Goal: Task Accomplishment & Management: Manage account settings

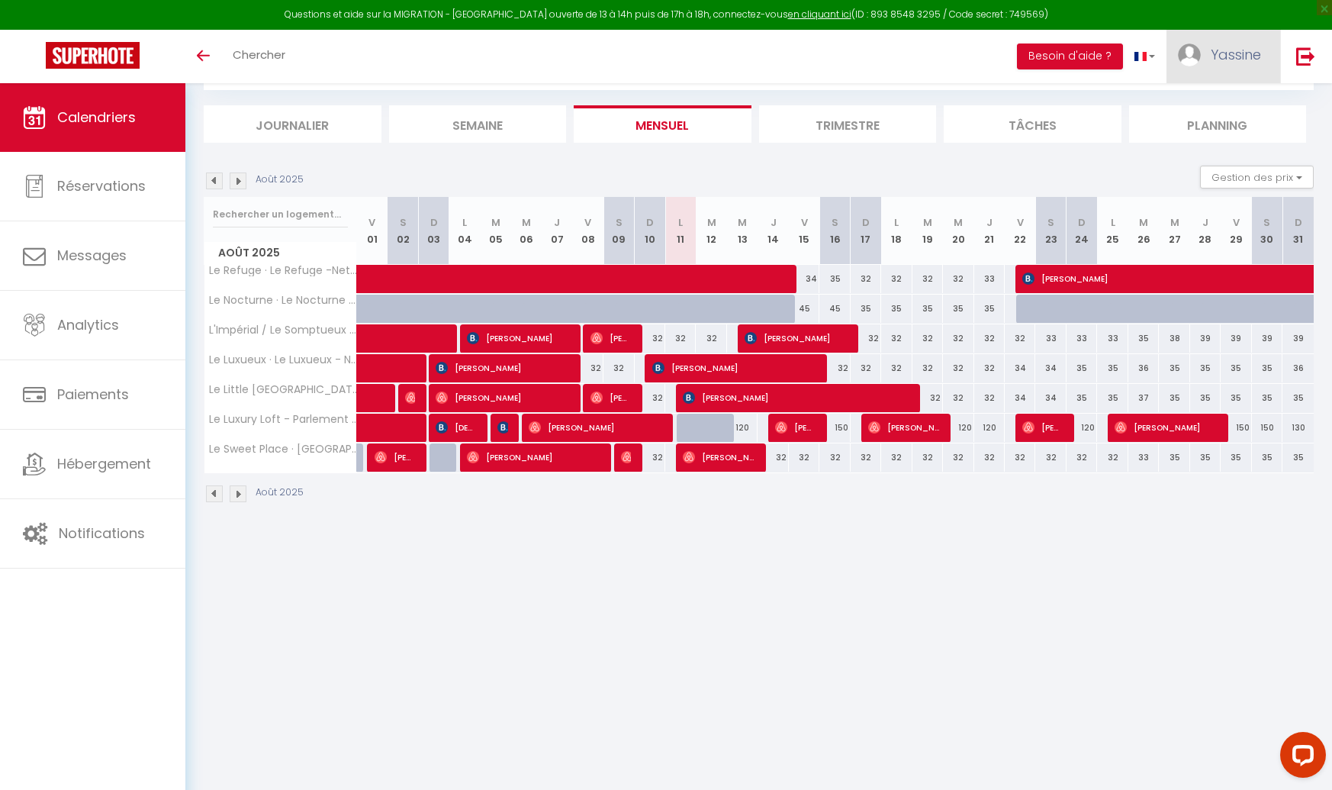
click at [1219, 58] on span "Yassine" at bounding box center [1236, 54] width 50 height 19
click at [1209, 103] on link "Paramètres" at bounding box center [1219, 106] width 113 height 26
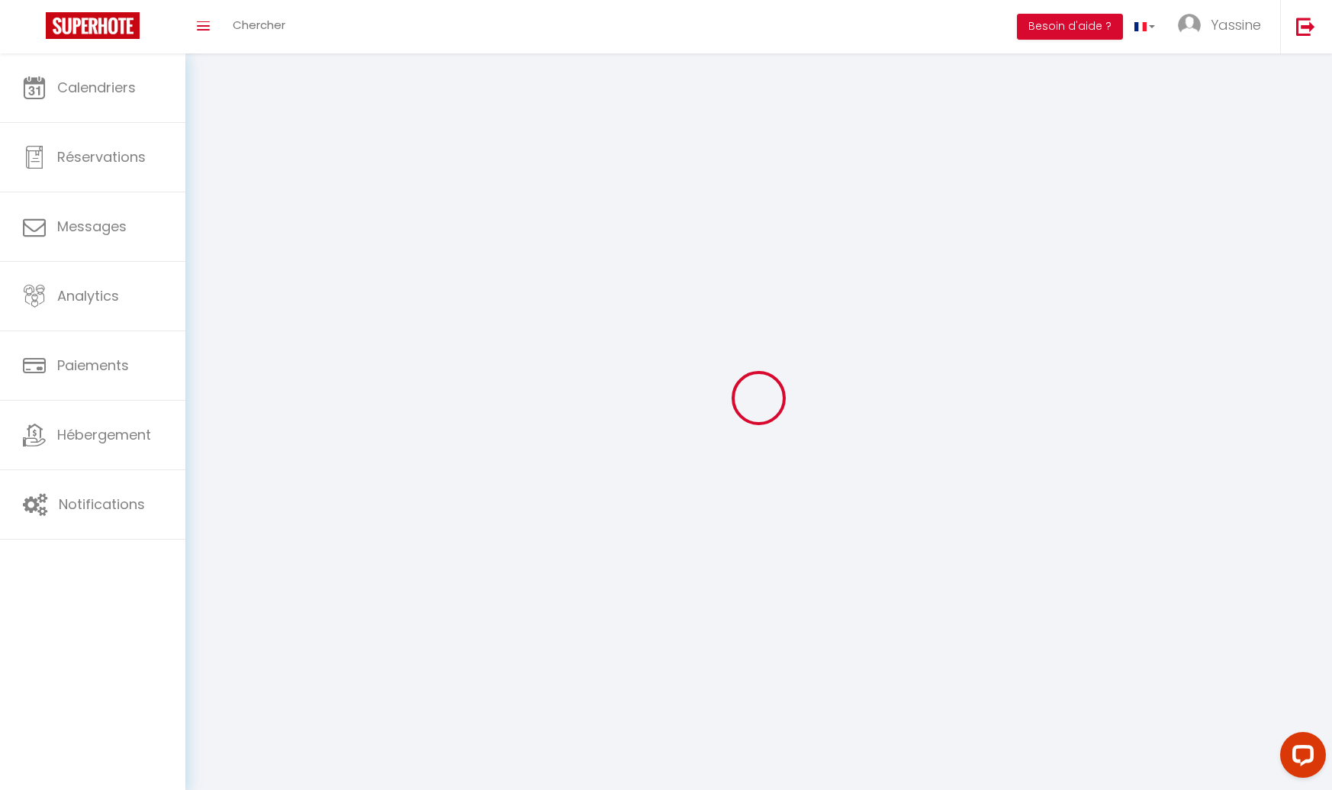
type input "Yassine"
type input "Kaddouri"
type input "0767877924"
type input "[STREET_ADDRESS]"
type input "59600"
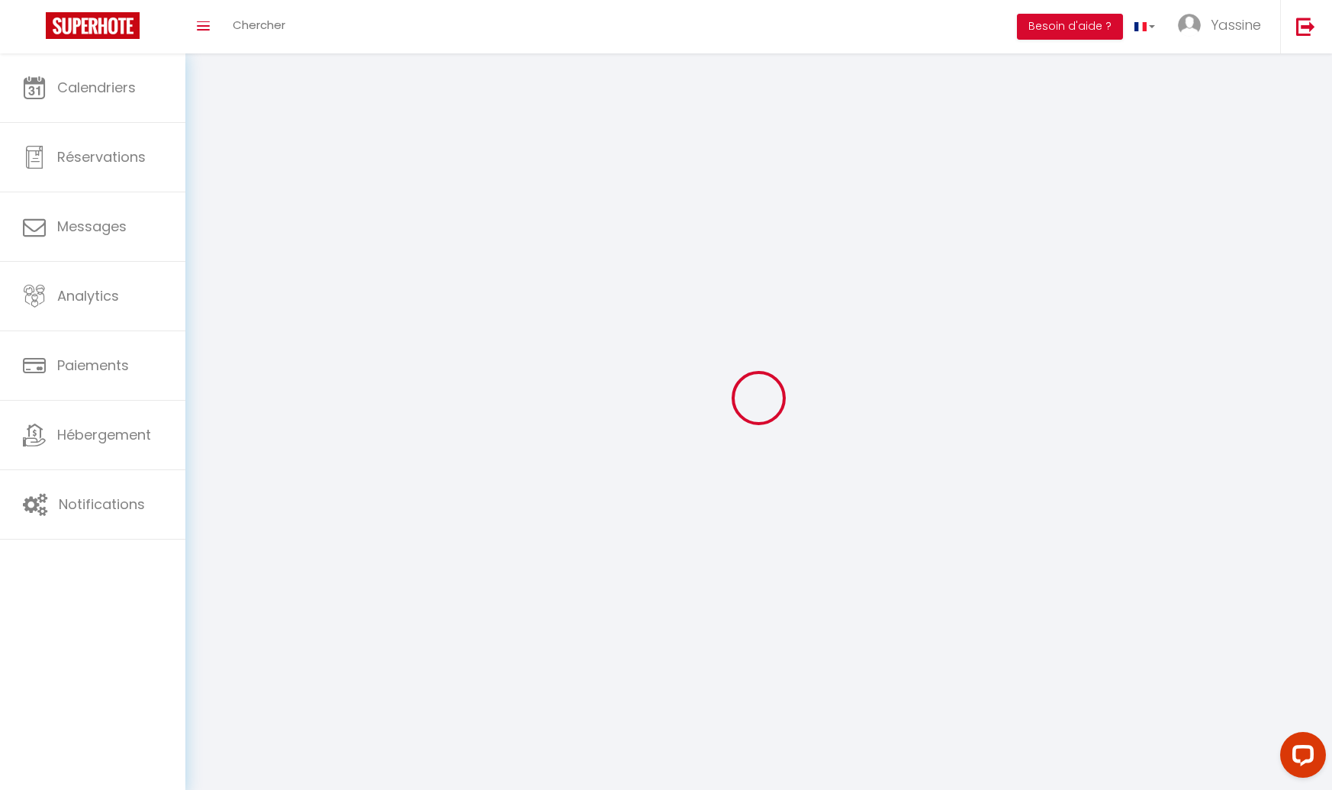
type input "Maubeuge"
type input "Uu5zfKUBBDY18G6L47Q6GVUUn"
type input "MfzPvUgzBy6OBlXhDNQ2T18RA"
type input "[URL][DOMAIN_NAME]"
type input "Uu5zfKUBBDY18G6L47Q6GVUUn"
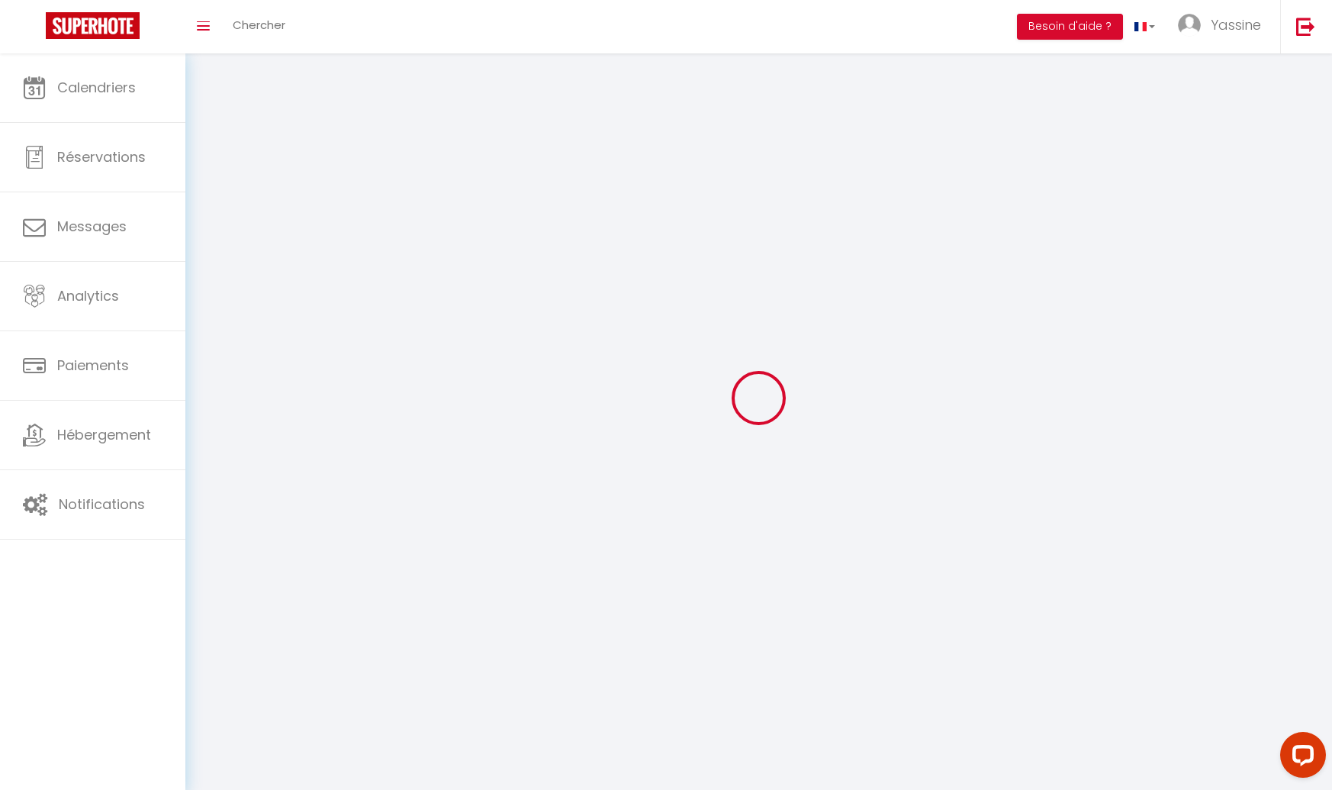
type input "MfzPvUgzBy6OBlXhDNQ2T18RA"
type input "[URL][DOMAIN_NAME]"
select select "1"
select select "28"
select select "fr"
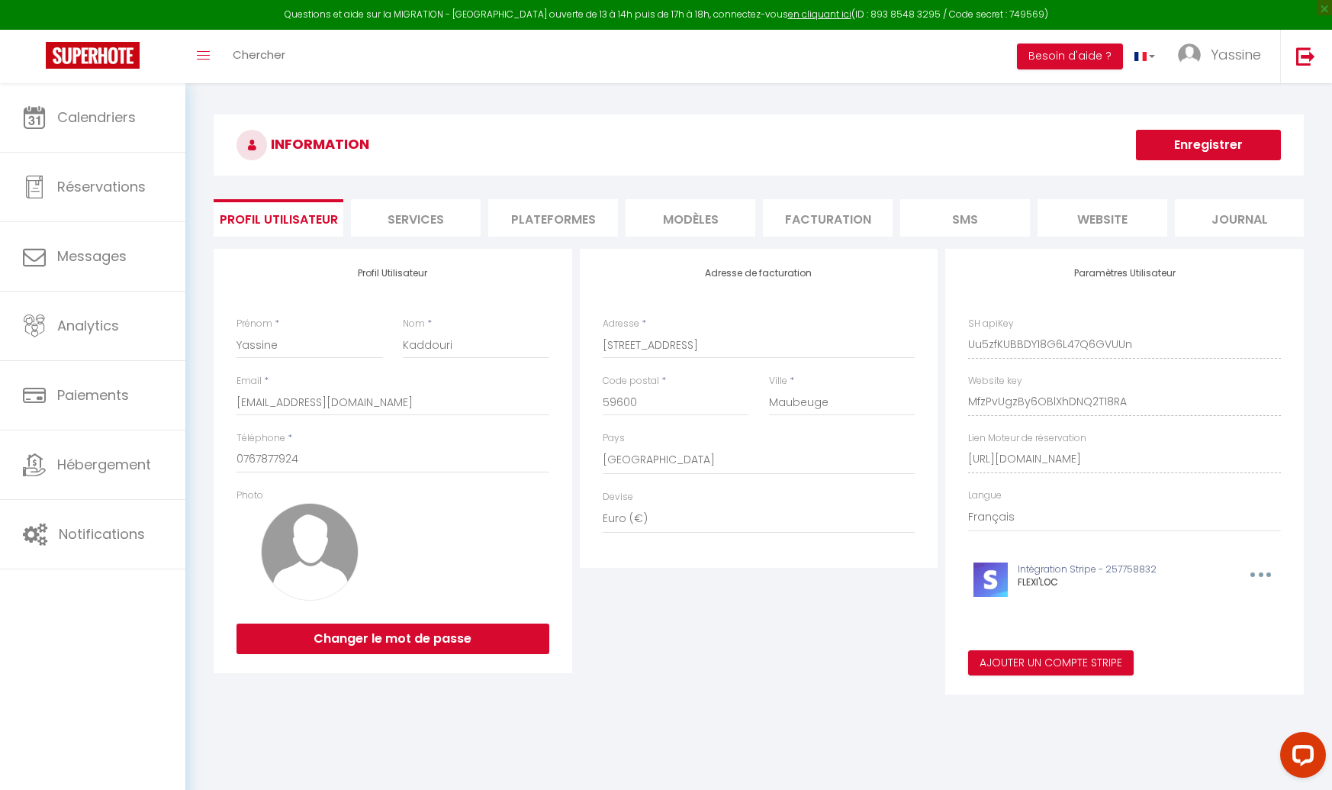
click at [581, 224] on li "Plateformes" at bounding box center [553, 217] width 130 height 37
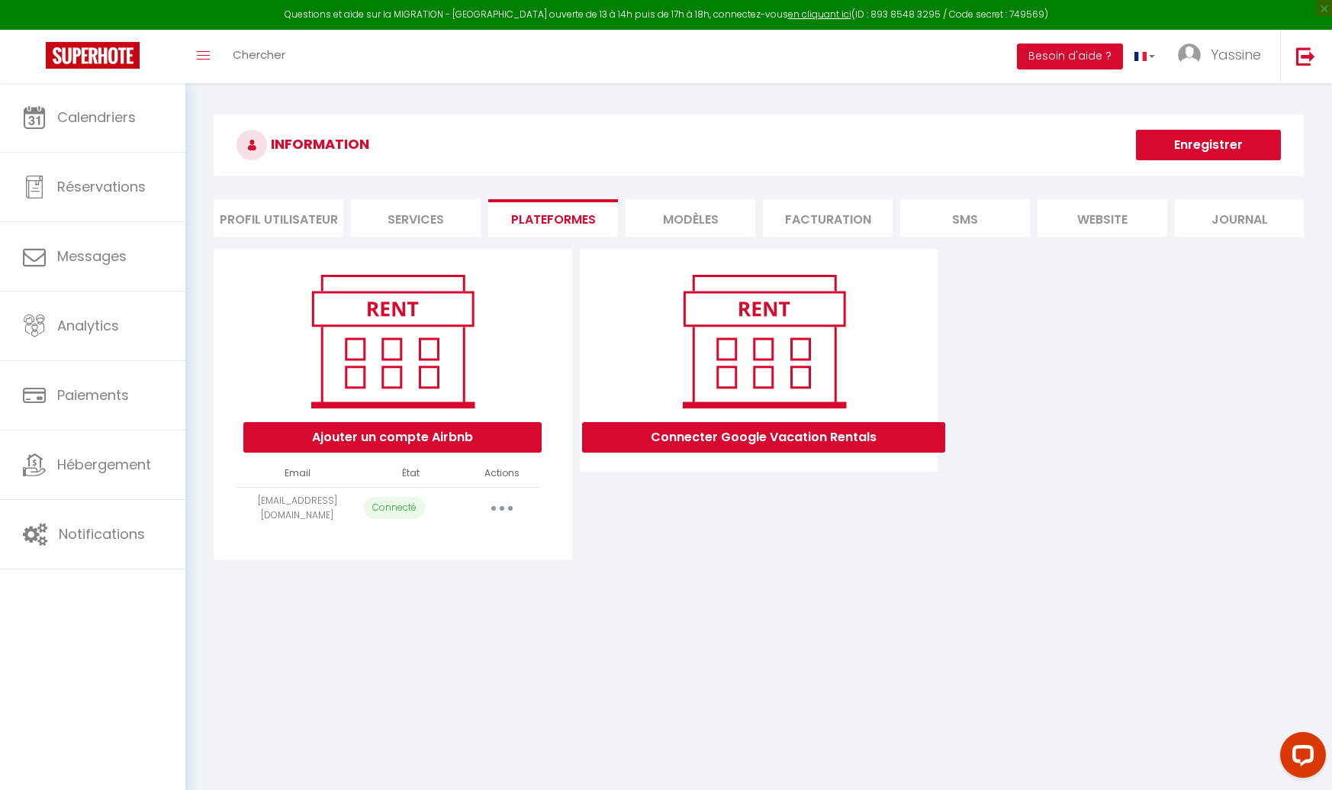
drag, startPoint x: 495, startPoint y: 502, endPoint x: 503, endPoint y: 509, distance: 10.3
click at [495, 502] on button "button" at bounding box center [502, 508] width 43 height 24
click at [422, 595] on link "Reconnecter le compte" at bounding box center [434, 597] width 169 height 26
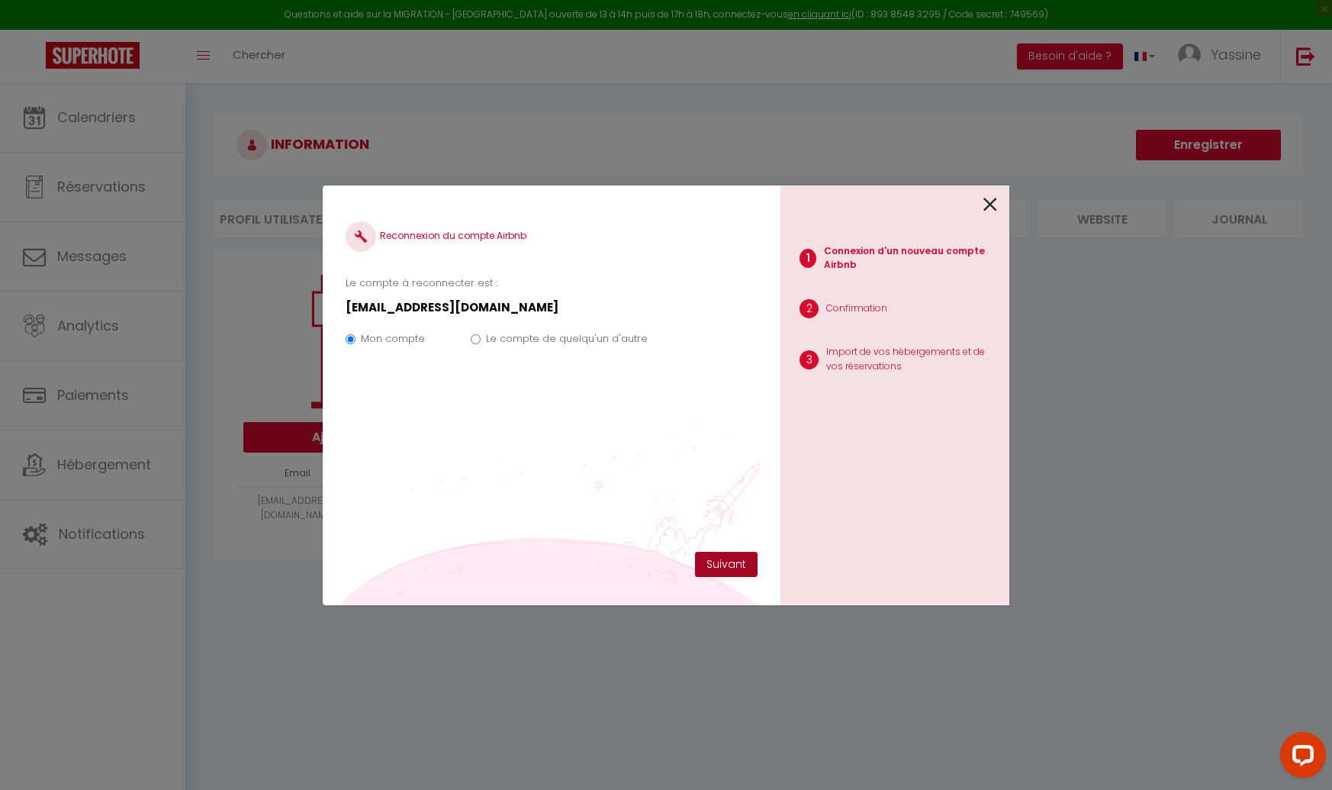
click at [733, 558] on button "Suivant" at bounding box center [726, 565] width 63 height 26
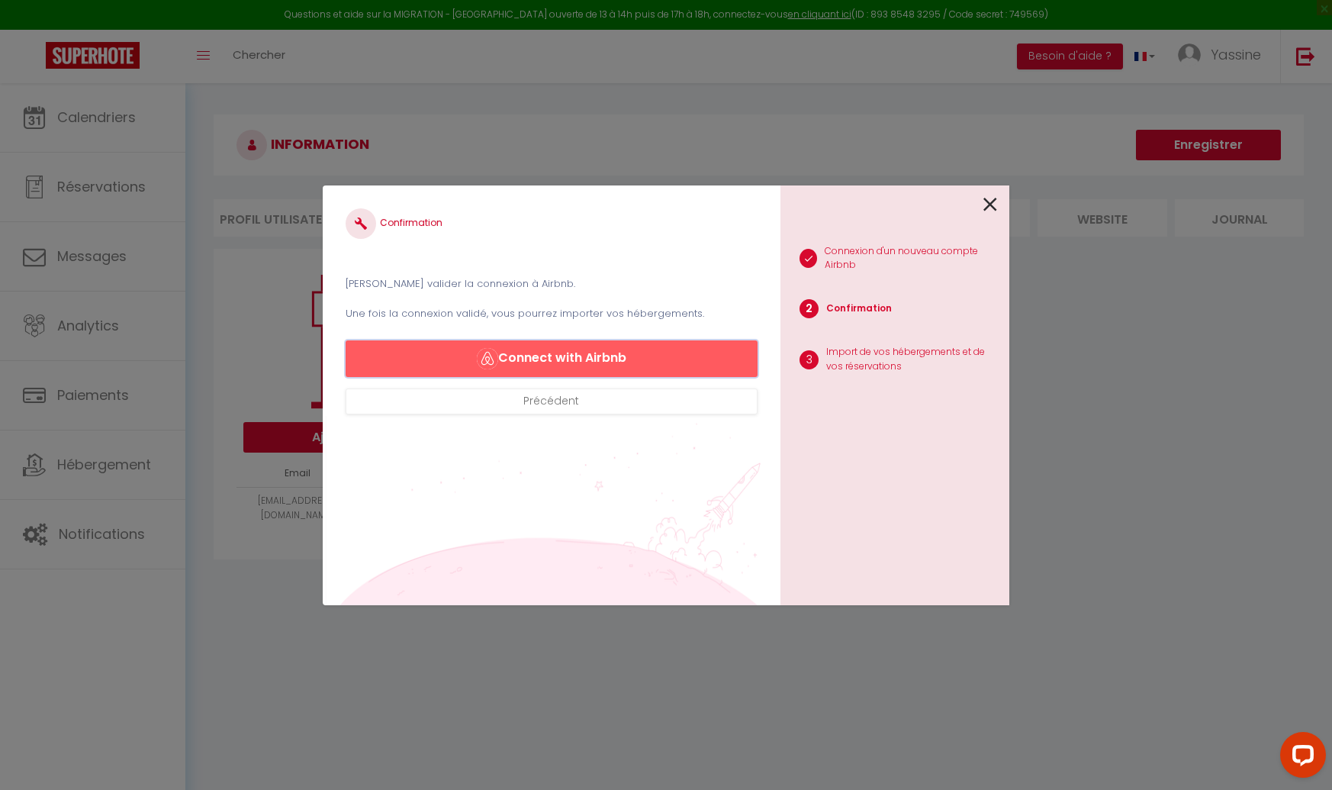
click at [640, 360] on button "Connect with Airbnb" at bounding box center [552, 358] width 412 height 37
click at [86, 453] on div "Confirmation Veuillez valider la connexion à Airbnb. Une fois la connexion vali…" at bounding box center [666, 395] width 1332 height 790
drag, startPoint x: 991, startPoint y: 200, endPoint x: 871, endPoint y: 240, distance: 127.2
click at [991, 200] on icon at bounding box center [991, 204] width 14 height 23
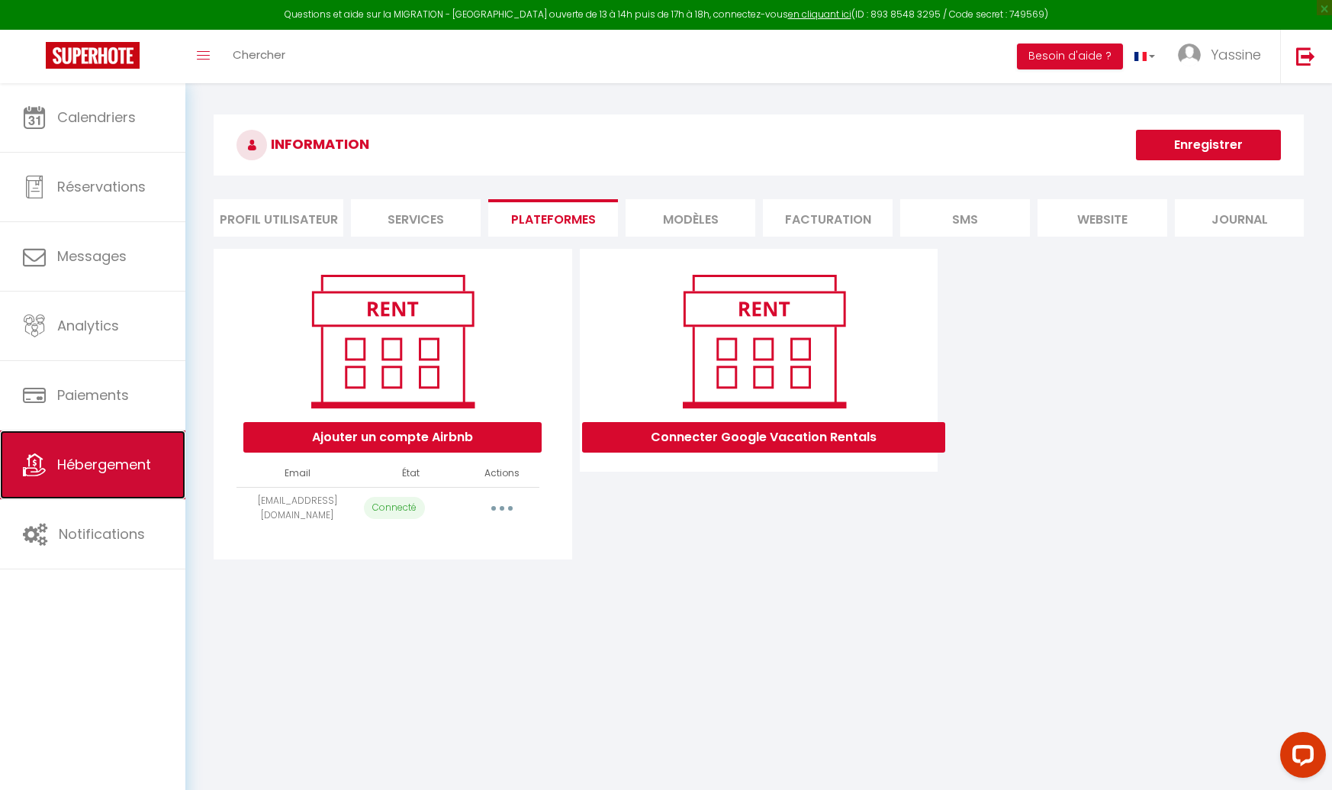
click at [96, 475] on link "Hébergement" at bounding box center [92, 464] width 185 height 69
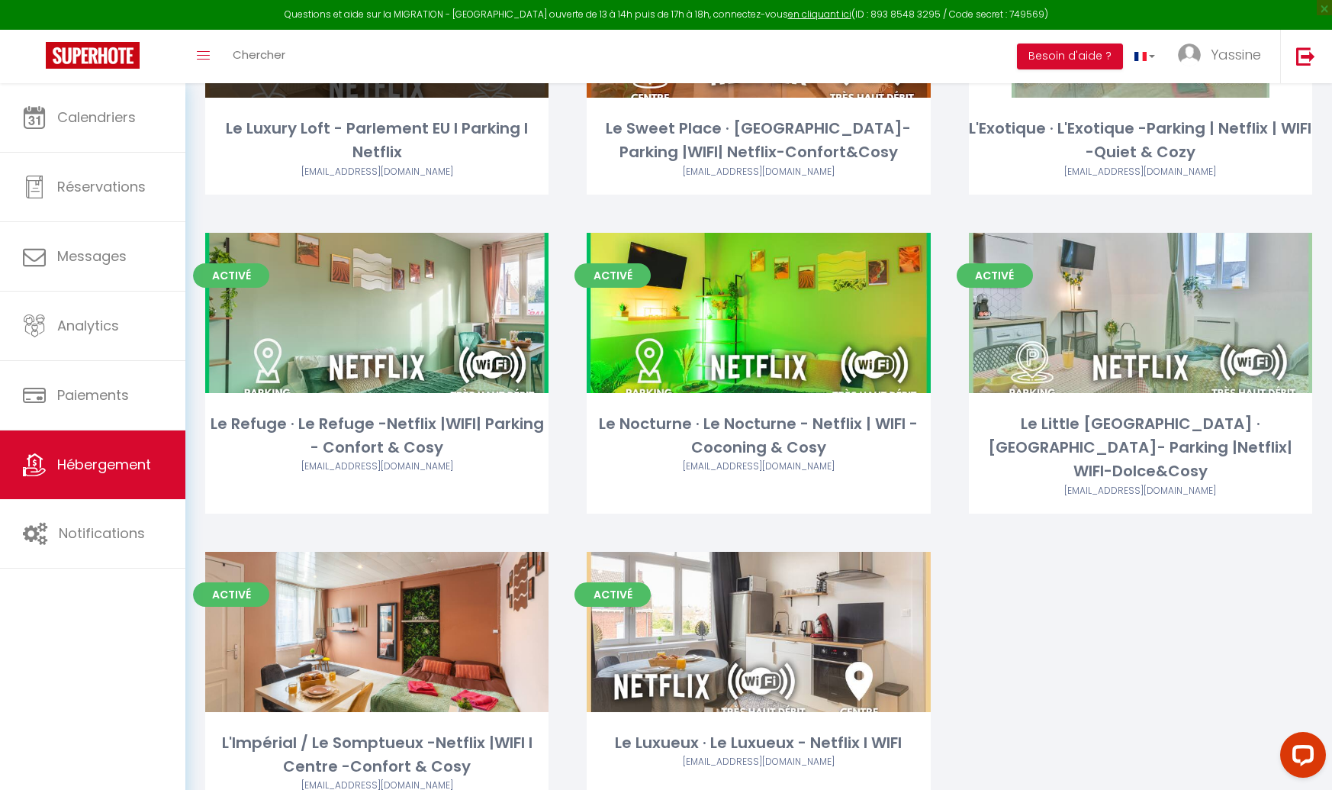
scroll to position [310, 0]
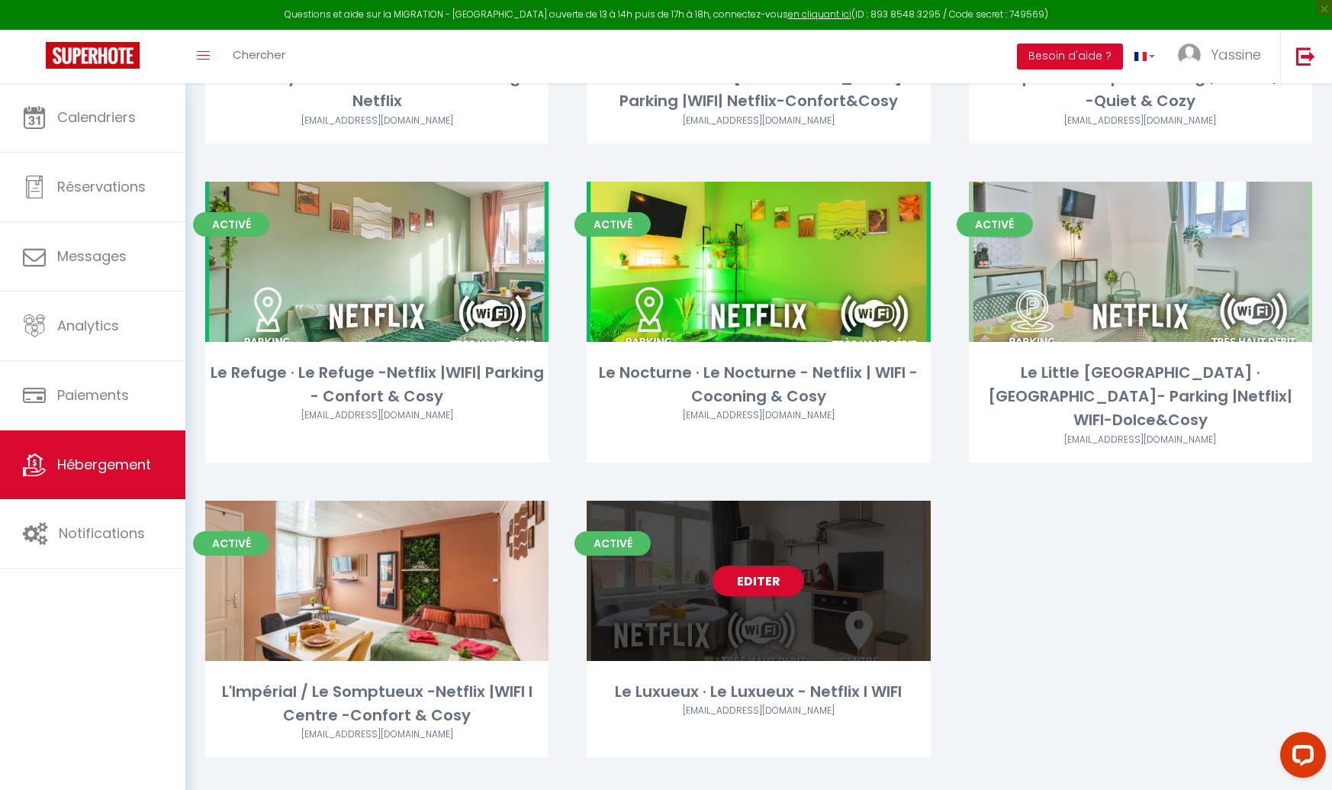
click at [757, 565] on link "Editer" at bounding box center [759, 580] width 92 height 31
click at [754, 565] on link "Editer" at bounding box center [759, 580] width 92 height 31
click at [752, 565] on link "Editer" at bounding box center [759, 580] width 92 height 31
click at [764, 565] on link "Editer" at bounding box center [759, 580] width 92 height 31
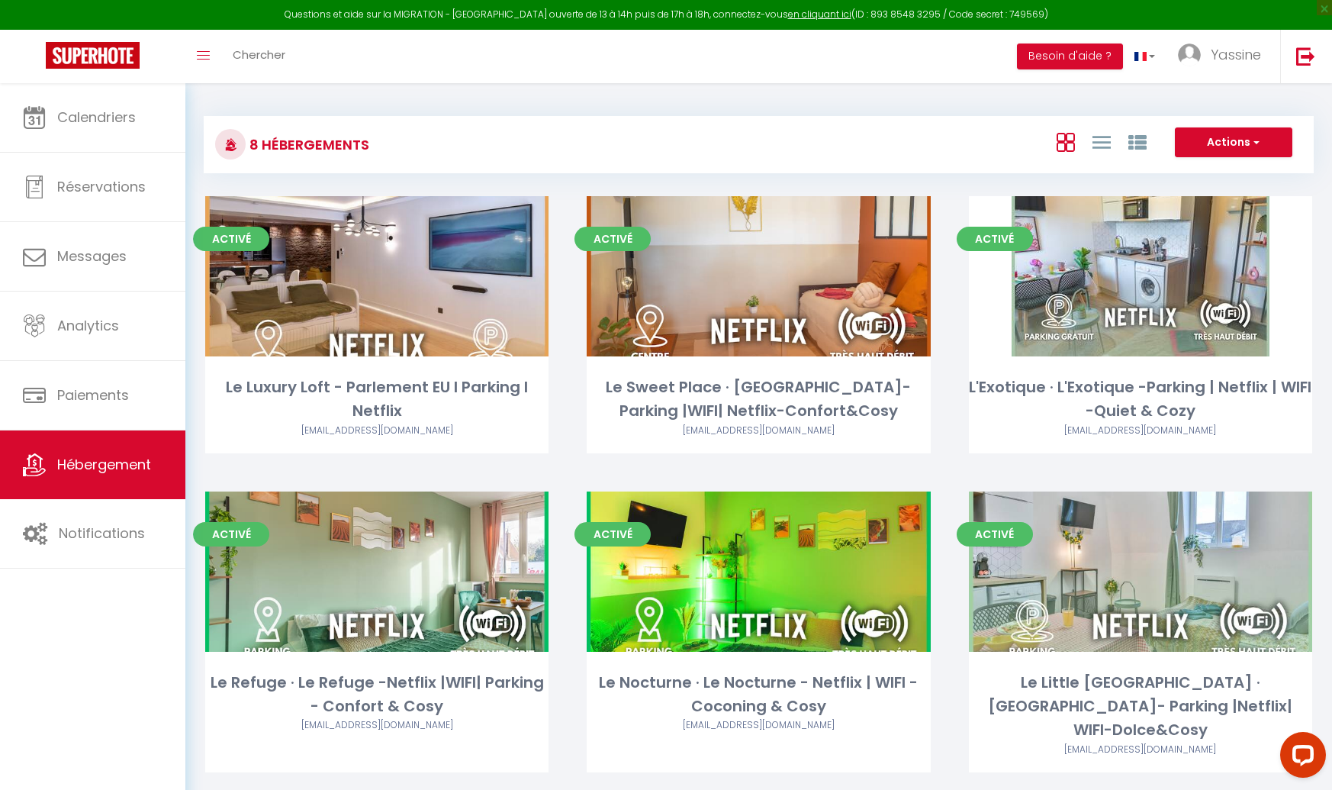
select select "3"
select select "2"
select select "1"
select select
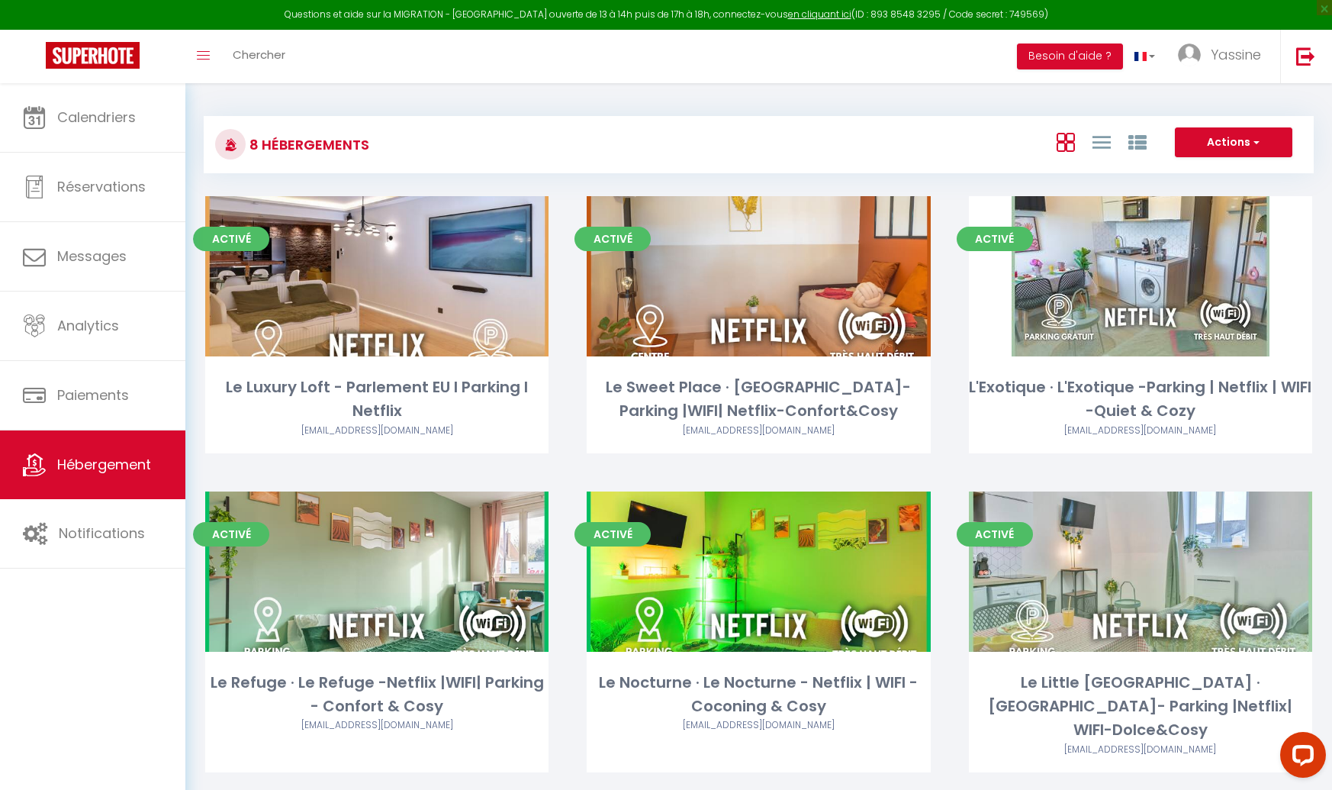
select select "28"
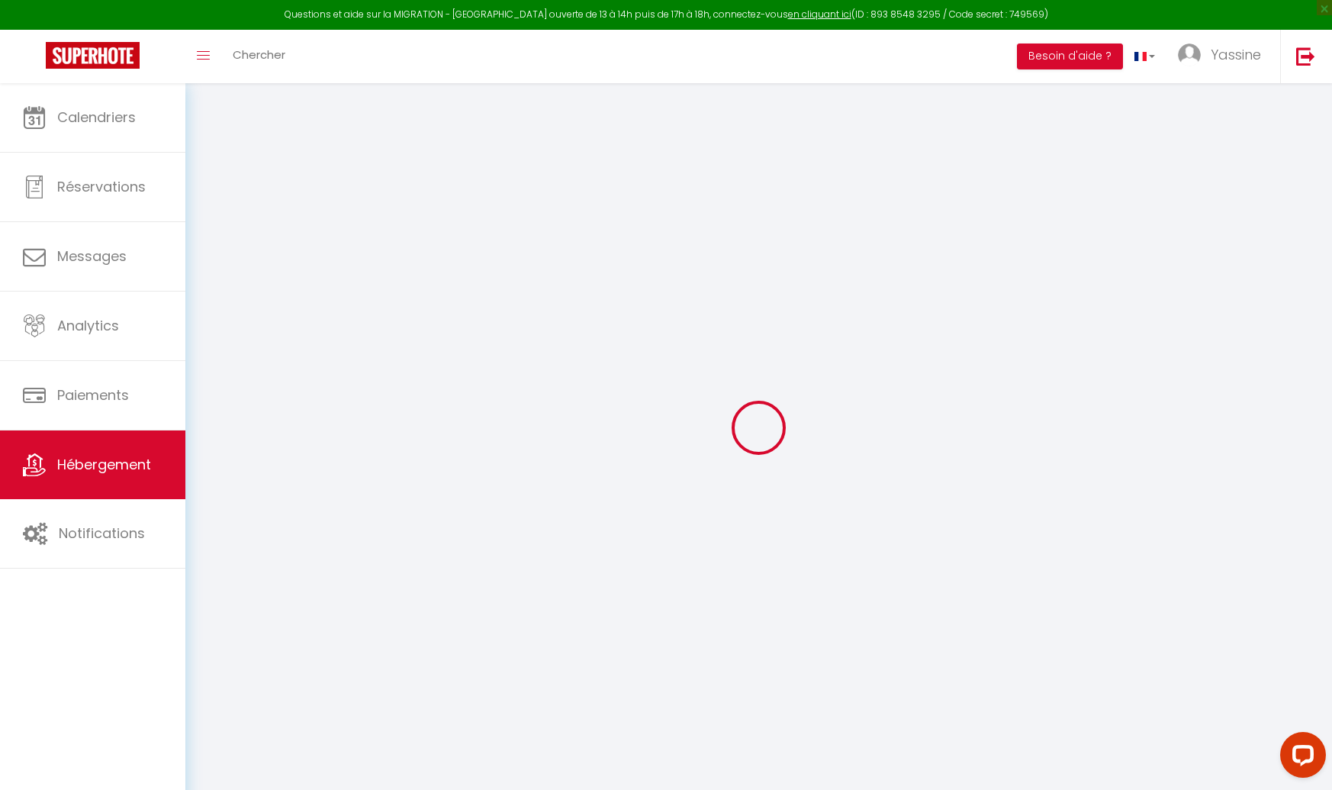
select select
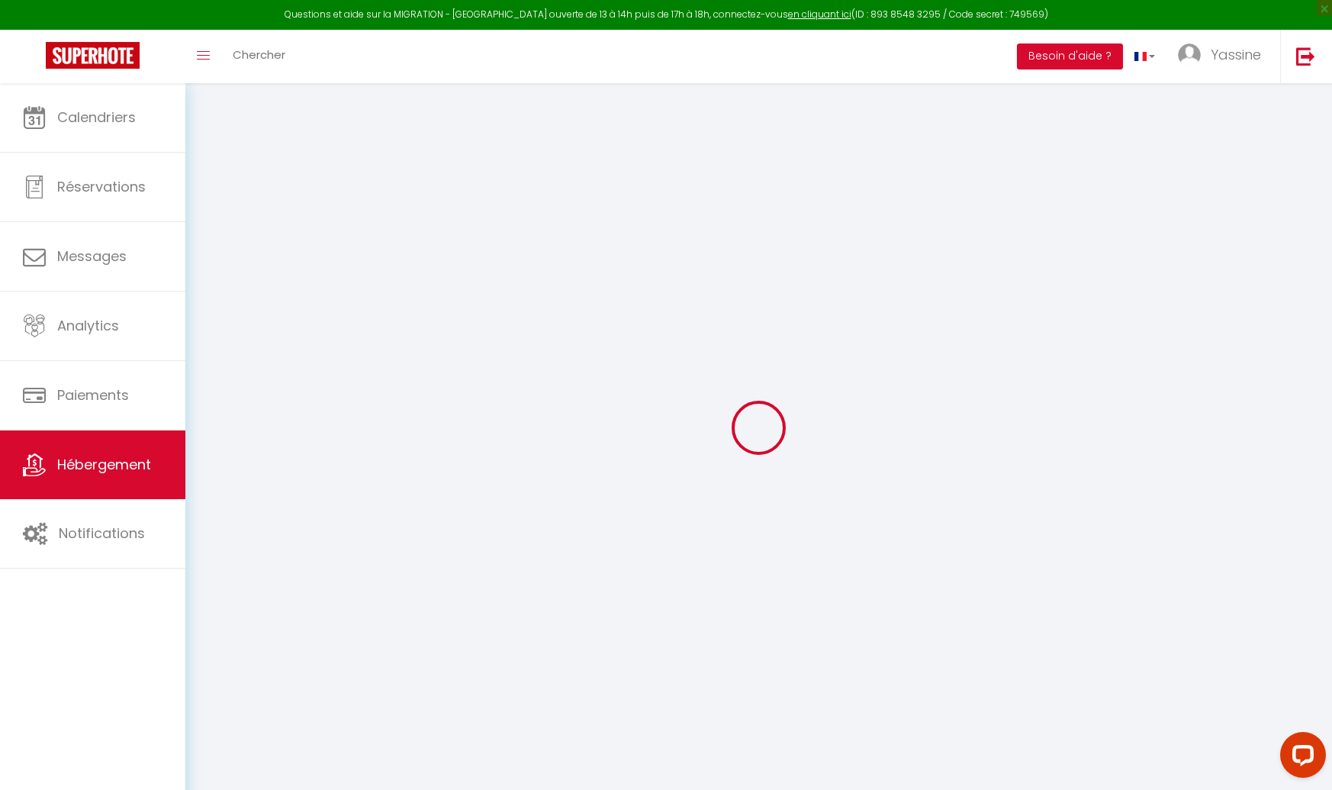
select select
checkbox input "false"
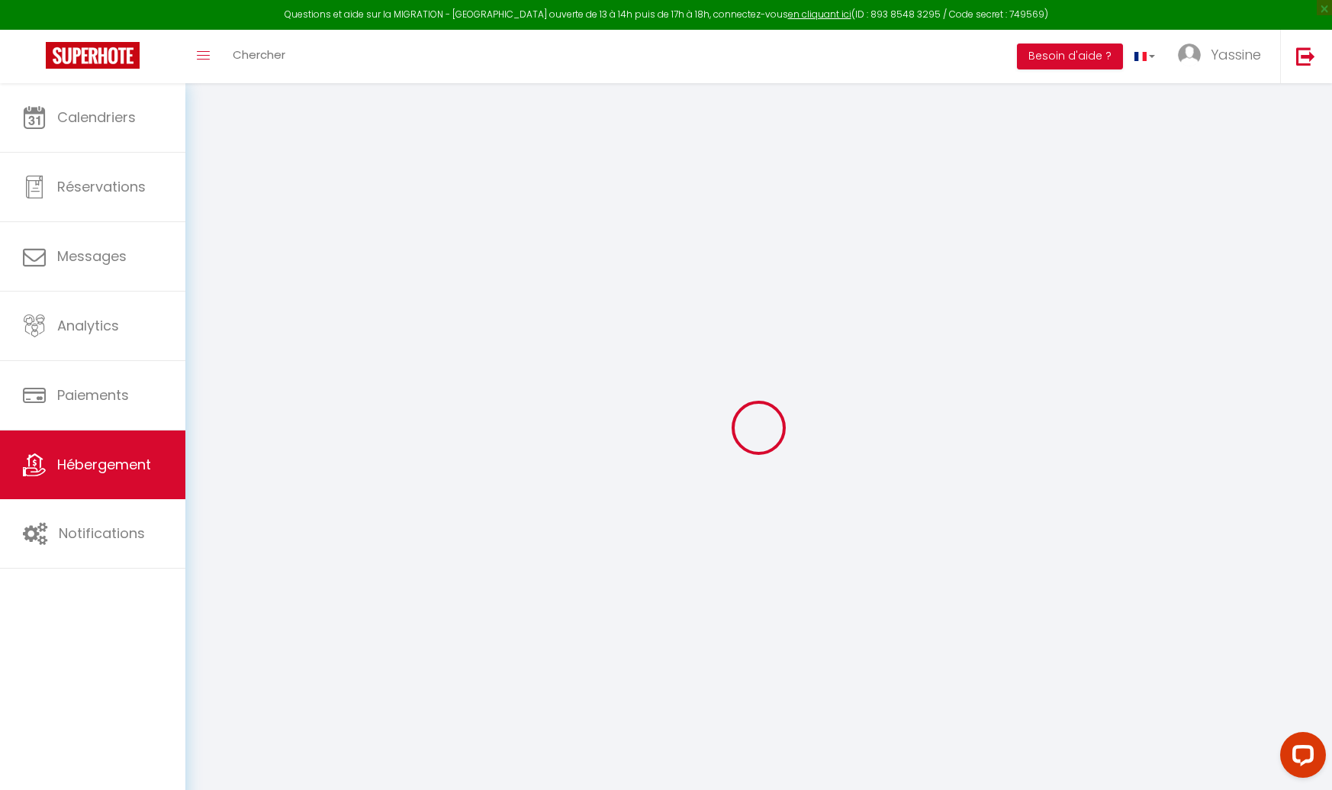
select select
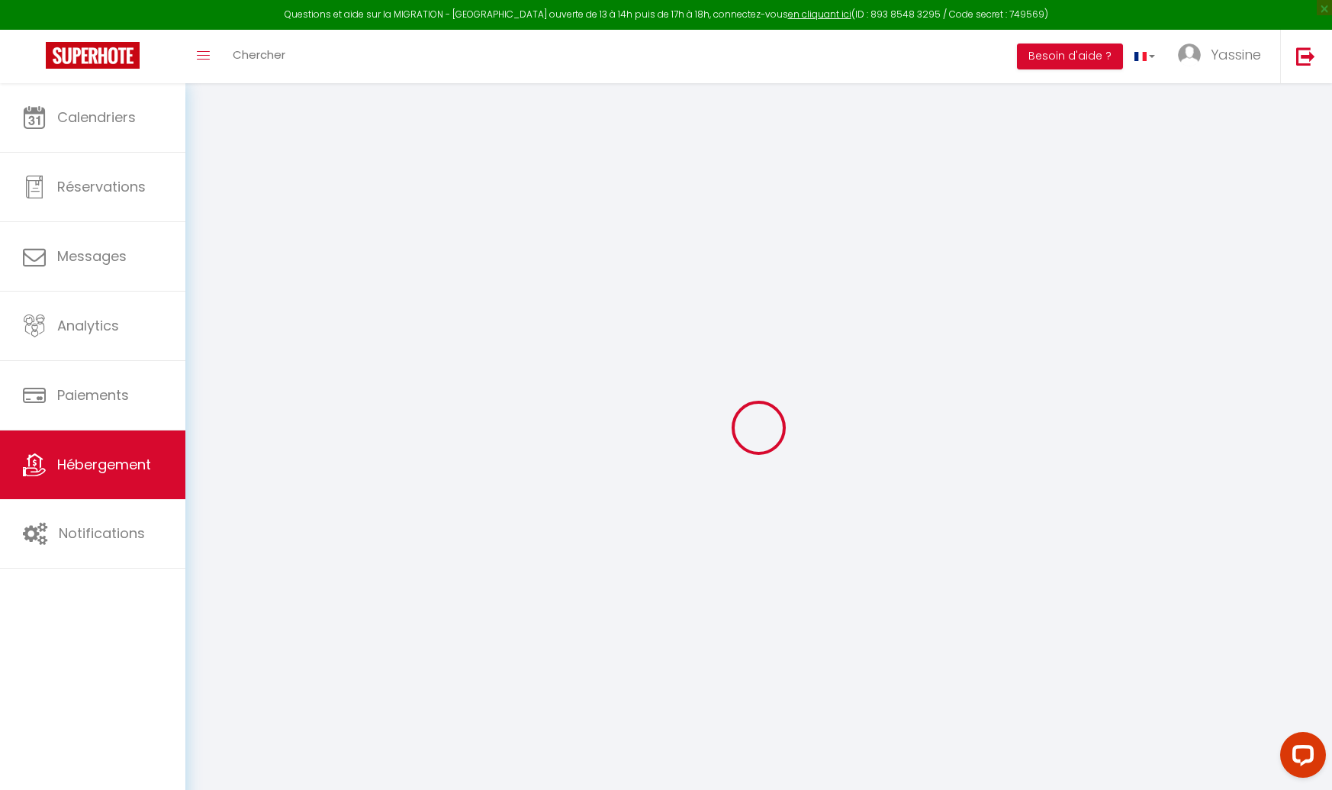
select select
checkbox input "false"
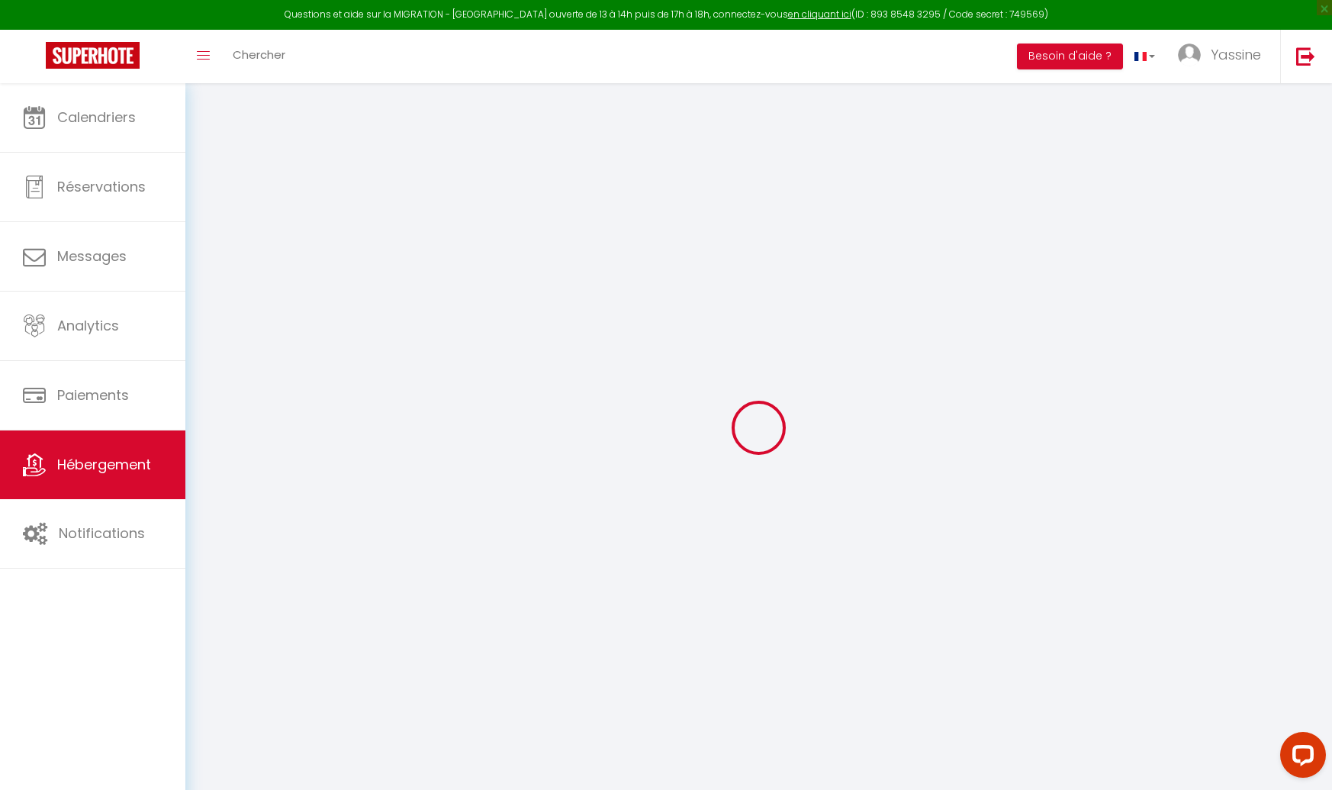
checkbox input "false"
select select
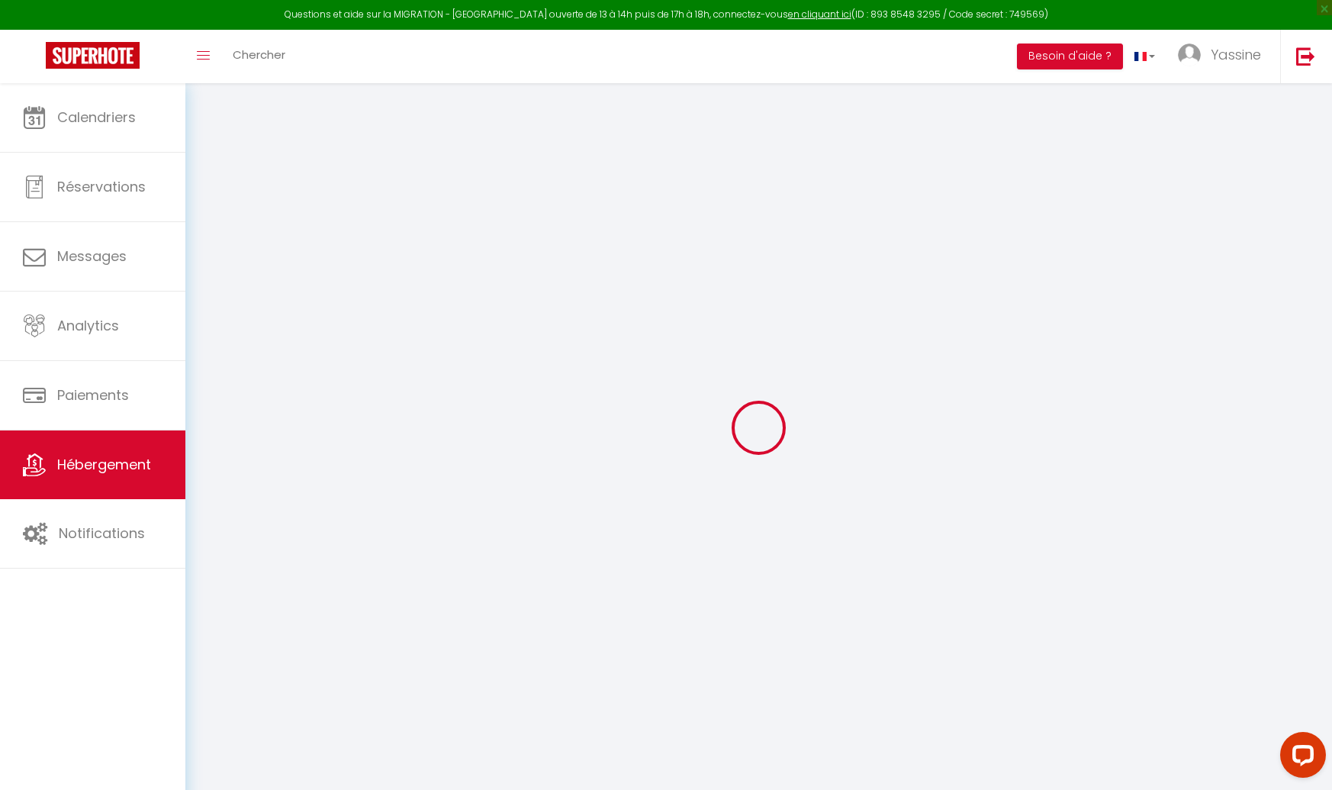
select select
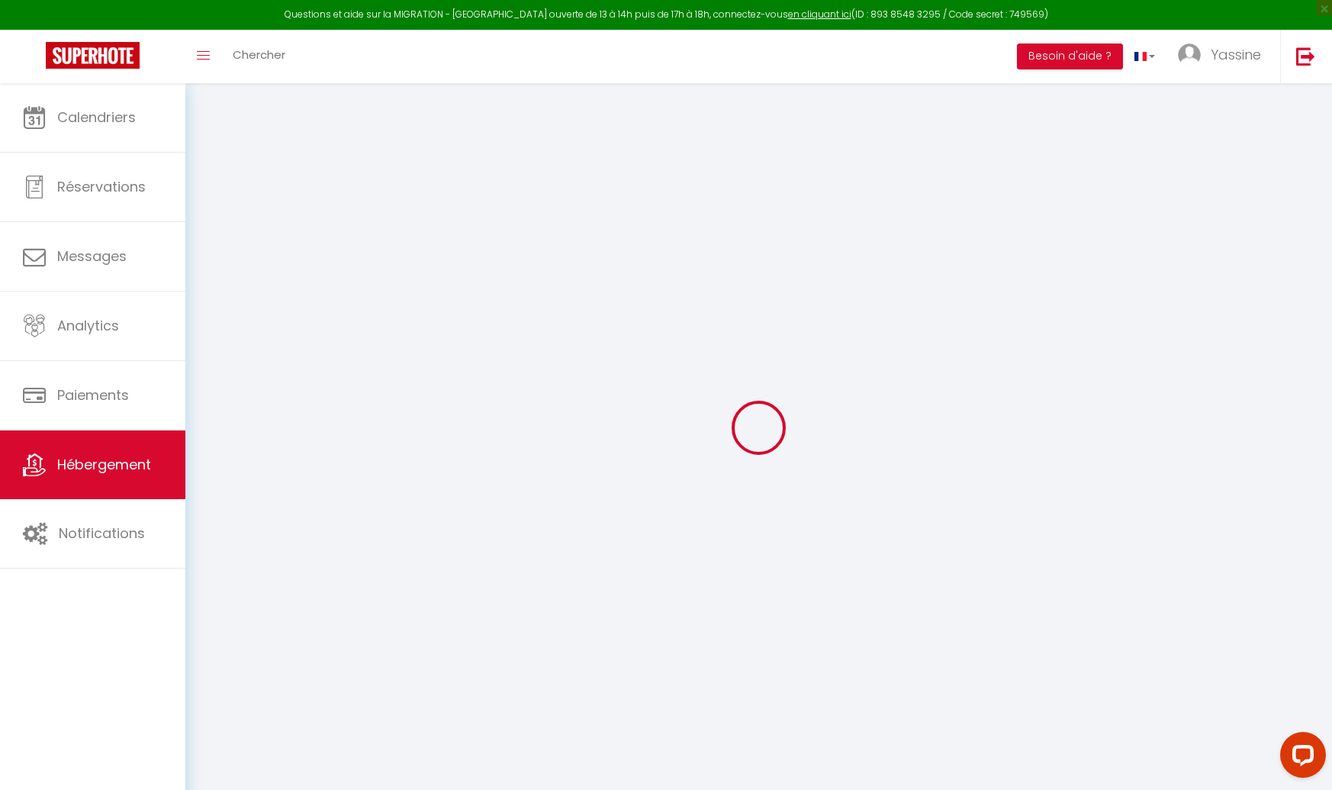
checkbox input "false"
select select
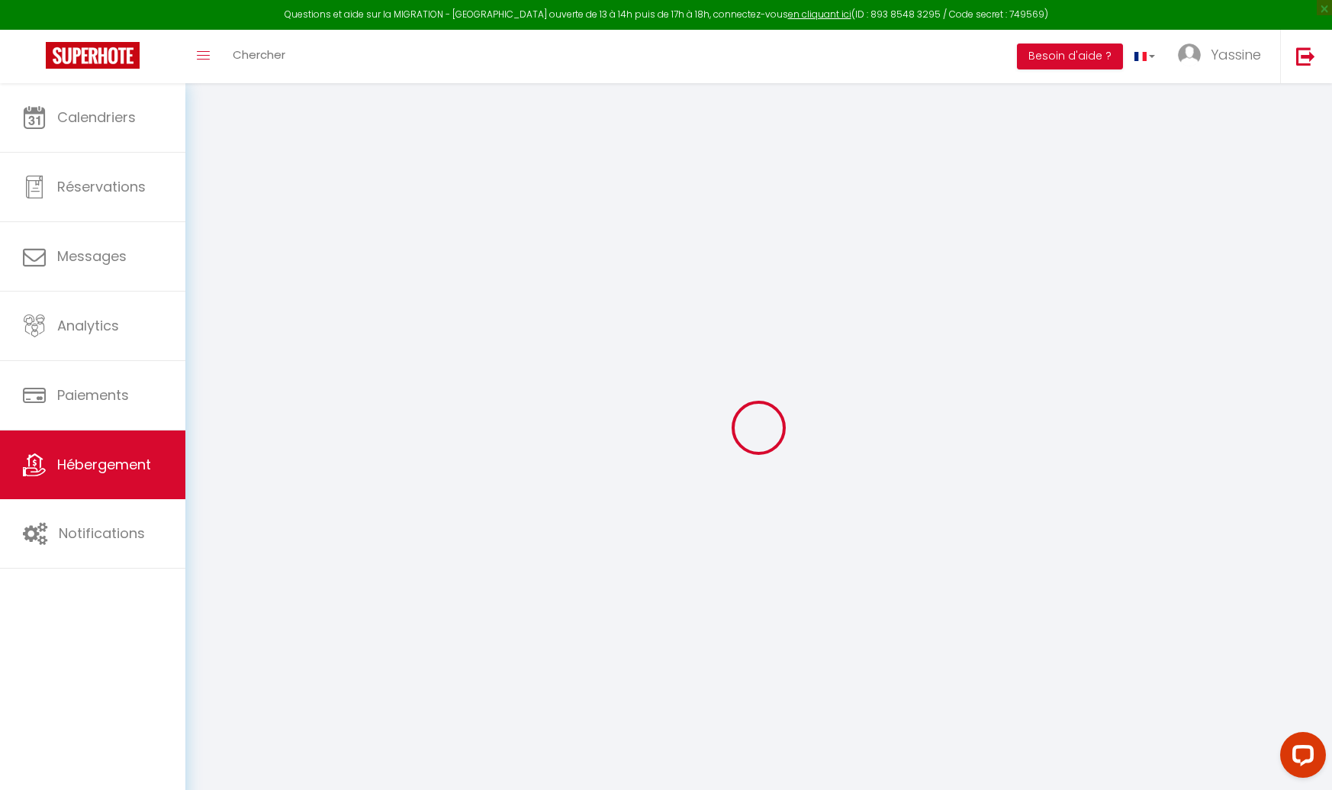
select select
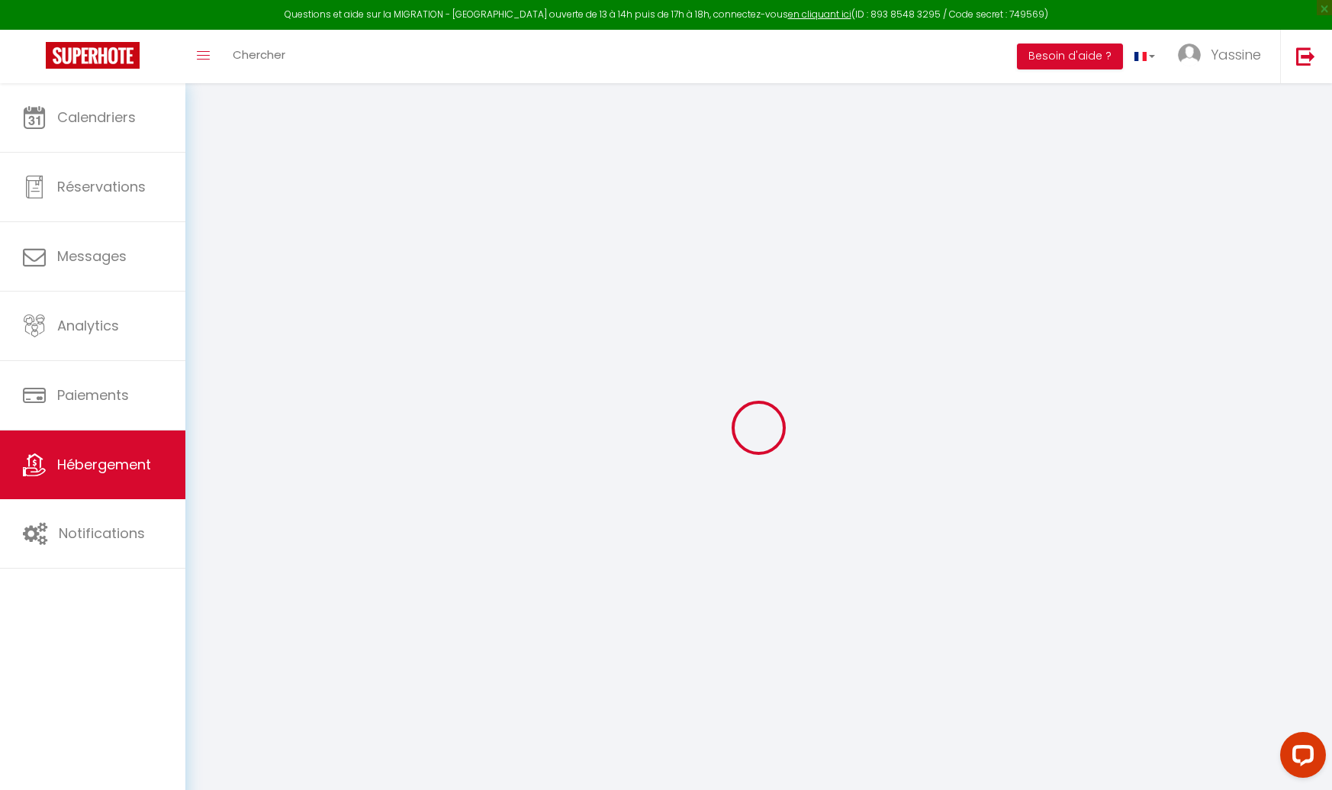
select select
checkbox input "false"
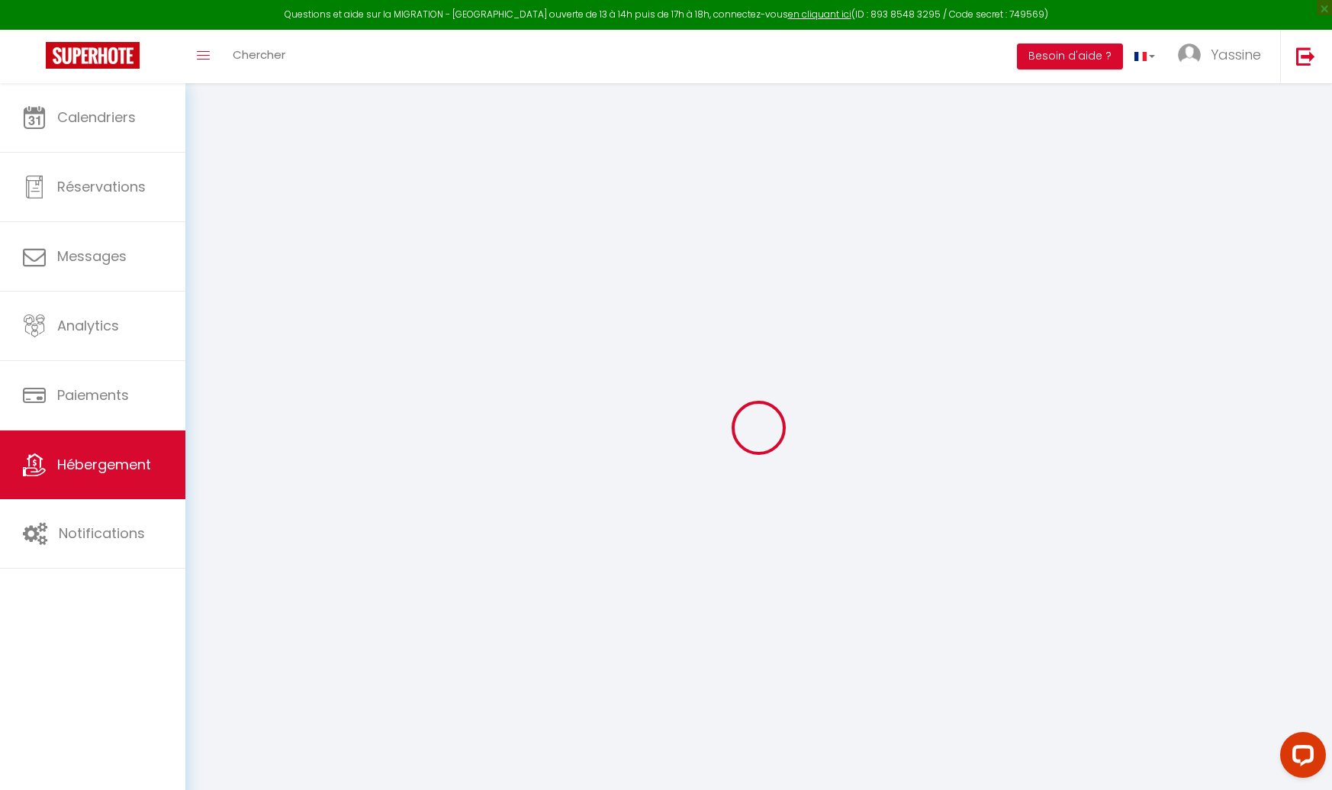
checkbox input "false"
select select
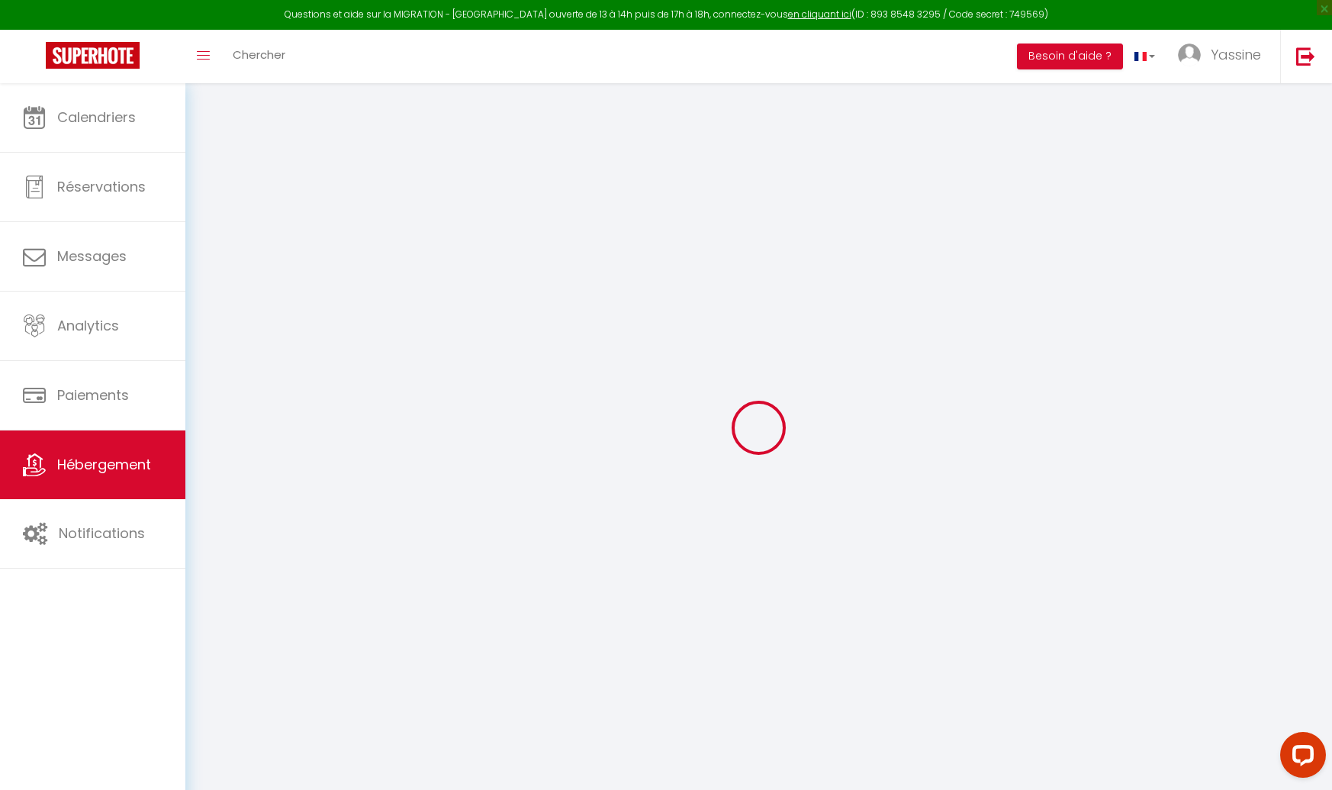
select select
checkbox input "false"
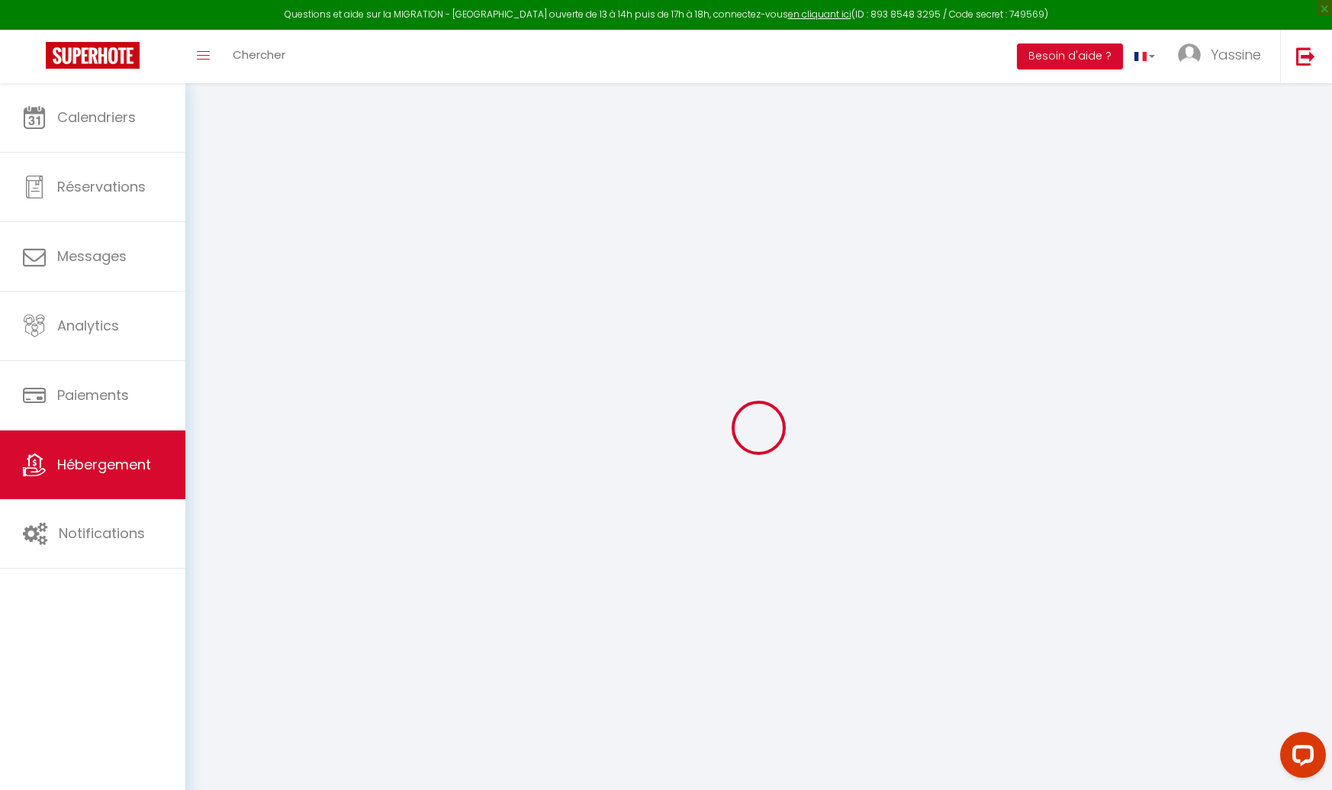
checkbox input "false"
select select
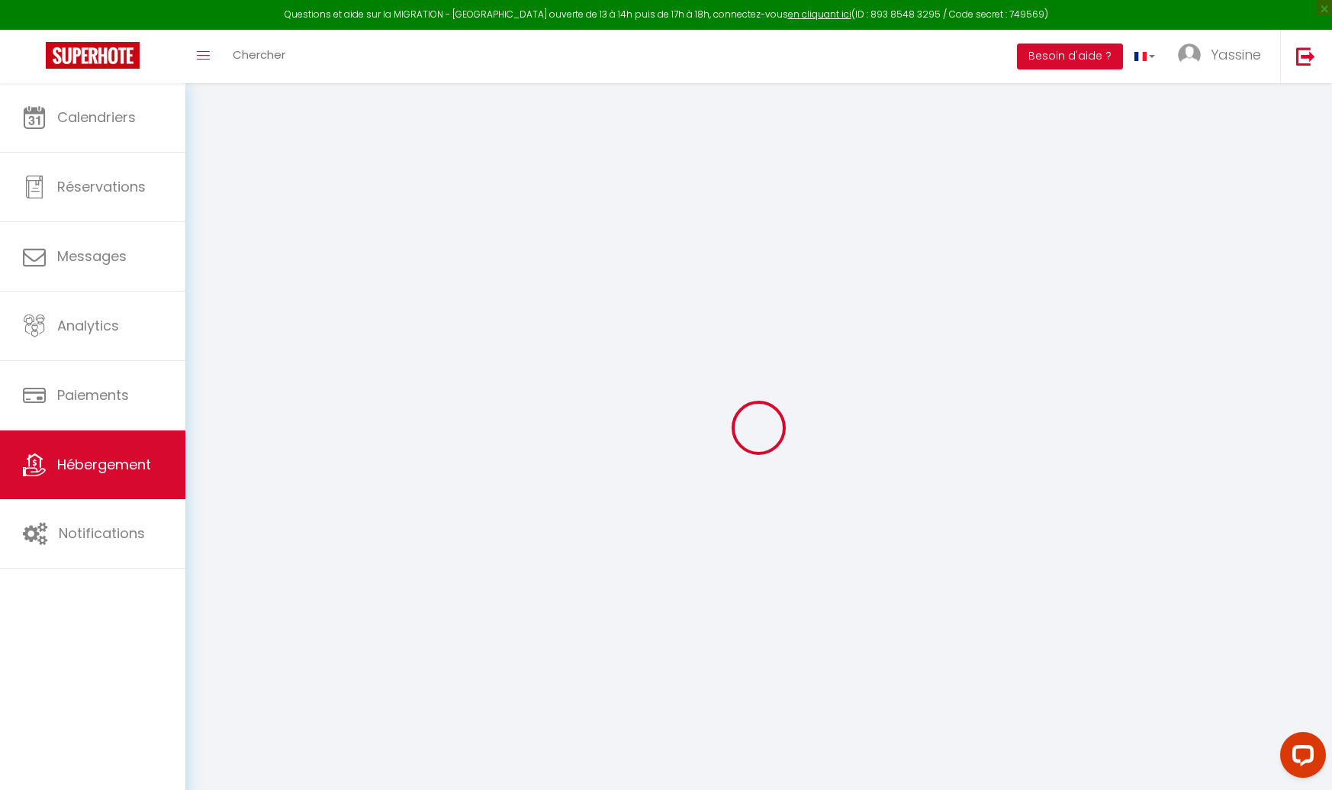
type input "Le Luxueux · Le Luxueux - Netflix I WIFI"
type input "Yassine"
select select "2"
select select "0"
type input "45"
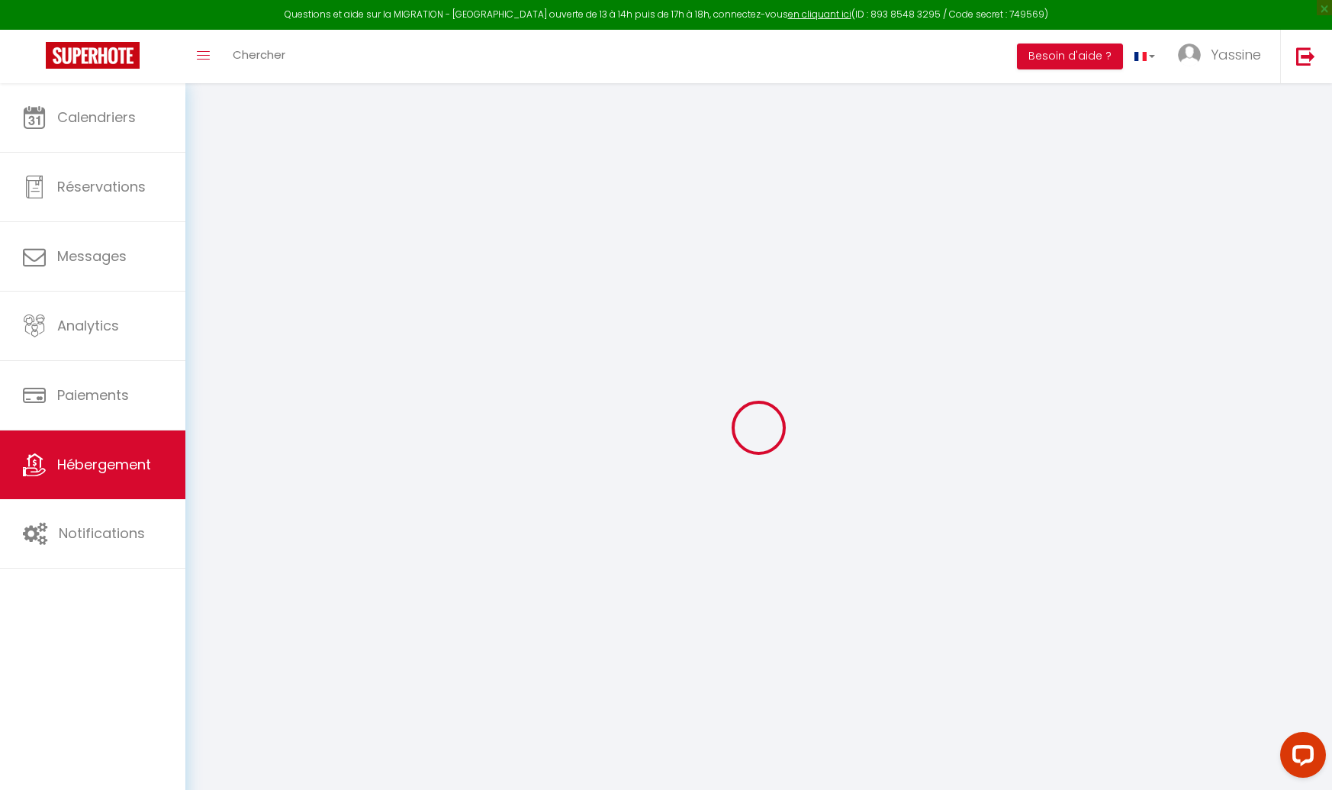
type input "300"
select select
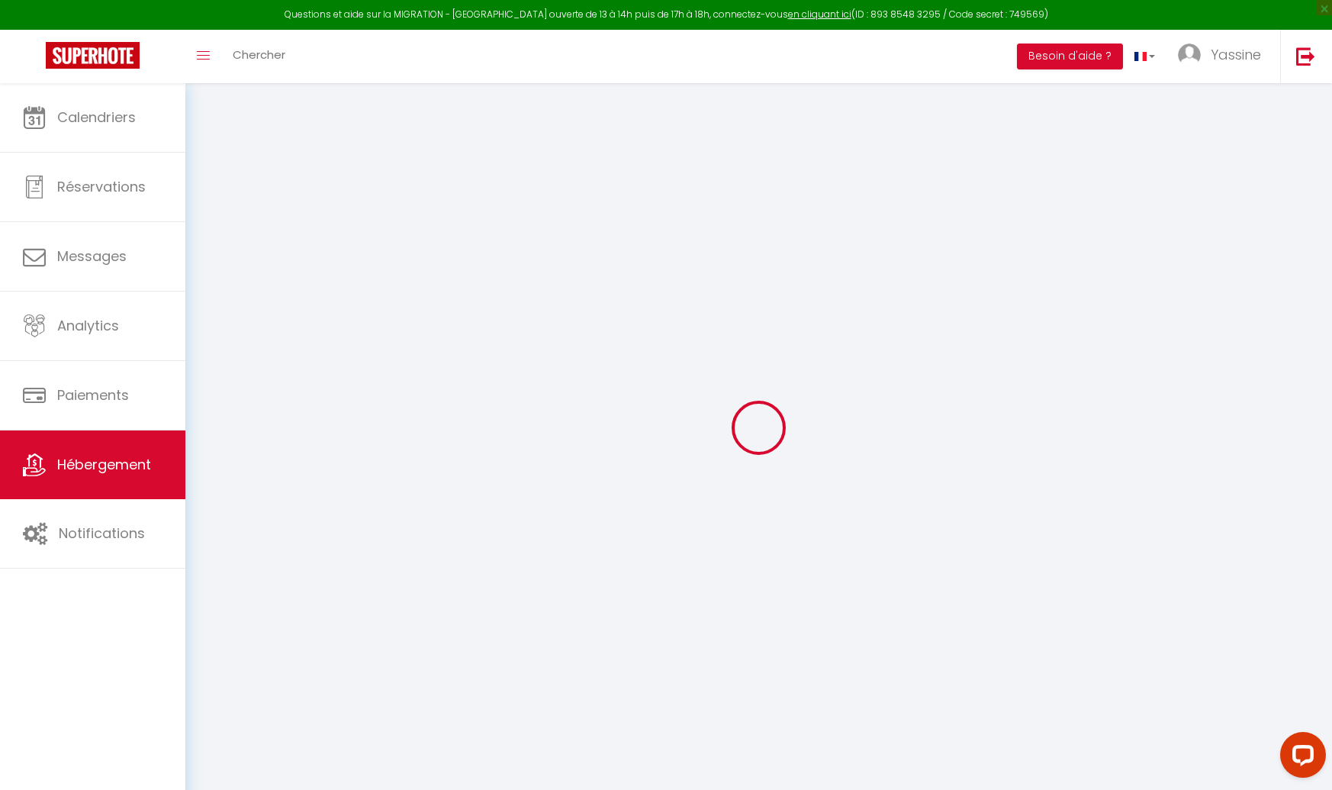
select select
type input "65 Avenue Villars"
type input "59300"
type input "Valenciennes"
type input "[EMAIL_ADDRESS][DOMAIN_NAME]"
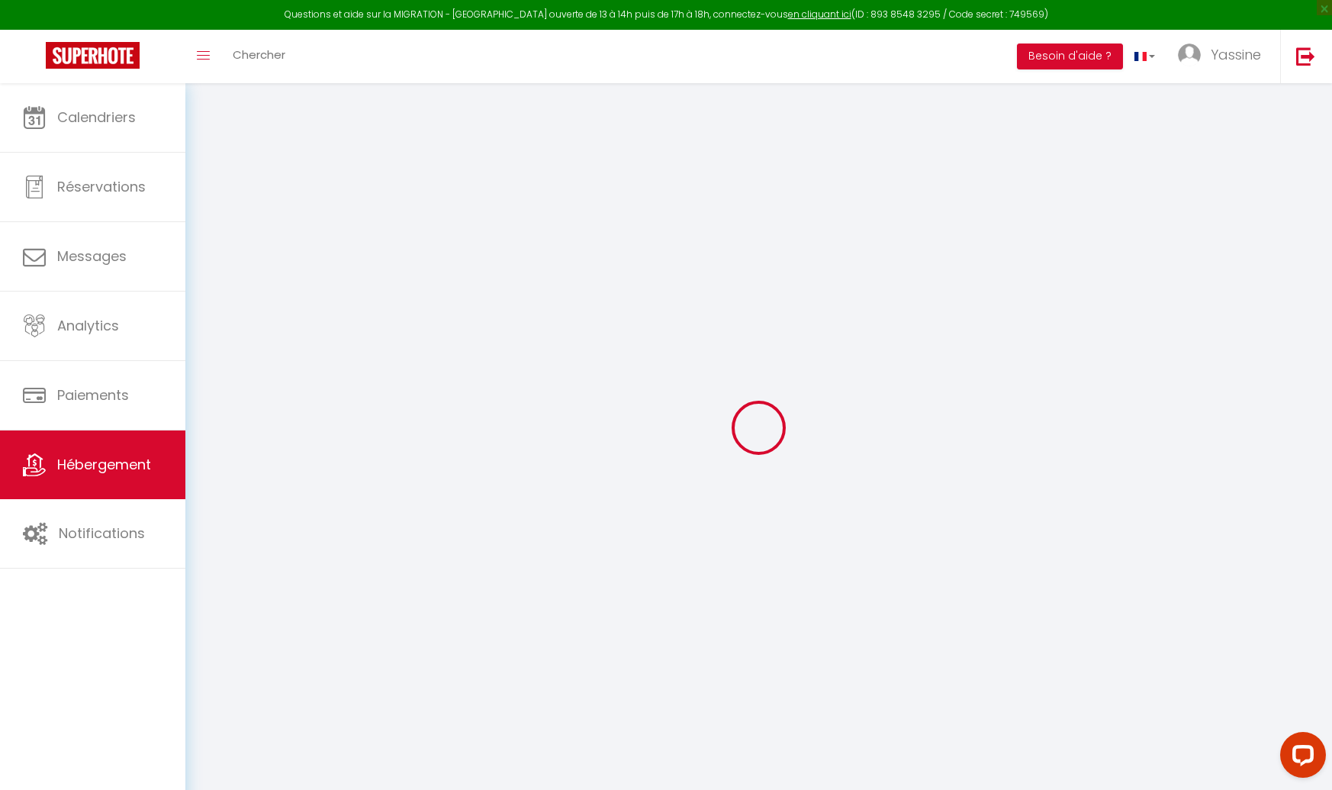
select select "5645"
checkbox input "false"
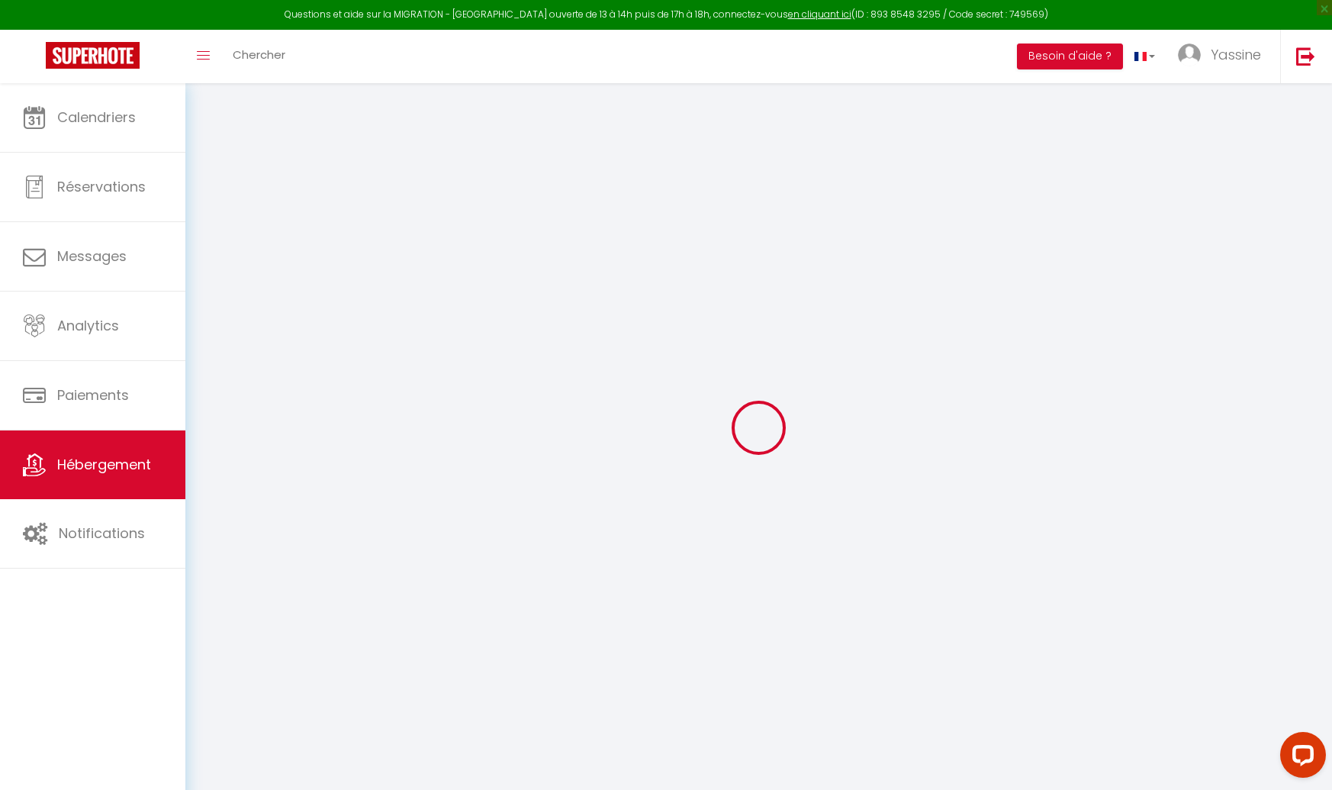
type input "0"
select select
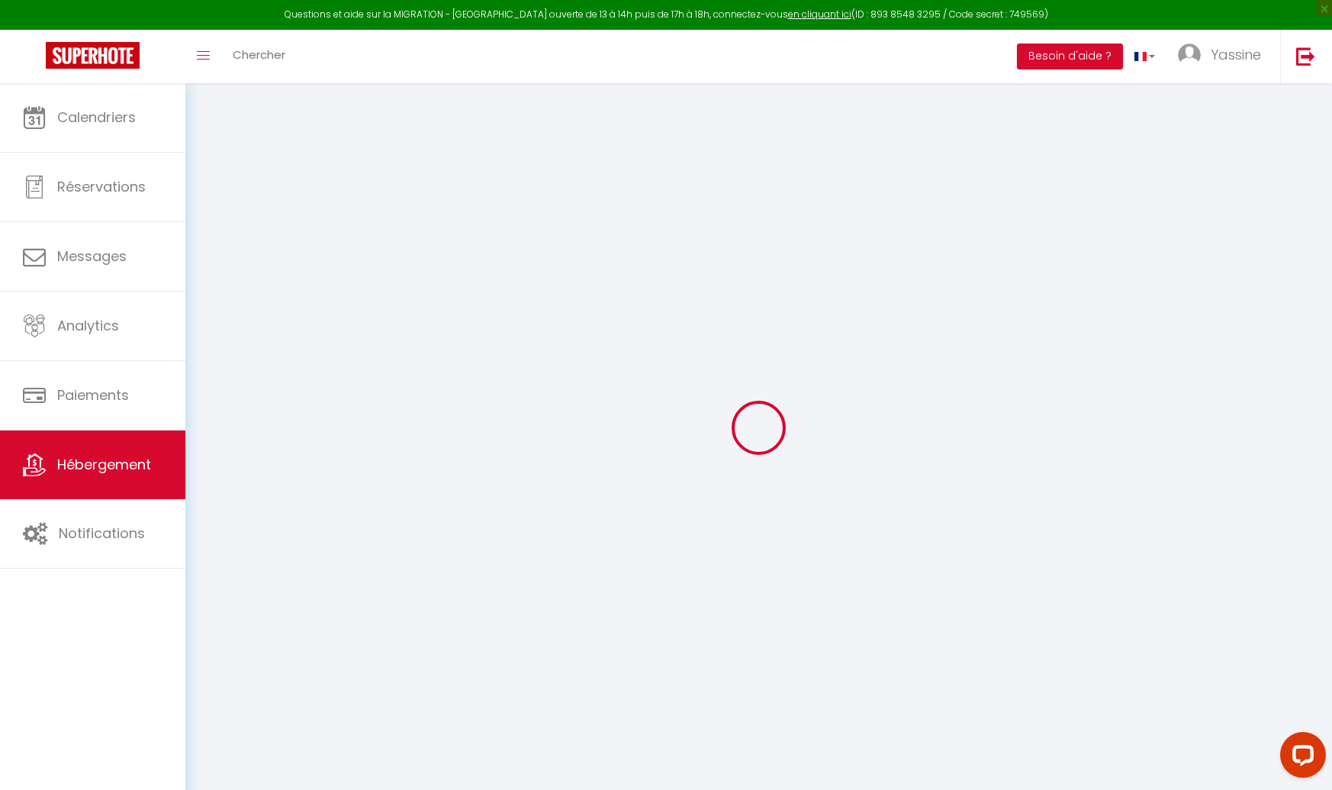
select select
checkbox input "false"
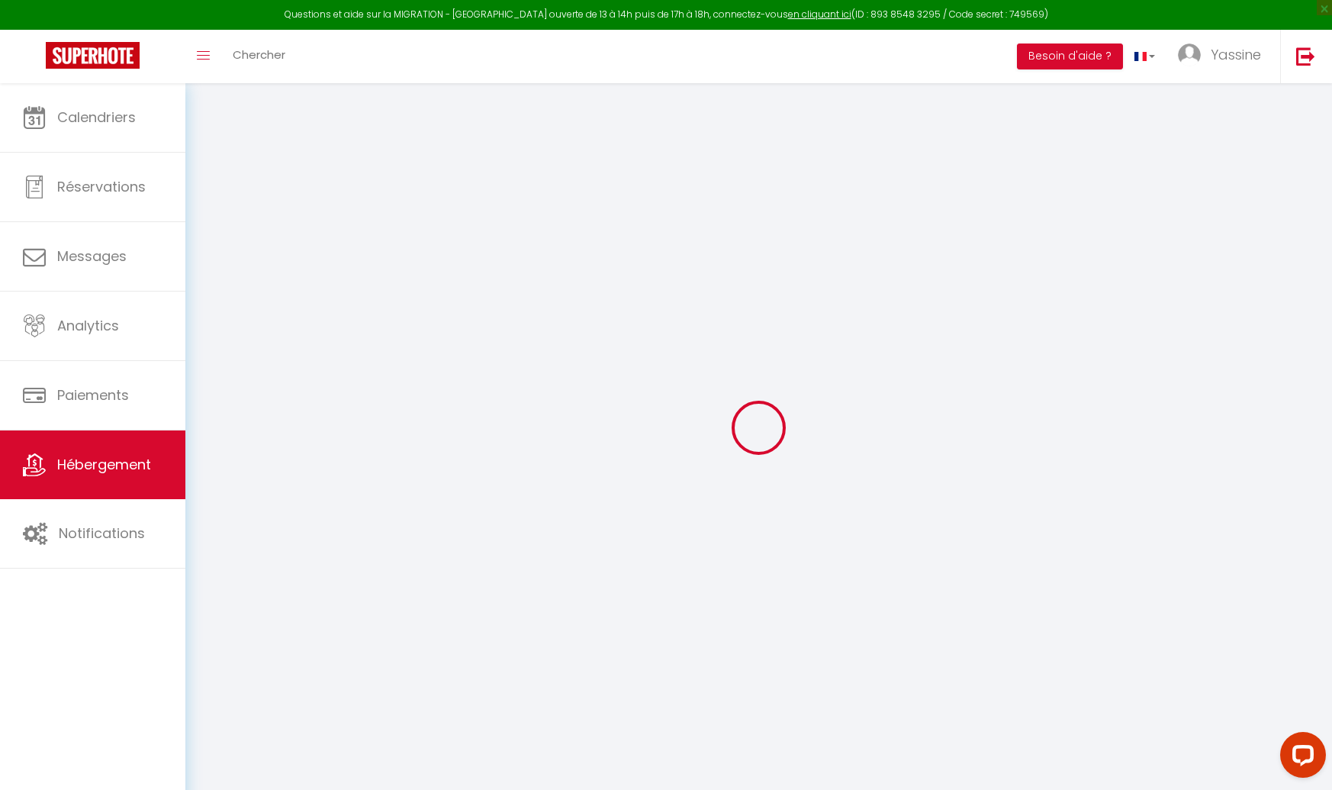
checkbox input "false"
select select
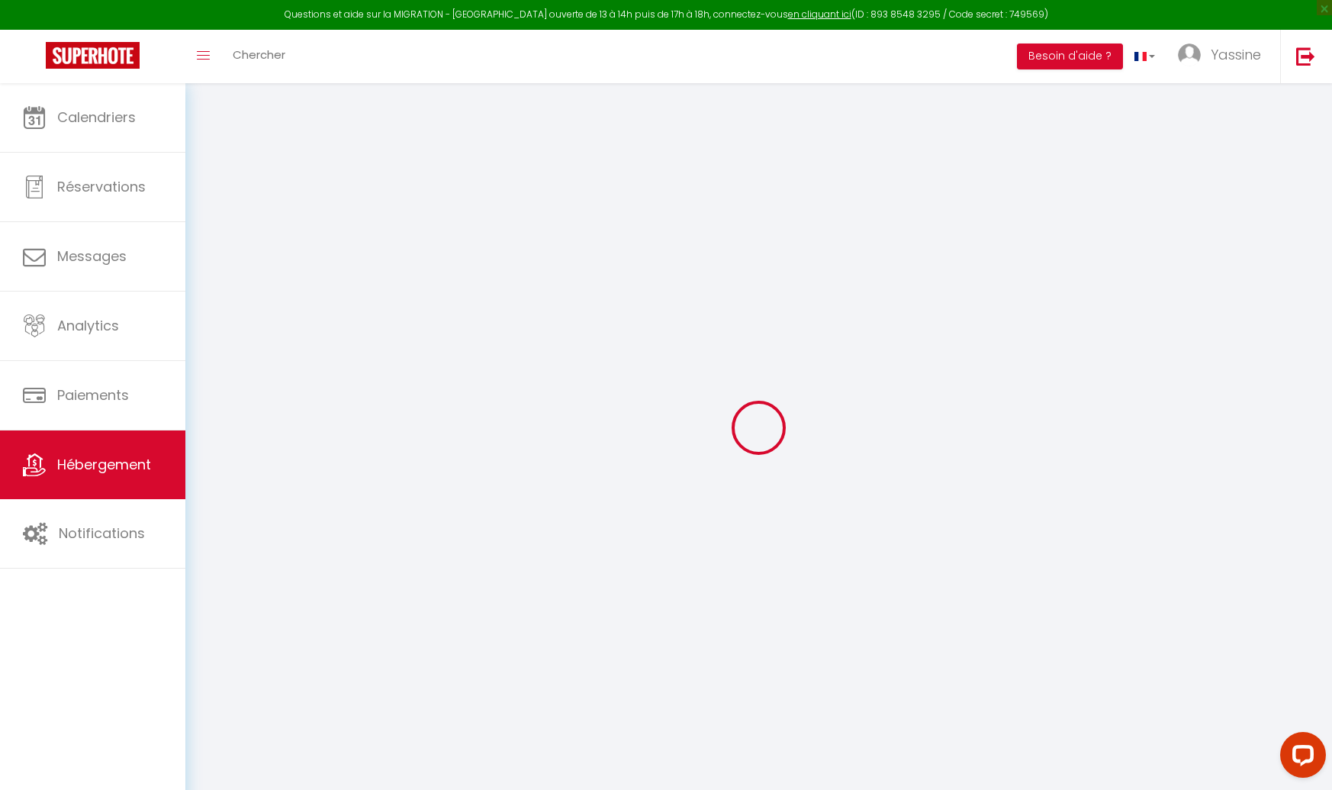
select select
checkbox input "false"
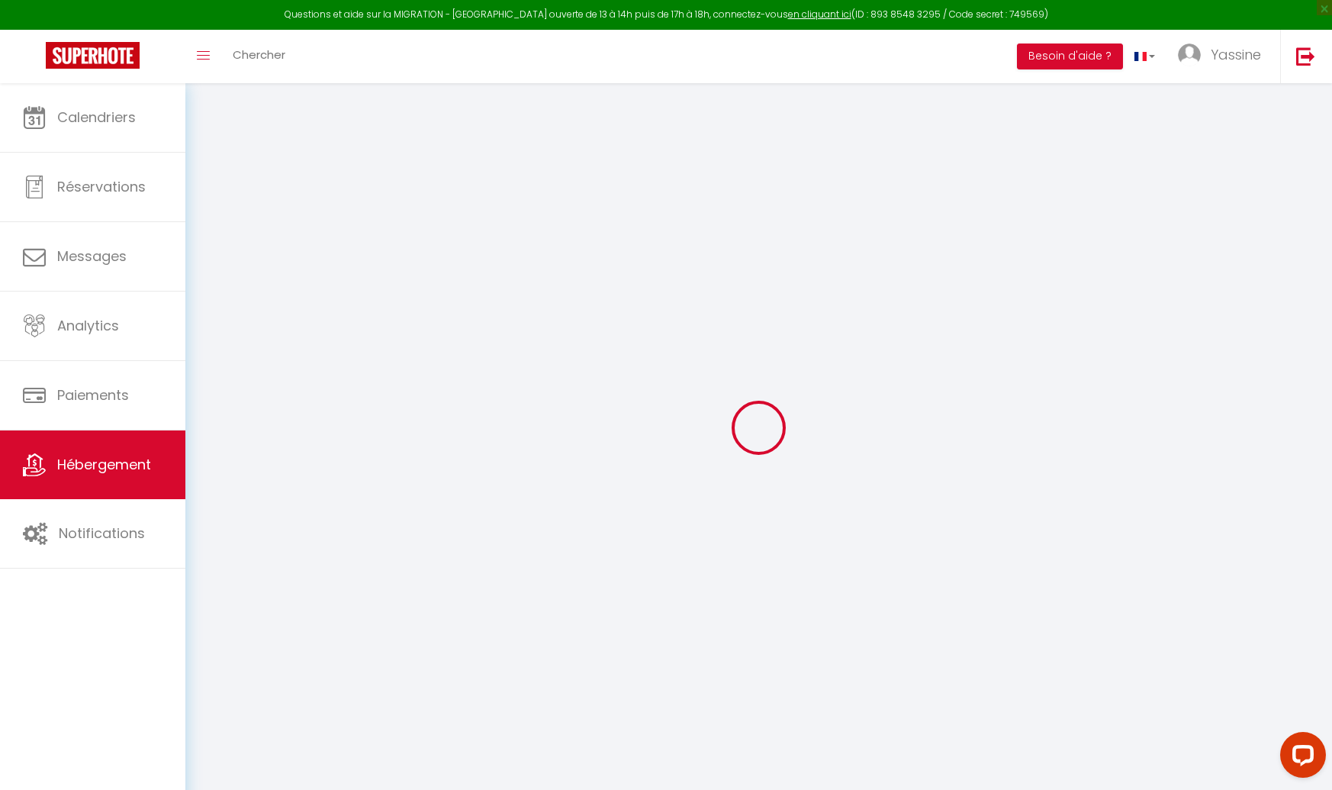
checkbox input "false"
select select "+ 3 %"
select select "+ 18 %"
select select "15:00"
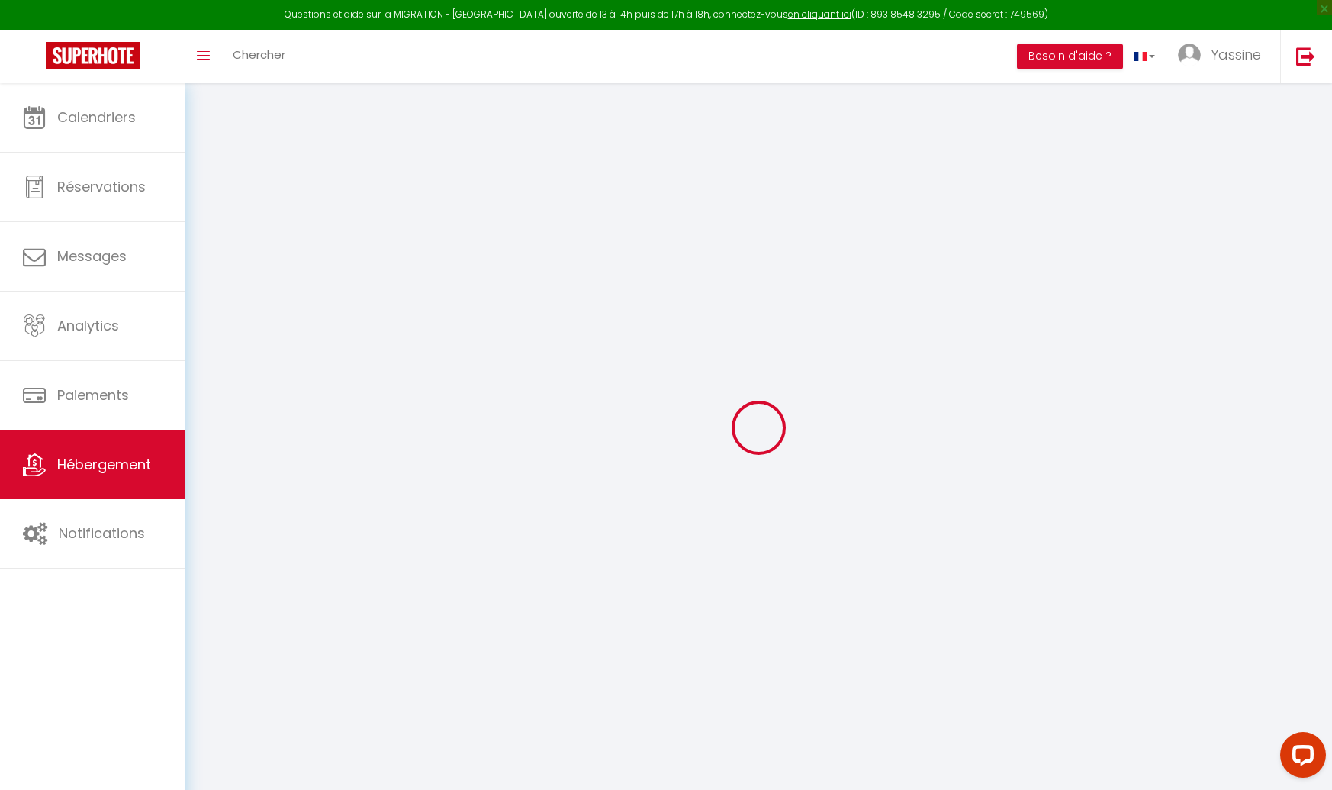
select select
select select "11:00"
select select "30"
select select "120"
select select
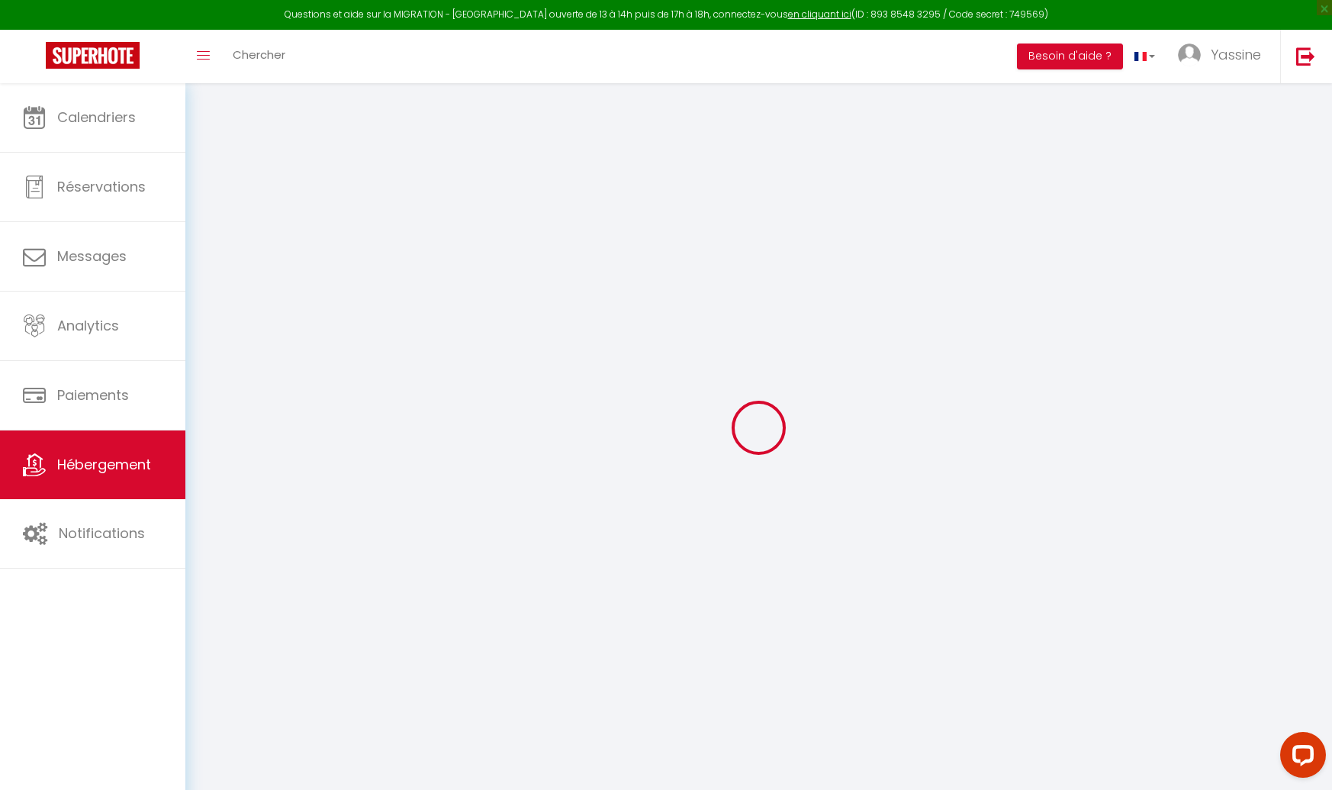
checkbox input "false"
select select
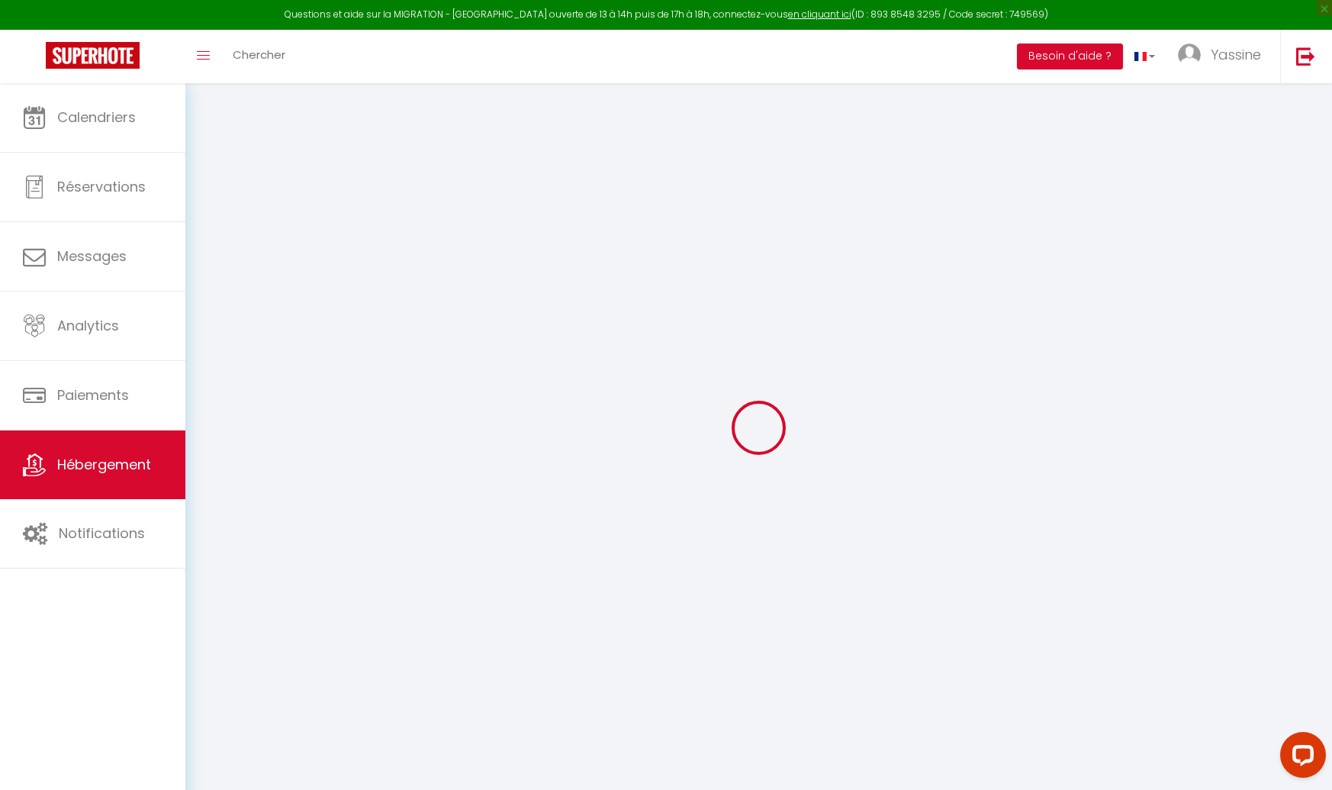
checkbox input "false"
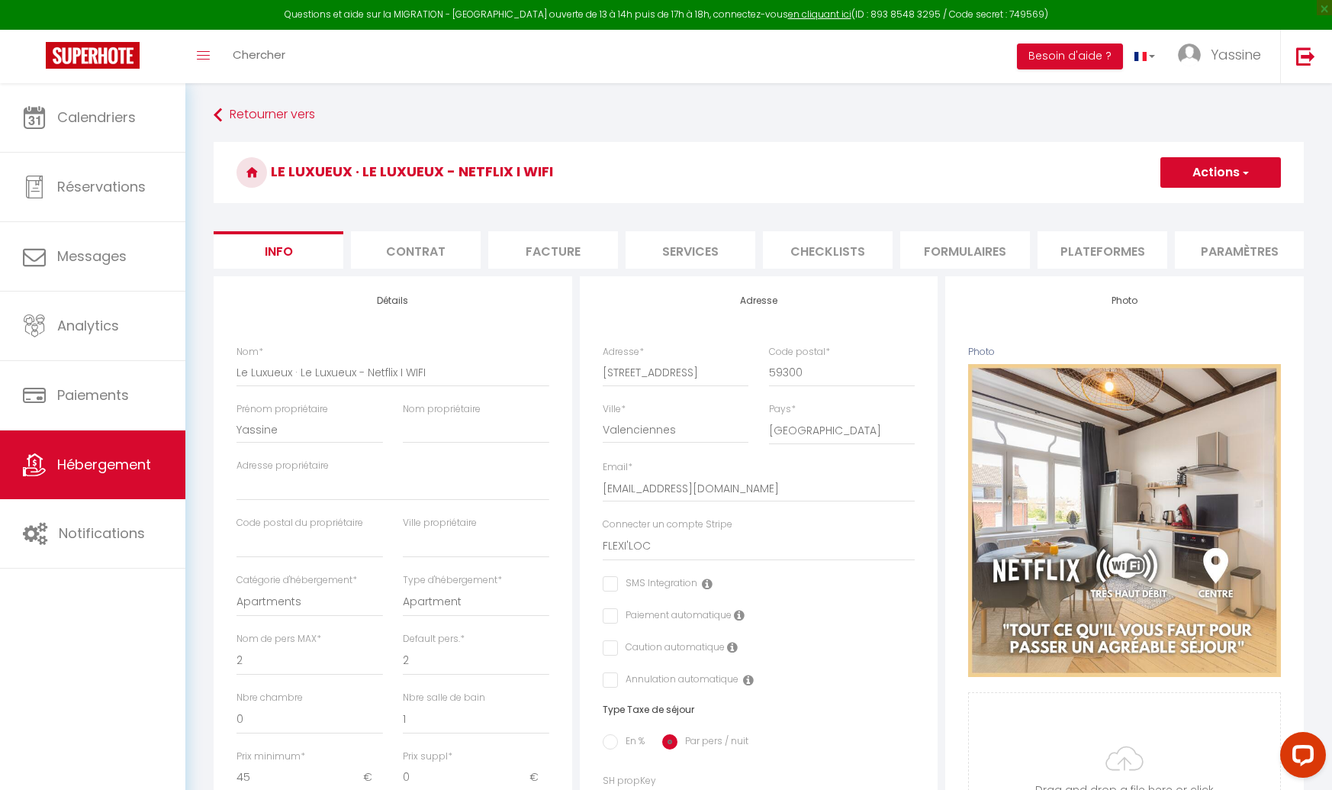
select select
checkbox input "false"
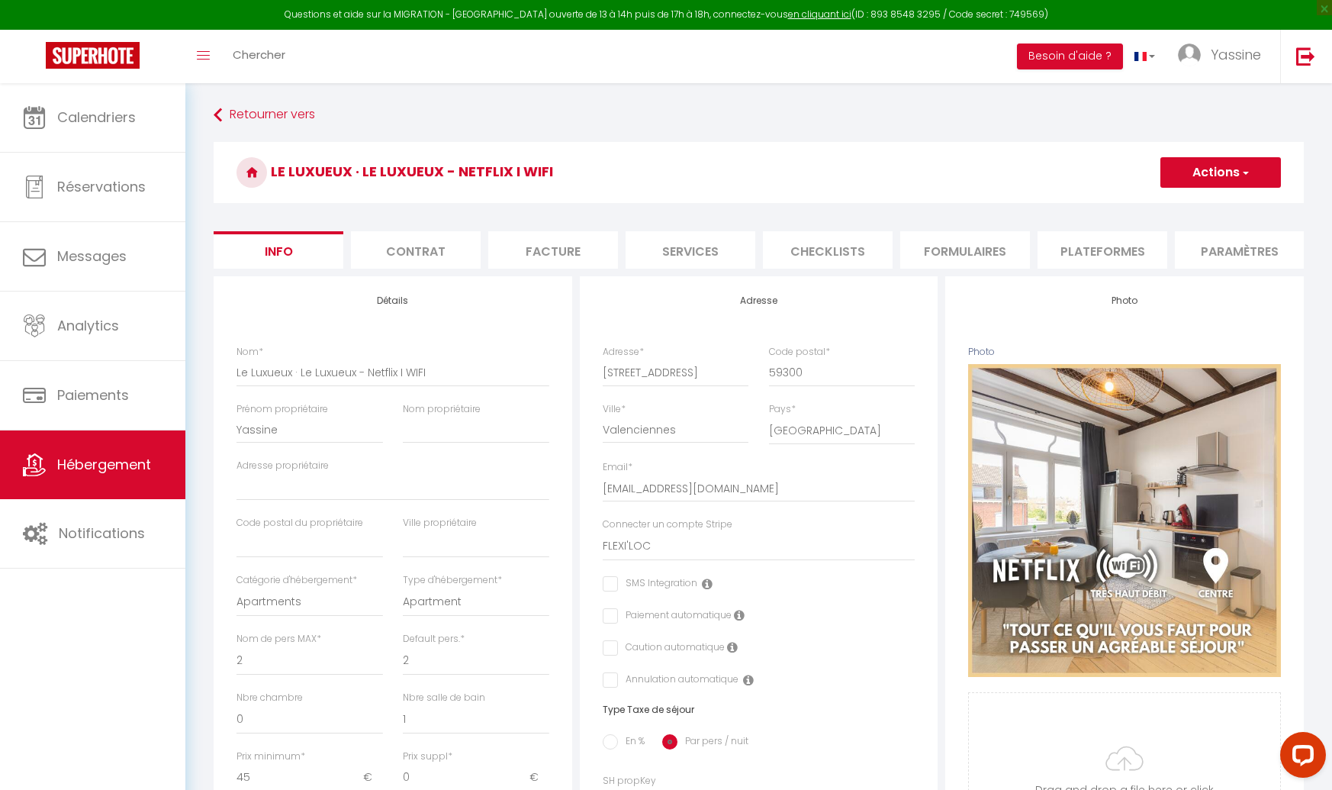
click at [1053, 241] on li "Plateformes" at bounding box center [1103, 249] width 130 height 37
select select
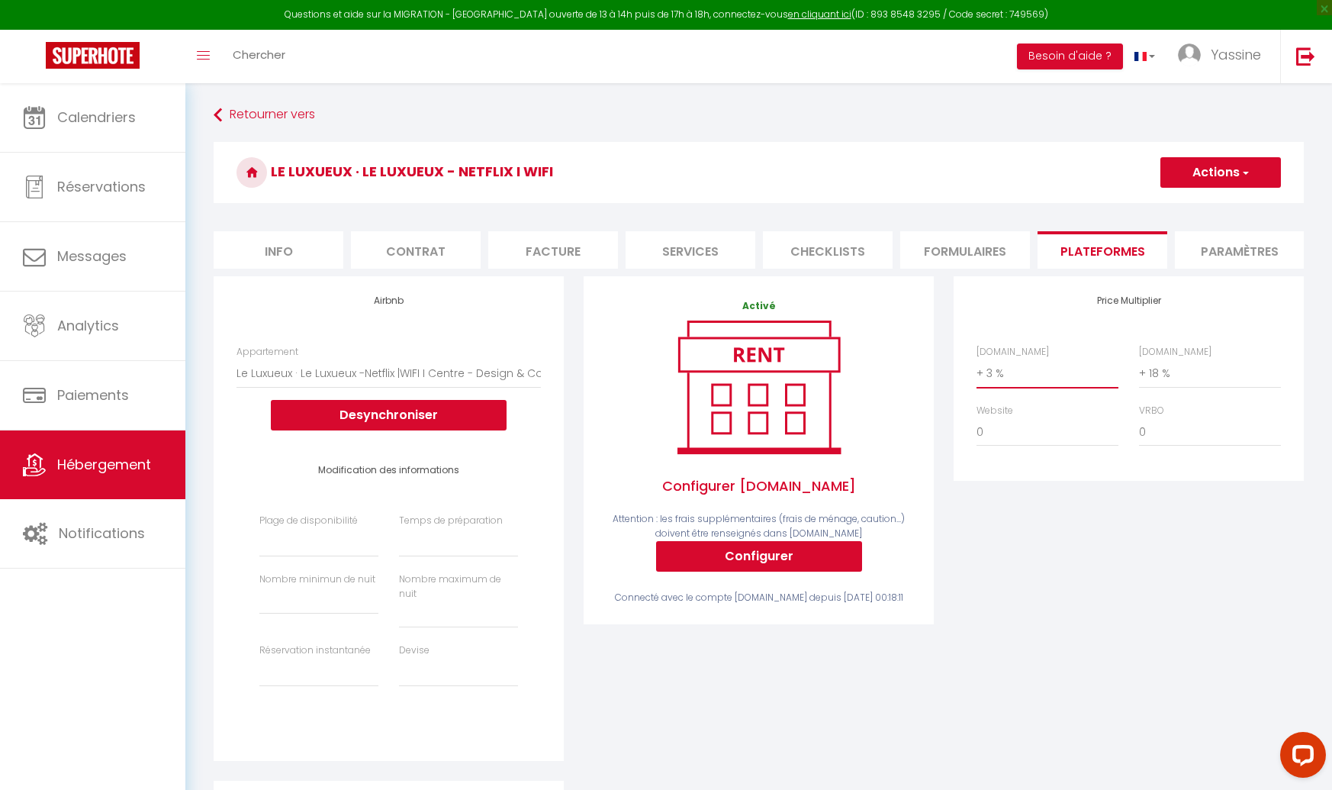
click at [1023, 378] on select "0 + 1 % + 2 % + 3 % + 4 % + 5 % + 6 % + 7 % + 8 % + 9 %" at bounding box center [1048, 373] width 142 height 29
select select "+ 17 %"
select select
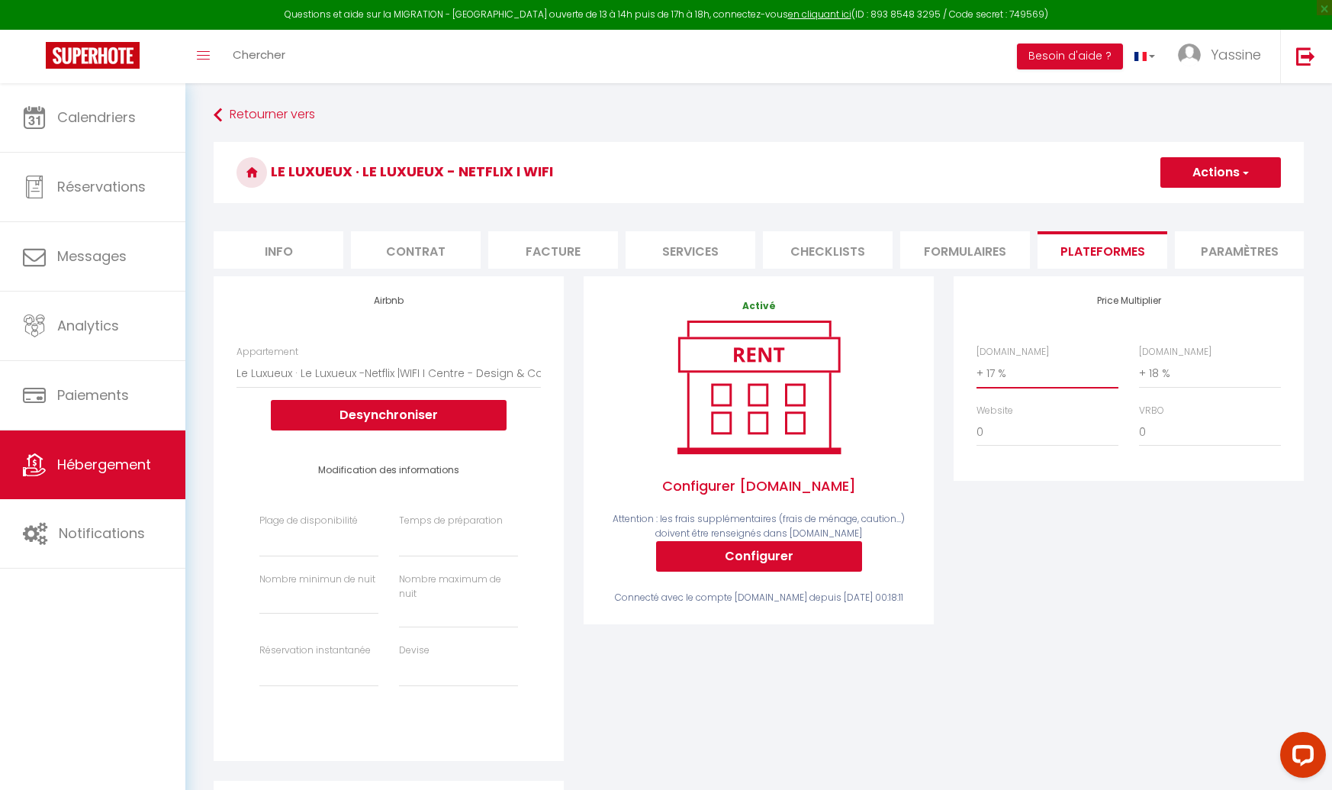
select select
click at [1208, 165] on button "Actions" at bounding box center [1221, 172] width 121 height 31
click at [1199, 201] on link "Enregistrer" at bounding box center [1220, 206] width 121 height 20
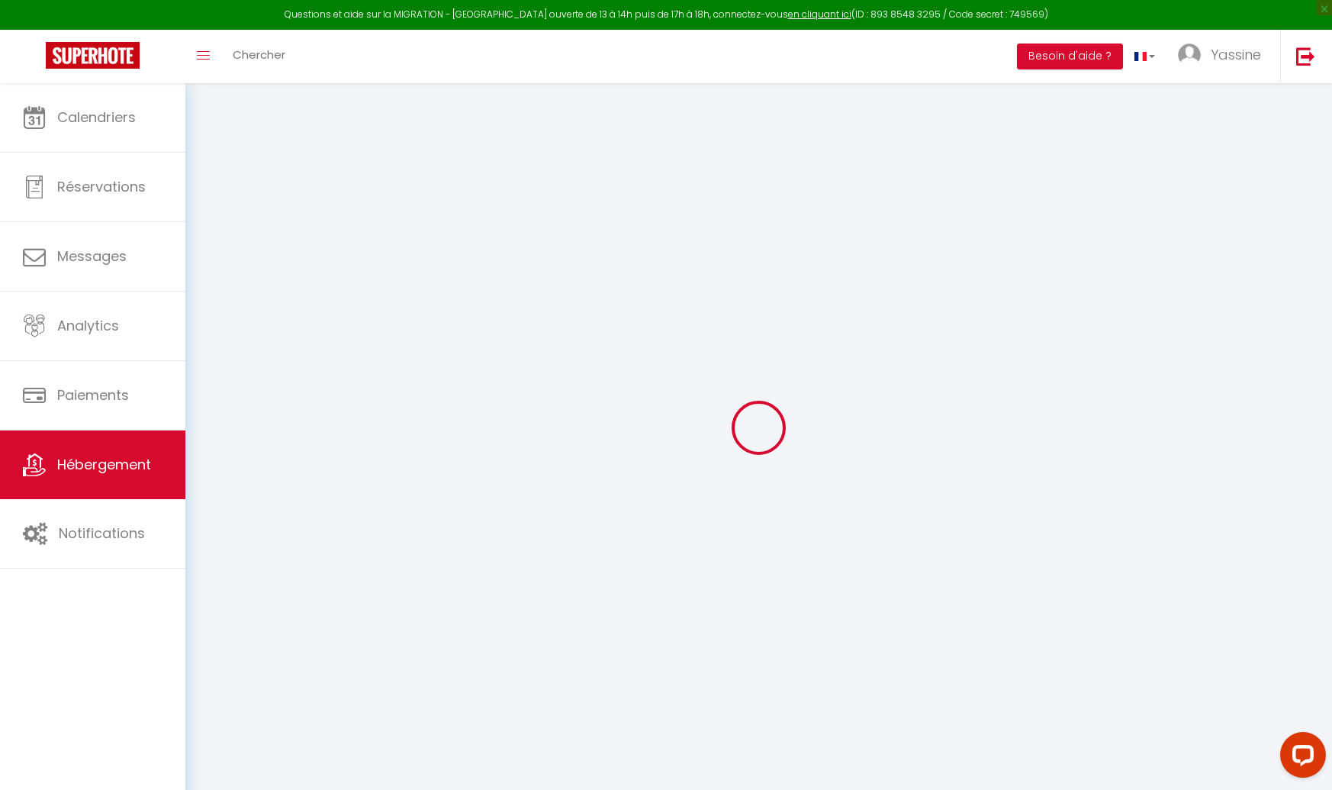
select select
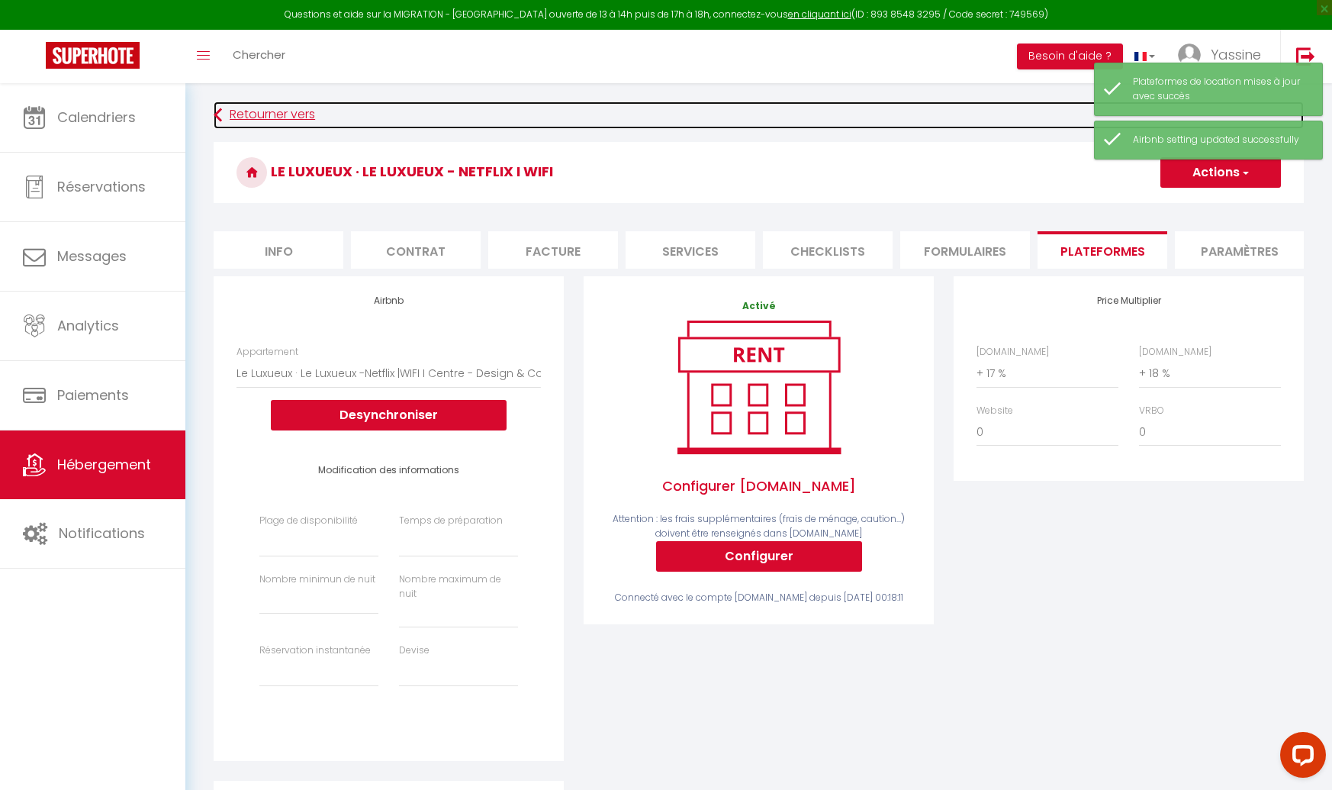
click at [252, 108] on link "Retourner vers" at bounding box center [759, 114] width 1090 height 27
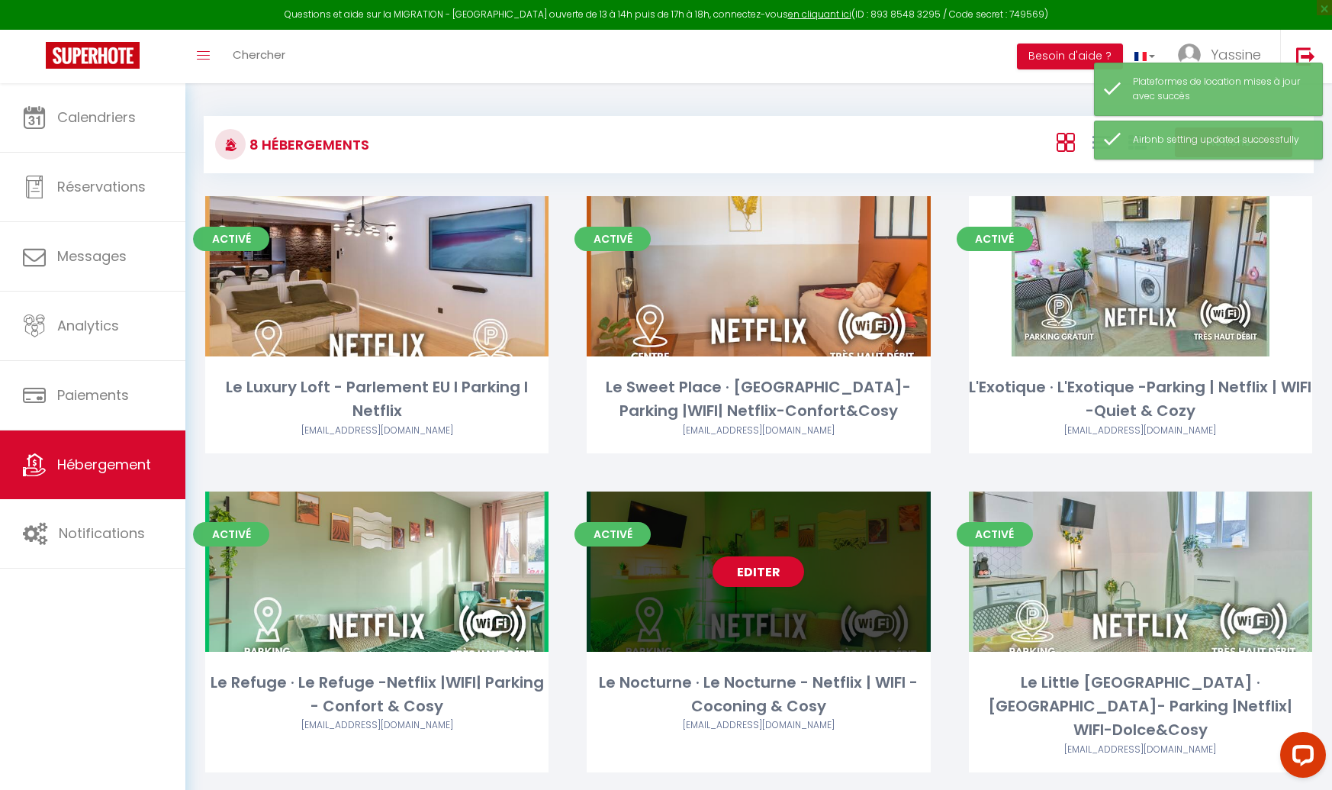
scroll to position [310, 0]
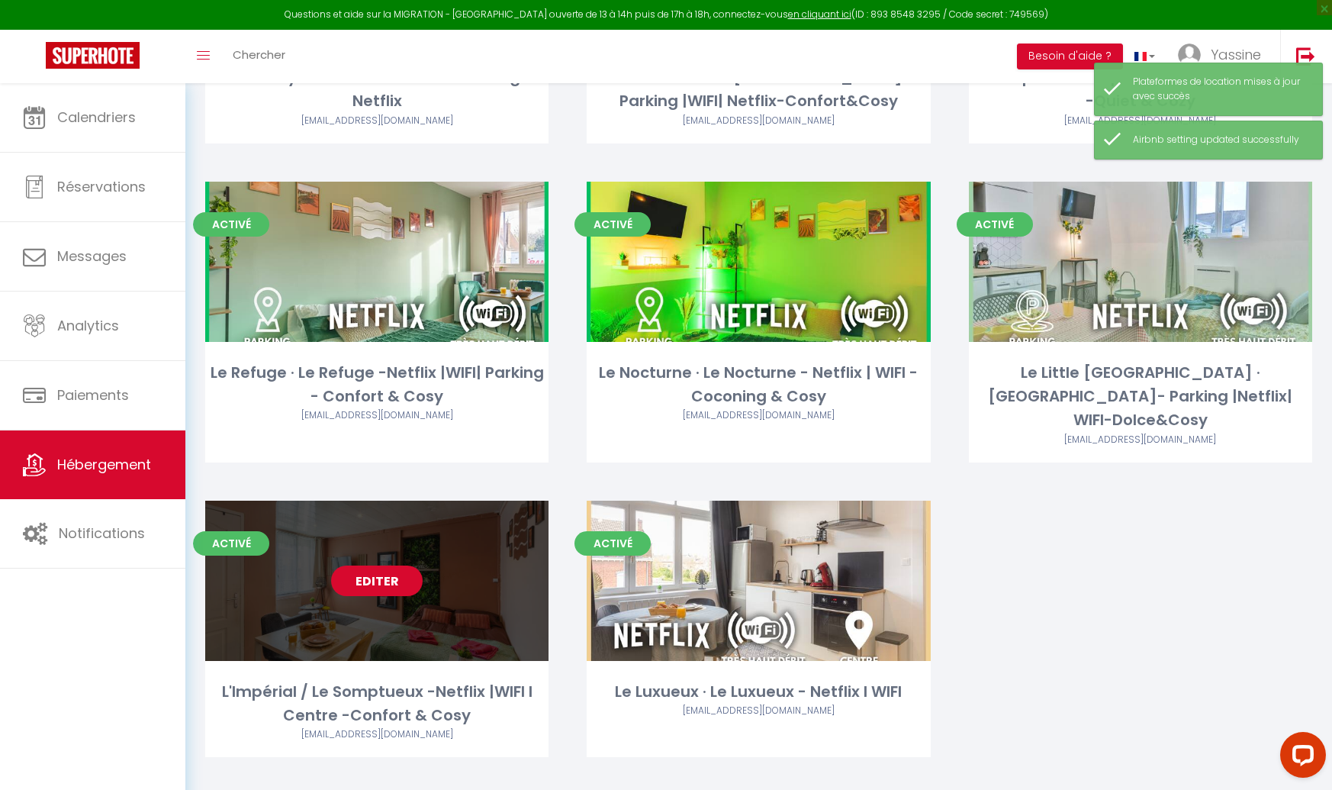
click at [367, 565] on link "Editer" at bounding box center [377, 580] width 92 height 31
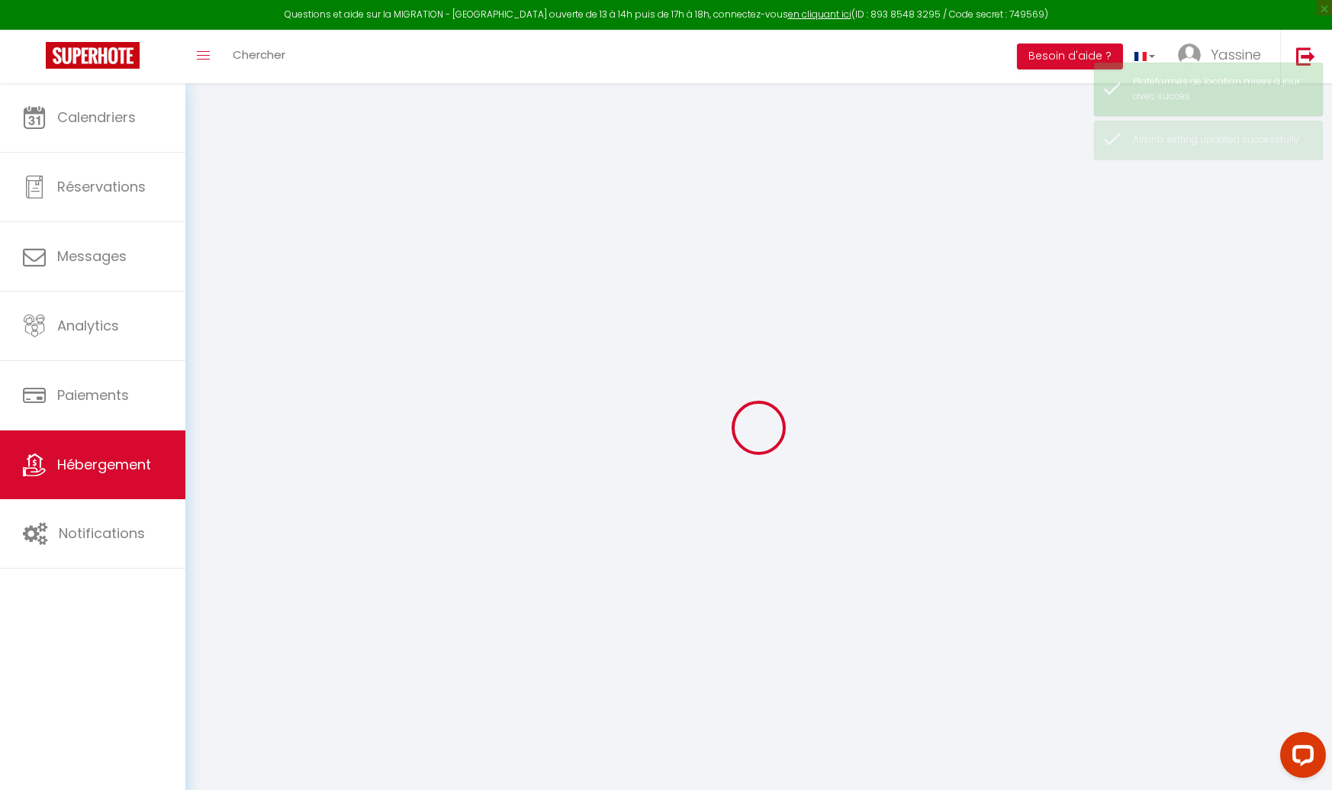
select select "+ 3 %"
select select "+ 18 %"
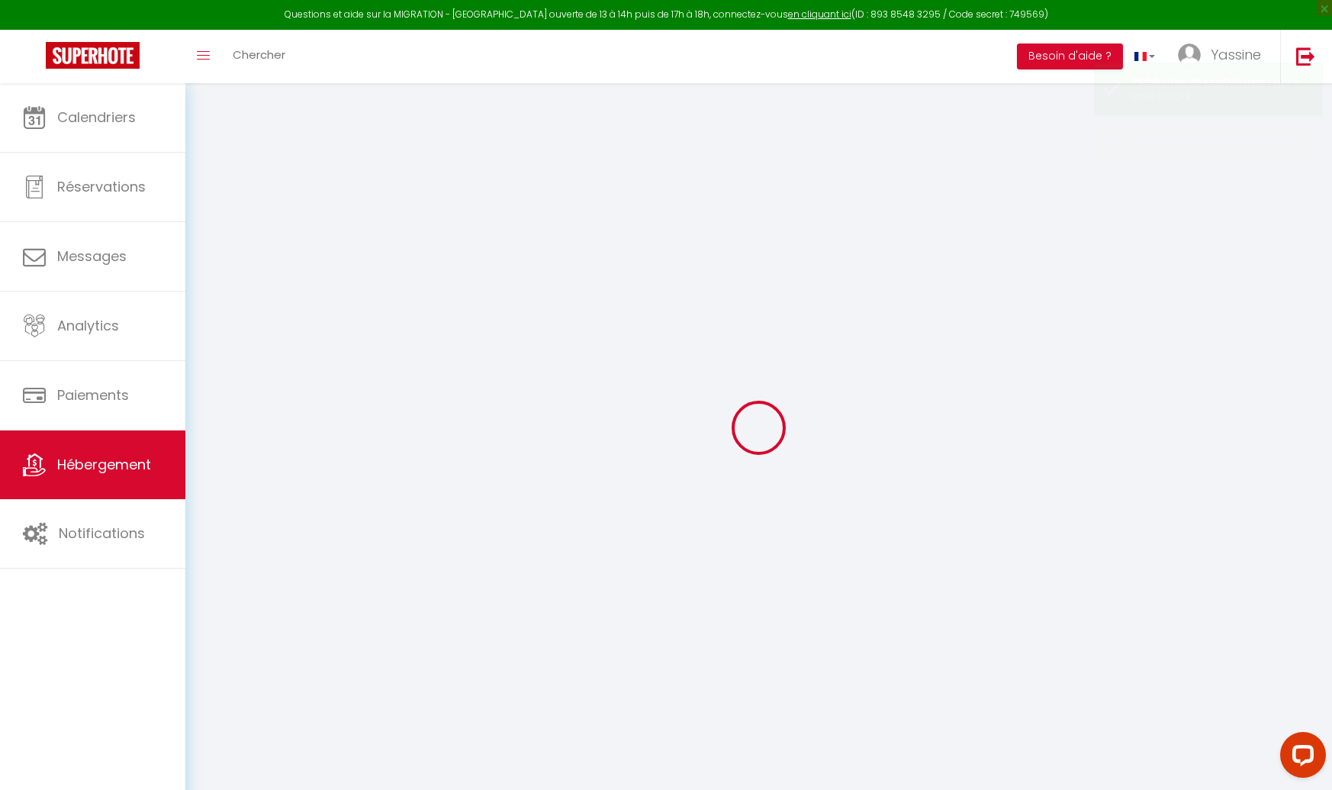
select select
checkbox input "false"
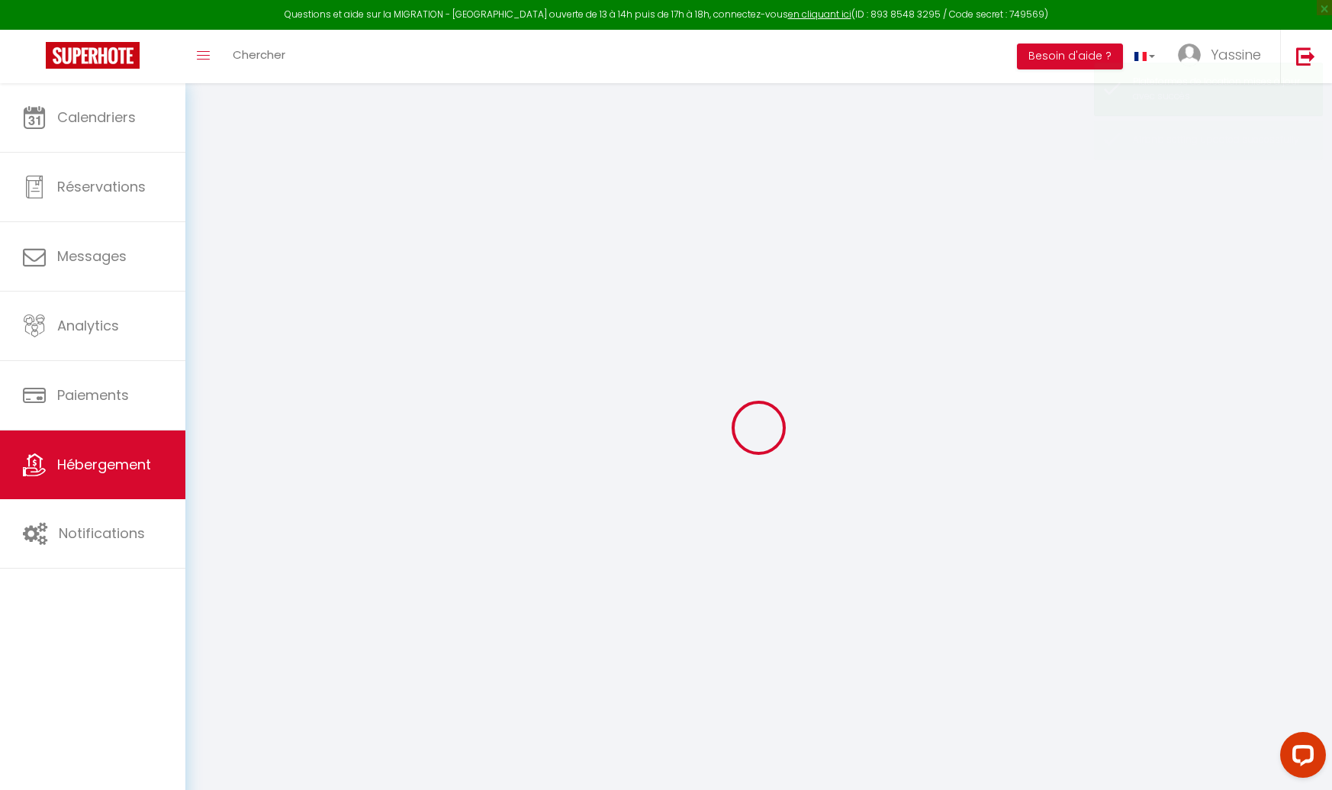
select select
checkbox input "false"
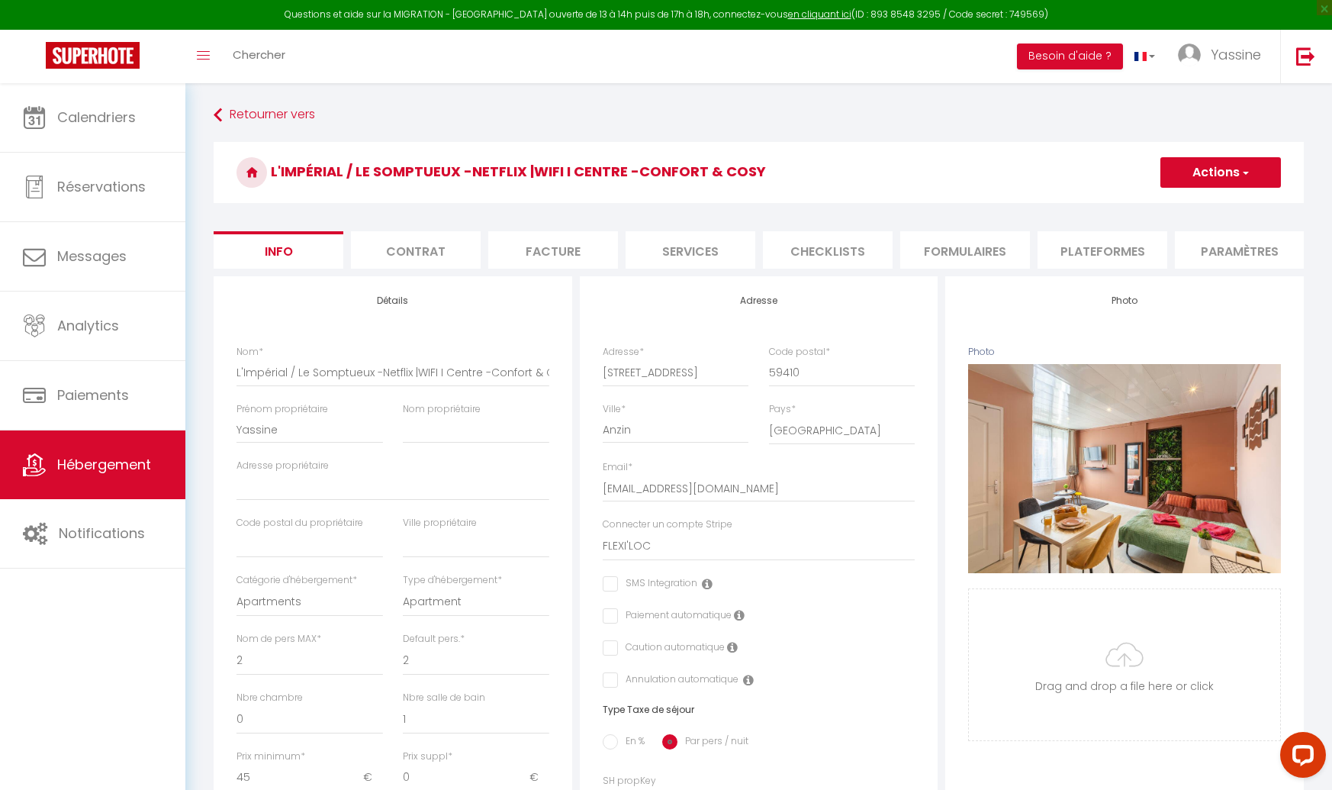
select select
checkbox input "false"
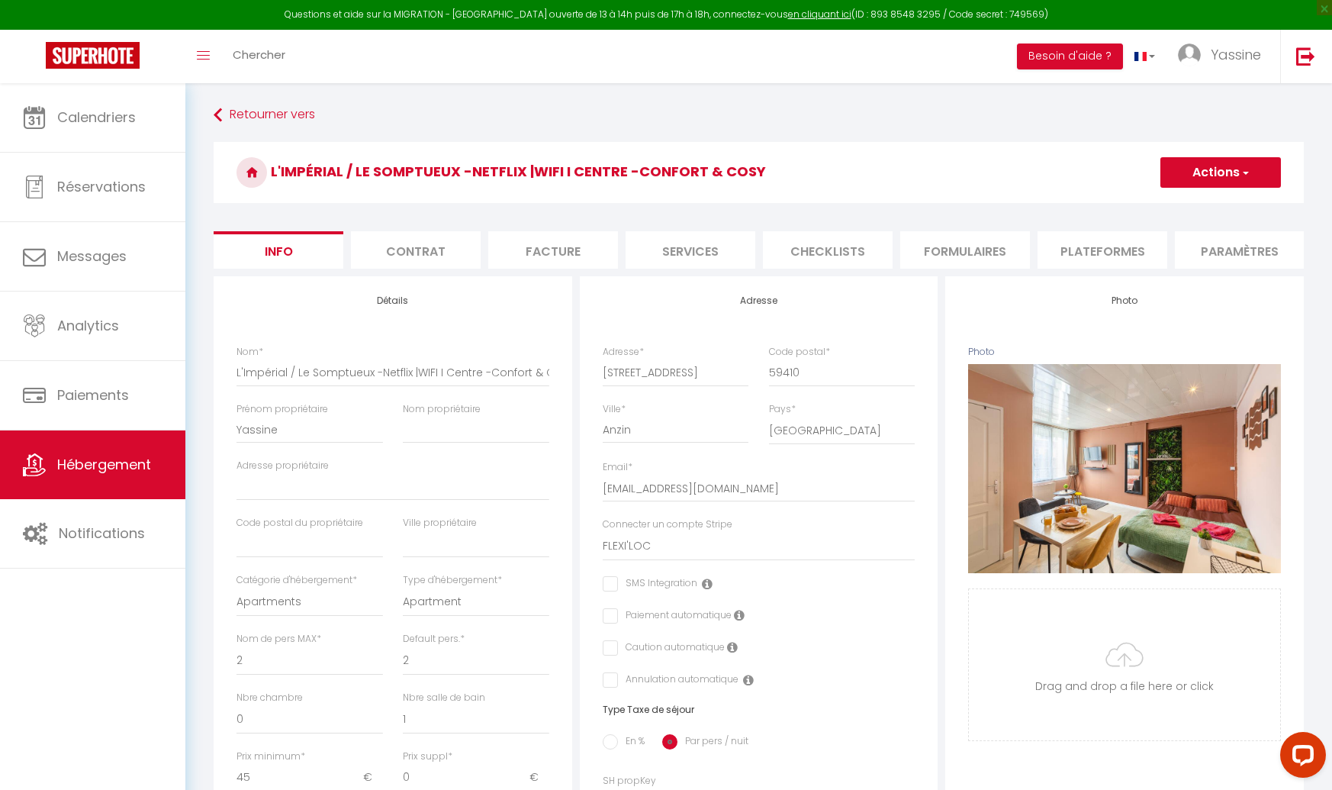
select select "4081-1406073490515027551"
click at [1058, 246] on li "Plateformes" at bounding box center [1103, 249] width 130 height 37
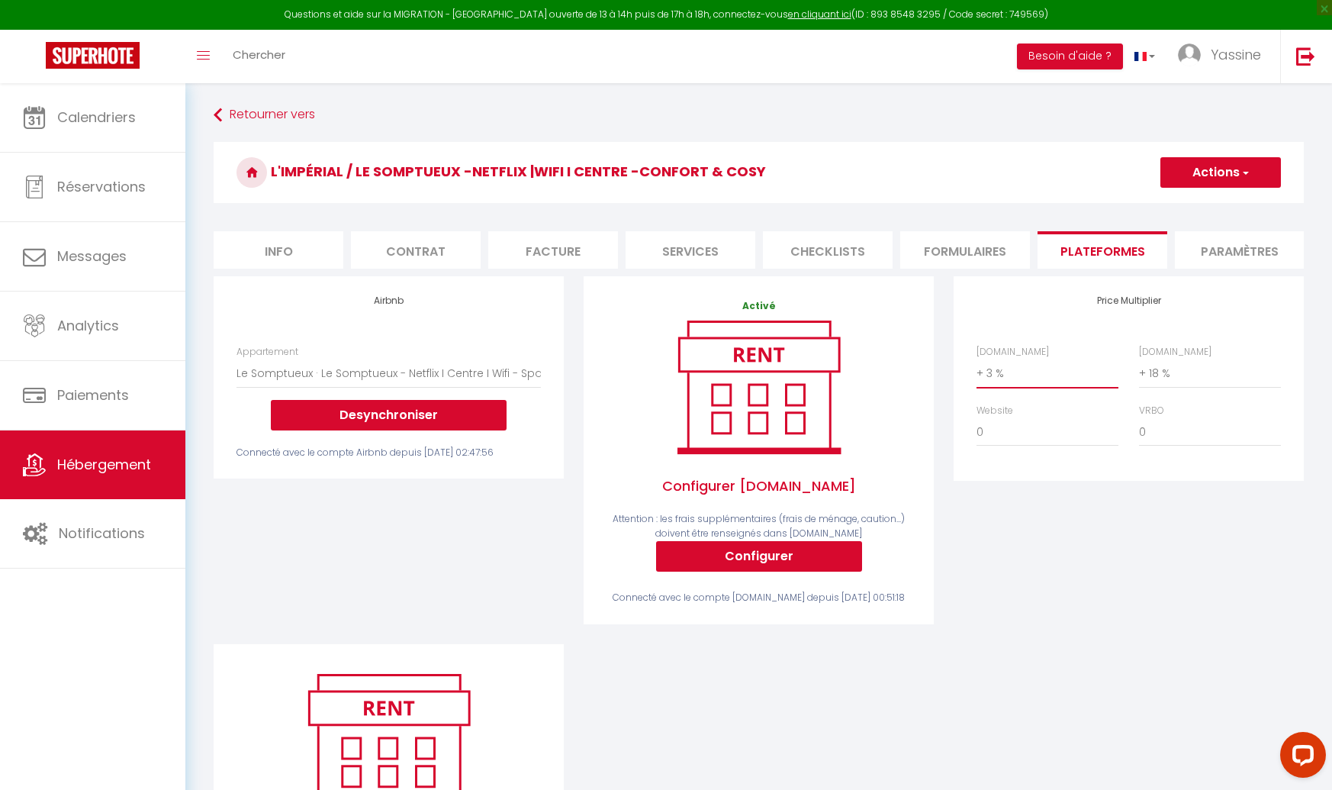
click at [1000, 375] on select "0 + 1 % + 2 % + 3 % + 4 % + 5 % + 6 % + 7 % + 8 % + 9 %" at bounding box center [1048, 373] width 142 height 29
select select "+ 17 %"
select select
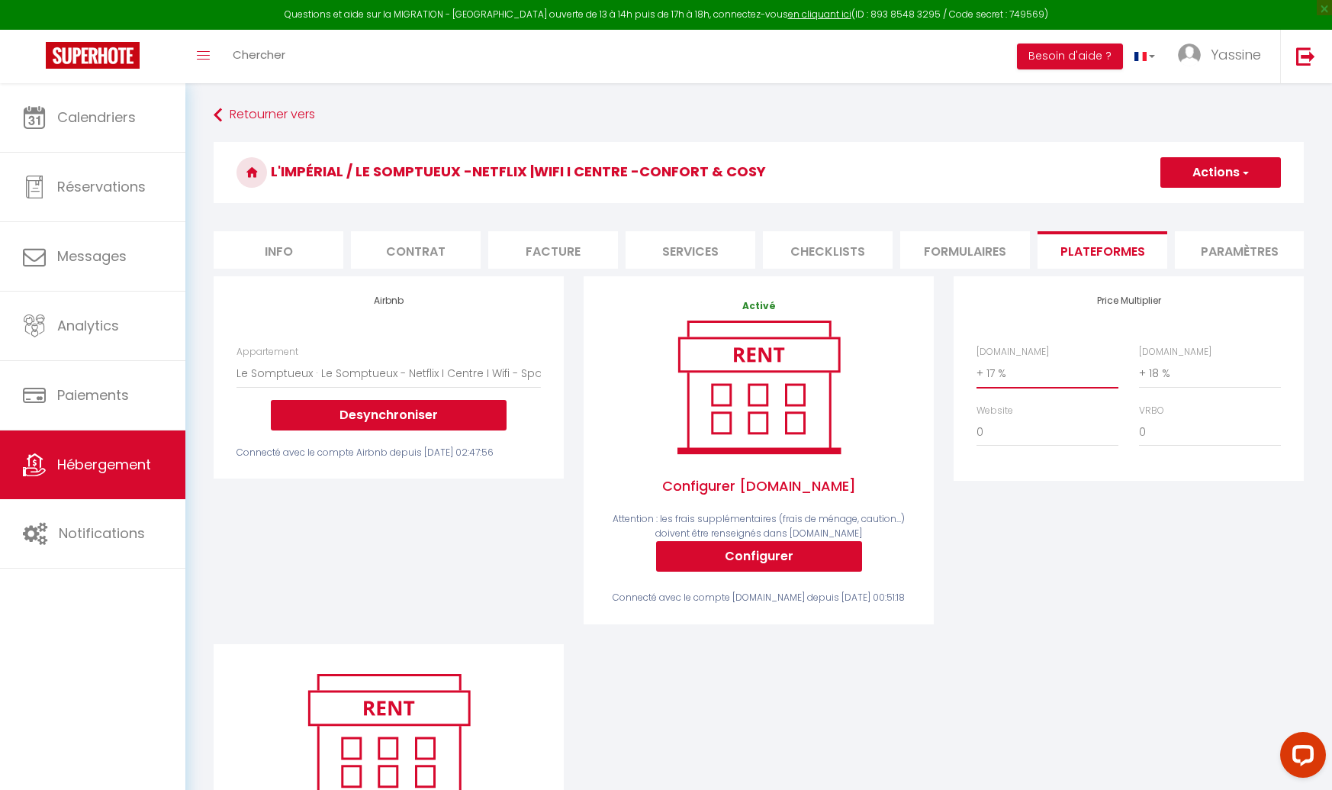
select select
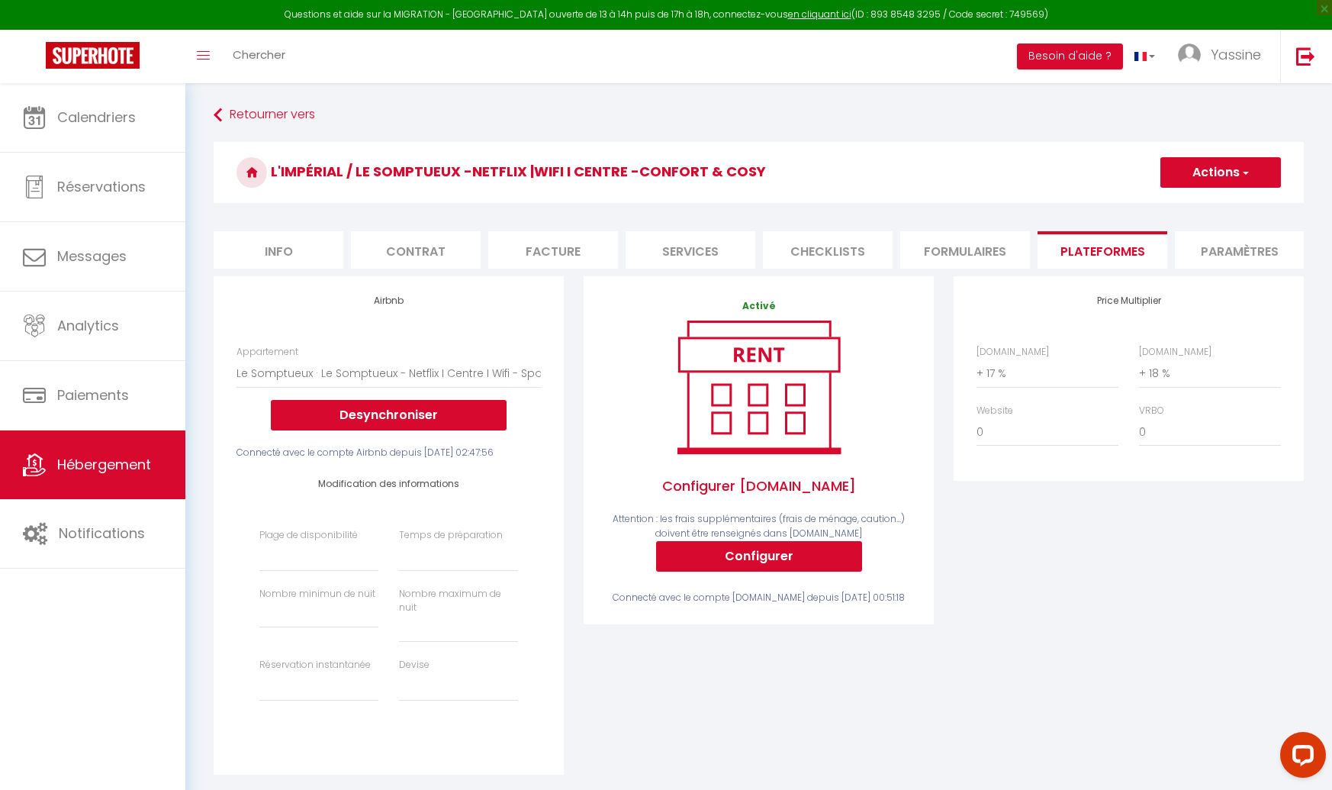
drag, startPoint x: 1138, startPoint y: 294, endPoint x: 1204, endPoint y: 153, distance: 155.7
click at [1204, 153] on h3 "L'Impérial / Le Somptueux -Netflix |WIFI I Centre -Confort & Cosy" at bounding box center [759, 172] width 1090 height 61
drag, startPoint x: 1204, startPoint y: 153, endPoint x: 1206, endPoint y: 175, distance: 22.2
click at [1206, 175] on button "Actions" at bounding box center [1221, 172] width 121 height 31
click at [1200, 204] on link "Enregistrer" at bounding box center [1220, 206] width 121 height 20
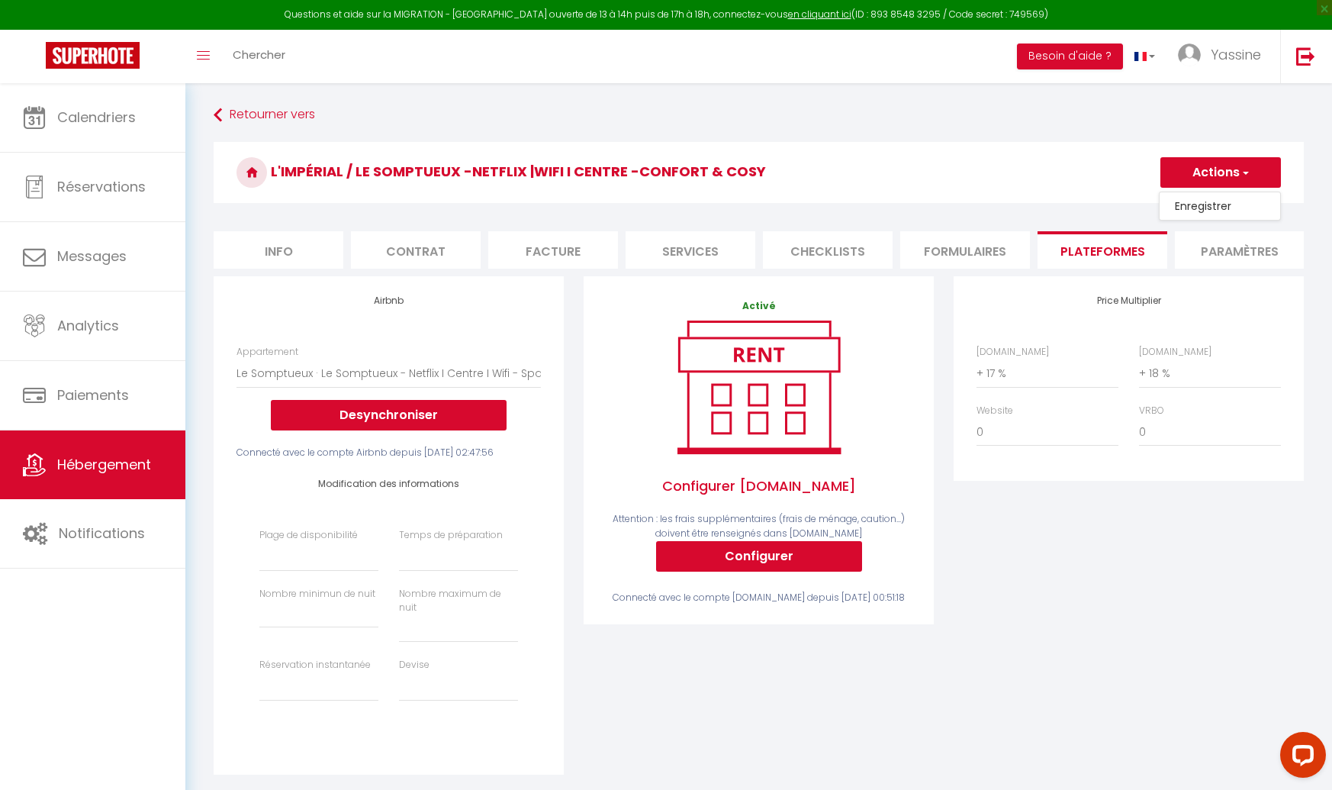
select select
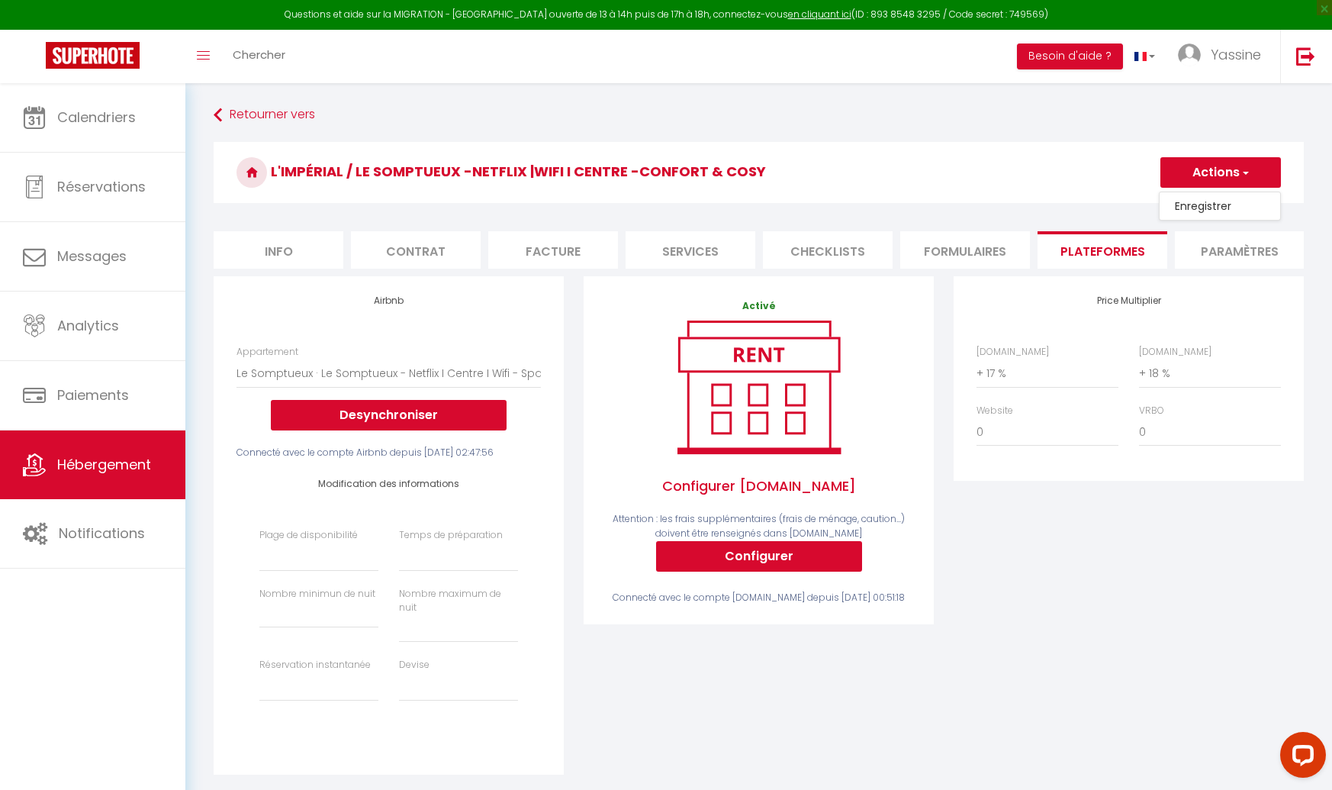
select select
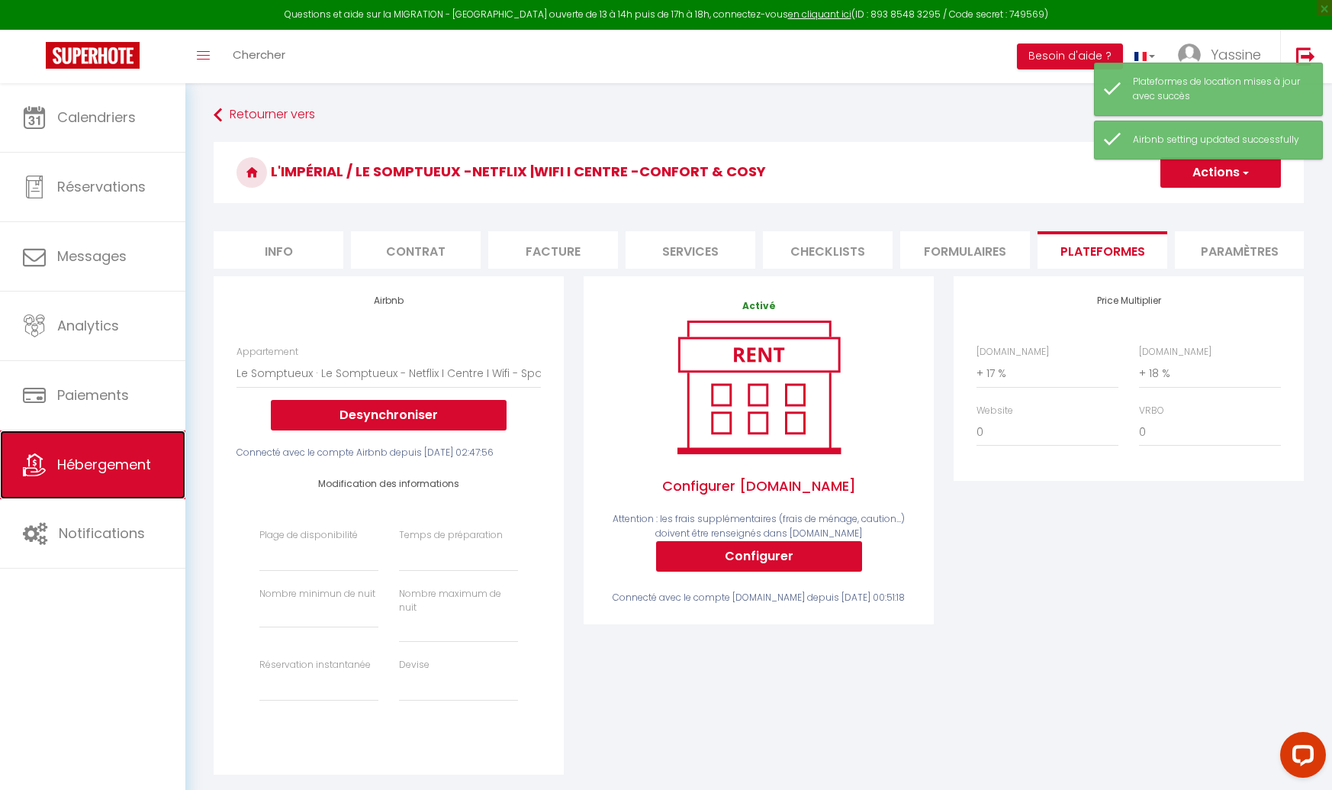
drag, startPoint x: 1206, startPoint y: 175, endPoint x: 124, endPoint y: 472, distance: 1122.0
click at [124, 472] on span "Hébergement" at bounding box center [104, 464] width 94 height 19
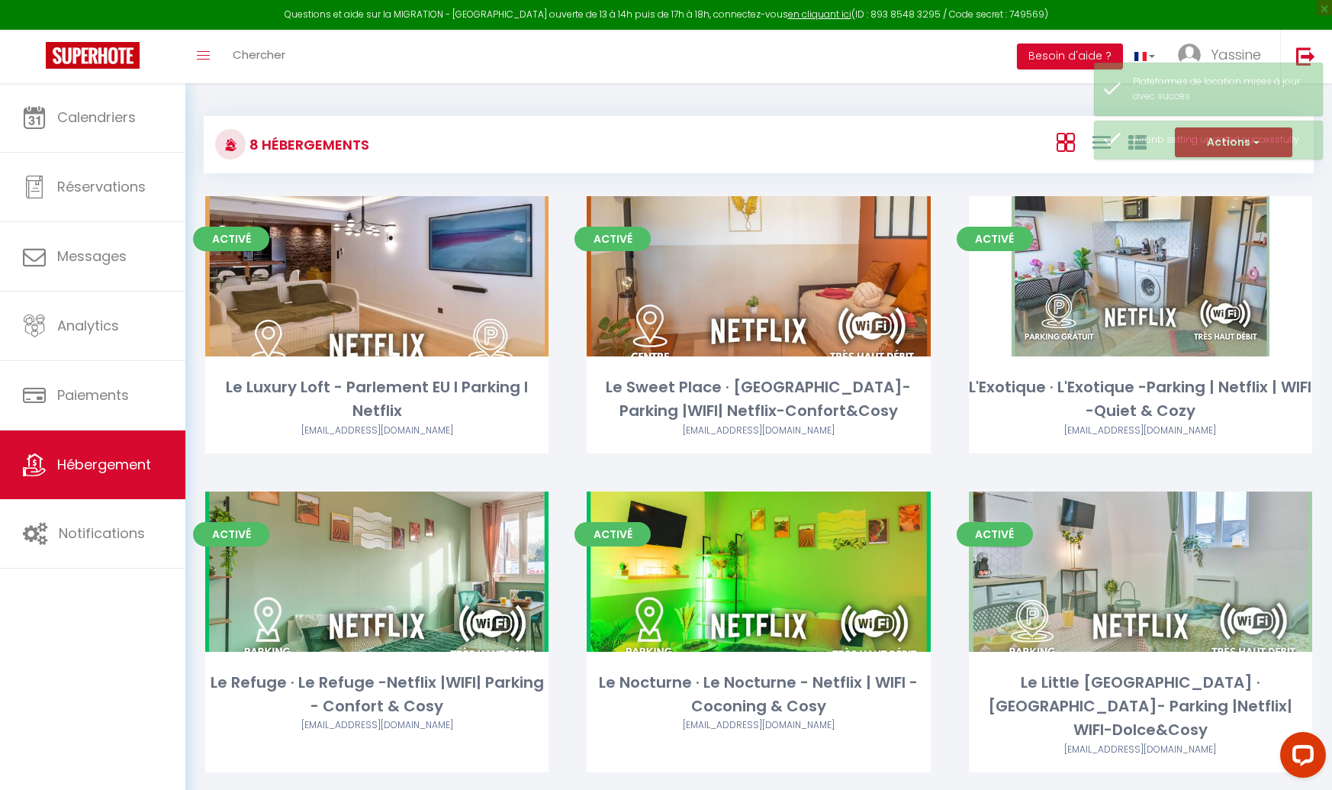
scroll to position [295, 0]
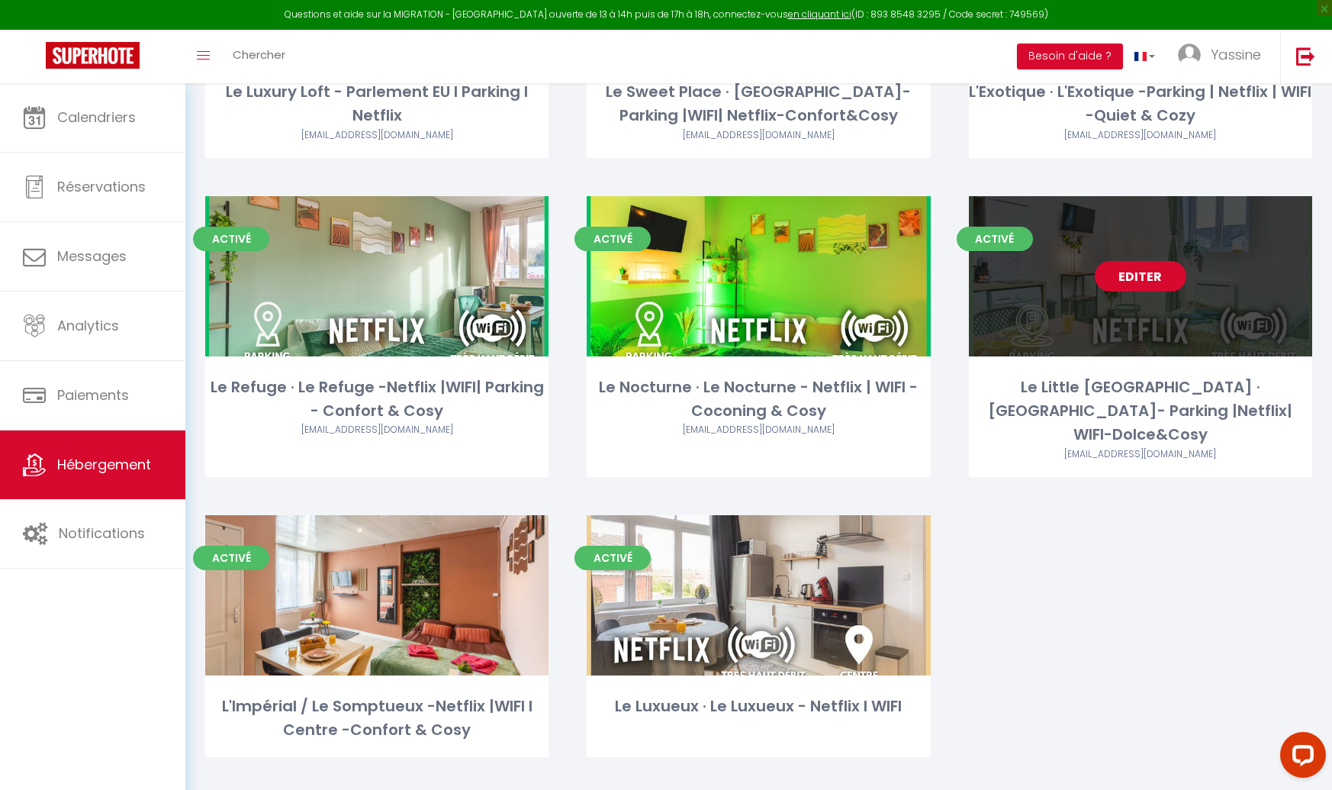
drag, startPoint x: 124, startPoint y: 472, endPoint x: 1131, endPoint y: 289, distance: 1023.6
click at [1131, 289] on link "Editer" at bounding box center [1141, 276] width 92 height 31
drag, startPoint x: 1131, startPoint y: 289, endPoint x: 1131, endPoint y: 279, distance: 9.9
click at [1131, 279] on link "Editer" at bounding box center [1141, 276] width 92 height 31
click at [1132, 275] on link "Editer" at bounding box center [1141, 276] width 92 height 31
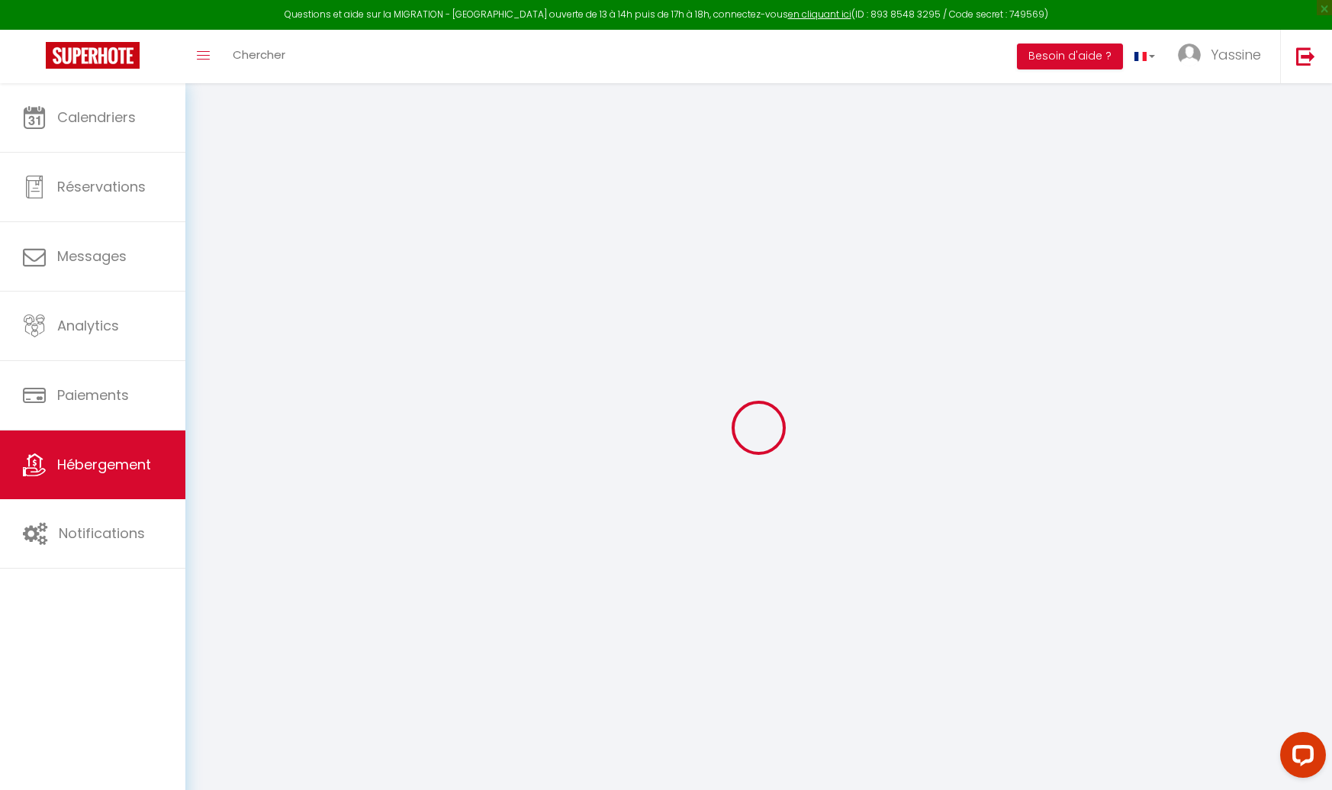
select select
checkbox input "false"
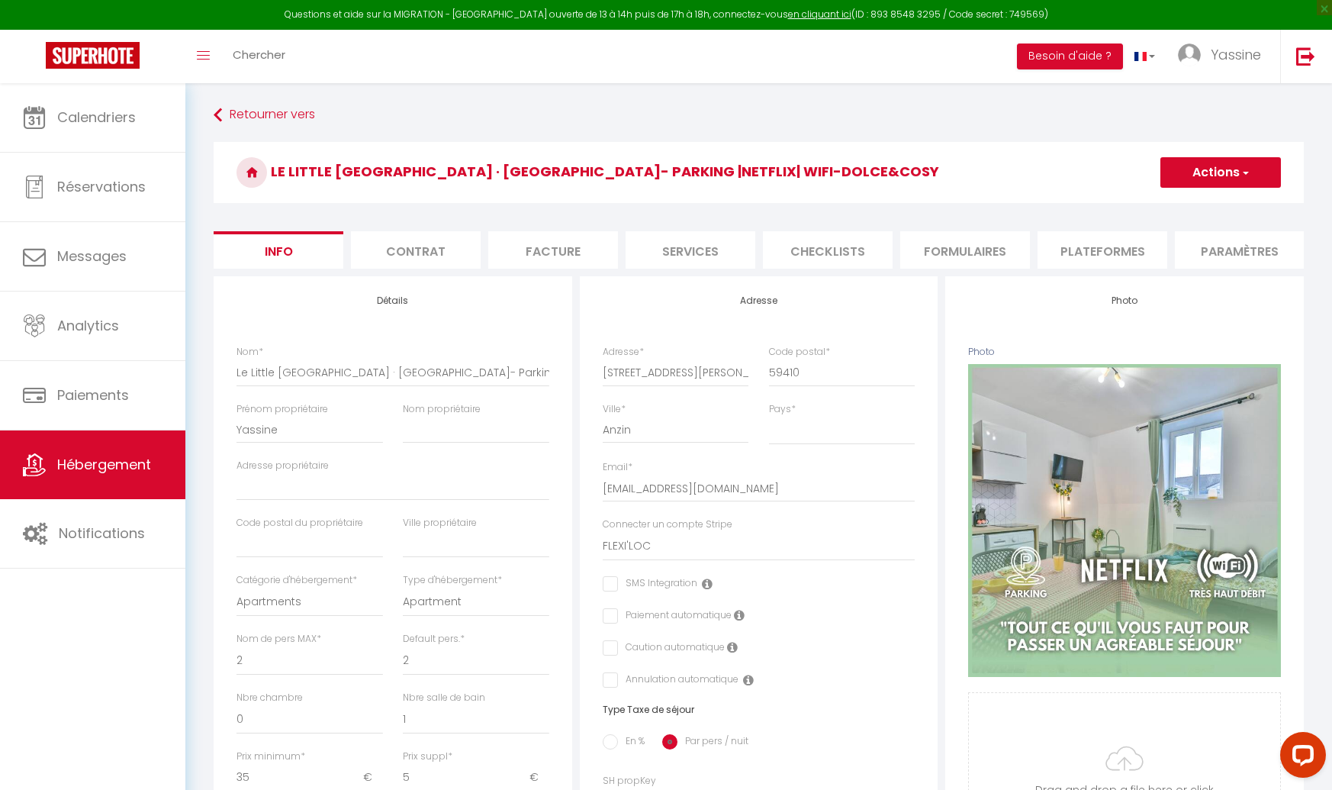
select select
checkbox input "false"
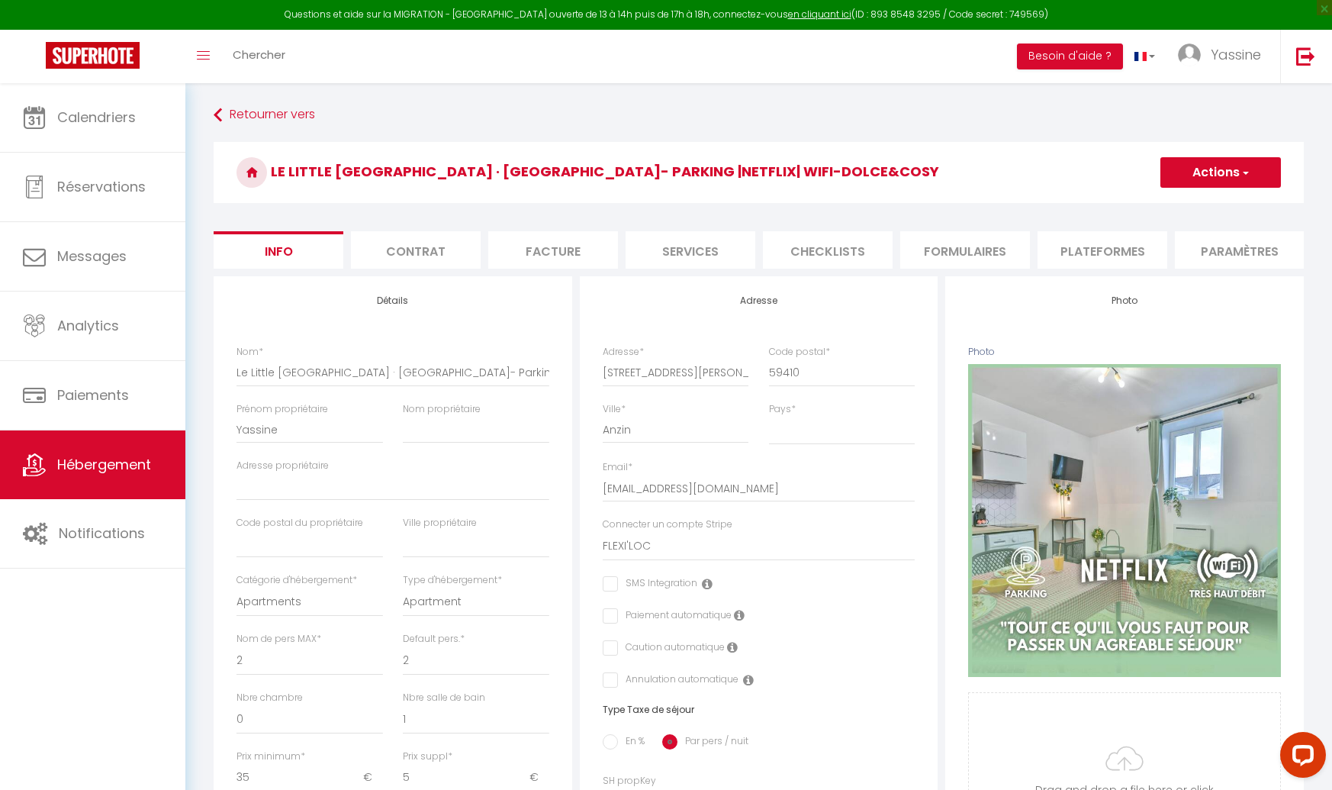
drag, startPoint x: 1131, startPoint y: 279, endPoint x: 1183, endPoint y: 173, distance: 118.4
click at [1183, 173] on button "Actions" at bounding box center [1221, 172] width 121 height 31
drag, startPoint x: 1183, startPoint y: 173, endPoint x: 1057, endPoint y: 175, distance: 126.7
click at [1057, 175] on h3 "Le Little [GEOGRAPHIC_DATA] · [GEOGRAPHIC_DATA]- Parking |Netflix| WIFI-Dolce&C…" at bounding box center [759, 172] width 1090 height 61
click at [1109, 241] on li "Plateformes" at bounding box center [1103, 249] width 130 height 37
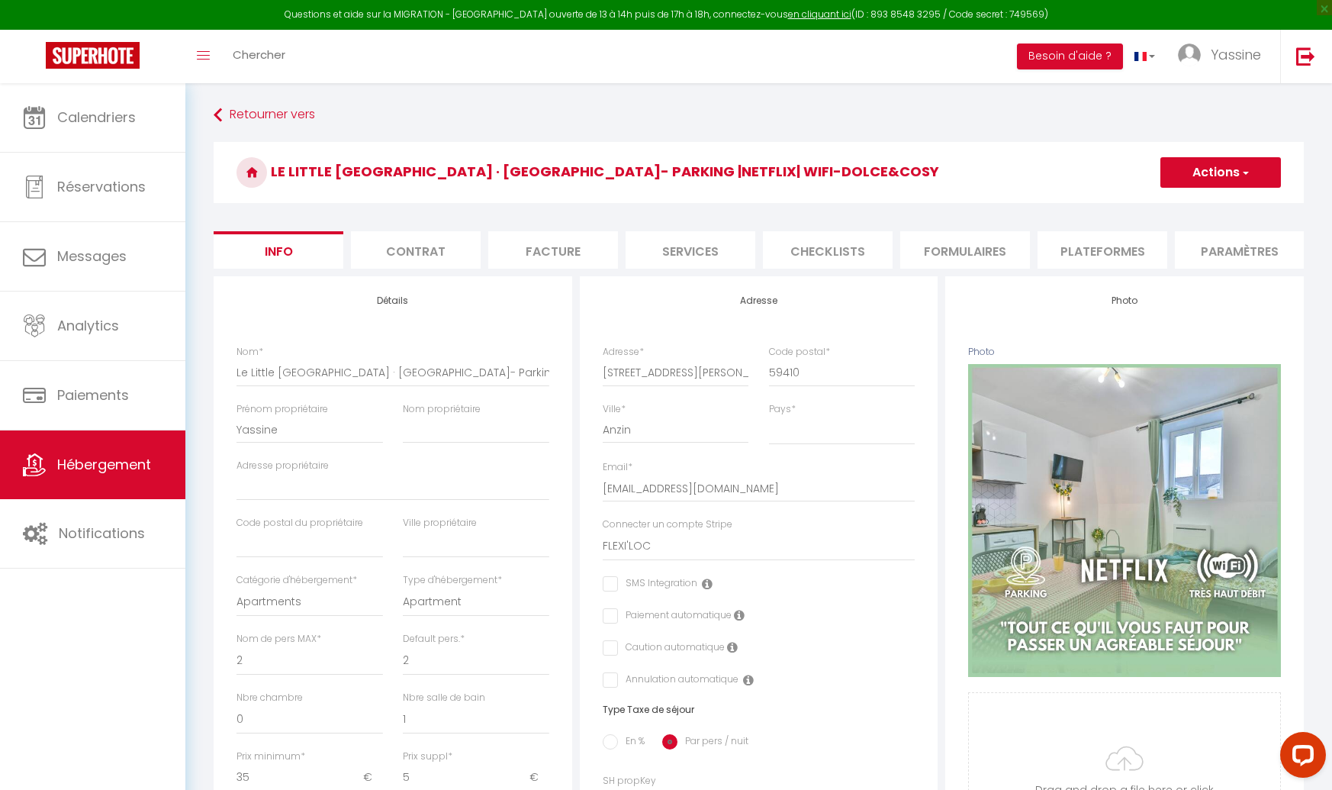
select select
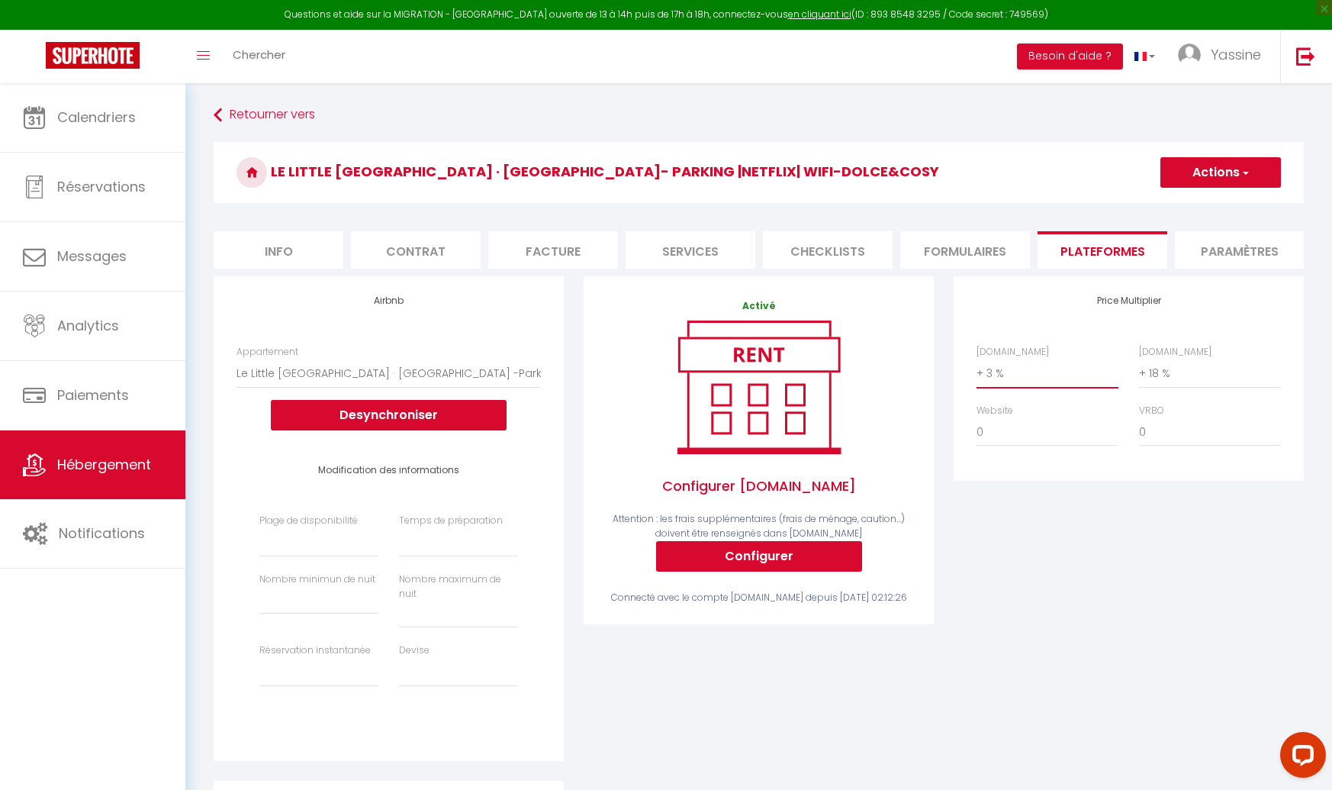
click at [1023, 381] on select "0 + 1 % + 2 % + 3 % + 4 % + 5 % + 6 % + 7 % + 8 % + 9 %" at bounding box center [1048, 373] width 142 height 29
click at [1217, 166] on button "Actions" at bounding box center [1221, 172] width 121 height 31
click at [1203, 204] on link "Enregistrer" at bounding box center [1220, 206] width 121 height 20
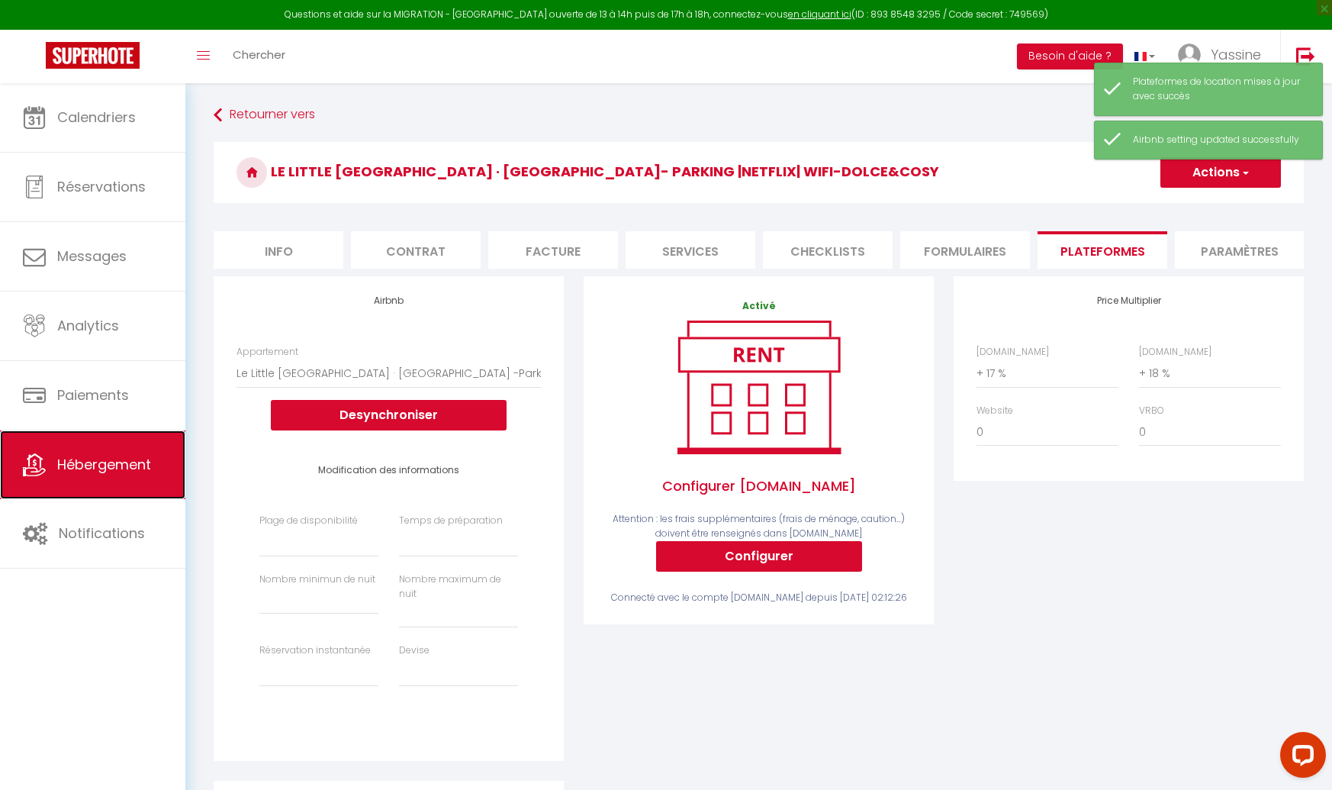
click at [87, 457] on span "Hébergement" at bounding box center [104, 464] width 94 height 19
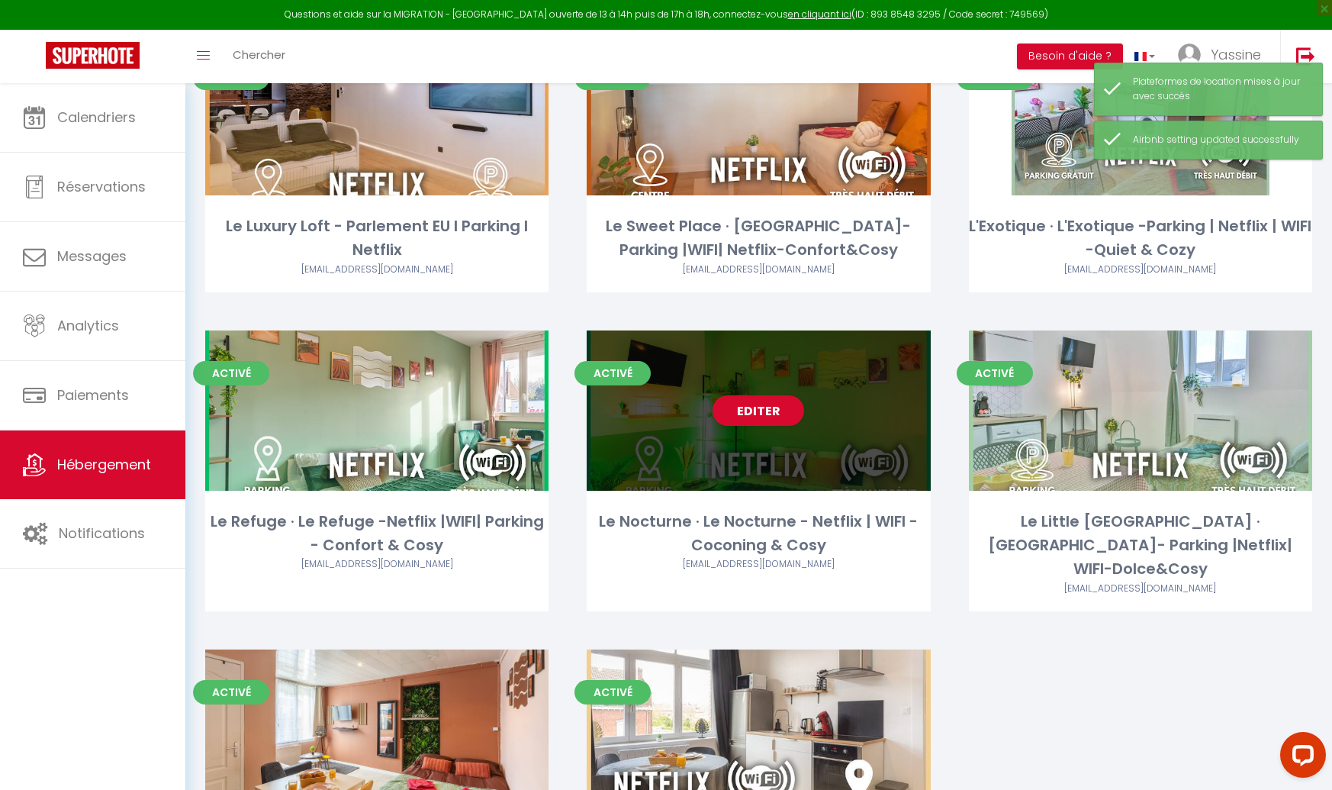
scroll to position [295, 0]
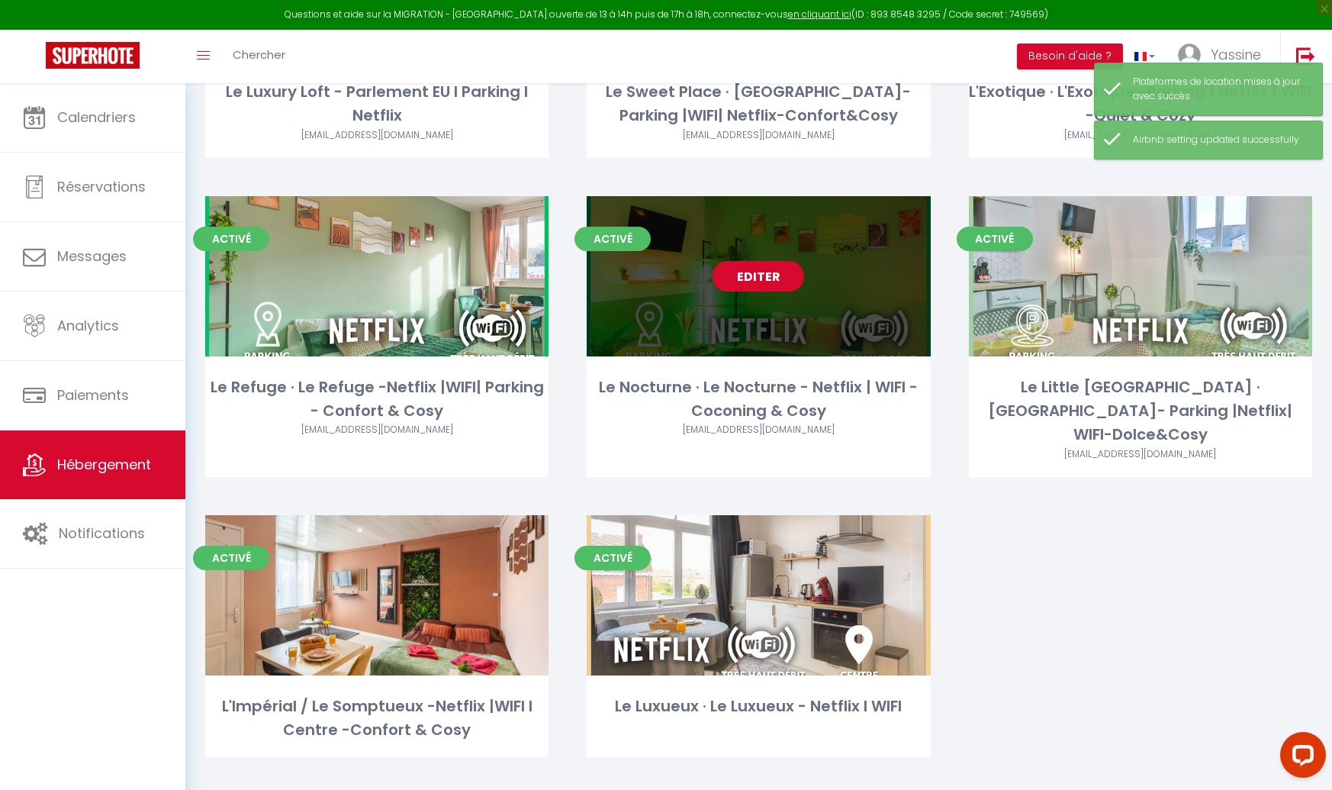
click at [765, 271] on link "Editer" at bounding box center [759, 276] width 92 height 31
click at [756, 279] on link "Editer" at bounding box center [759, 276] width 92 height 31
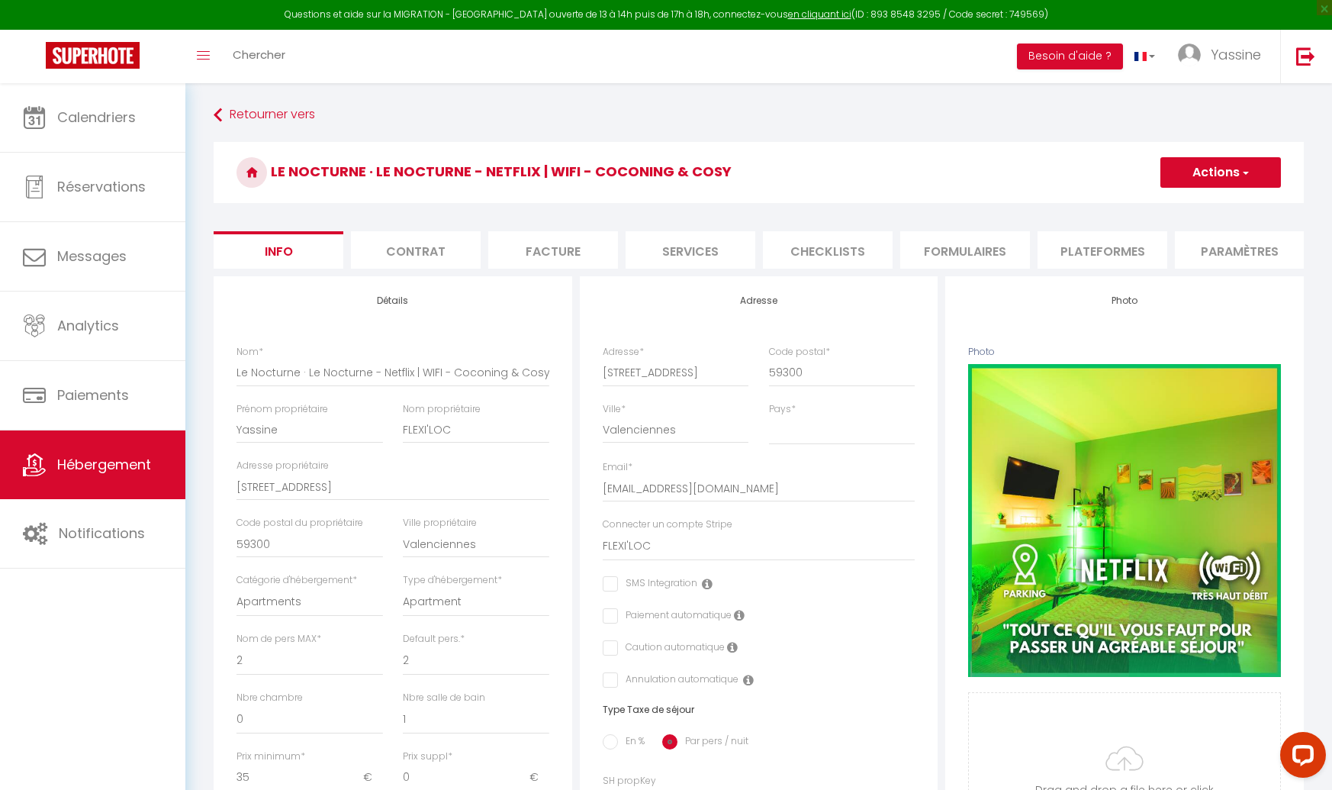
click at [1054, 245] on li "Plateformes" at bounding box center [1103, 249] width 130 height 37
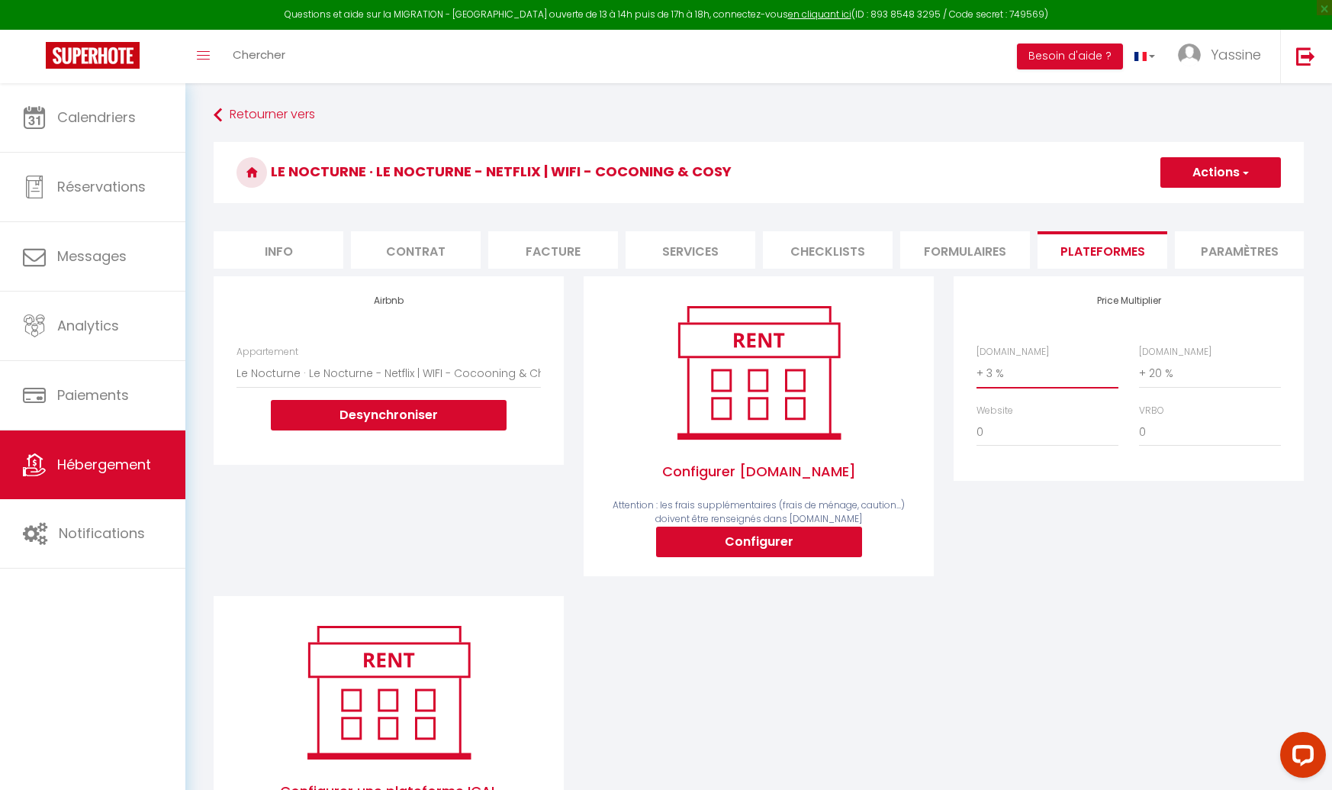
click at [1022, 375] on select "0 + 1 % + 2 % + 3 % + 4 % + 5 % + 6 % + 7 % + 8 % + 9 %" at bounding box center [1048, 373] width 142 height 29
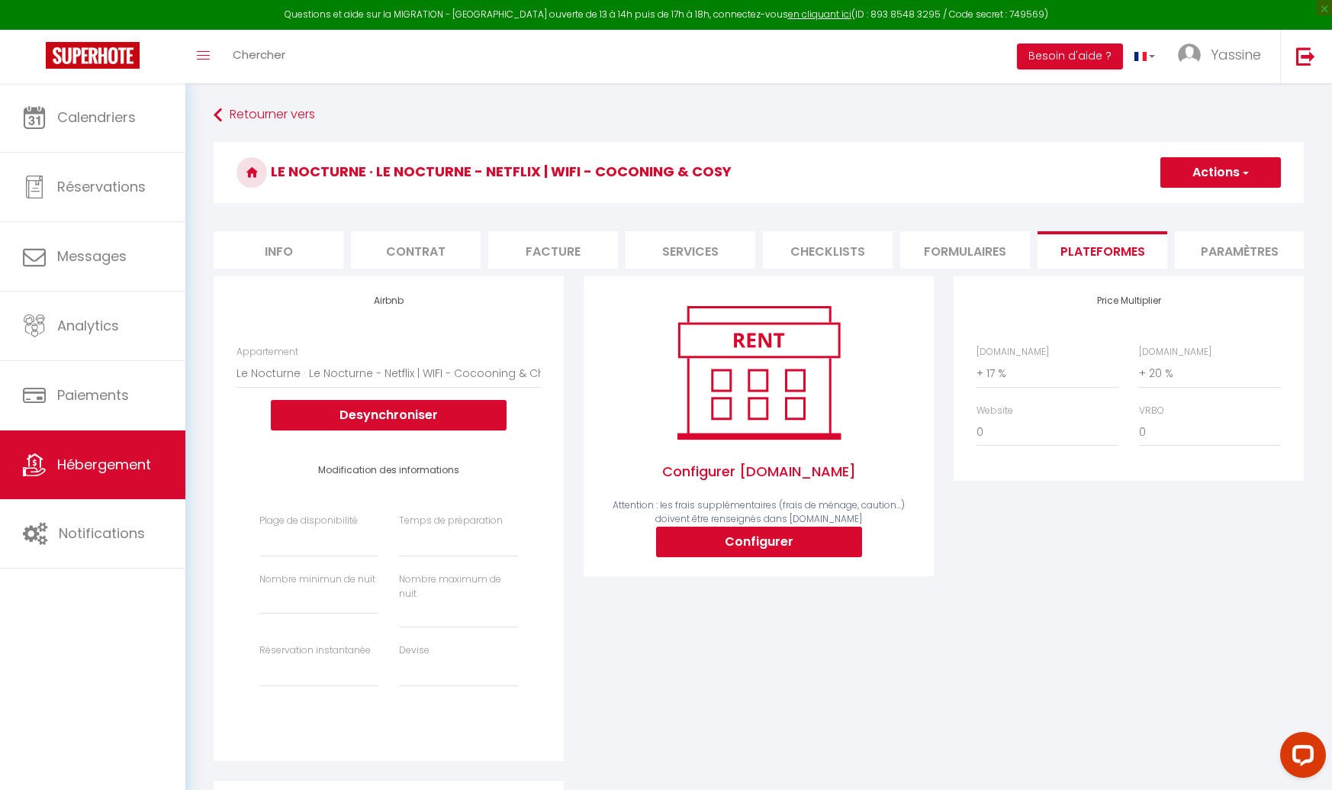
click at [1188, 167] on button "Actions" at bounding box center [1221, 172] width 121 height 31
click at [1187, 203] on link "Enregistrer" at bounding box center [1220, 206] width 121 height 20
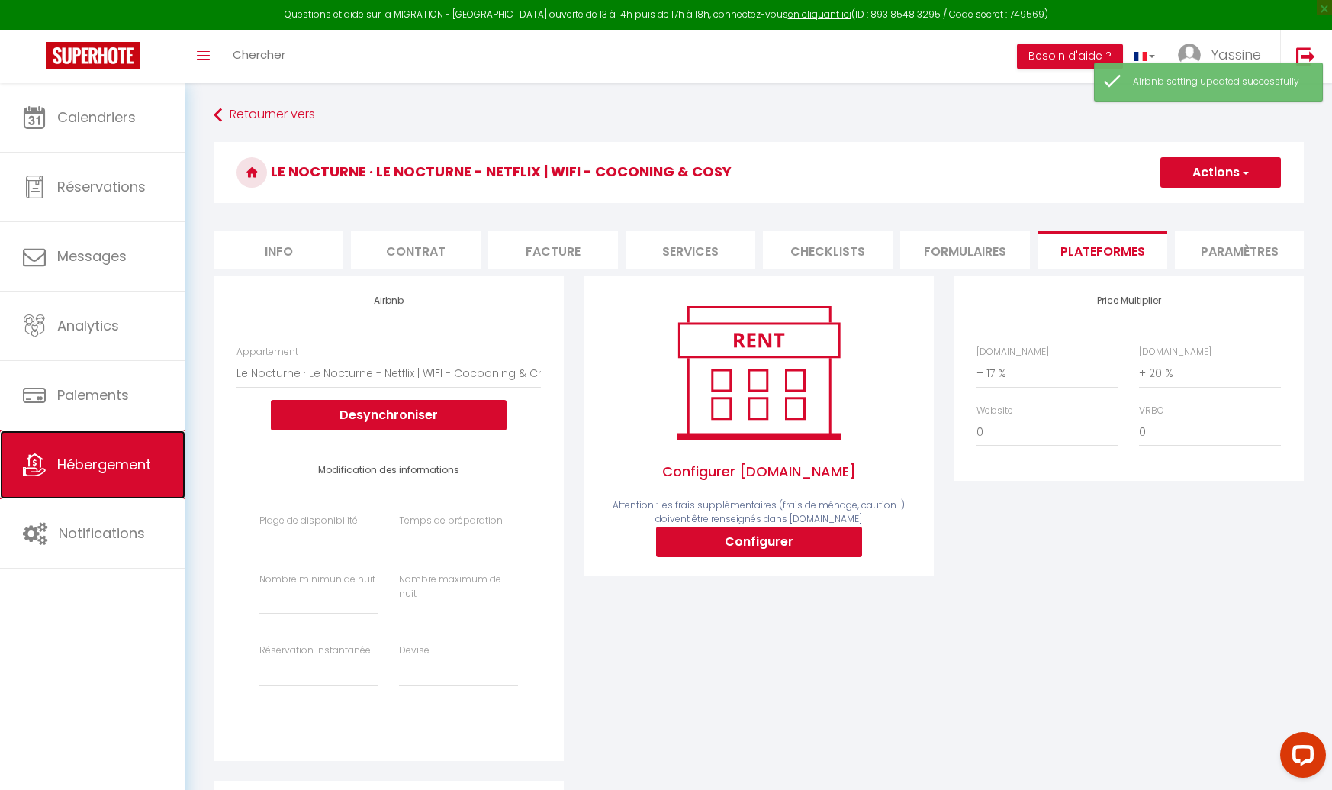
click at [131, 472] on span "Hébergement" at bounding box center [104, 464] width 94 height 19
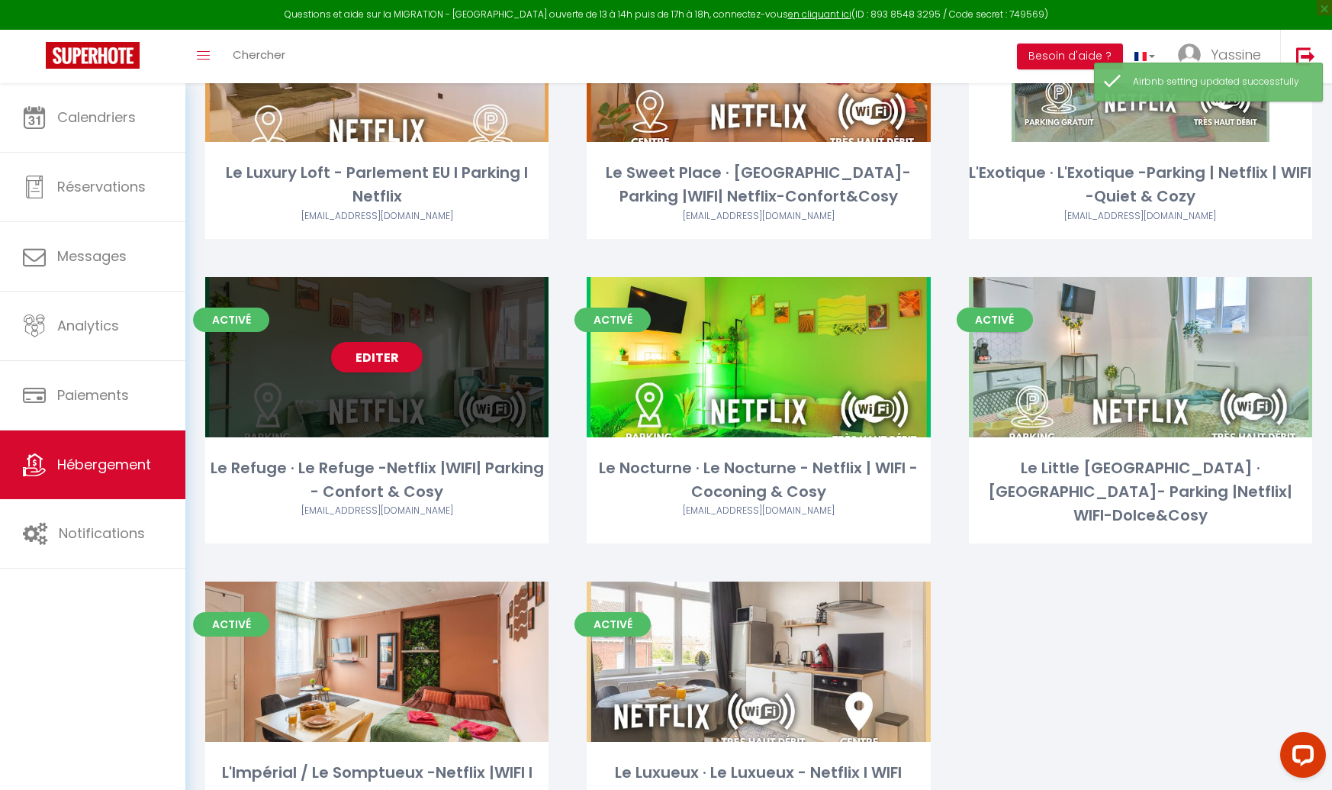
scroll to position [275, 0]
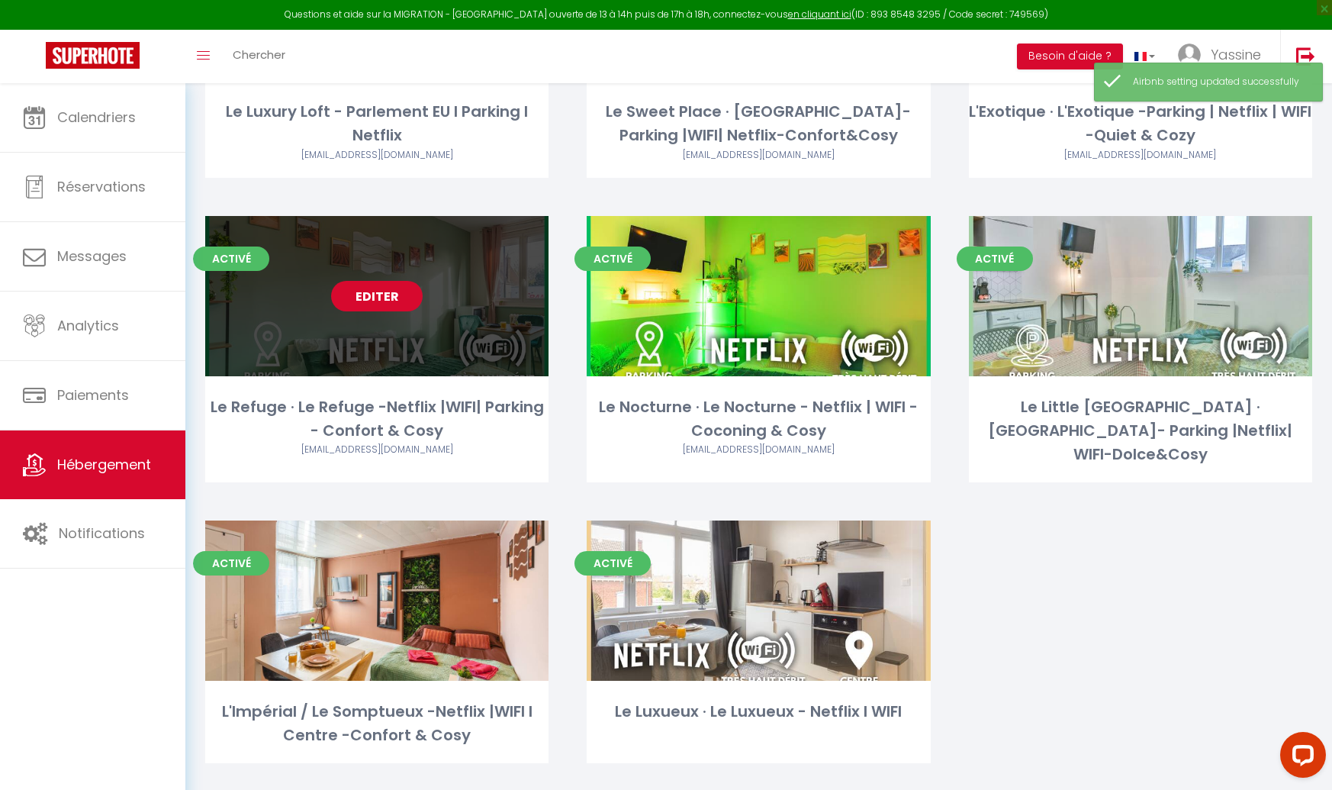
click at [372, 308] on link "Editer" at bounding box center [377, 296] width 92 height 31
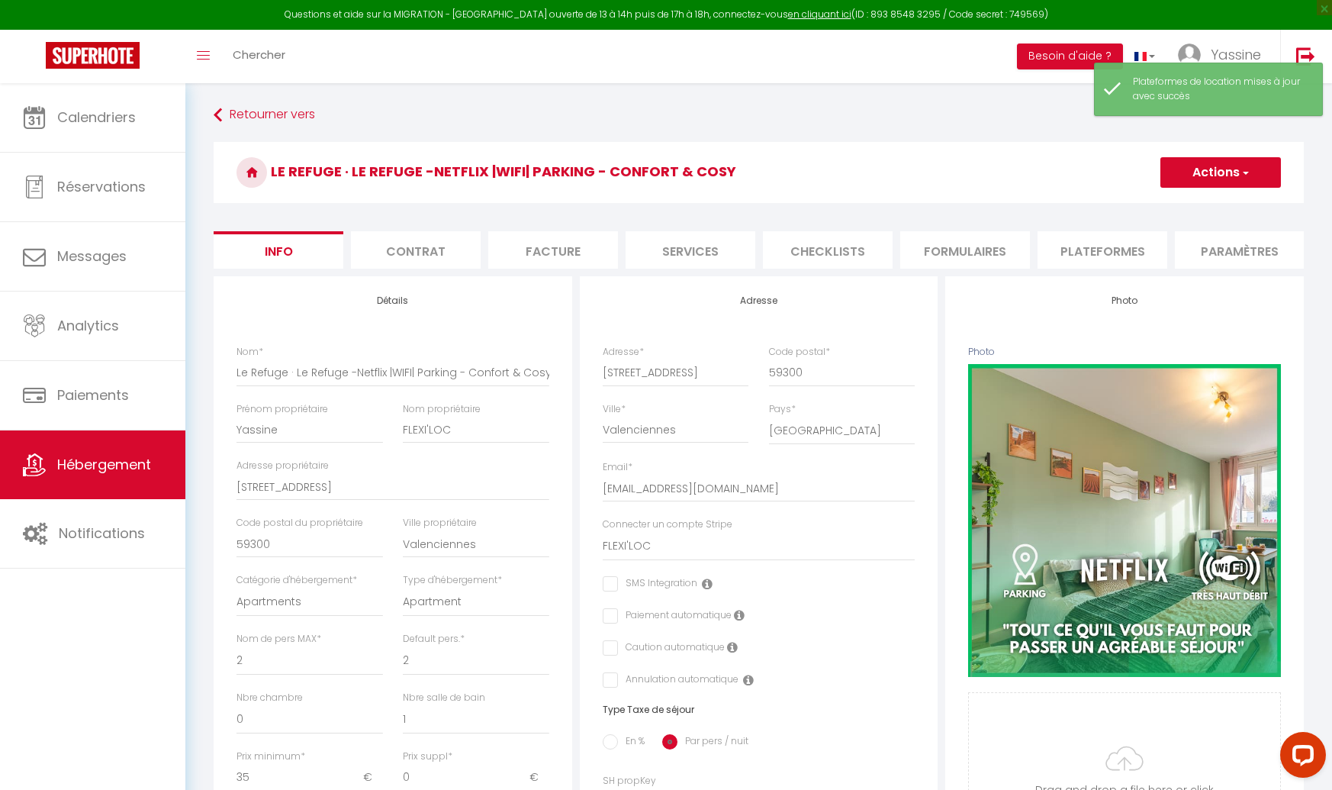
click at [1071, 248] on li "Plateformes" at bounding box center [1103, 249] width 130 height 37
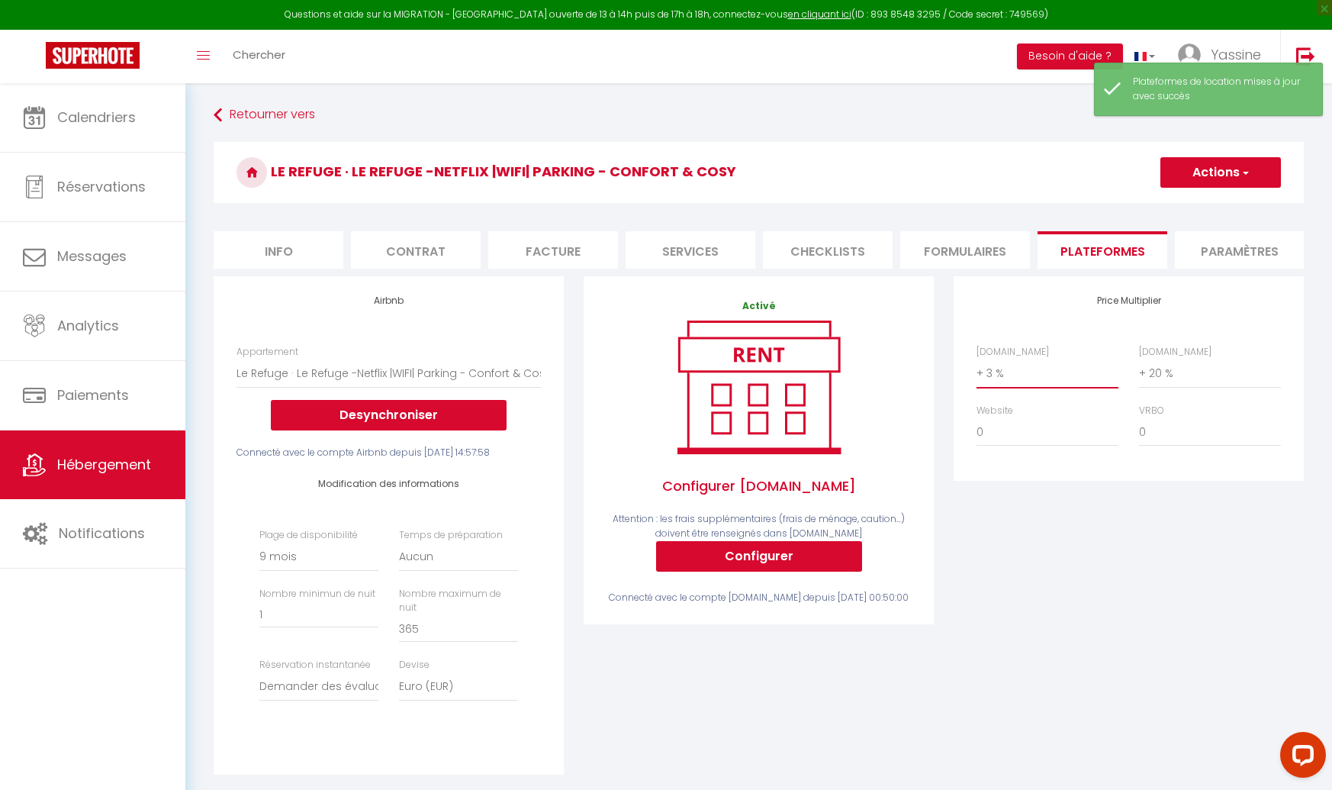
click at [990, 363] on select "0 + 1 % + 2 % + 3 % + 4 % + 5 % + 6 % + 7 % + 8 % + 9 %" at bounding box center [1048, 373] width 142 height 29
click at [1211, 178] on button "Actions" at bounding box center [1221, 172] width 121 height 31
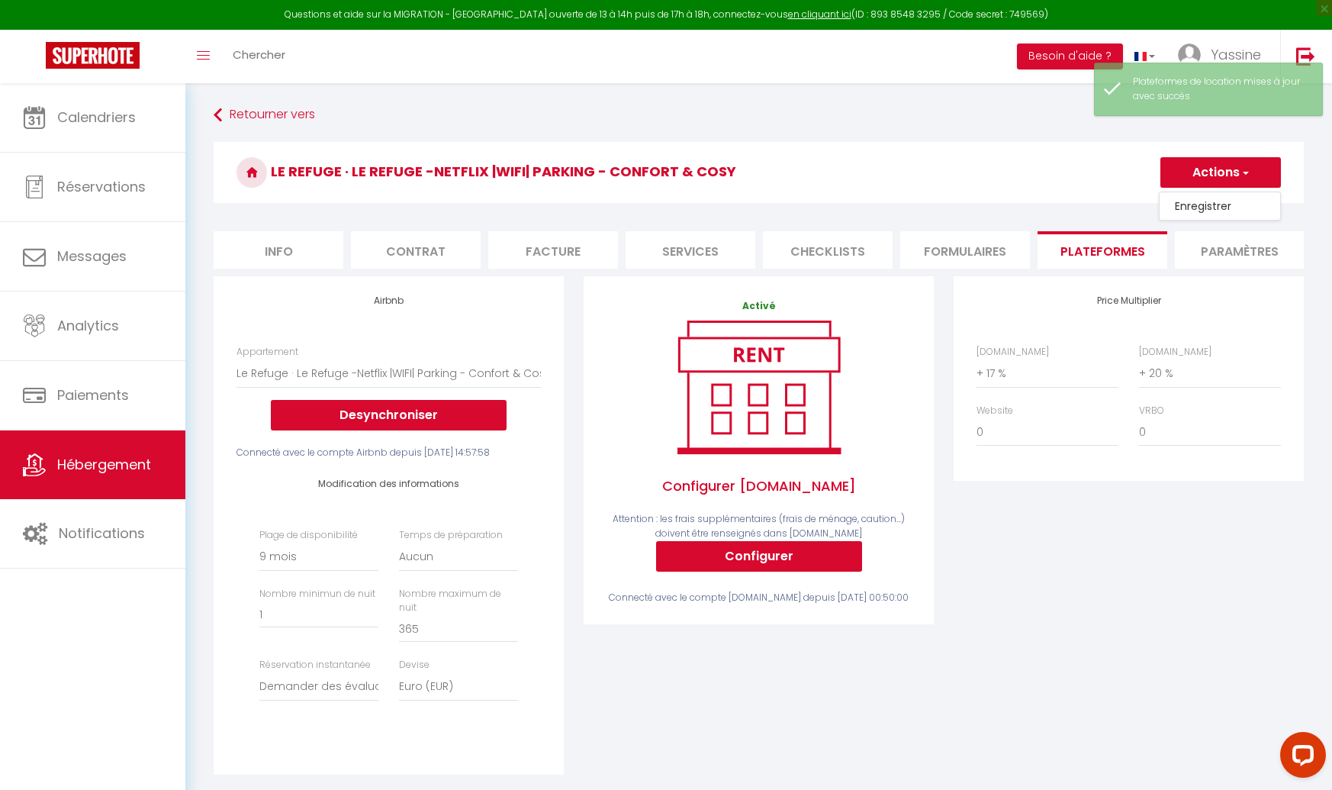
click at [1211, 203] on link "Enregistrer" at bounding box center [1220, 206] width 121 height 20
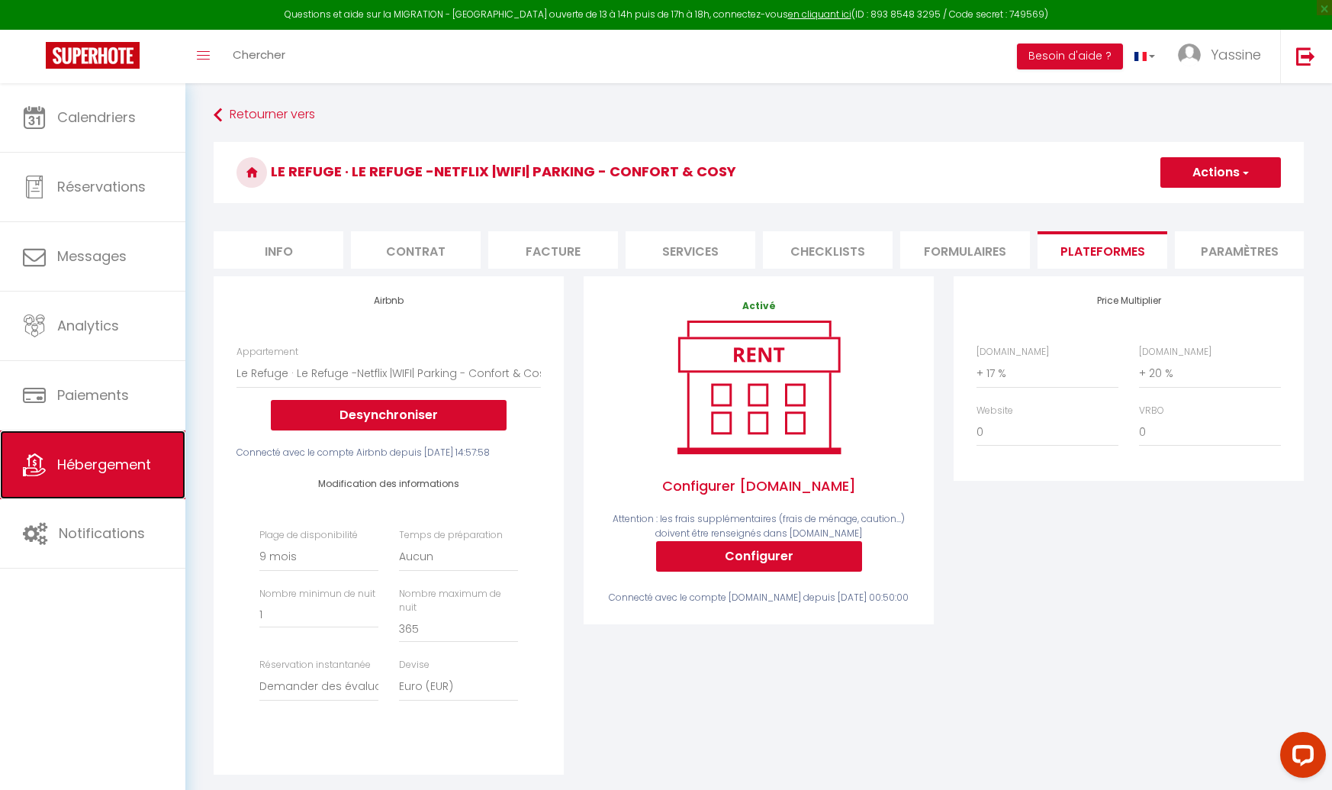
click at [83, 463] on span "Hébergement" at bounding box center [104, 464] width 94 height 19
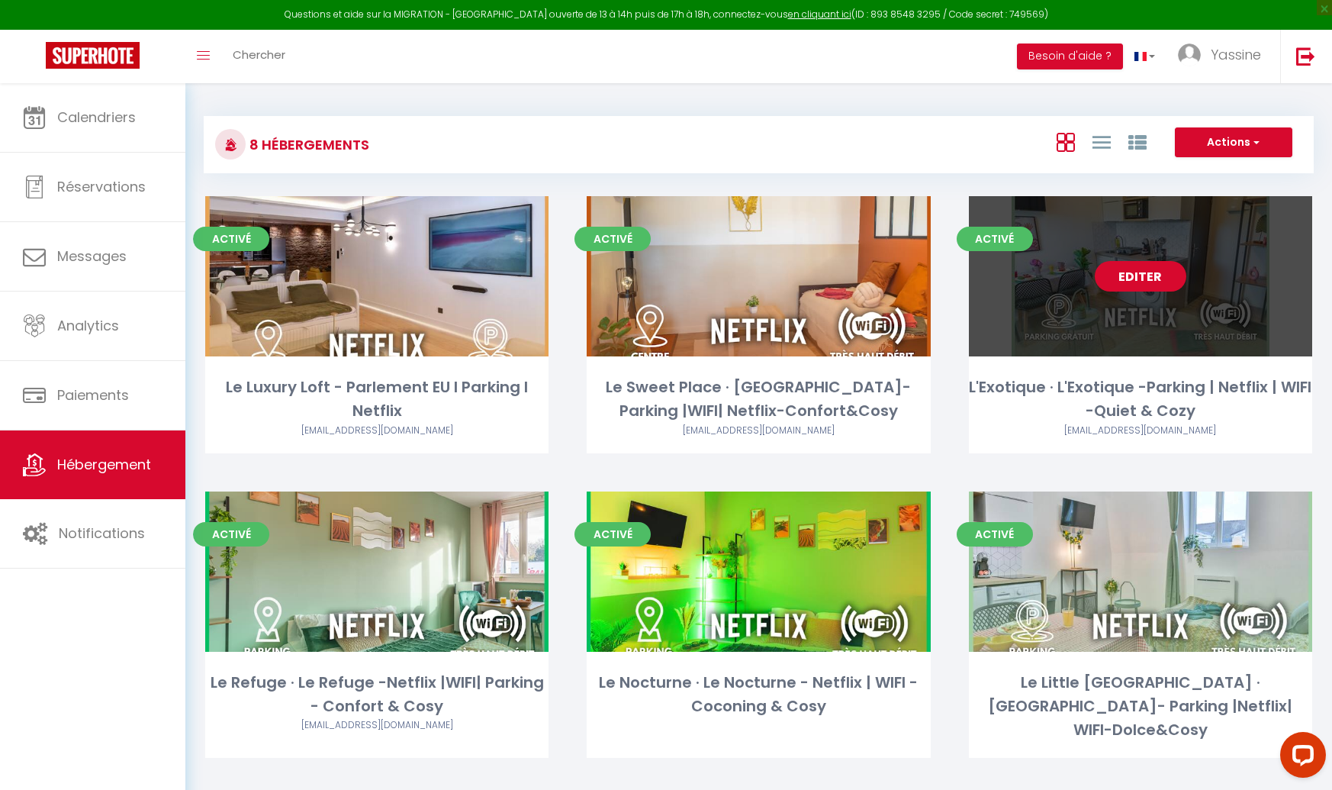
click at [1125, 275] on link "Editer" at bounding box center [1141, 276] width 92 height 31
click at [1131, 277] on link "Editer" at bounding box center [1141, 276] width 92 height 31
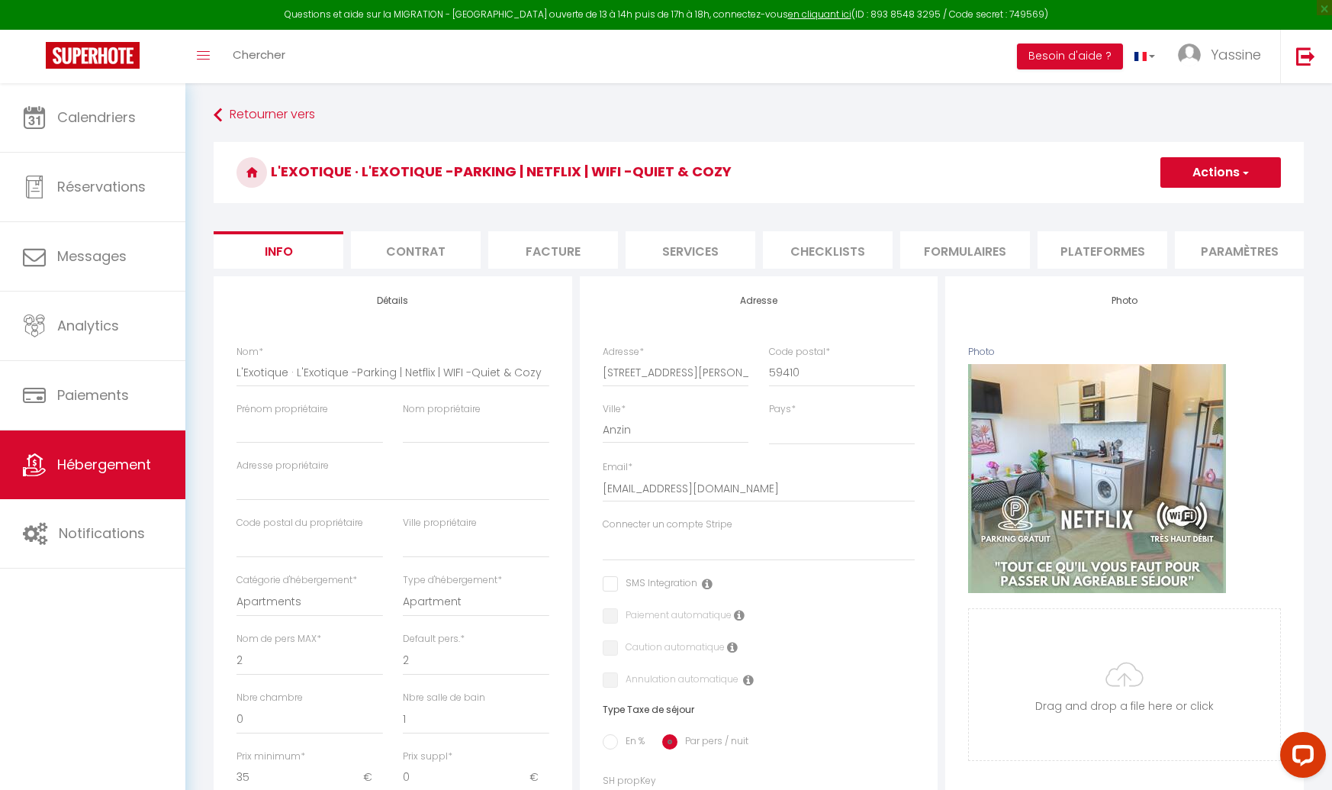
click at [1077, 240] on li "Plateformes" at bounding box center [1103, 249] width 130 height 37
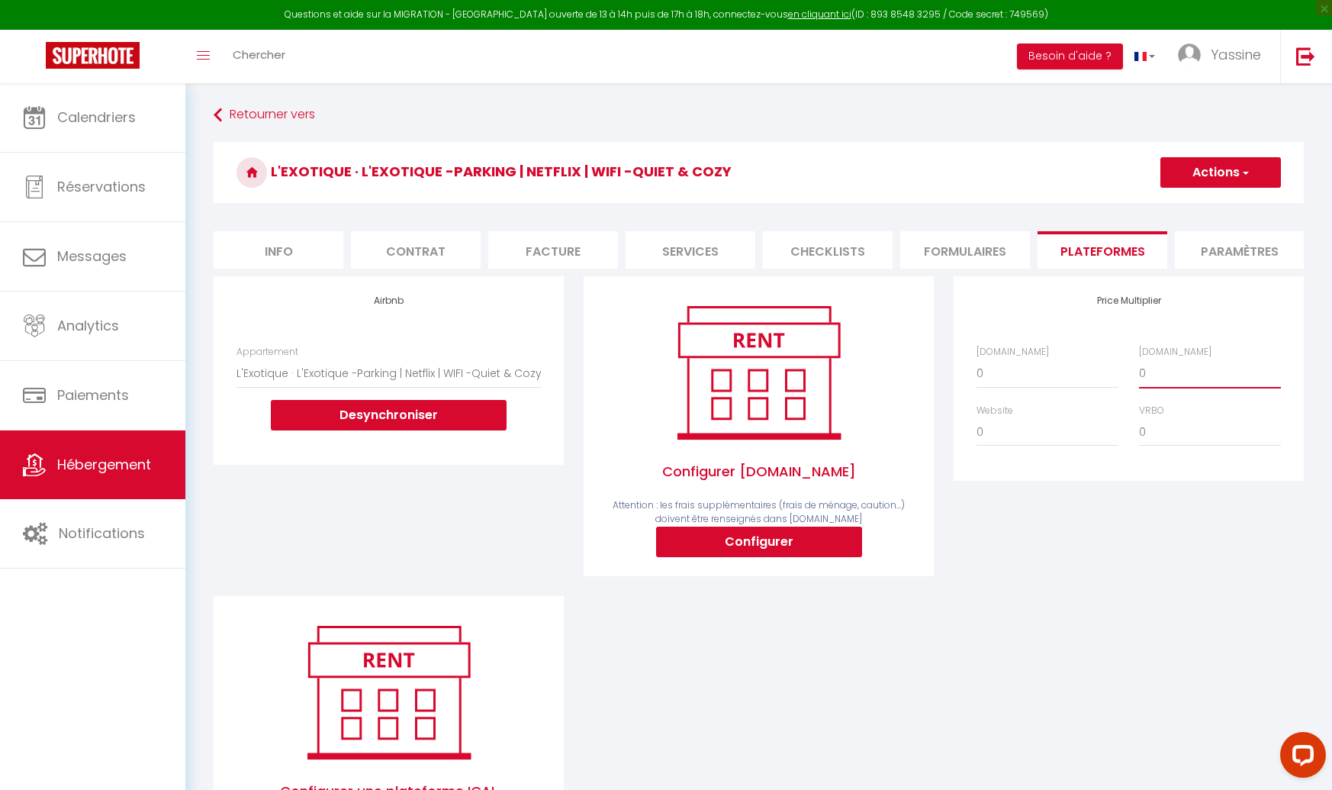
click at [1154, 369] on select "0 + 1 % + 2 % + 3 % + 4 % + 5 % + 6 % + 7 % + 8 % + 9 %" at bounding box center [1210, 373] width 142 height 29
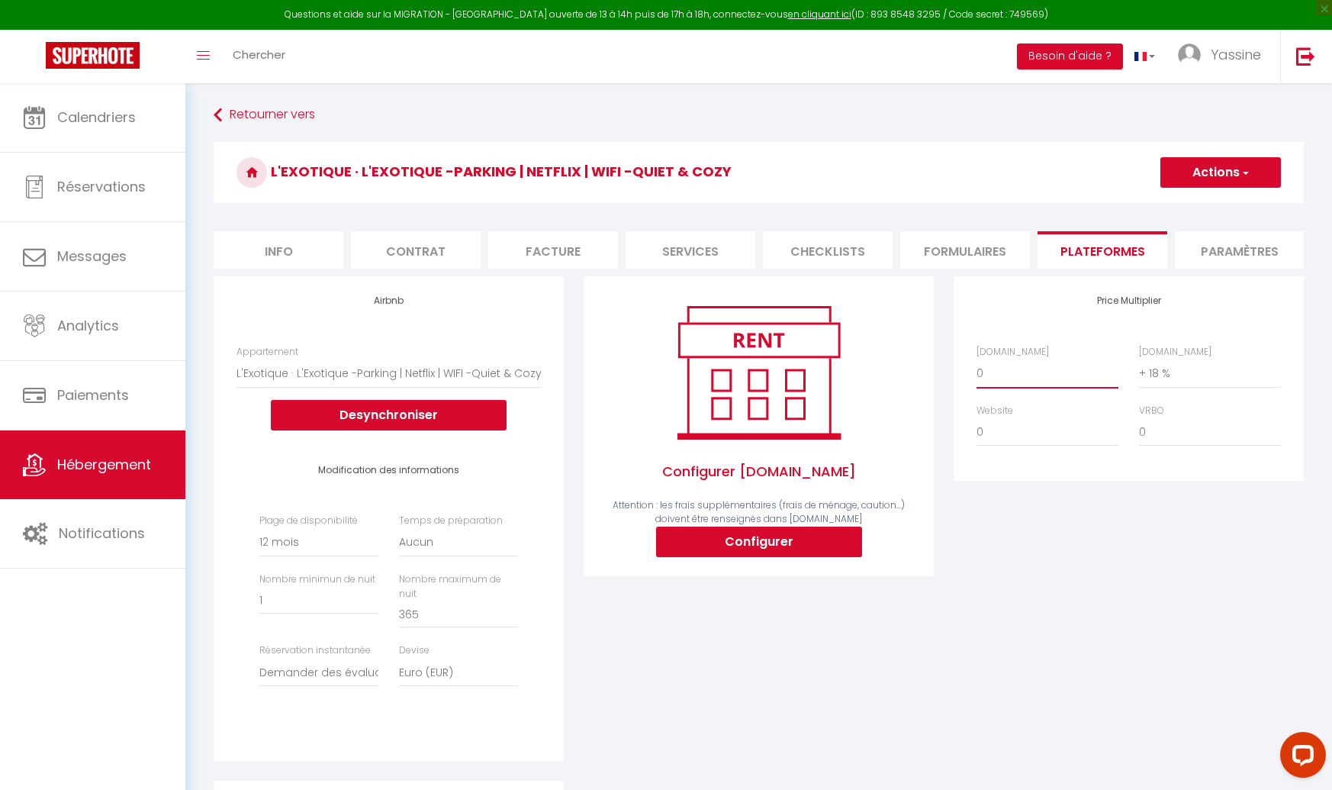
click at [1031, 376] on select "0 + 1 % + 2 % + 3 % + 4 % + 5 % + 6 % + 7 % + 8 % + 9 %" at bounding box center [1048, 373] width 142 height 29
click at [1200, 182] on button "Actions" at bounding box center [1221, 172] width 121 height 31
click at [1201, 201] on link "Enregistrer" at bounding box center [1220, 206] width 121 height 20
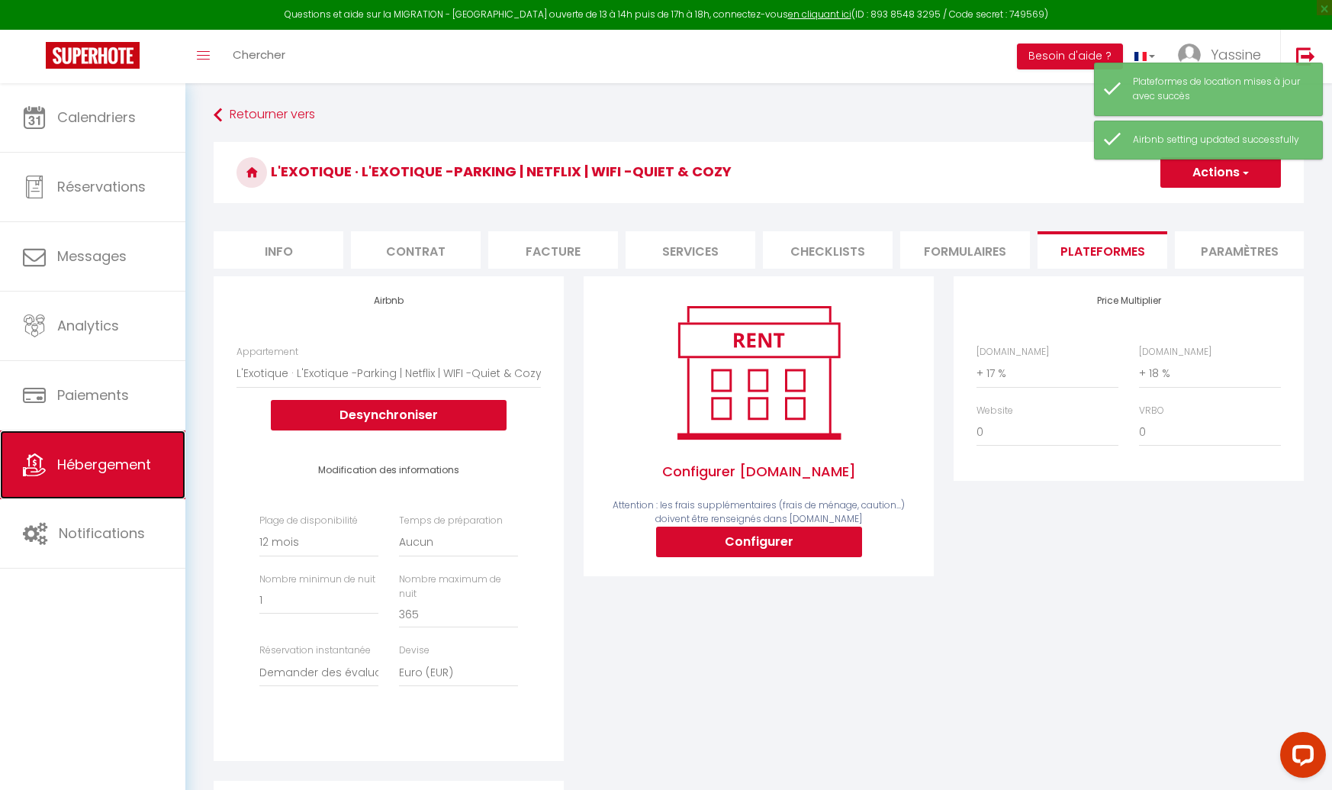
click at [95, 460] on span "Hébergement" at bounding box center [104, 464] width 94 height 19
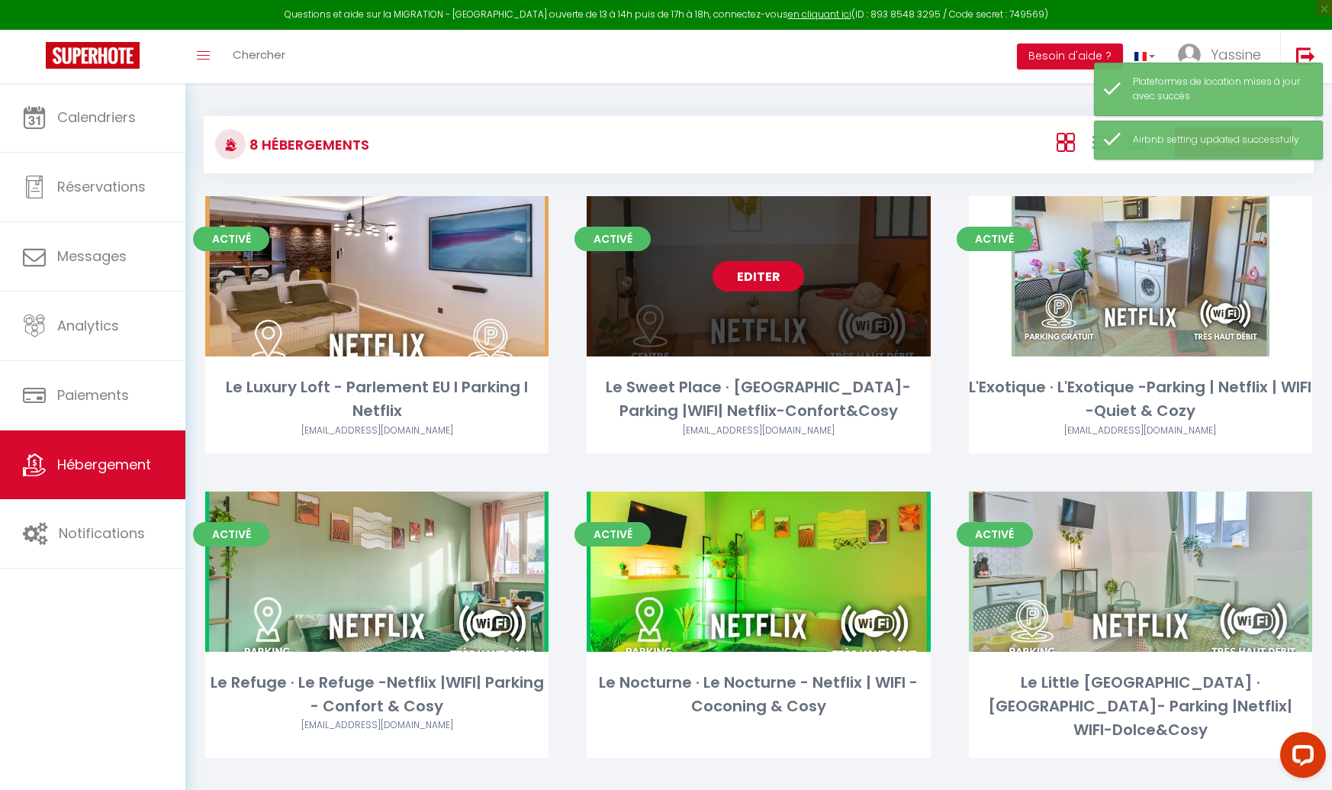
click at [745, 281] on link "Editer" at bounding box center [759, 276] width 92 height 31
click at [742, 275] on link "Editer" at bounding box center [759, 276] width 92 height 31
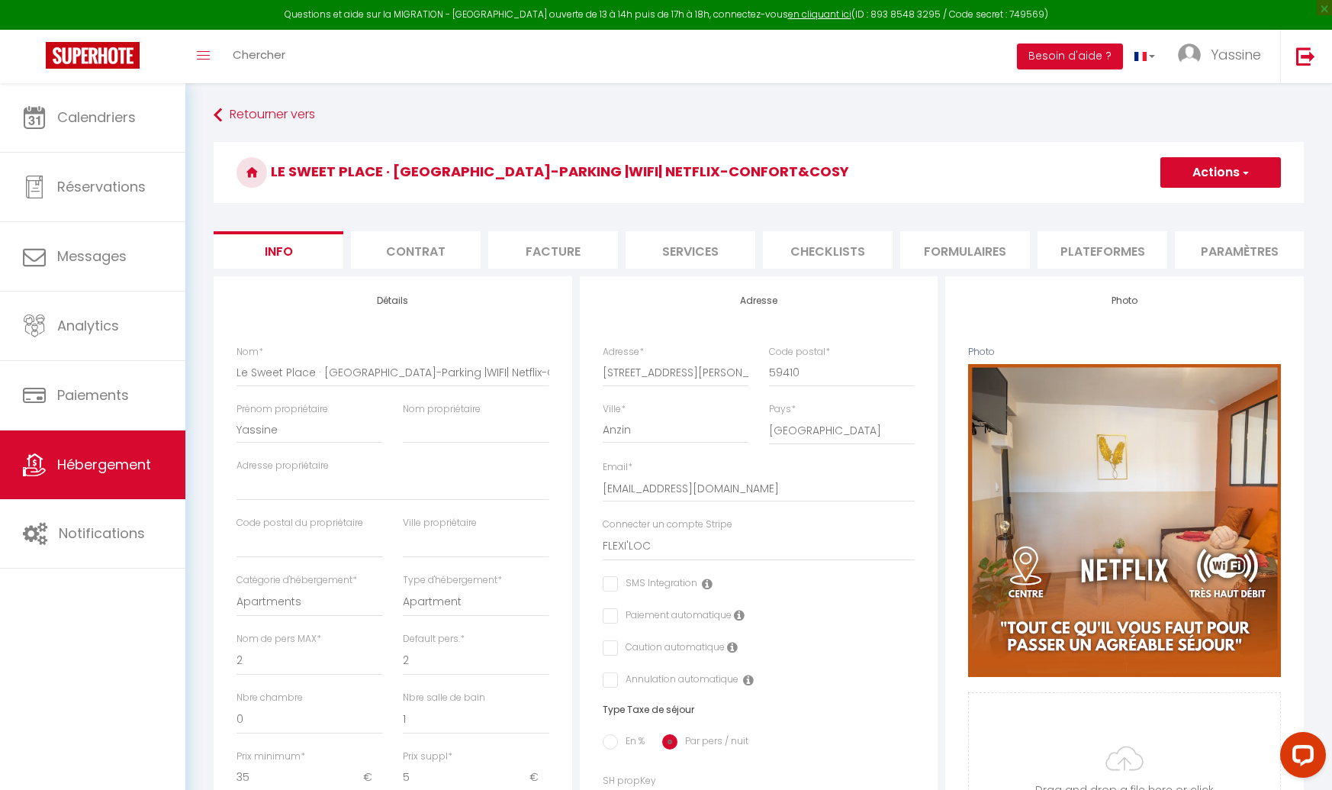
click at [1046, 244] on li "Plateformes" at bounding box center [1103, 249] width 130 height 37
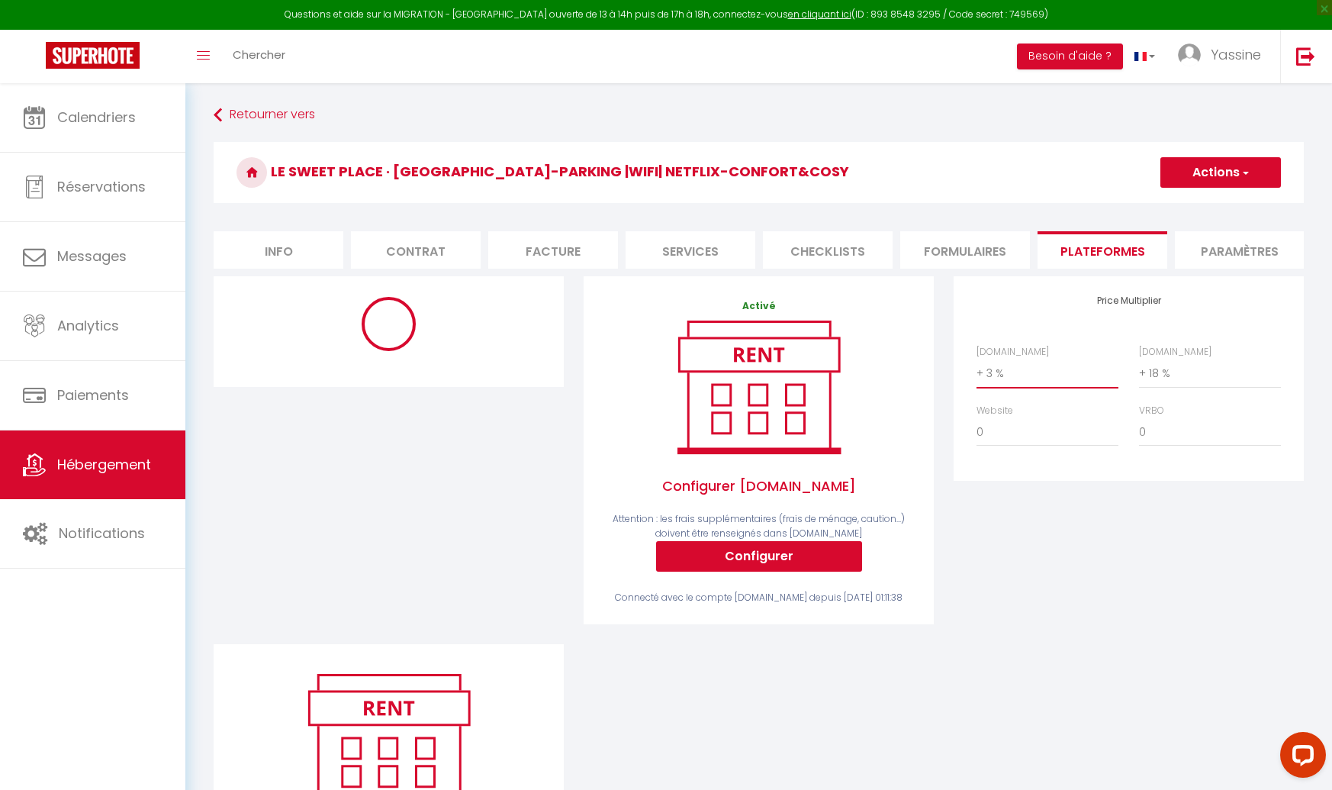
click at [1005, 375] on select "0 + 1 % + 2 % + 3 % + 4 % + 5 % + 6 % + 7 % + 8 % + 9 %" at bounding box center [1048, 373] width 142 height 29
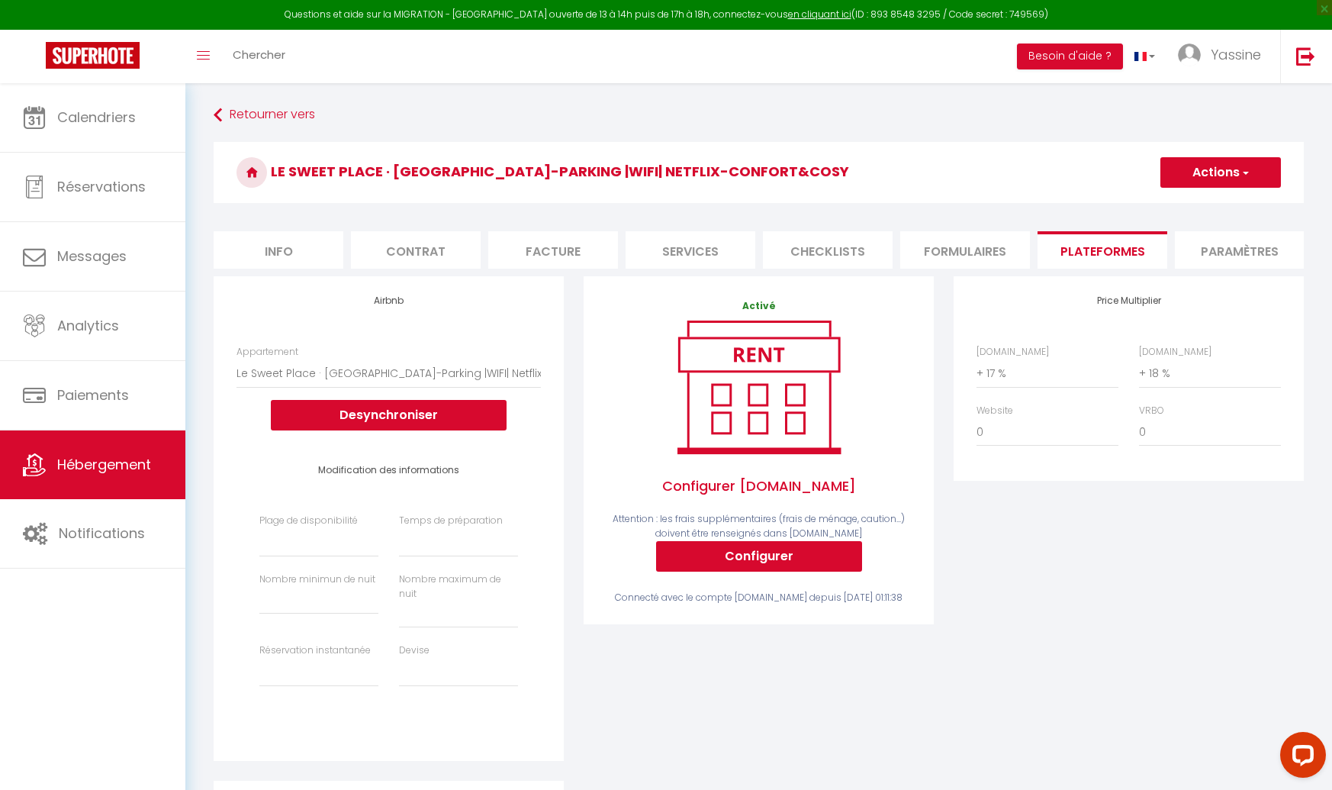
click at [1186, 177] on button "Actions" at bounding box center [1221, 172] width 121 height 31
click at [1183, 201] on link "Enregistrer" at bounding box center [1220, 206] width 121 height 20
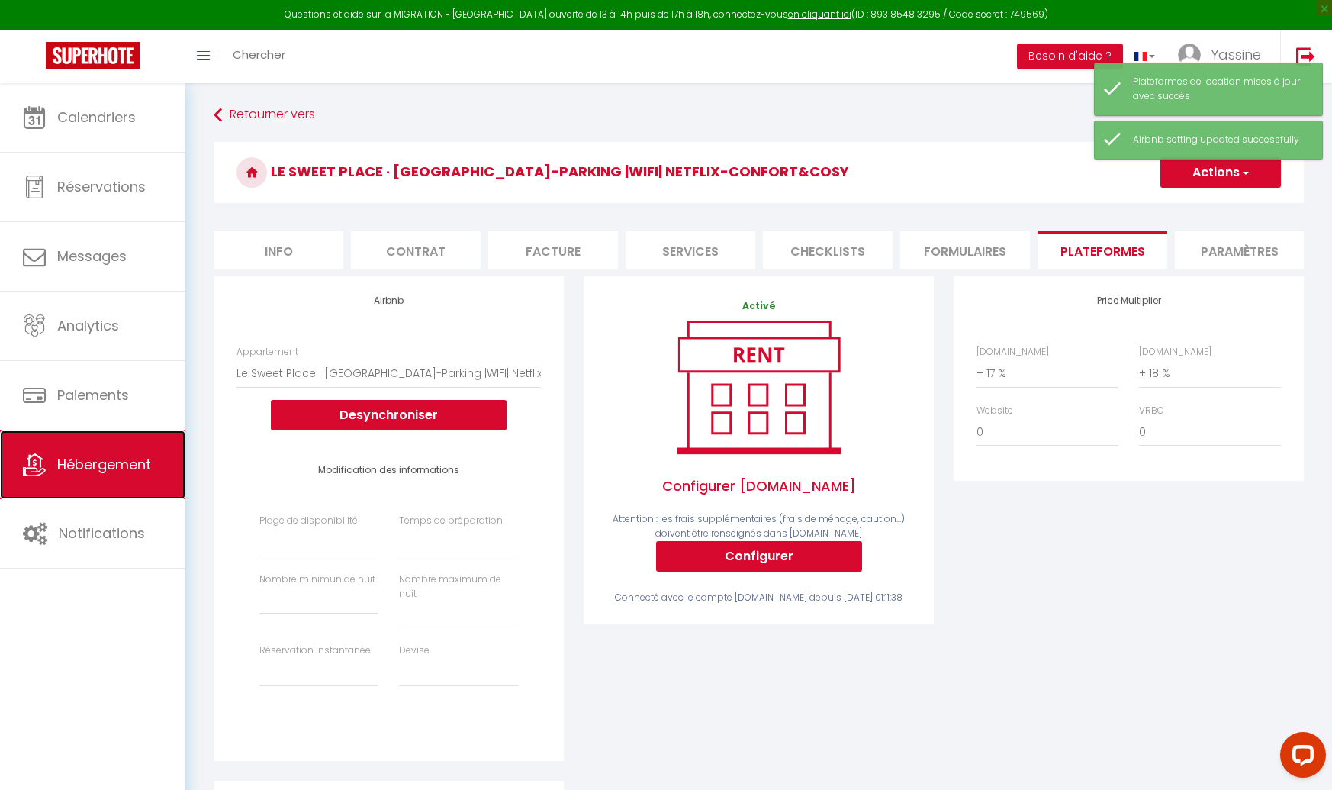
click at [110, 460] on span "Hébergement" at bounding box center [104, 464] width 94 height 19
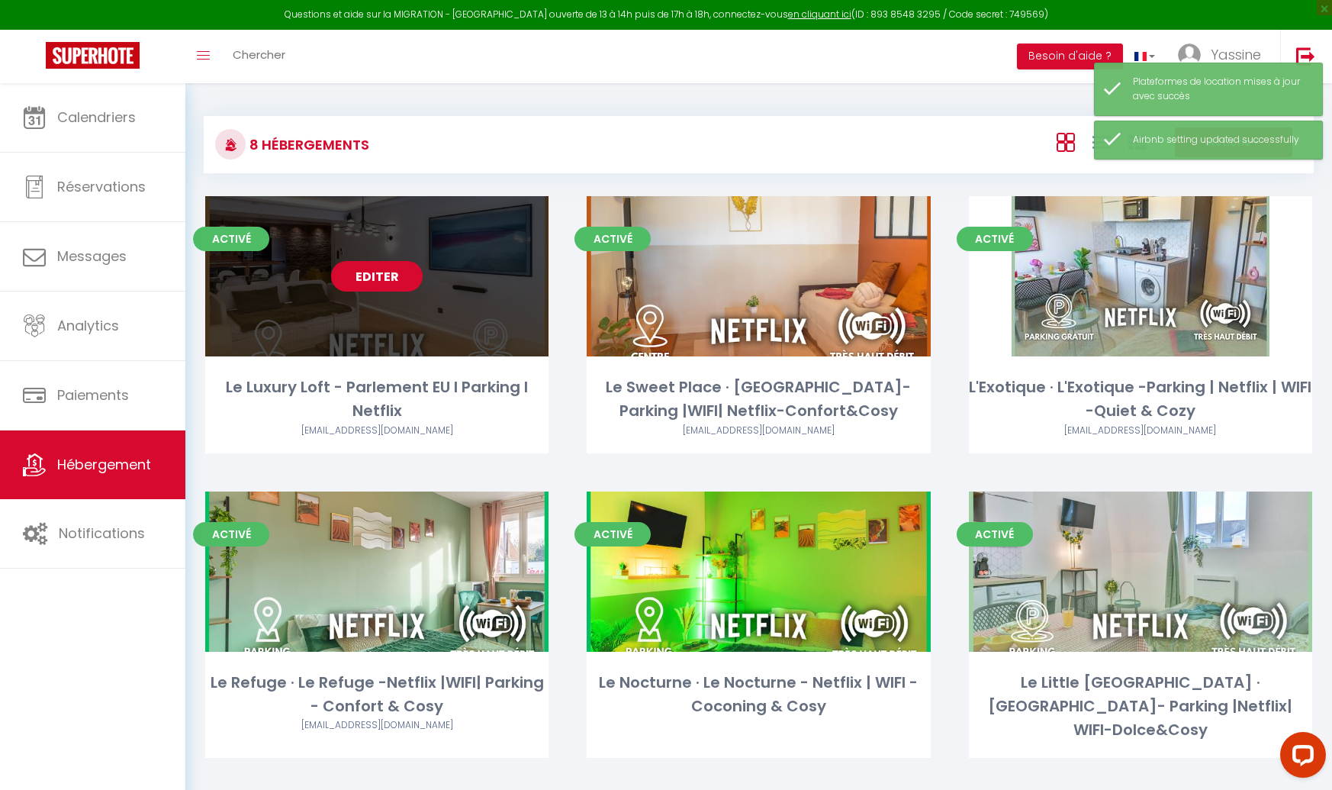
click at [375, 278] on link "Editer" at bounding box center [377, 276] width 92 height 31
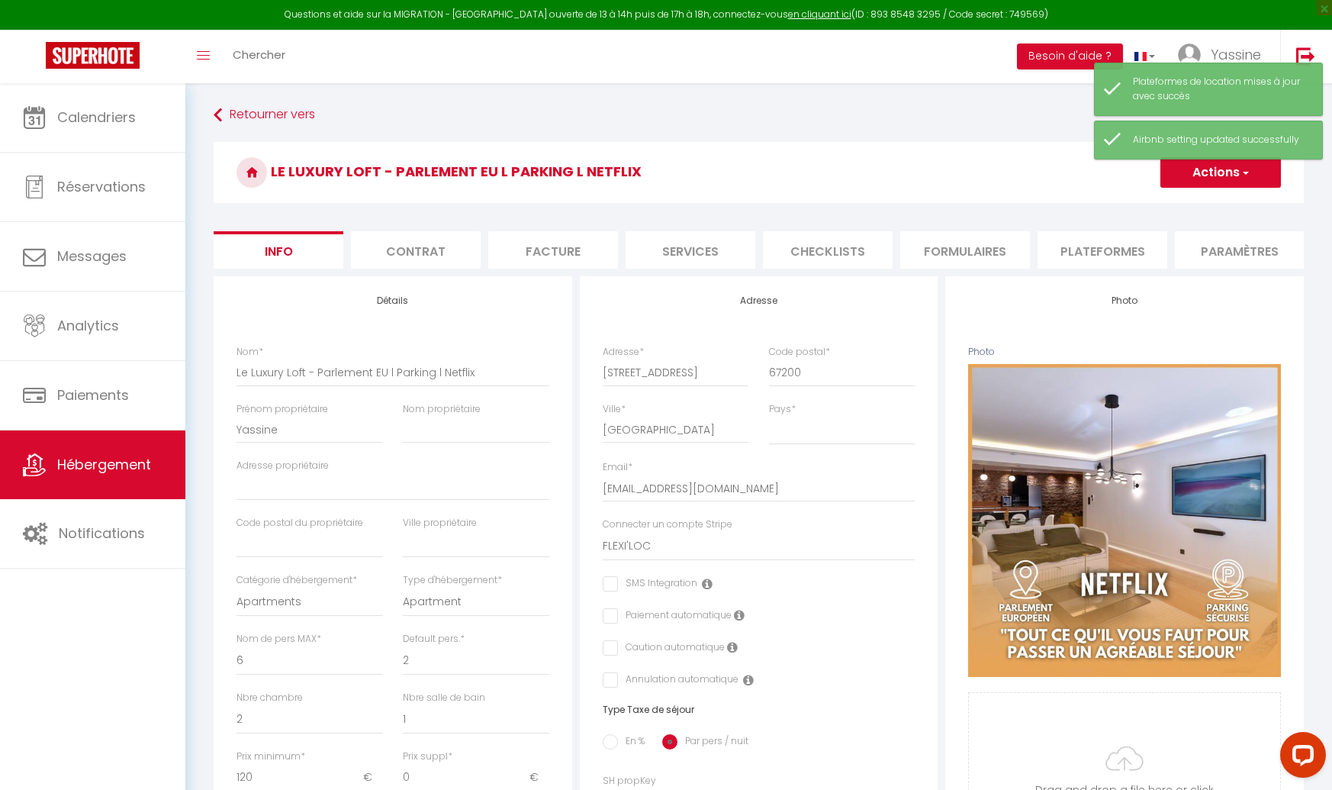
click at [1116, 247] on li "Plateformes" at bounding box center [1103, 249] width 130 height 37
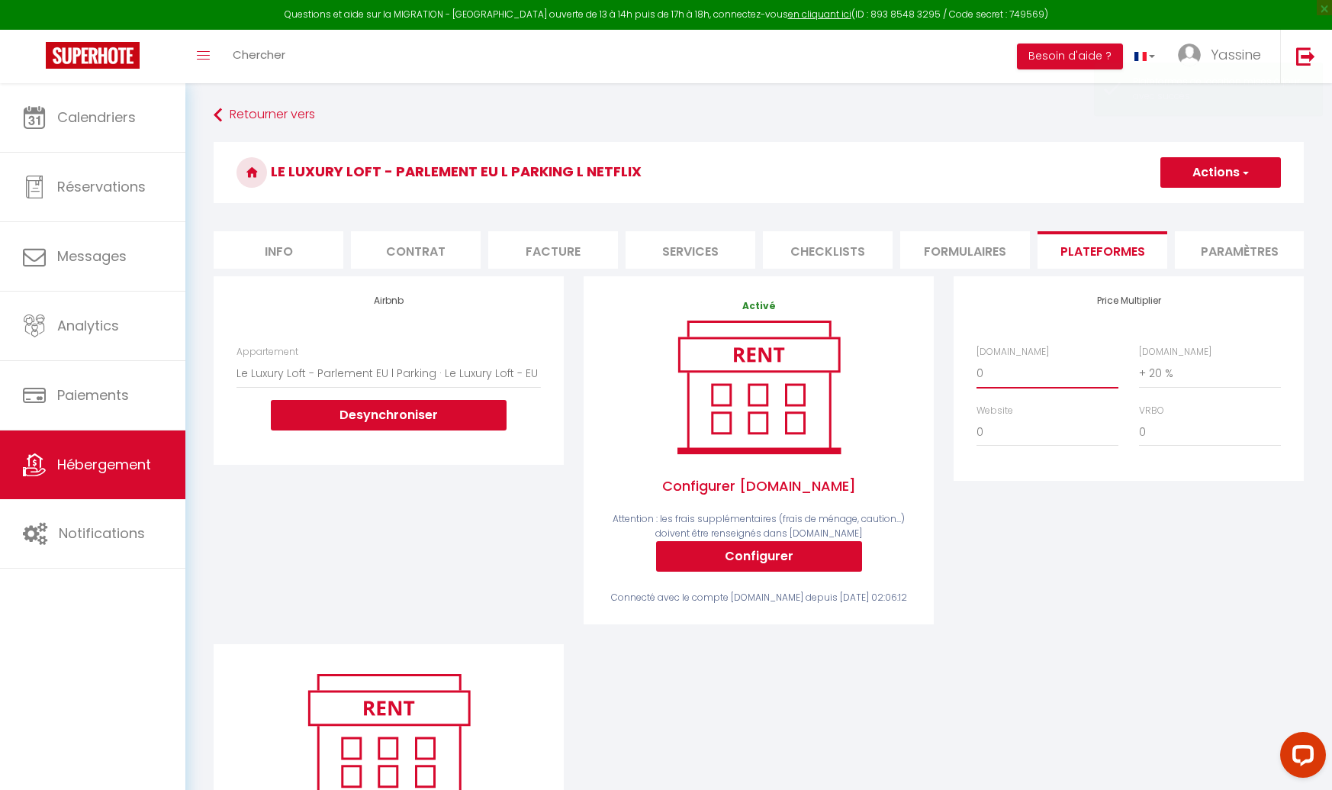
click at [1009, 373] on select "0 + 1 % + 2 % + 3 % + 4 % + 5 % + 6 % + 7 % + 8 % + 9 %" at bounding box center [1048, 373] width 142 height 29
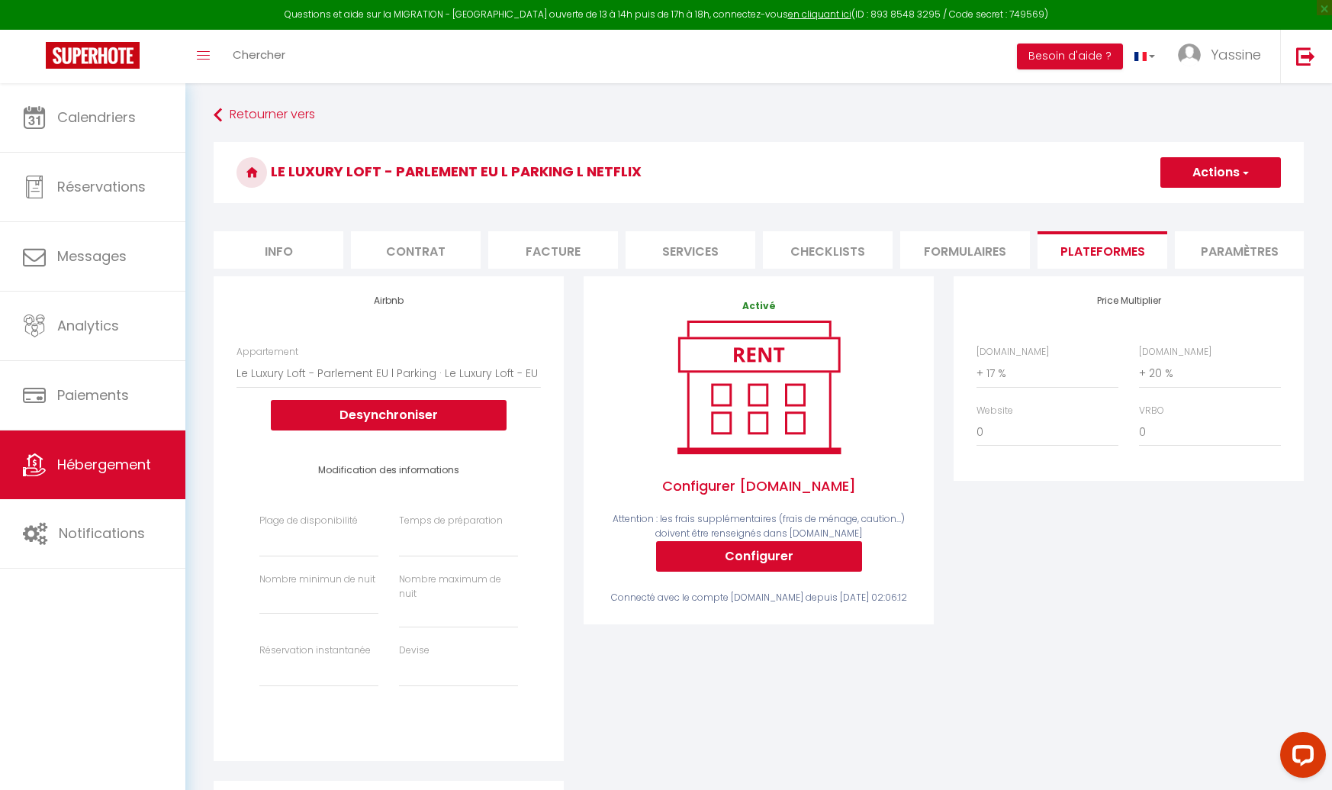
drag, startPoint x: 1076, startPoint y: 395, endPoint x: 1201, endPoint y: 177, distance: 251.6
click at [1201, 177] on button "Actions" at bounding box center [1221, 172] width 121 height 31
click at [1201, 204] on link "Enregistrer" at bounding box center [1220, 206] width 121 height 20
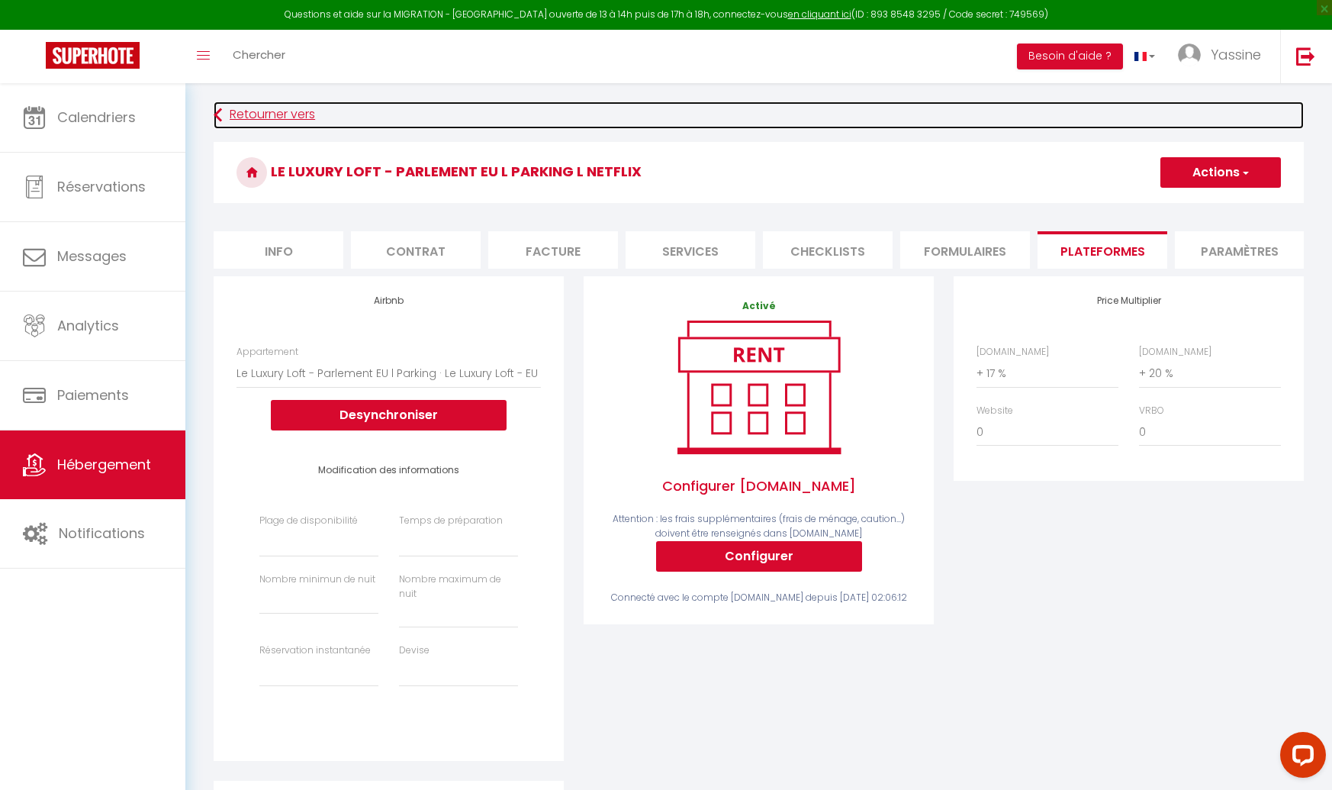
drag, startPoint x: 1201, startPoint y: 177, endPoint x: 250, endPoint y: 101, distance: 954.6
click at [250, 101] on link "Retourner vers" at bounding box center [759, 114] width 1090 height 27
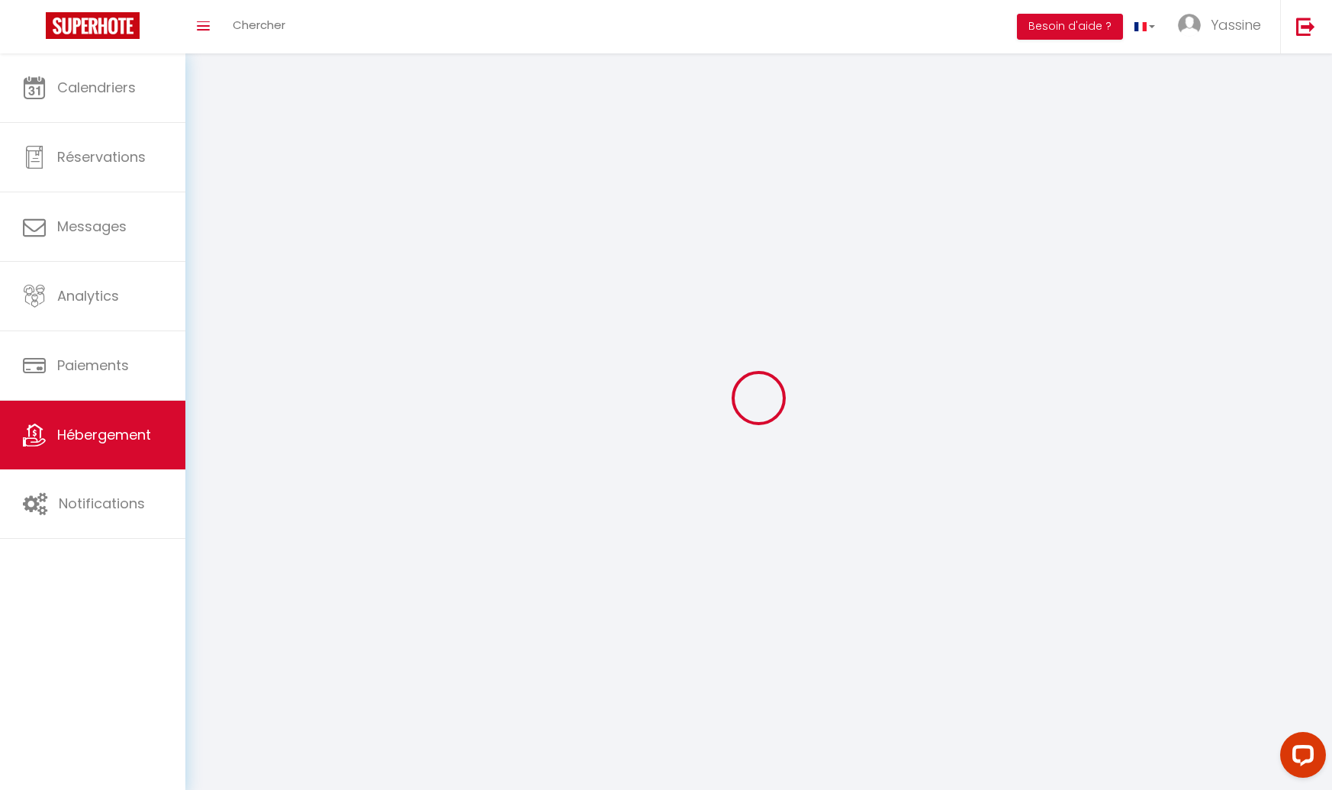
click at [254, 113] on div at bounding box center [759, 398] width 1110 height 652
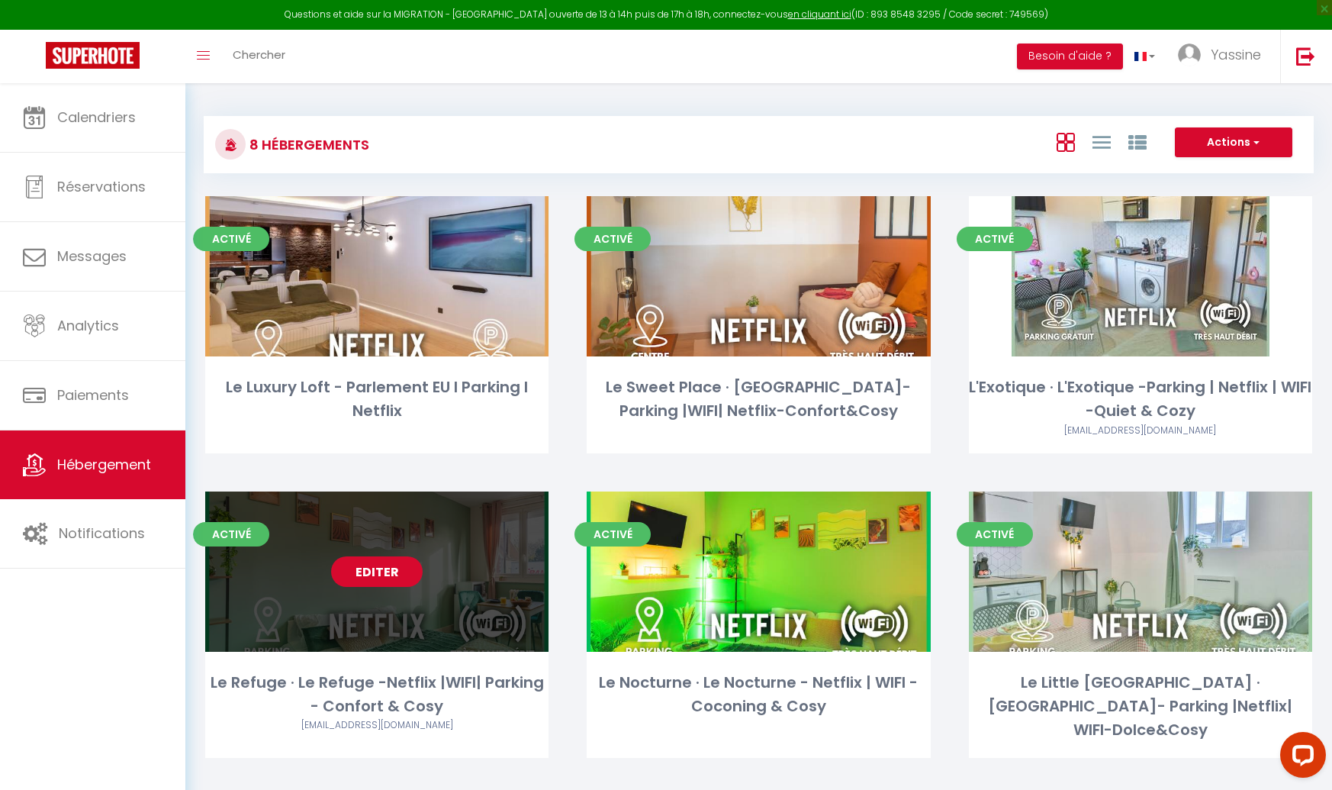
drag, startPoint x: 250, startPoint y: 101, endPoint x: 369, endPoint y: 562, distance: 476.2
click at [369, 562] on link "Editer" at bounding box center [377, 571] width 92 height 31
click at [375, 578] on link "Editer" at bounding box center [377, 571] width 92 height 31
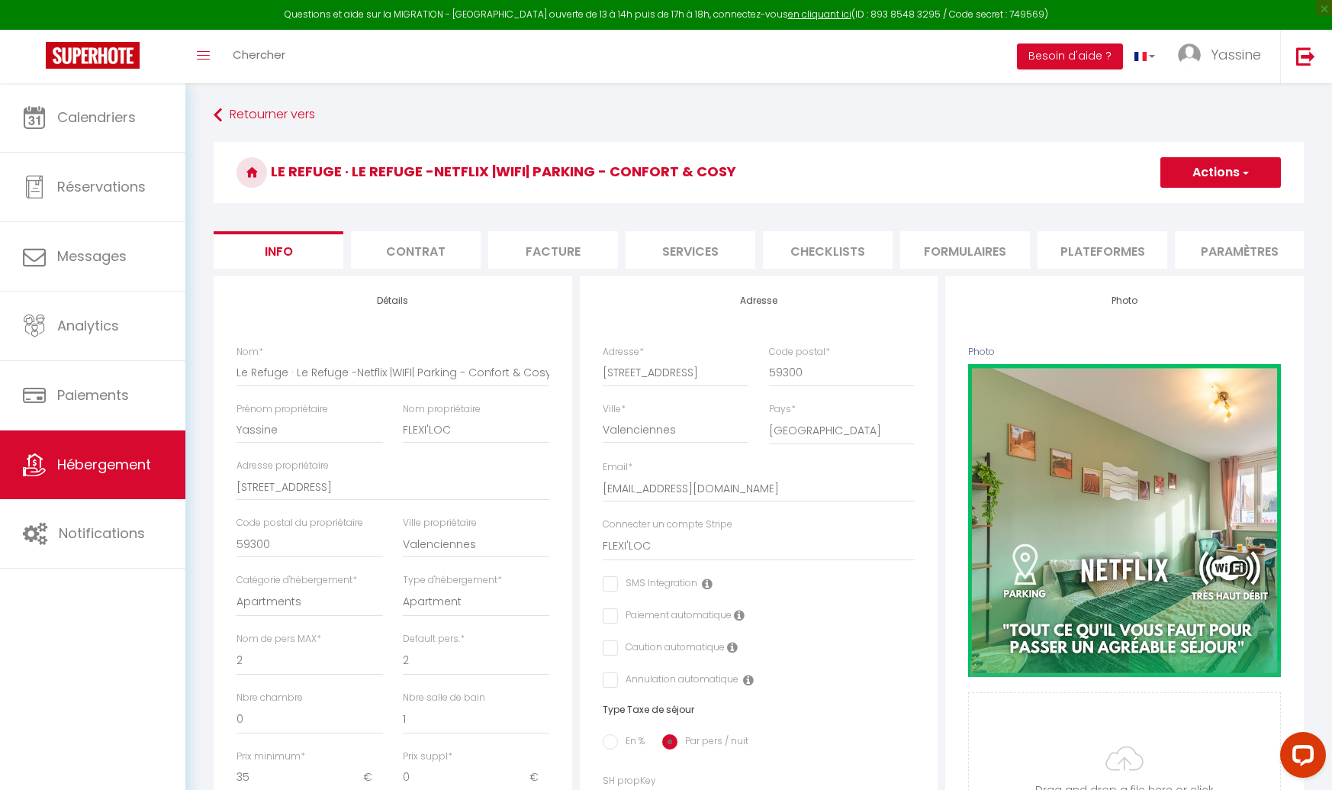
drag, startPoint x: 369, startPoint y: 562, endPoint x: 978, endPoint y: 253, distance: 682.5
click at [978, 253] on li "Formulaires" at bounding box center [965, 249] width 130 height 37
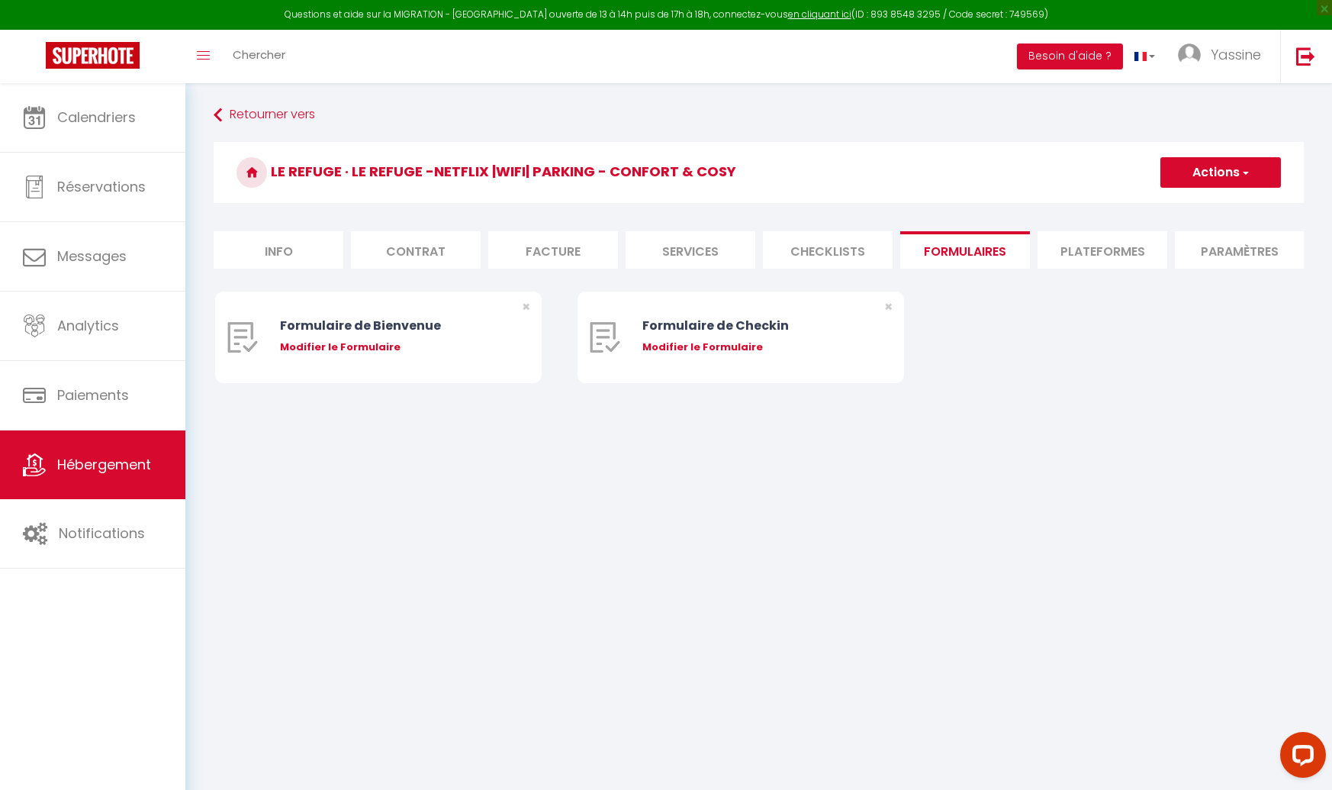
drag, startPoint x: 978, startPoint y: 253, endPoint x: 1071, endPoint y: 260, distance: 92.6
click at [1071, 260] on li "Plateformes" at bounding box center [1103, 249] width 130 height 37
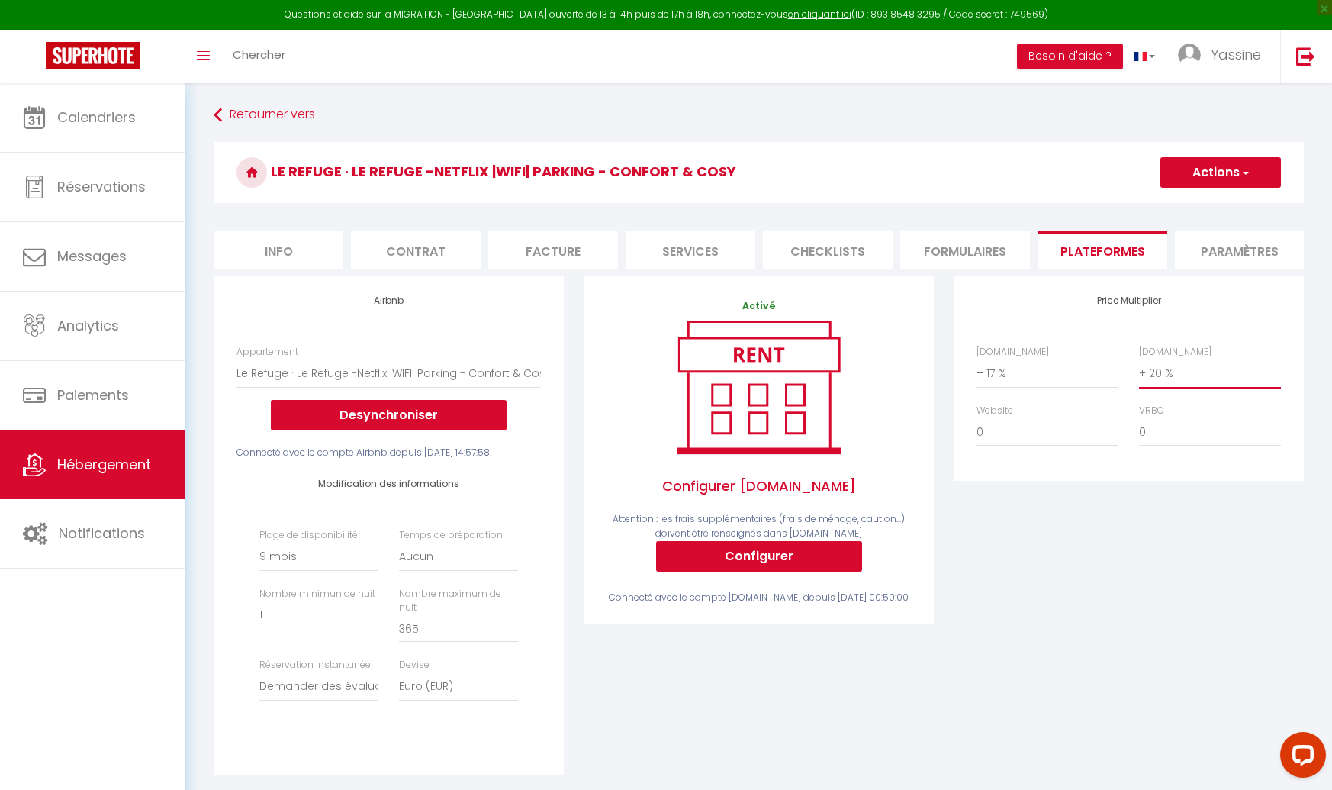
click at [1172, 375] on select "0 + 1 % + 2 % + 3 % + 4 % + 5 % + 6 % + 7 % + 8 % + 9 %" at bounding box center [1210, 373] width 142 height 29
click at [1196, 169] on button "Actions" at bounding box center [1221, 172] width 121 height 31
click at [1193, 206] on link "Enregistrer" at bounding box center [1220, 206] width 121 height 20
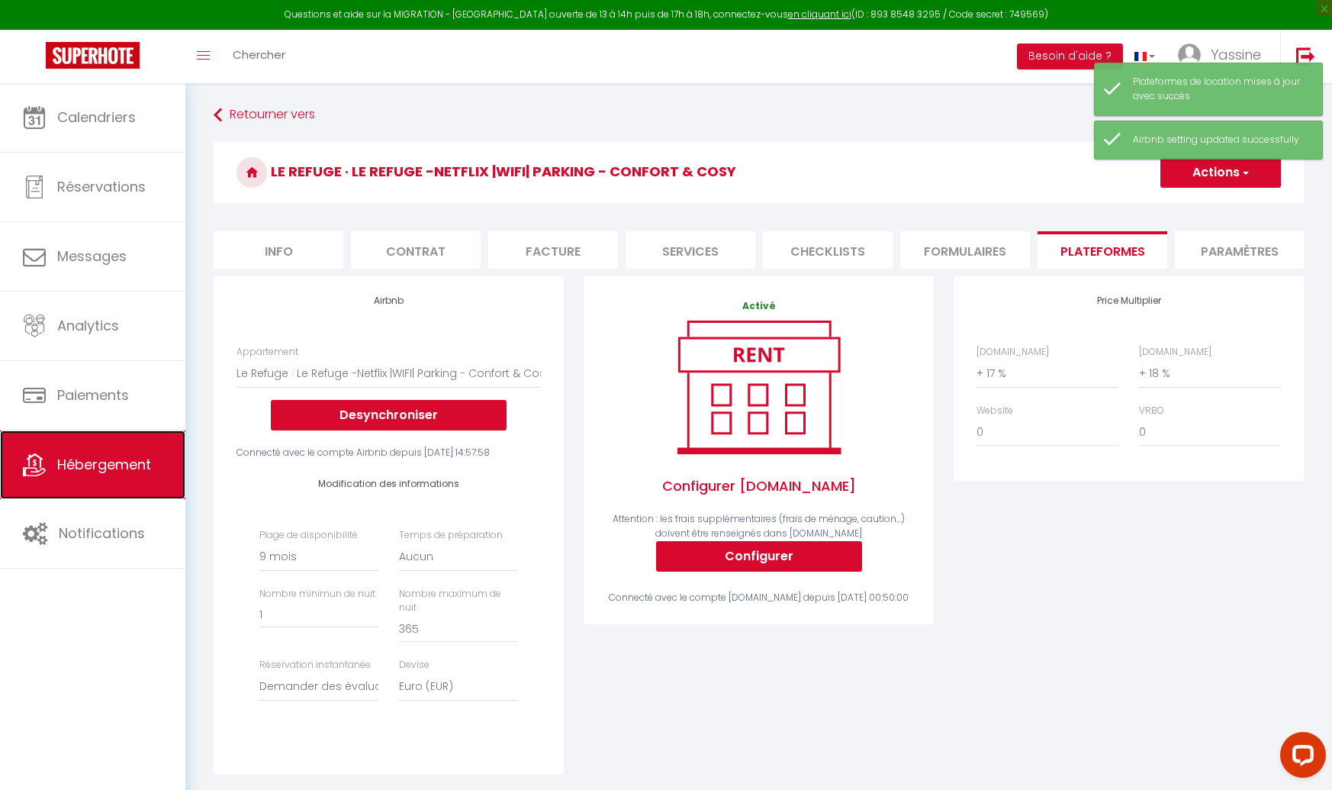
drag, startPoint x: 1181, startPoint y: 272, endPoint x: 101, endPoint y: 458, distance: 1096.2
click at [101, 458] on span "Hébergement" at bounding box center [104, 464] width 94 height 19
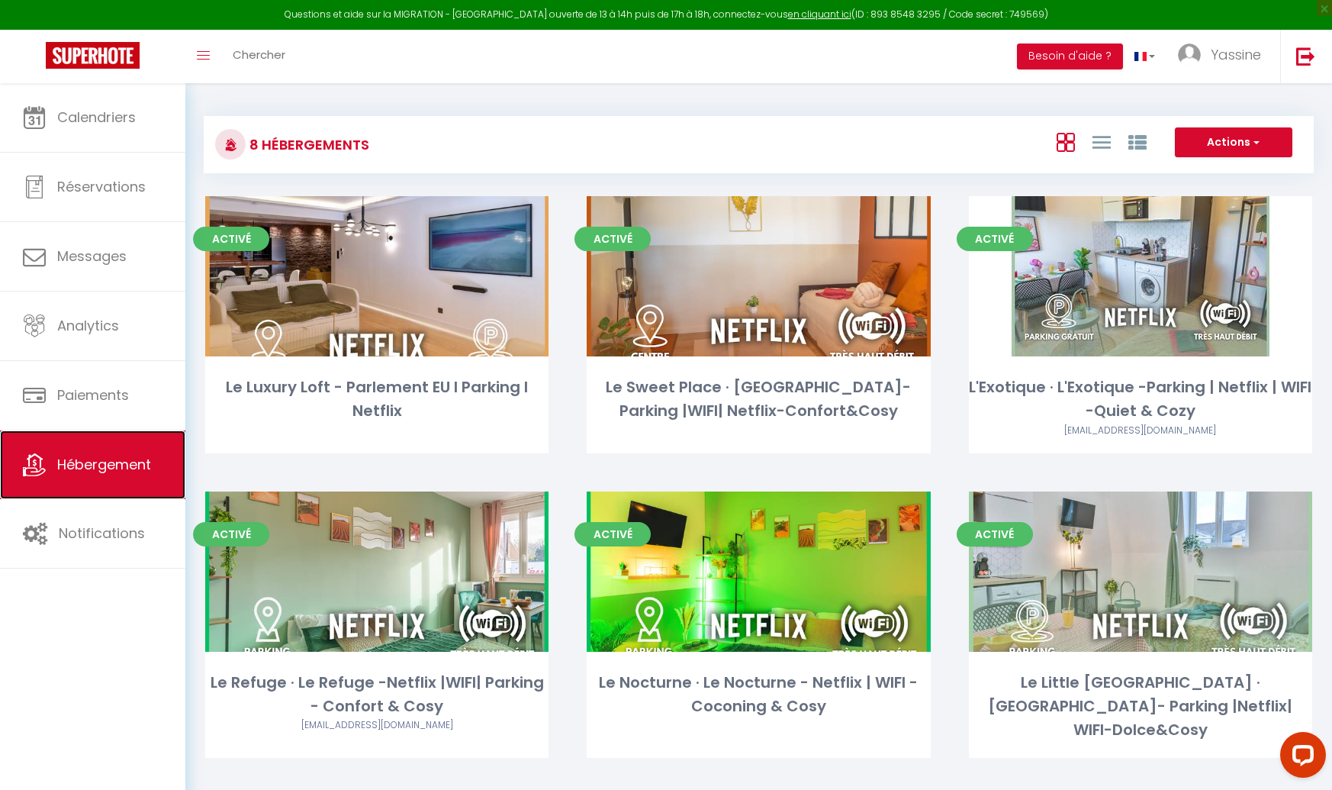
click at [97, 437] on link "Hébergement" at bounding box center [92, 464] width 185 height 69
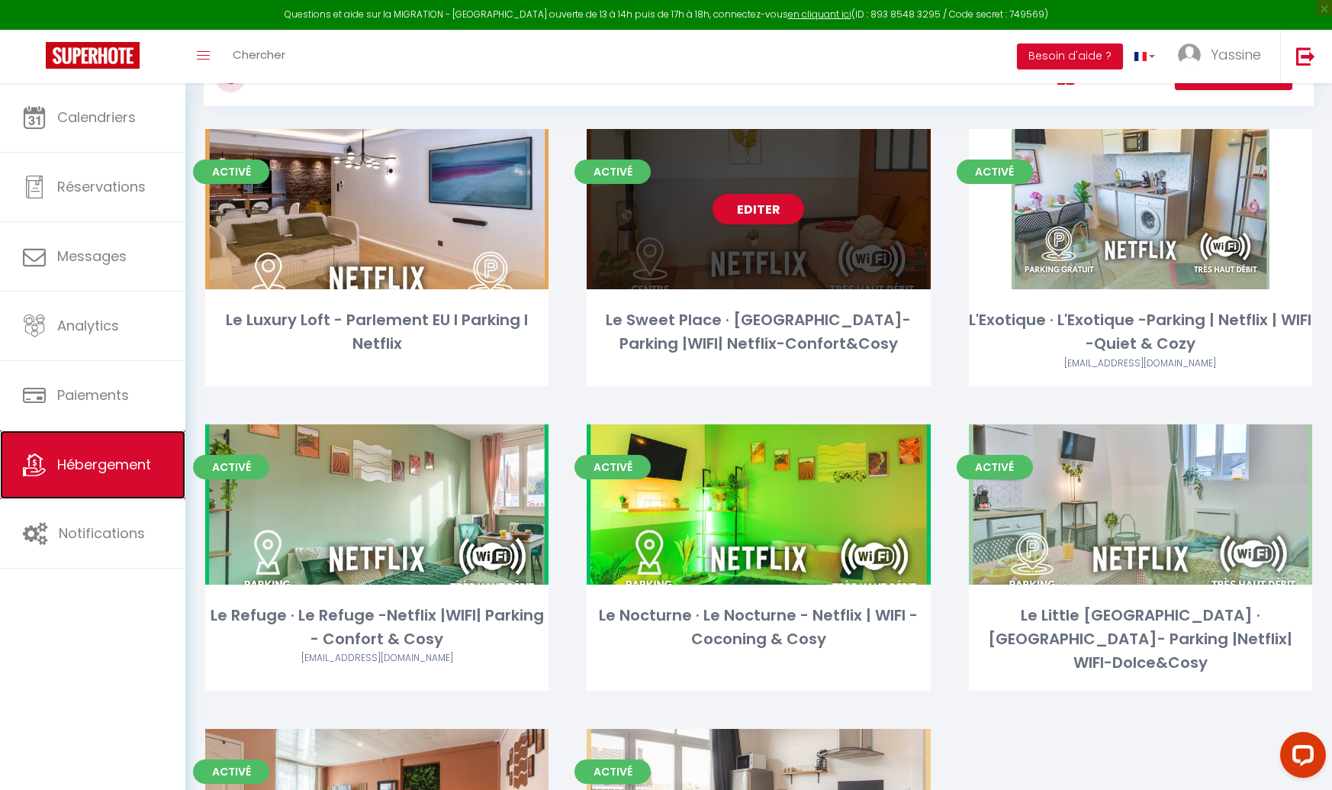
scroll to position [72, 0]
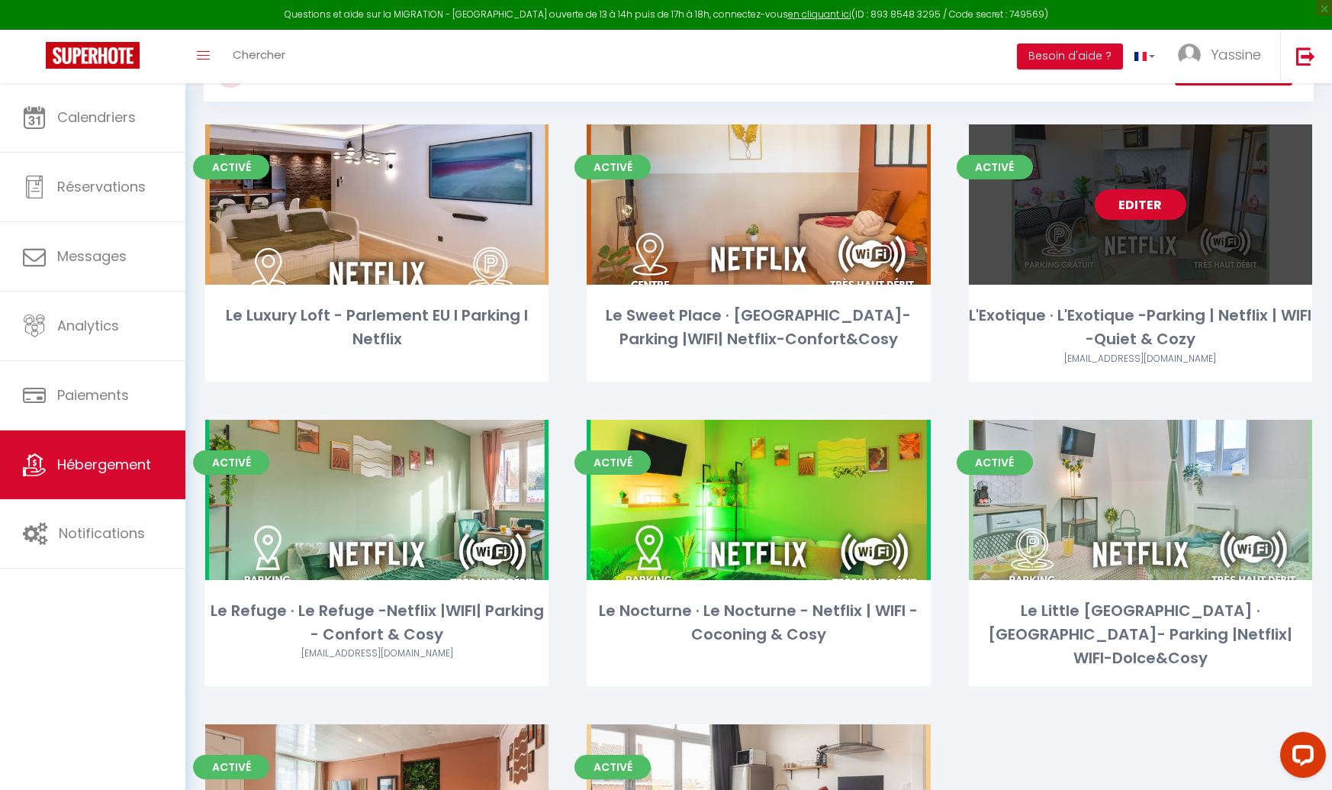
click at [1132, 200] on link "Editer" at bounding box center [1141, 204] width 92 height 31
click at [1132, 201] on link "Editer" at bounding box center [1141, 204] width 92 height 31
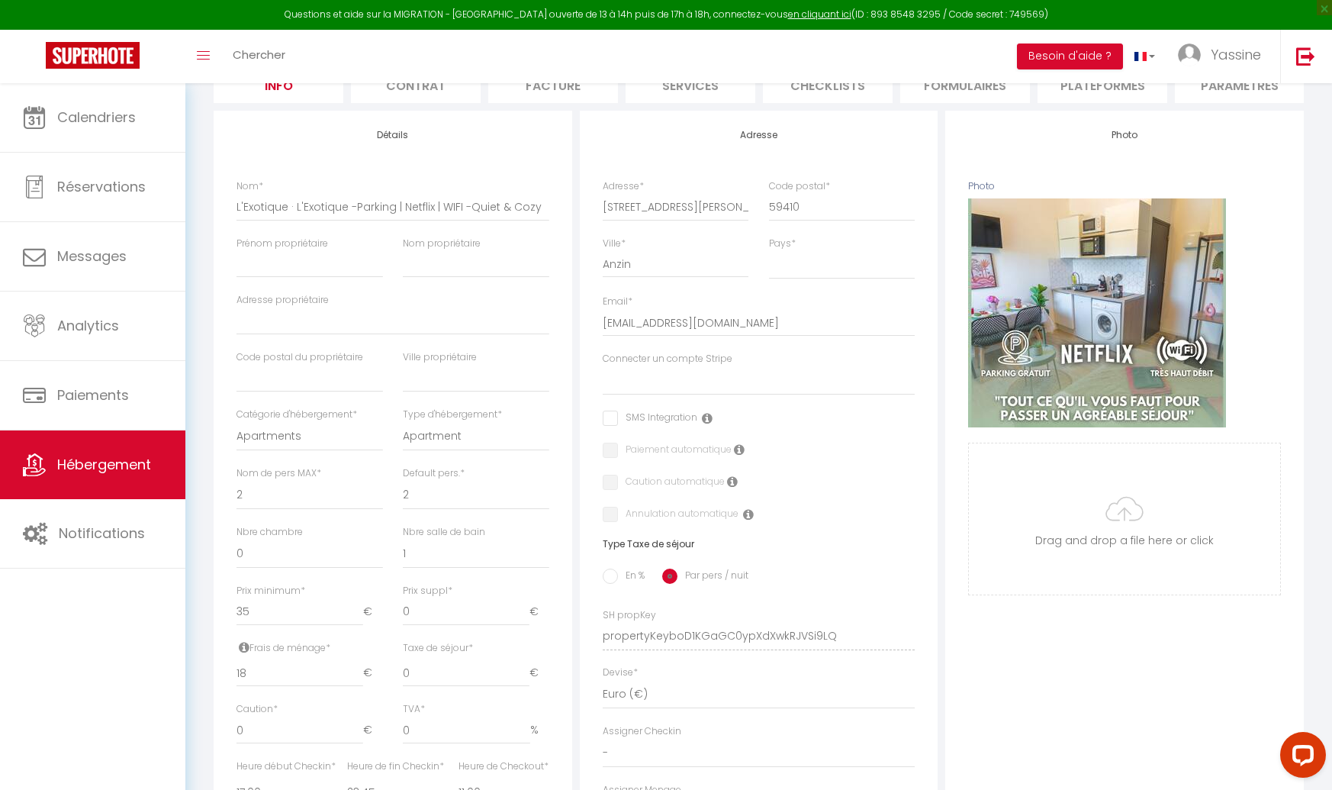
scroll to position [169, 0]
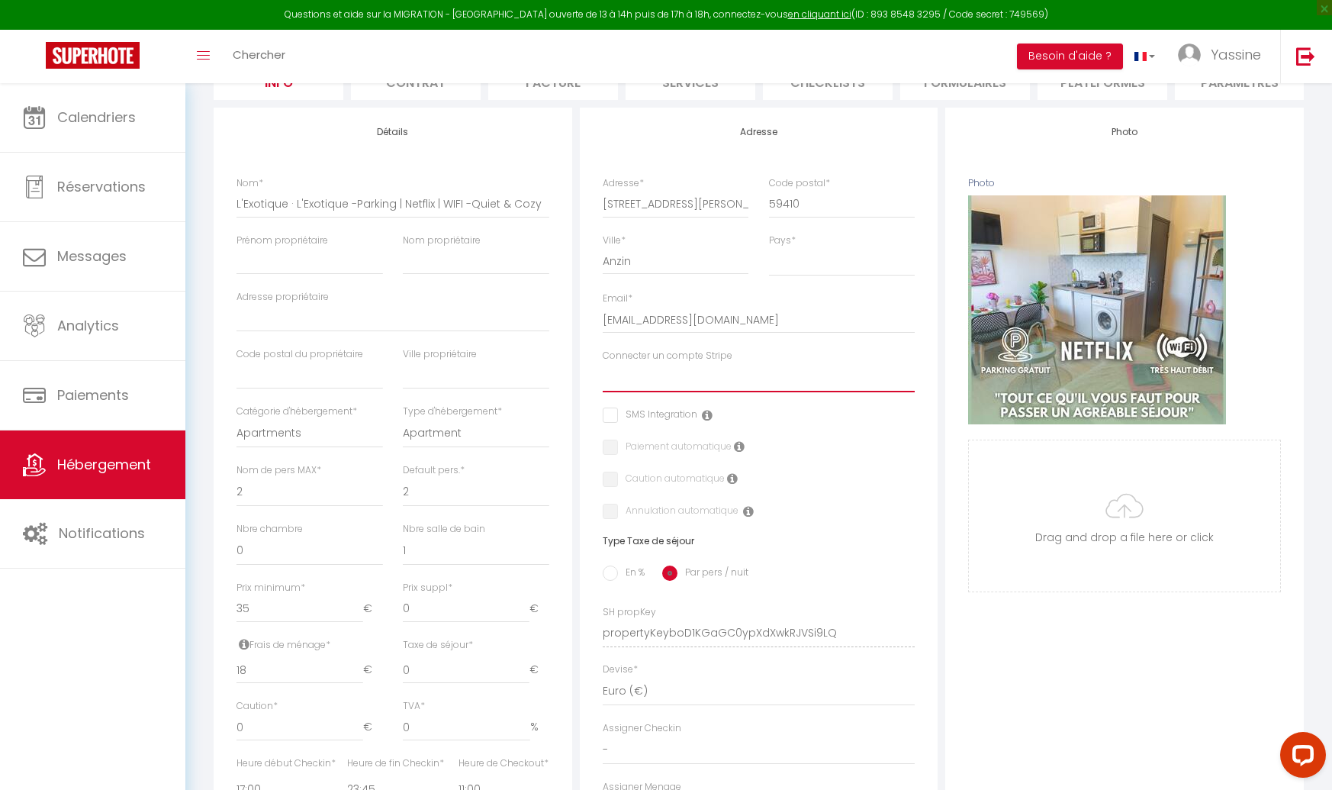
click at [652, 384] on select "FLEXI'LOC" at bounding box center [759, 377] width 313 height 29
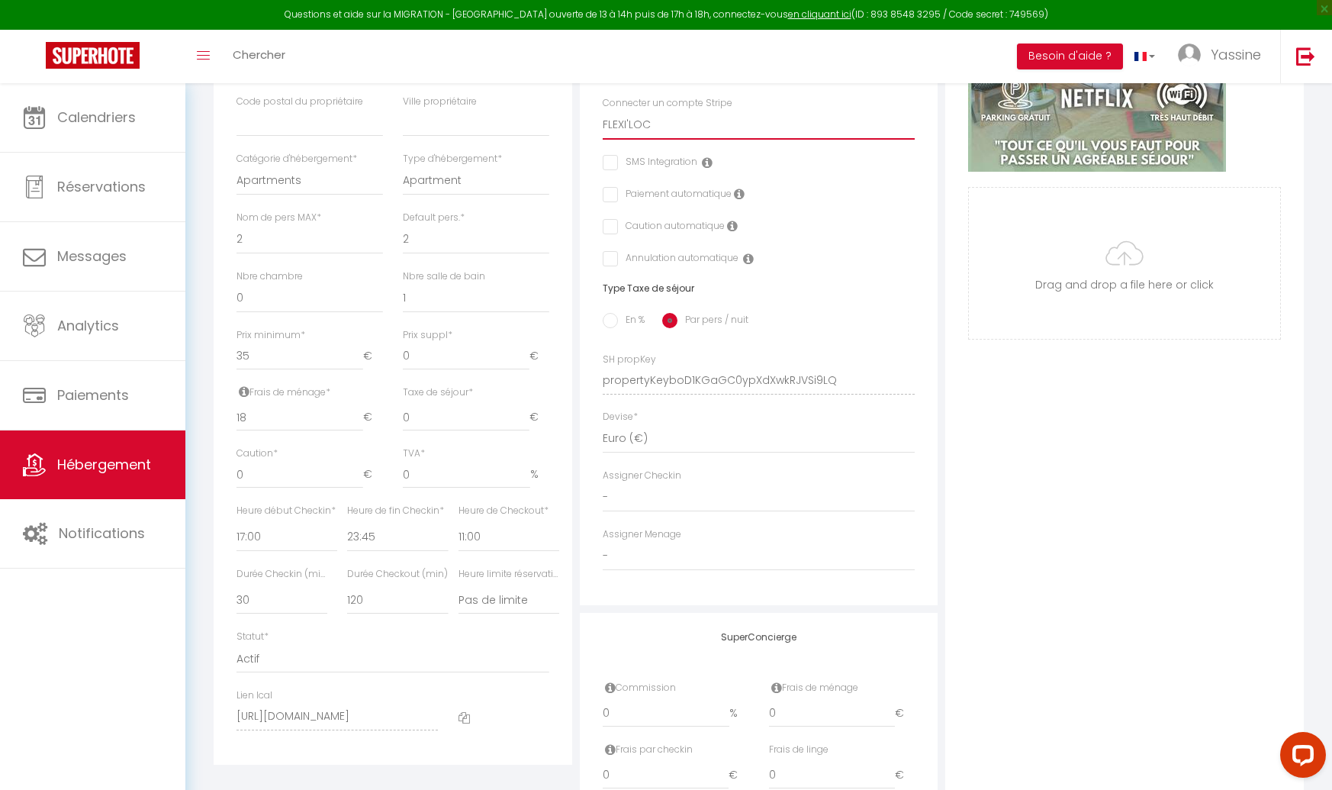
scroll to position [423, 0]
click at [636, 504] on select "- Lindsay Seingier Mourad Fathi Celestina KOKESHA BURUPU" at bounding box center [759, 495] width 313 height 29
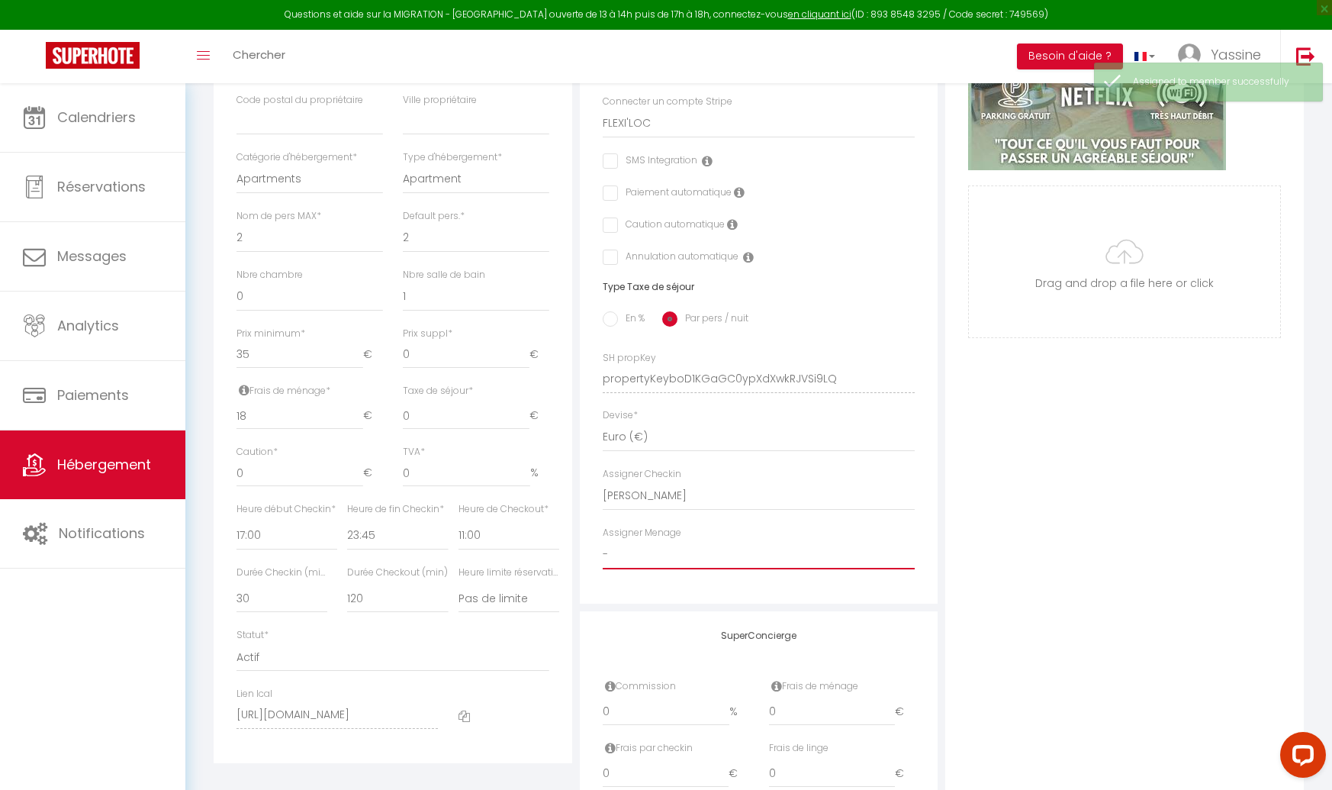
click at [646, 546] on select "- Lindsay Seingier Mourad Fathi Celestina KOKESHA BURUPU" at bounding box center [759, 554] width 313 height 29
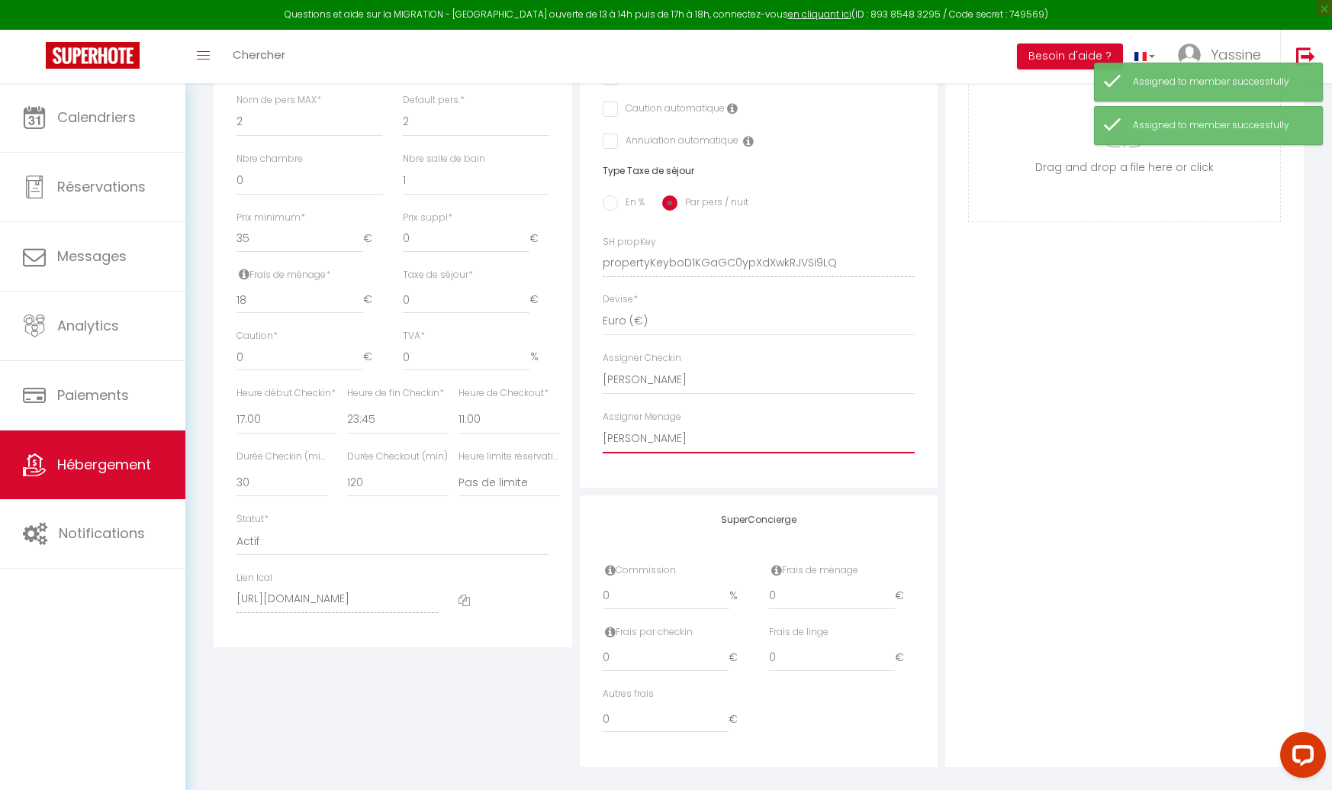
scroll to position [555, 0]
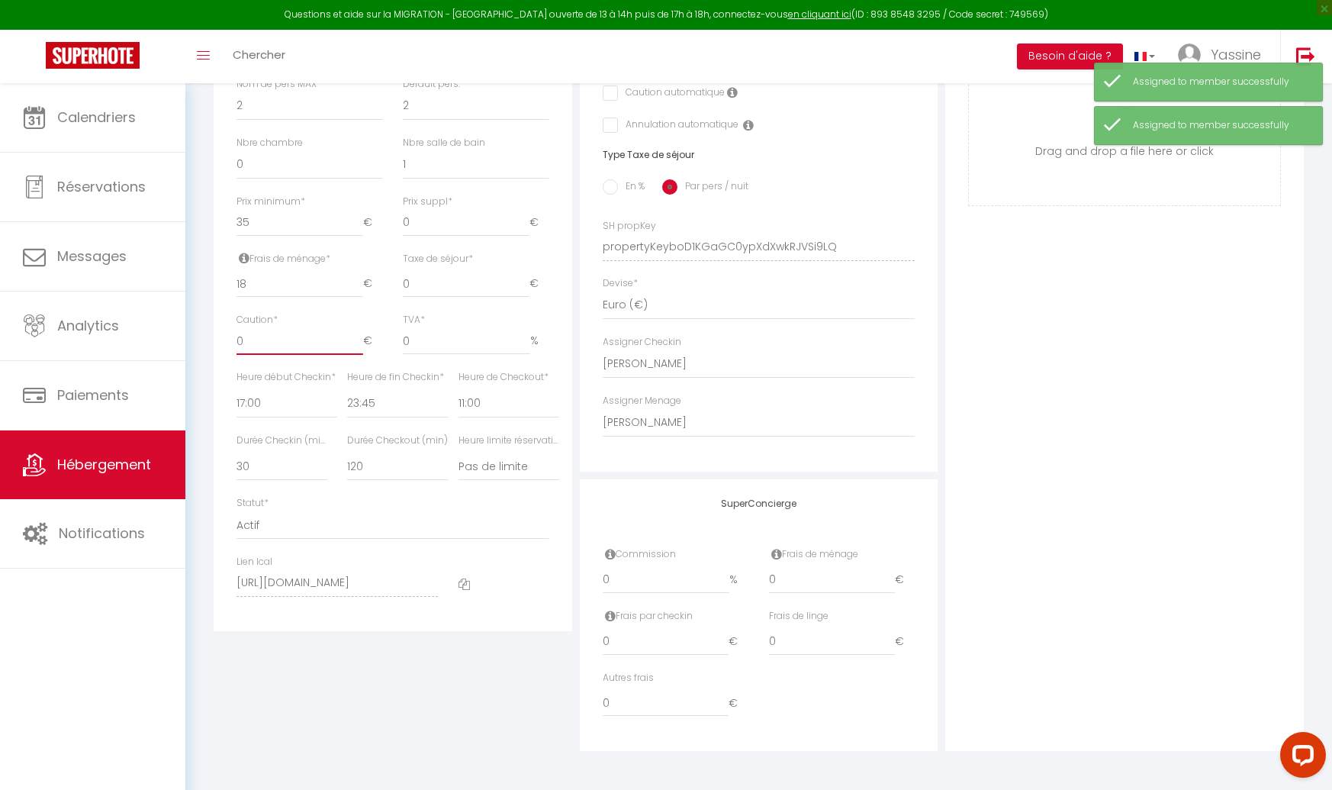
click at [261, 345] on input "0" at bounding box center [300, 340] width 127 height 27
drag, startPoint x: 276, startPoint y: 340, endPoint x: 231, endPoint y: 336, distance: 45.2
click at [231, 336] on div "Caution * 0 €" at bounding box center [310, 341] width 166 height 57
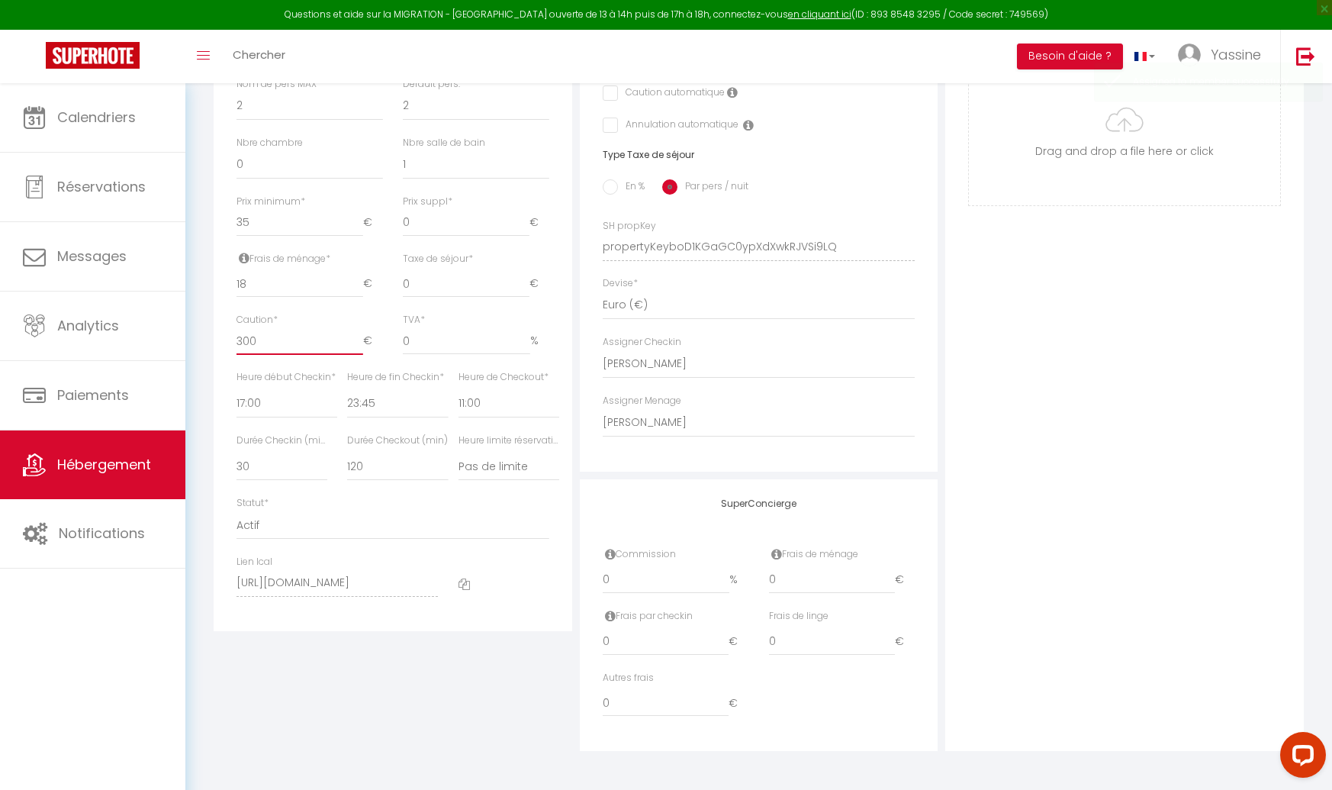
scroll to position [0, 0]
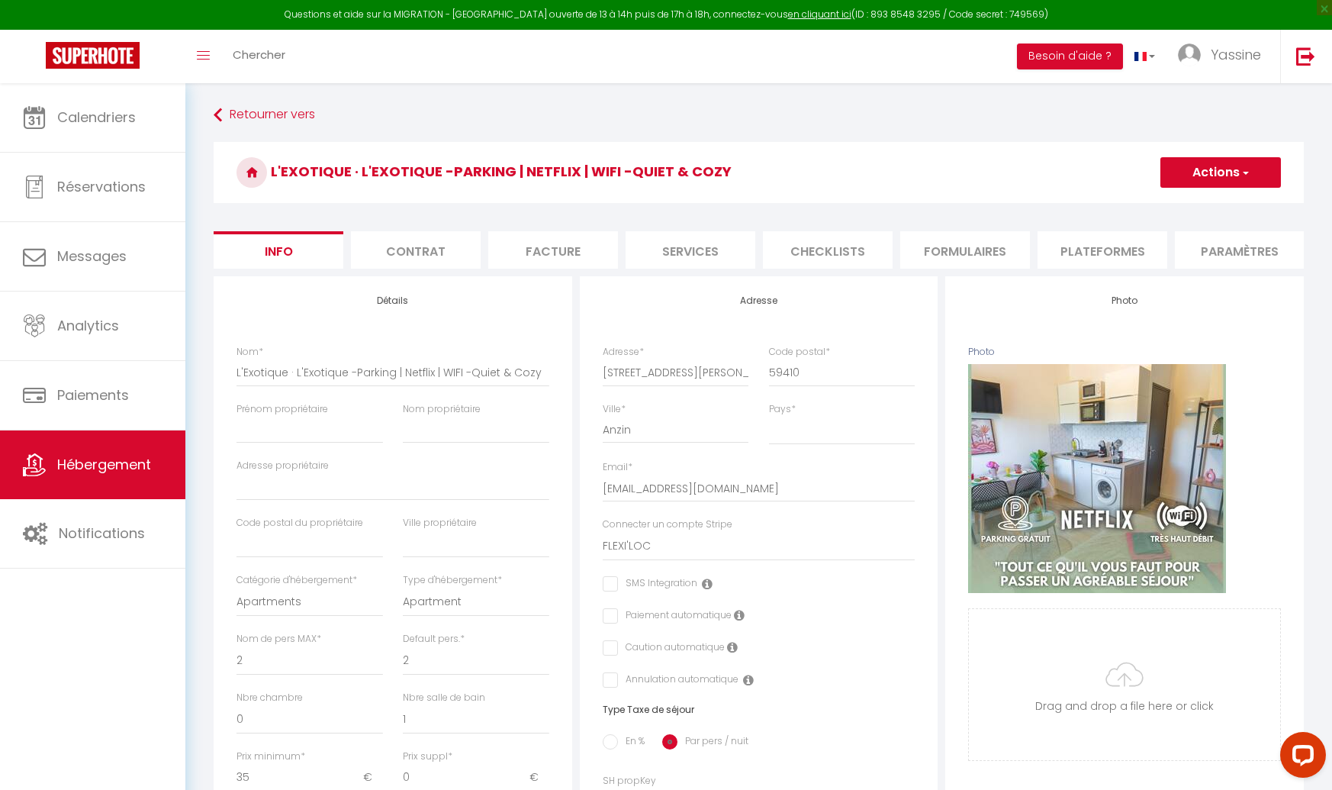
click at [1196, 184] on button "Actions" at bounding box center [1221, 172] width 121 height 31
click at [1157, 204] on input "Enregistrer" at bounding box center [1160, 205] width 56 height 15
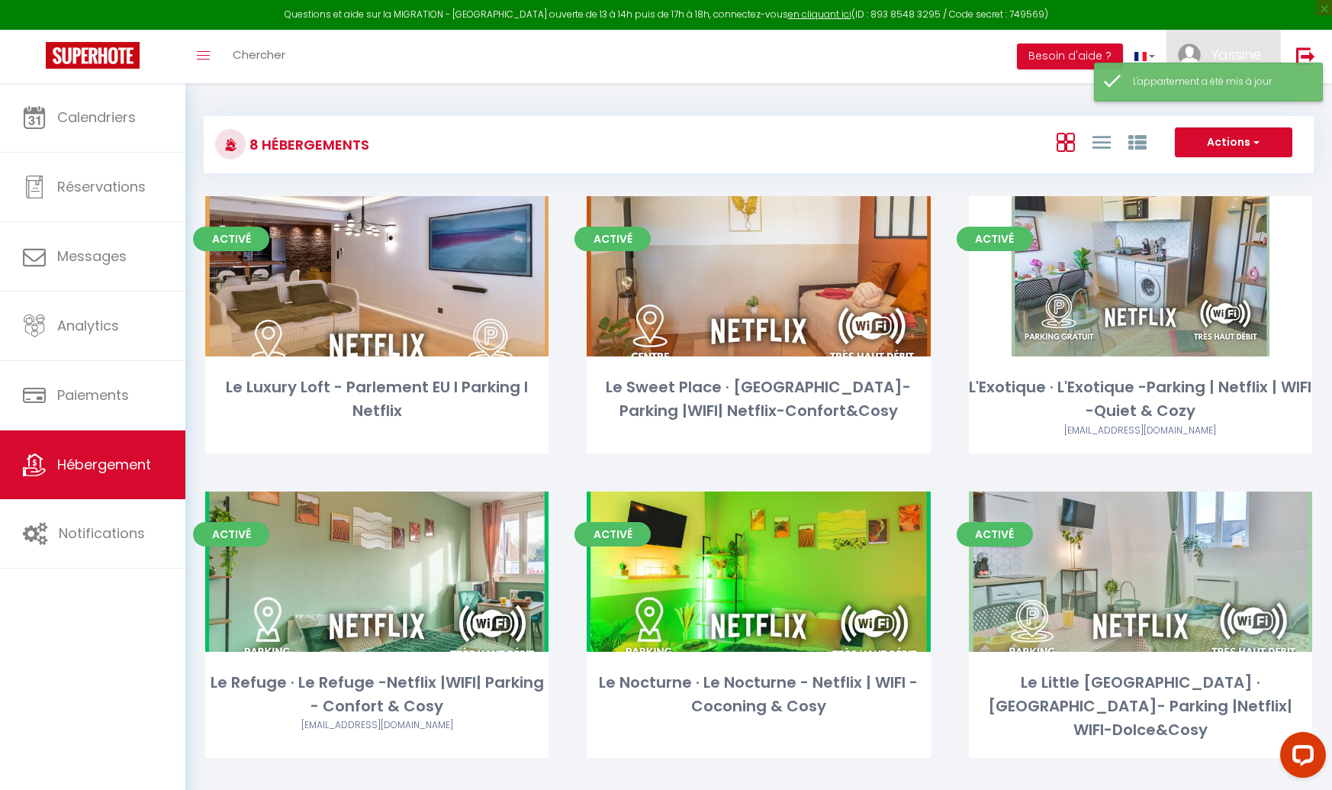
drag, startPoint x: 1224, startPoint y: 51, endPoint x: 1216, endPoint y: 65, distance: 16.1
click at [1224, 51] on span "Yassine" at bounding box center [1236, 54] width 50 height 19
click at [1201, 105] on link "Paramètres" at bounding box center [1219, 106] width 113 height 26
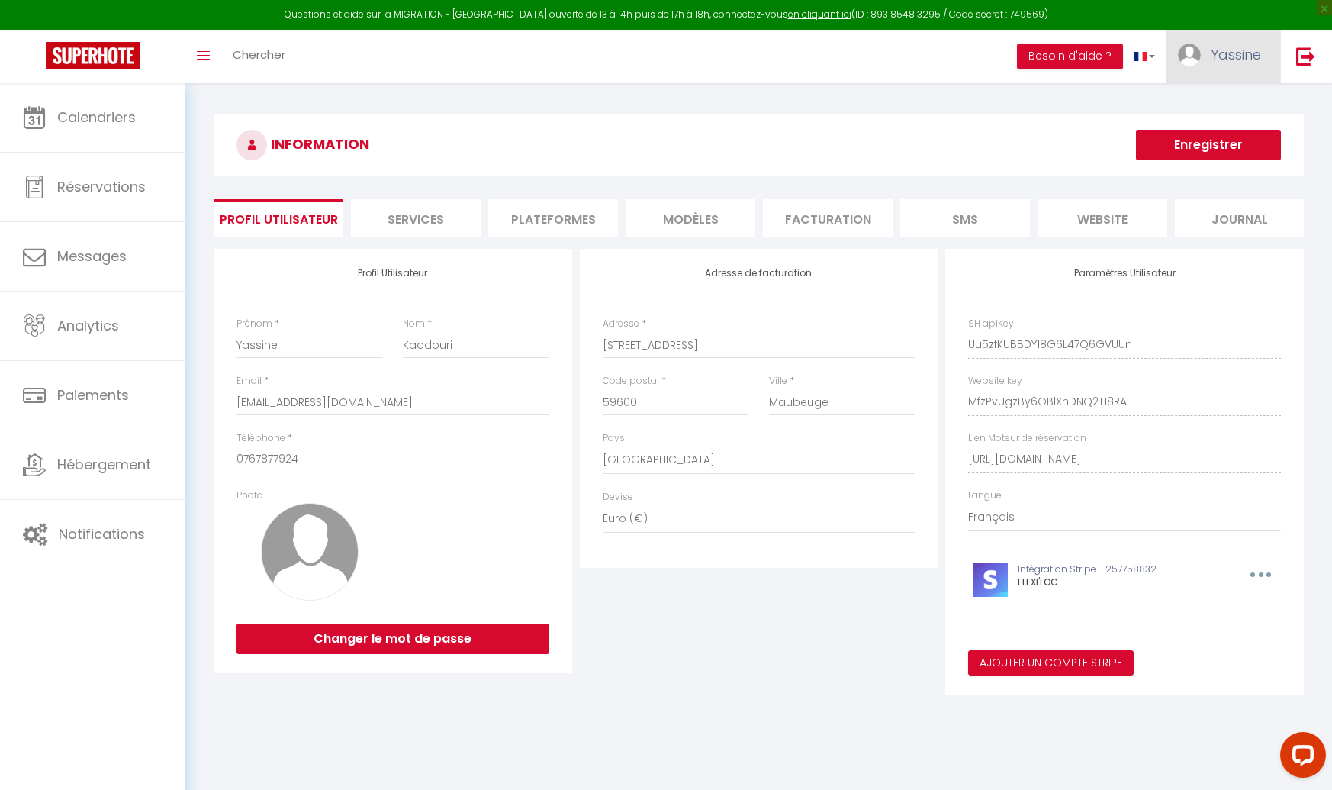
drag, startPoint x: 1205, startPoint y: 57, endPoint x: 1206, endPoint y: 89, distance: 32.1
click at [1204, 58] on link "Yassine" at bounding box center [1224, 56] width 114 height 53
click at [1206, 134] on link "Équipe" at bounding box center [1219, 134] width 113 height 26
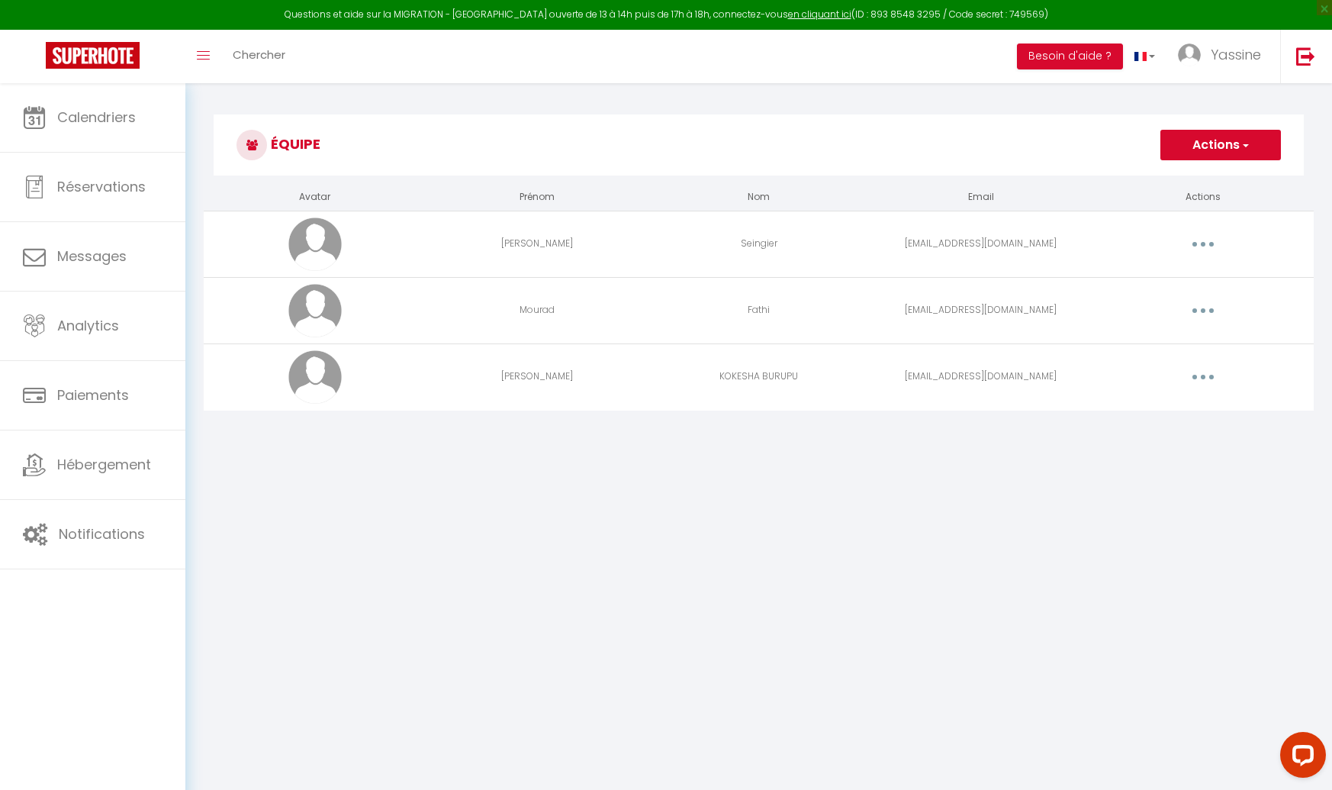
click at [1201, 313] on button "button" at bounding box center [1203, 310] width 43 height 24
click at [1136, 339] on link "Editer" at bounding box center [1163, 346] width 113 height 26
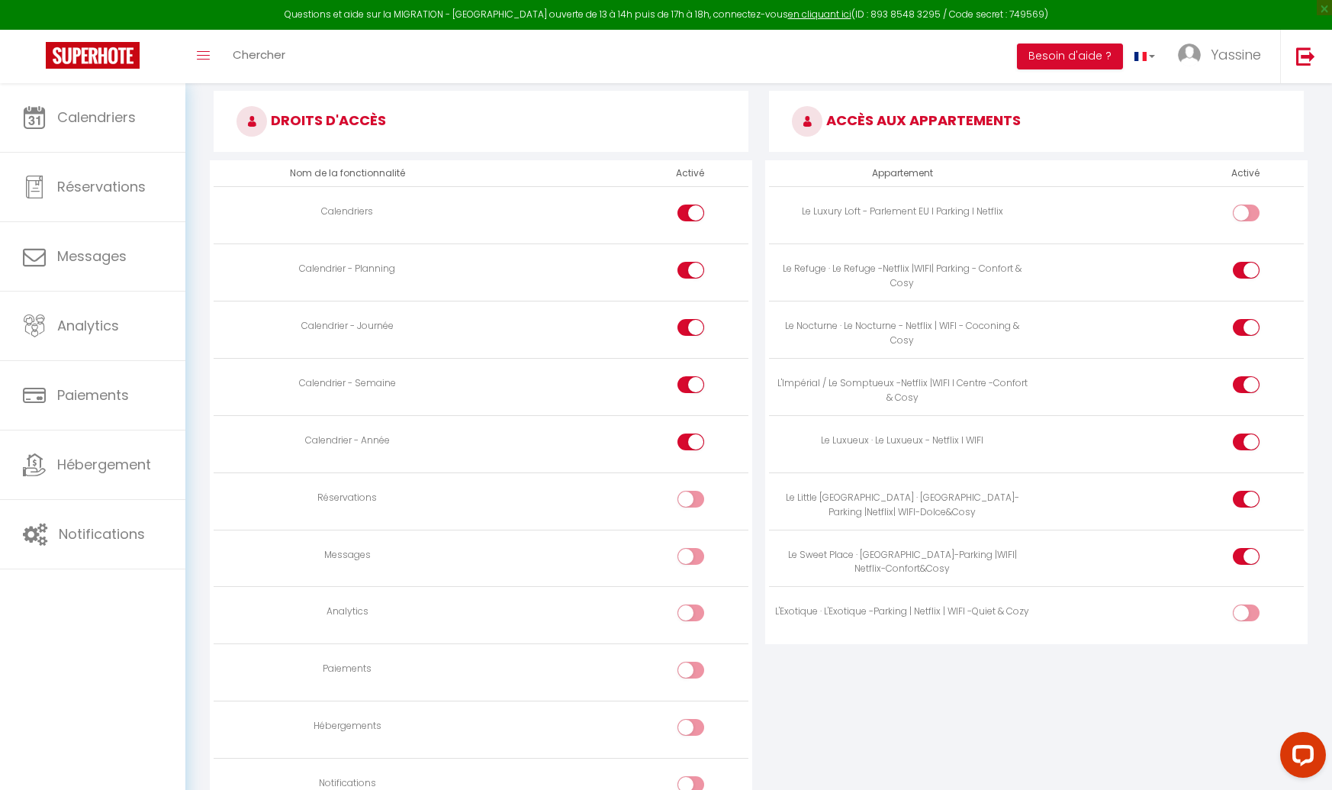
scroll to position [758, 0]
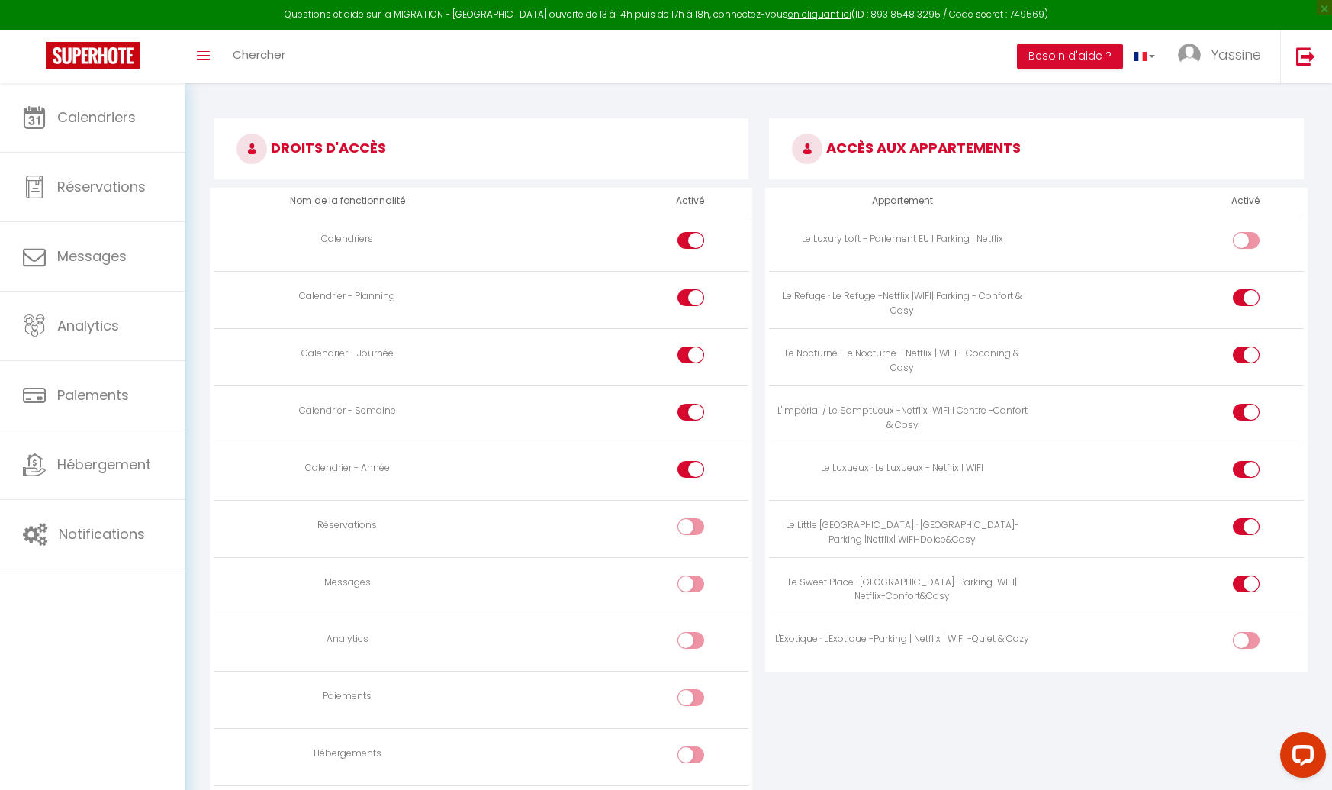
drag, startPoint x: 1235, startPoint y: 636, endPoint x: 1224, endPoint y: 635, distance: 10.8
click at [1234, 636] on div at bounding box center [1246, 640] width 27 height 17
click at [1246, 636] on input "checkbox" at bounding box center [1259, 643] width 27 height 23
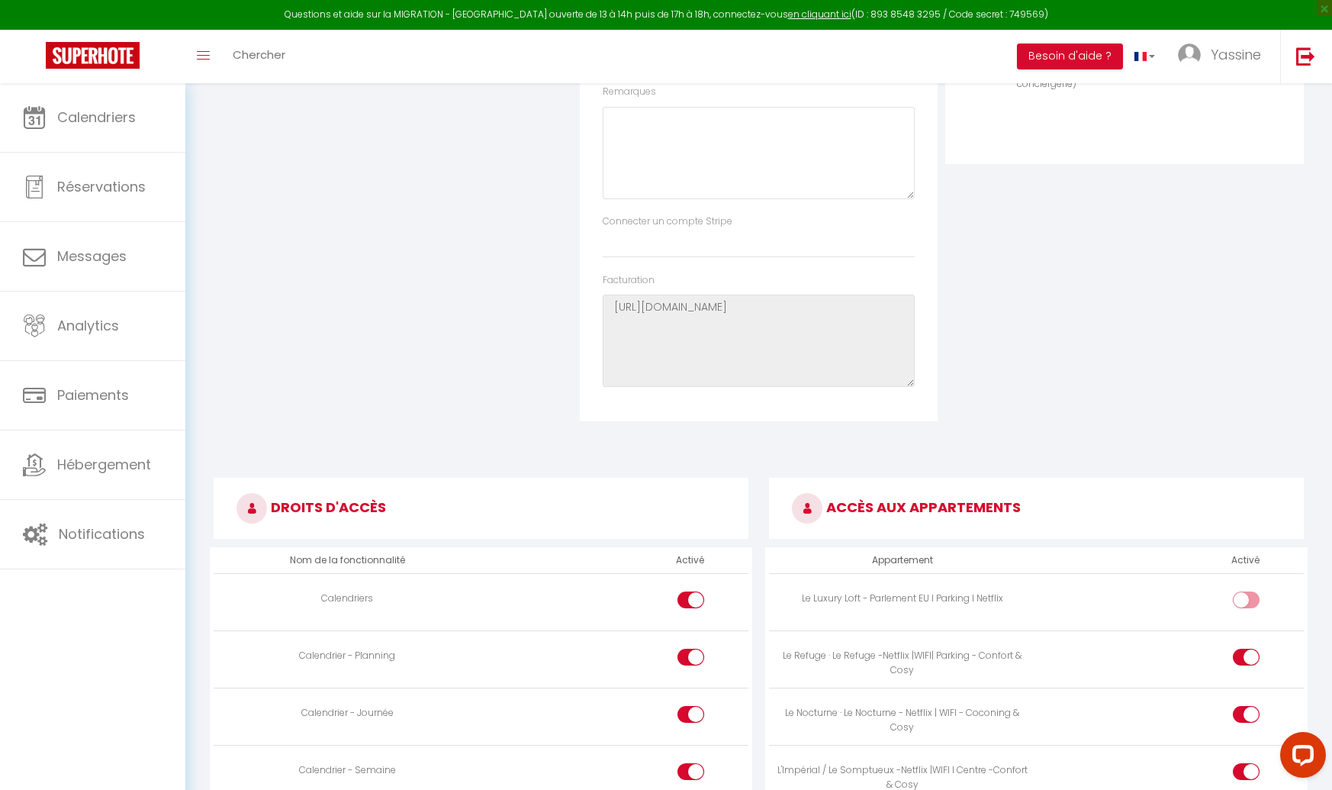
scroll to position [0, 0]
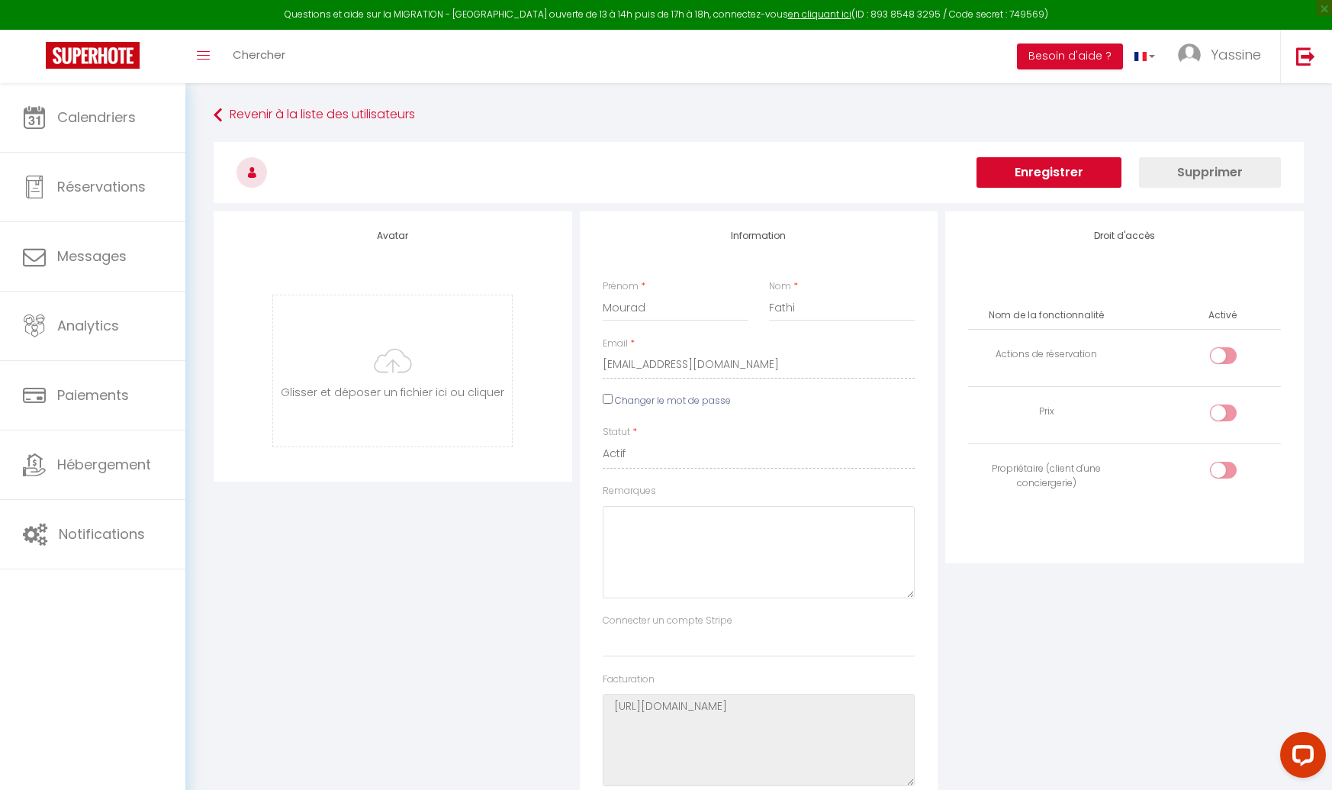
click at [1063, 167] on button "Enregistrer" at bounding box center [1049, 172] width 145 height 31
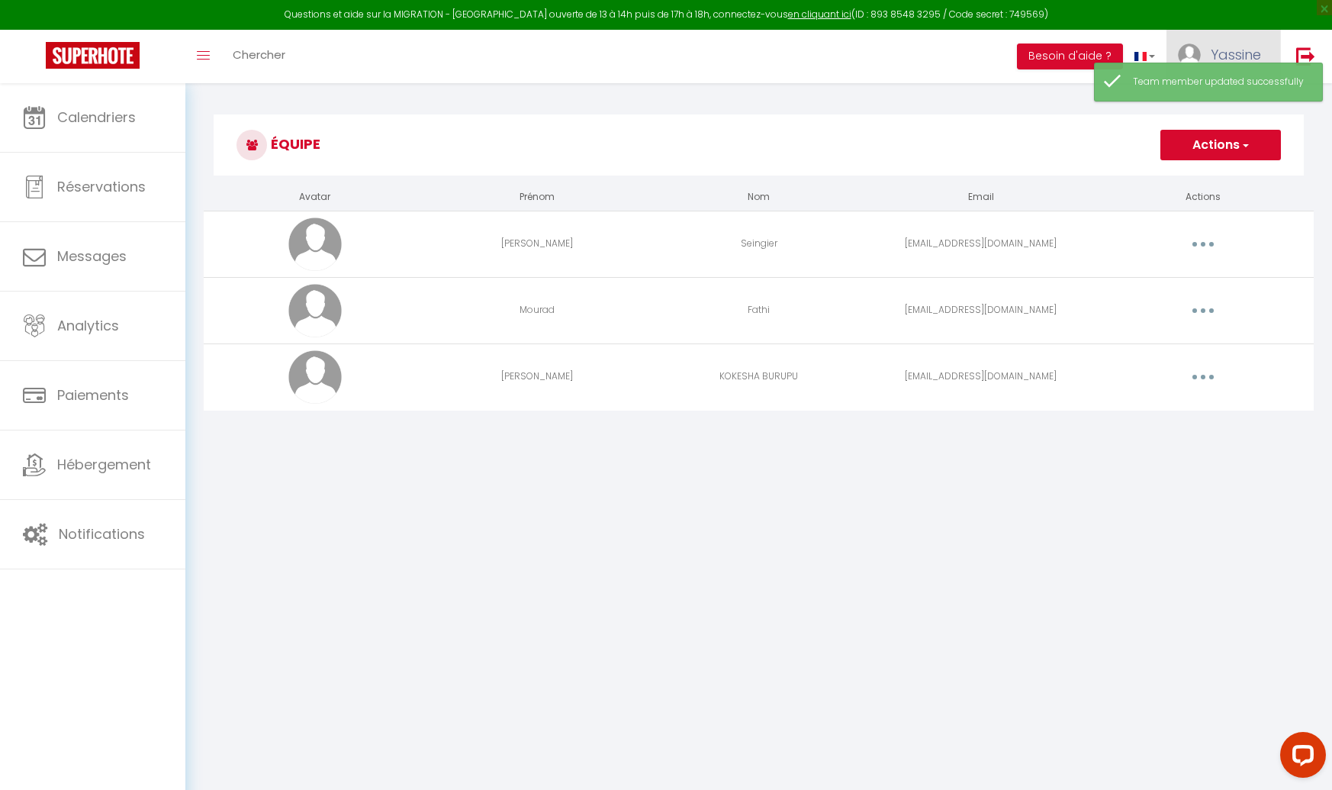
click at [1198, 47] on link "Yassine" at bounding box center [1224, 56] width 114 height 53
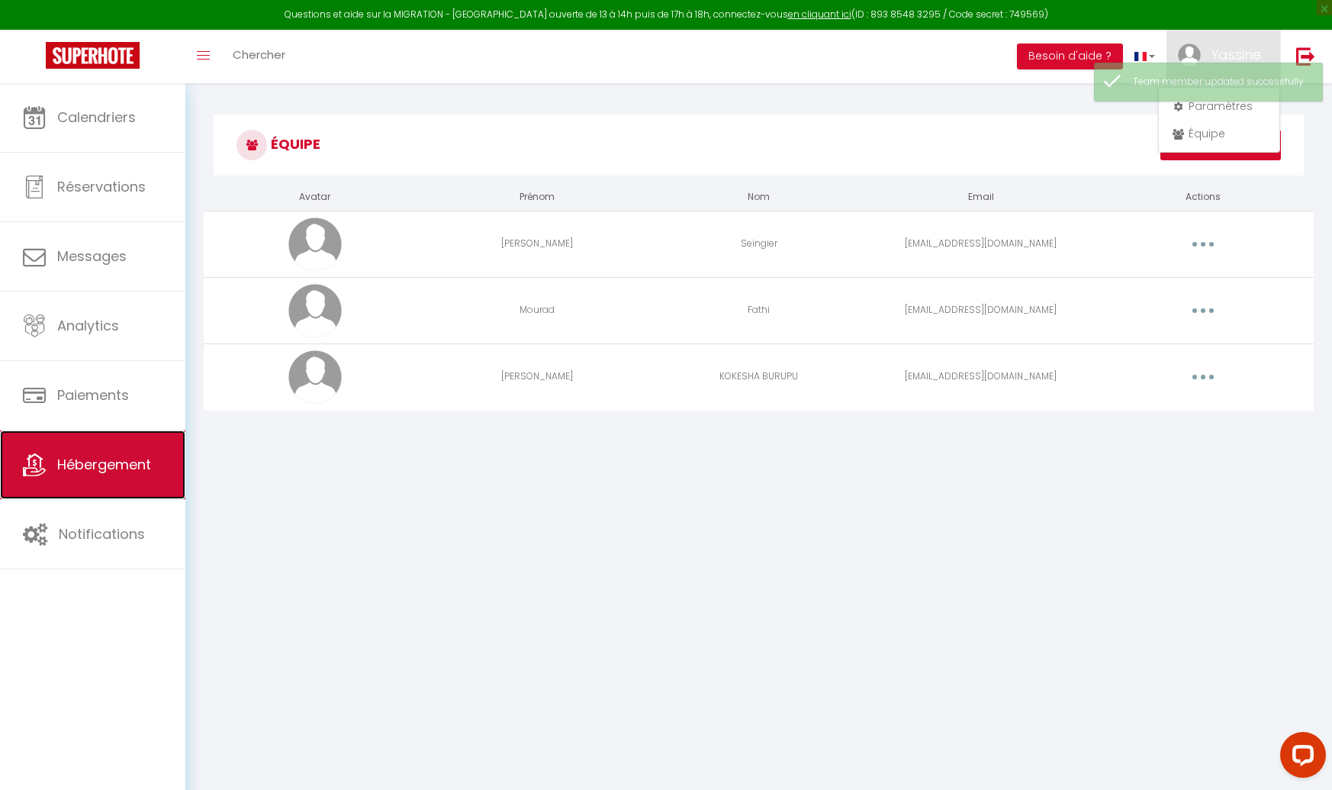
click at [96, 478] on link "Hébergement" at bounding box center [92, 464] width 185 height 69
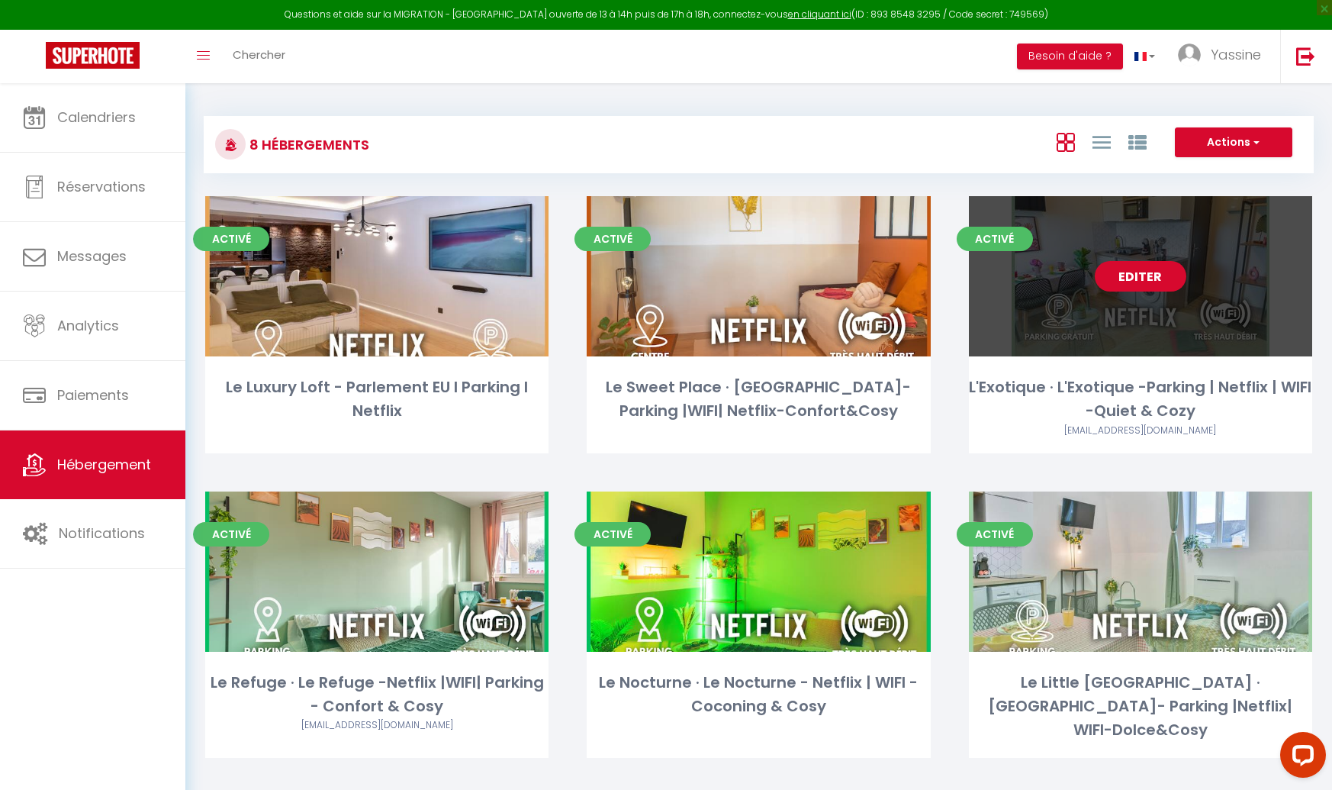
click at [1137, 275] on link "Editer" at bounding box center [1141, 276] width 92 height 31
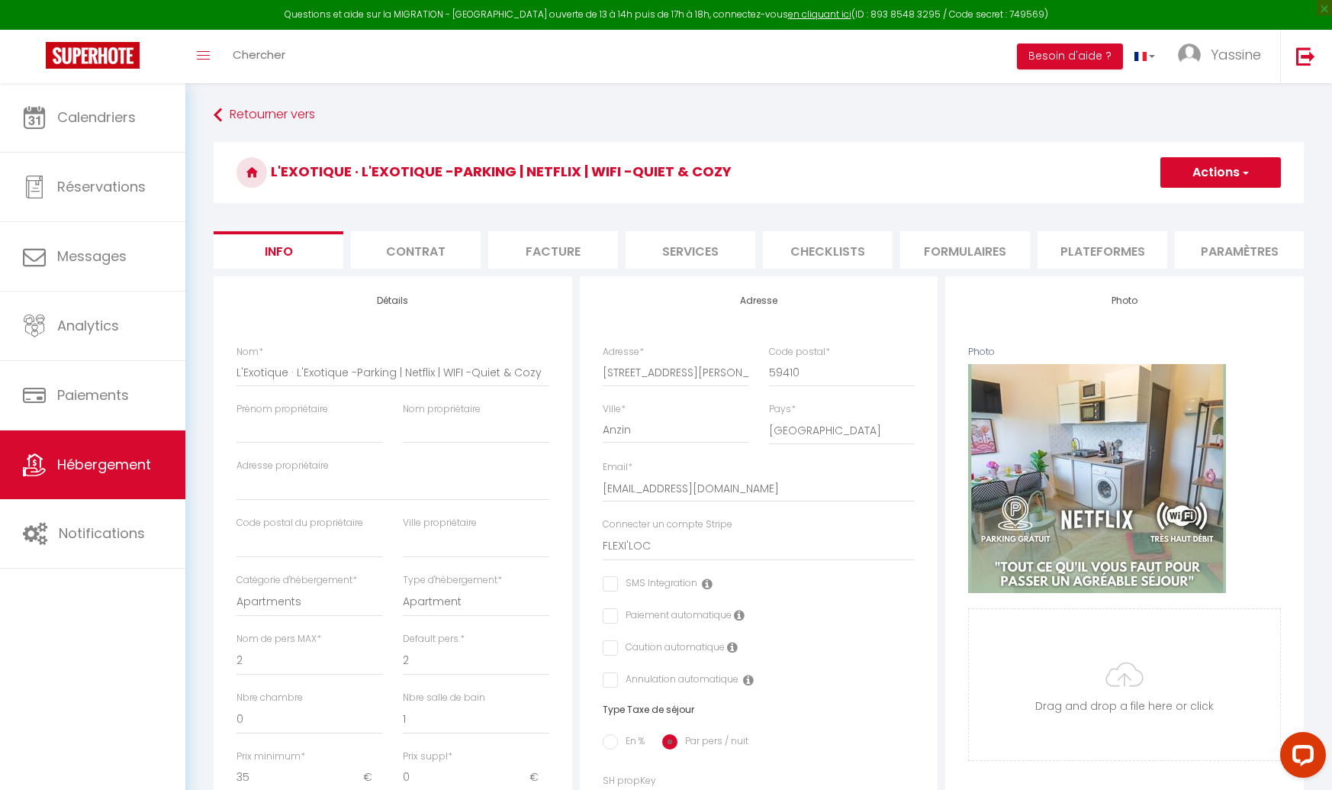
click at [947, 248] on li "Formulaires" at bounding box center [965, 249] width 130 height 37
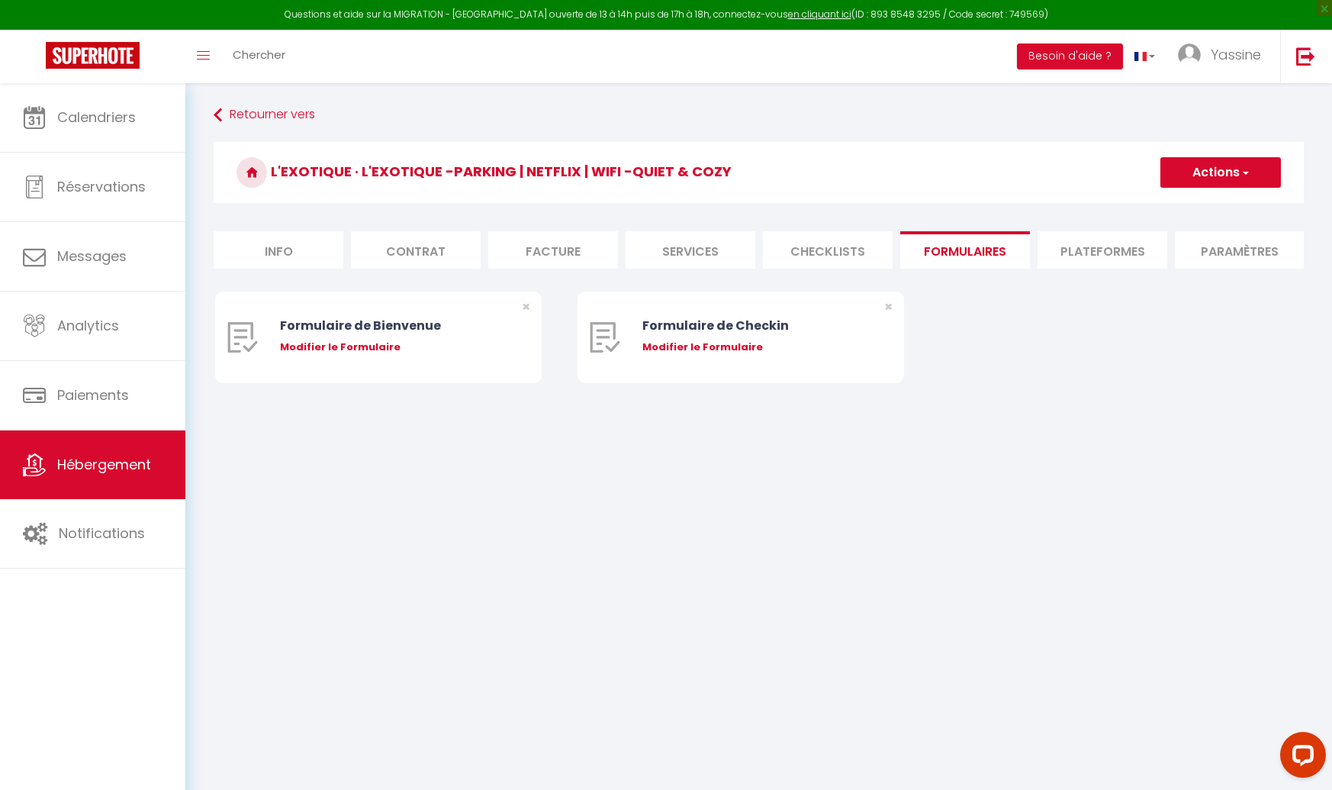
click at [1094, 250] on li "Plateformes" at bounding box center [1103, 249] width 130 height 37
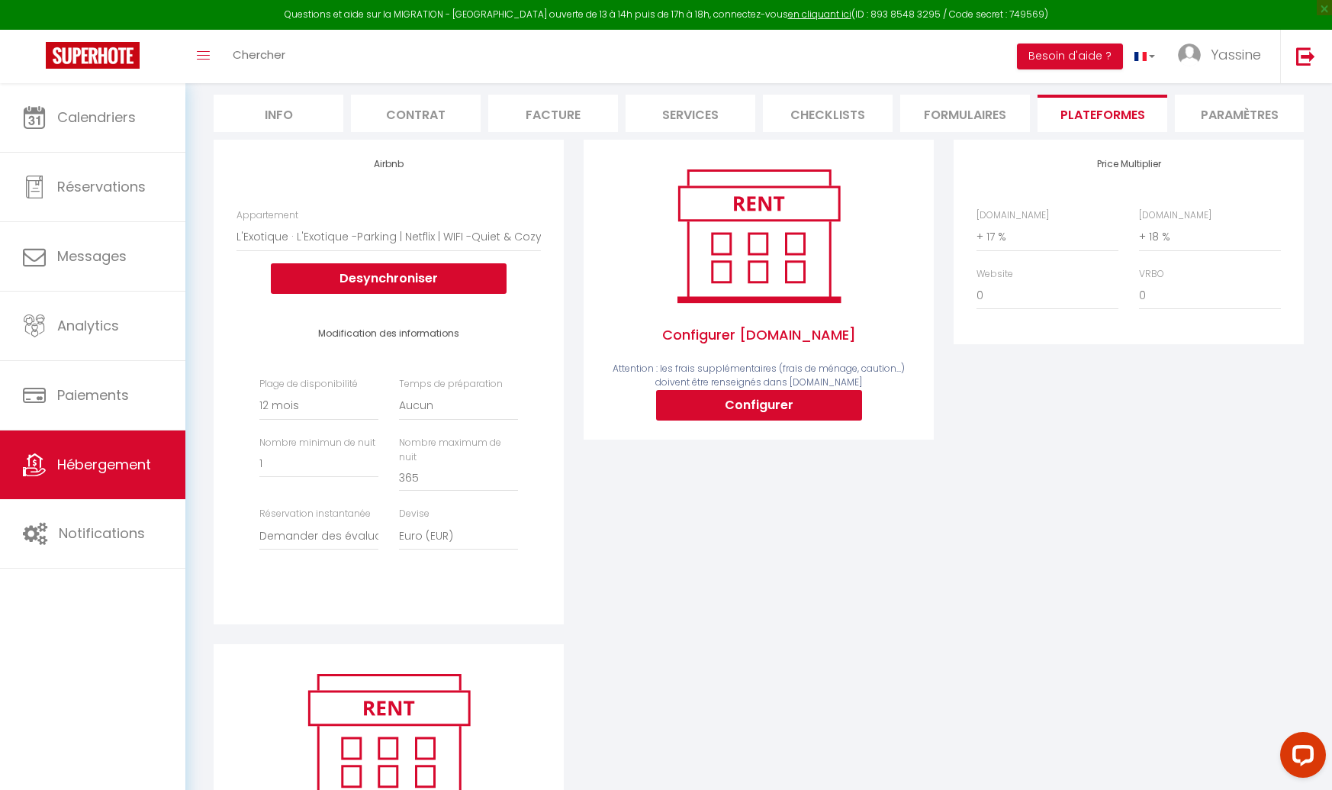
scroll to position [82, 0]
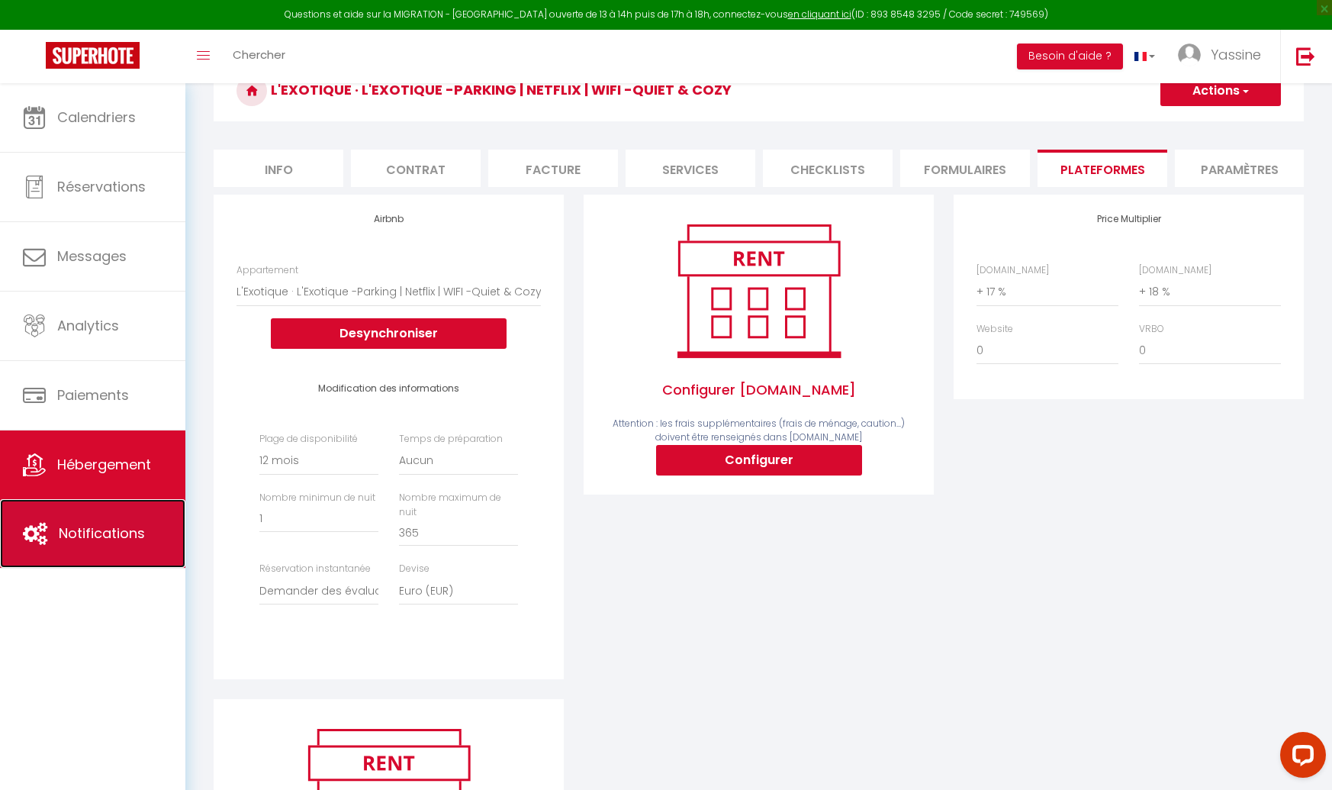
click at [95, 540] on span "Notifications" at bounding box center [102, 532] width 86 height 19
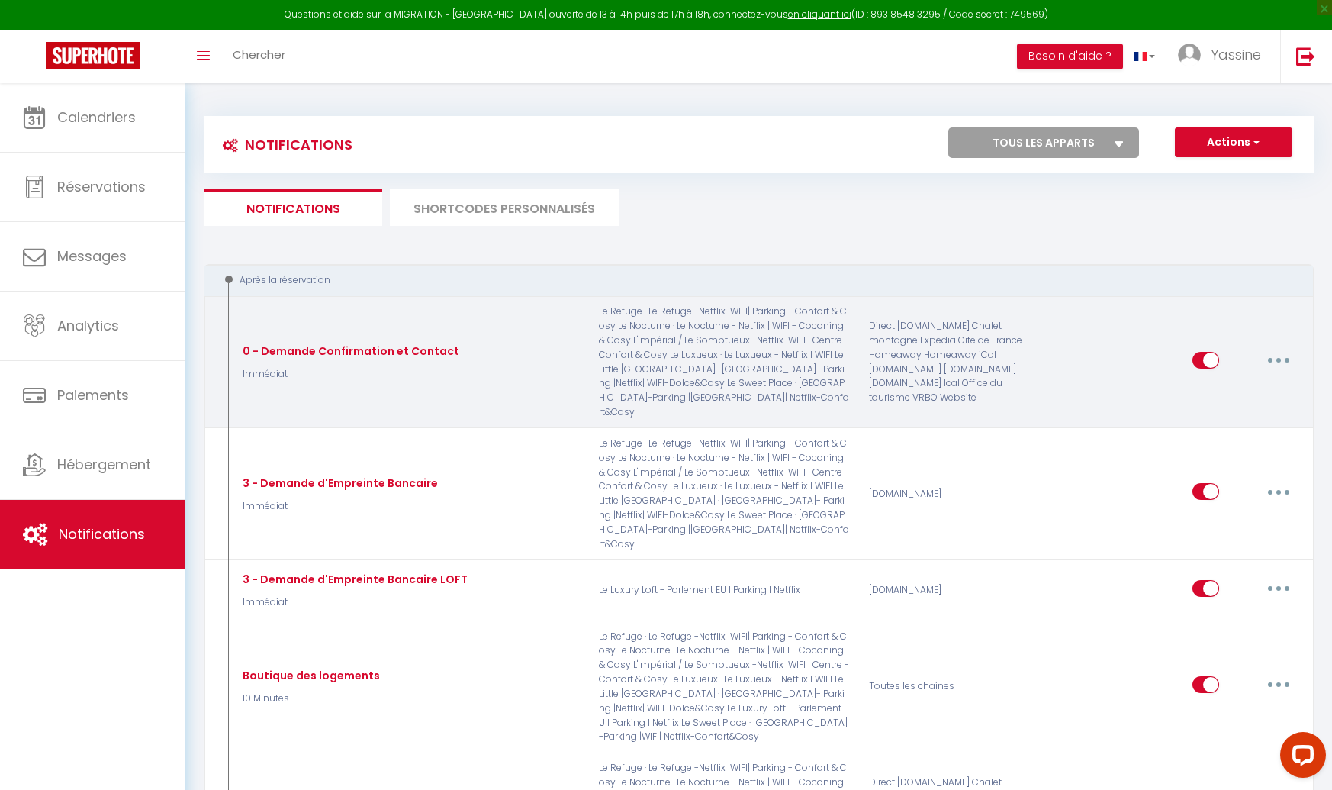
click at [1277, 348] on button "button" at bounding box center [1278, 360] width 43 height 24
click at [1203, 384] on link "Editer" at bounding box center [1239, 395] width 113 height 26
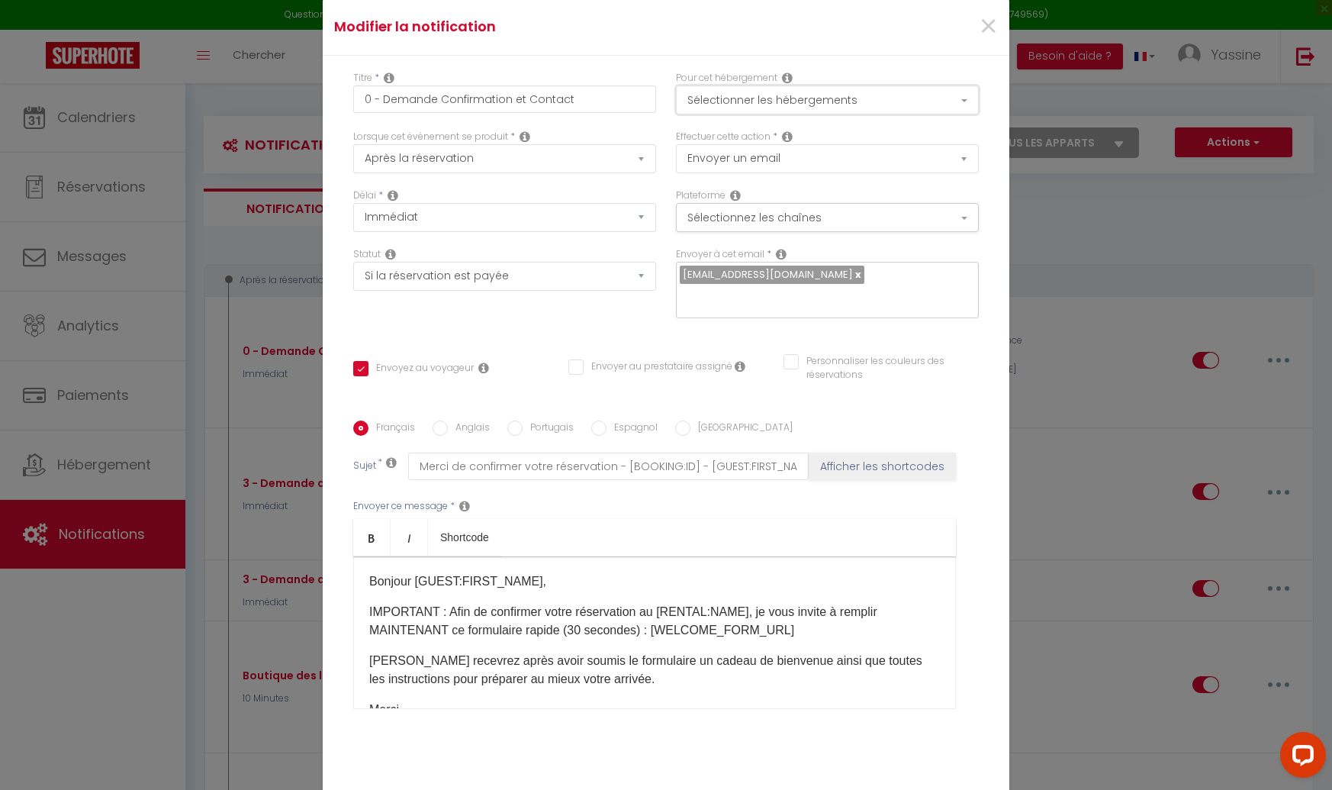
click at [773, 108] on button "Sélectionner les hébergements" at bounding box center [827, 99] width 303 height 29
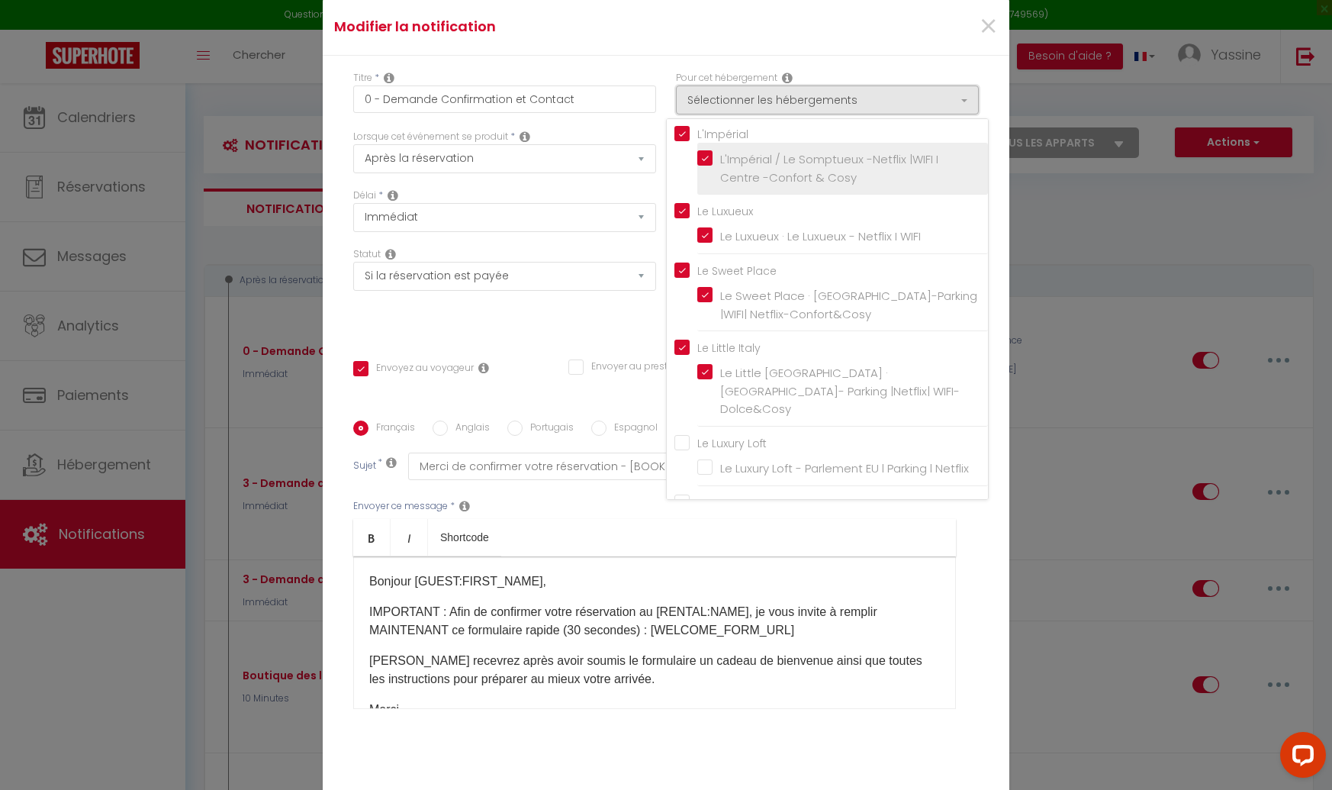
scroll to position [217, 0]
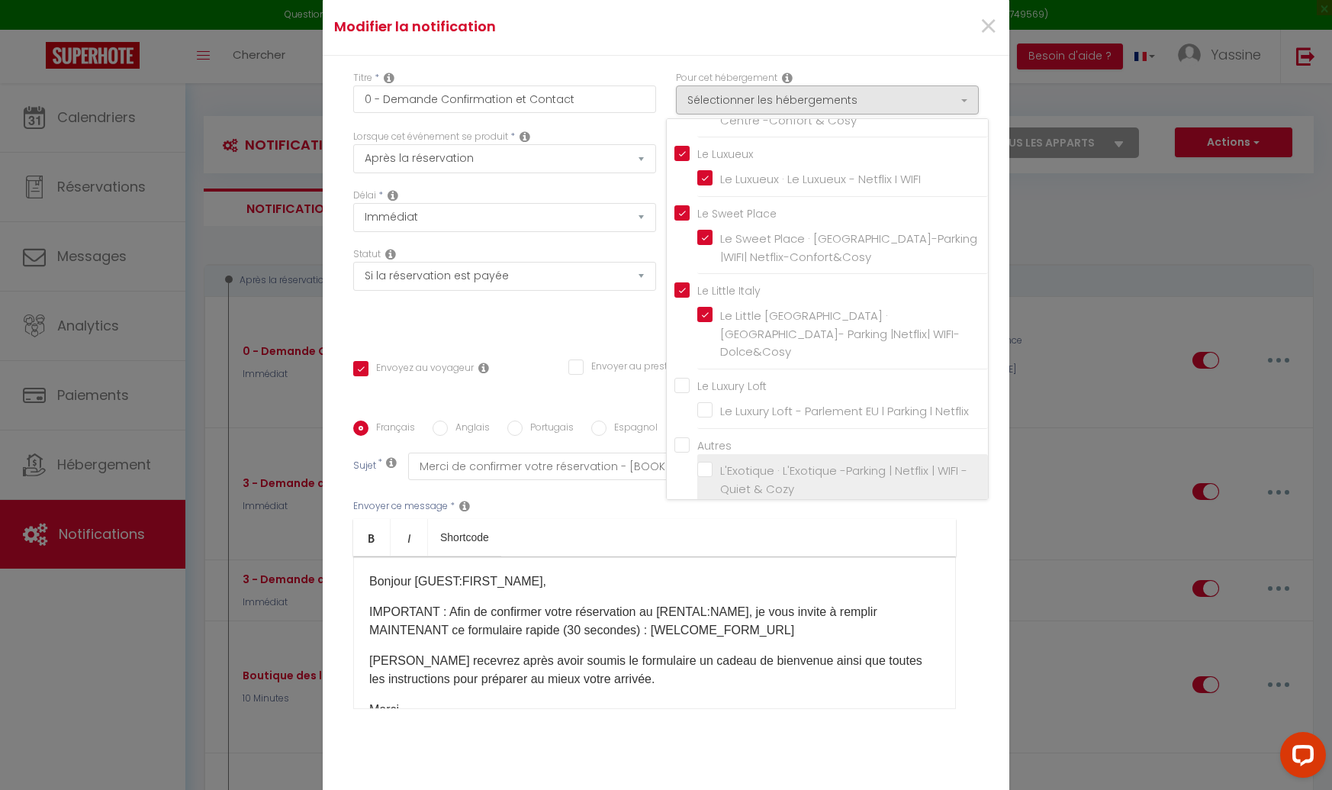
click at [713, 462] on label "L'Exotique · L'Exotique -Parking | Netflix | WIFI -Quiet & Cozy" at bounding box center [846, 480] width 266 height 36
click at [707, 472] on input "L'Exotique · L'Exotique -Parking | Netflix | WIFI -Quiet & Cozy" at bounding box center [842, 479] width 291 height 15
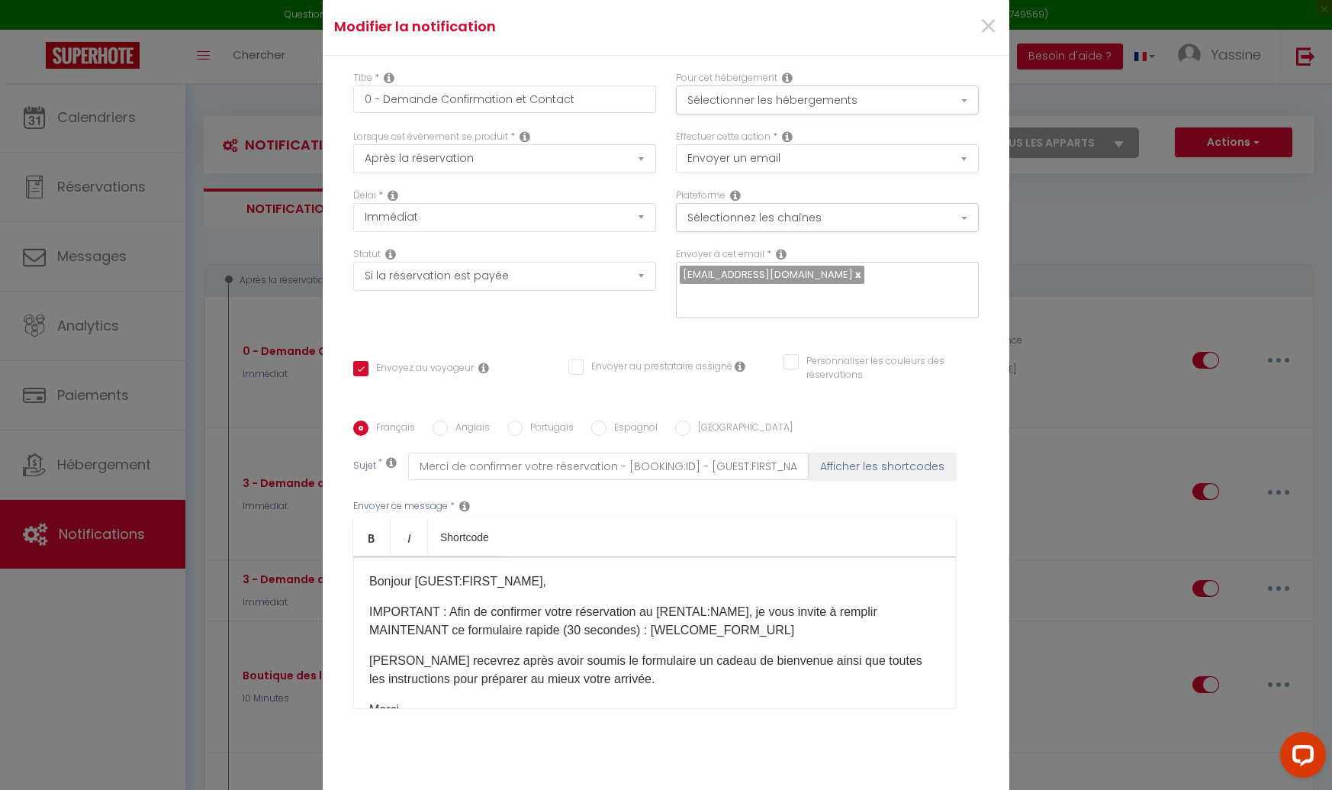
scroll to position [80, 0]
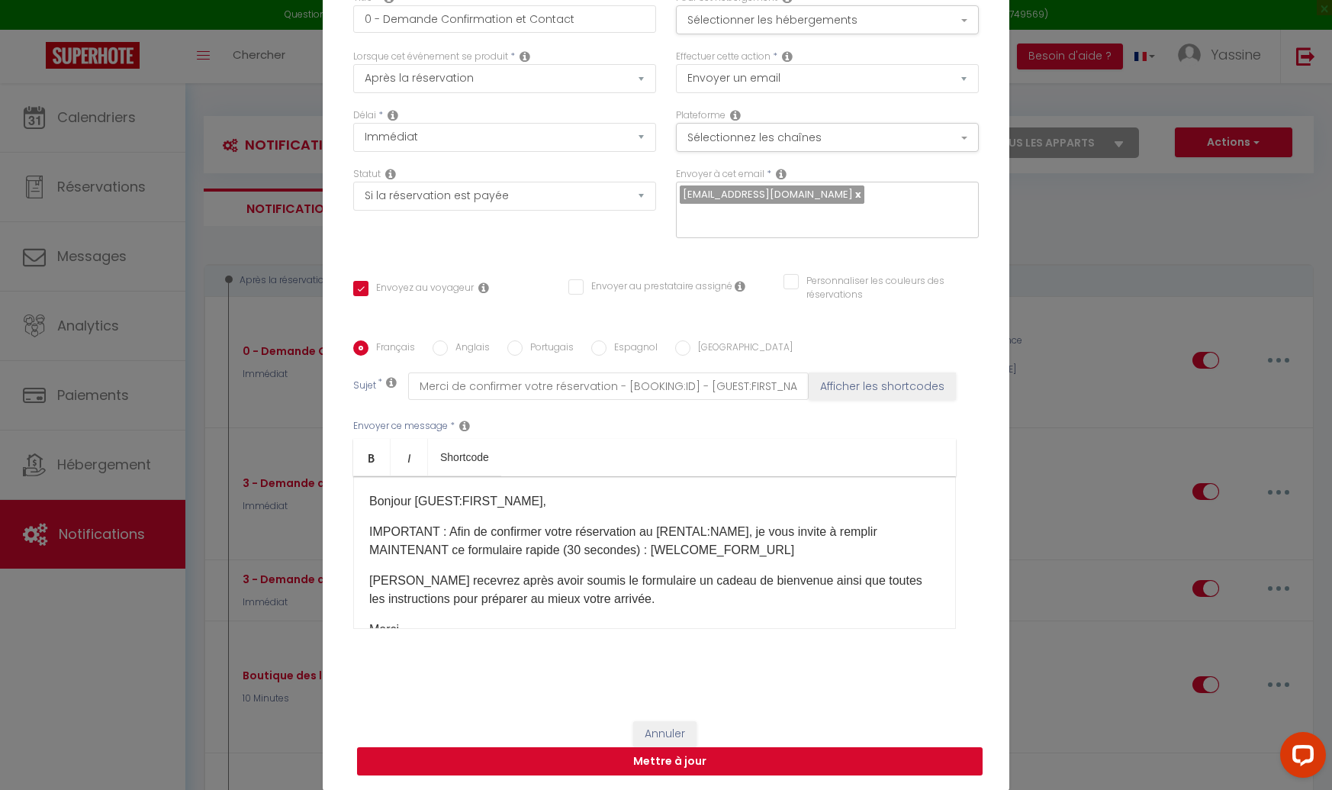
click at [699, 750] on button "Mettre à jour" at bounding box center [670, 761] width 626 height 29
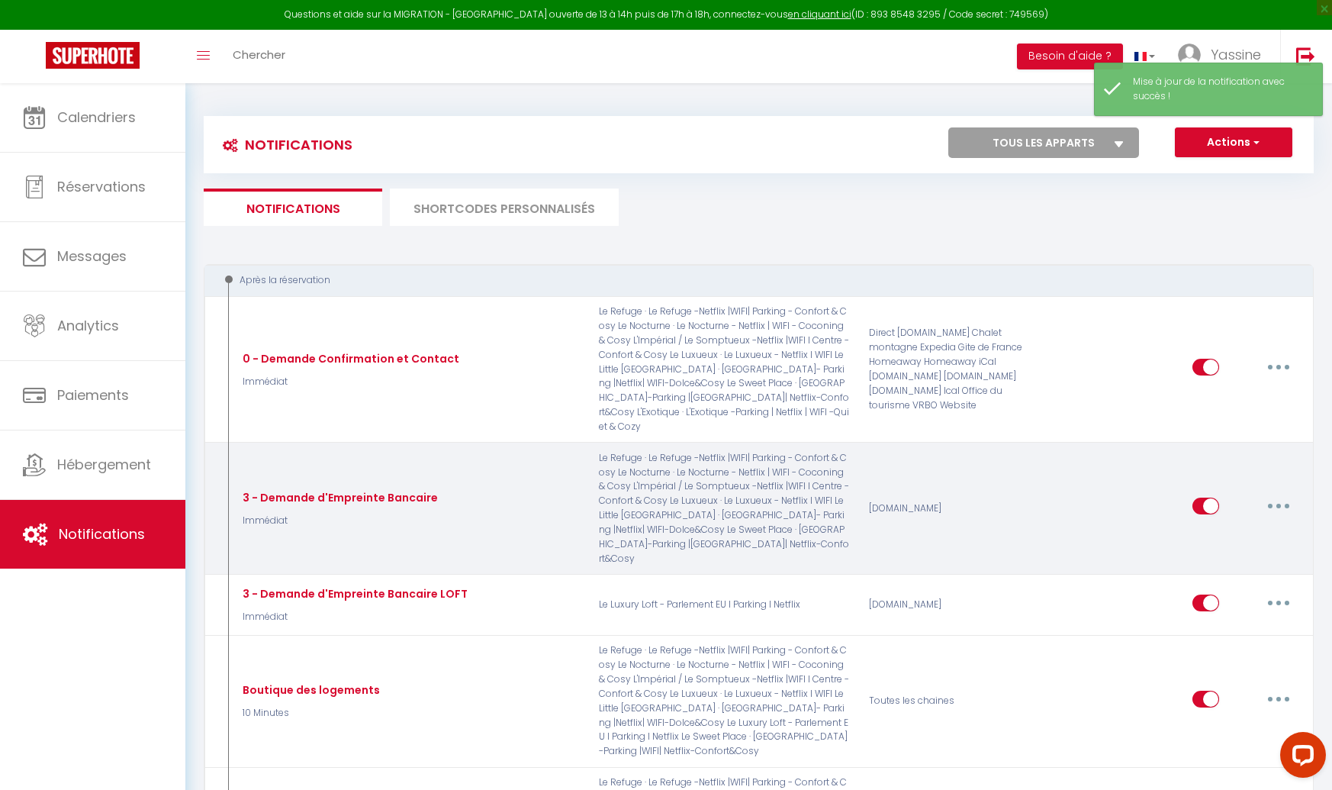
click at [1275, 494] on button "button" at bounding box center [1278, 506] width 43 height 24
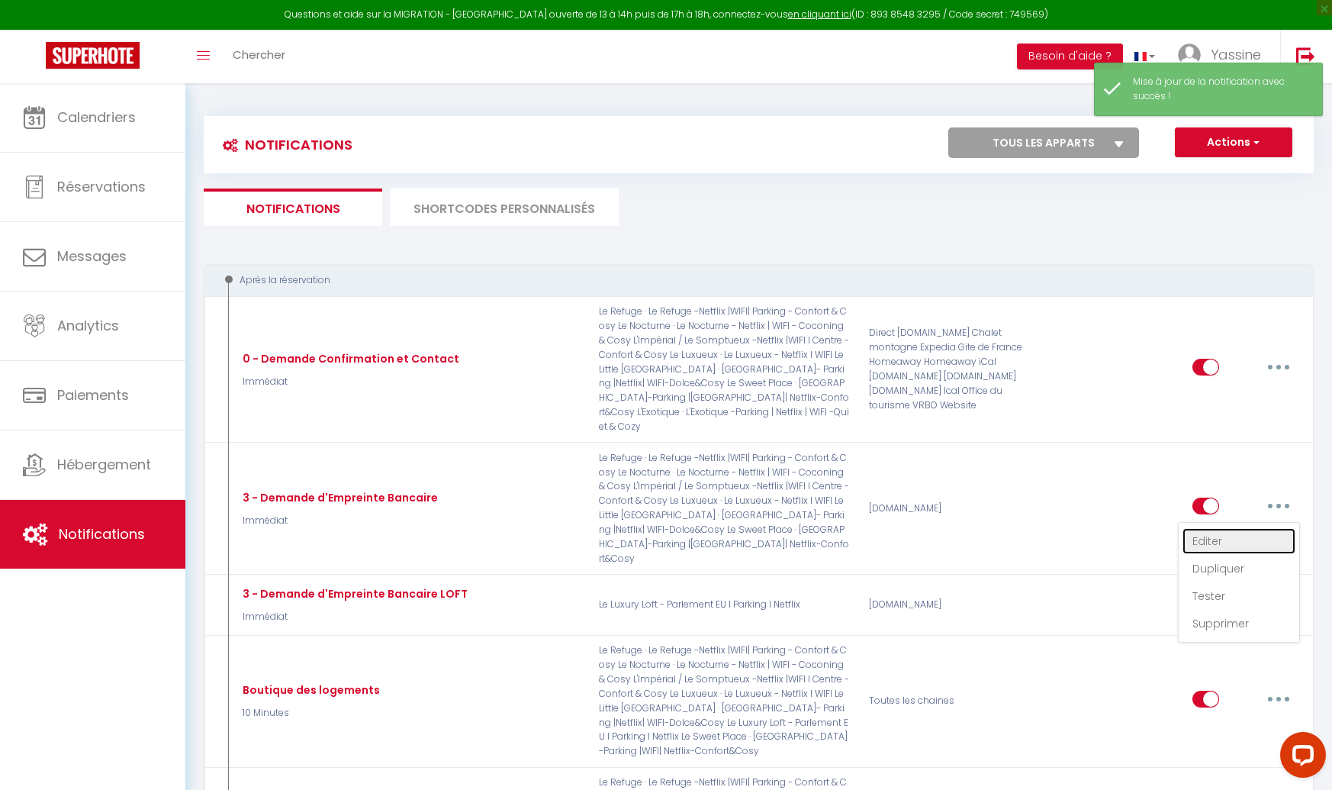
click at [1198, 528] on link "Editer" at bounding box center [1239, 541] width 113 height 26
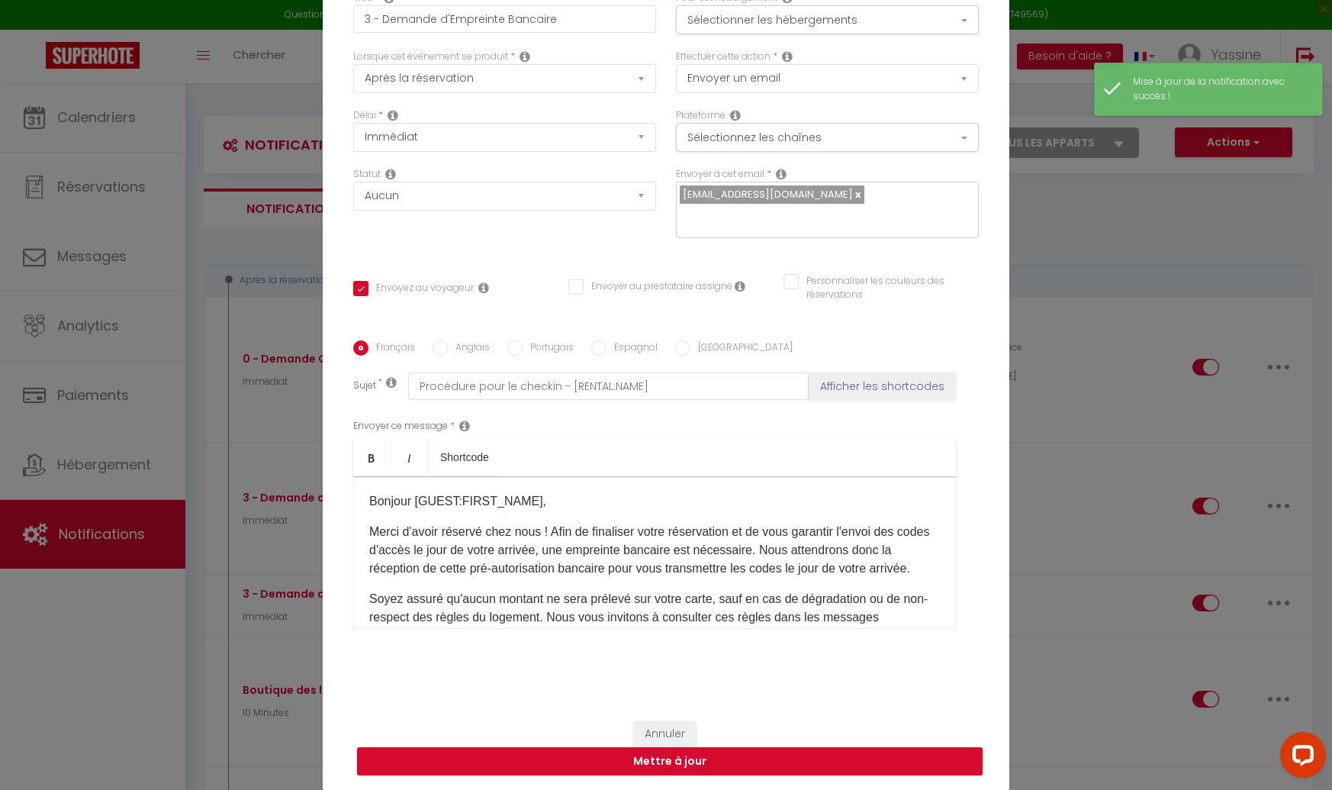
scroll to position [0, 0]
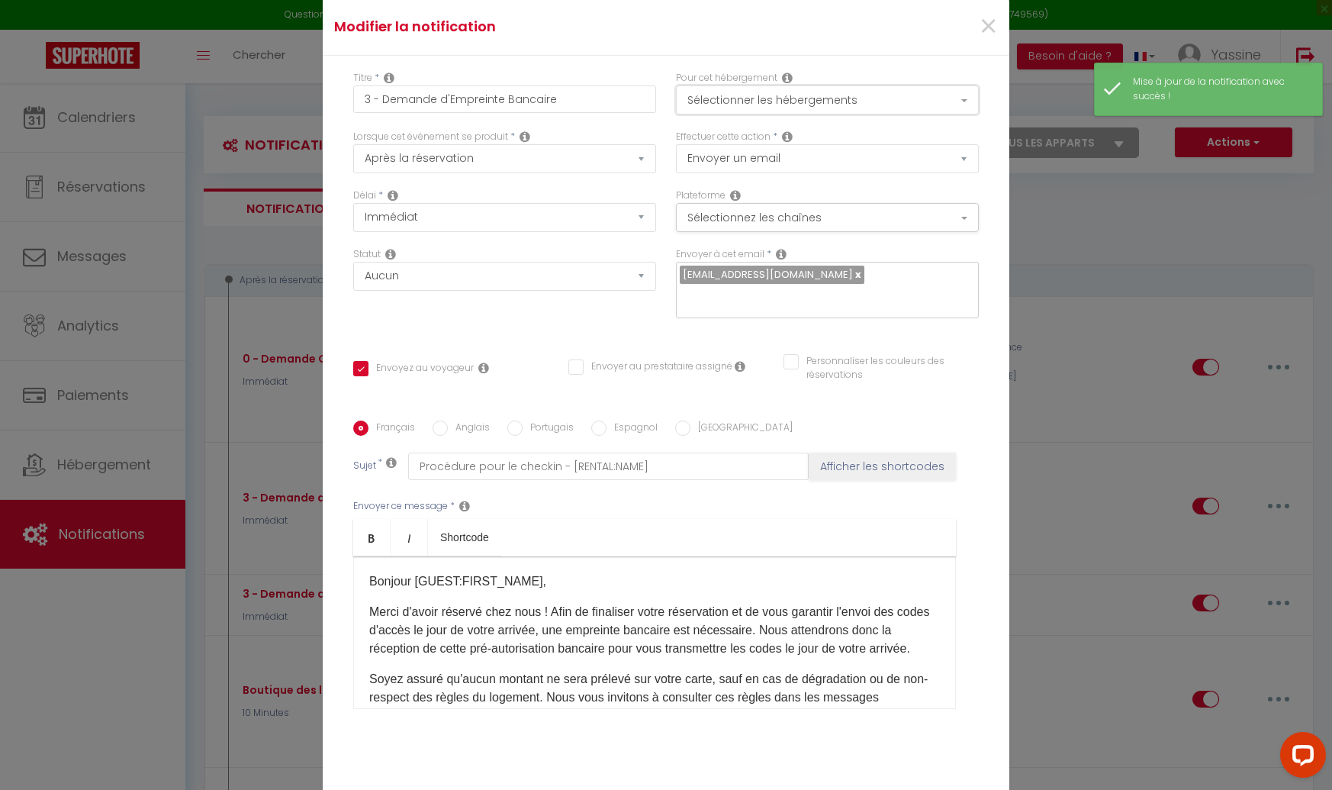
click at [748, 103] on button "Sélectionner les hébergements" at bounding box center [827, 99] width 303 height 29
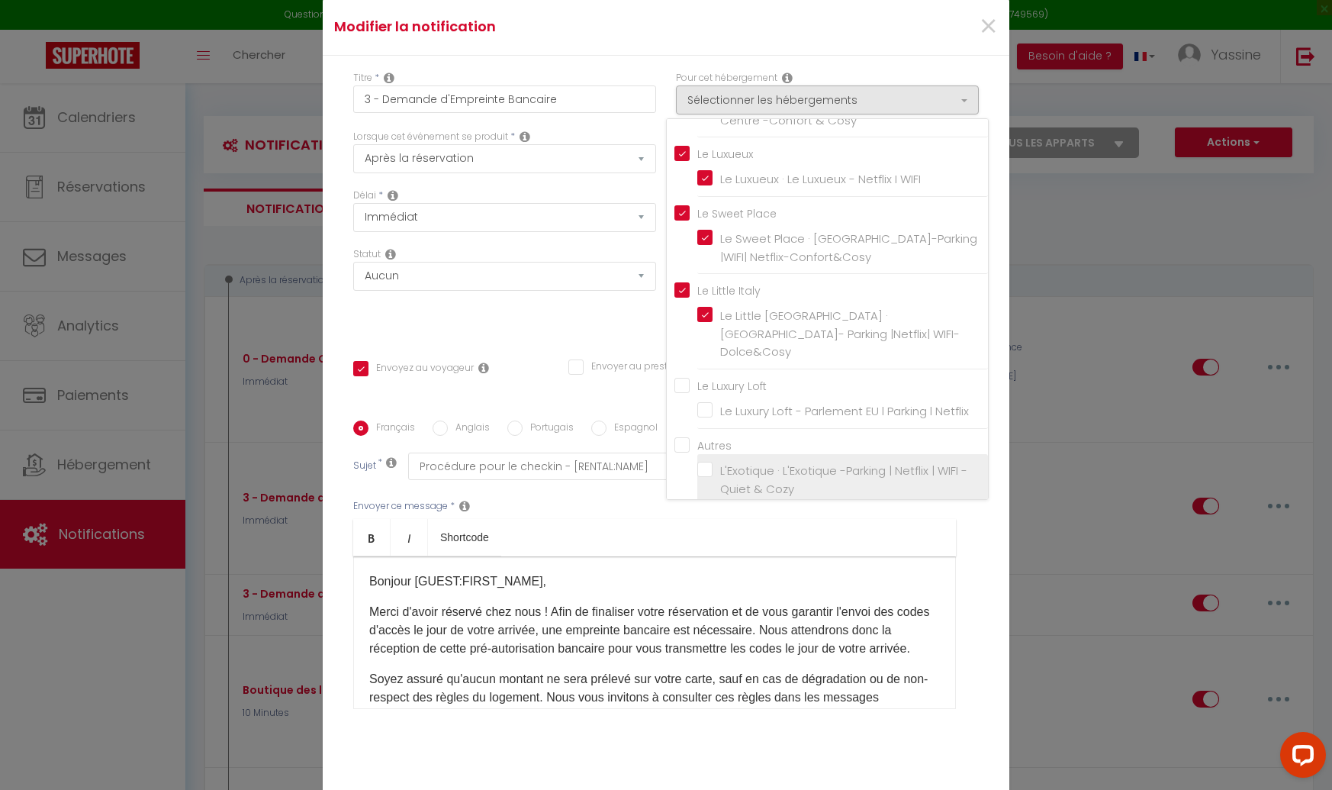
click at [713, 462] on label "L'Exotique · L'Exotique -Parking | Netflix | WIFI -Quiet & Cozy" at bounding box center [846, 480] width 266 height 36
click at [707, 472] on input "L'Exotique · L'Exotique -Parking | Netflix | WIFI -Quiet & Cozy" at bounding box center [842, 479] width 291 height 15
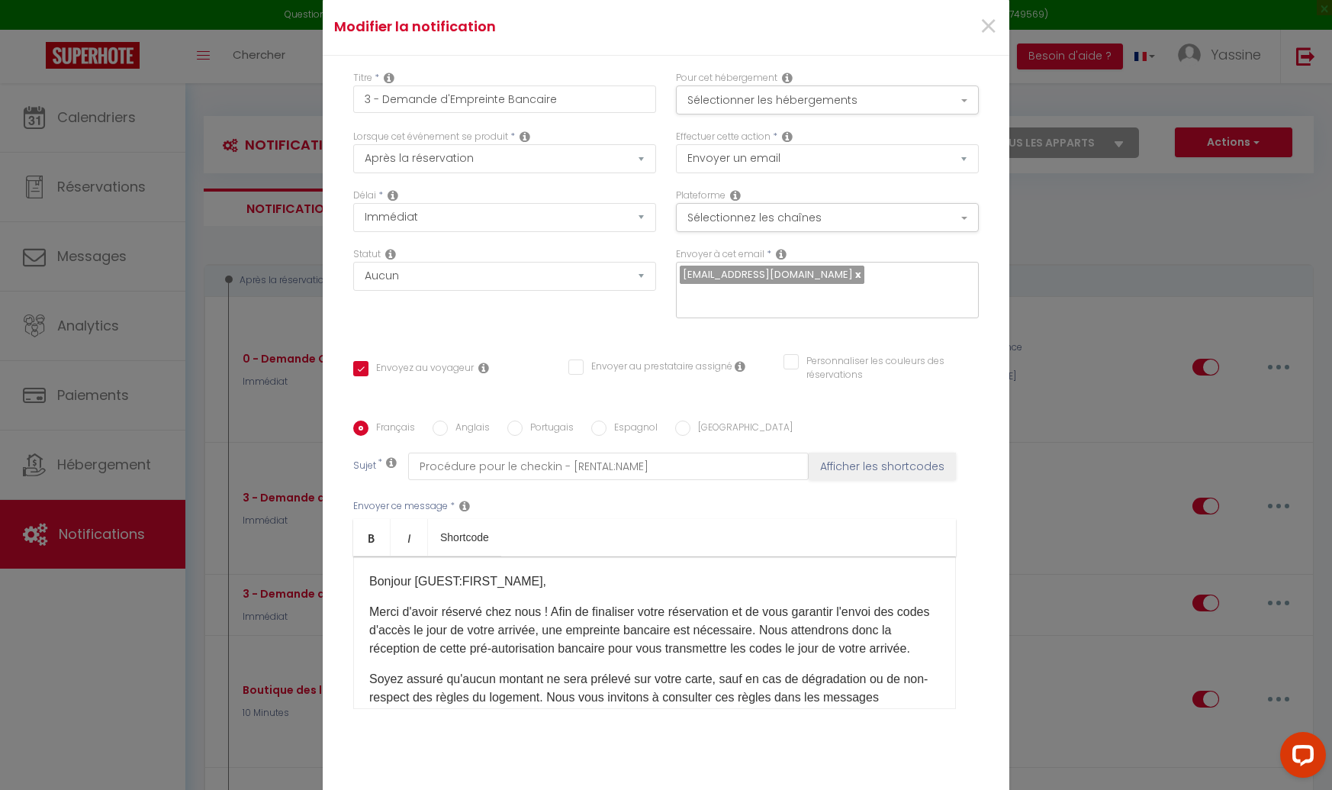
scroll to position [80, 0]
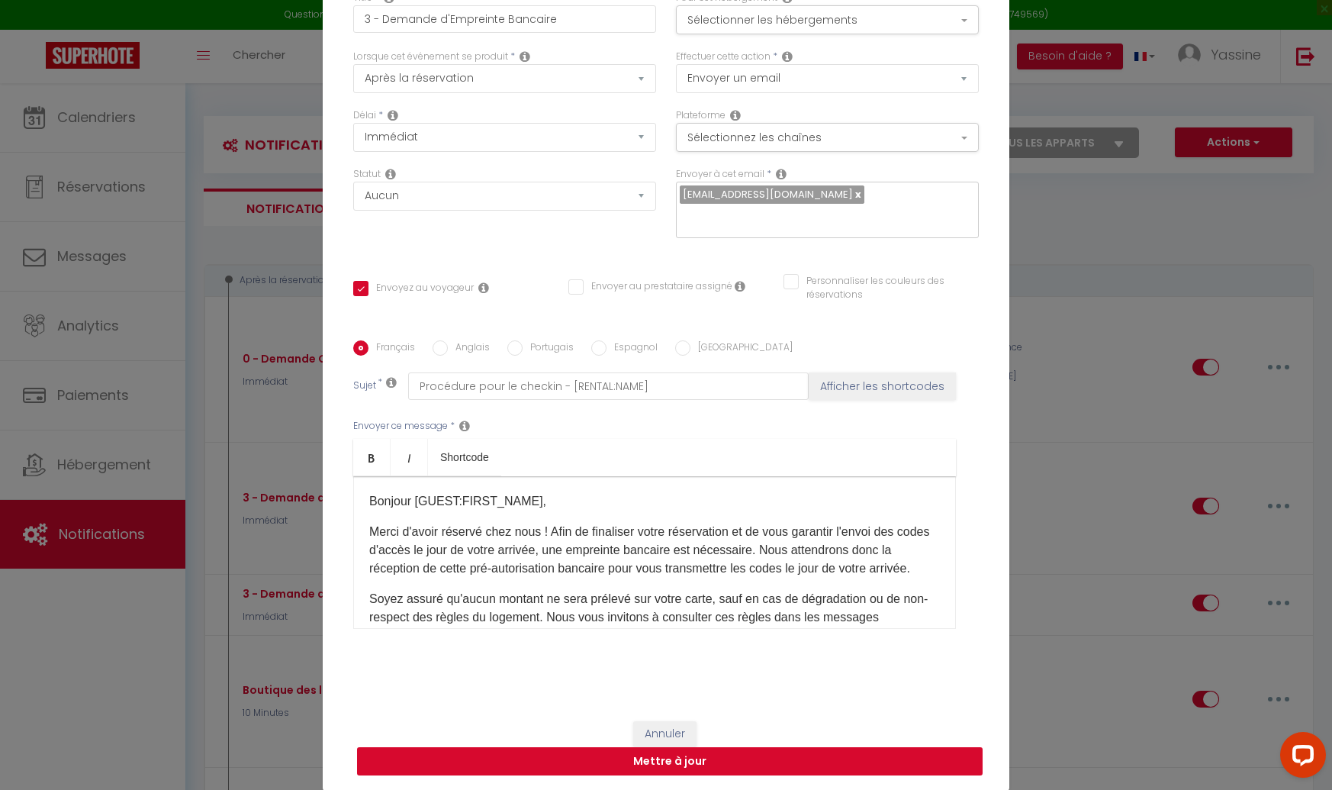
click at [698, 752] on button "Mettre à jour" at bounding box center [670, 761] width 626 height 29
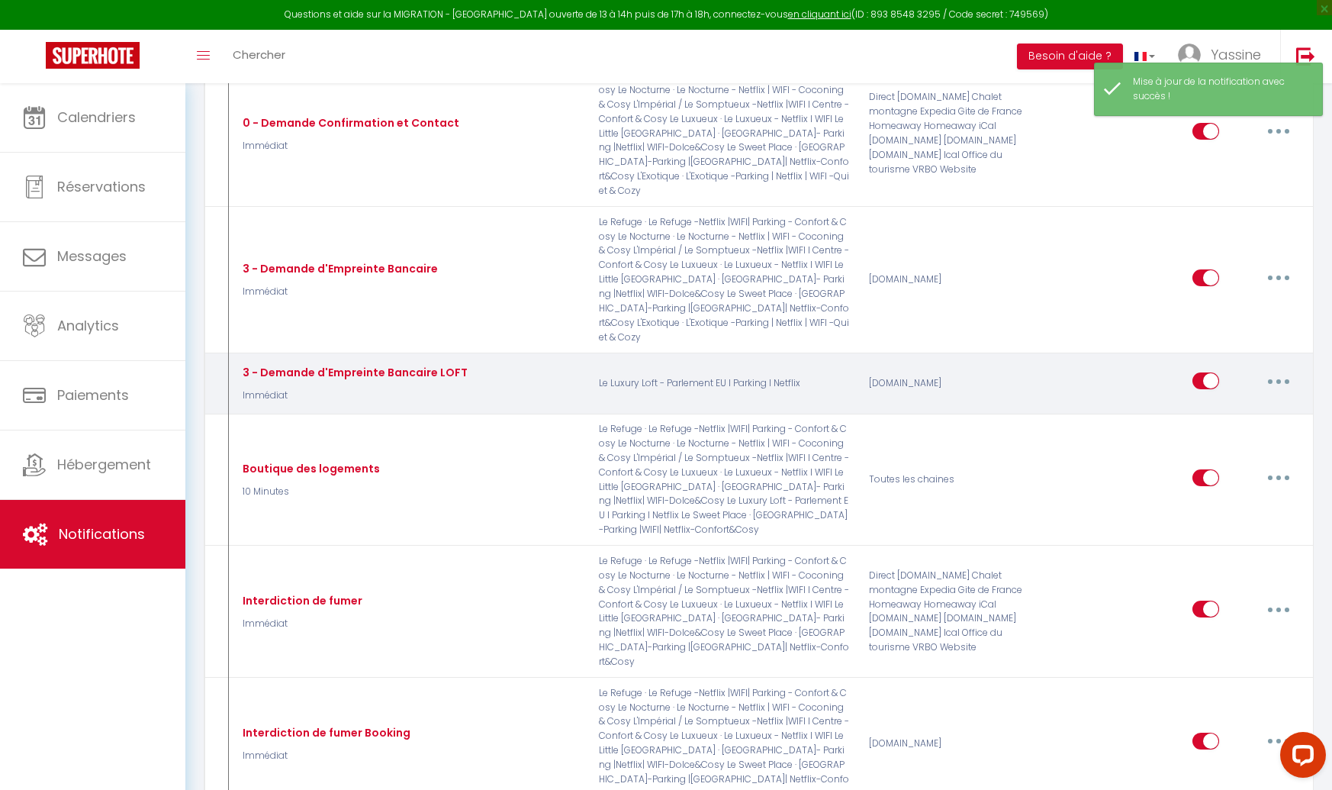
scroll to position [257, 0]
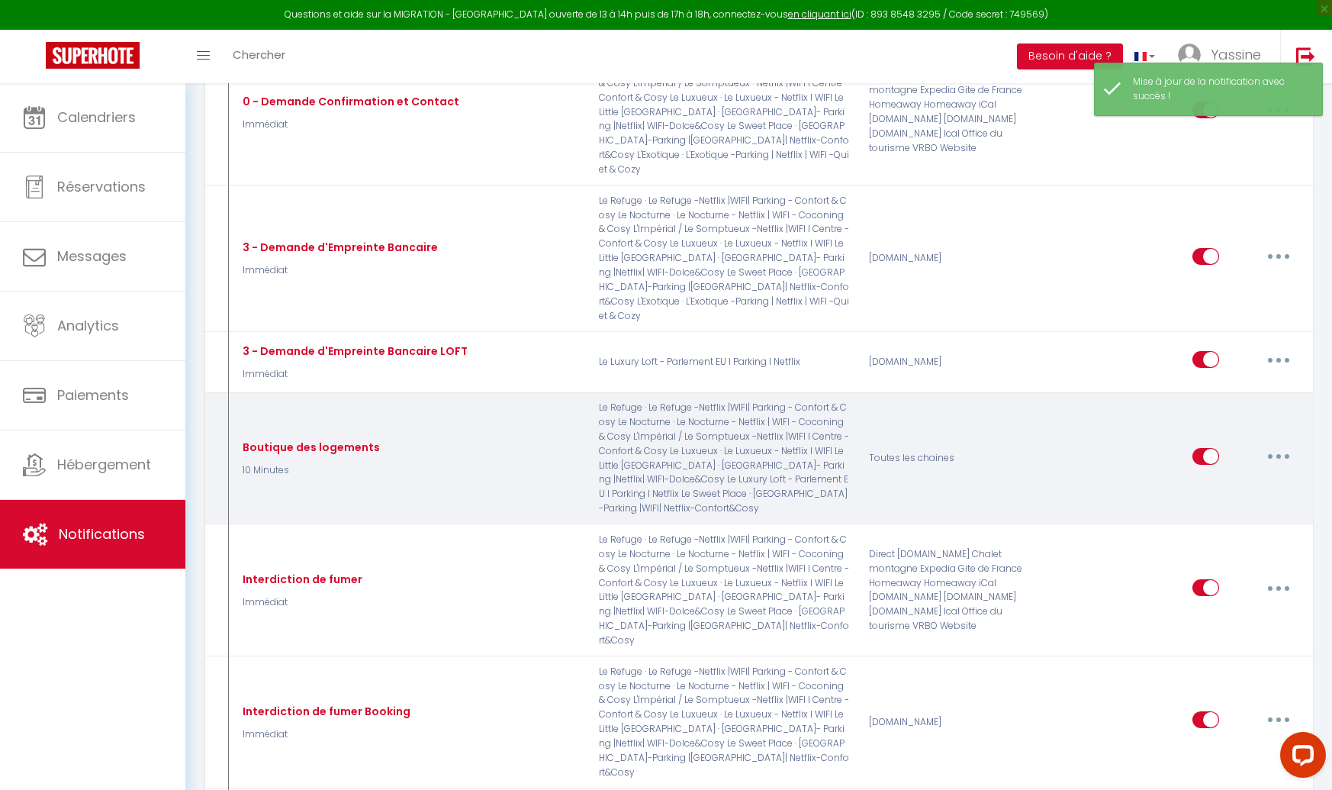
click at [1273, 444] on button "button" at bounding box center [1278, 456] width 43 height 24
click at [1212, 478] on link "Editer" at bounding box center [1239, 491] width 113 height 26
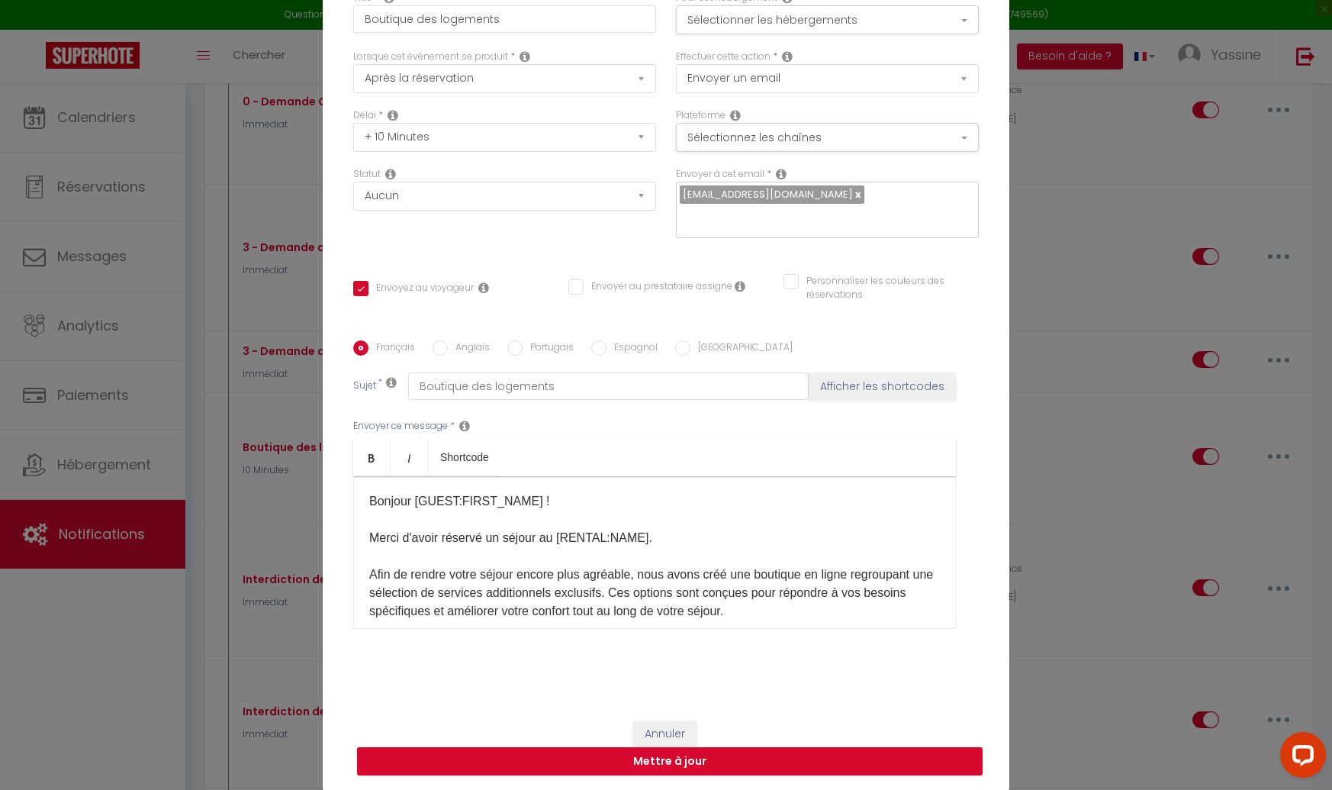
scroll to position [0, 0]
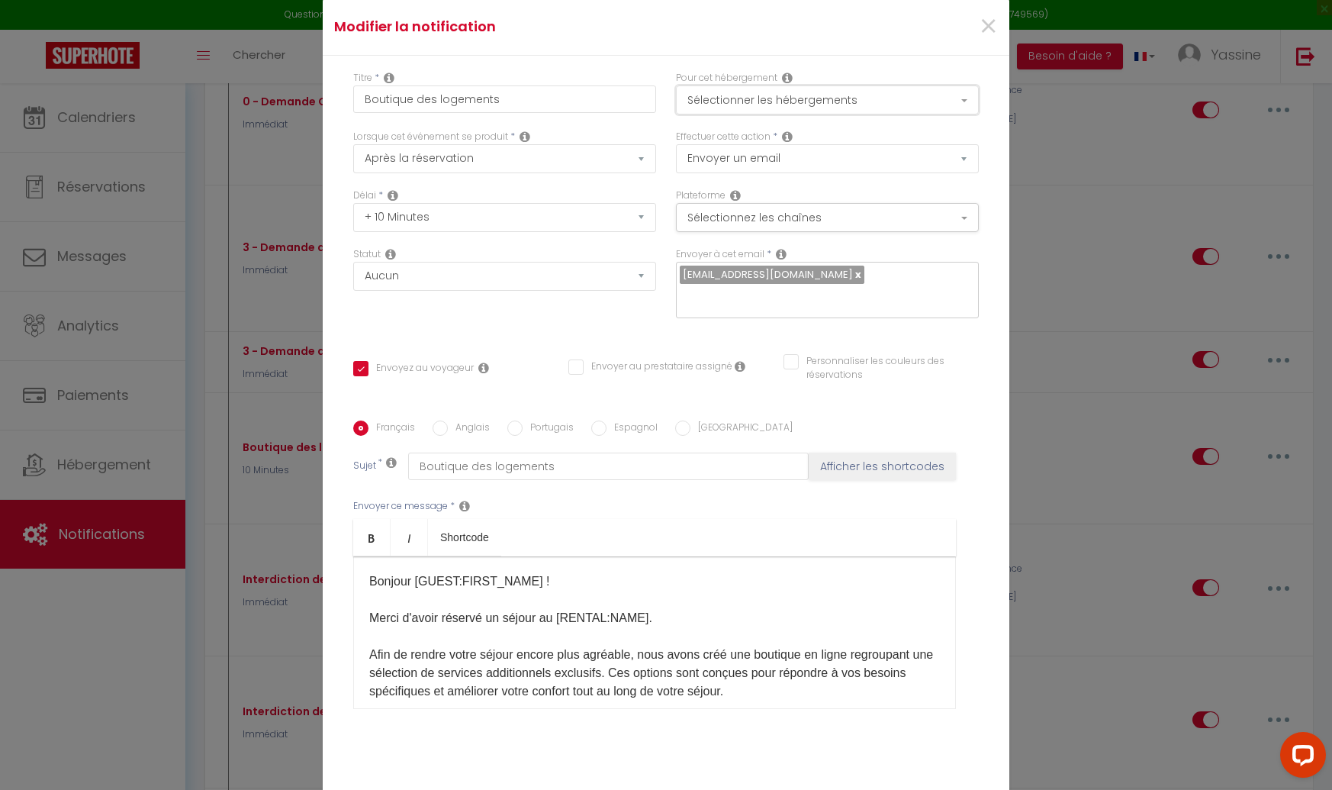
click at [738, 114] on button "Sélectionner les hébergements" at bounding box center [827, 99] width 303 height 29
click at [988, 30] on span "×" at bounding box center [988, 27] width 19 height 46
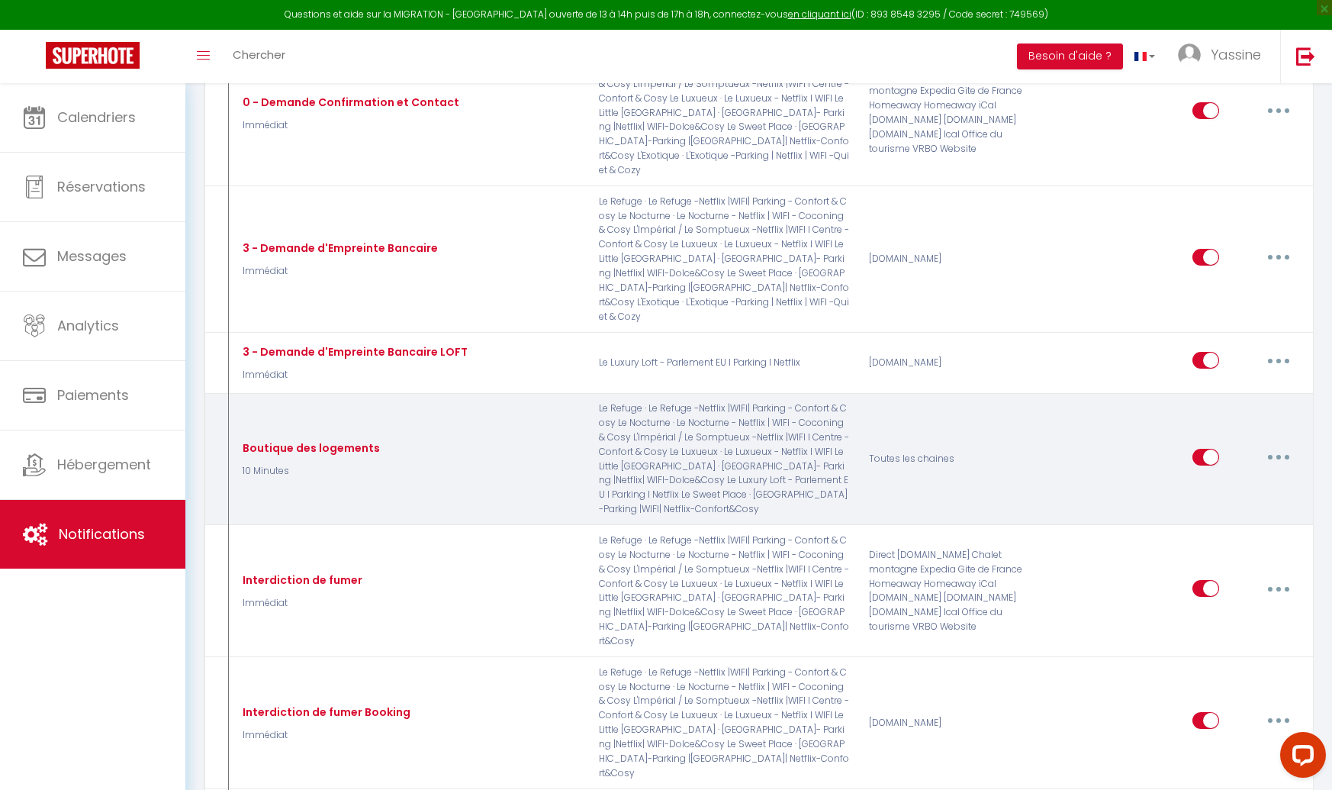
scroll to position [241, 0]
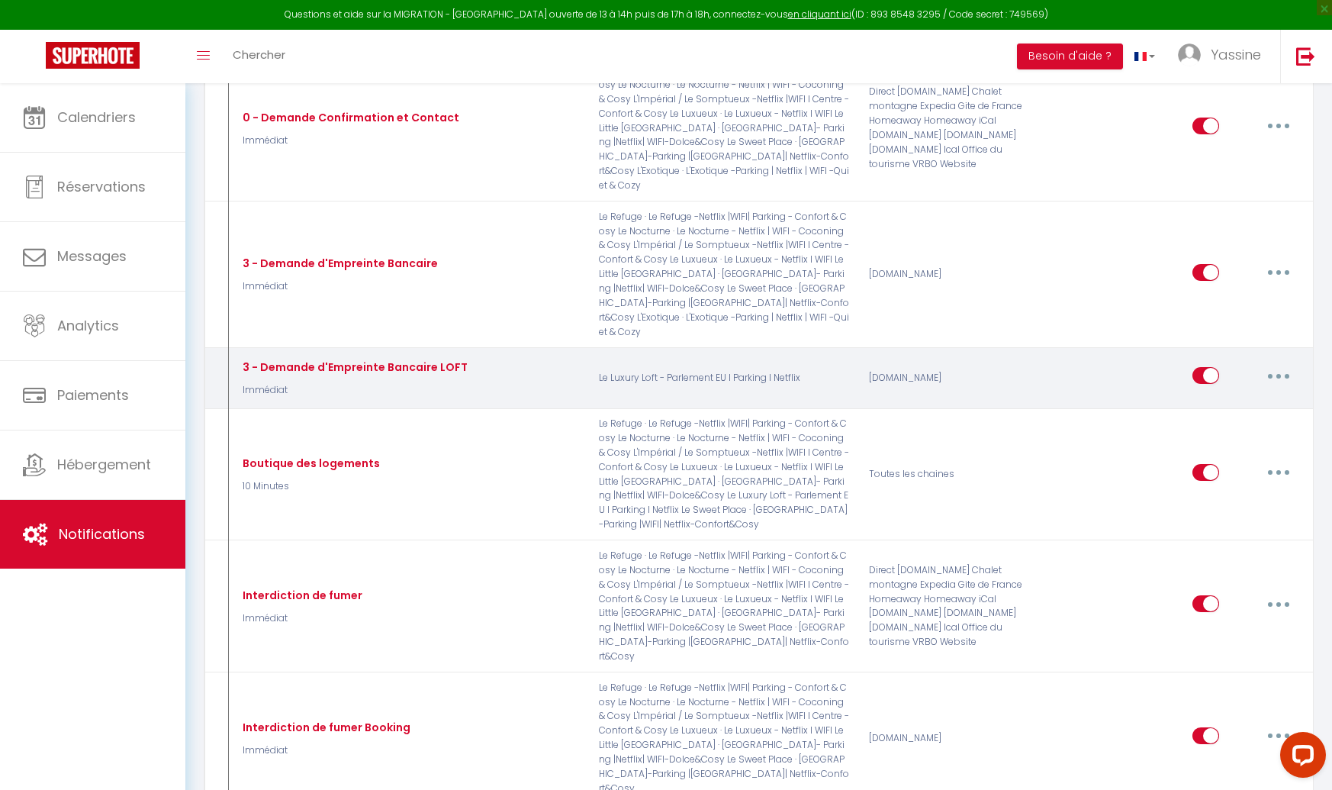
click at [1267, 363] on button "button" at bounding box center [1278, 375] width 43 height 24
click at [1219, 398] on link "Editer" at bounding box center [1239, 411] width 113 height 26
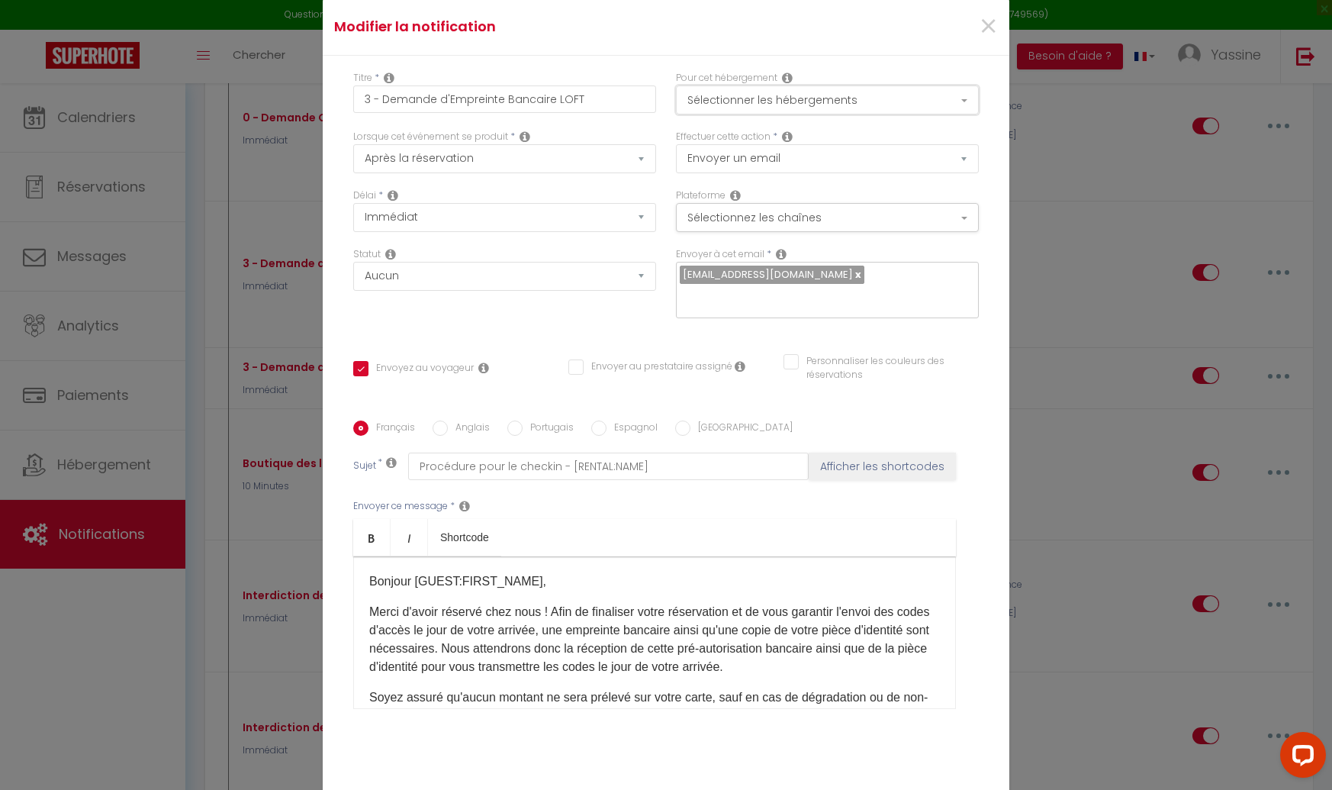
click at [749, 108] on button "Sélectionner les hébergements" at bounding box center [827, 99] width 303 height 29
click at [981, 42] on span "×" at bounding box center [988, 27] width 19 height 46
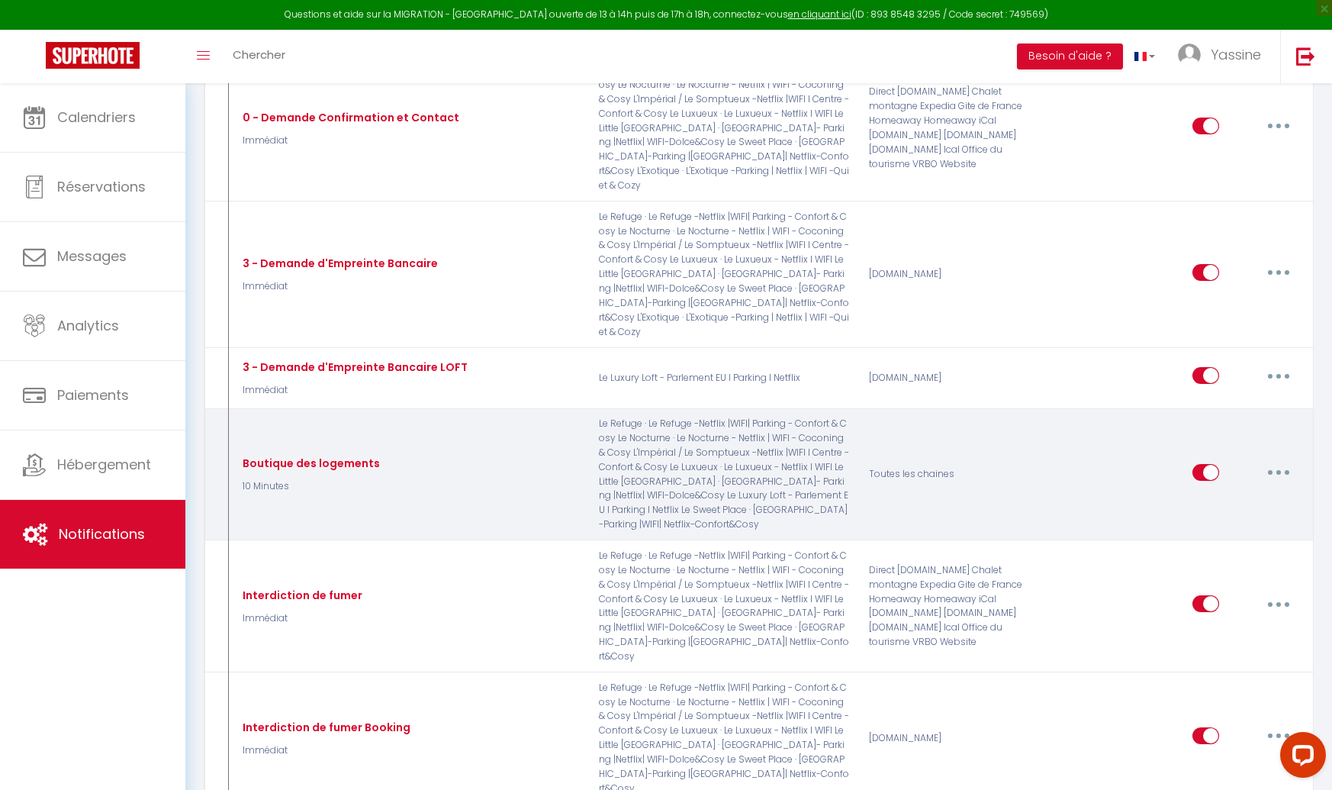
click at [1267, 460] on button "button" at bounding box center [1278, 472] width 43 height 24
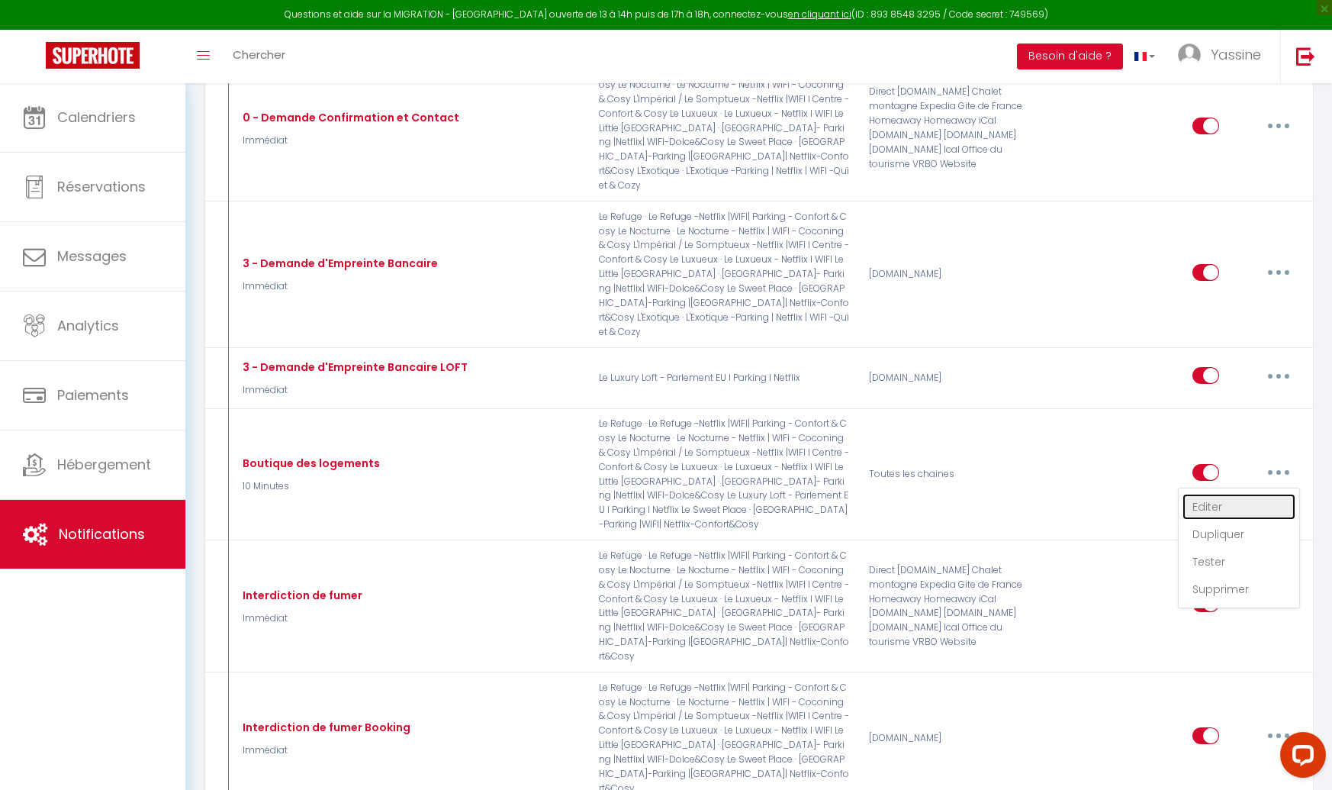
drag, startPoint x: 1207, startPoint y: 470, endPoint x: 1090, endPoint y: 384, distance: 145.1
click at [1207, 494] on link "Editer" at bounding box center [1239, 507] width 113 height 26
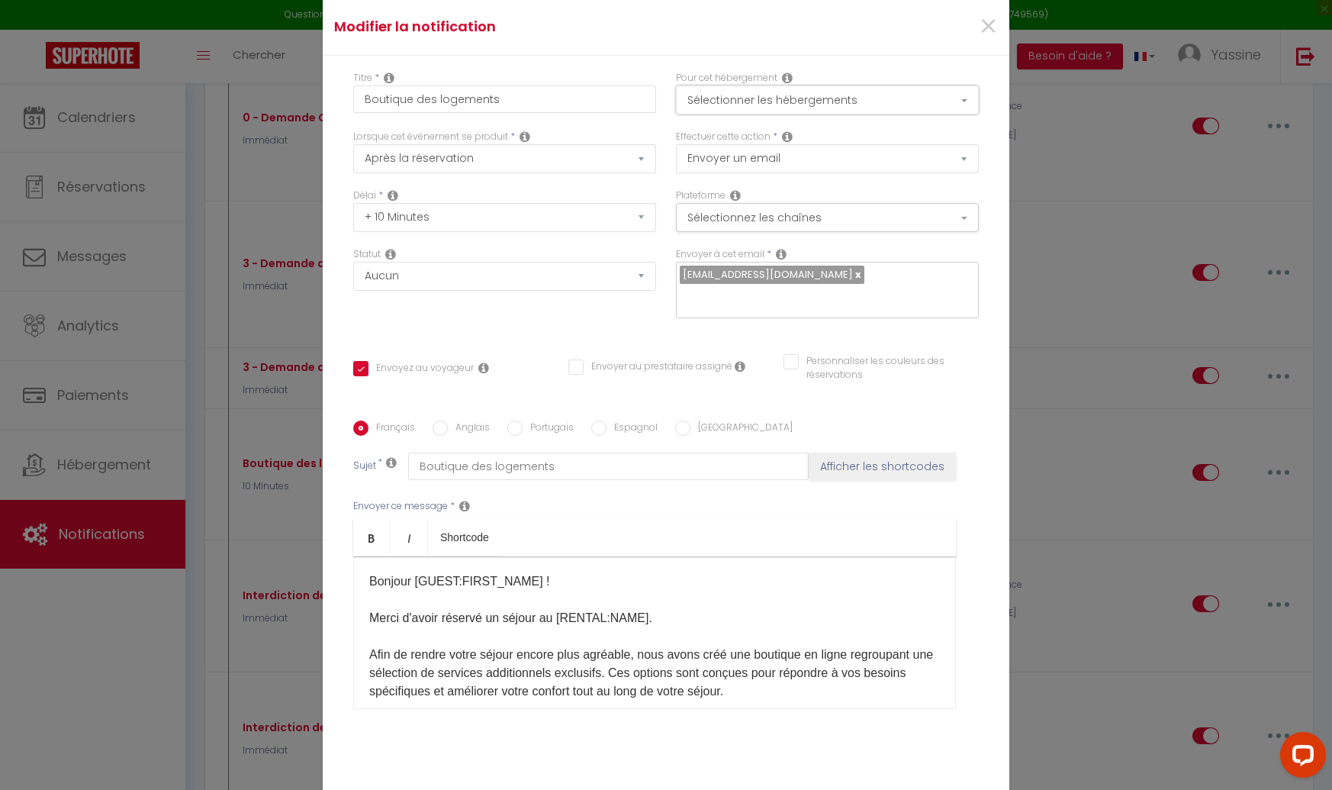
click at [768, 111] on button "Sélectionner les hébergements" at bounding box center [827, 99] width 303 height 29
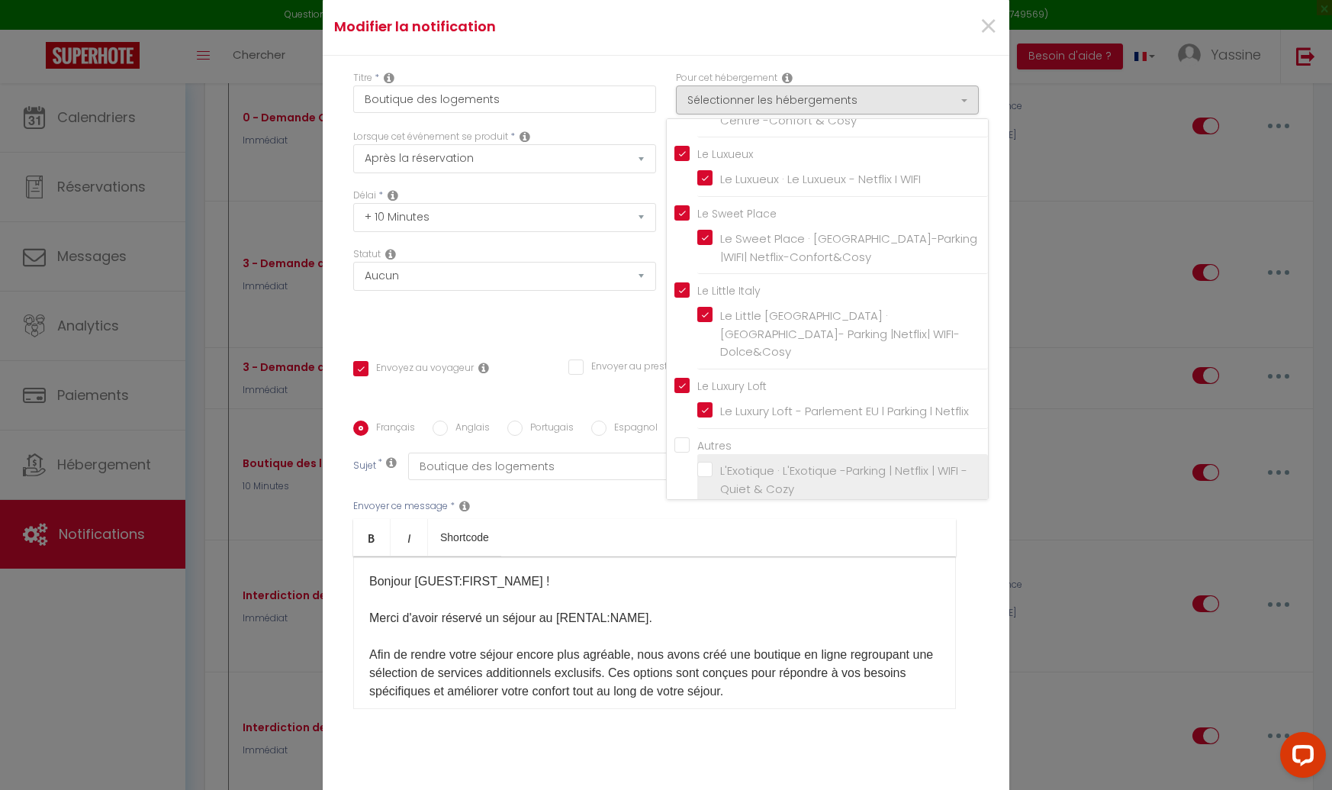
click at [709, 472] on input "L'Exotique · L'Exotique -Parking | Netflix | WIFI -Quiet & Cozy" at bounding box center [842, 479] width 291 height 15
click at [630, 385] on div "Envoyez au voyageur Envoyer au prestataire assigné Personnaliser les couleurs d…" at bounding box center [666, 376] width 646 height 44
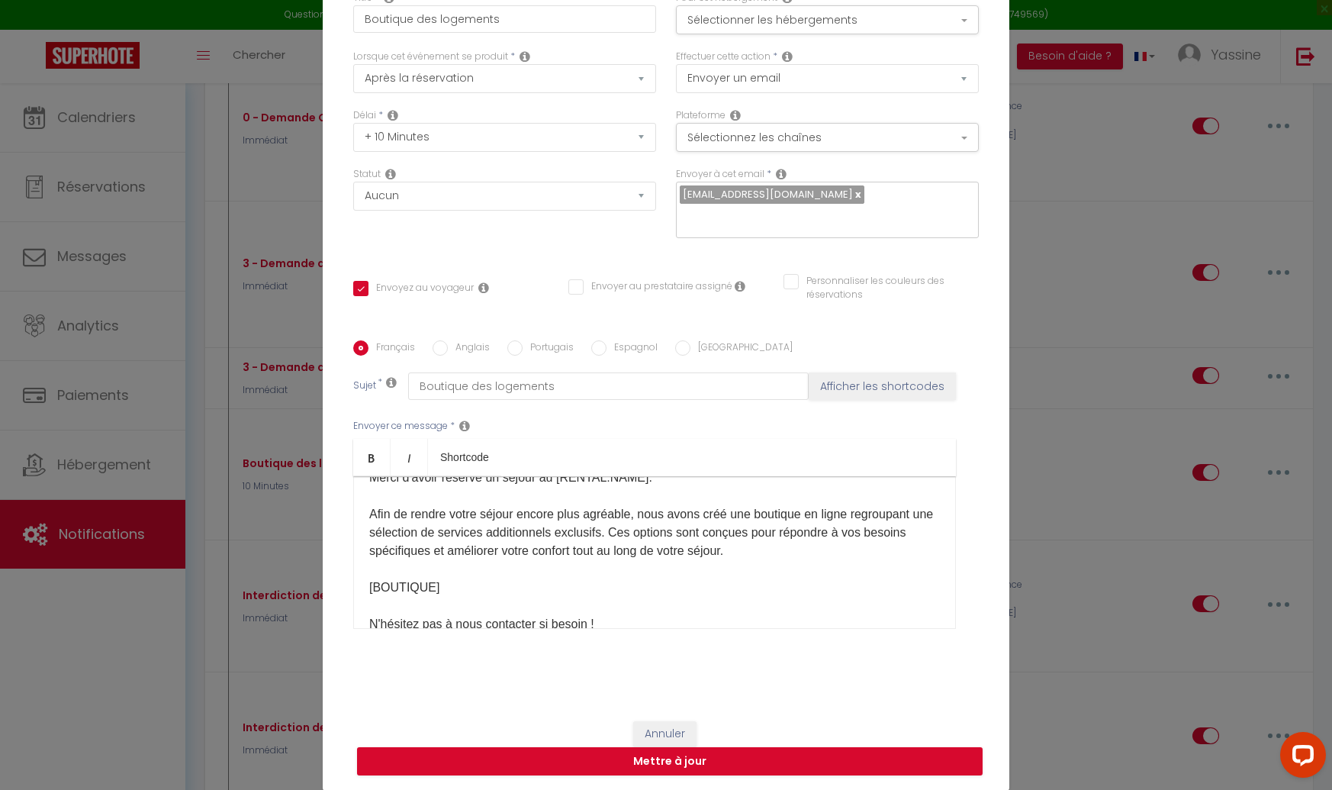
scroll to position [77, 0]
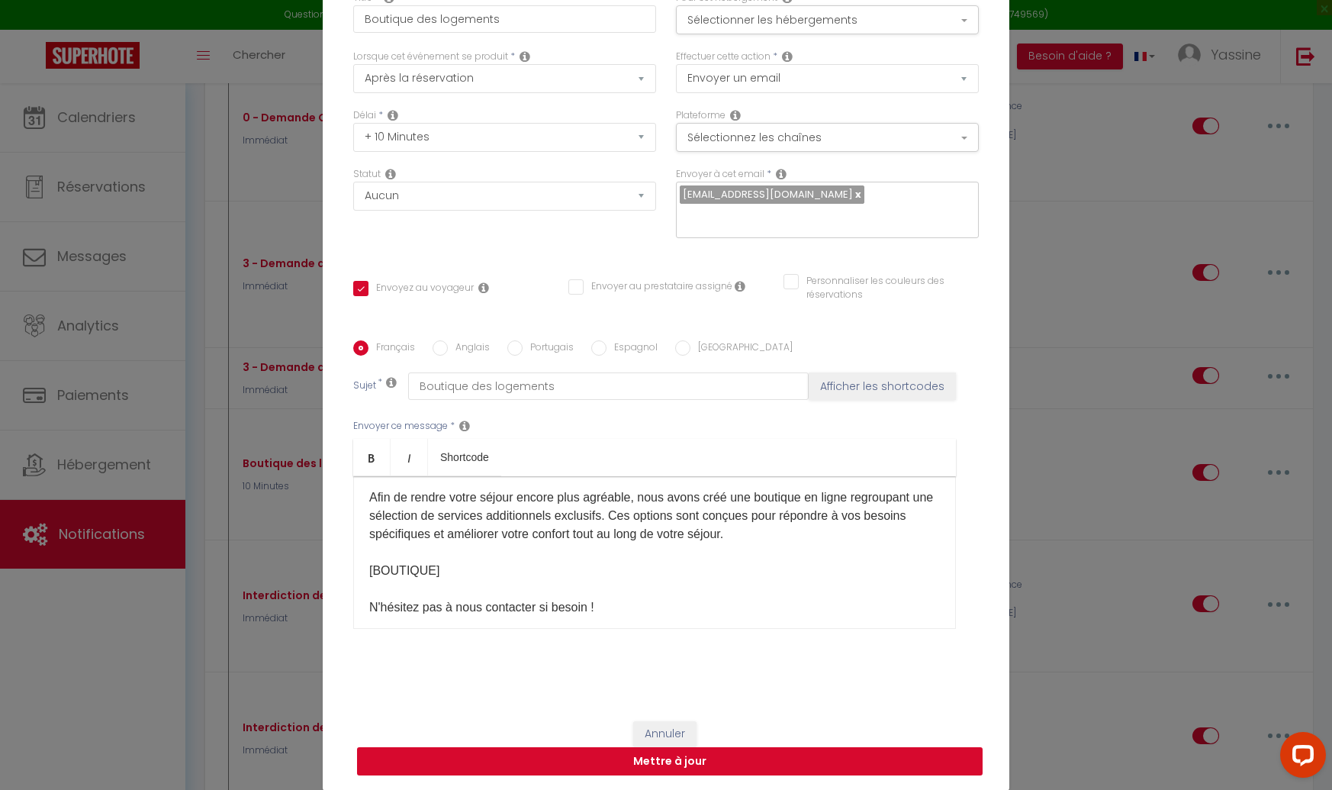
click at [643, 753] on button "Mettre à jour" at bounding box center [670, 761] width 626 height 29
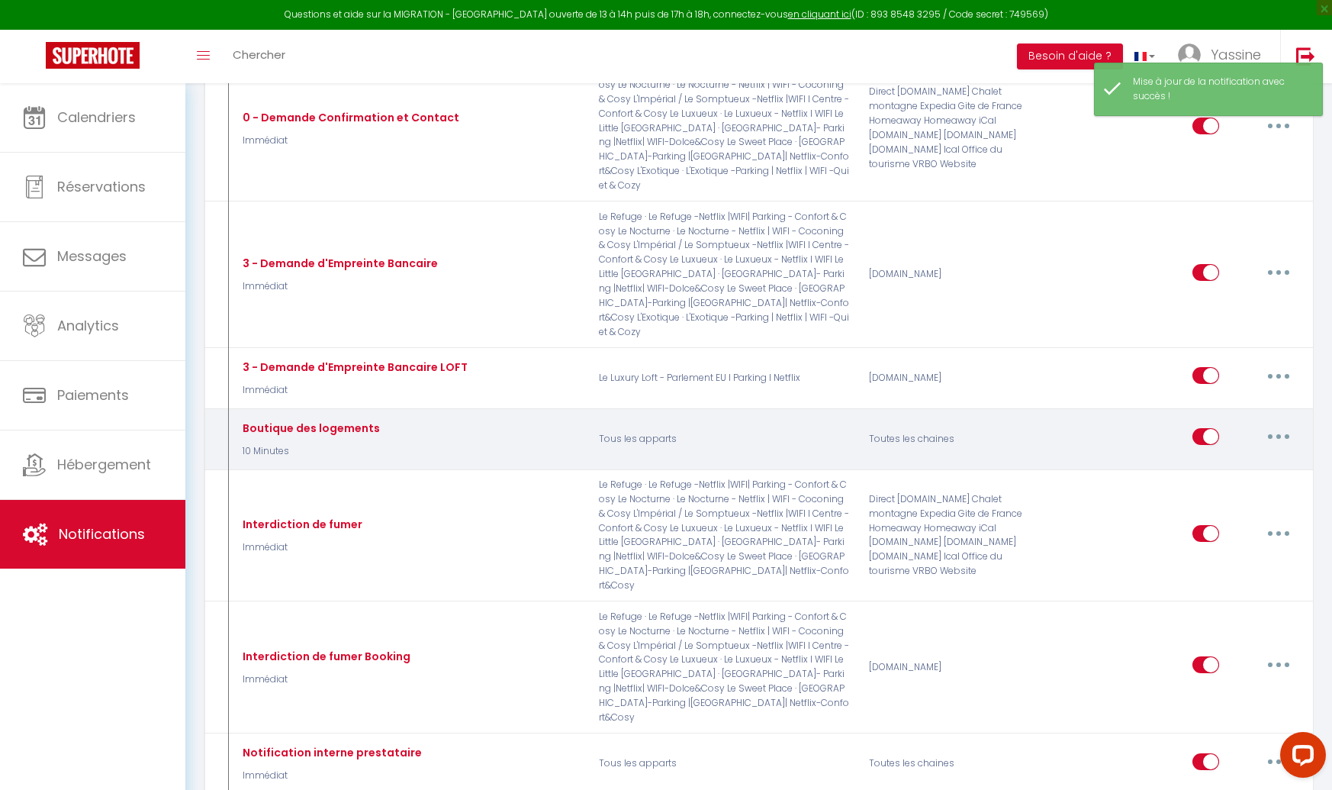
click at [1271, 424] on button "button" at bounding box center [1278, 436] width 43 height 24
click at [1212, 459] on link "Editer" at bounding box center [1239, 472] width 113 height 26
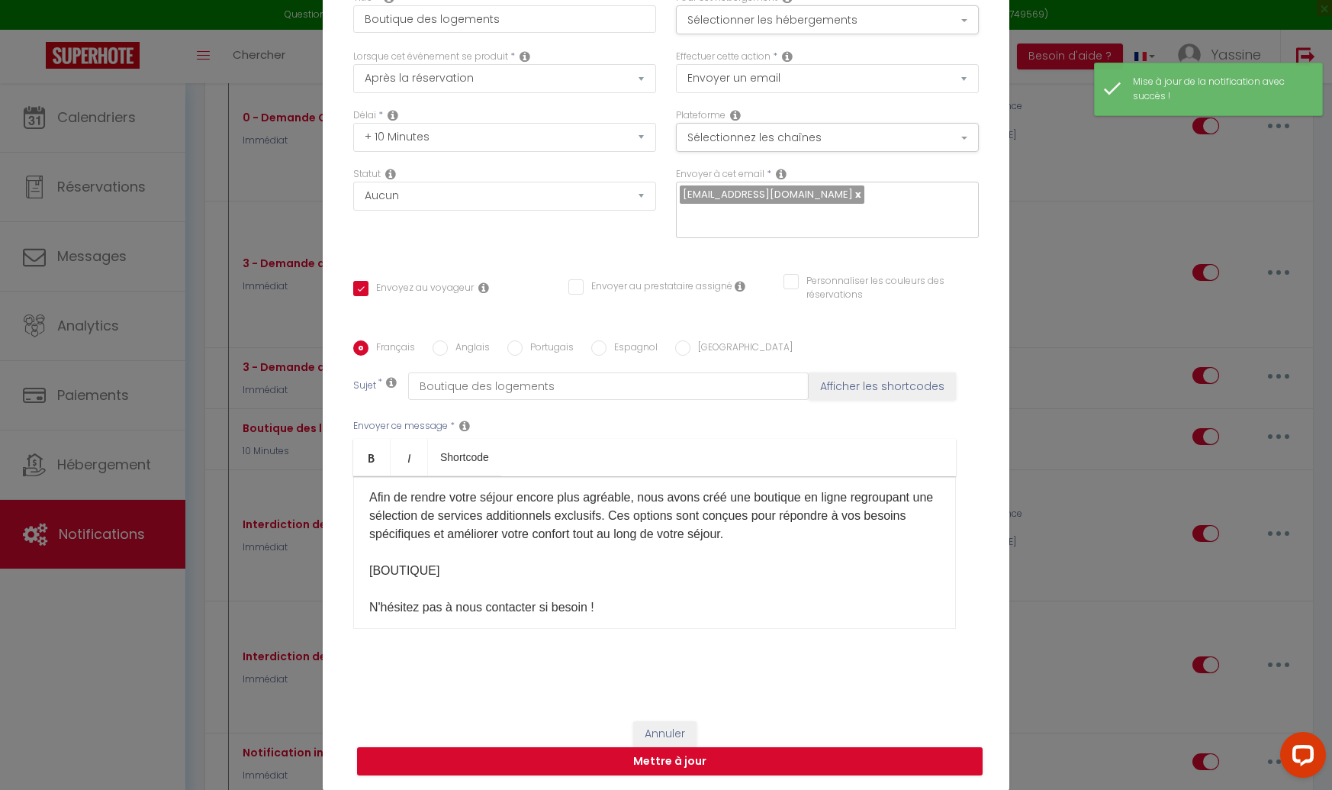
scroll to position [0, 0]
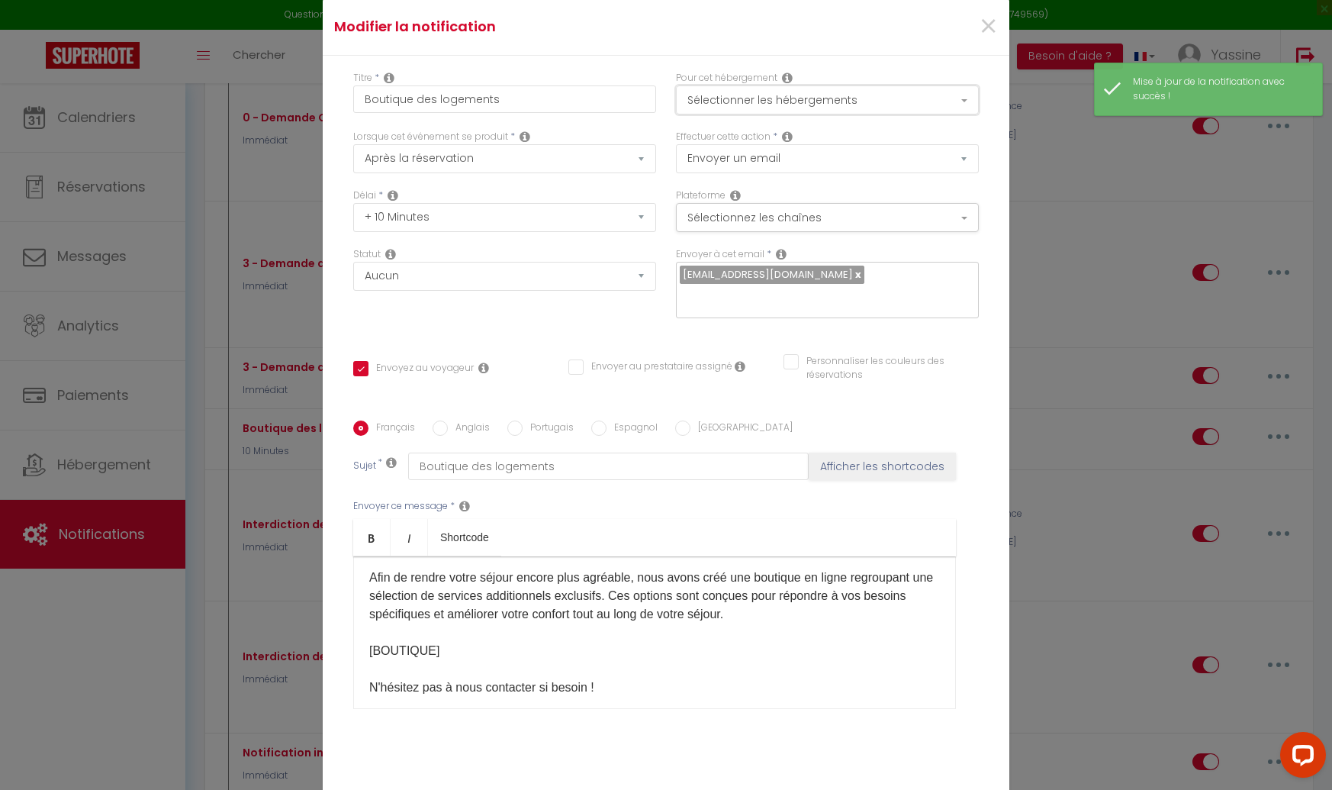
click at [752, 101] on button "Sélectionner les hébergements" at bounding box center [827, 99] width 303 height 29
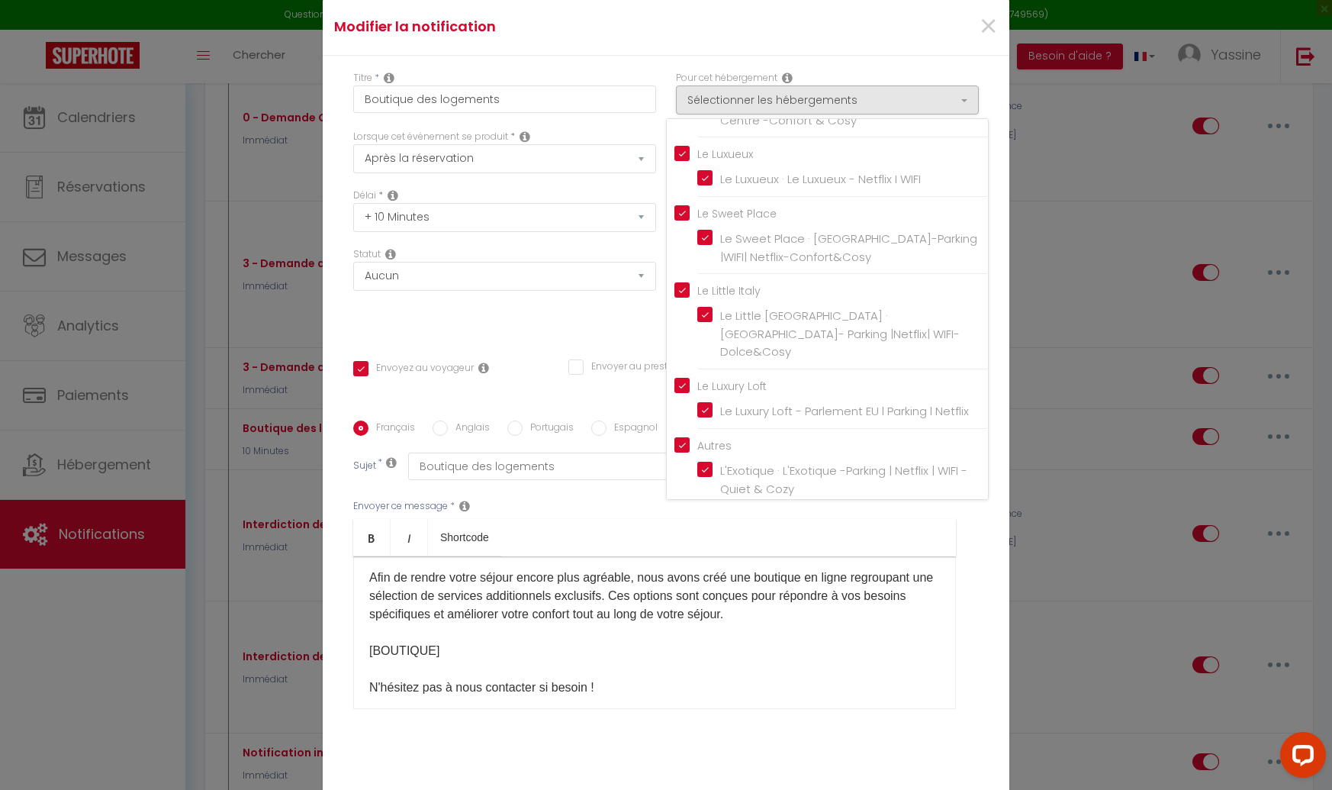
drag, startPoint x: 637, startPoint y: 256, endPoint x: 654, endPoint y: 265, distance: 18.8
click at [637, 247] on div "Délai * Immédiat + 10 Minutes + 1 Heure + 2 Heures + 3 Heures + 4 Heures + 5 He…" at bounding box center [504, 217] width 323 height 59
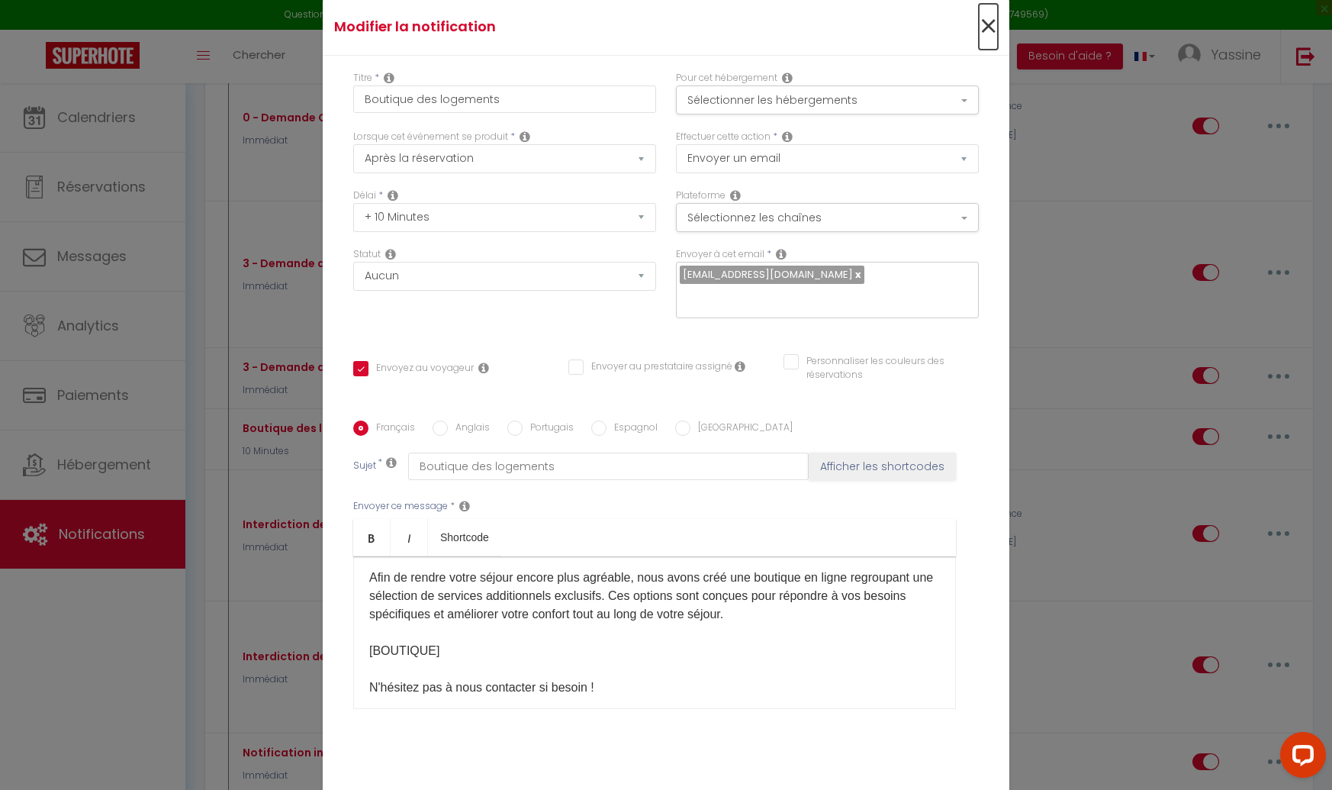
drag, startPoint x: 983, startPoint y: 42, endPoint x: 981, endPoint y: 81, distance: 38.9
click at [983, 42] on span "×" at bounding box center [988, 27] width 19 height 46
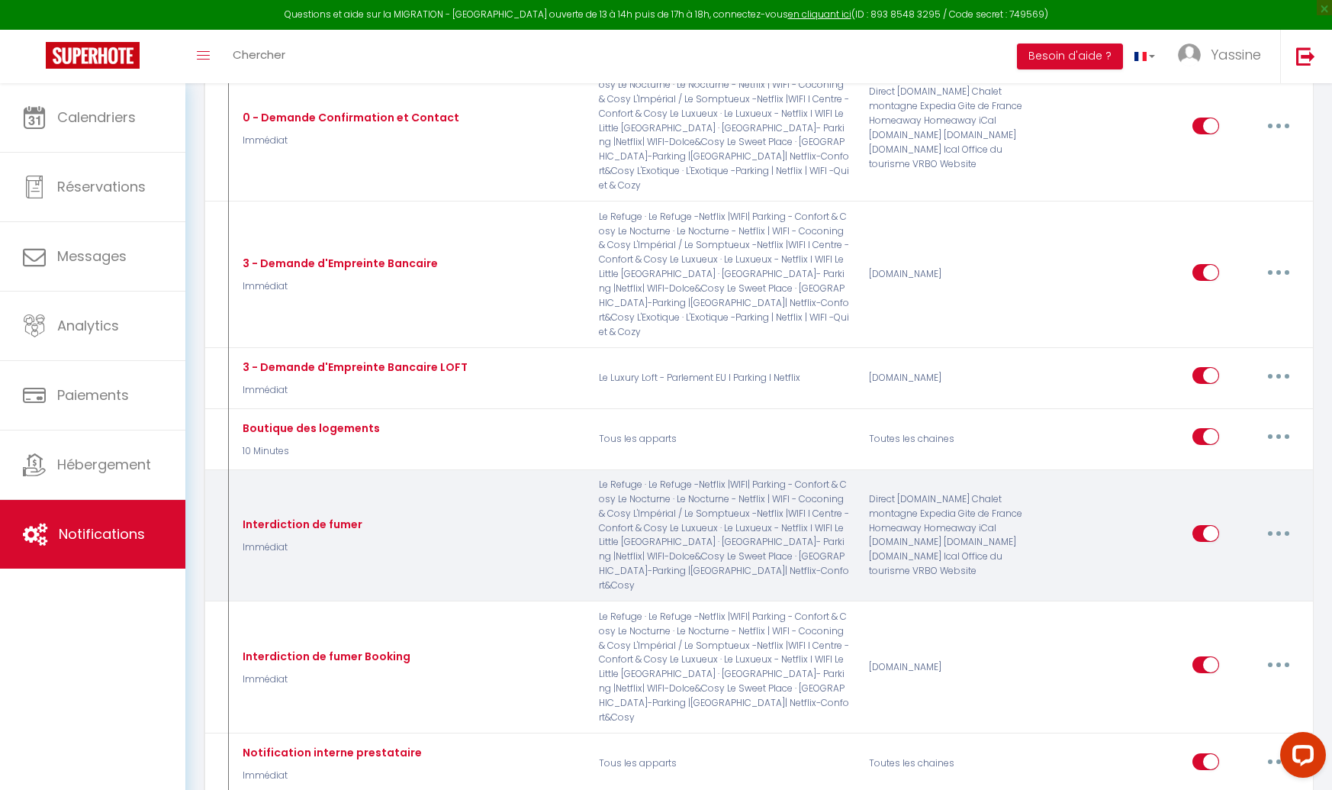
click at [1273, 521] on button "button" at bounding box center [1278, 533] width 43 height 24
click at [1211, 555] on link "Editer" at bounding box center [1239, 568] width 113 height 26
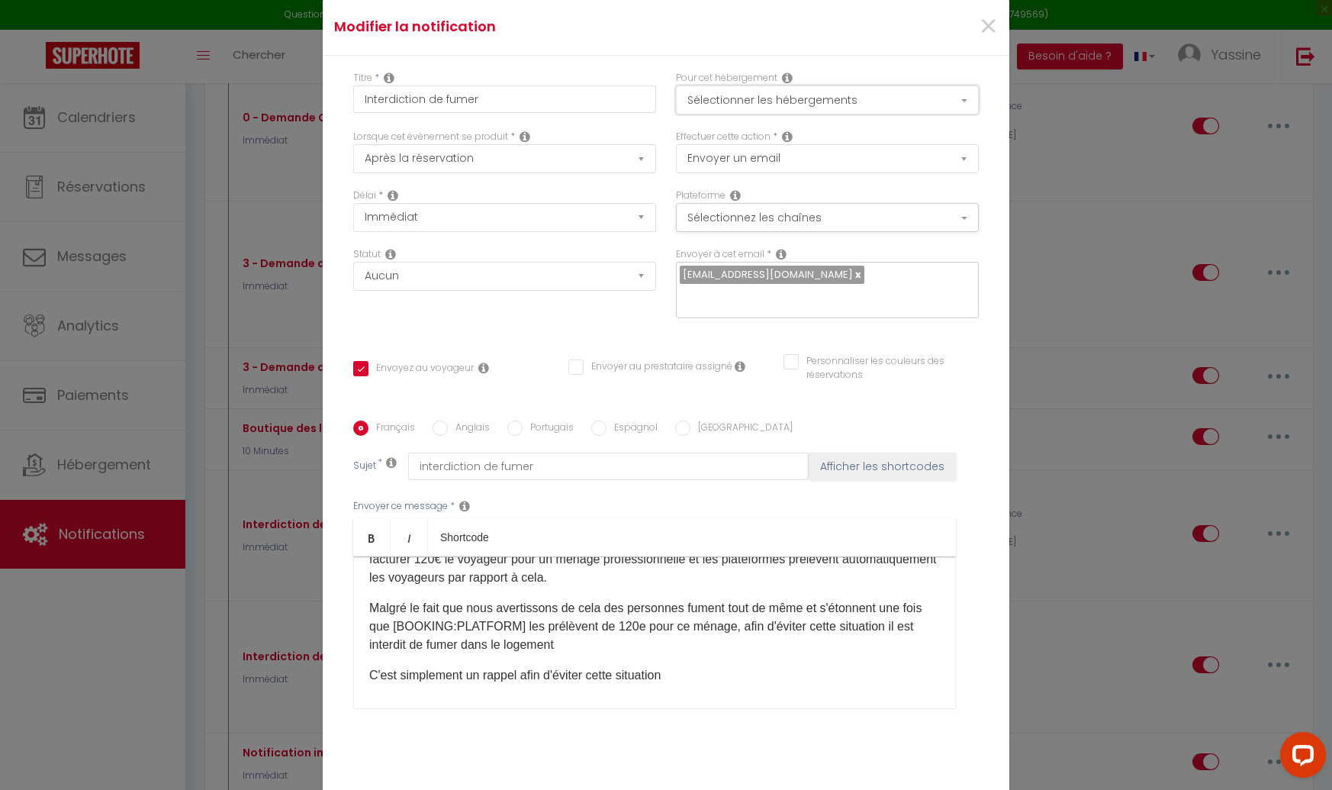
click at [777, 114] on button "Sélectionner les hébergements" at bounding box center [827, 99] width 303 height 29
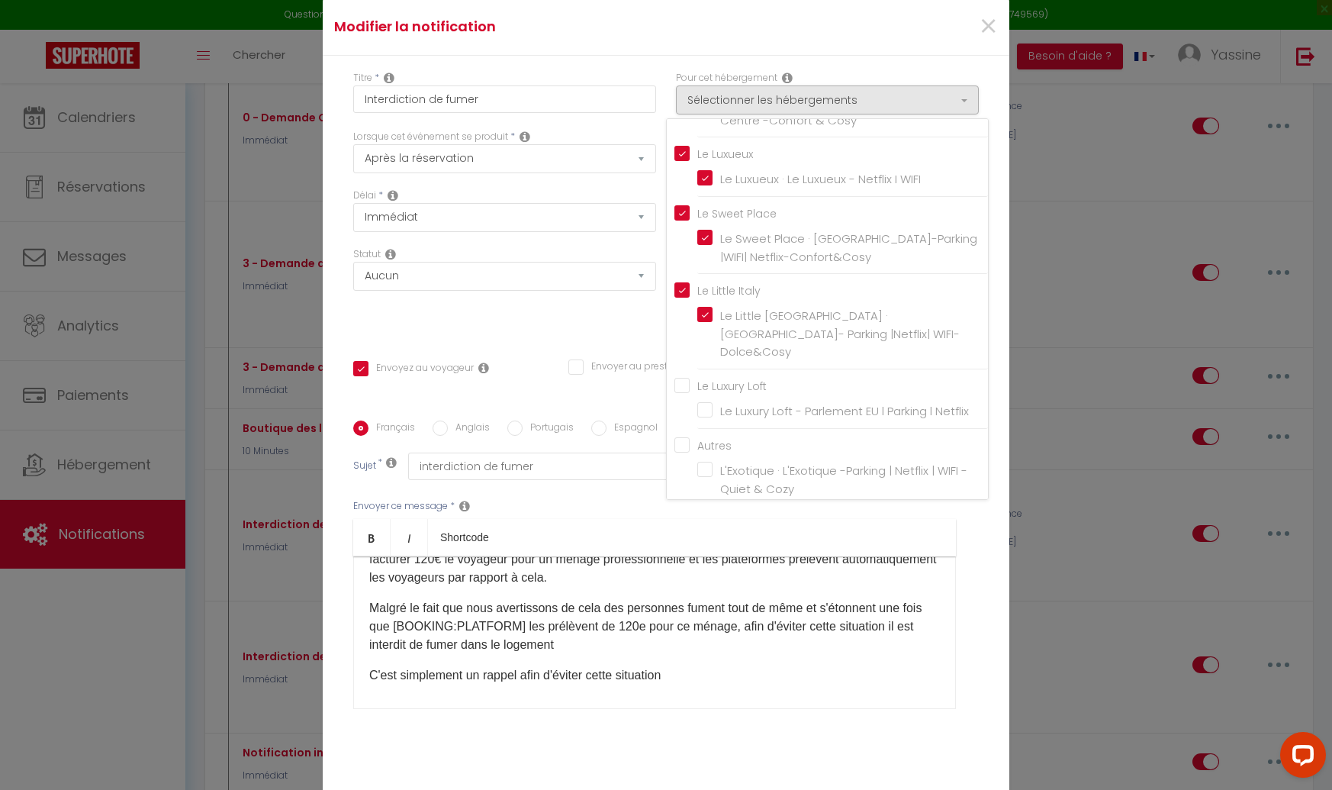
click at [727, 462] on span "L'Exotique · L'Exotique -Parking | Netflix | WIFI -Quiet & Cozy" at bounding box center [843, 479] width 247 height 34
click at [727, 472] on input "L'Exotique · L'Exotique -Parking | Netflix | WIFI -Quiet & Cozy" at bounding box center [842, 479] width 291 height 15
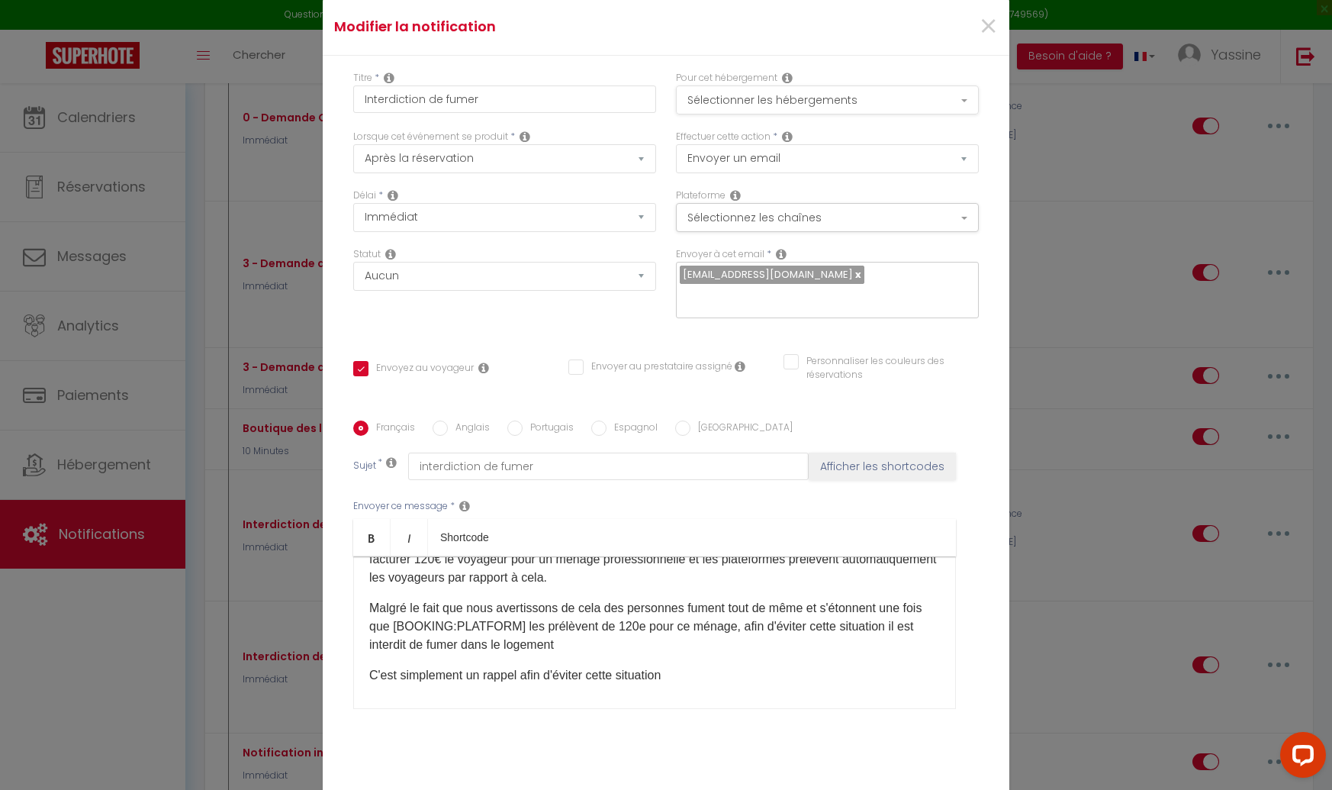
drag, startPoint x: 765, startPoint y: 91, endPoint x: 769, endPoint y: 101, distance: 11.3
click at [768, 85] on label "Pour cet hébergement" at bounding box center [726, 78] width 101 height 14
click at [772, 107] on button "Sélectionner les hébergements" at bounding box center [827, 99] width 303 height 29
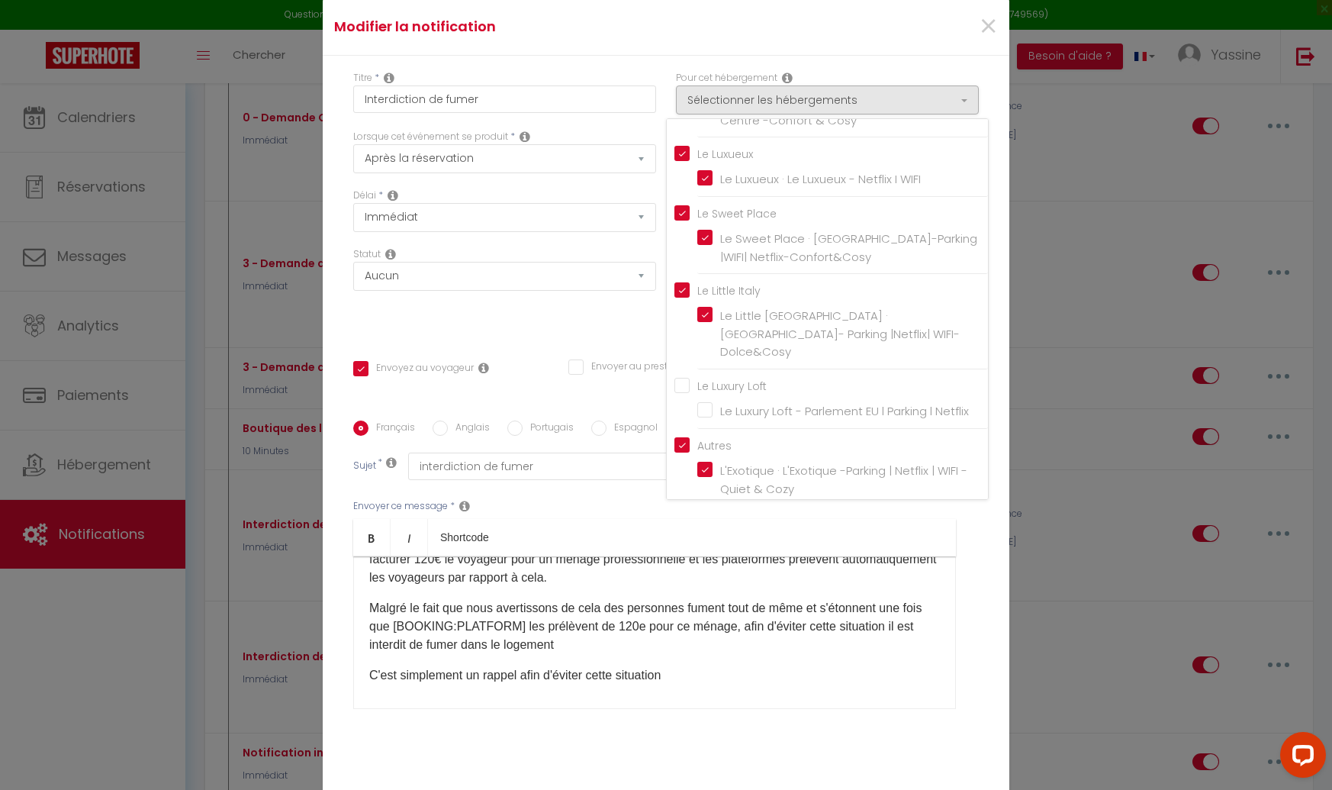
drag, startPoint x: 622, startPoint y: 393, endPoint x: 646, endPoint y: 405, distance: 26.6
click at [622, 398] on div "Français Anglais Portugais Espagnol Italien Sujet * interdiction de fumer Affic…" at bounding box center [666, 574] width 626 height 353
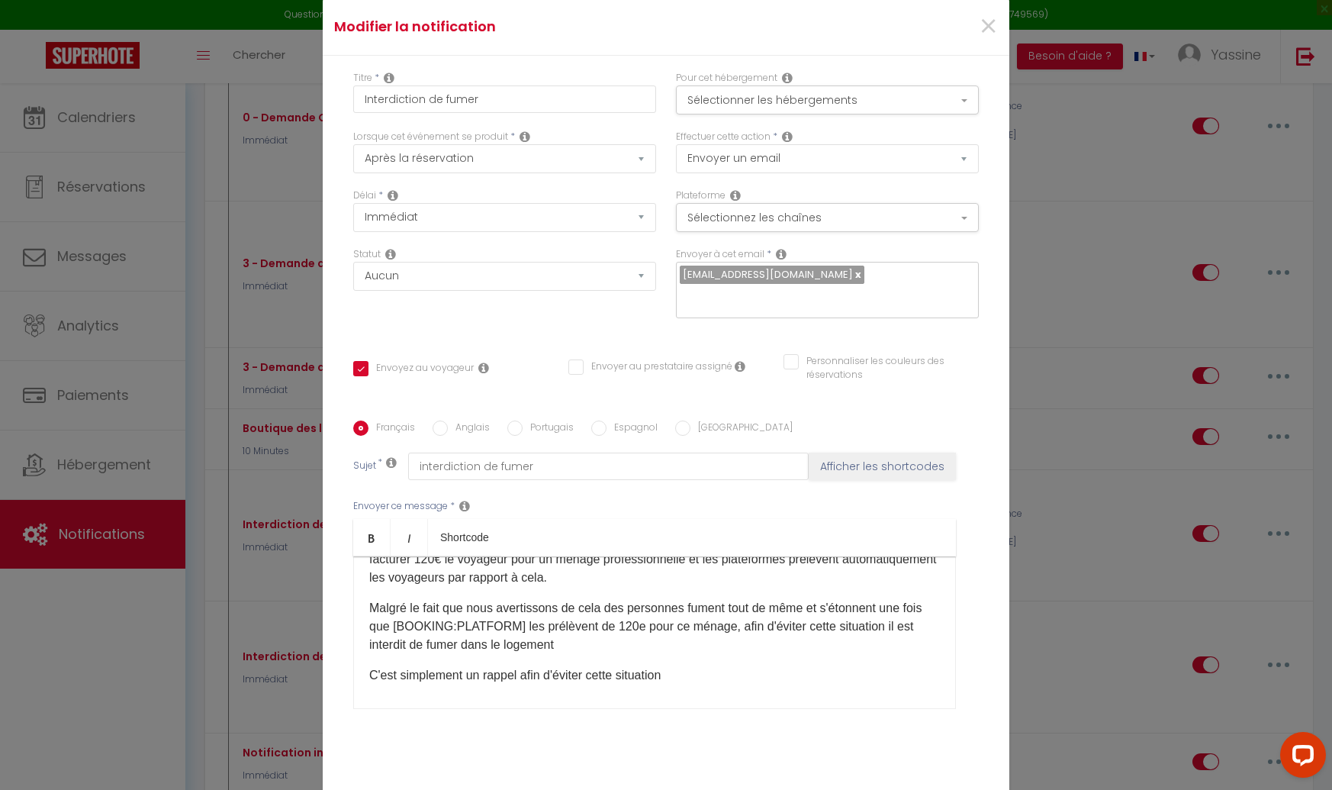
scroll to position [80, 0]
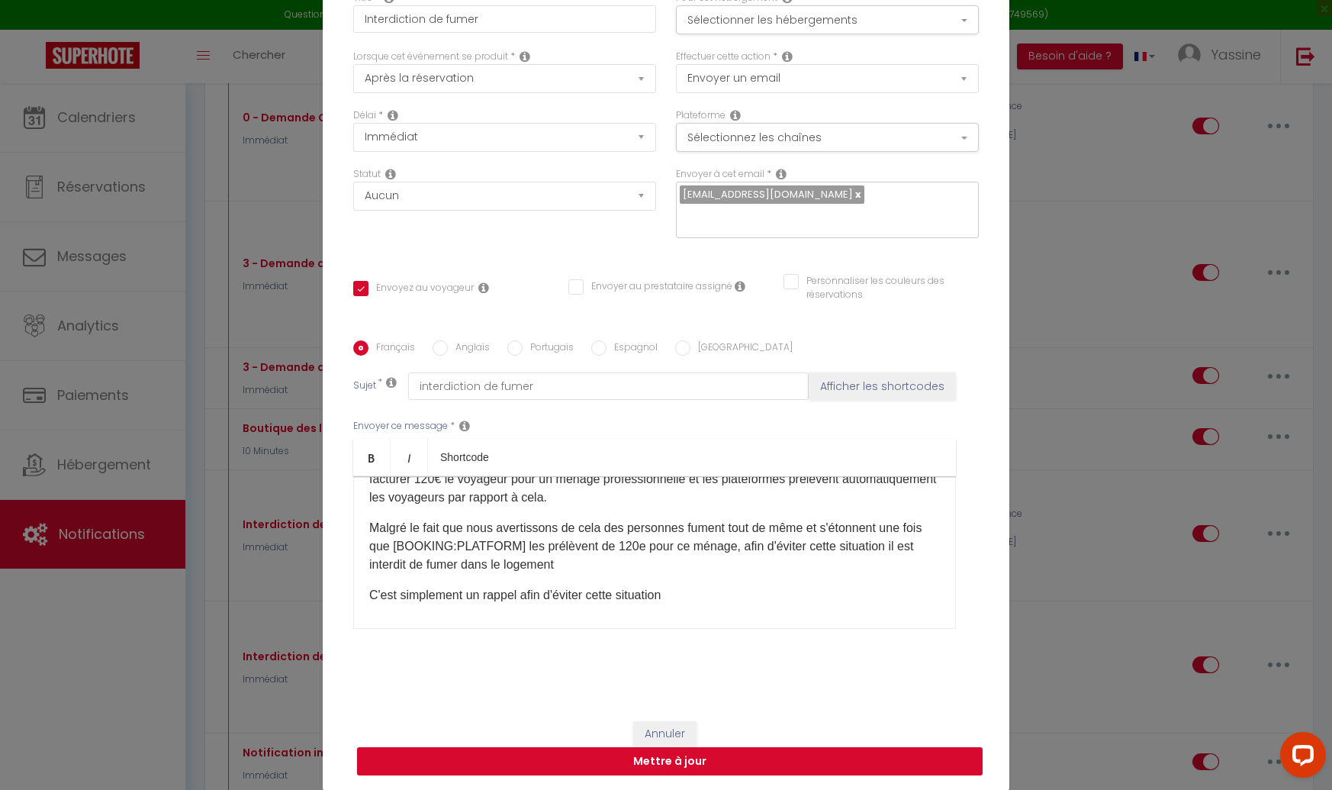
click at [677, 747] on button "Mettre à jour" at bounding box center [670, 761] width 626 height 29
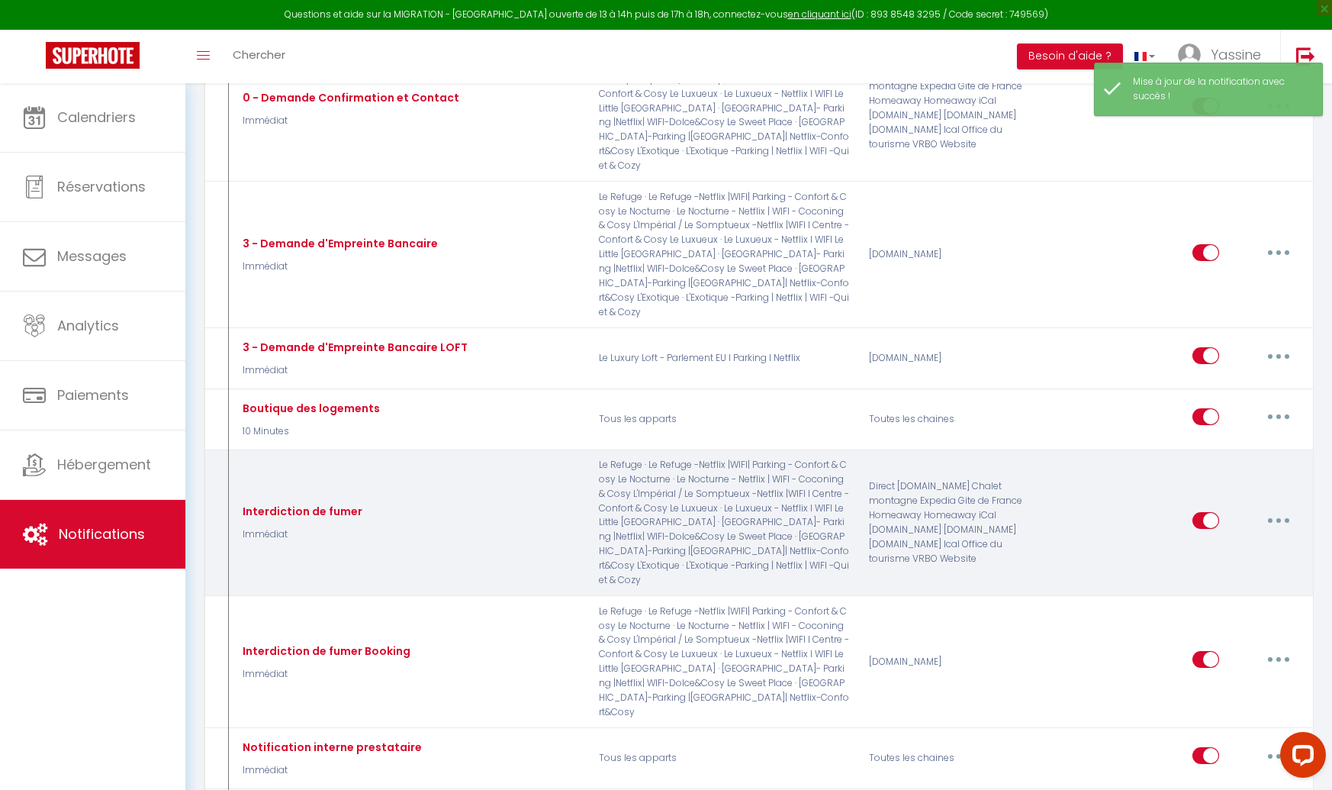
scroll to position [263, 0]
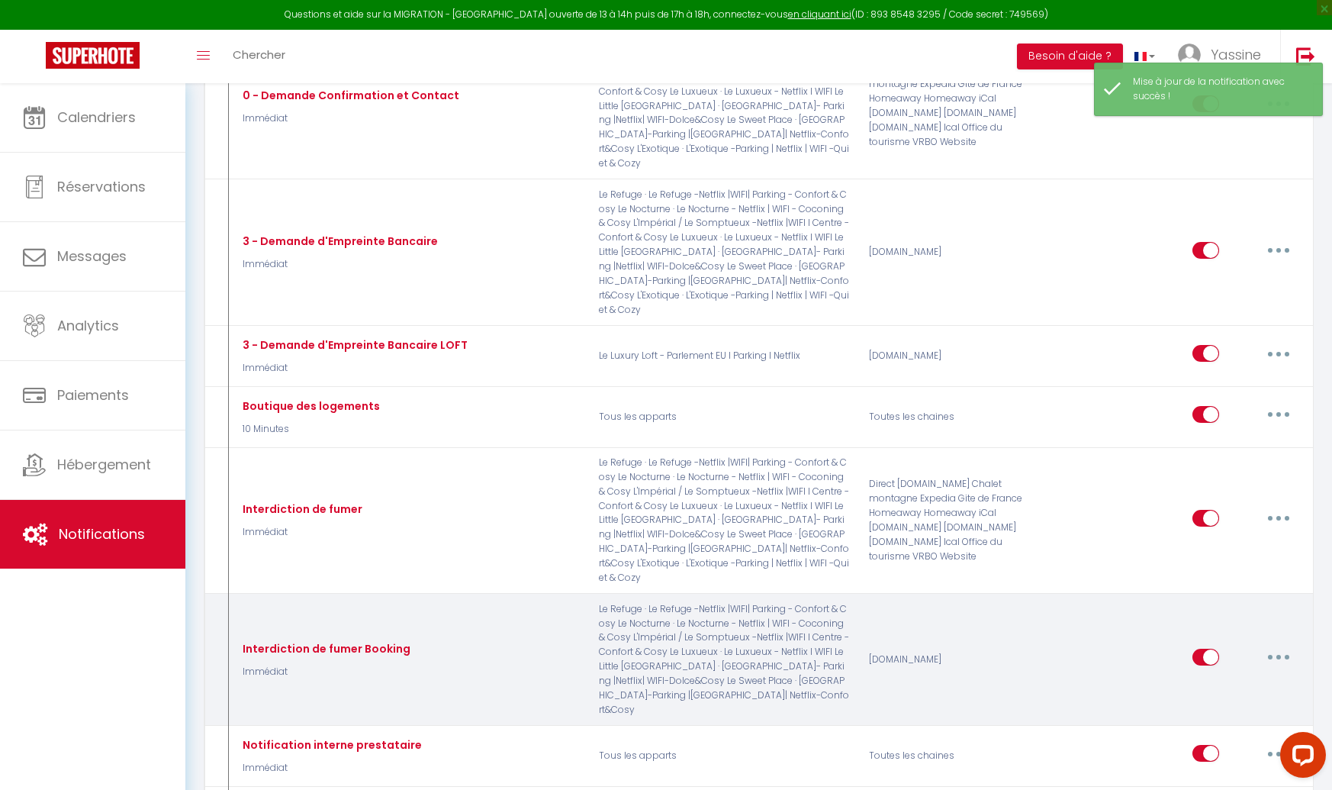
drag, startPoint x: 1272, startPoint y: 605, endPoint x: 1264, endPoint y: 609, distance: 9.2
click at [1271, 645] on button "button" at bounding box center [1278, 657] width 43 height 24
click at [1216, 679] on link "Editer" at bounding box center [1239, 692] width 113 height 26
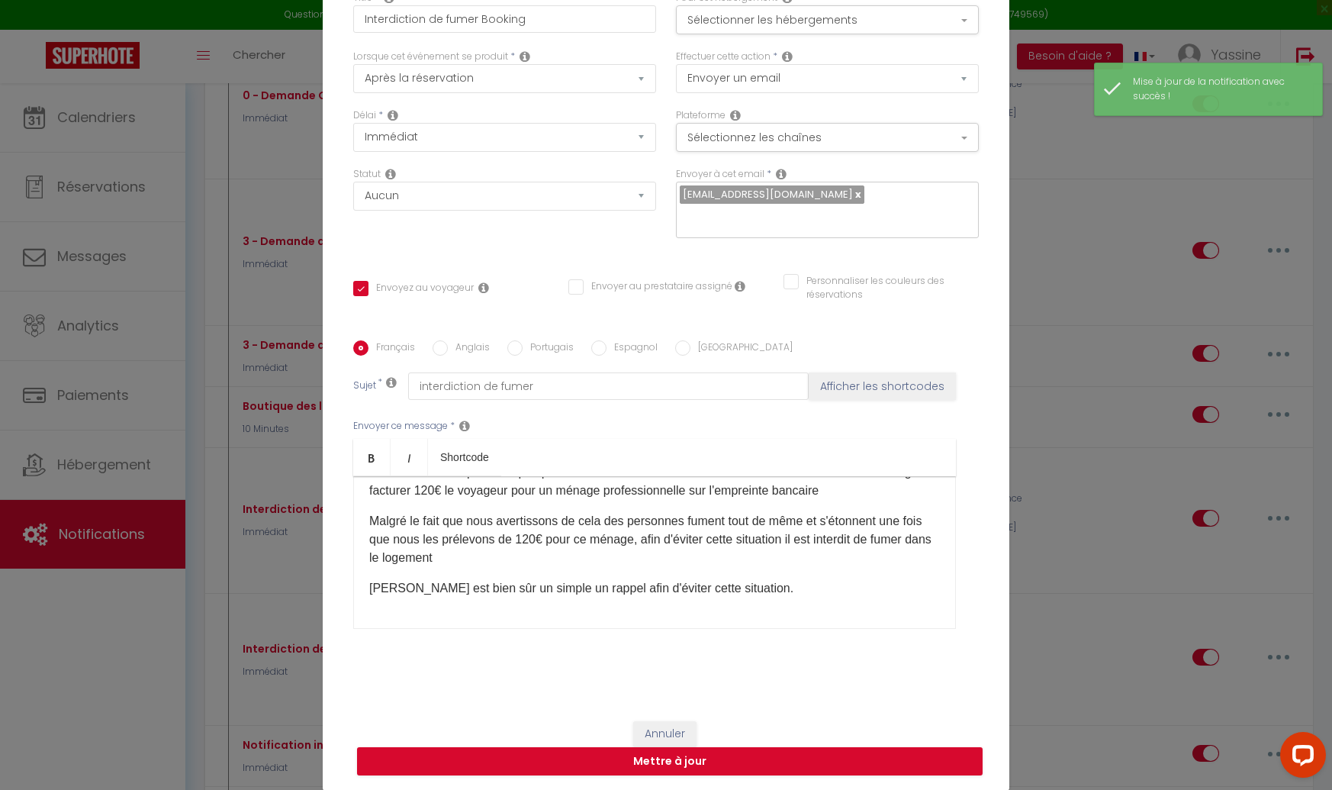
scroll to position [0, 0]
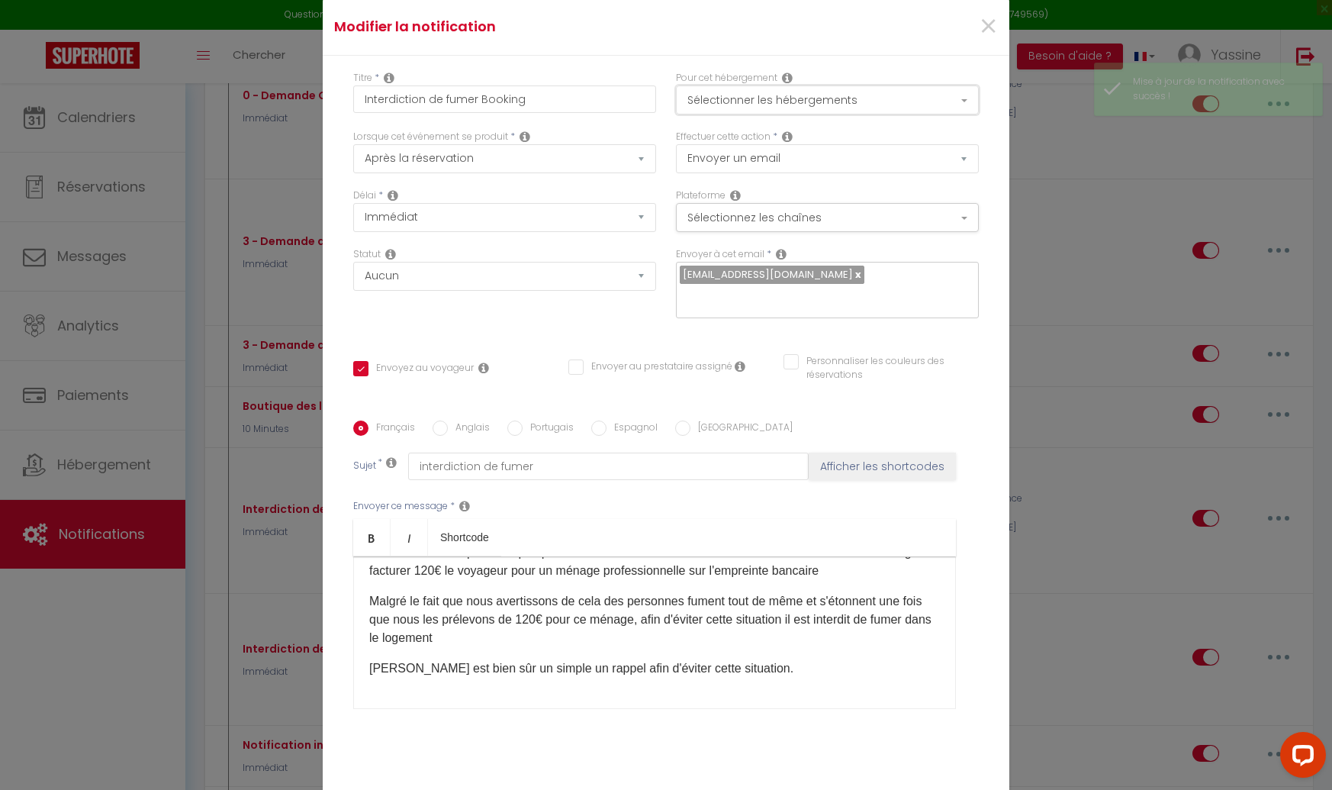
click at [733, 106] on button "Sélectionner les hébergements" at bounding box center [827, 99] width 303 height 29
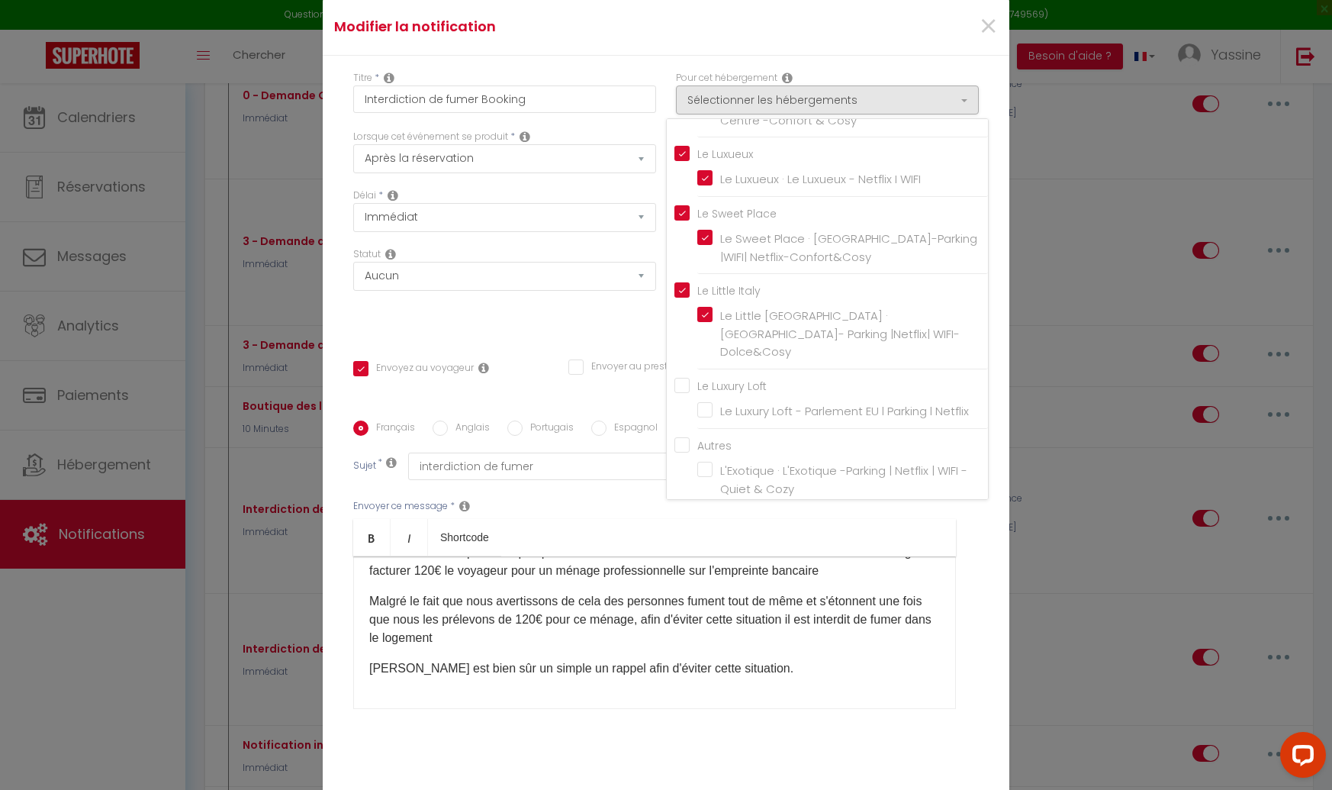
click at [715, 462] on label "L'Exotique · L'Exotique -Parking | Netflix | WIFI -Quiet & Cozy" at bounding box center [846, 480] width 266 height 36
click at [715, 472] on input "L'Exotique · L'Exotique -Parking | Netflix | WIFI -Quiet & Cozy" at bounding box center [842, 479] width 291 height 15
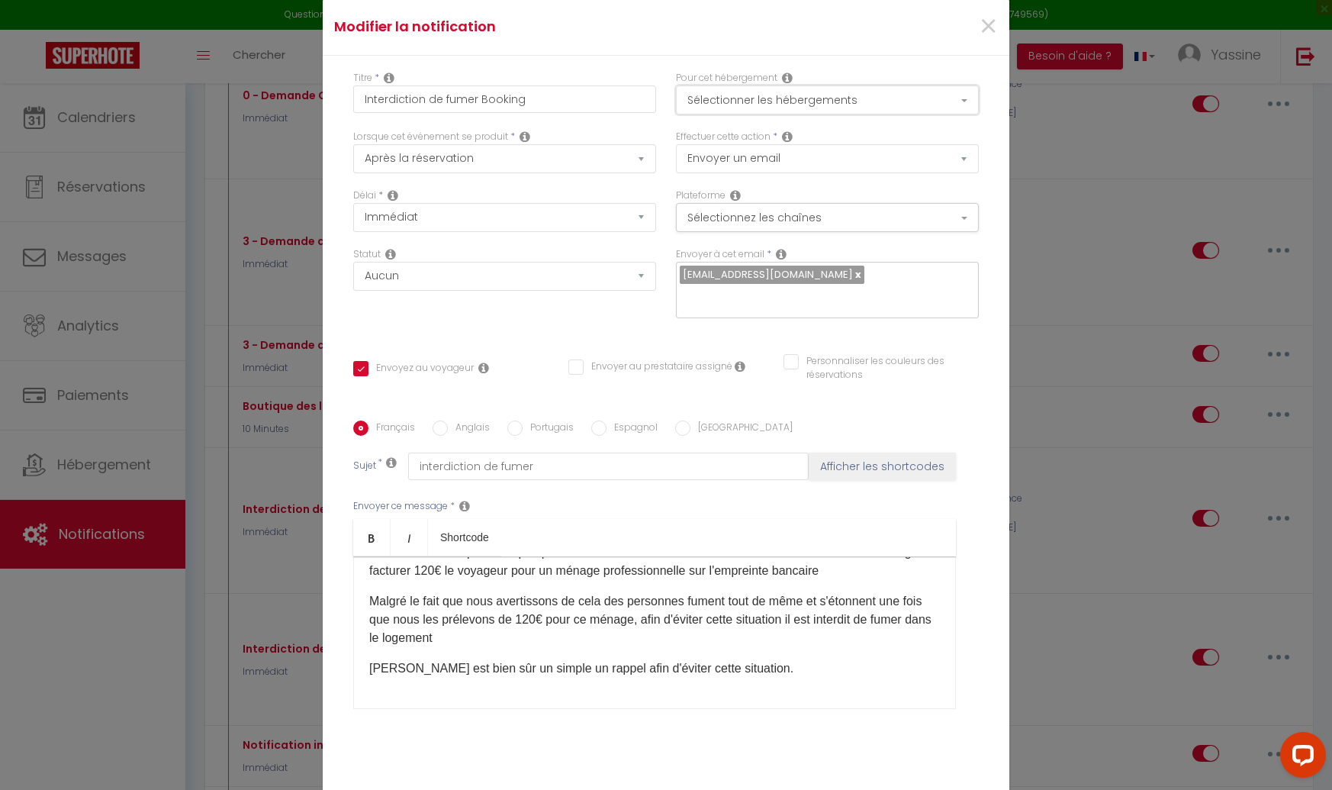
click at [724, 111] on button "Sélectionner les hébergements" at bounding box center [827, 99] width 303 height 29
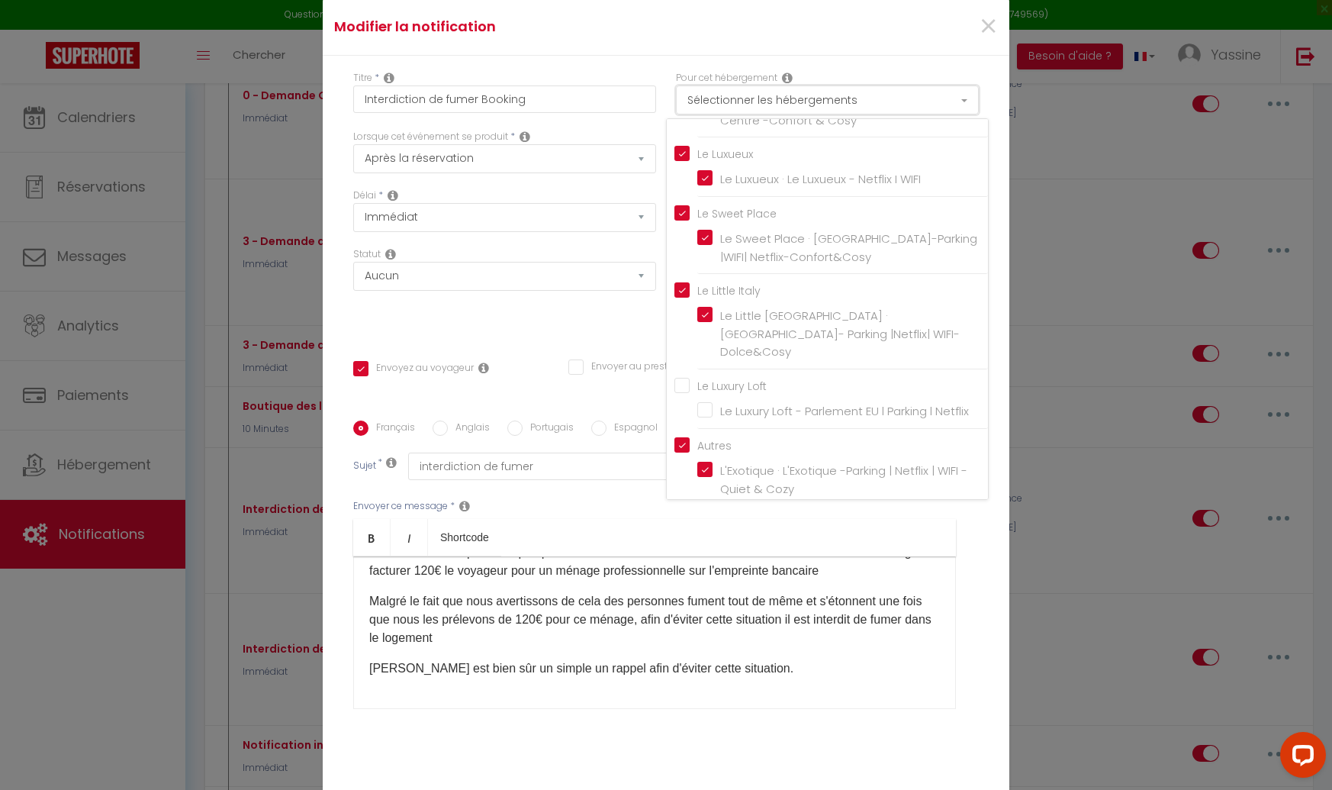
click at [721, 111] on button "Sélectionner les hébergements" at bounding box center [827, 99] width 303 height 29
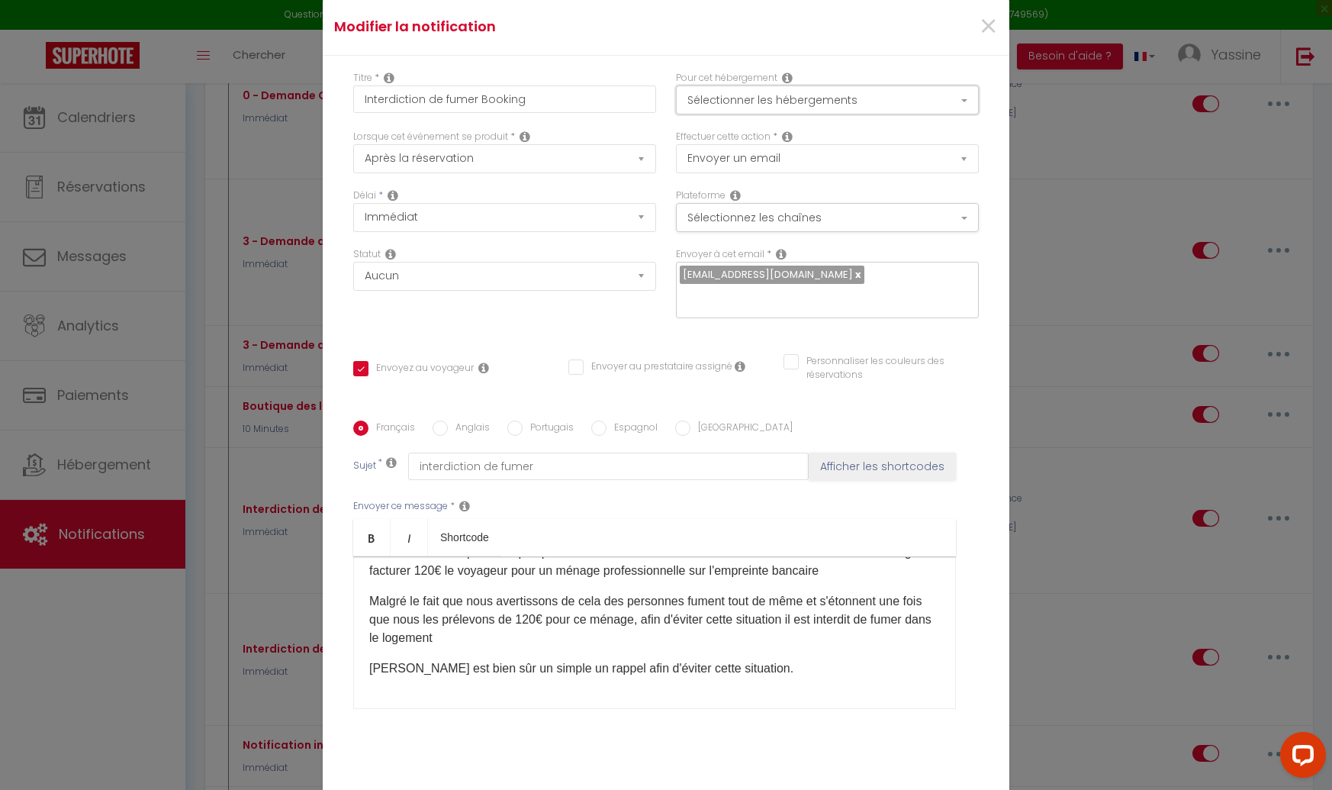
scroll to position [80, 0]
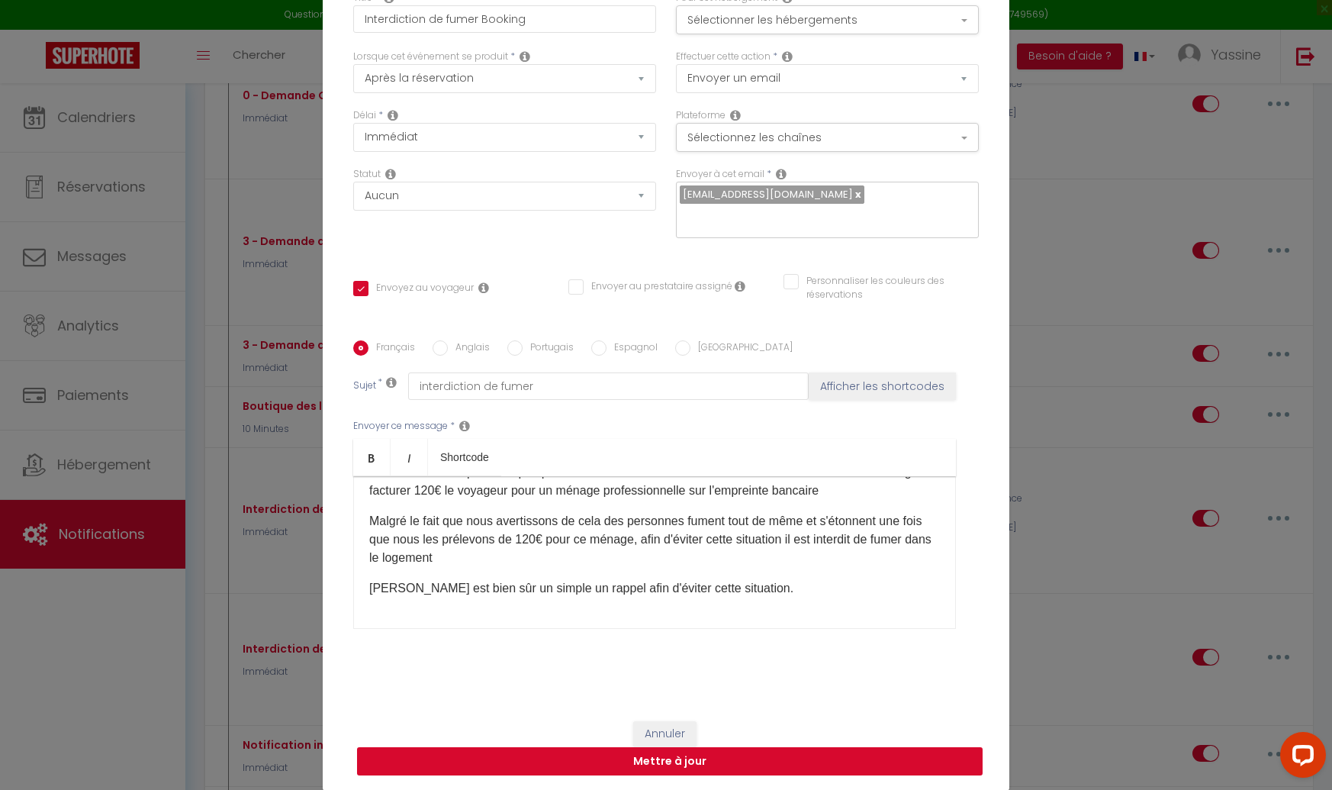
click at [636, 751] on button "Mettre à jour" at bounding box center [670, 761] width 626 height 29
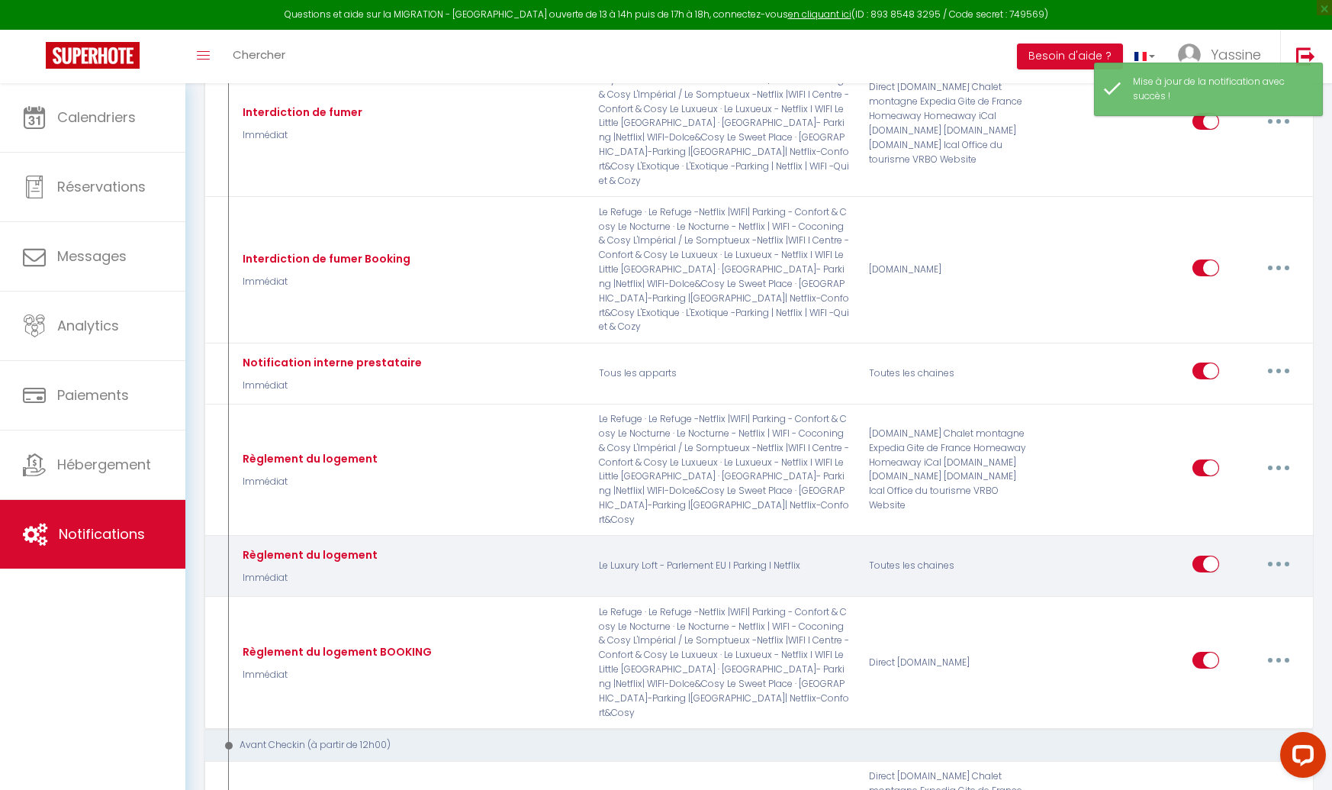
scroll to position [662, 0]
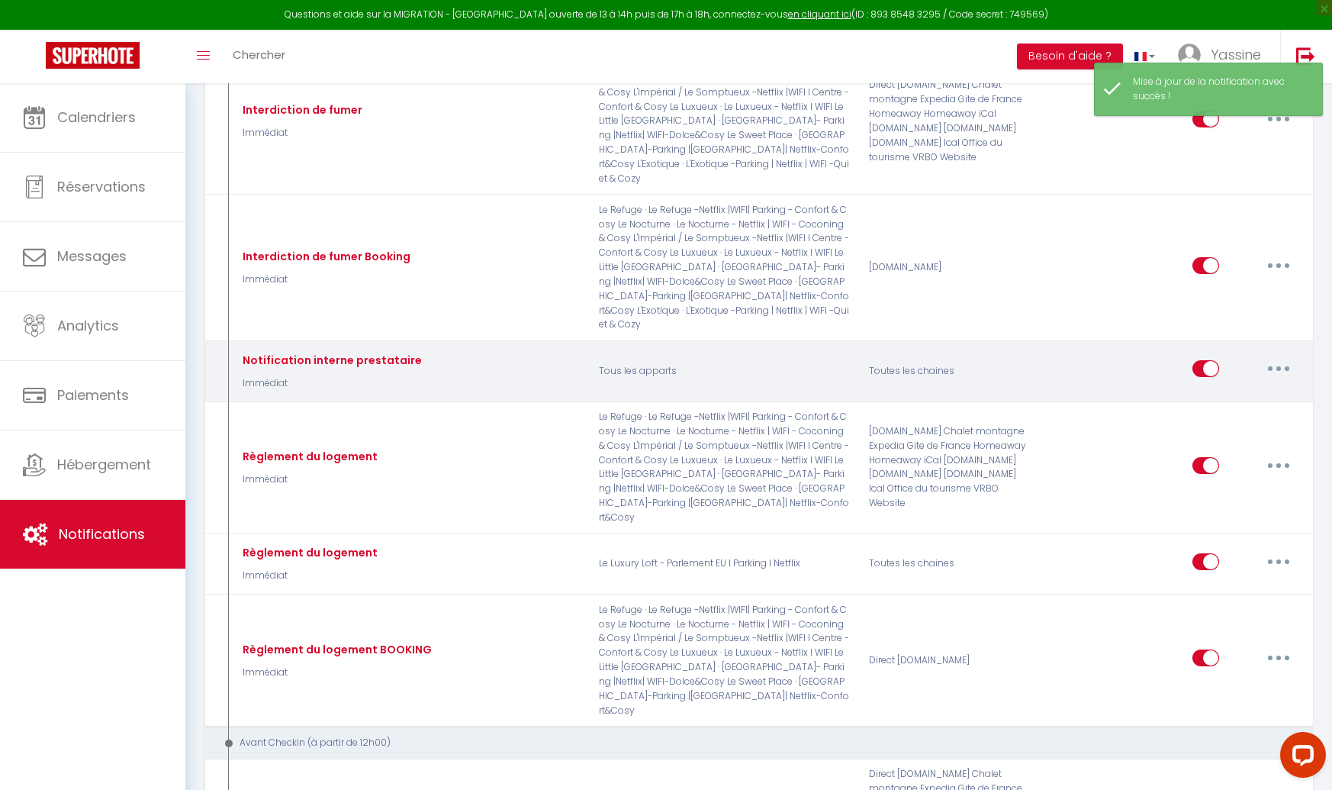
click at [1271, 356] on button "button" at bounding box center [1278, 368] width 43 height 24
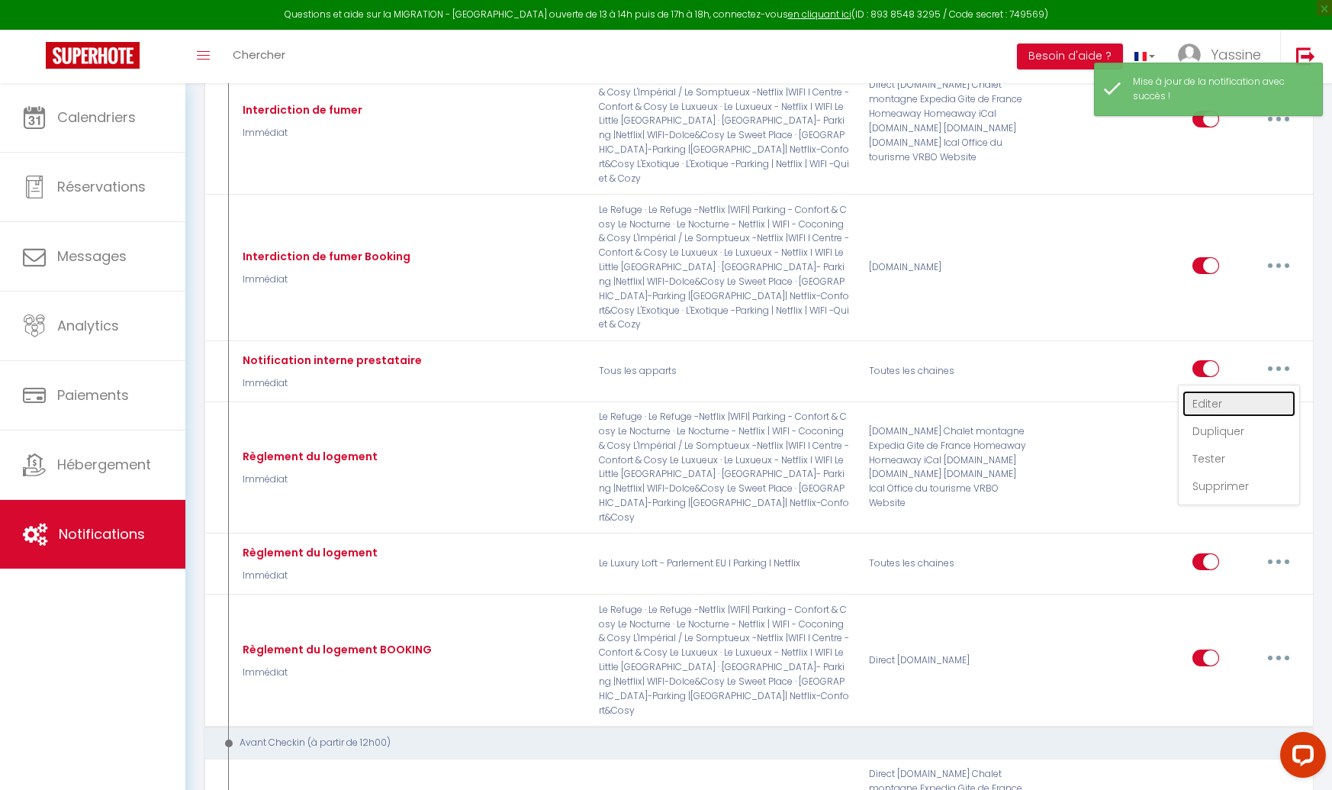
click at [1225, 391] on link "Editer" at bounding box center [1239, 404] width 113 height 26
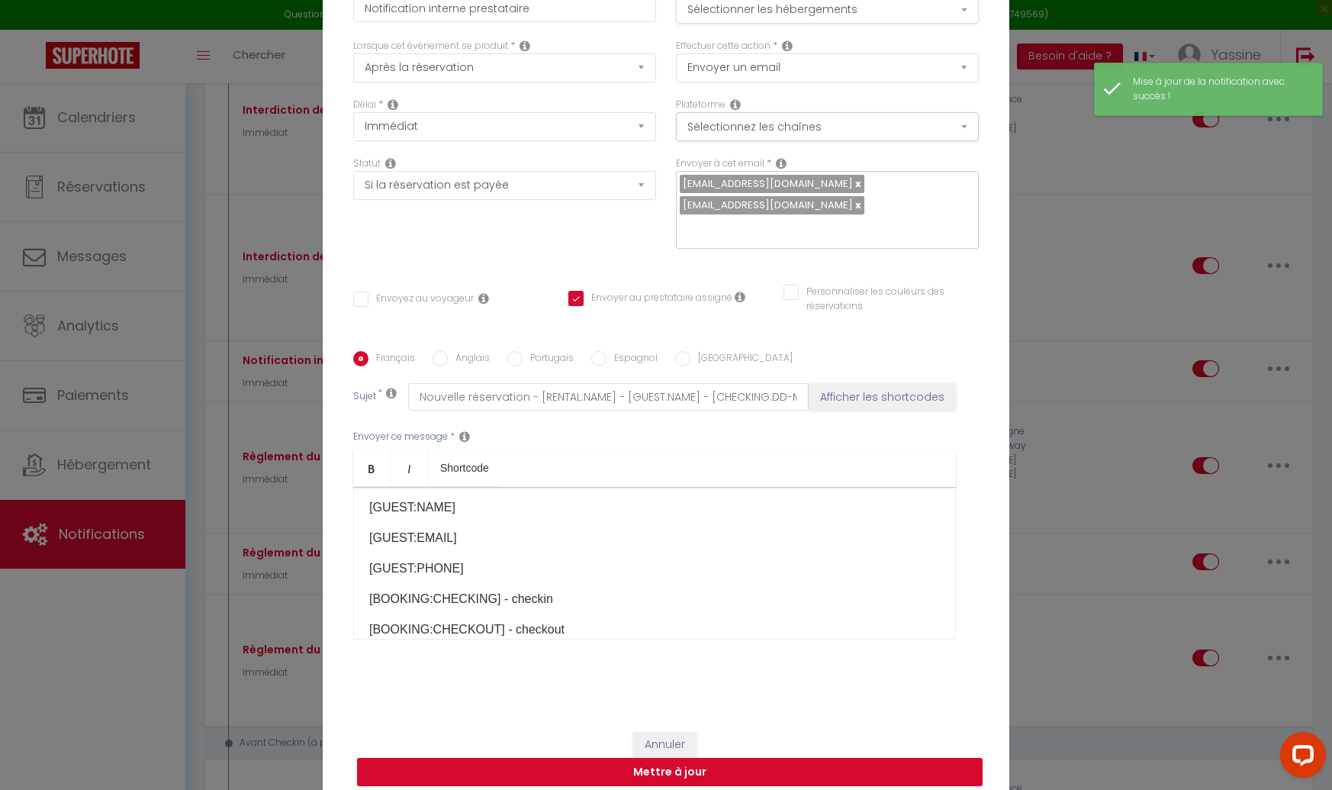
scroll to position [0, 0]
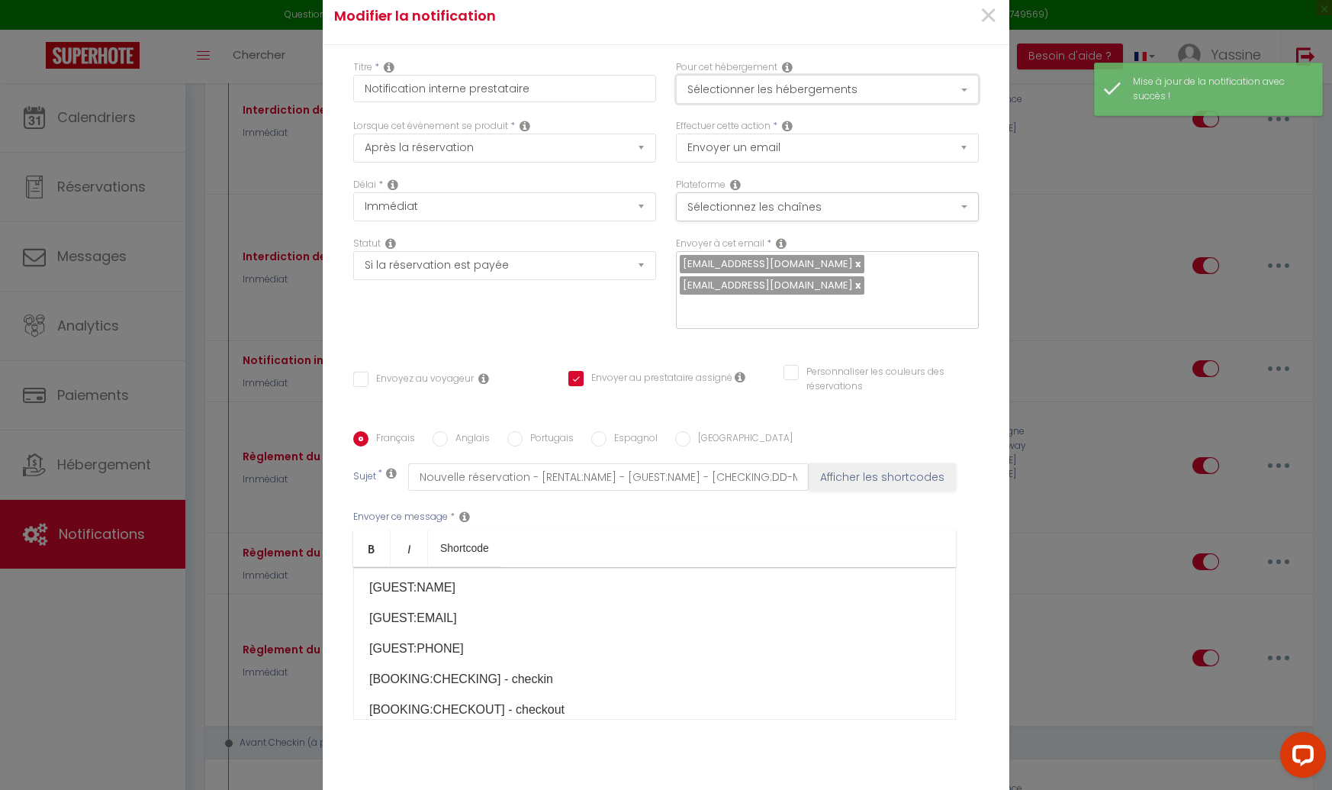
click at [740, 97] on button "Sélectionner les hébergements" at bounding box center [827, 89] width 303 height 29
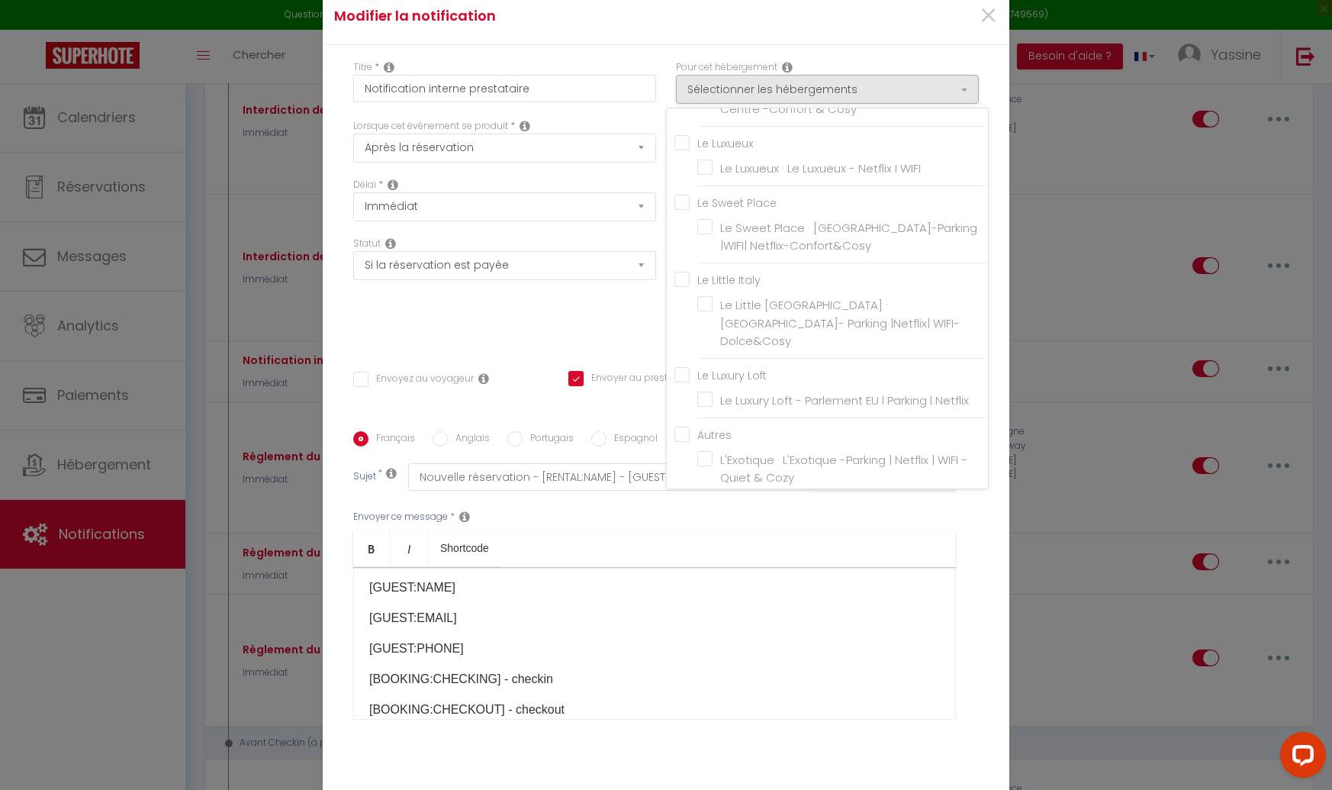
click at [713, 451] on label "L'Exotique · L'Exotique -Parking | Netflix | WIFI -Quiet & Cozy" at bounding box center [846, 469] width 266 height 36
click at [706, 461] on input "L'Exotique · L'Exotique -Parking | Netflix | WIFI -Quiet & Cozy" at bounding box center [842, 468] width 291 height 15
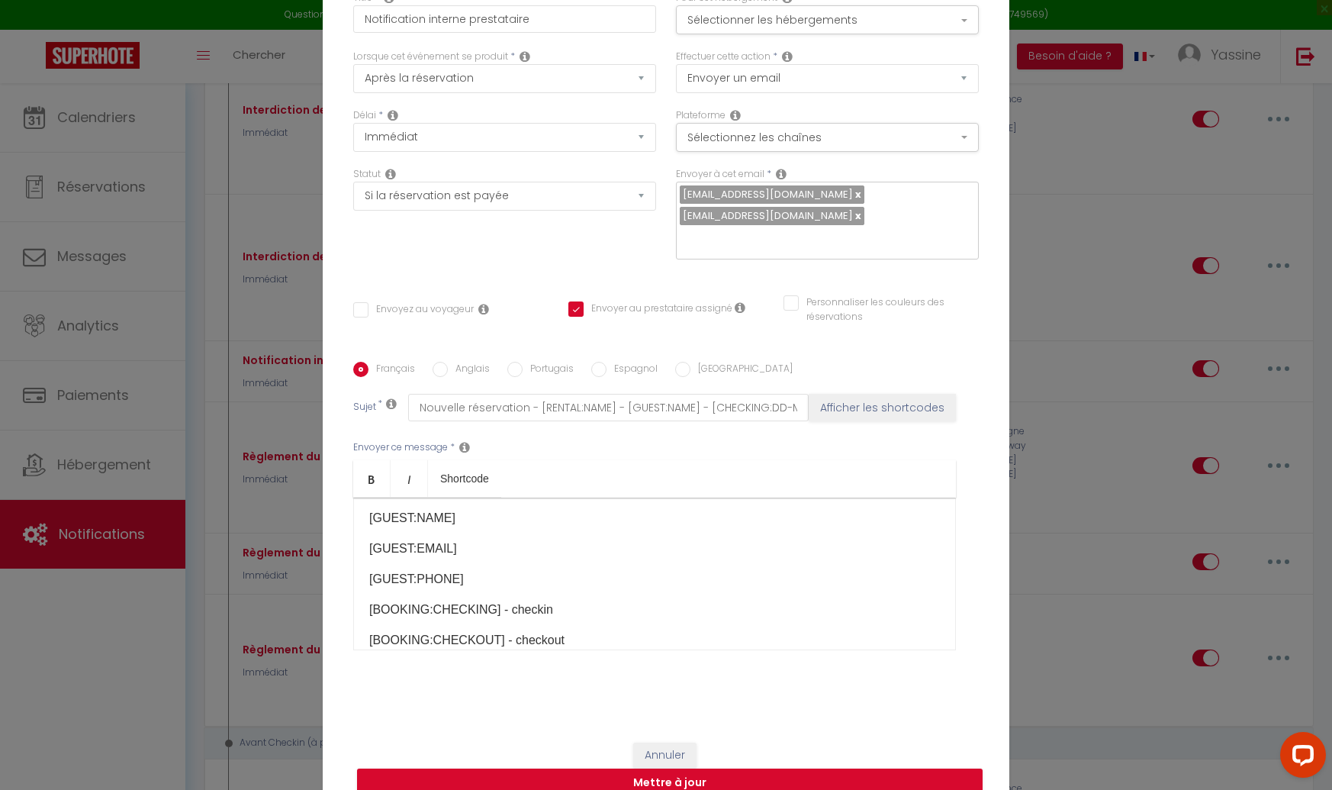
scroll to position [81, 0]
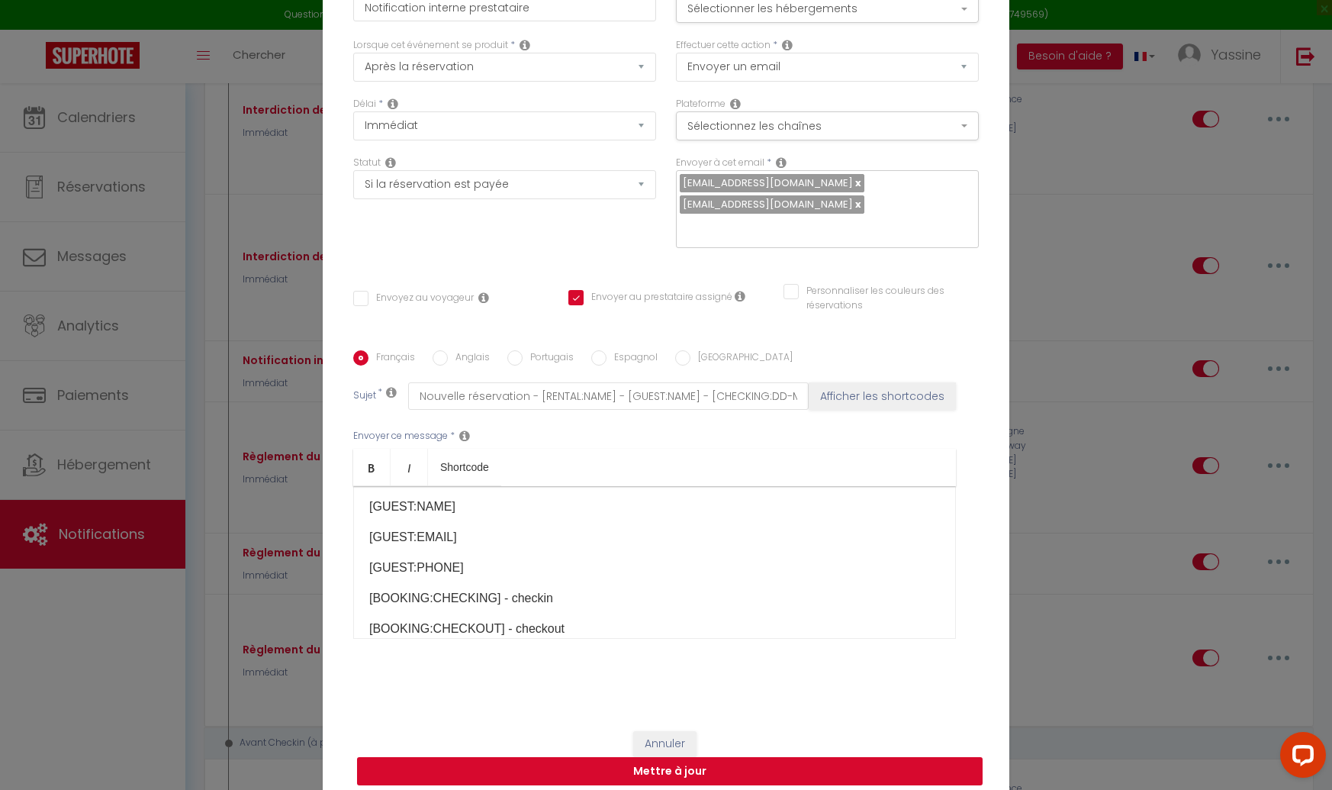
click at [642, 765] on button "Mettre à jour" at bounding box center [670, 771] width 626 height 29
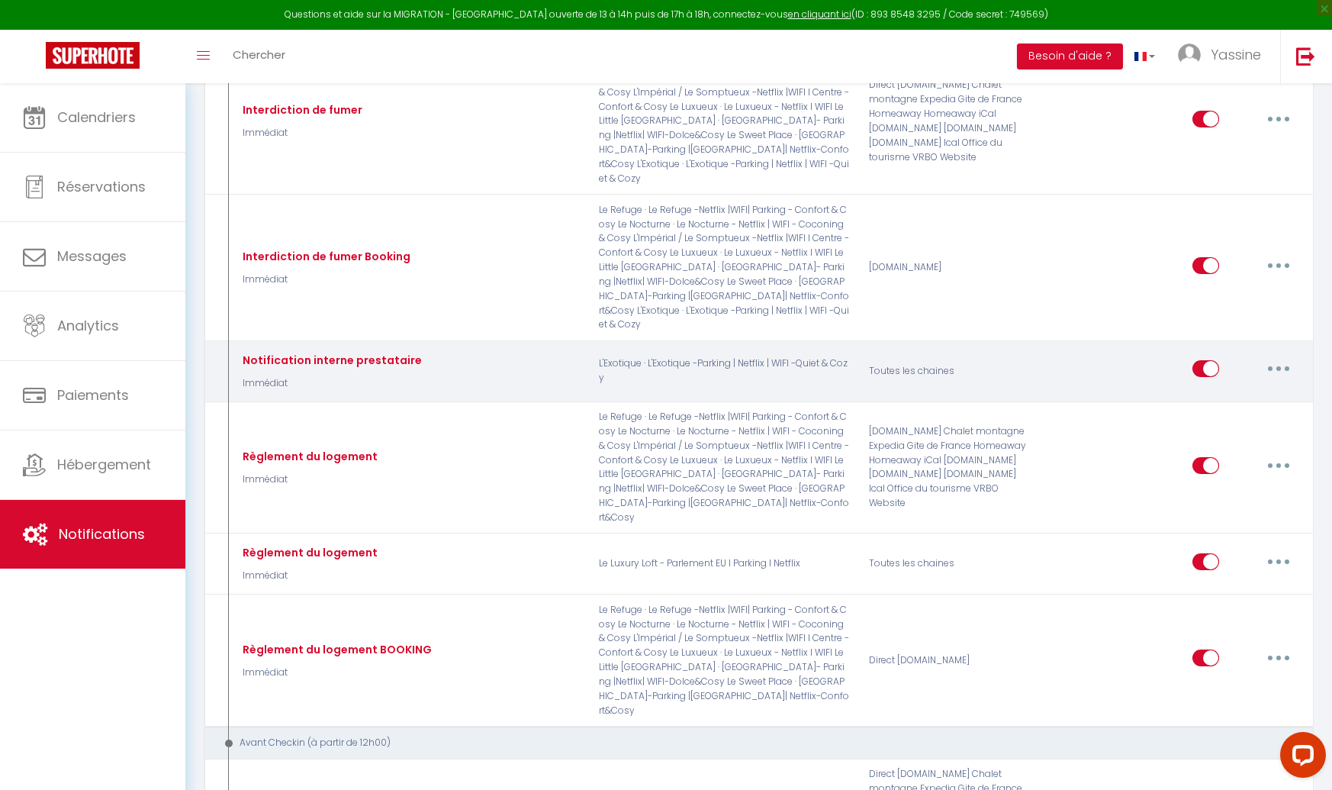
click at [1274, 356] on button "button" at bounding box center [1278, 368] width 43 height 24
click at [1199, 391] on link "Editer" at bounding box center [1239, 404] width 113 height 26
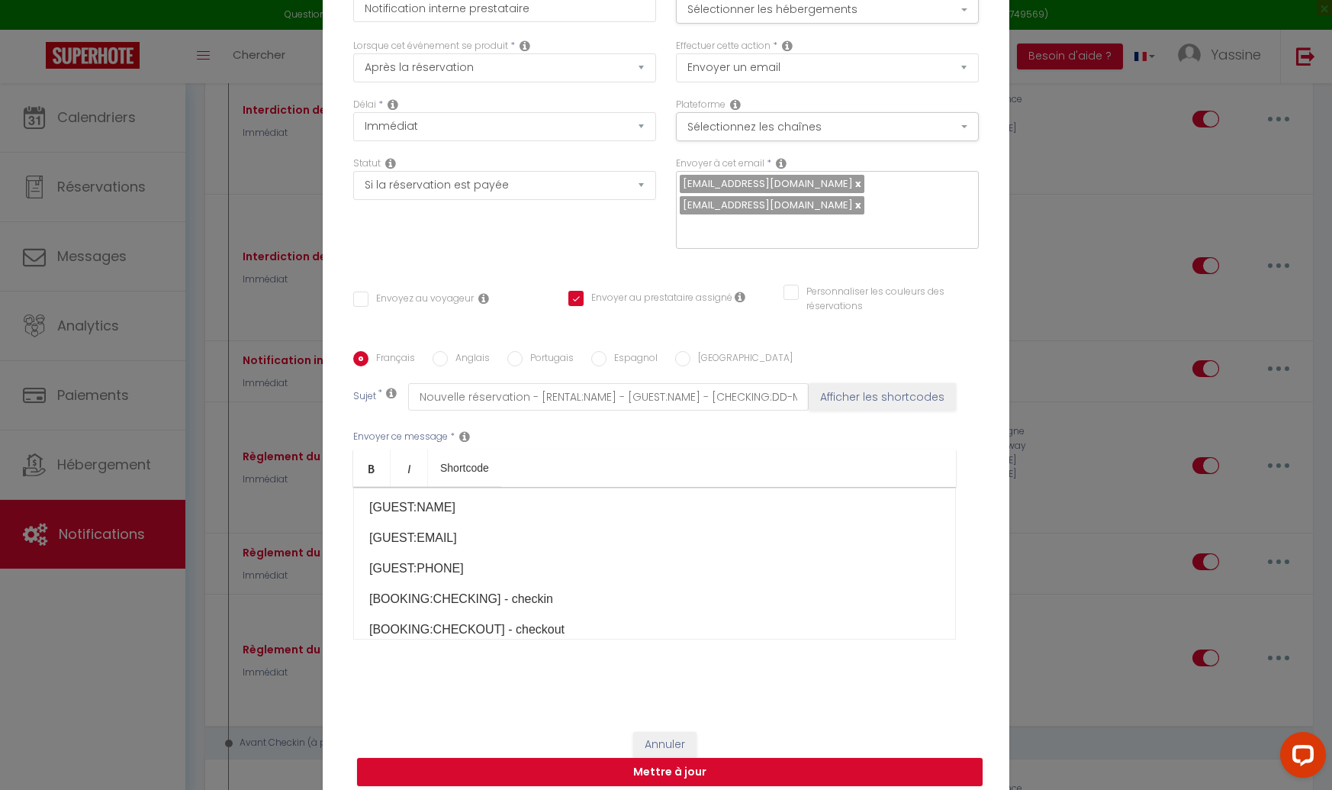
scroll to position [0, 0]
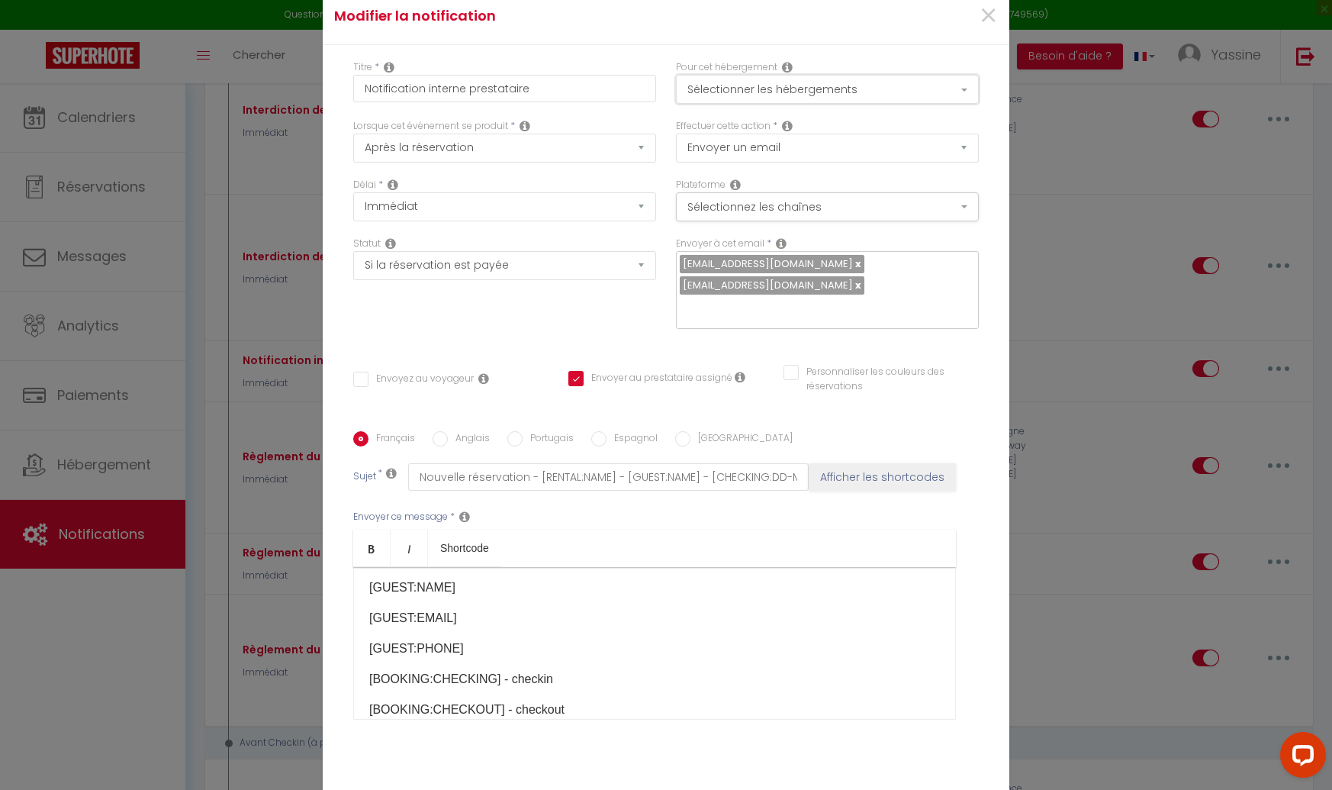
click at [705, 94] on button "Sélectionner les hébergements" at bounding box center [827, 89] width 303 height 29
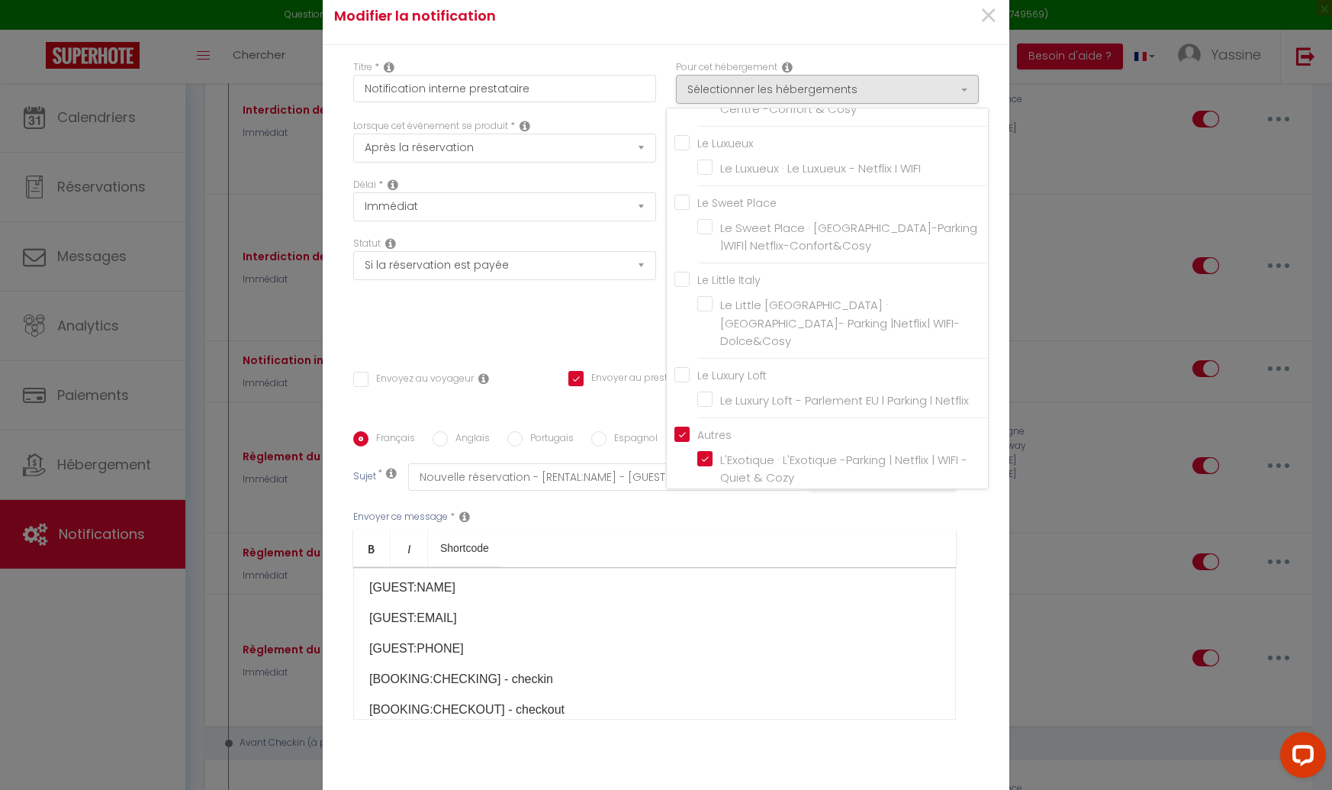
click at [684, 426] on input "Autres" at bounding box center [832, 433] width 314 height 15
click at [644, 329] on div "Statut Aucun Si la réservation est payée Si réservation non payée Si la caution…" at bounding box center [504, 291] width 323 height 108
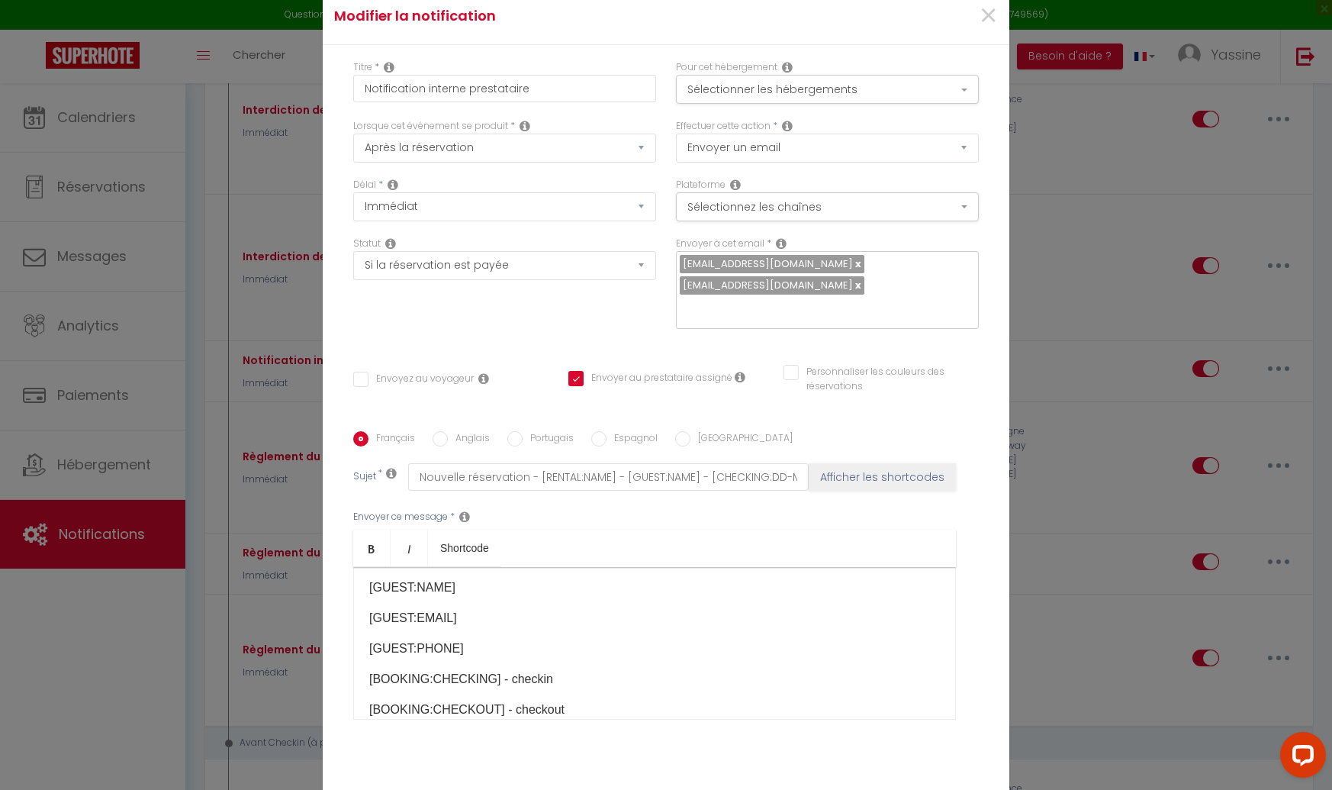
scroll to position [81, 0]
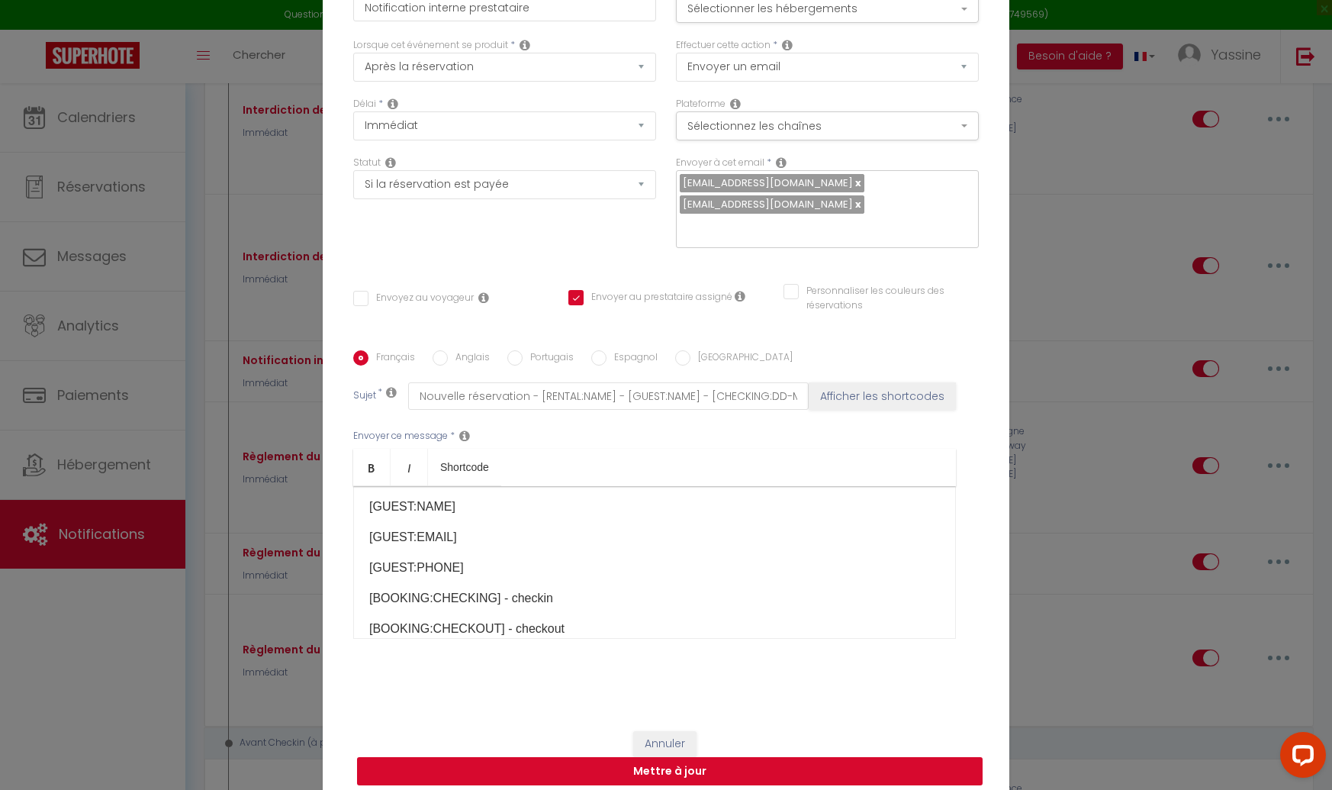
click at [673, 762] on button "Mettre à jour" at bounding box center [670, 771] width 626 height 29
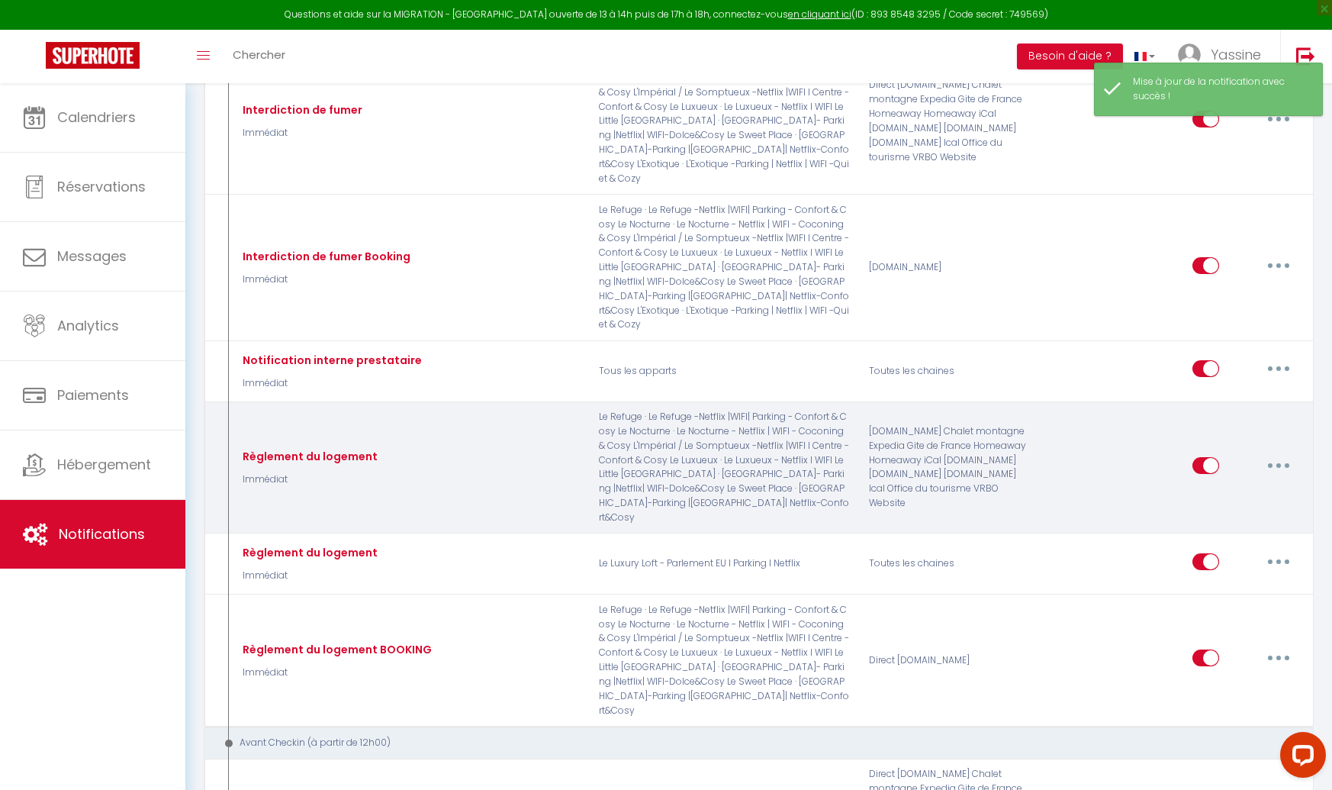
click at [1282, 453] on button "button" at bounding box center [1278, 465] width 43 height 24
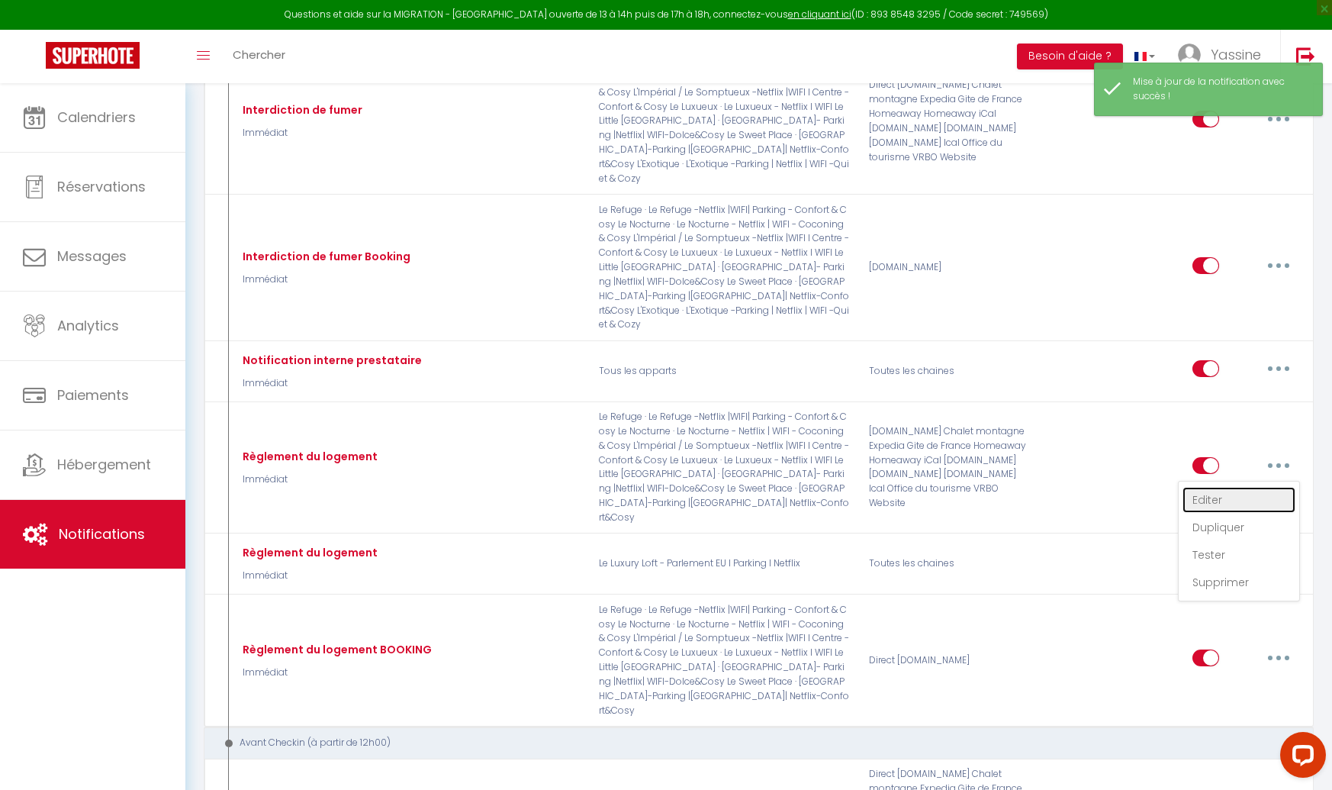
click at [1231, 487] on link "Editer" at bounding box center [1239, 500] width 113 height 26
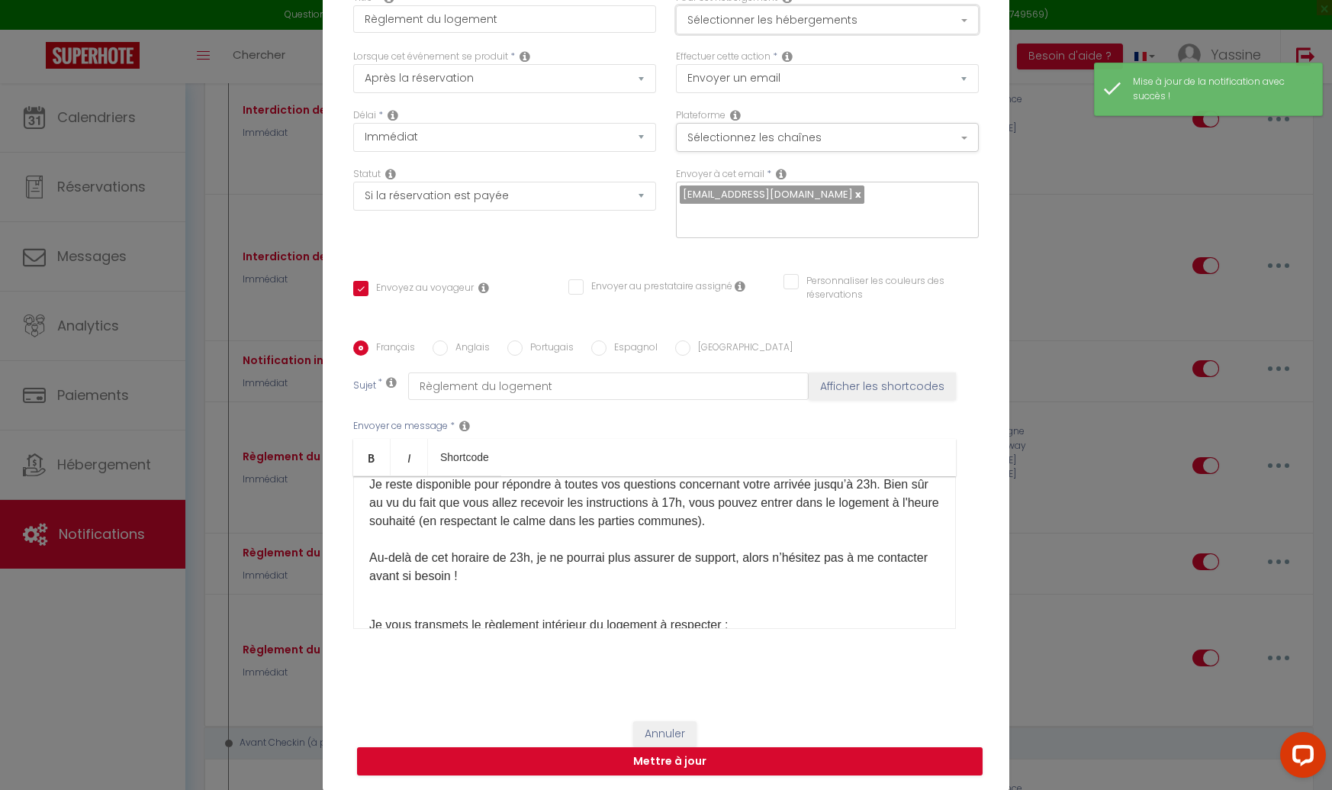
click at [763, 33] on button "Sélectionner les hébergements" at bounding box center [827, 19] width 303 height 29
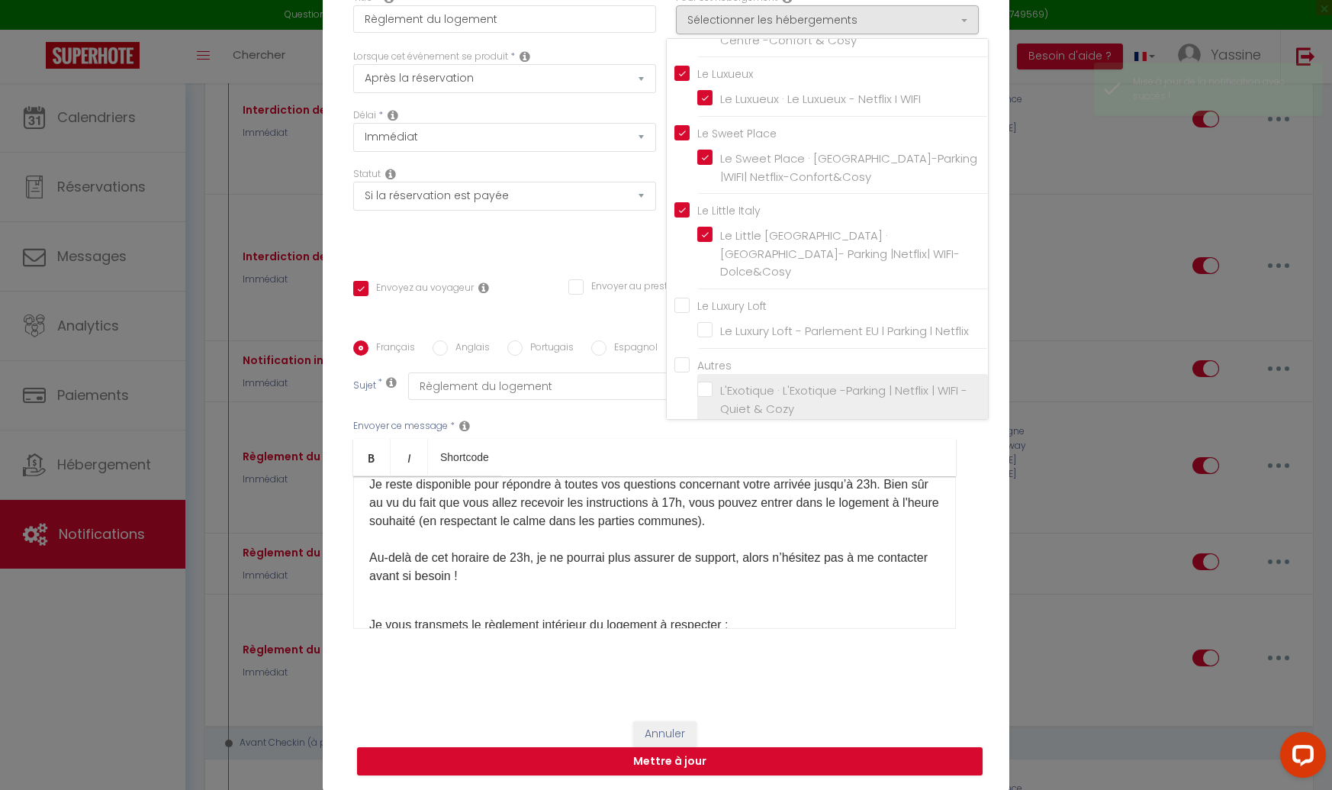
click at [704, 392] on input "L'Exotique · L'Exotique -Parking | Netflix | WIFI -Quiet & Cozy" at bounding box center [842, 399] width 291 height 15
drag, startPoint x: 641, startPoint y: 246, endPoint x: 650, endPoint y: 269, distance: 23.9
click at [641, 246] on div "Titre * Règlement du logement Pour cet hébergement Sélectionner les hébergement…" at bounding box center [666, 341] width 687 height 730
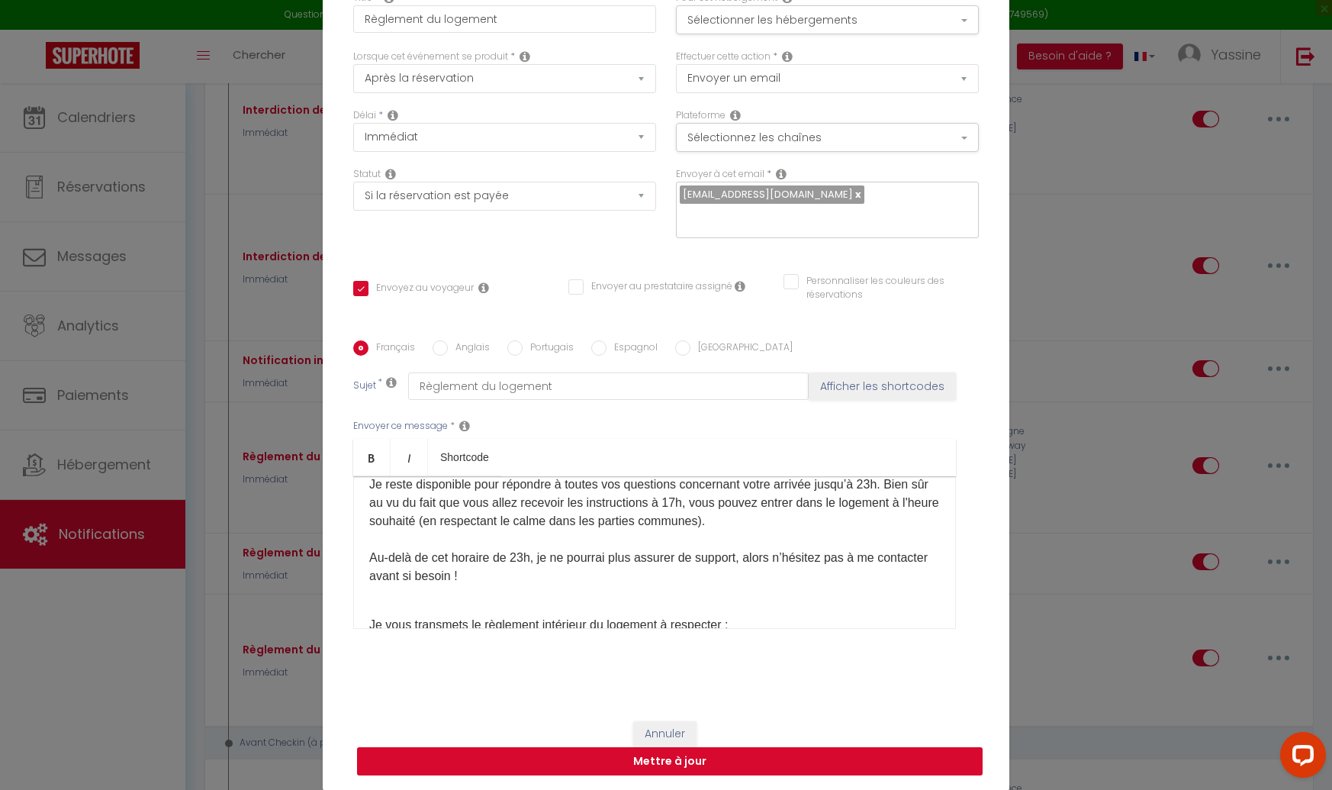
click at [686, 753] on button "Mettre à jour" at bounding box center [670, 761] width 626 height 29
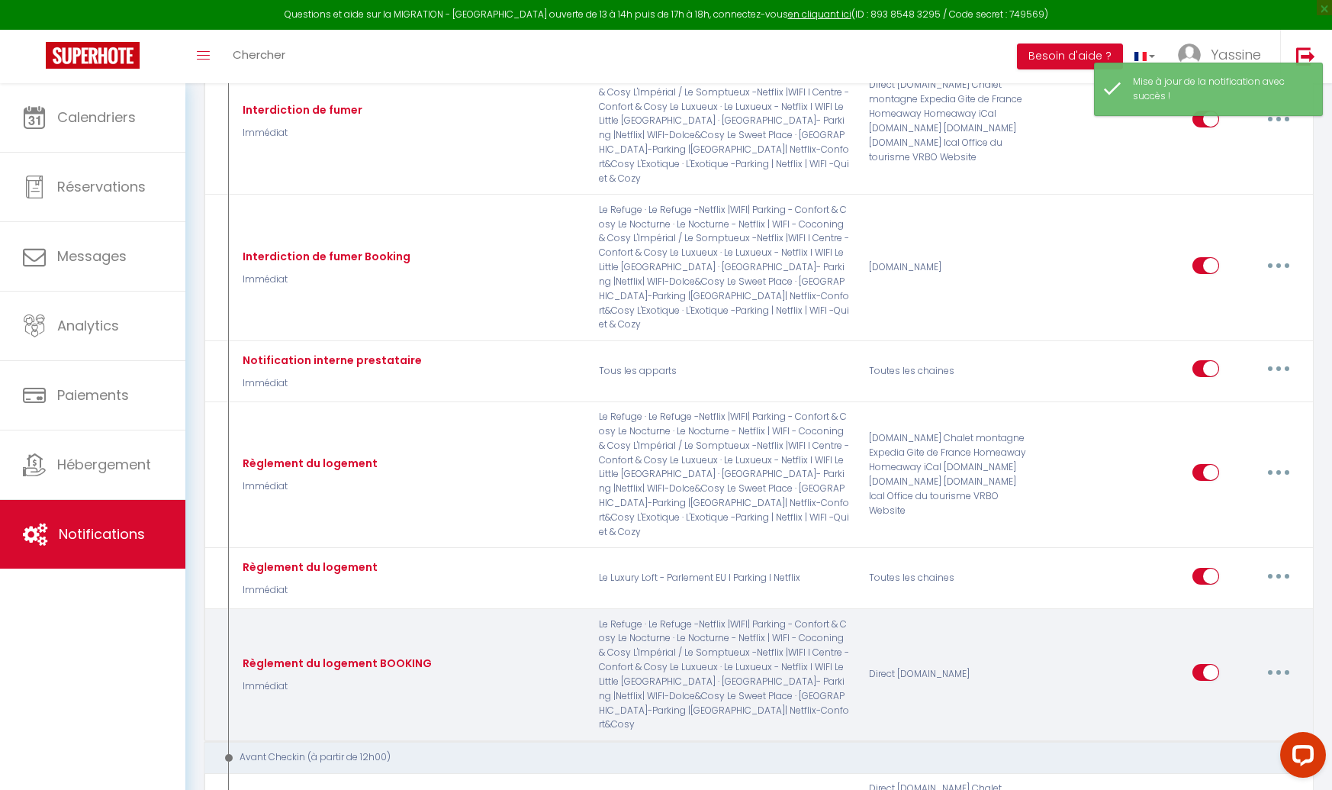
click at [1270, 660] on button "button" at bounding box center [1278, 672] width 43 height 24
click at [1202, 694] on link "Editer" at bounding box center [1239, 707] width 113 height 26
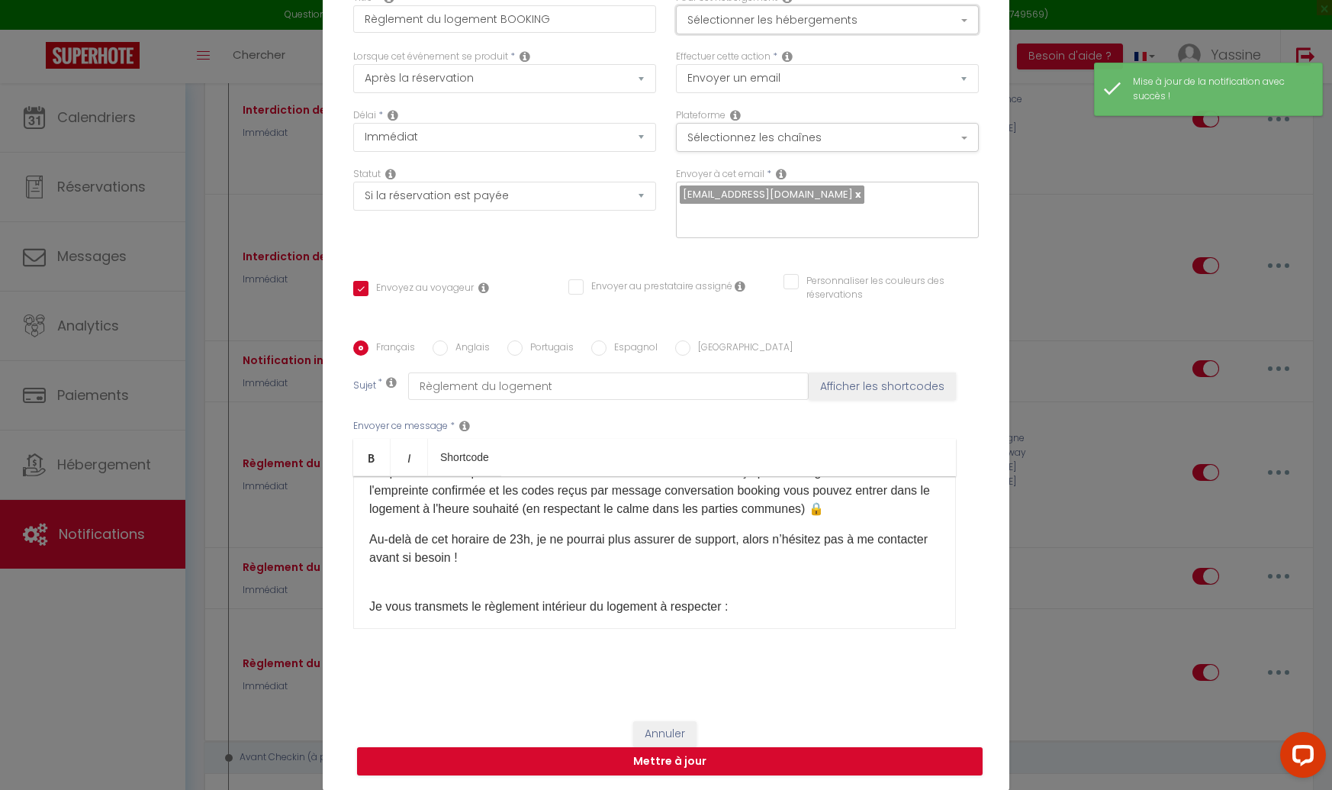
drag, startPoint x: 737, startPoint y: 44, endPoint x: 739, endPoint y: 53, distance: 9.3
click at [737, 34] on button "Sélectionner les hébergements" at bounding box center [827, 19] width 303 height 29
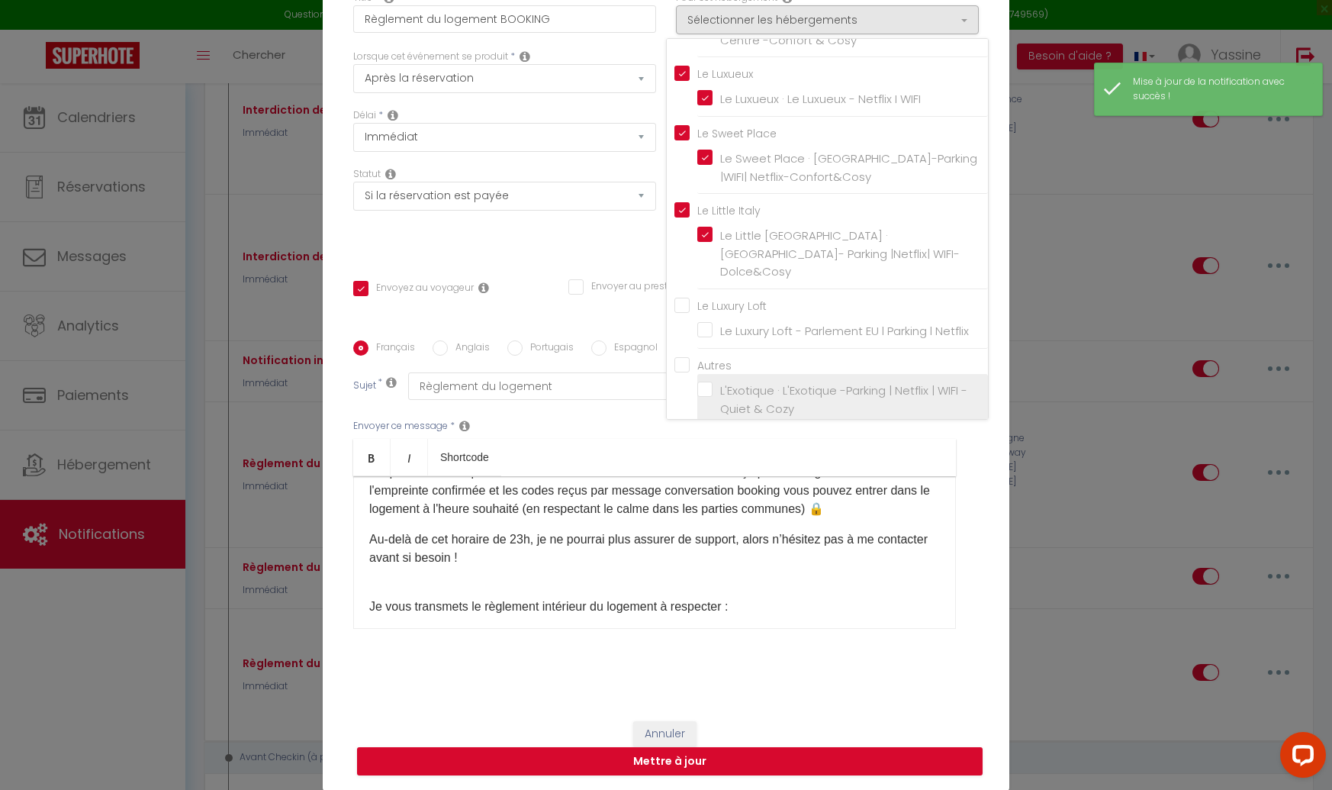
click at [717, 383] on li "L'Exotique · L'Exotique -Parking | Netflix | WIFI -Quiet & Cozy" at bounding box center [842, 400] width 291 height 52
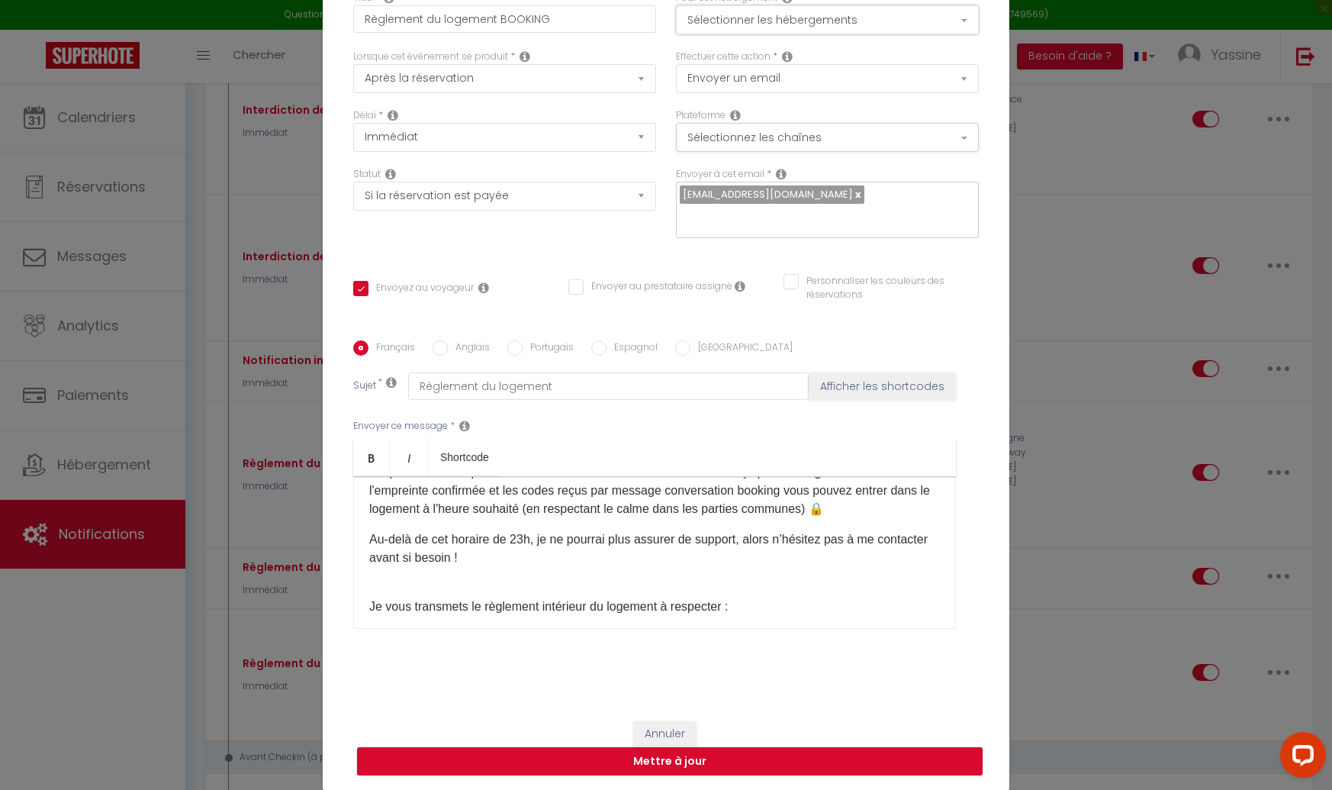
click at [755, 31] on button "Sélectionner les hébergements" at bounding box center [827, 19] width 303 height 29
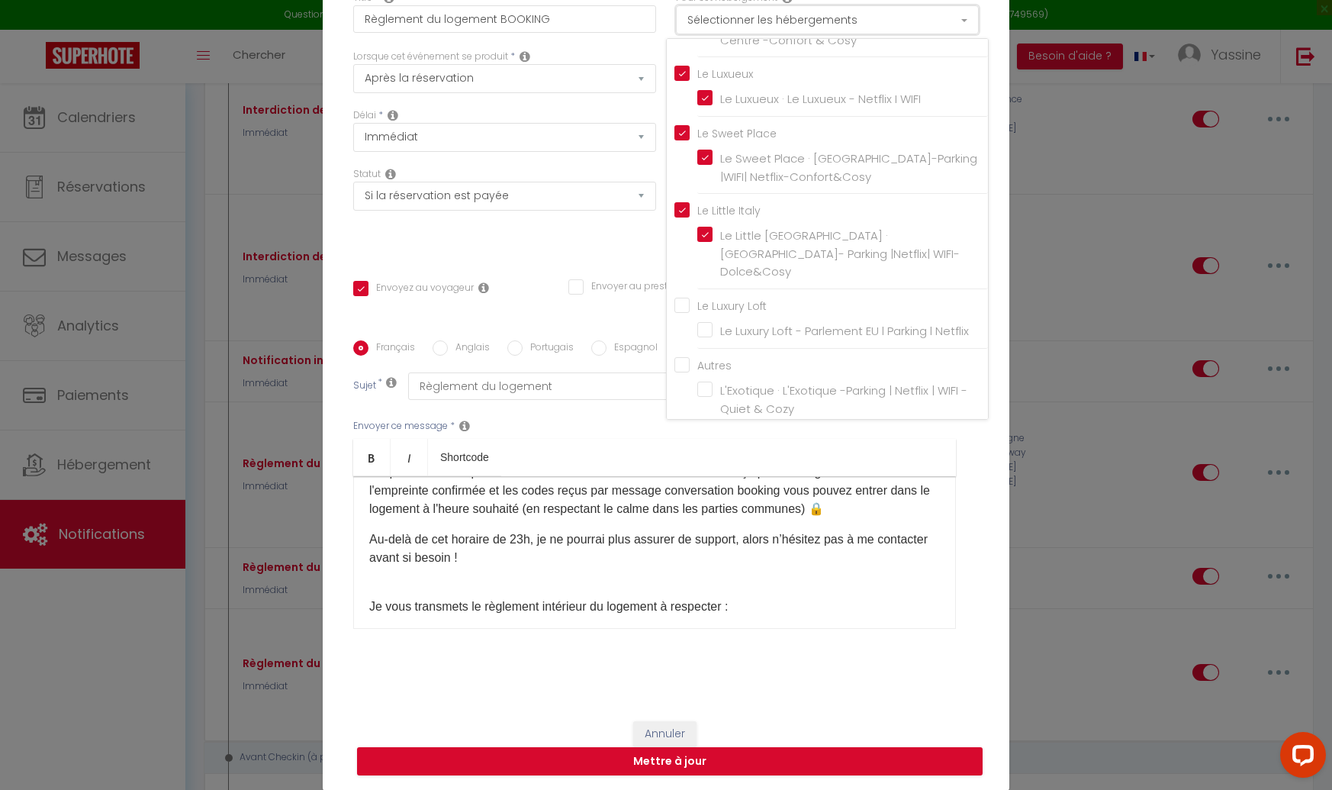
click at [754, 31] on button "Sélectionner les hébergements" at bounding box center [827, 19] width 303 height 29
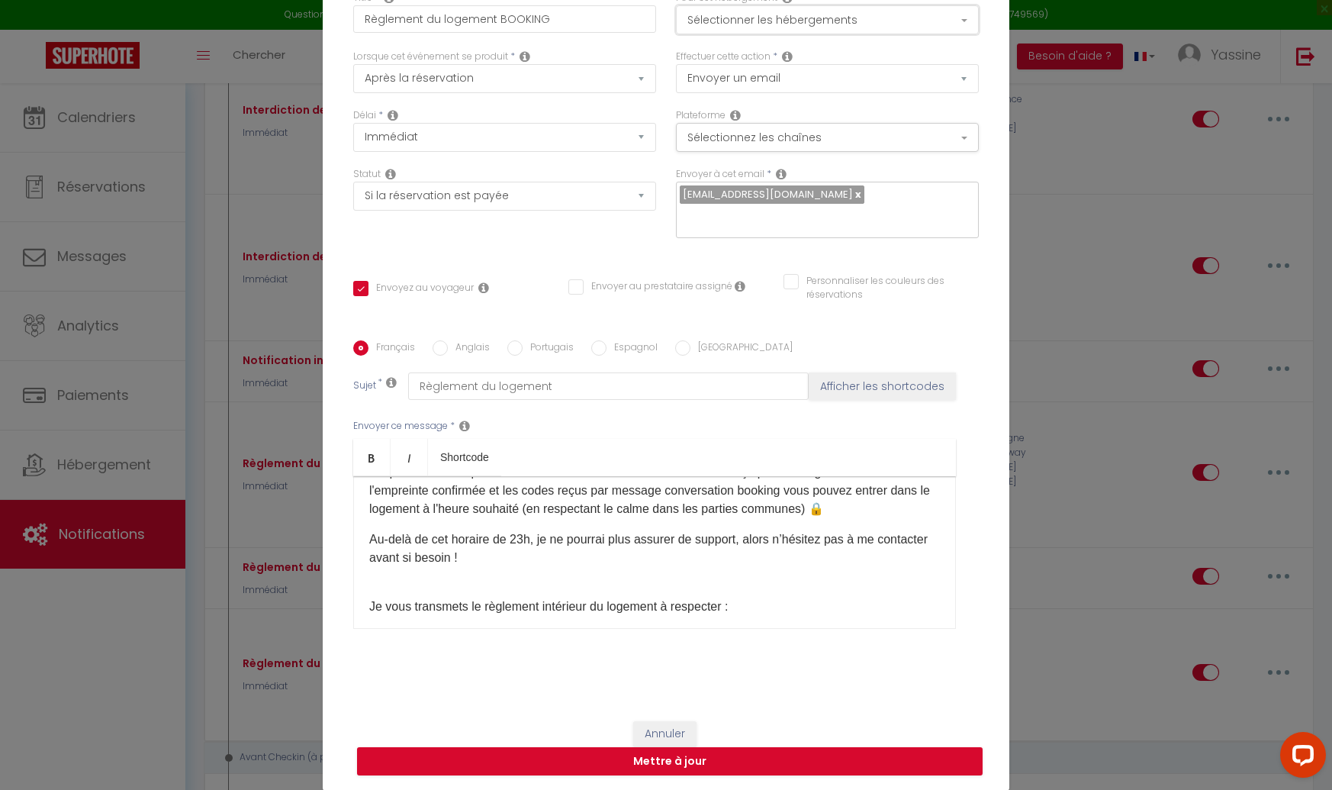
click at [754, 31] on button "Sélectionner les hébergements" at bounding box center [827, 19] width 303 height 29
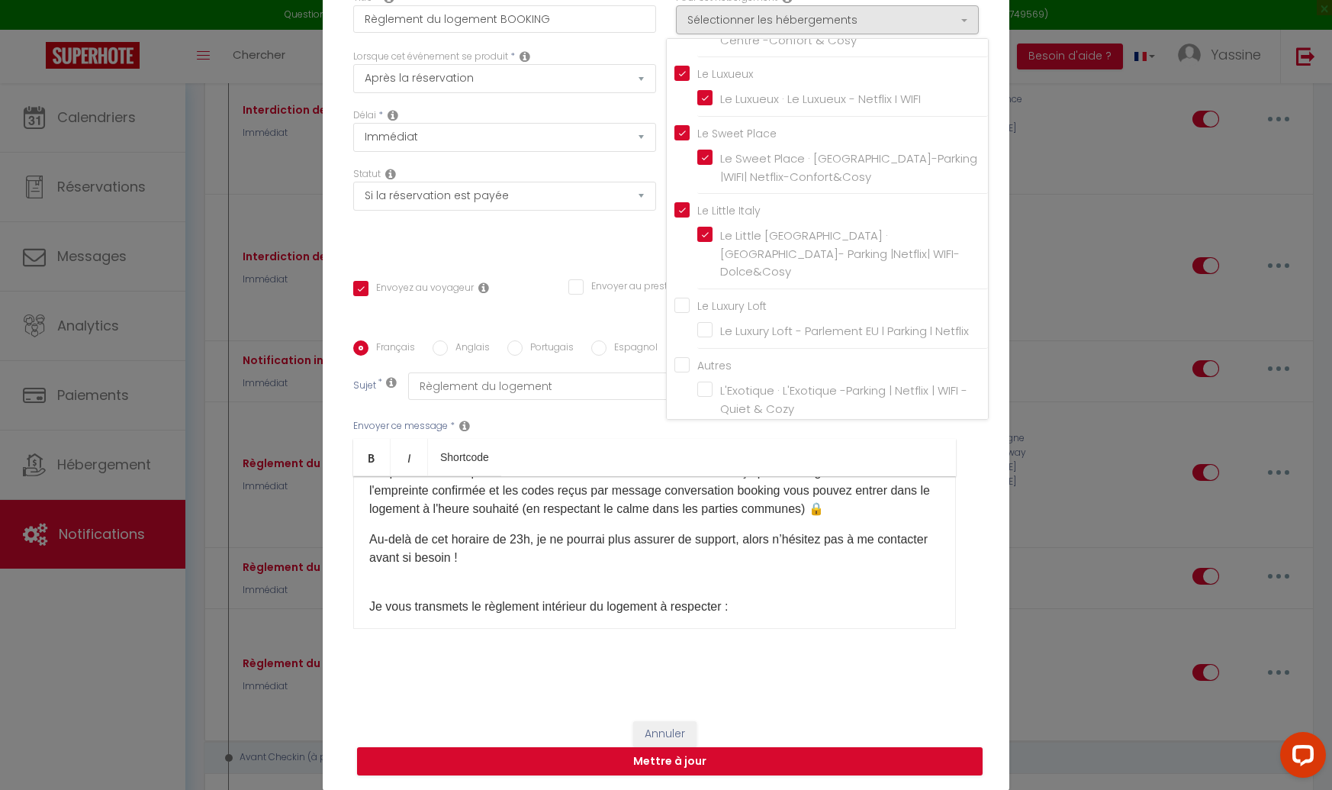
click at [713, 382] on label "L'Exotique · L'Exotique -Parking | Netflix | WIFI -Quiet & Cozy" at bounding box center [846, 400] width 266 height 36
click at [702, 392] on input "L'Exotique · L'Exotique -Parking | Netflix | WIFI -Quiet & Cozy" at bounding box center [842, 399] width 291 height 15
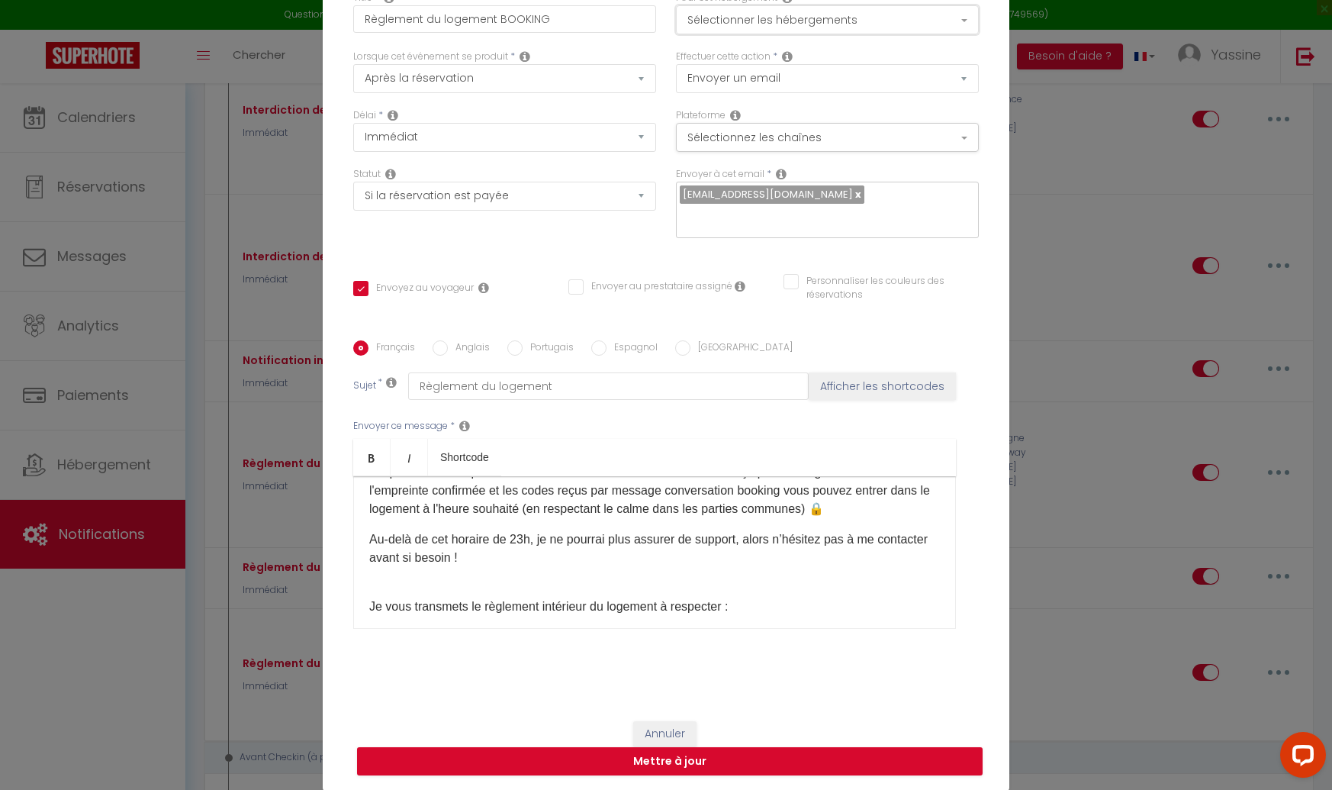
click at [723, 30] on button "Sélectionner les hébergements" at bounding box center [827, 19] width 303 height 29
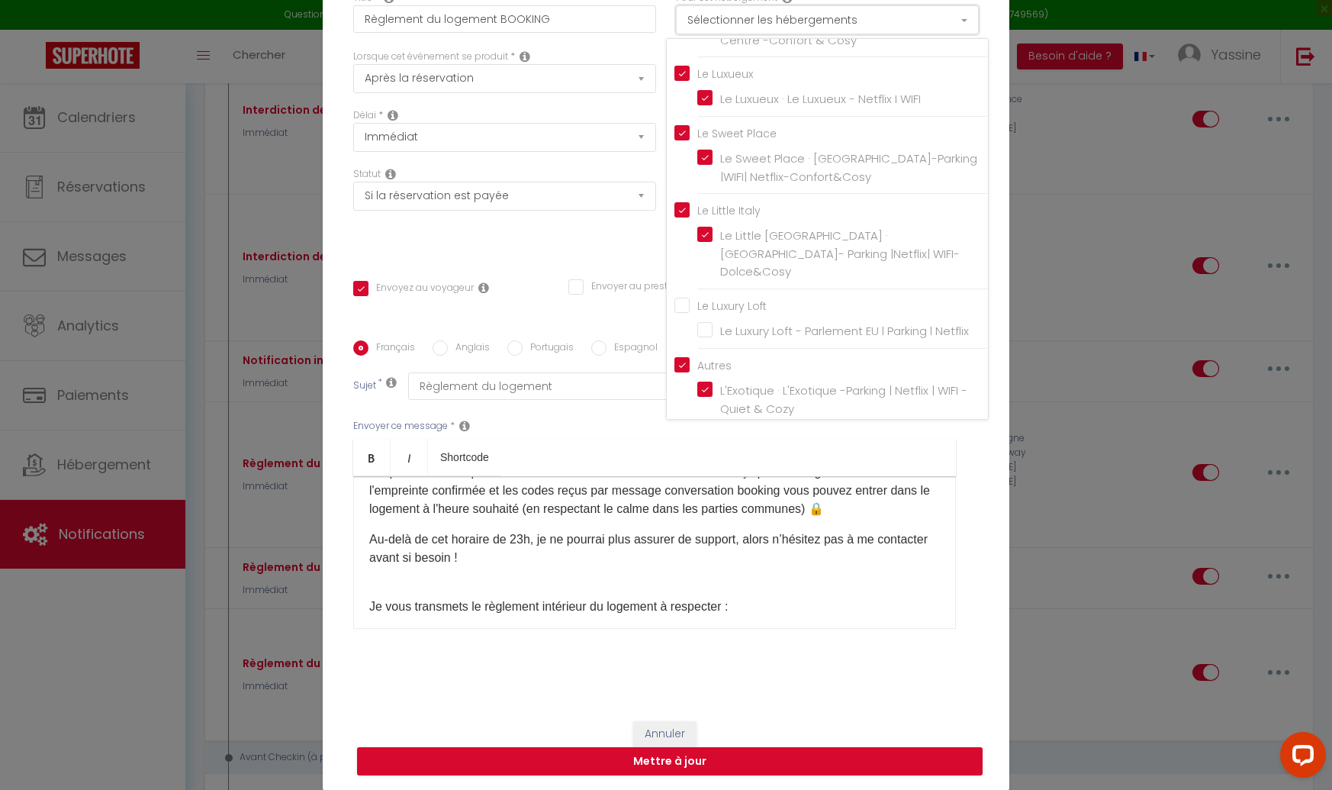
click at [723, 30] on button "Sélectionner les hébergements" at bounding box center [827, 19] width 303 height 29
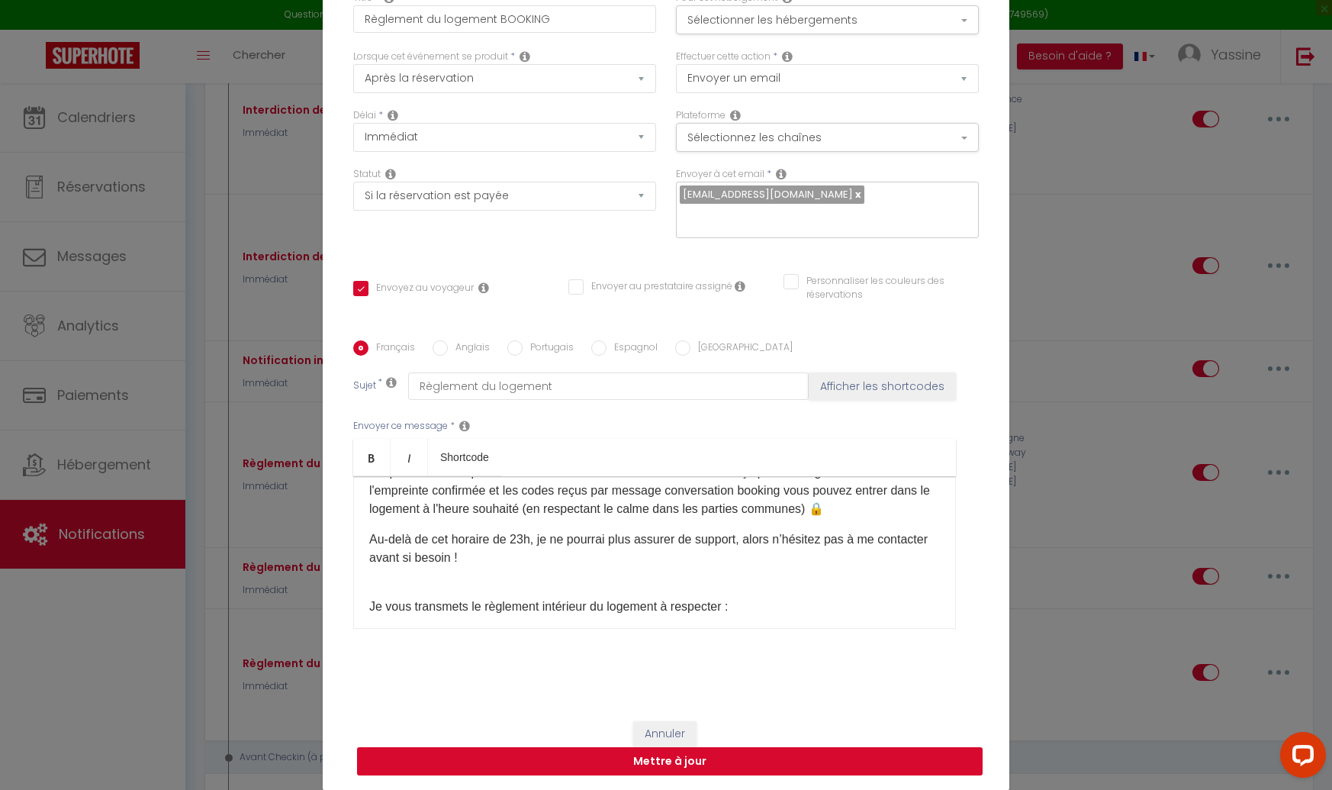
click at [684, 755] on button "Mettre à jour" at bounding box center [670, 761] width 626 height 29
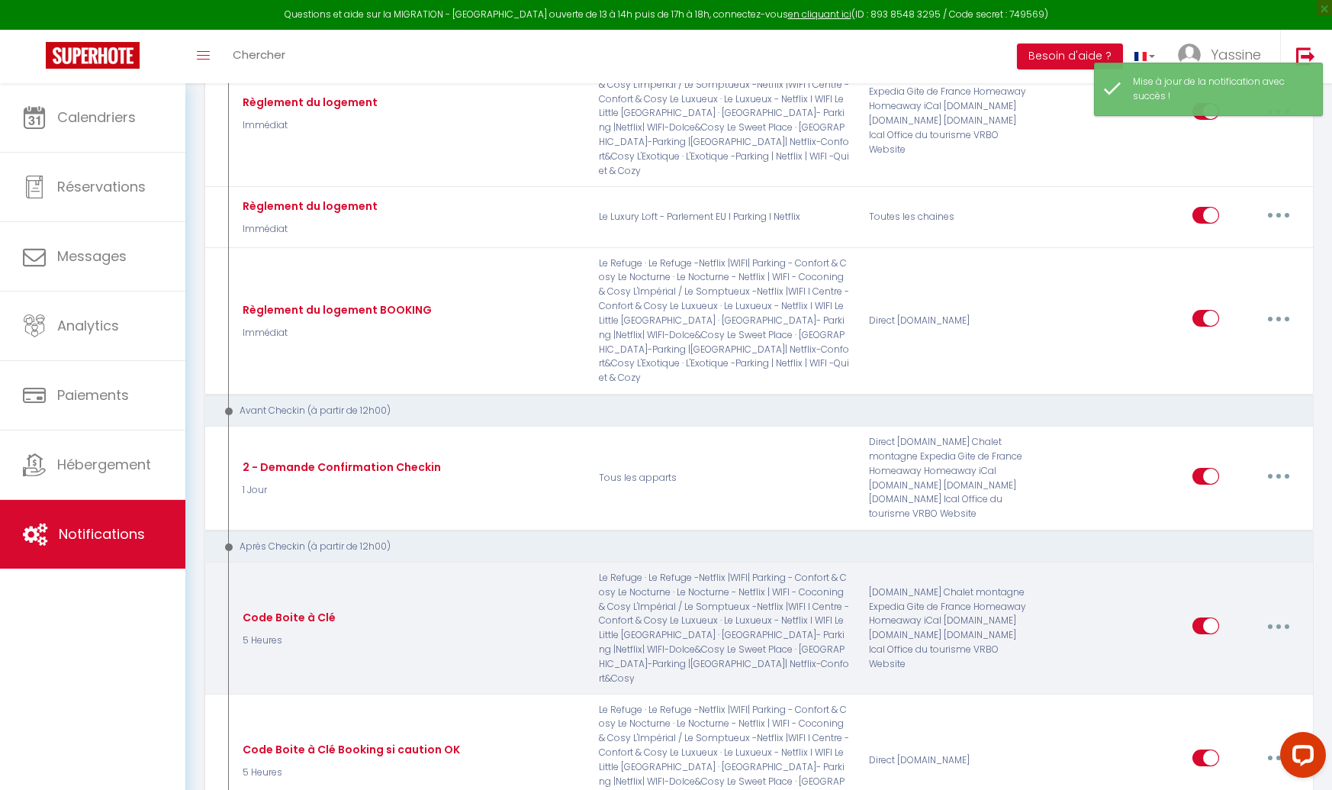
scroll to position [1019, 0]
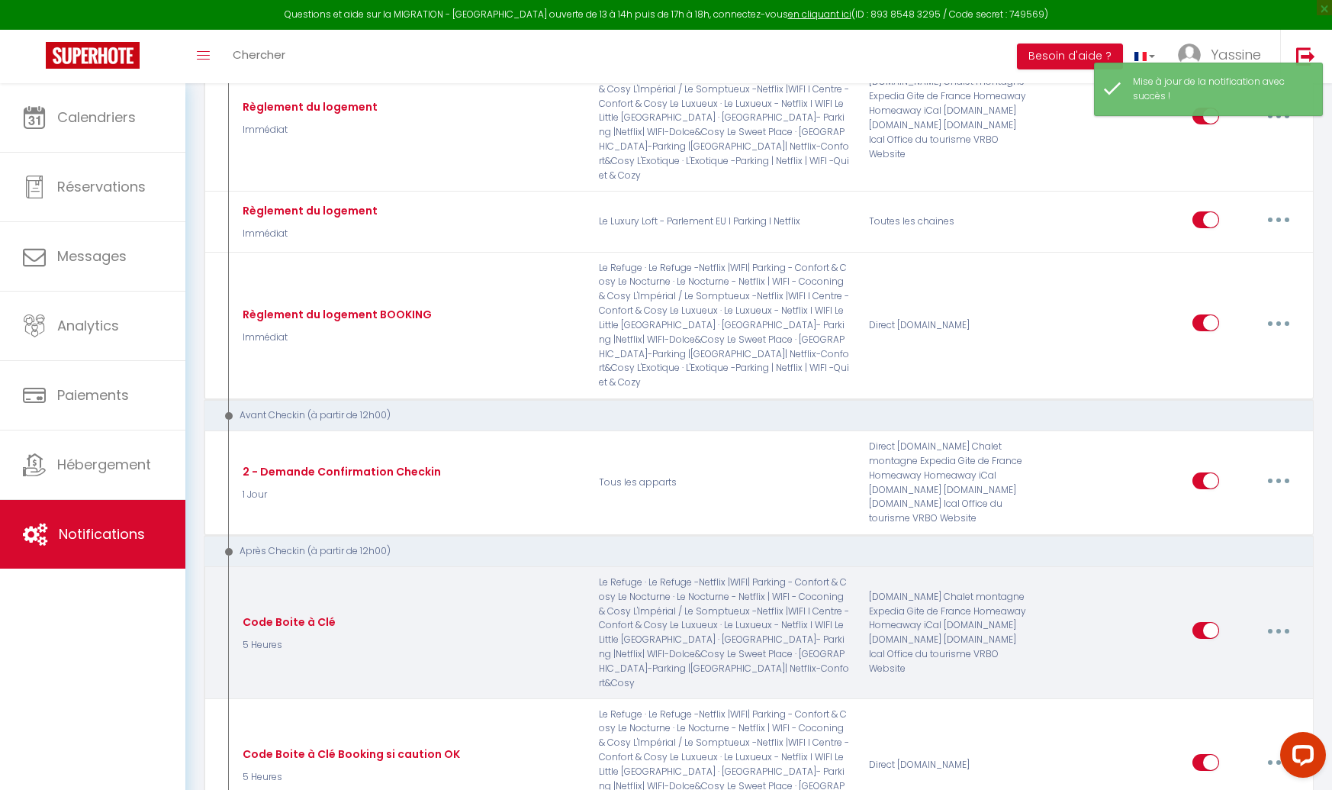
click at [1270, 618] on button "button" at bounding box center [1278, 630] width 43 height 24
click at [1222, 652] on link "Editer" at bounding box center [1239, 665] width 113 height 26
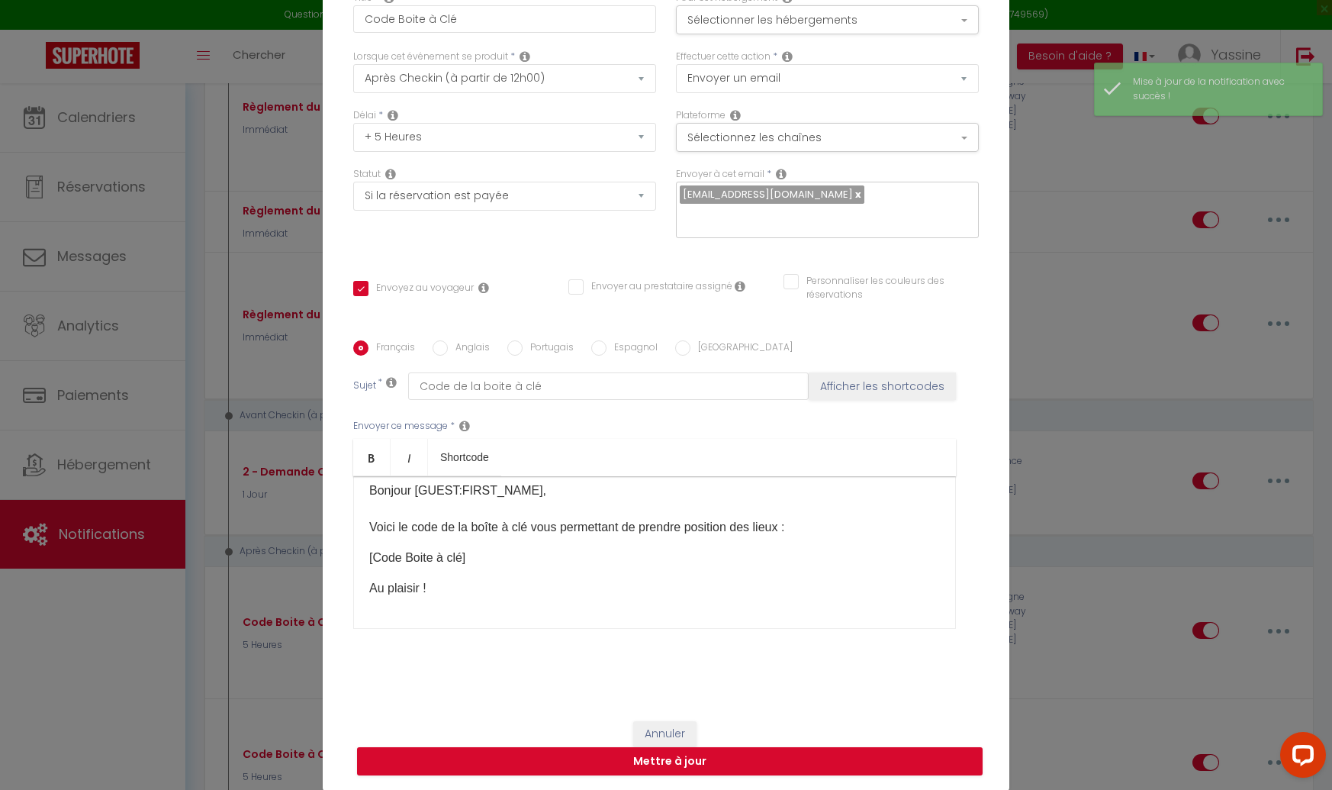
scroll to position [11, 0]
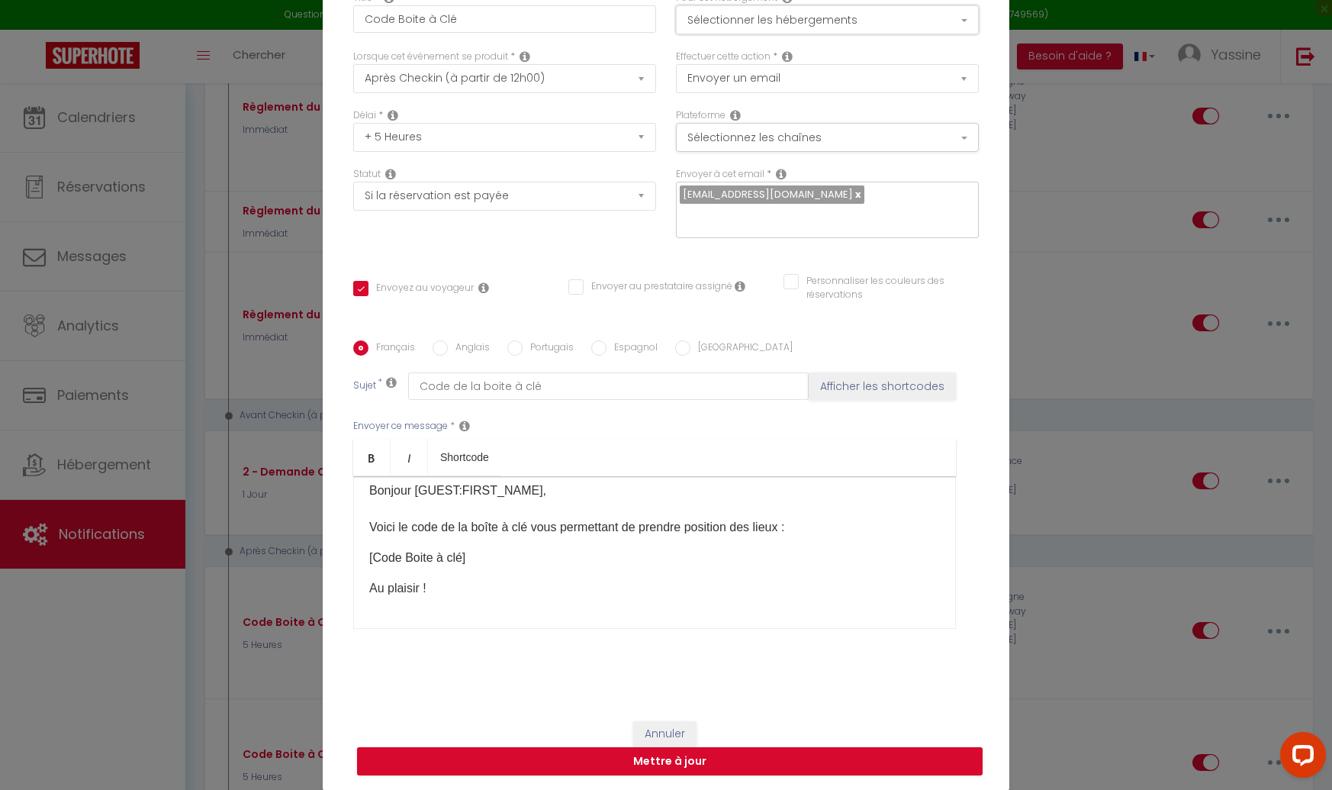
click at [739, 34] on button "Sélectionner les hébergements" at bounding box center [827, 19] width 303 height 29
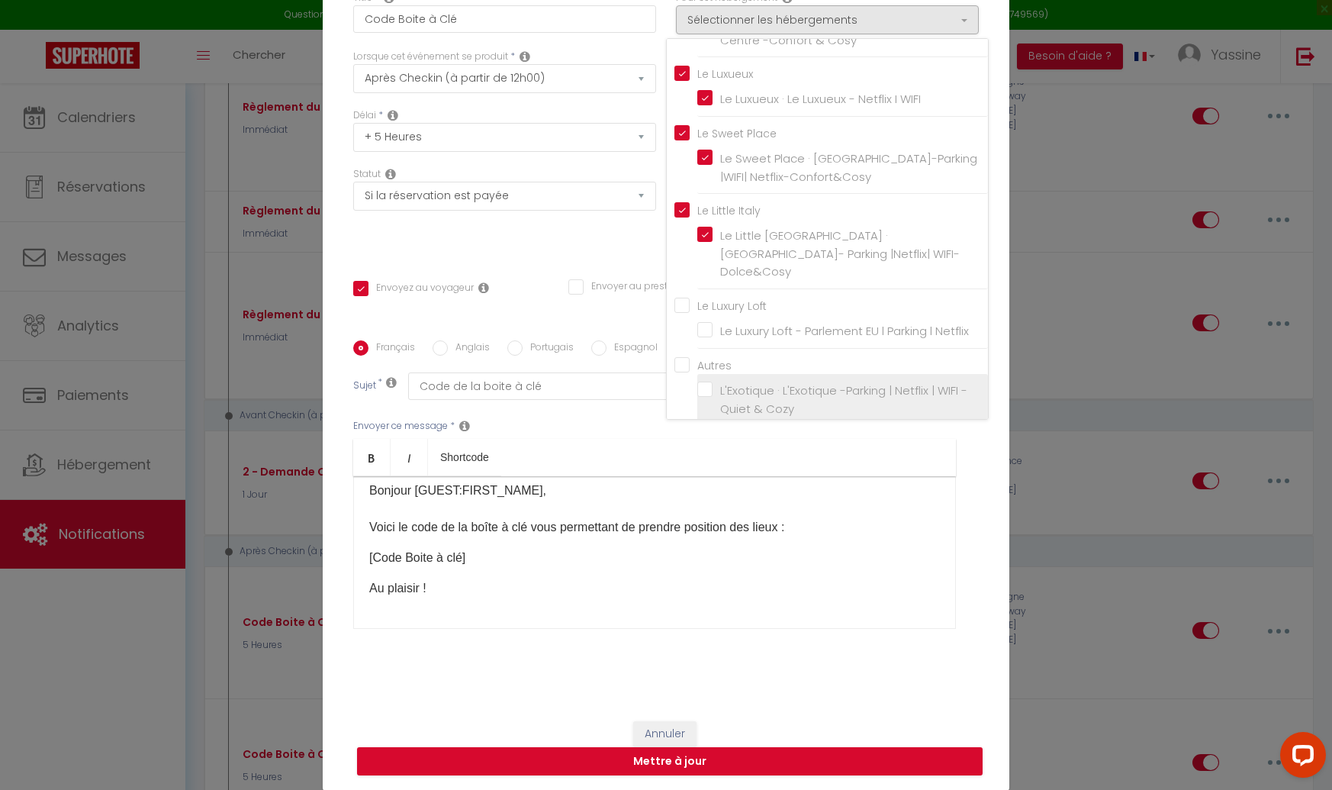
click at [704, 392] on input "L'Exotique · L'Exotique -Parking | Netflix | WIFI -Quiet & Cozy" at bounding box center [842, 399] width 291 height 15
click at [660, 317] on div "Français Anglais Portugais Espagnol Italien Sujet * Code de la boite à clé Affi…" at bounding box center [666, 493] width 626 height 353
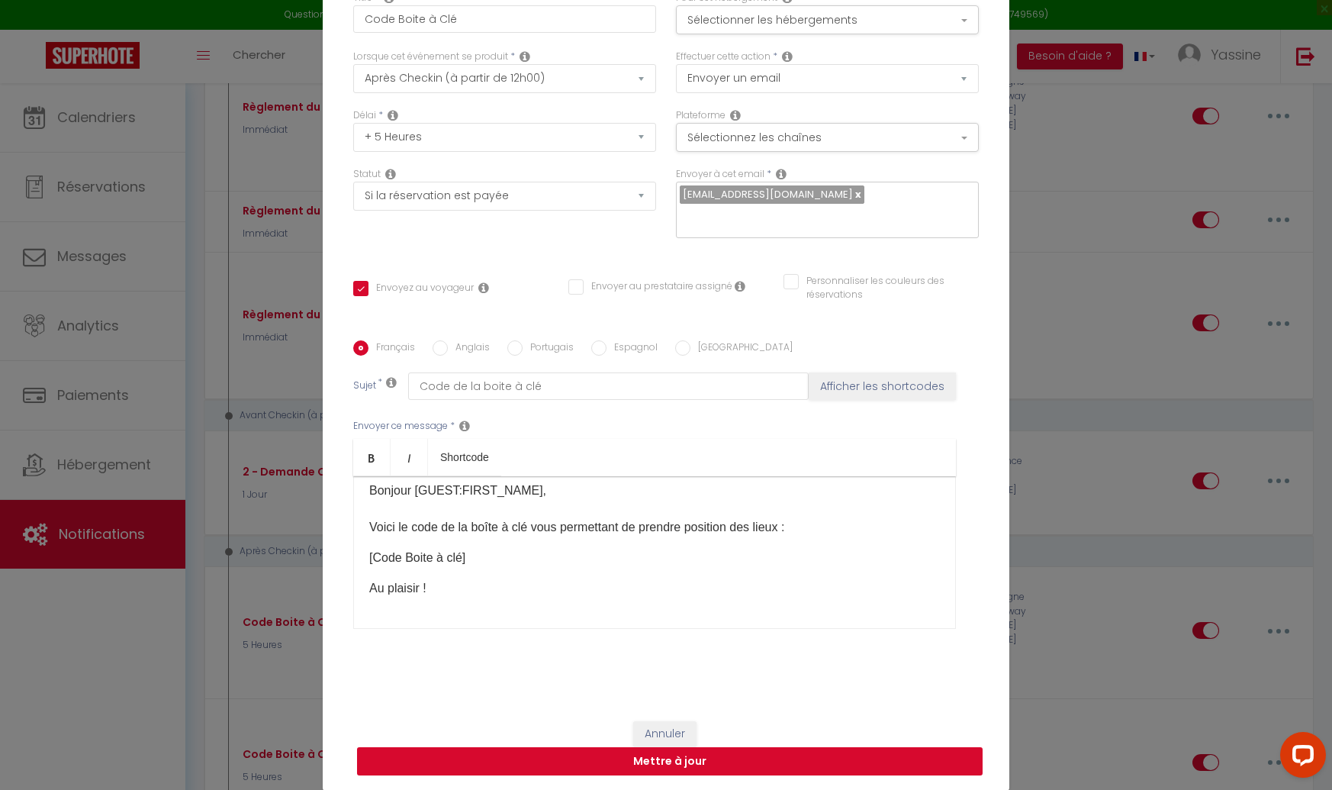
click at [605, 749] on button "Mettre à jour" at bounding box center [670, 761] width 626 height 29
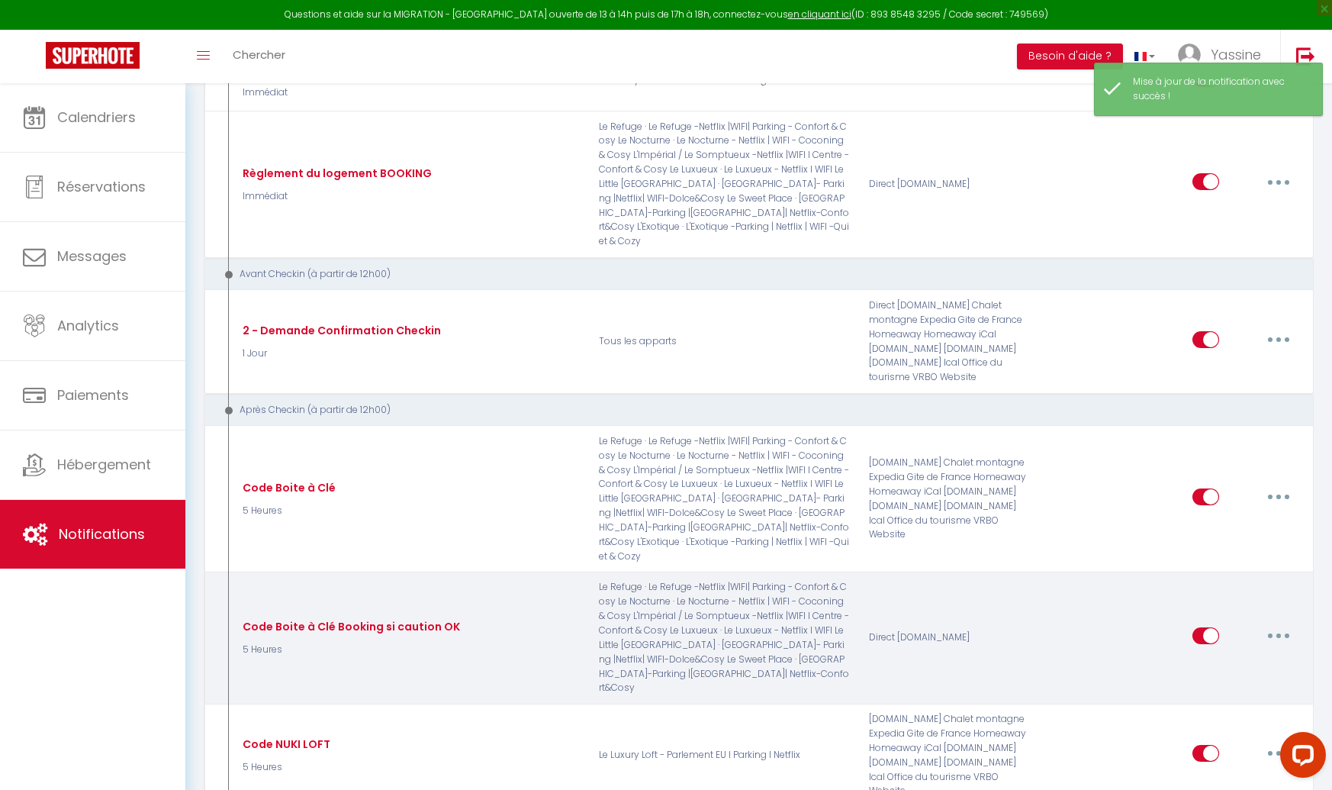
scroll to position [1193, 0]
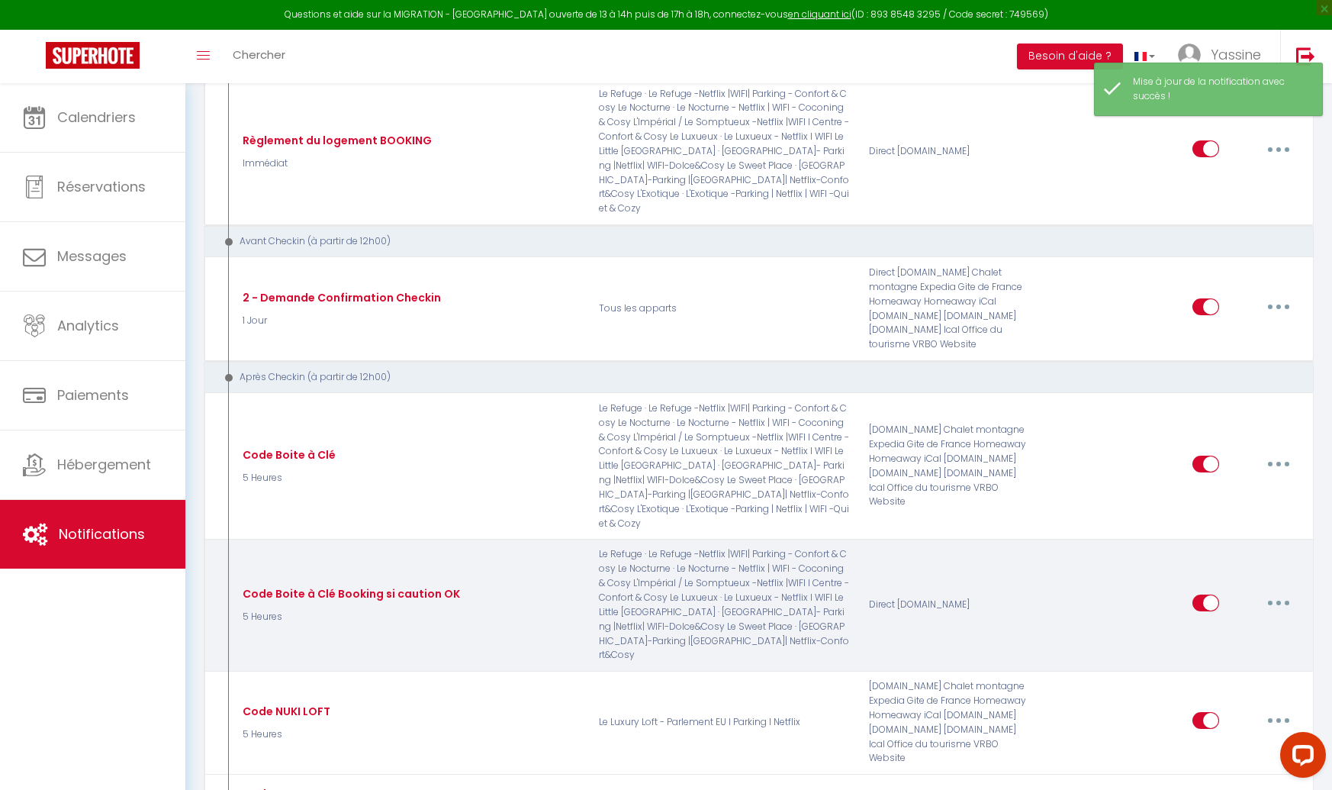
click at [1267, 591] on button "button" at bounding box center [1278, 603] width 43 height 24
click at [1211, 624] on link "Editer" at bounding box center [1239, 637] width 113 height 26
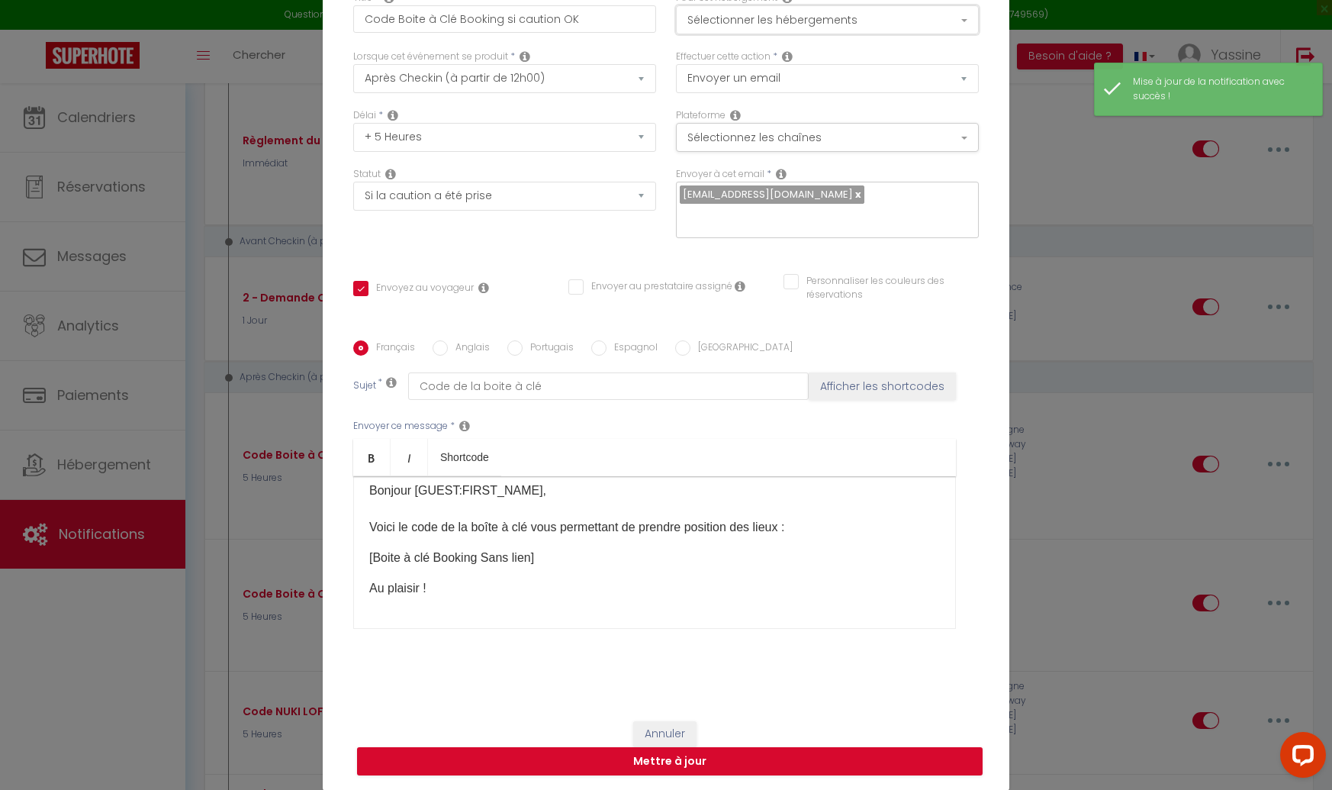
click at [707, 31] on button "Sélectionner les hébergements" at bounding box center [827, 19] width 303 height 29
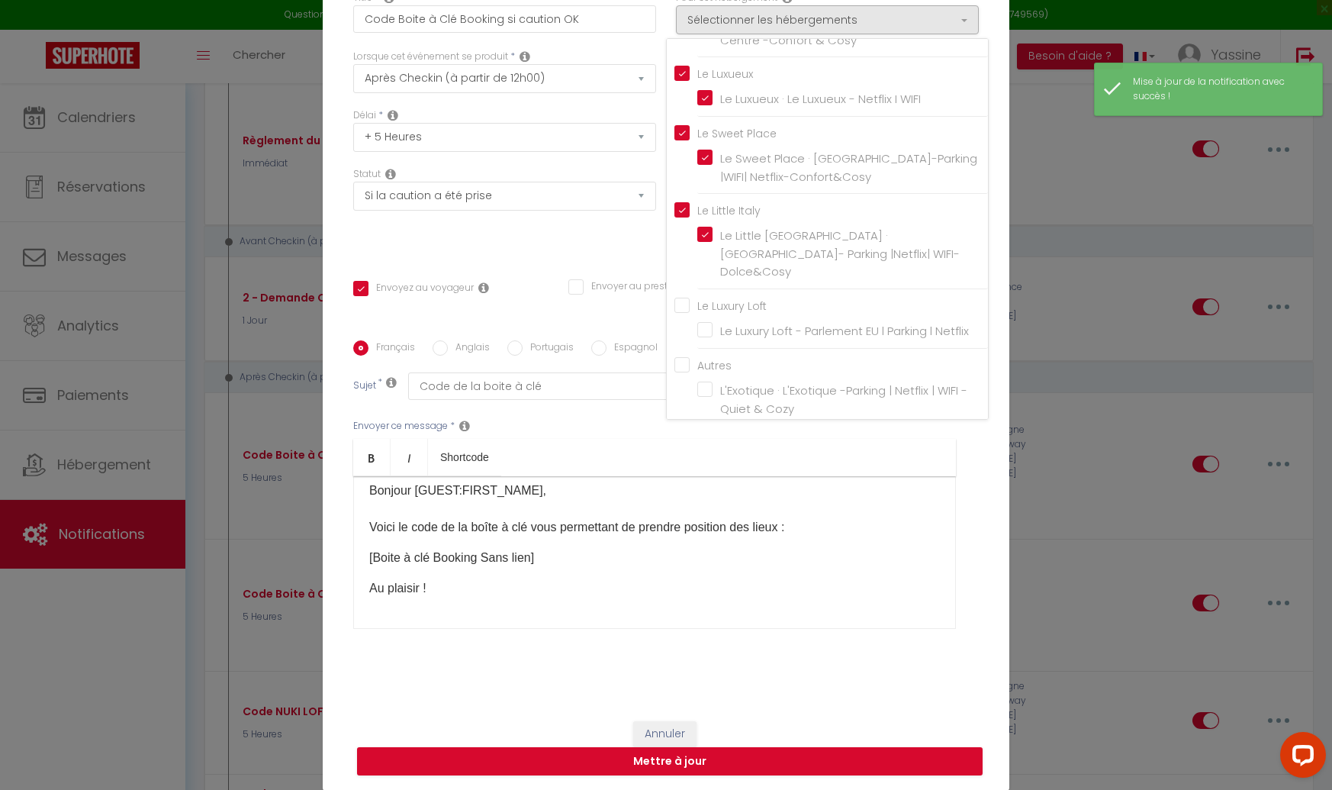
click at [713, 382] on label "L'Exotique · L'Exotique -Parking | Netflix | WIFI -Quiet & Cozy" at bounding box center [846, 400] width 266 height 36
click at [701, 392] on input "L'Exotique · L'Exotique -Parking | Netflix | WIFI -Quiet & Cozy" at bounding box center [842, 399] width 291 height 15
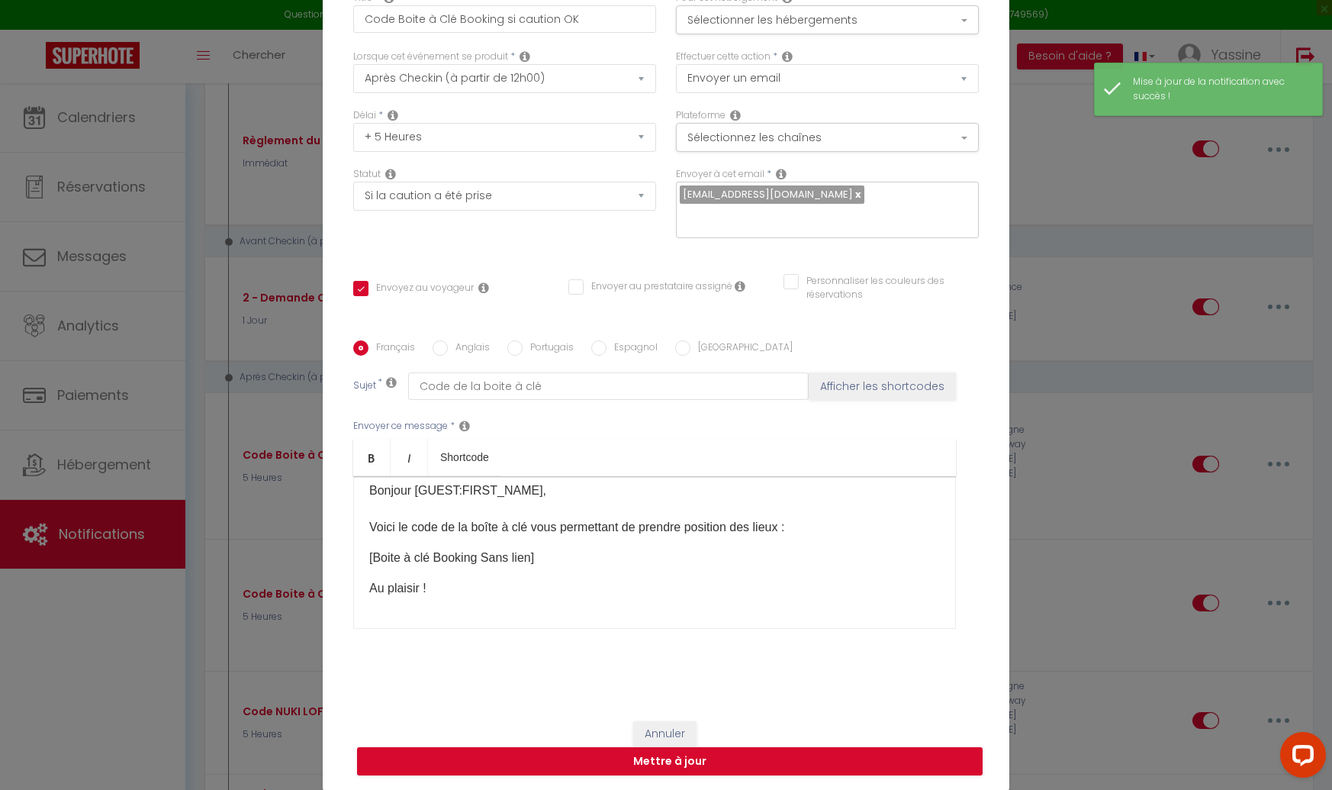
click at [649, 419] on div "Envoyer ce message * Bold Italic Shortcode Rich text editor Bonjour [GUEST:FIRS…" at bounding box center [666, 524] width 626 height 248
click at [610, 756] on button "Mettre à jour" at bounding box center [670, 761] width 626 height 29
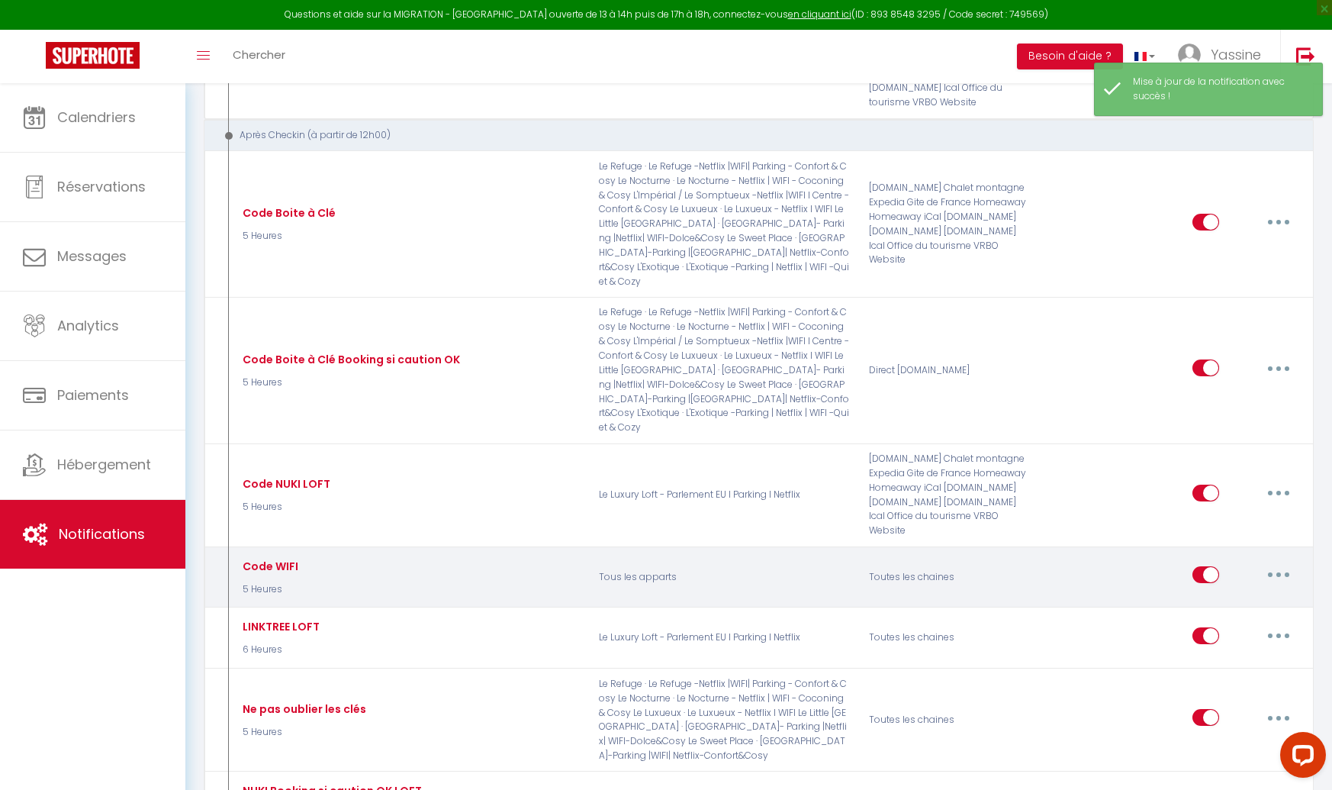
scroll to position [1447, 0]
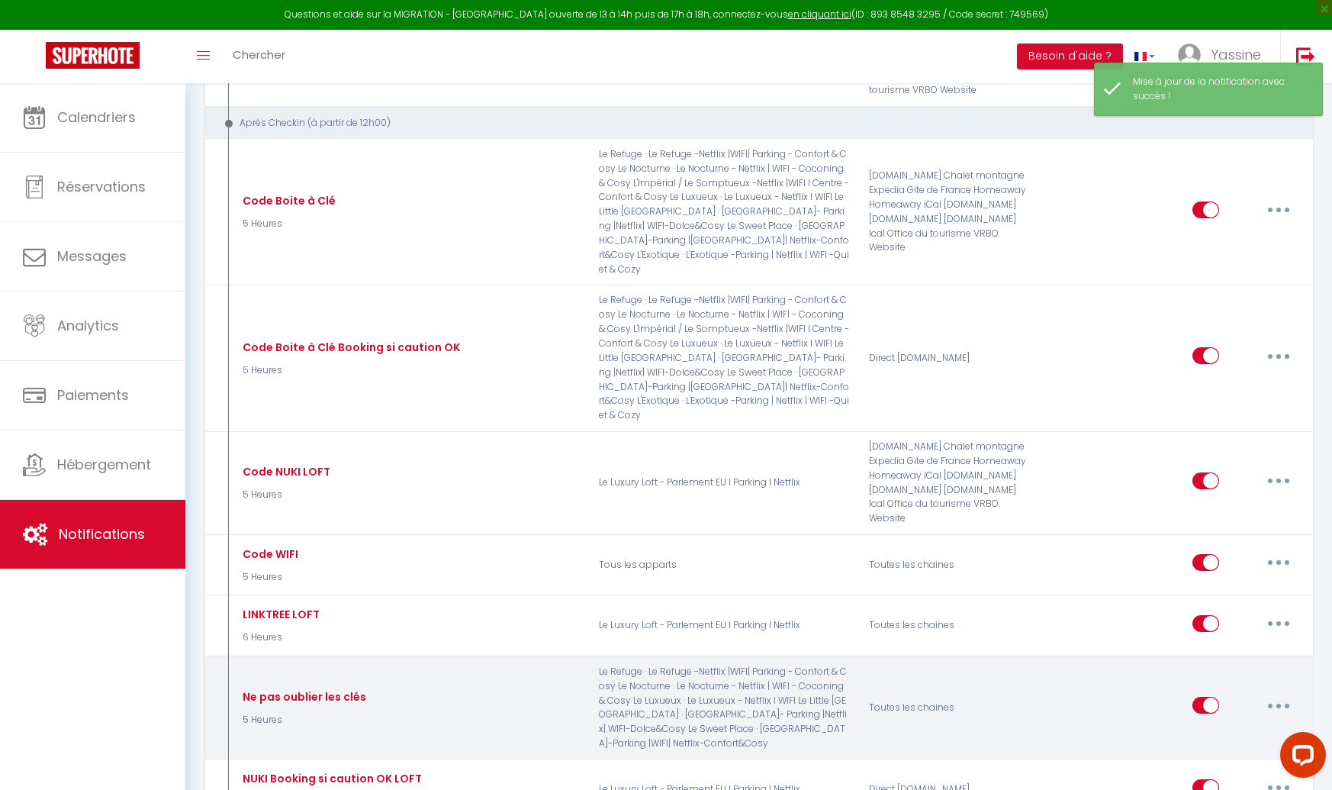
click at [1272, 693] on button "button" at bounding box center [1278, 705] width 43 height 24
click at [1220, 727] on link "Editer" at bounding box center [1239, 740] width 113 height 26
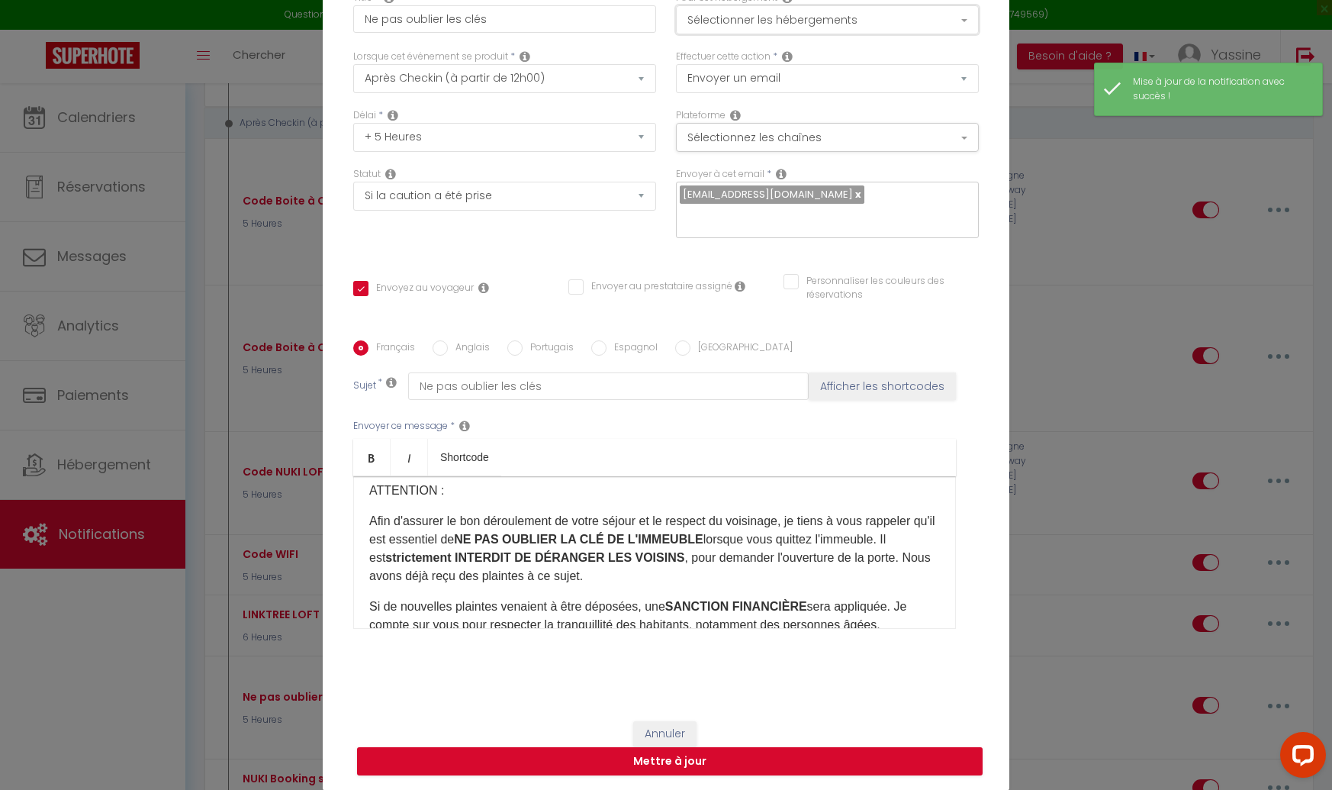
drag, startPoint x: 755, startPoint y: 31, endPoint x: 756, endPoint y: 40, distance: 8.4
click at [755, 31] on button "Sélectionner les hébergements" at bounding box center [827, 19] width 303 height 29
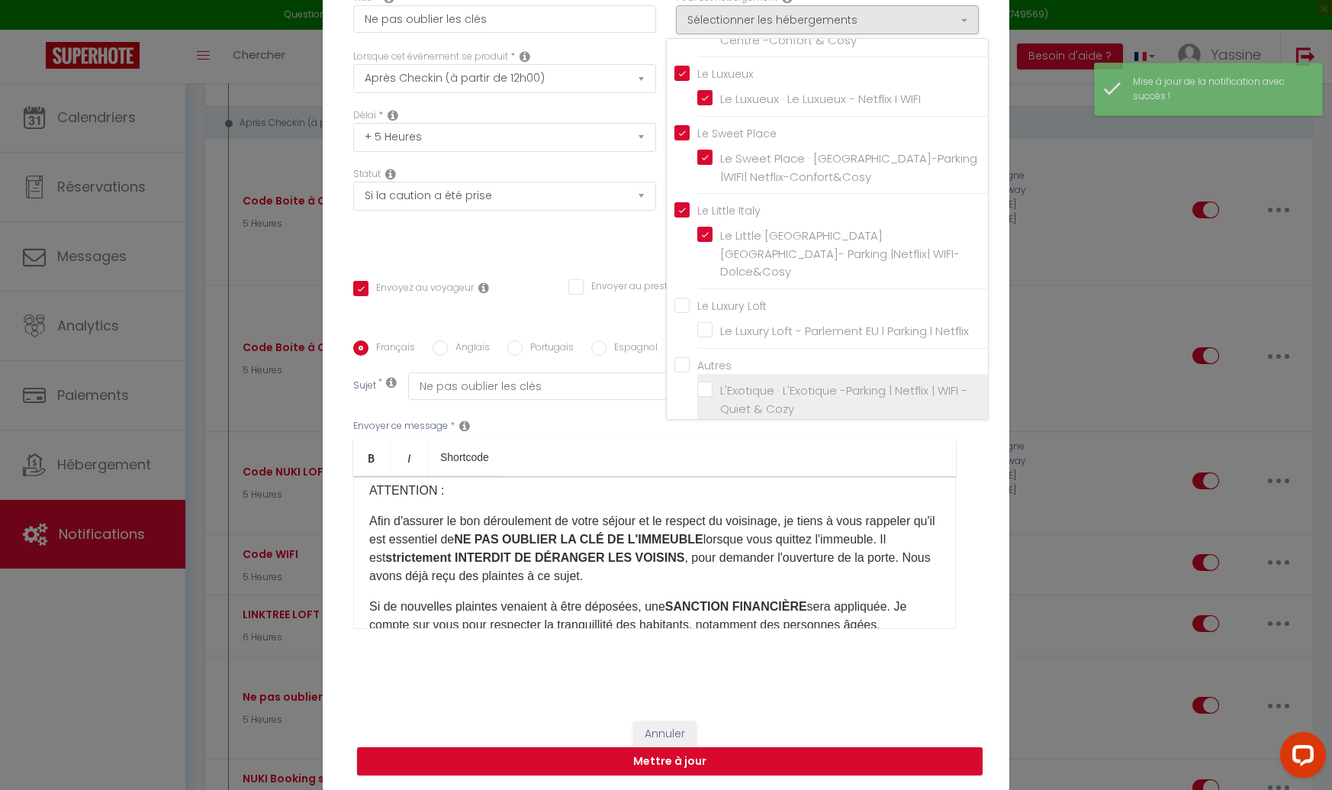
click at [713, 382] on label "L'Exotique · L'Exotique -Parking | Netflix | WIFI -Quiet & Cozy" at bounding box center [846, 400] width 266 height 36
click at [705, 392] on input "L'Exotique · L'Exotique -Parking | Netflix | WIFI -Quiet & Cozy" at bounding box center [842, 399] width 291 height 15
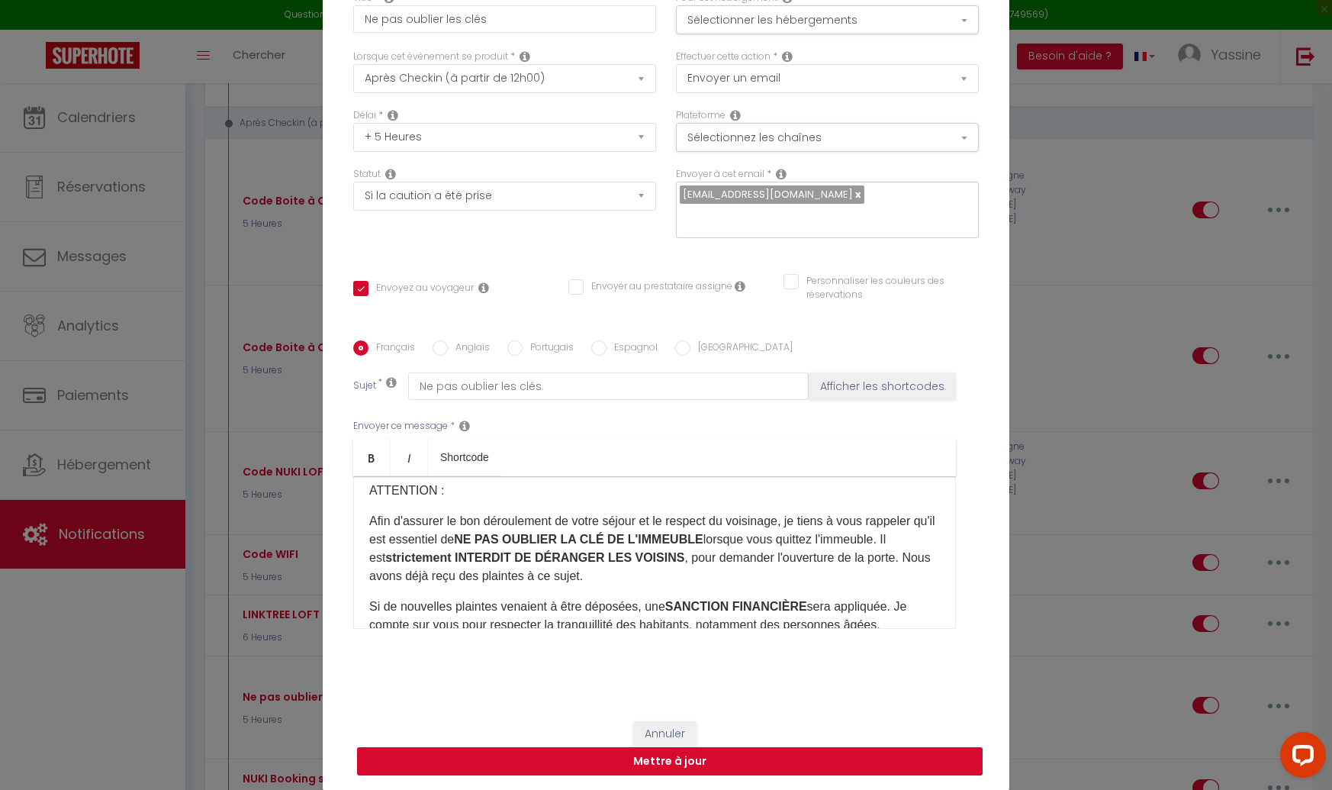
click at [656, 749] on button "Mettre à jour" at bounding box center [670, 761] width 626 height 29
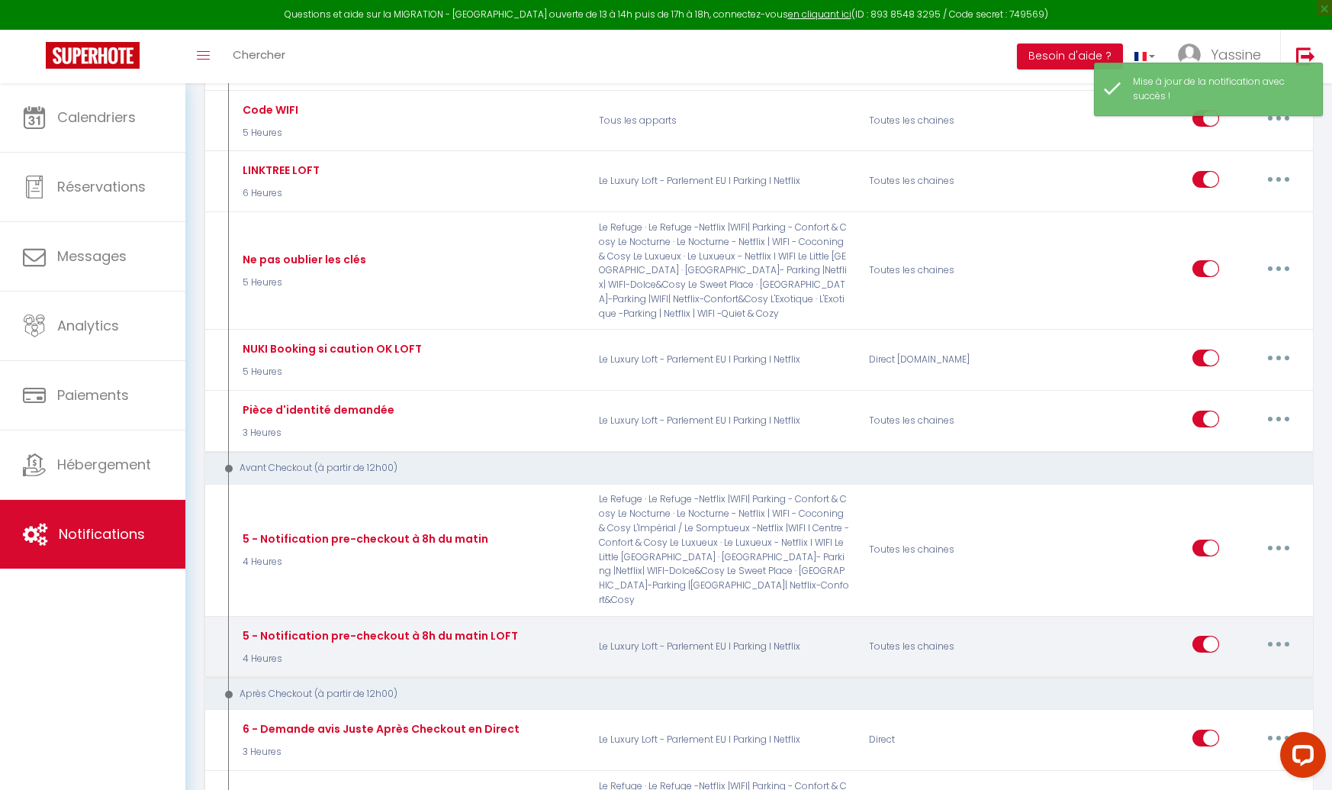
scroll to position [1952, 0]
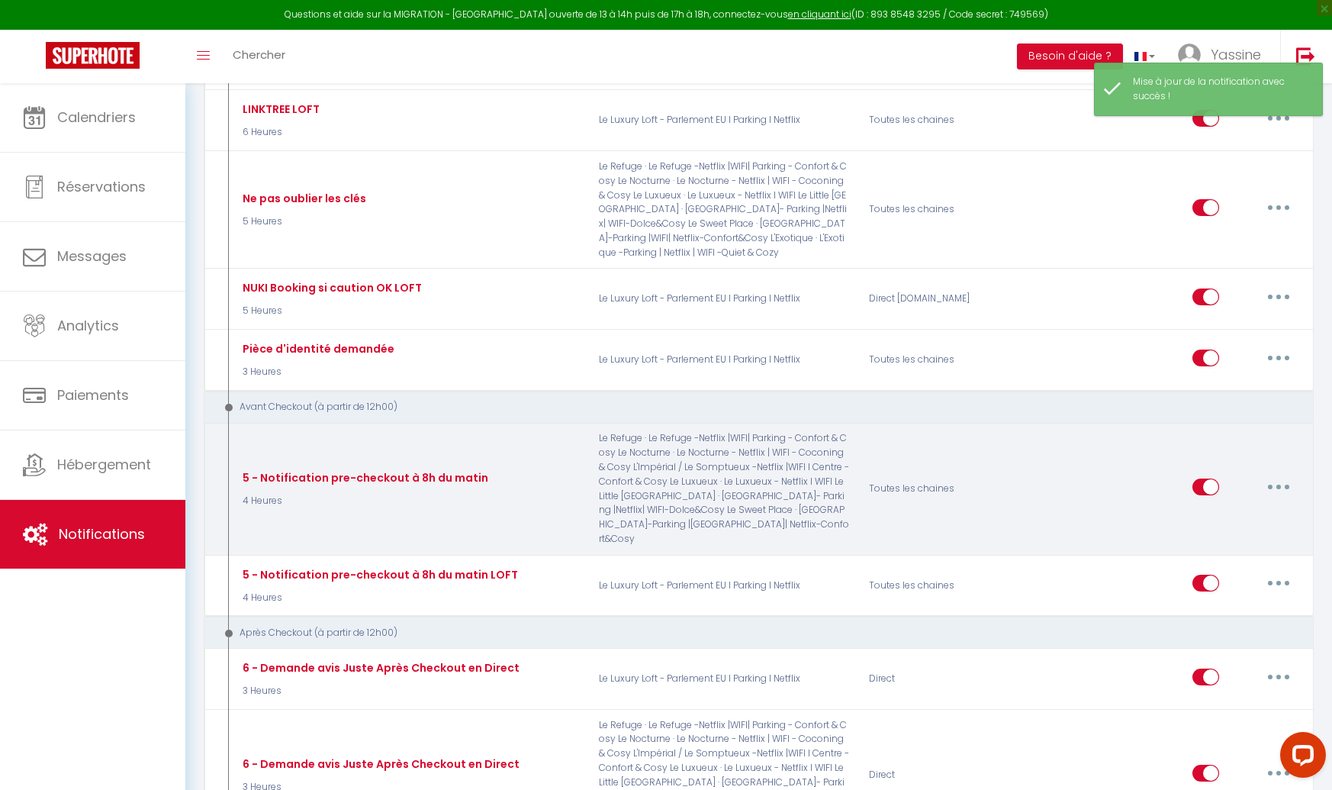
click at [1290, 475] on button "button" at bounding box center [1278, 487] width 43 height 24
click at [1224, 508] on link "Editer" at bounding box center [1239, 521] width 113 height 26
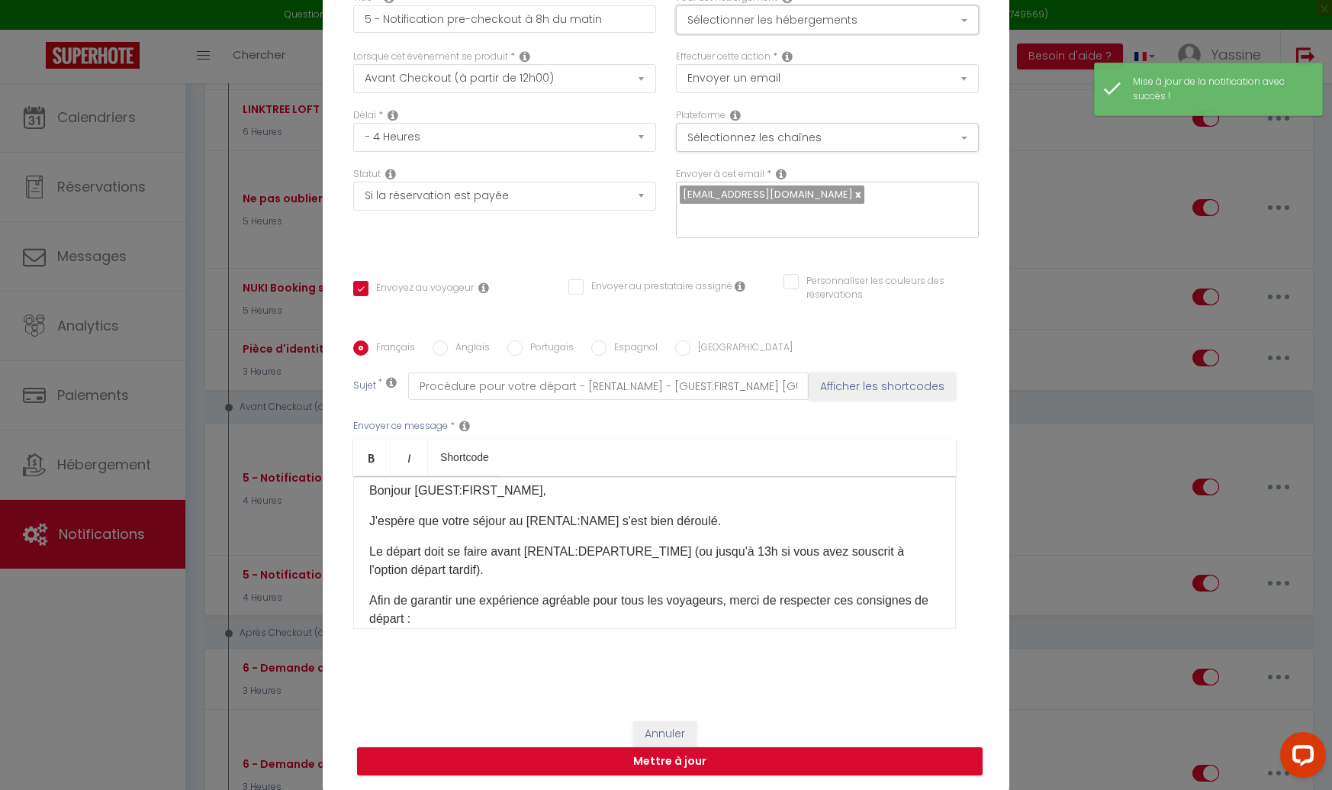
drag, startPoint x: 787, startPoint y: 37, endPoint x: 792, endPoint y: 63, distance: 27.1
click at [788, 34] on button "Sélectionner les hébergements" at bounding box center [827, 19] width 303 height 29
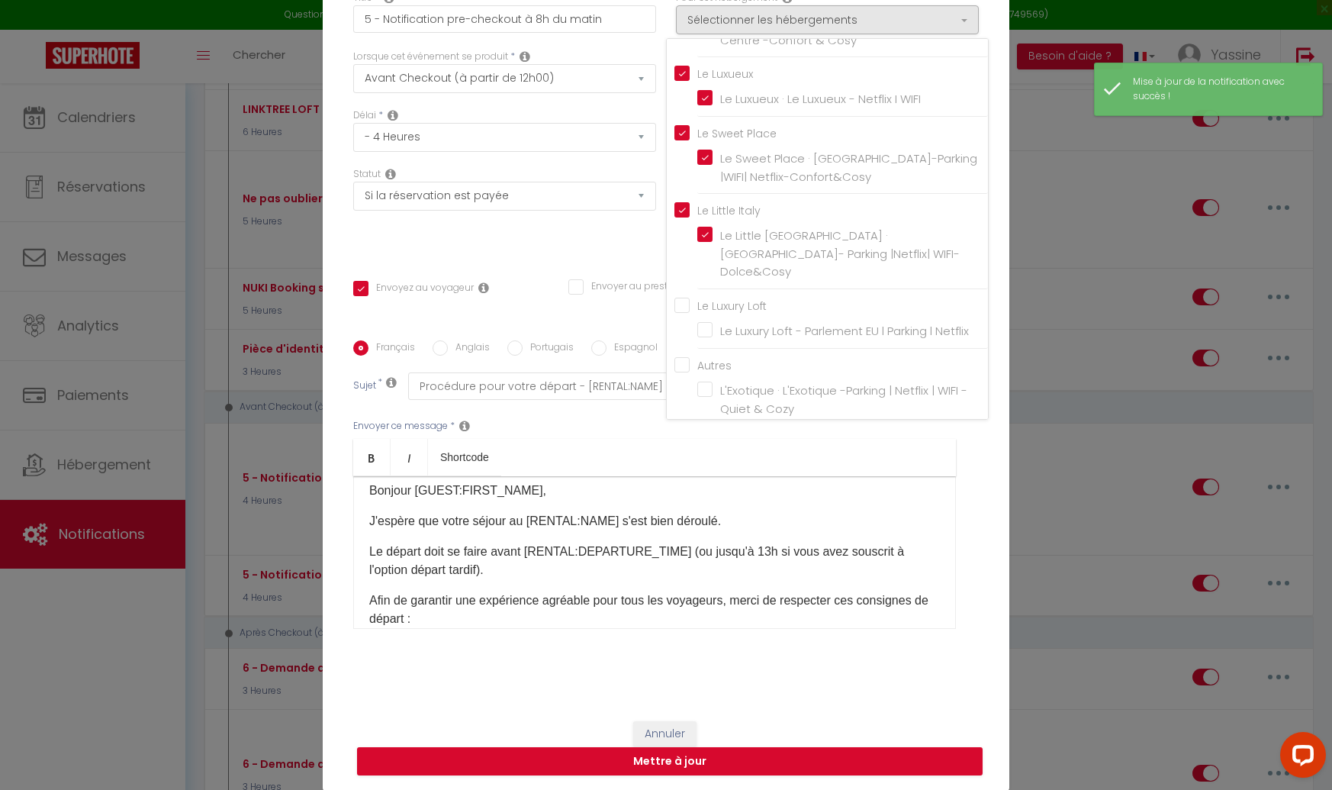
click at [704, 383] on li "L'Exotique · L'Exotique -Parking | Netflix | WIFI -Quiet & Cozy" at bounding box center [842, 400] width 291 height 52
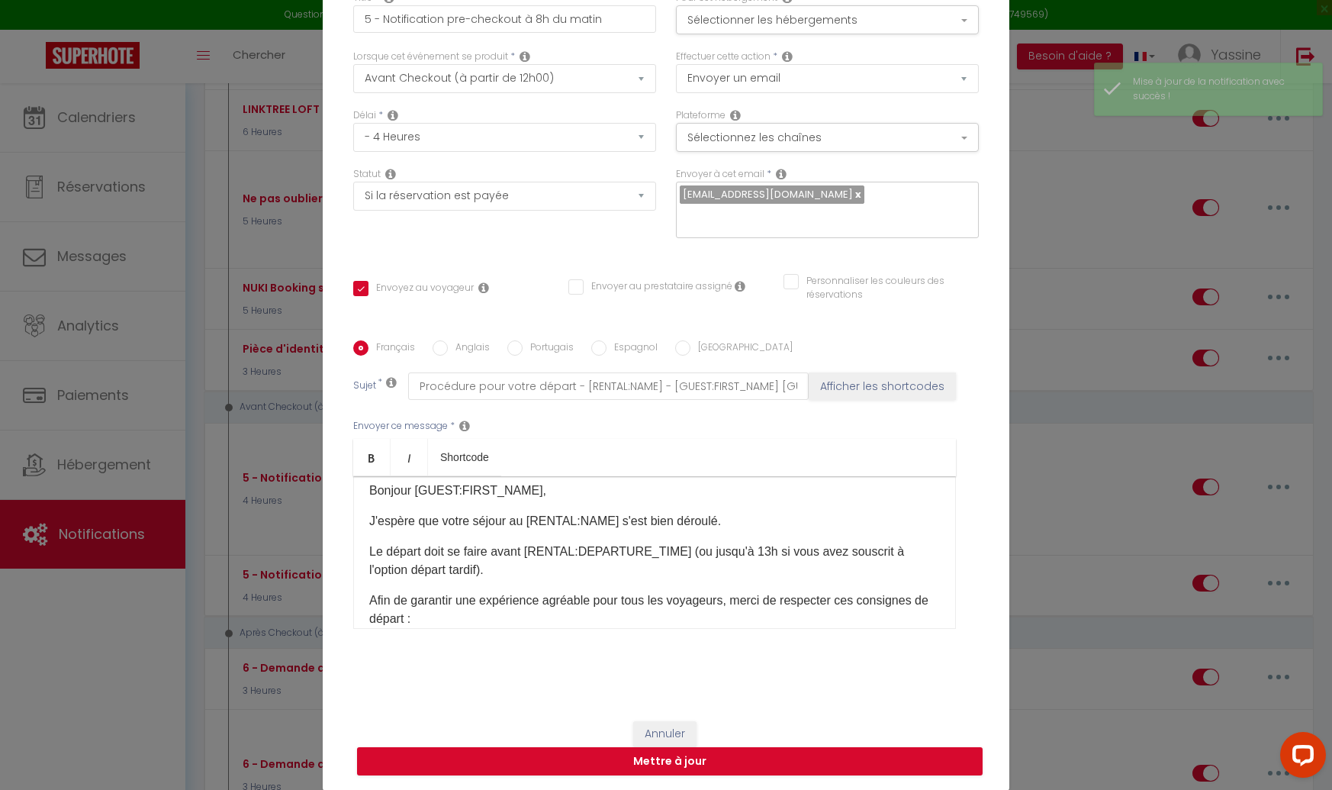
drag, startPoint x: 661, startPoint y: 414, endPoint x: 691, endPoint y: 407, distance: 30.7
click at [661, 414] on div "Envoyer ce message * Bold Italic Shortcode Rich text editor Bonjour [GUEST:FIRS…" at bounding box center [666, 524] width 626 height 248
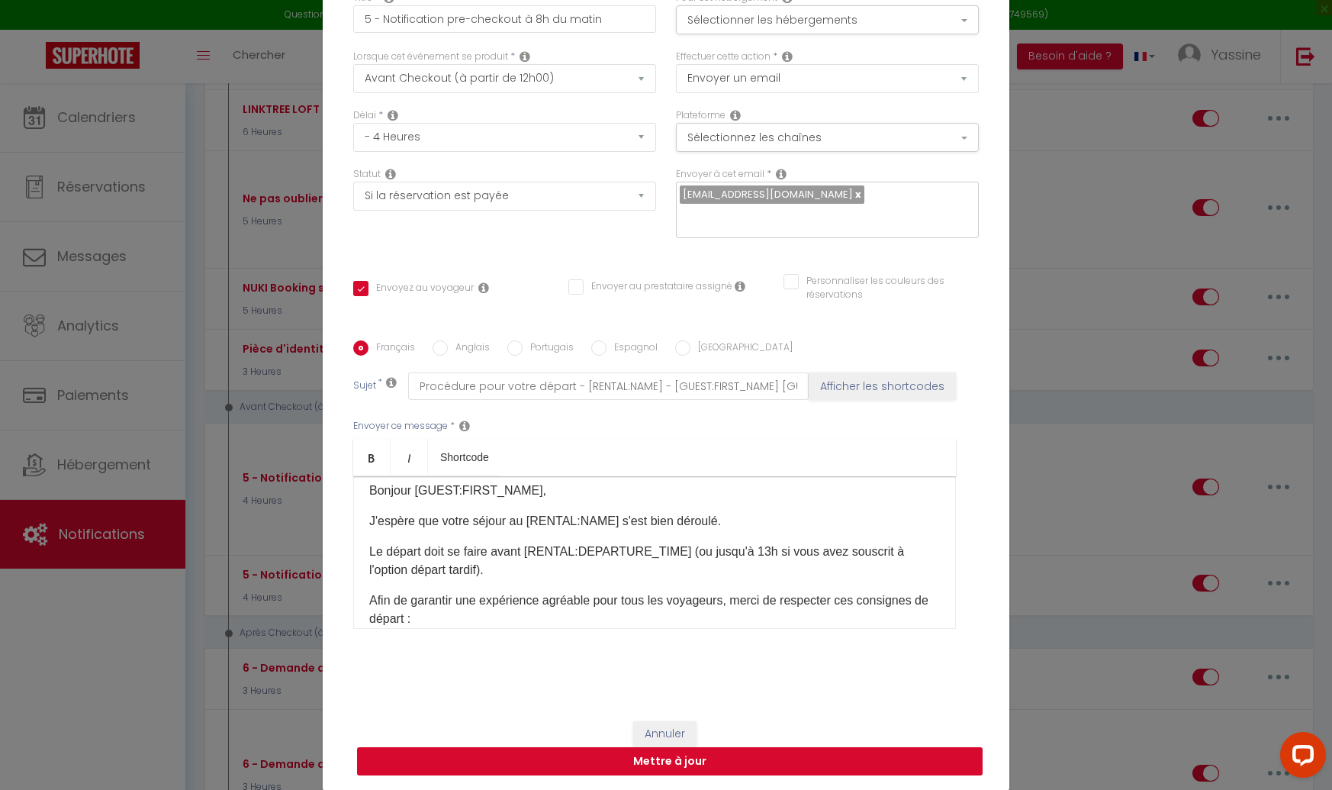
click at [641, 755] on button "Mettre à jour" at bounding box center [670, 761] width 626 height 29
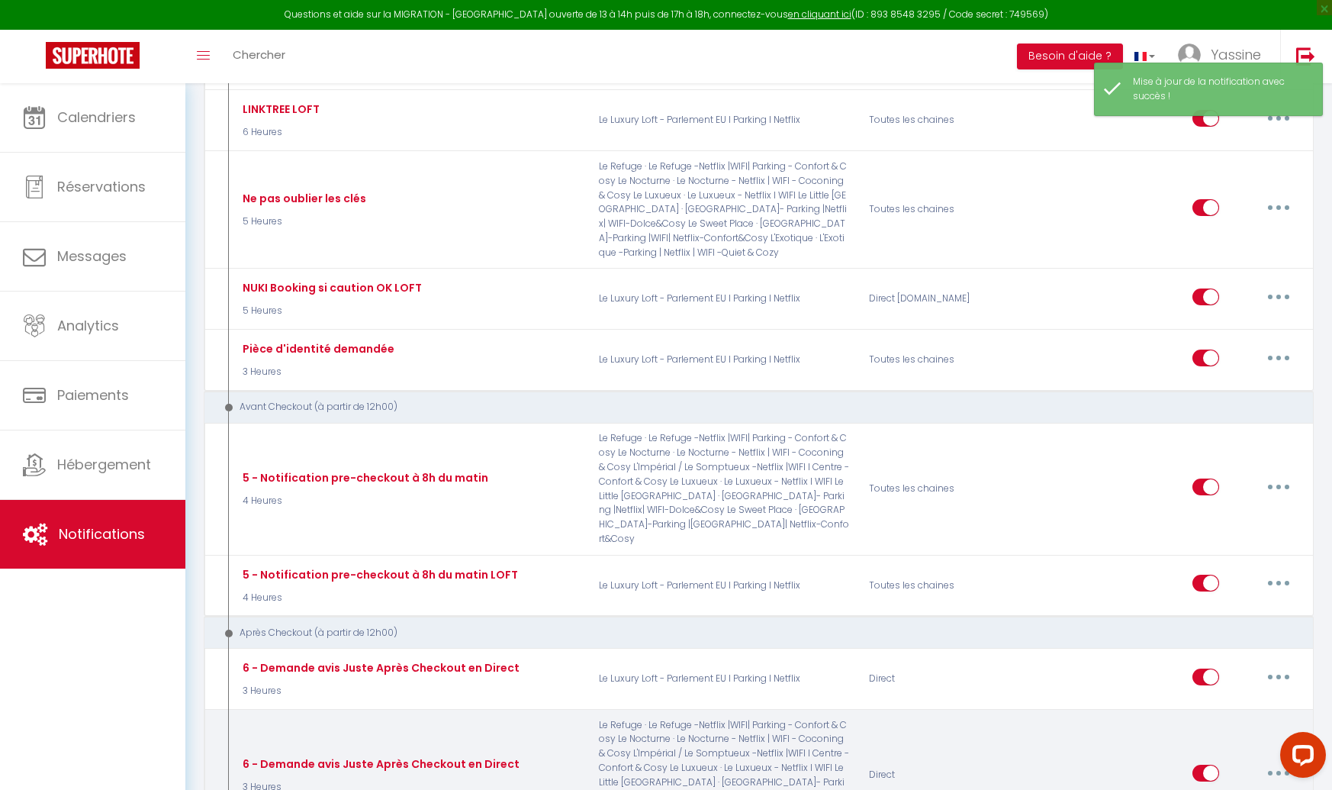
click at [1274, 761] on button "button" at bounding box center [1278, 773] width 43 height 24
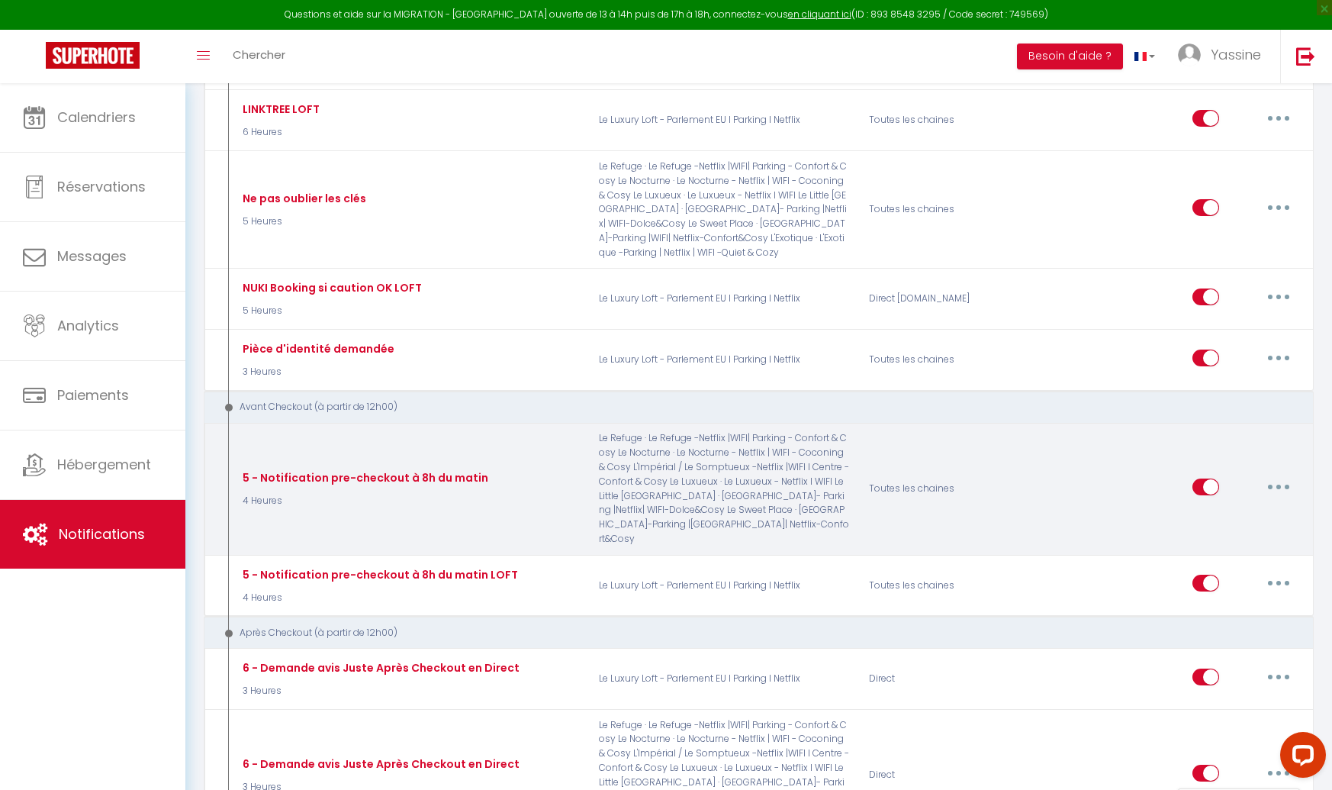
click at [1277, 485] on icon "button" at bounding box center [1279, 487] width 5 height 5
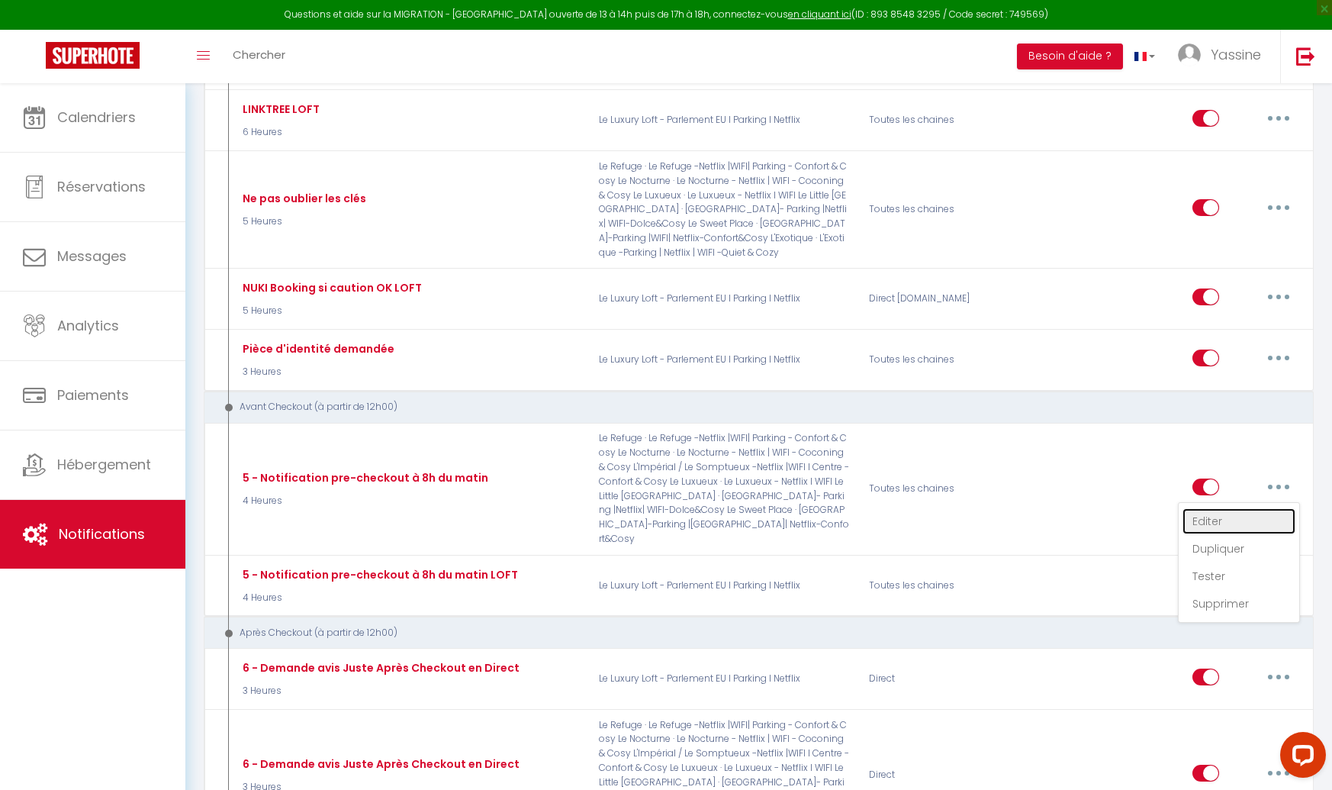
drag, startPoint x: 1199, startPoint y: 380, endPoint x: 1162, endPoint y: 363, distance: 41.0
click at [1199, 508] on link "Editer" at bounding box center [1239, 521] width 113 height 26
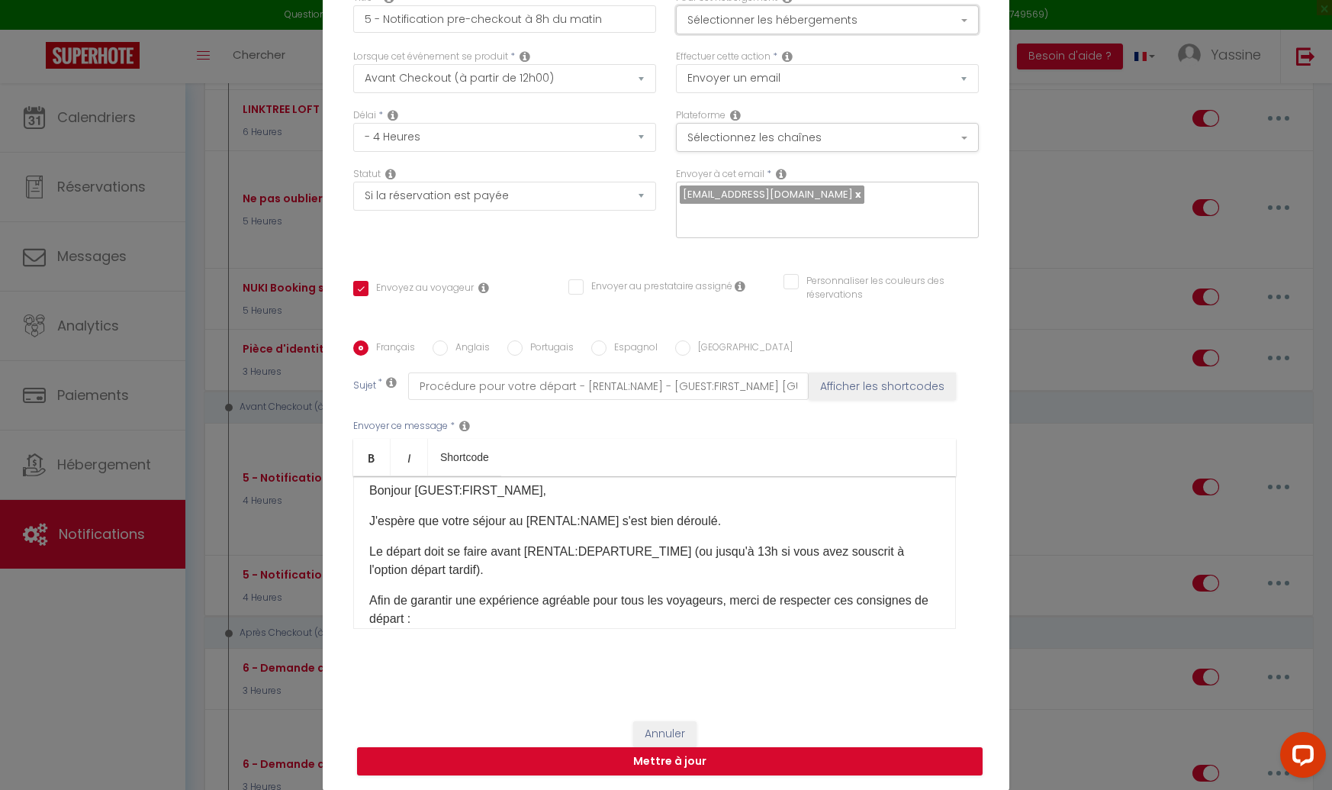
drag, startPoint x: 775, startPoint y: 31, endPoint x: 784, endPoint y: 47, distance: 17.8
click at [775, 31] on button "Sélectionner les hébergements" at bounding box center [827, 19] width 303 height 29
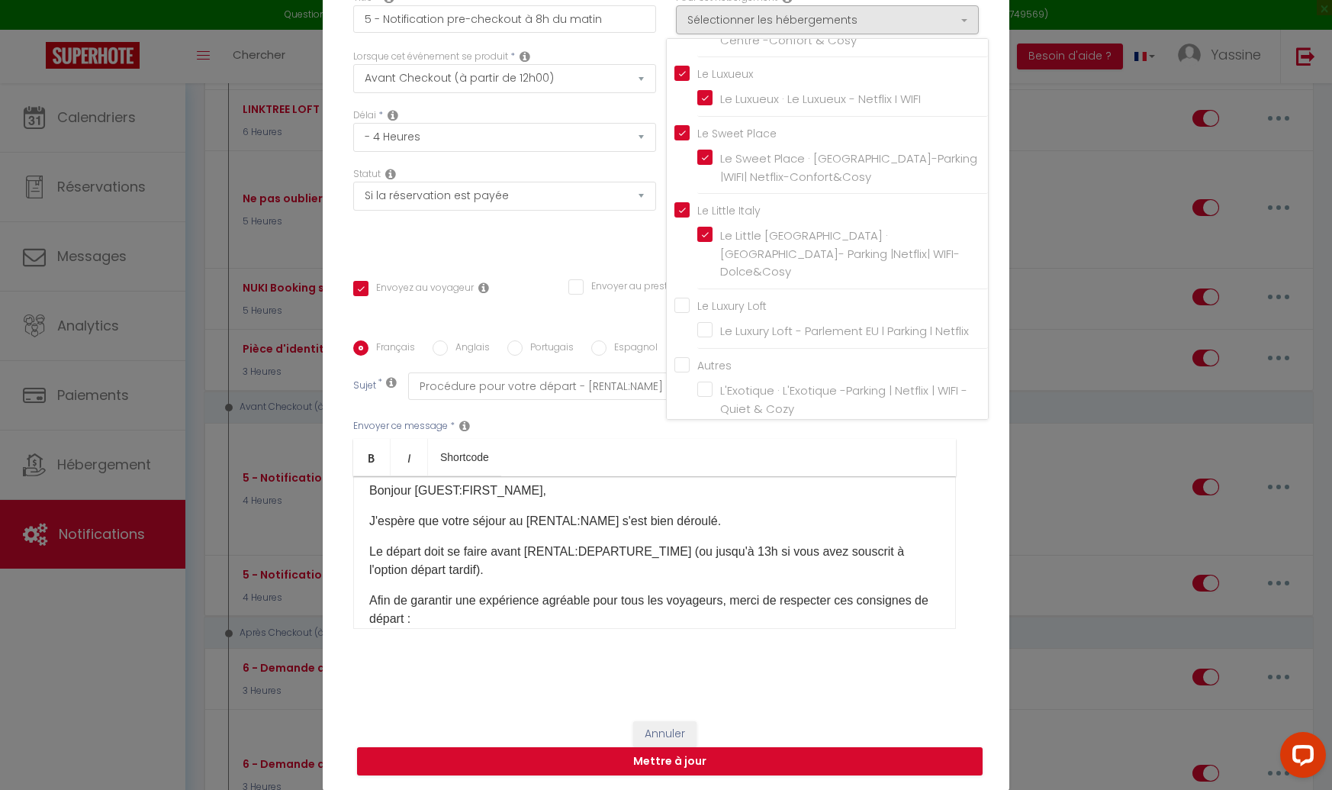
click at [713, 383] on label "L'Exotique · L'Exotique -Parking | Netflix | WIFI -Quiet & Cozy" at bounding box center [846, 400] width 266 height 36
click at [698, 392] on input "L'Exotique · L'Exotique -Parking | Netflix | WIFI -Quiet & Cozy" at bounding box center [842, 399] width 291 height 15
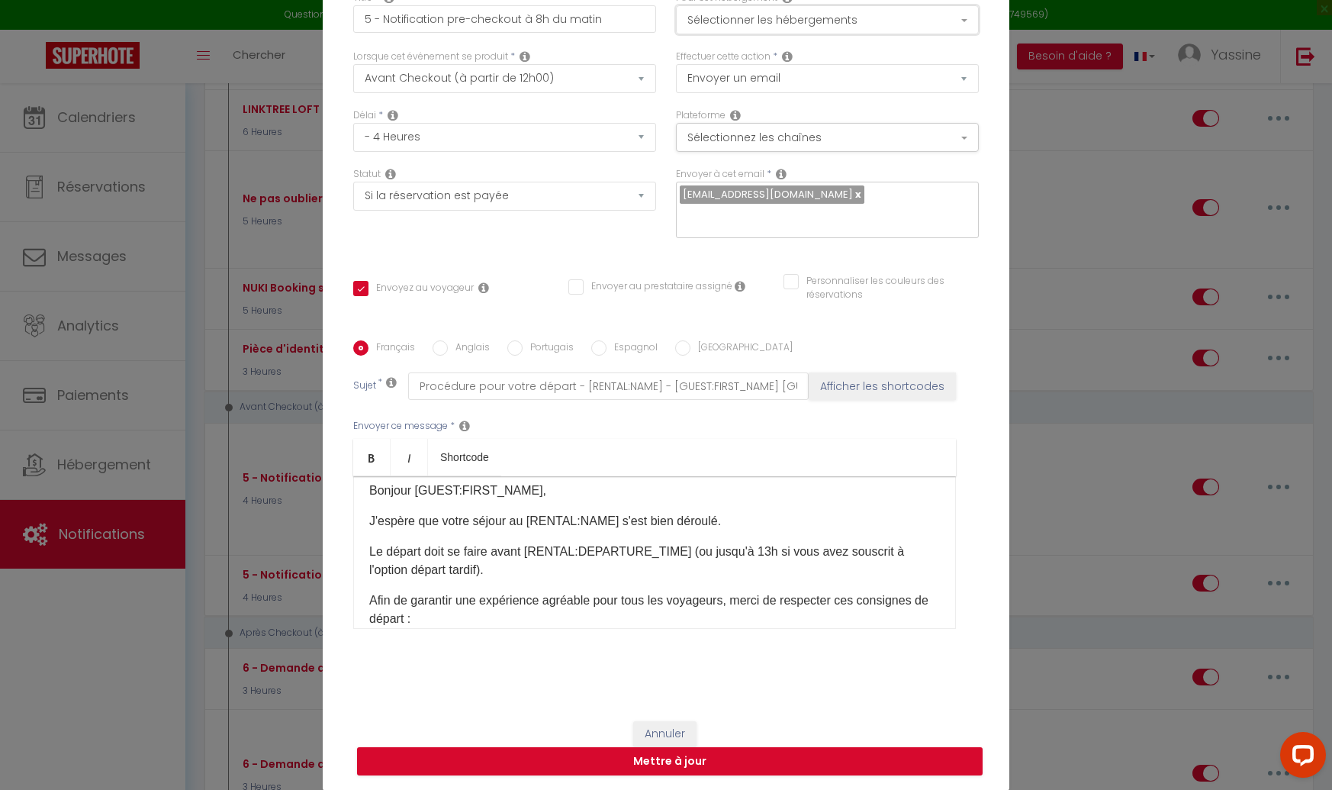
click at [725, 31] on button "Sélectionner les hébergements" at bounding box center [827, 19] width 303 height 29
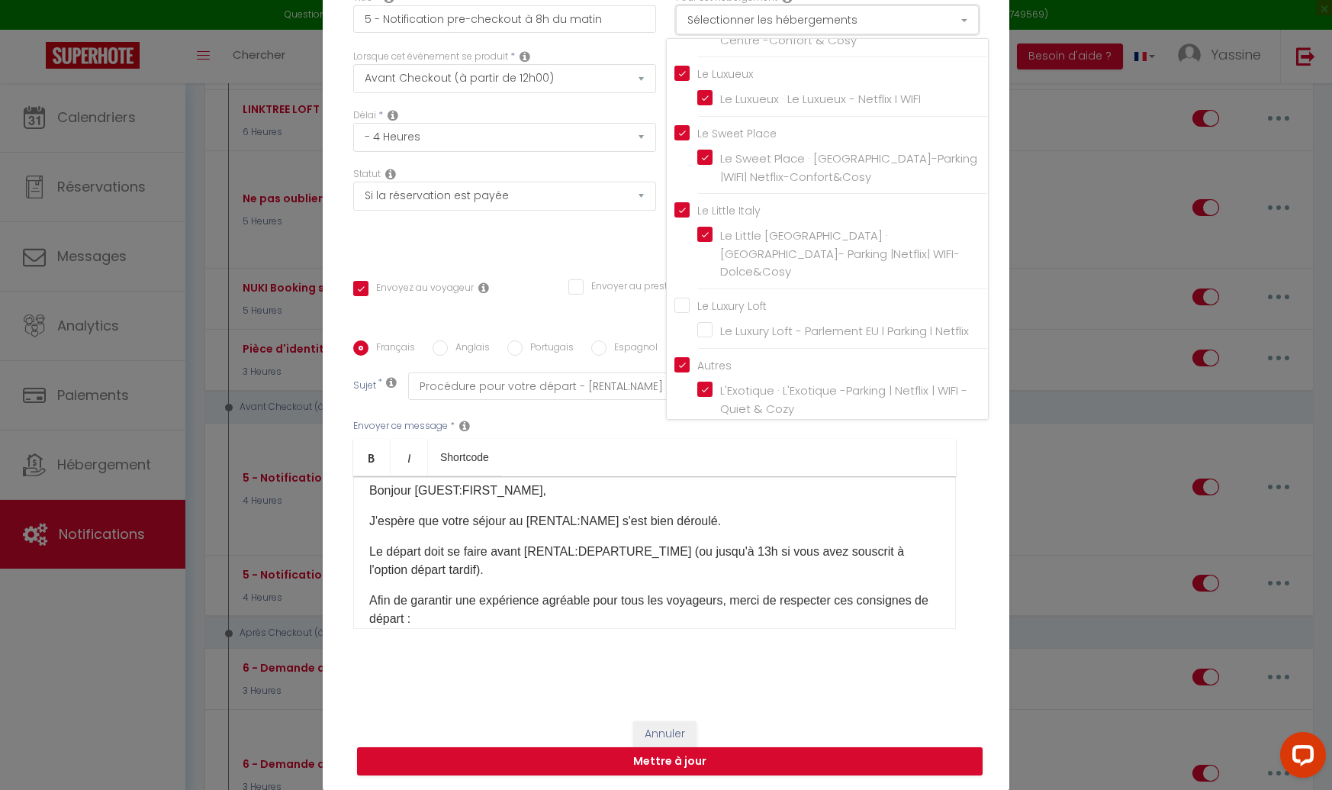
drag, startPoint x: 726, startPoint y: 30, endPoint x: 720, endPoint y: 156, distance: 126.8
click at [726, 30] on button "Sélectionner les hébergements" at bounding box center [827, 19] width 303 height 29
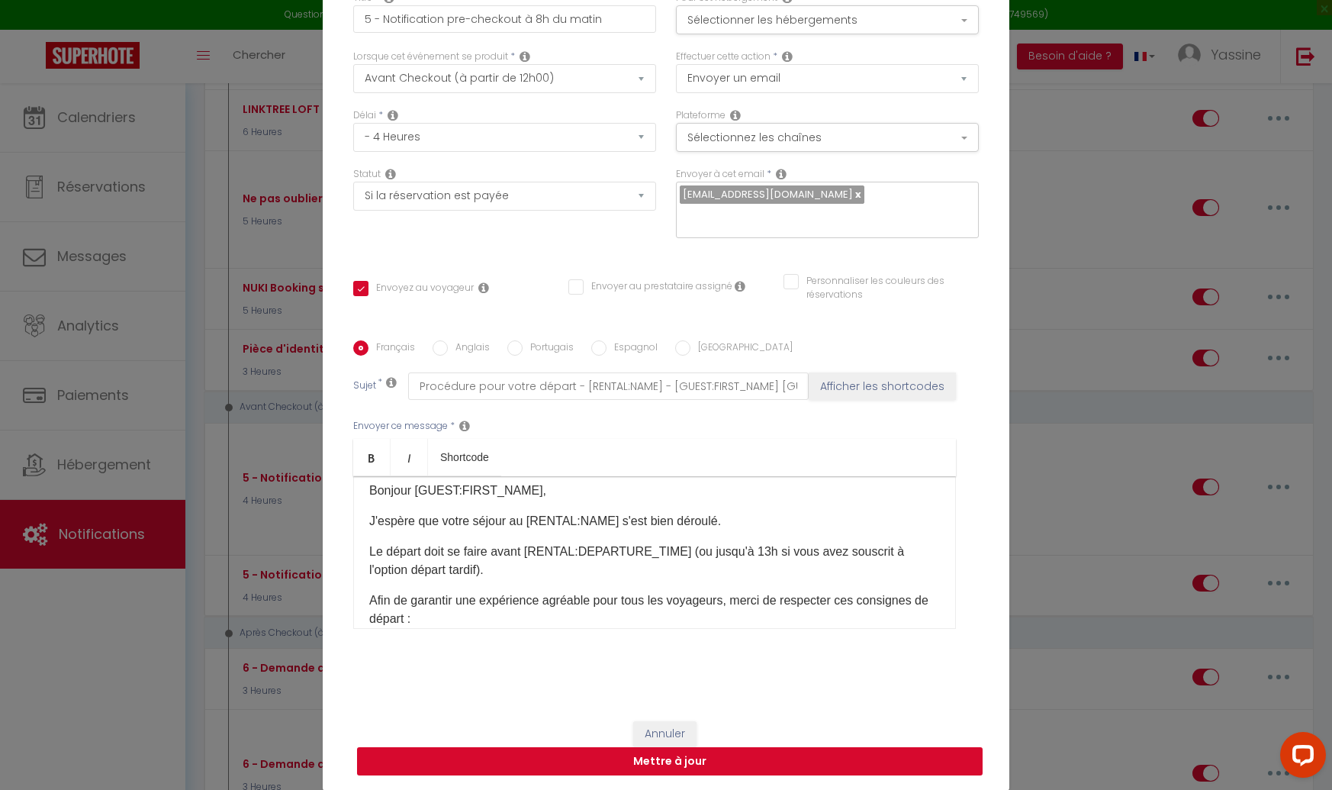
click at [638, 751] on button "Mettre à jour" at bounding box center [670, 761] width 626 height 29
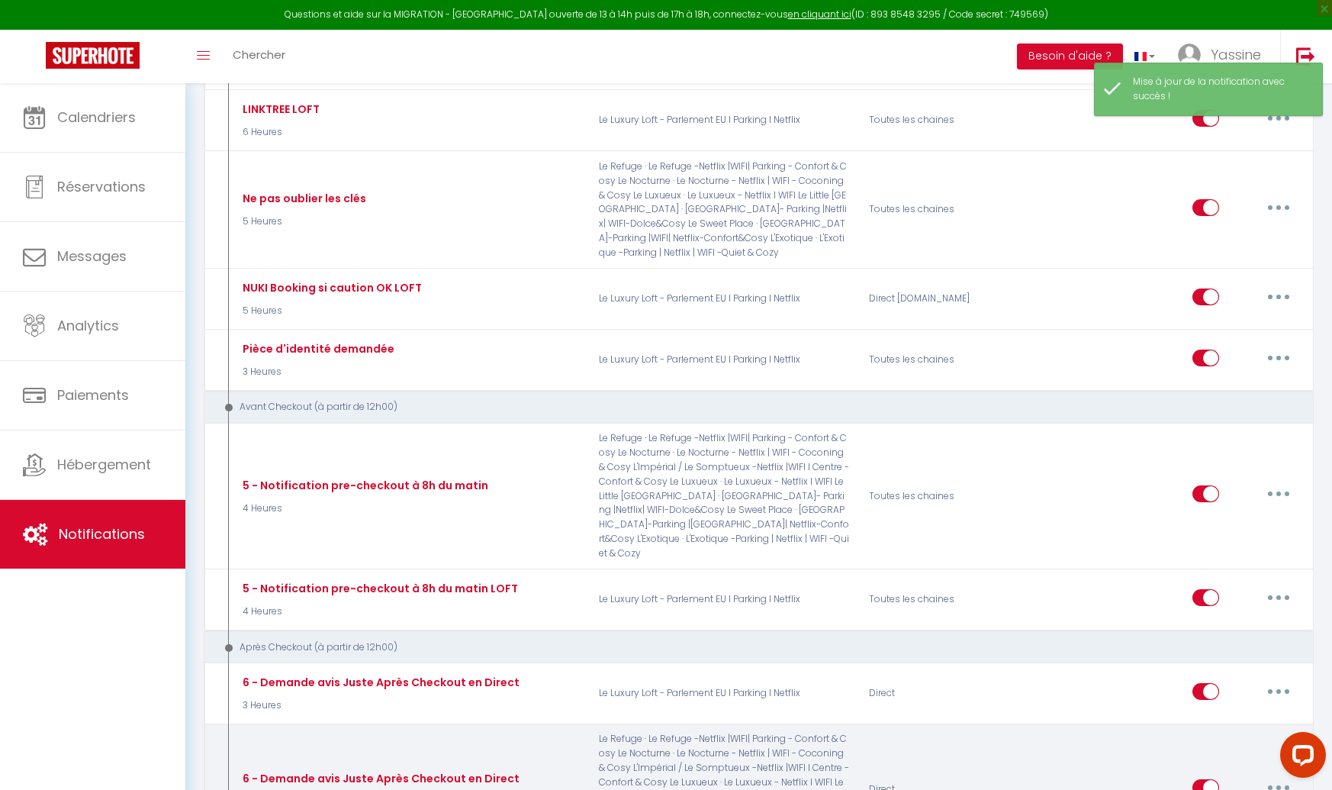
click at [1280, 775] on button "button" at bounding box center [1278, 787] width 43 height 24
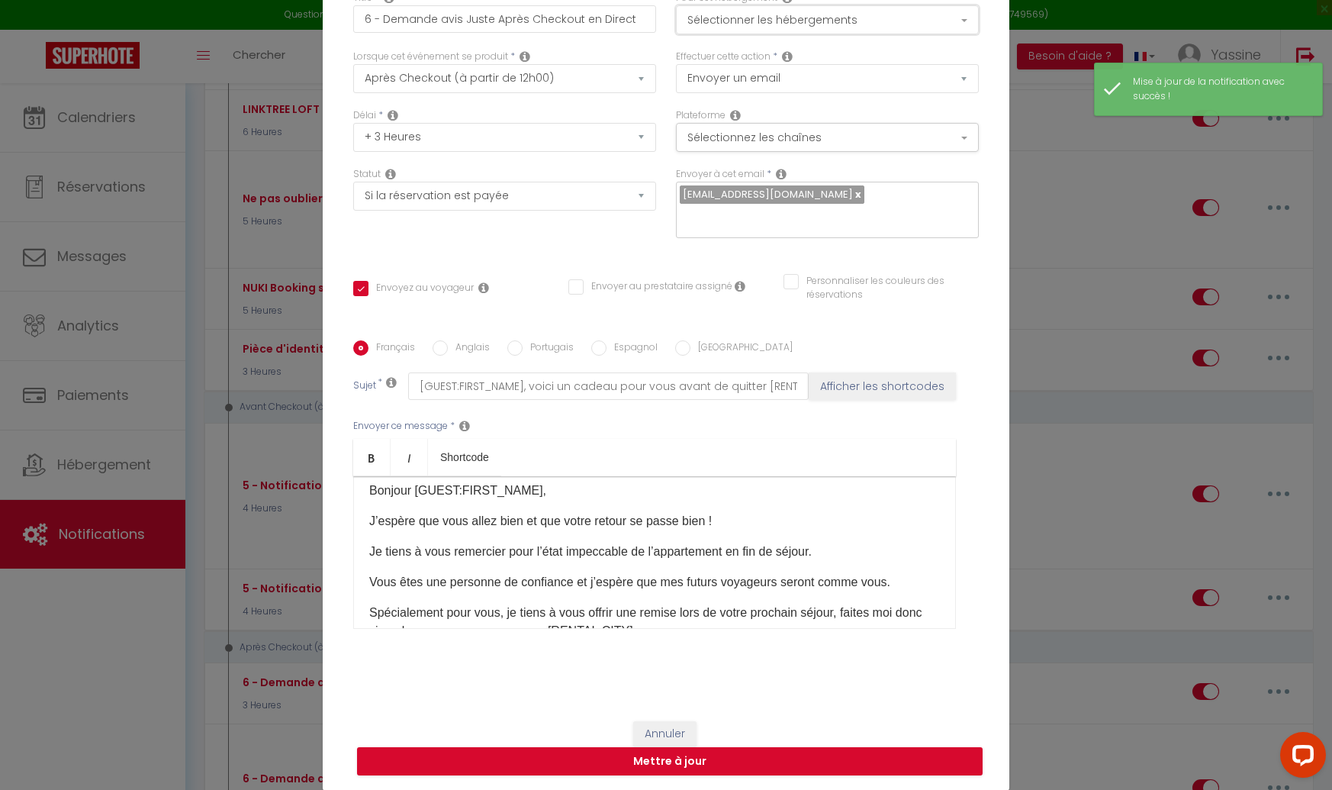
click at [772, 31] on button "Sélectionner les hébergements" at bounding box center [827, 19] width 303 height 29
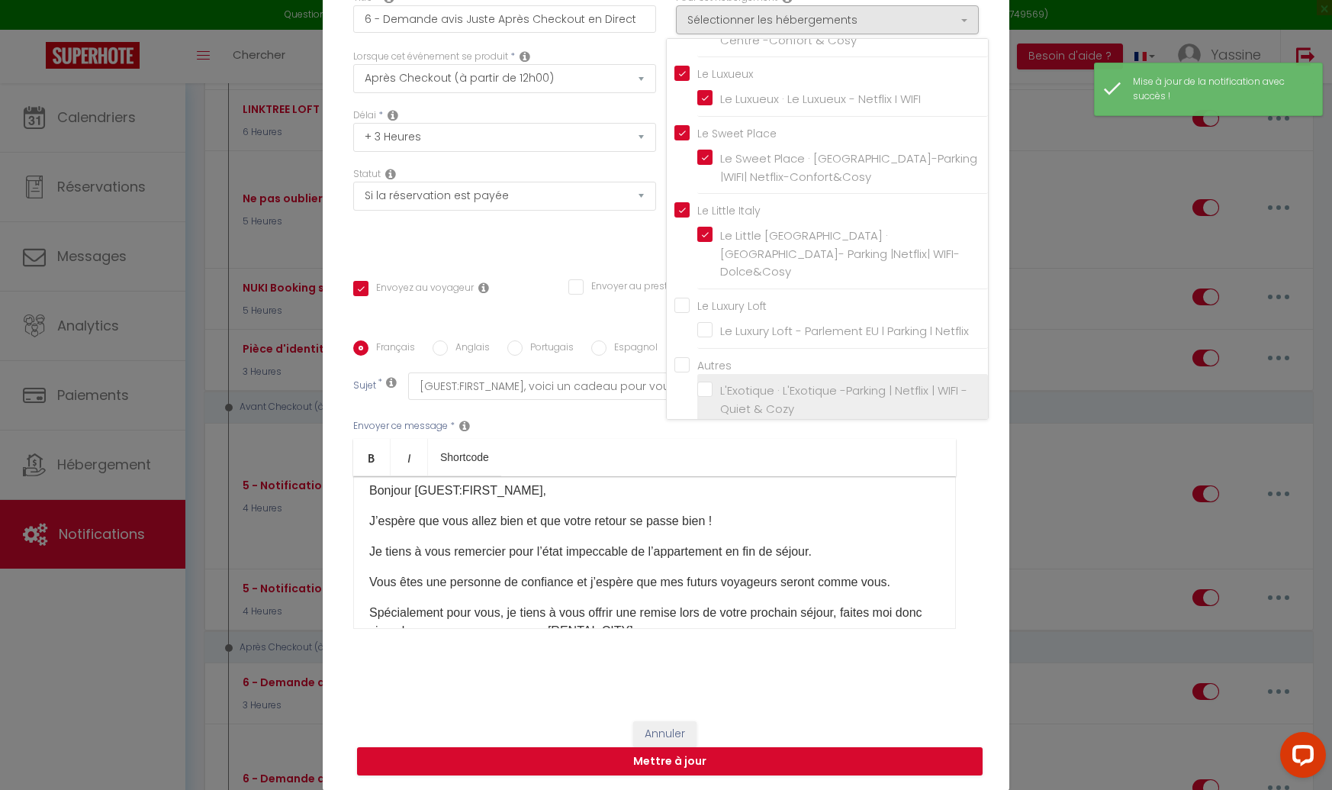
click at [713, 382] on label "L'Exotique · L'Exotique -Parking | Netflix | WIFI -Quiet & Cozy" at bounding box center [846, 400] width 266 height 36
click at [704, 392] on input "L'Exotique · L'Exotique -Parking | Netflix | WIFI -Quiet & Cozy" at bounding box center [842, 399] width 291 height 15
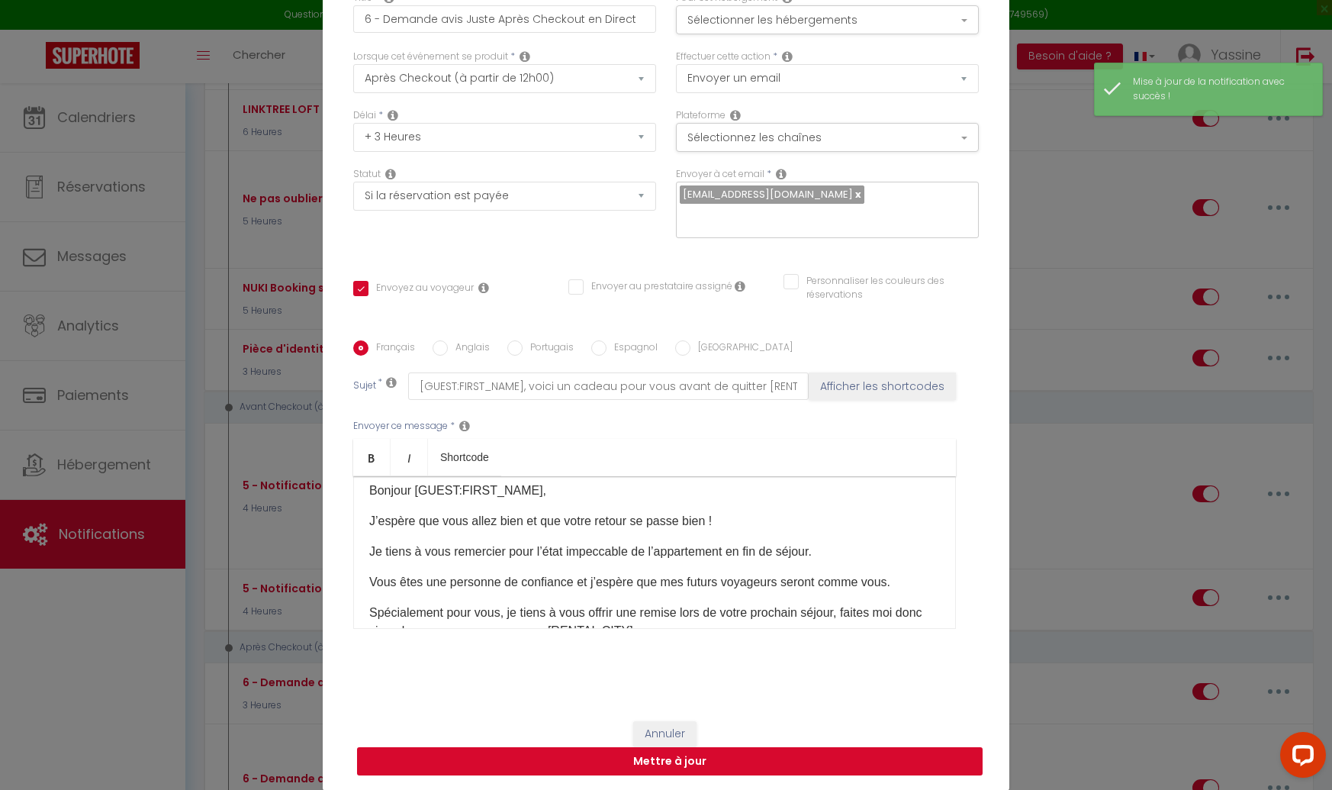
click at [625, 747] on button "Mettre à jour" at bounding box center [670, 761] width 626 height 29
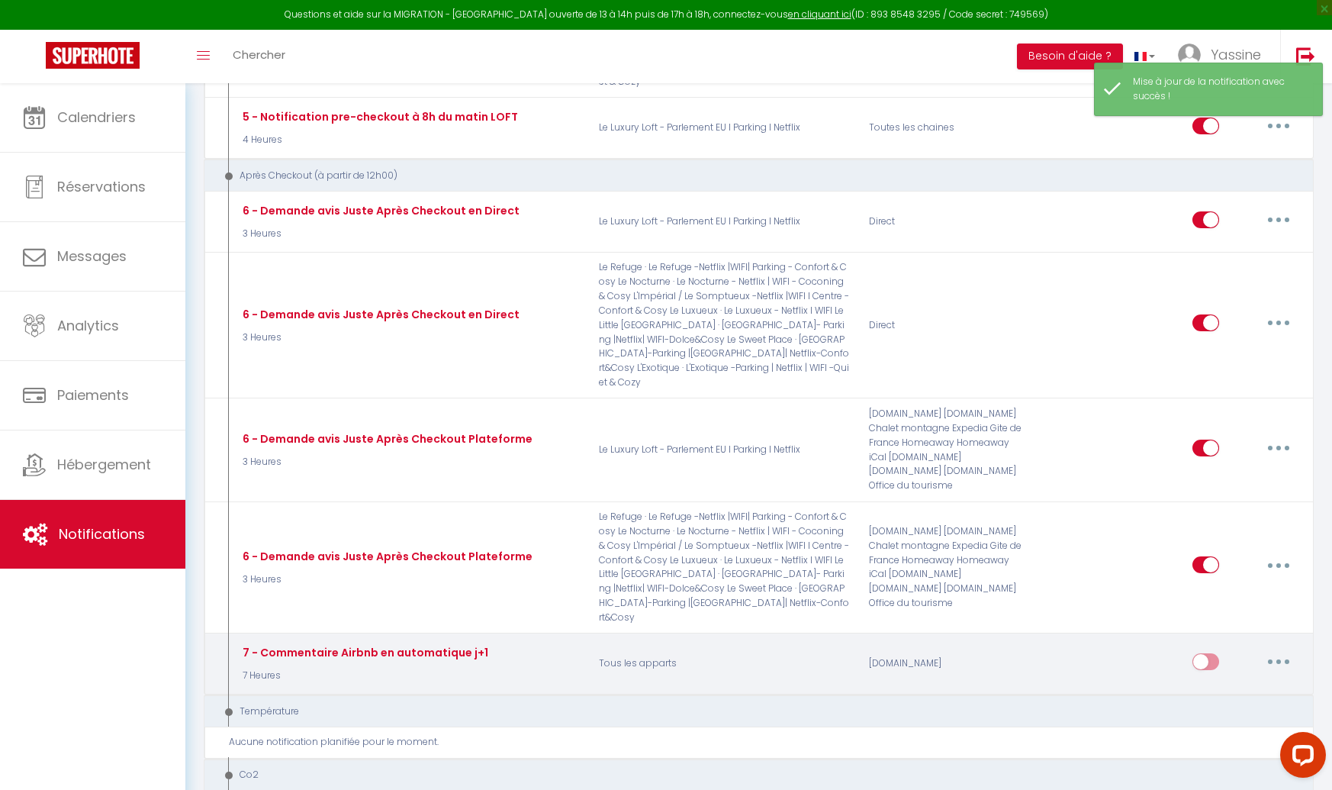
scroll to position [2426, 0]
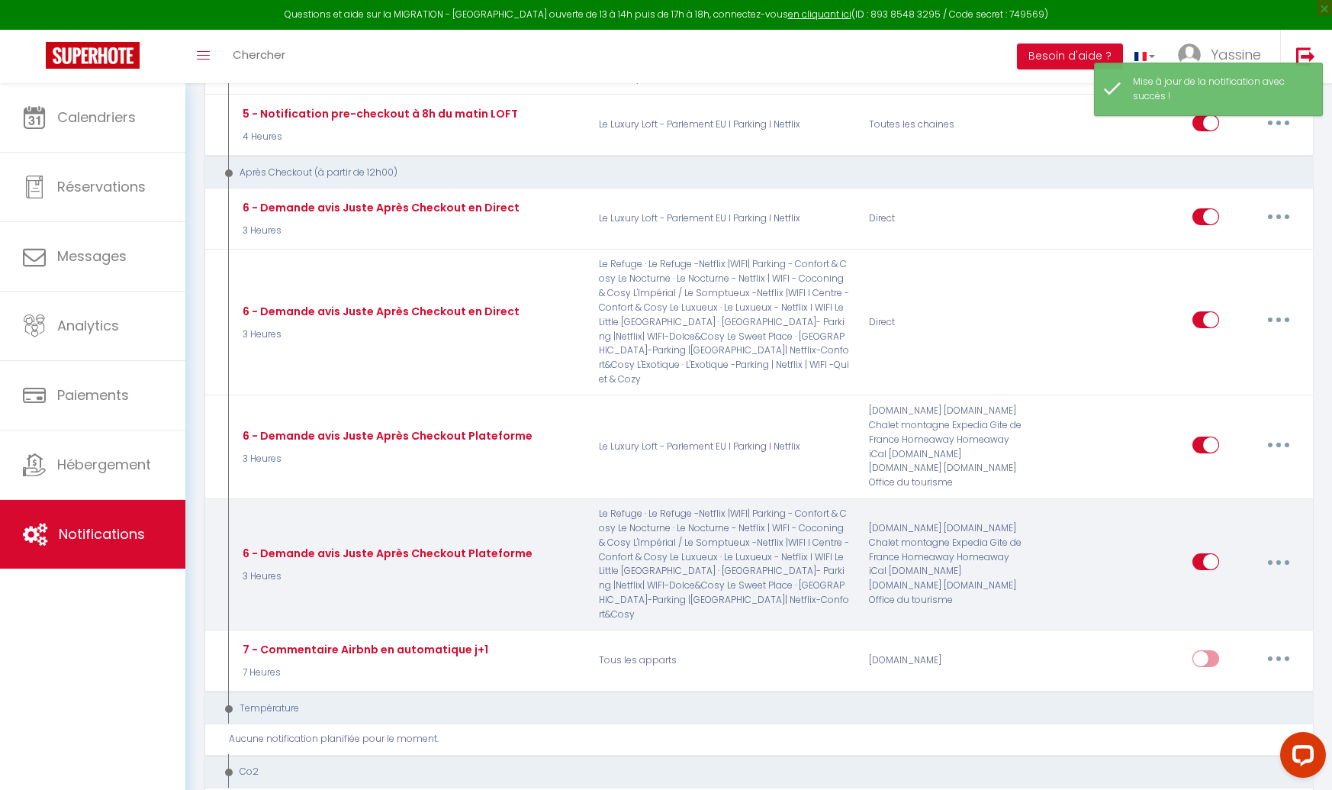
click at [1272, 549] on button "button" at bounding box center [1278, 561] width 43 height 24
click at [1203, 584] on link "Editer" at bounding box center [1239, 597] width 113 height 26
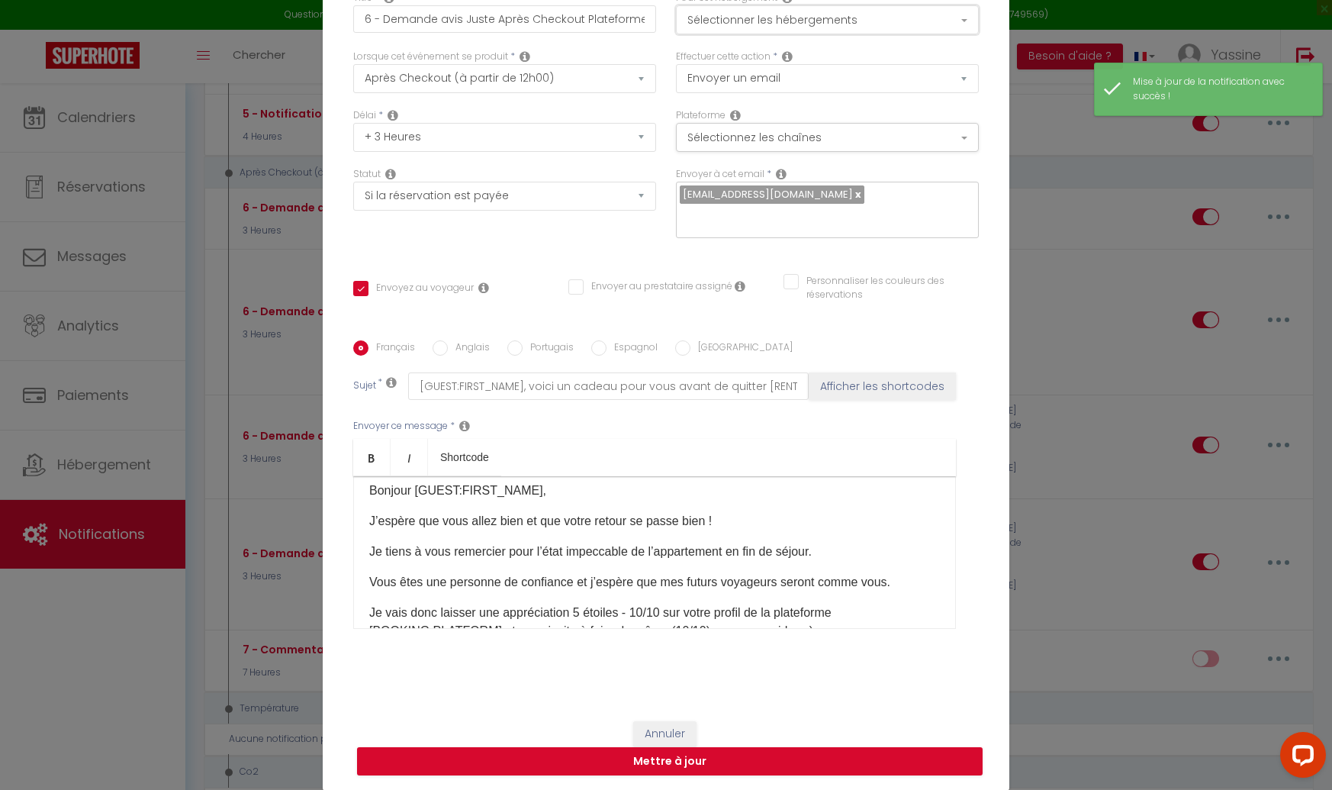
drag, startPoint x: 723, startPoint y: 27, endPoint x: 723, endPoint y: 38, distance: 11.4
click at [723, 27] on button "Sélectionner les hébergements" at bounding box center [827, 19] width 303 height 29
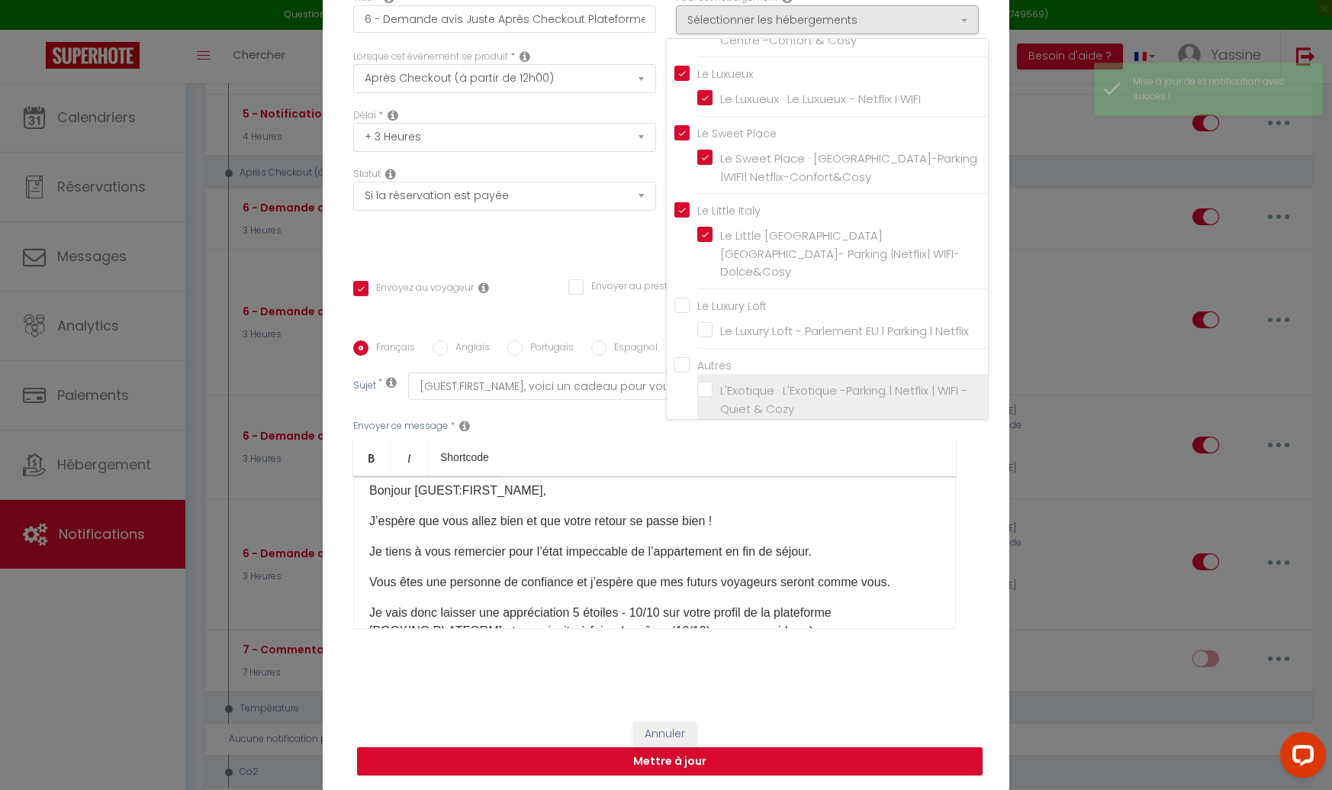
click at [703, 392] on input "L'Exotique · L'Exotique -Parking | Netflix | WIFI -Quiet & Cozy" at bounding box center [842, 399] width 291 height 15
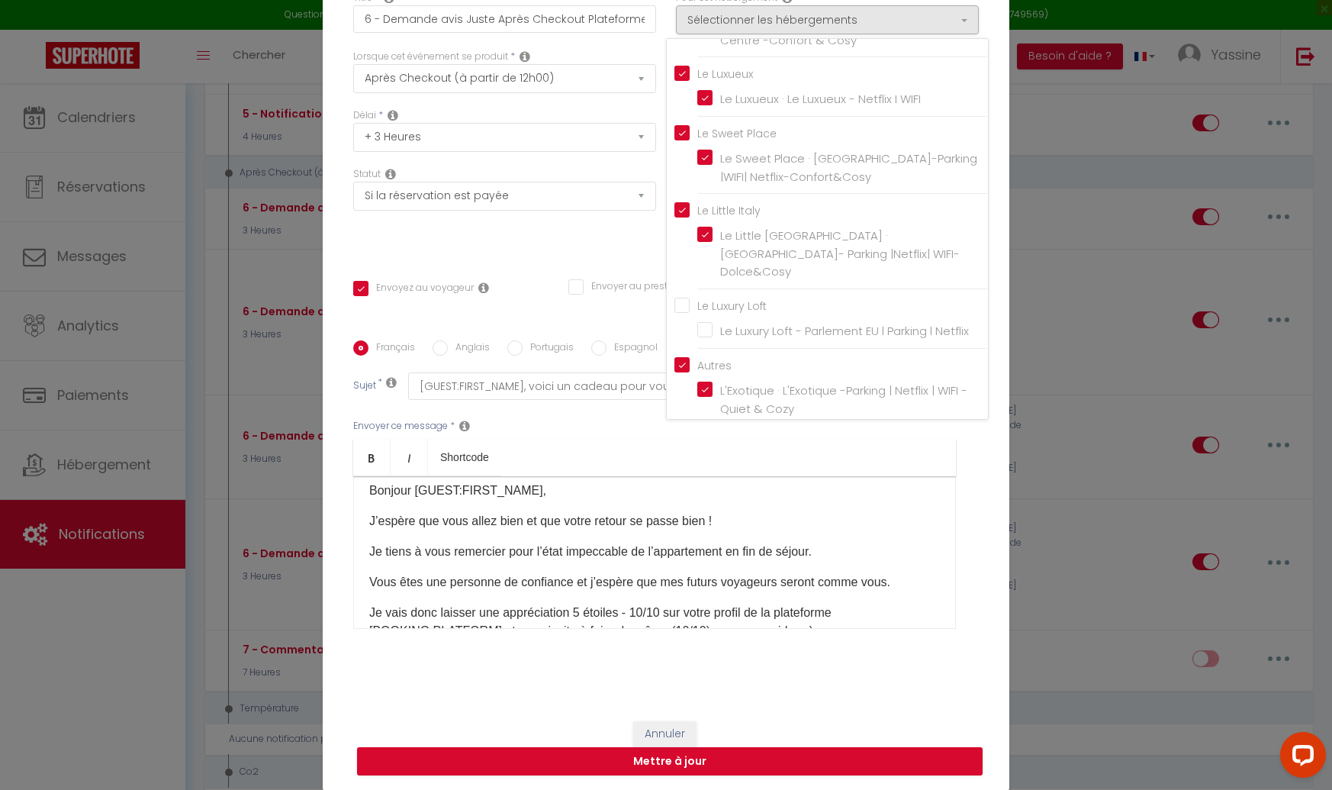
click at [648, 415] on div "Envoyer ce message * Bold Italic Shortcode Rich text editor Bonjour [GUEST:FIRS…" at bounding box center [666, 524] width 626 height 248
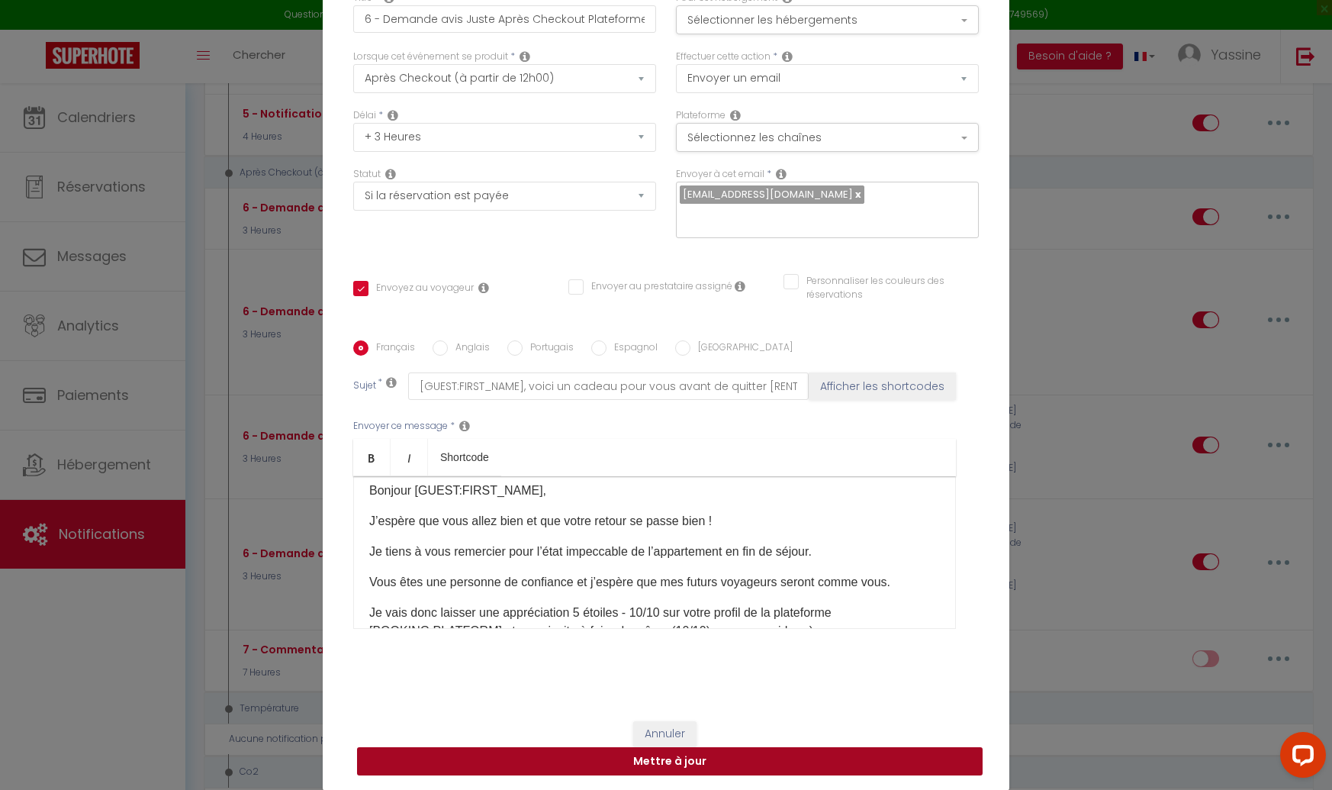
click at [633, 753] on button "Mettre à jour" at bounding box center [670, 761] width 626 height 29
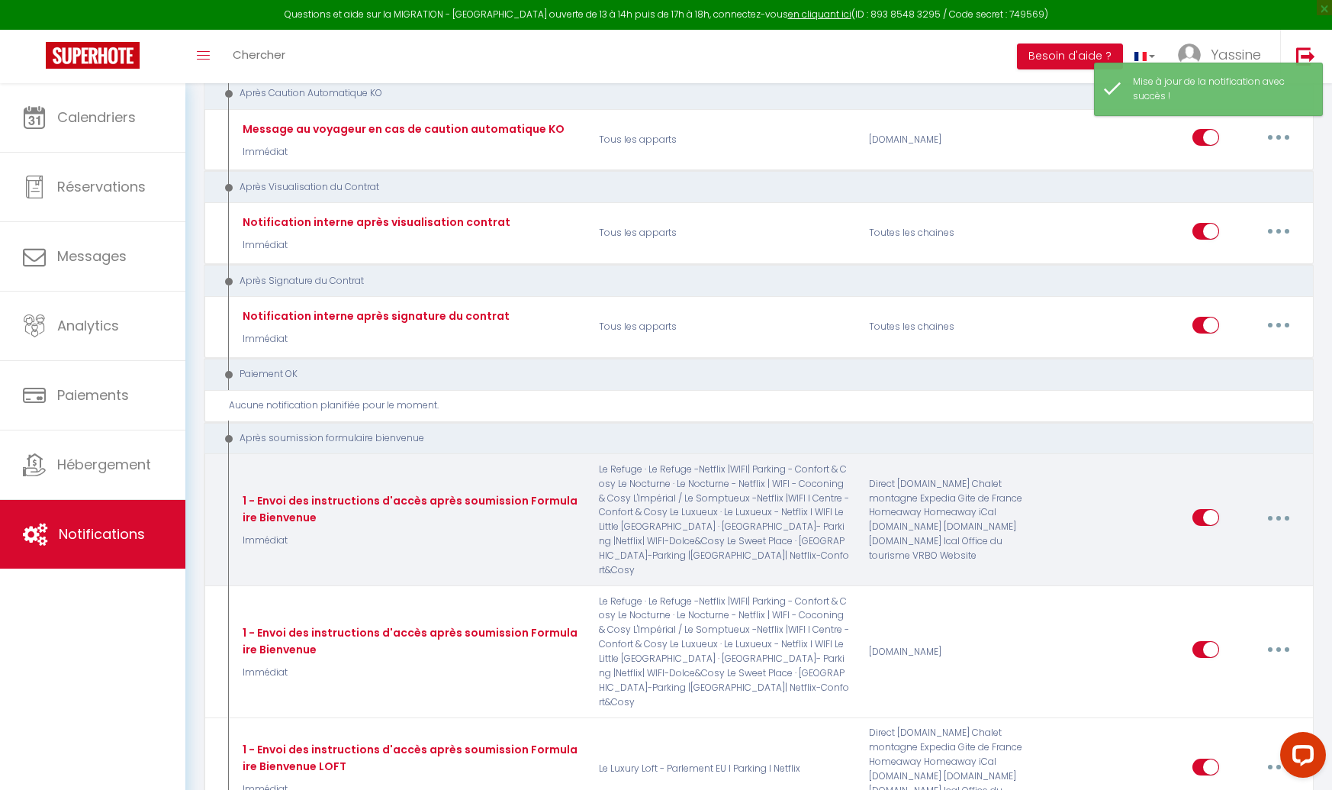
scroll to position [3608, 0]
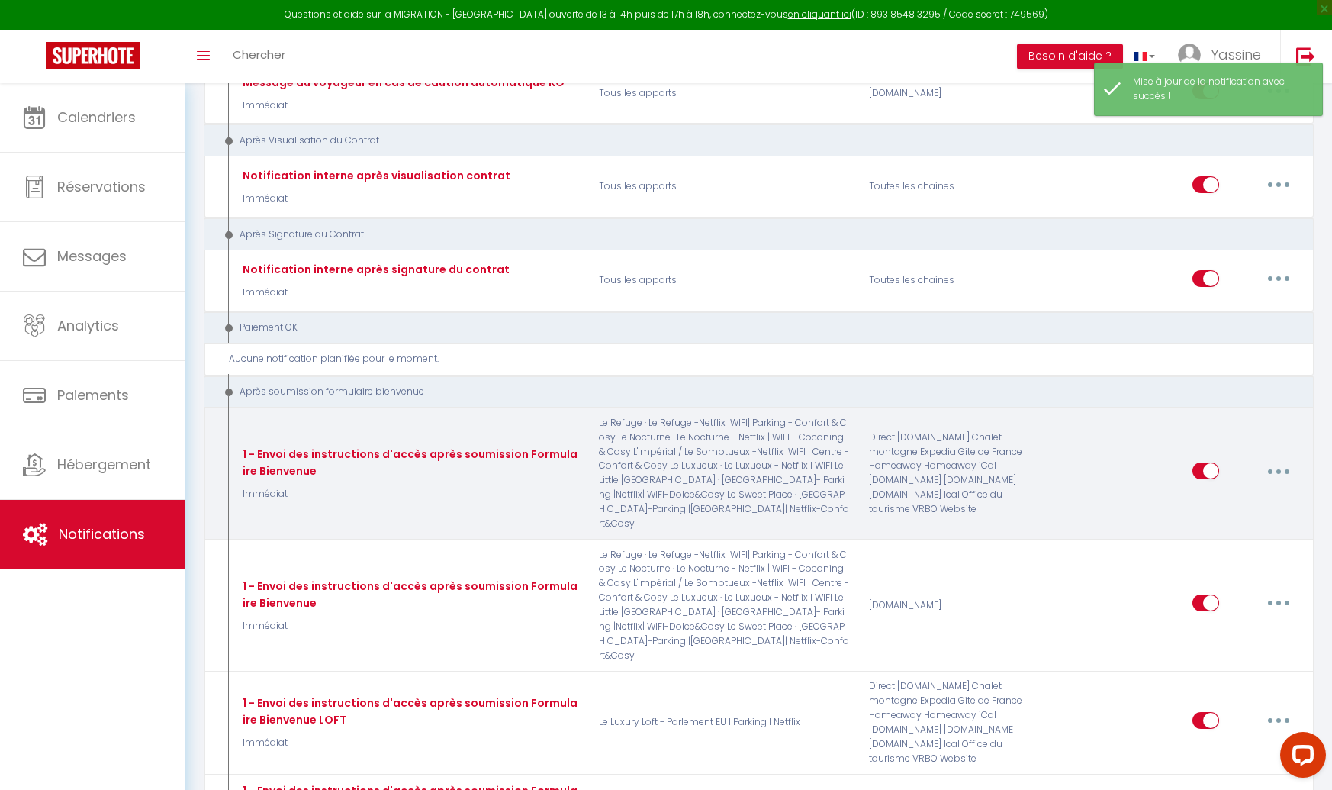
drag, startPoint x: 1278, startPoint y: 269, endPoint x: 1264, endPoint y: 289, distance: 25.2
click at [1278, 459] on button "button" at bounding box center [1278, 471] width 43 height 24
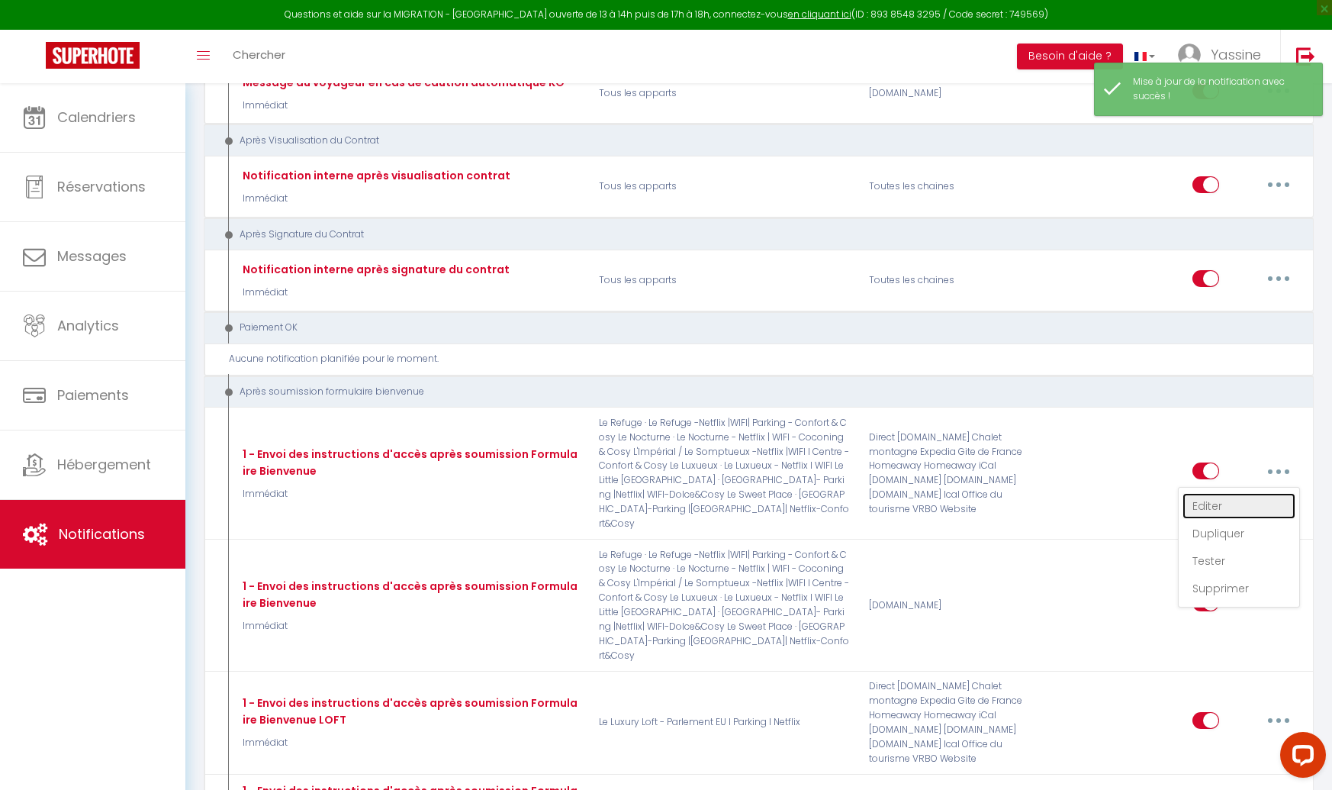
drag, startPoint x: 1212, startPoint y: 304, endPoint x: 1204, endPoint y: 308, distance: 9.2
click at [1212, 493] on link "Editer" at bounding box center [1239, 506] width 113 height 26
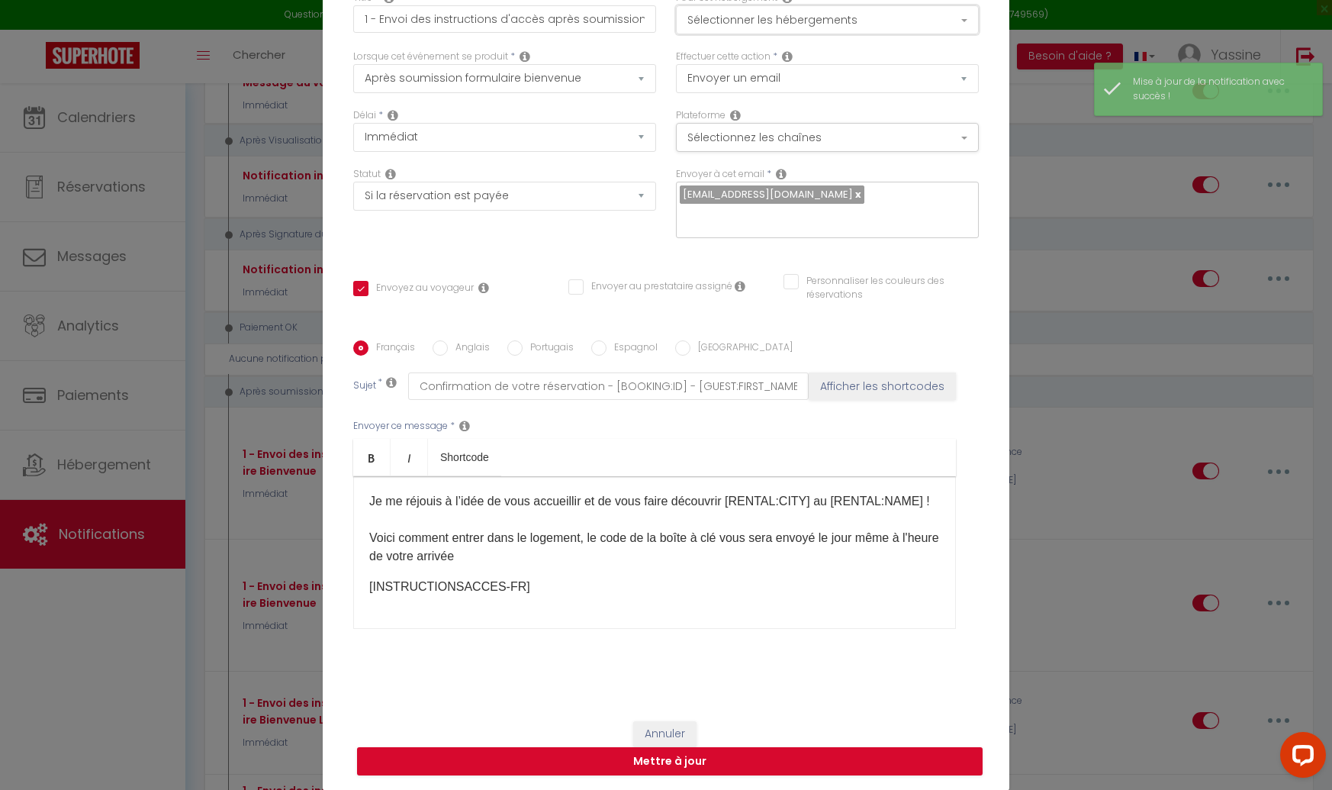
click at [771, 33] on button "Sélectionner les hébergements" at bounding box center [827, 19] width 303 height 29
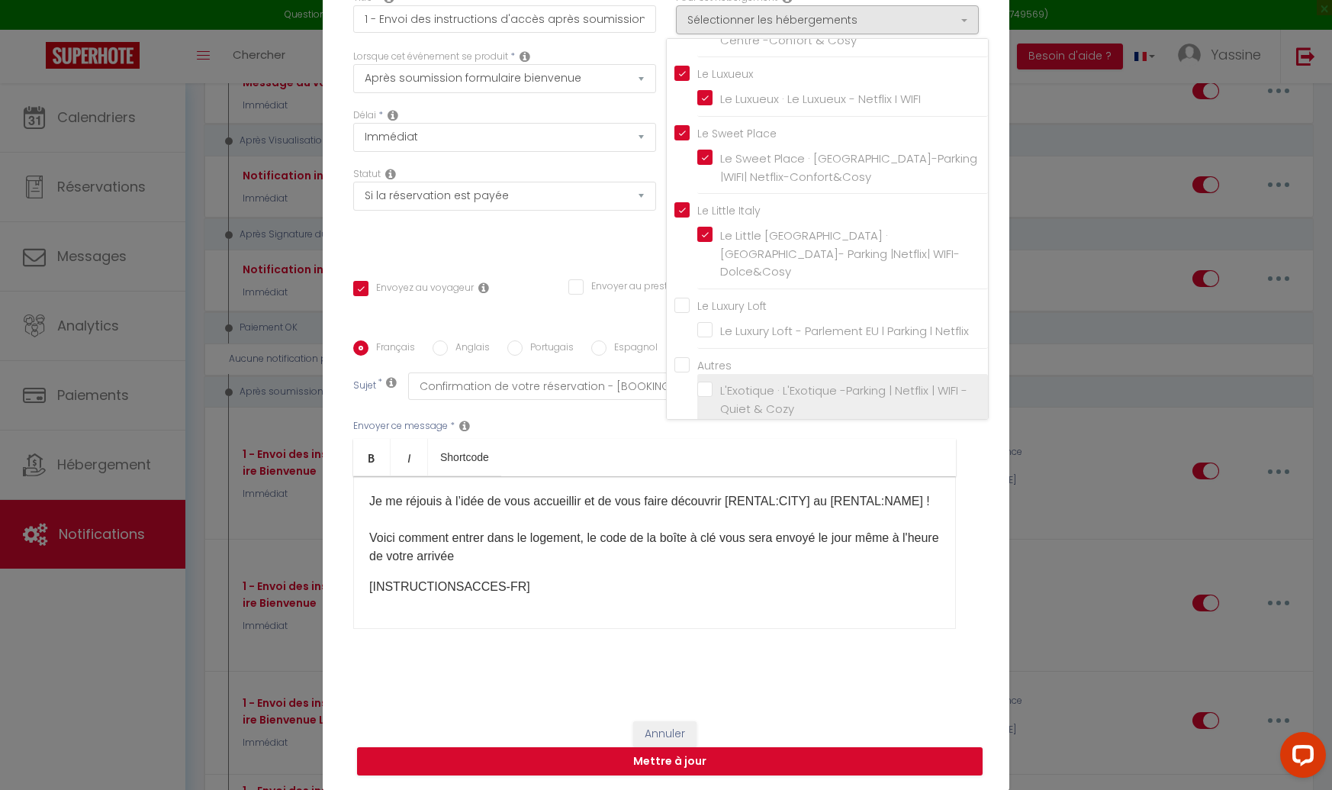
click at [707, 392] on input "L'Exotique · L'Exotique -Parking | Netflix | WIFI -Quiet & Cozy" at bounding box center [842, 399] width 291 height 15
click at [649, 415] on div "Envoyer ce message * Bold Italic Shortcode Rich text editor Je me réjouis à l’i…" at bounding box center [666, 524] width 626 height 248
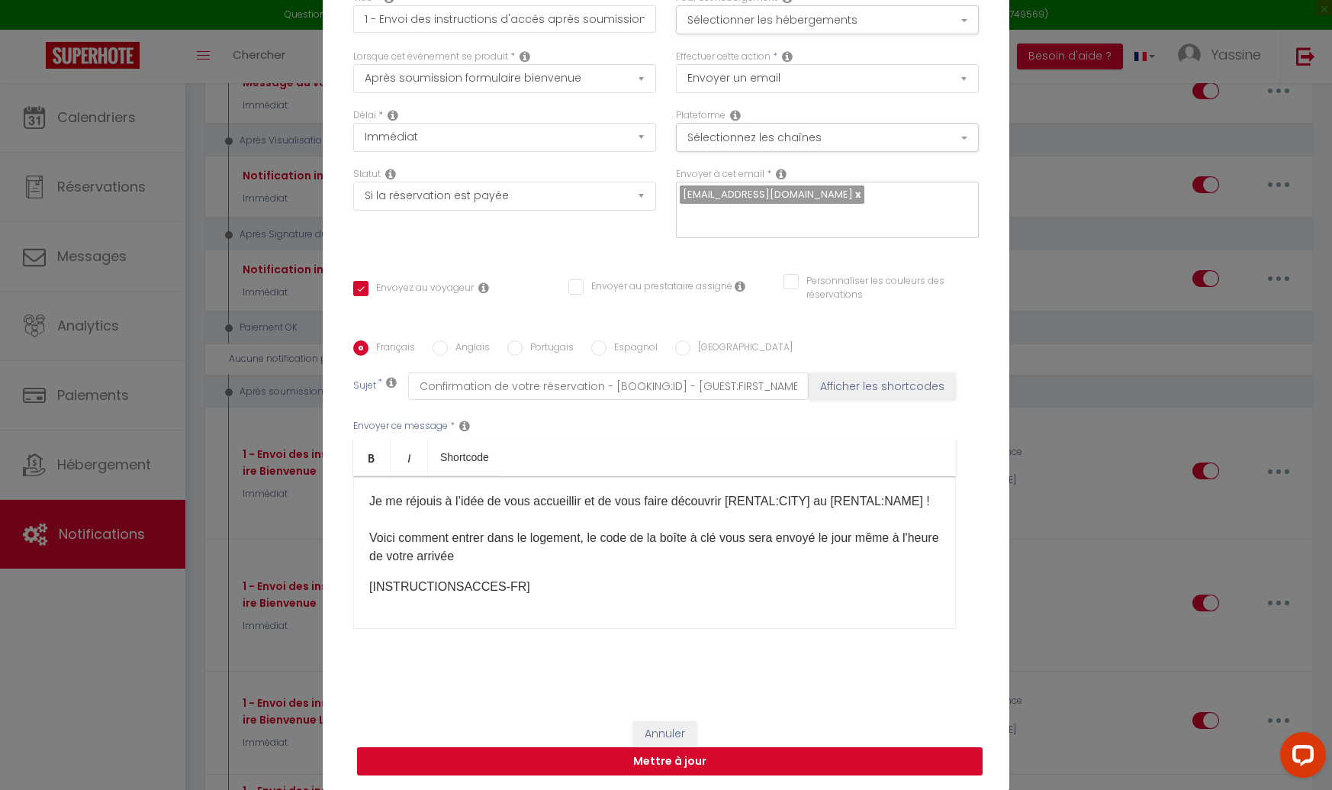
click at [624, 762] on button "Mettre à jour" at bounding box center [670, 761] width 626 height 29
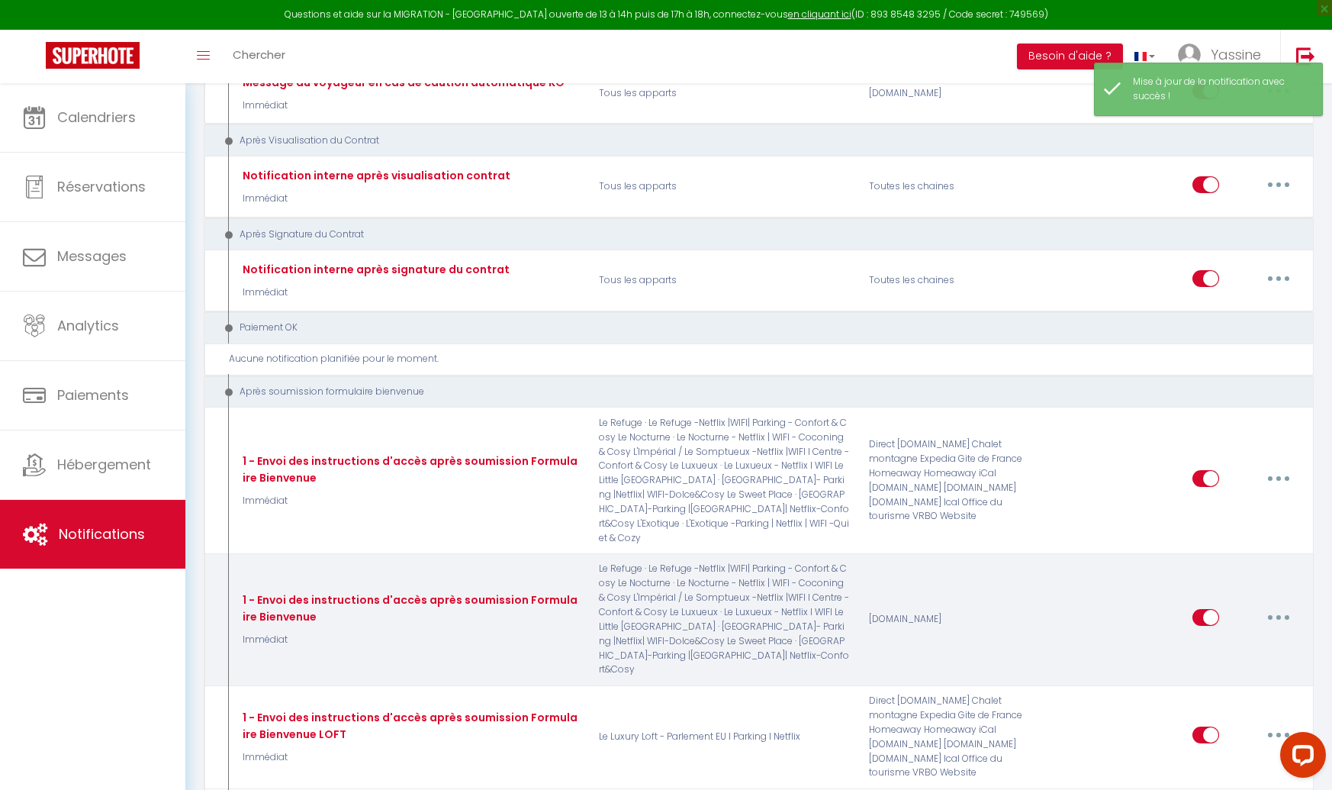
click at [1274, 605] on button "button" at bounding box center [1278, 617] width 43 height 24
click at [1194, 639] on link "Editer" at bounding box center [1239, 652] width 113 height 26
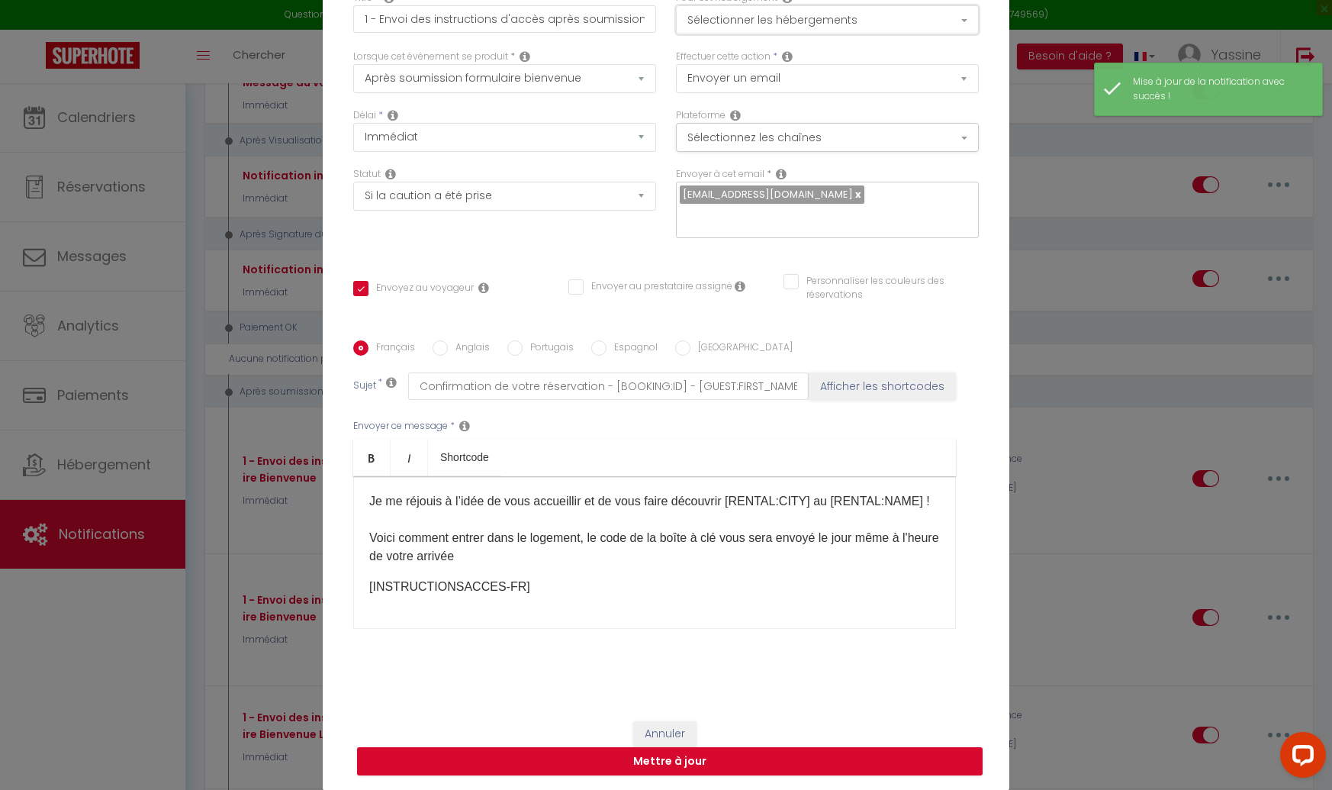
drag, startPoint x: 749, startPoint y: 28, endPoint x: 745, endPoint y: 42, distance: 14.1
click at [748, 28] on button "Sélectionner les hébergements" at bounding box center [827, 19] width 303 height 29
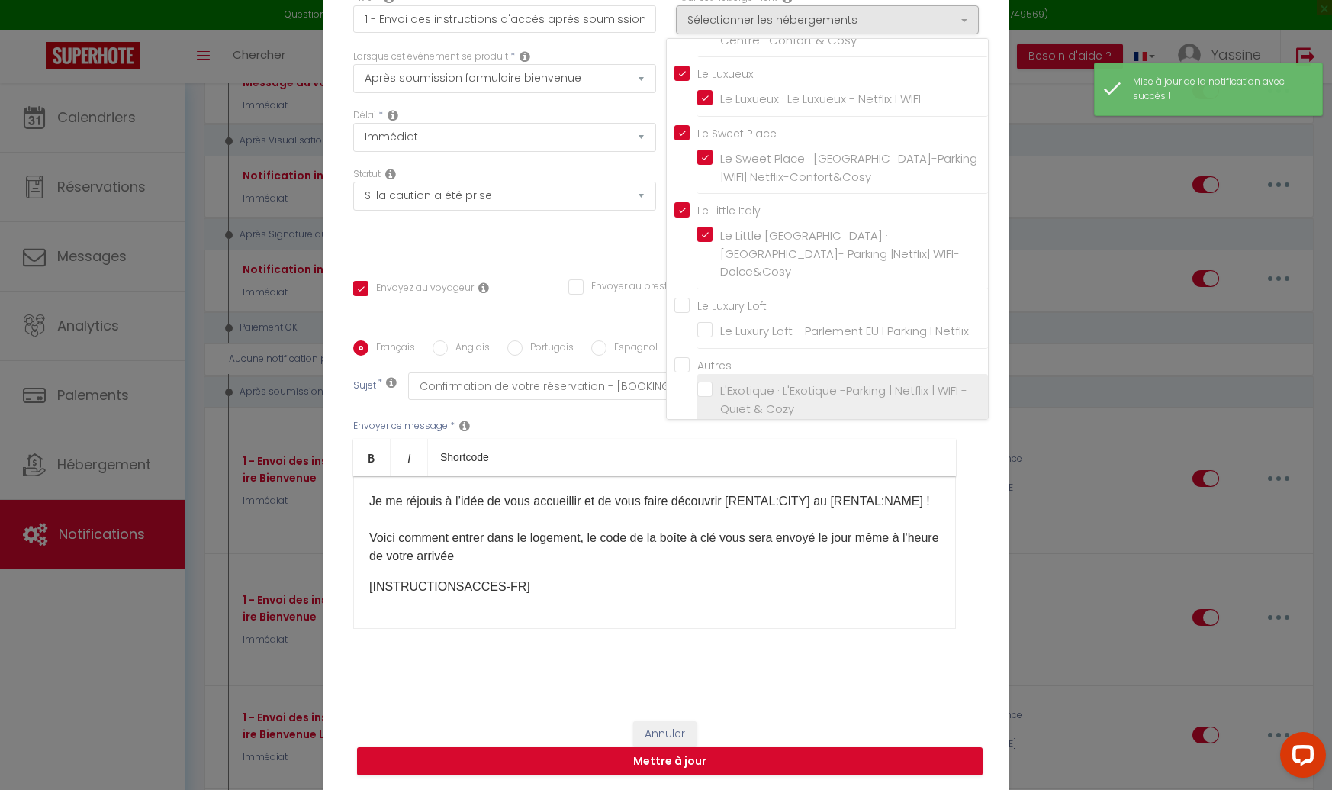
click at [713, 382] on label "L'Exotique · L'Exotique -Parking | Netflix | WIFI -Quiet & Cozy" at bounding box center [846, 400] width 266 height 36
click at [704, 392] on input "L'Exotique · L'Exotique -Parking | Netflix | WIFI -Quiet & Cozy" at bounding box center [842, 399] width 291 height 15
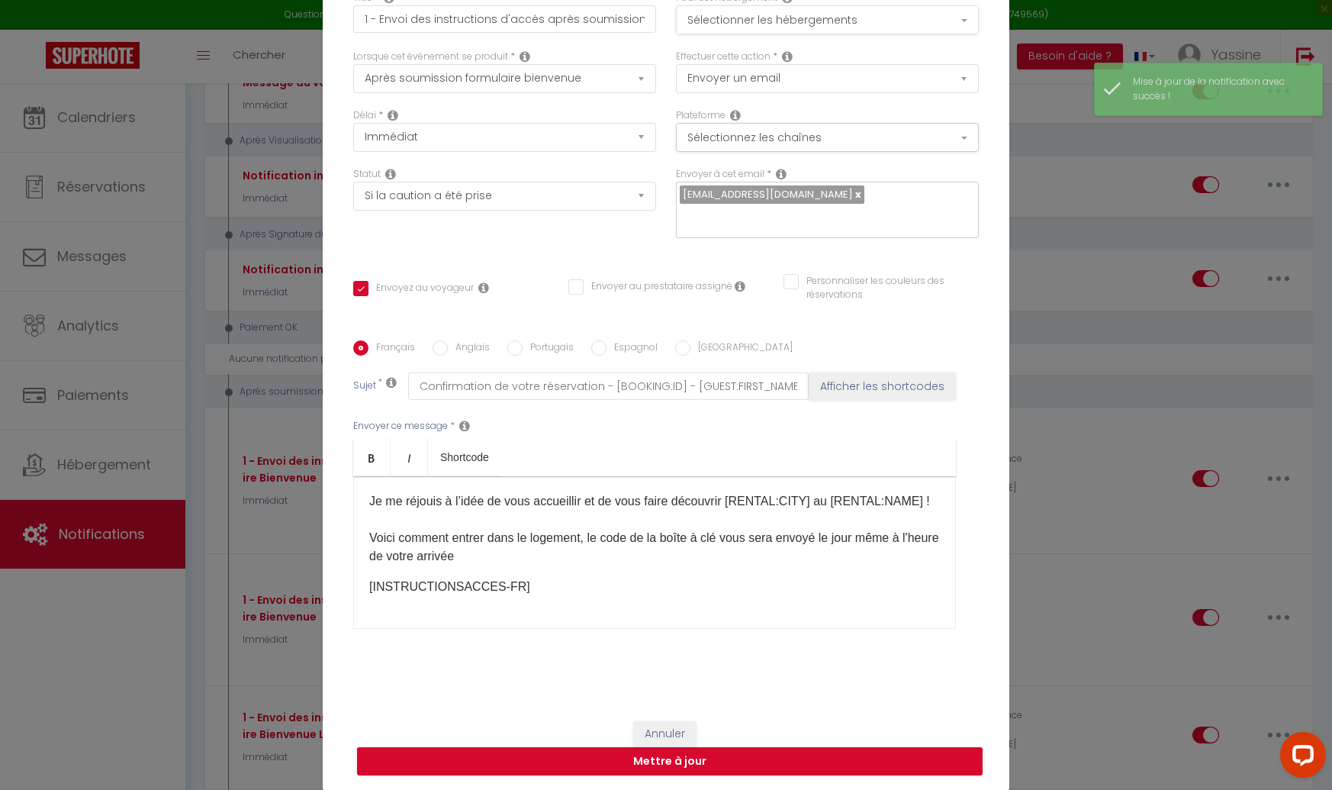
click at [726, 34] on div "Pour cet hébergement Sélectionner les hébergements Tous les apparts Le Refuge /…" at bounding box center [827, 12] width 303 height 43
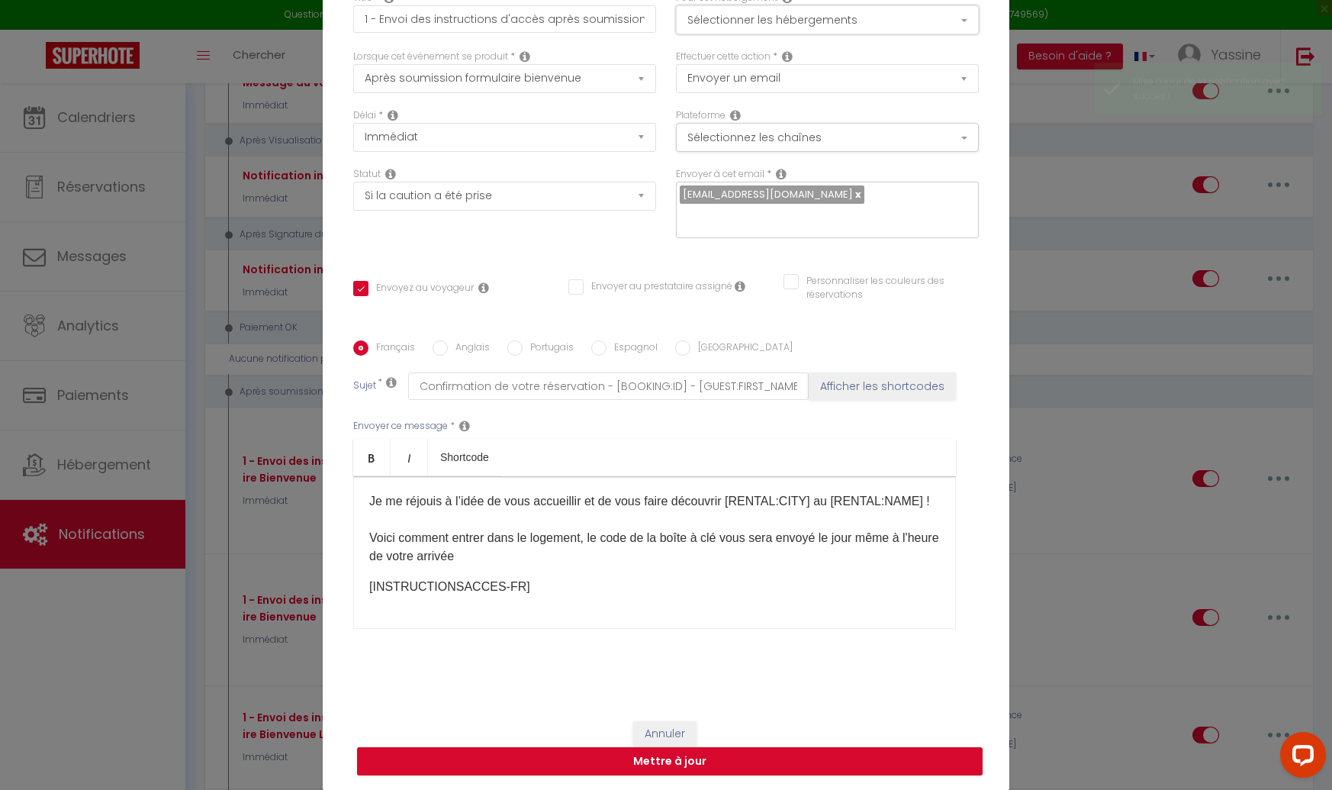
click at [726, 34] on button "Sélectionner les hébergements" at bounding box center [827, 19] width 303 height 29
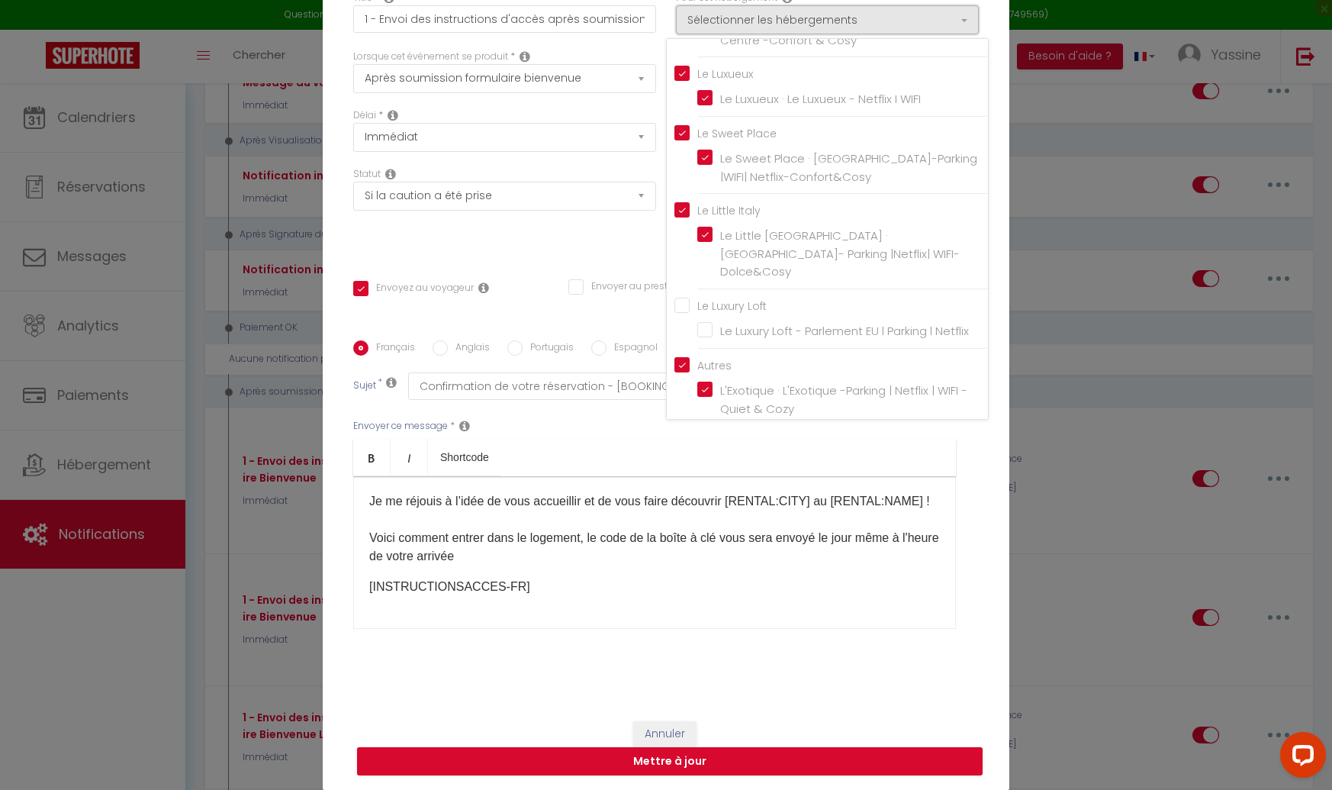
drag, startPoint x: 726, startPoint y: 36, endPoint x: 710, endPoint y: 134, distance: 99.7
click at [726, 34] on button "Sélectionner les hébergements" at bounding box center [827, 19] width 303 height 29
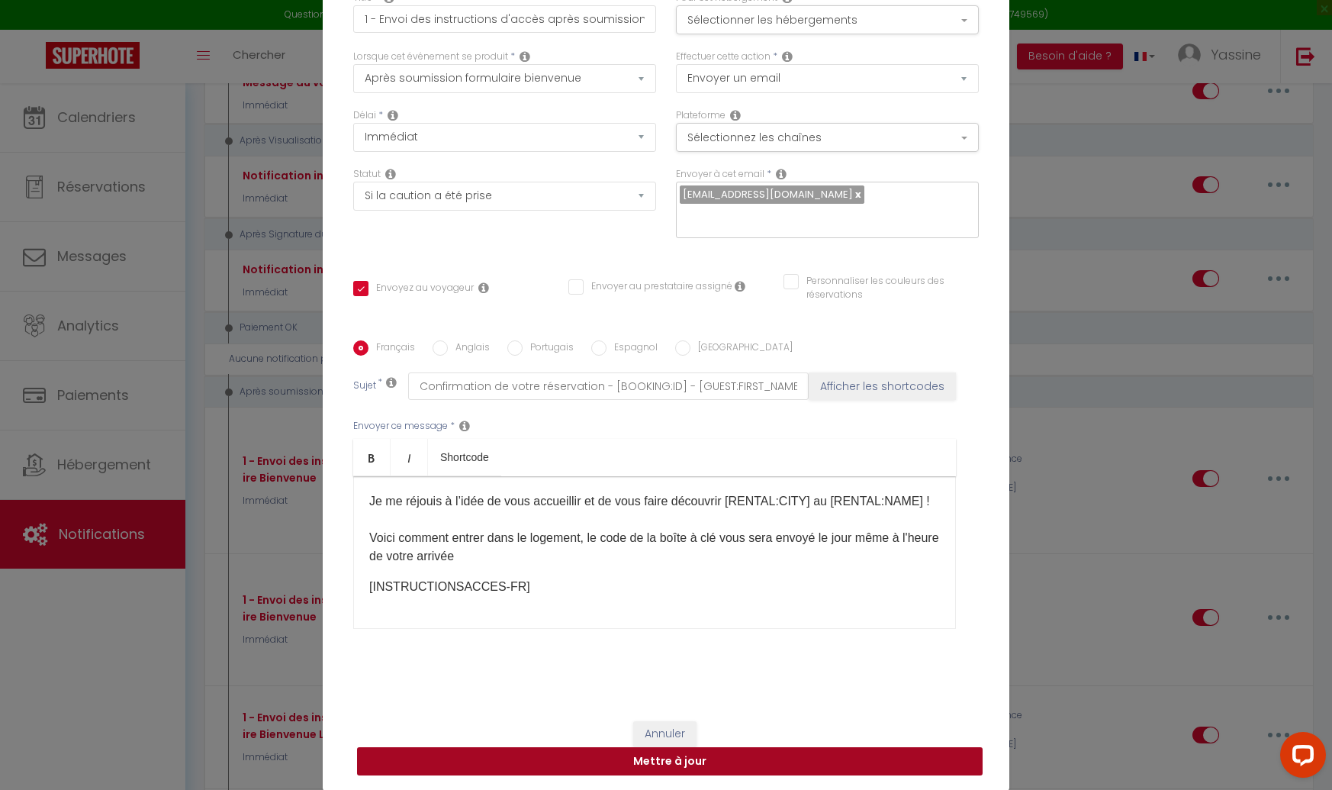
click at [630, 752] on button "Mettre à jour" at bounding box center [670, 761] width 626 height 29
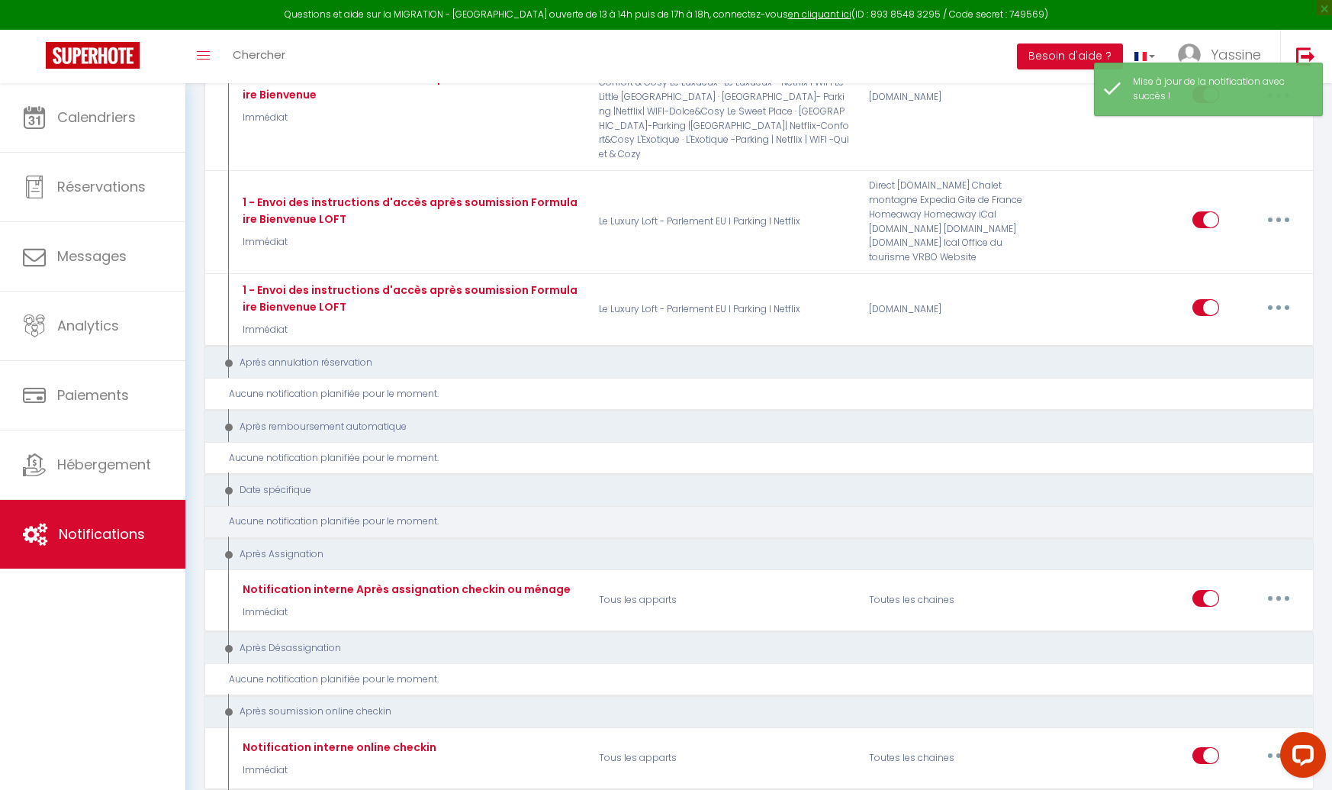
scroll to position [4215, 0]
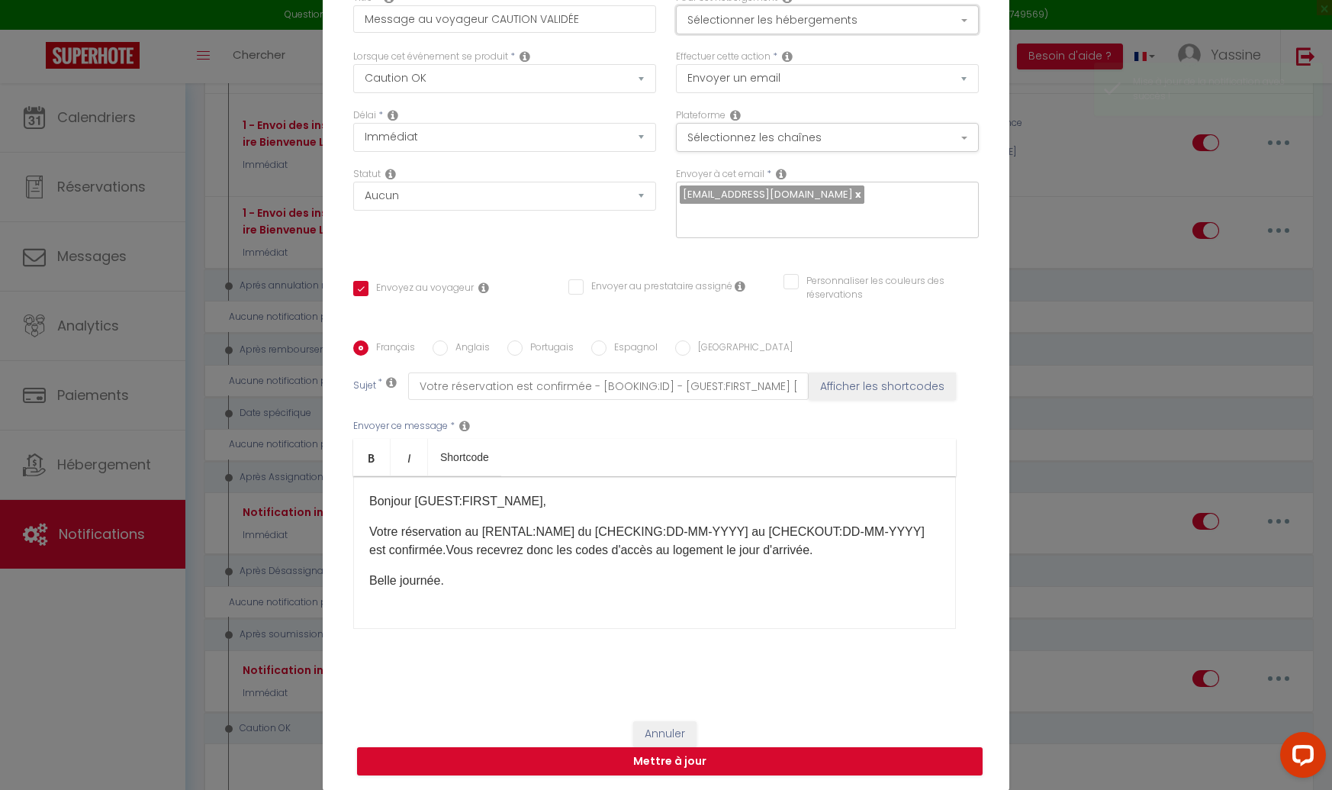
drag, startPoint x: 746, startPoint y: 34, endPoint x: 744, endPoint y: 59, distance: 24.5
click at [746, 34] on button "Sélectionner les hébergements" at bounding box center [827, 19] width 303 height 29
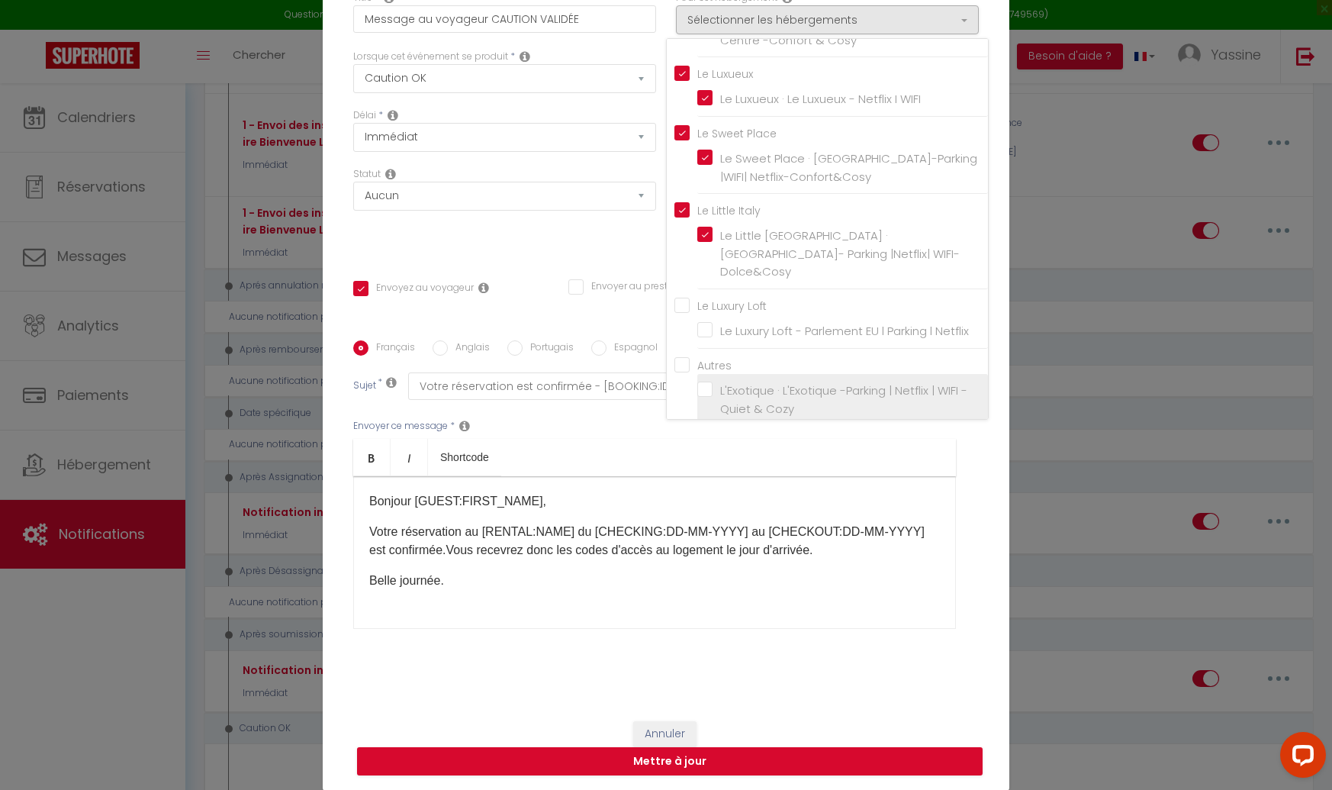
click at [713, 382] on label "L'Exotique · L'Exotique -Parking | Netflix | WIFI -Quiet & Cozy" at bounding box center [846, 400] width 266 height 36
click at [706, 392] on input "L'Exotique · L'Exotique -Parking | Netflix | WIFI -Quiet & Cozy" at bounding box center [842, 399] width 291 height 15
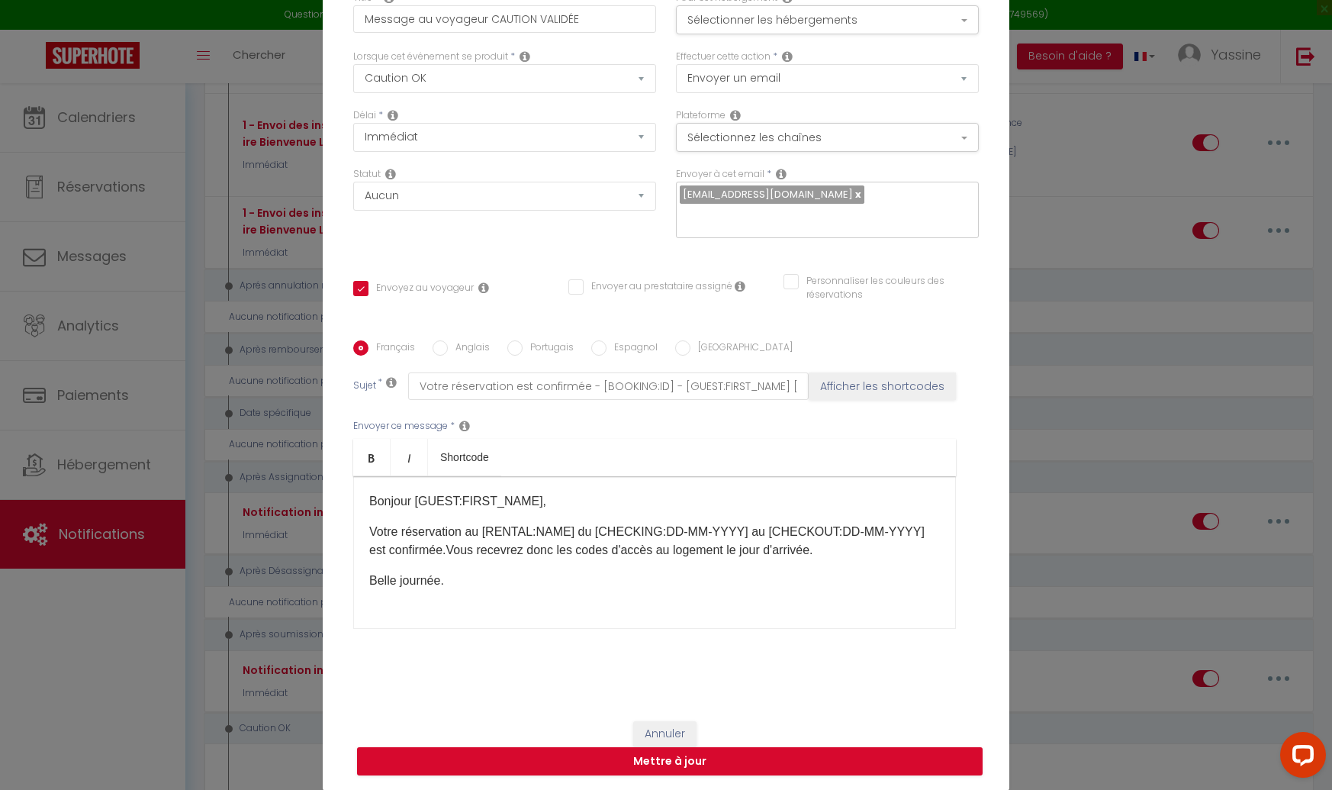
click at [692, 424] on div "Envoyer ce message * Bold Italic Shortcode Rich text editor Bonjour [GUEST:FIRS…" at bounding box center [666, 524] width 626 height 248
click at [680, 747] on button "Mettre à jour" at bounding box center [670, 761] width 626 height 29
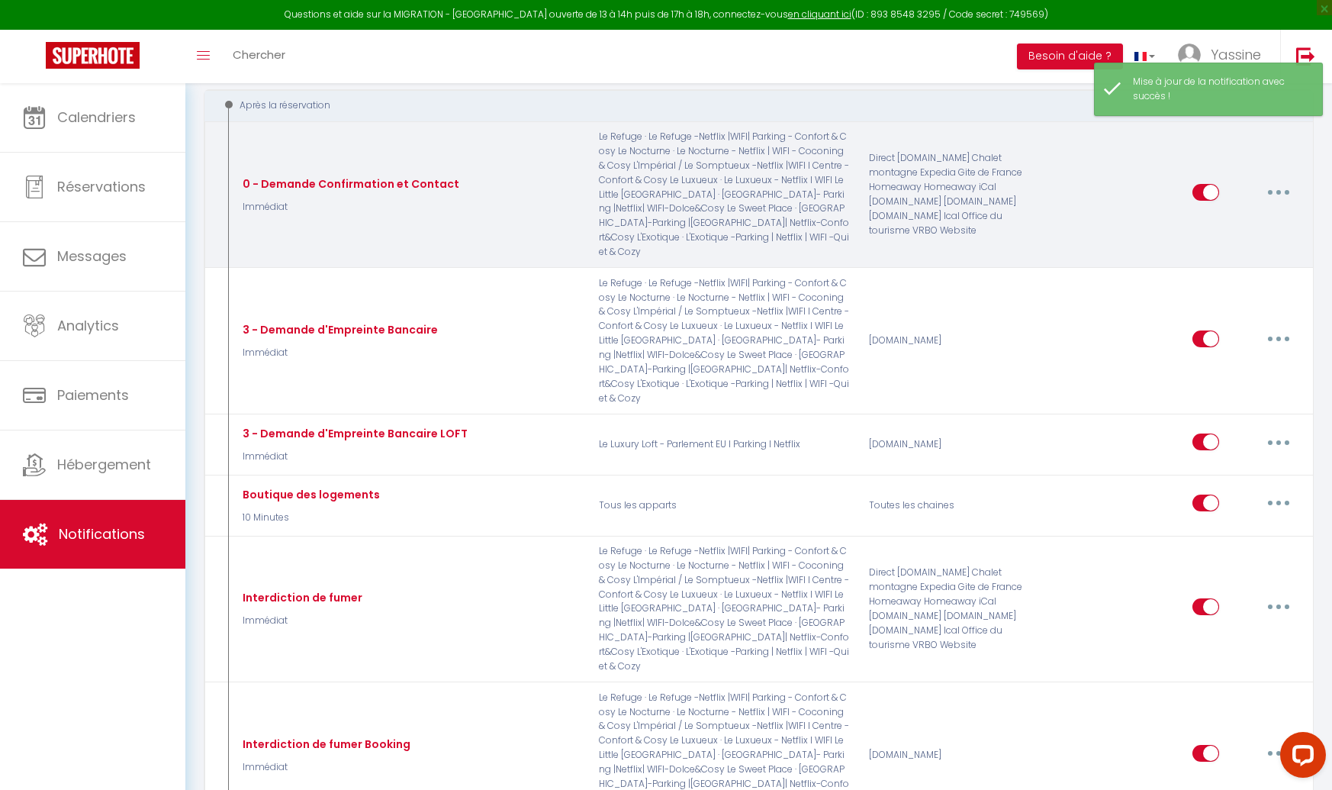
scroll to position [0, 0]
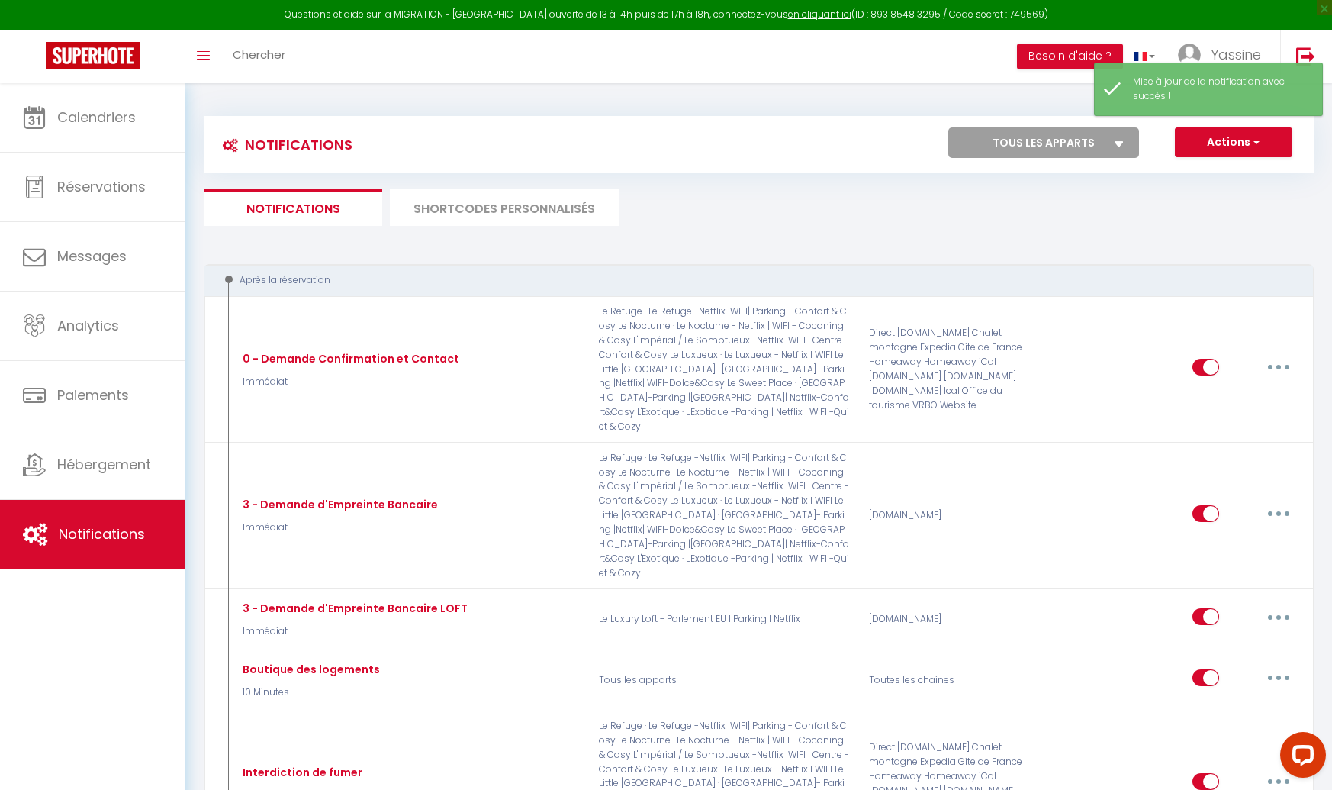
click at [475, 202] on li "SHORTCODES PERSONNALISÉS" at bounding box center [504, 206] width 229 height 37
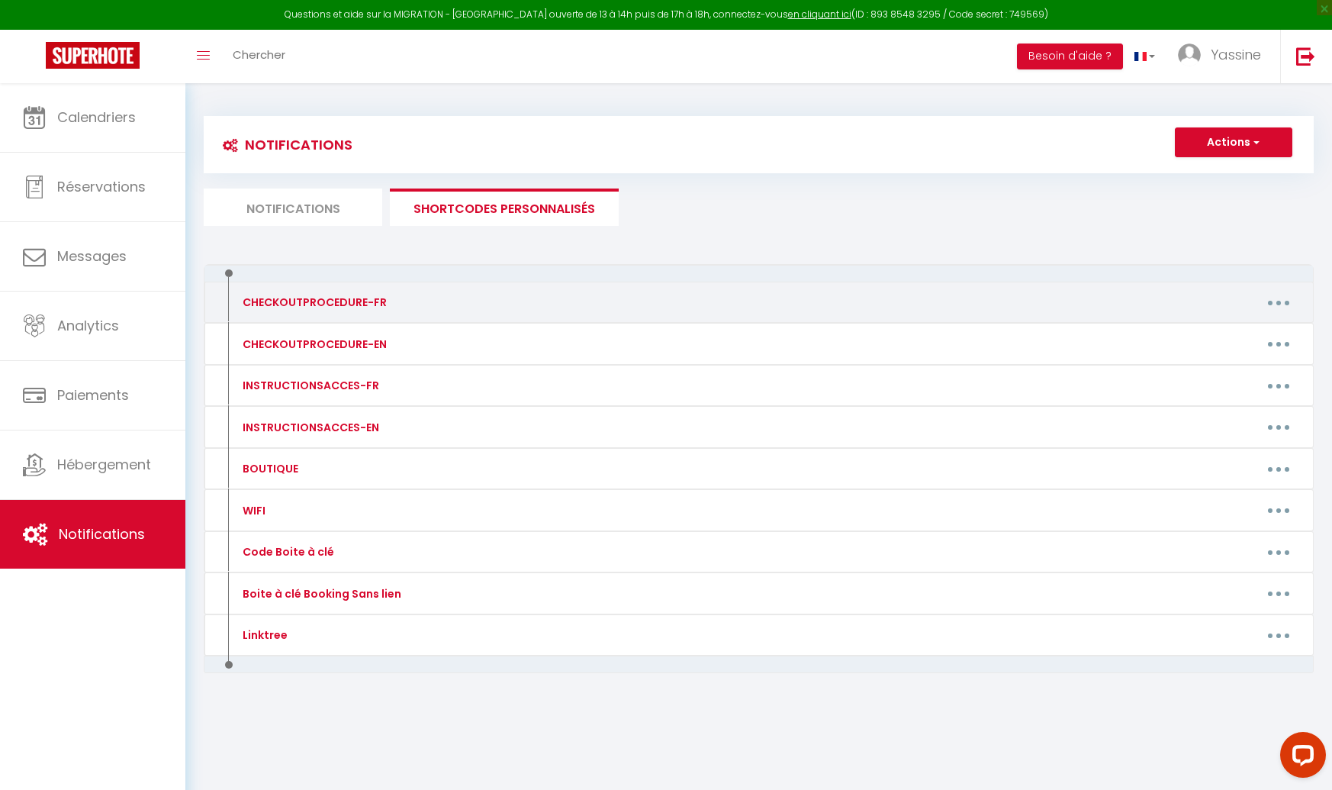
click at [1270, 303] on button "button" at bounding box center [1278, 302] width 43 height 24
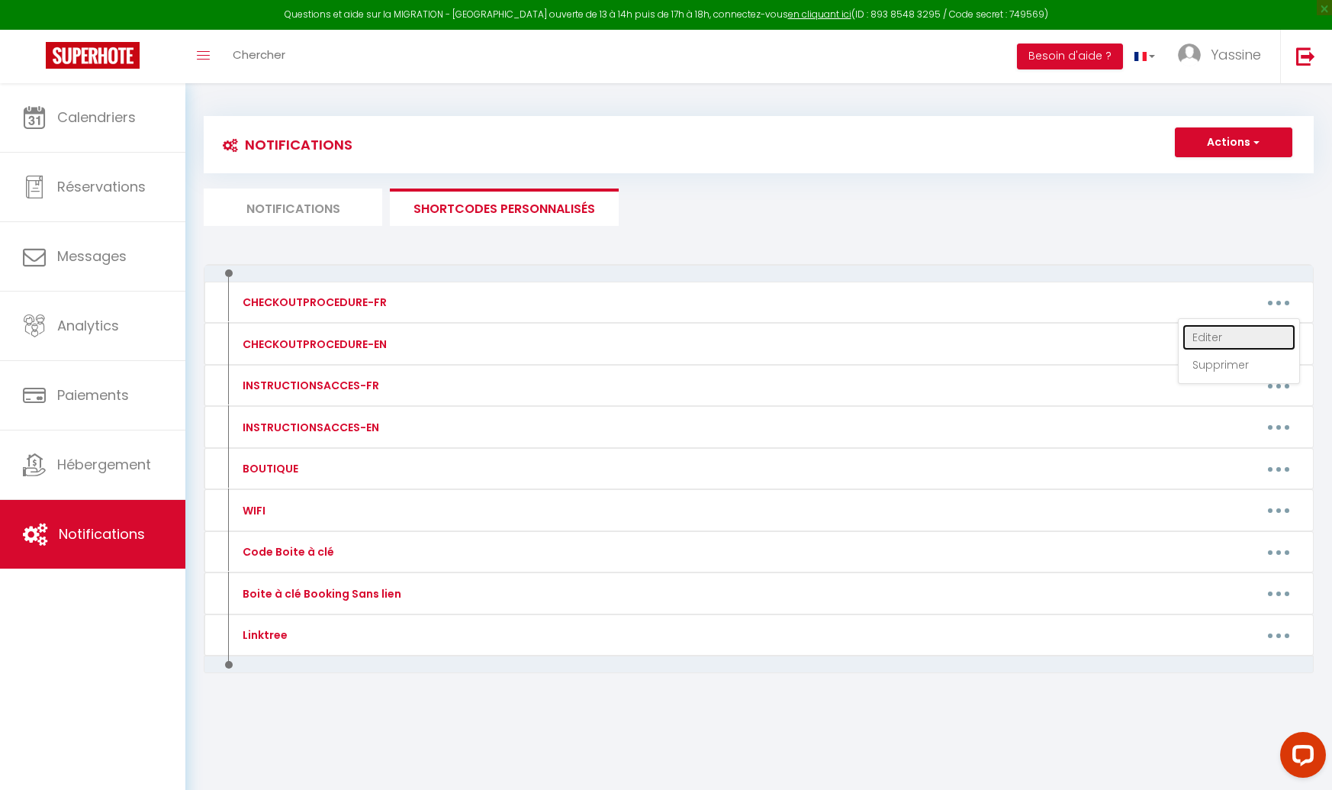
click at [1216, 337] on link "Editer" at bounding box center [1239, 337] width 113 height 26
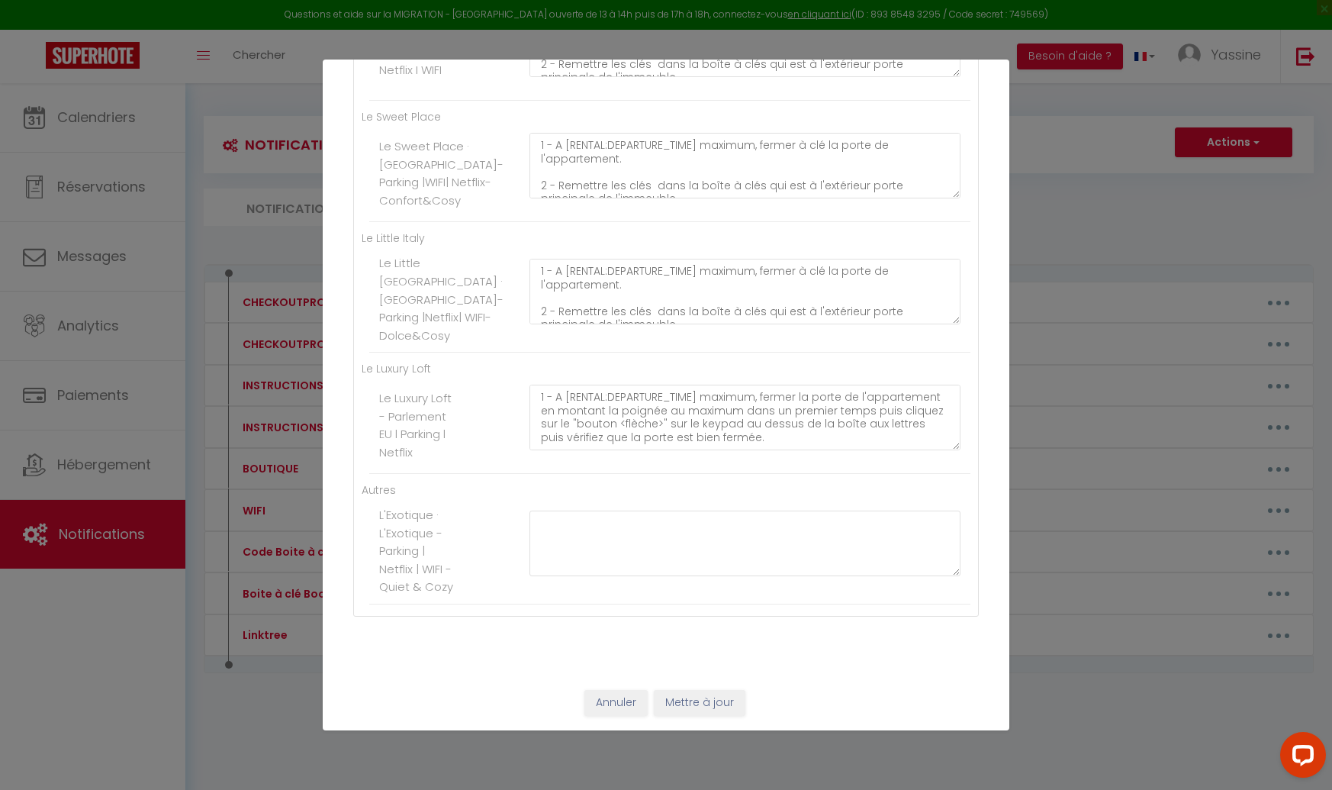
scroll to position [822, 0]
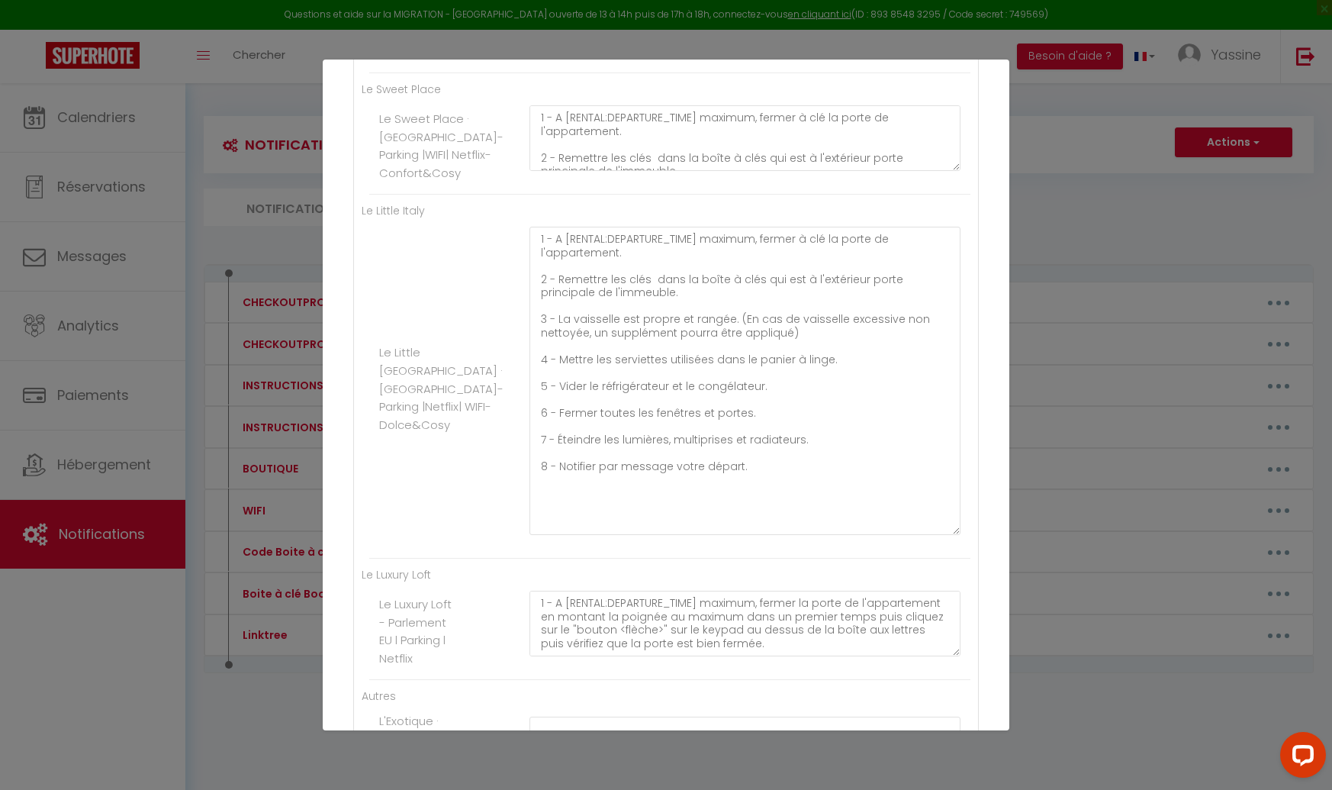
drag, startPoint x: 958, startPoint y: 320, endPoint x: 910, endPoint y: 561, distance: 245.3
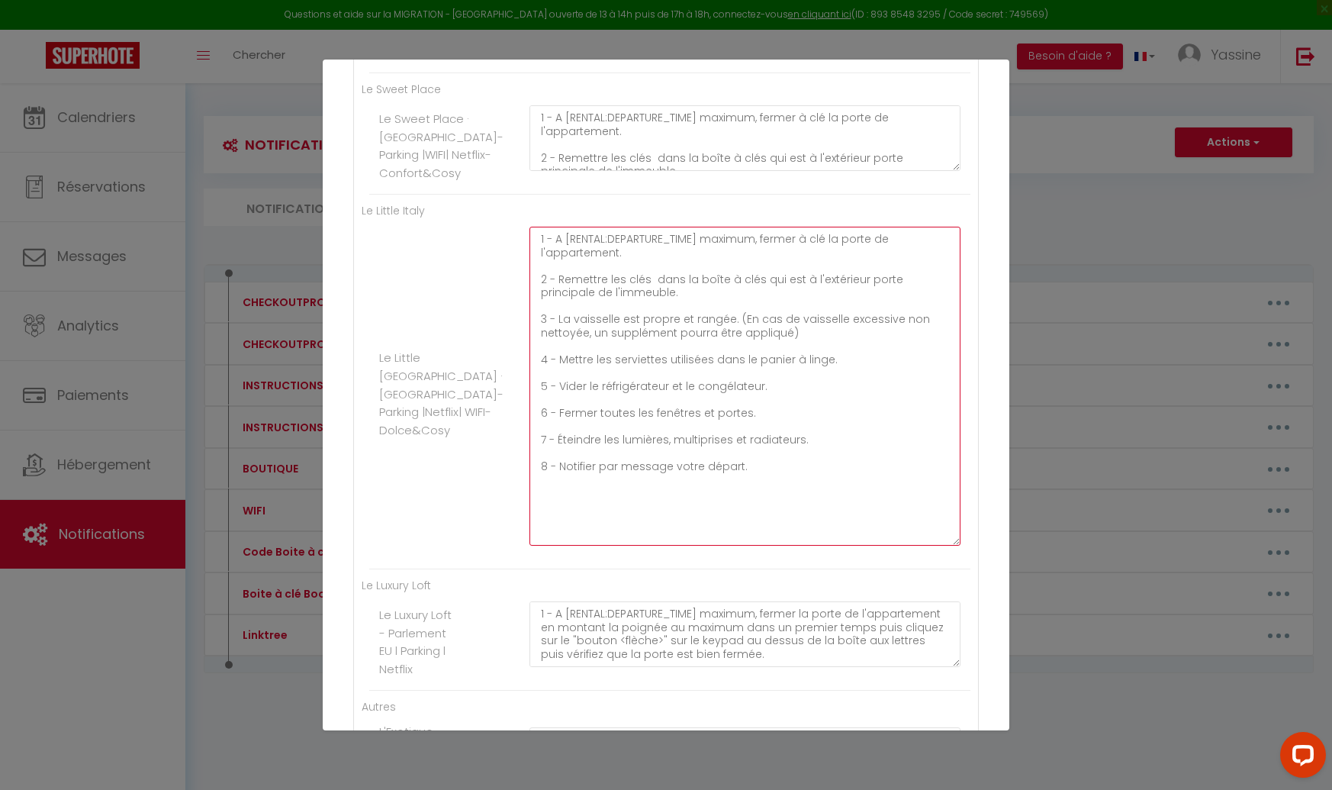
drag, startPoint x: 826, startPoint y: 528, endPoint x: 364, endPoint y: 237, distance: 546.0
click at [359, 233] on div "Le Refuge / Le Nocturne Le Refuge · Le Refuge -Netflix |WIFI| Parking - Confort…" at bounding box center [666, 189] width 626 height 1288
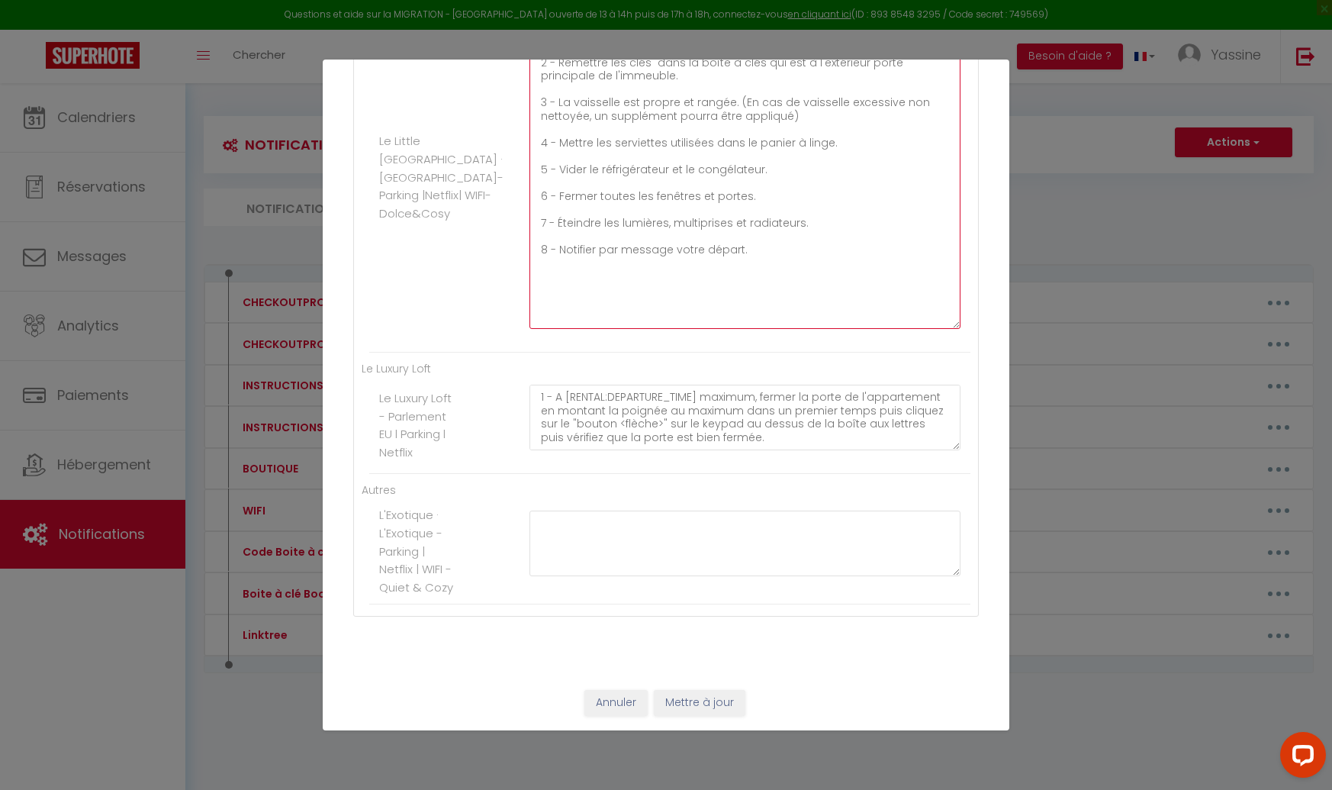
scroll to position [1066, 0]
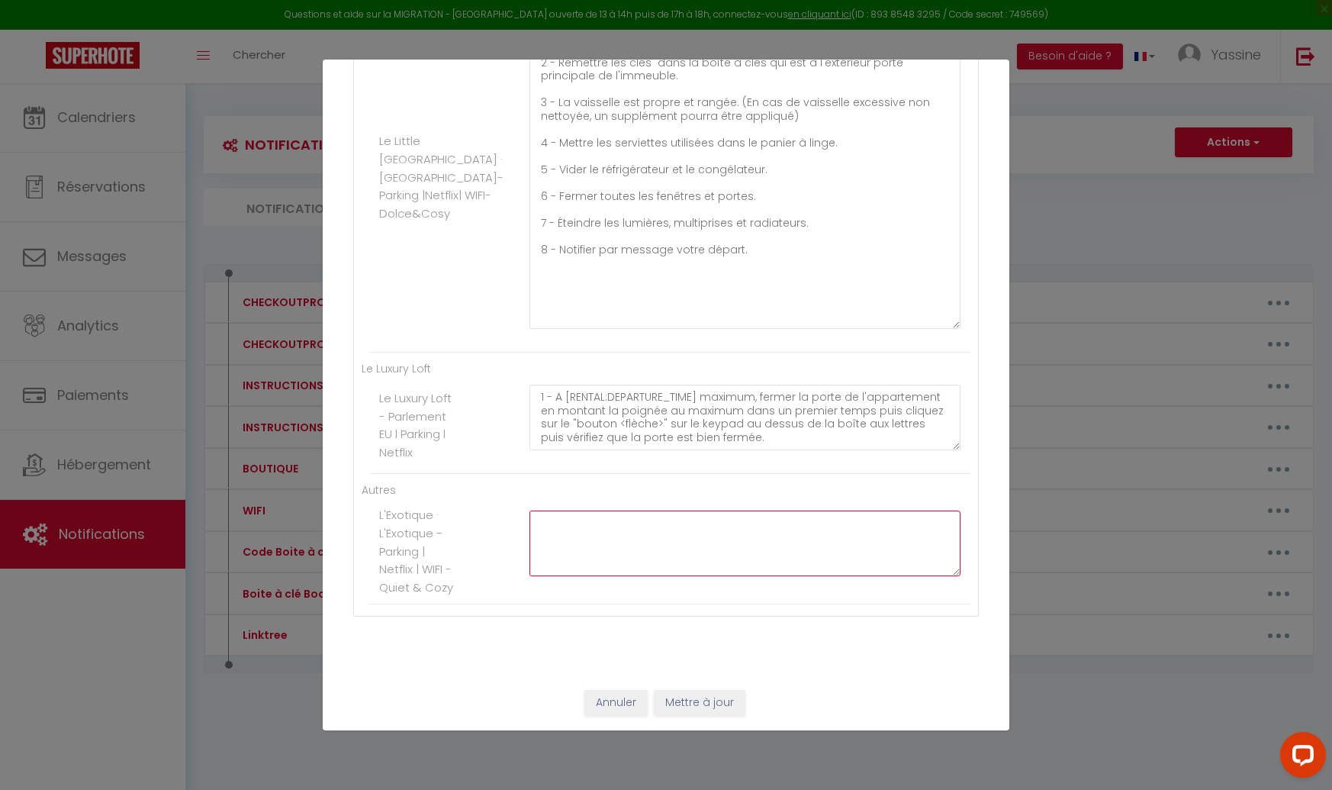
paste textarea "1 - A [RENTAL:DEPARTURE_TIME] maximum, fermer à clé la porte de l'appartement. …"
click at [675, 698] on button "Mettre à jour" at bounding box center [700, 703] width 92 height 26
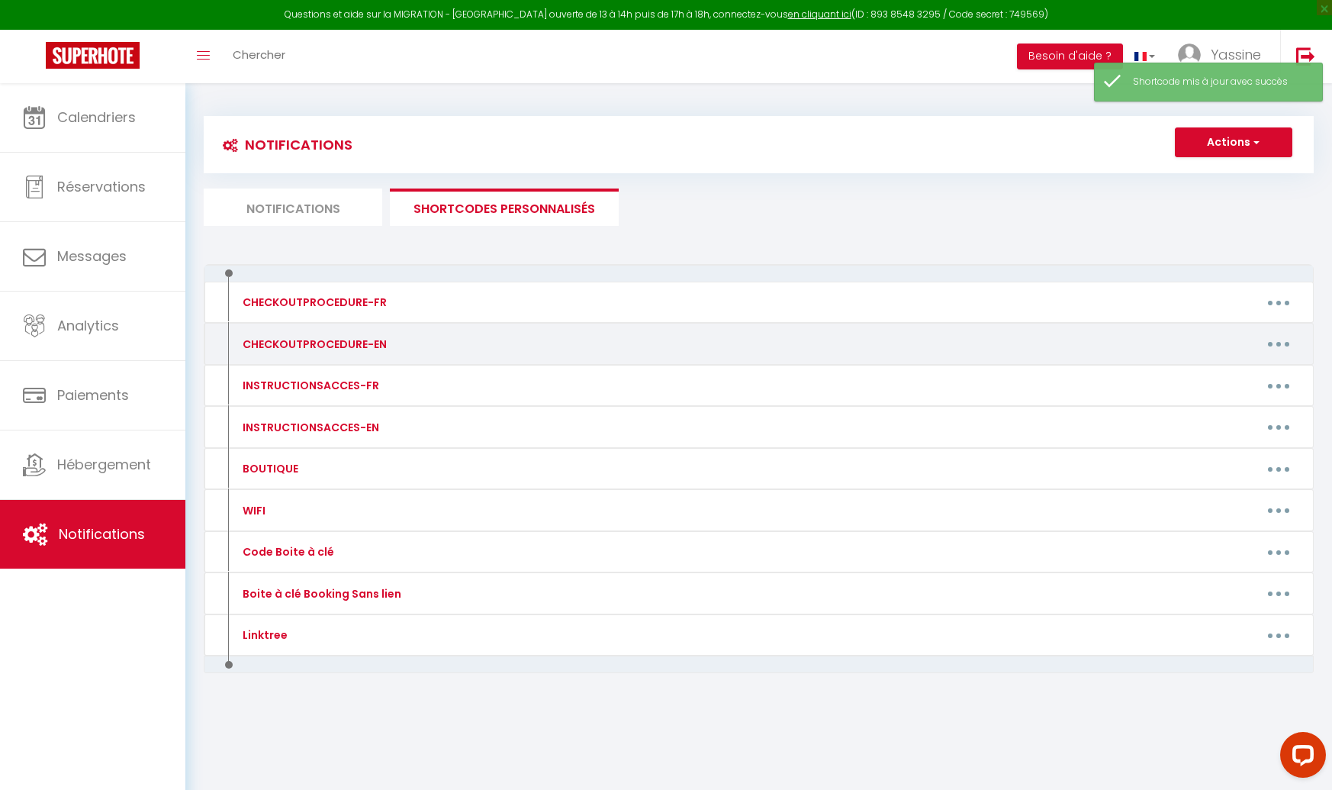
drag, startPoint x: 1279, startPoint y: 346, endPoint x: 1255, endPoint y: 353, distance: 24.4
click at [1279, 346] on button "button" at bounding box center [1278, 344] width 43 height 24
click at [1196, 386] on link "Editer" at bounding box center [1239, 378] width 113 height 26
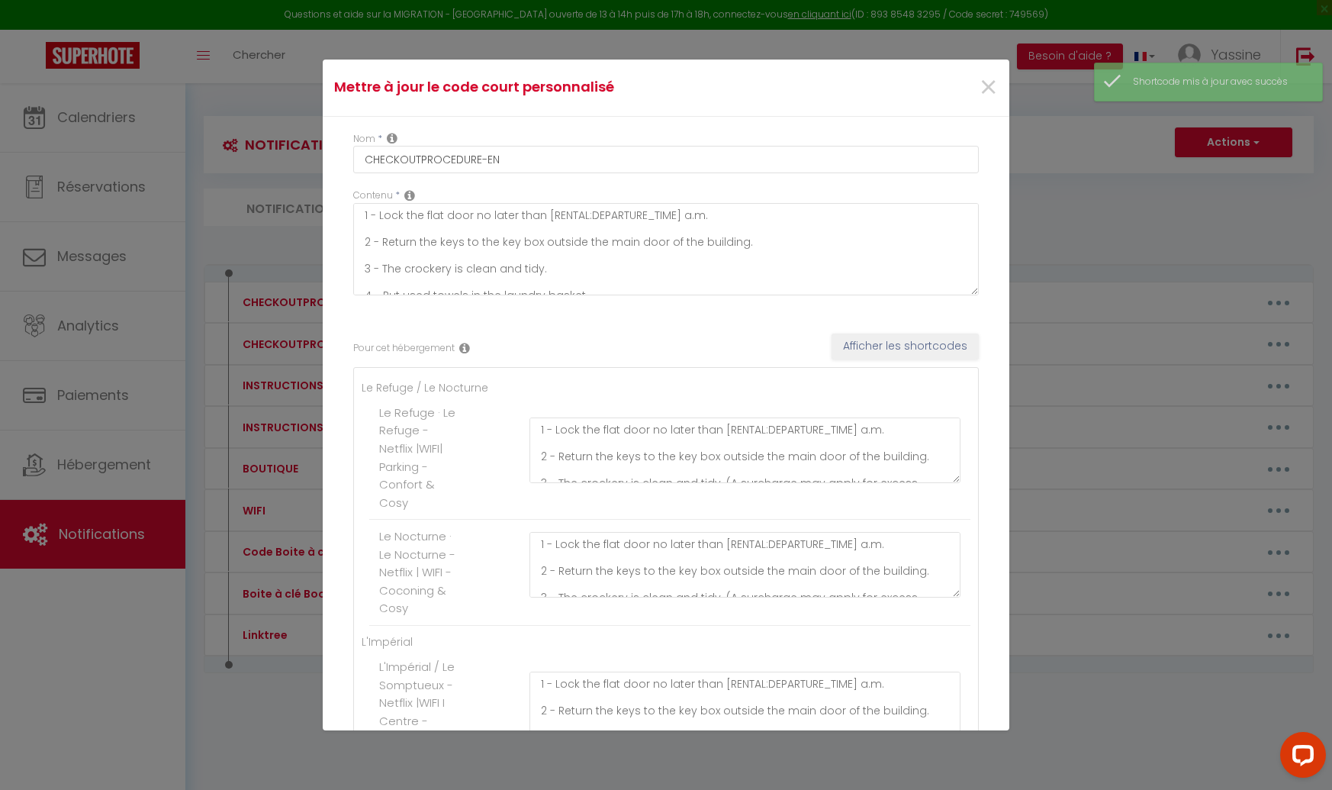
drag, startPoint x: 772, startPoint y: 246, endPoint x: 546, endPoint y: 301, distance: 233.2
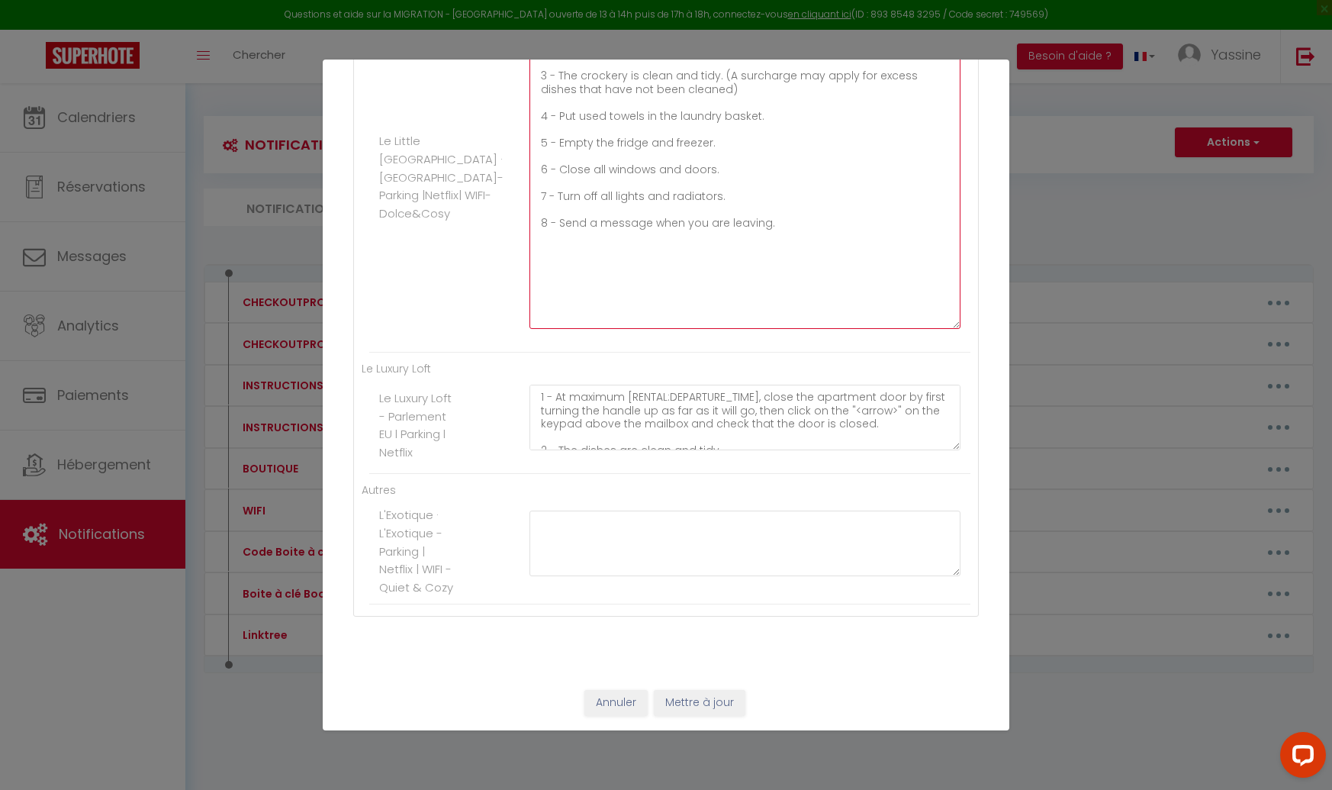
scroll to position [1066, 0]
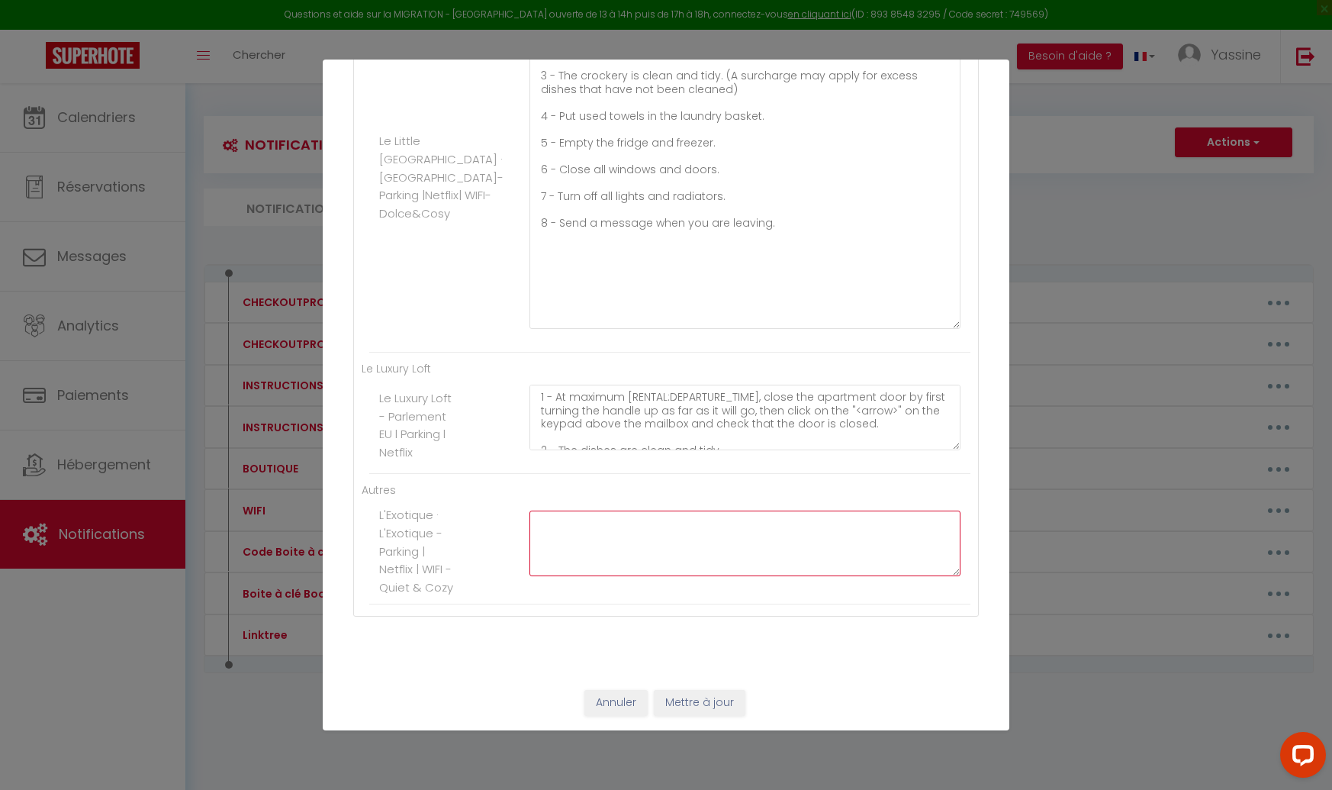
paste textarea "1 - Lock the flat door no later than [RENTAL:DEPARTURE_TIME] a.m. 2 - Return th…"
click at [668, 697] on button "Mettre à jour" at bounding box center [700, 703] width 92 height 26
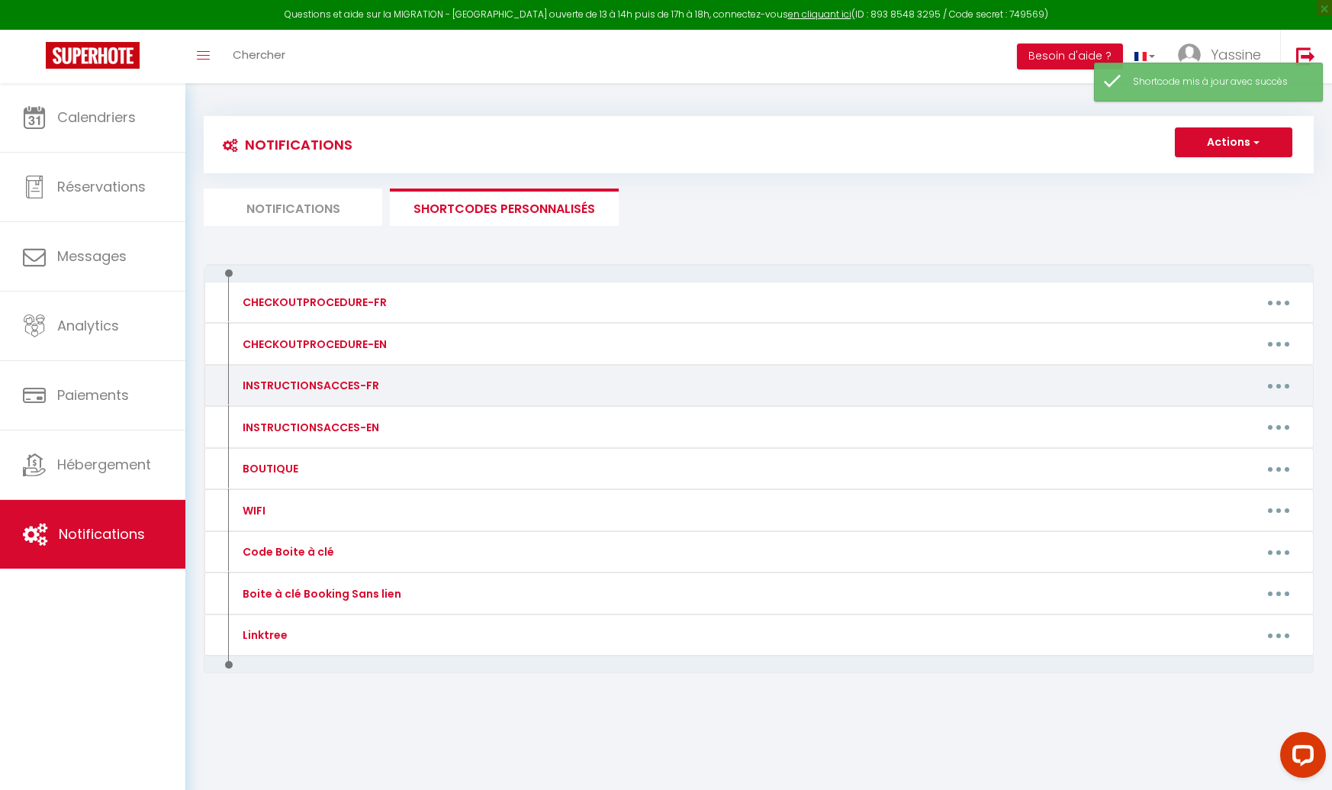
click at [1278, 392] on button "button" at bounding box center [1278, 385] width 43 height 24
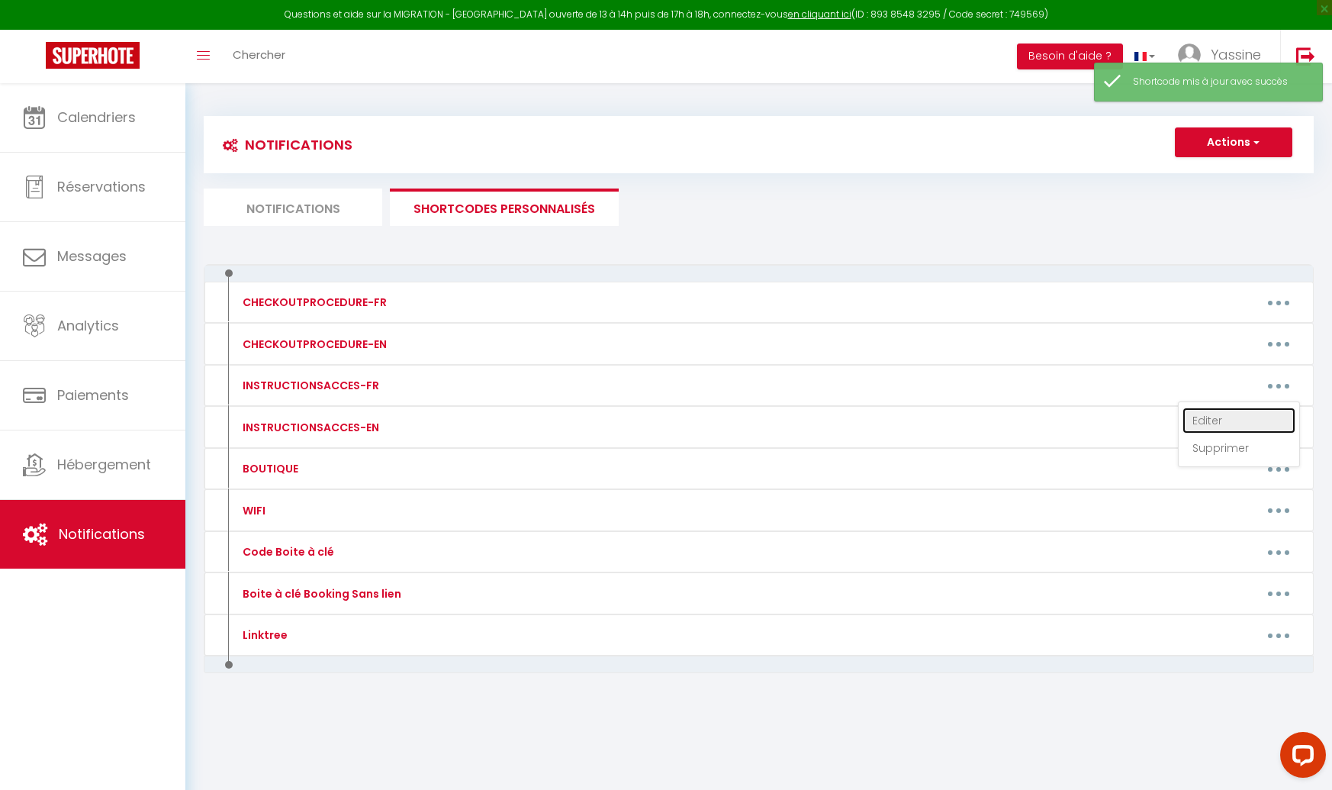
click at [1254, 414] on link "Editer" at bounding box center [1239, 420] width 113 height 26
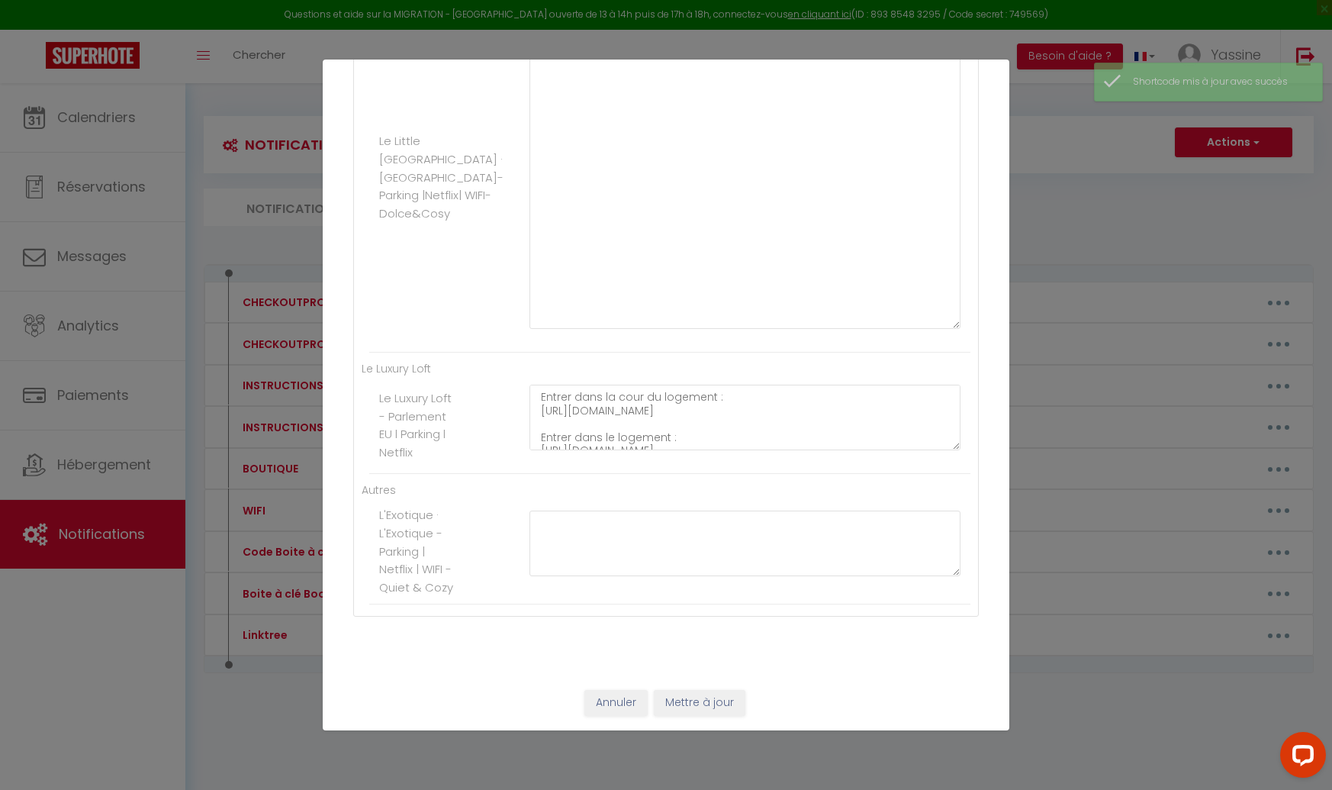
scroll to position [1066, 0]
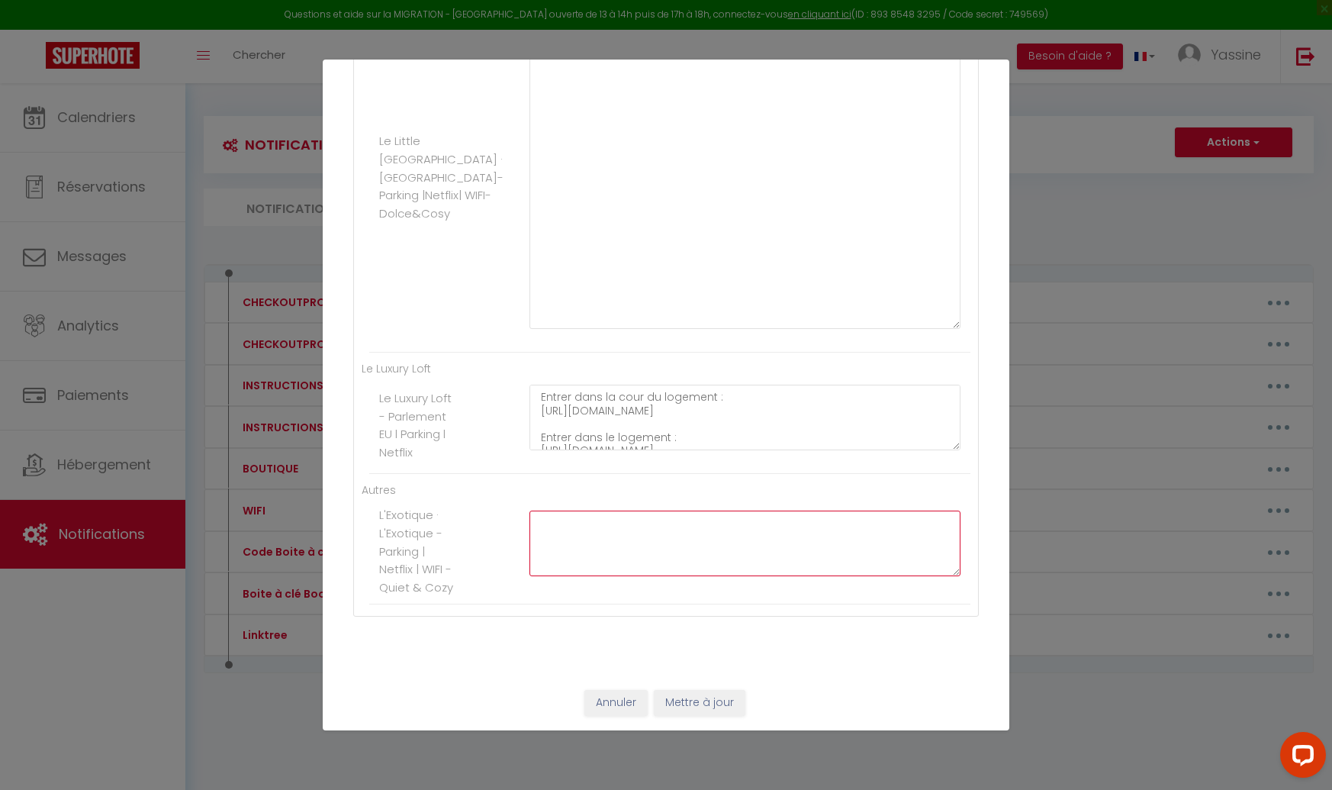
paste textarea "https://youtube.com/shorts/oFIQVgFgdq0?feature=share"
drag, startPoint x: 545, startPoint y: 523, endPoint x: 621, endPoint y: 523, distance: 76.3
click at [677, 695] on button "Mettre à jour" at bounding box center [700, 703] width 92 height 26
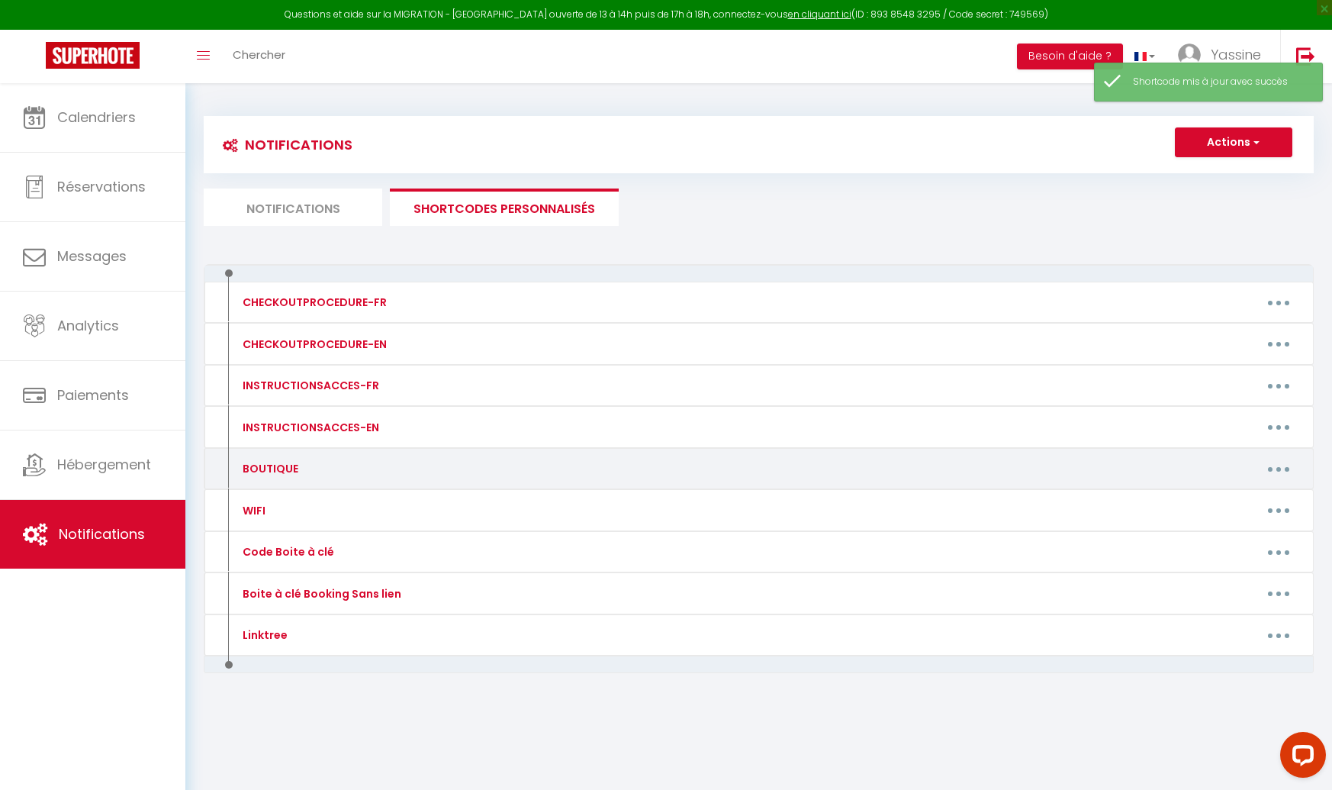
click at [1269, 465] on button "button" at bounding box center [1278, 468] width 43 height 24
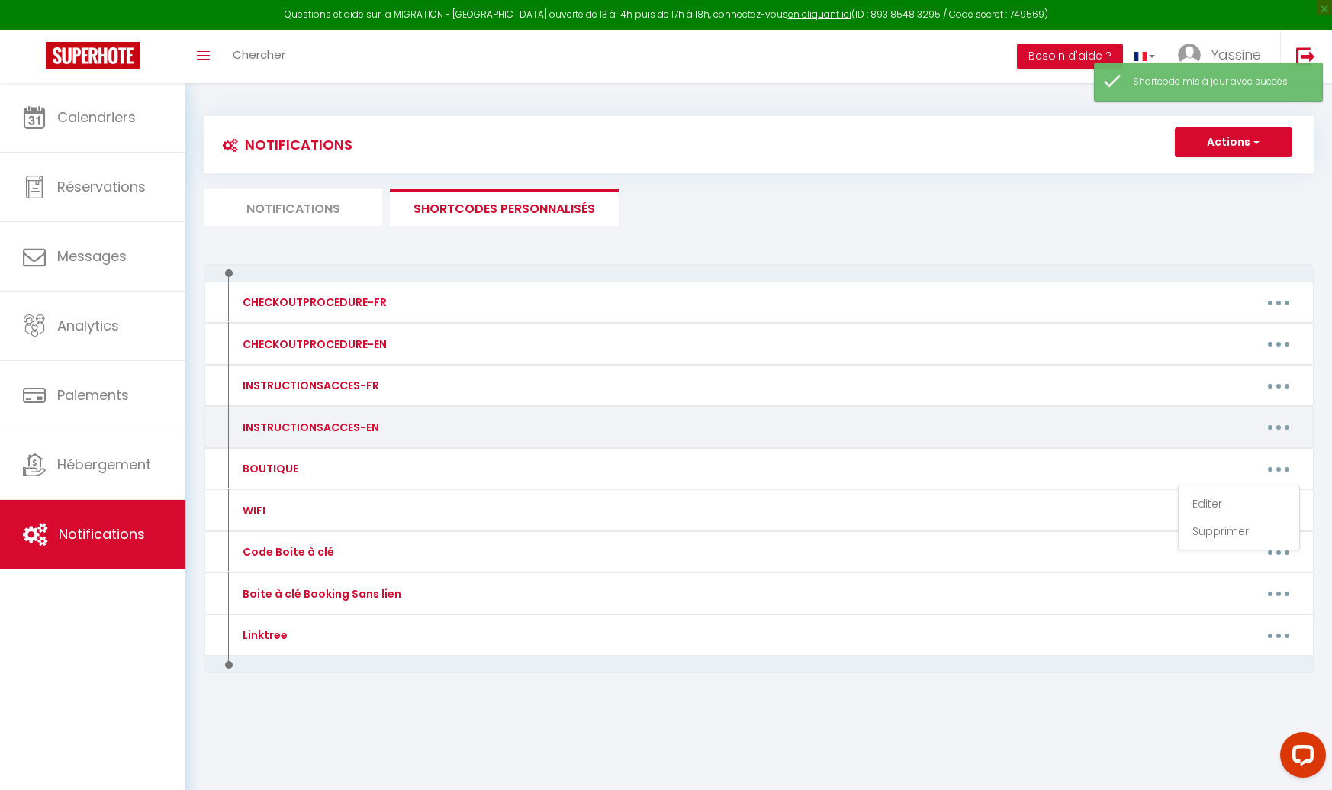
click at [1264, 420] on button "button" at bounding box center [1278, 427] width 43 height 24
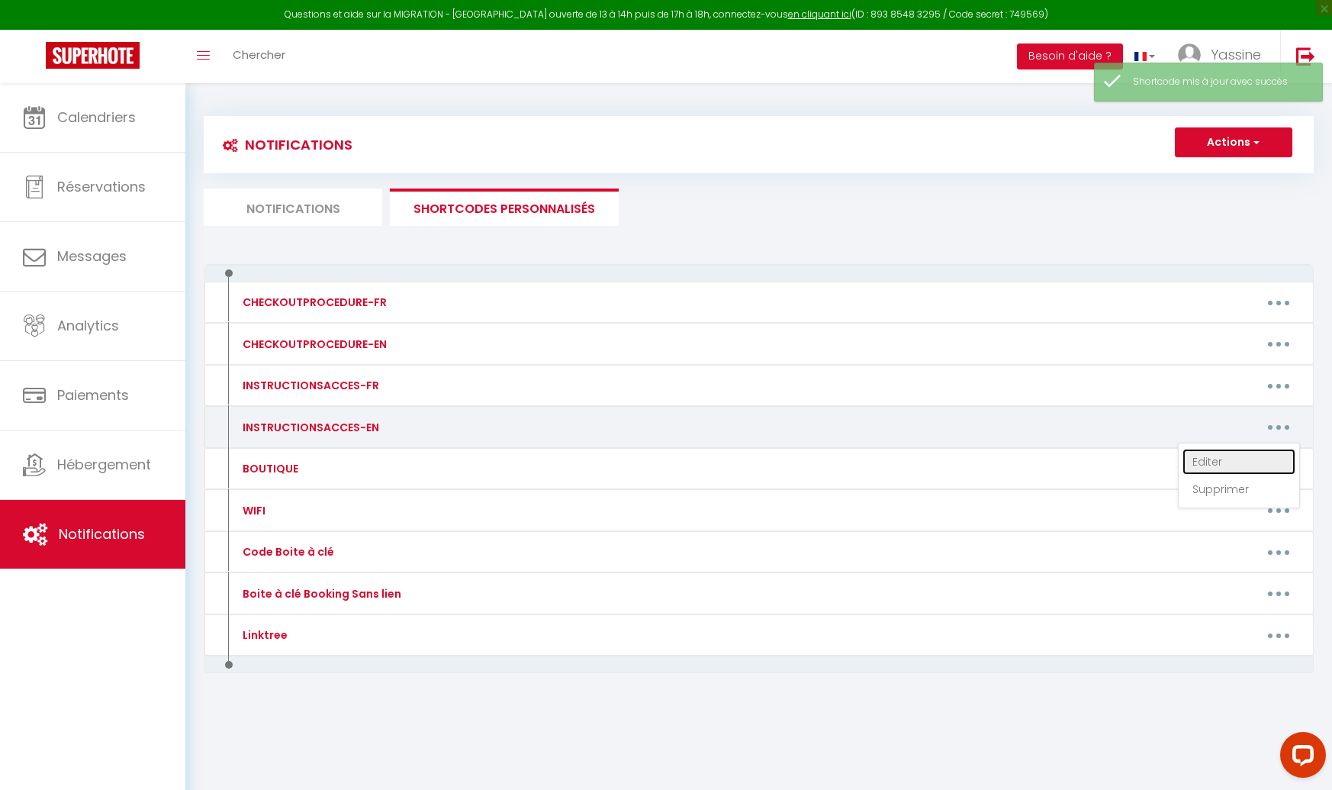
click at [1207, 458] on link "Editer" at bounding box center [1239, 462] width 113 height 26
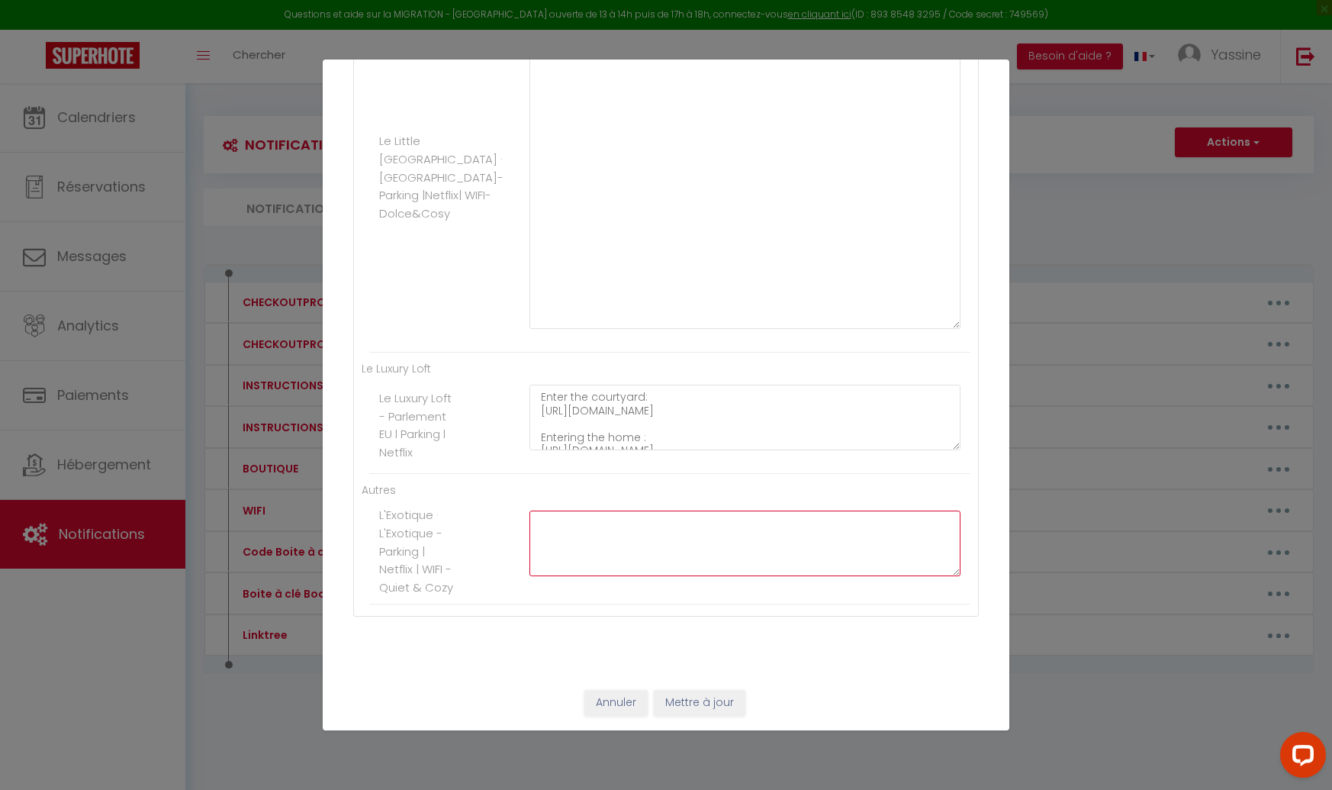
paste textarea "https://youtube.com/shorts/oFIQVgFgdq0?feature=share"
click at [678, 700] on button "Mettre à jour" at bounding box center [700, 703] width 92 height 26
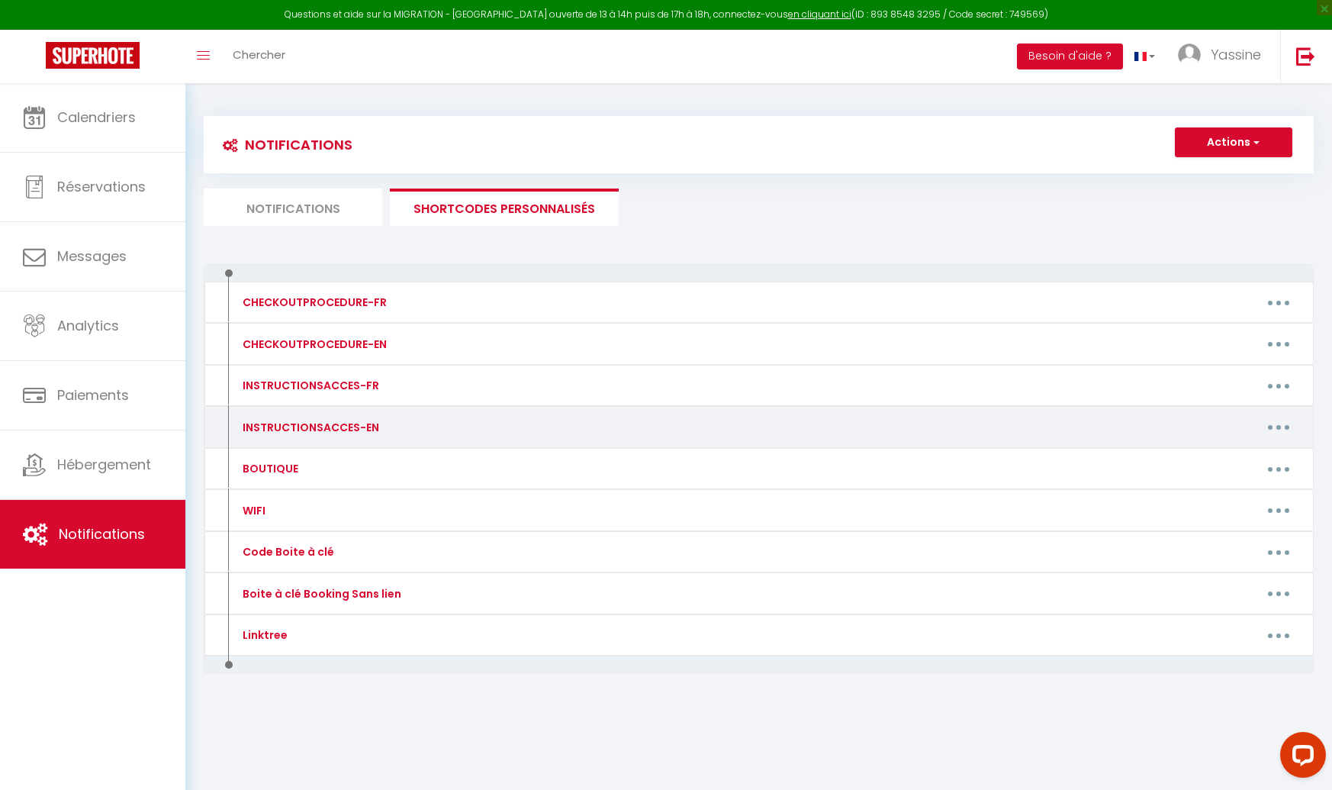
click at [1270, 427] on button "button" at bounding box center [1278, 427] width 43 height 24
click at [1254, 449] on link "Editer" at bounding box center [1239, 462] width 113 height 26
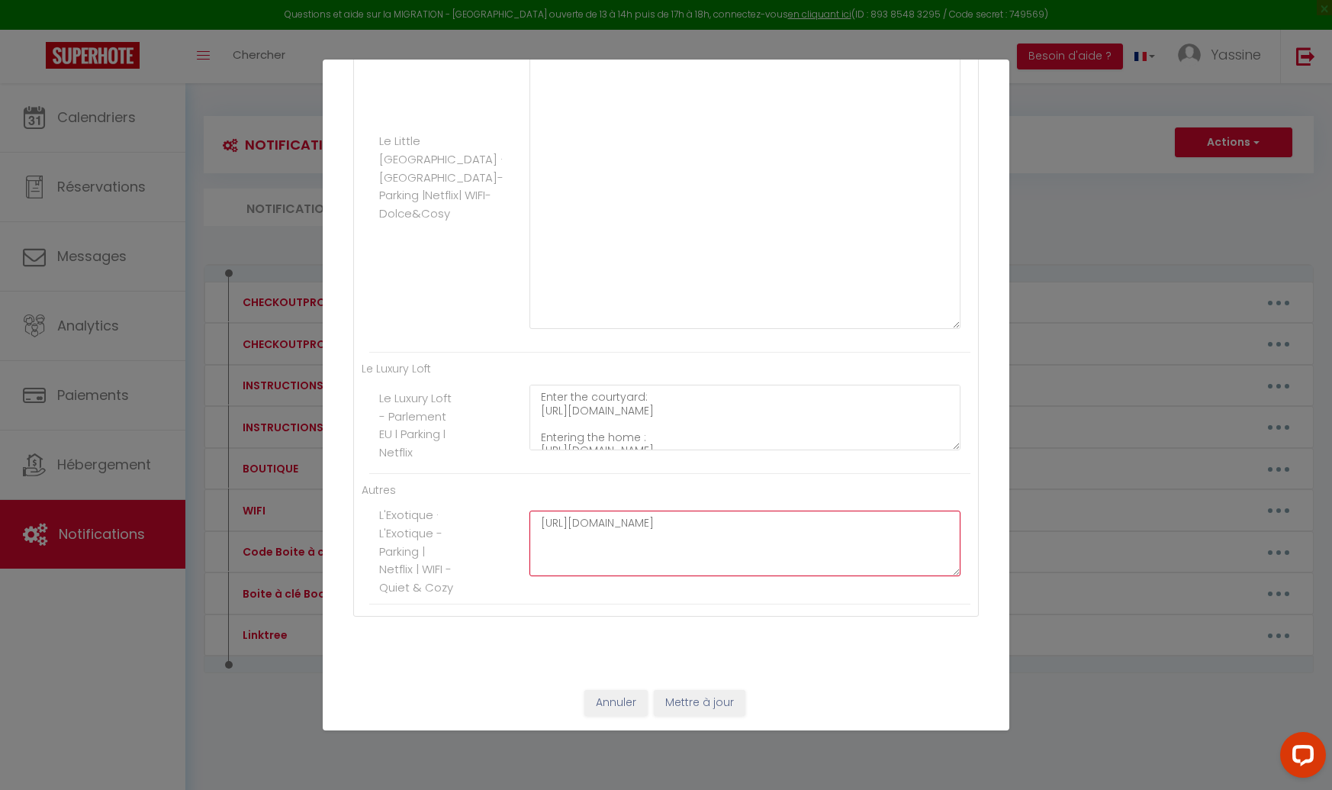
paste textarea "www."
click at [683, 694] on button "Mettre à jour" at bounding box center [700, 703] width 92 height 26
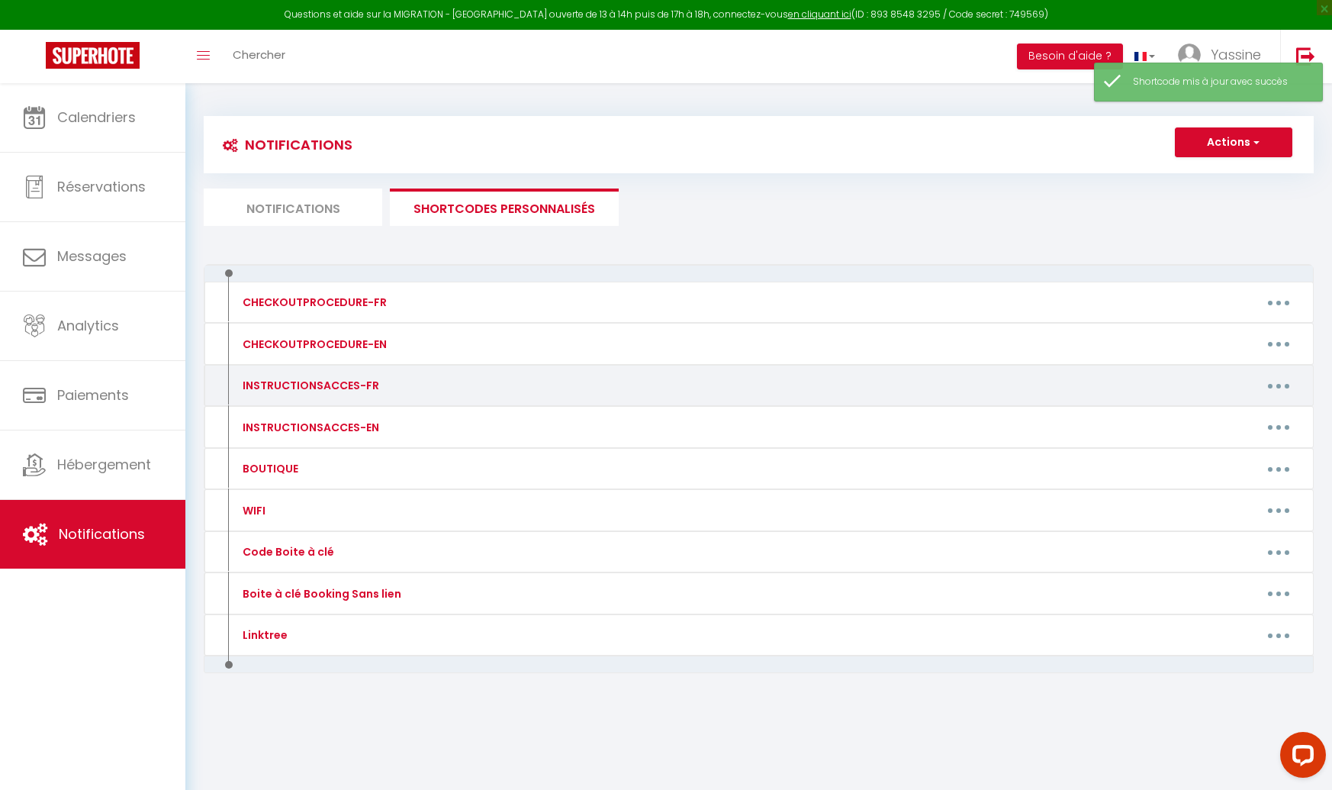
click at [1274, 386] on button "button" at bounding box center [1278, 385] width 43 height 24
click at [1239, 414] on link "Editer" at bounding box center [1239, 420] width 113 height 26
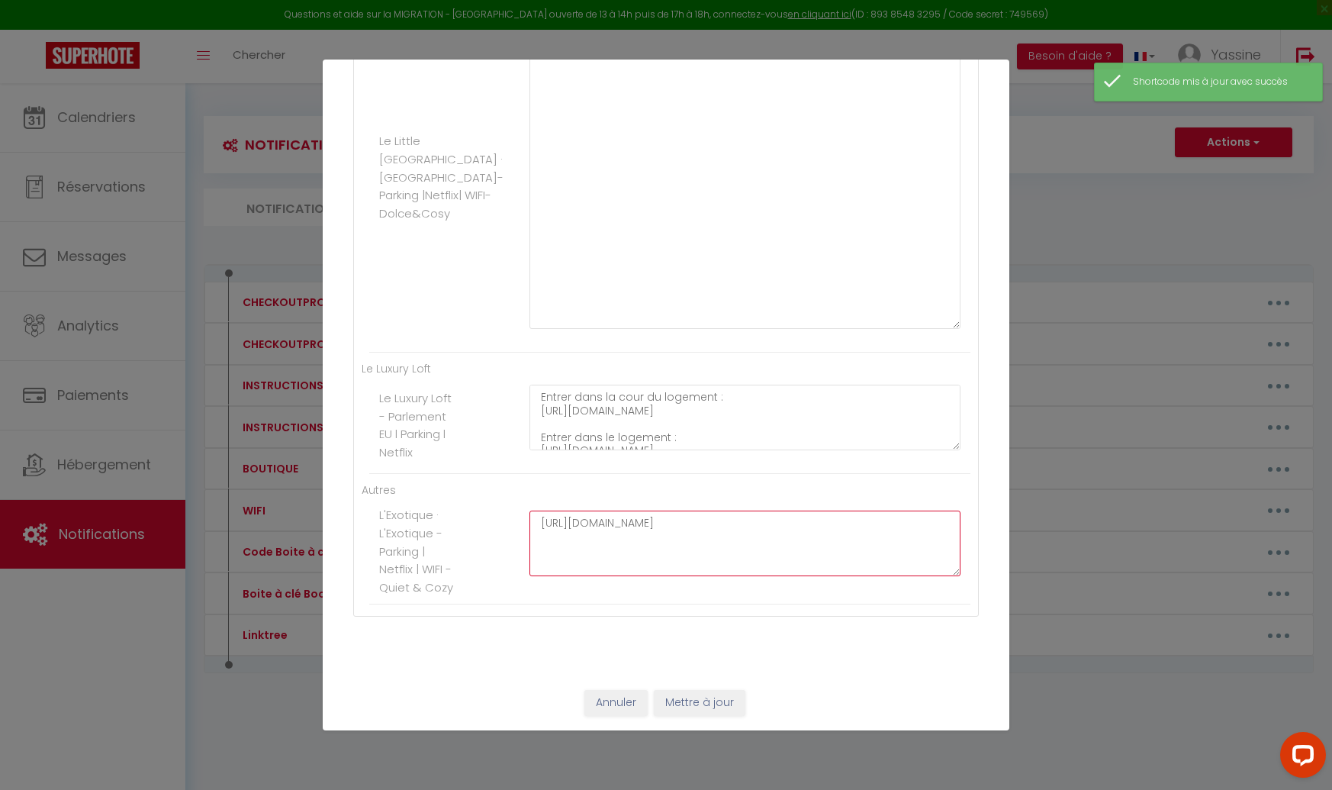
paste textarea "www."
click at [690, 700] on button "Mettre à jour" at bounding box center [700, 703] width 92 height 26
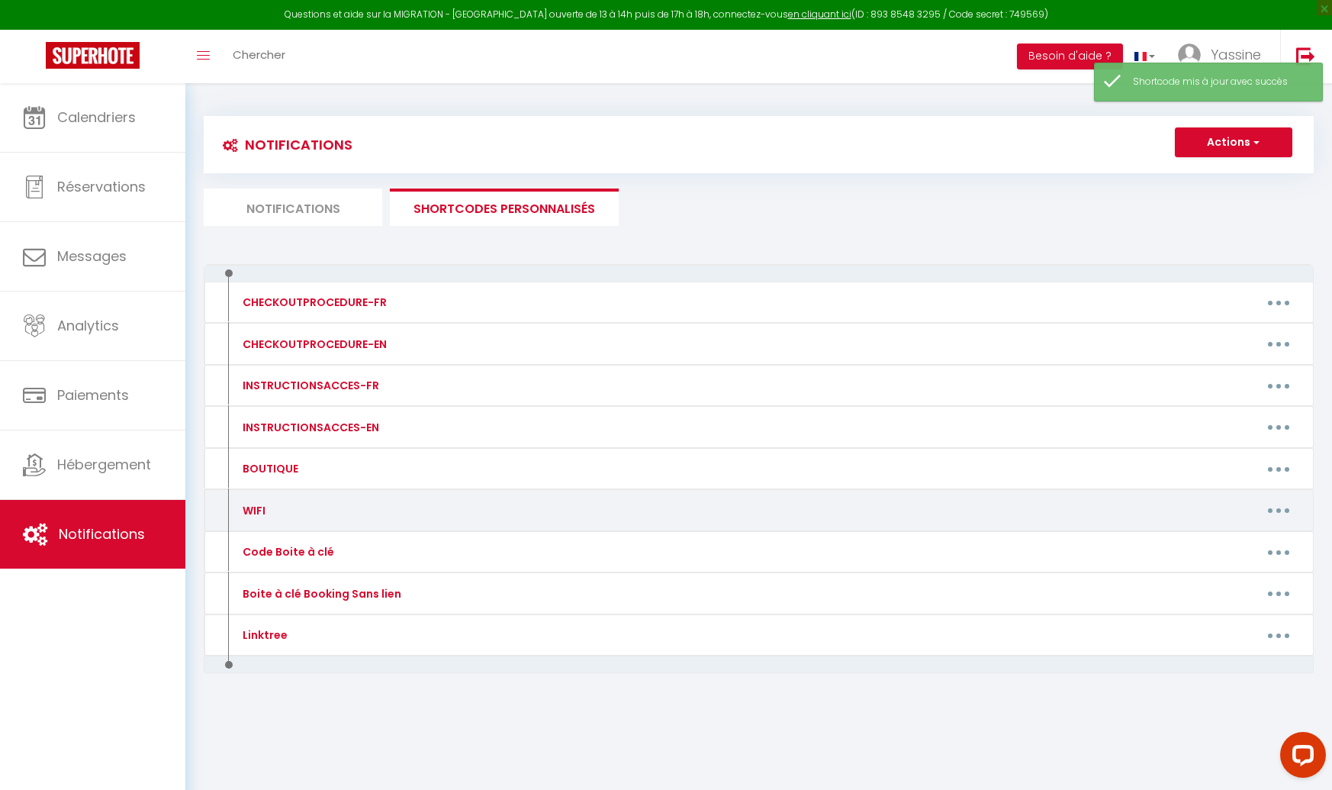
click at [1278, 512] on icon "button" at bounding box center [1279, 510] width 5 height 5
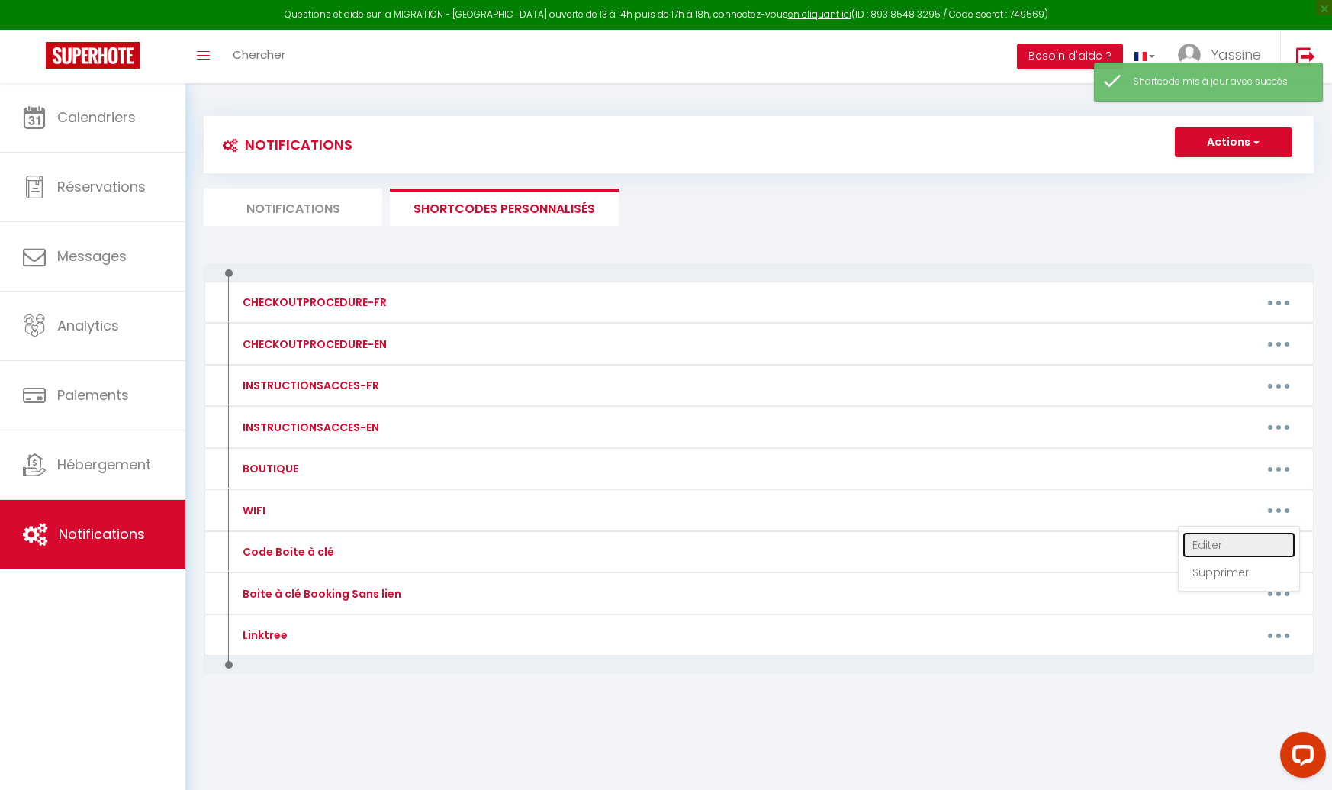
drag, startPoint x: 1216, startPoint y: 542, endPoint x: 1145, endPoint y: 539, distance: 71.0
click at [1215, 542] on link "Editer" at bounding box center [1239, 545] width 113 height 26
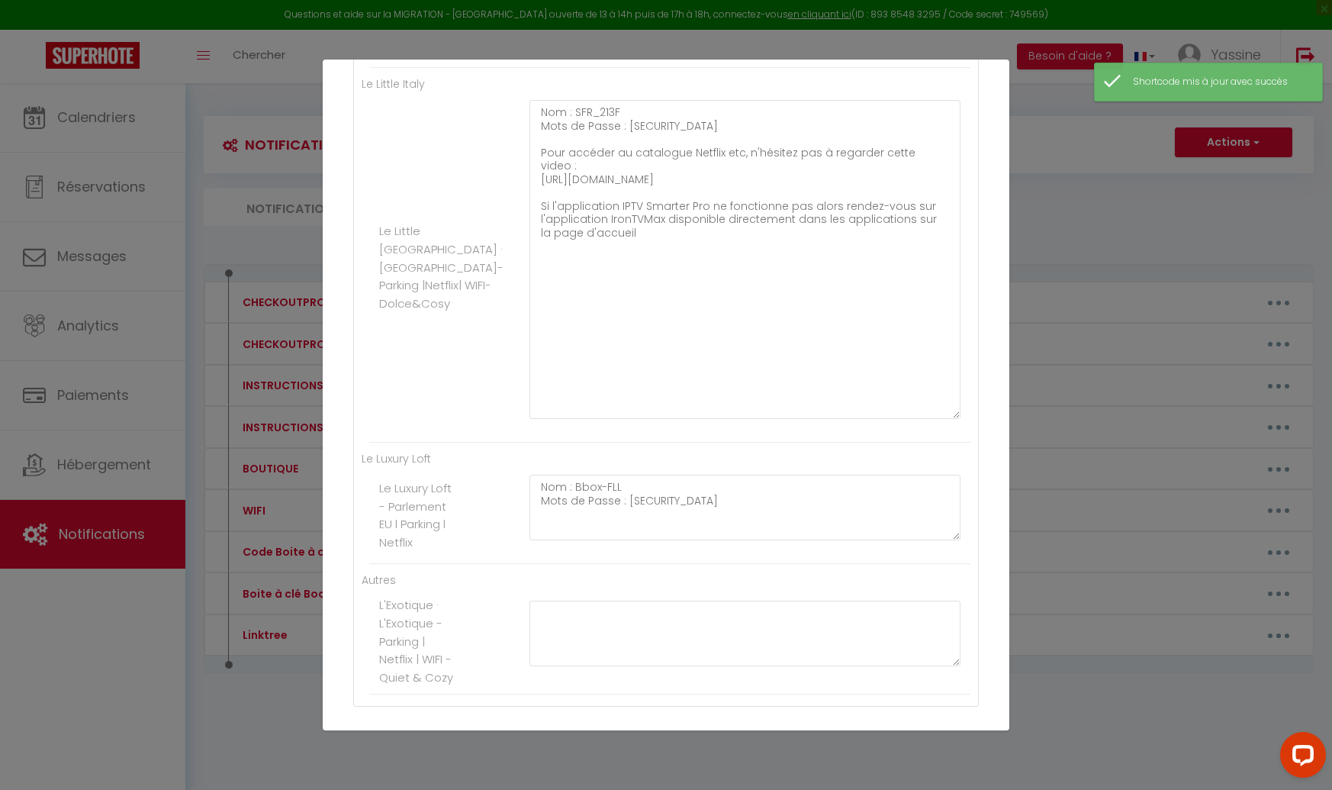
scroll to position [850, 0]
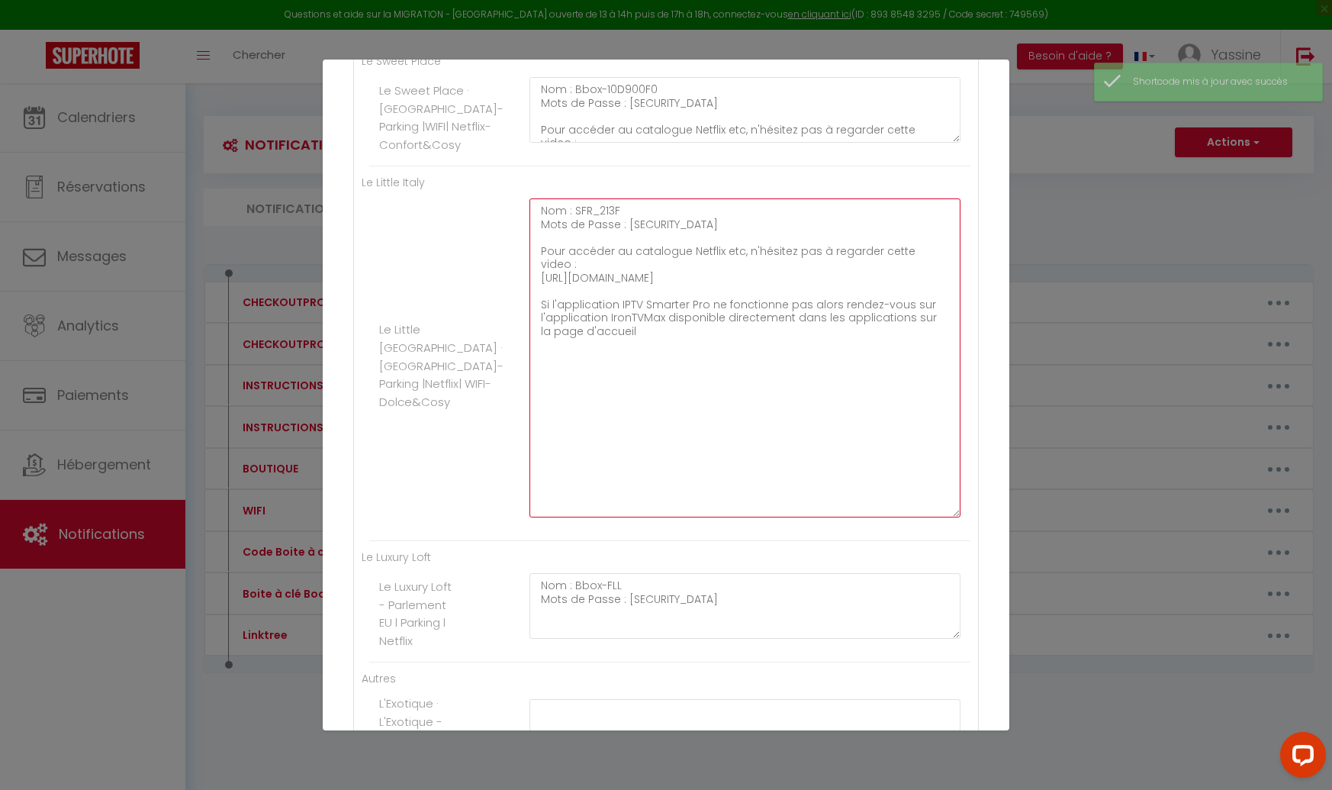
drag, startPoint x: 641, startPoint y: 364, endPoint x: 512, endPoint y: 221, distance: 192.9
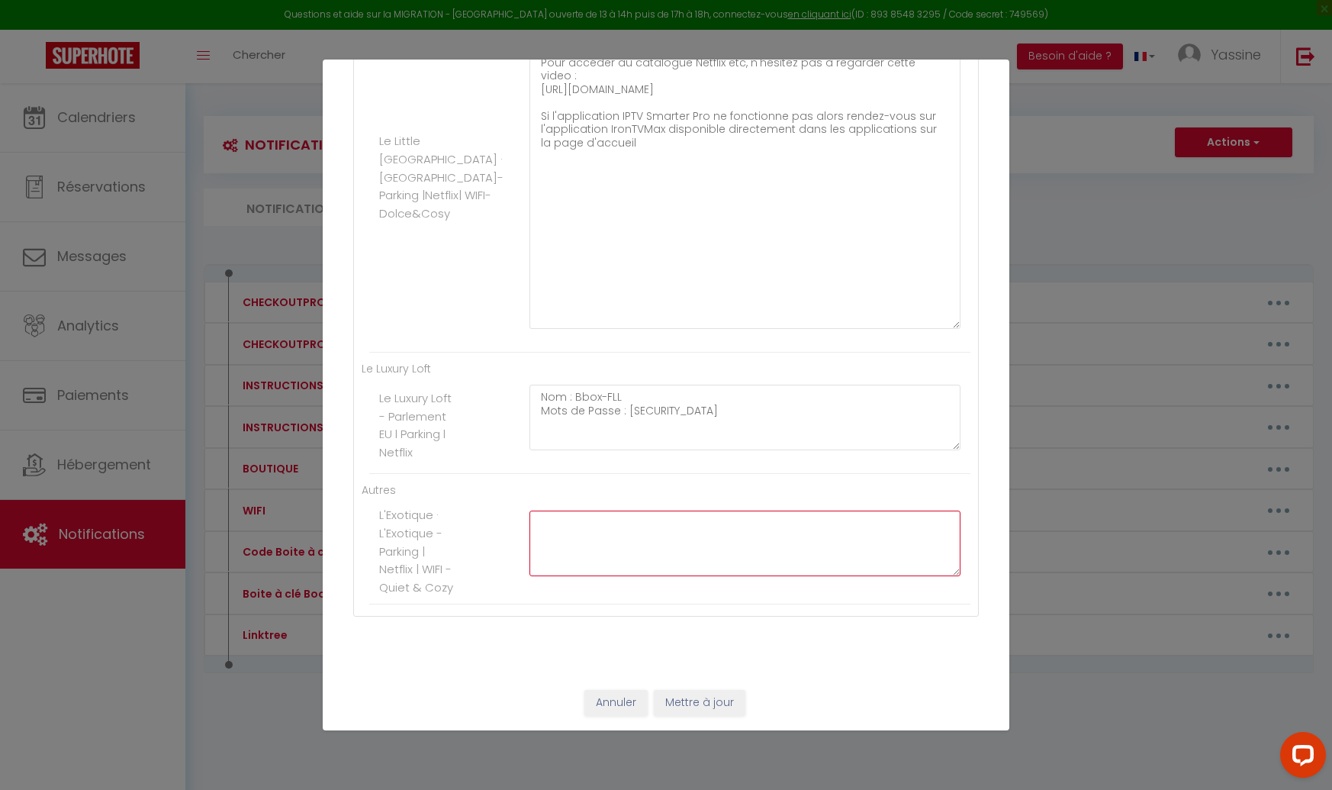
paste textarea "Nom : SFR_213F Mots de Passe : 2xp5a98w4q6rbftaikkj Pour accéder au catalogue N…"
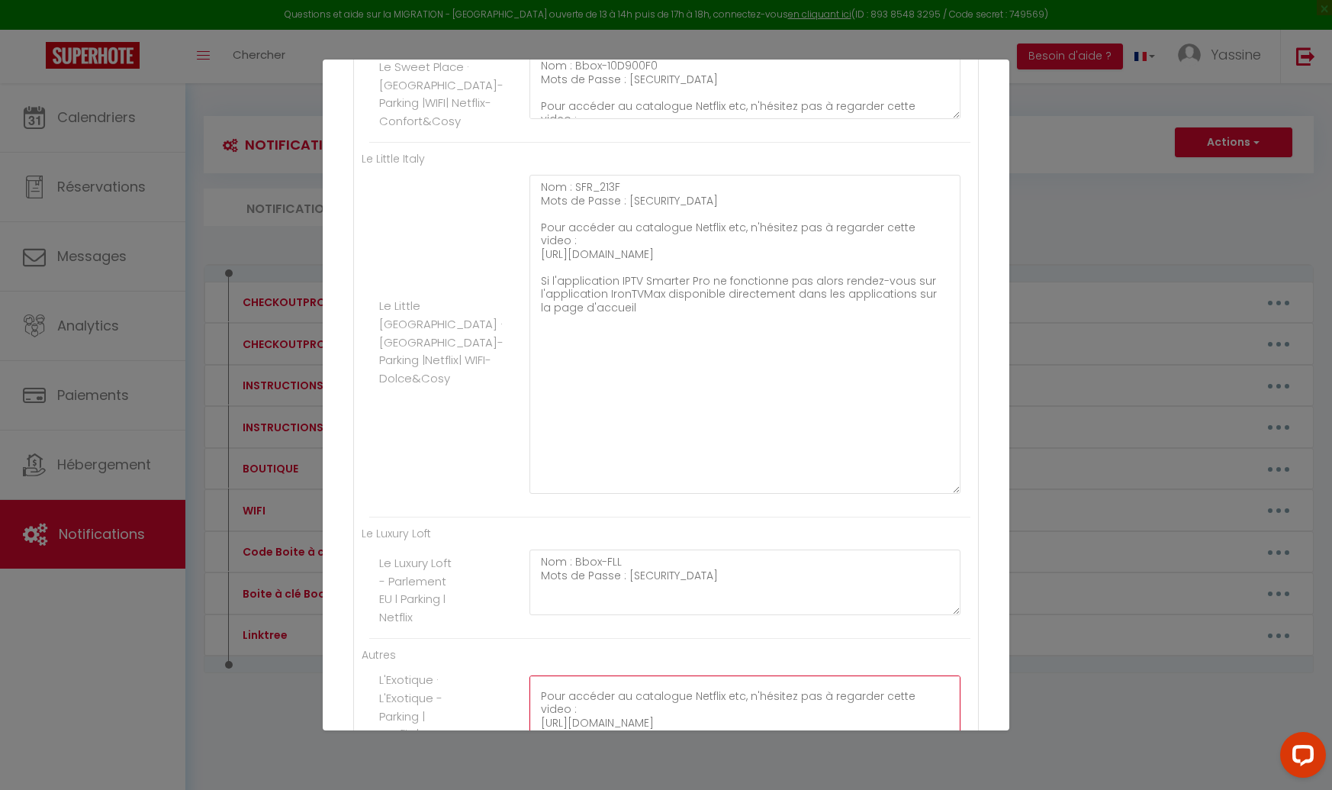
scroll to position [872, 0]
drag, startPoint x: 705, startPoint y: 295, endPoint x: 633, endPoint y: 295, distance: 71.7
drag, startPoint x: 842, startPoint y: 297, endPoint x: 522, endPoint y: 298, distance: 319.7
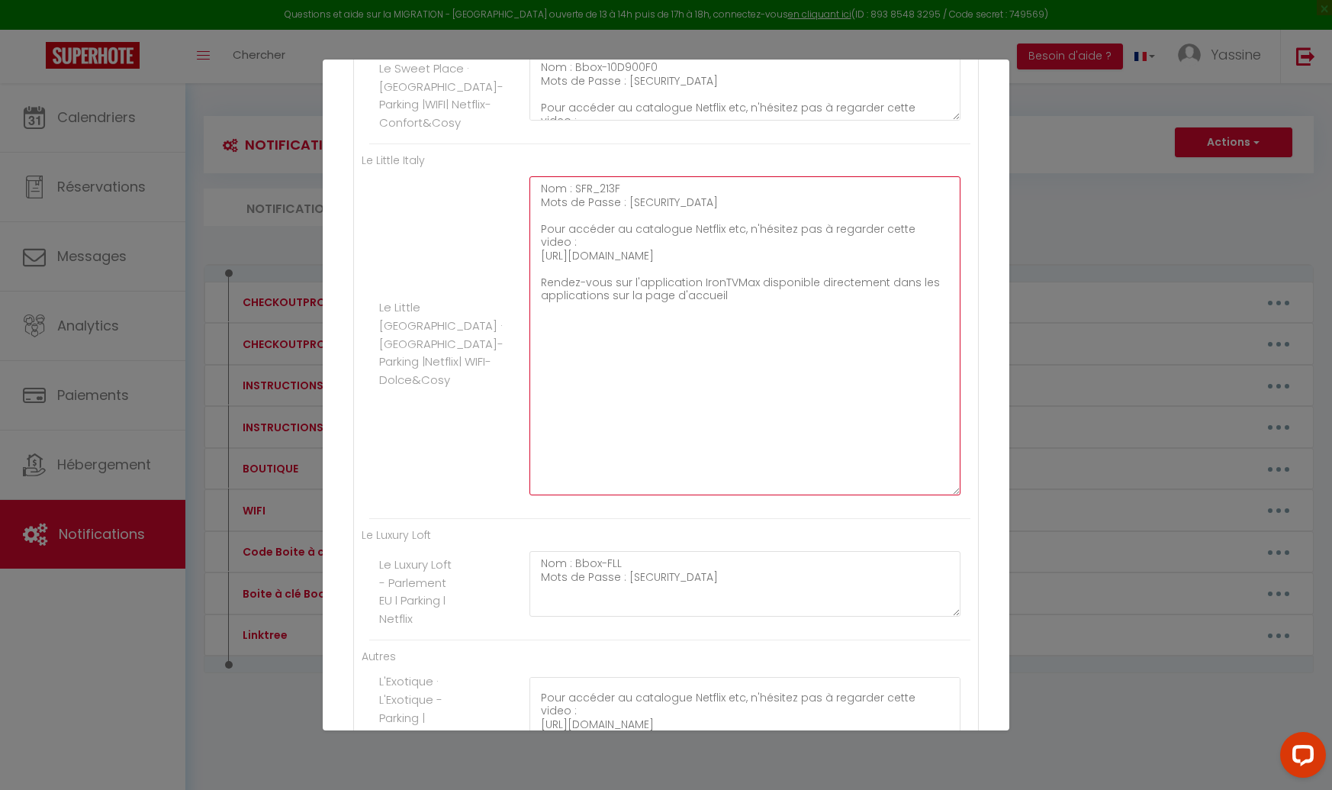
drag, startPoint x: 693, startPoint y: 295, endPoint x: 461, endPoint y: 203, distance: 249.7
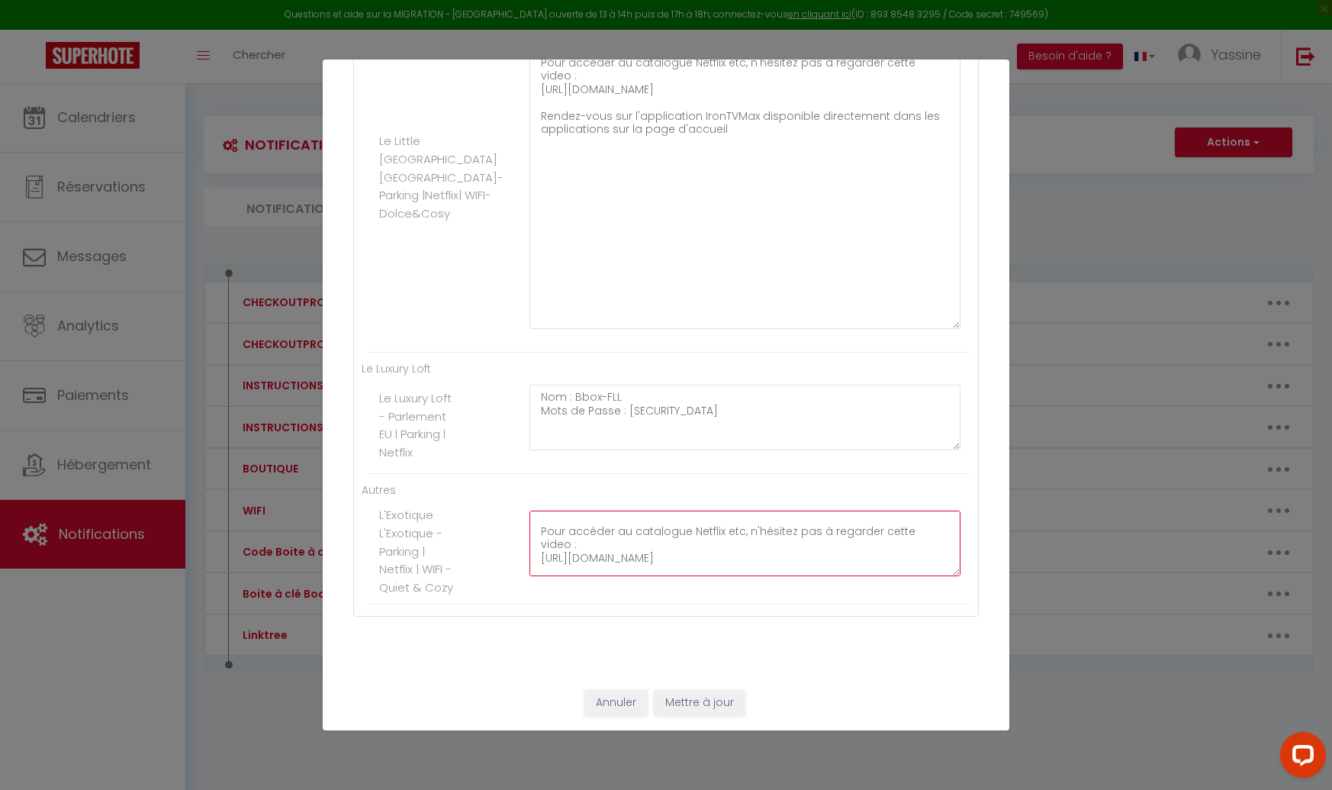
paste textarea "R"
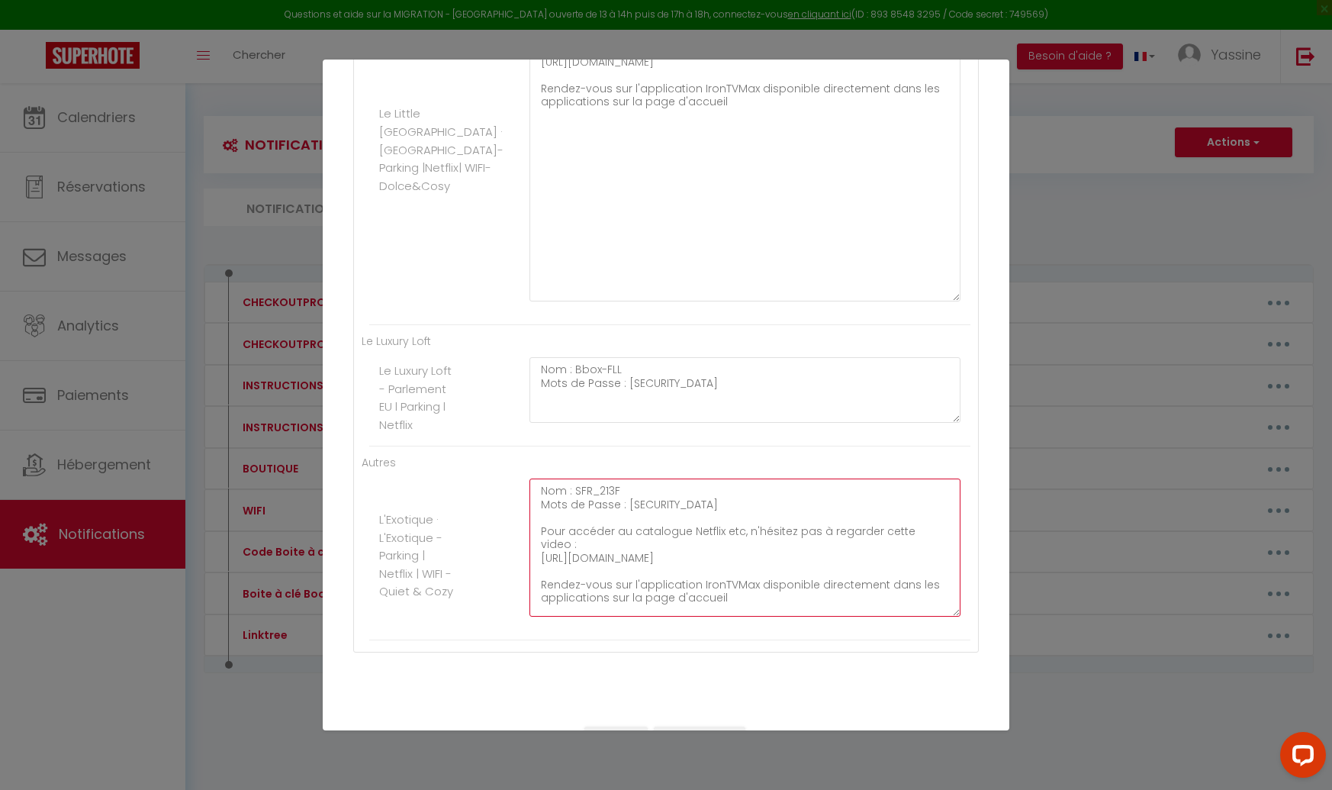
drag, startPoint x: 958, startPoint y: 579, endPoint x: 955, endPoint y: 652, distance: 73.3
drag, startPoint x: 694, startPoint y: 575, endPoint x: 537, endPoint y: 575, distance: 156.4
paste textarea "www.youtube.com/shorts/gXJU7oN5ays"
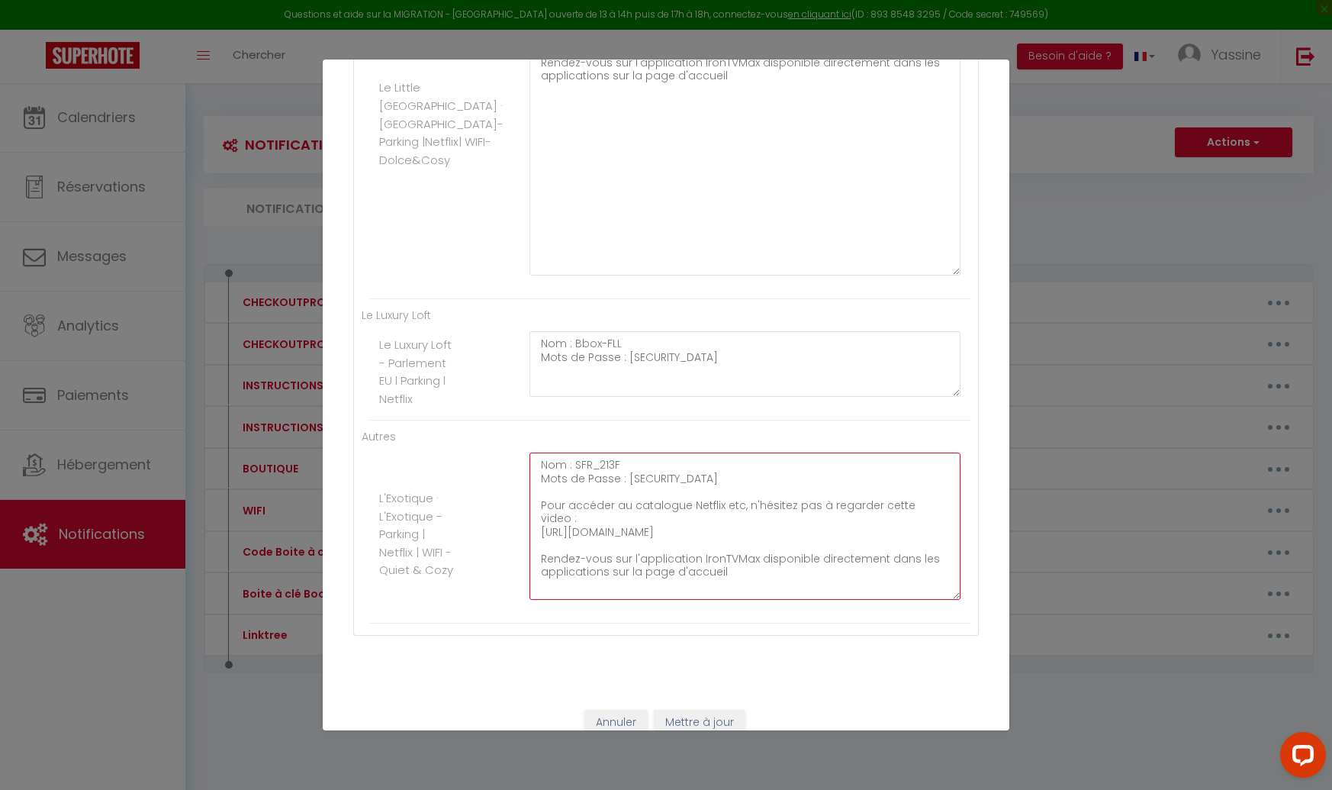
scroll to position [1138, 0]
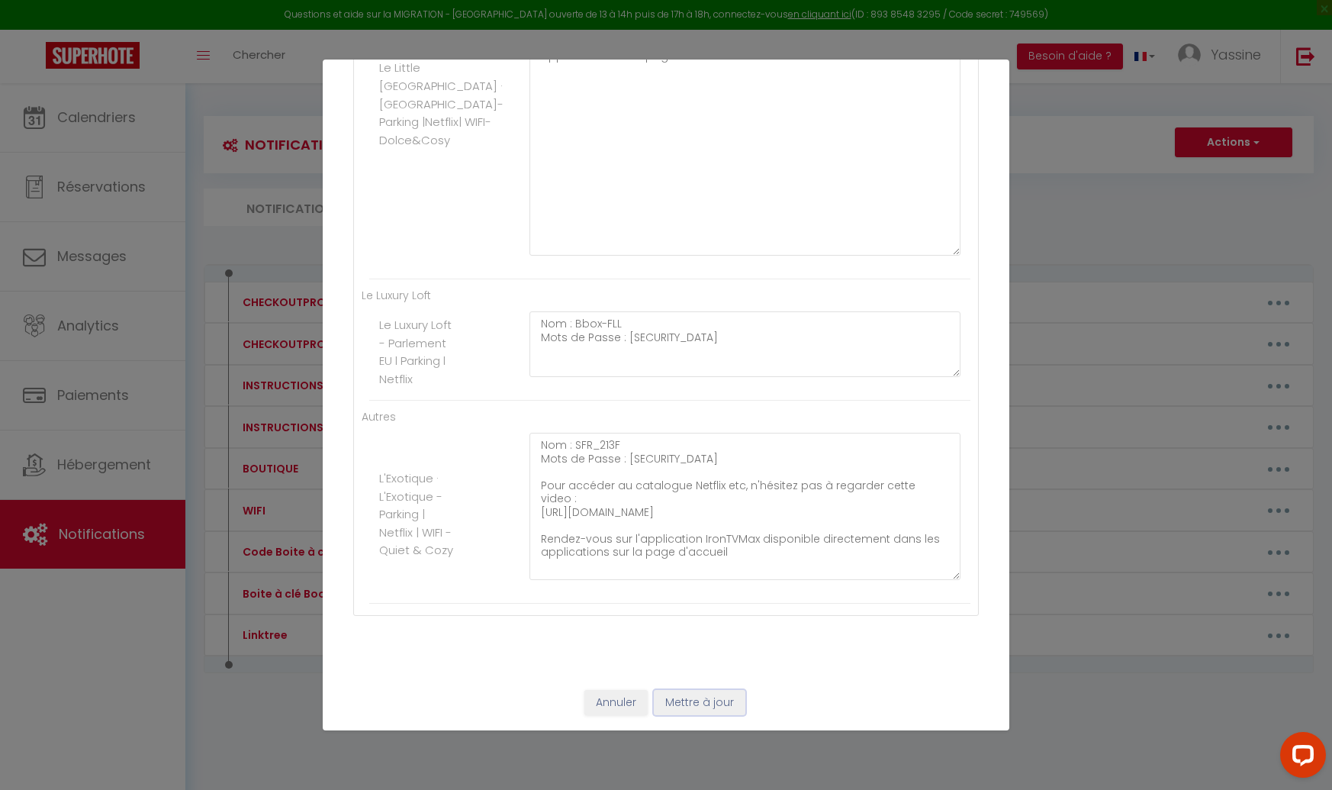
click at [683, 699] on button "Mettre à jour" at bounding box center [700, 703] width 92 height 26
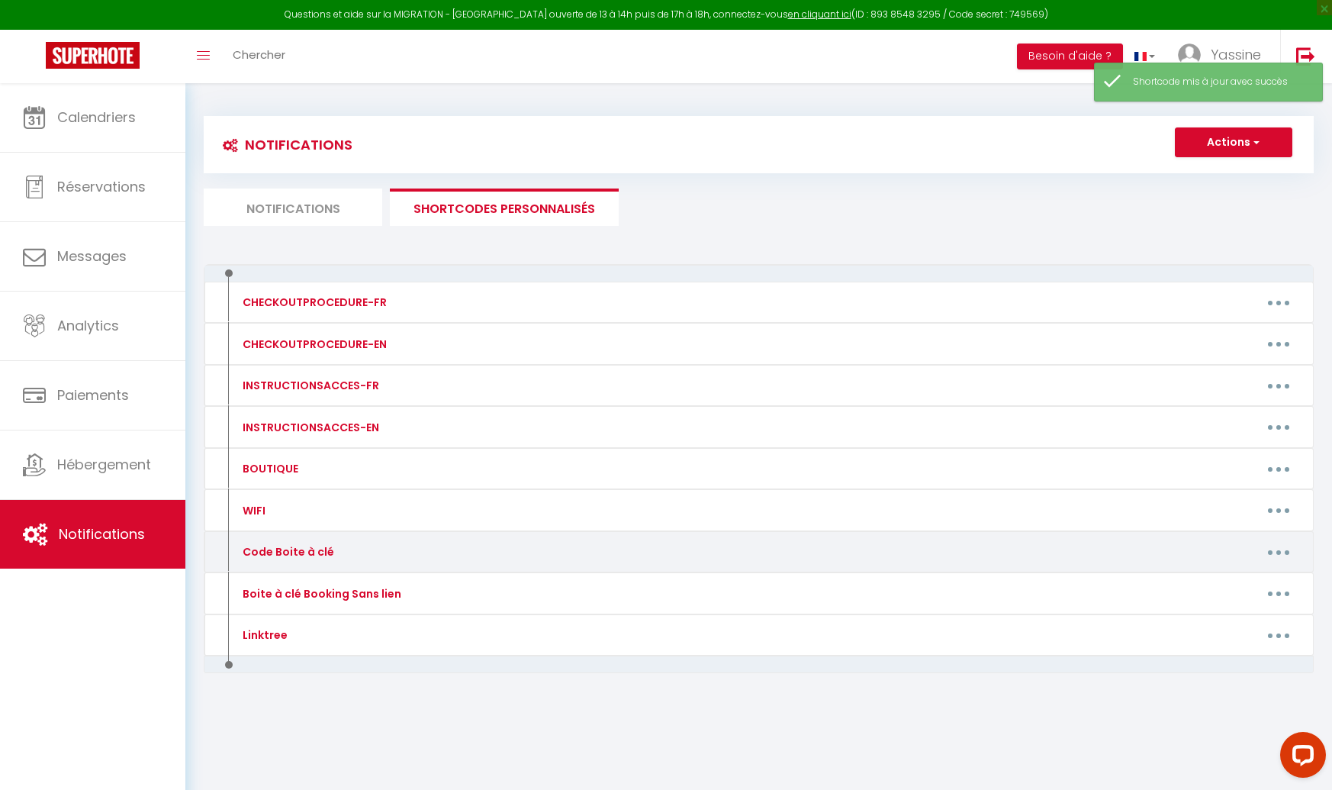
click at [1267, 549] on button "button" at bounding box center [1278, 551] width 43 height 24
click at [1230, 579] on link "Editer" at bounding box center [1239, 587] width 113 height 26
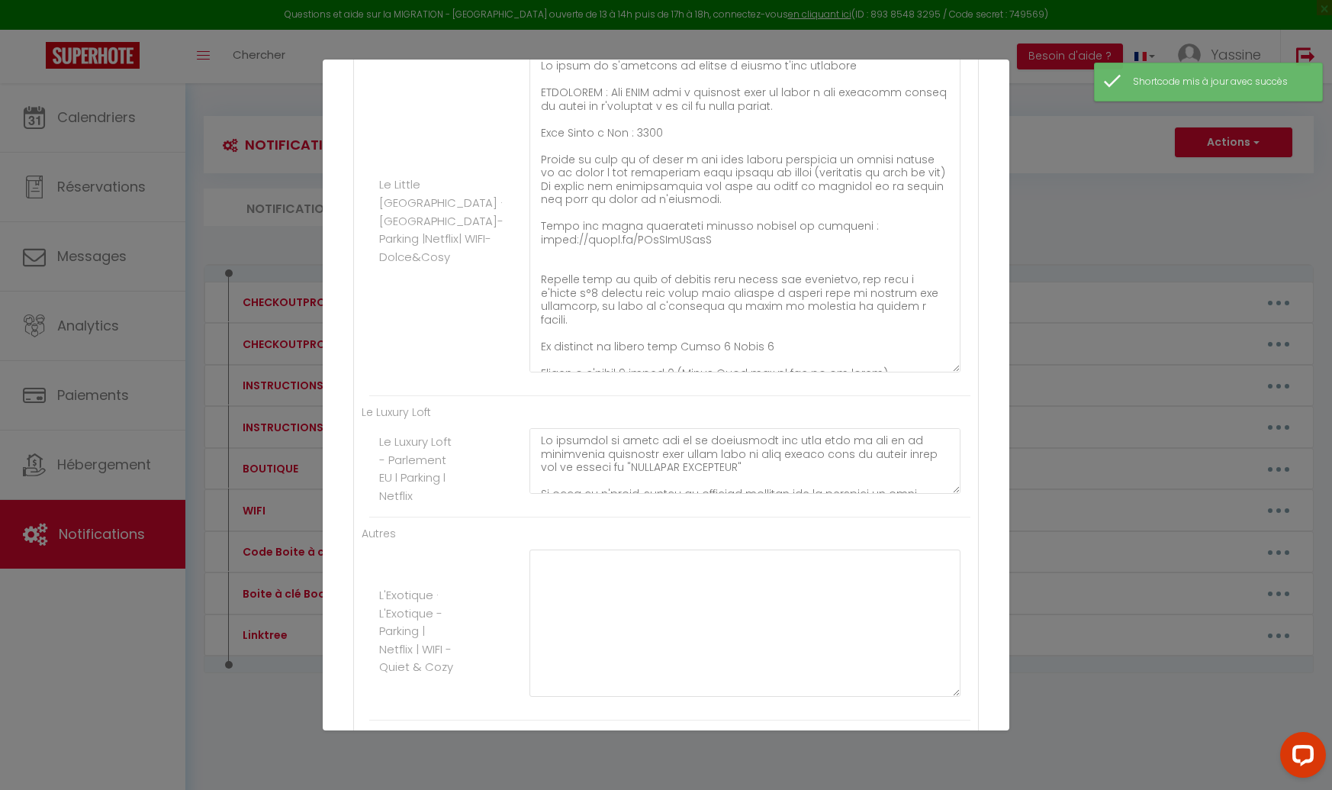
scroll to position [981, 0]
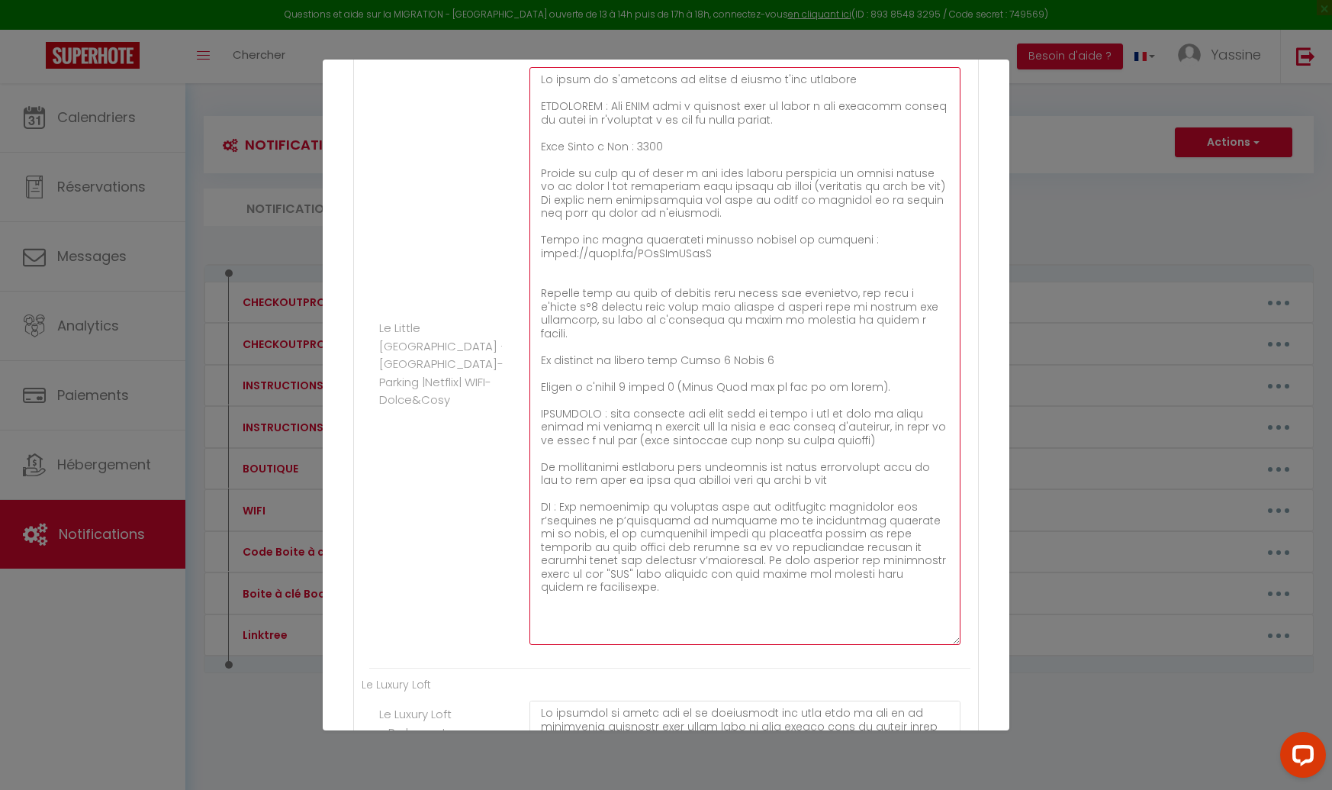
drag, startPoint x: 956, startPoint y: 409, endPoint x: 914, endPoint y: 620, distance: 215.5
drag, startPoint x: 896, startPoint y: 591, endPoint x: 522, endPoint y: 108, distance: 610.2
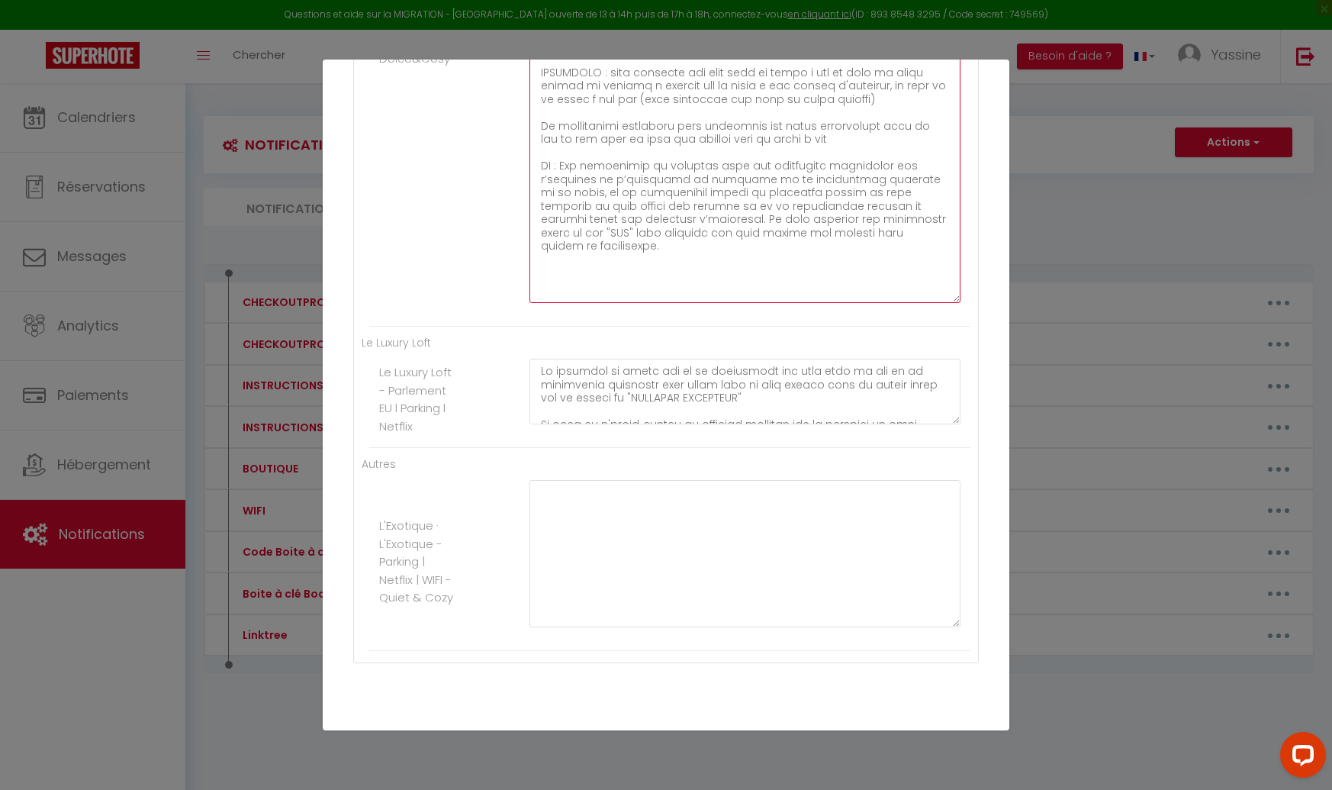
scroll to position [1396, 0]
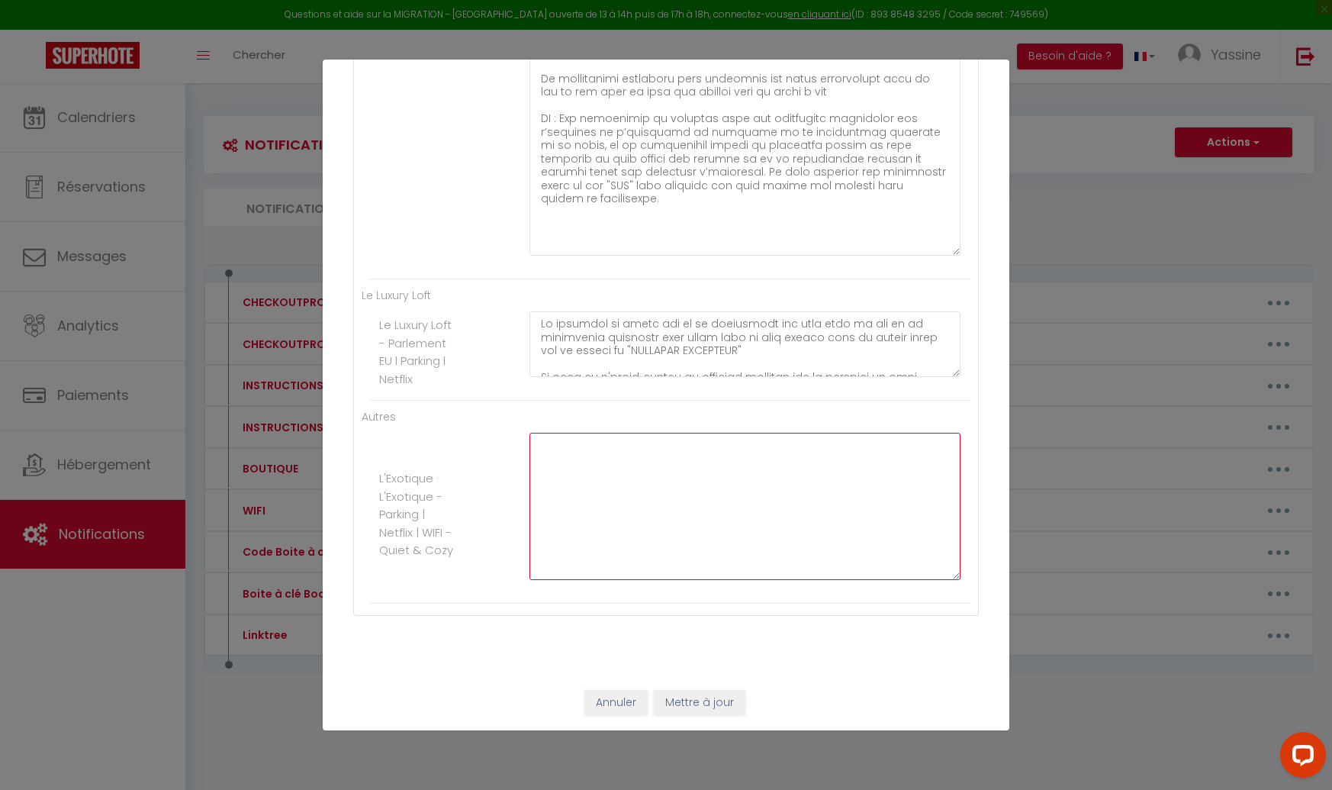
paste textarea "La porte de l'immeuble se trouve à droite d'une épicerie ATTENTION : Les CLES s…"
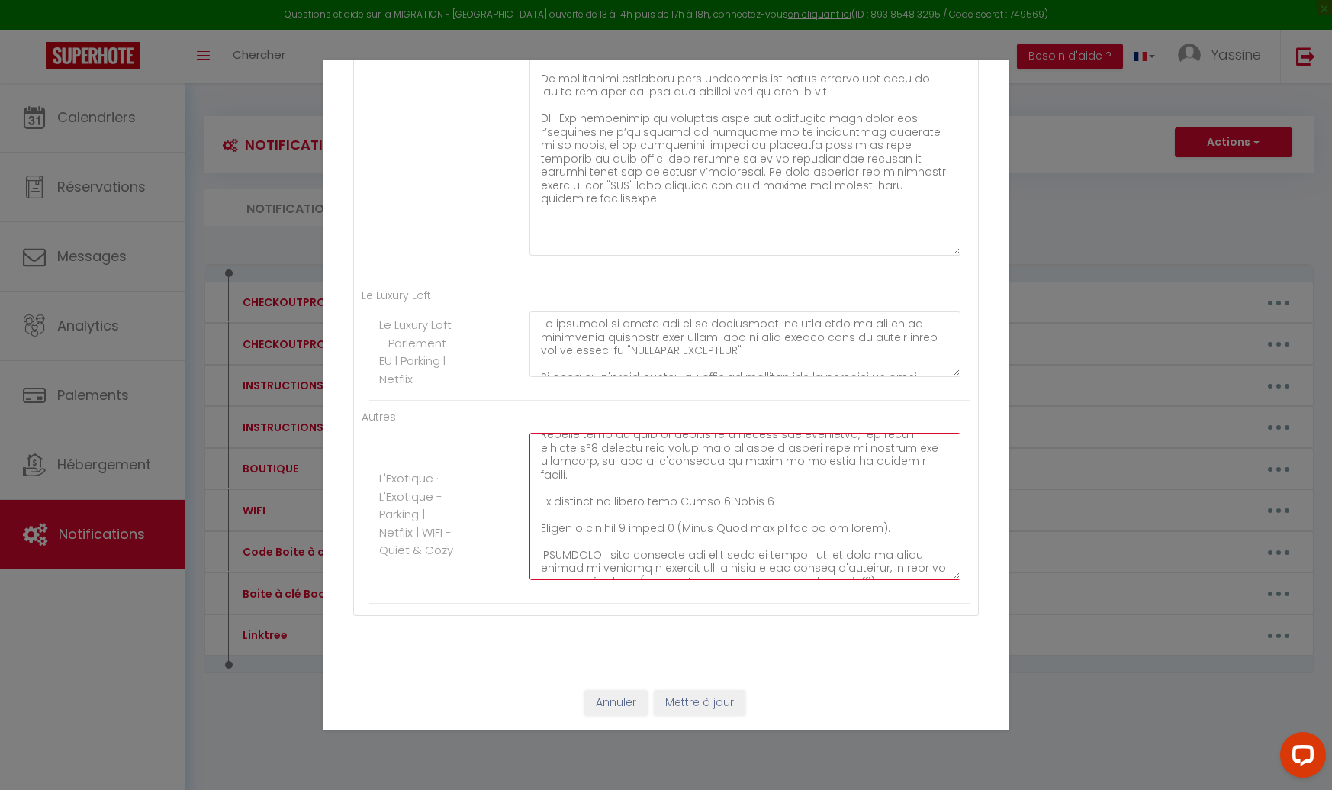
scroll to position [223, 0]
drag, startPoint x: 774, startPoint y: 490, endPoint x: 789, endPoint y: 488, distance: 14.6
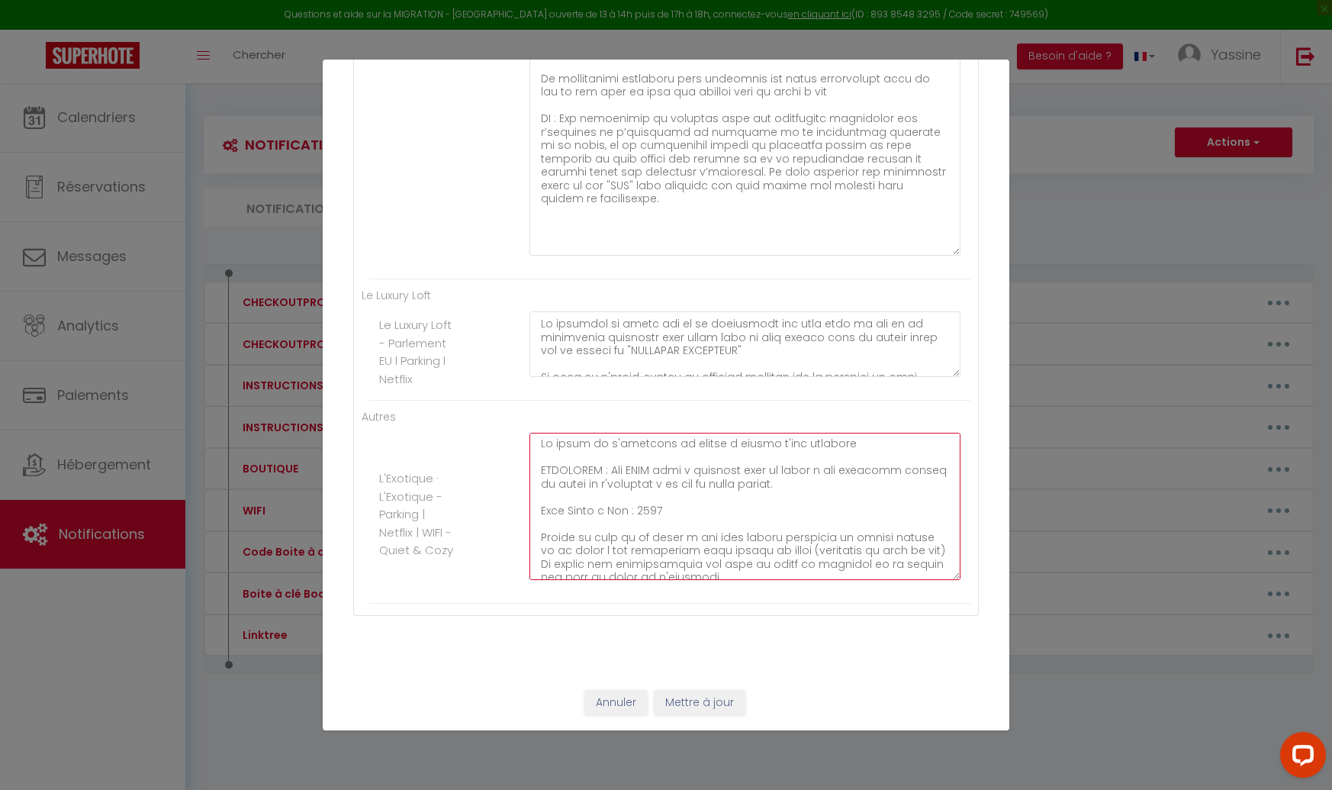
scroll to position [0, 0]
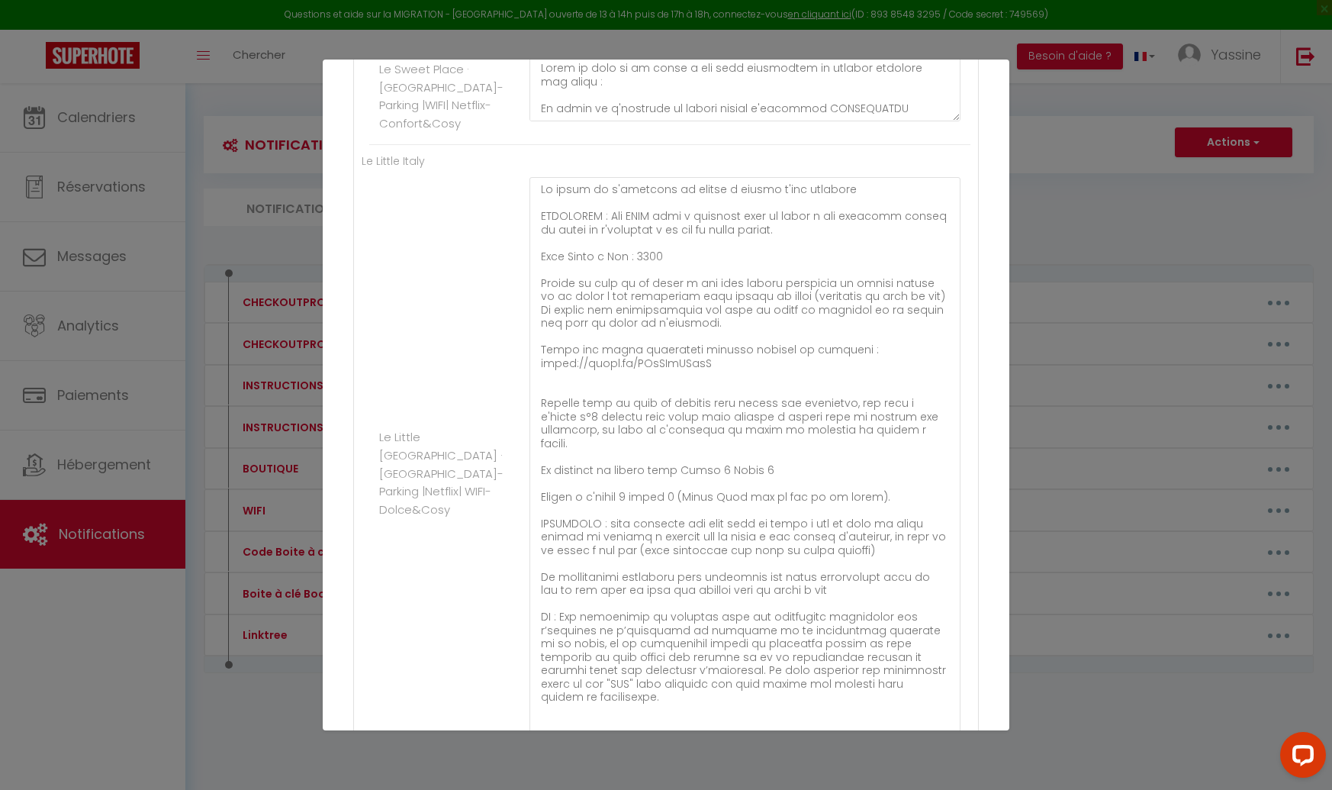
scroll to position [852, 0]
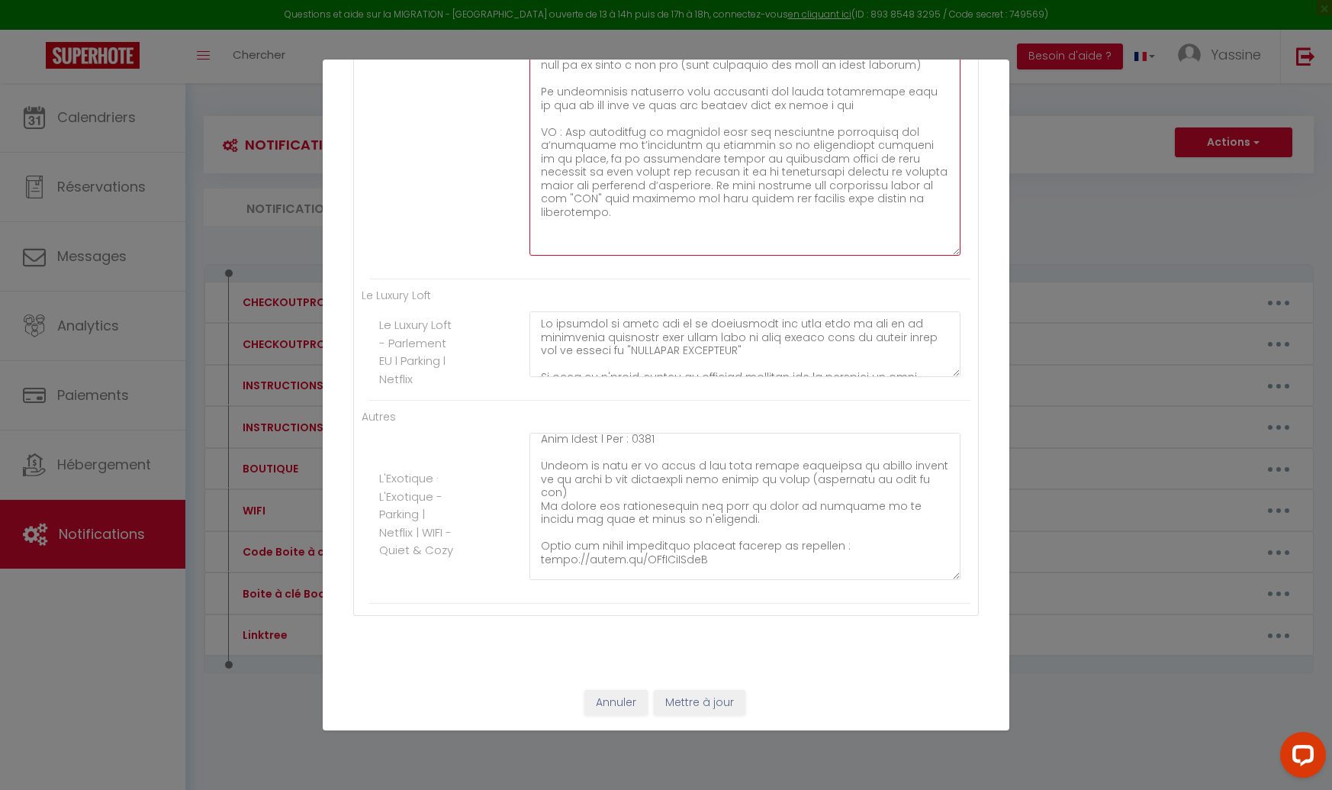
scroll to position [82, 0]
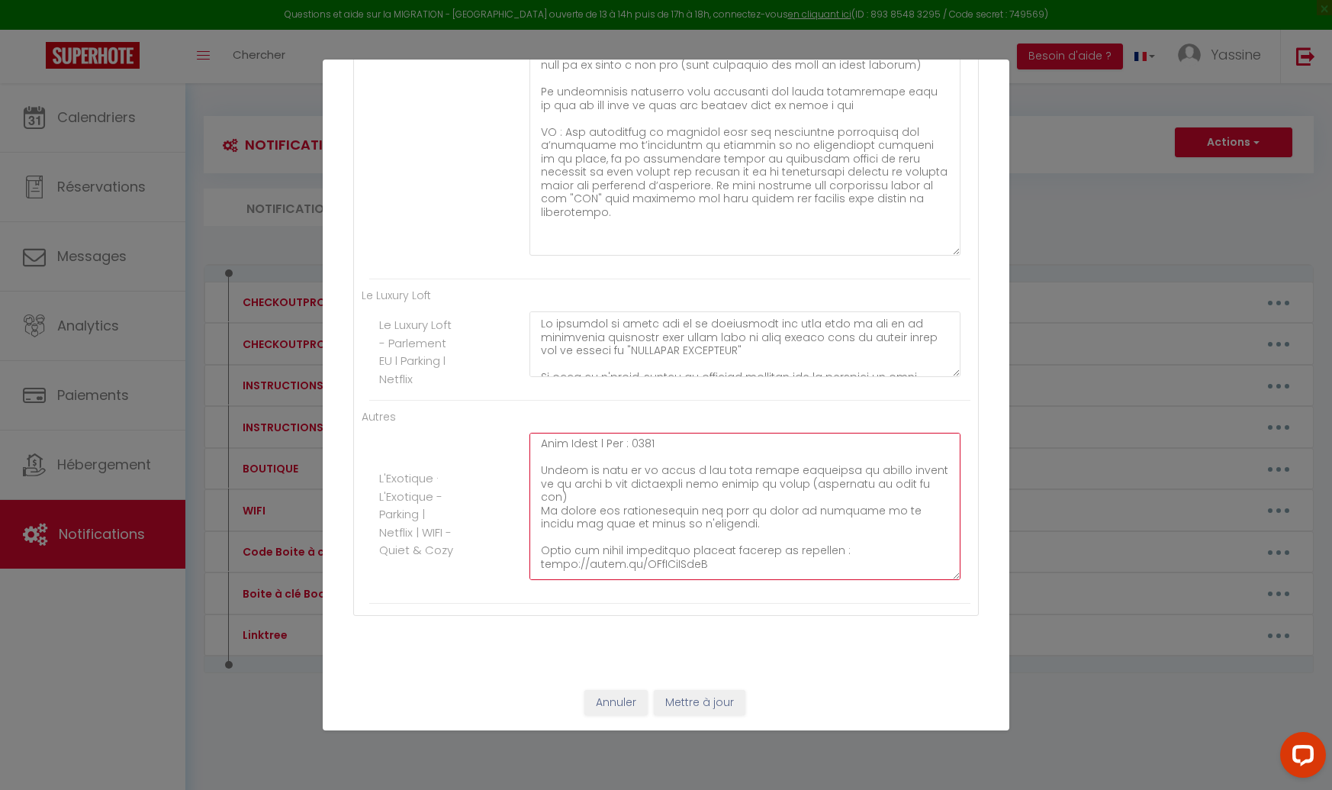
drag, startPoint x: 713, startPoint y: 512, endPoint x: 529, endPoint y: 497, distance: 184.5
drag, startPoint x: 706, startPoint y: 523, endPoint x: 484, endPoint y: 526, distance: 222.1
paste textarea "www.youtube.com/shorts/oFIQVgFgdq0?feature=share"
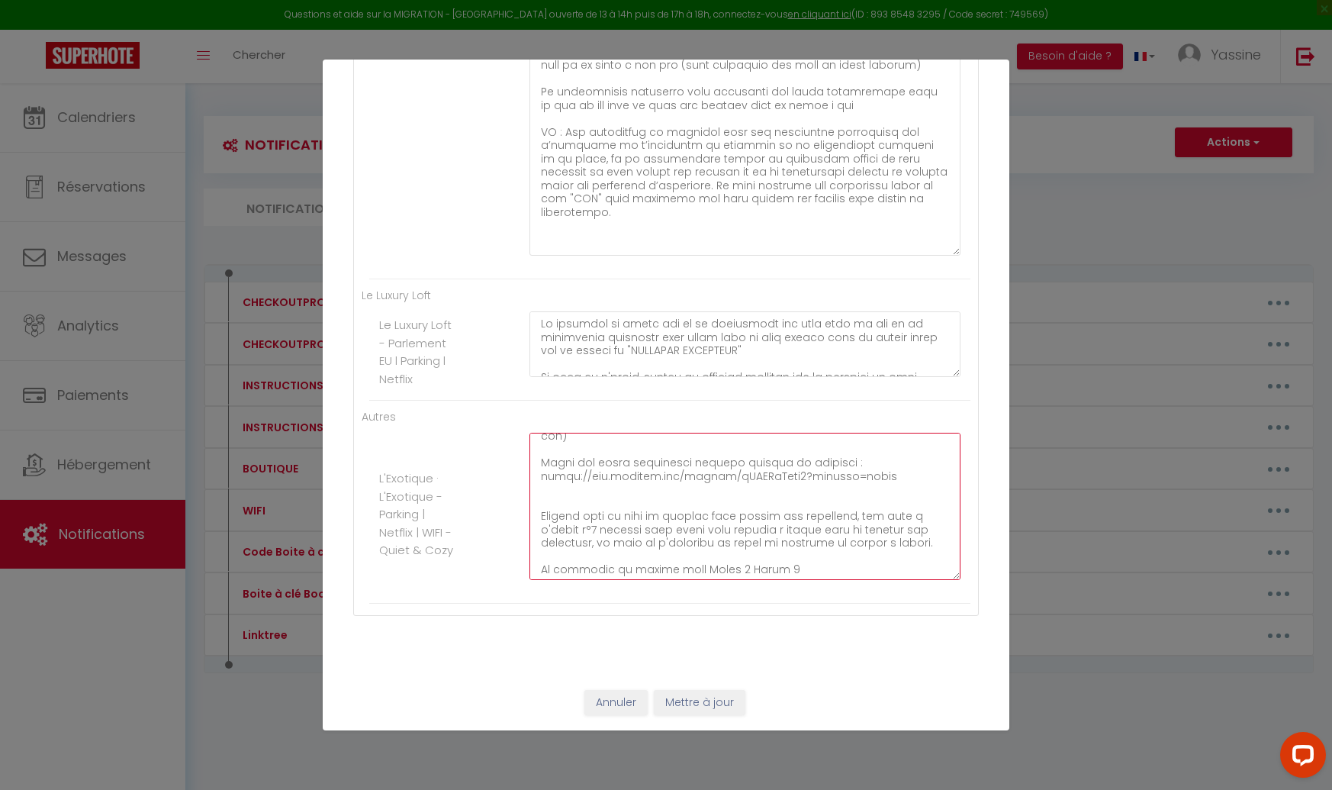
scroll to position [151, 0]
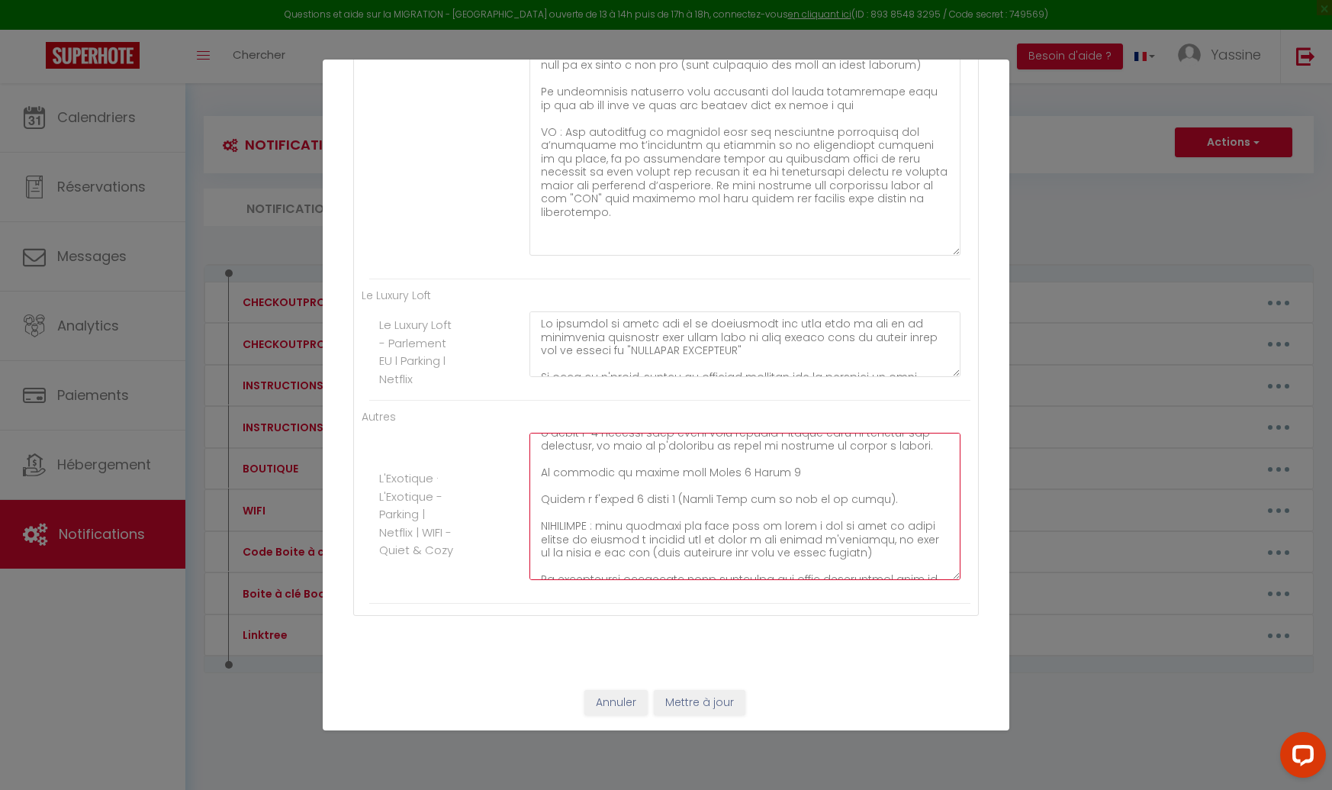
scroll to position [249, 0]
drag, startPoint x: 684, startPoint y: 477, endPoint x: 695, endPoint y: 476, distance: 11.5
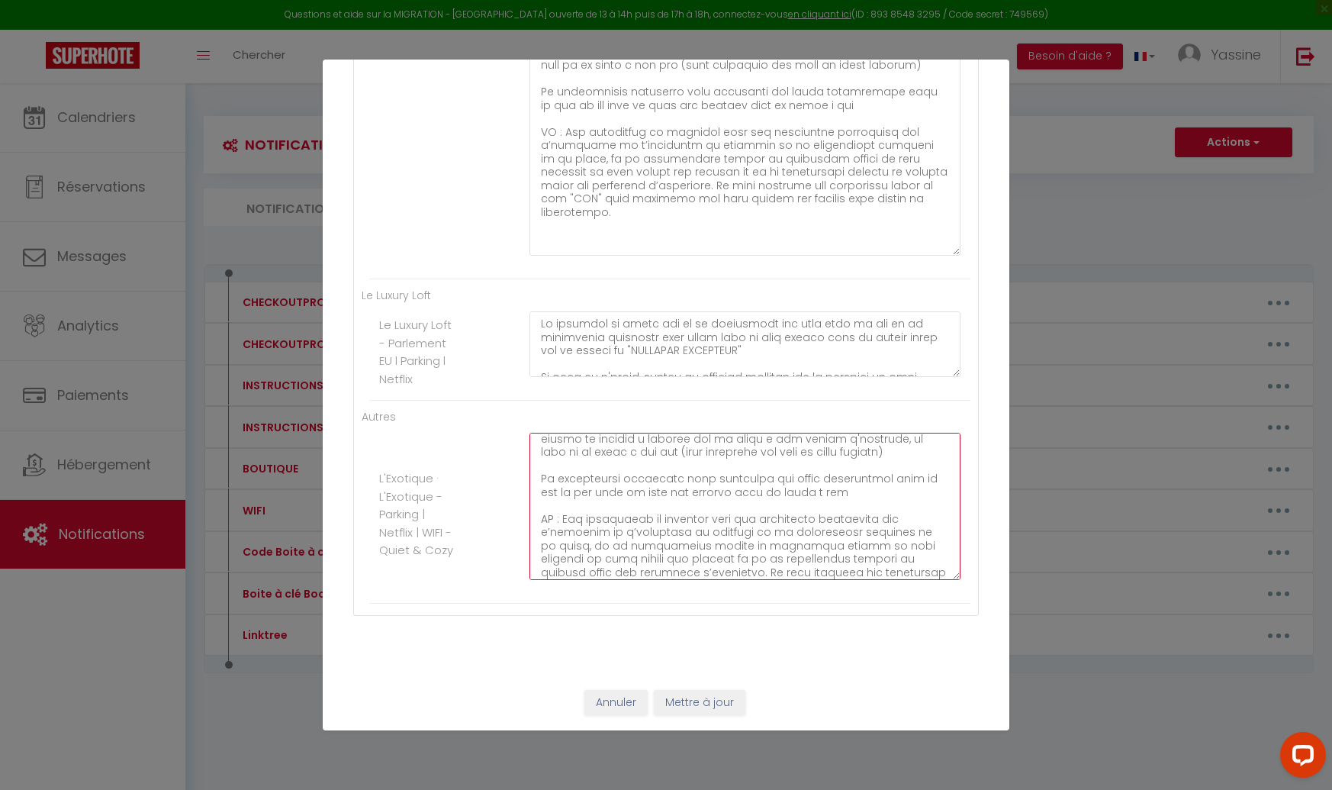
scroll to position [346, 0]
click at [701, 697] on button "Mettre à jour" at bounding box center [700, 703] width 92 height 26
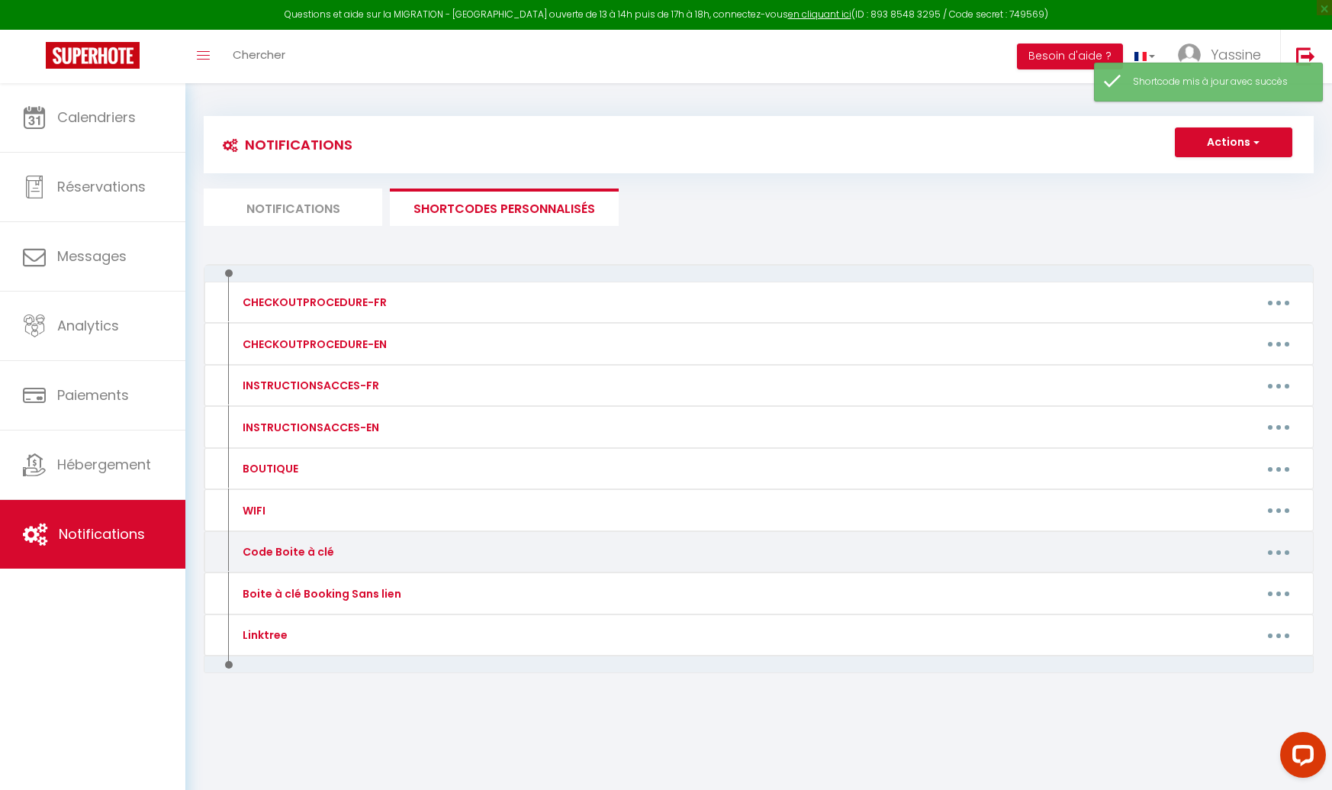
click at [1273, 549] on button "button" at bounding box center [1278, 551] width 43 height 24
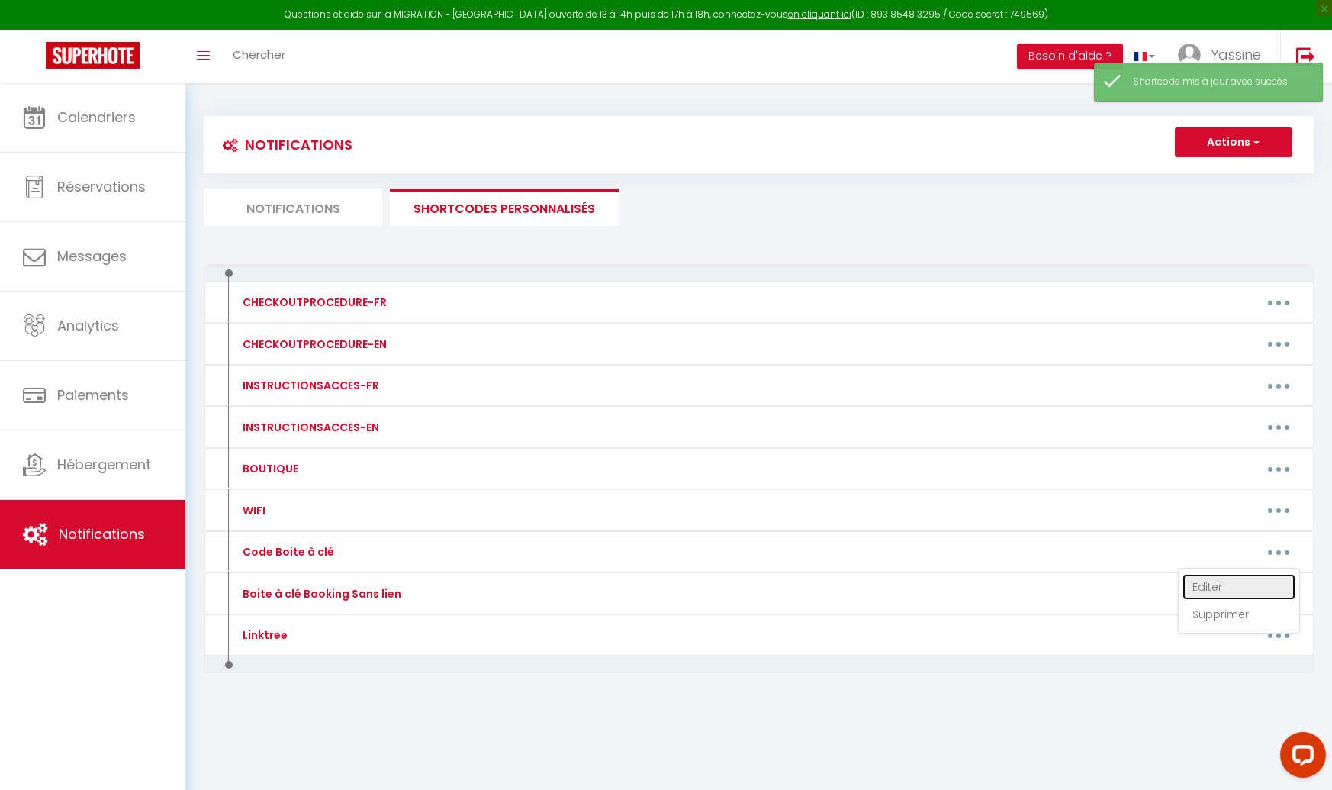
drag, startPoint x: 1205, startPoint y: 581, endPoint x: 1194, endPoint y: 582, distance: 10.7
click at [1205, 581] on link "Editer" at bounding box center [1239, 587] width 113 height 26
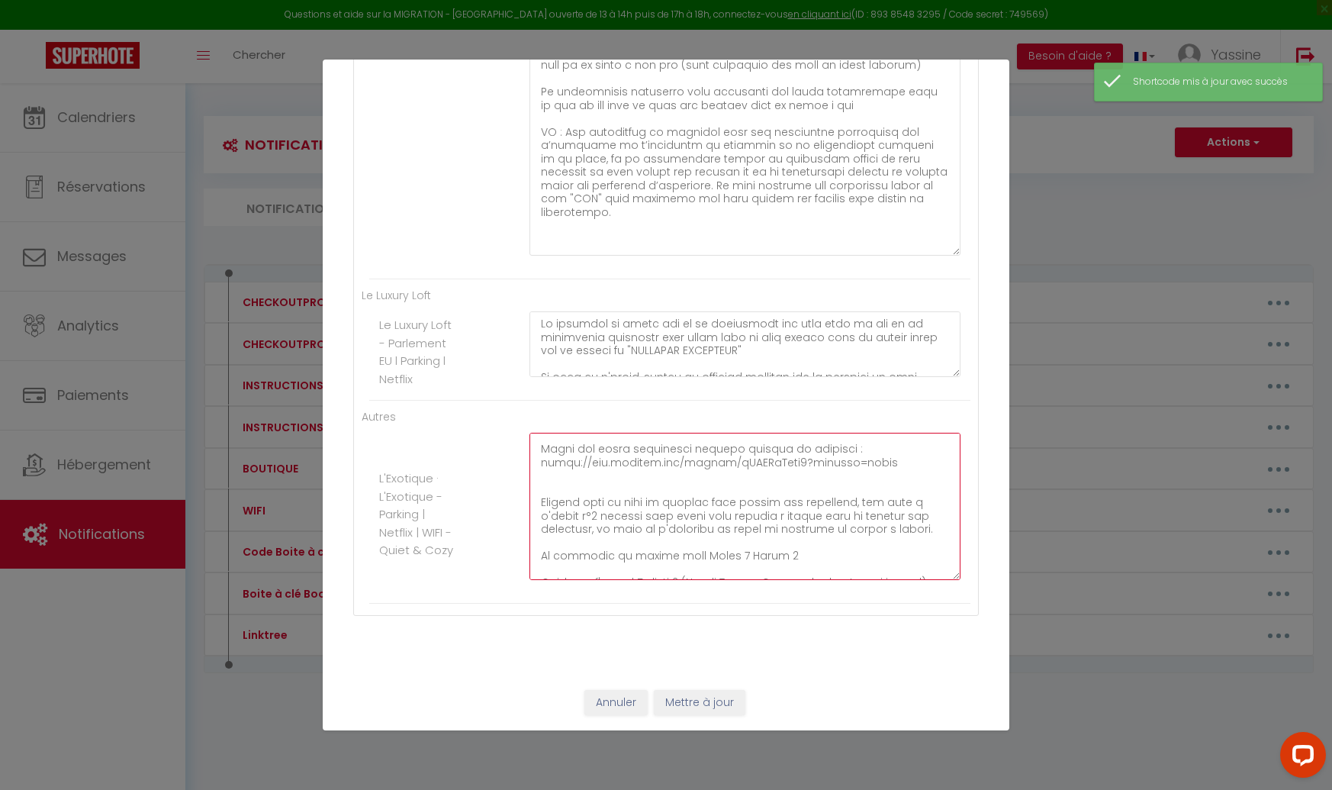
scroll to position [0, 0]
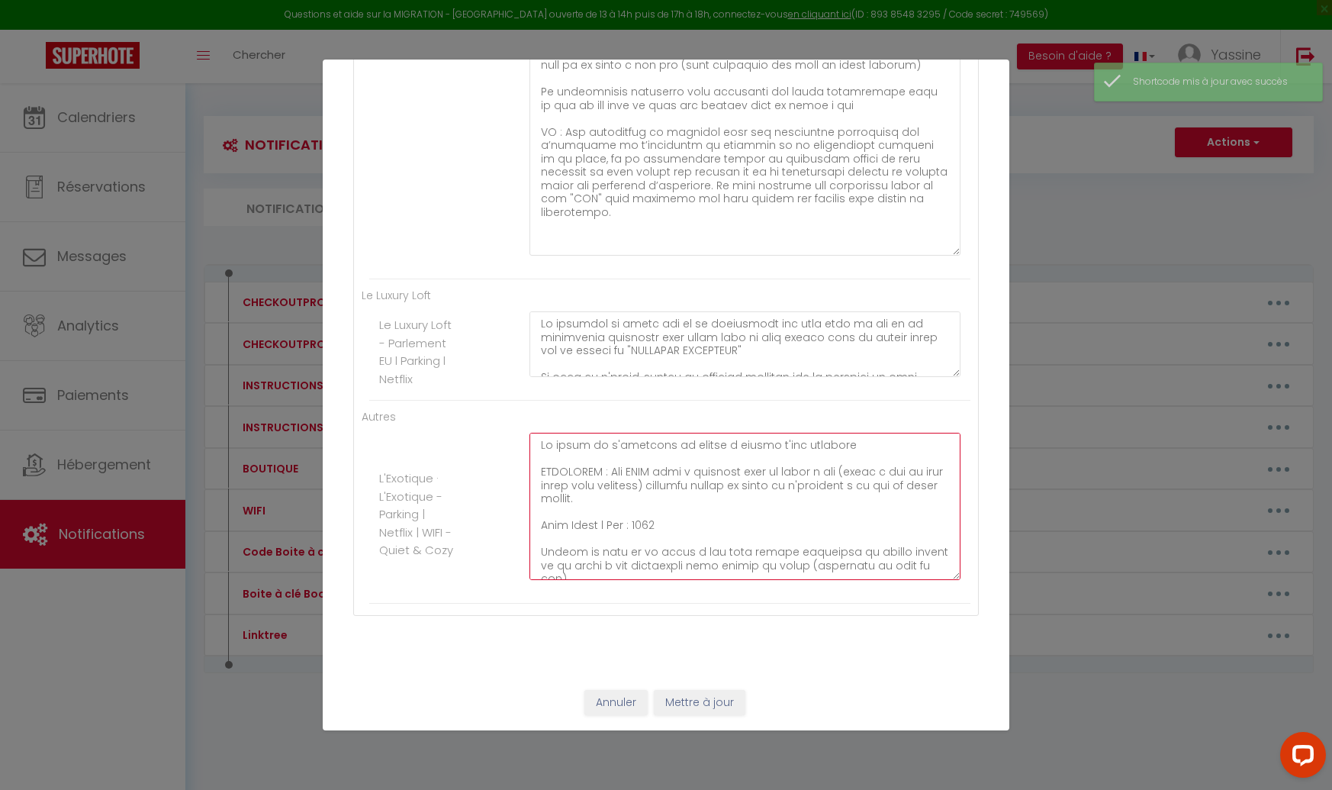
drag, startPoint x: 838, startPoint y: 548, endPoint x: 462, endPoint y: 428, distance: 394.1
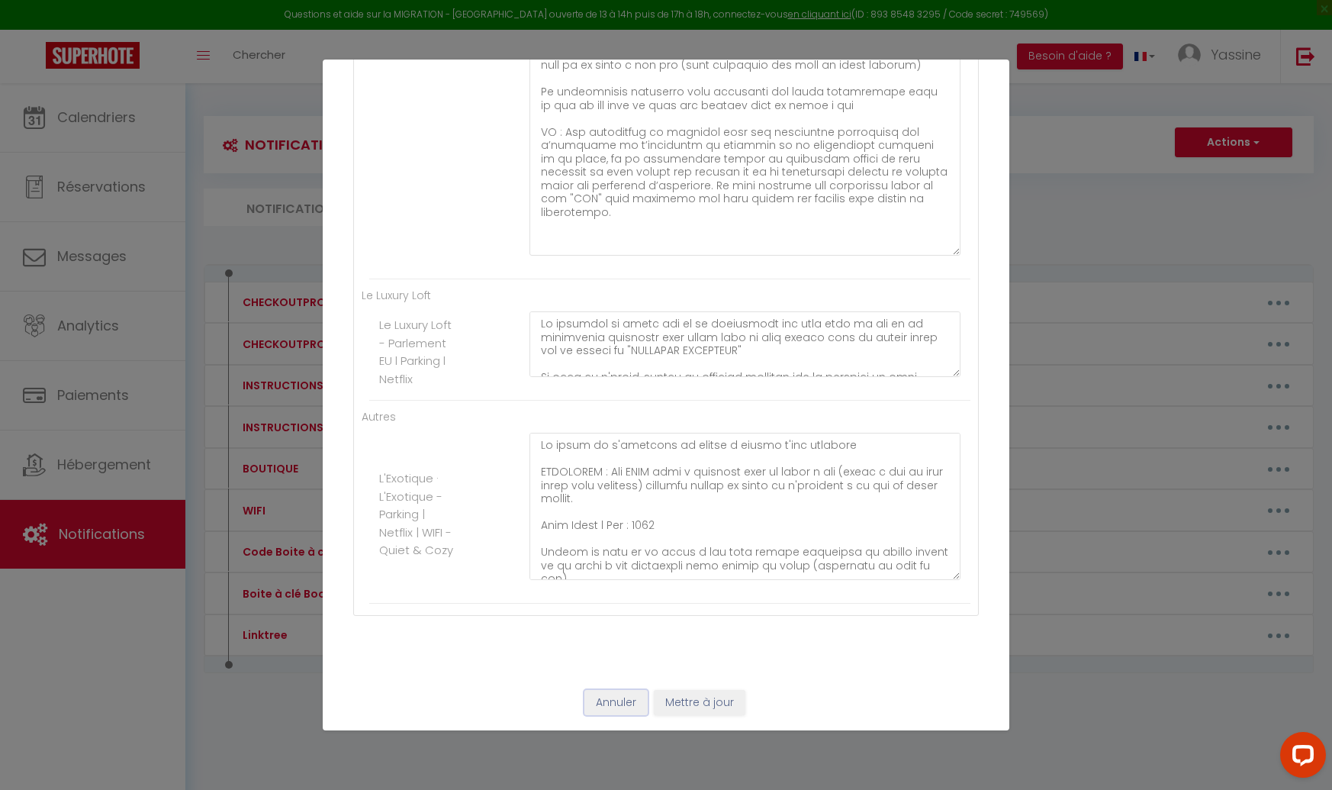
click at [616, 698] on button "Annuler" at bounding box center [615, 703] width 63 height 26
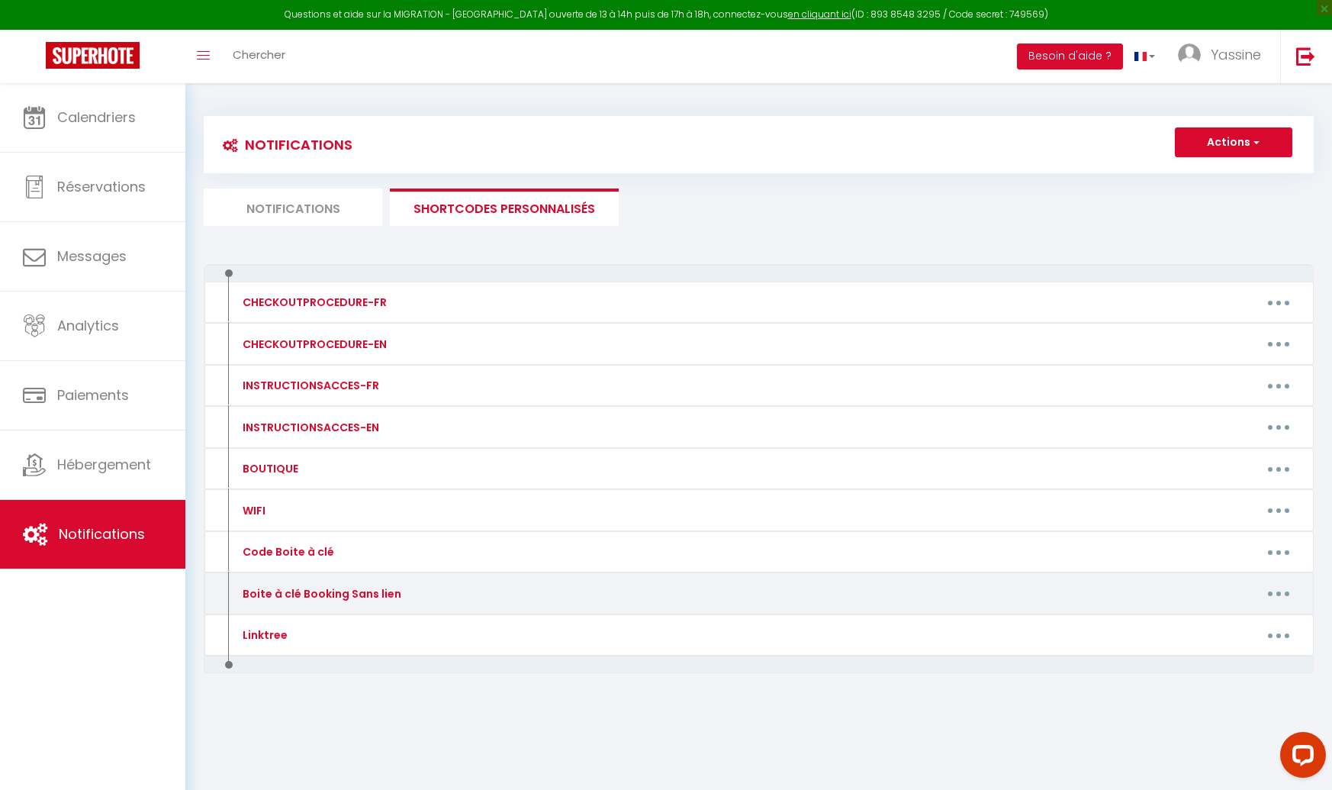
click at [1280, 585] on button "button" at bounding box center [1278, 593] width 43 height 24
drag, startPoint x: 1230, startPoint y: 626, endPoint x: 1212, endPoint y: 626, distance: 18.3
click at [1230, 626] on link "Editer" at bounding box center [1239, 628] width 113 height 26
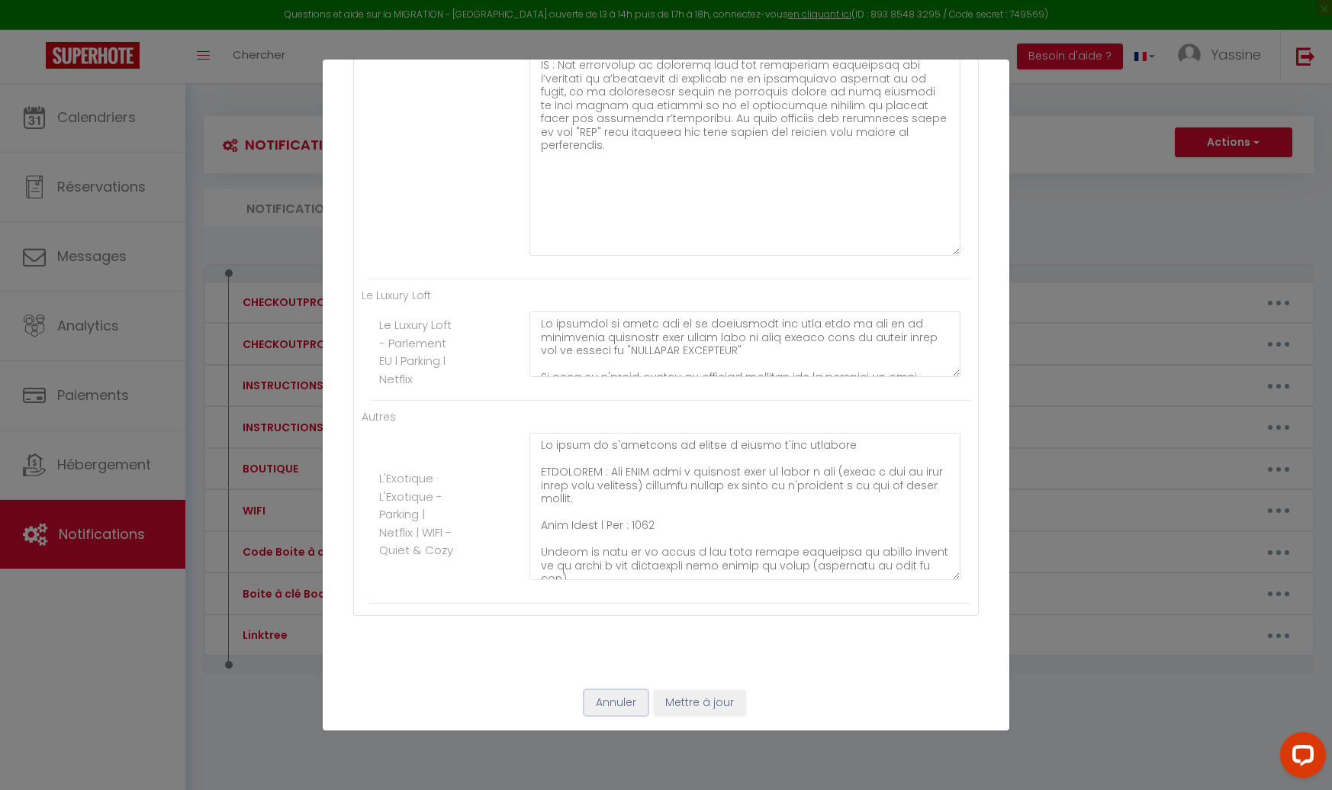
drag, startPoint x: 626, startPoint y: 697, endPoint x: 651, endPoint y: 674, distance: 34.5
click at [626, 697] on button "Annuler" at bounding box center [615, 703] width 63 height 26
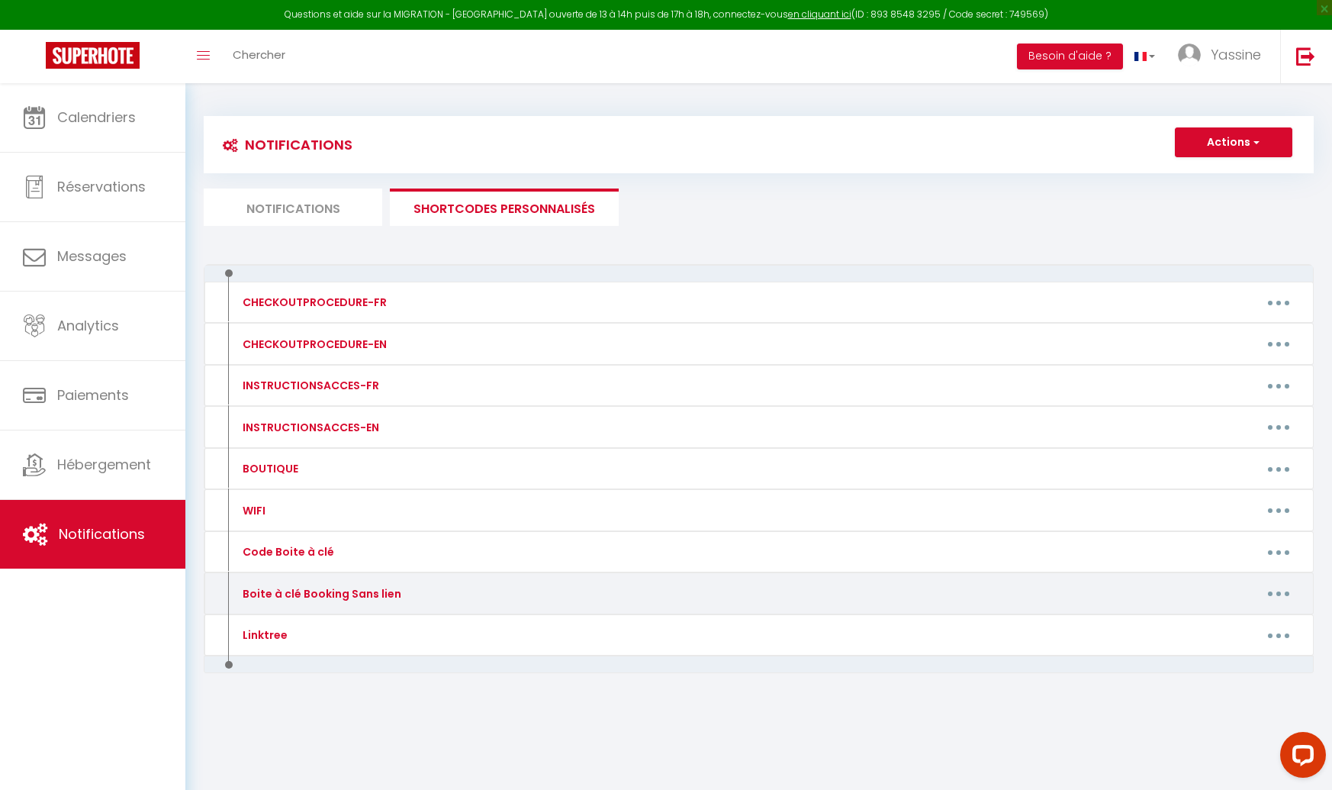
drag, startPoint x: 1283, startPoint y: 590, endPoint x: 1248, endPoint y: 605, distance: 38.3
click at [1280, 591] on button "button" at bounding box center [1278, 593] width 43 height 24
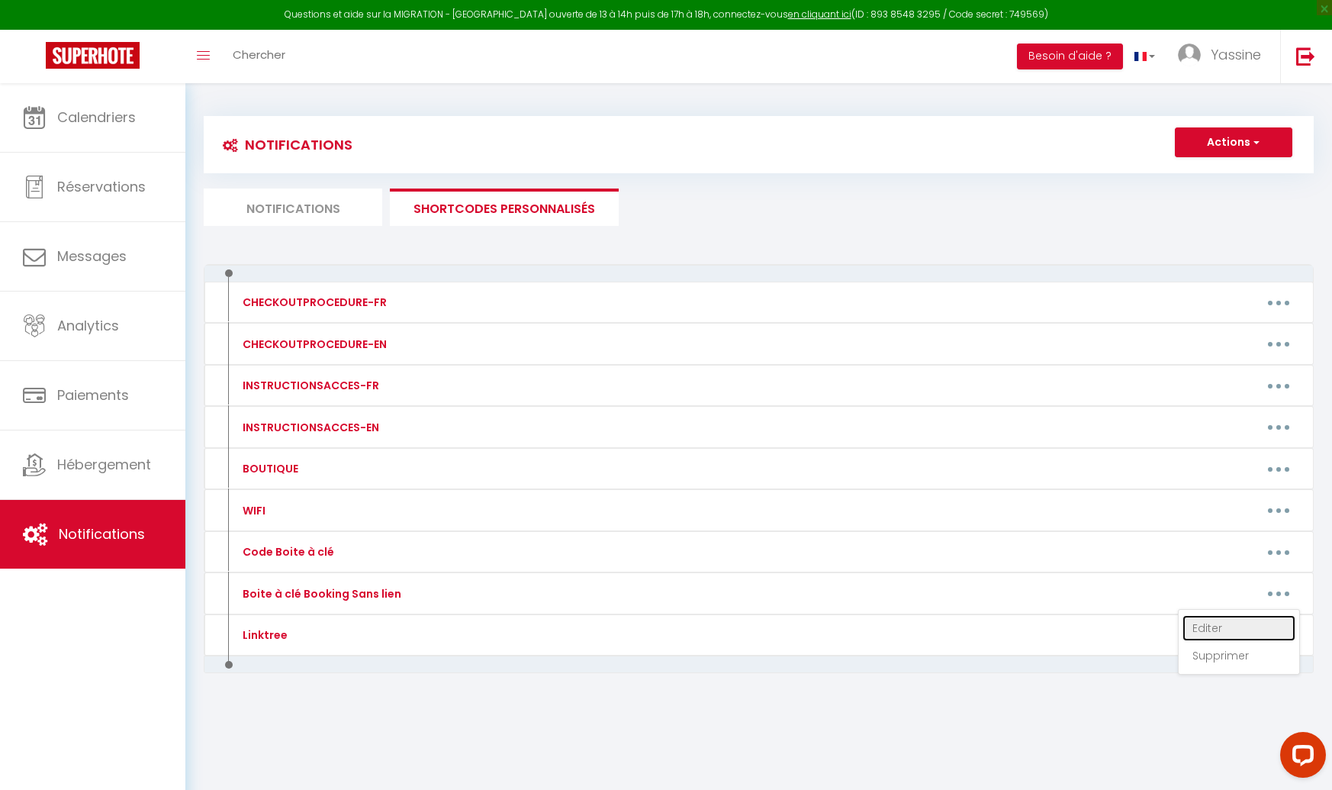
drag, startPoint x: 1221, startPoint y: 620, endPoint x: 1053, endPoint y: 613, distance: 168.0
click at [1220, 620] on link "Editer" at bounding box center [1239, 628] width 113 height 26
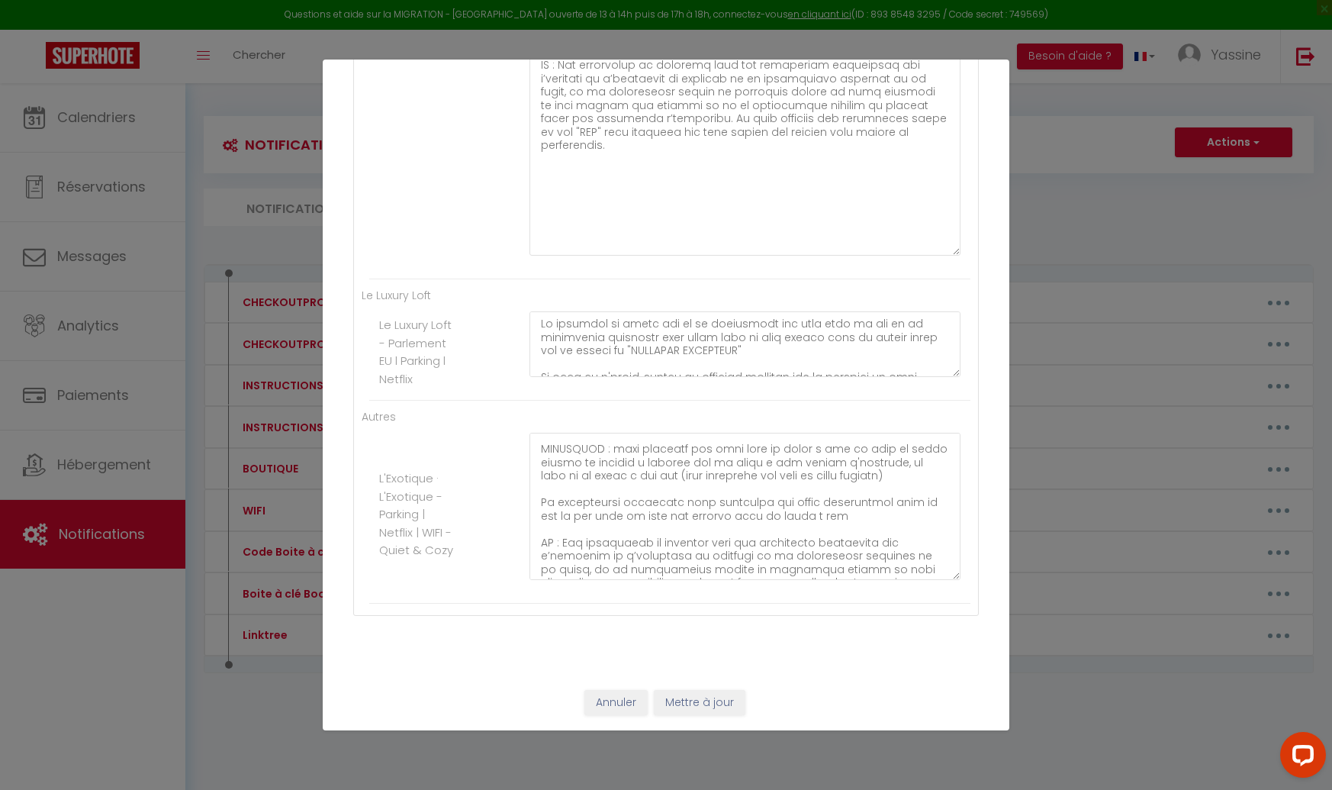
scroll to position [346, 0]
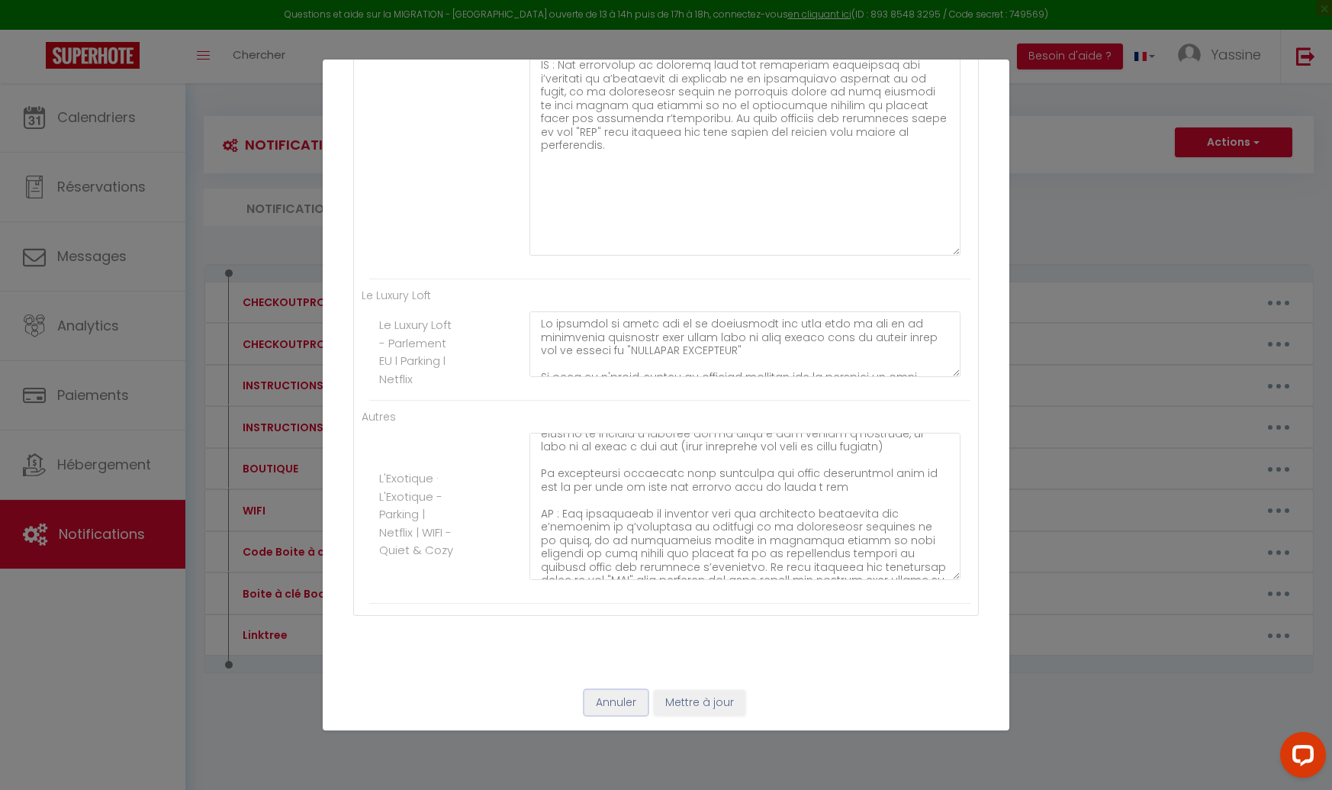
click at [615, 701] on button "Annuler" at bounding box center [615, 703] width 63 height 26
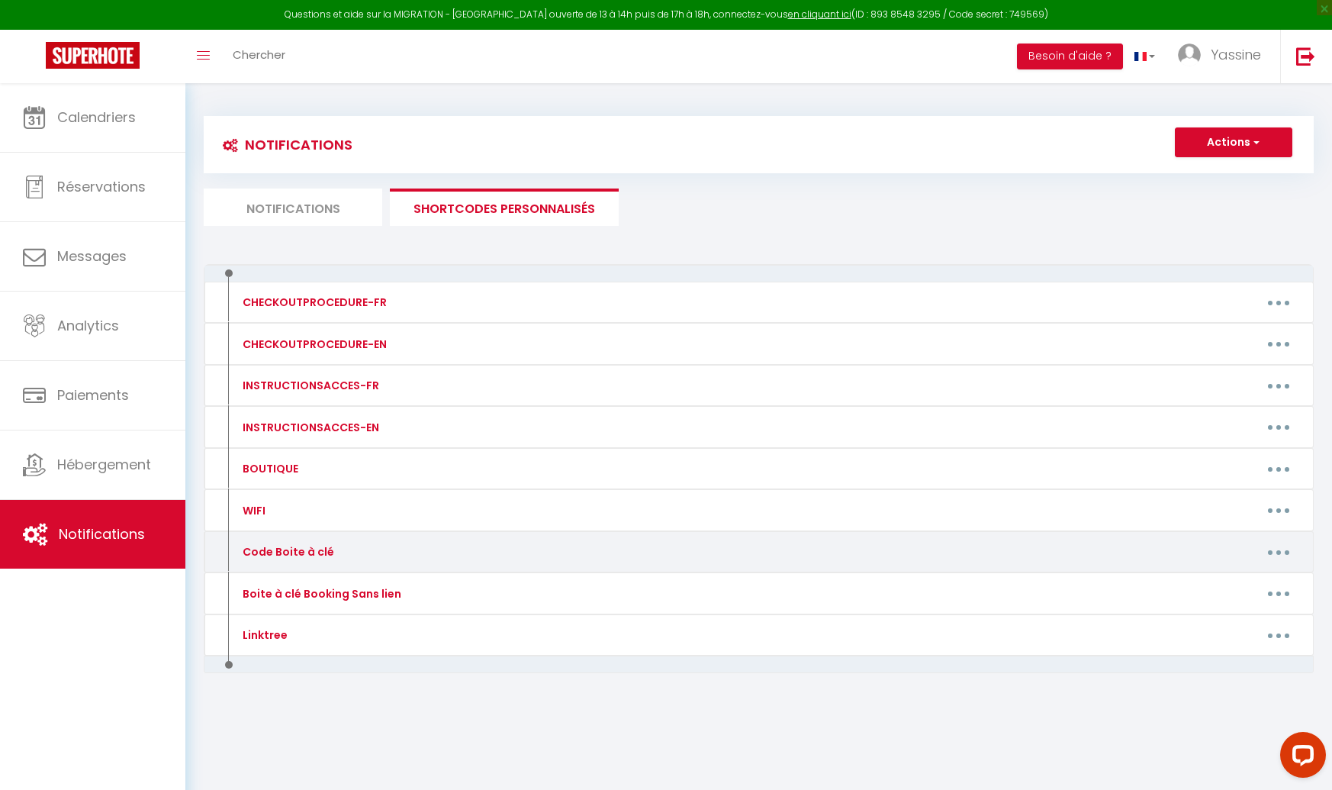
click at [1273, 549] on button "button" at bounding box center [1278, 551] width 43 height 24
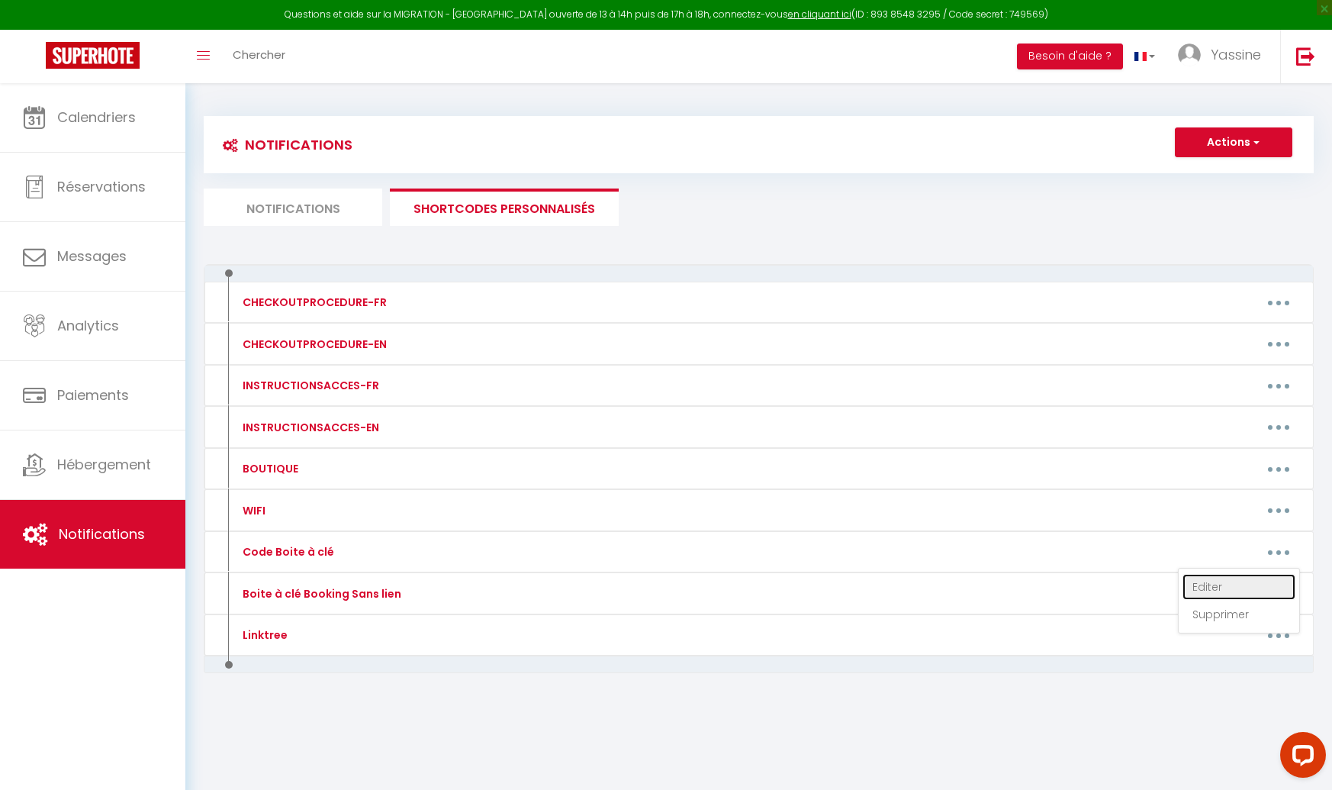
drag, startPoint x: 1221, startPoint y: 584, endPoint x: 1147, endPoint y: 582, distance: 74.0
click at [1221, 584] on link "Editer" at bounding box center [1239, 587] width 113 height 26
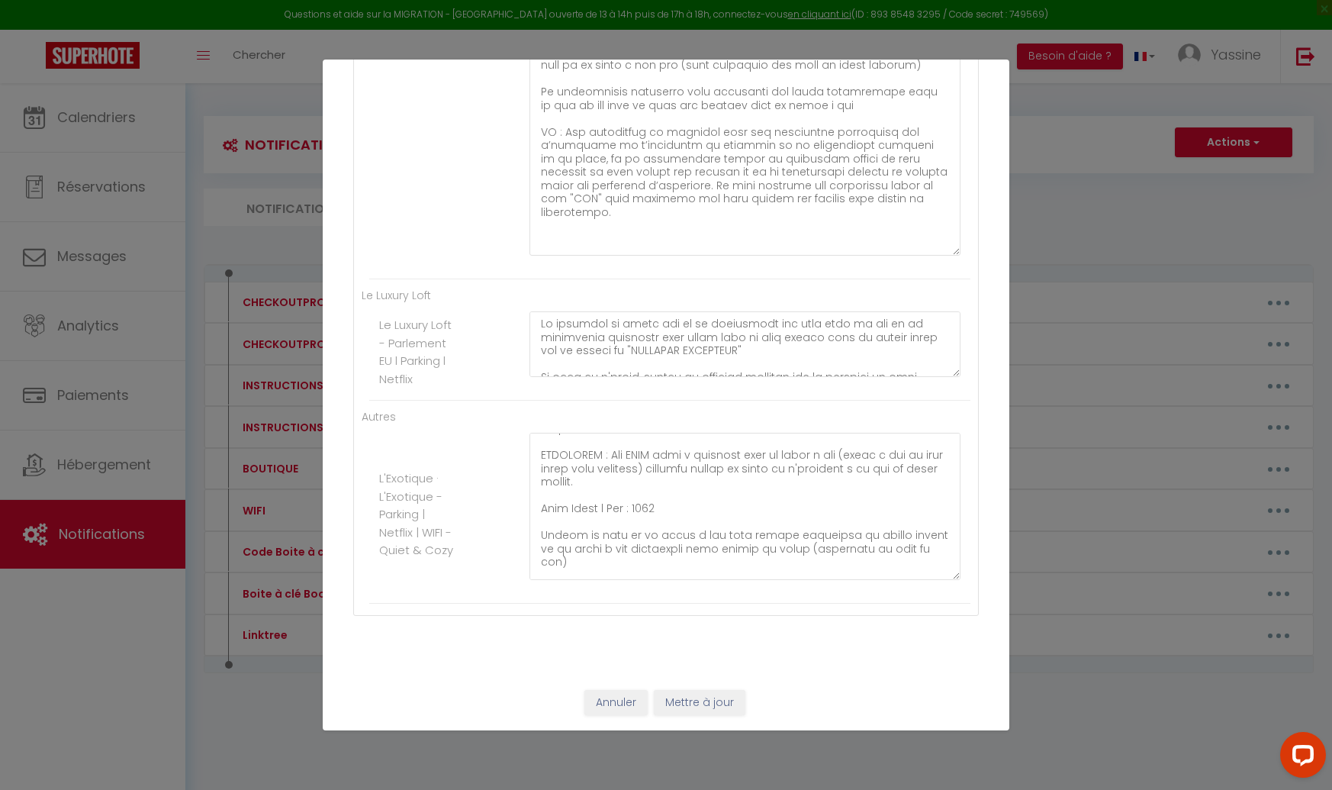
scroll to position [0, 0]
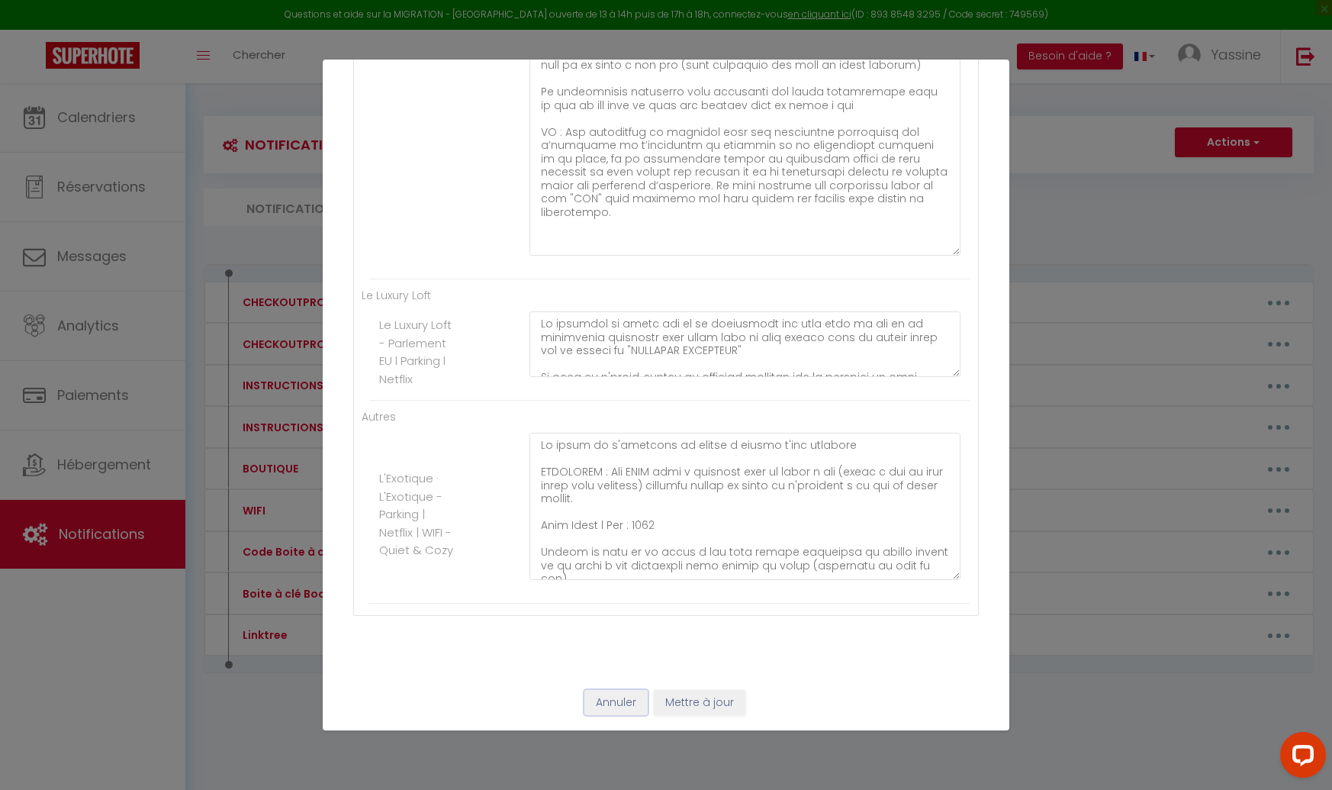
click at [605, 691] on button "Annuler" at bounding box center [615, 703] width 63 height 26
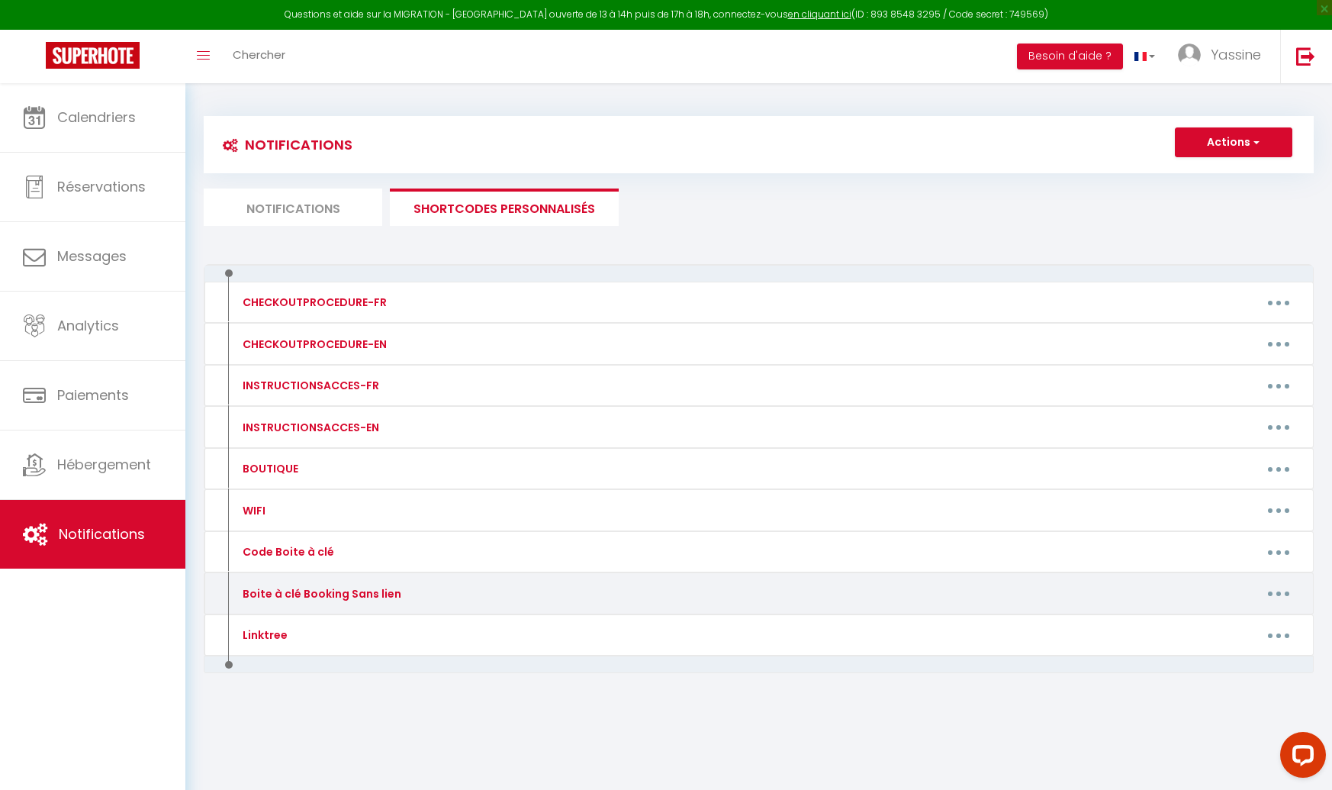
click at [1266, 586] on button "button" at bounding box center [1278, 593] width 43 height 24
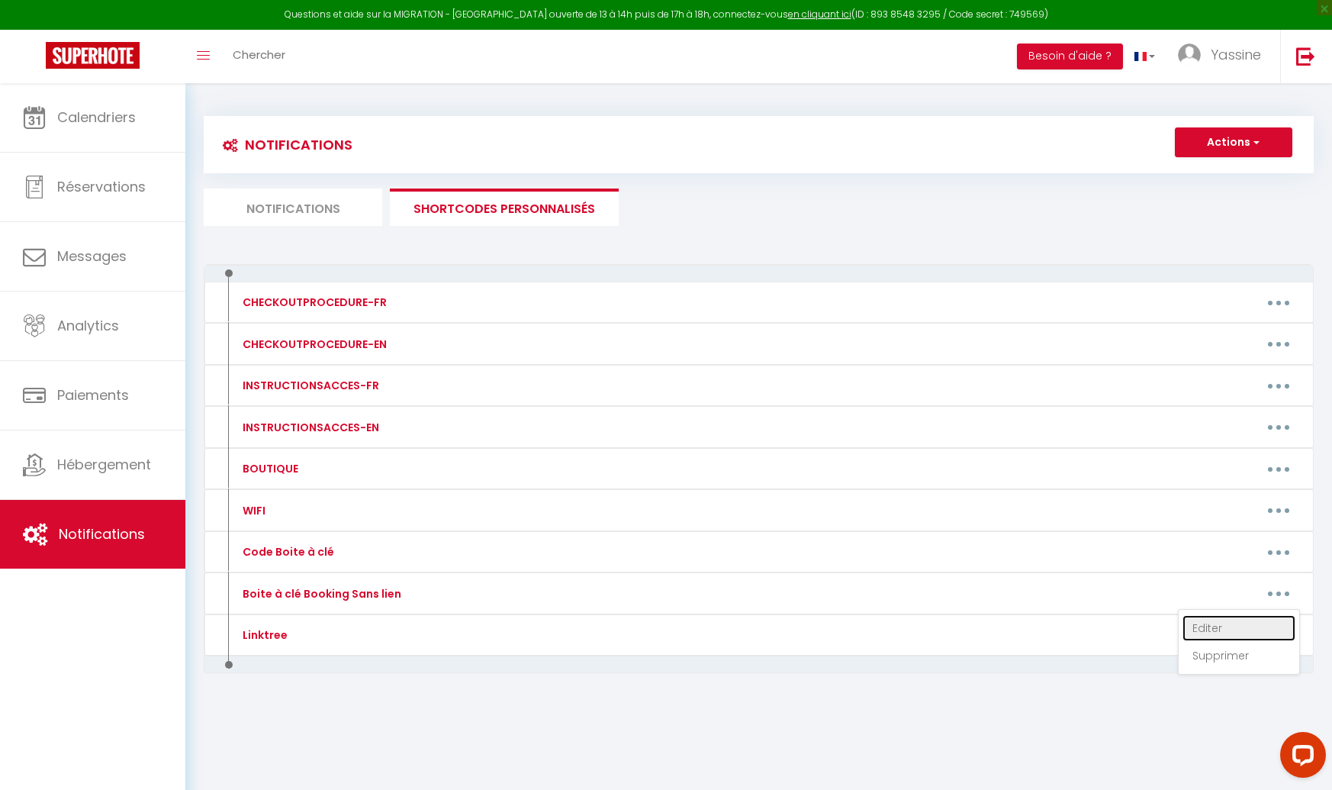
click at [1199, 624] on link "Editer" at bounding box center [1239, 628] width 113 height 26
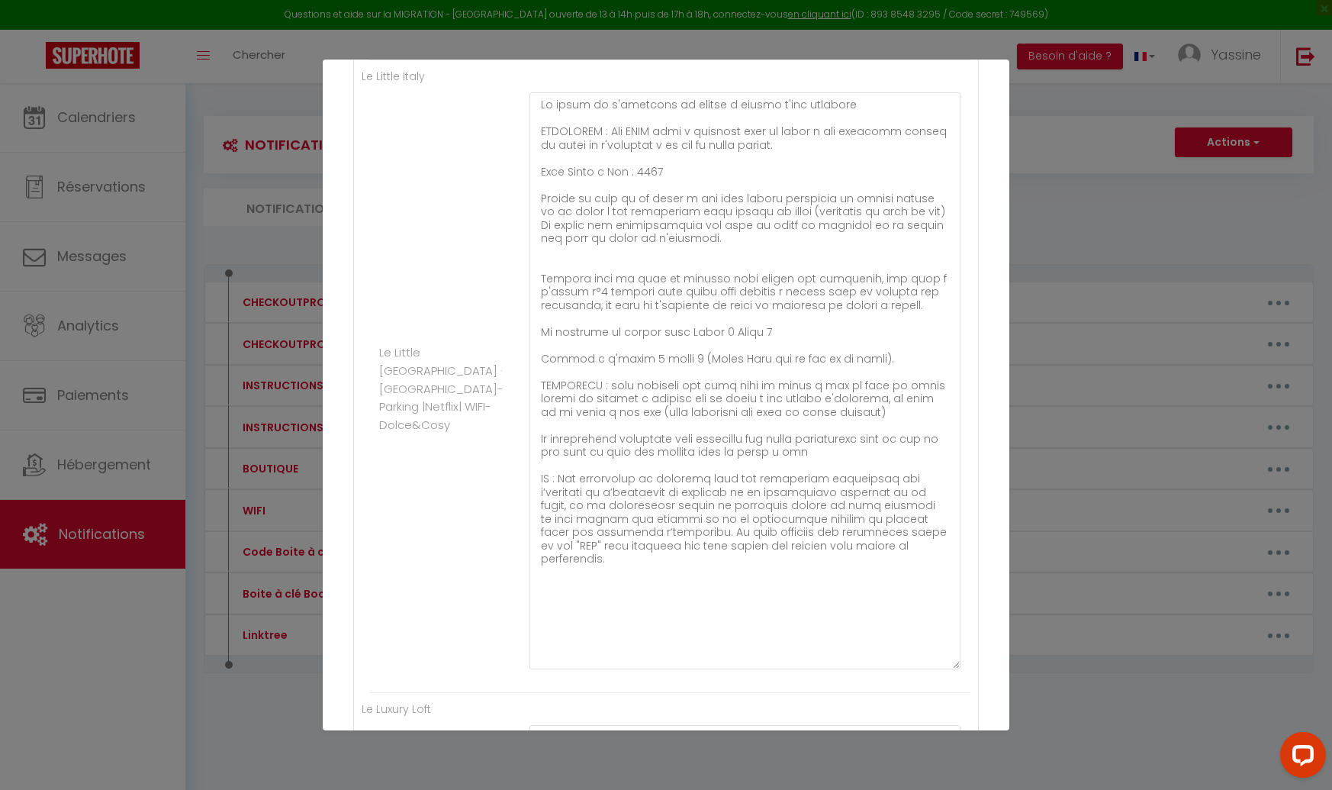
scroll to position [960, 0]
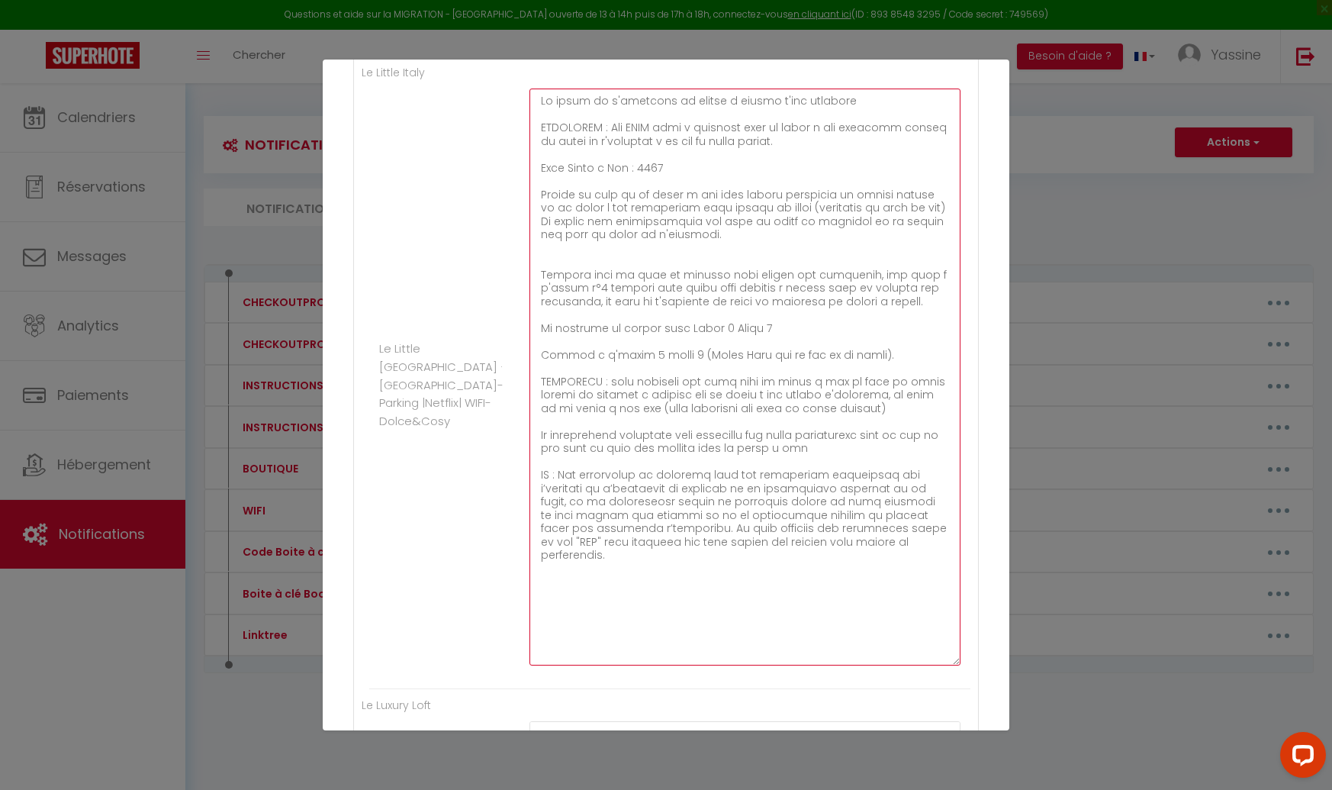
drag, startPoint x: 904, startPoint y: 579, endPoint x: 535, endPoint y: 121, distance: 588.8
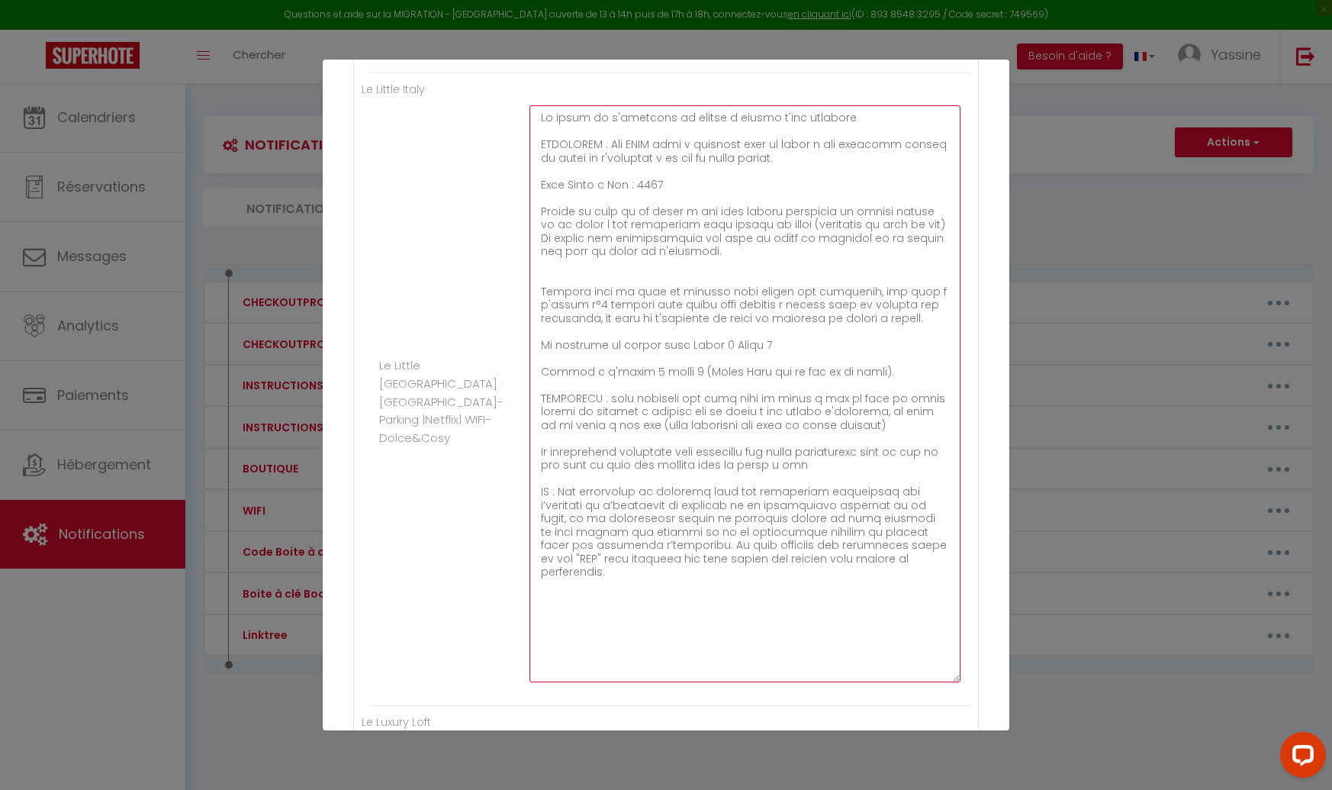
drag, startPoint x: 649, startPoint y: 183, endPoint x: 657, endPoint y: 183, distance: 8.4
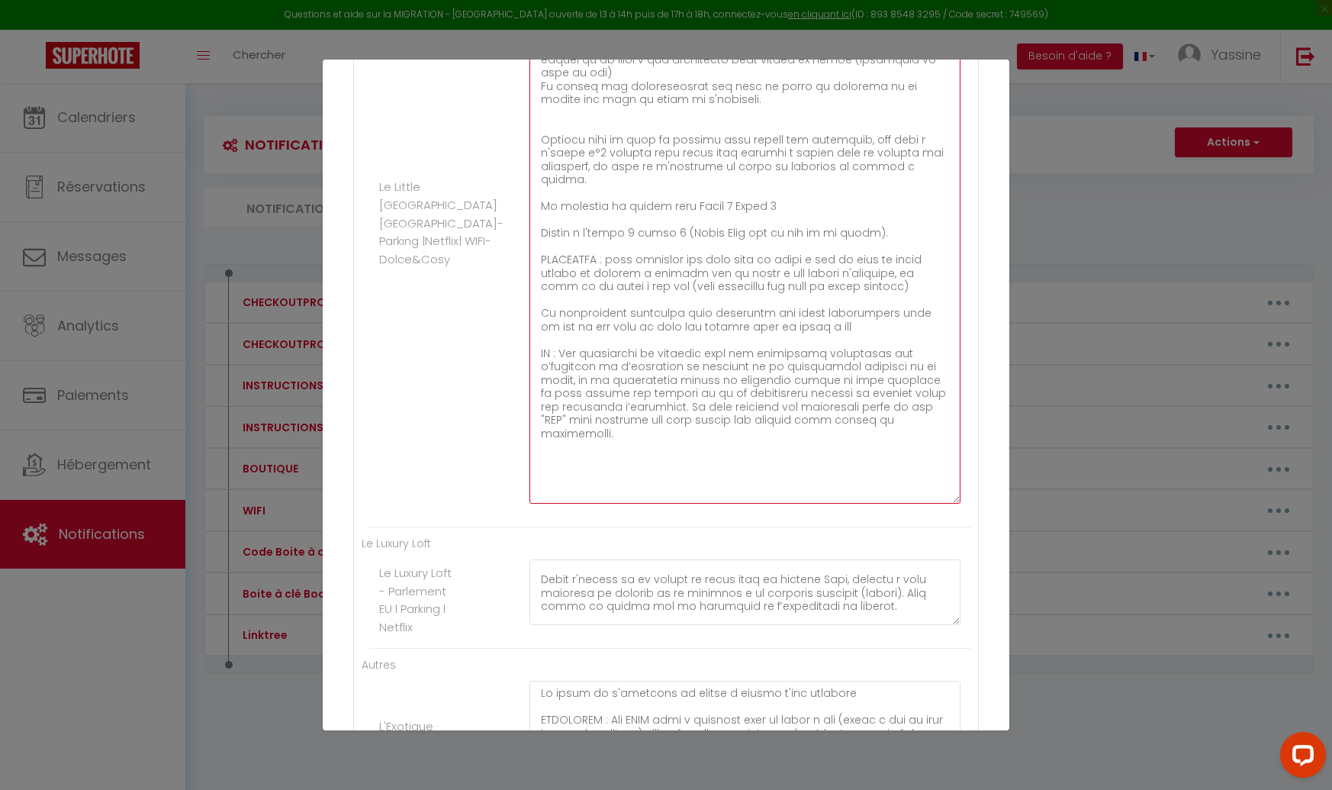
scroll to position [1013, 0]
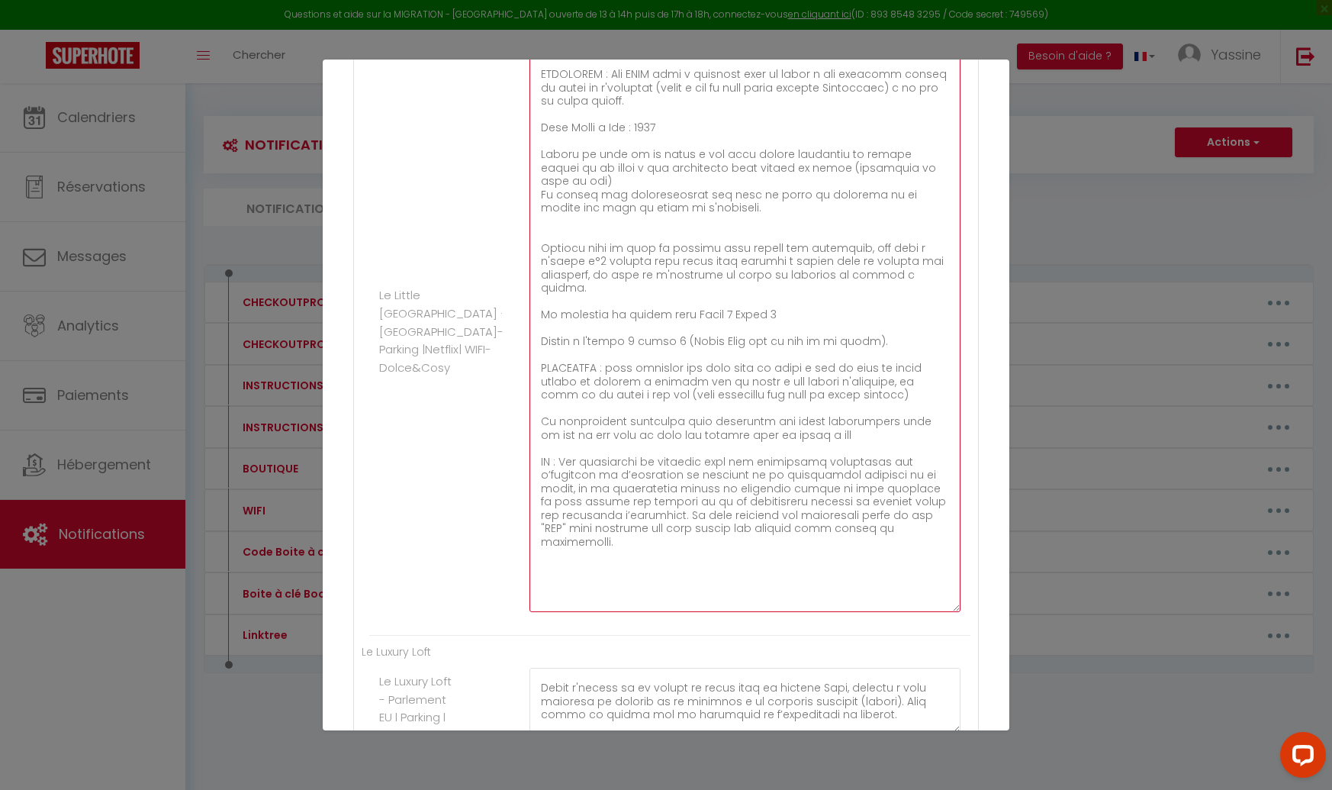
drag, startPoint x: 765, startPoint y: 404, endPoint x: 537, endPoint y: 79, distance: 397.1
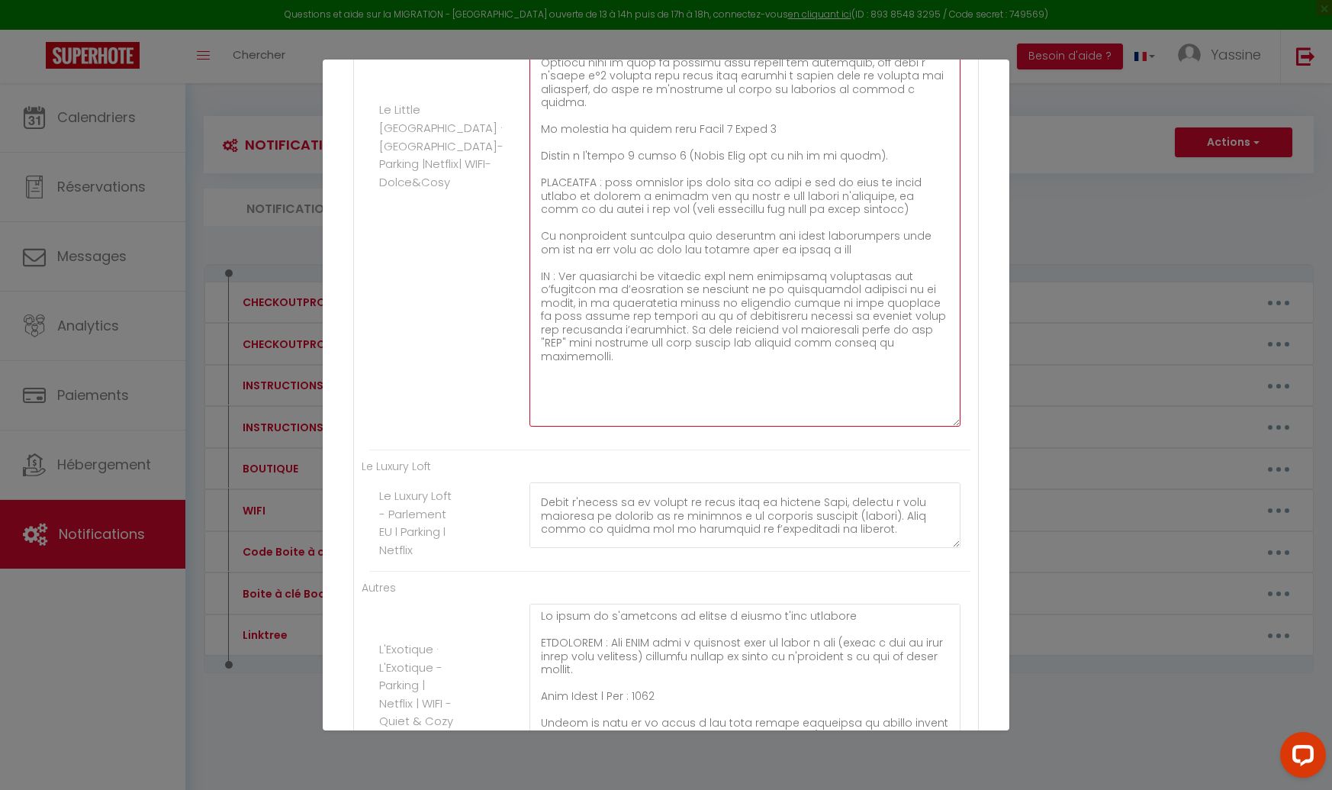
scroll to position [1396, 0]
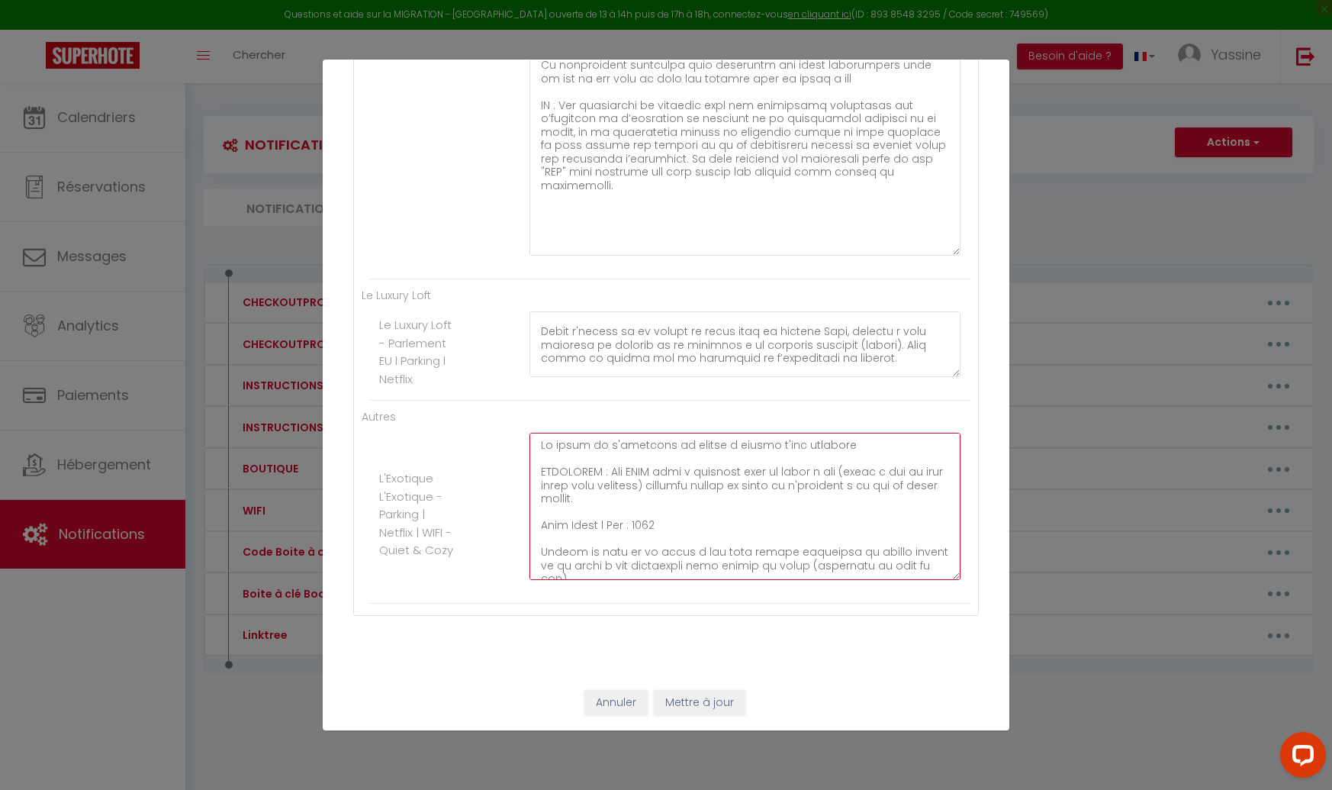
paste textarea "présente devant la porte de l'immeuble (boîte à clé la plus haute indiqué Maste…"
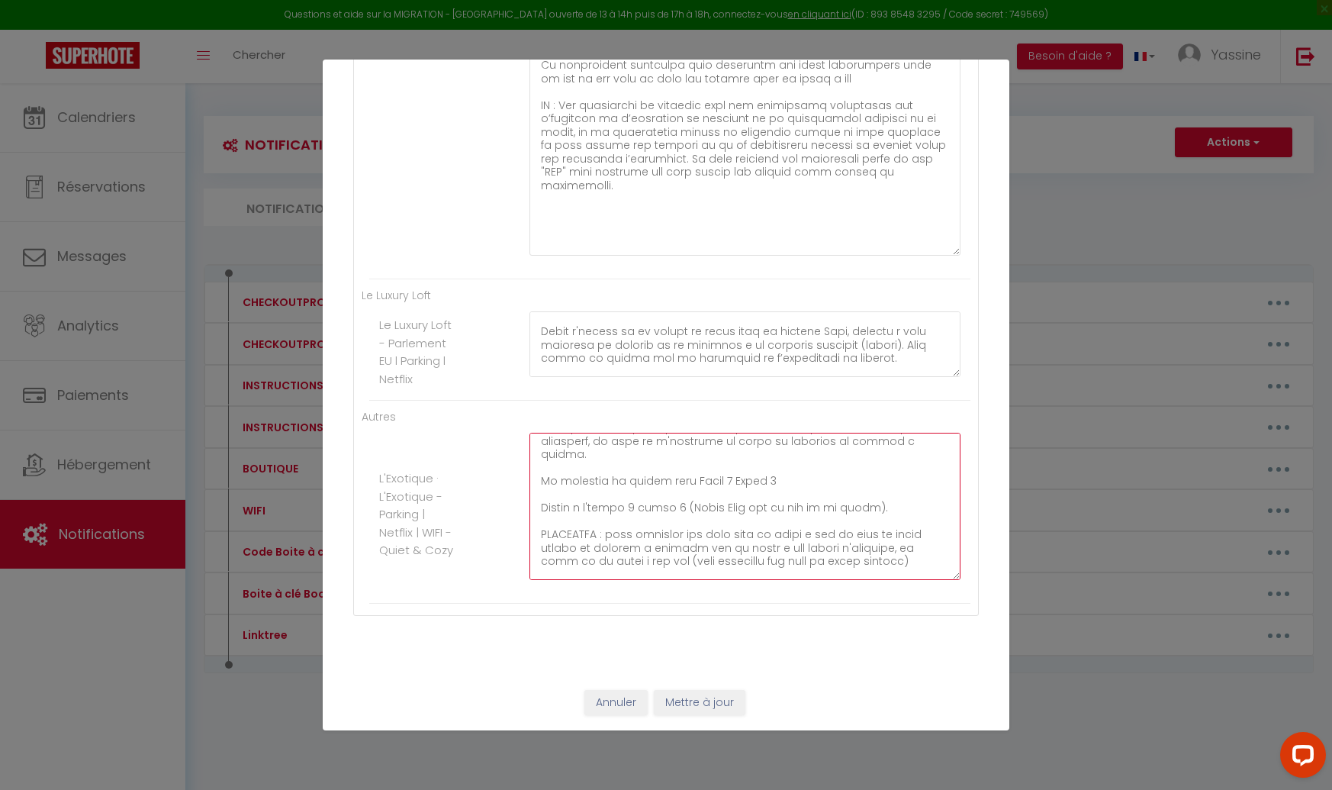
scroll to position [0, 0]
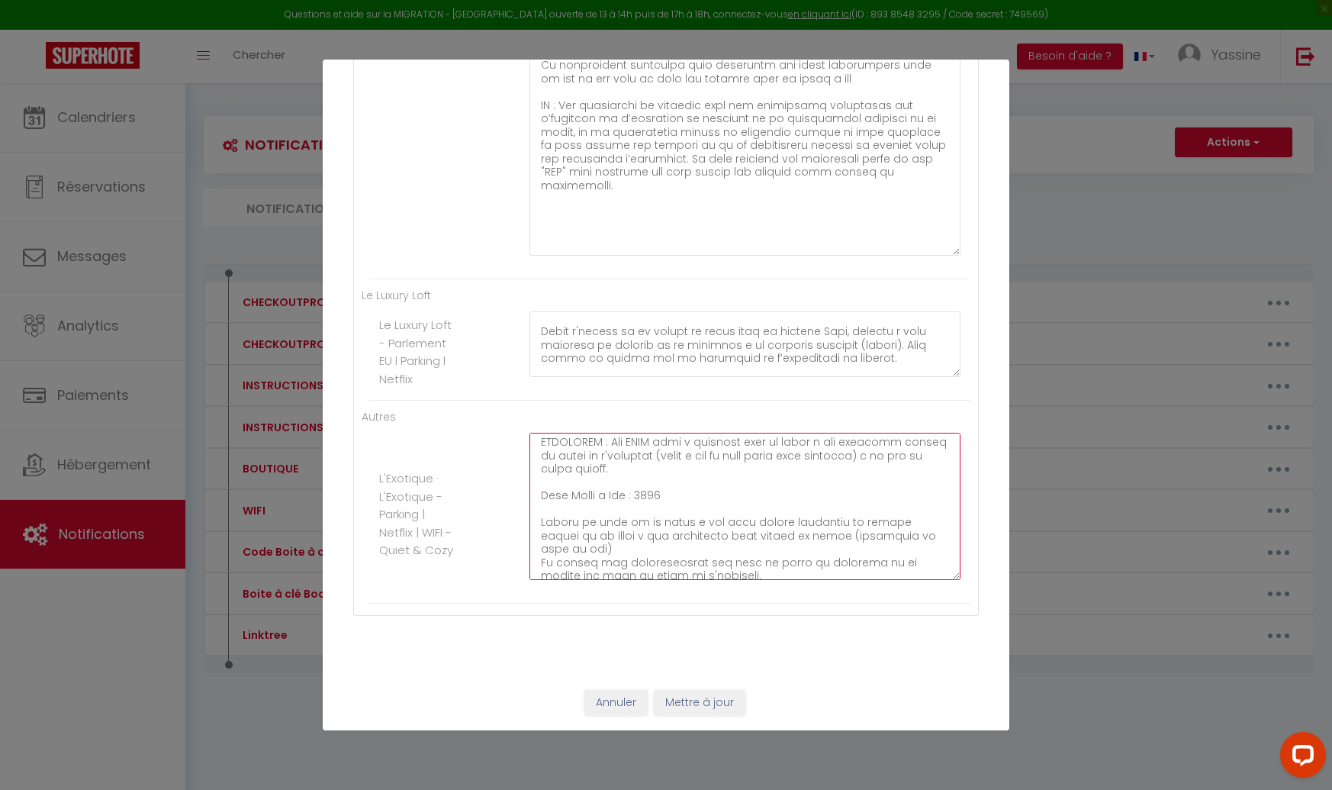
scroll to position [37, 0]
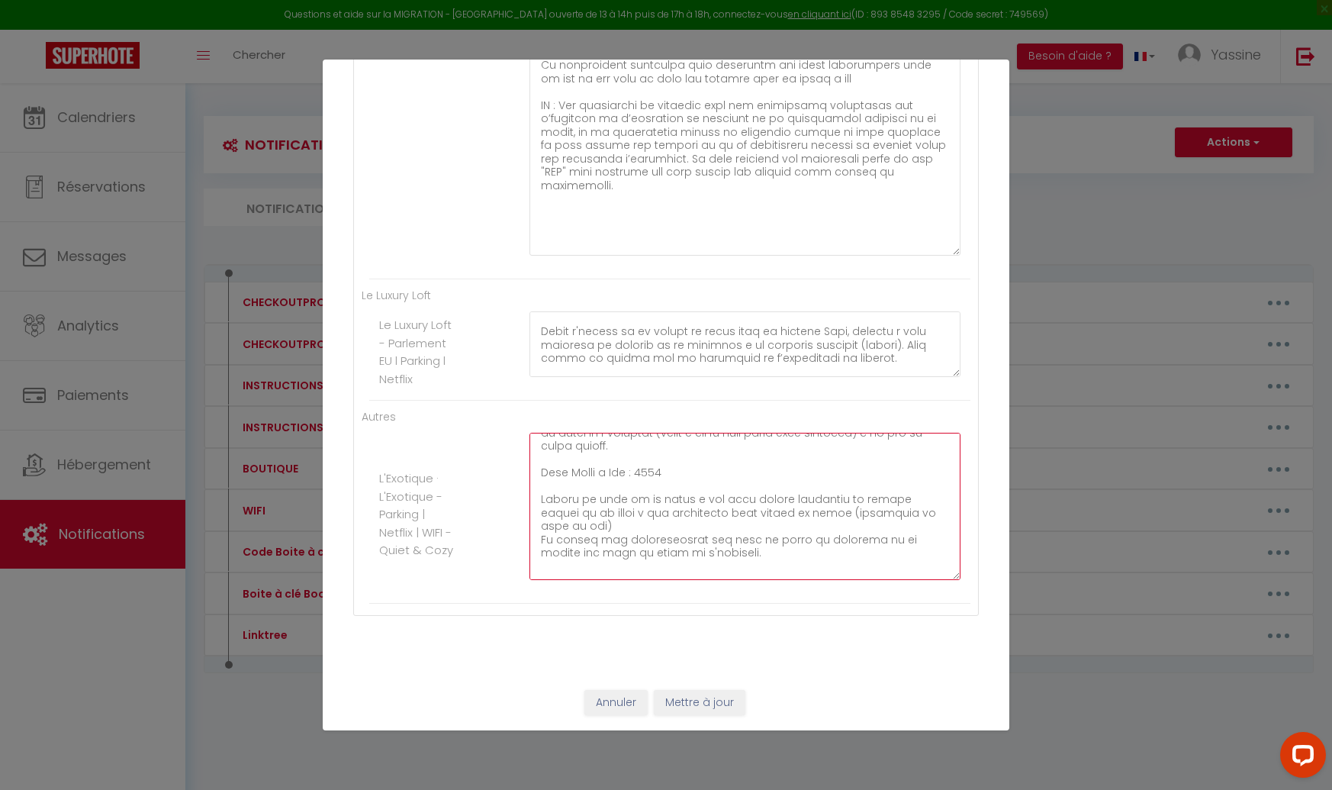
scroll to position [56, 0]
drag, startPoint x: 716, startPoint y: 537, endPoint x: 510, endPoint y: 521, distance: 207.4
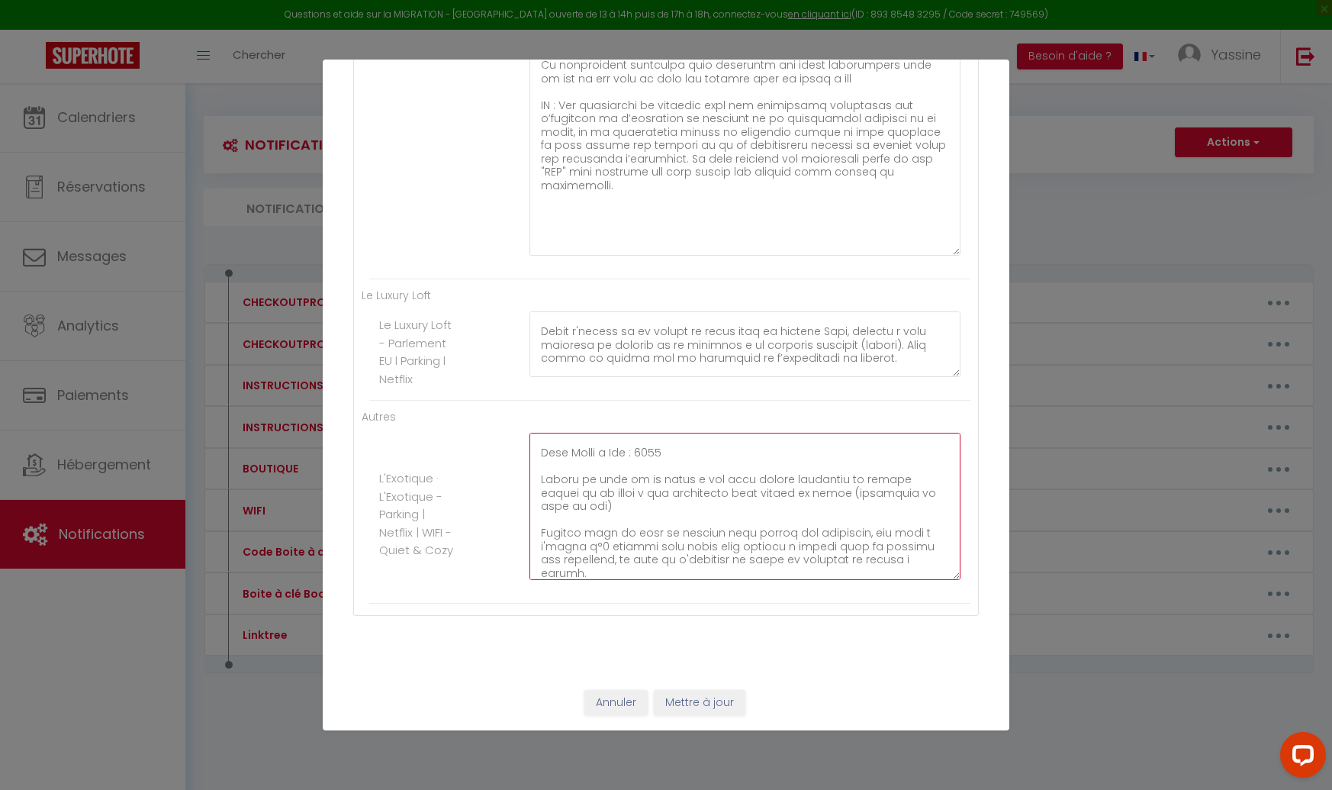
scroll to position [75, 0]
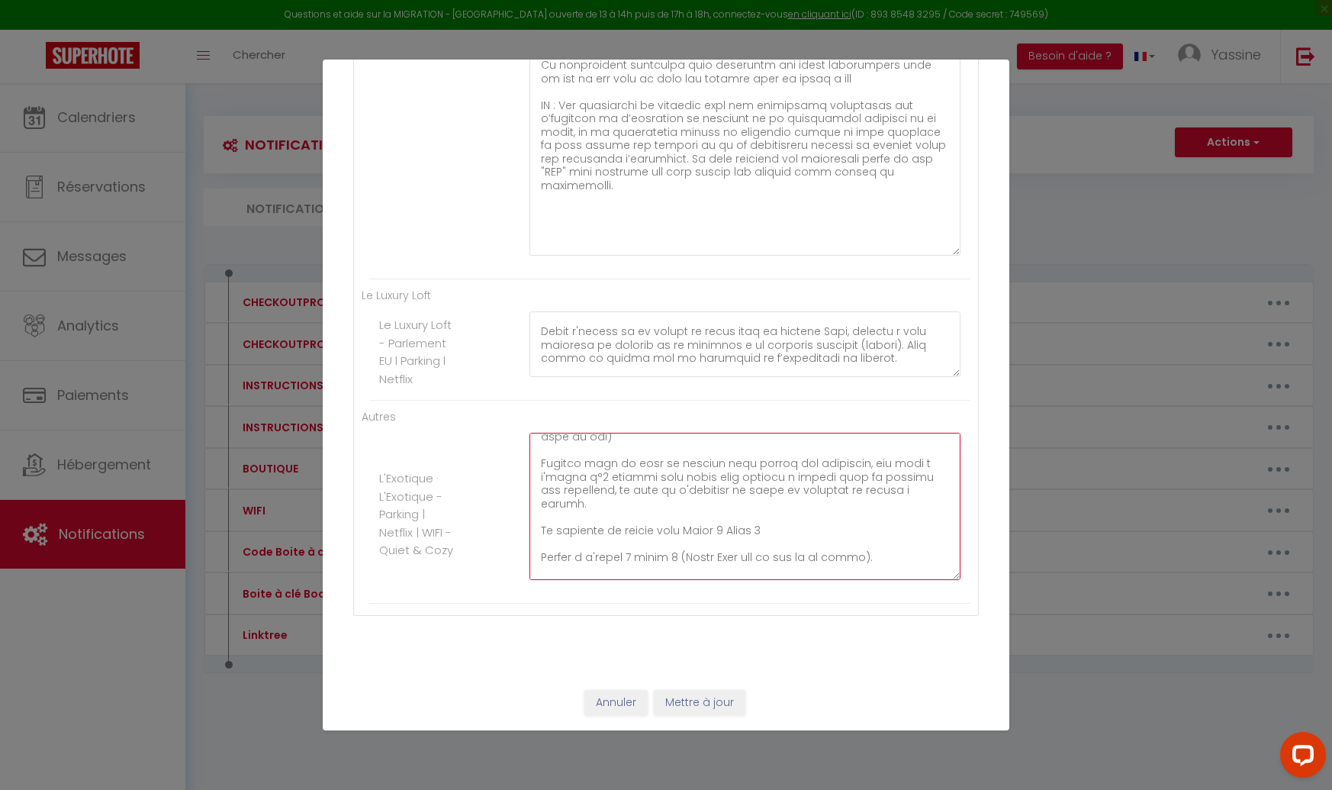
drag, startPoint x: 674, startPoint y: 530, endPoint x: 755, endPoint y: 522, distance: 81.2
drag, startPoint x: 684, startPoint y: 529, endPoint x: 734, endPoint y: 524, distance: 49.8
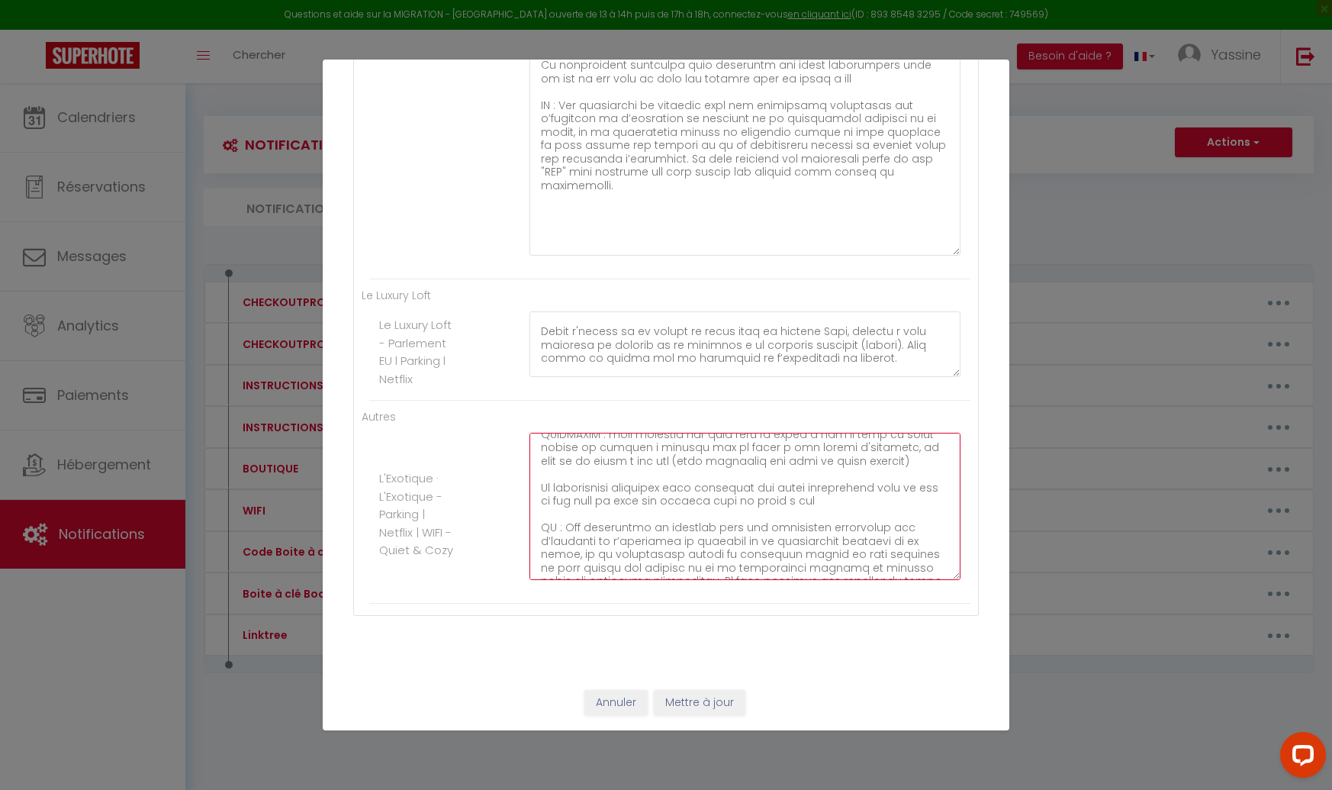
scroll to position [292, 0]
click at [678, 695] on button "Mettre à jour" at bounding box center [700, 703] width 92 height 26
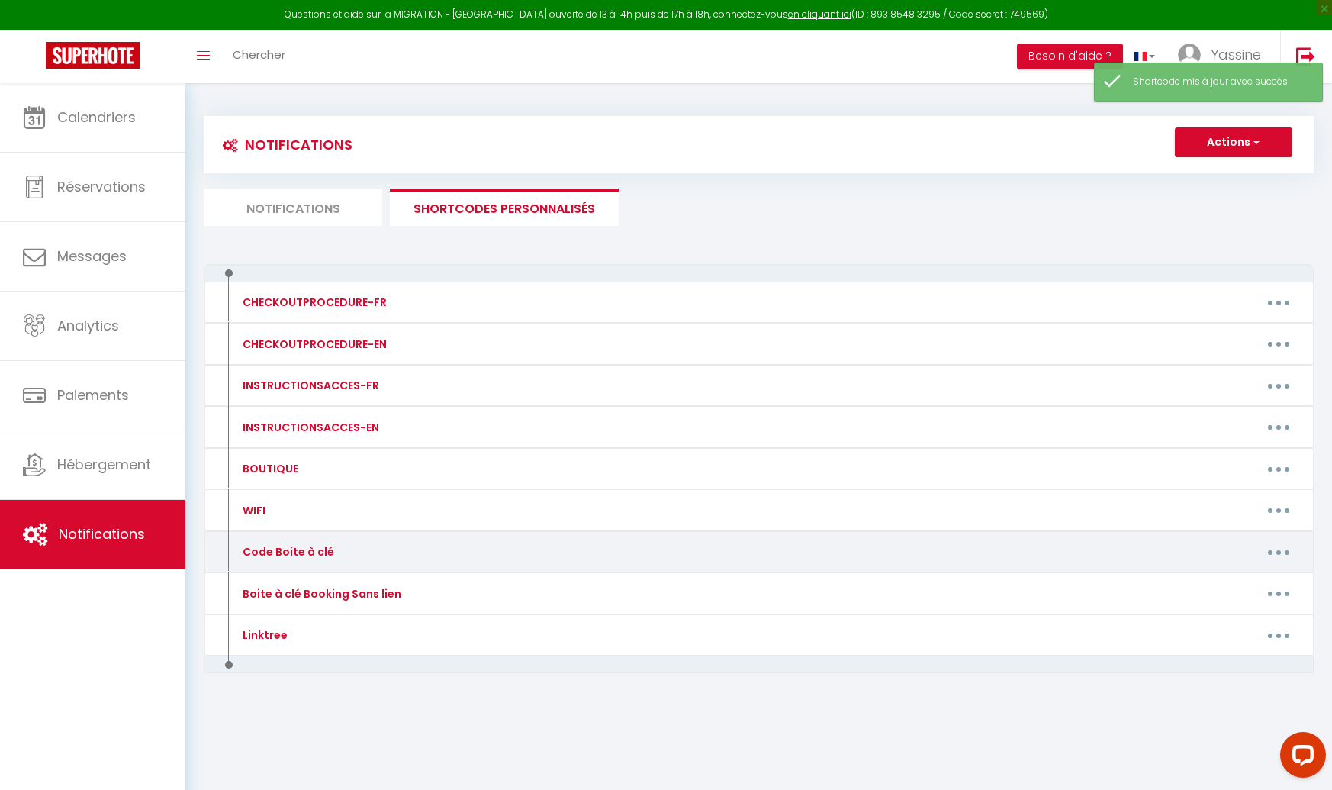
click at [1292, 542] on button "button" at bounding box center [1278, 551] width 43 height 24
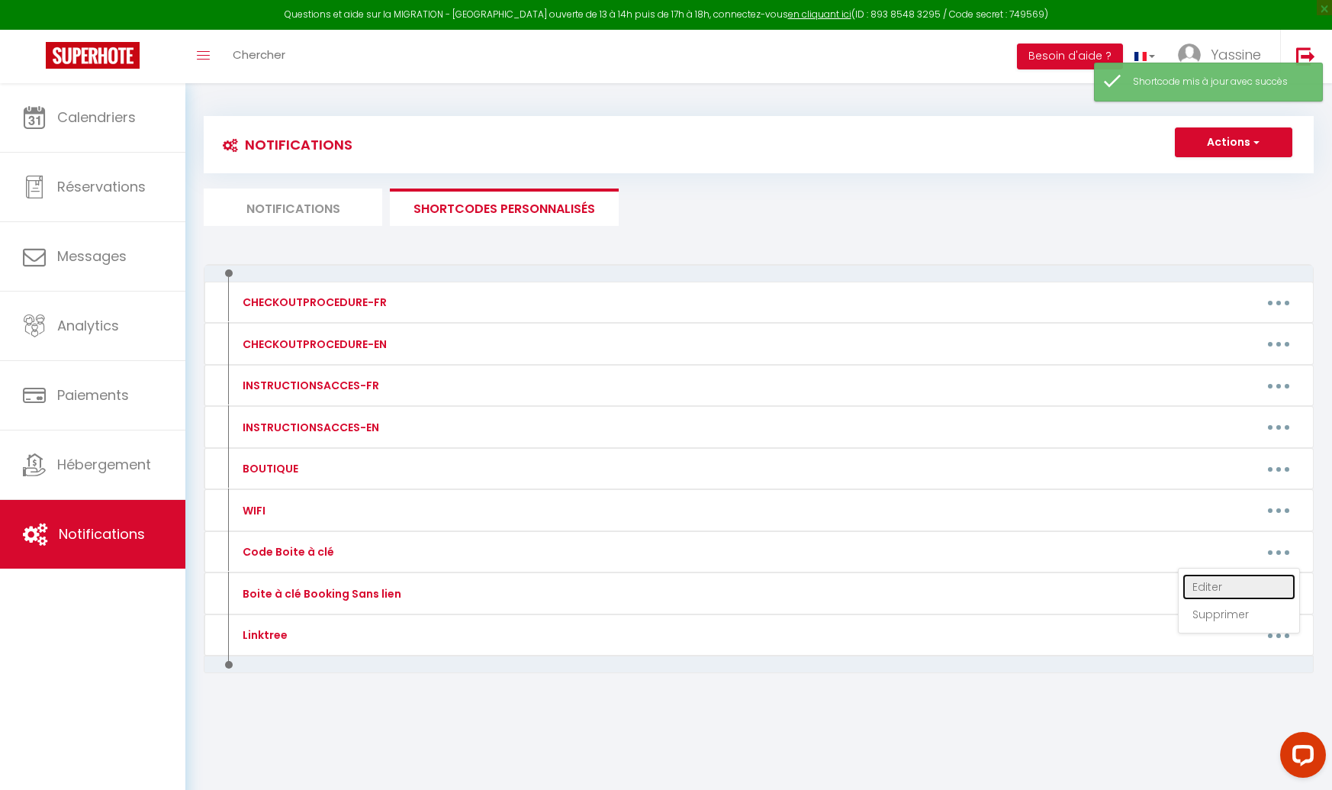
click at [1218, 586] on link "Editer" at bounding box center [1239, 587] width 113 height 26
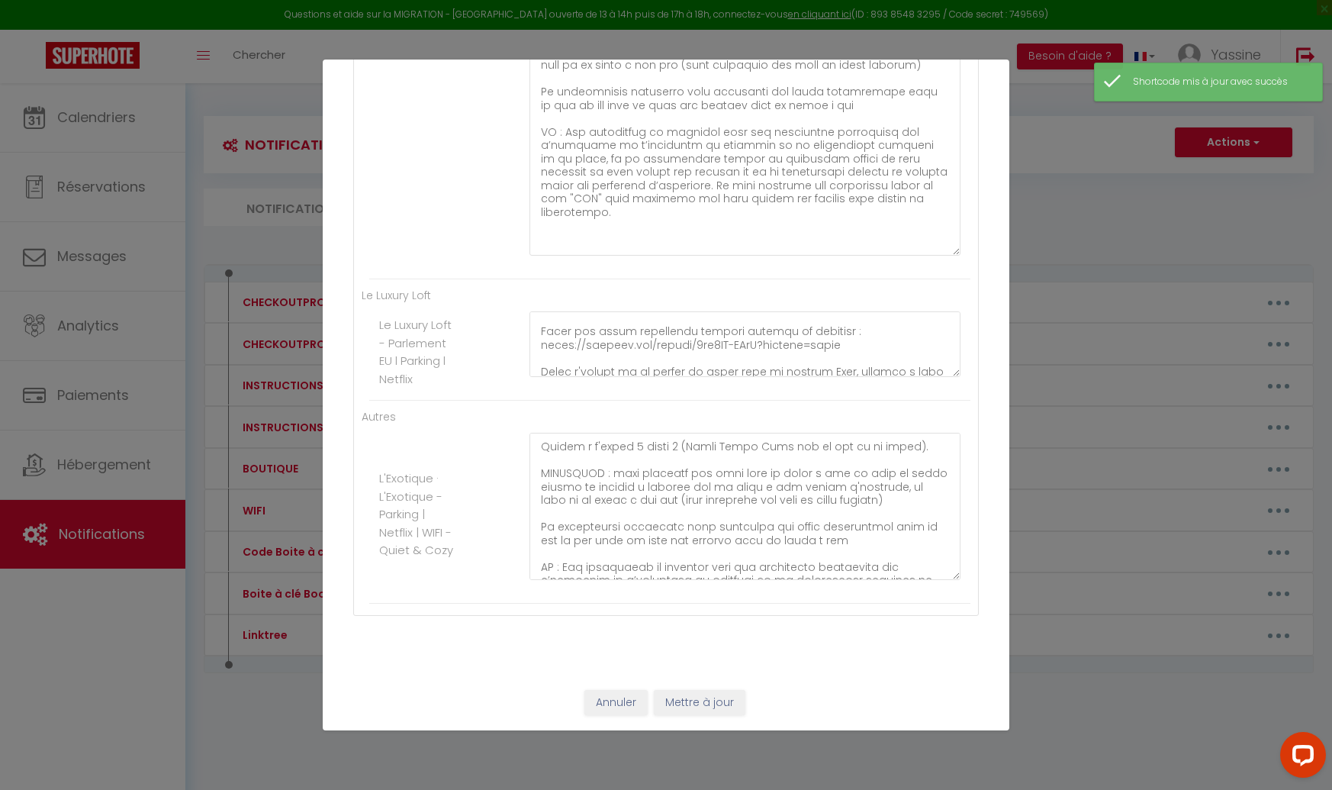
scroll to position [0, 0]
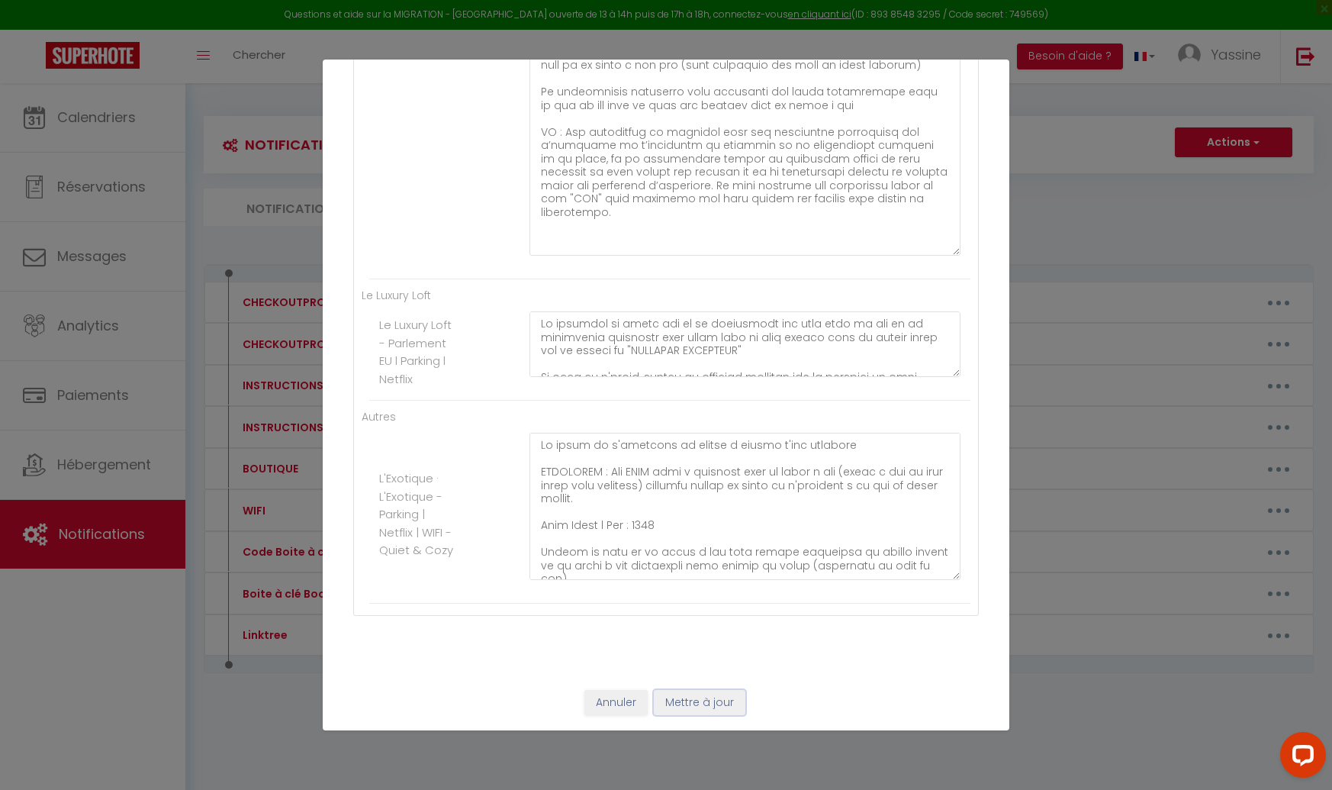
click at [689, 698] on button "Mettre à jour" at bounding box center [700, 703] width 92 height 26
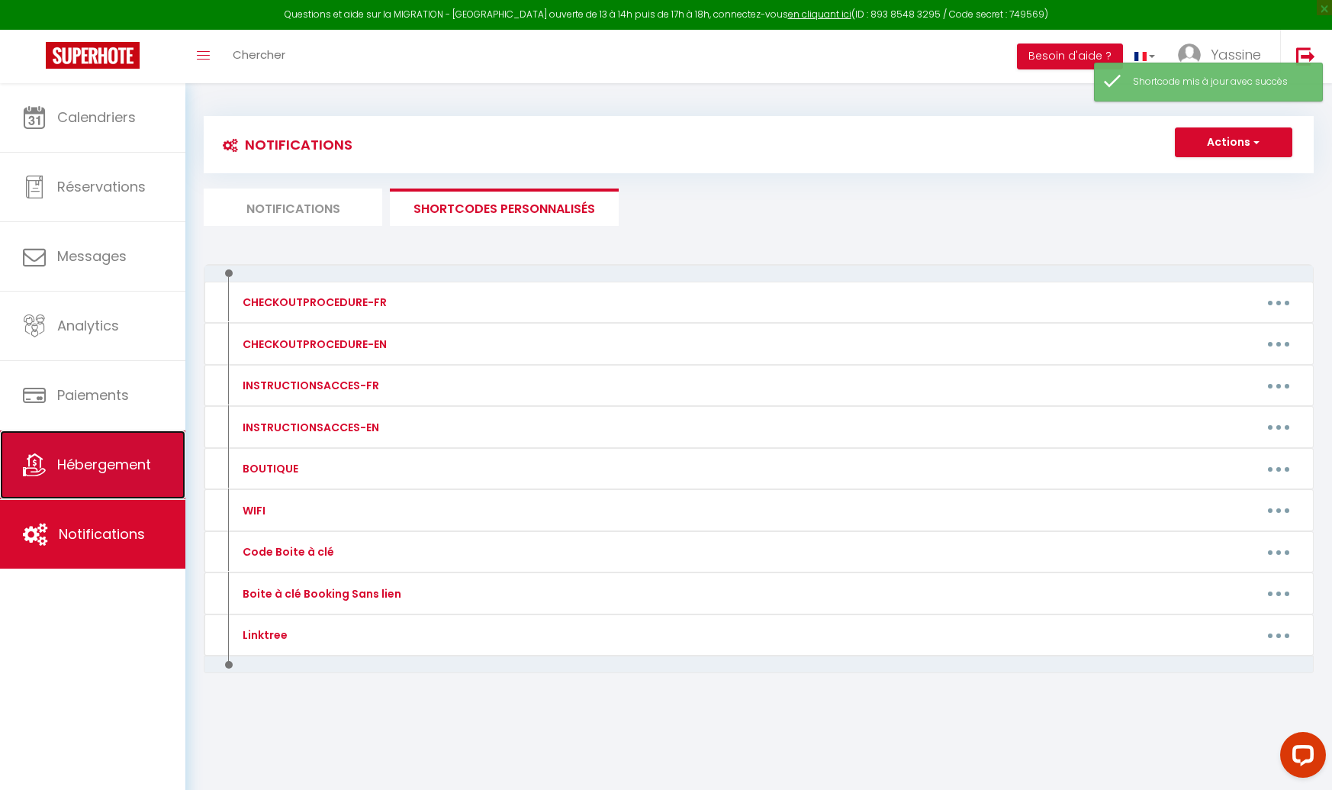
click at [122, 473] on span "Hébergement" at bounding box center [104, 464] width 94 height 19
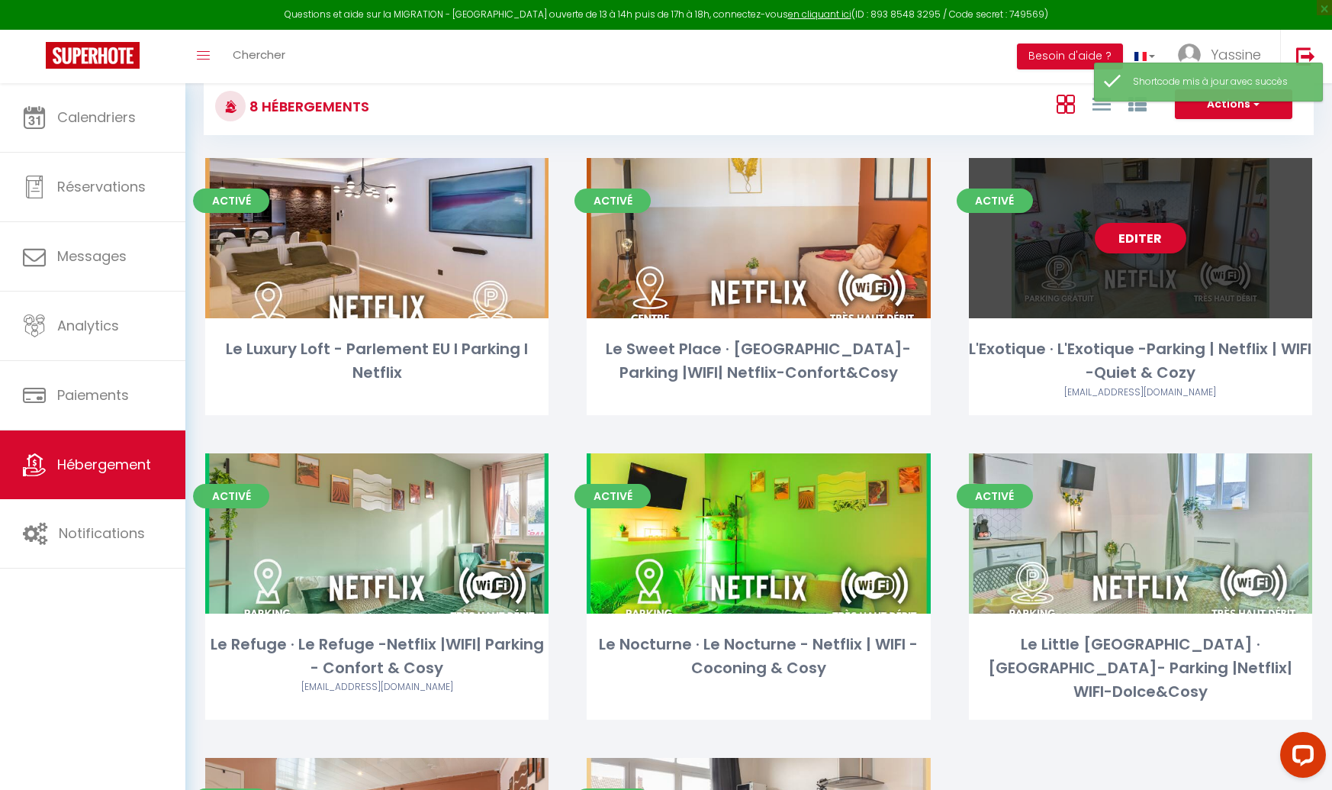
scroll to position [52, 0]
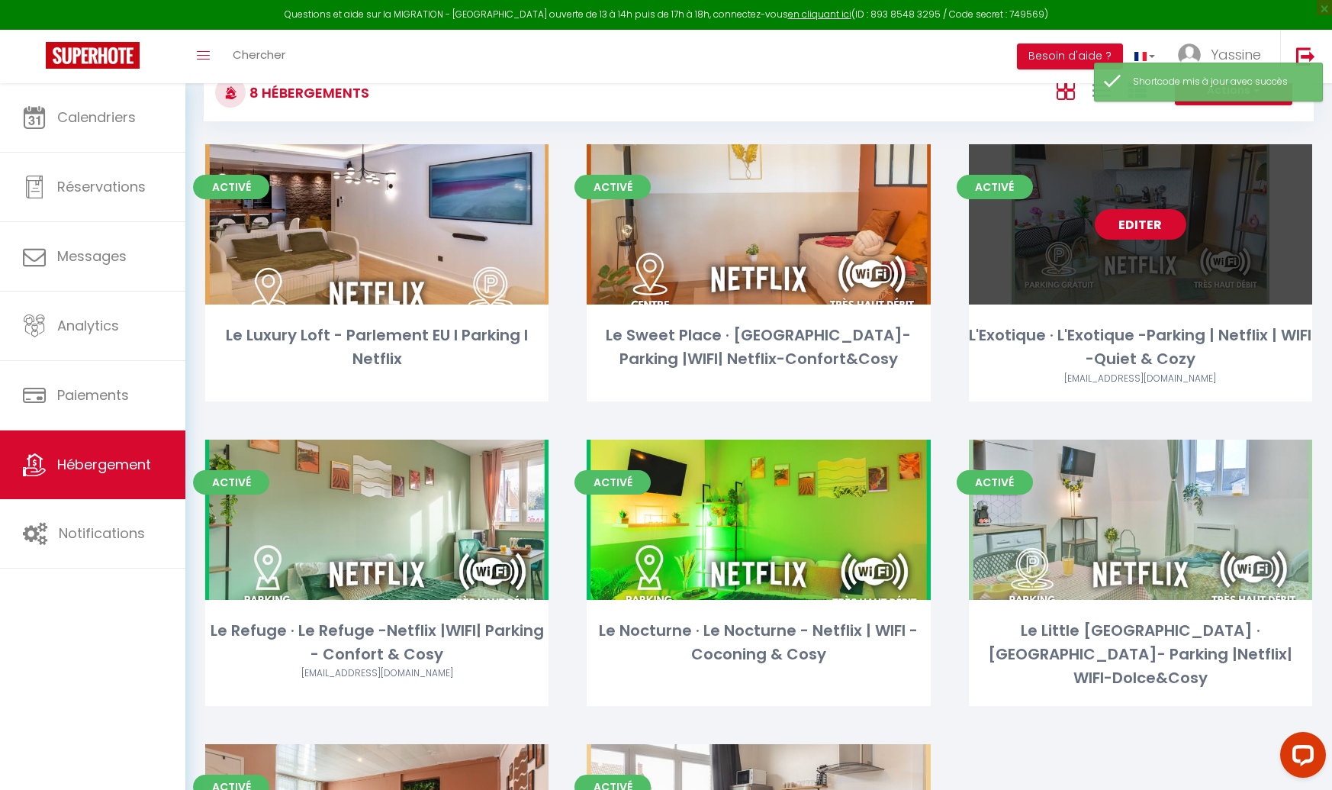
click at [1133, 225] on link "Editer" at bounding box center [1141, 224] width 92 height 31
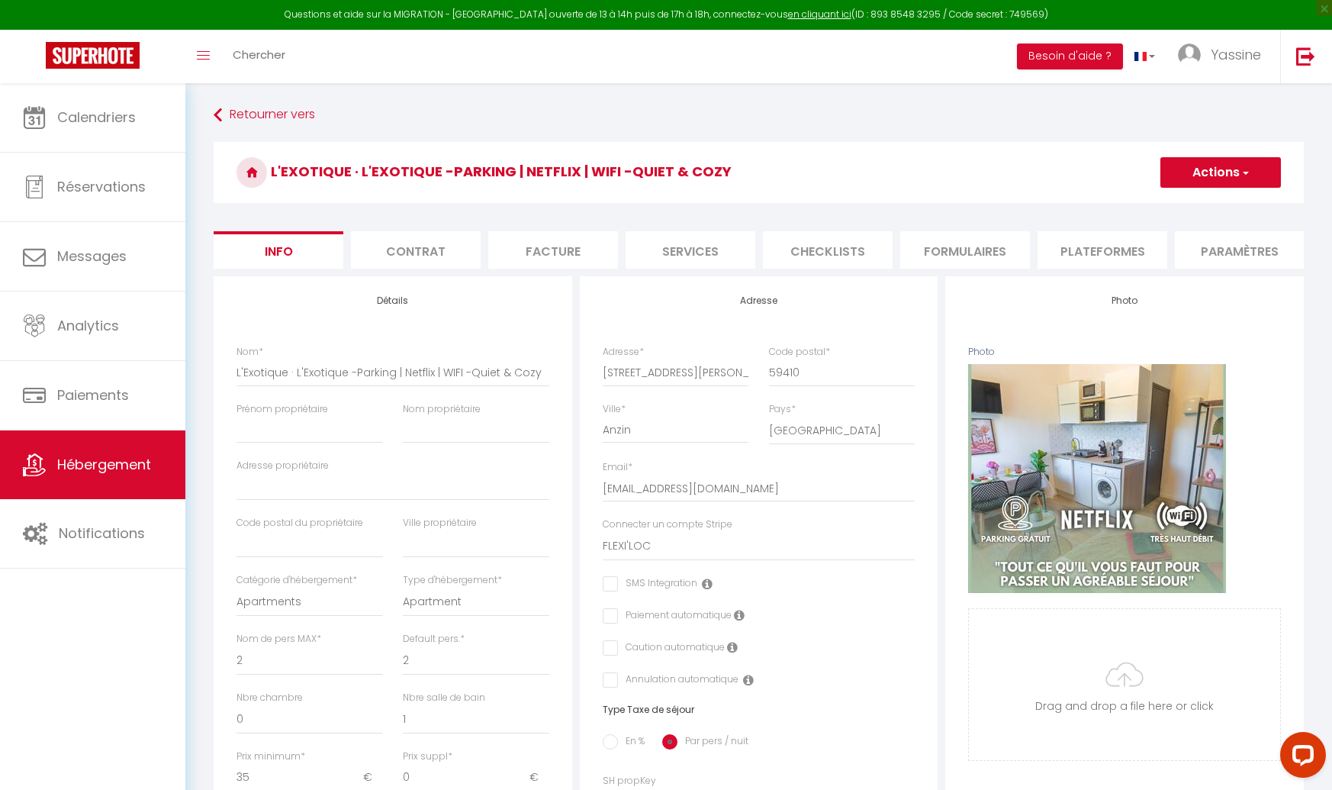
click at [1221, 182] on button "Actions" at bounding box center [1221, 172] width 121 height 31
drag, startPoint x: 1196, startPoint y: 174, endPoint x: 1185, endPoint y: 174, distance: 10.7
click at [1196, 174] on button "Actions" at bounding box center [1221, 172] width 121 height 31
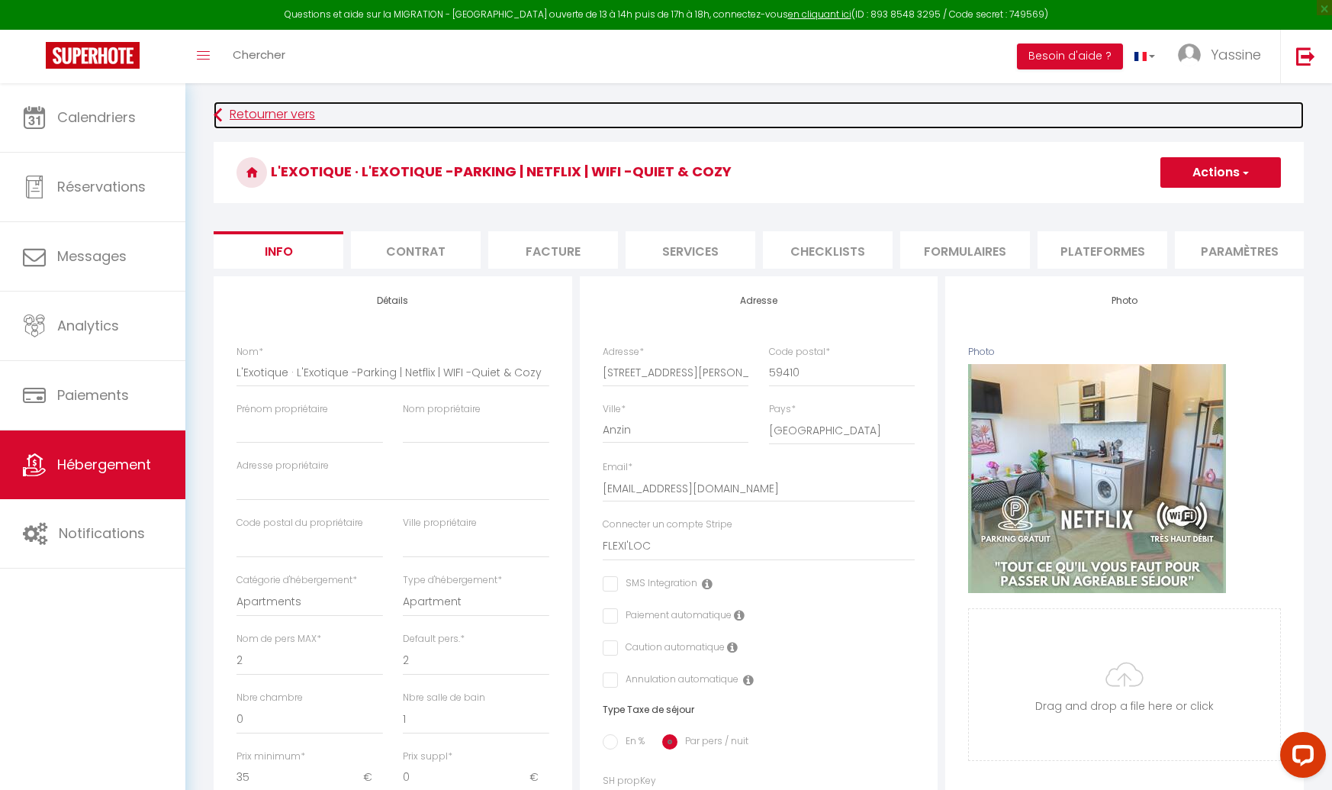
click at [278, 115] on link "Retourner vers" at bounding box center [759, 114] width 1090 height 27
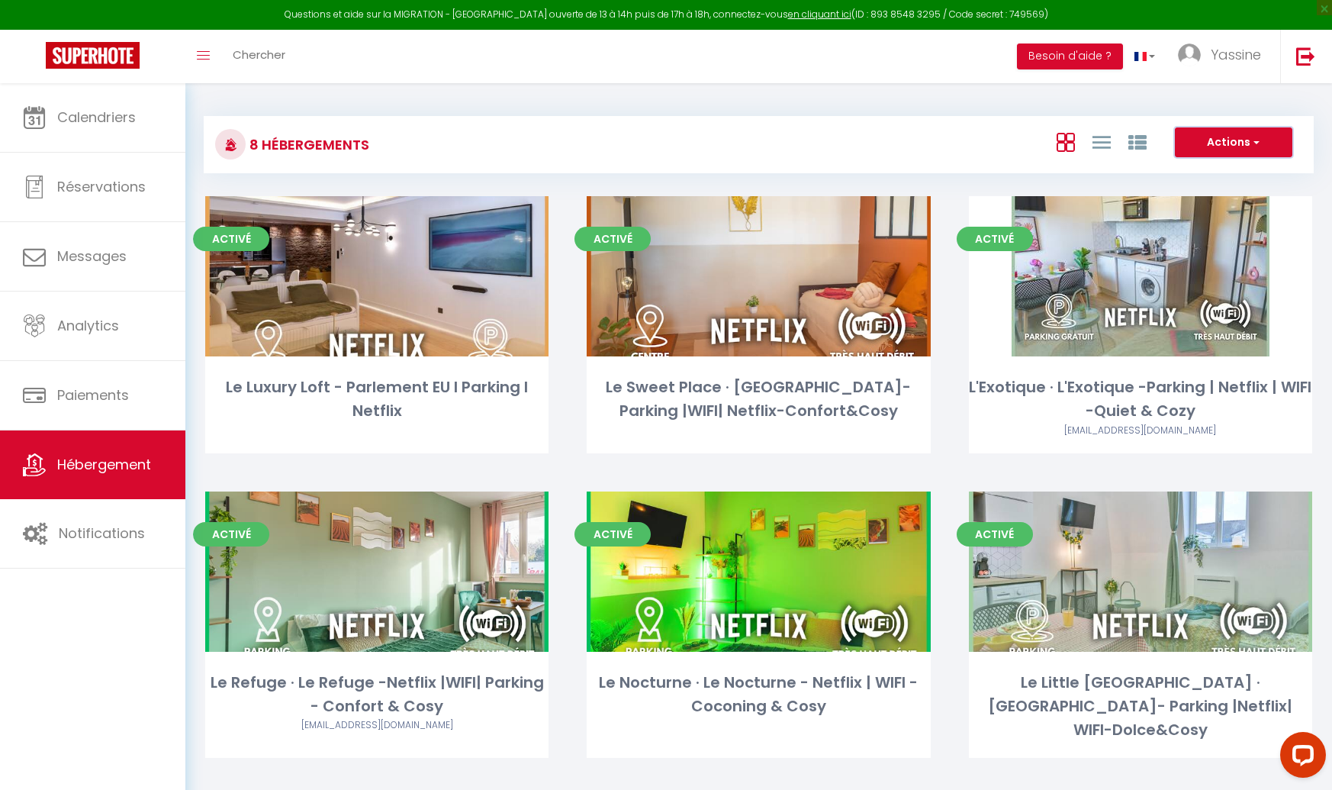
click at [1209, 138] on button "Actions" at bounding box center [1234, 142] width 118 height 31
drag, startPoint x: 1209, startPoint y: 137, endPoint x: 1198, endPoint y: 134, distance: 12.1
click at [1209, 136] on button "Actions" at bounding box center [1234, 142] width 118 height 31
click at [1129, 135] on icon at bounding box center [1138, 143] width 18 height 18
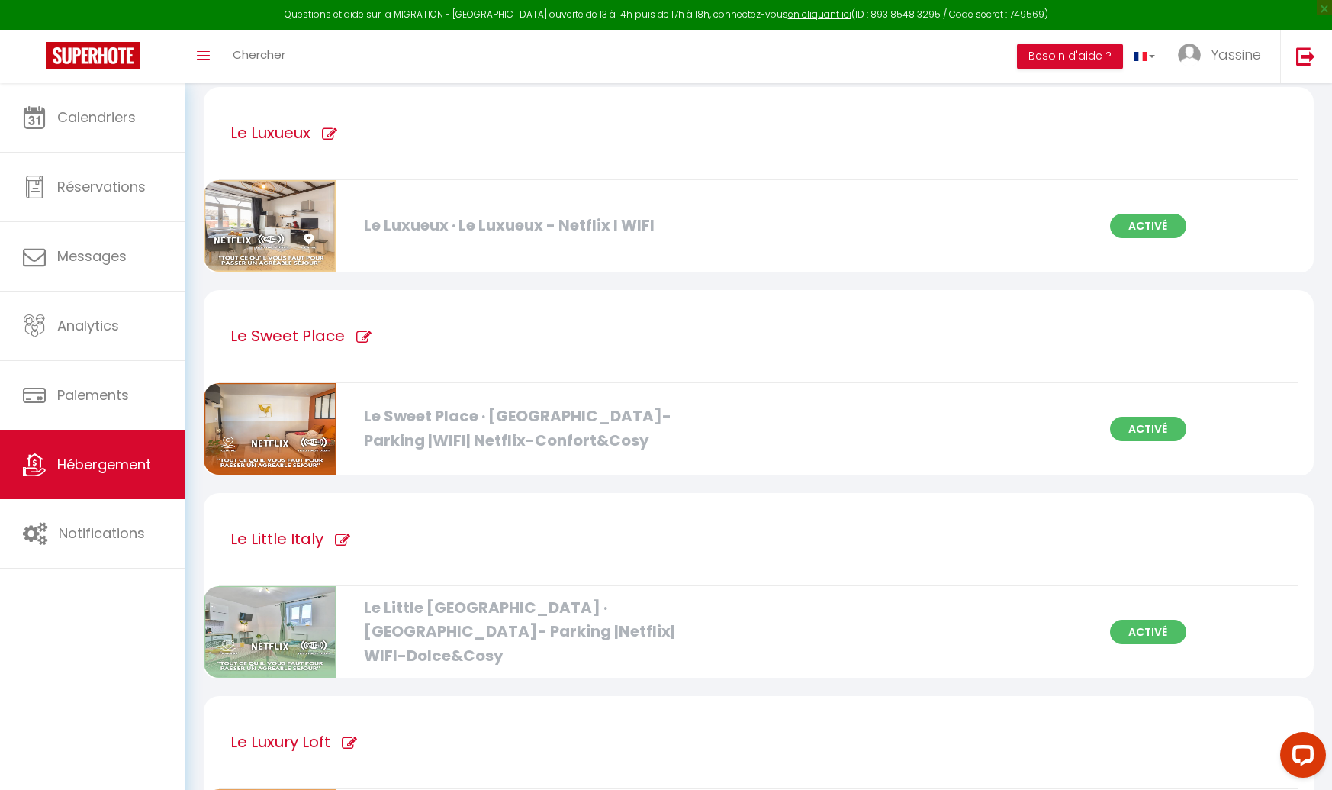
scroll to position [736, 0]
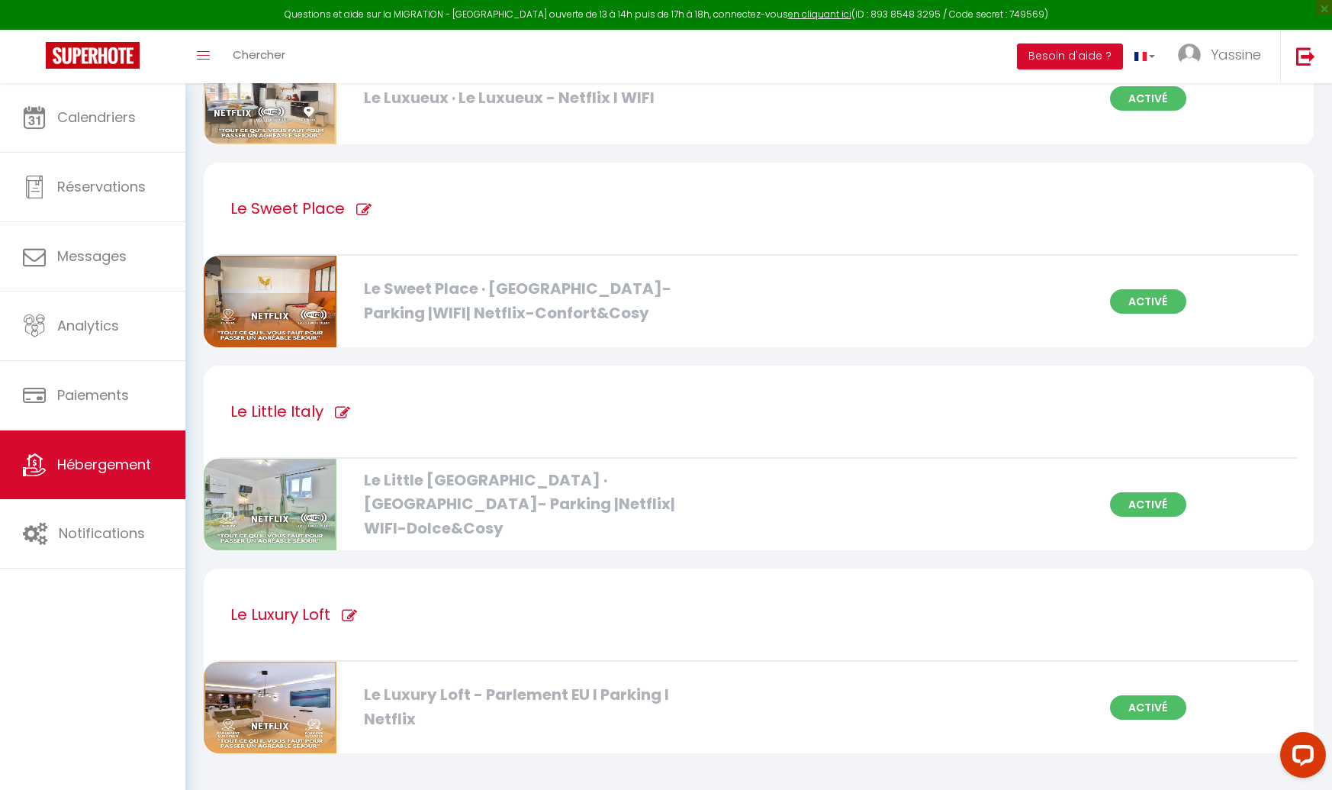
click at [335, 411] on icon at bounding box center [342, 412] width 15 height 15
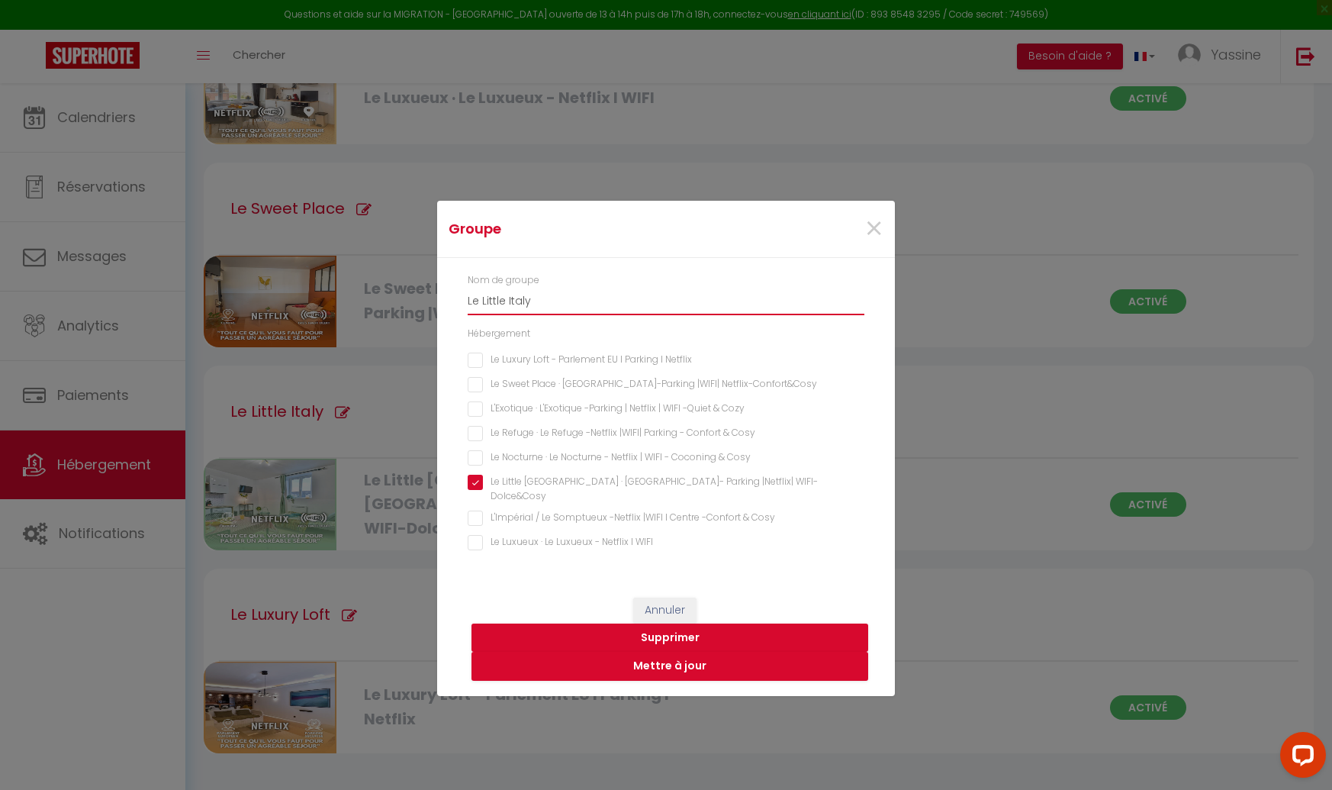
click at [543, 310] on input "Le Little Italy" at bounding box center [666, 301] width 397 height 27
drag, startPoint x: 572, startPoint y: 311, endPoint x: 395, endPoint y: 306, distance: 176.3
click at [395, 306] on div "Groupe × Nom de groupe Le Little Italy Hébergement Le Luxury Loft - Parlement E…" at bounding box center [666, 395] width 1332 height 790
click at [478, 413] on Cozy "L'Exotique · L'Exotique -Parking | Netflix | WIFI -Quiet & Cozy" at bounding box center [666, 408] width 397 height 15
click at [661, 663] on button "Mettre à jour" at bounding box center [670, 666] width 397 height 29
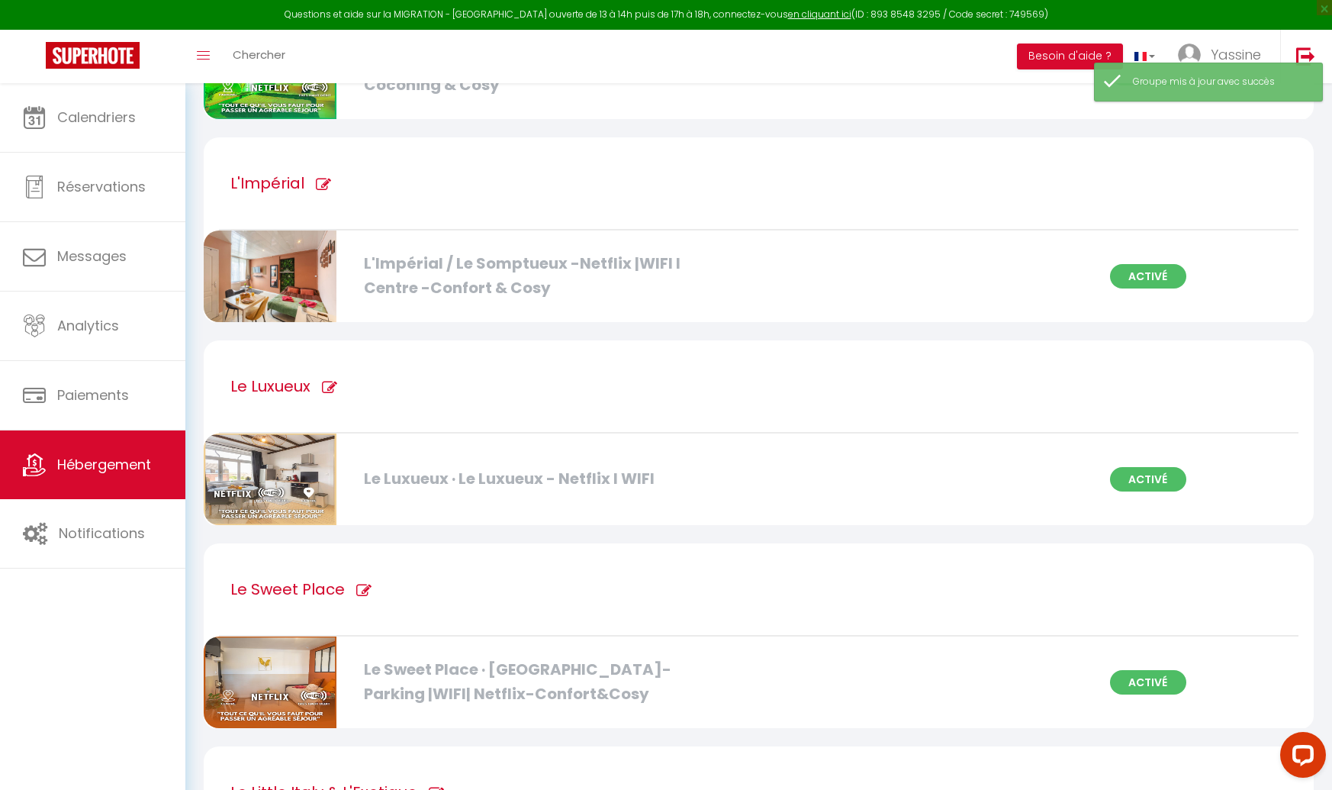
scroll to position [0, 0]
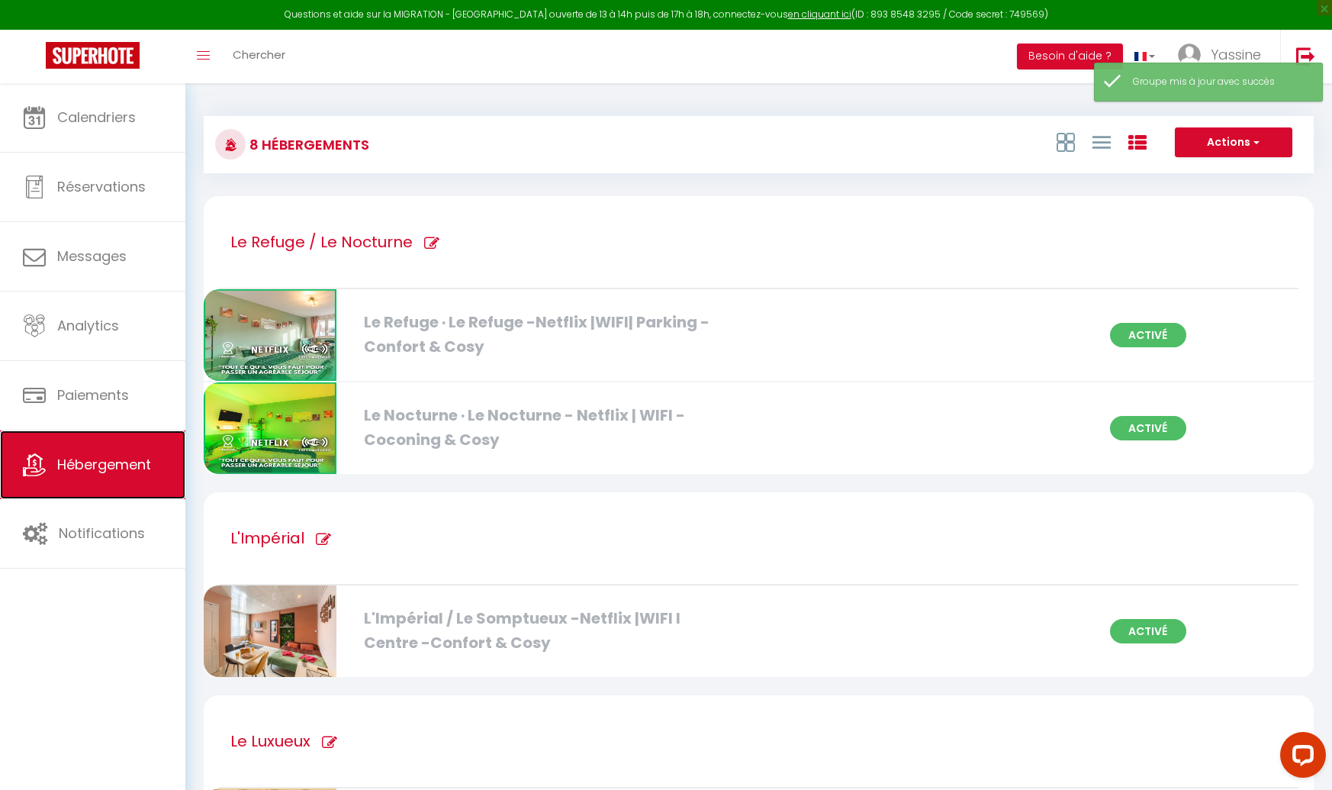
click at [109, 459] on span "Hébergement" at bounding box center [104, 464] width 94 height 19
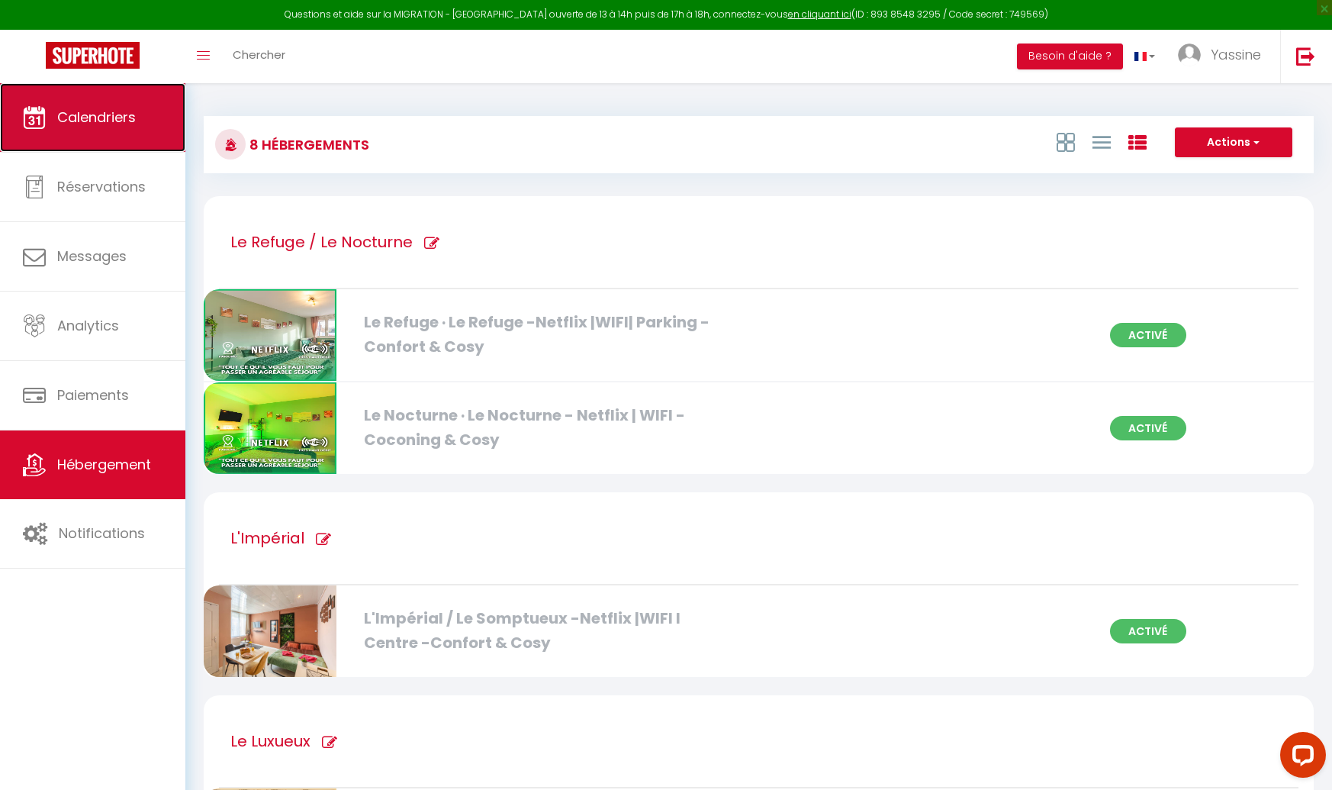
click at [100, 123] on span "Calendriers" at bounding box center [96, 117] width 79 height 19
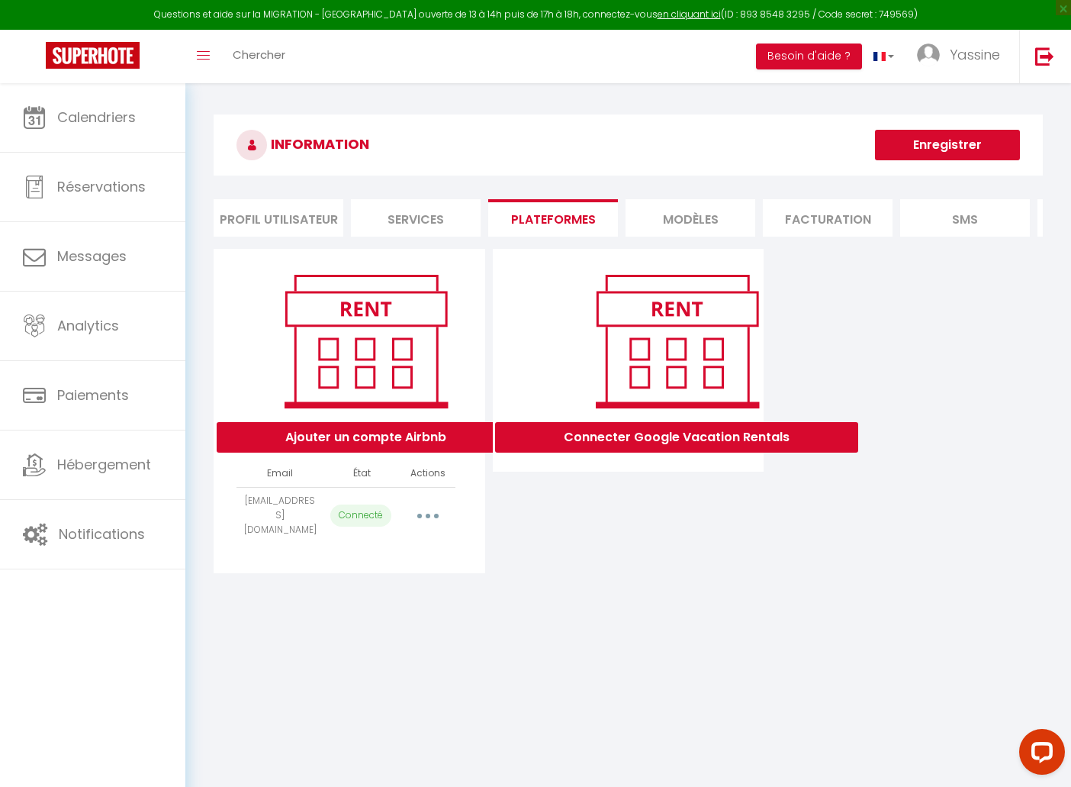
click at [421, 506] on button "button" at bounding box center [428, 515] width 43 height 24
click at [382, 547] on link "Importer les appartements" at bounding box center [360, 550] width 169 height 26
select select "29032"
select select "29034"
select select "38644"
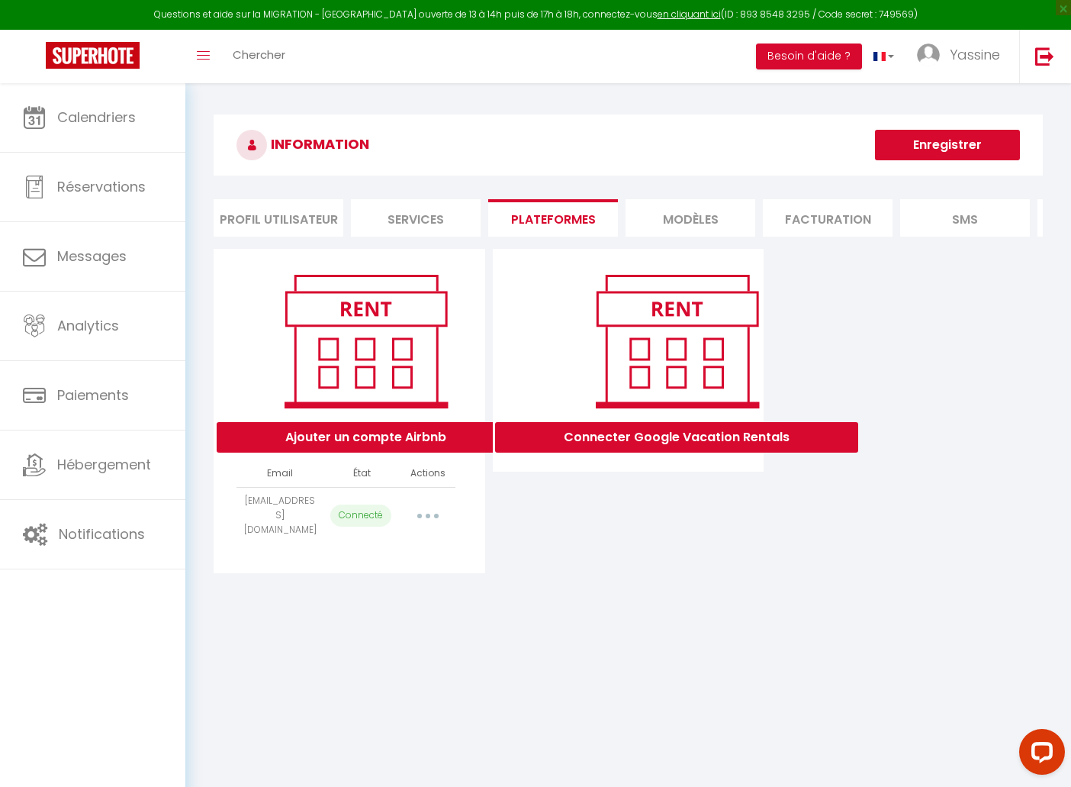
select select "70980"
select select "59539"
select select "63002"
select select "38638"
select select
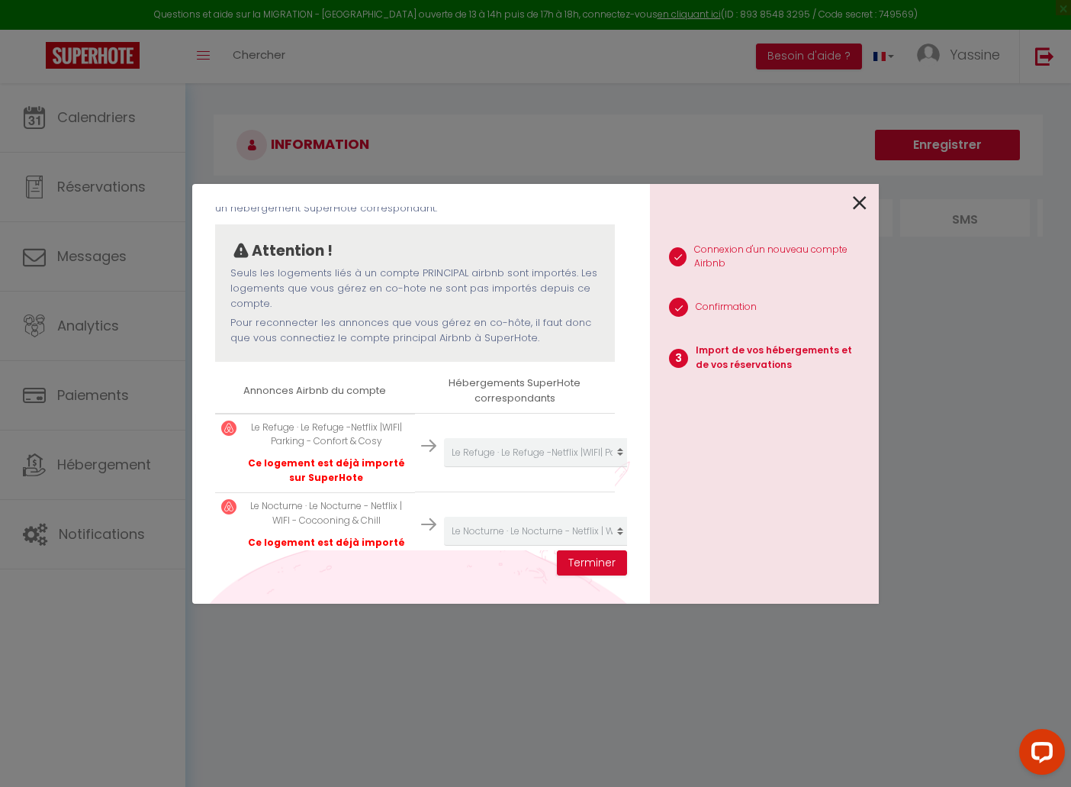
select select "29032"
select select "29034"
select select "38644"
select select "70980"
select select "59539"
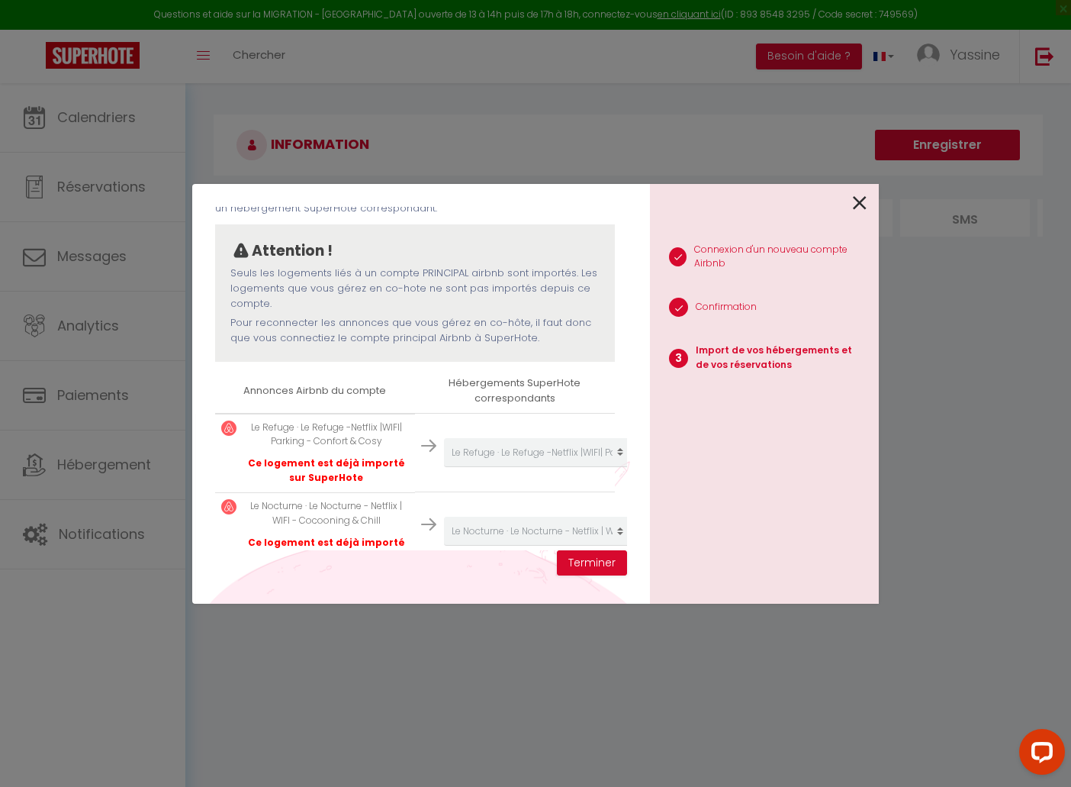
select select "63002"
select select "38638"
select select
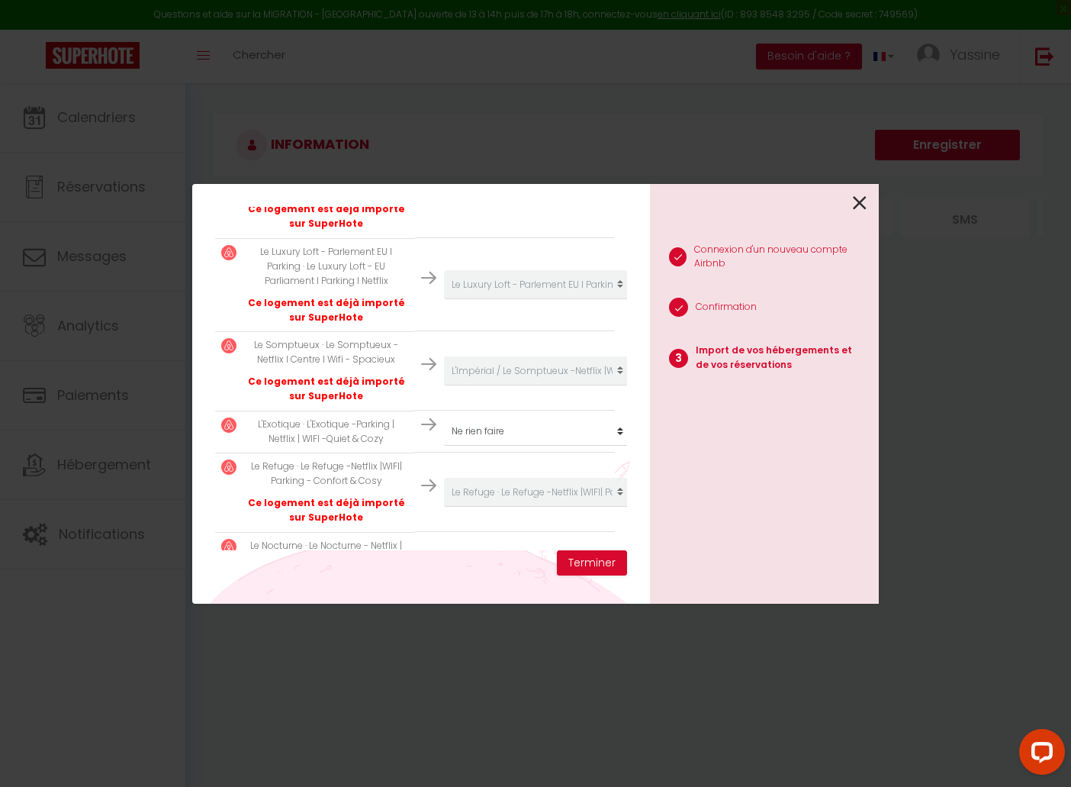
scroll to position [718, 0]
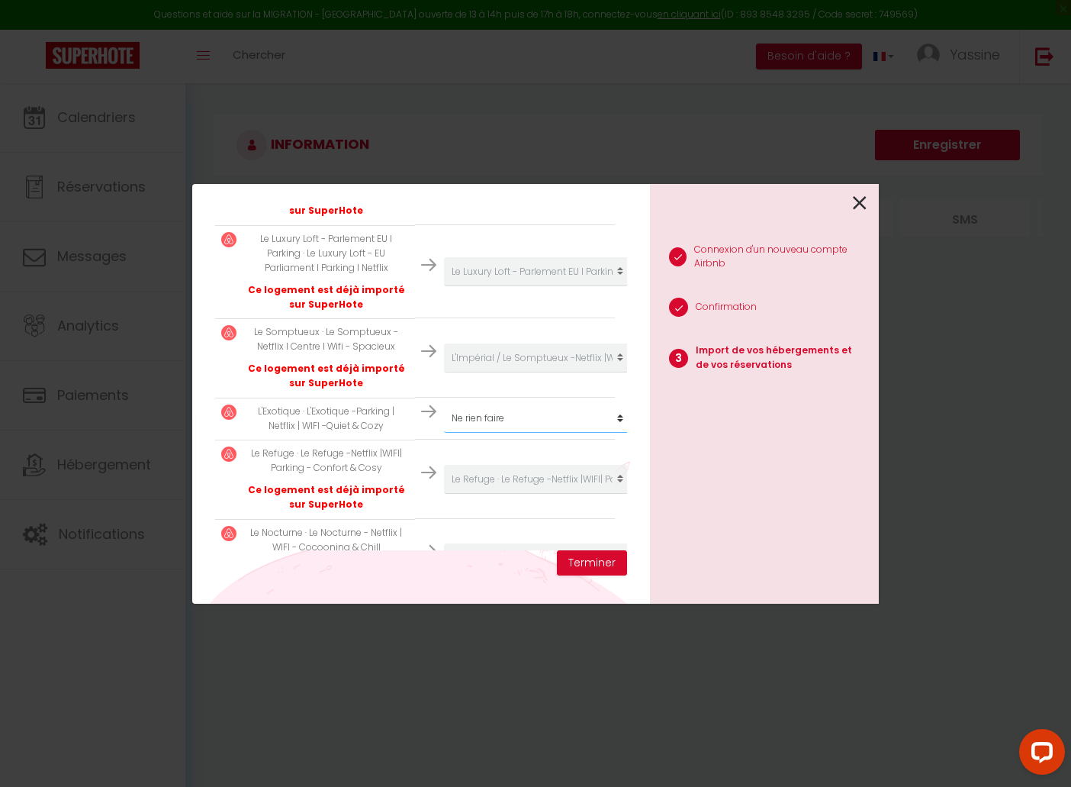
click at [572, 561] on button "Terminer" at bounding box center [592, 563] width 70 height 26
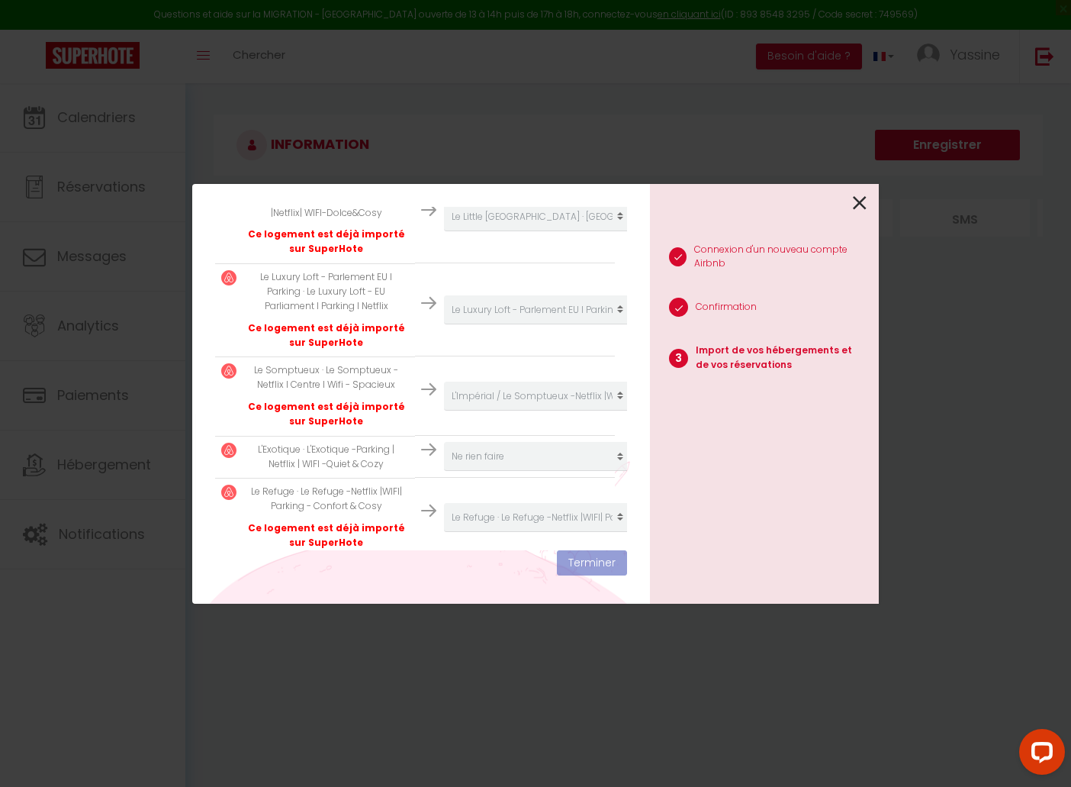
scroll to position [756, 0]
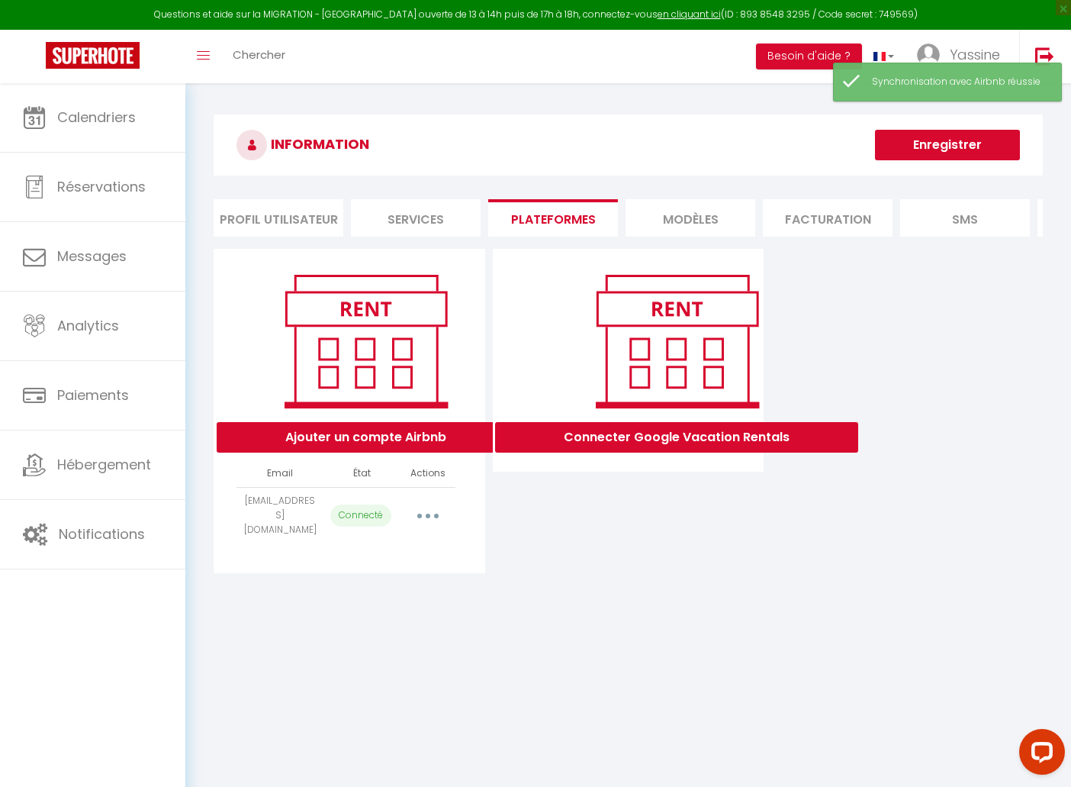
click at [438, 507] on button "button" at bounding box center [428, 515] width 43 height 24
click at [385, 537] on link "Importer les appartements" at bounding box center [360, 550] width 169 height 26
select select "29032"
select select "29034"
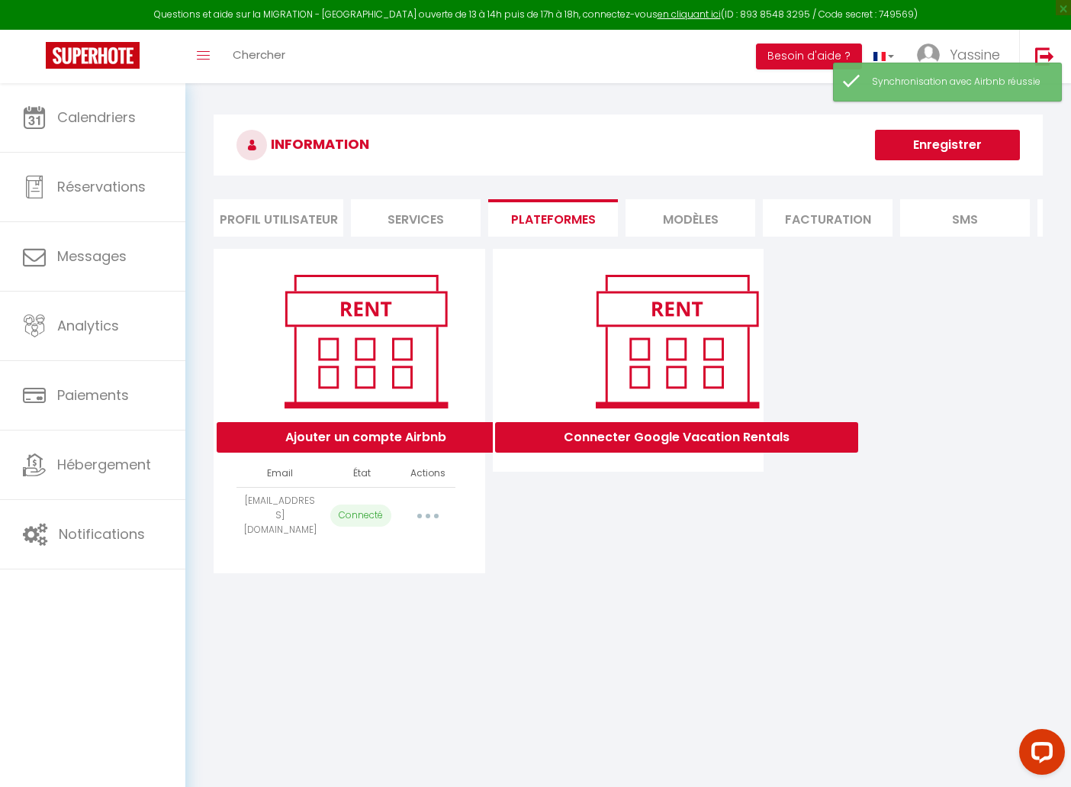
select select "38644"
select select "70980"
select select "59539"
select select "63002"
select select "38638"
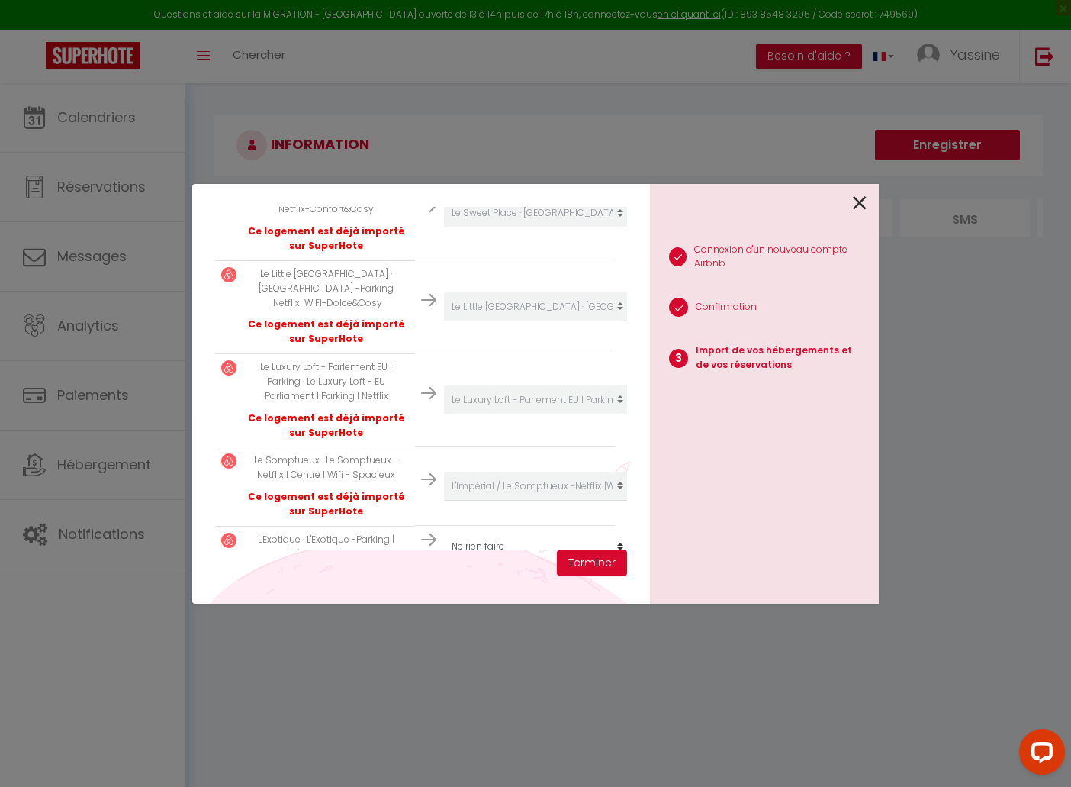
select select "create_new"
click at [572, 562] on button "Terminer" at bounding box center [592, 563] width 70 height 26
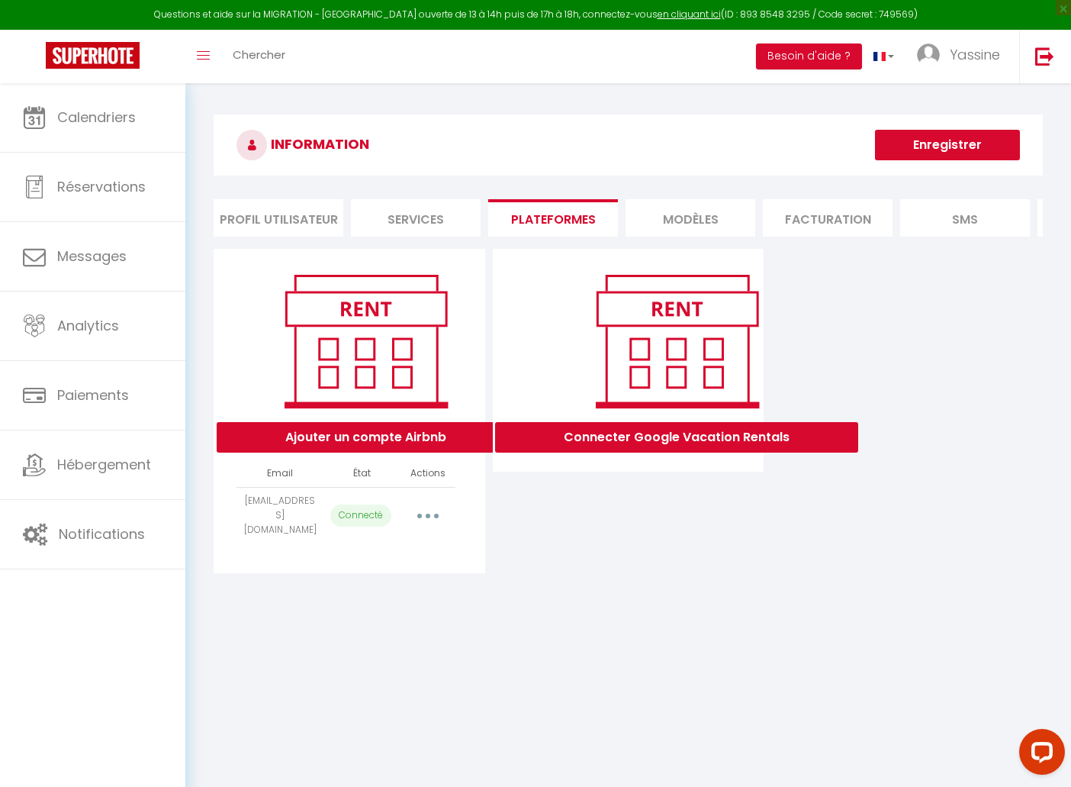
click at [441, 504] on button "button" at bounding box center [428, 515] width 43 height 24
click at [383, 542] on link "Importer les appartements" at bounding box center [360, 550] width 169 height 26
select select "29032"
select select "29034"
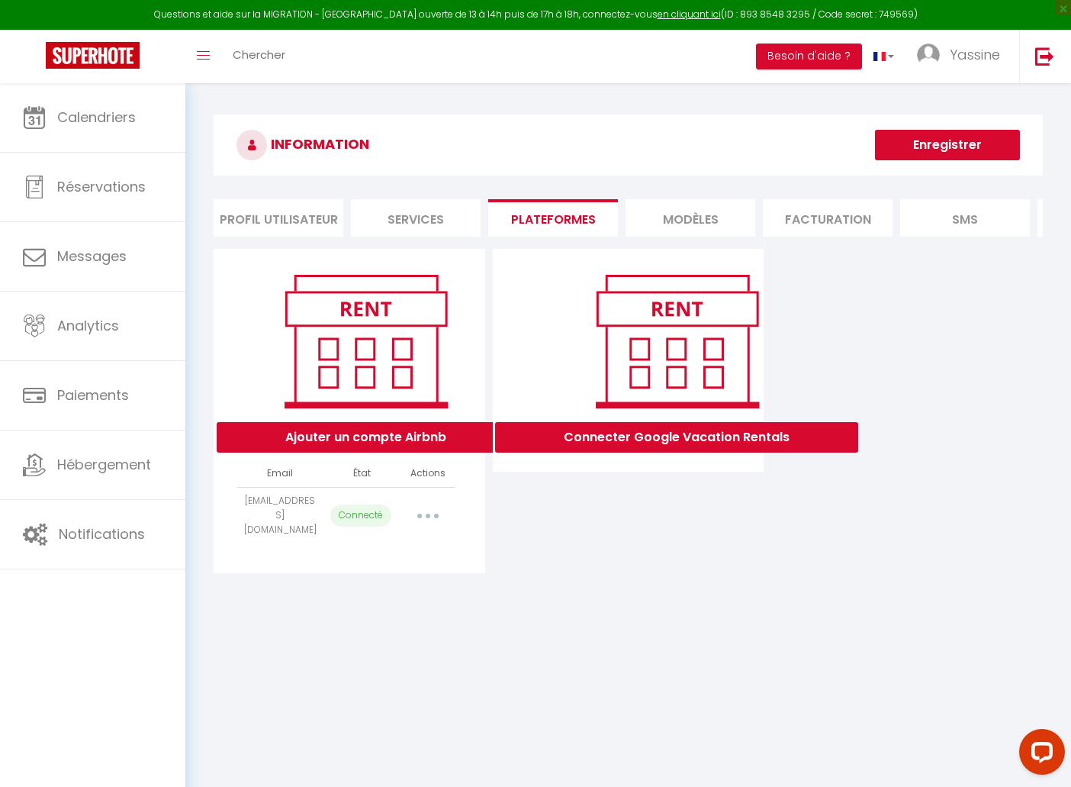
select select "38644"
select select "70980"
select select "59539"
select select "63002"
select select "38638"
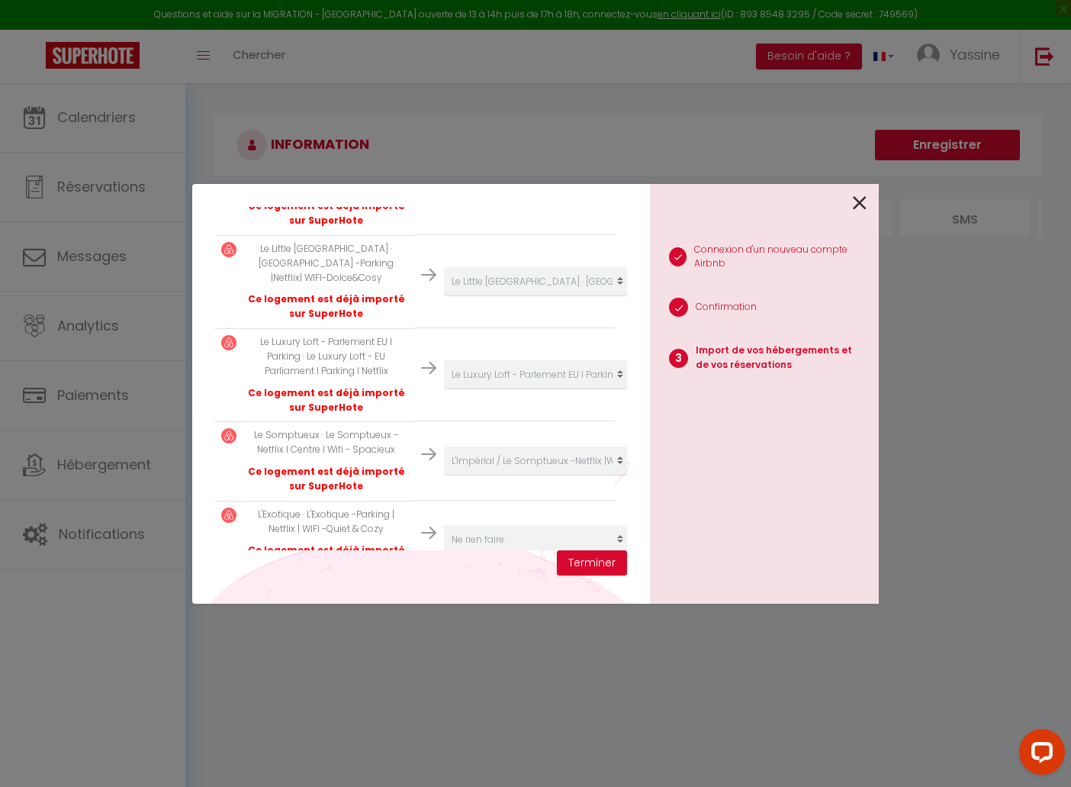
scroll to position [626, 0]
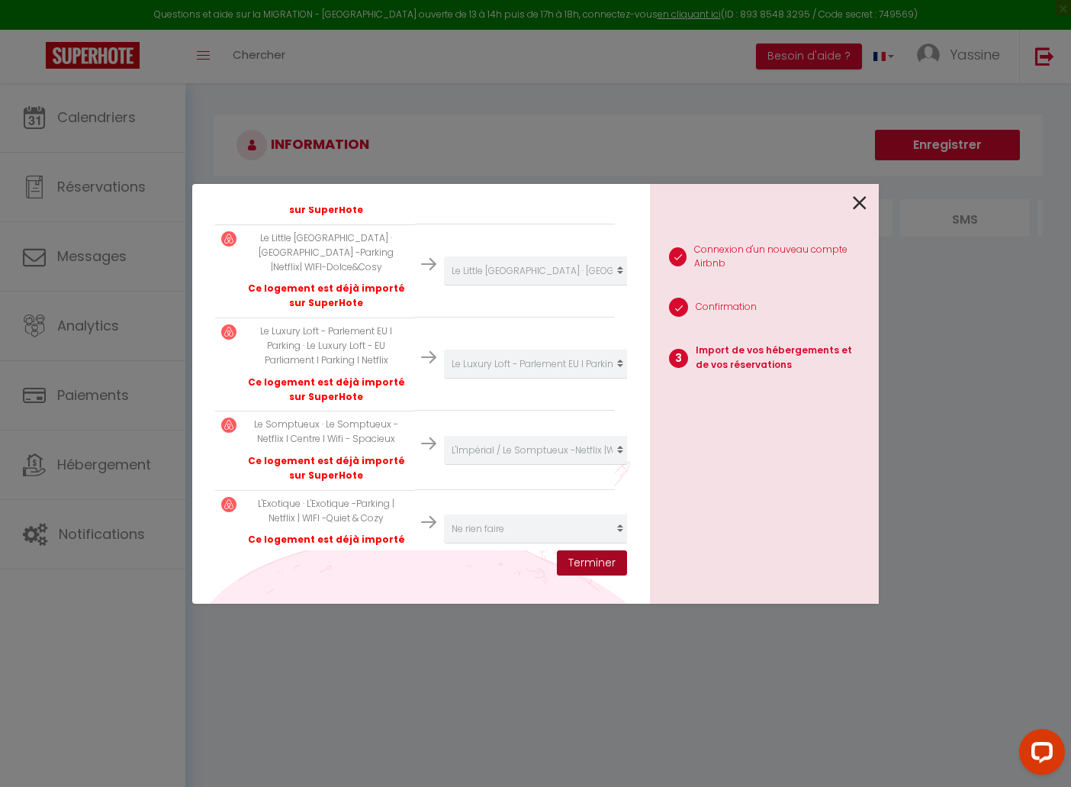
drag, startPoint x: 597, startPoint y: 571, endPoint x: 603, endPoint y: 564, distance: 8.7
click at [597, 572] on button "Terminer" at bounding box center [592, 563] width 70 height 26
select select
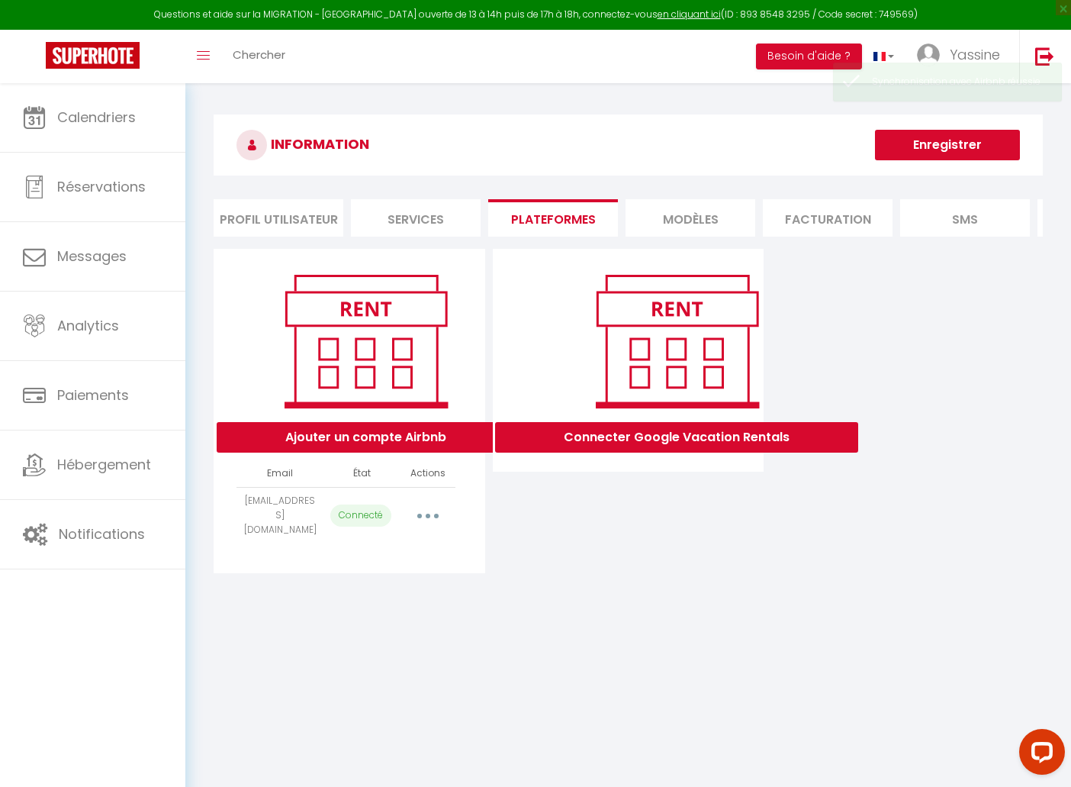
click at [853, 203] on div "INFORMATION Enregistrer Profil Utilisateur Services Plateformes MODÈLES Factura…" at bounding box center [628, 345] width 849 height 463
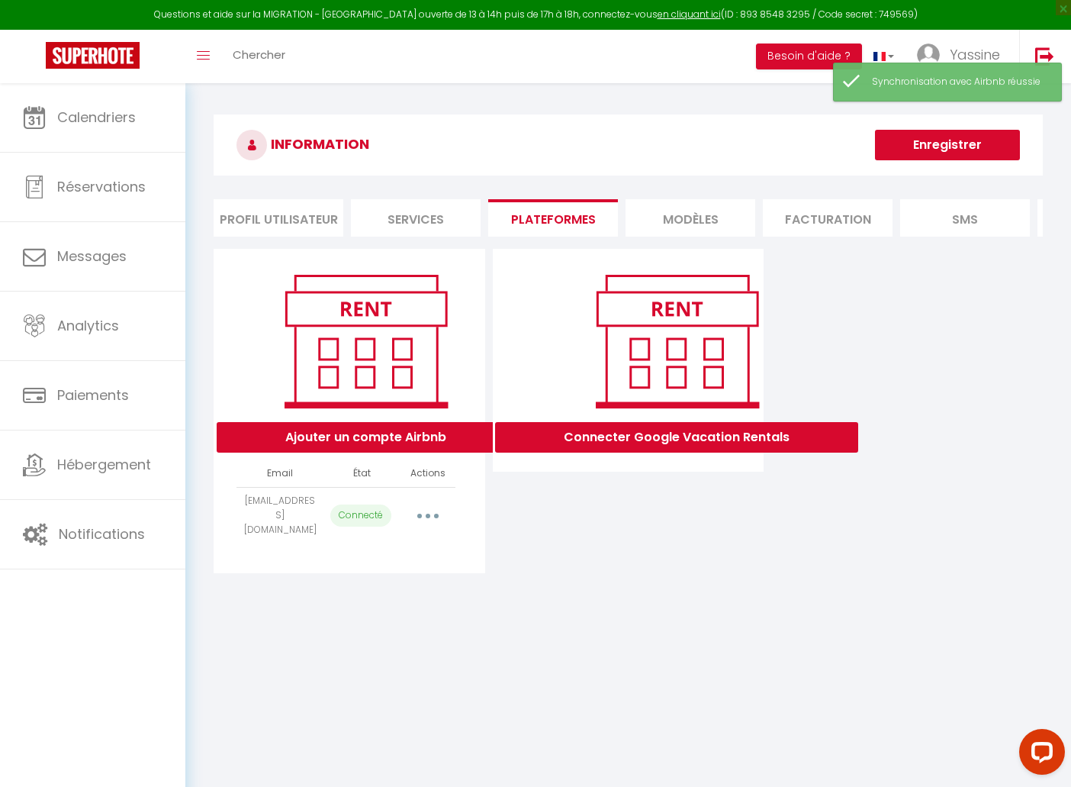
click at [422, 515] on button "button" at bounding box center [428, 515] width 43 height 24
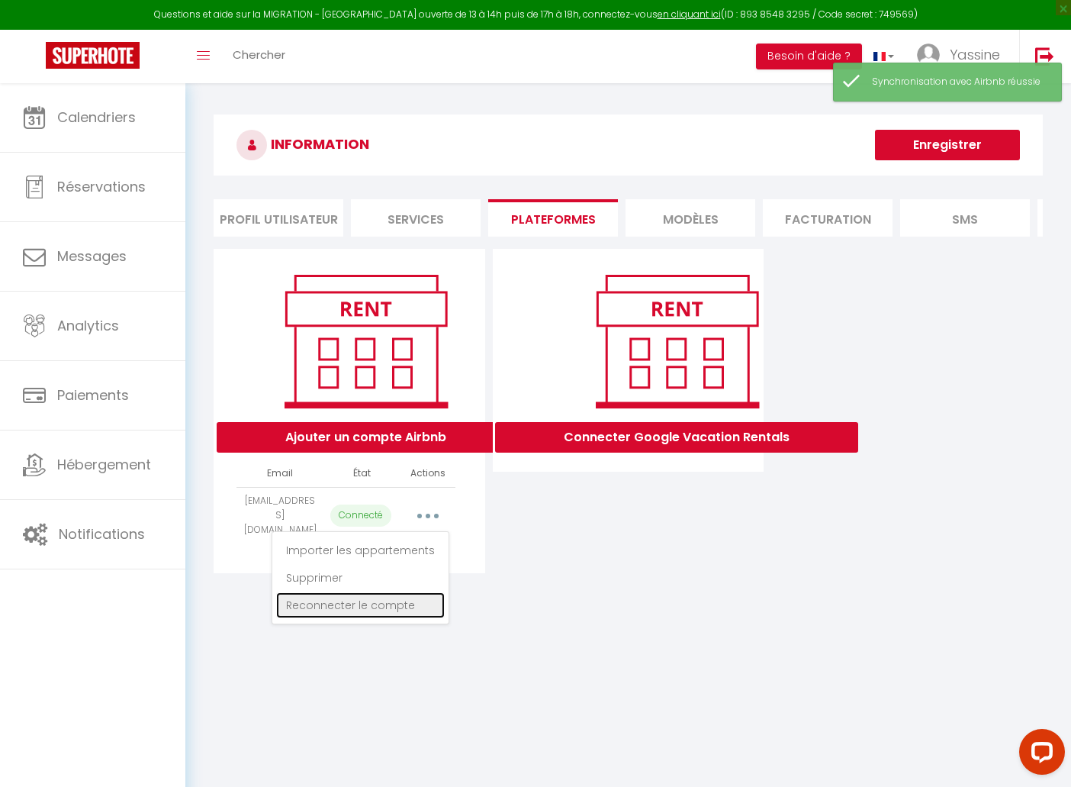
click at [420, 594] on link "Reconnecter le compte" at bounding box center [360, 605] width 169 height 26
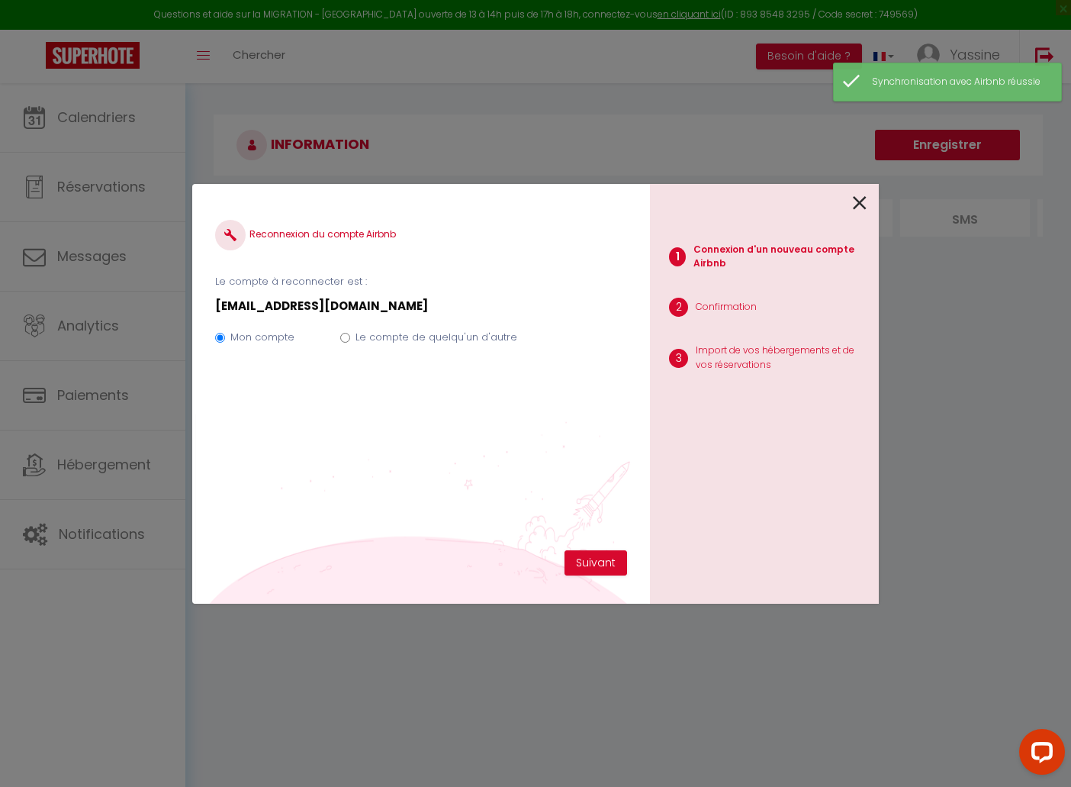
click at [848, 204] on div at bounding box center [758, 202] width 217 height 36
click at [850, 204] on div at bounding box center [758, 202] width 217 height 36
click at [854, 195] on icon at bounding box center [860, 203] width 14 height 23
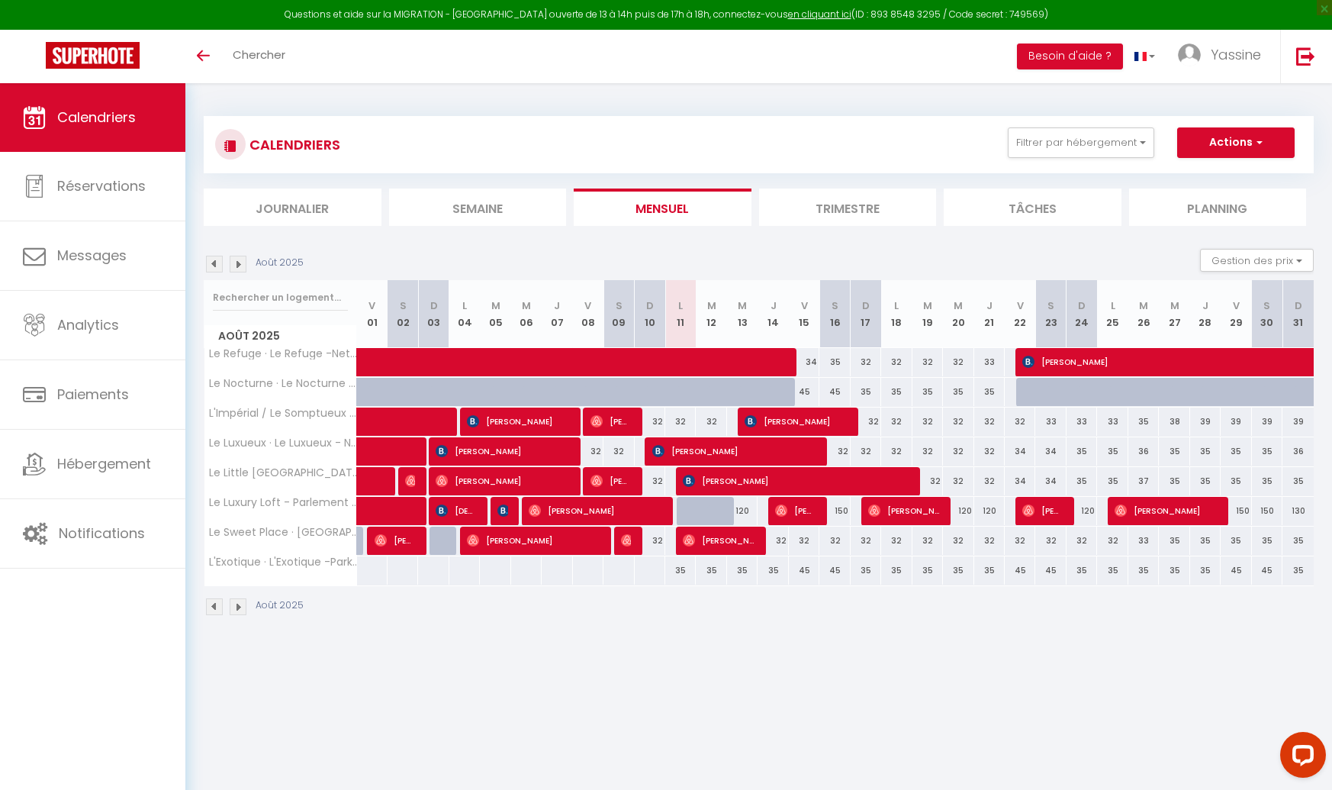
click at [681, 418] on div "32" at bounding box center [680, 421] width 31 height 28
type input "32"
type input "Lun 11 Août 2025"
type input "Mar 12 Août 2025"
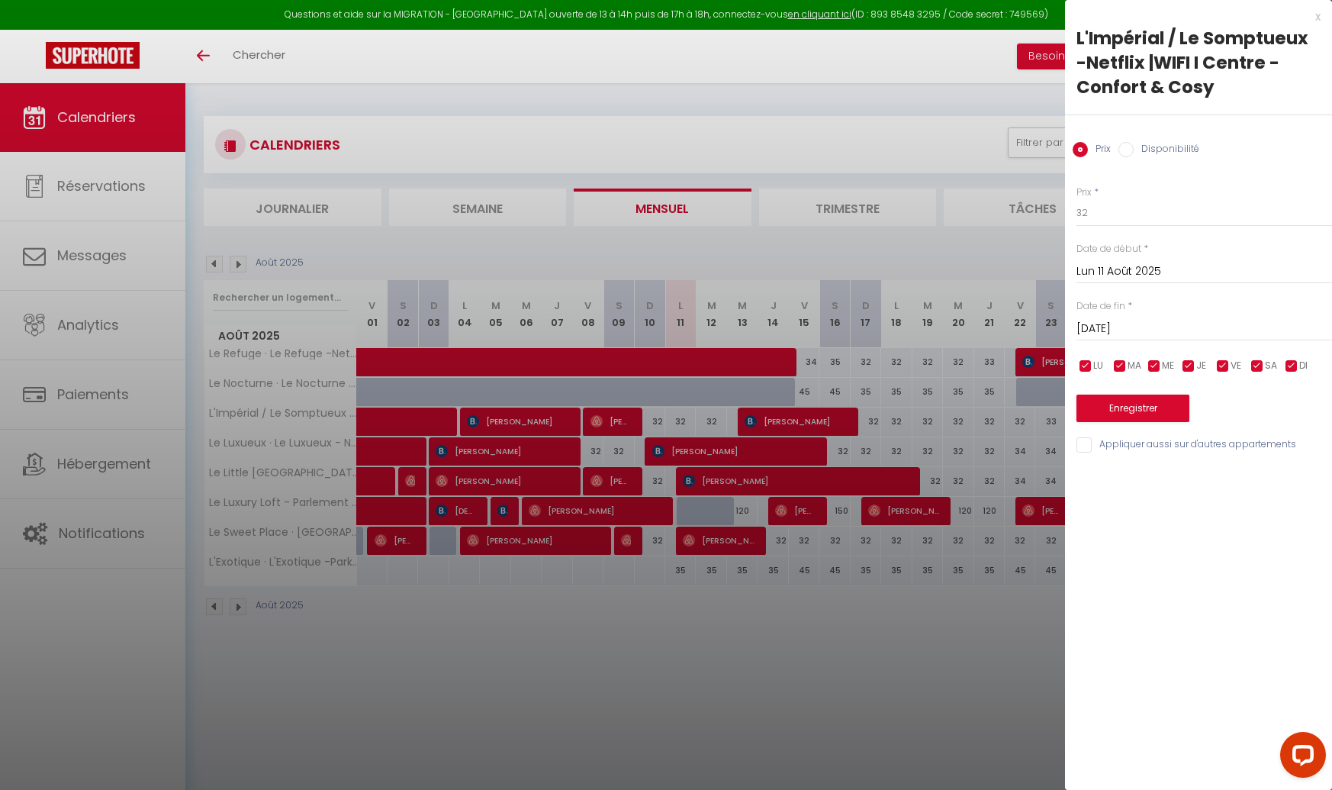
drag, startPoint x: 1125, startPoint y: 146, endPoint x: 1117, endPoint y: 171, distance: 26.3
click at [1125, 146] on input "Disponibilité" at bounding box center [1126, 149] width 15 height 15
radio input "true"
radio input "false"
click at [1103, 229] on div "Prix * 32 Statut * Disponible Indisponible Date de début * Lun 11 Août 2025 < A…" at bounding box center [1198, 311] width 267 height 290
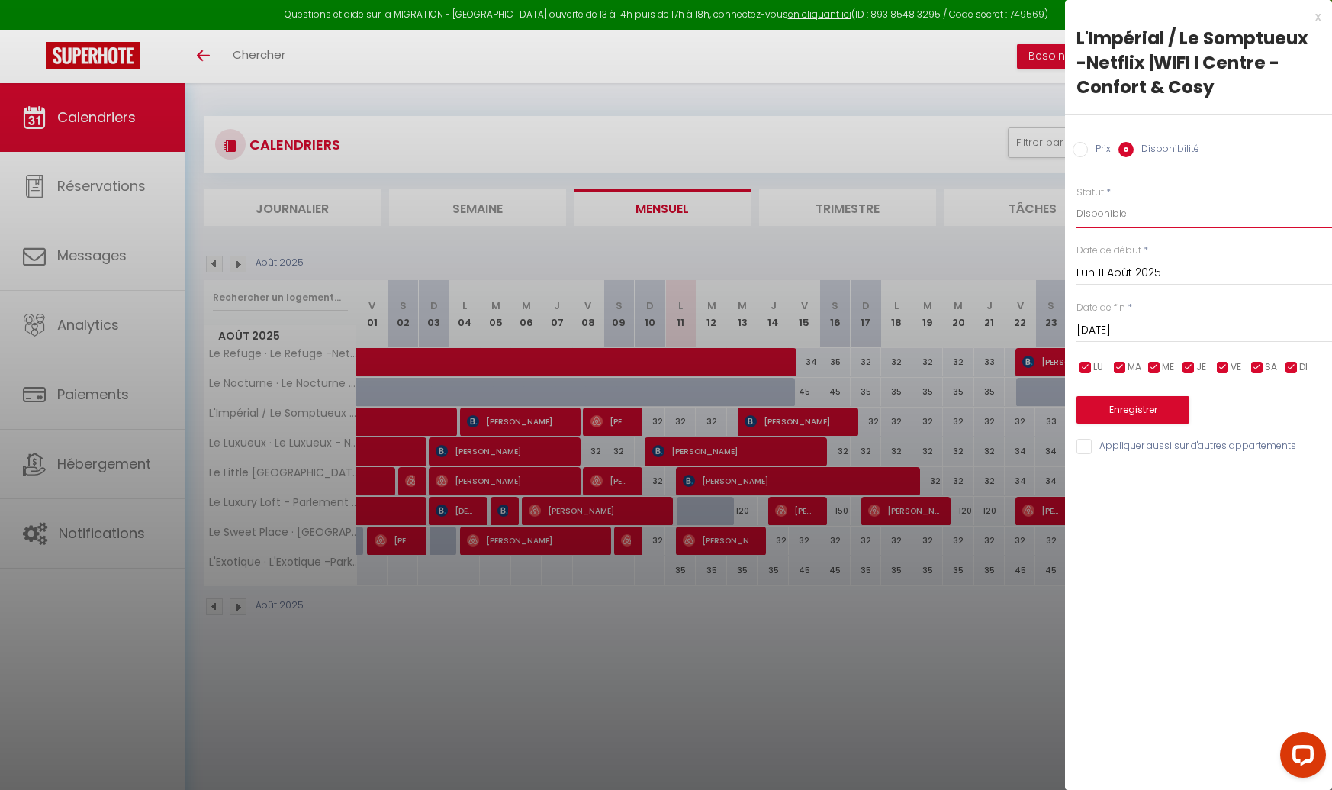
click at [1109, 221] on select "Disponible Indisponible" at bounding box center [1205, 213] width 256 height 29
select select "0"
click at [1117, 407] on button "Enregistrer" at bounding box center [1133, 409] width 113 height 27
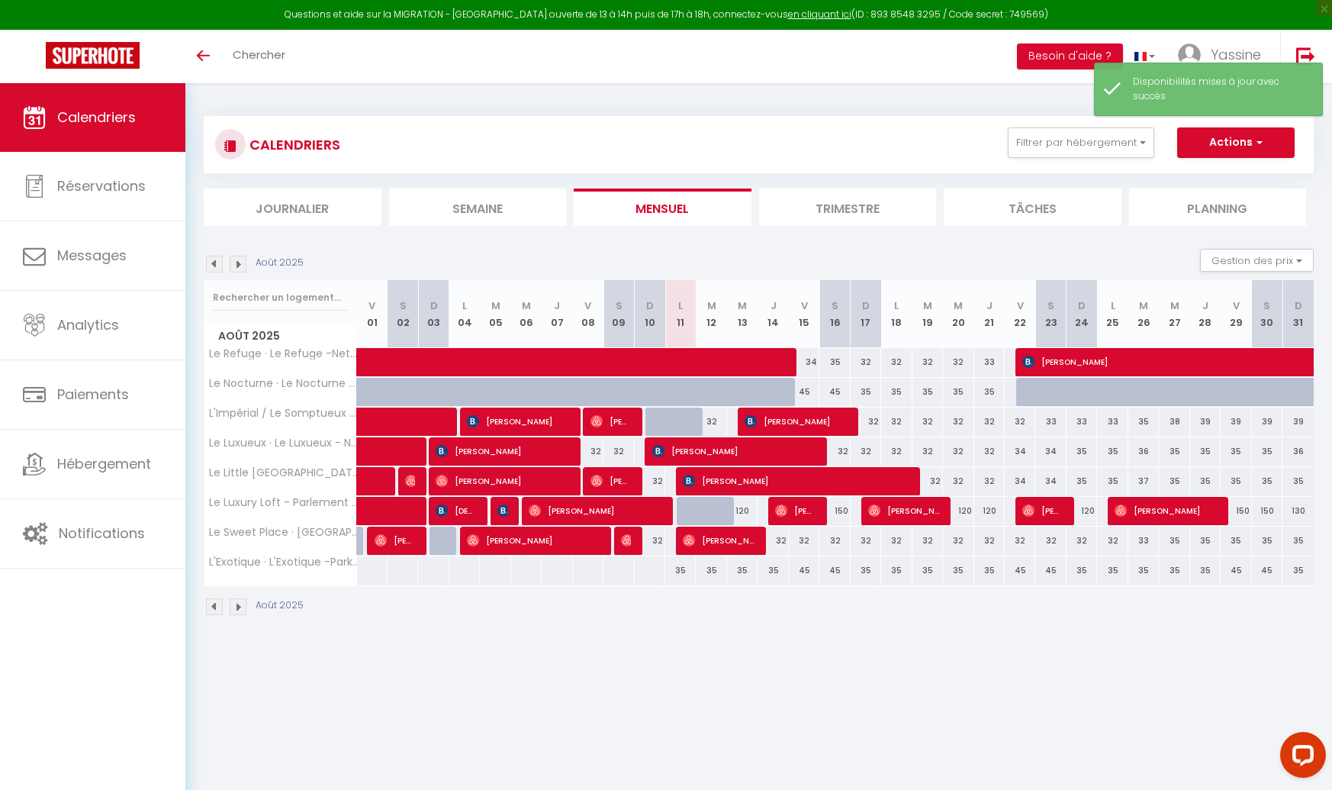
click at [665, 417] on div "32" at bounding box center [680, 421] width 31 height 28
select select "1"
type input "Lun 11 Août 2025"
type input "Mar 12 Août 2025"
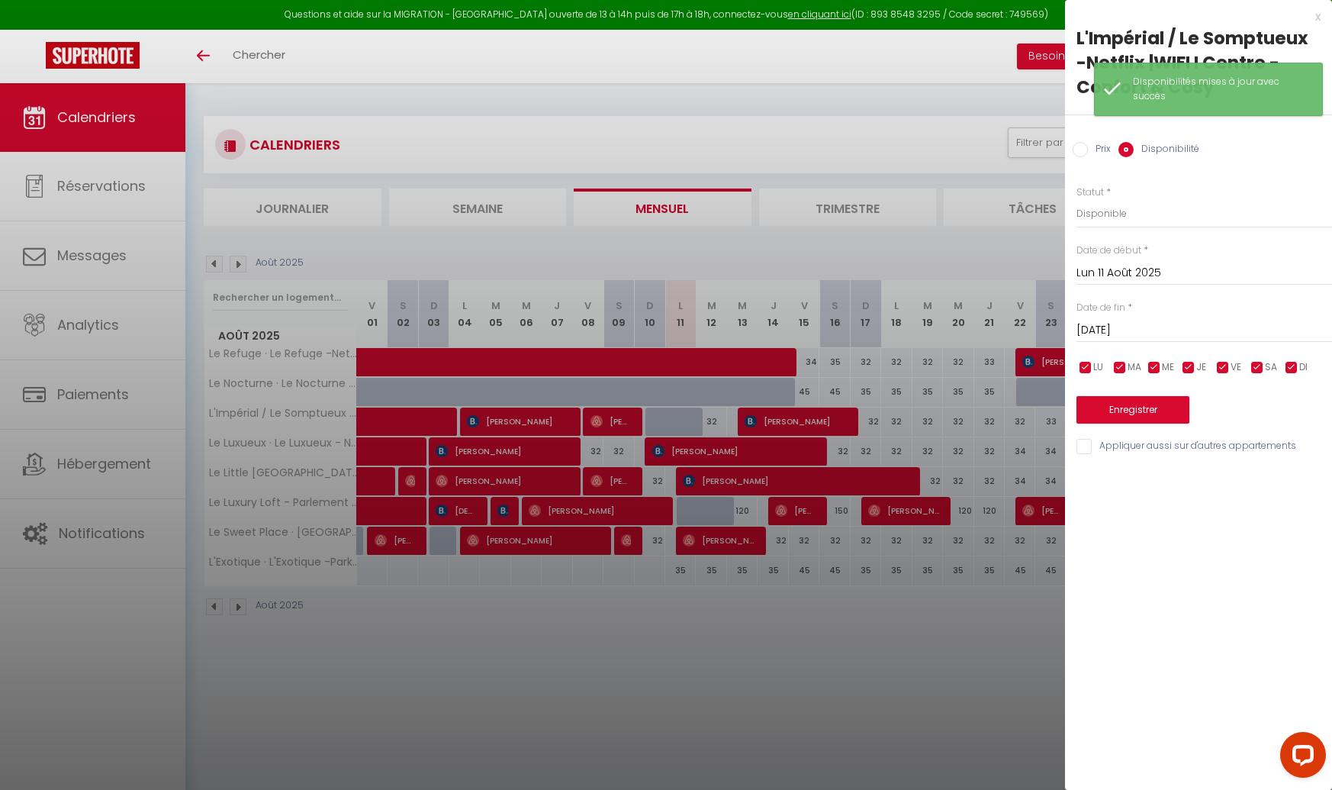
click at [1106, 269] on input "Lun 11 Août 2025" at bounding box center [1205, 273] width 256 height 20
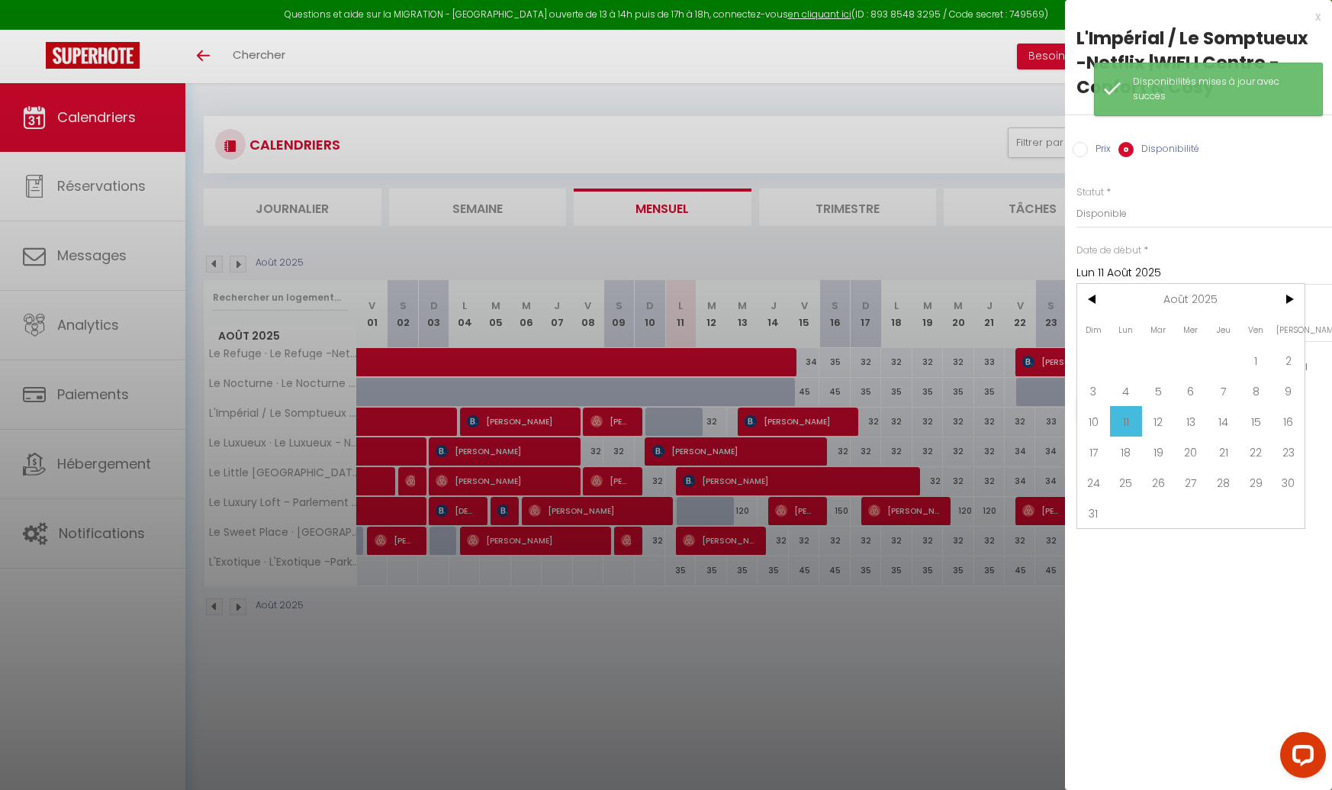
click at [1094, 421] on span "10" at bounding box center [1093, 421] width 33 height 31
type input "Dim 10 Août 2025"
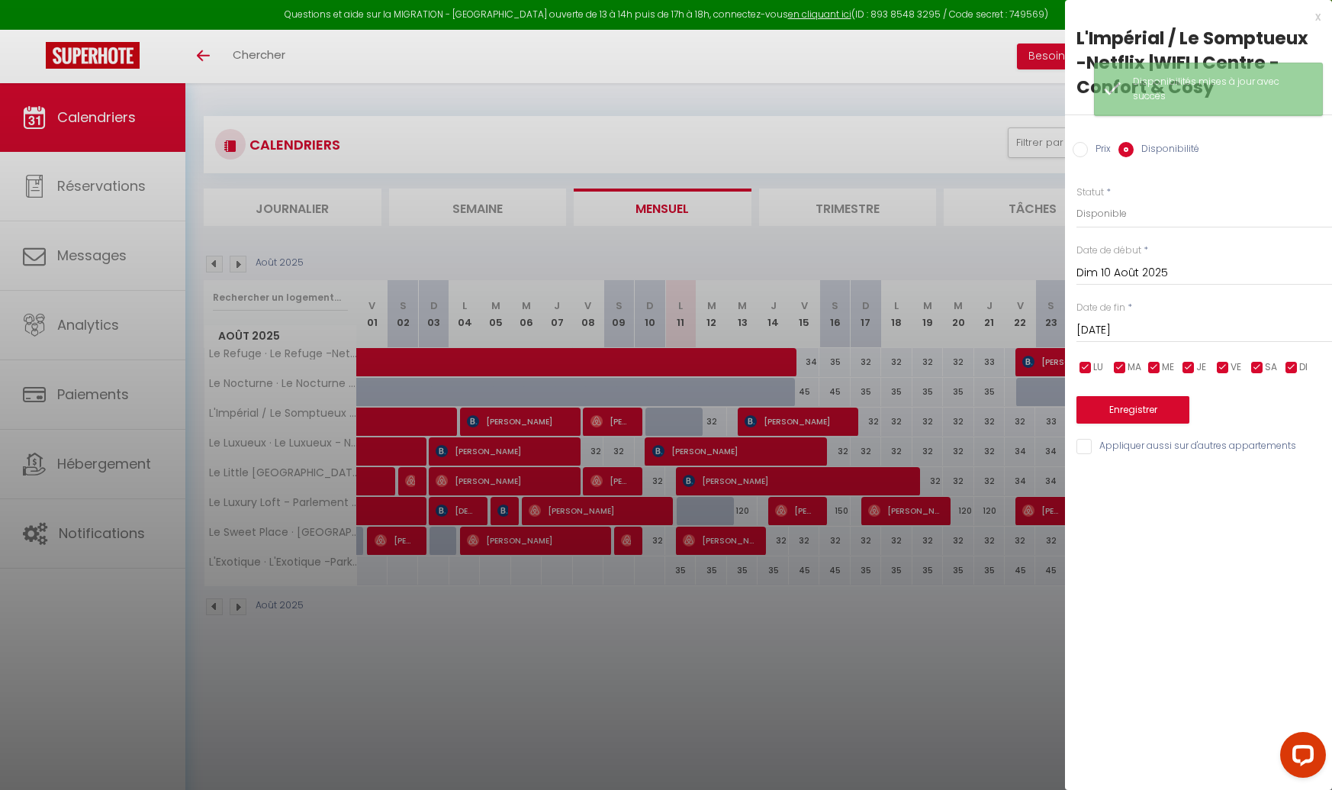
drag, startPoint x: 1109, startPoint y: 341, endPoint x: 1144, endPoint y: 328, distance: 36.7
click at [1144, 328] on input "[DATE]" at bounding box center [1205, 330] width 256 height 20
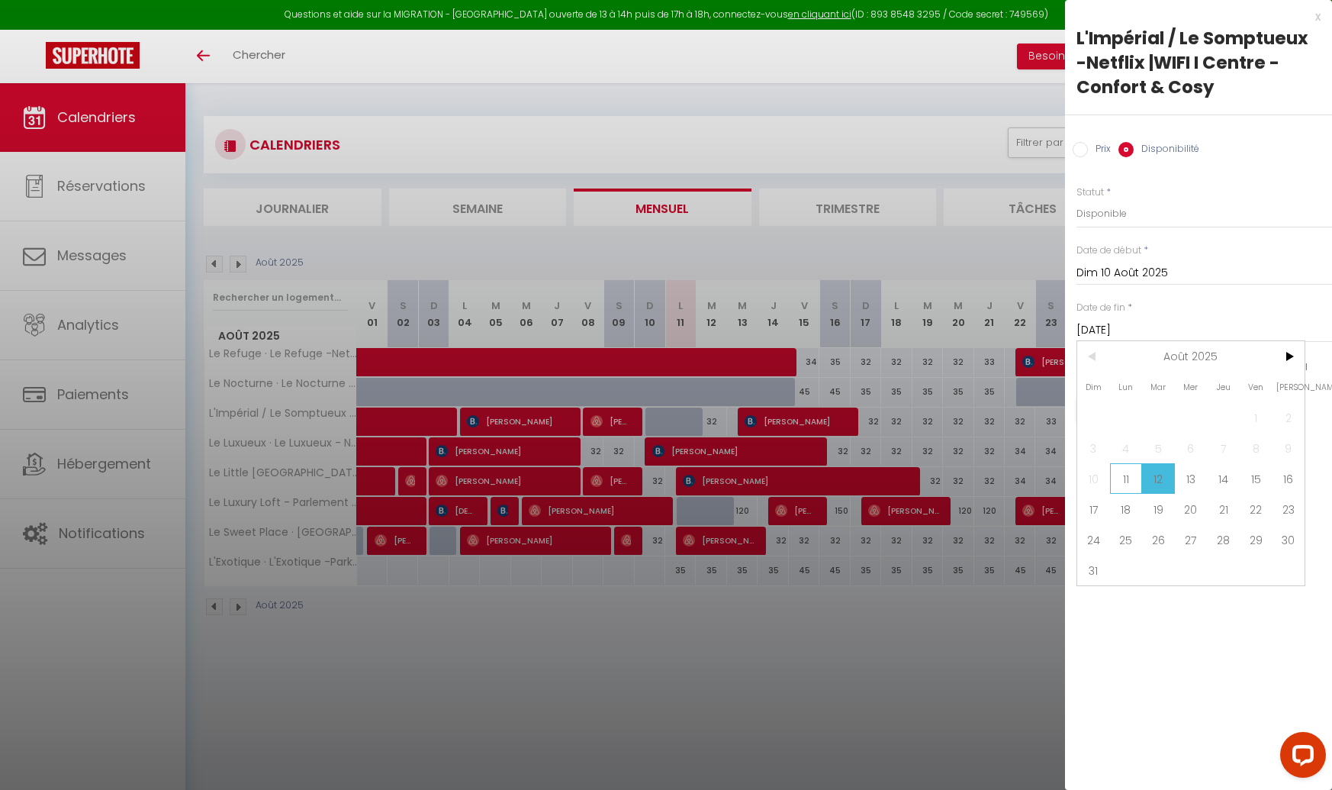
drag, startPoint x: 1144, startPoint y: 328, endPoint x: 1122, endPoint y: 474, distance: 147.3
click at [1122, 474] on span "11" at bounding box center [1126, 478] width 33 height 31
type input "Lun 11 Août 2025"
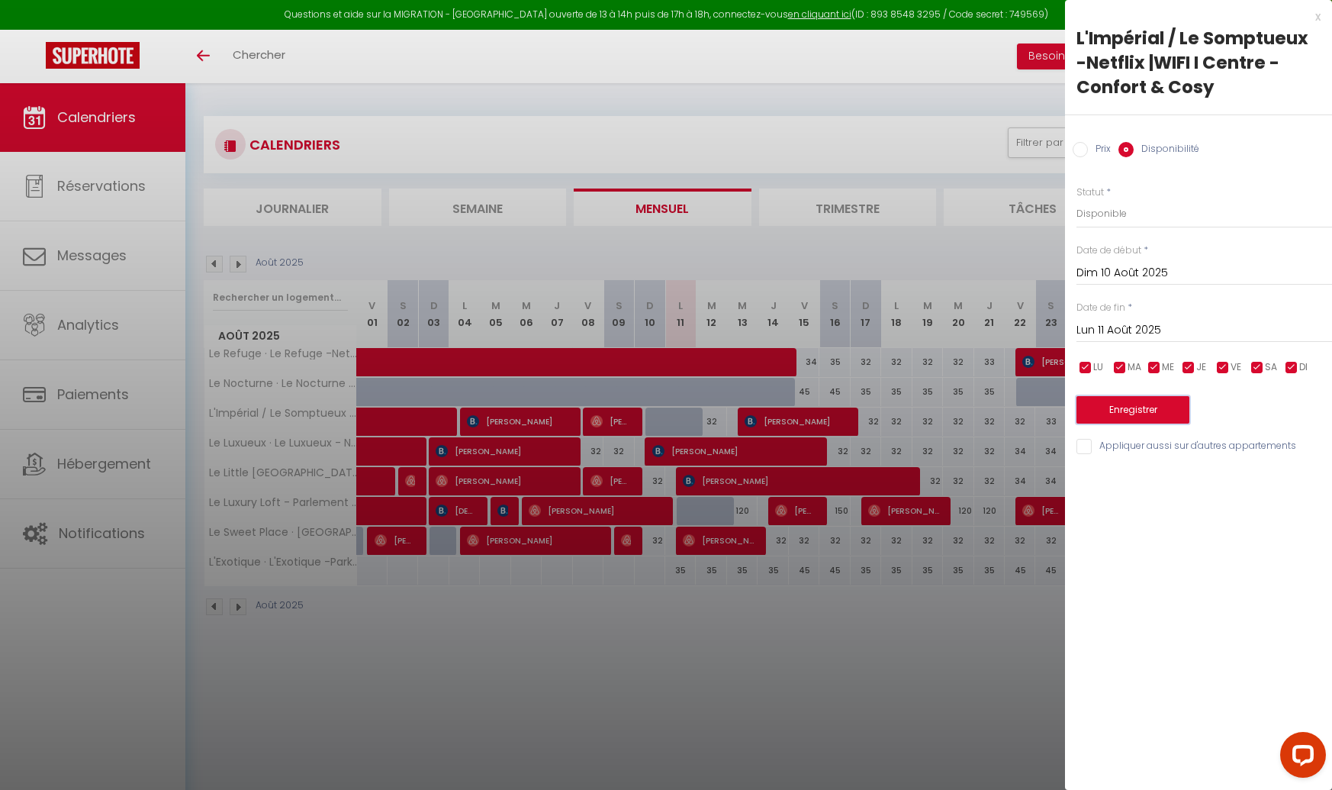
drag, startPoint x: 1122, startPoint y: 474, endPoint x: 1126, endPoint y: 410, distance: 64.2
click at [1126, 410] on button "Enregistrer" at bounding box center [1133, 409] width 113 height 27
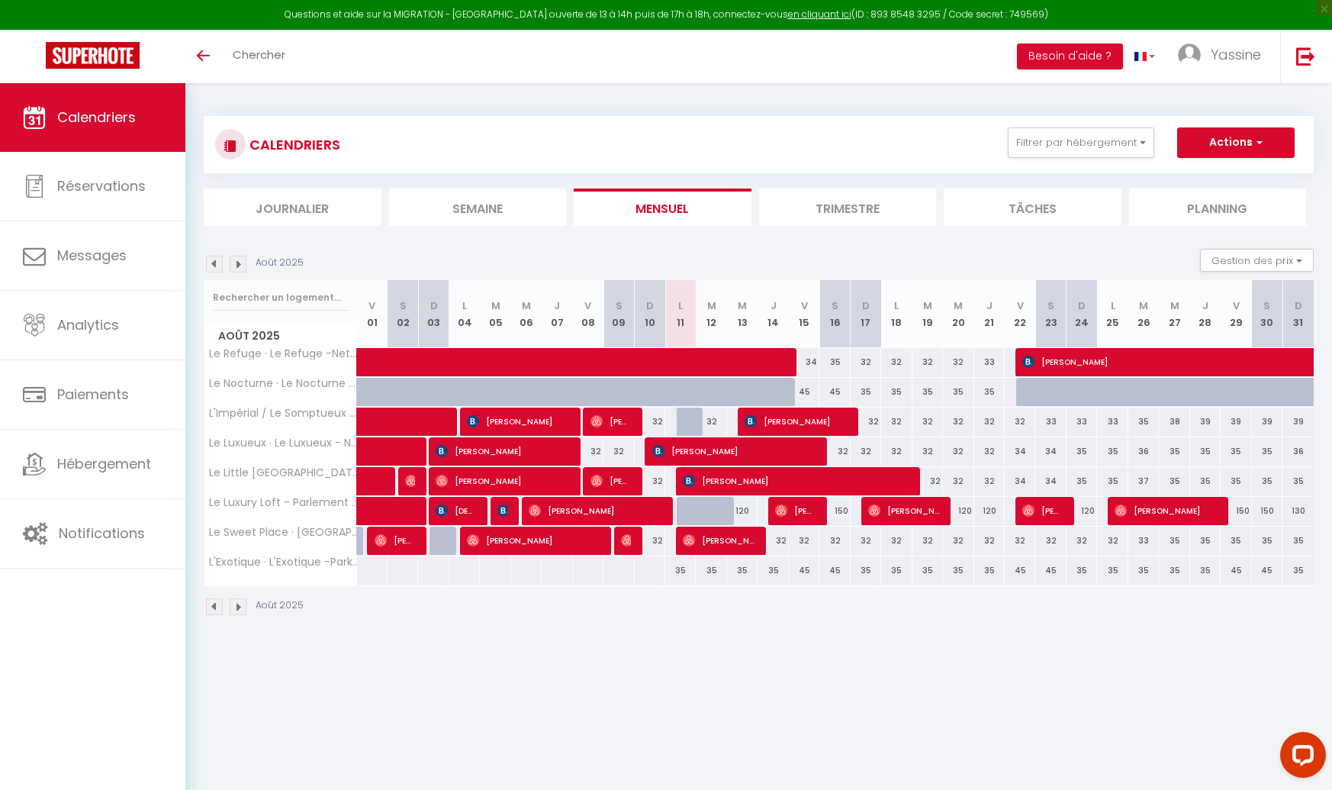
click at [235, 264] on img at bounding box center [238, 264] width 17 height 17
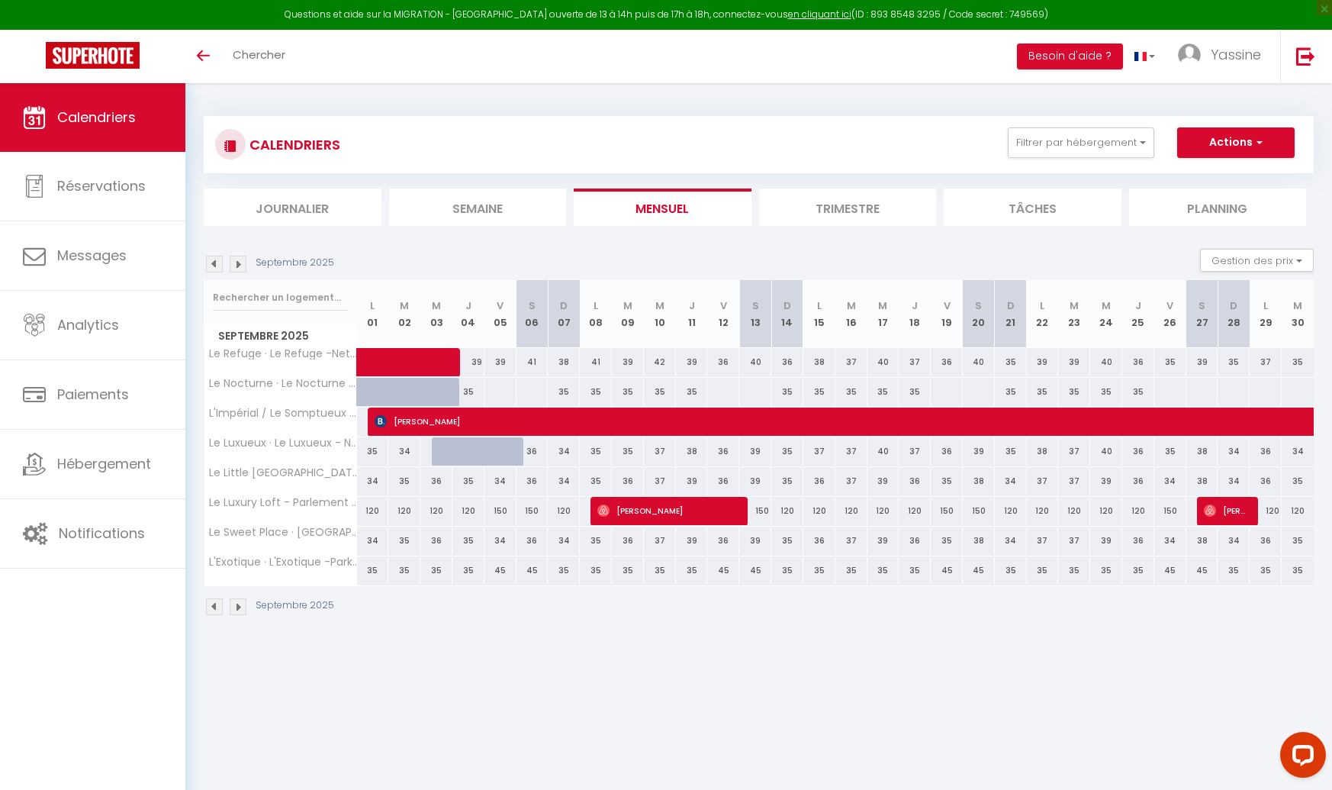
click at [237, 263] on img at bounding box center [238, 264] width 17 height 17
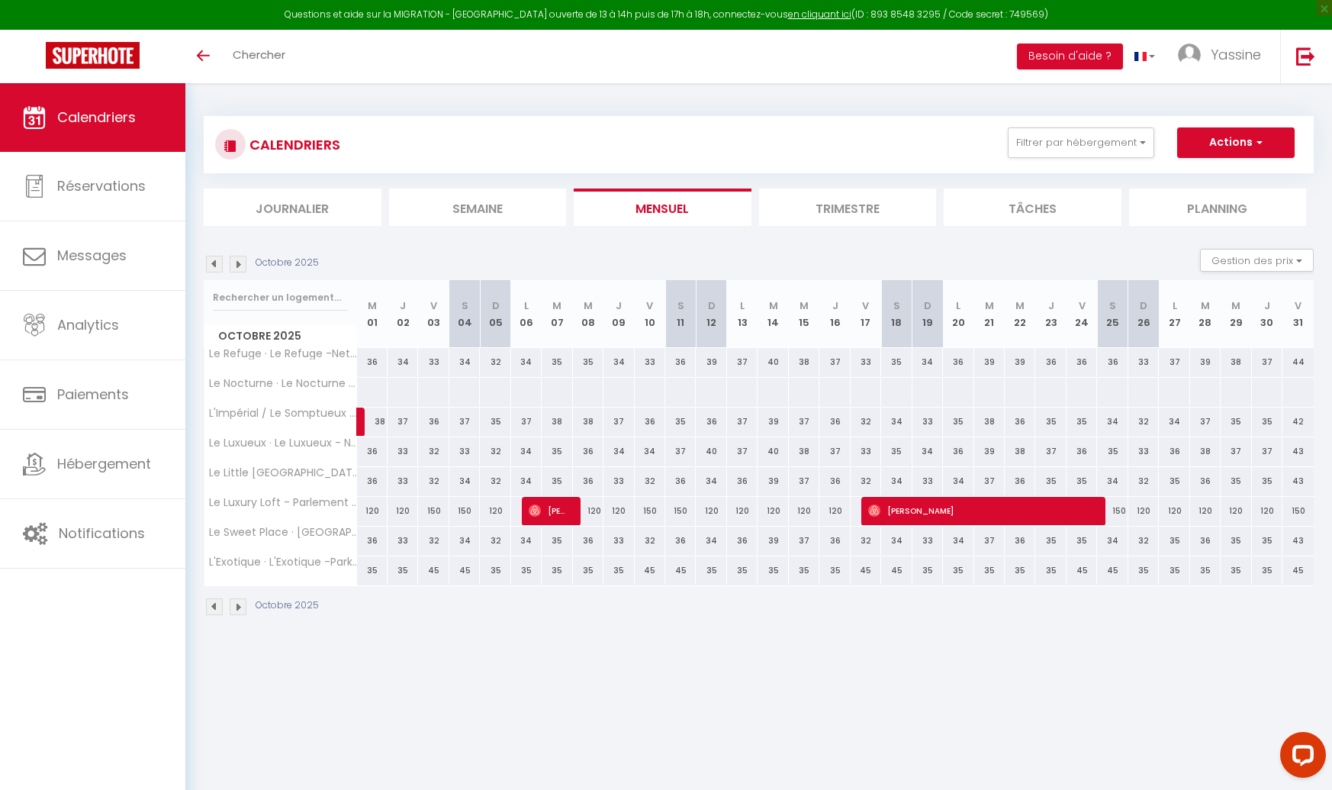
click at [237, 263] on img at bounding box center [238, 264] width 17 height 17
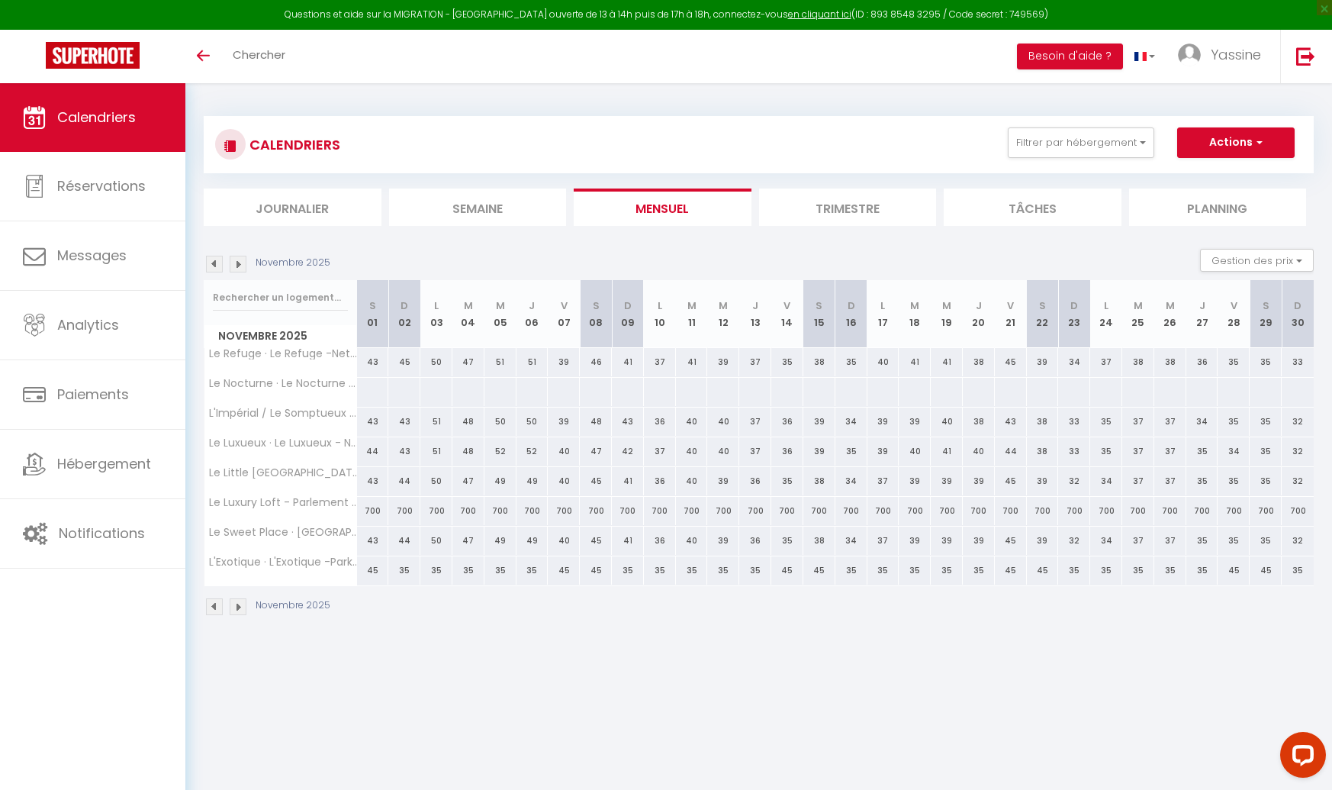
click at [237, 263] on img at bounding box center [238, 264] width 17 height 17
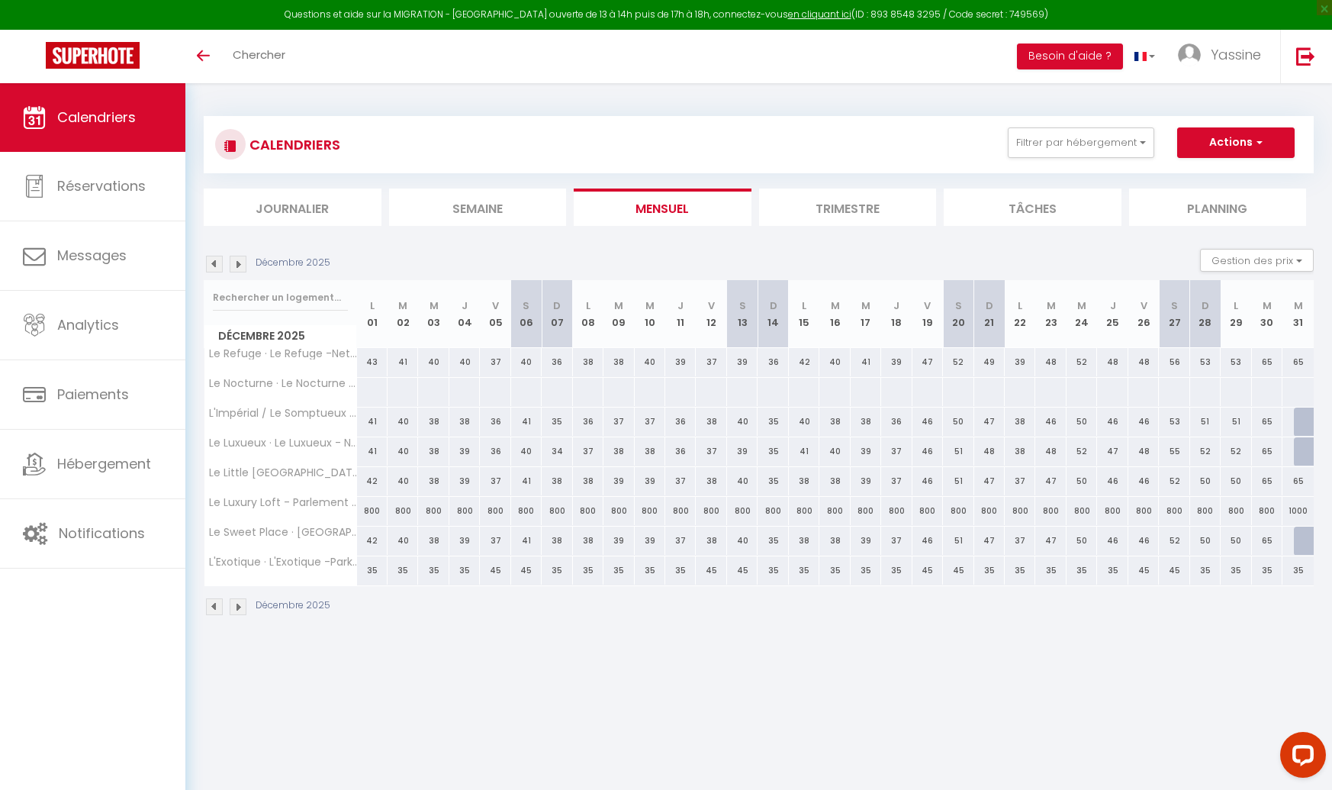
click at [237, 263] on img at bounding box center [238, 264] width 17 height 17
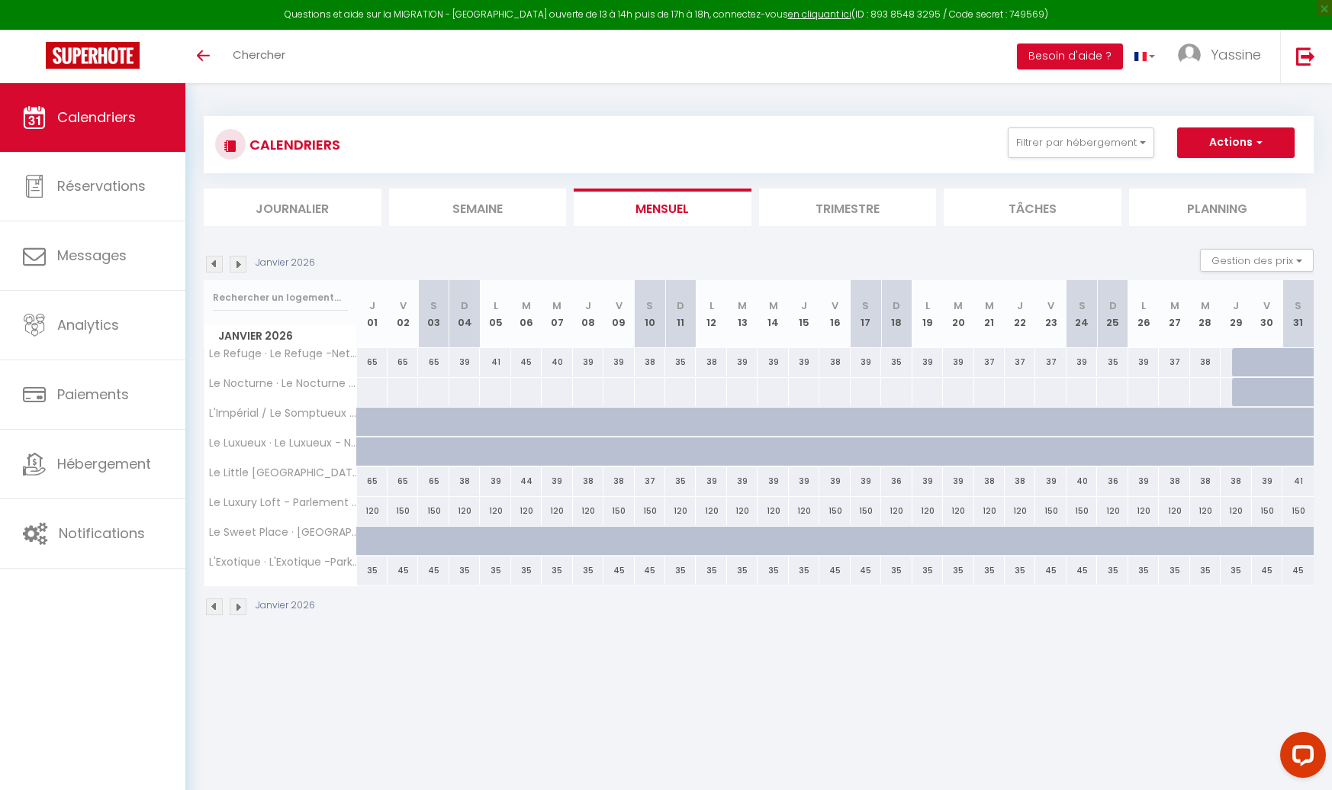
click at [215, 264] on img at bounding box center [214, 264] width 17 height 17
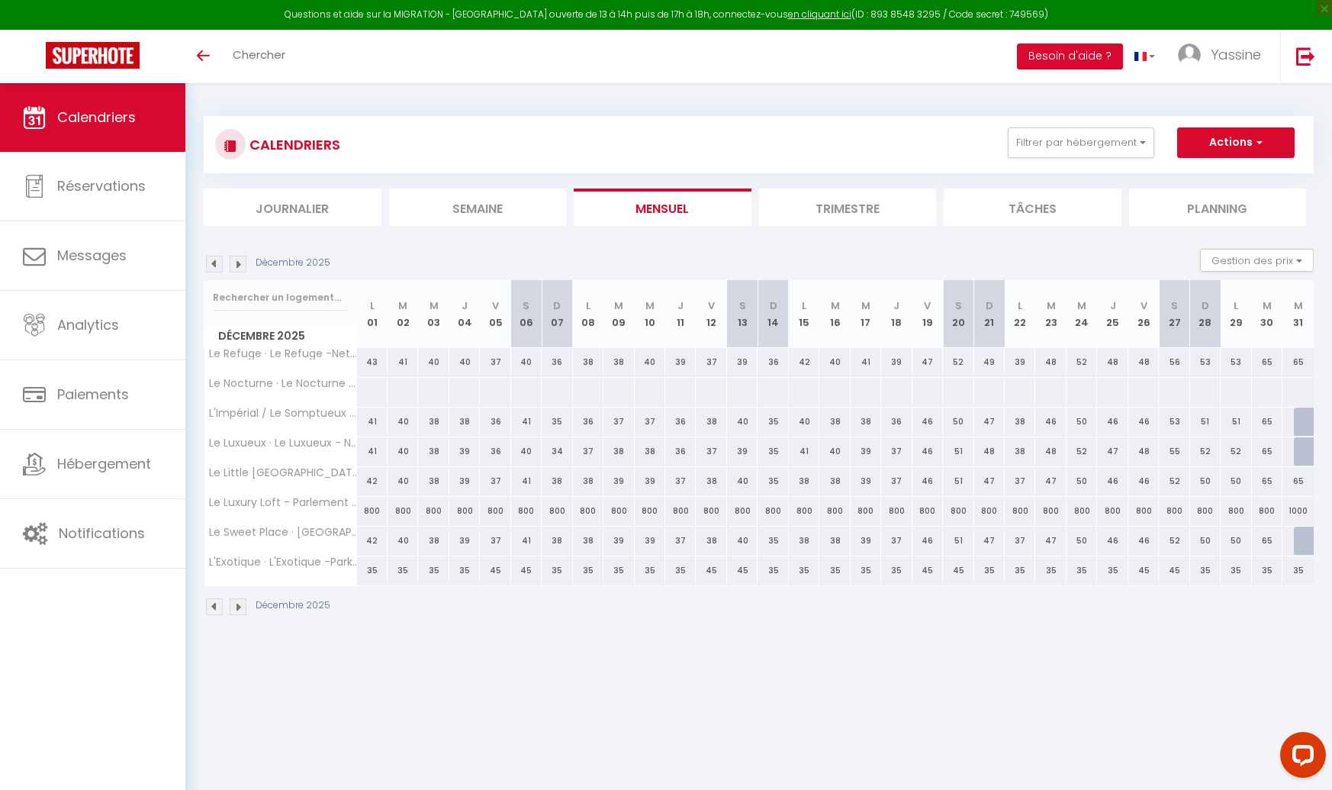
click at [1296, 538] on div at bounding box center [1309, 540] width 31 height 29
select select "1"
type input "Mer 31 Décembre 2025"
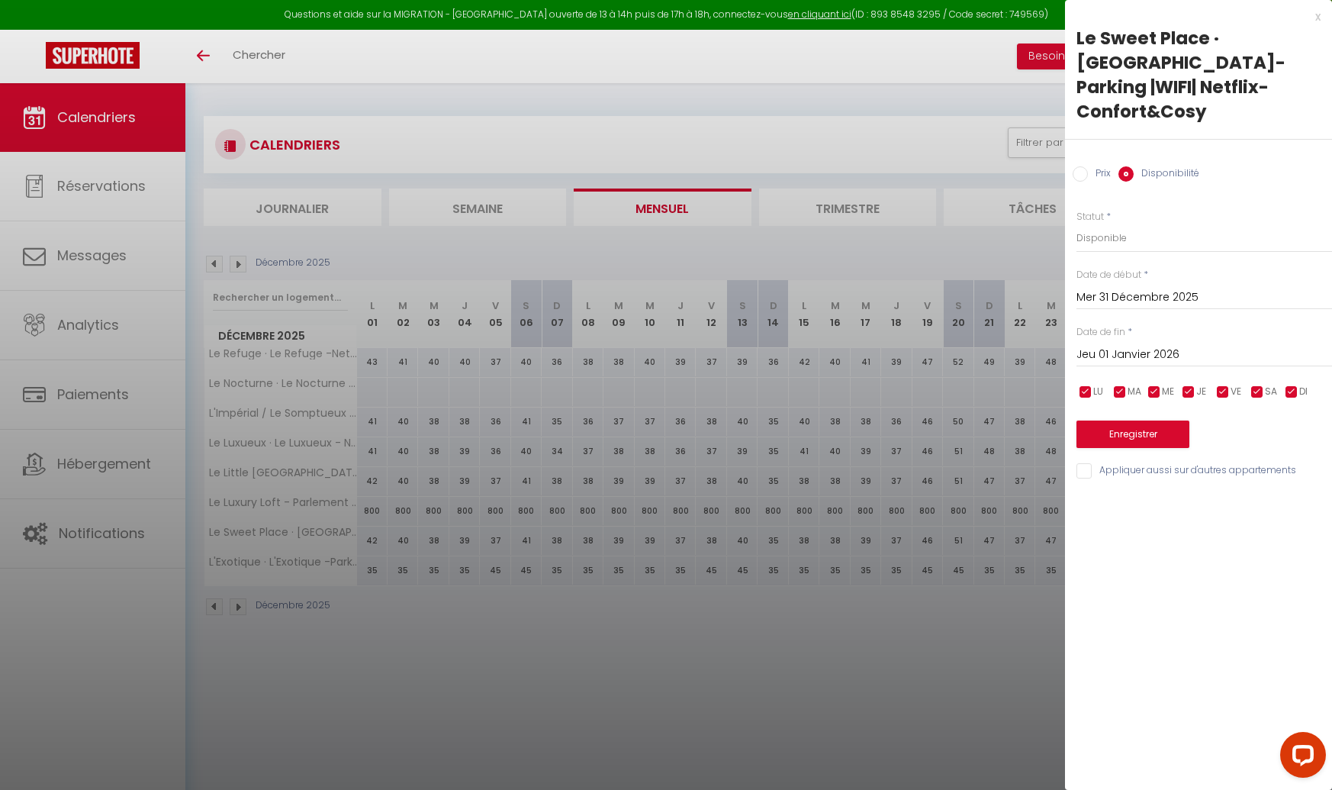
click at [1140, 345] on input "Jeu 01 Janvier 2026" at bounding box center [1205, 355] width 256 height 20
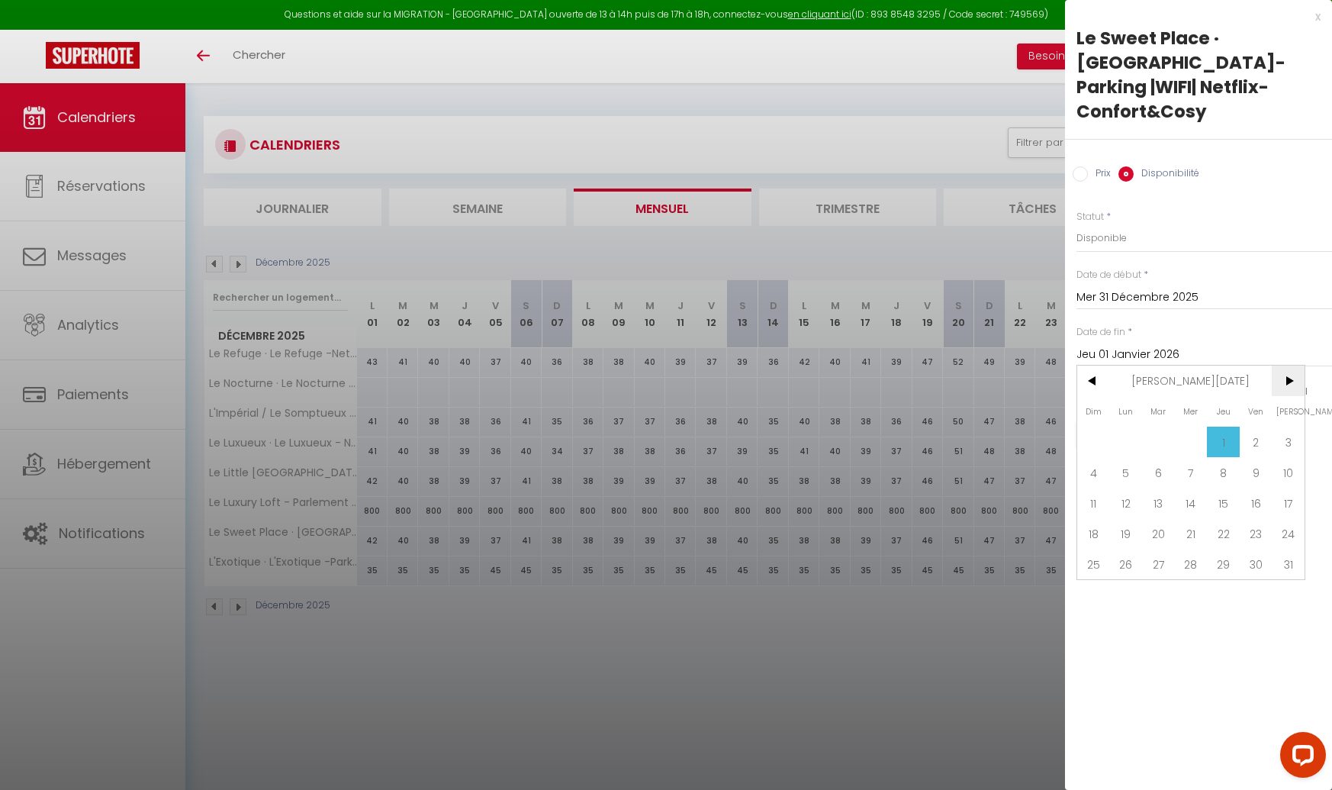
click at [1290, 365] on span ">" at bounding box center [1288, 380] width 33 height 31
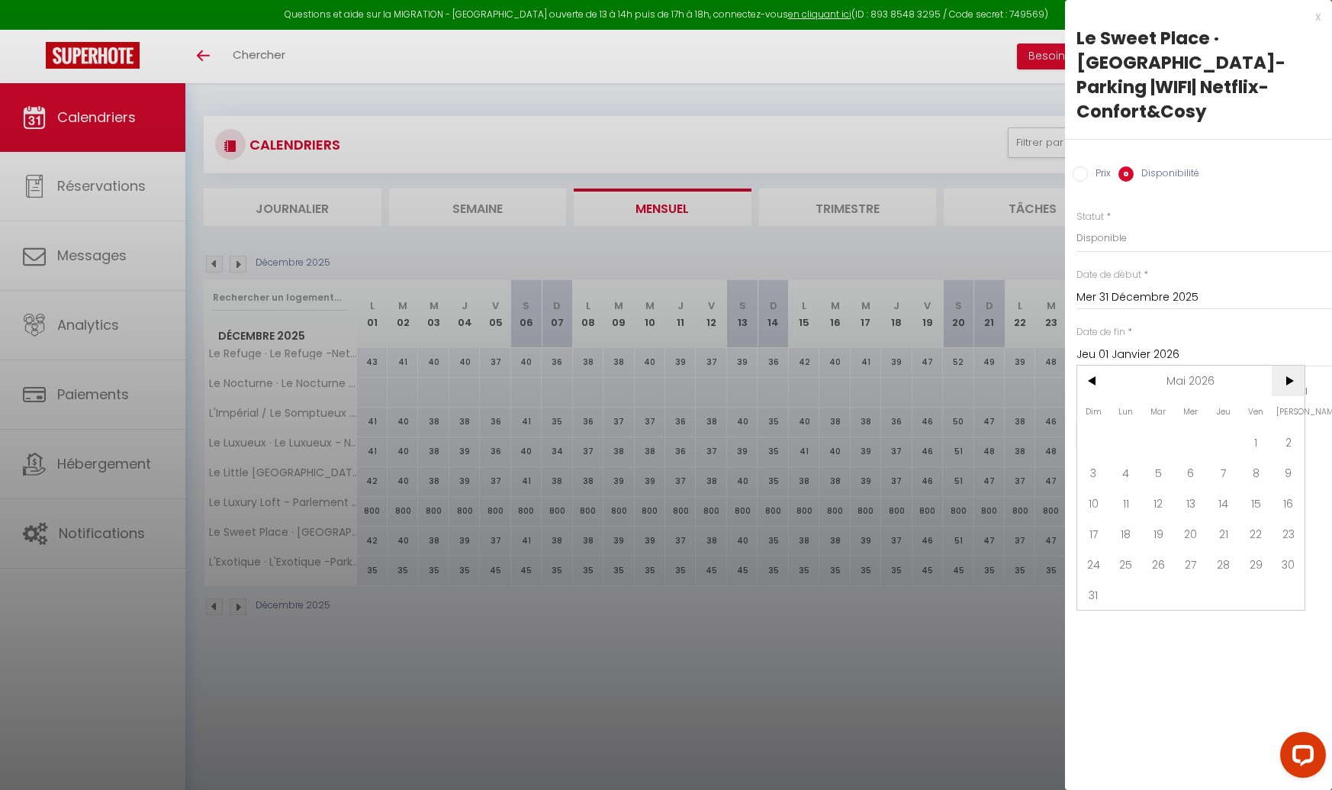
click at [1290, 365] on span ">" at bounding box center [1288, 380] width 33 height 31
click at [1289, 365] on span ">" at bounding box center [1288, 380] width 33 height 31
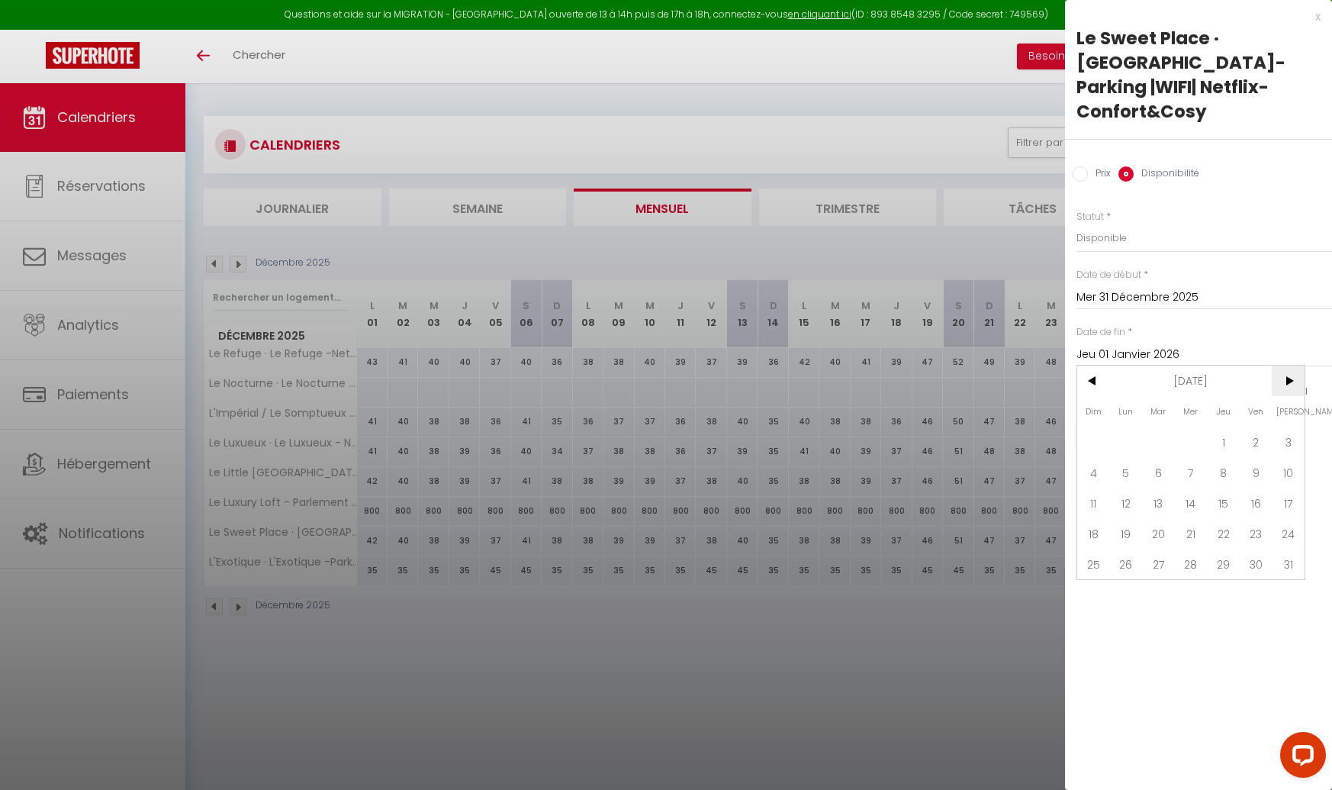
click at [1286, 365] on span ">" at bounding box center [1288, 380] width 33 height 31
click at [1095, 579] on span "31" at bounding box center [1093, 594] width 33 height 31
type input "Dim 31 Janvier 2027"
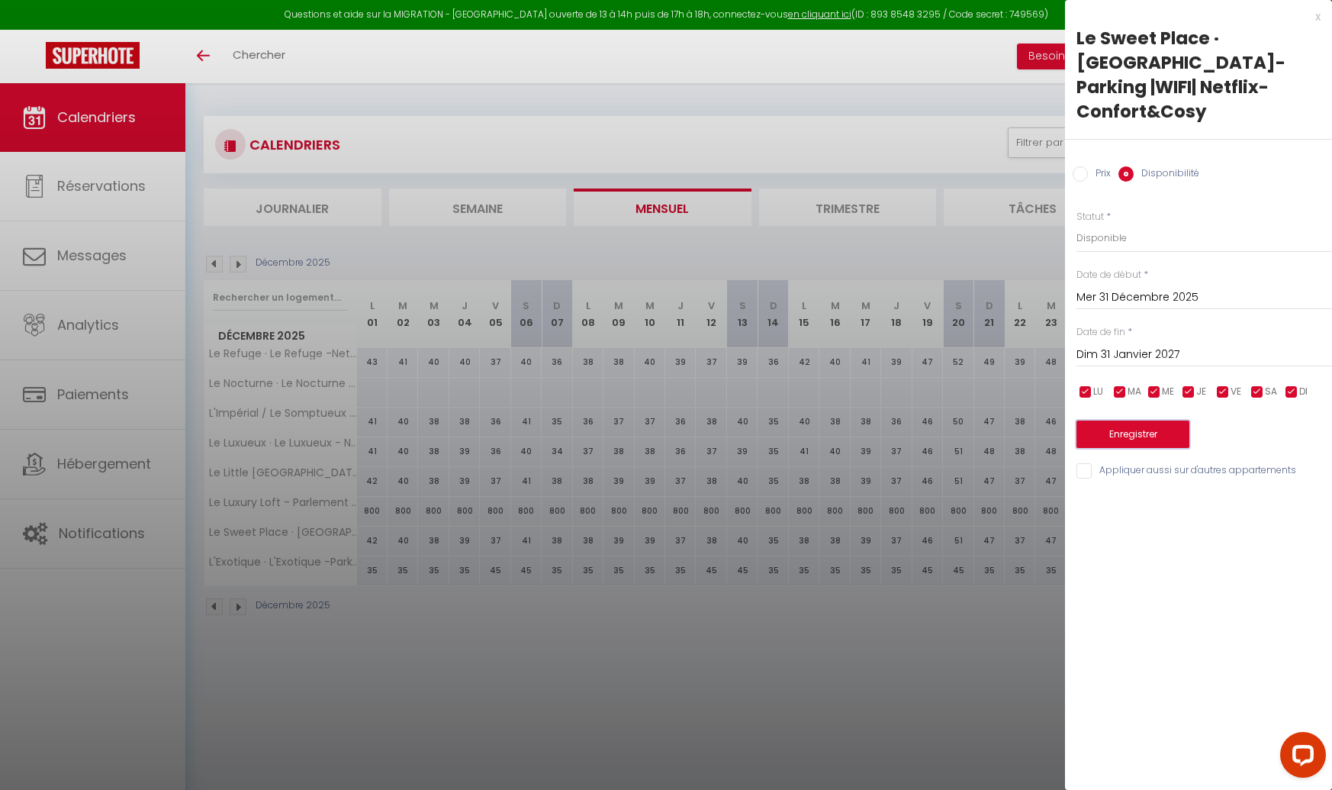
click at [1115, 420] on button "Enregistrer" at bounding box center [1133, 433] width 113 height 27
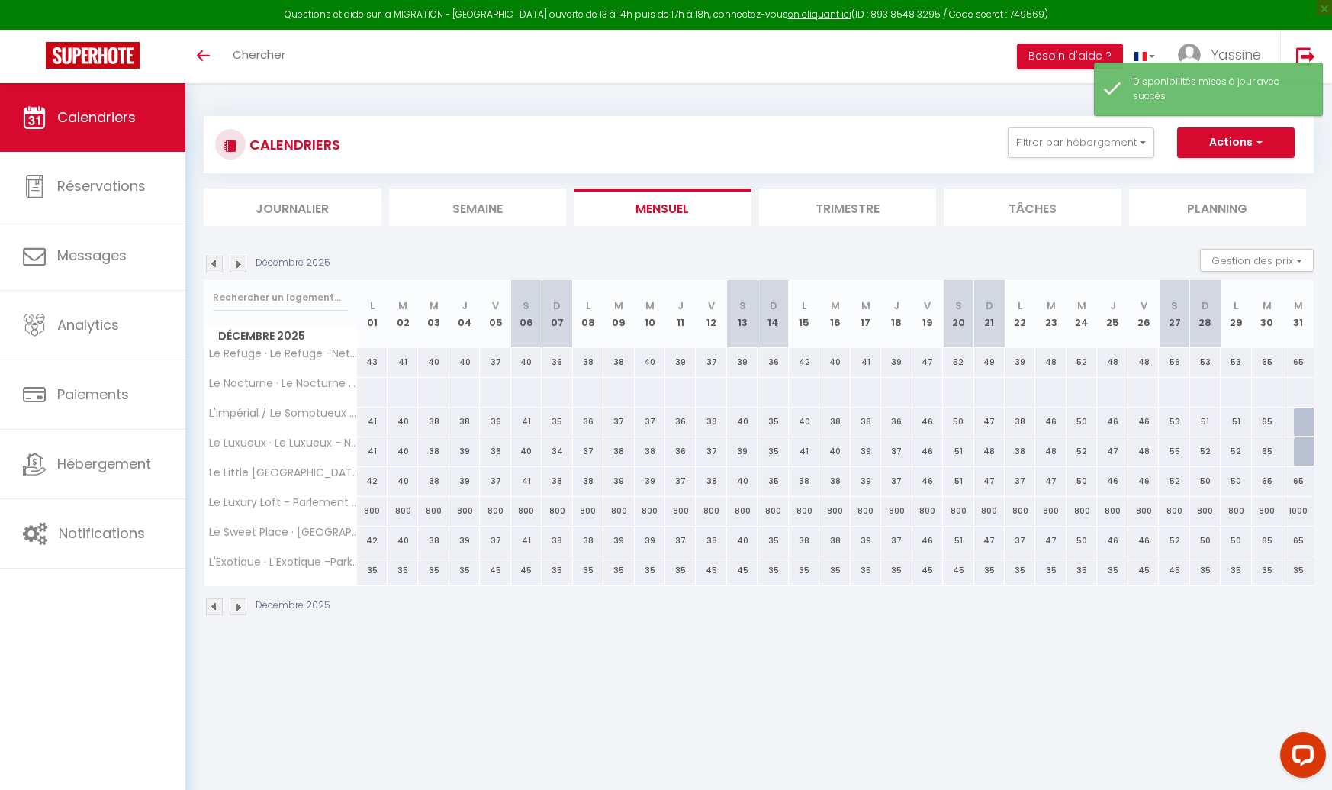
click at [1302, 450] on div at bounding box center [1309, 451] width 31 height 29
select select "1"
type input "Mer 31 Décembre 2025"
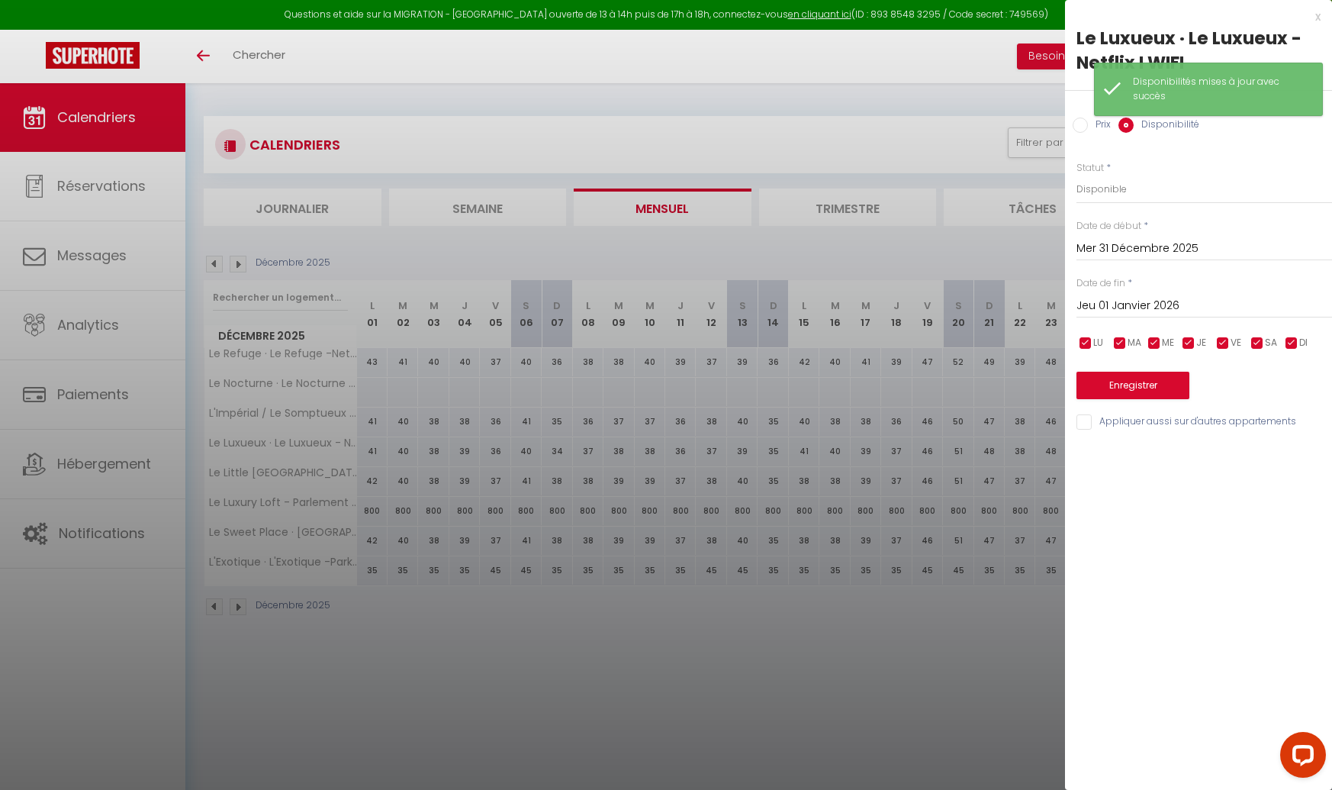
drag, startPoint x: 1133, startPoint y: 301, endPoint x: 1191, endPoint y: 303, distance: 58.0
click at [1133, 301] on input "Jeu 01 Janvier 2026" at bounding box center [1205, 306] width 256 height 20
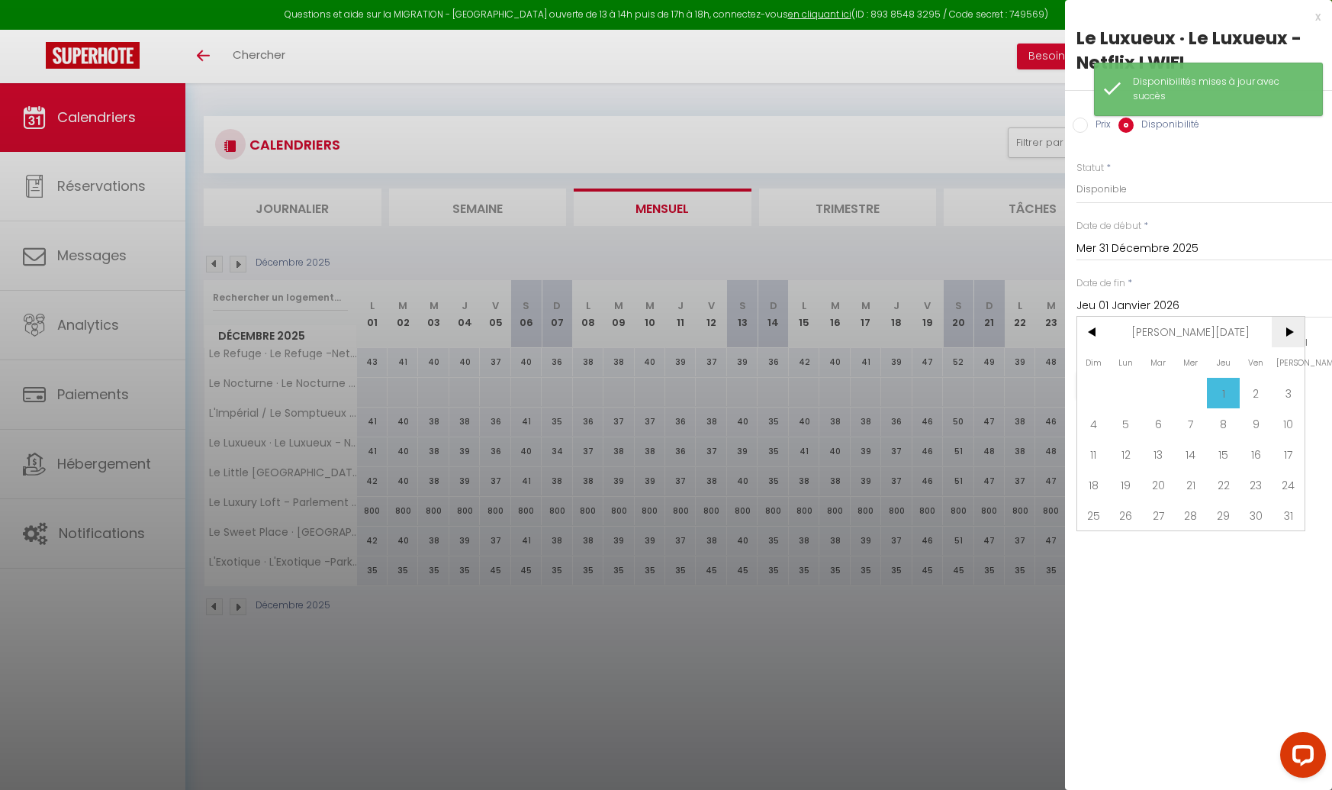
click at [1282, 330] on span ">" at bounding box center [1288, 332] width 33 height 31
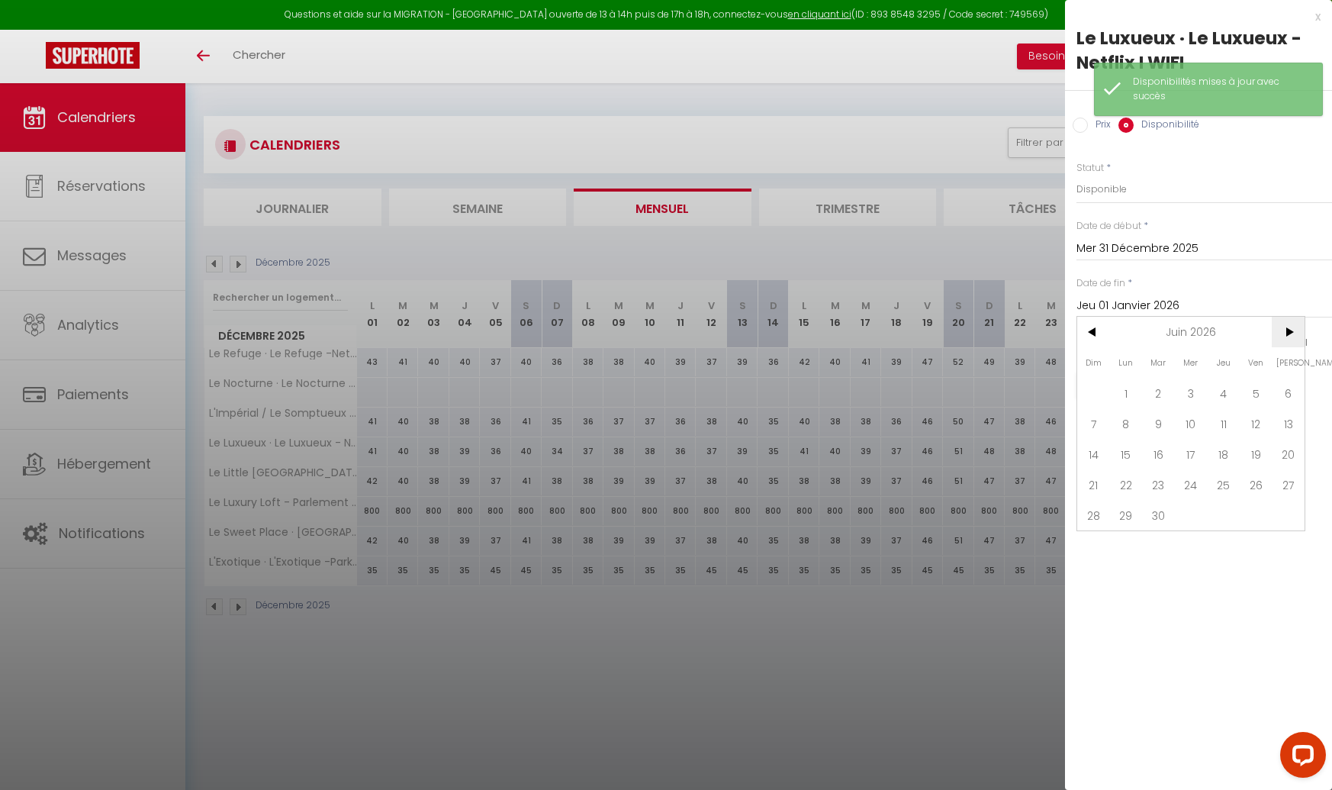
click at [1282, 330] on span ">" at bounding box center [1288, 332] width 33 height 31
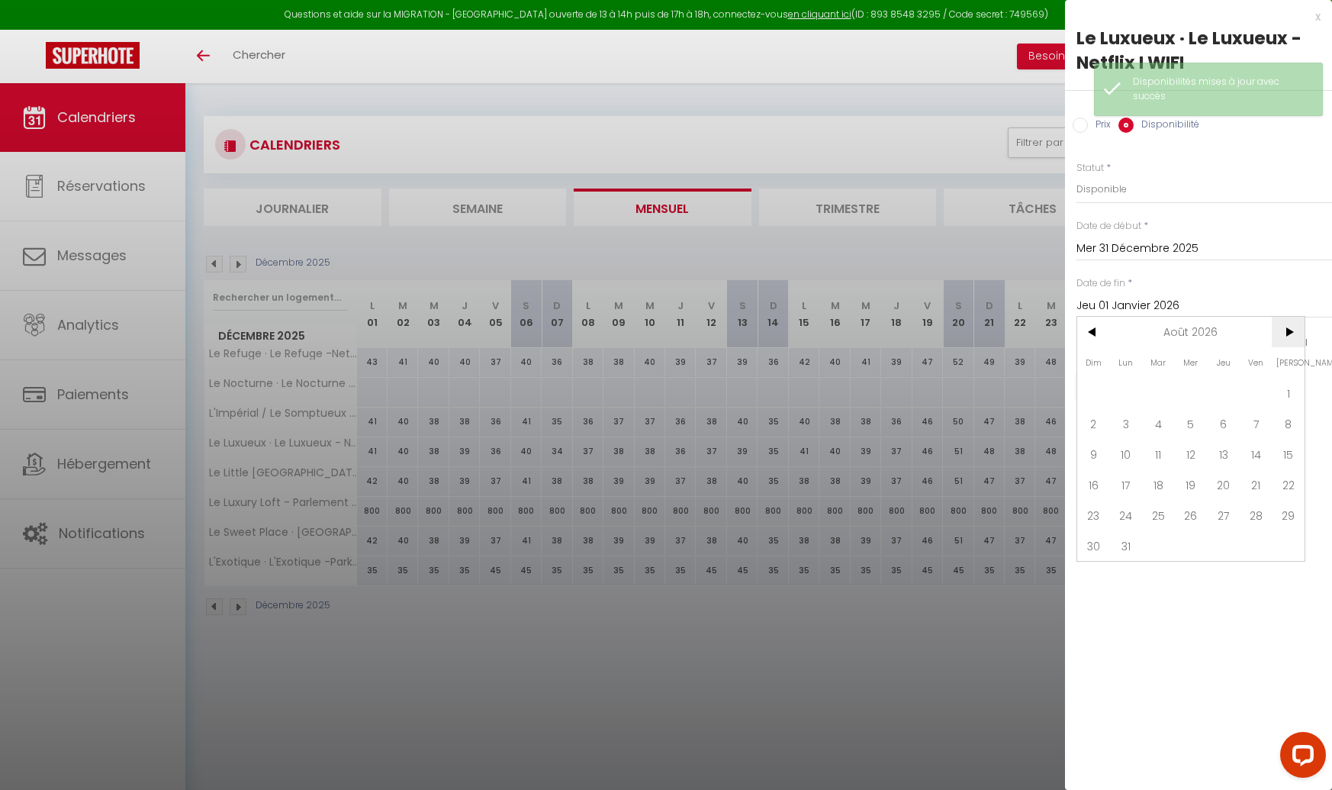
click at [1282, 330] on span ">" at bounding box center [1288, 332] width 33 height 31
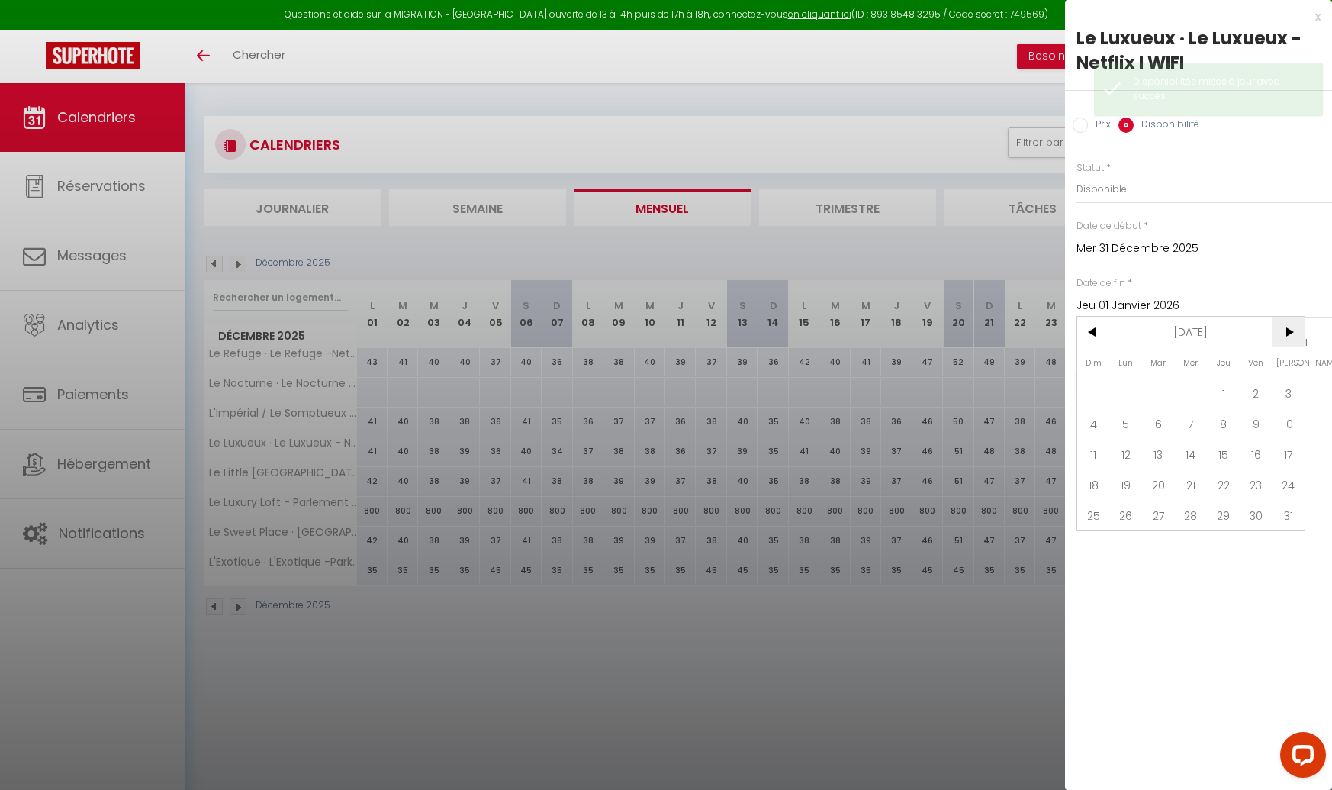
click at [1282, 330] on span ">" at bounding box center [1288, 332] width 33 height 31
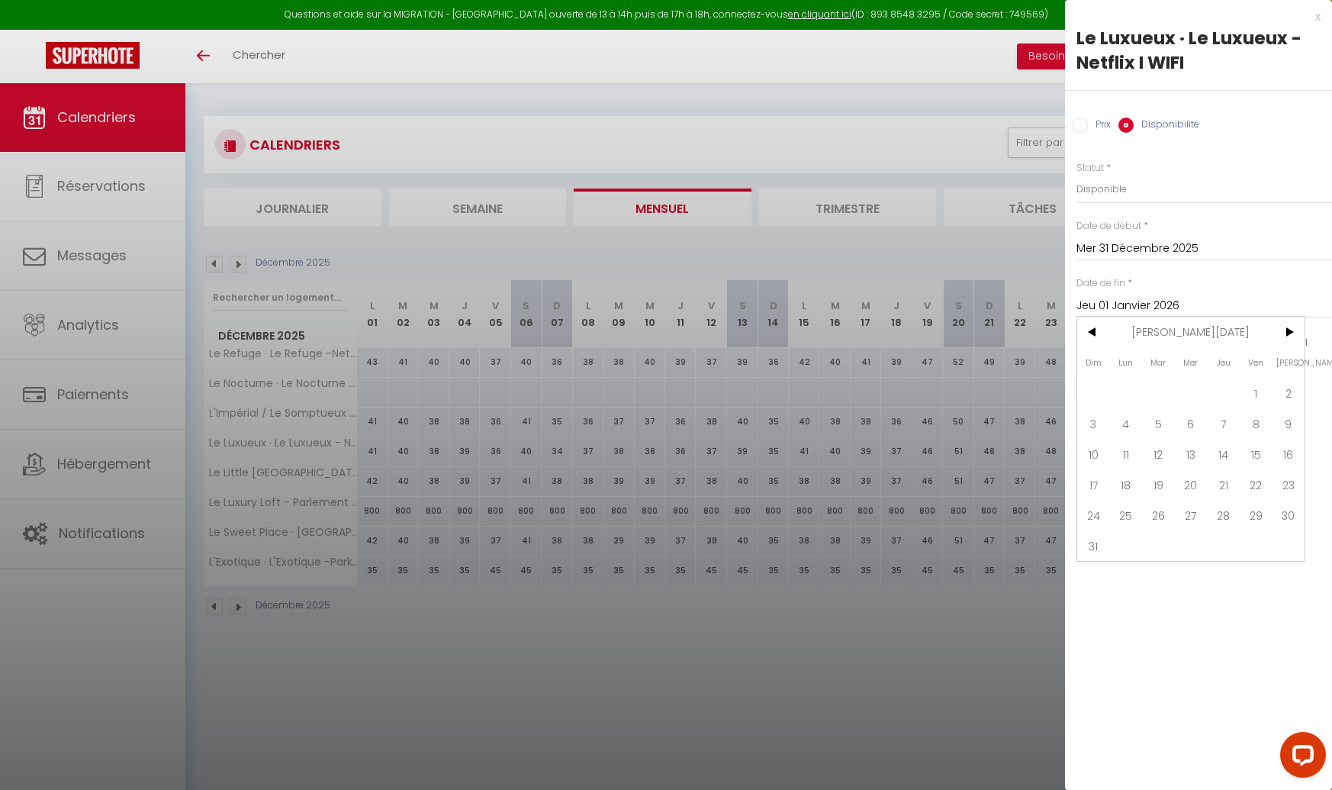
click at [1092, 536] on span "31" at bounding box center [1093, 545] width 33 height 31
type input "Dim 31 Janvier 2027"
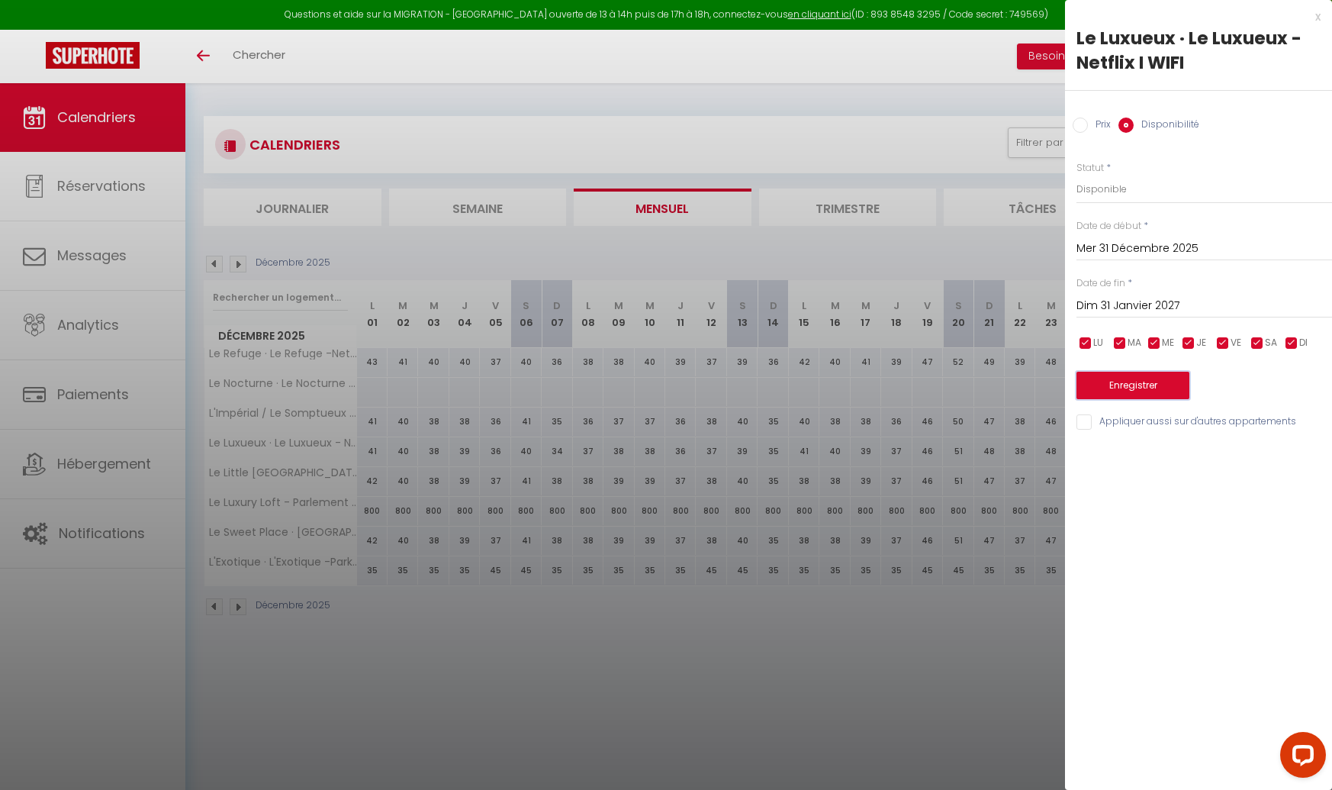
click at [1113, 392] on button "Enregistrer" at bounding box center [1133, 385] width 113 height 27
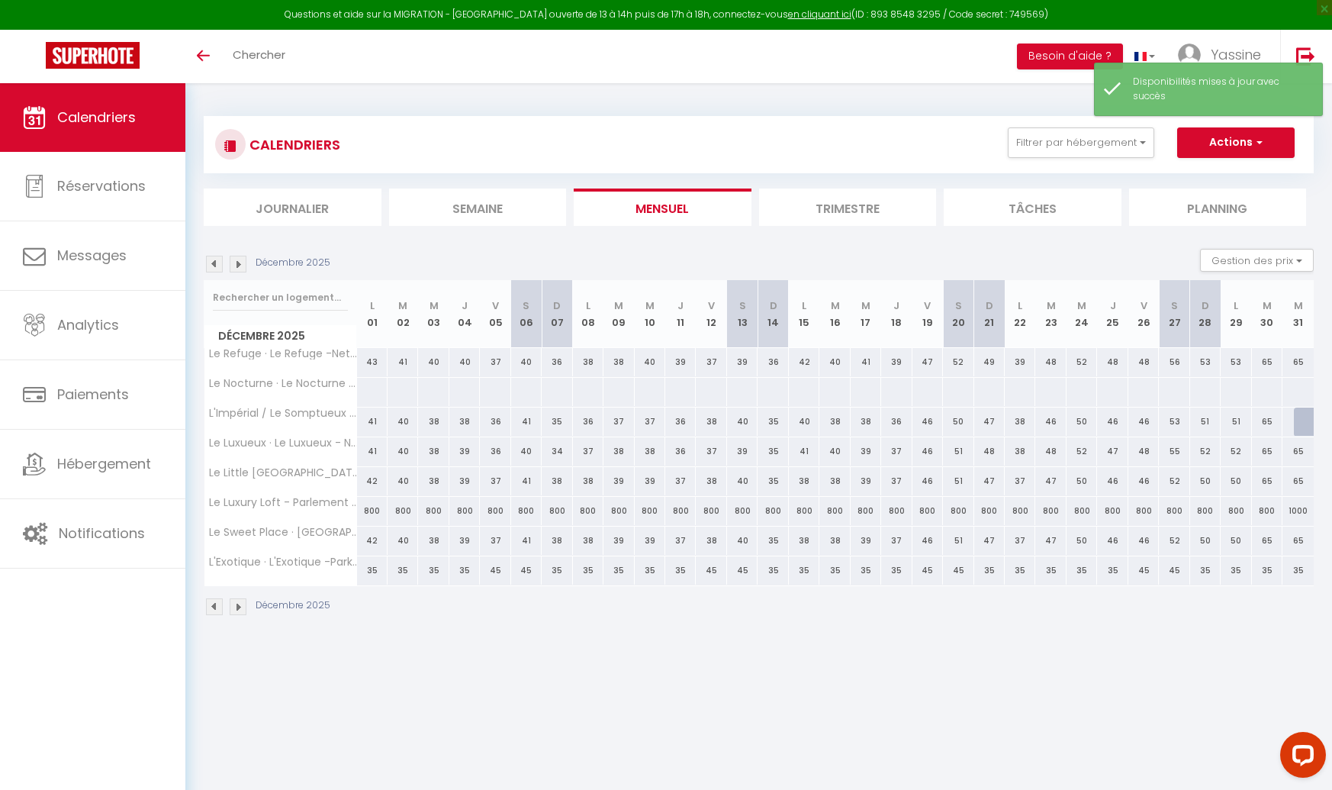
click at [1301, 420] on div at bounding box center [1309, 421] width 31 height 29
select select "1"
type input "Mer 31 Décembre 2025"
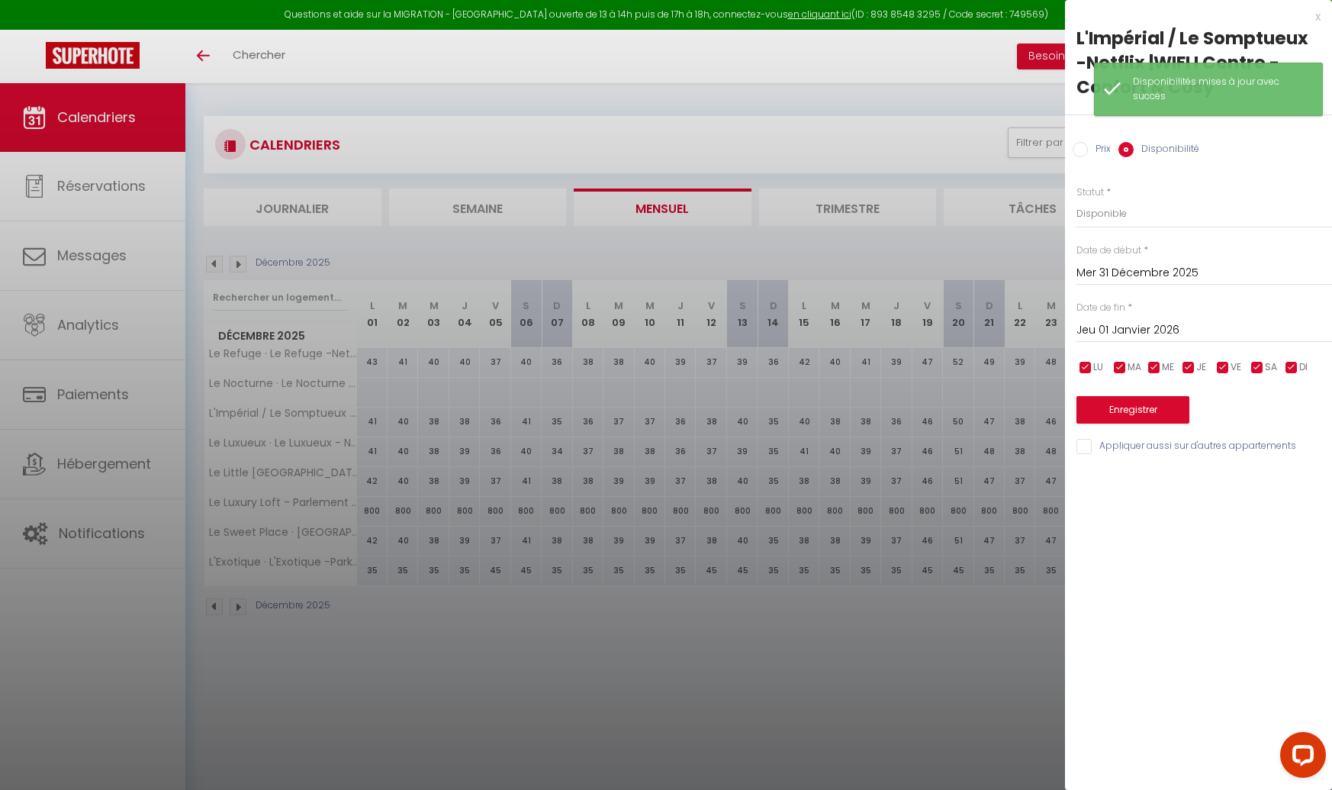
click at [1113, 329] on input "Jeu 01 Janvier 2026" at bounding box center [1205, 330] width 256 height 20
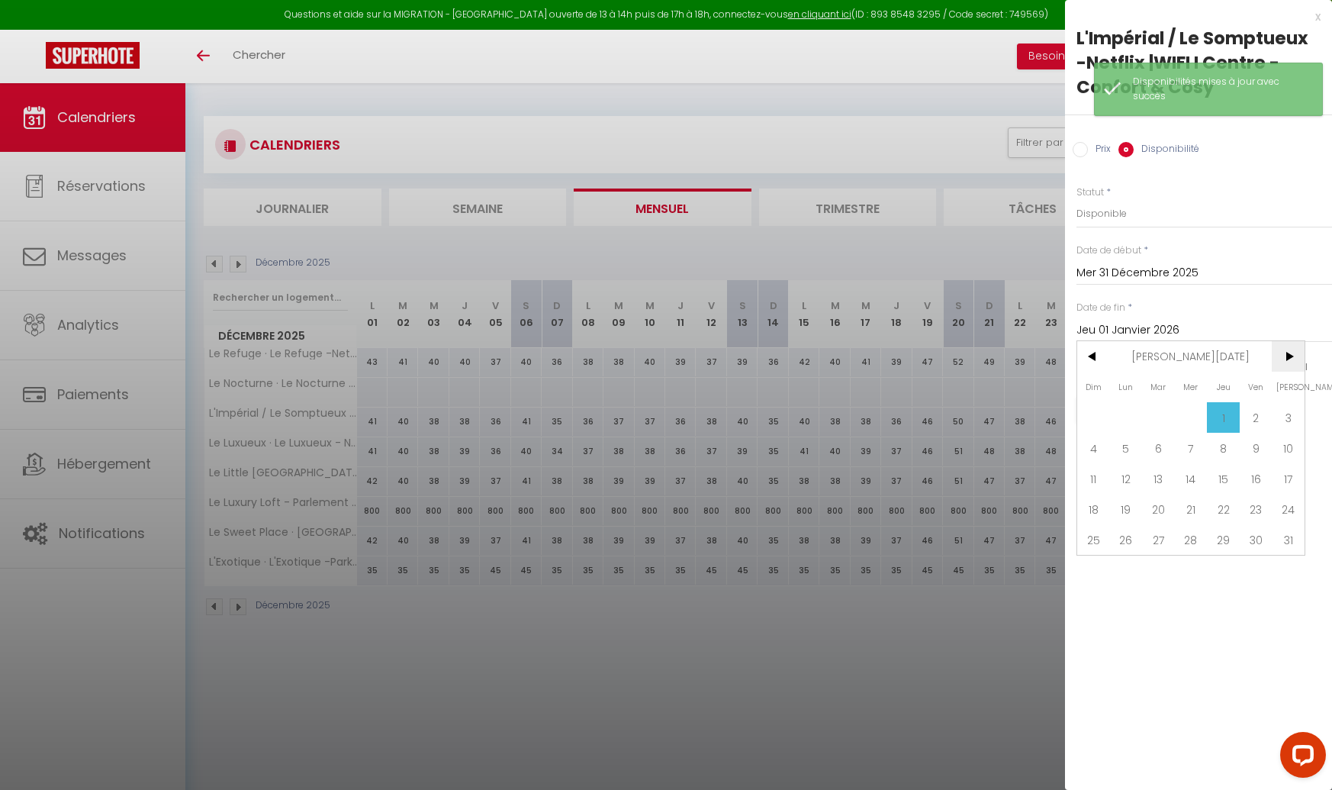
click at [1290, 346] on span ">" at bounding box center [1288, 356] width 33 height 31
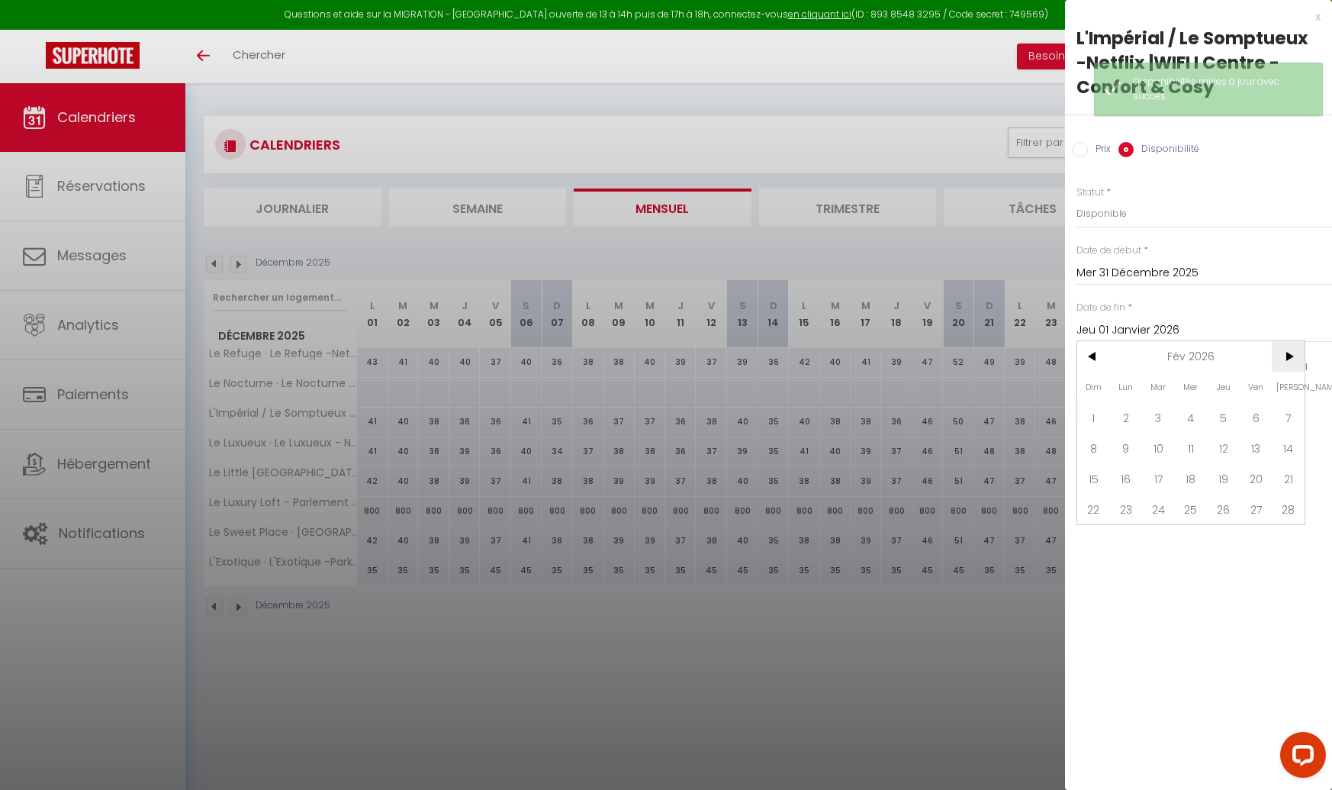
click at [1290, 346] on span ">" at bounding box center [1288, 356] width 33 height 31
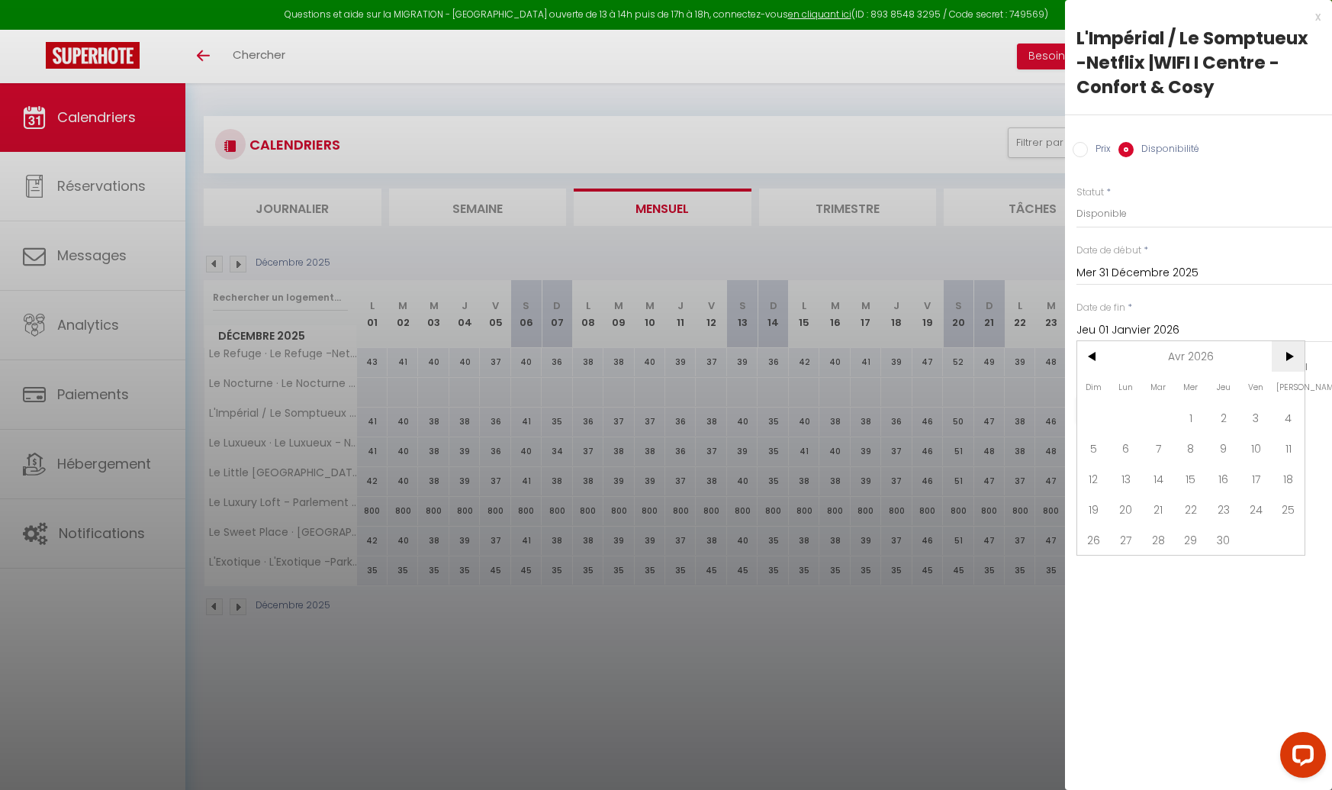
click at [1290, 346] on span ">" at bounding box center [1288, 356] width 33 height 31
click at [1292, 346] on span ">" at bounding box center [1288, 356] width 33 height 31
click at [1293, 346] on span ">" at bounding box center [1288, 356] width 33 height 31
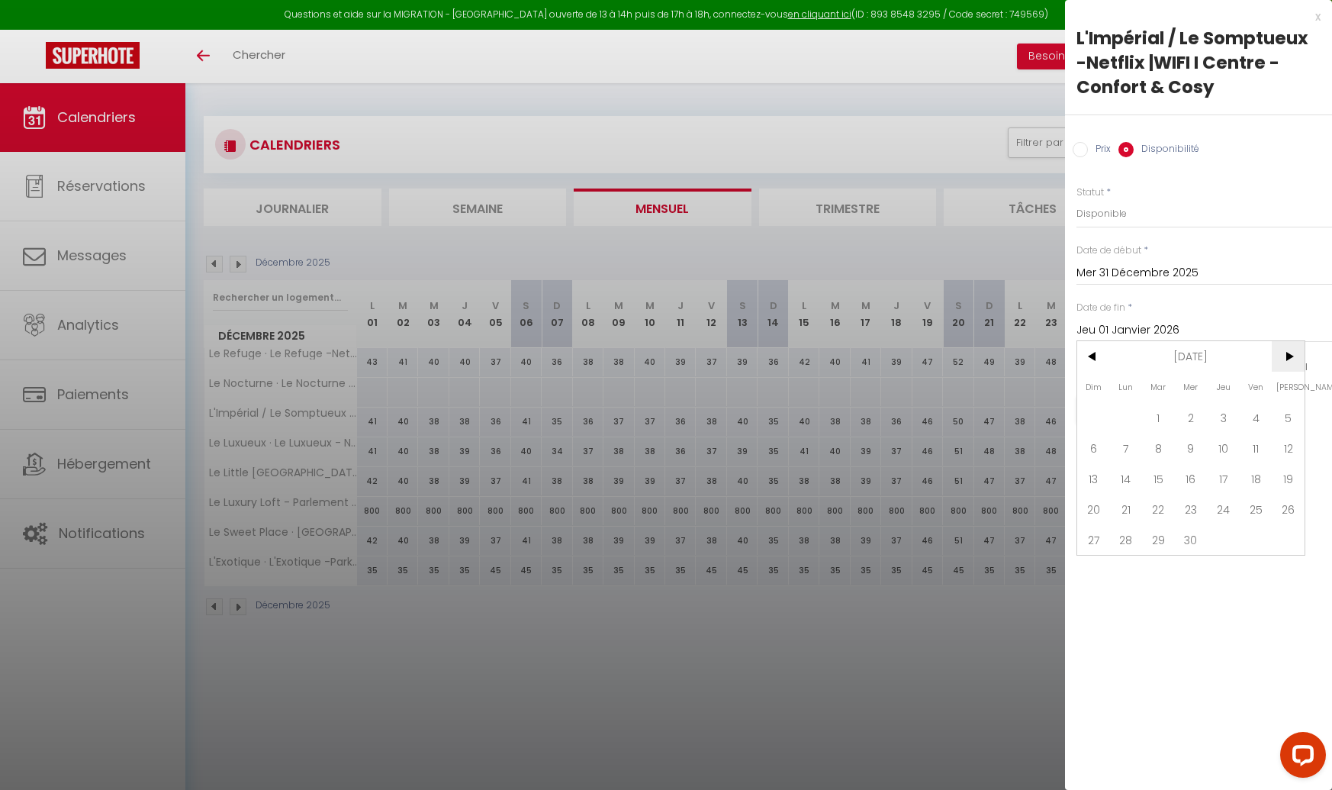
click at [1293, 346] on span ">" at bounding box center [1288, 356] width 33 height 31
click at [1291, 345] on span ">" at bounding box center [1288, 356] width 33 height 31
drag, startPoint x: 1096, startPoint y: 568, endPoint x: 1111, endPoint y: 554, distance: 20.0
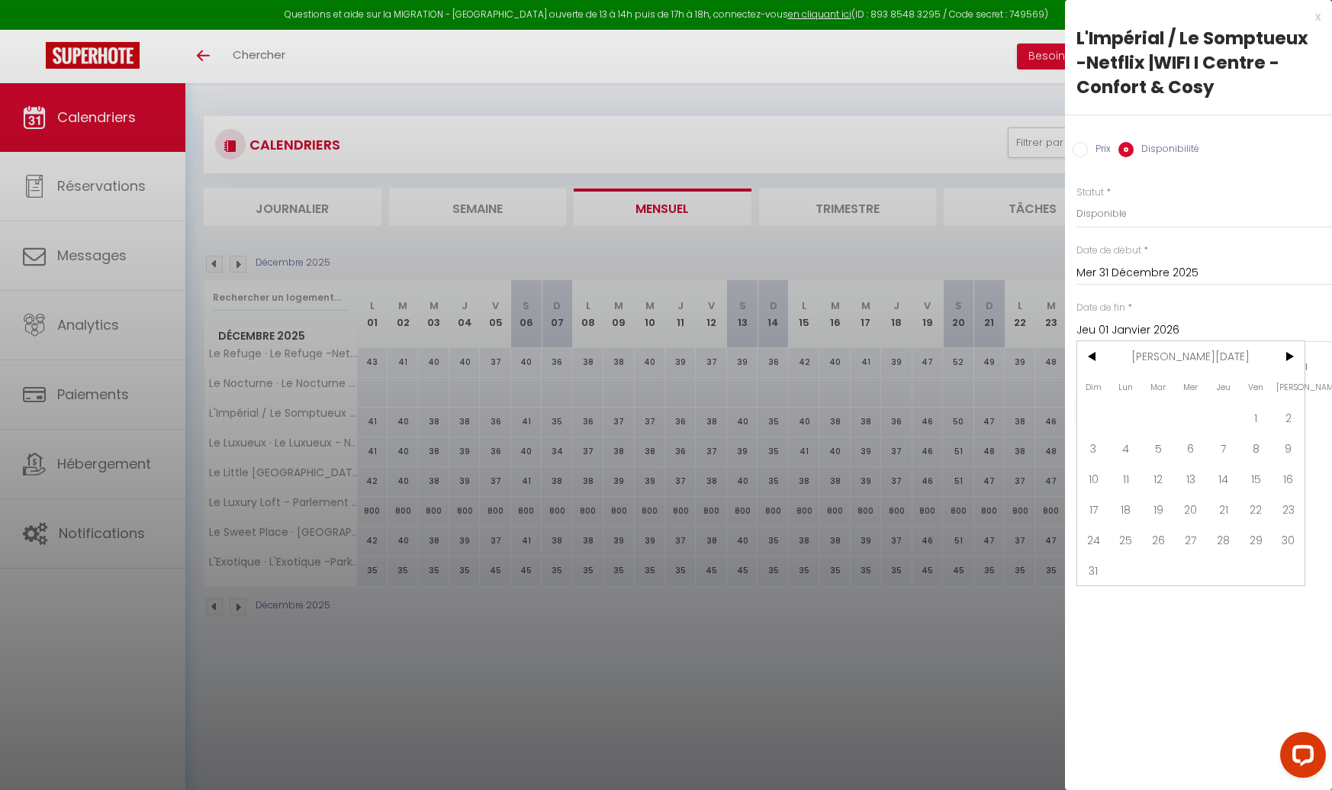
click at [1096, 566] on span "31" at bounding box center [1093, 570] width 33 height 31
type input "Dim 31 Janvier 2027"
click at [1151, 417] on button "Enregistrer" at bounding box center [1133, 409] width 113 height 27
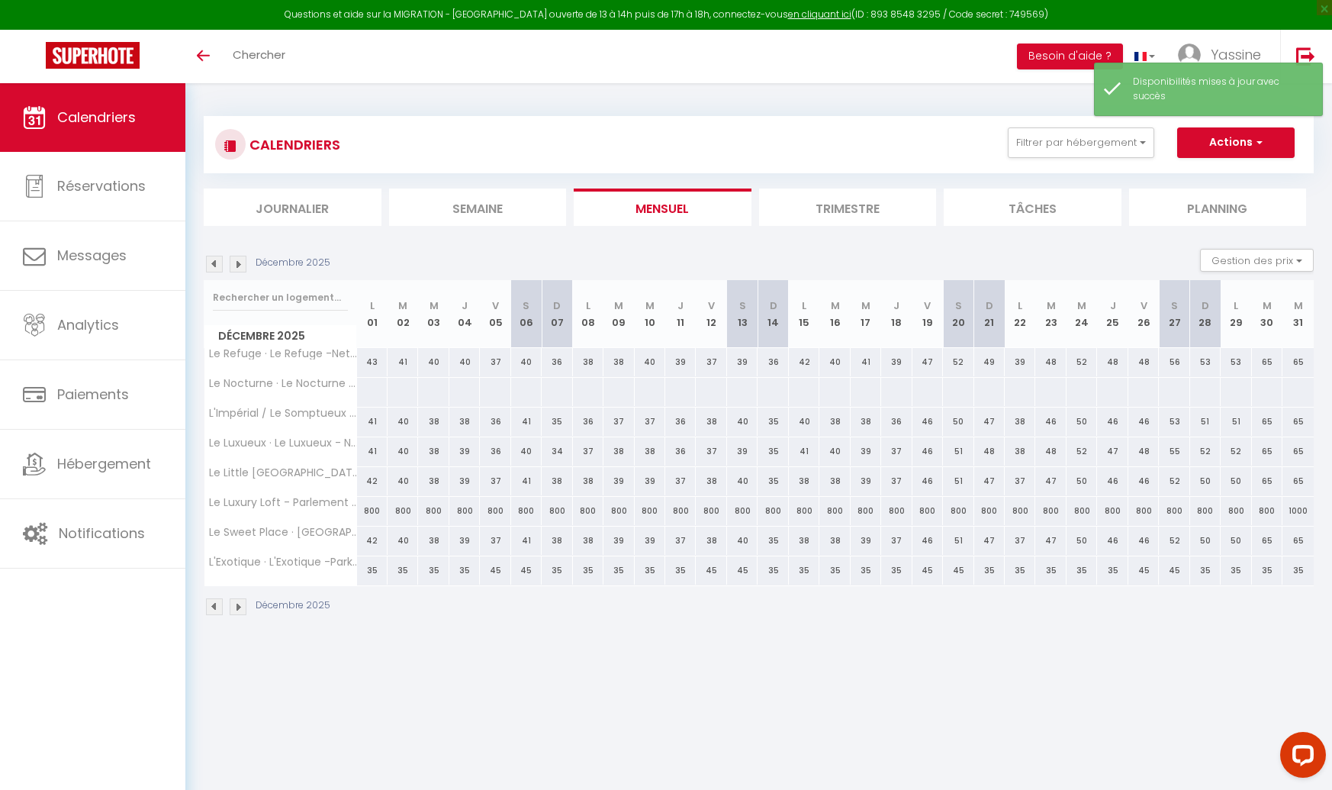
click at [215, 265] on img at bounding box center [214, 264] width 17 height 17
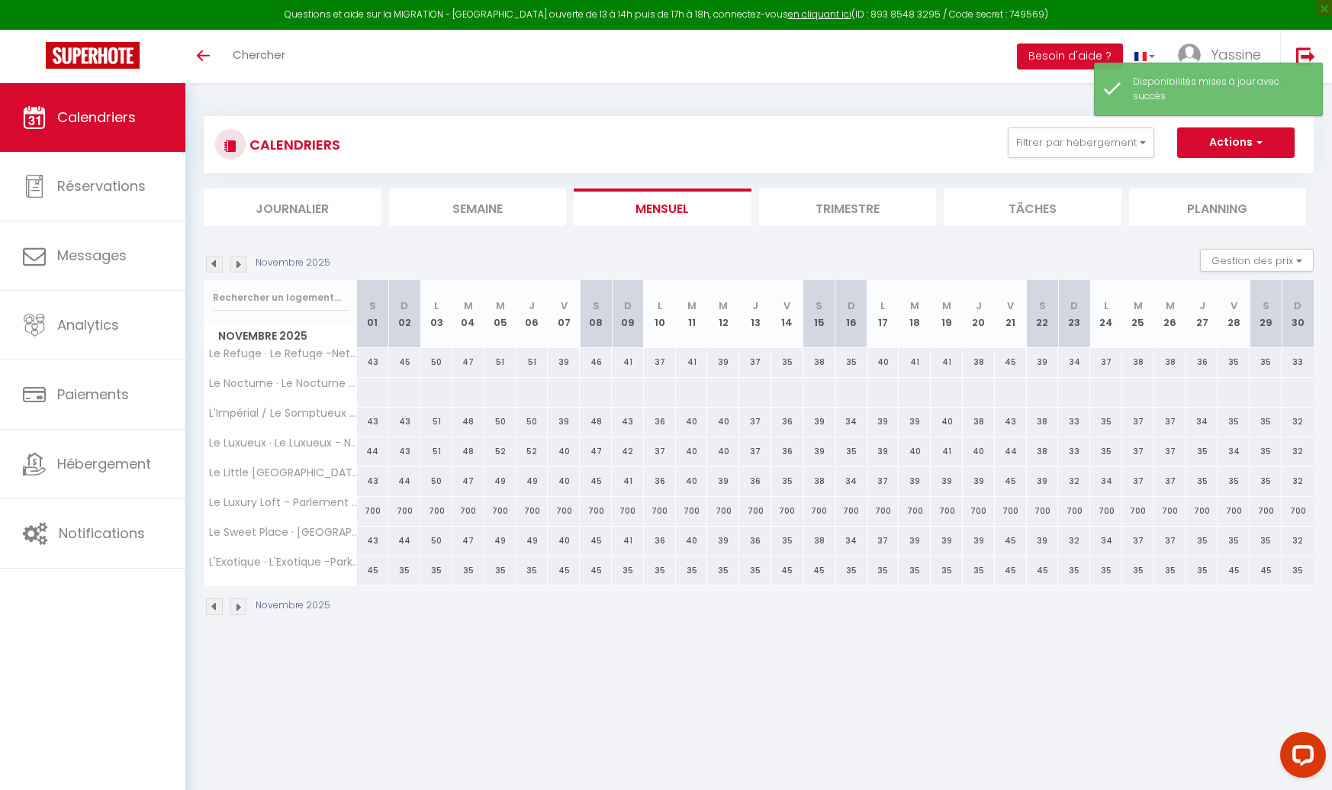
click at [215, 265] on img at bounding box center [214, 264] width 17 height 17
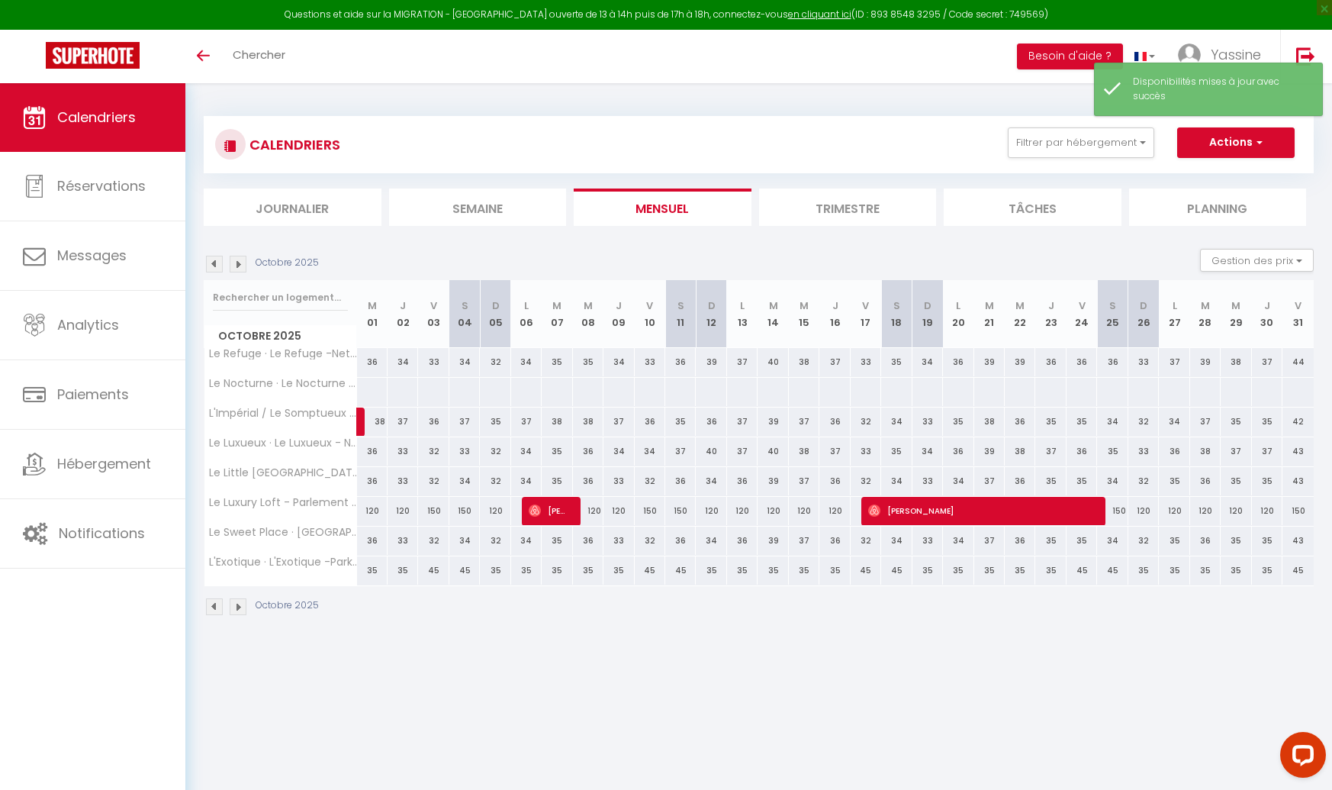
click at [215, 265] on img at bounding box center [214, 264] width 17 height 17
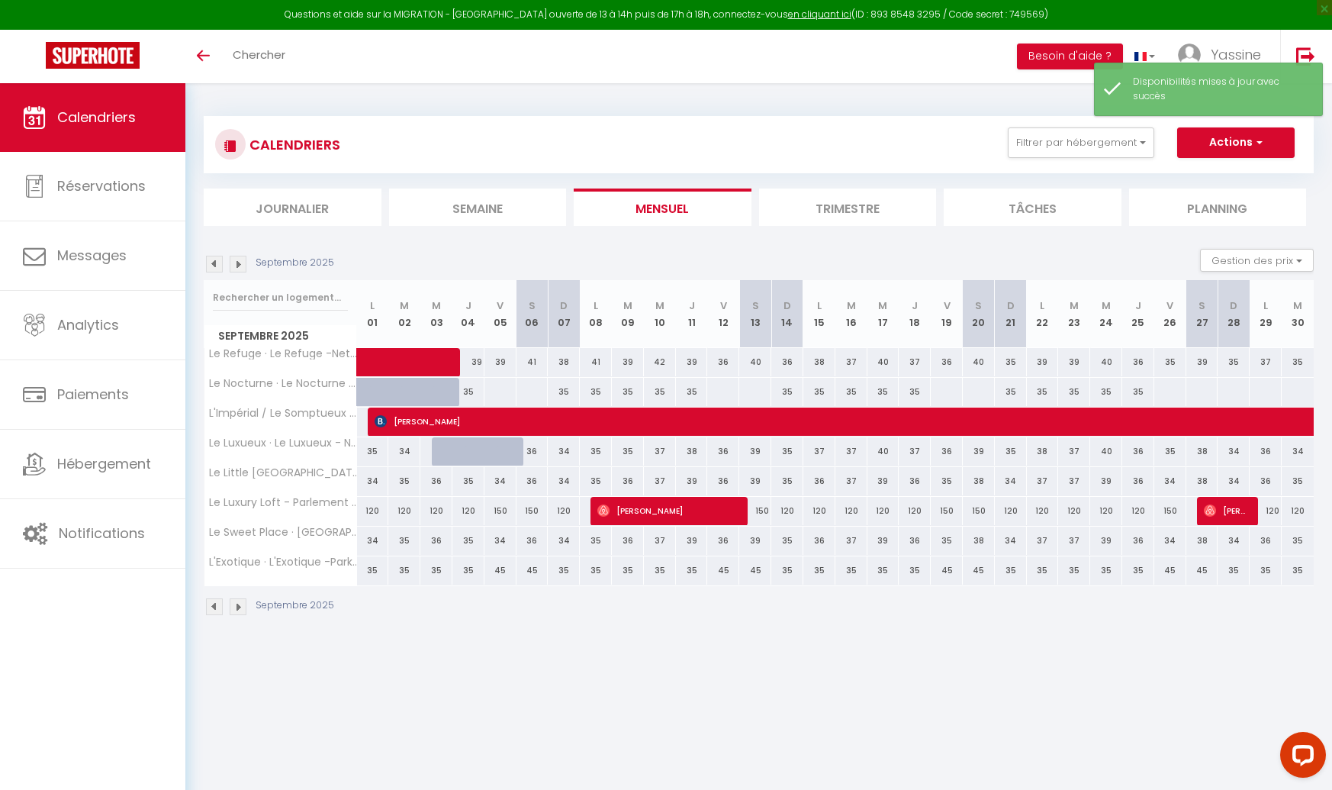
click at [497, 386] on div at bounding box center [500, 392] width 33 height 28
select select "1"
type input "Ven 05 Septembre 2025"
type input "Sam 06 Septembre 2025"
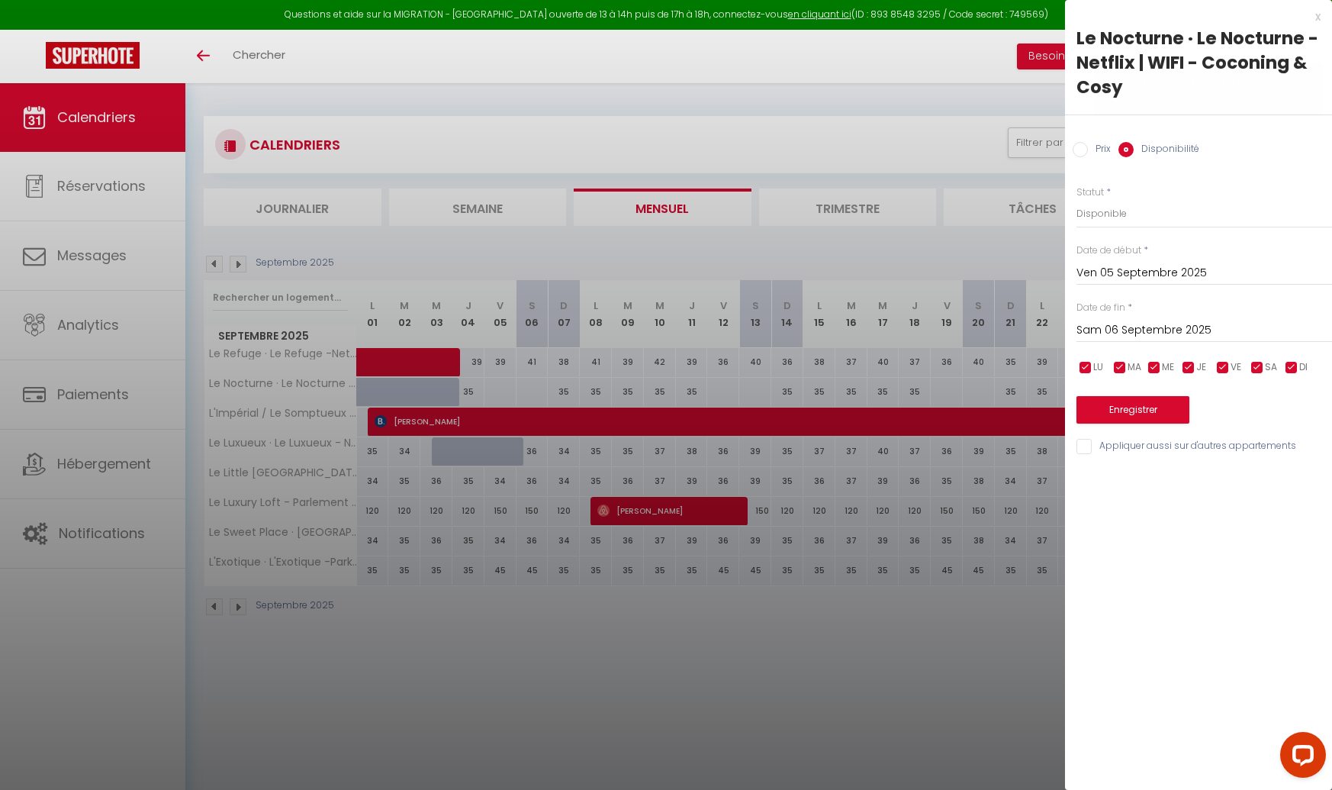
drag, startPoint x: 1080, startPoint y: 153, endPoint x: 1087, endPoint y: 165, distance: 14.0
click at [1080, 153] on input "Prix" at bounding box center [1080, 149] width 15 height 15
radio input "true"
radio input "false"
click at [1102, 218] on input "Prix" at bounding box center [1205, 212] width 256 height 27
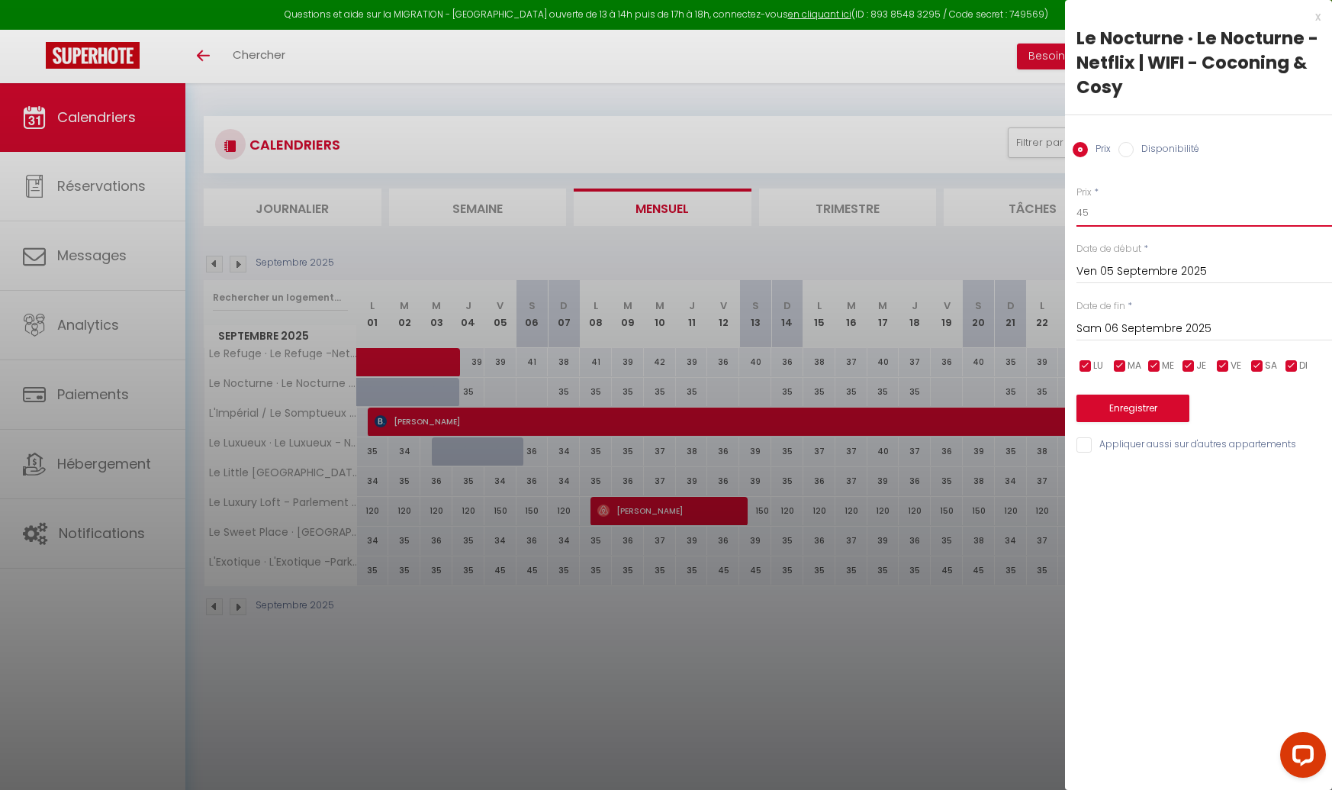
type input "45"
click at [1144, 327] on input "Sam 06 Septembre 2025" at bounding box center [1205, 329] width 256 height 20
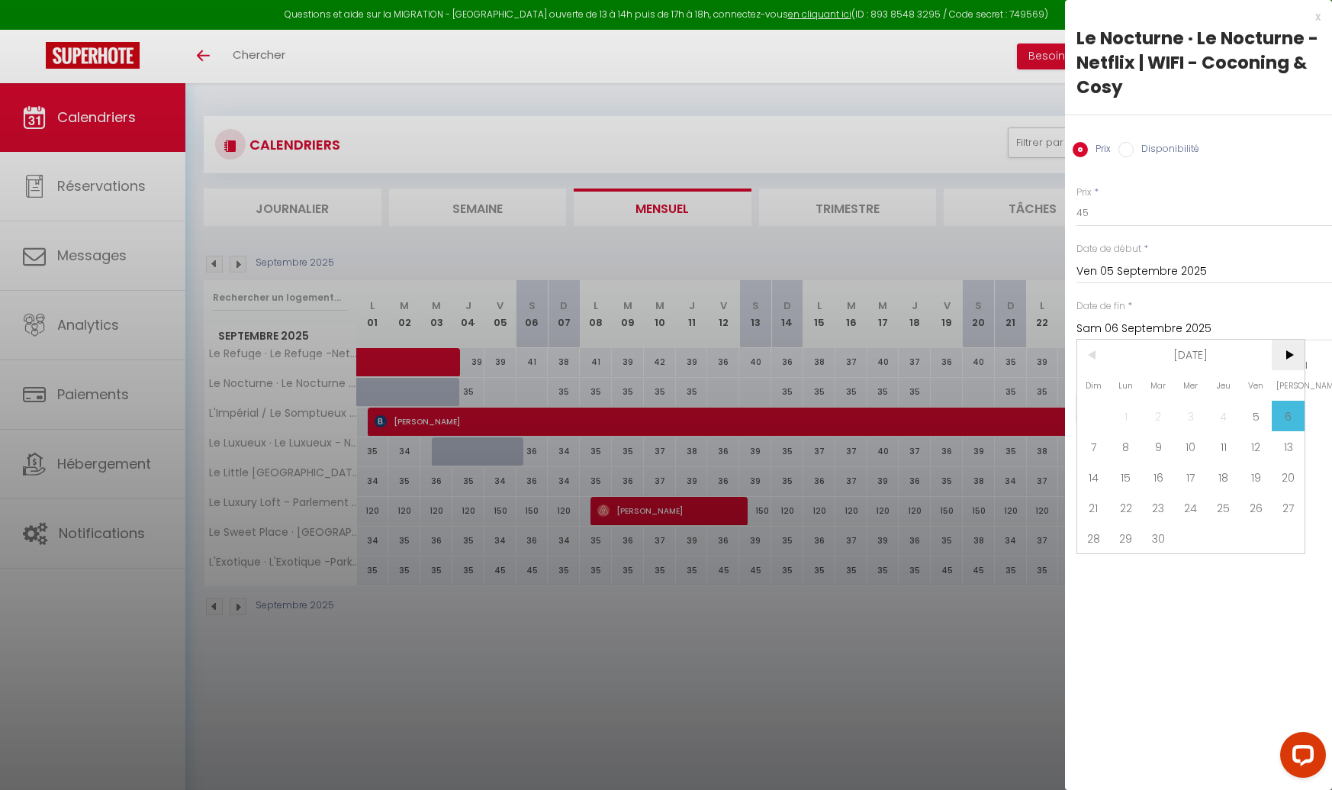
click at [1292, 354] on span ">" at bounding box center [1288, 355] width 33 height 31
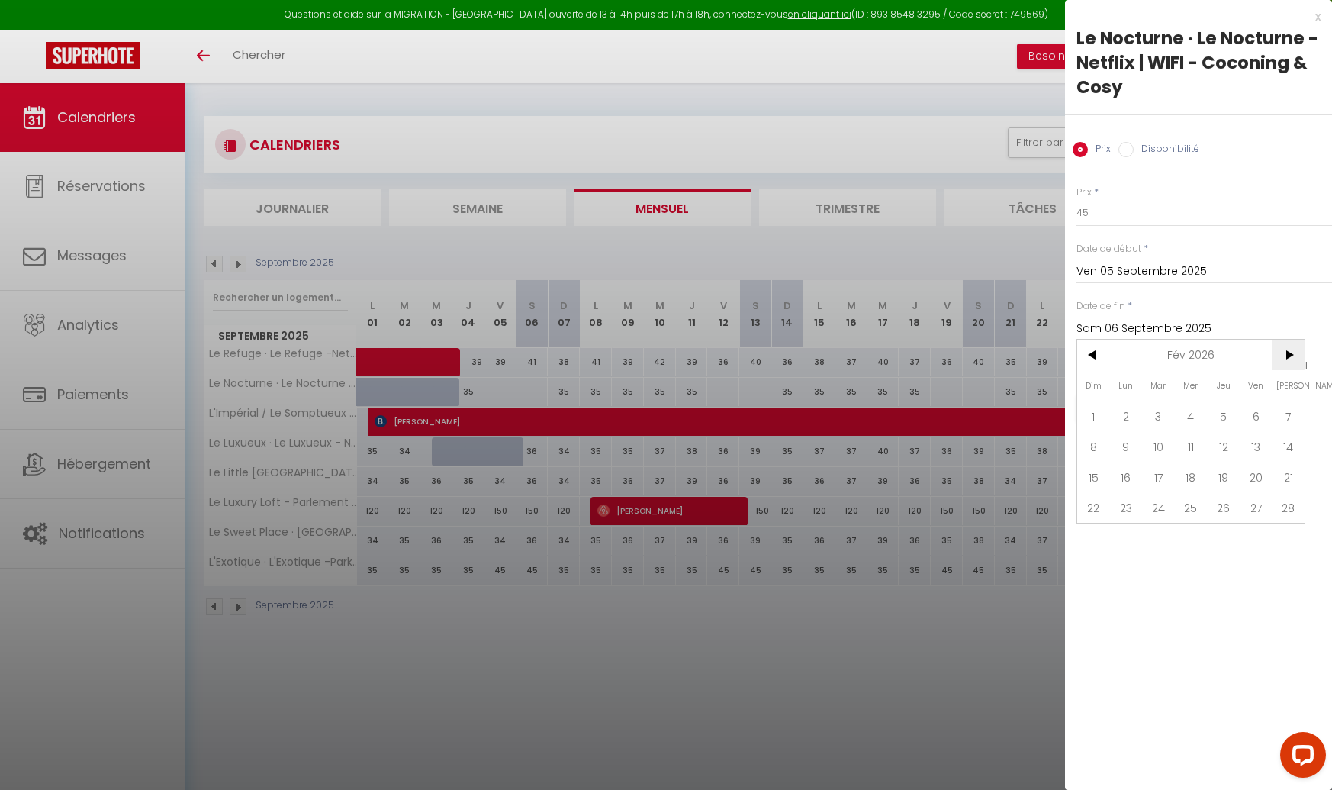
click at [1292, 354] on span ">" at bounding box center [1288, 355] width 33 height 31
click at [1291, 354] on span ">" at bounding box center [1288, 355] width 33 height 31
click at [1290, 355] on span ">" at bounding box center [1288, 355] width 33 height 31
click at [1286, 356] on span ">" at bounding box center [1288, 355] width 33 height 31
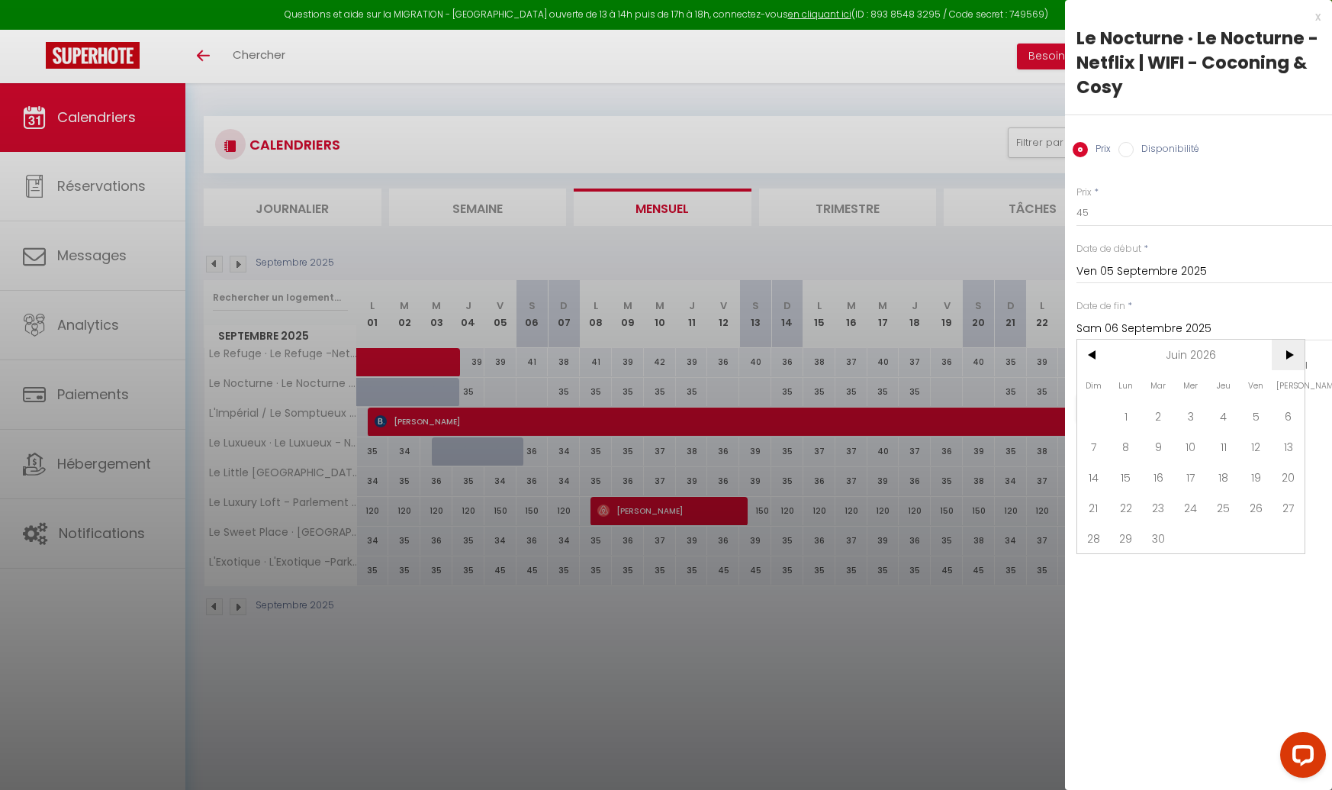
click at [1286, 356] on span ">" at bounding box center [1288, 355] width 33 height 31
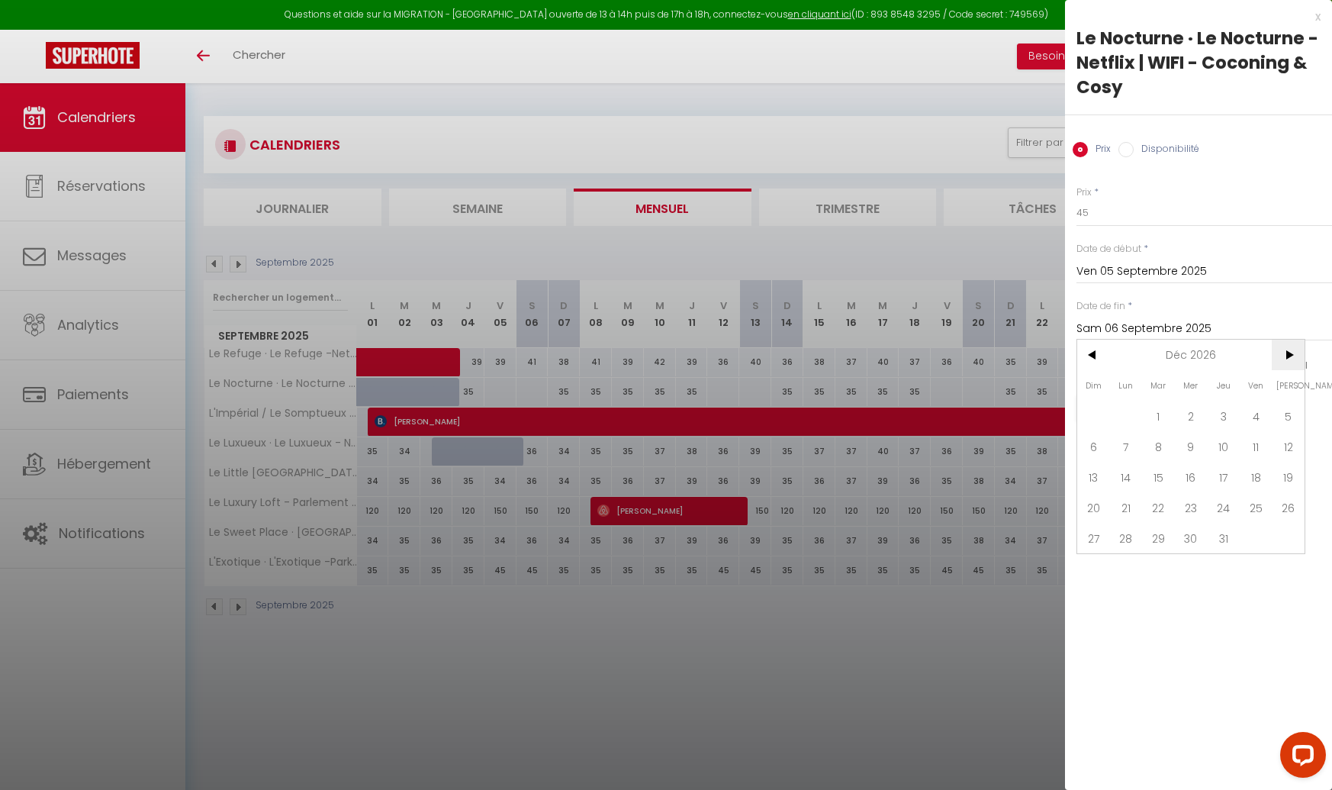
click at [1286, 356] on span ">" at bounding box center [1288, 355] width 33 height 31
drag, startPoint x: 1100, startPoint y: 564, endPoint x: 1183, endPoint y: 473, distance: 123.1
click at [1100, 564] on span "31" at bounding box center [1093, 568] width 33 height 31
type input "Dim 31 Janvier 2027"
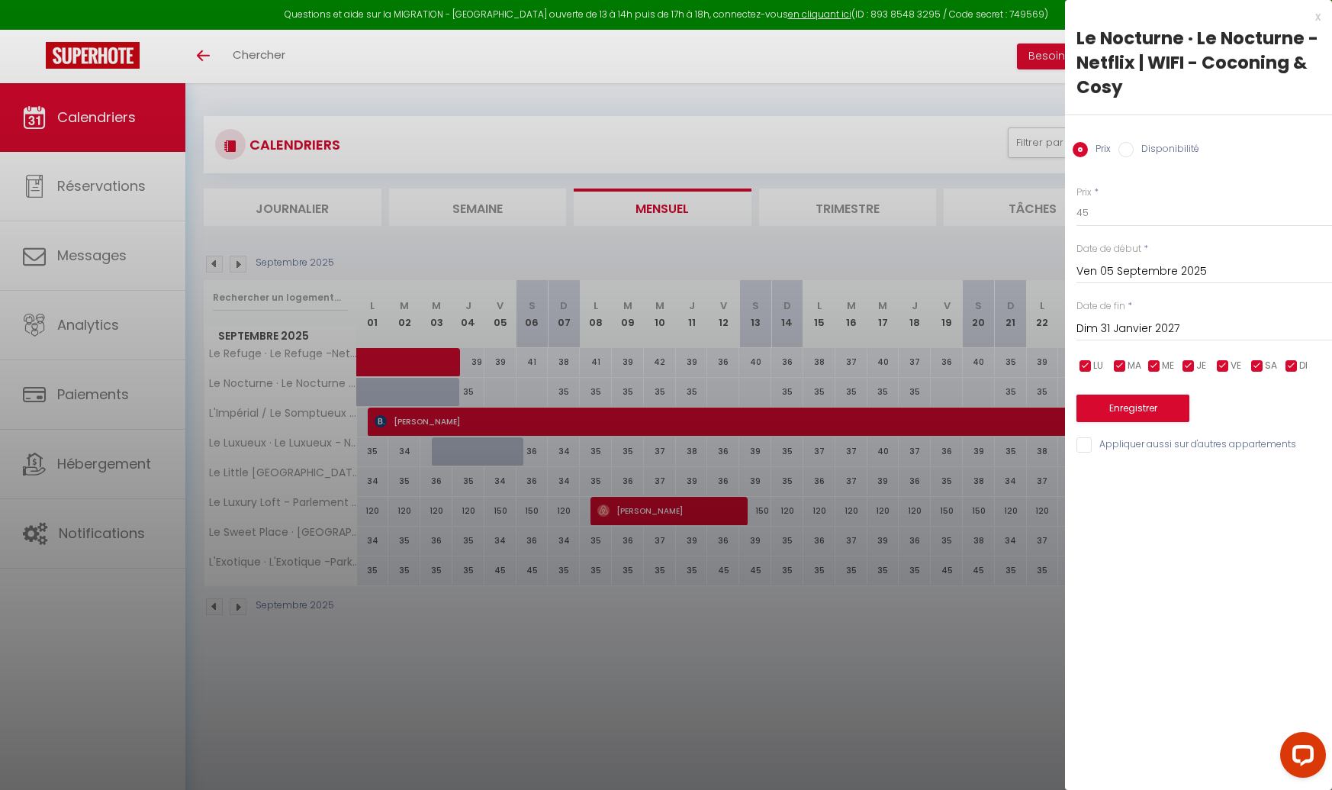
drag, startPoint x: 1289, startPoint y: 363, endPoint x: 1217, endPoint y: 372, distance: 72.3
click at [1285, 363] on input "checkbox" at bounding box center [1291, 366] width 15 height 15
checkbox input "false"
drag, startPoint x: 1197, startPoint y: 366, endPoint x: 1179, endPoint y: 366, distance: 18.3
click at [1196, 366] on span "JE" at bounding box center [1201, 366] width 10 height 14
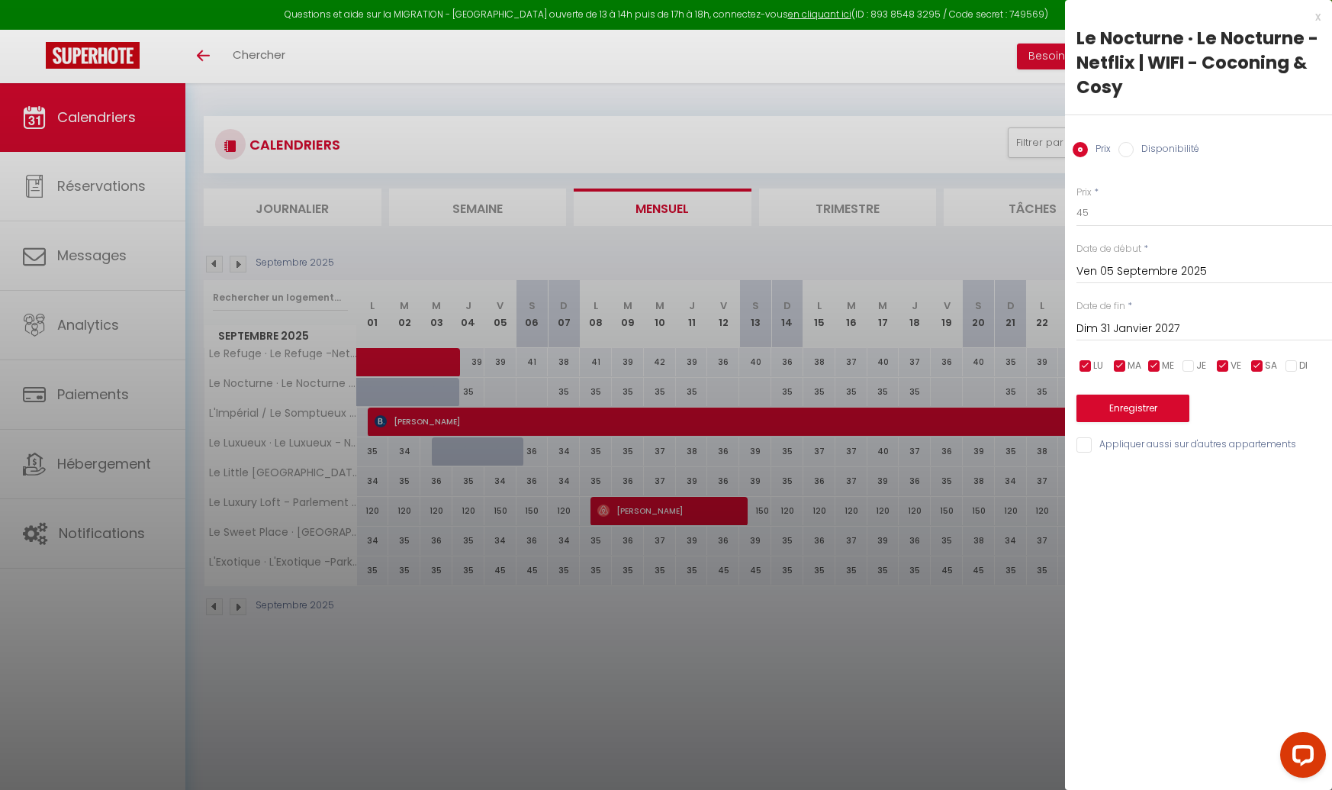
checkbox input "false"
drag, startPoint x: 1161, startPoint y: 365, endPoint x: 1143, endPoint y: 365, distance: 18.3
click at [1161, 365] on input "checkbox" at bounding box center [1154, 366] width 15 height 15
checkbox input "false"
click at [1128, 365] on span "MA" at bounding box center [1135, 366] width 14 height 14
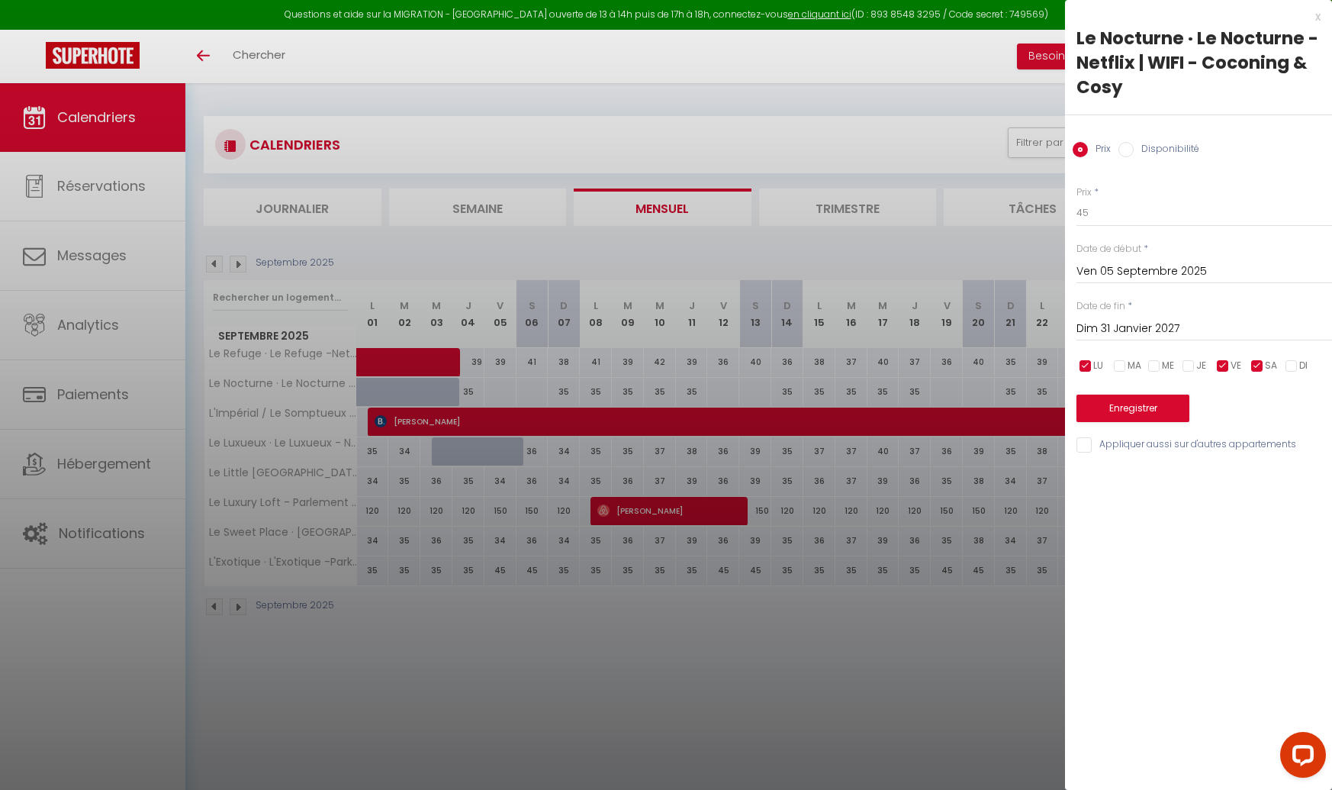
checkbox input "false"
click at [1108, 417] on button "Enregistrer" at bounding box center [1133, 407] width 113 height 27
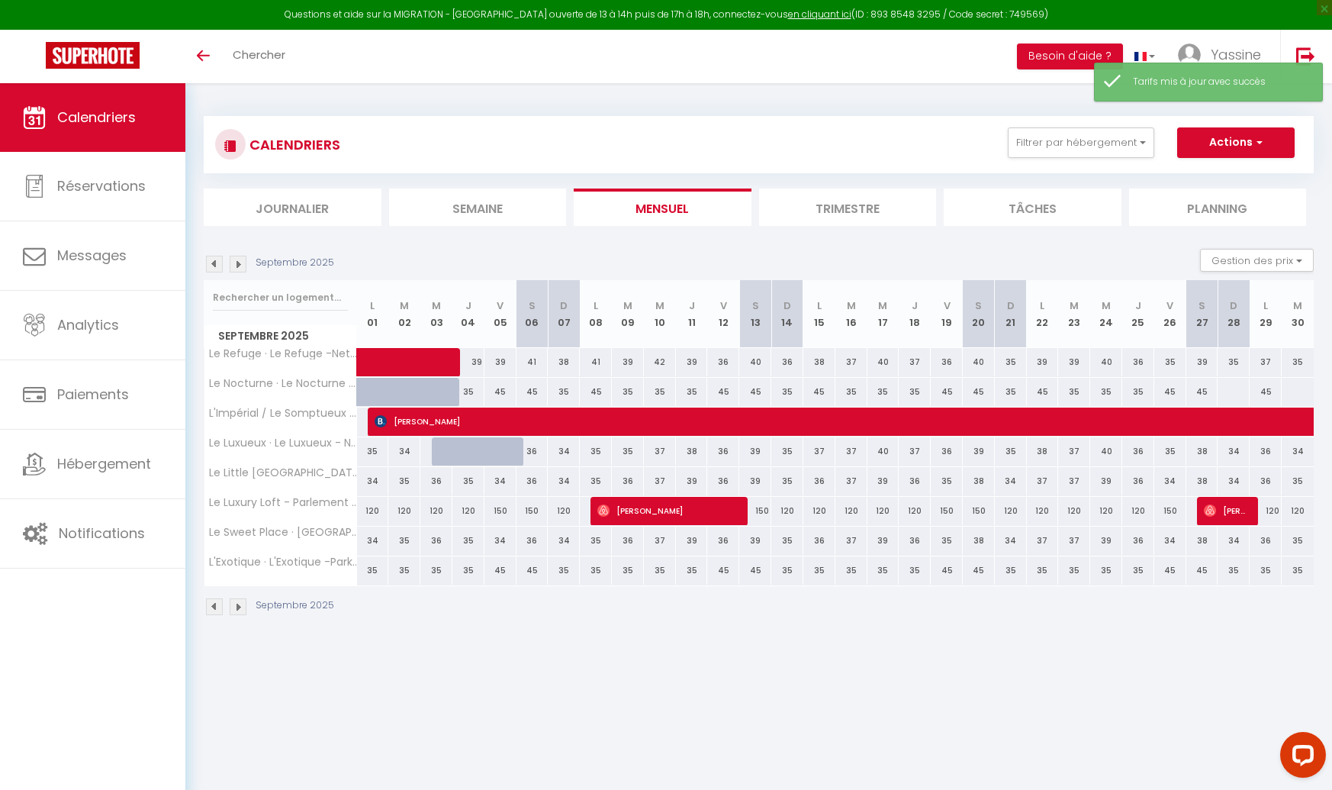
click at [498, 390] on div "45" at bounding box center [501, 392] width 32 height 28
type input "45"
type input "Ven 05 Septembre 2025"
type input "Sam 06 Septembre 2025"
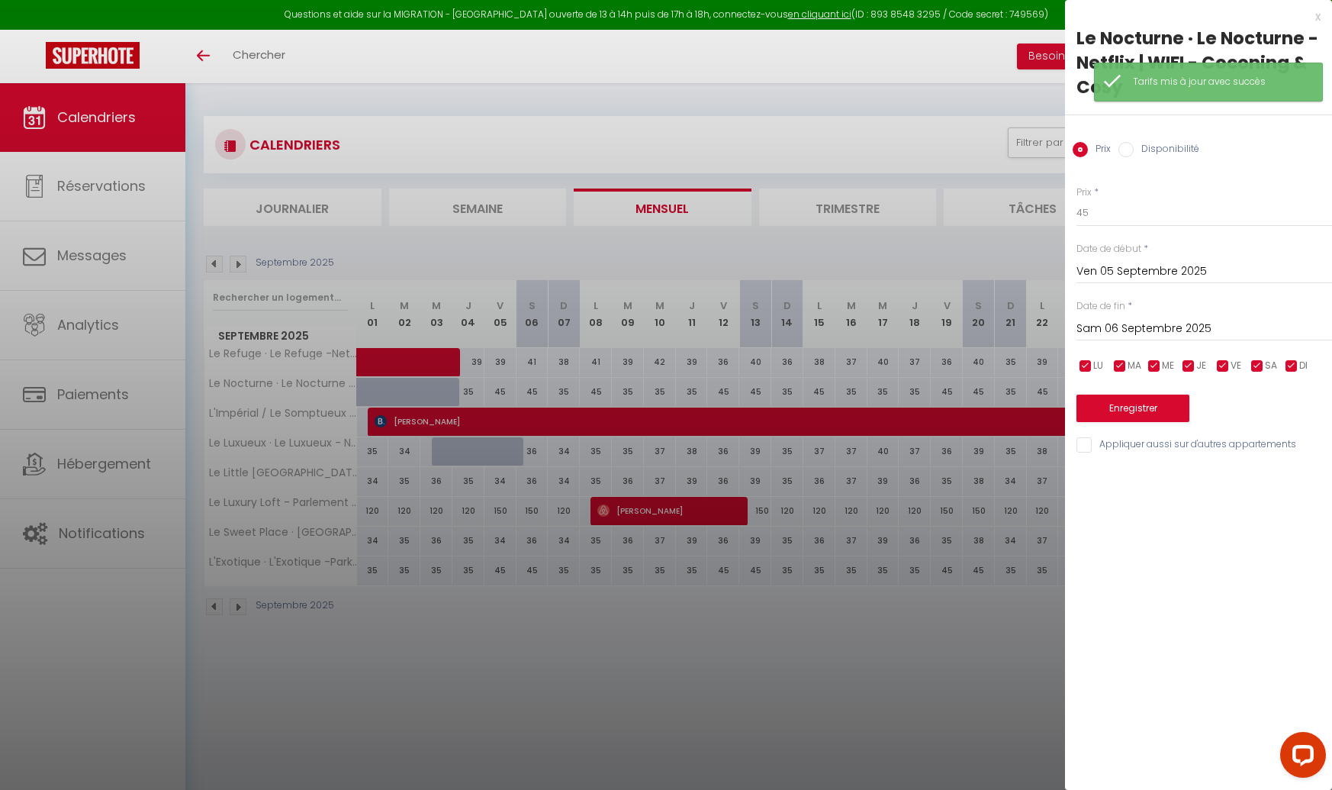
drag, startPoint x: 1086, startPoint y: 369, endPoint x: 1111, endPoint y: 367, distance: 25.2
click at [1086, 369] on input "checkbox" at bounding box center [1085, 366] width 15 height 15
checkbox input "false"
click at [1125, 366] on input "checkbox" at bounding box center [1120, 366] width 15 height 15
checkbox input "false"
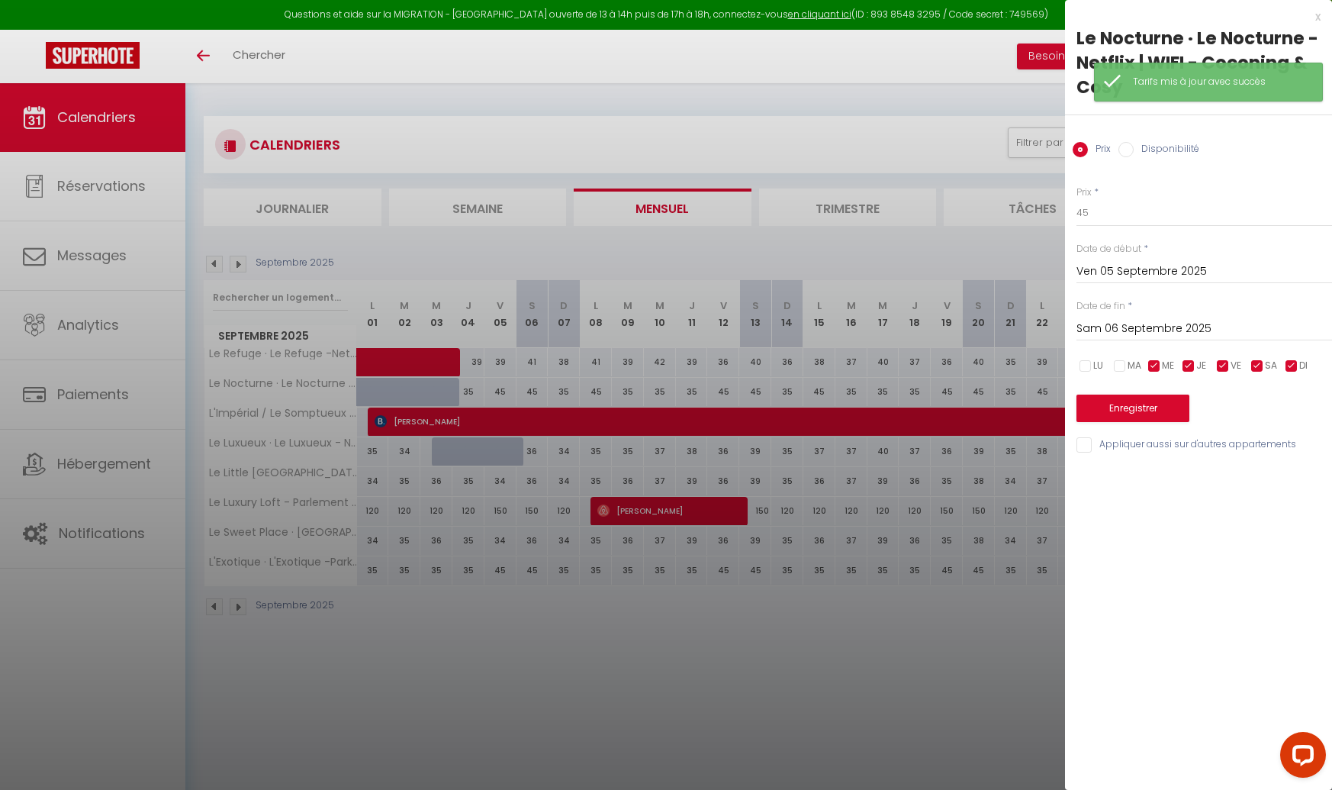
drag, startPoint x: 1158, startPoint y: 365, endPoint x: 1174, endPoint y: 365, distance: 16.0
click at [1158, 365] on input "checkbox" at bounding box center [1154, 366] width 15 height 15
checkbox input "false"
click at [1191, 364] on input "checkbox" at bounding box center [1188, 366] width 15 height 15
checkbox input "false"
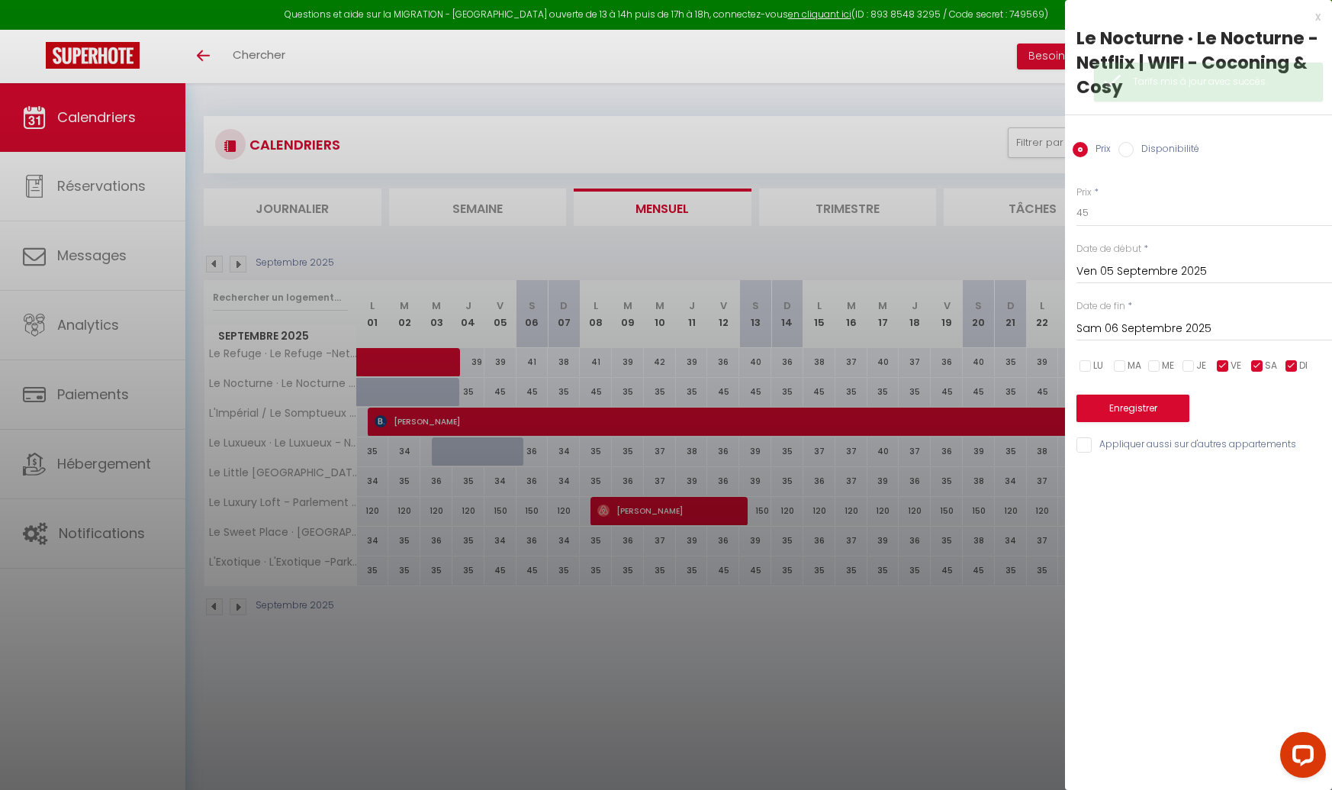
click at [1296, 365] on input "checkbox" at bounding box center [1291, 366] width 15 height 15
checkbox input "false"
drag, startPoint x: 1113, startPoint y: 321, endPoint x: 1194, endPoint y: 327, distance: 81.8
click at [1113, 321] on input "Sam 06 Septembre 2025" at bounding box center [1205, 329] width 256 height 20
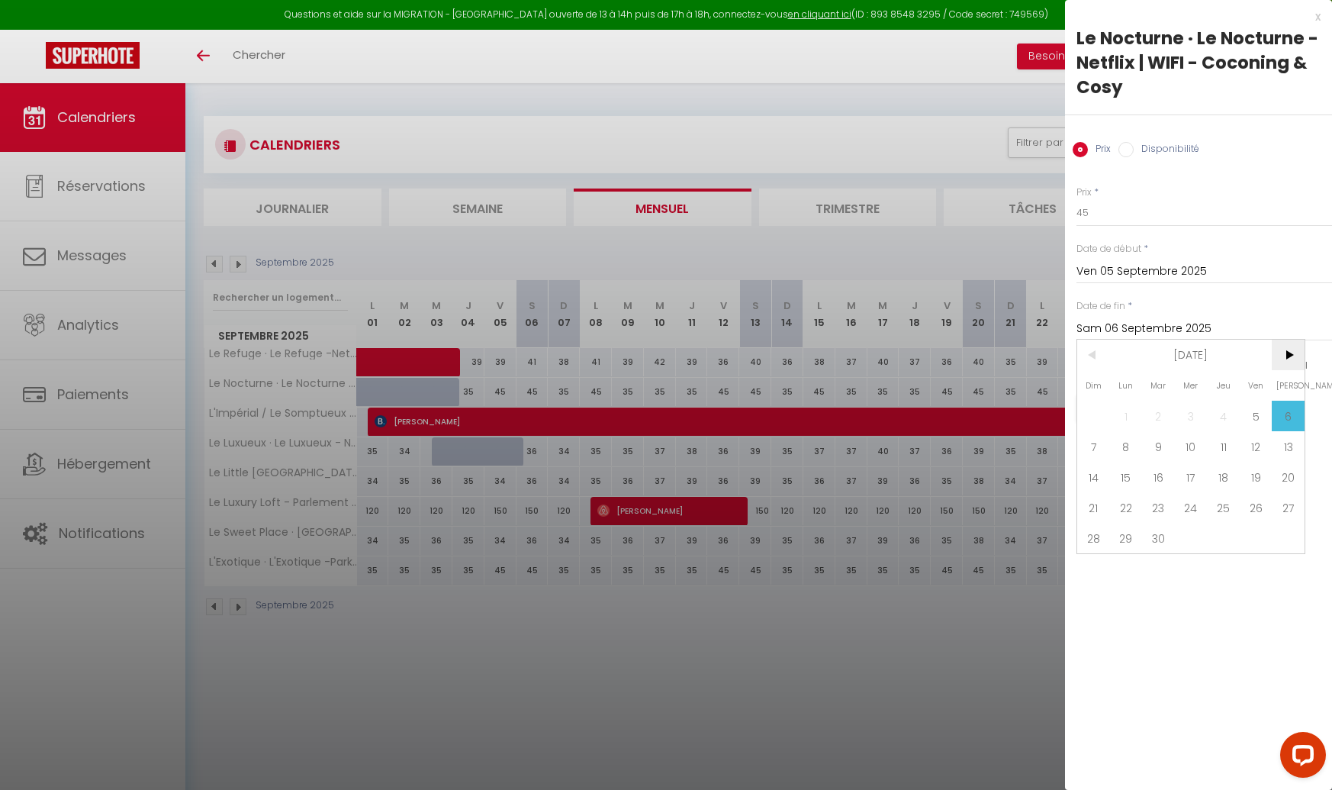
click at [1282, 355] on span ">" at bounding box center [1288, 355] width 33 height 31
click at [1282, 354] on span ">" at bounding box center [1288, 355] width 33 height 31
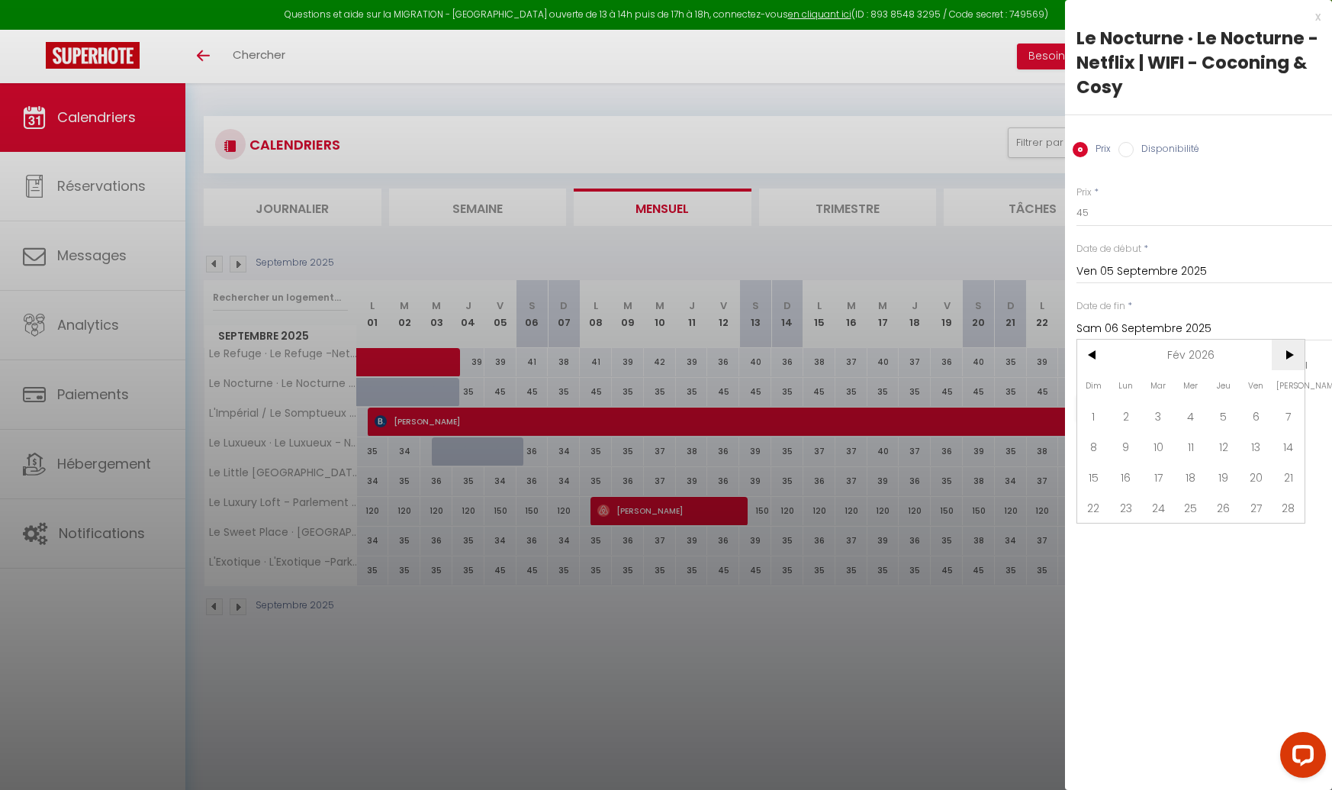
click at [1282, 354] on span ">" at bounding box center [1288, 355] width 33 height 31
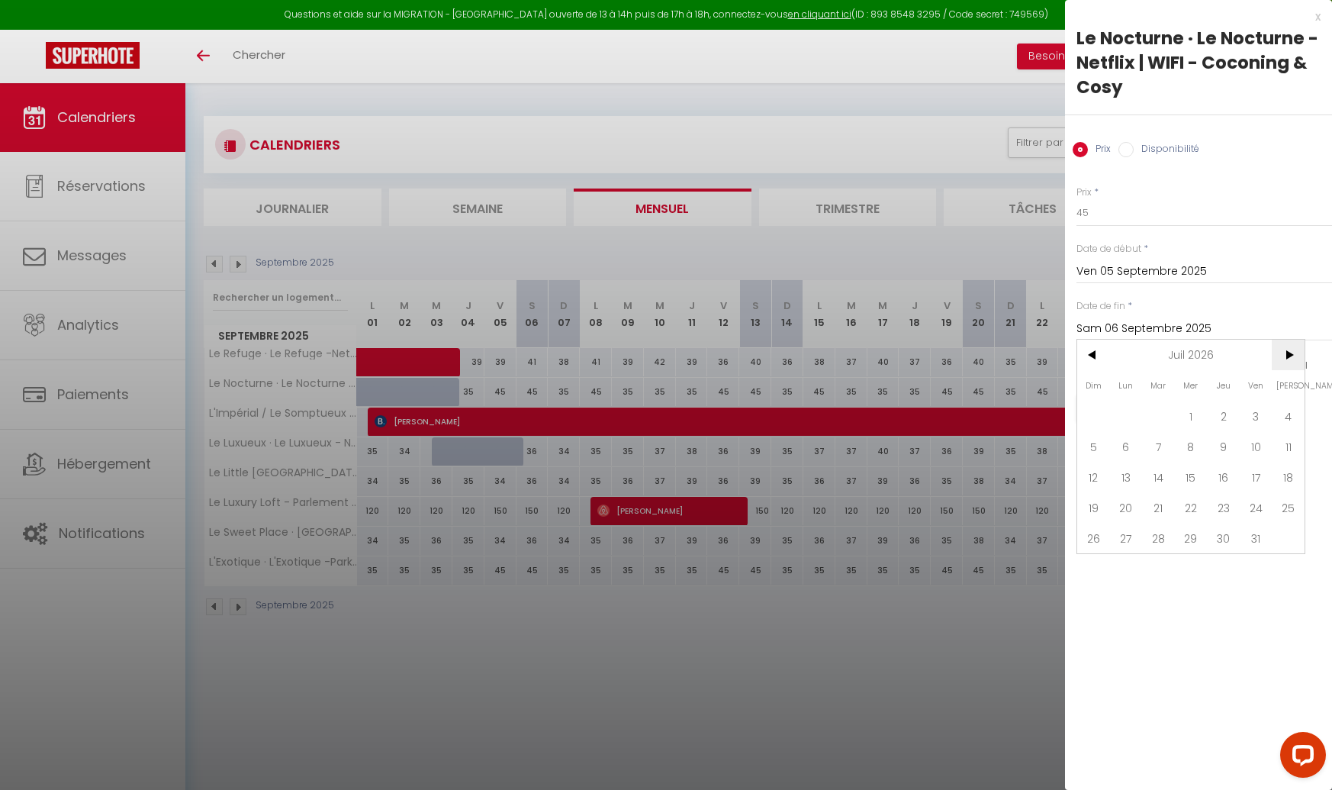
click at [1282, 354] on span ">" at bounding box center [1288, 355] width 33 height 31
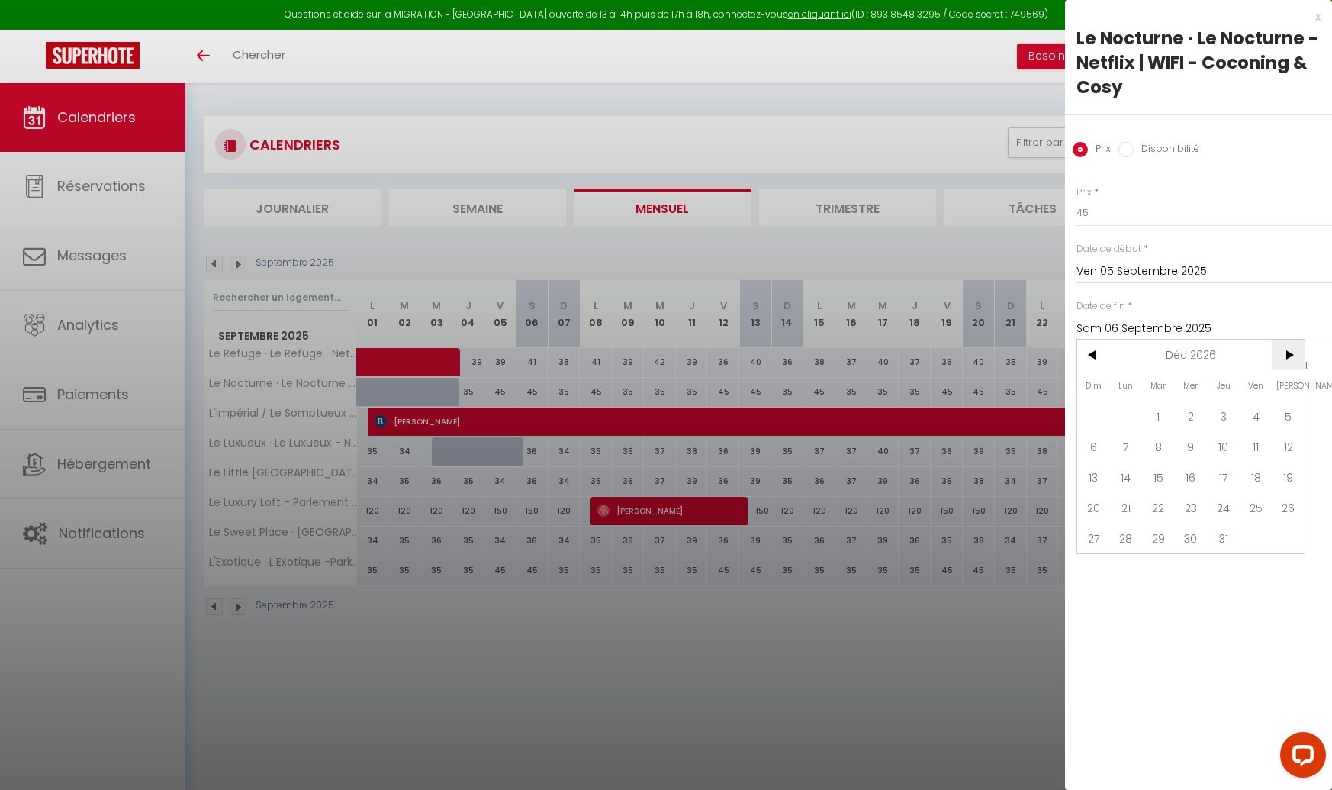
click at [1281, 353] on span ">" at bounding box center [1288, 355] width 33 height 31
drag, startPoint x: 1092, startPoint y: 563, endPoint x: 1098, endPoint y: 550, distance: 14.3
click at [1092, 563] on span "31" at bounding box center [1093, 568] width 33 height 31
type input "Dim 31 Janvier 2027"
click at [1128, 410] on button "Enregistrer" at bounding box center [1133, 407] width 113 height 27
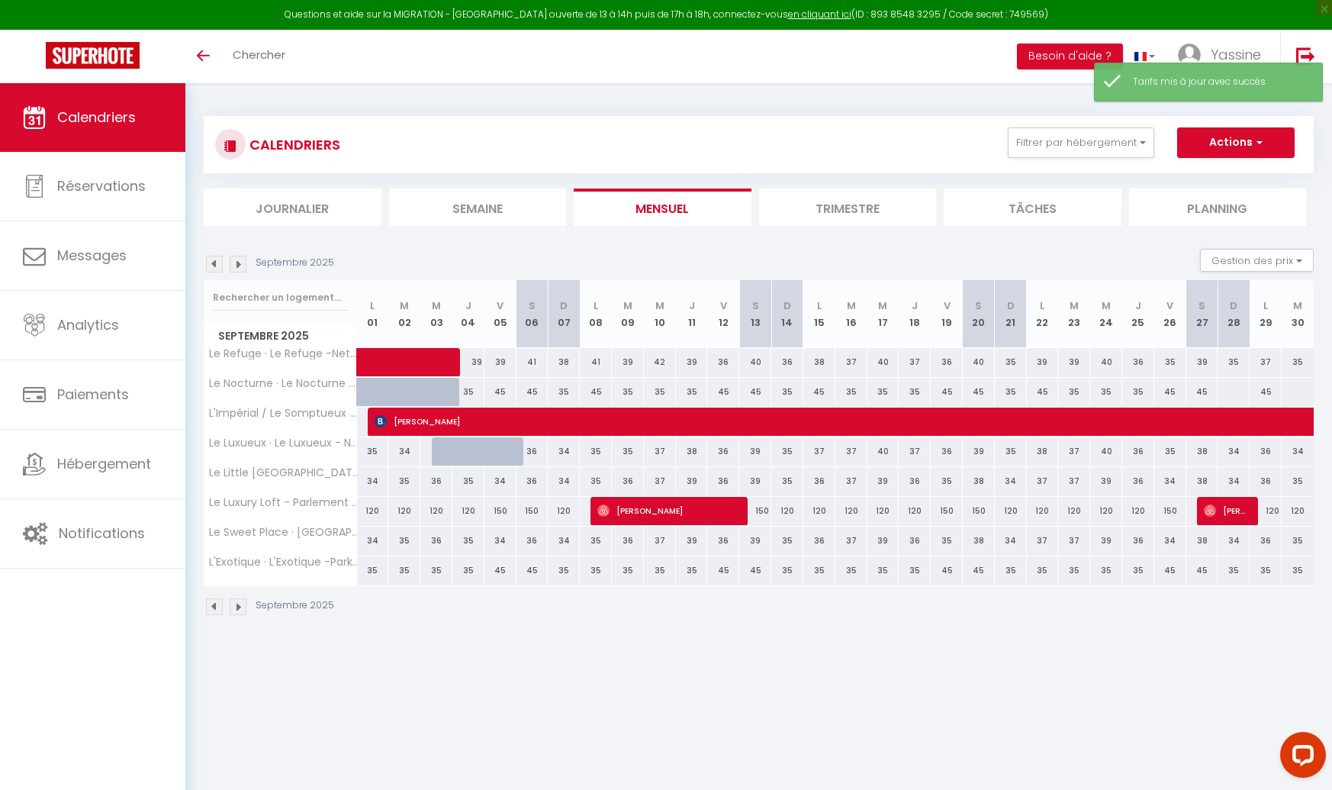
click at [488, 392] on div "45" at bounding box center [501, 392] width 32 height 28
type input "45"
type input "Ven 05 Septembre 2025"
type input "Sam 06 Septembre 2025"
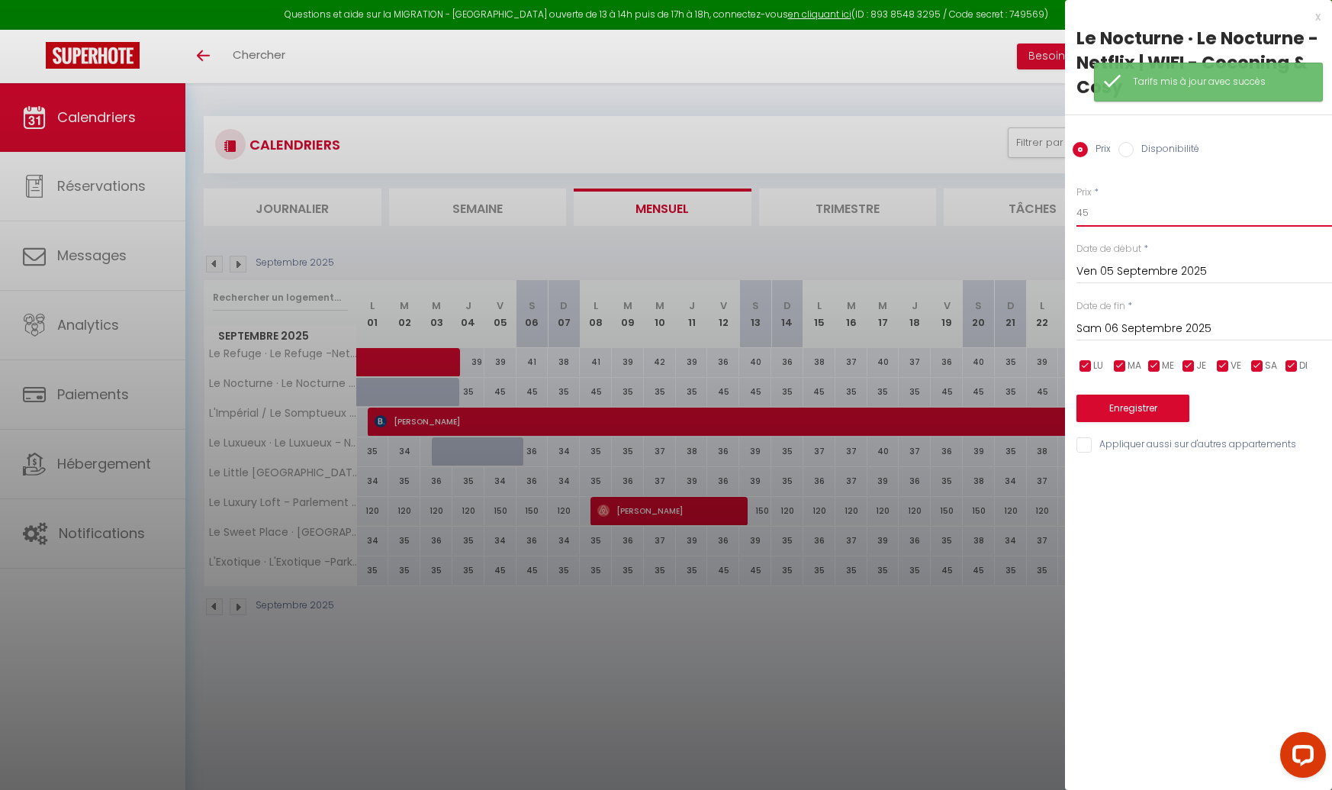
drag, startPoint x: 1095, startPoint y: 212, endPoint x: 1032, endPoint y: 210, distance: 62.6
click at [1032, 210] on body "Questions et aide sur la MIGRATION - Salle Zoom ouverte de 13 à 14h puis de 17h…" at bounding box center [666, 478] width 1332 height 790
type input "35"
click at [1137, 353] on div "Prix * 35 Statut * Disponible Indisponible Date de début * Ven 05 Septembre 202…" at bounding box center [1198, 310] width 267 height 288
click at [1136, 330] on input "Sam 06 Septembre 2025" at bounding box center [1205, 329] width 256 height 20
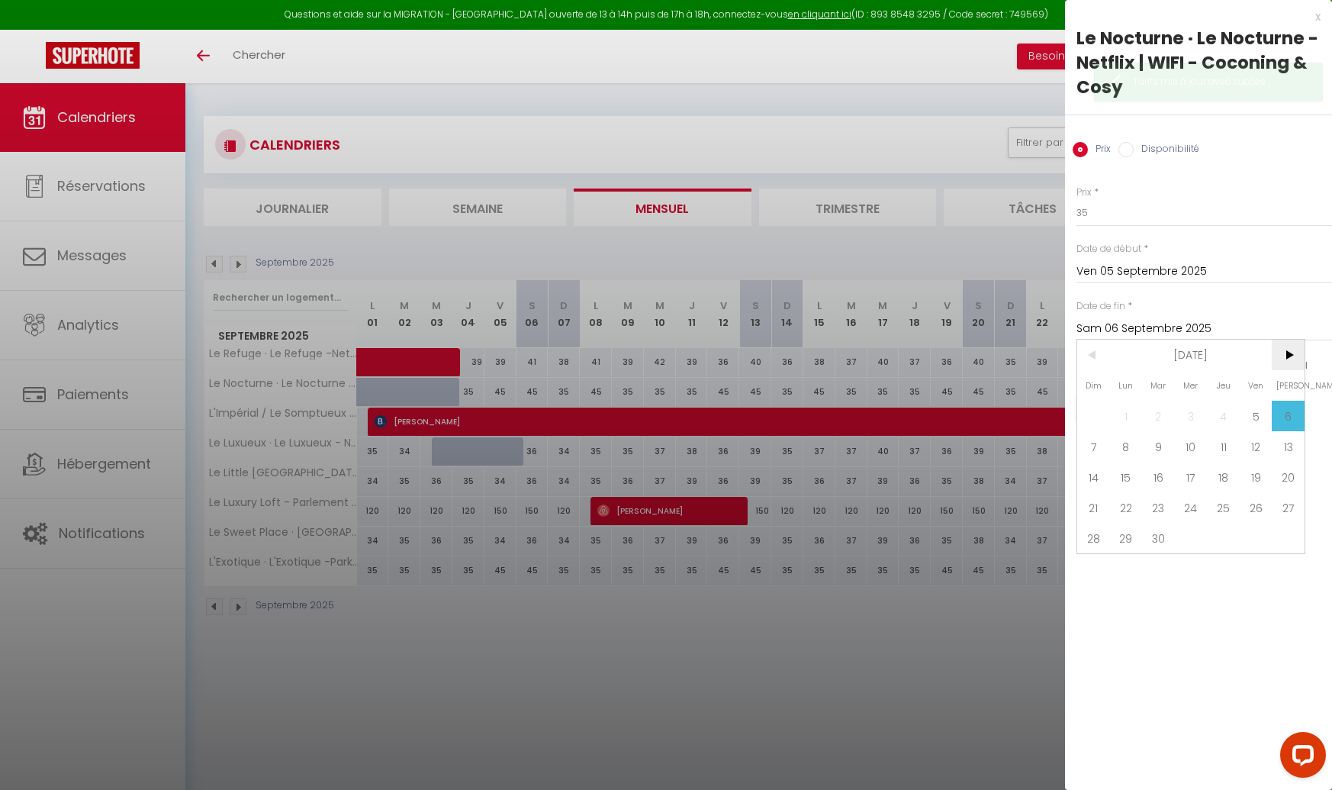
click at [1291, 354] on span ">" at bounding box center [1288, 355] width 33 height 31
click at [1291, 355] on span ">" at bounding box center [1288, 355] width 33 height 31
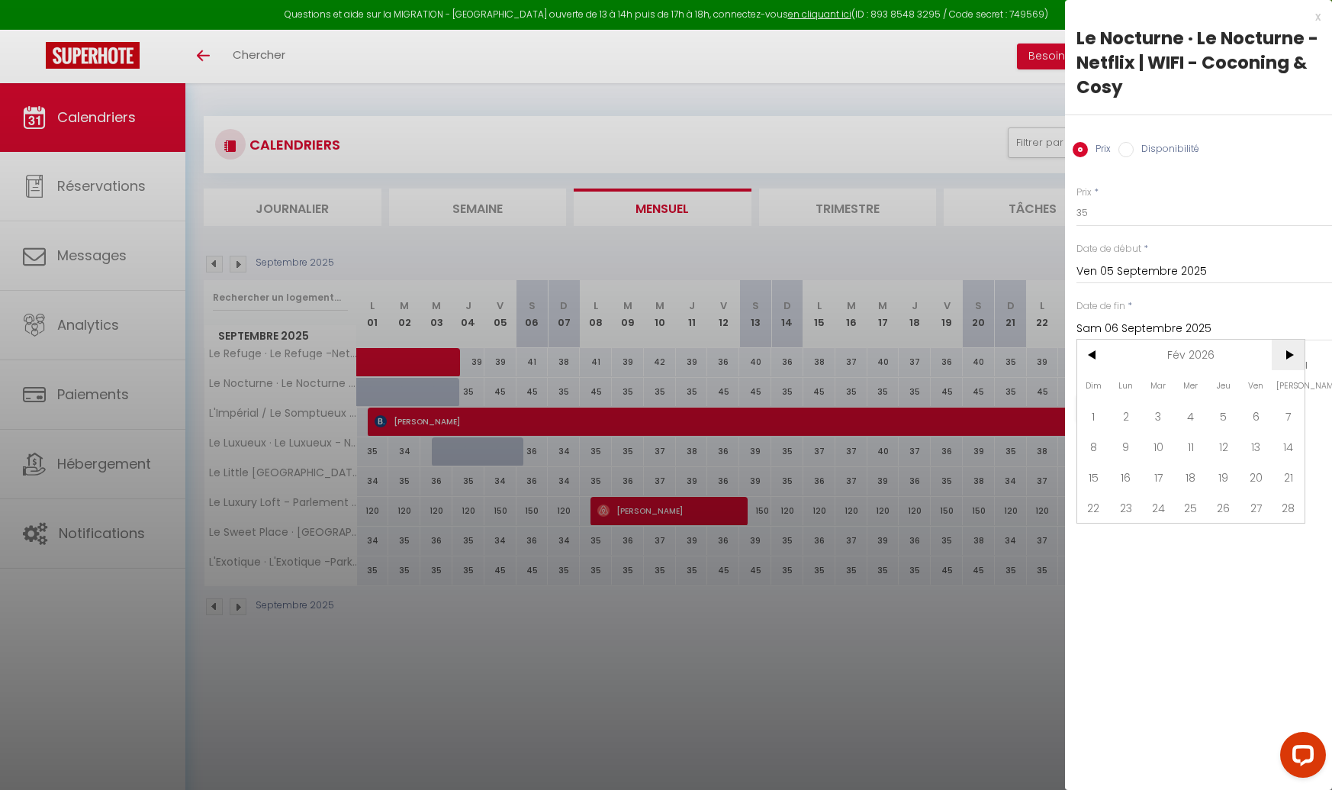
click at [1291, 355] on span ">" at bounding box center [1288, 355] width 33 height 31
click at [1292, 355] on span ">" at bounding box center [1288, 355] width 33 height 31
click at [1293, 355] on span ">" at bounding box center [1288, 355] width 33 height 31
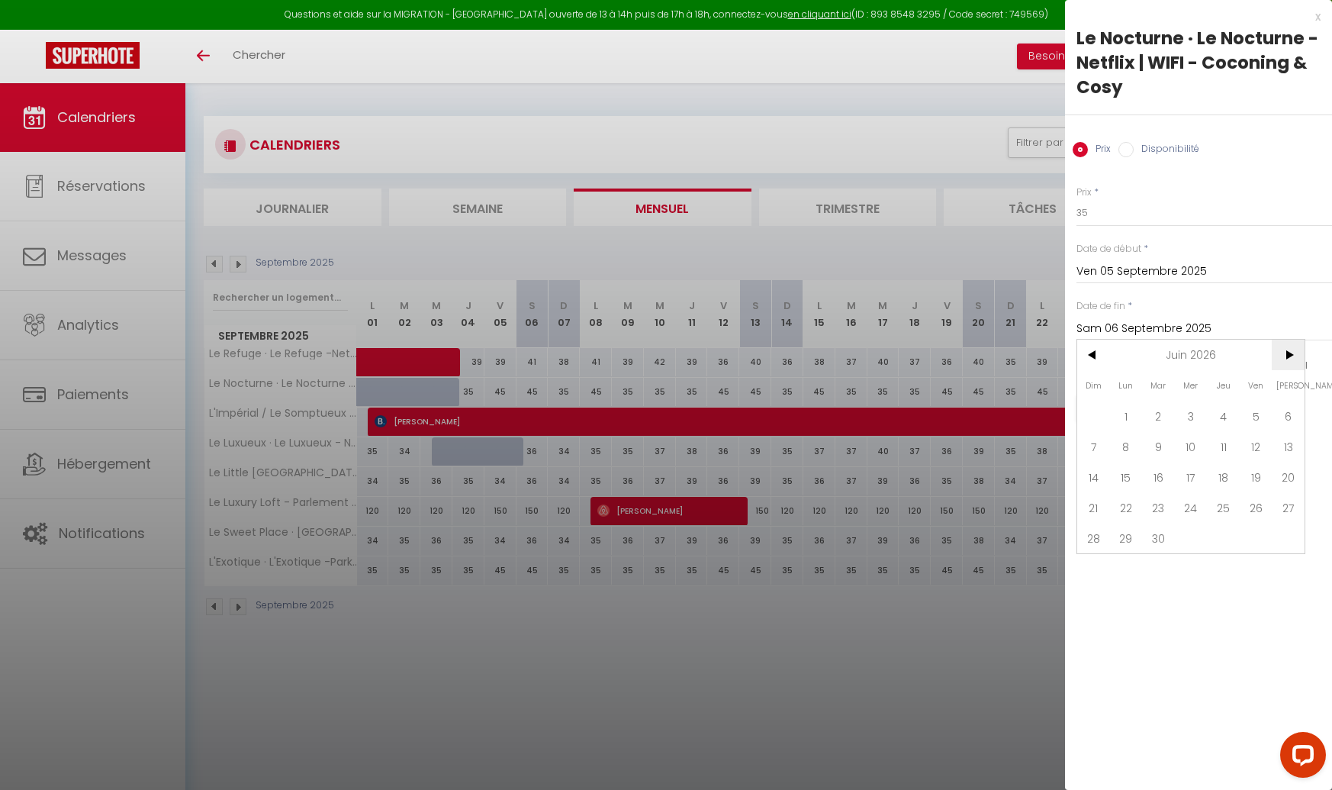
click at [1293, 355] on span ">" at bounding box center [1288, 355] width 33 height 31
click at [1294, 355] on span ">" at bounding box center [1288, 355] width 33 height 31
click at [1295, 355] on span ">" at bounding box center [1288, 355] width 33 height 31
click at [1296, 355] on span ">" at bounding box center [1288, 355] width 33 height 31
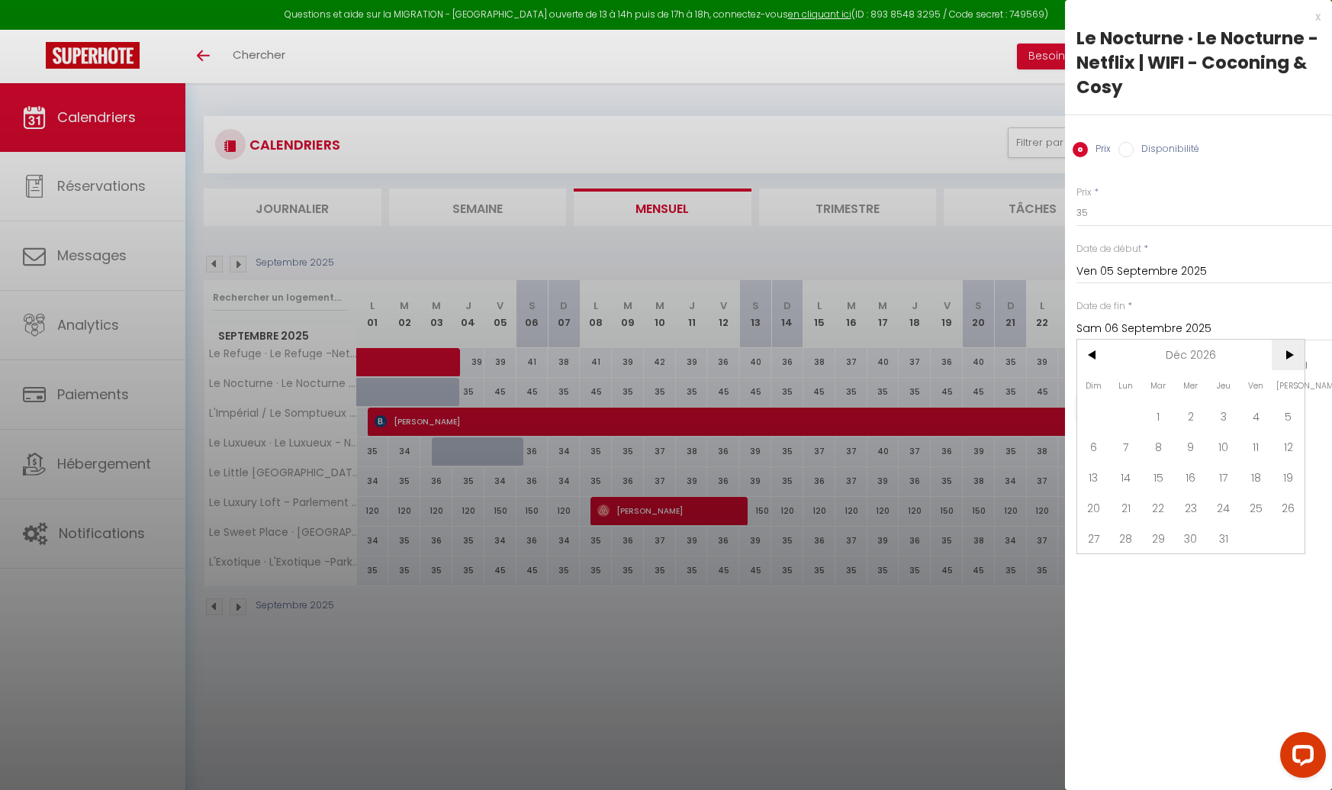
click at [1296, 355] on span ">" at bounding box center [1288, 355] width 33 height 31
click at [1091, 568] on span "31" at bounding box center [1093, 568] width 33 height 31
type input "Dim 31 Janvier 2027"
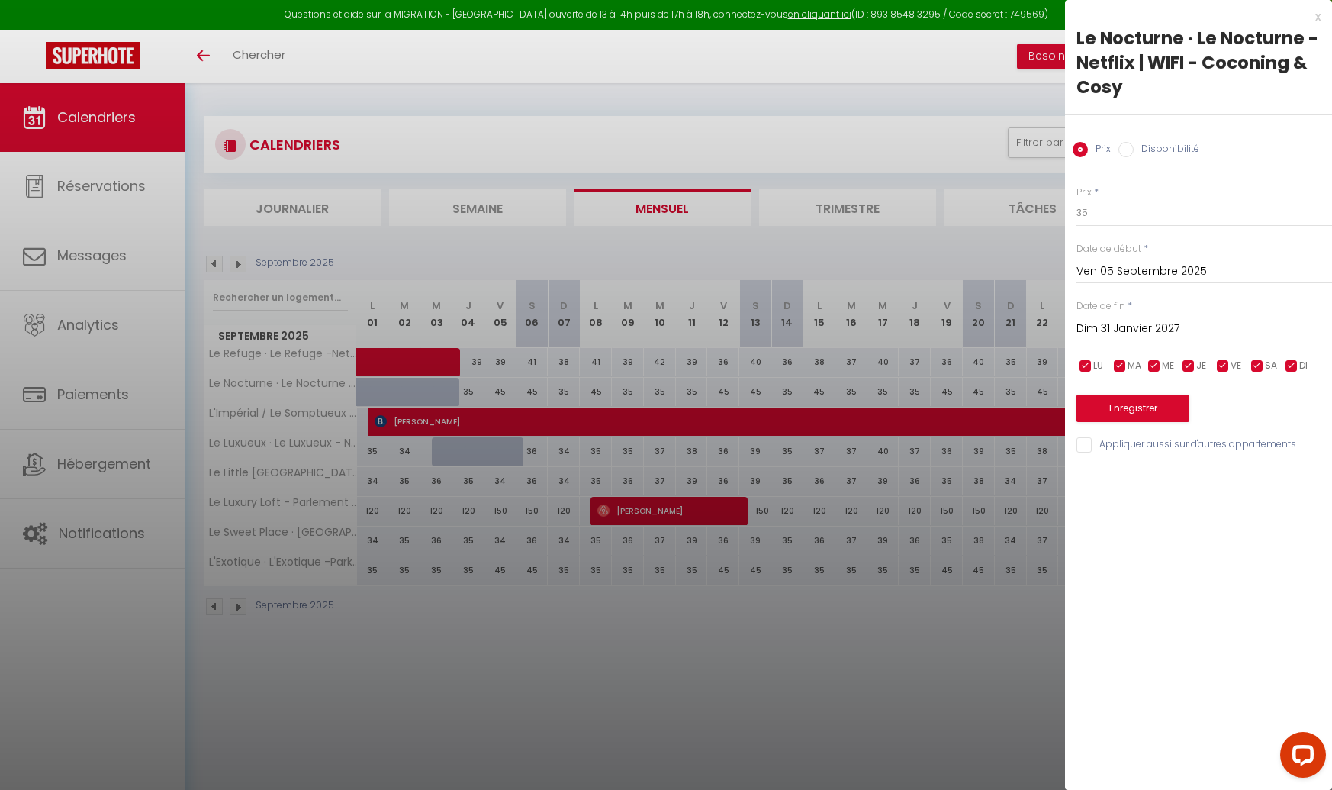
click at [1257, 368] on input "checkbox" at bounding box center [1257, 366] width 15 height 15
checkbox input "false"
drag, startPoint x: 1222, startPoint y: 365, endPoint x: 1190, endPoint y: 394, distance: 42.7
click at [1222, 365] on input "checkbox" at bounding box center [1223, 366] width 15 height 15
checkbox input "false"
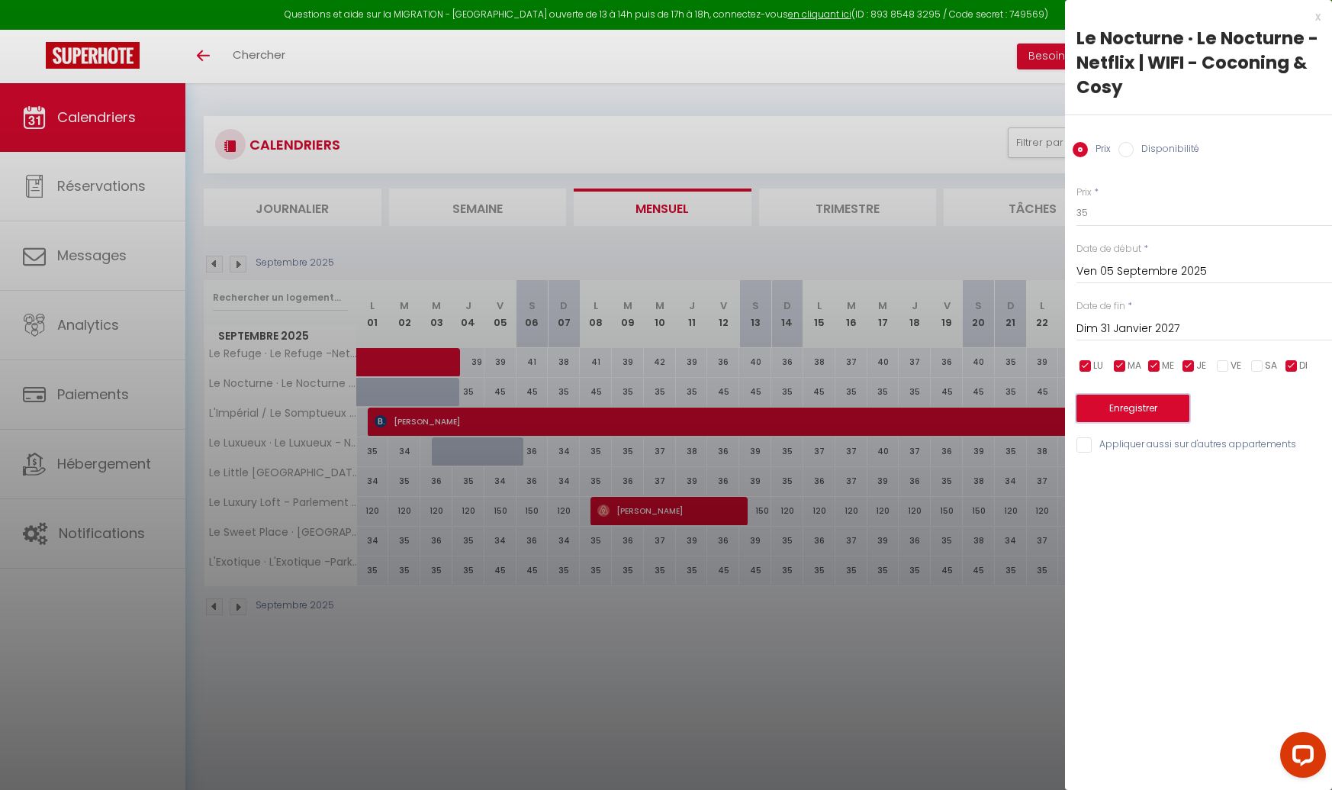
click at [1161, 404] on button "Enregistrer" at bounding box center [1133, 407] width 113 height 27
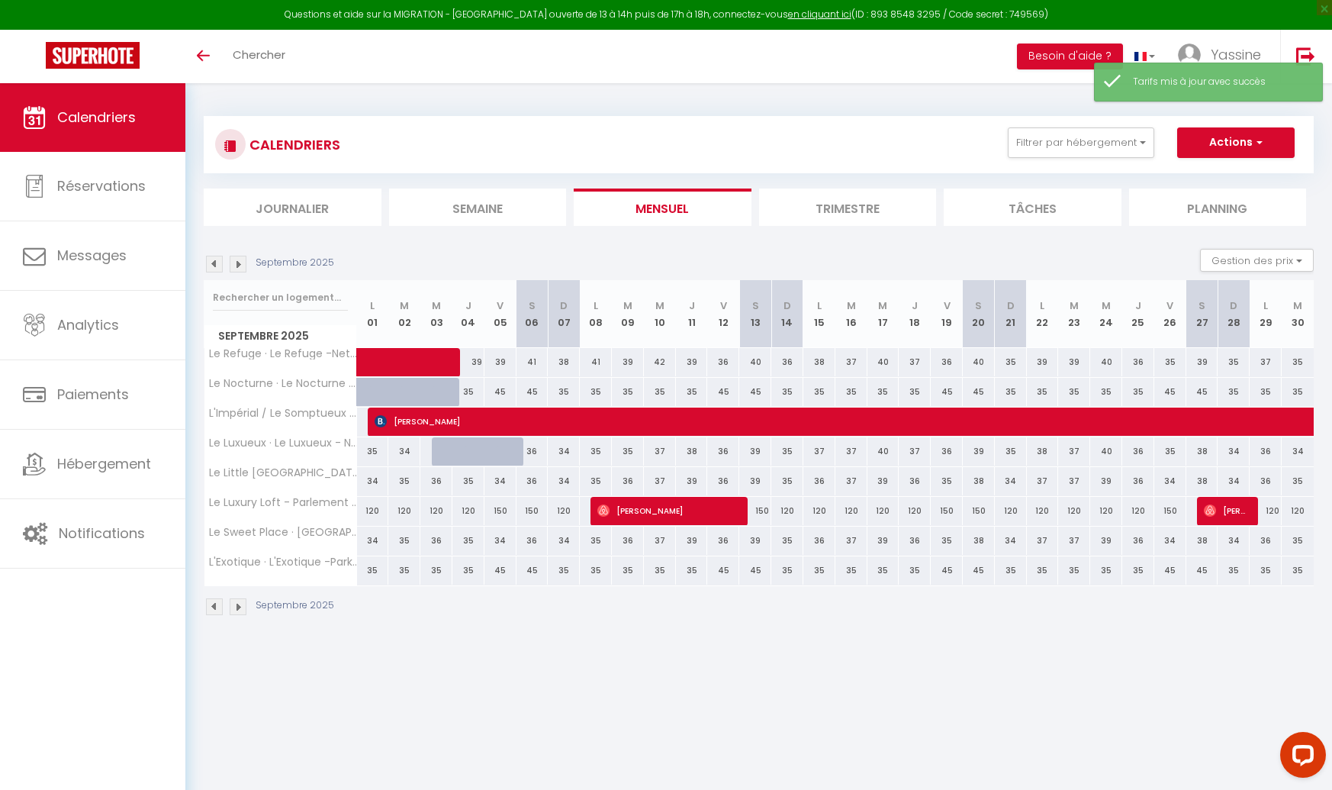
click at [243, 269] on img at bounding box center [238, 264] width 17 height 17
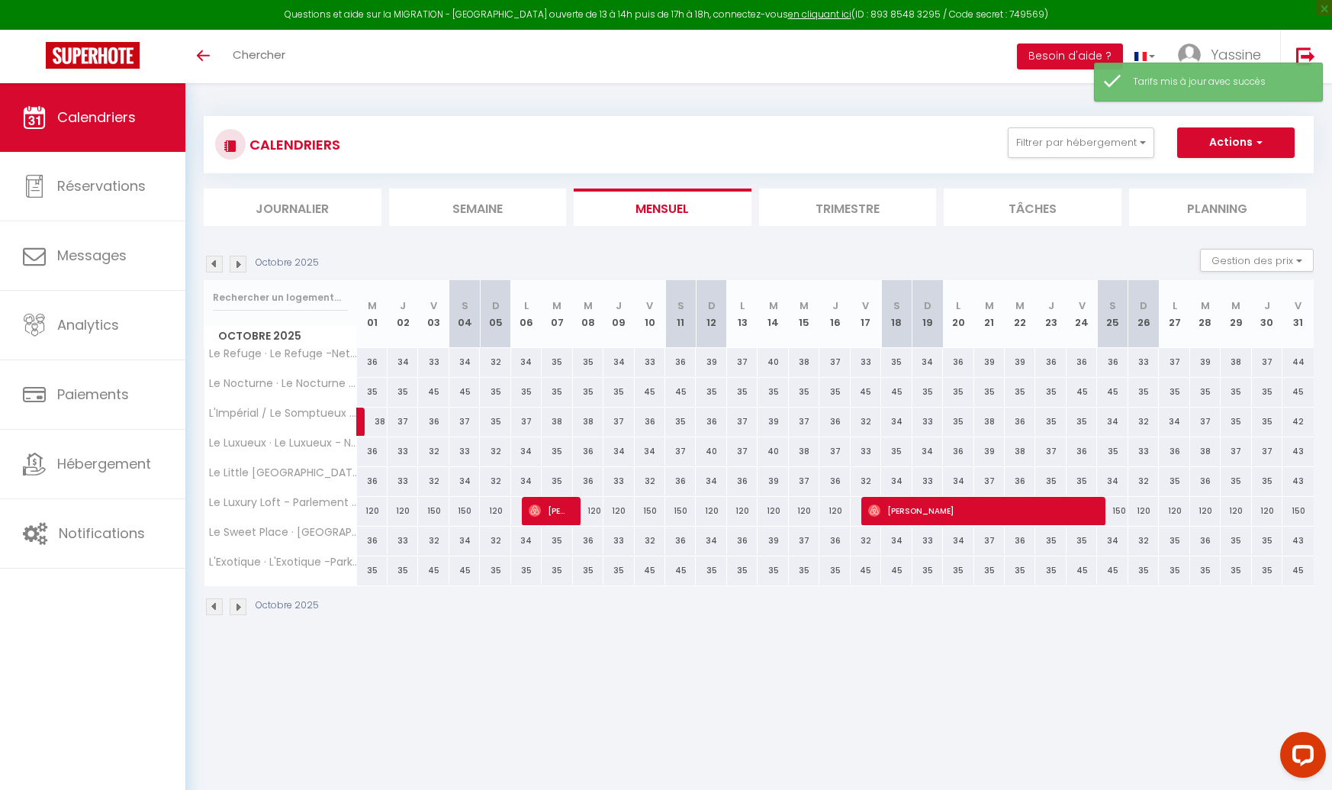
click at [238, 263] on img at bounding box center [238, 264] width 17 height 17
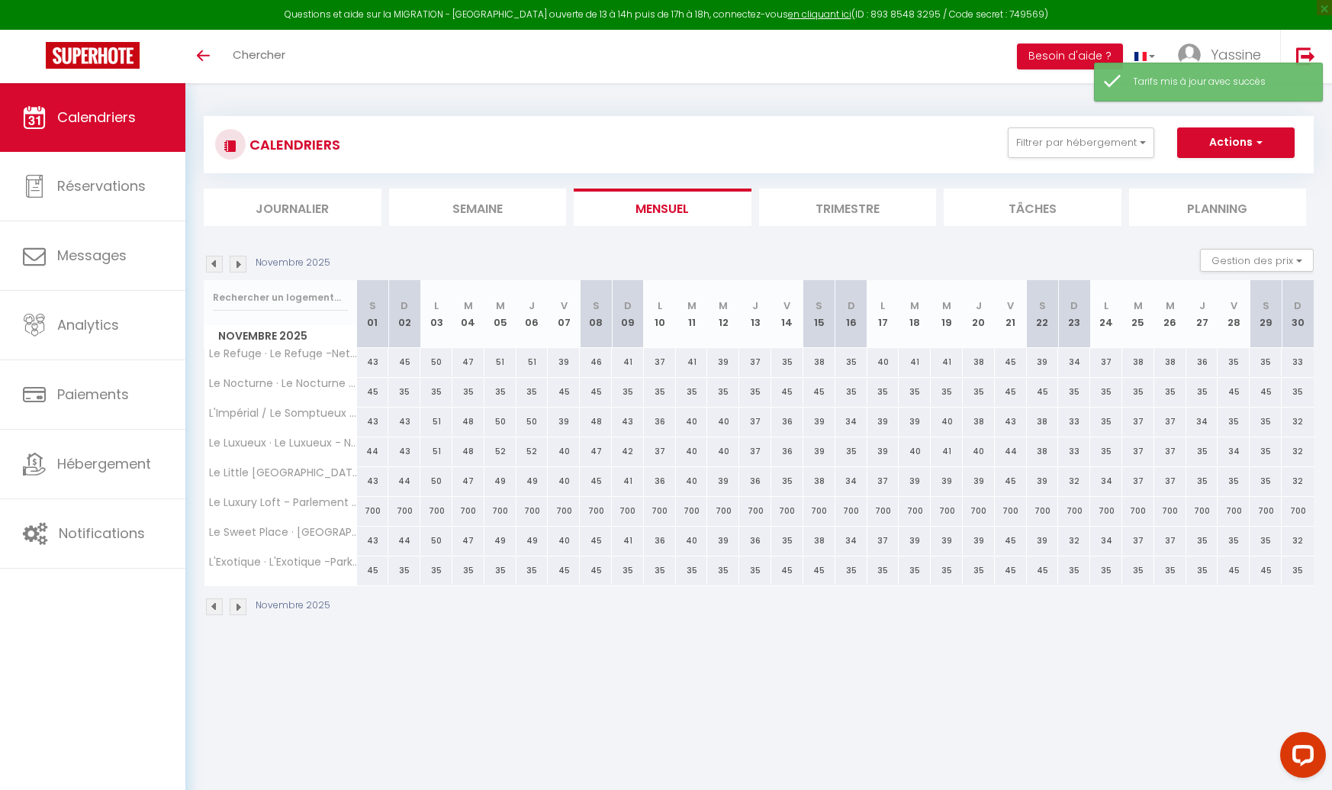
click at [238, 263] on img at bounding box center [238, 264] width 17 height 17
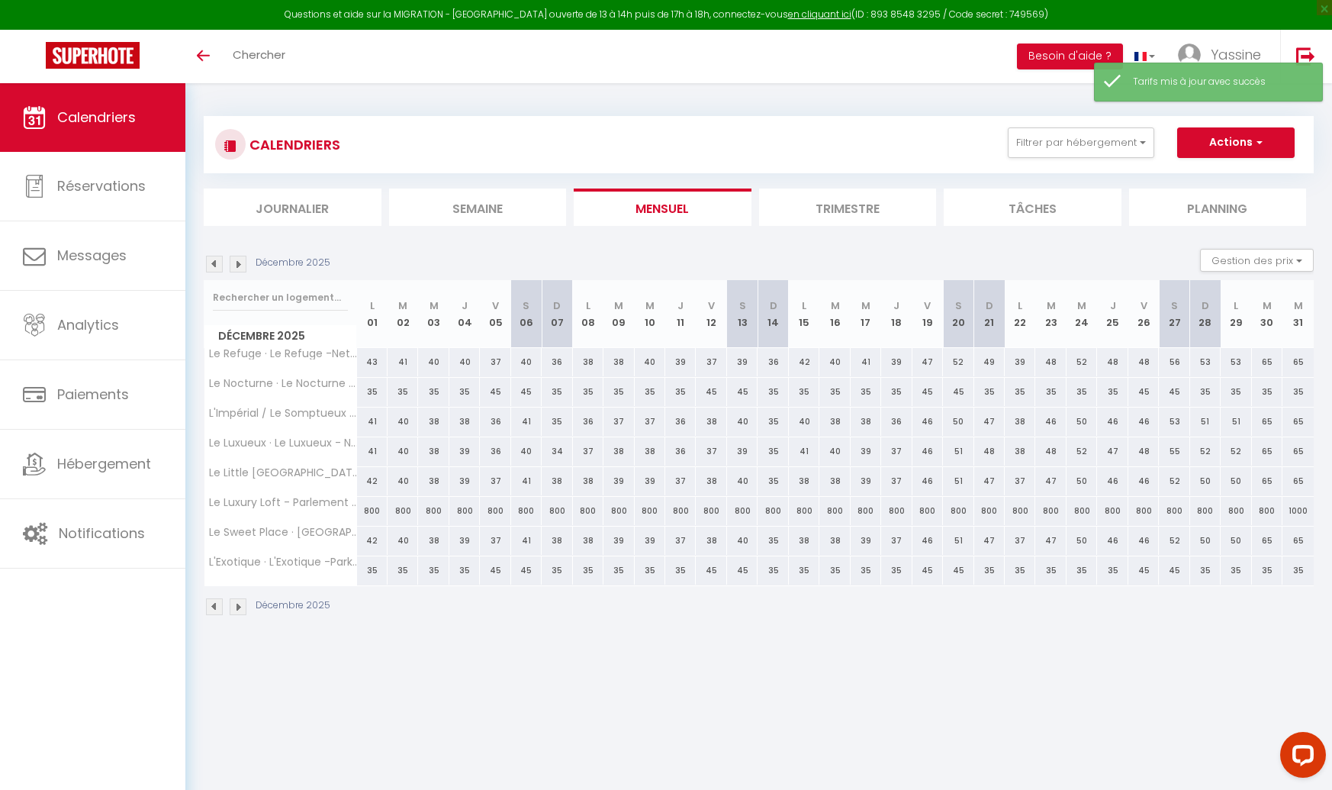
click at [238, 263] on img at bounding box center [238, 264] width 17 height 17
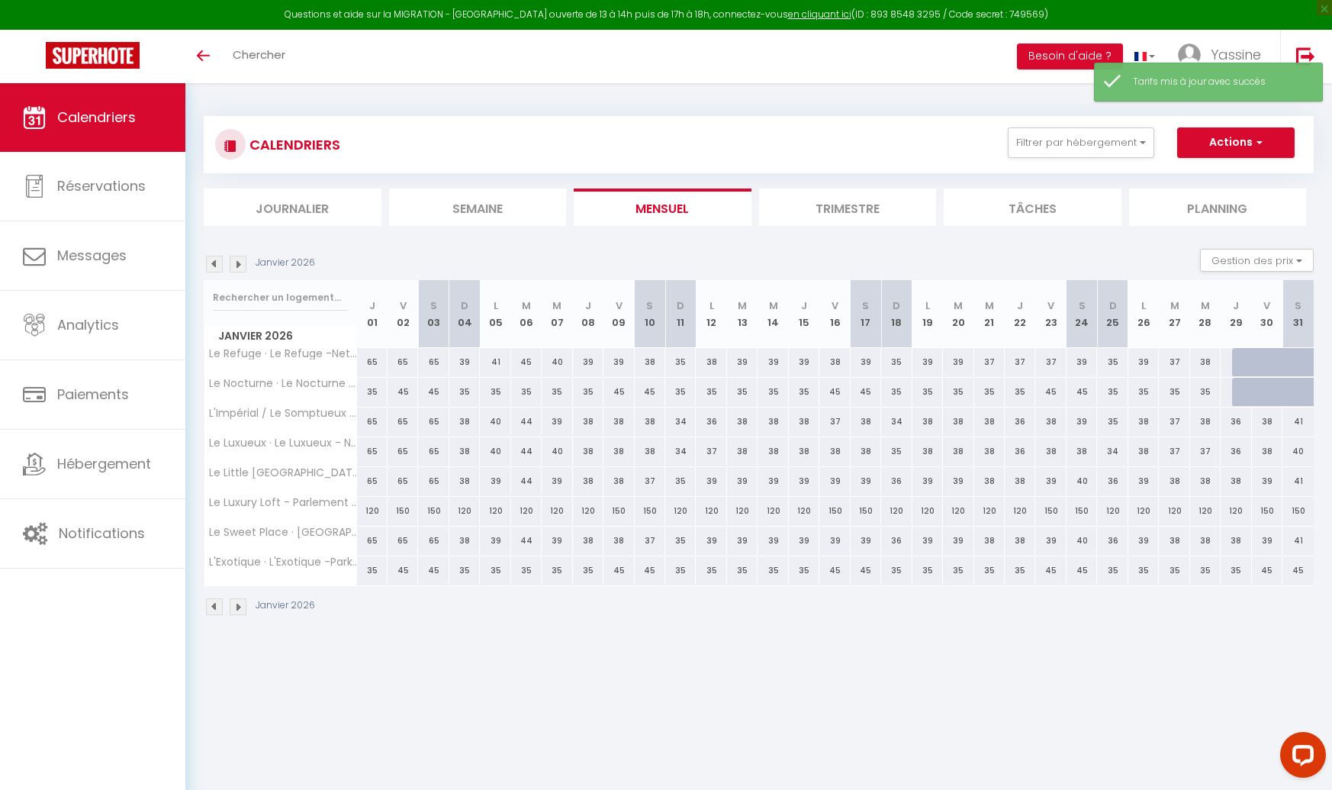
click at [238, 263] on img at bounding box center [238, 264] width 17 height 17
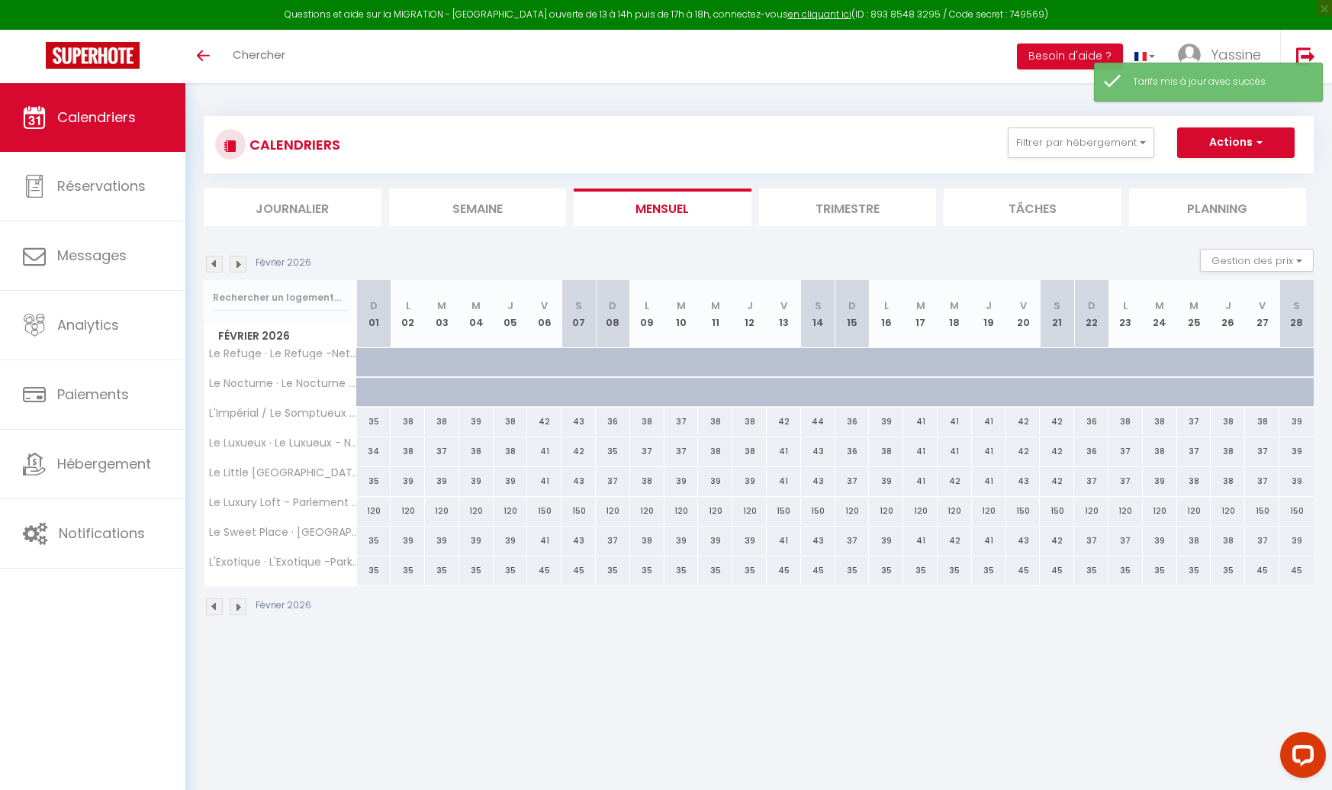
click at [219, 264] on img at bounding box center [214, 264] width 17 height 17
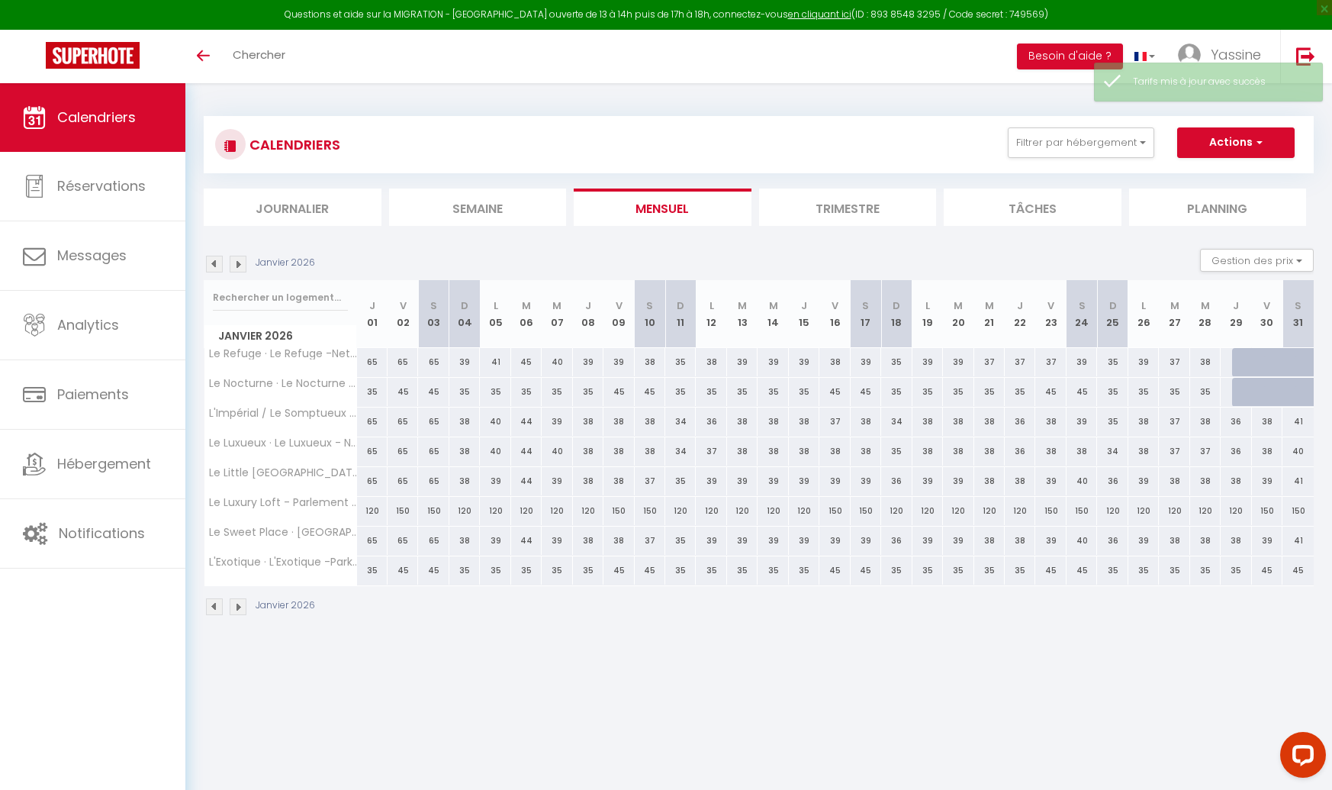
click at [1243, 356] on div at bounding box center [1247, 362] width 31 height 29
type input "37"
type input "Jeu 29 Janvier 2026"
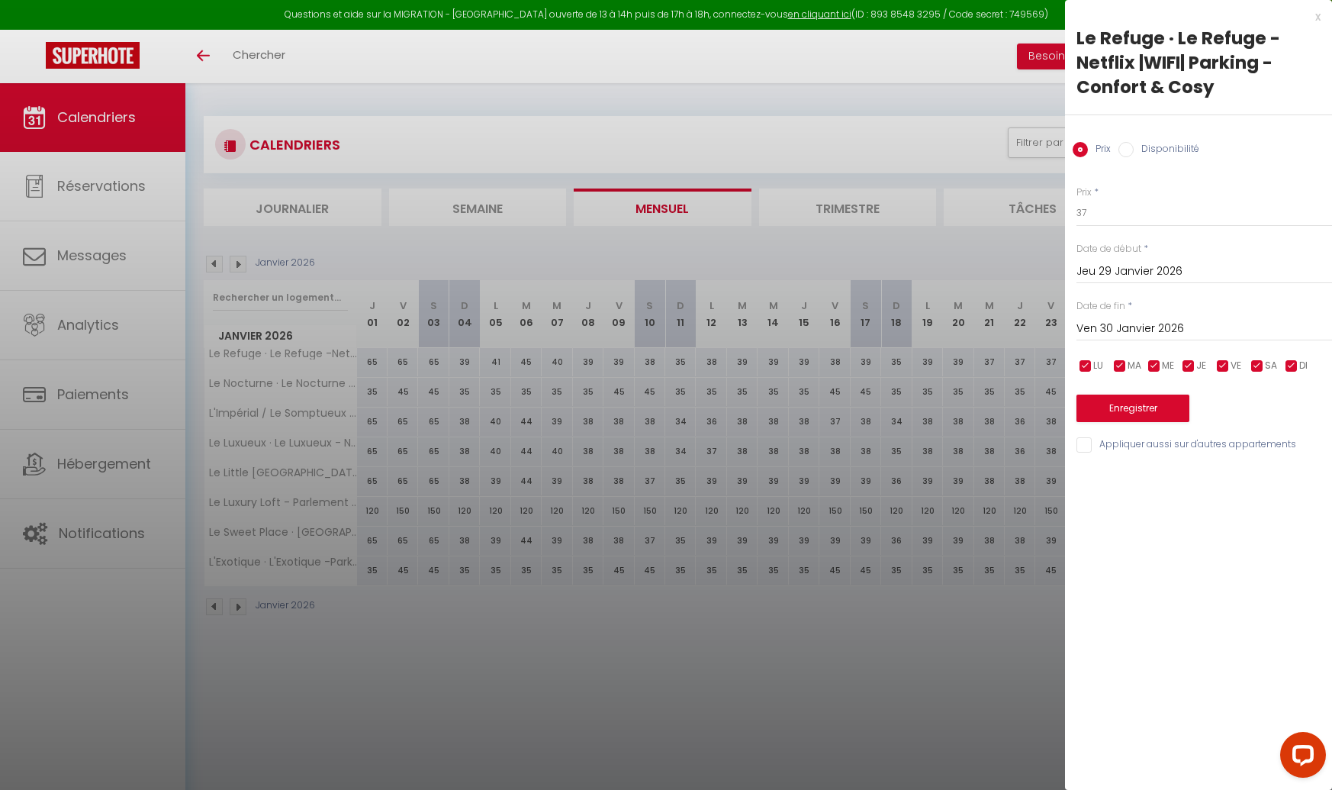
click at [1123, 321] on input "Ven 30 Janvier 2026" at bounding box center [1205, 329] width 256 height 20
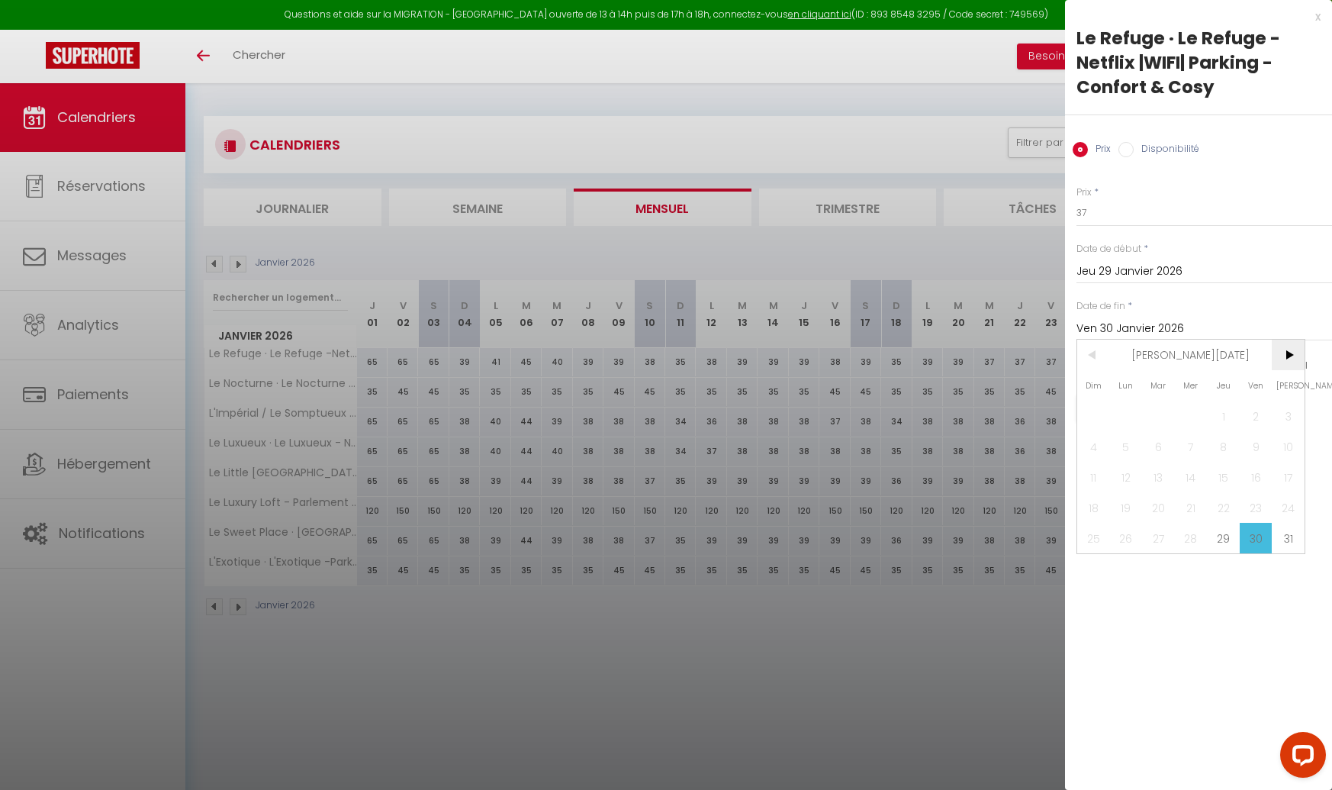
click at [1287, 356] on span ">" at bounding box center [1288, 355] width 33 height 31
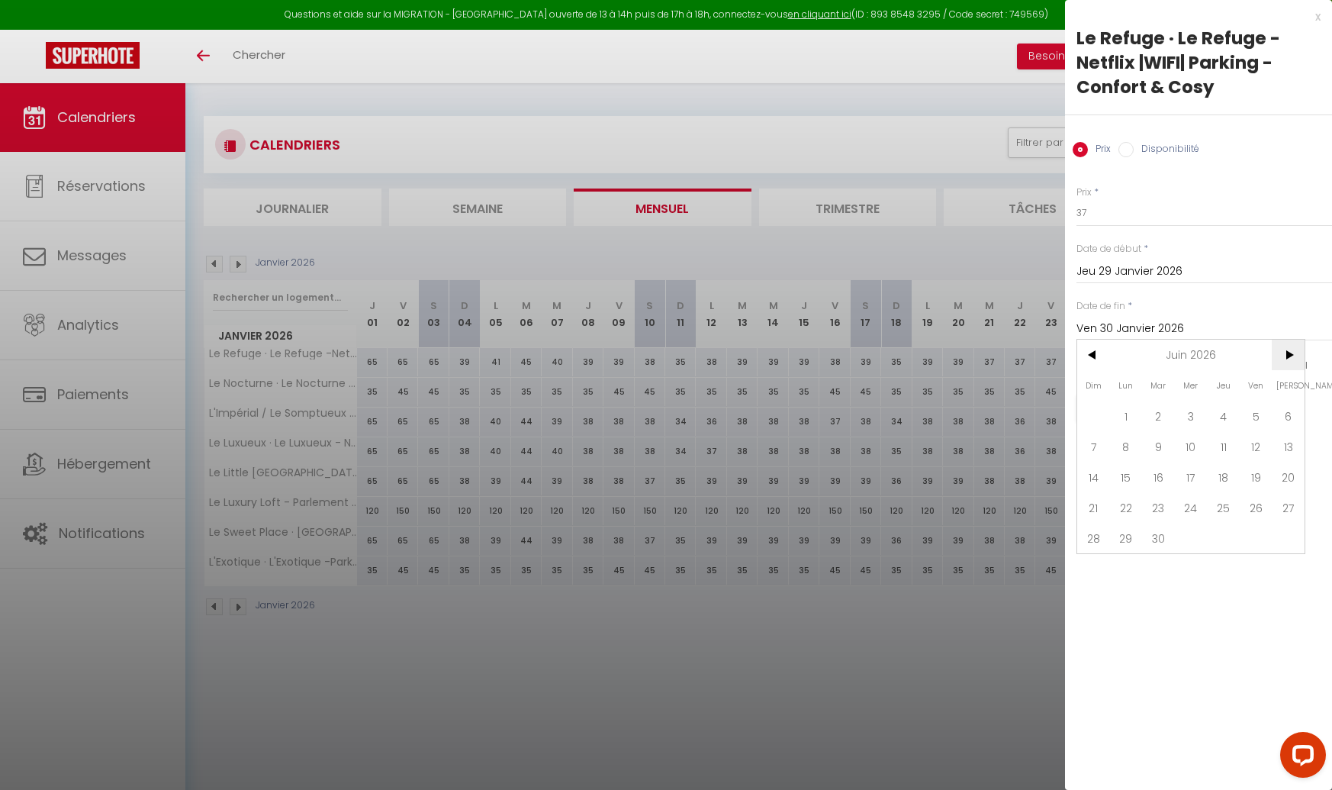
click at [1287, 356] on span ">" at bounding box center [1288, 355] width 33 height 31
click at [1286, 356] on span ">" at bounding box center [1288, 355] width 33 height 31
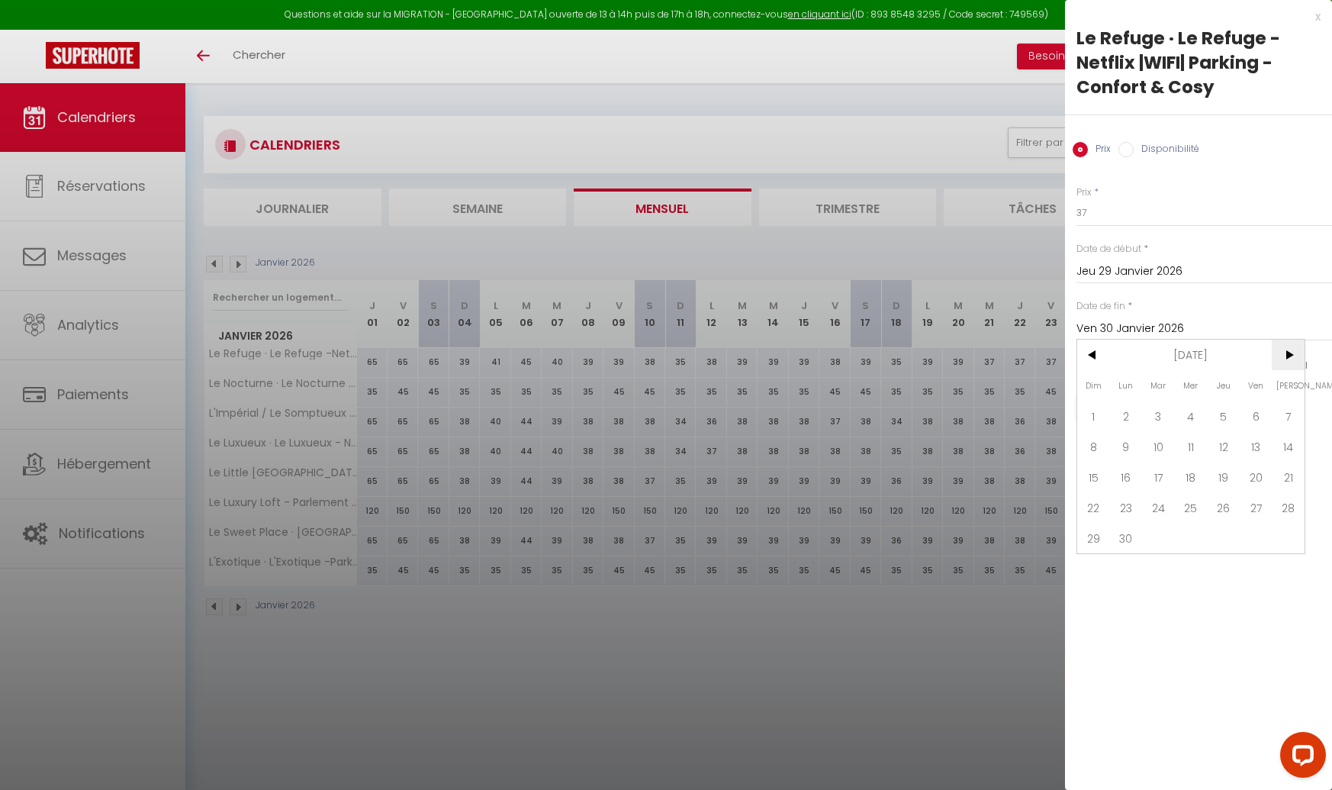
click at [1286, 356] on span ">" at bounding box center [1288, 355] width 33 height 31
drag, startPoint x: 1087, startPoint y: 565, endPoint x: 1083, endPoint y: 558, distance: 8.9
click at [1087, 563] on span "31" at bounding box center [1093, 568] width 33 height 31
type input "Dim 31 Janvier 2027"
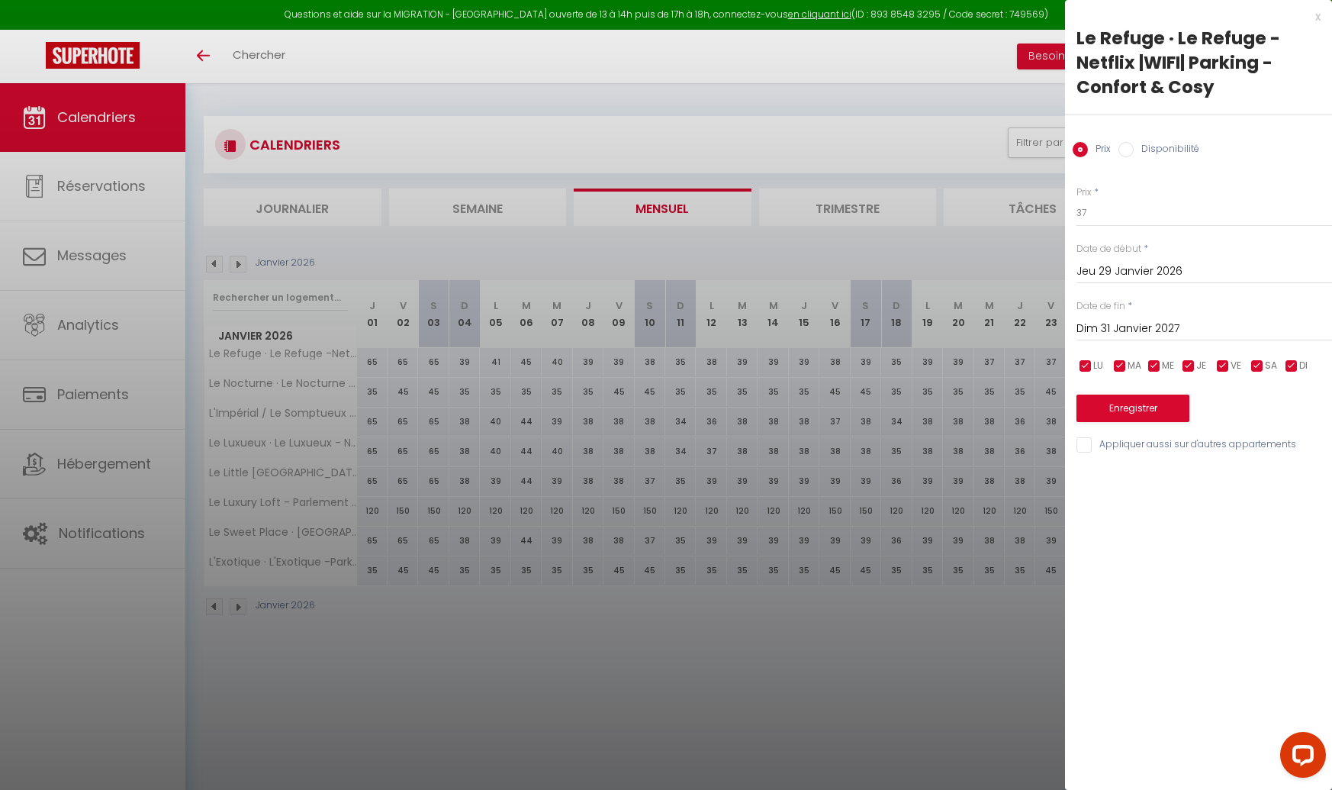
click at [1133, 153] on div "Disponibilité" at bounding box center [1159, 150] width 81 height 17
click at [1128, 150] on input "Disponibilité" at bounding box center [1126, 149] width 15 height 15
radio input "true"
radio input "false"
click at [1129, 403] on button "Enregistrer" at bounding box center [1133, 409] width 113 height 27
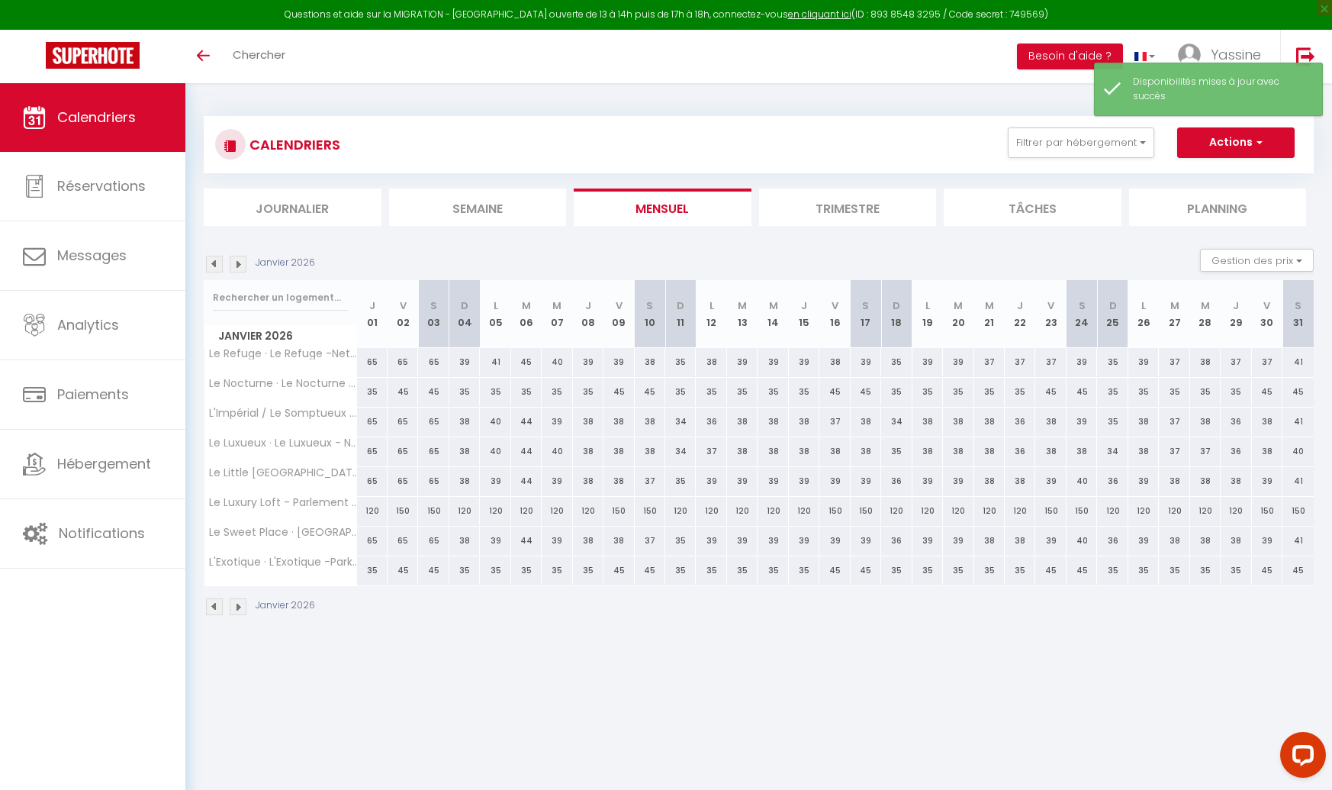
click at [233, 266] on img at bounding box center [238, 264] width 17 height 17
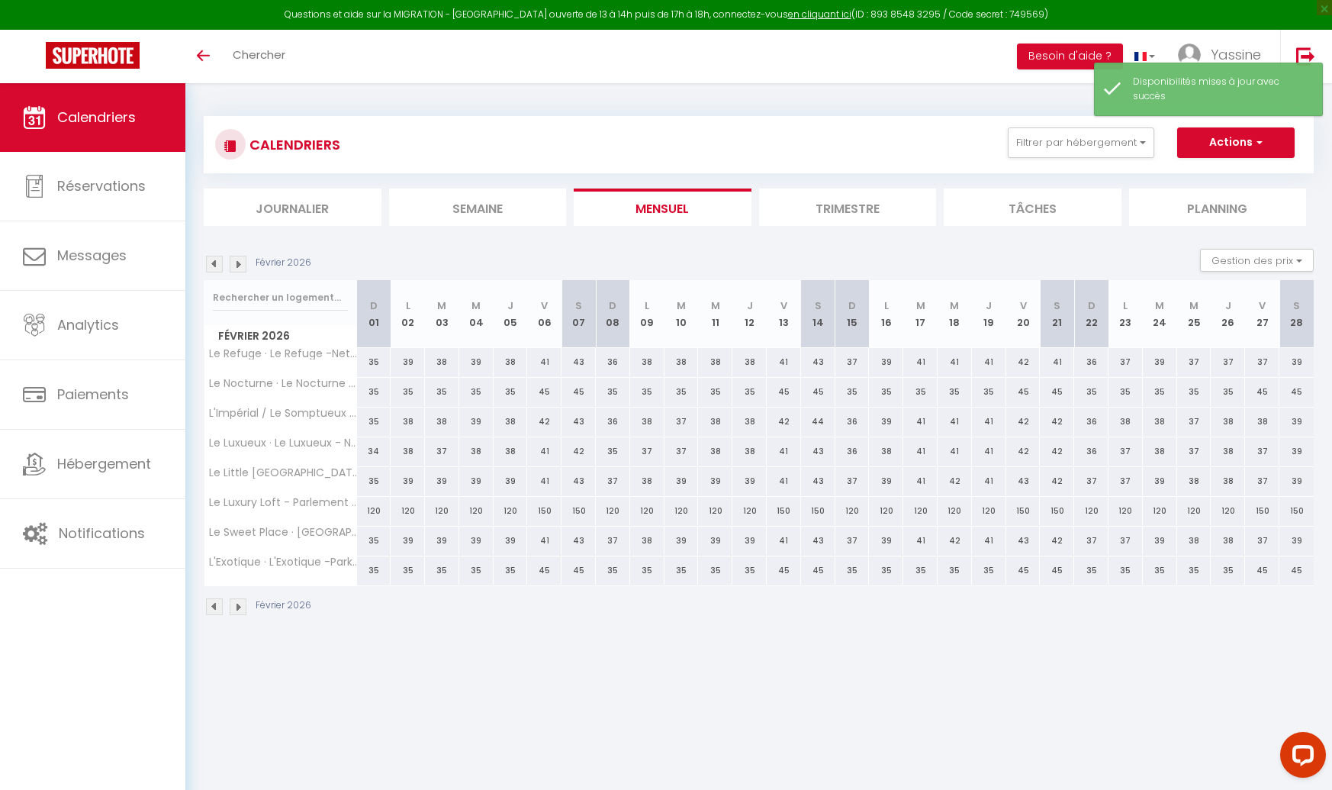
click at [233, 266] on img at bounding box center [238, 264] width 17 height 17
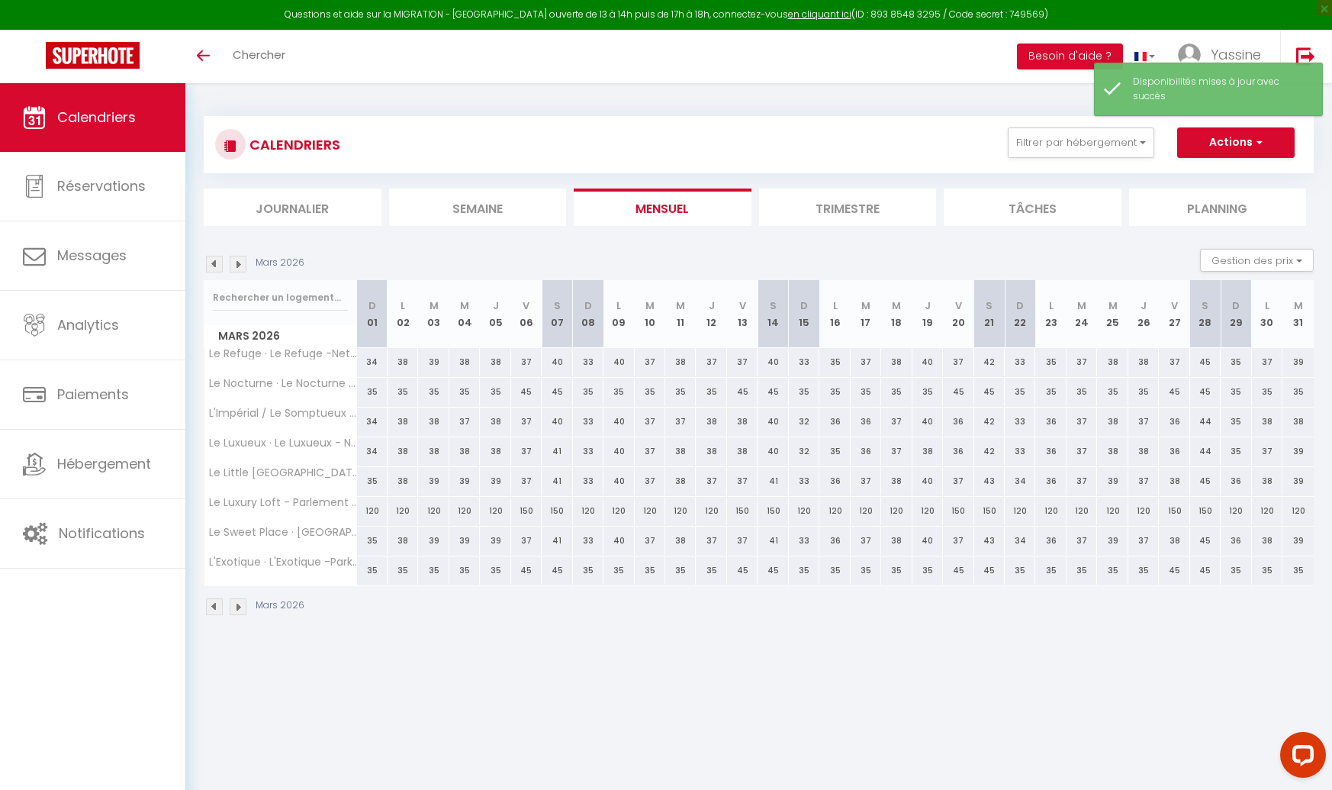
click at [235, 266] on img at bounding box center [238, 264] width 17 height 17
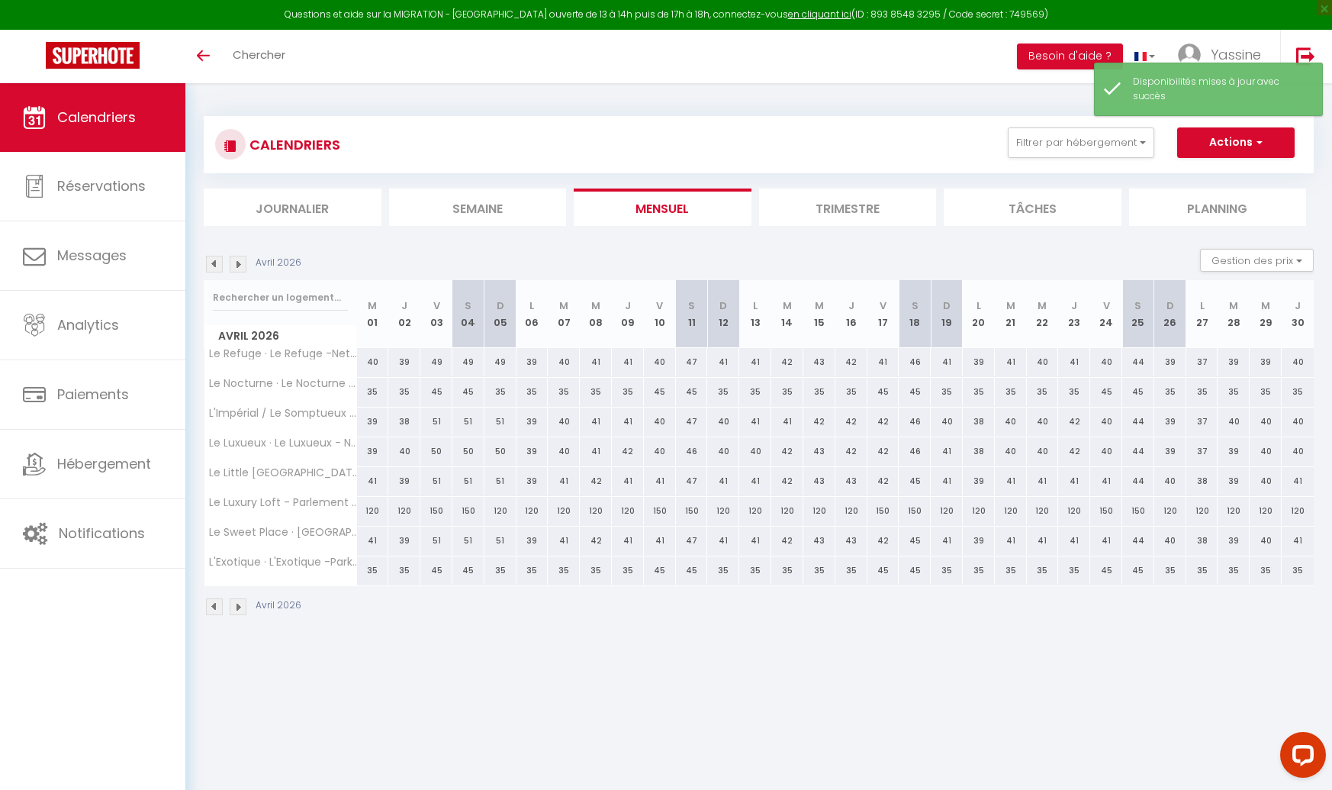
click at [235, 266] on img at bounding box center [238, 264] width 17 height 17
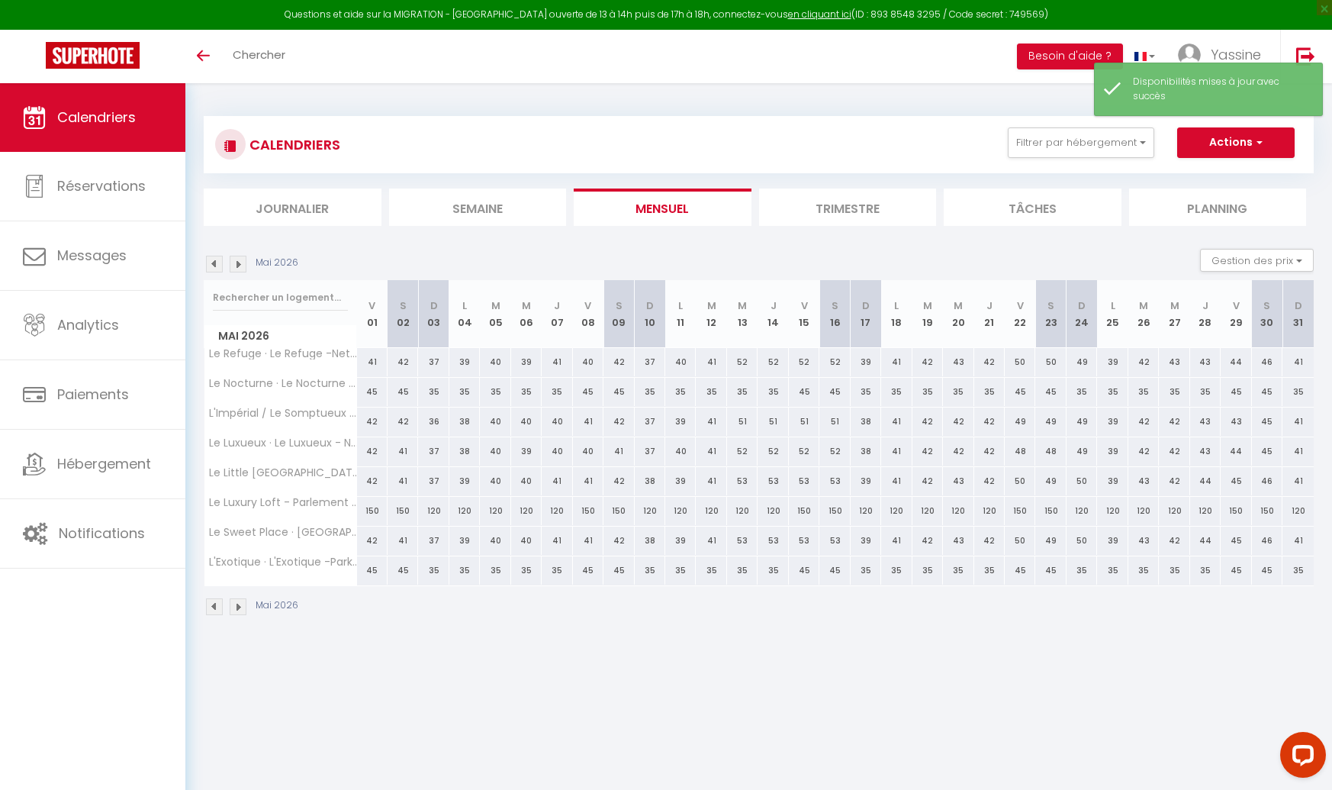
click at [235, 266] on img at bounding box center [238, 264] width 17 height 17
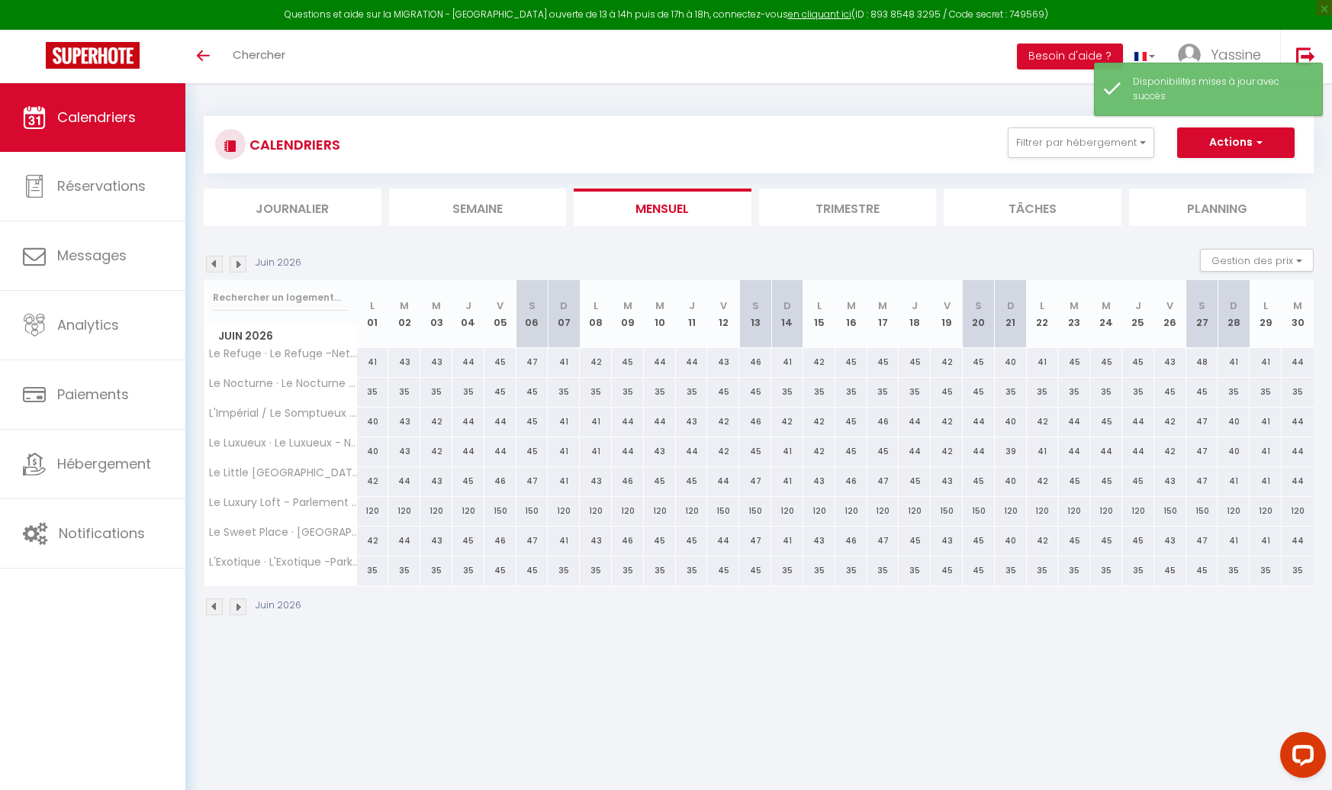
click at [235, 265] on img at bounding box center [238, 264] width 17 height 17
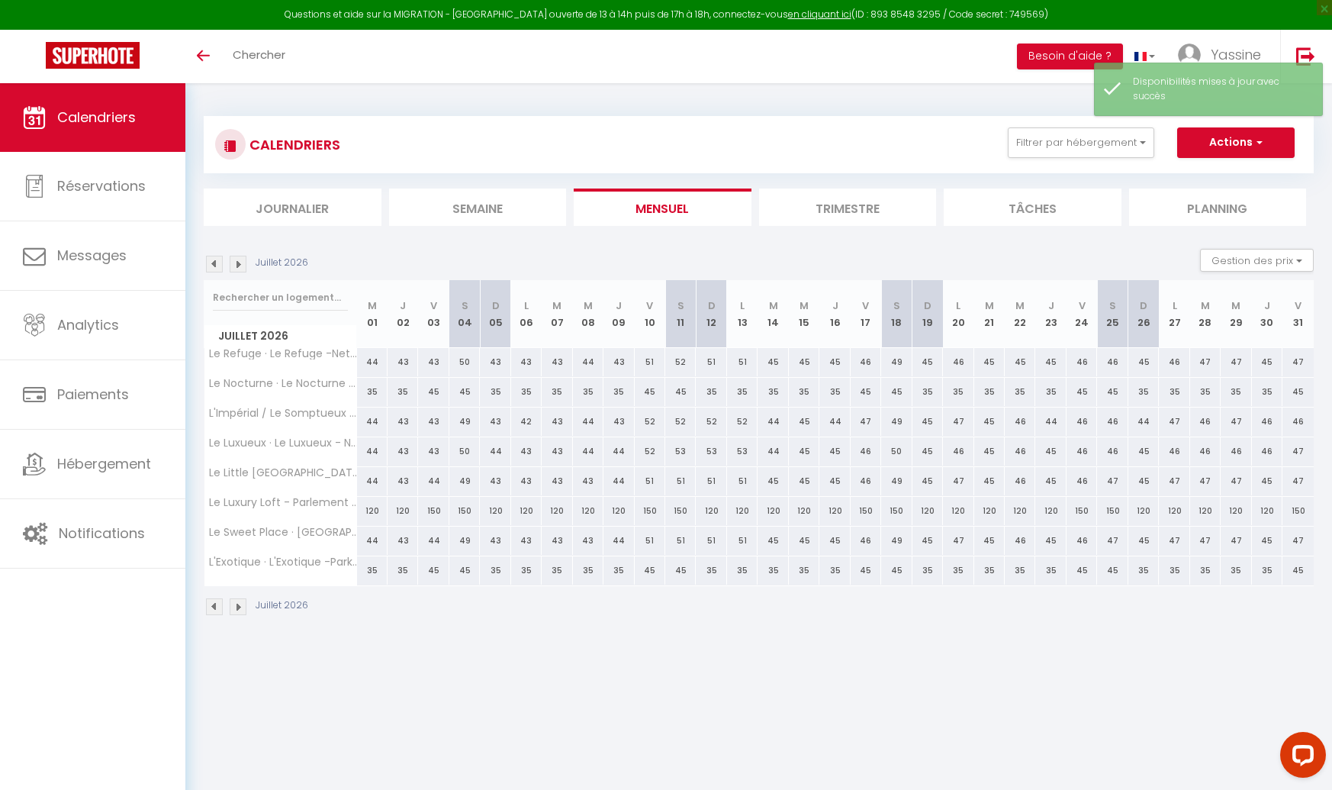
click at [235, 265] on img at bounding box center [238, 264] width 17 height 17
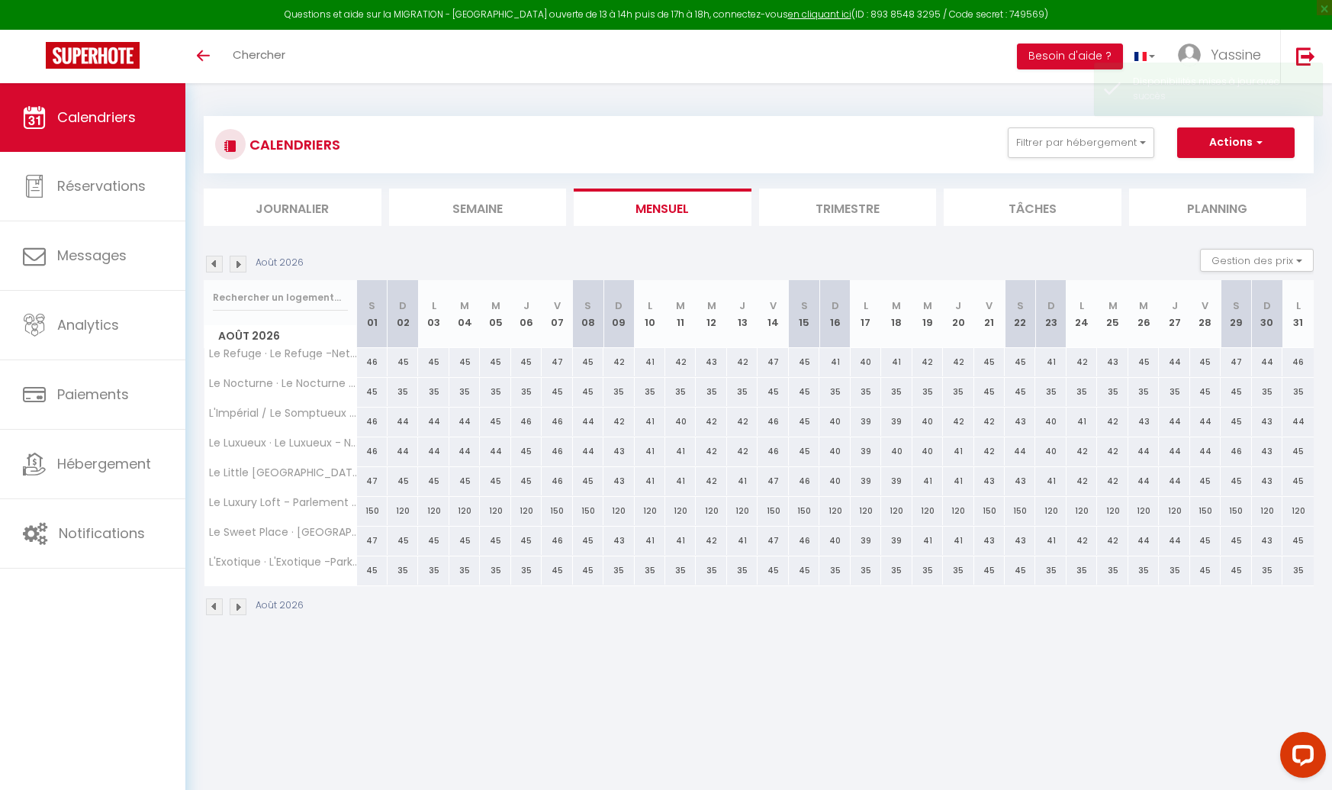
click at [235, 265] on img at bounding box center [238, 264] width 17 height 17
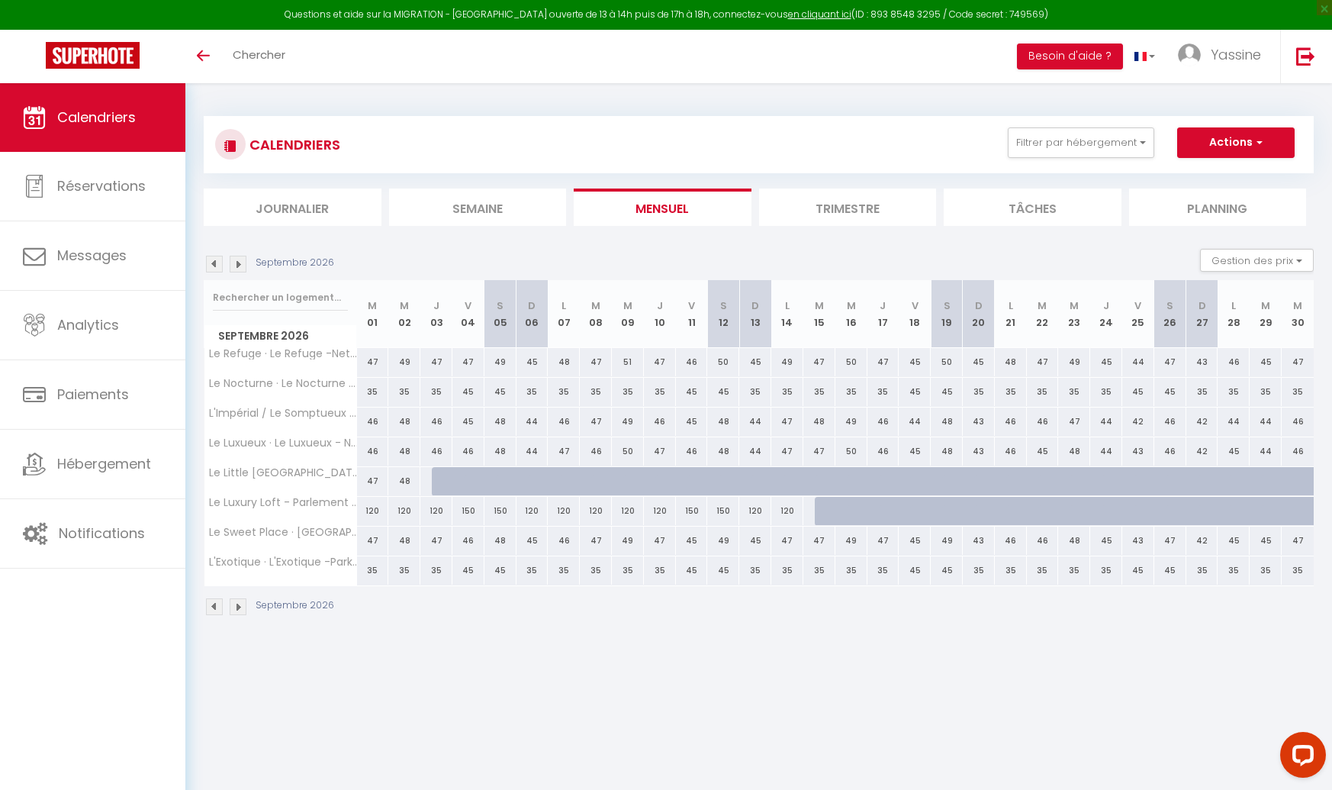
click at [242, 265] on img at bounding box center [238, 264] width 17 height 17
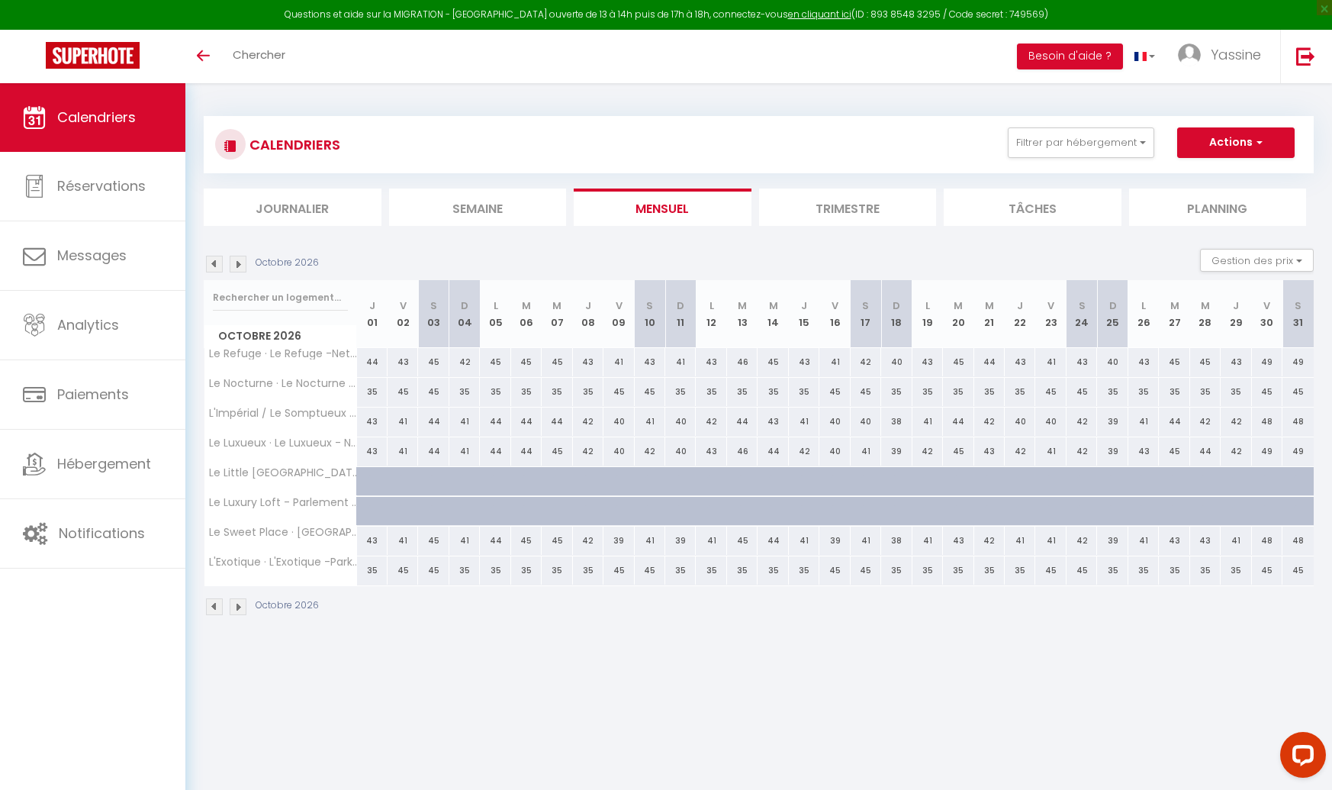
click at [240, 264] on img at bounding box center [238, 264] width 17 height 17
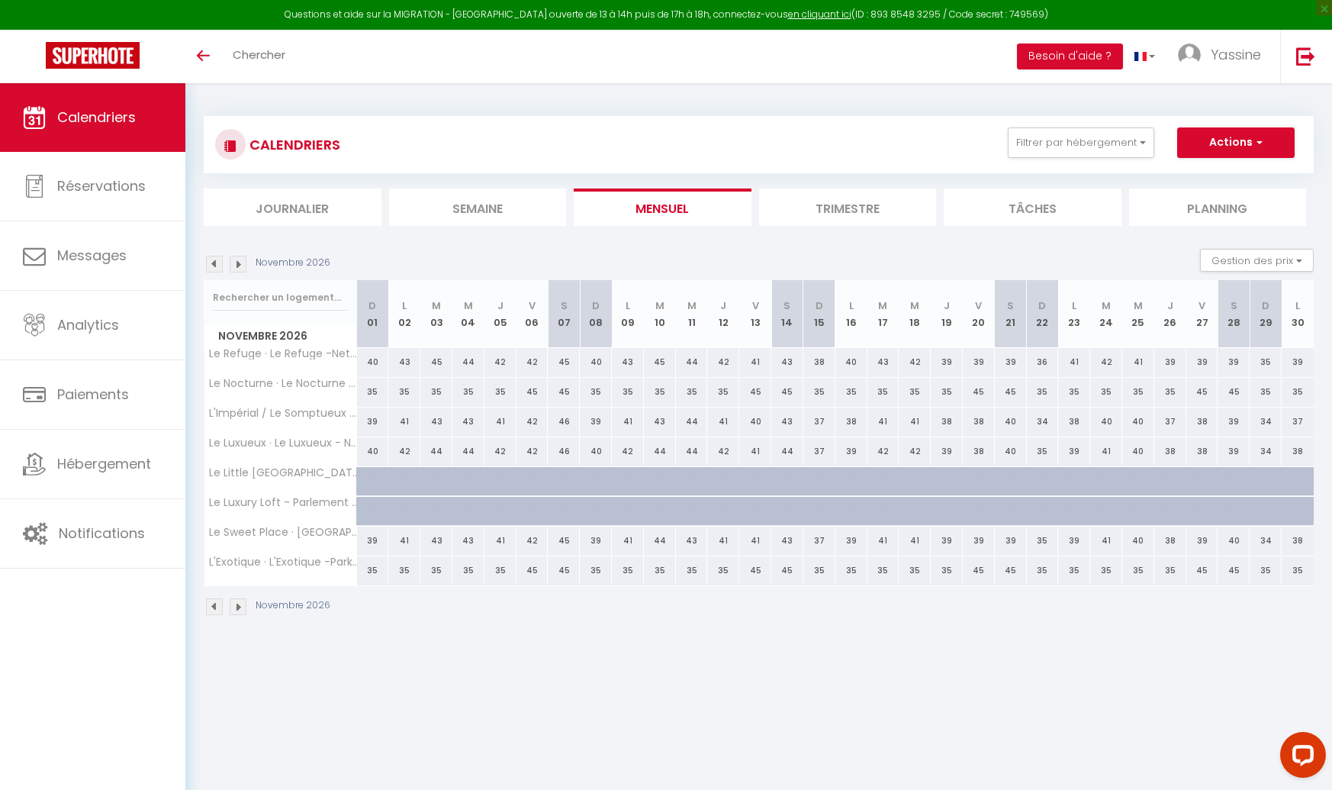
click at [210, 263] on img at bounding box center [214, 264] width 17 height 17
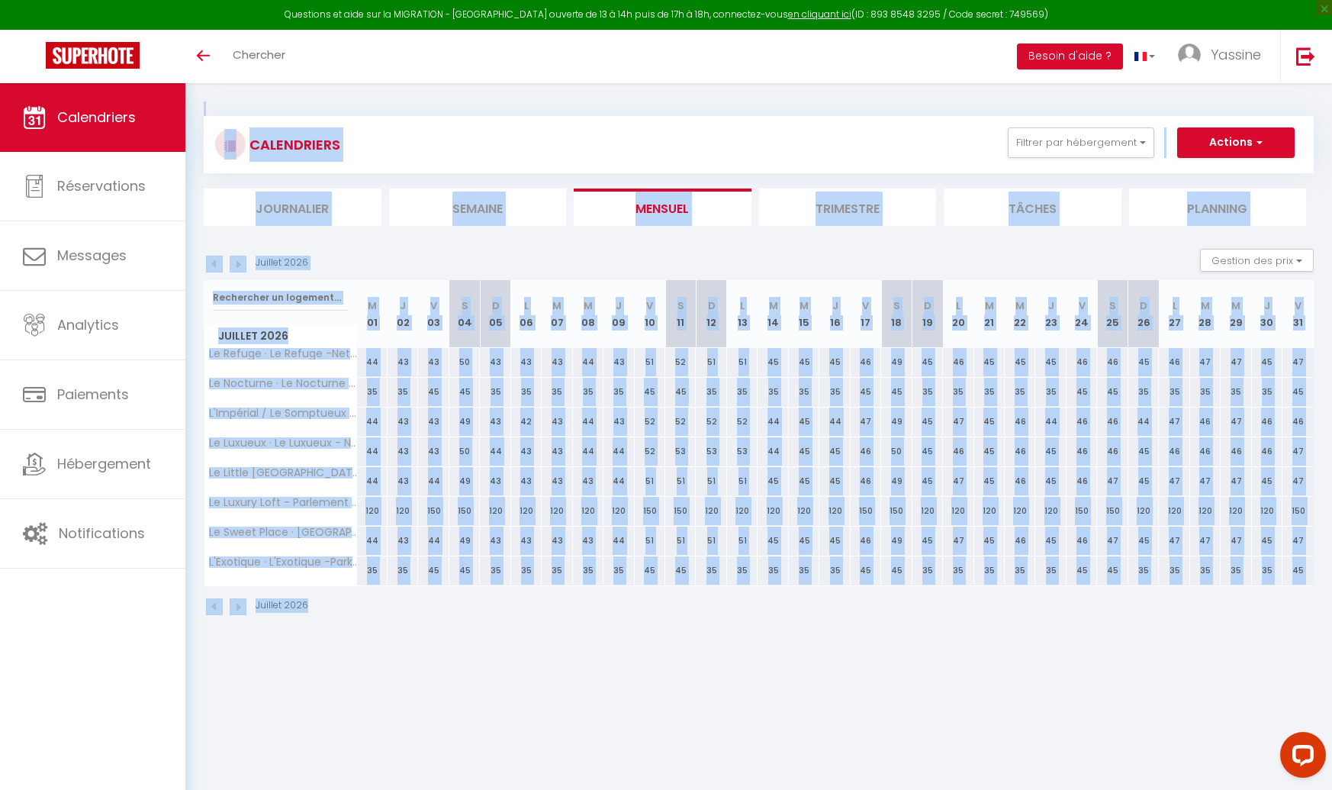
click at [211, 263] on img at bounding box center [214, 264] width 17 height 17
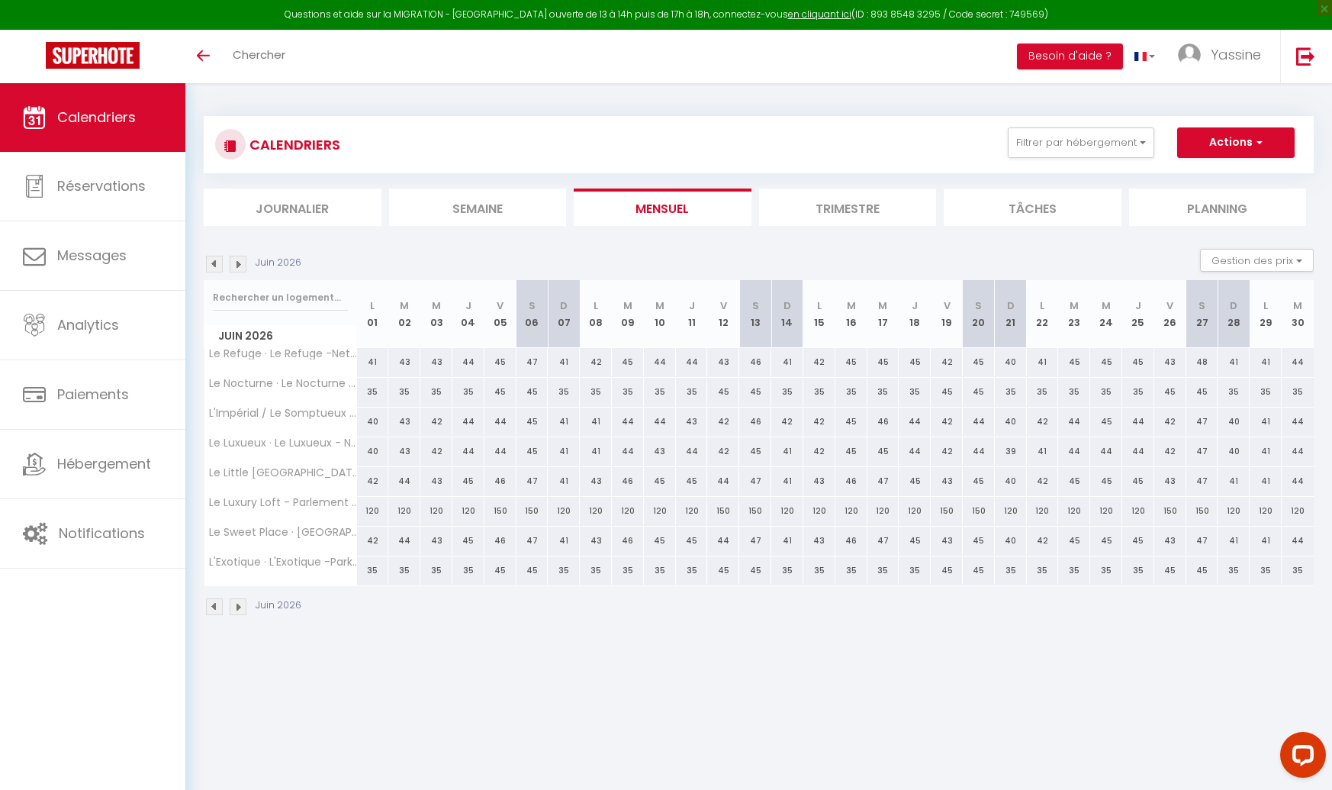
click at [700, 214] on li "Mensuel" at bounding box center [663, 206] width 178 height 37
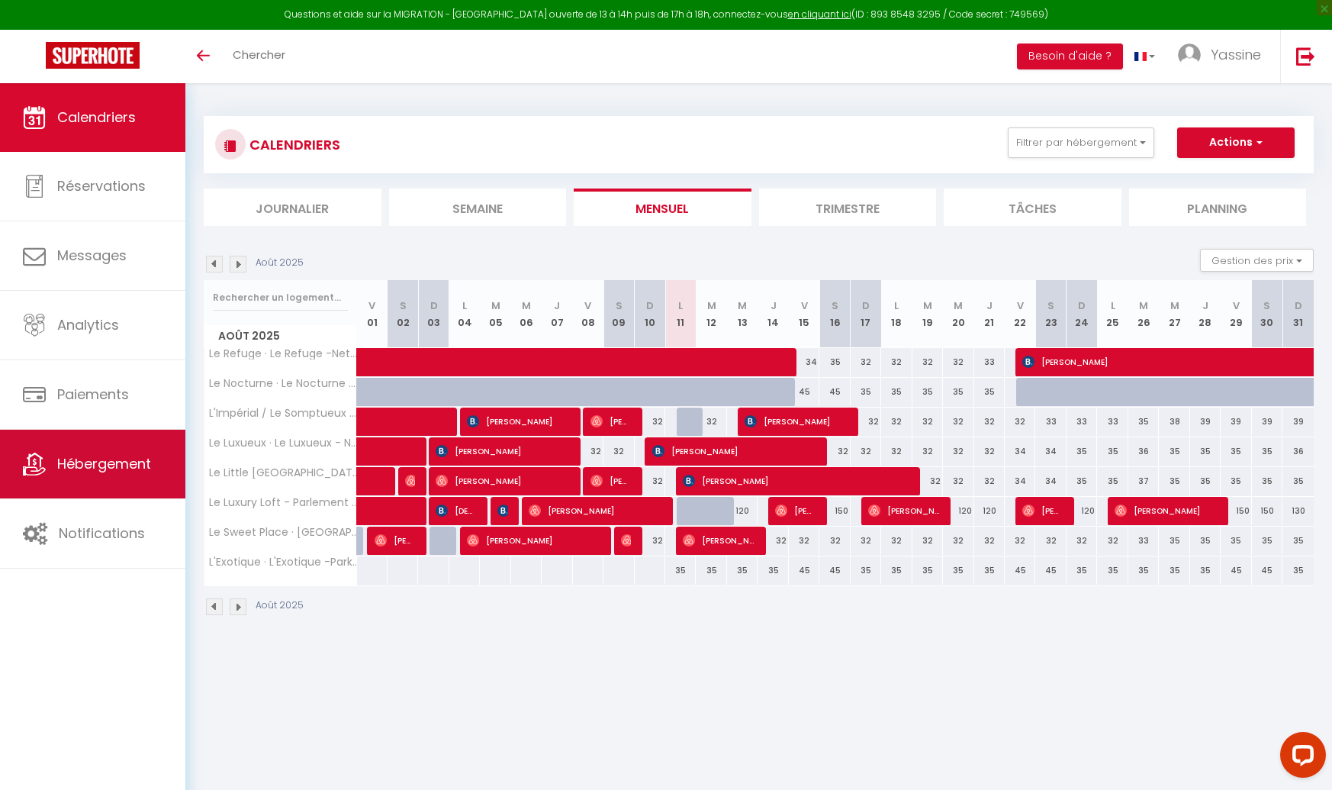
click at [79, 456] on span "Hébergement" at bounding box center [104, 463] width 94 height 19
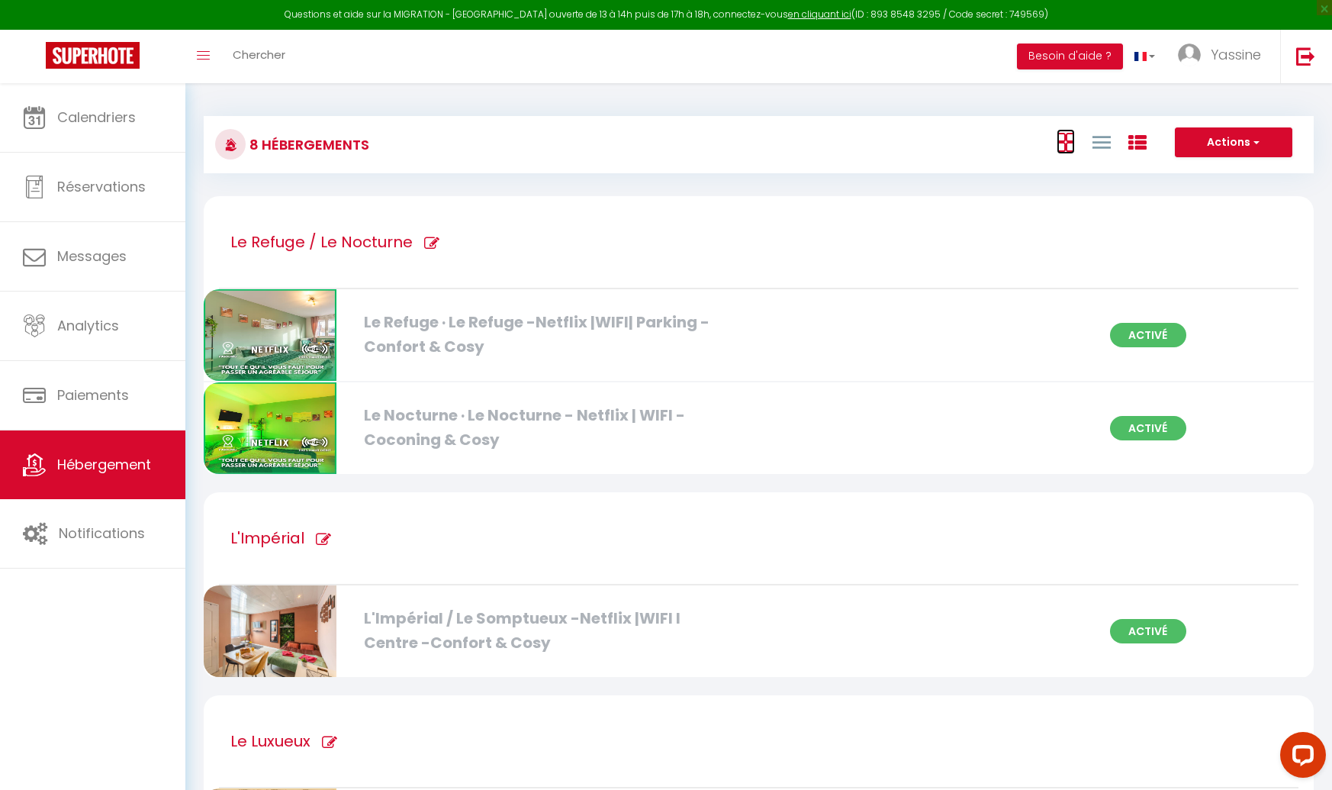
click at [1061, 141] on icon at bounding box center [1066, 142] width 18 height 19
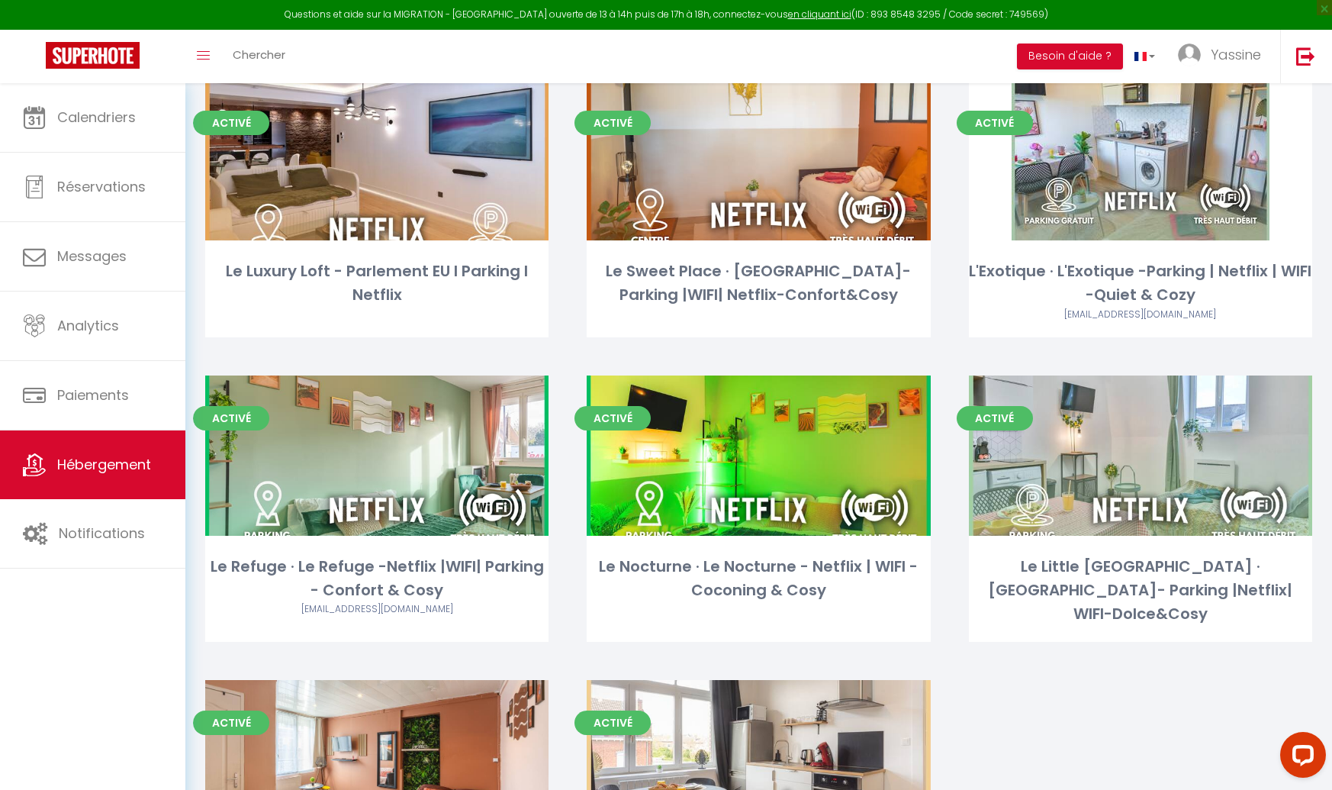
scroll to position [119, 0]
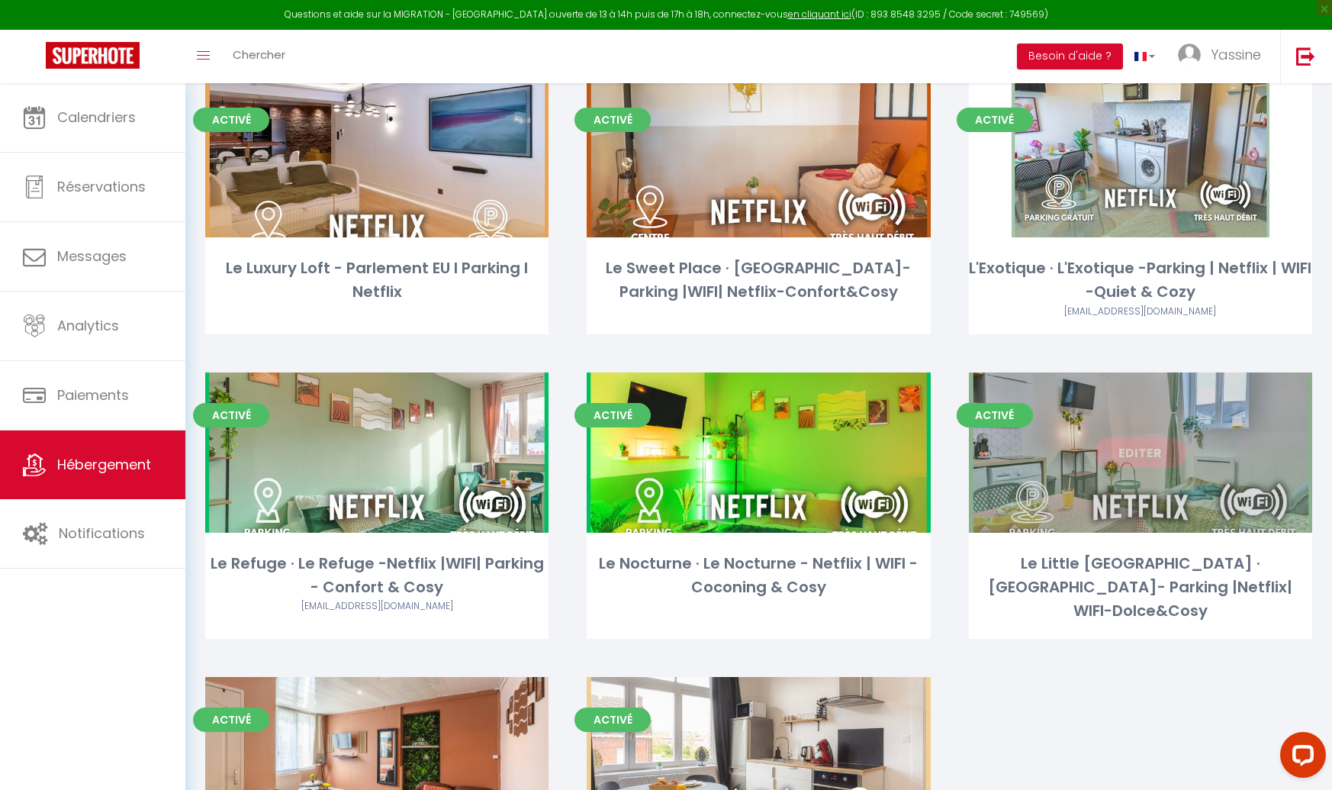
click at [1170, 450] on link "Editer" at bounding box center [1141, 452] width 92 height 31
click at [1150, 449] on link "Editer" at bounding box center [1141, 452] width 92 height 31
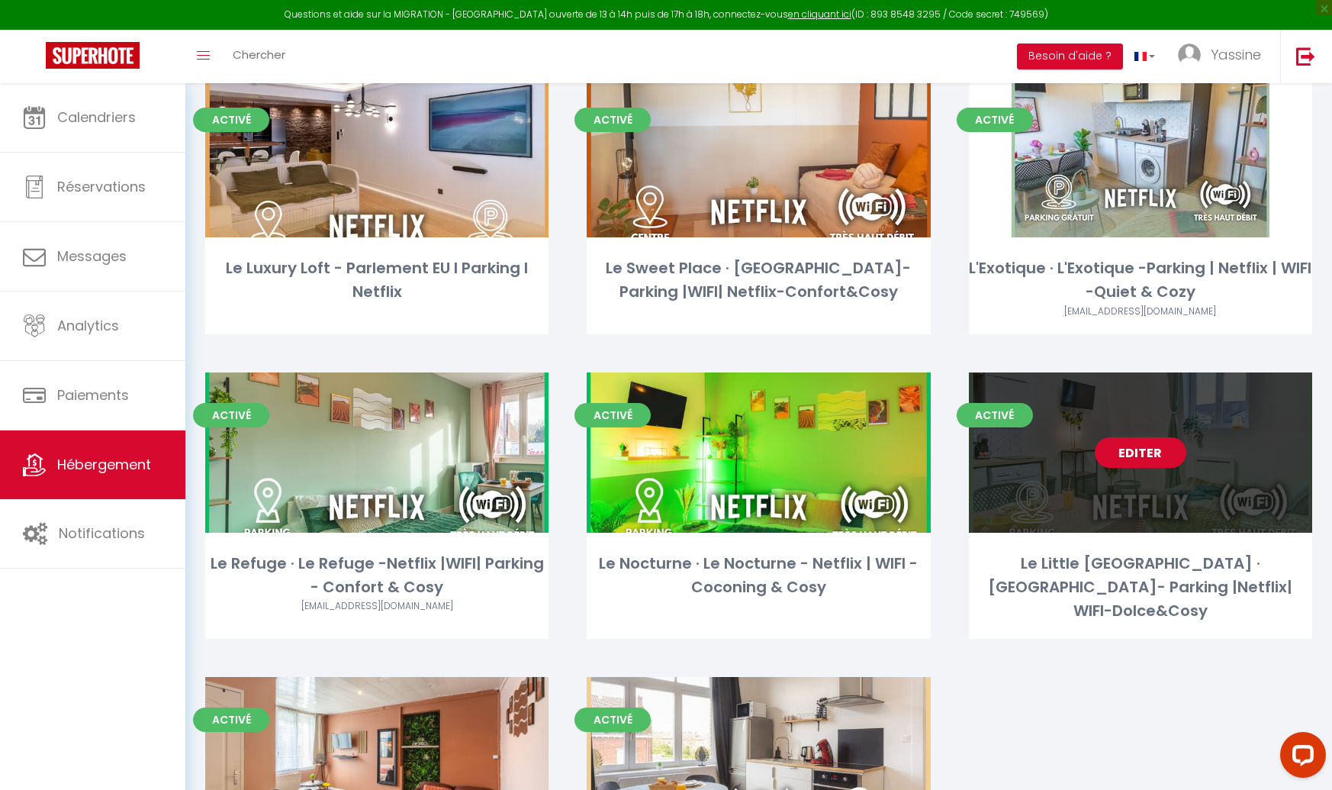
click at [1148, 449] on link "Editer" at bounding box center [1141, 452] width 92 height 31
select select "3"
select select "2"
select select "1"
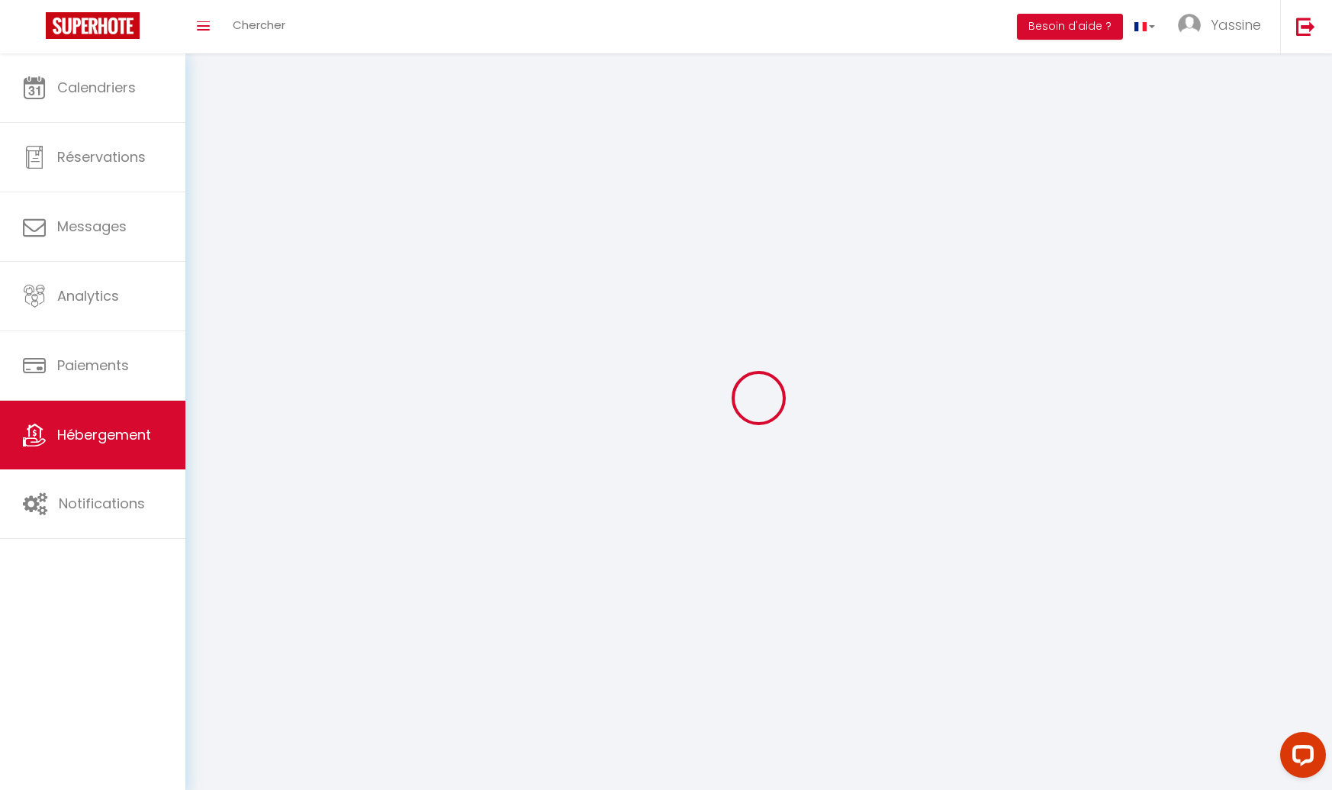
select select
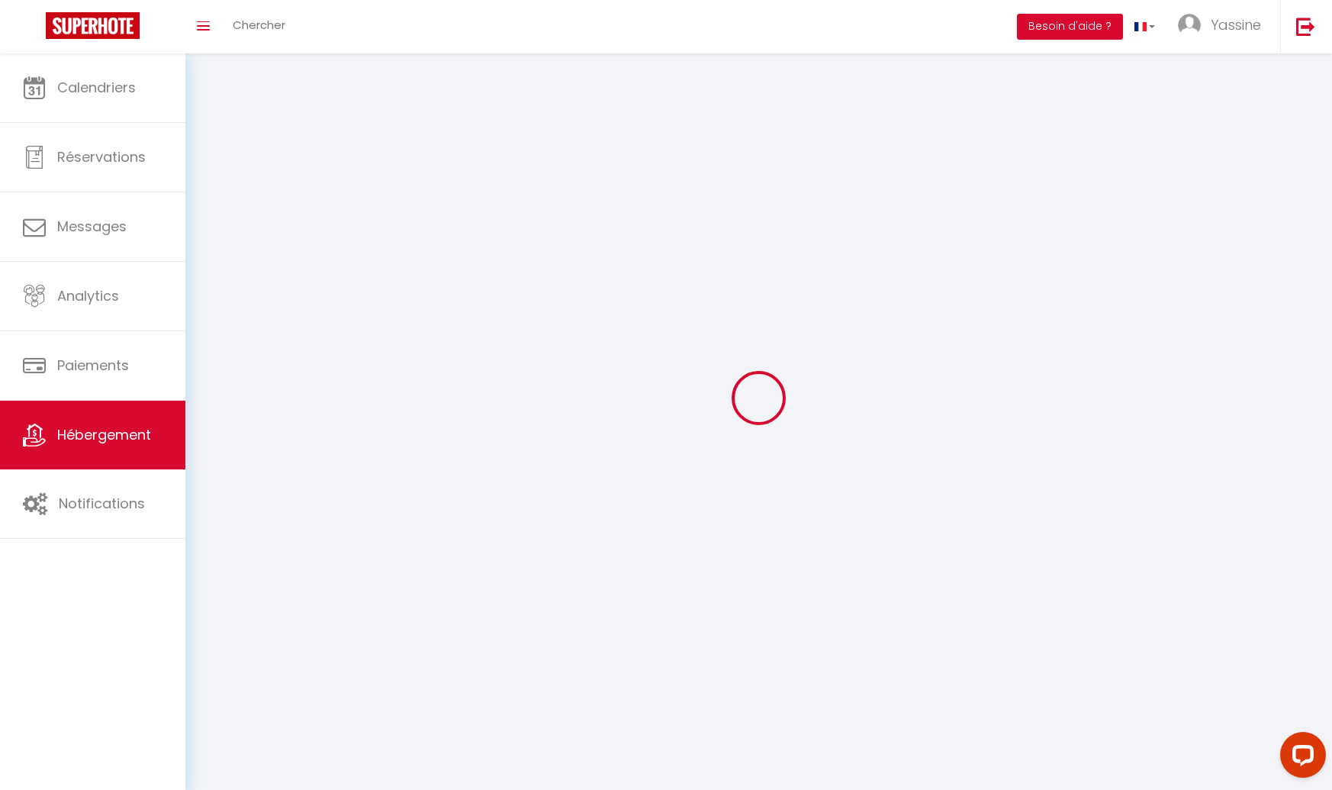
select select
checkbox input "false"
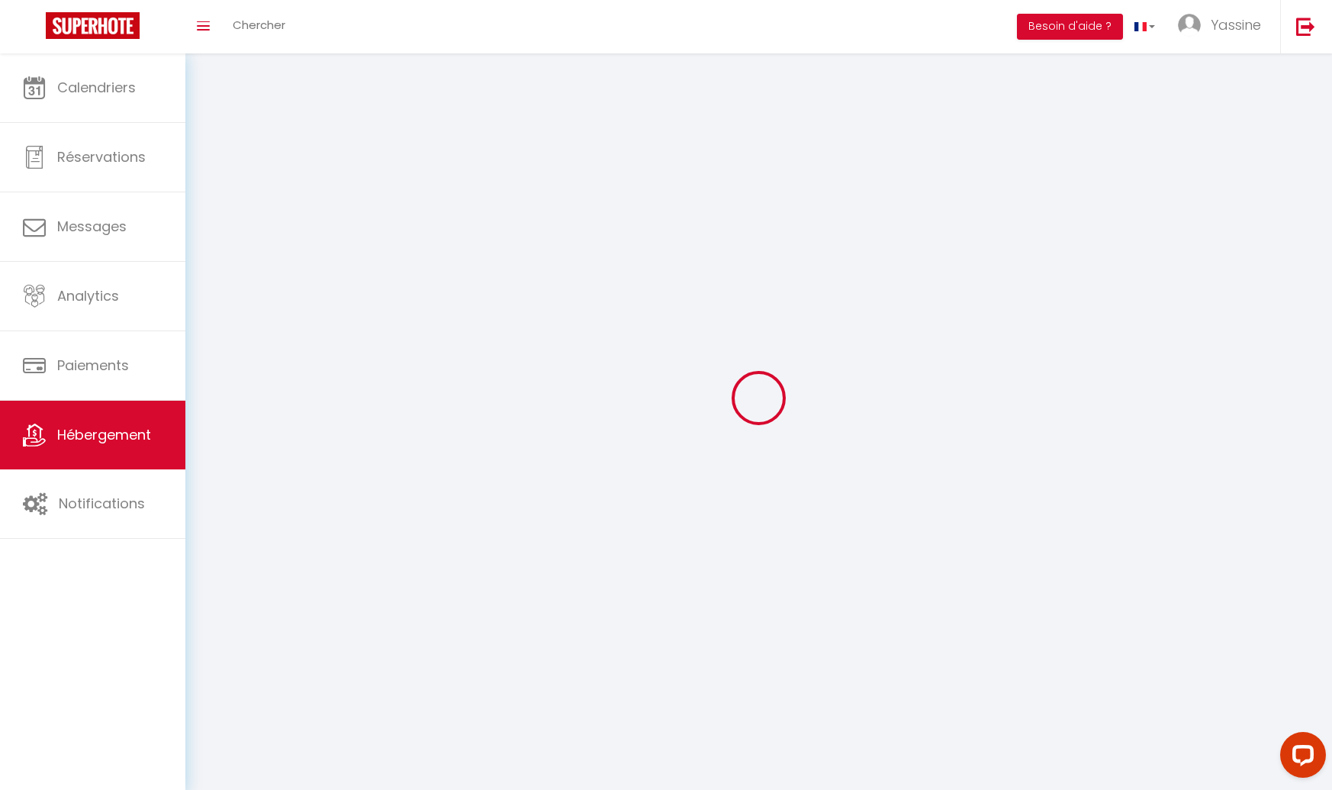
select select
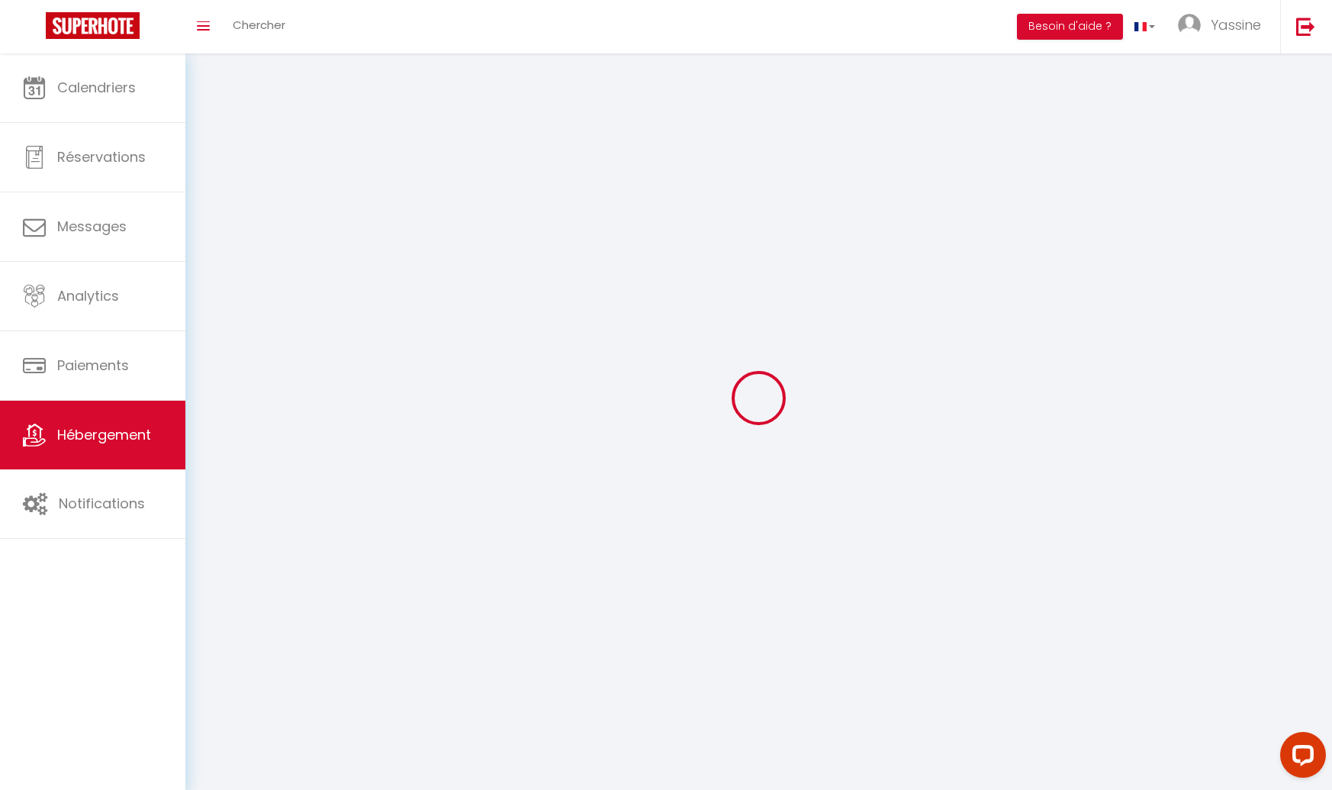
select select
checkbox input "false"
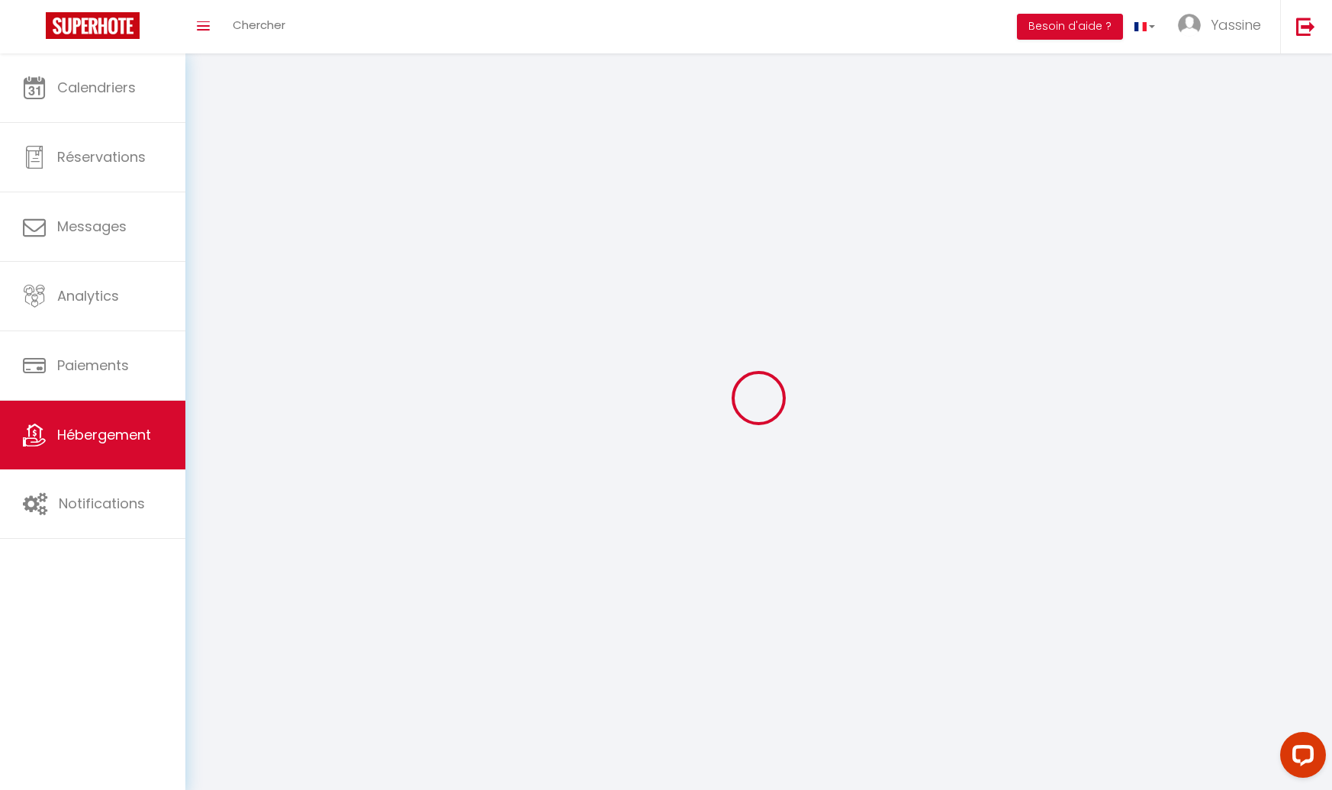
checkbox input "false"
select select
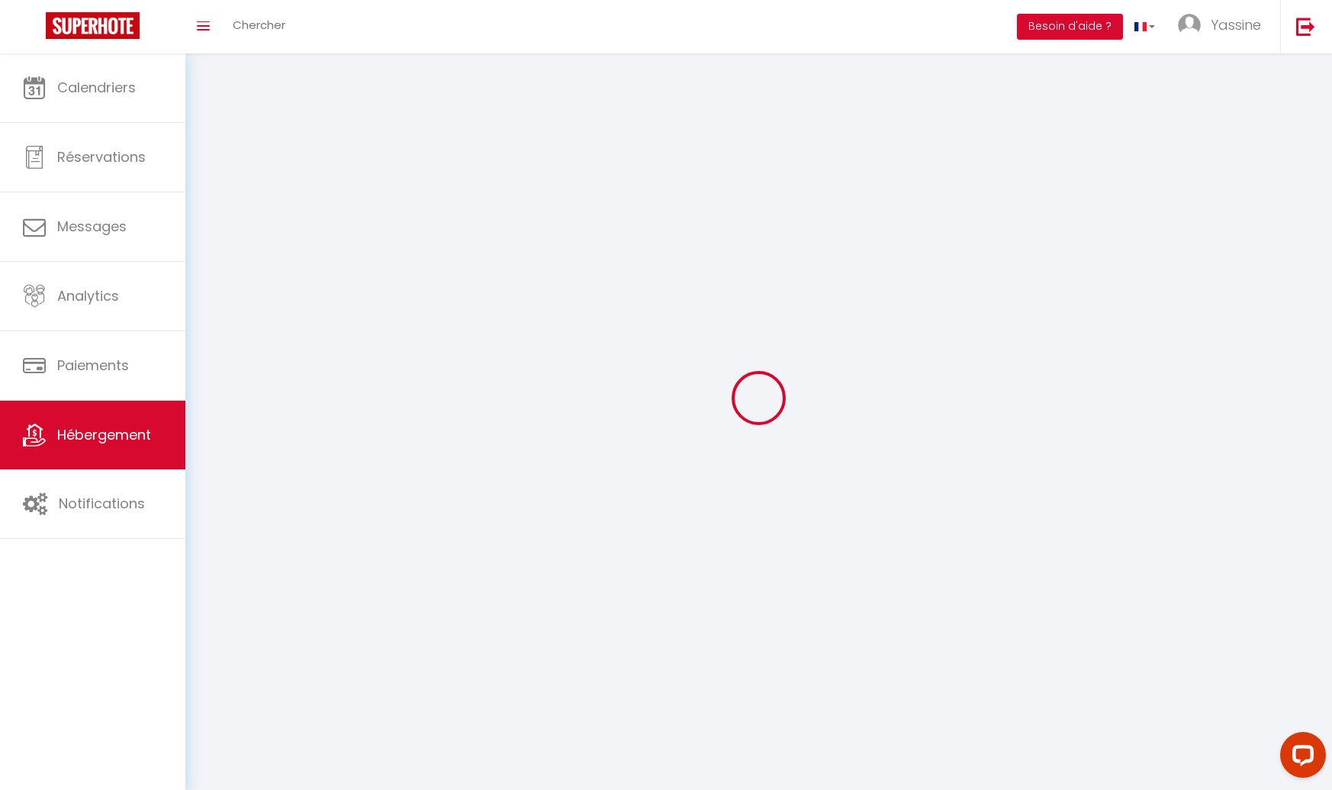
select select
checkbox input "false"
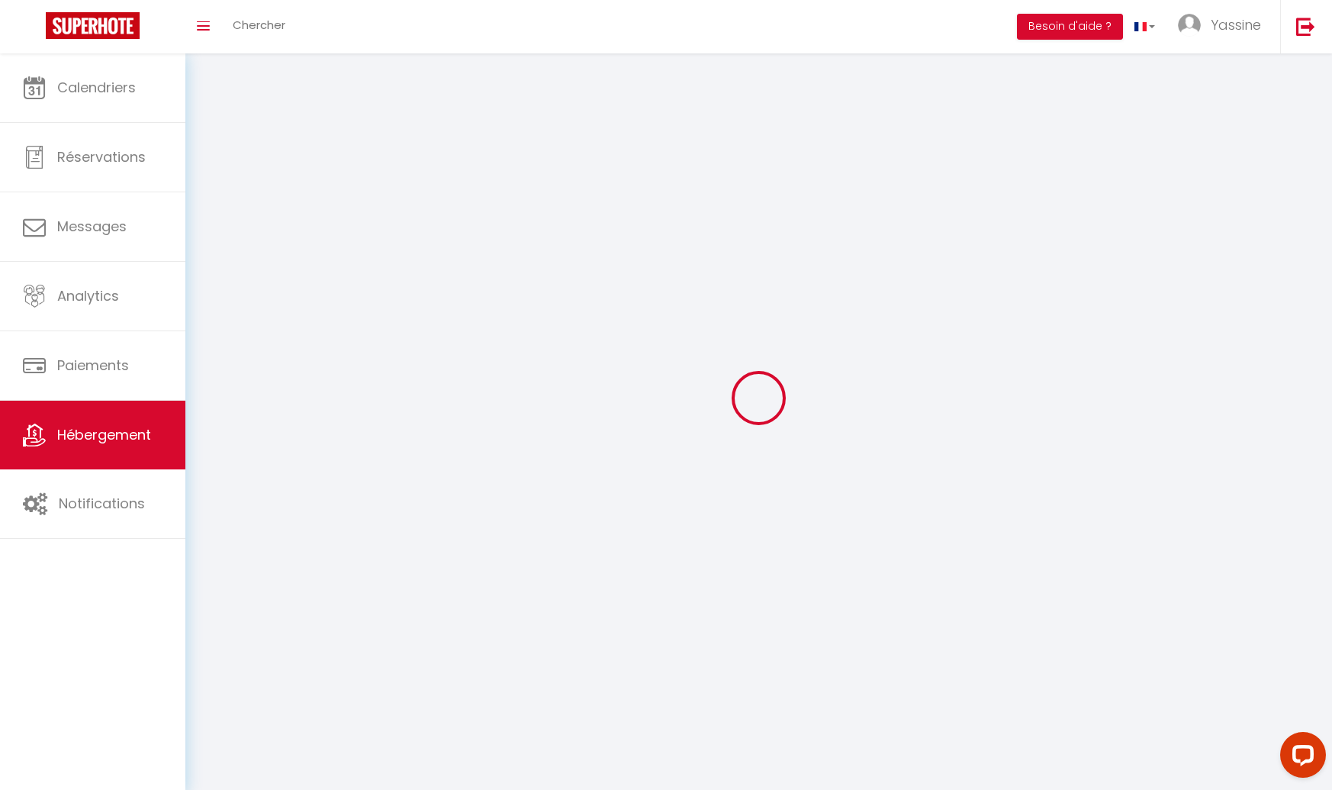
checkbox input "false"
select select
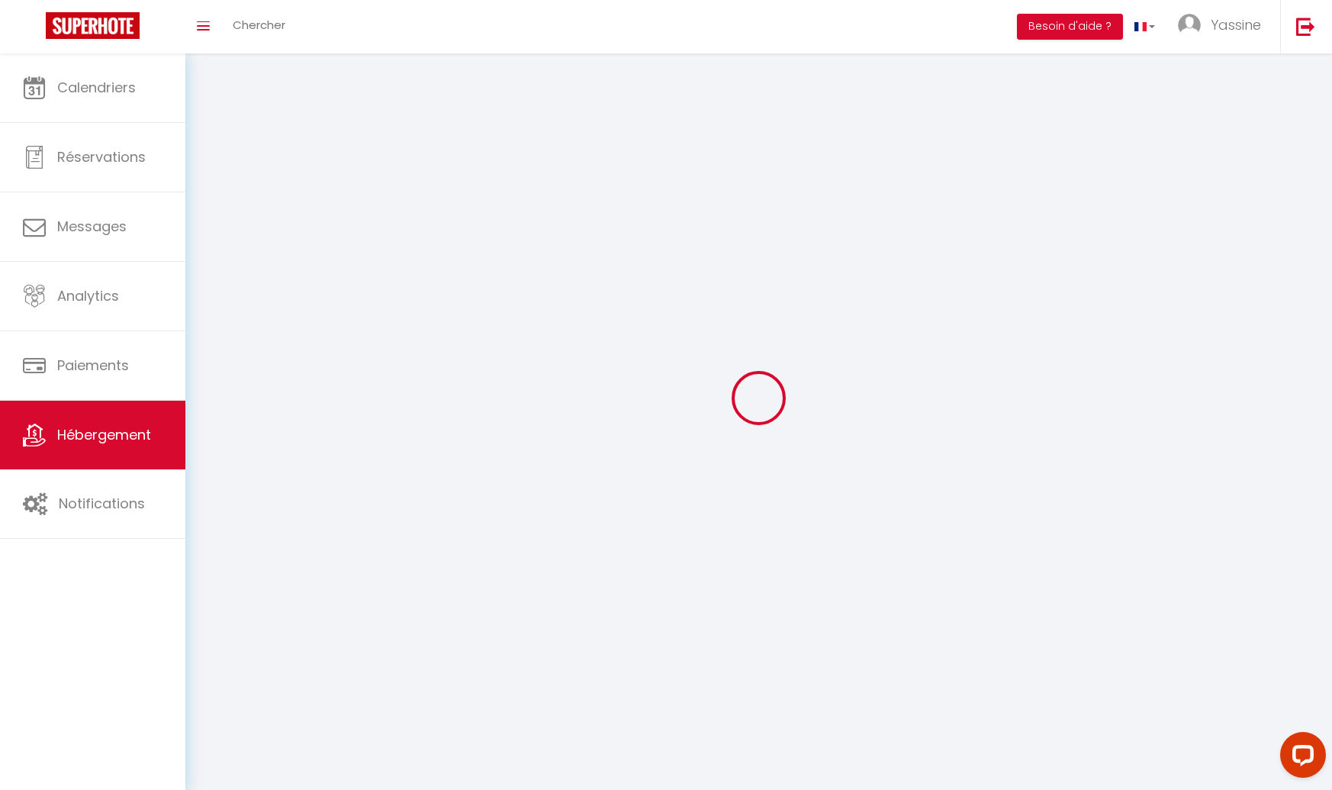
select select
checkbox input "false"
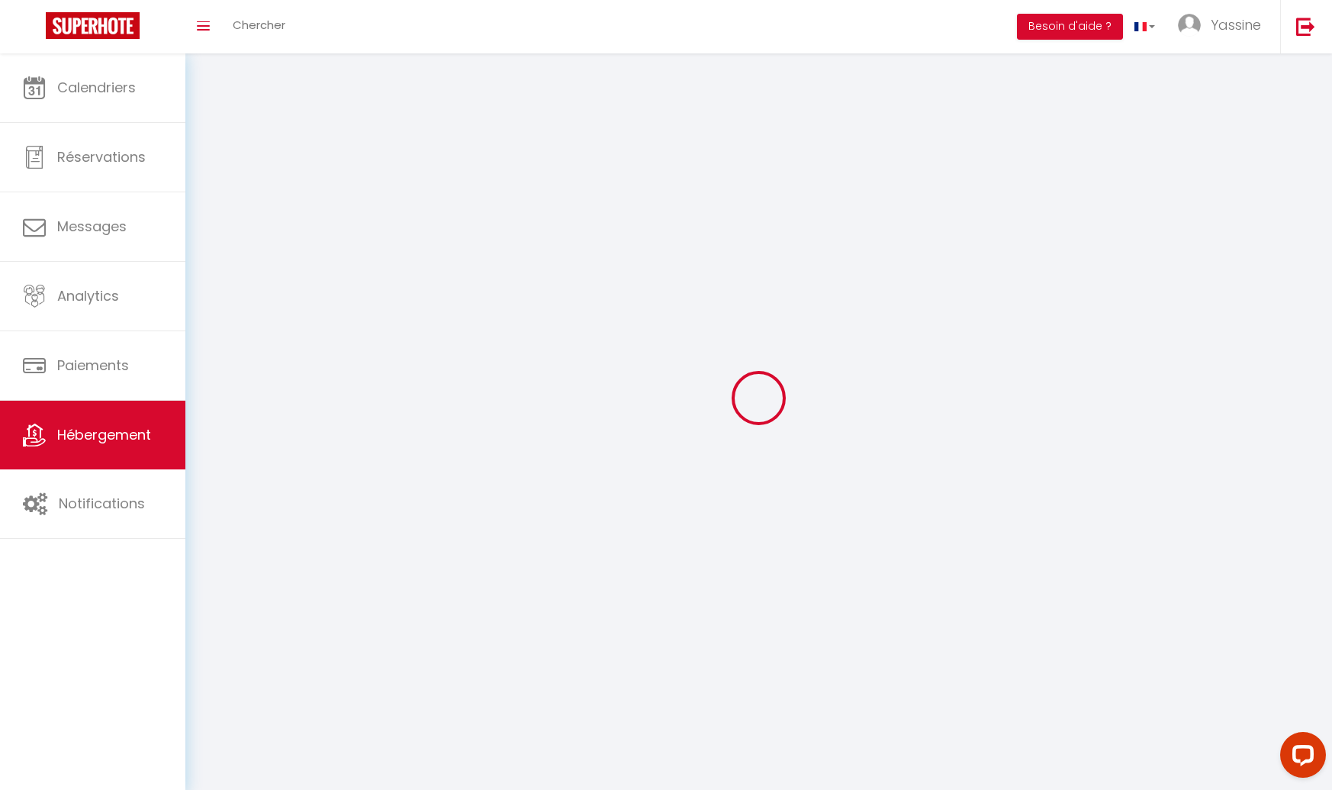
checkbox input "false"
select select
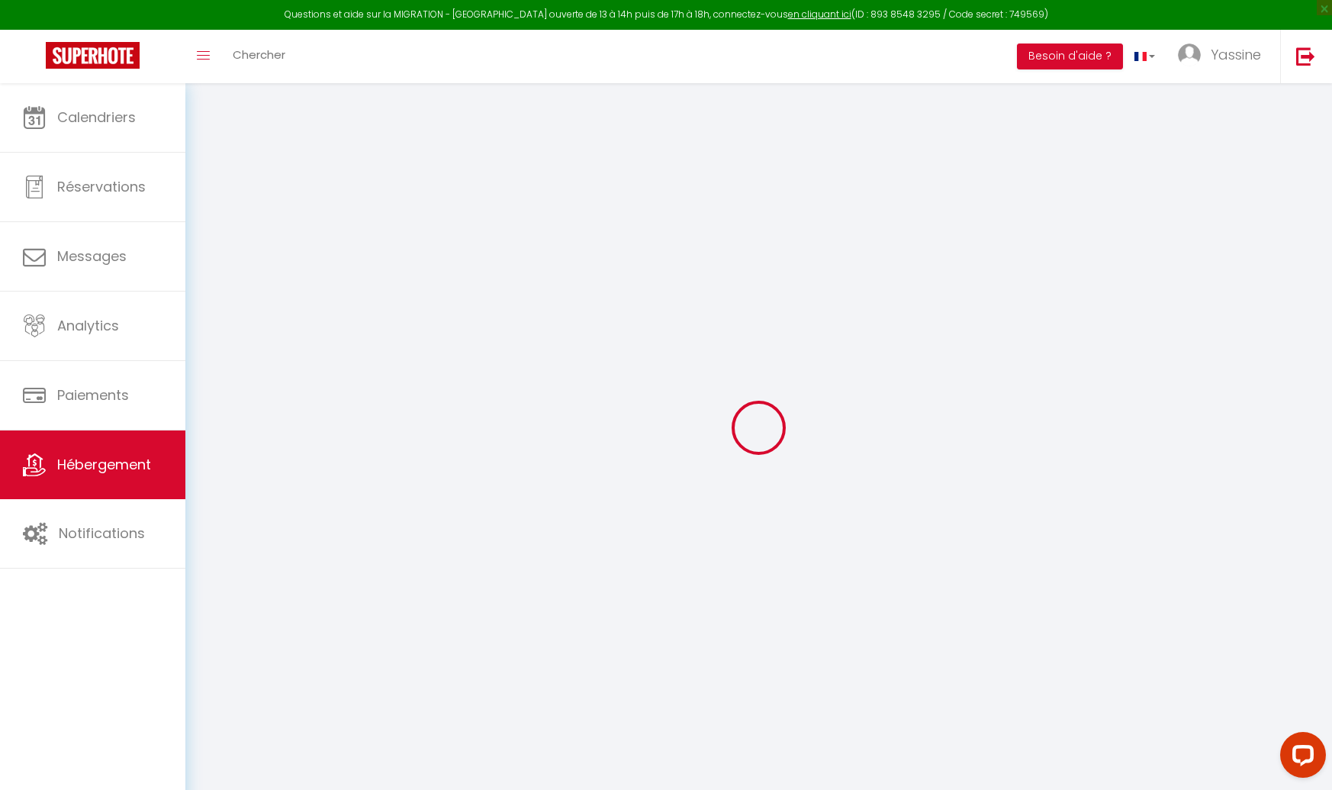
type input "Oups ! Les dates sélectionnées sont indisponibles."
type textarea "Malheureusement les dates sélectionnées sont indisponibles. Nous vous invitons …"
type input "50.3696823"
type input "3.5047752"
checkbox input "true"
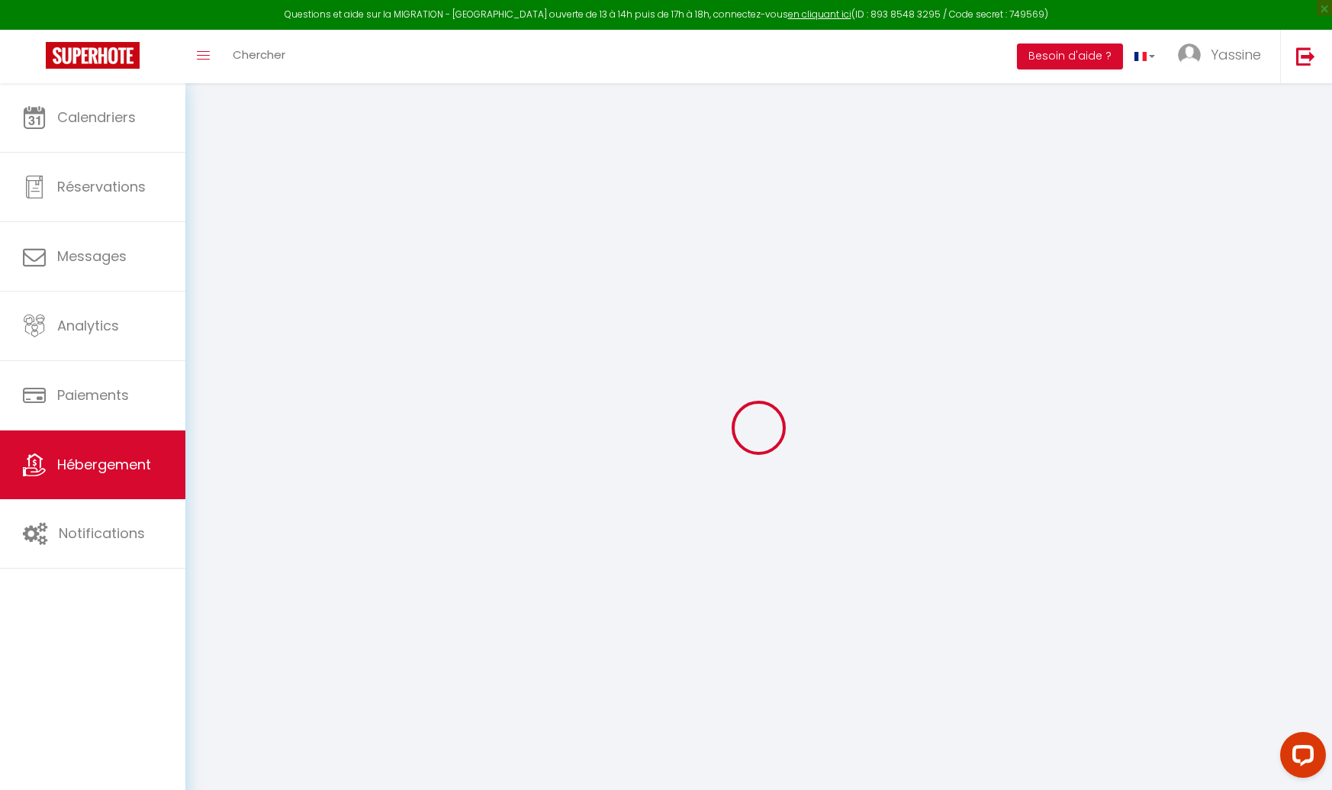
checkbox input "false"
select select
checkbox input "false"
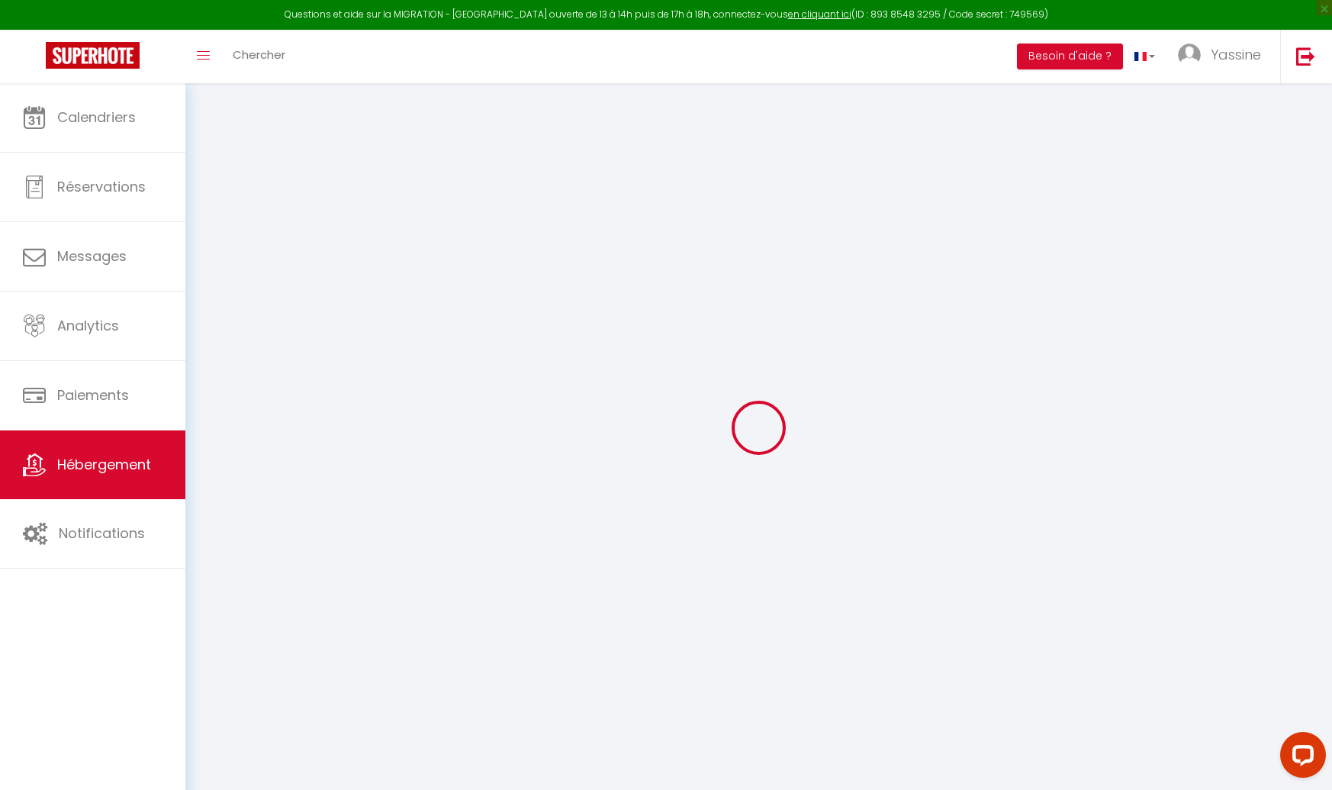
checkbox input "false"
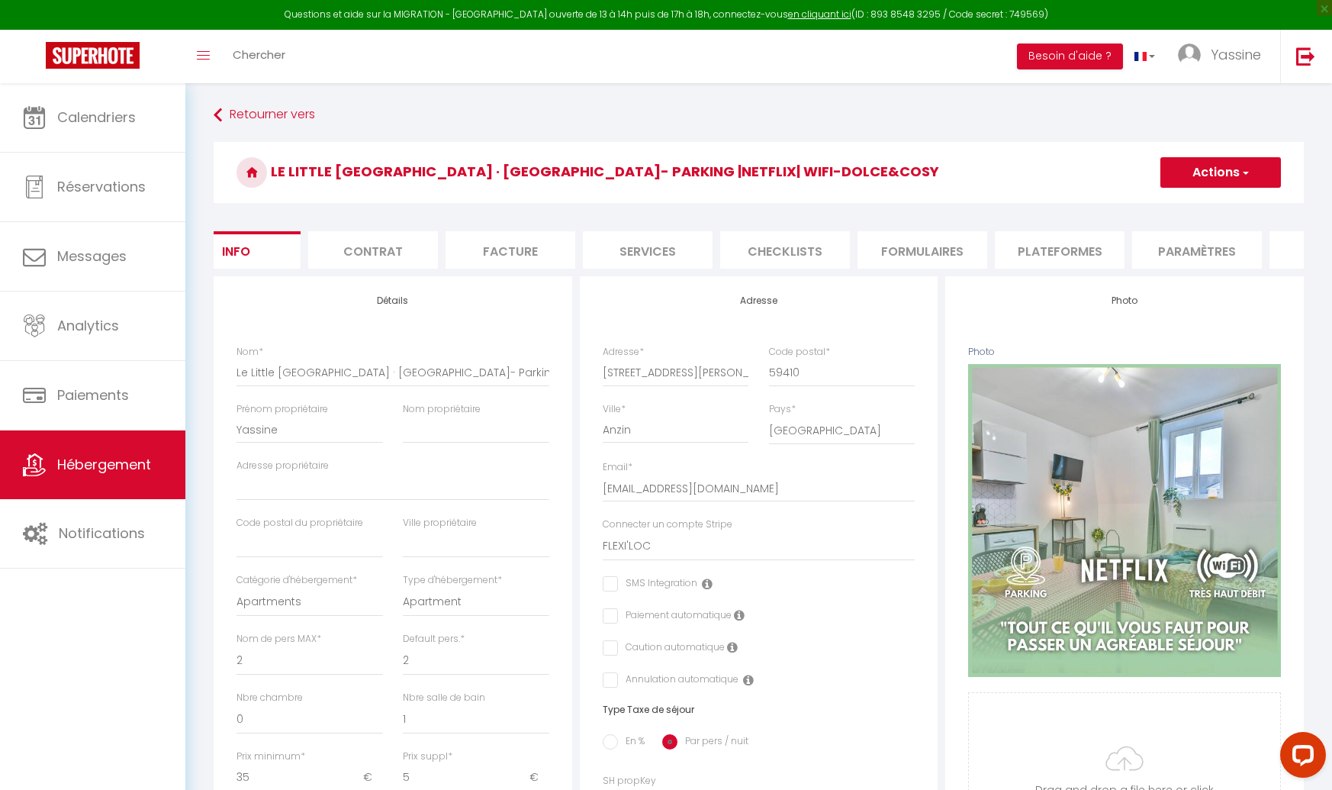
scroll to position [0, 283]
select select
checkbox input "false"
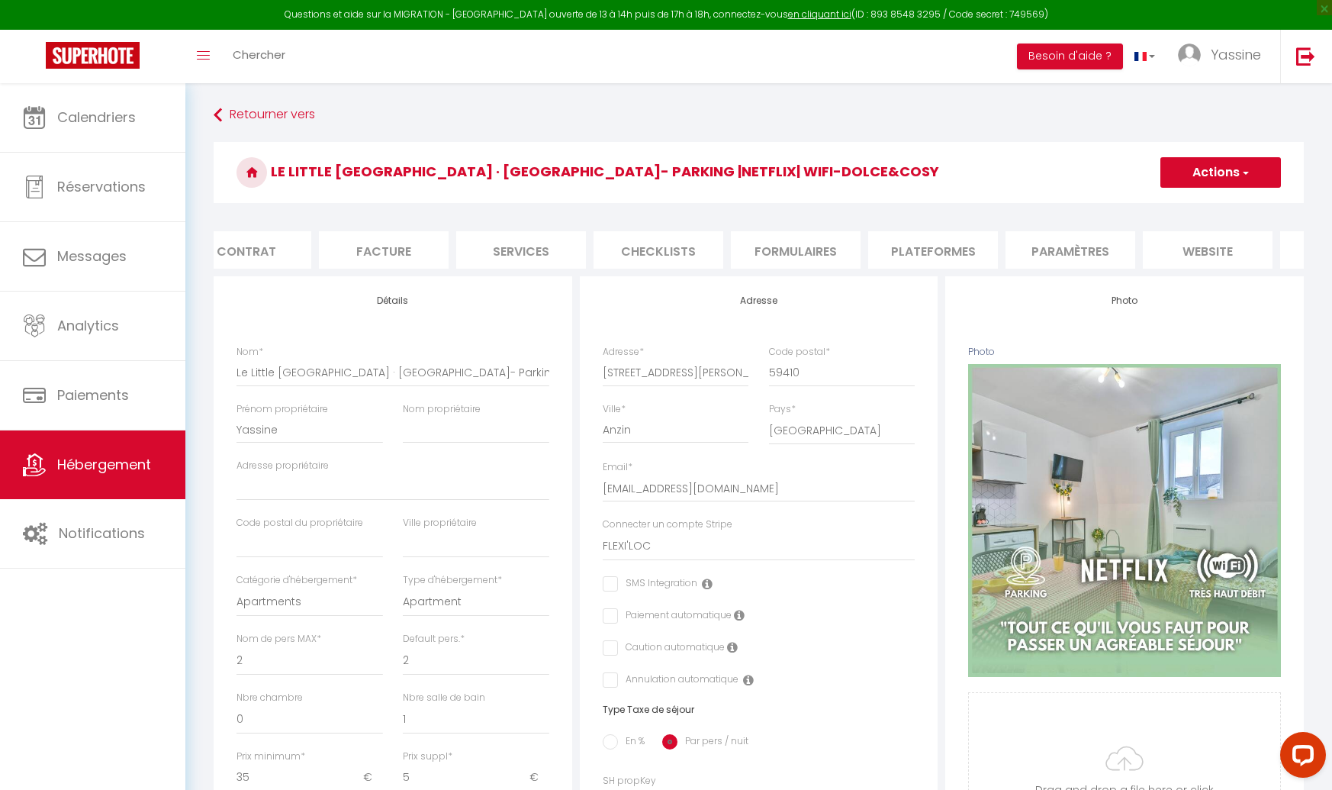
checkbox input "false"
click at [1080, 246] on li "website" at bounding box center [1094, 249] width 130 height 37
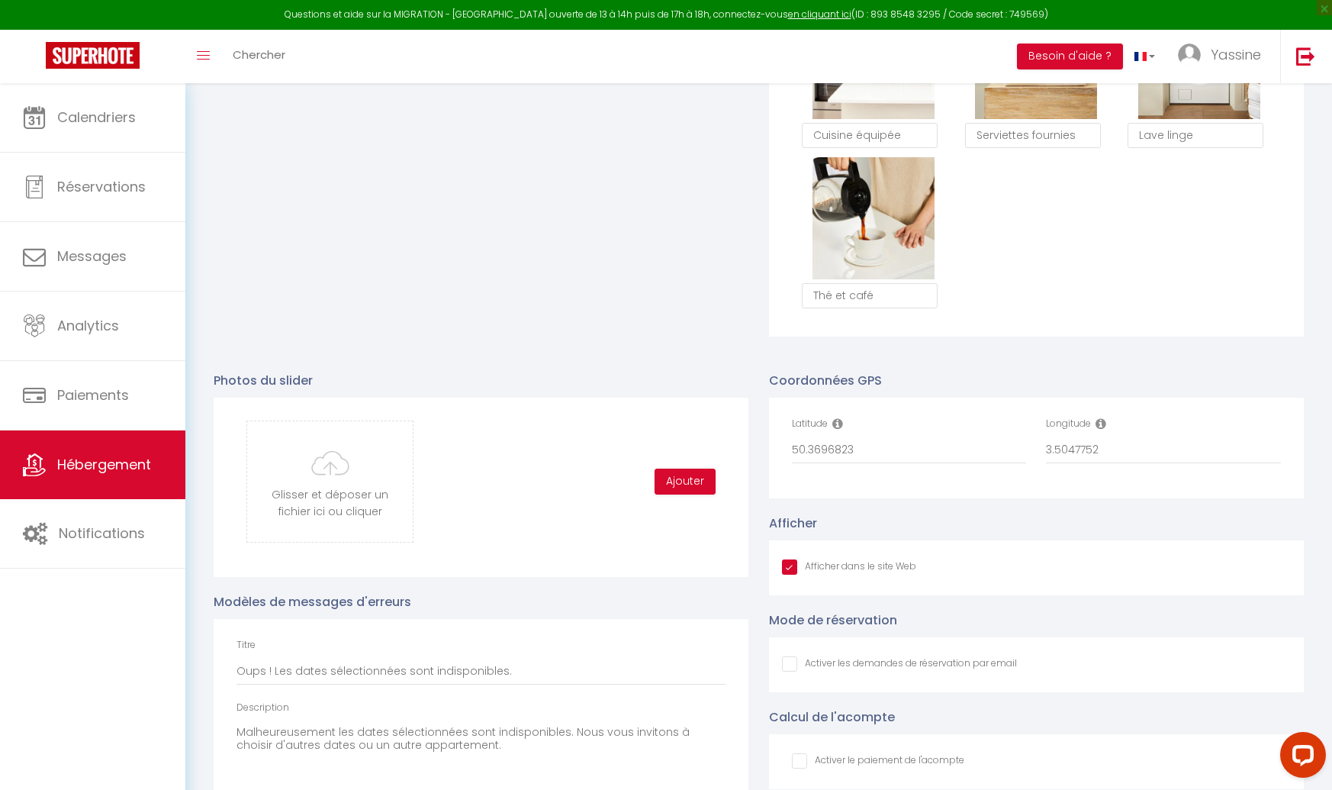
scroll to position [1384, 0]
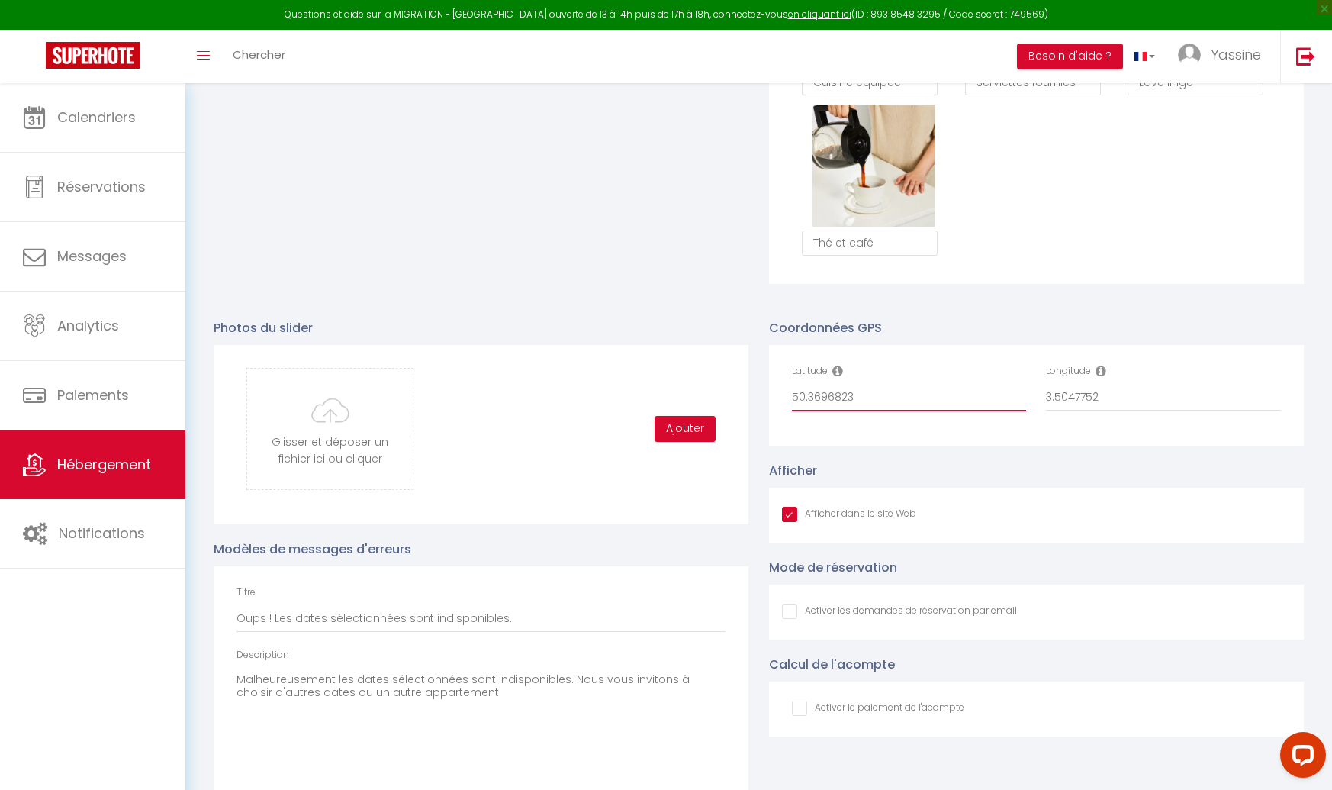
drag, startPoint x: 847, startPoint y: 395, endPoint x: 700, endPoint y: 390, distance: 147.4
click at [699, 389] on div "Photos du slider Glisser et déposer un fichier ici ou cliquer Ooops, something …" at bounding box center [759, 574] width 1110 height 543
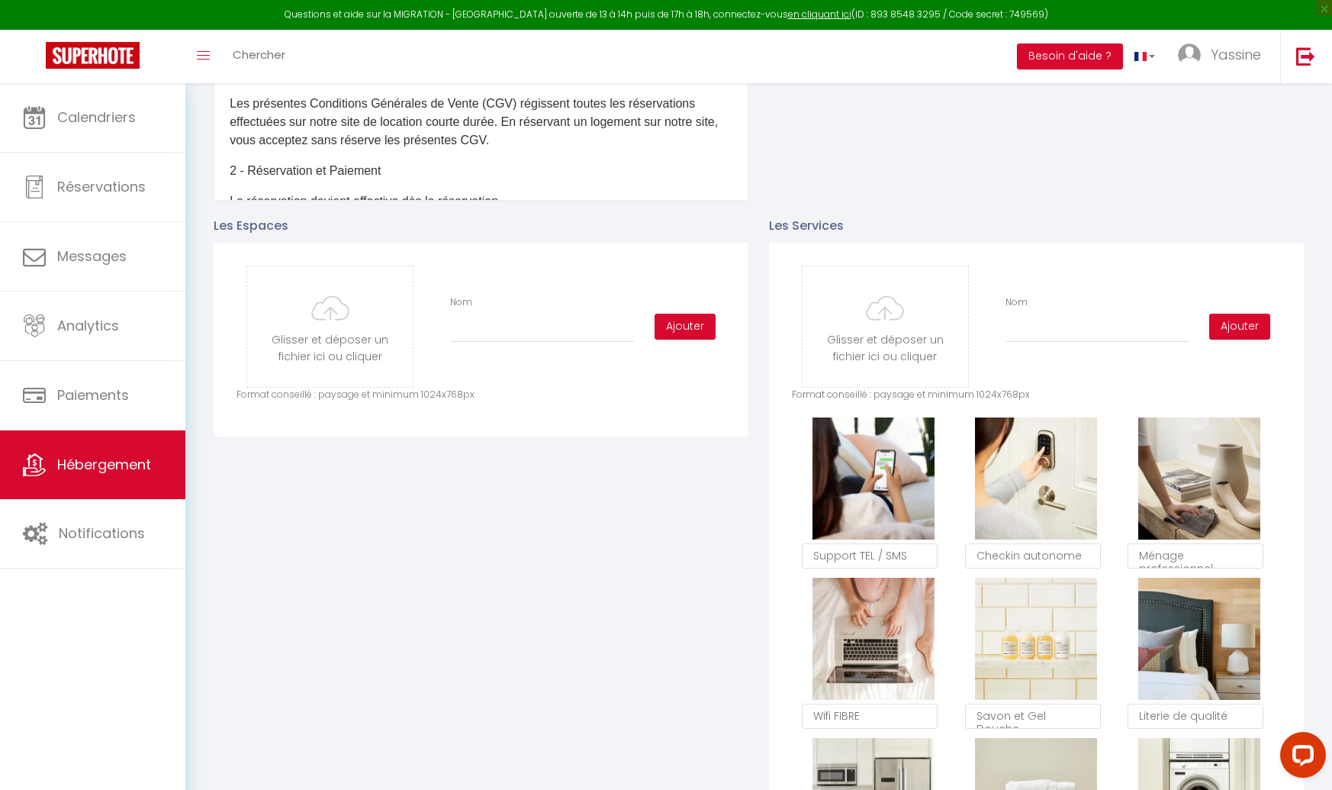
scroll to position [392, 0]
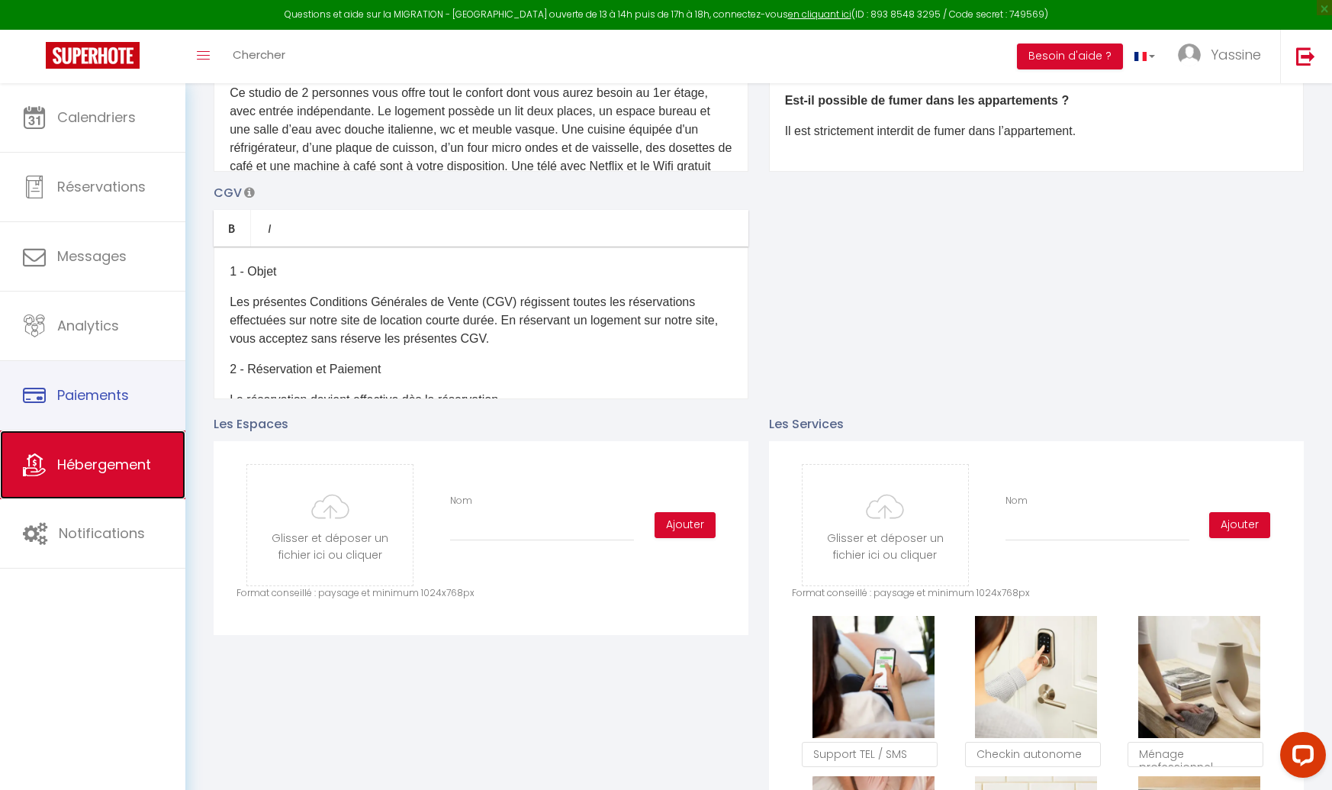
click at [134, 448] on link "Hébergement" at bounding box center [92, 464] width 185 height 69
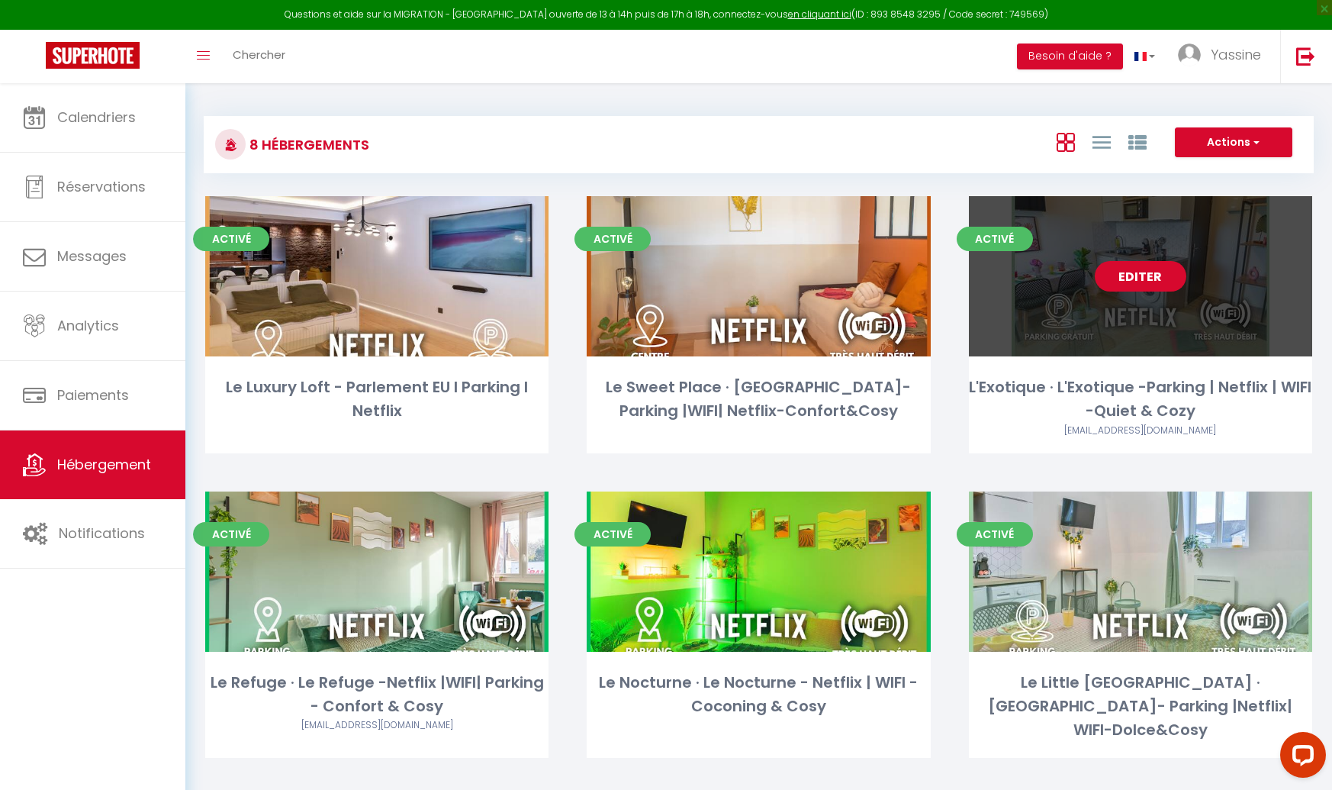
click at [1132, 288] on link "Editer" at bounding box center [1141, 276] width 92 height 31
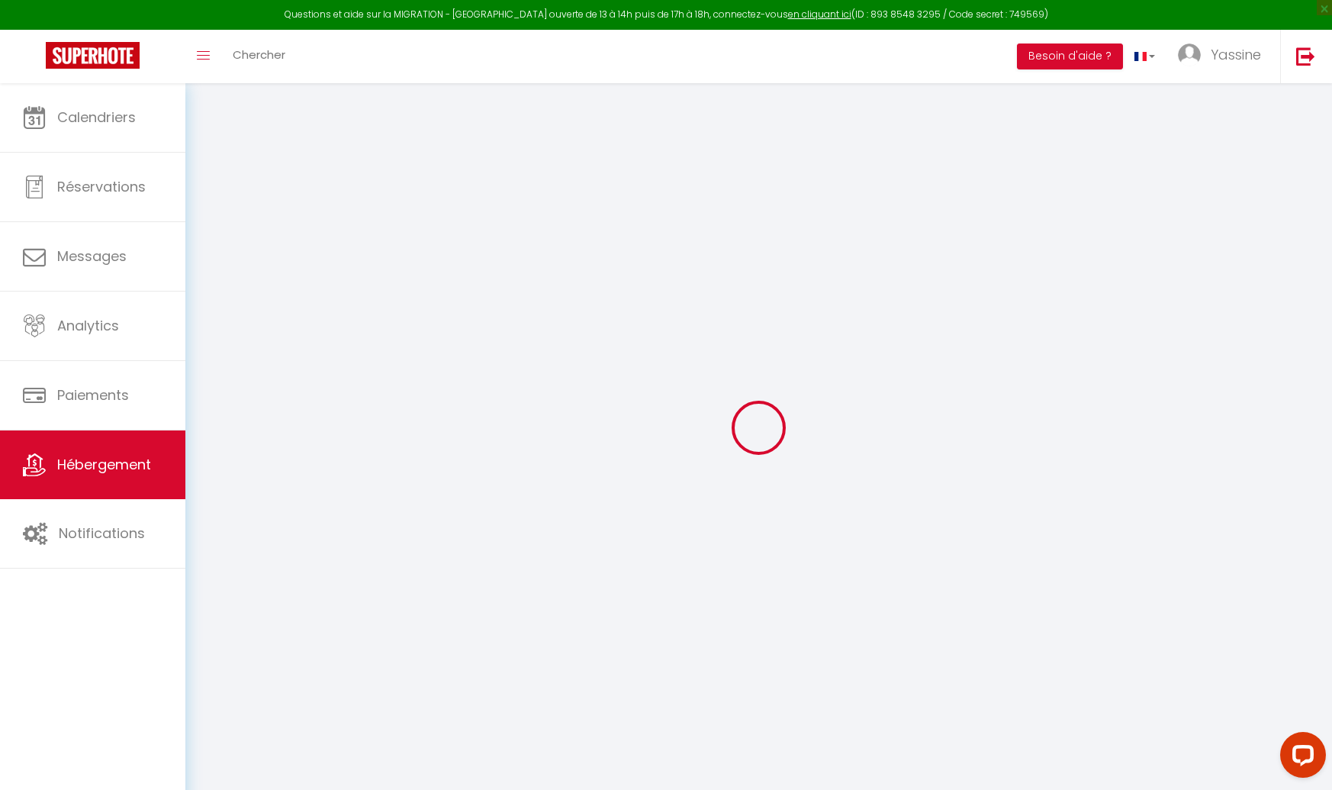
type input "Oups ! Les dates sélectionnées sont indisponibles."
type textarea "Malheureusement les dates sélectionnées sont indisponibles. Nous vous invitons …"
checkbox input "false"
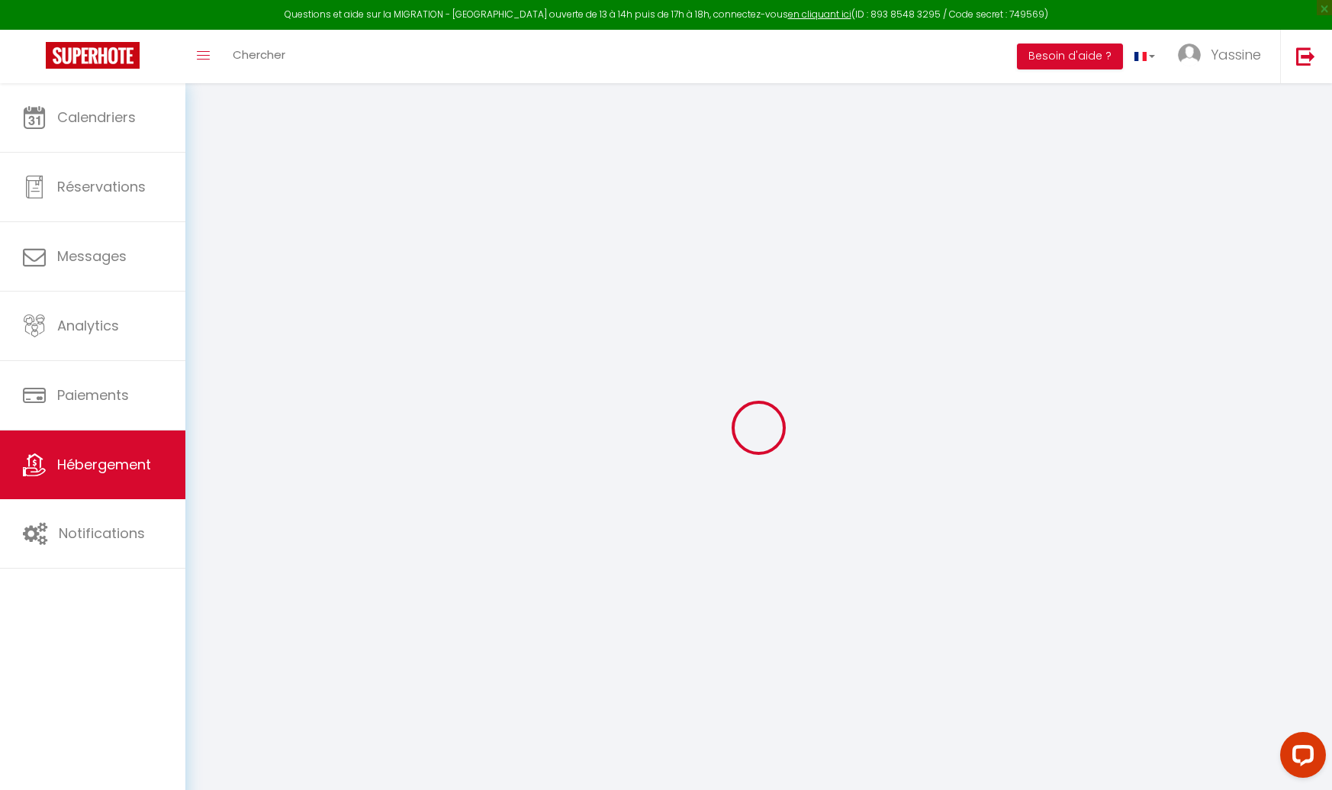
checkbox input "false"
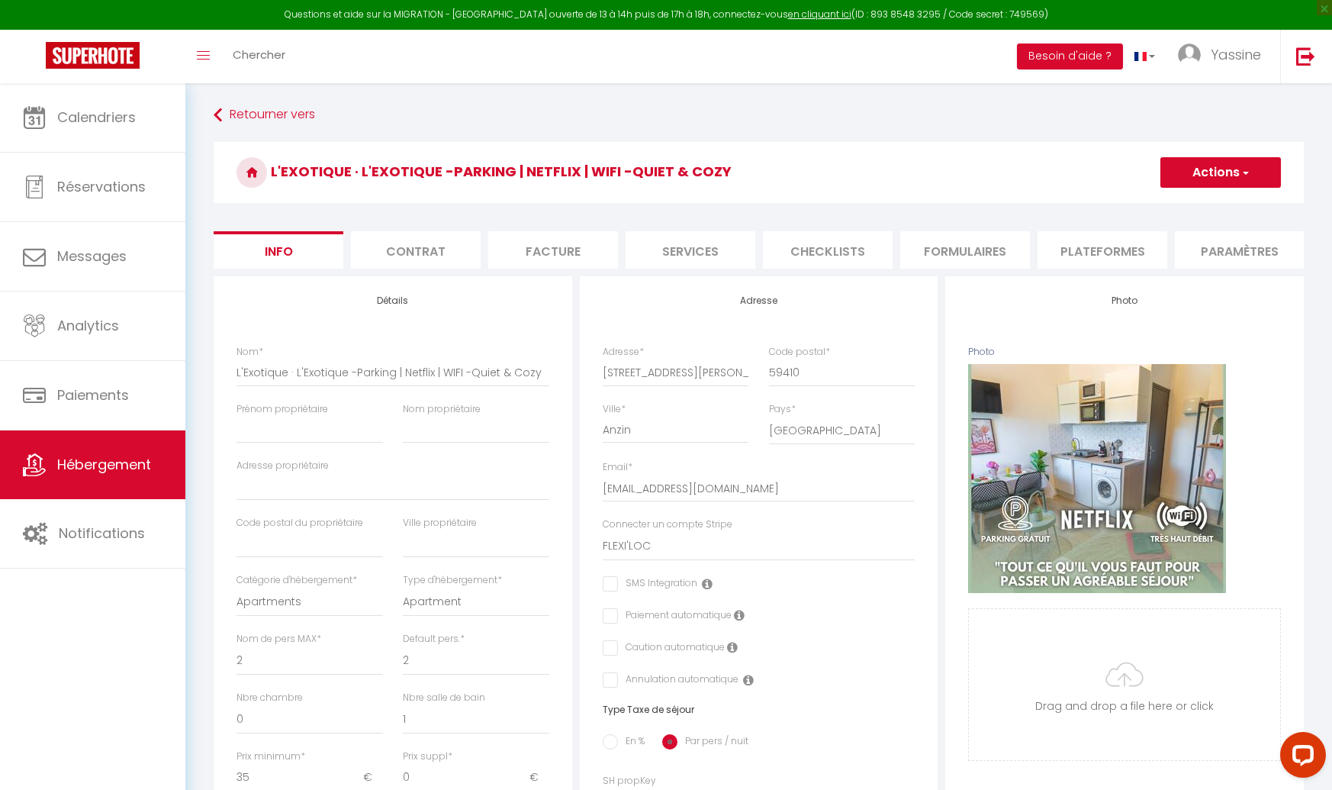
click at [1099, 256] on li "Plateformes" at bounding box center [1103, 249] width 130 height 37
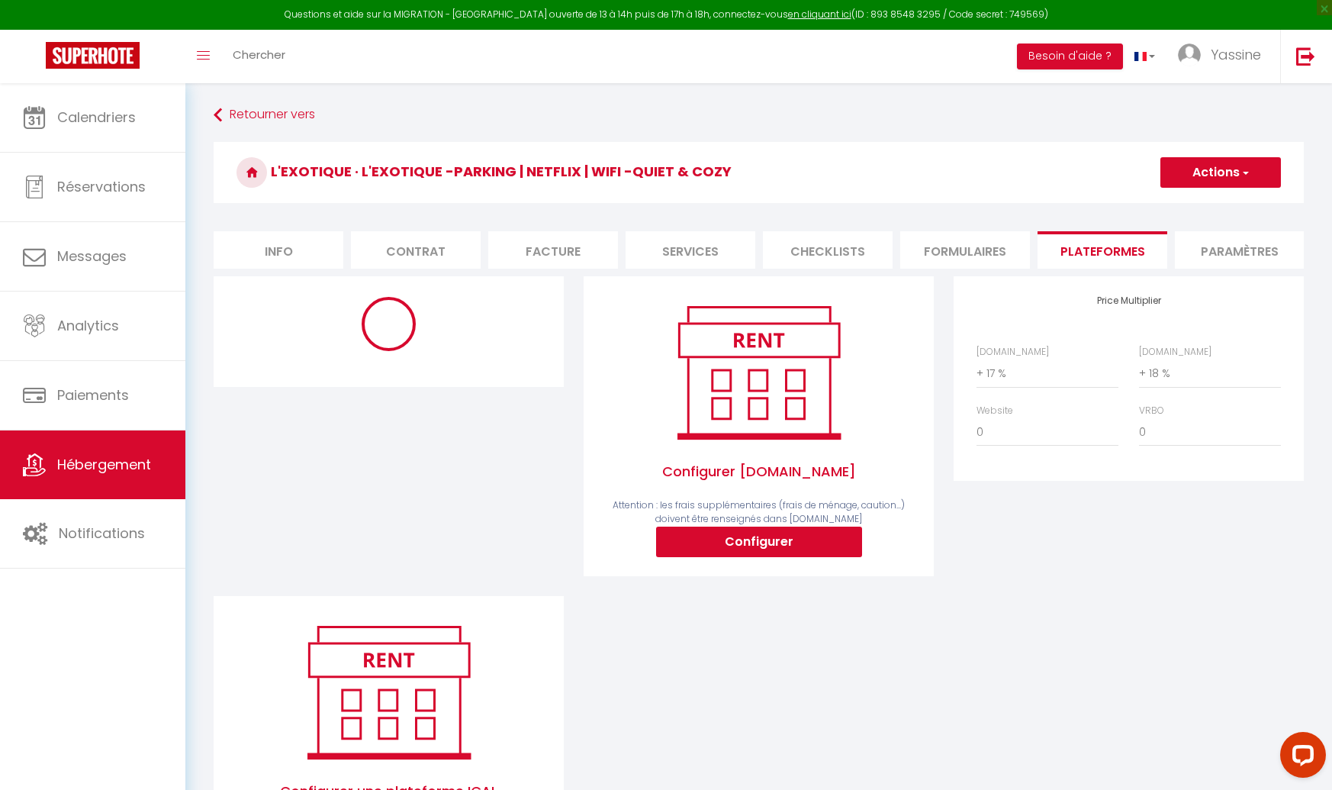
select select "4081-1484835794799013118"
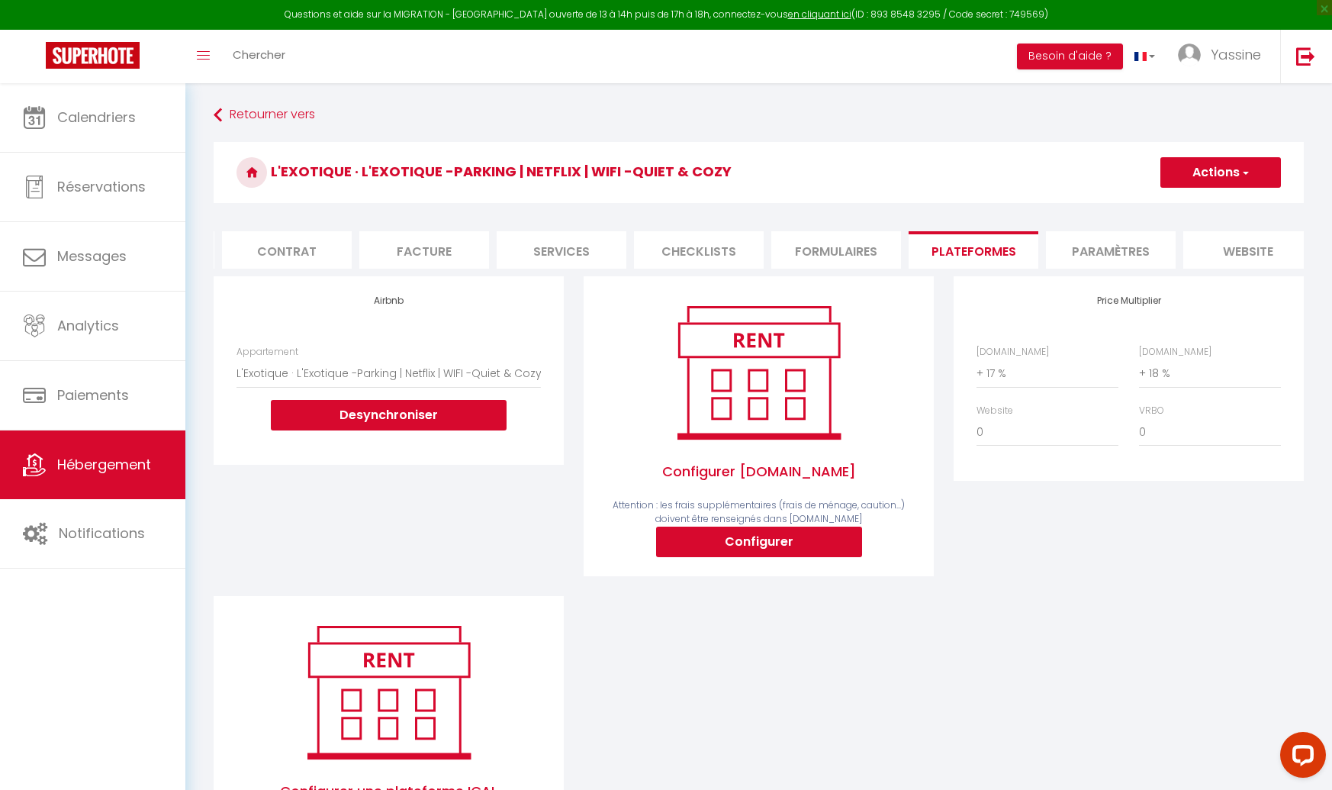
scroll to position [0, 283]
click at [1125, 249] on li "website" at bounding box center [1094, 249] width 130 height 37
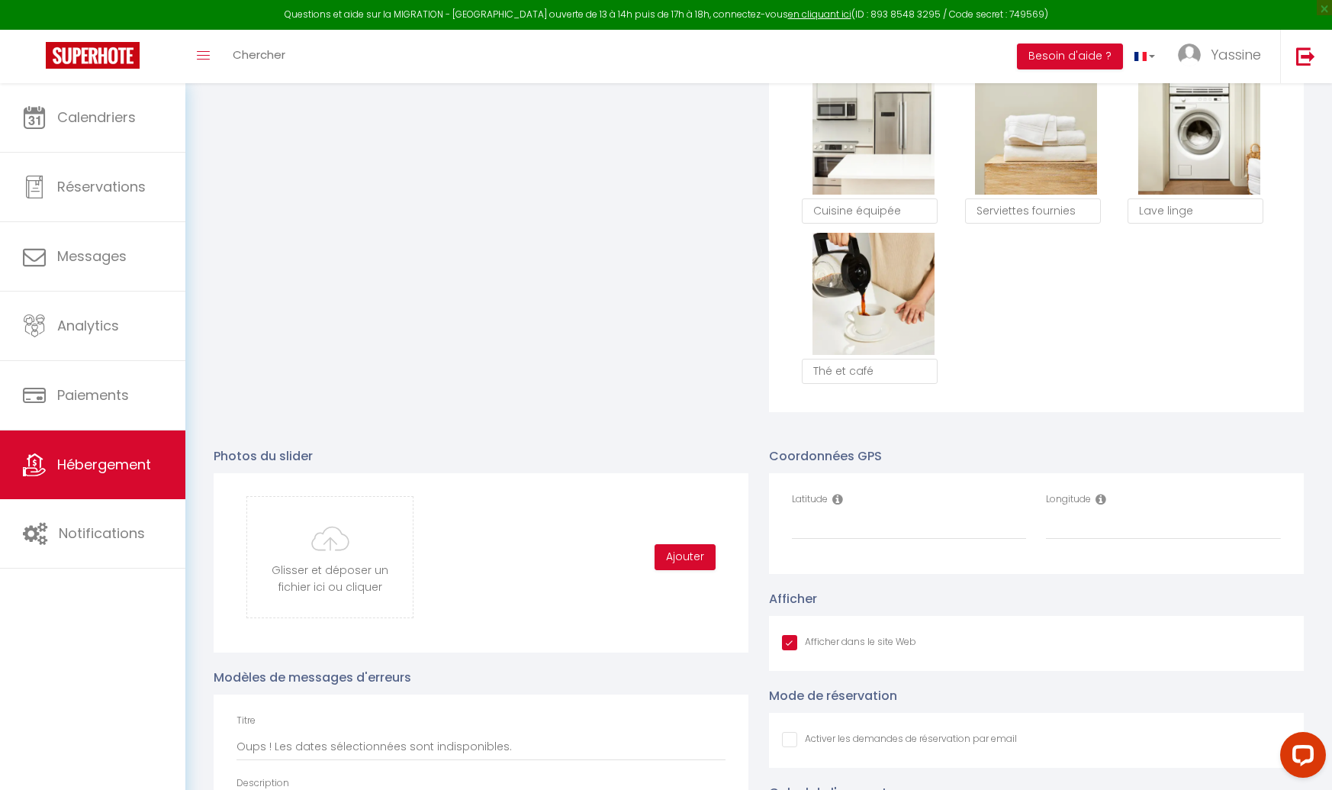
scroll to position [1296, 0]
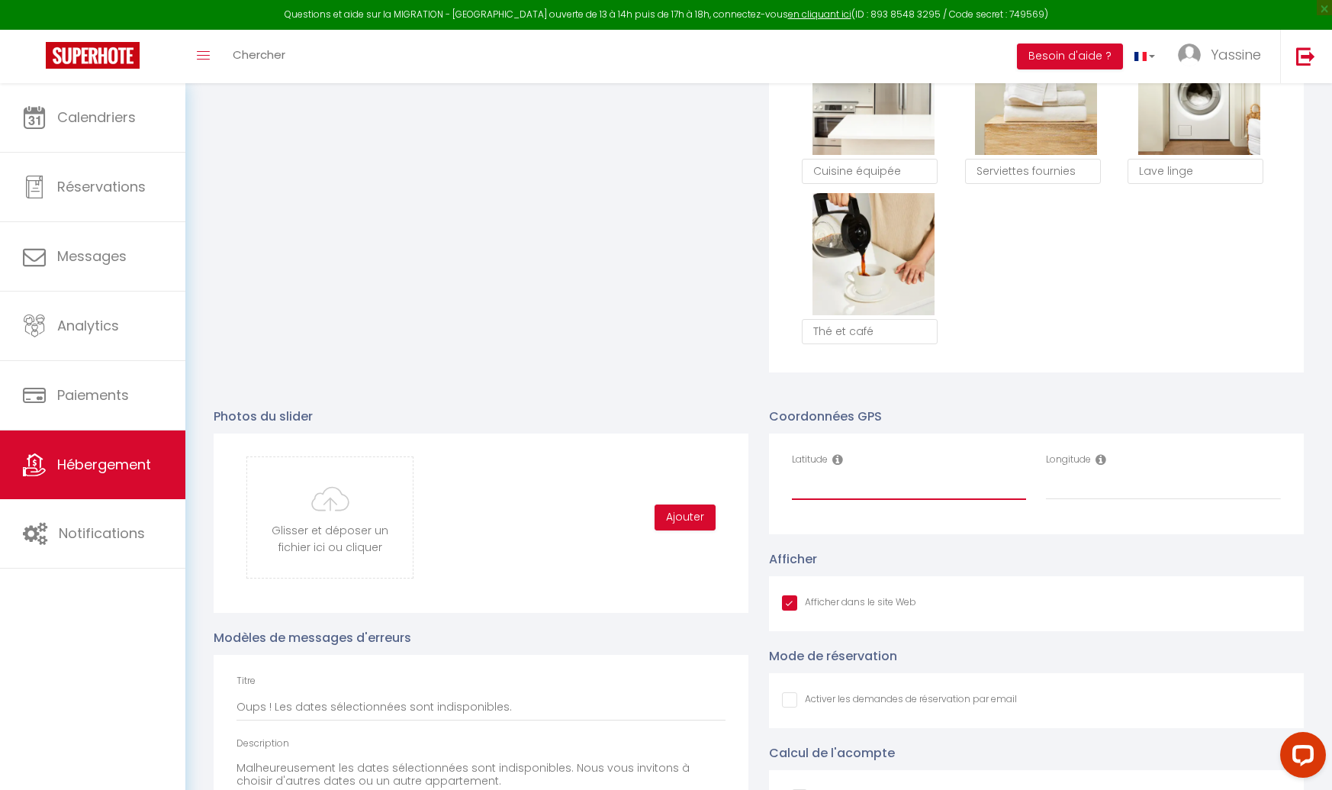
click at [841, 481] on input "Latitude" at bounding box center [909, 485] width 235 height 27
paste input "50.3696823"
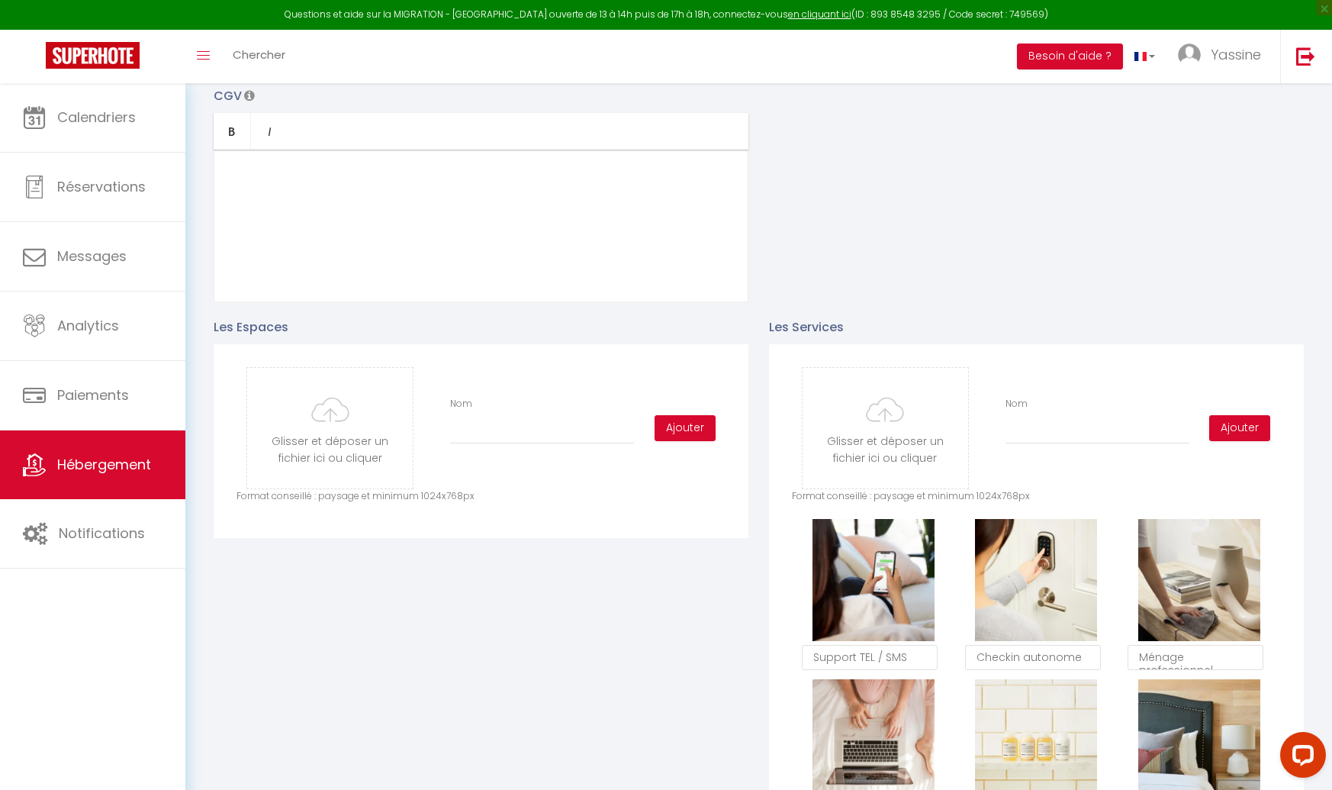
scroll to position [0, 0]
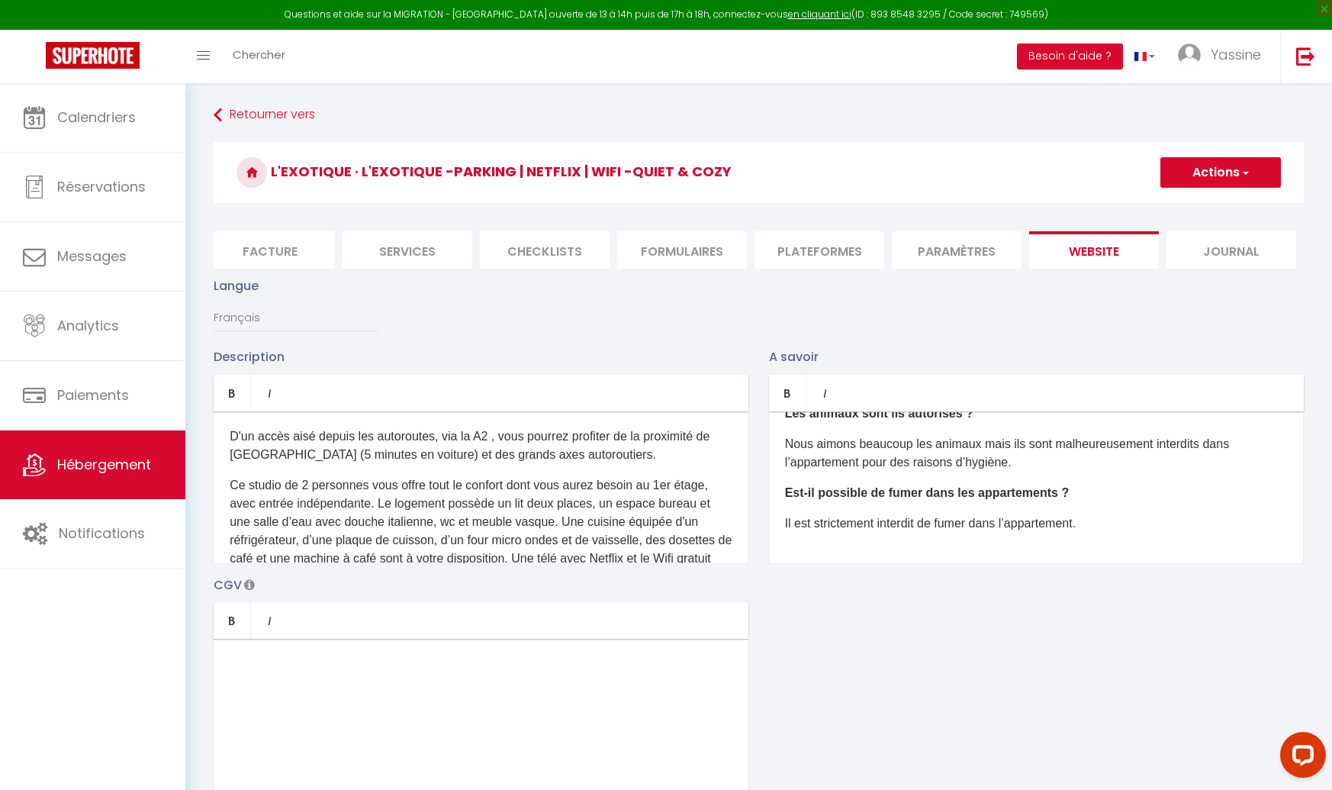
type input "50.3696823"
click at [1216, 178] on button "Actions" at bounding box center [1221, 172] width 121 height 31
click at [1204, 205] on input "Enregistrer" at bounding box center [1203, 205] width 56 height 15
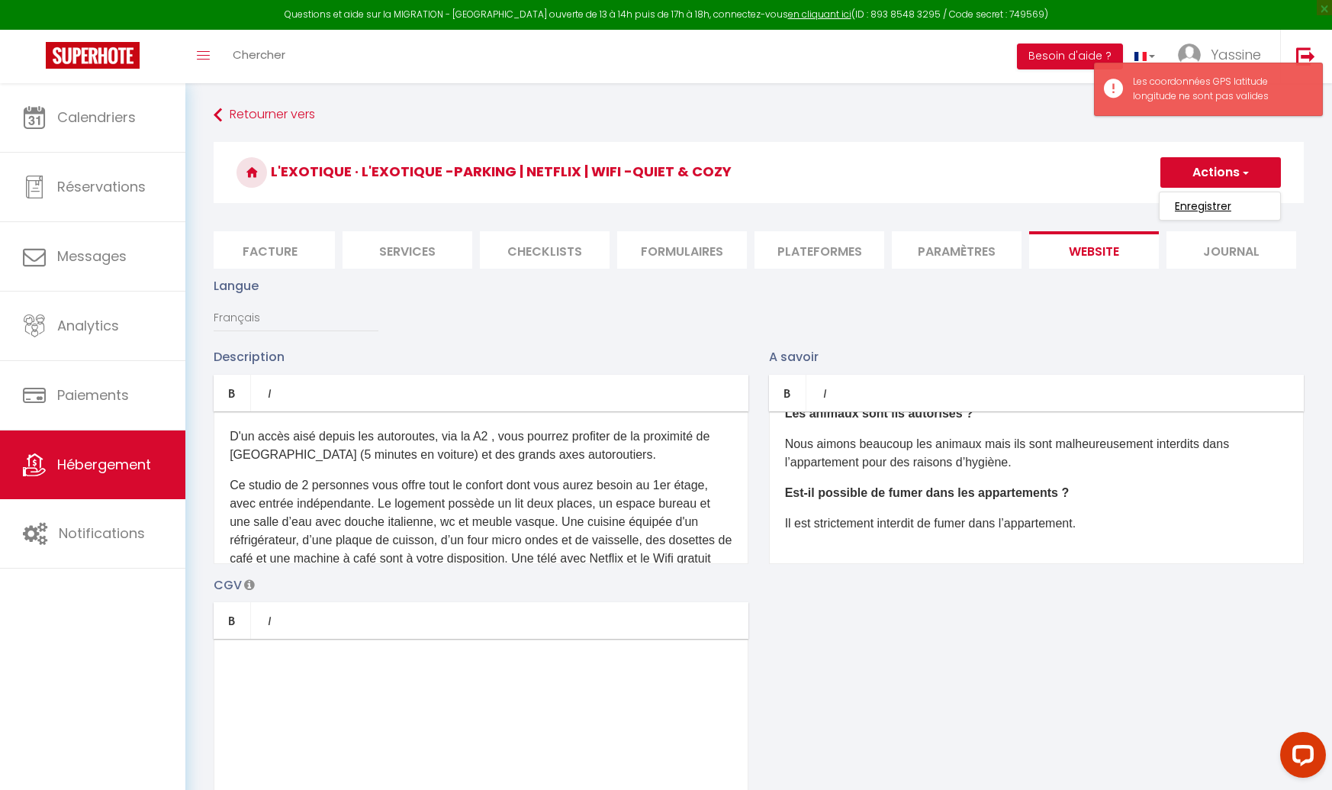
click at [1190, 201] on input "Enregistrer" at bounding box center [1203, 205] width 56 height 15
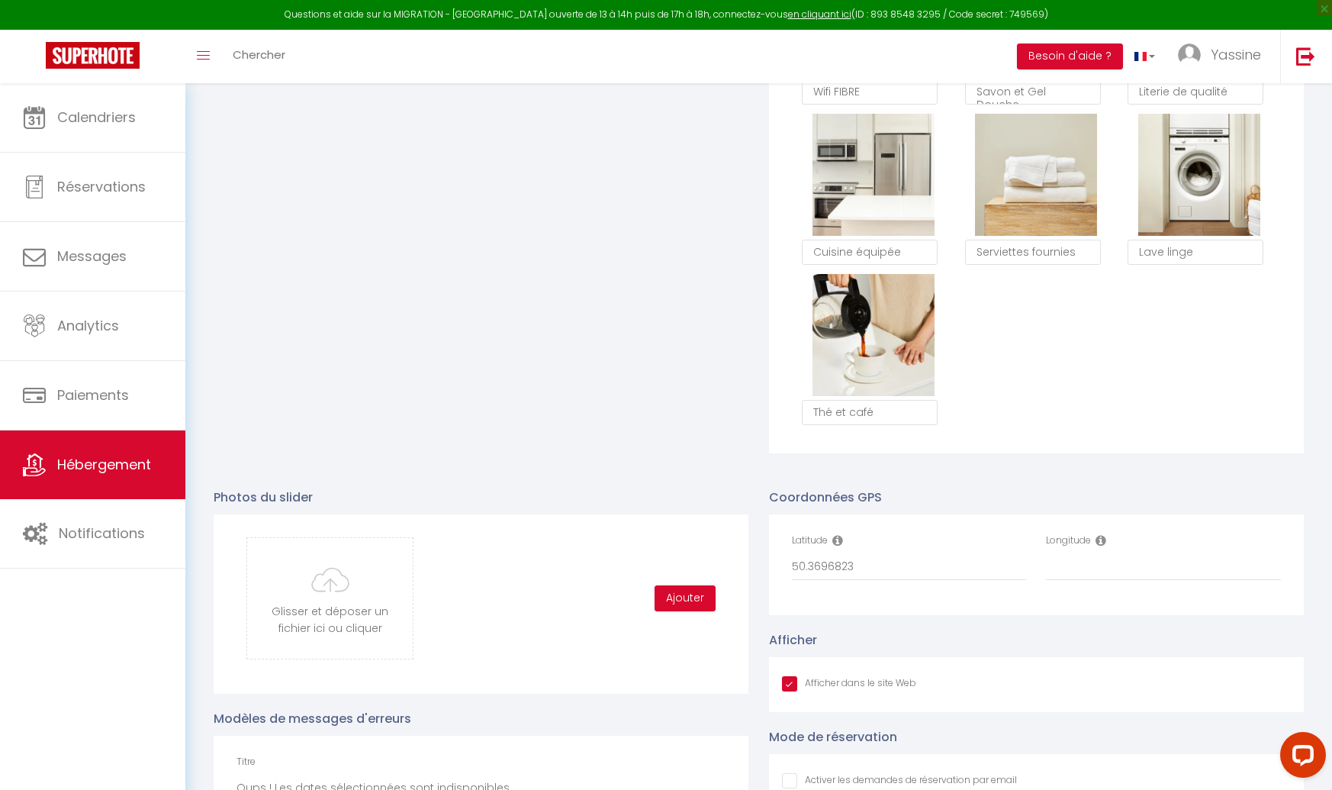
scroll to position [1289, 0]
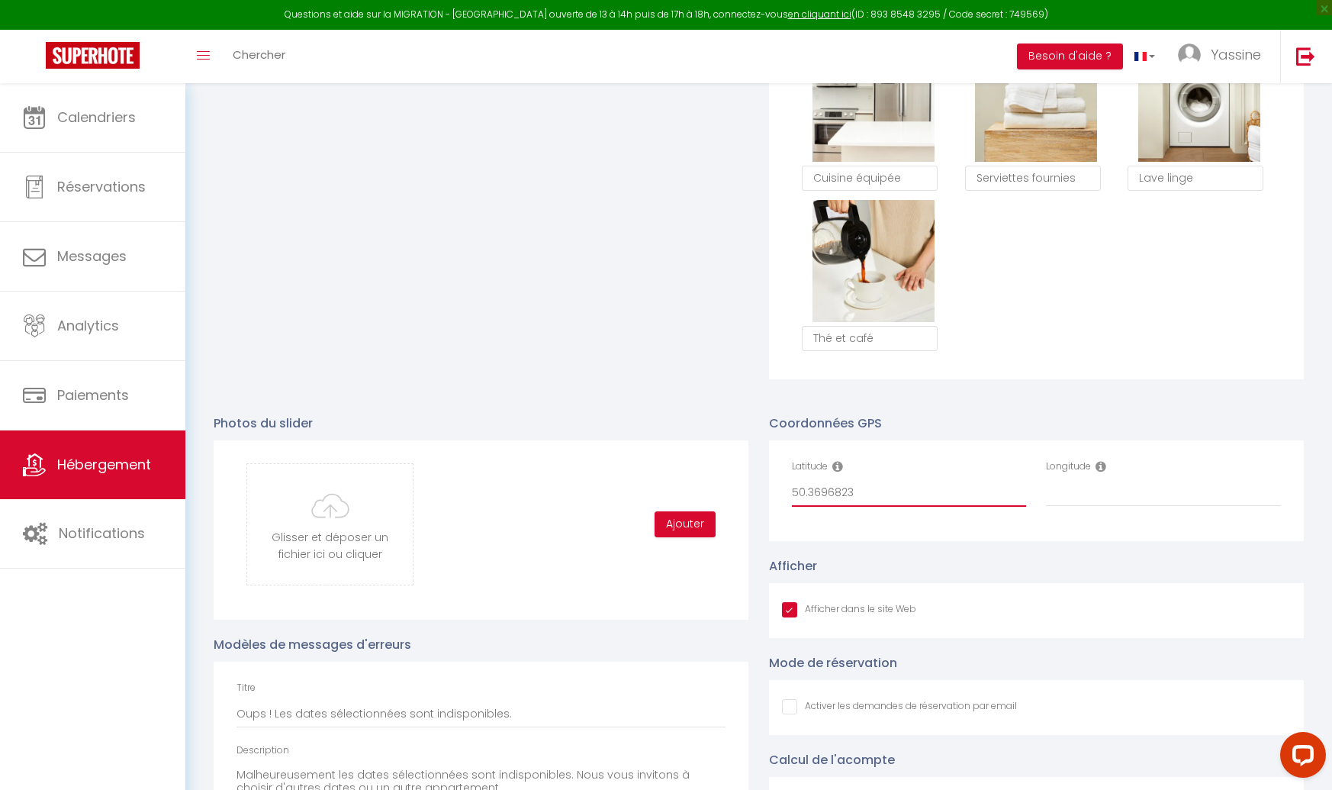
drag, startPoint x: 847, startPoint y: 492, endPoint x: 735, endPoint y: 491, distance: 112.2
click at [735, 491] on div "Photos du slider Glisser et déposer un fichier ici ou cliquer Ooops, something …" at bounding box center [759, 669] width 1110 height 543
click at [1074, 494] on input "Longitude" at bounding box center [1163, 492] width 235 height 27
paste input "3.5047752"
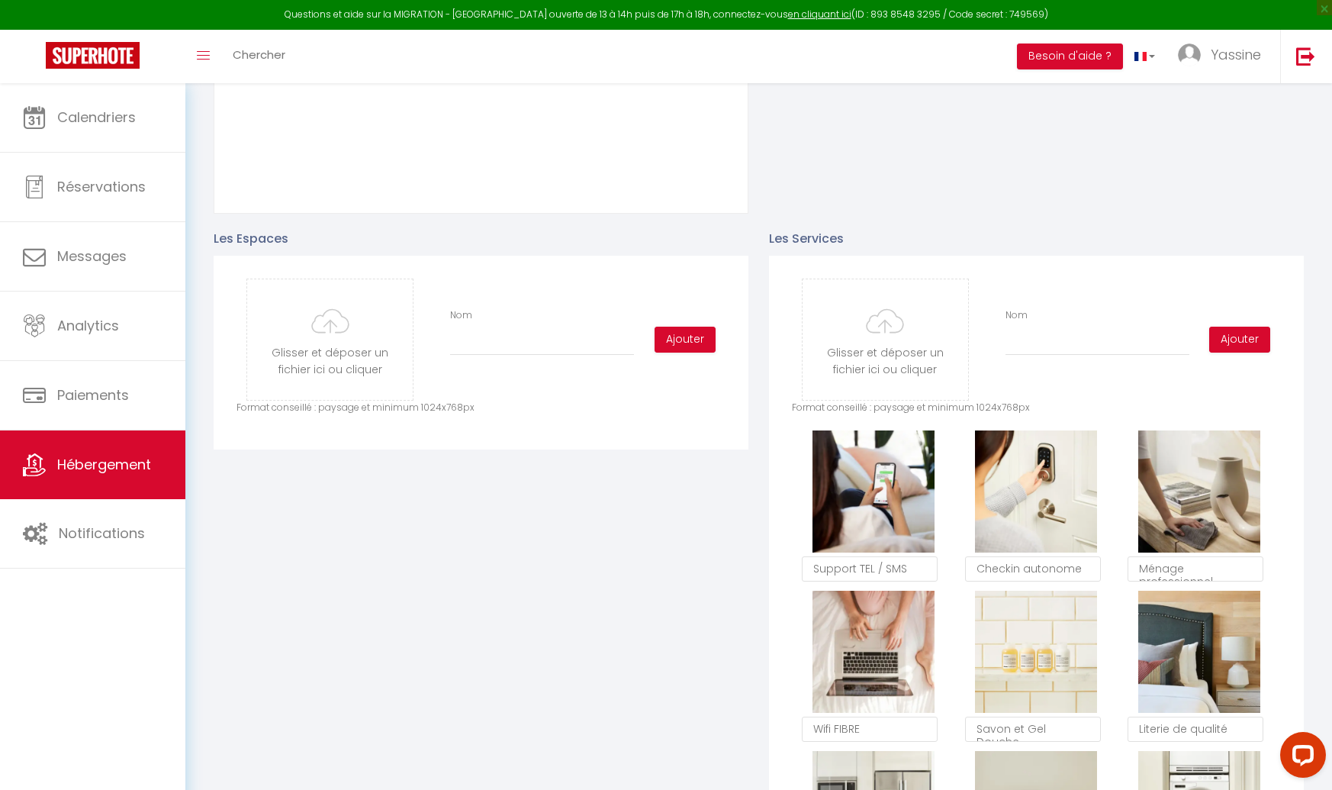
scroll to position [0, 0]
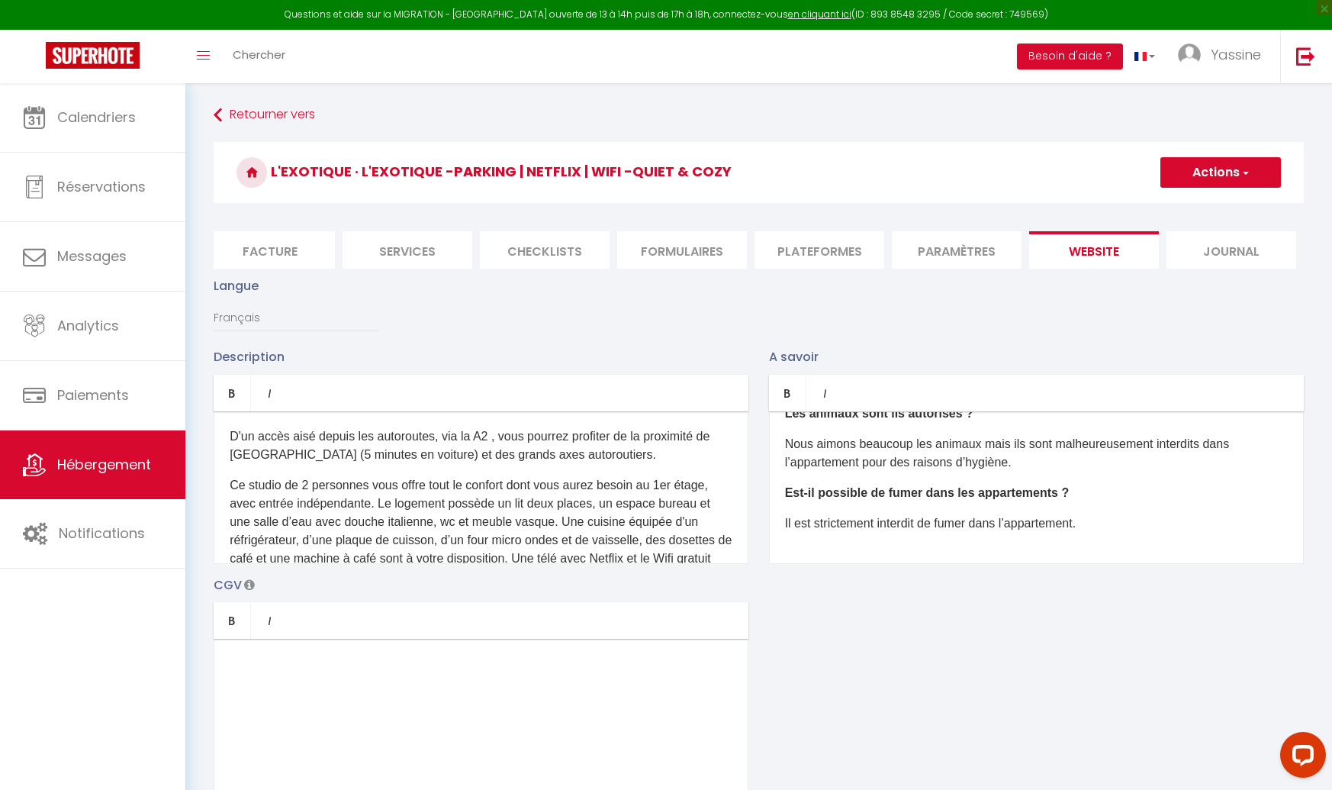
type input "3.5047752"
click at [1175, 188] on div "L'Exotique · L'Exotique -Parking | Netflix | WIFI -Quiet & Cozy Actions Enregis…" at bounding box center [759, 176] width 1090 height 69
drag, startPoint x: 1191, startPoint y: 180, endPoint x: 1190, endPoint y: 188, distance: 8.5
click at [1190, 180] on button "Actions" at bounding box center [1221, 172] width 121 height 31
click at [1193, 203] on input "Enregistrer" at bounding box center [1203, 205] width 56 height 15
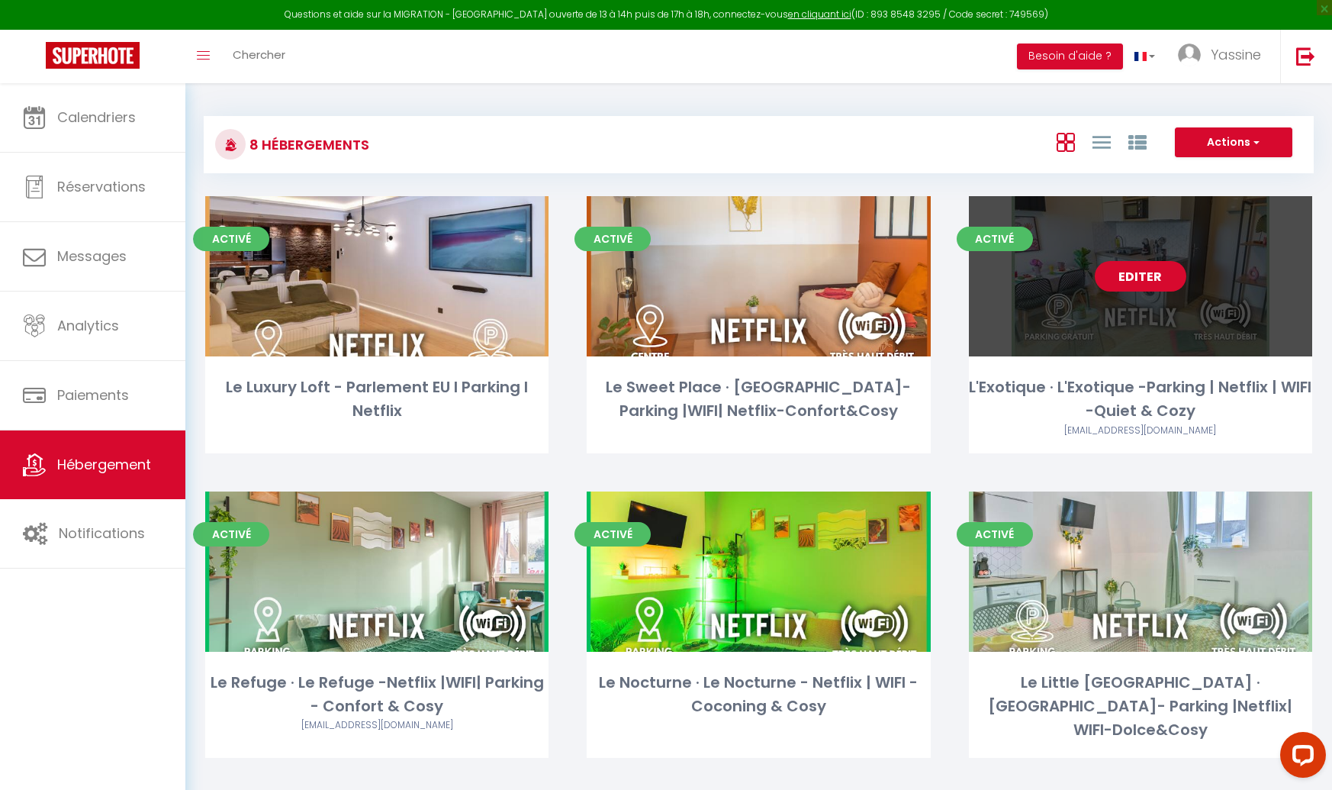
click at [1138, 277] on link "Editer" at bounding box center [1141, 276] width 92 height 31
click at [1166, 275] on link "Editer" at bounding box center [1141, 276] width 92 height 31
select select "3"
select select "2"
select select "1"
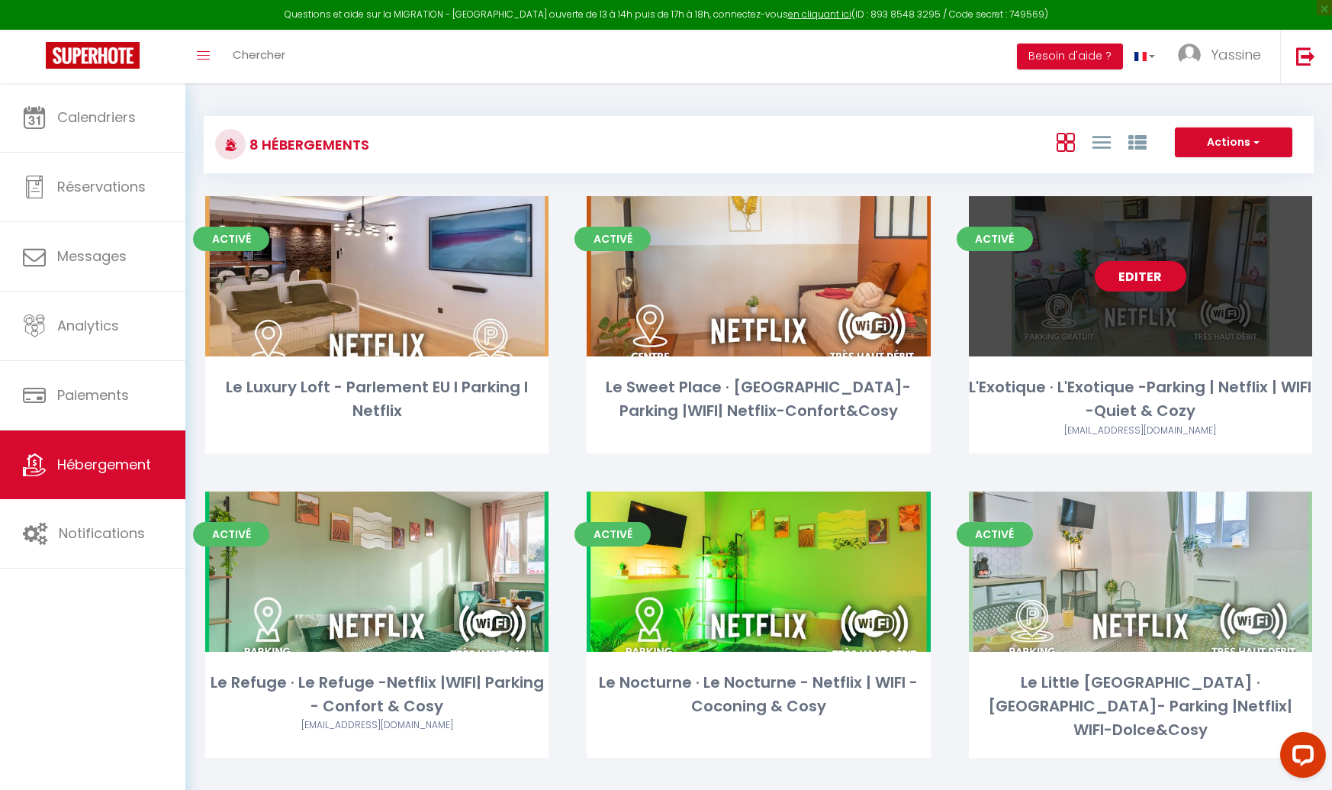
select select "1"
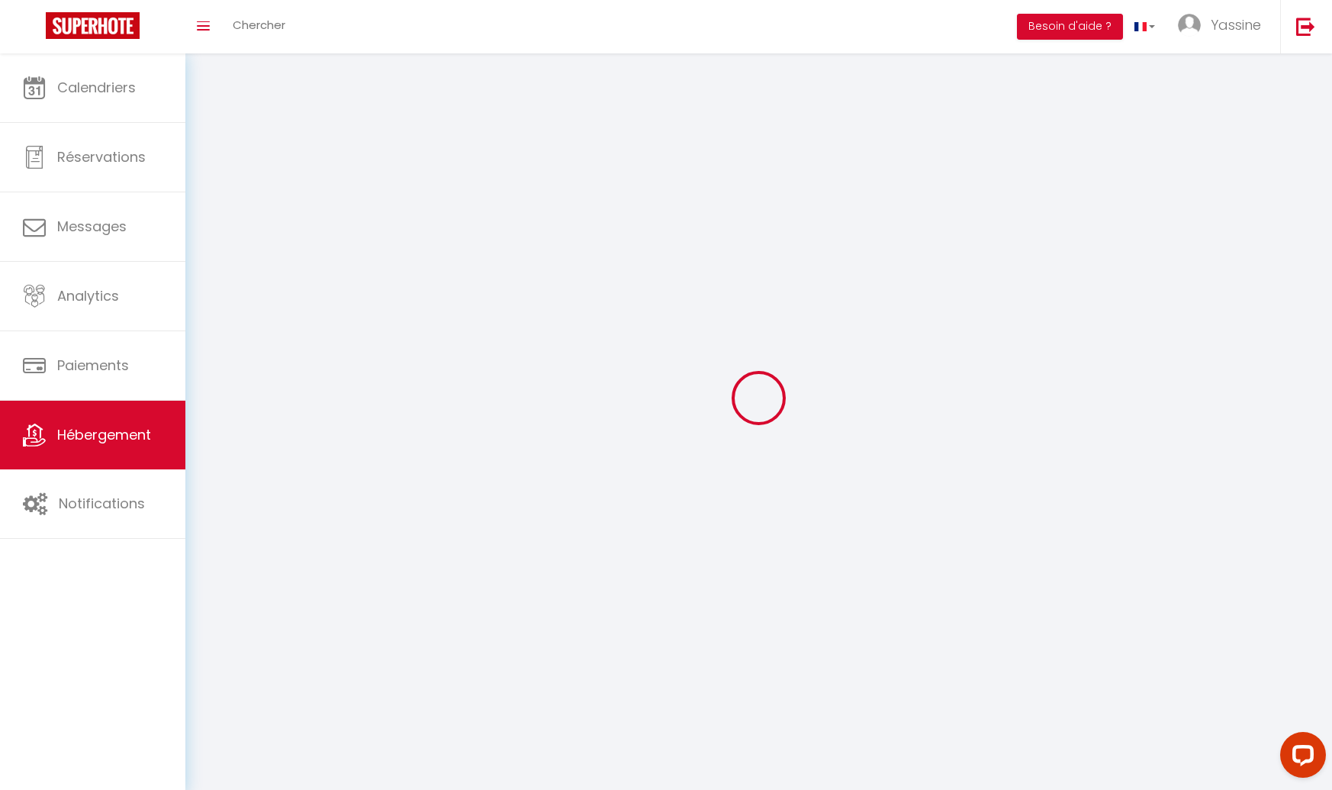
select select
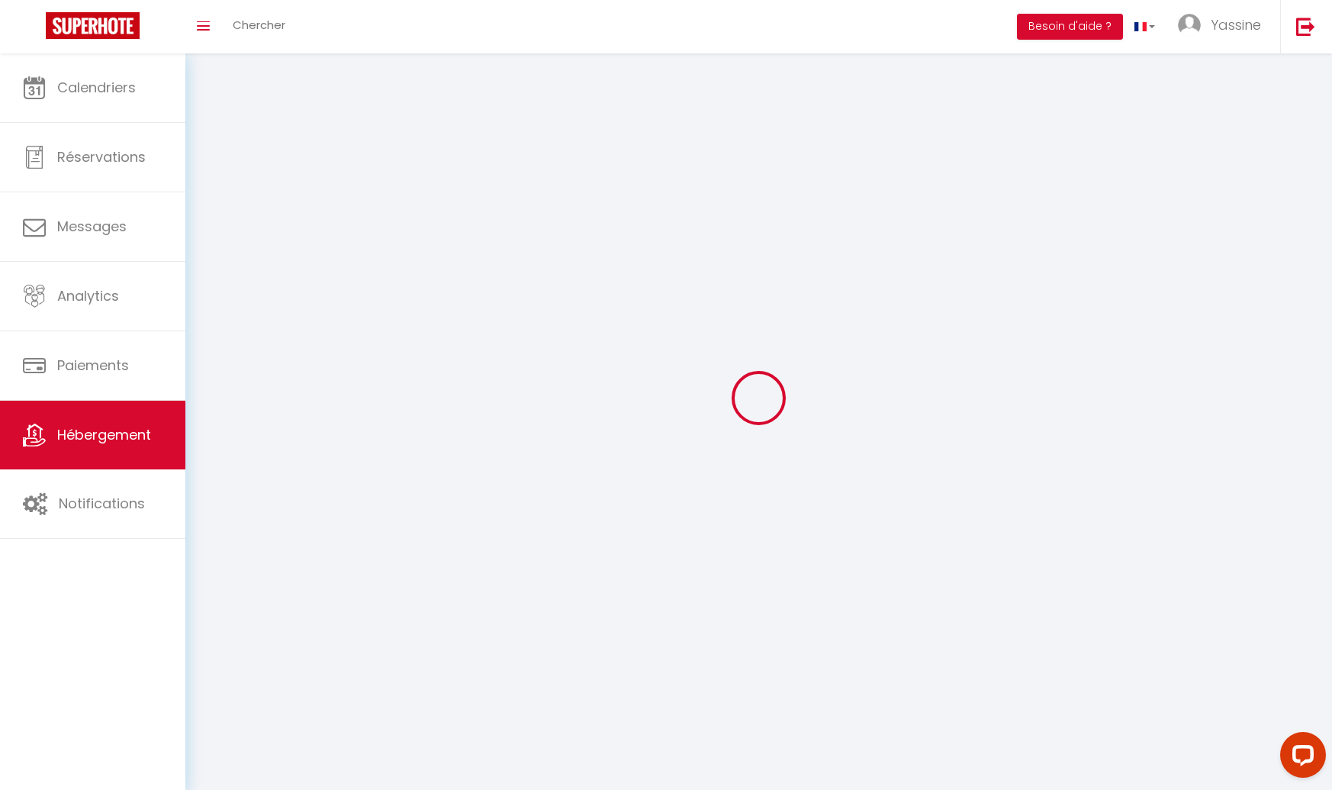
select select
checkbox input "false"
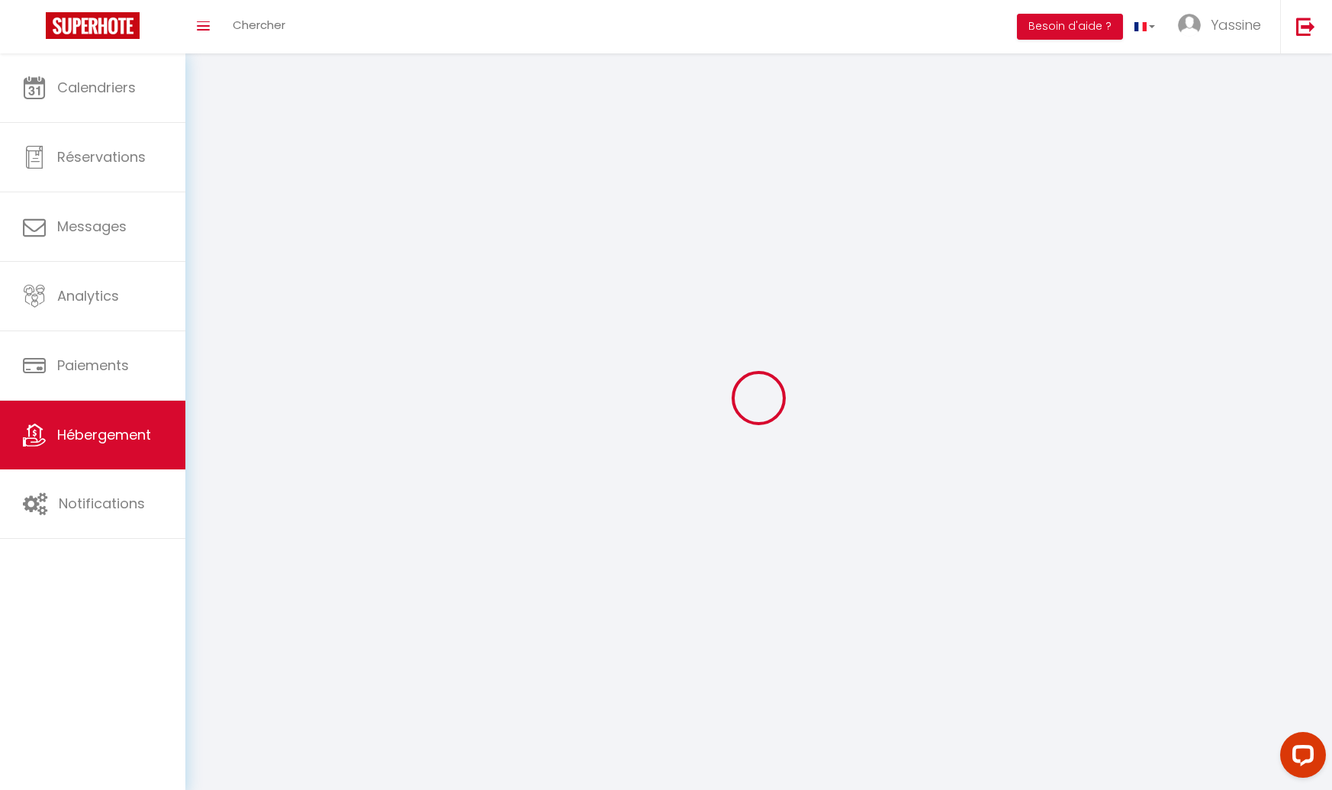
select select
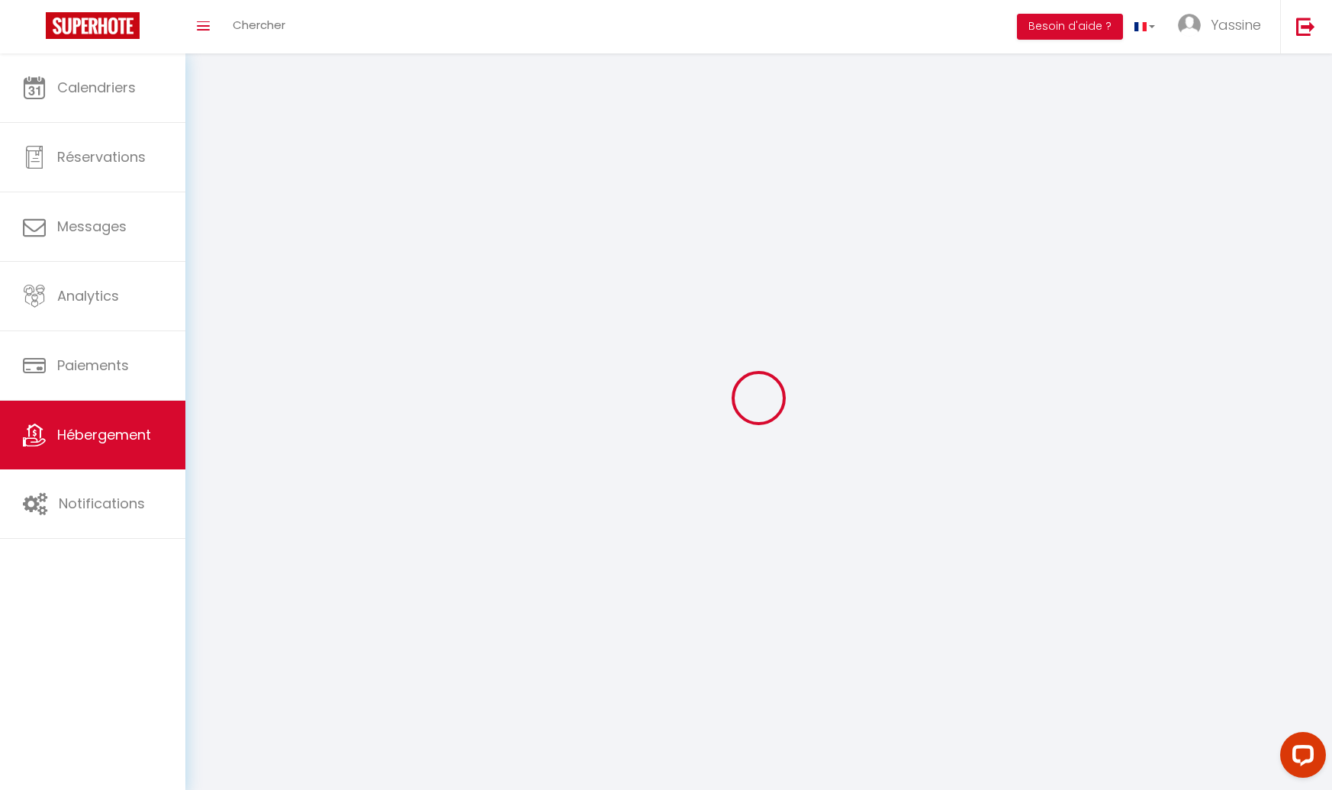
select select
checkbox input "false"
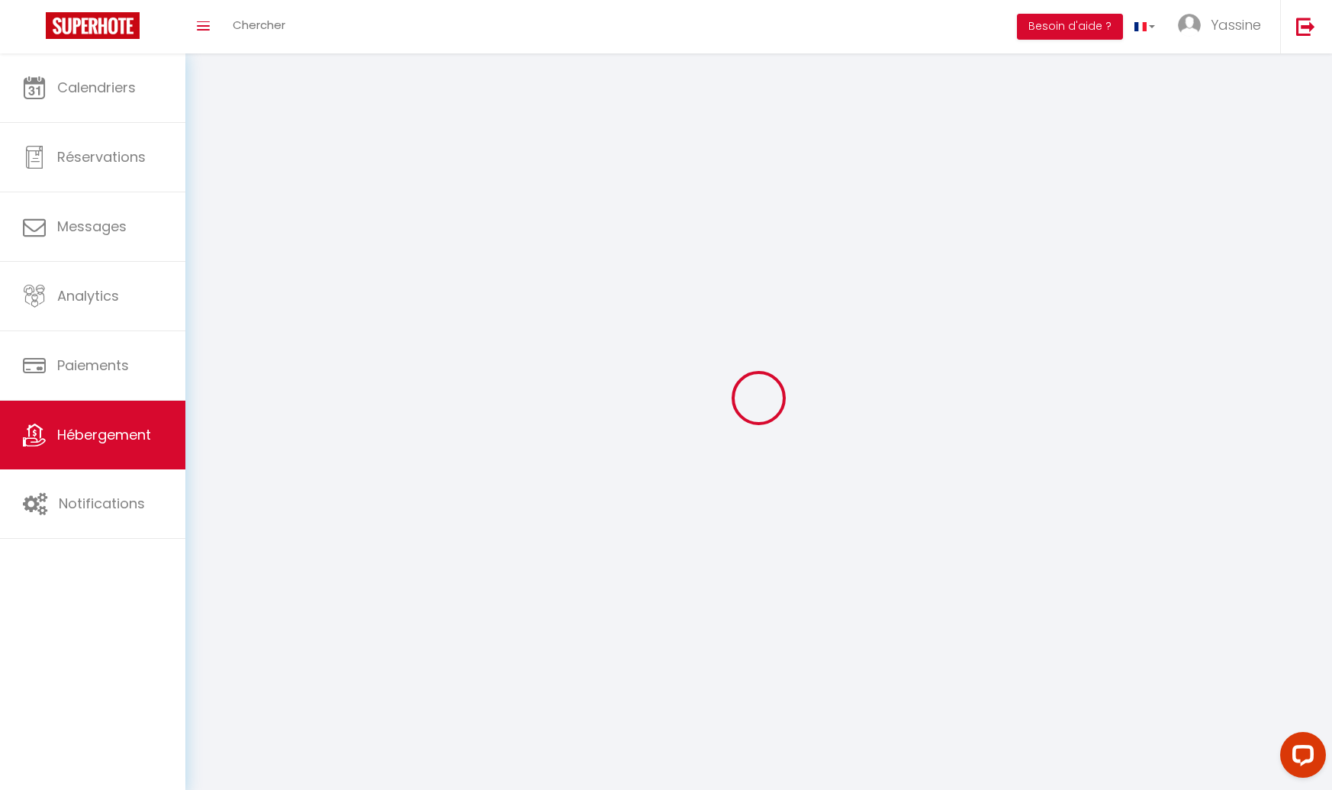
checkbox input "false"
select select
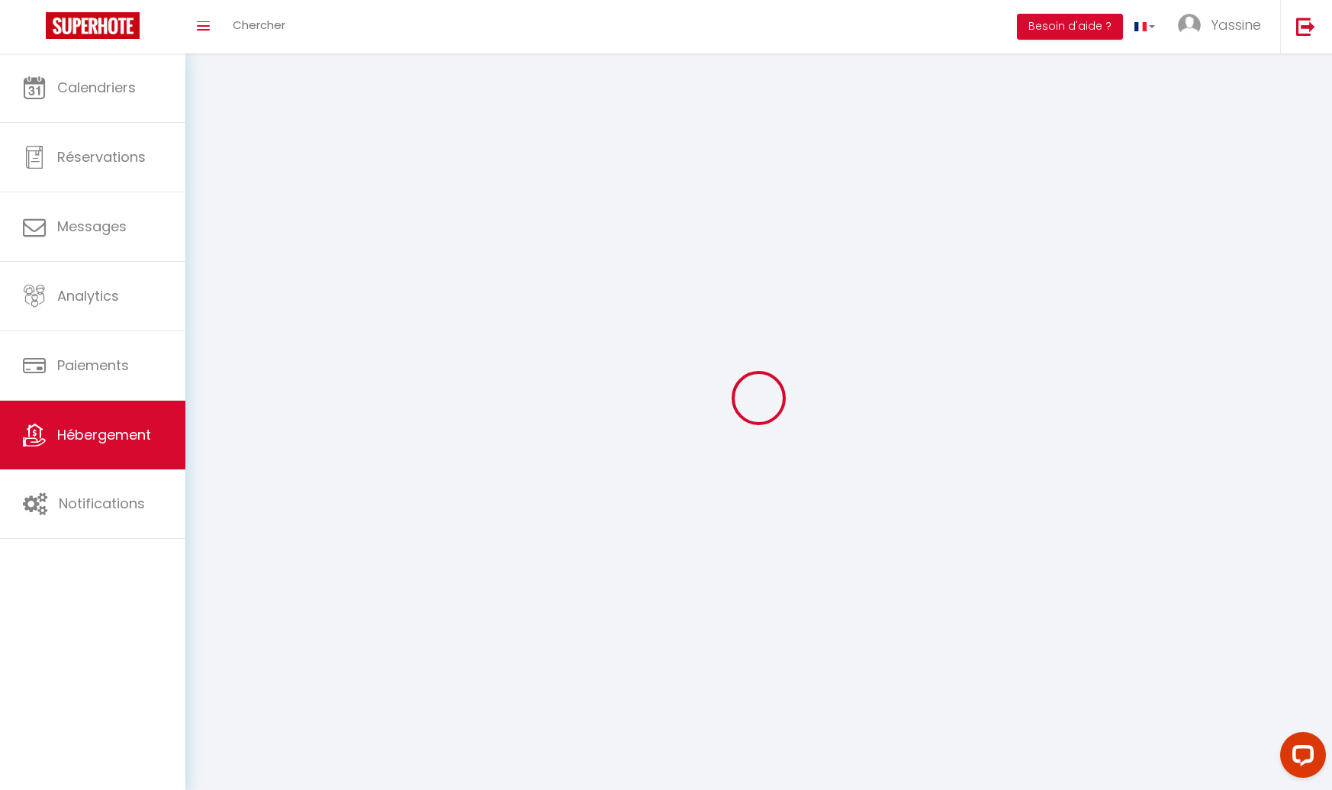
select select
checkbox input "false"
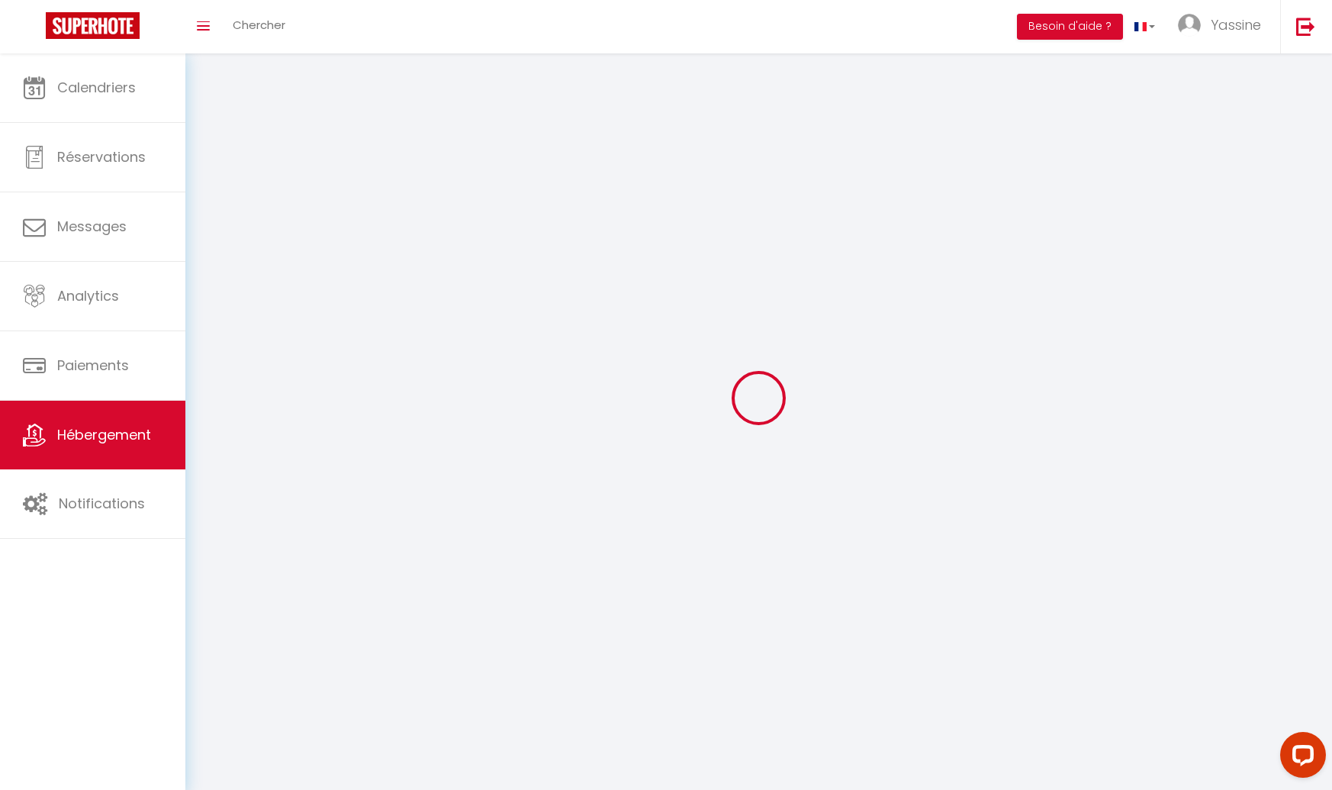
checkbox input "false"
select select
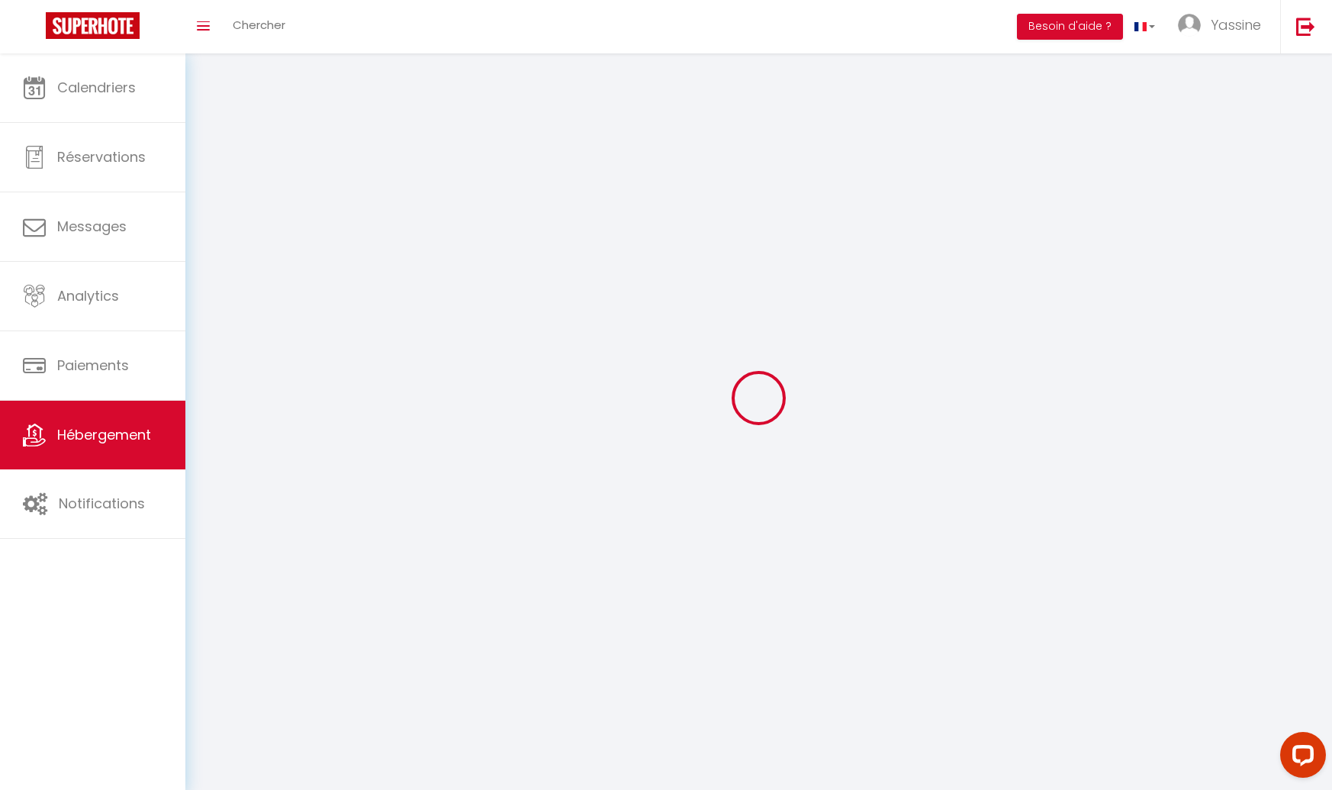
select select
checkbox input "false"
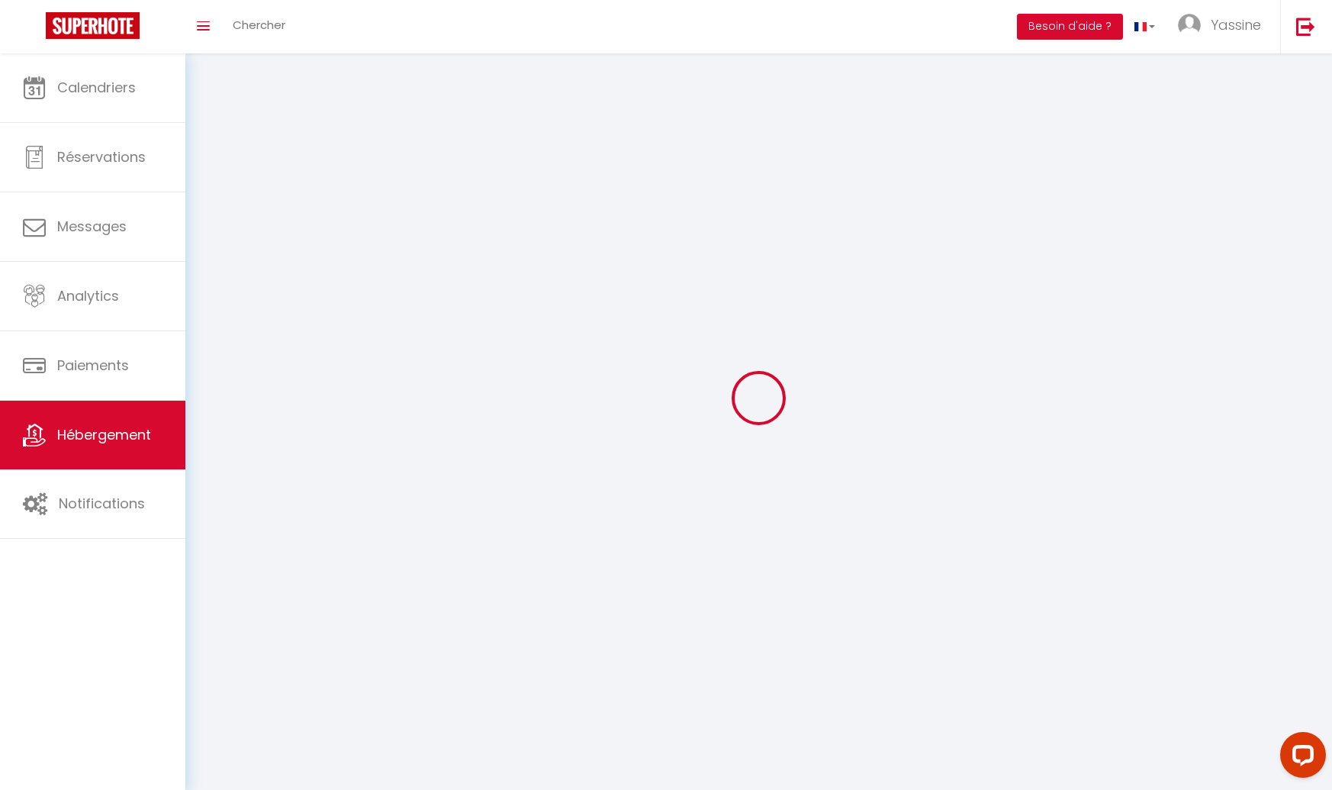
checkbox input "false"
select select
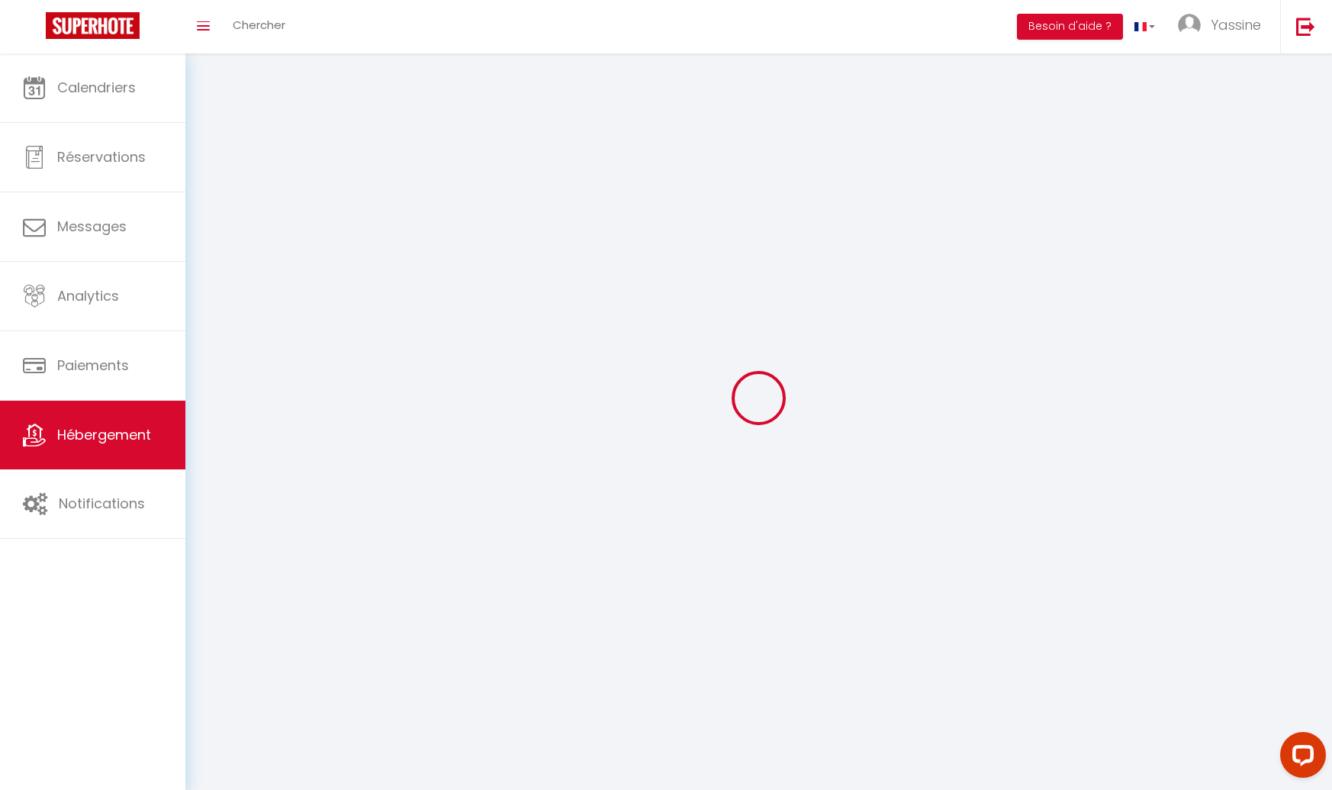
select select
select select "28"
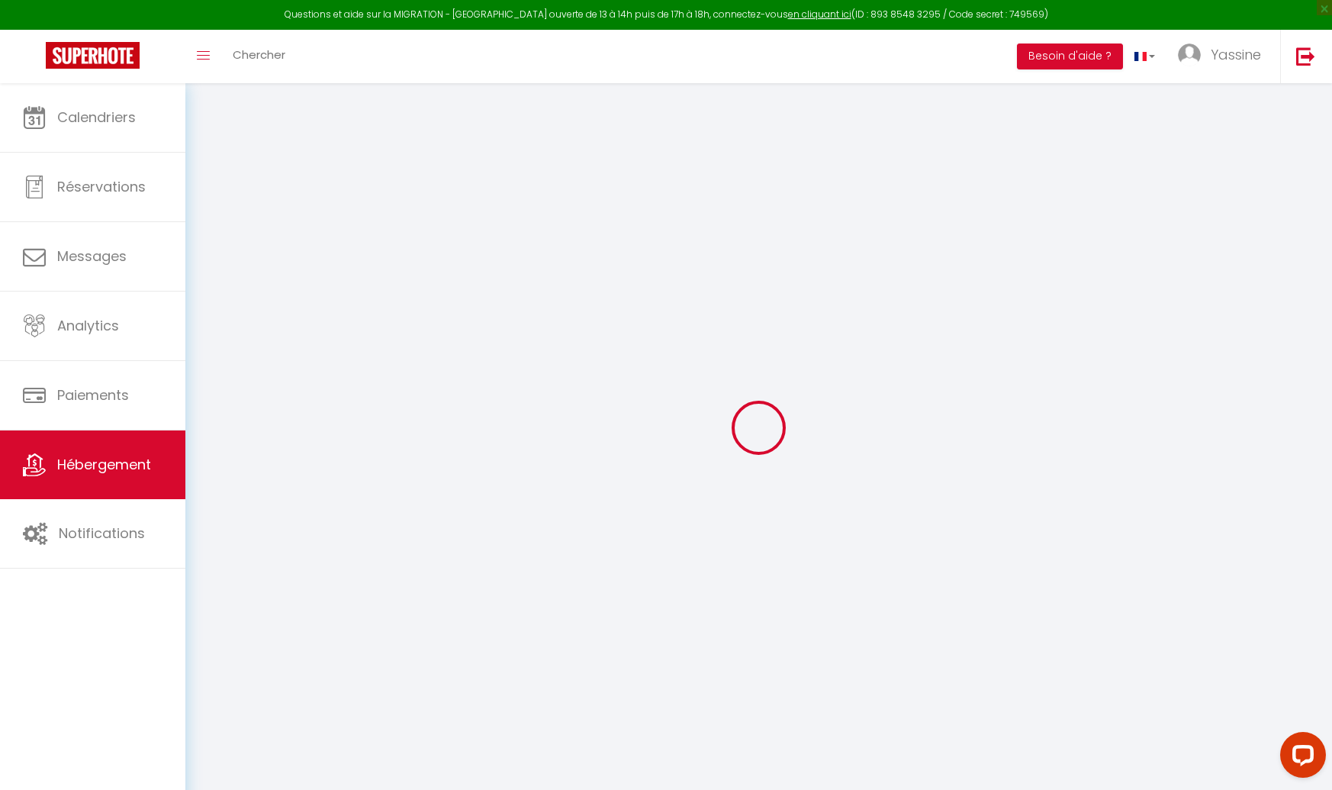
select select
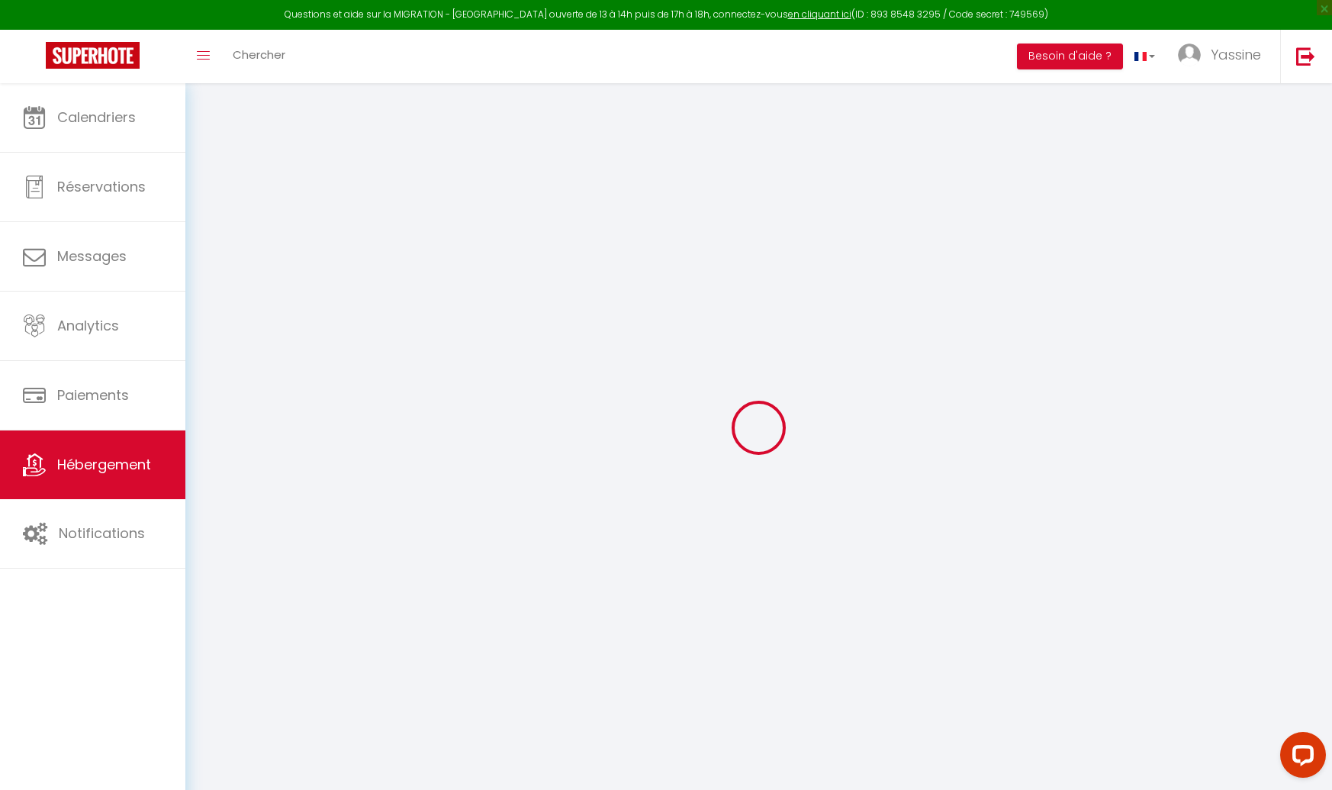
select select
checkbox input "false"
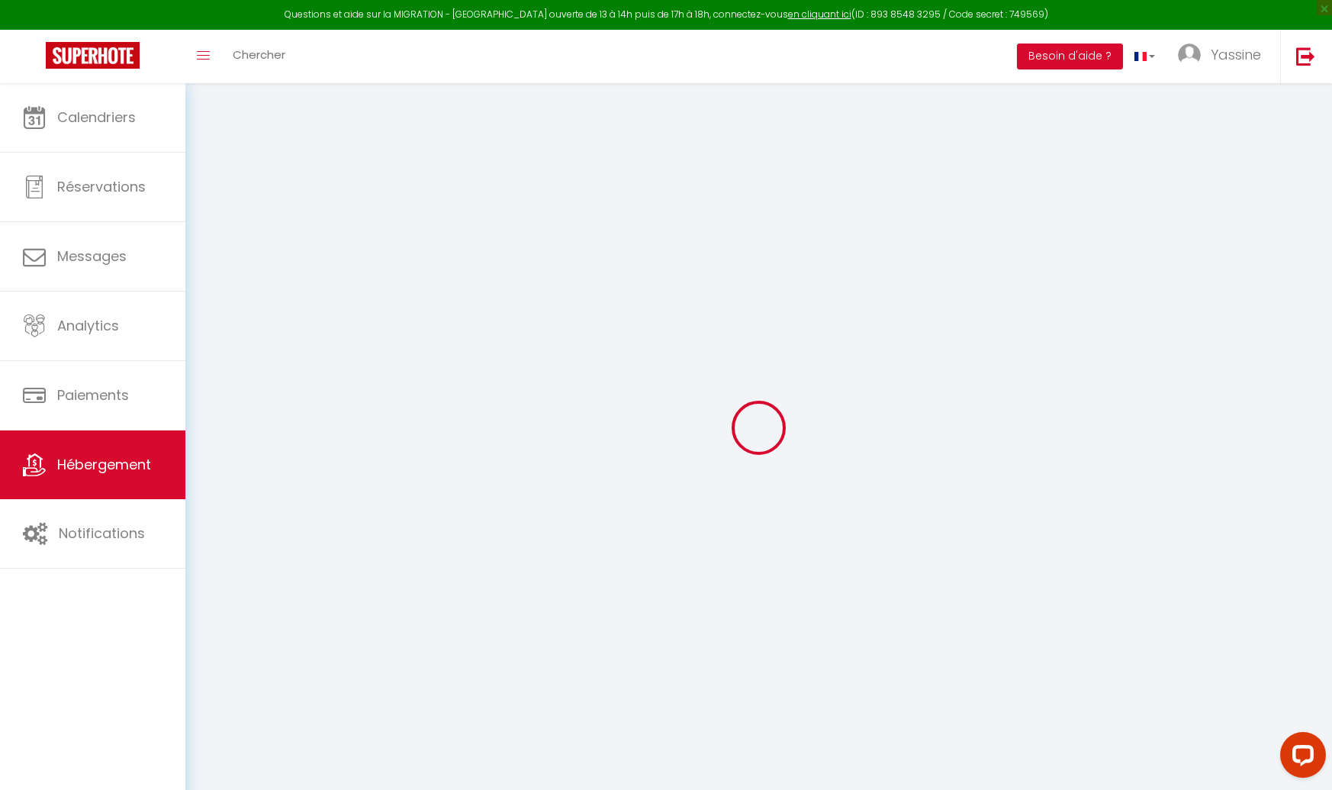
select select
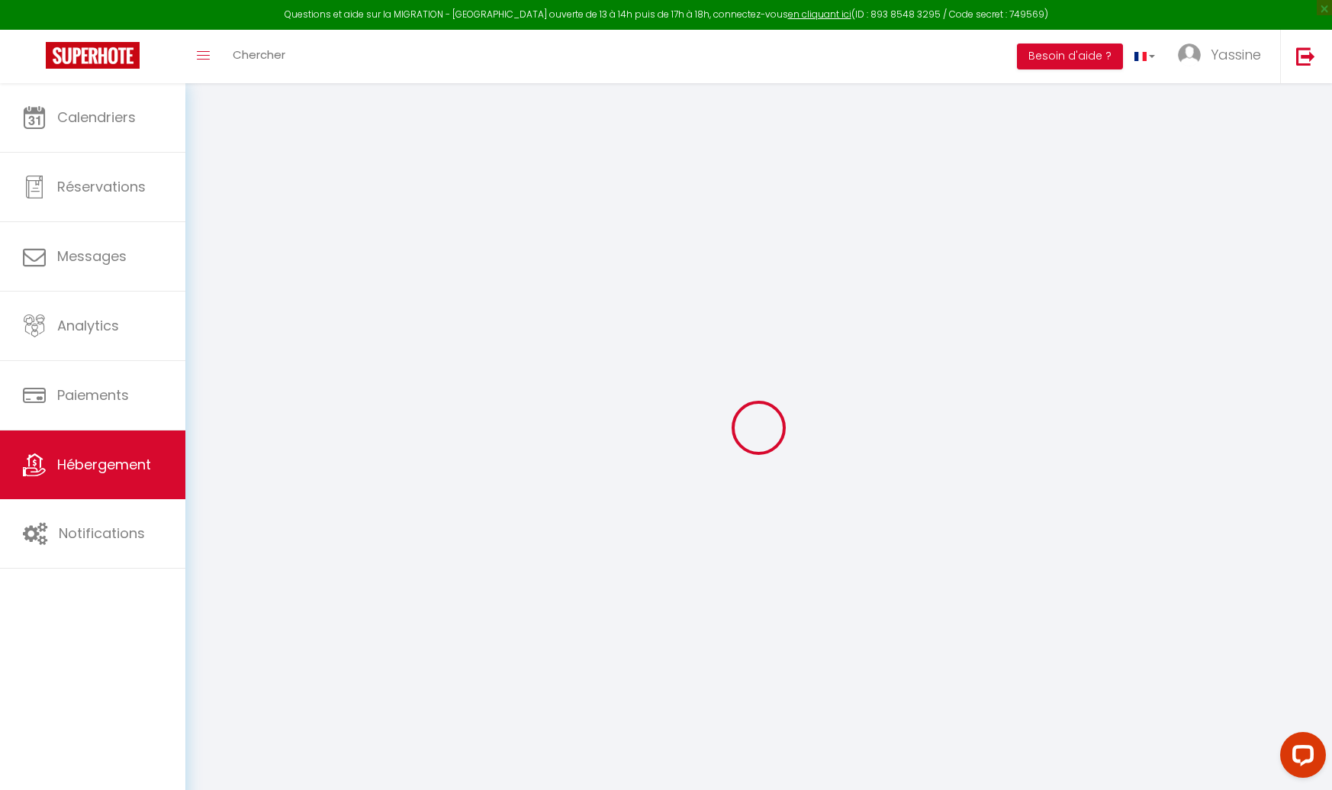
select select
checkbox input "false"
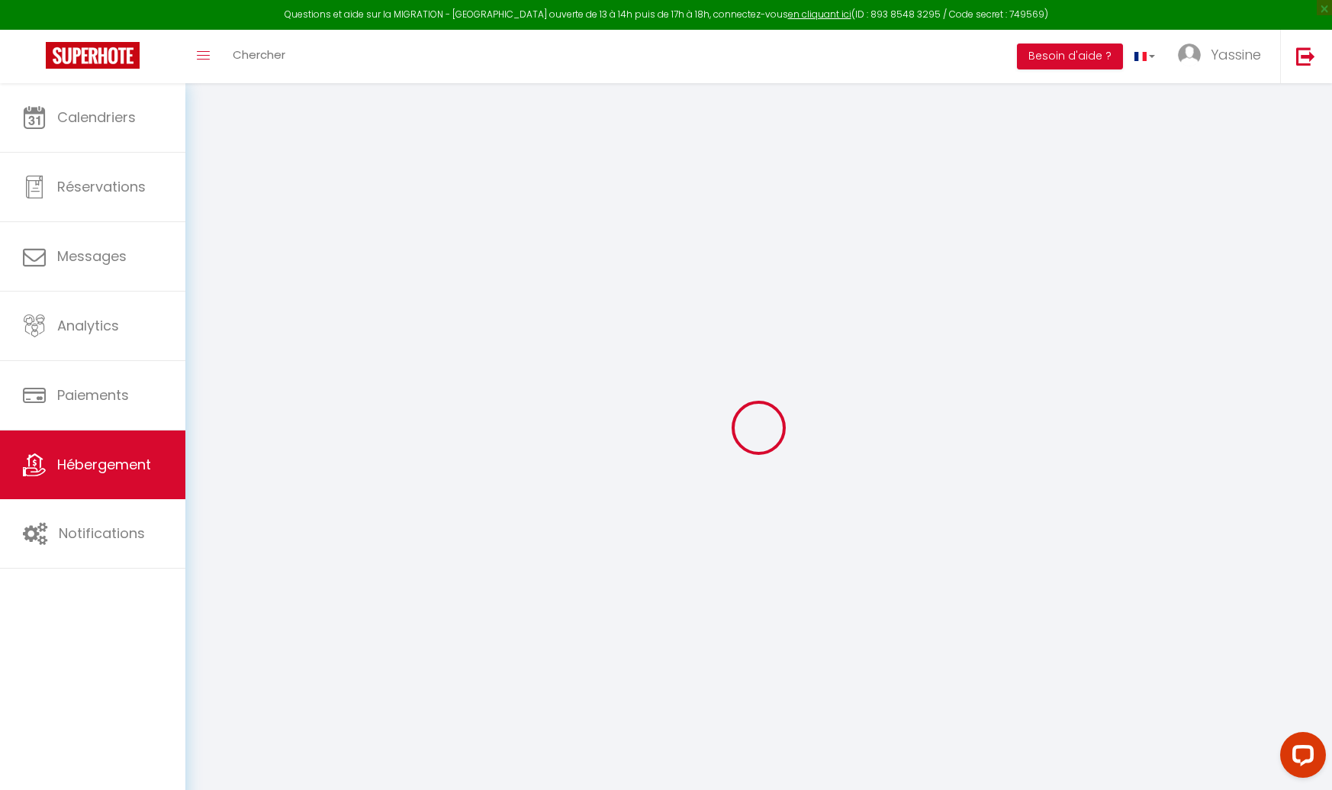
checkbox input "false"
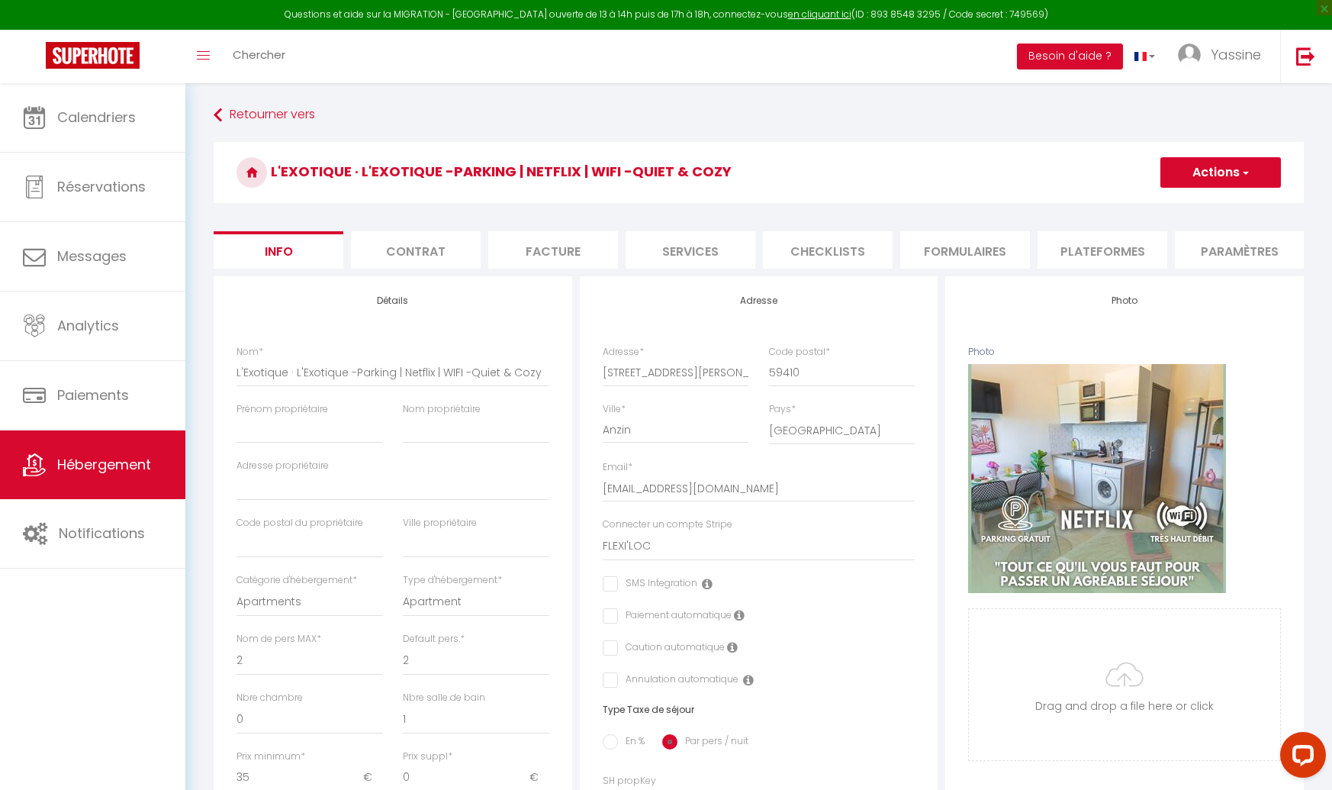
drag, startPoint x: 717, startPoint y: 240, endPoint x: 674, endPoint y: 246, distance: 43.9
click at [716, 240] on li "Services" at bounding box center [691, 249] width 130 height 37
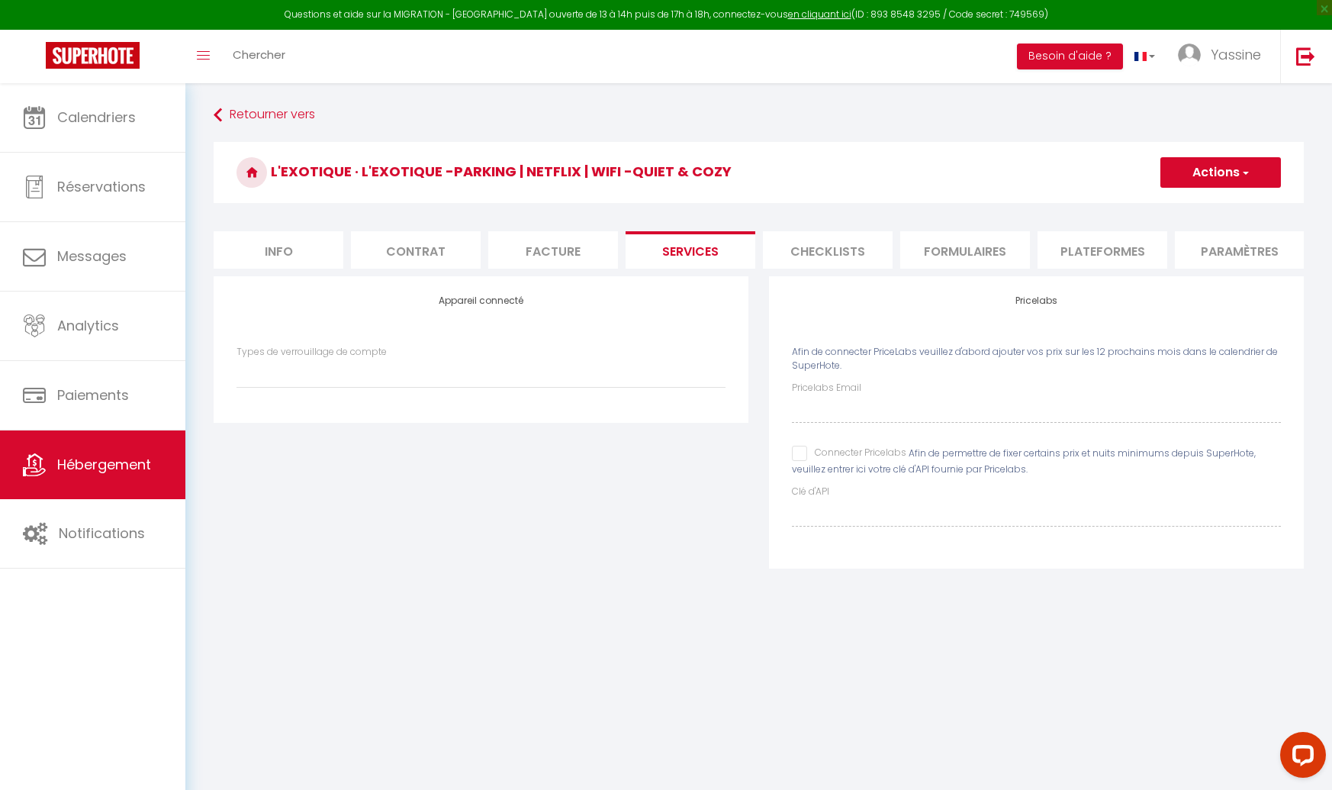
click at [668, 247] on li "Services" at bounding box center [691, 249] width 130 height 37
click at [797, 453] on input "Connecter Pricelabs" at bounding box center [849, 453] width 114 height 15
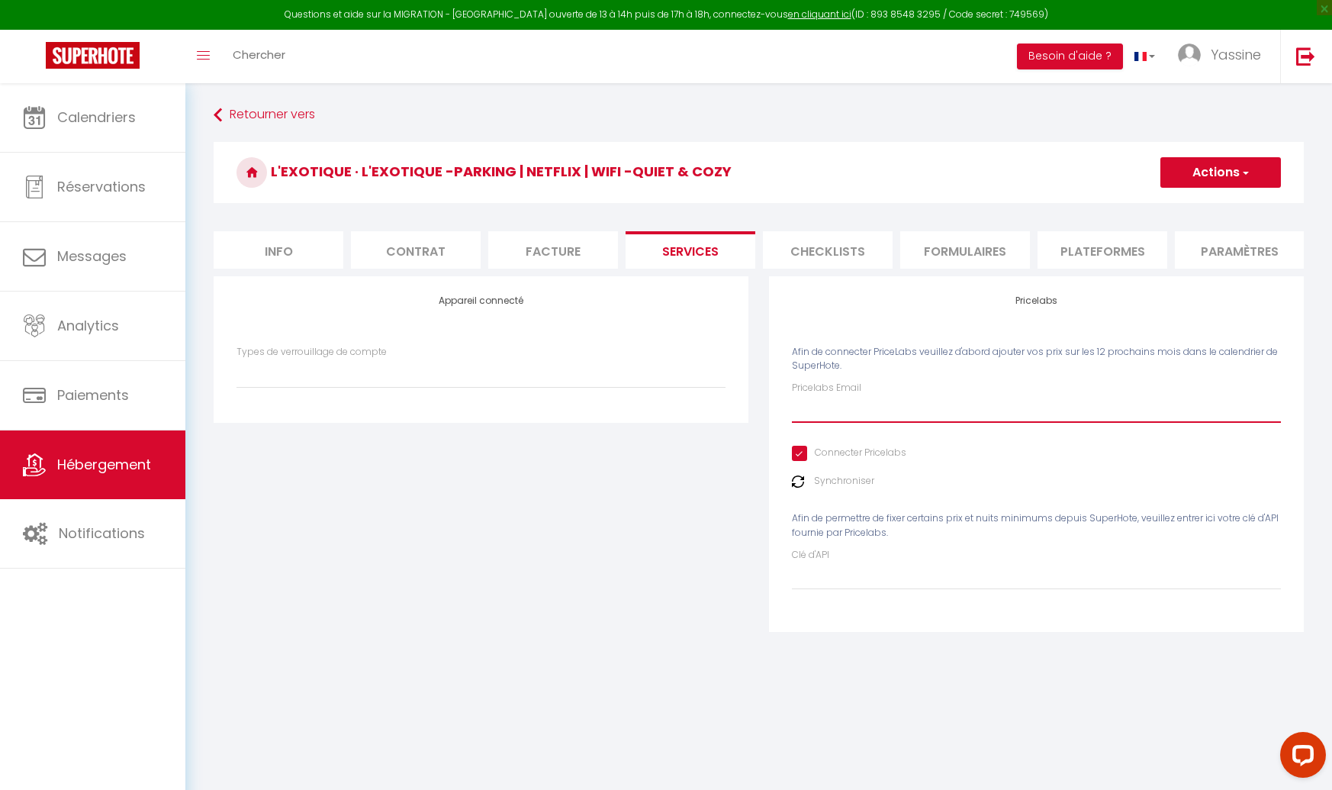
click at [857, 412] on input "Pricelabs Email" at bounding box center [1036, 408] width 489 height 27
click at [1219, 182] on button "Actions" at bounding box center [1221, 172] width 121 height 31
click at [1207, 203] on link "Enregistrer" at bounding box center [1220, 206] width 121 height 20
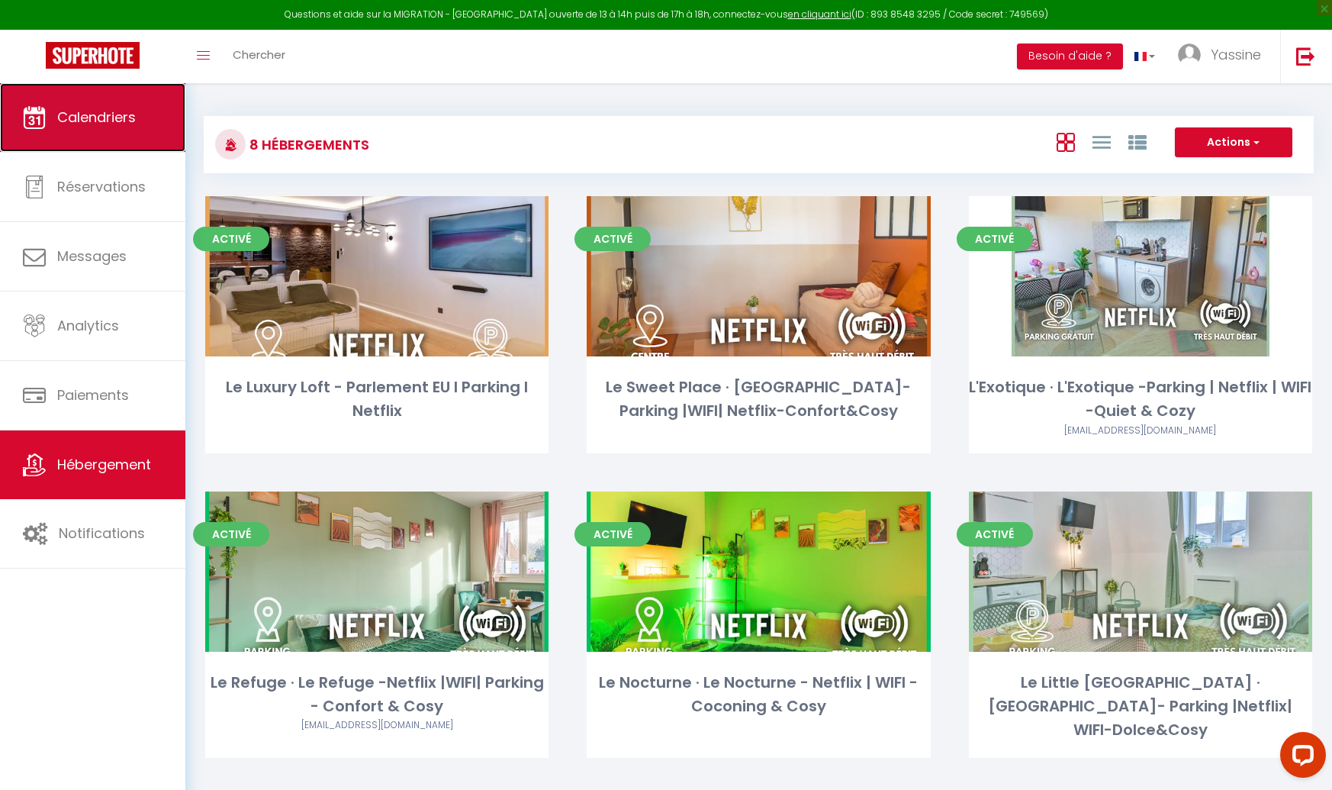
click at [98, 128] on link "Calendriers" at bounding box center [92, 117] width 185 height 69
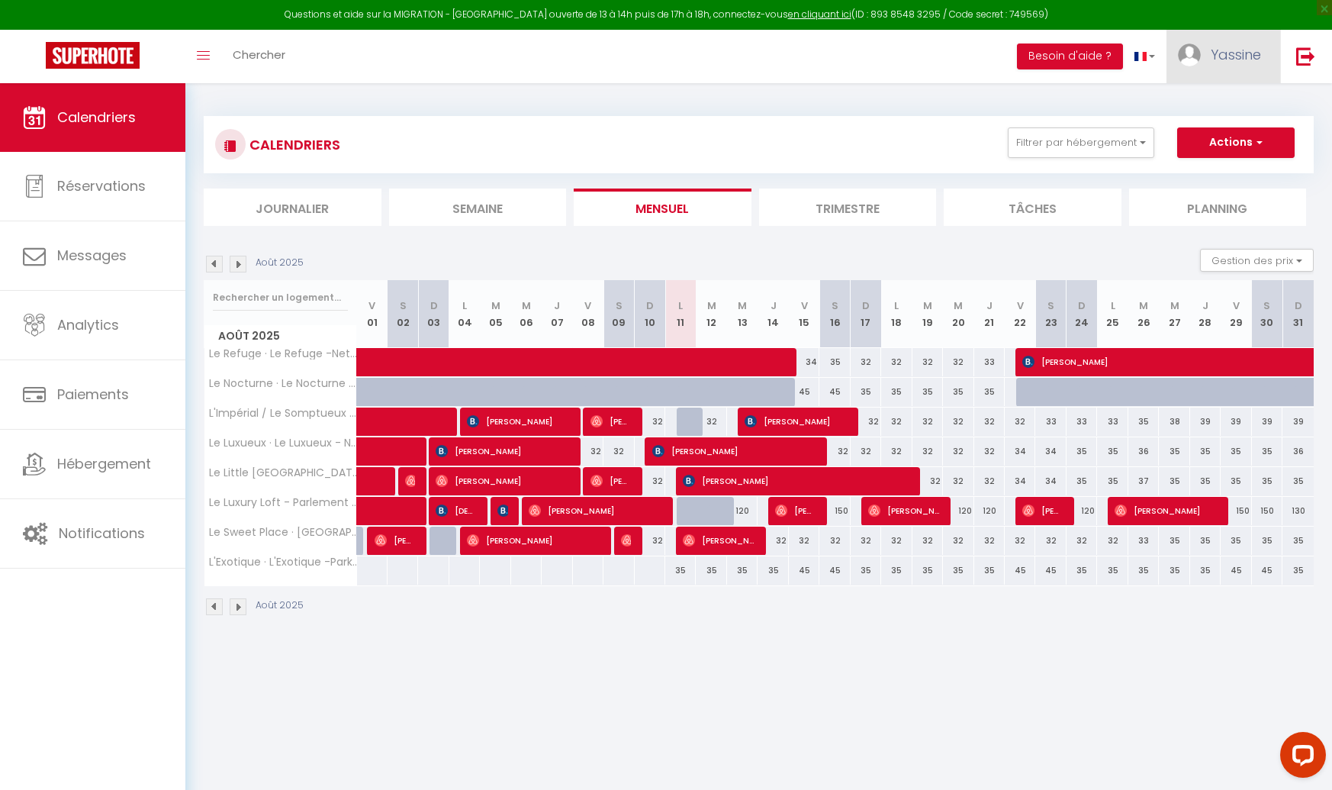
click at [1232, 66] on link "Yassine" at bounding box center [1224, 56] width 114 height 53
click at [1207, 106] on link "Paramètres" at bounding box center [1219, 106] width 113 height 26
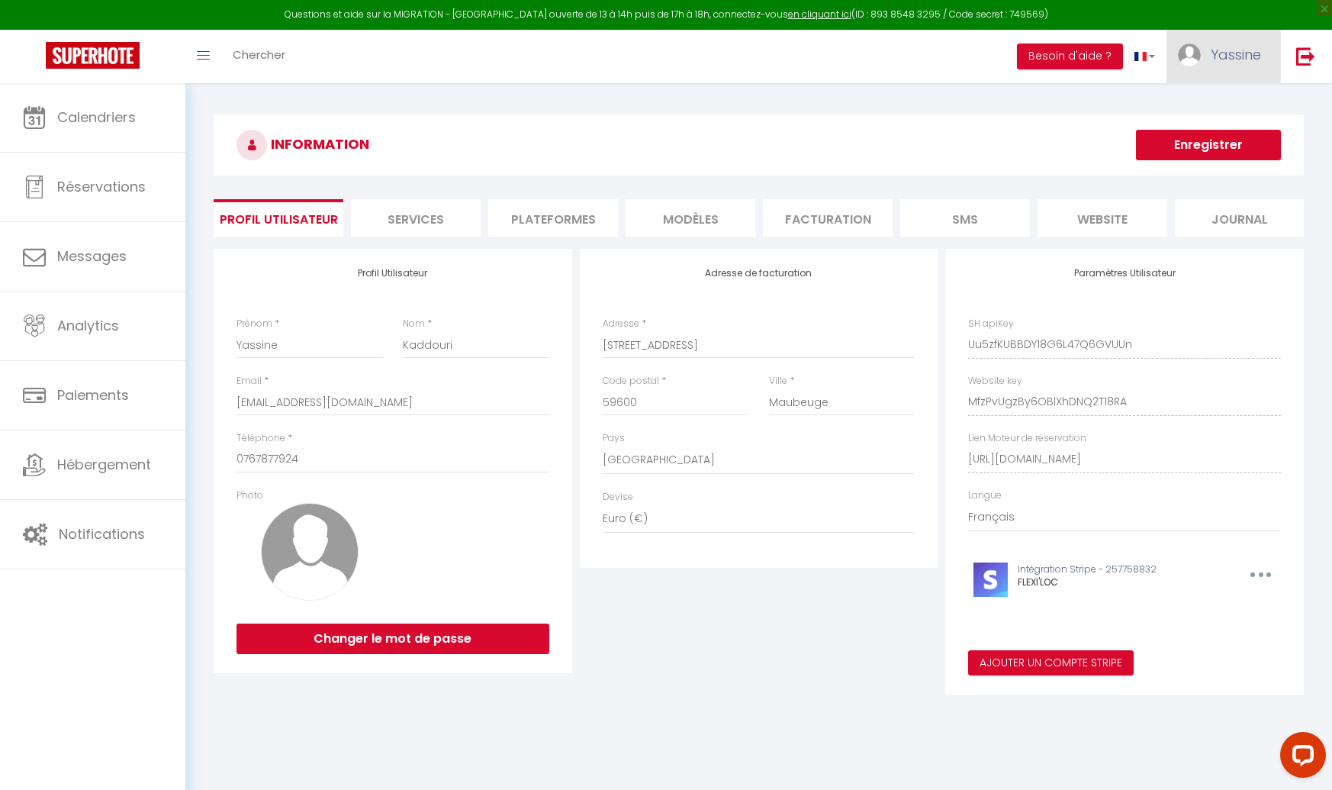
click at [1221, 55] on span "Yassine" at bounding box center [1236, 54] width 50 height 19
click at [1079, 114] on h3 "INFORMATION" at bounding box center [759, 144] width 1090 height 61
drag, startPoint x: 1211, startPoint y: 50, endPoint x: 1206, endPoint y: 62, distance: 13.3
click at [1211, 50] on span "Yassine" at bounding box center [1236, 54] width 50 height 19
click at [1191, 108] on link "Paramètres" at bounding box center [1219, 106] width 113 height 26
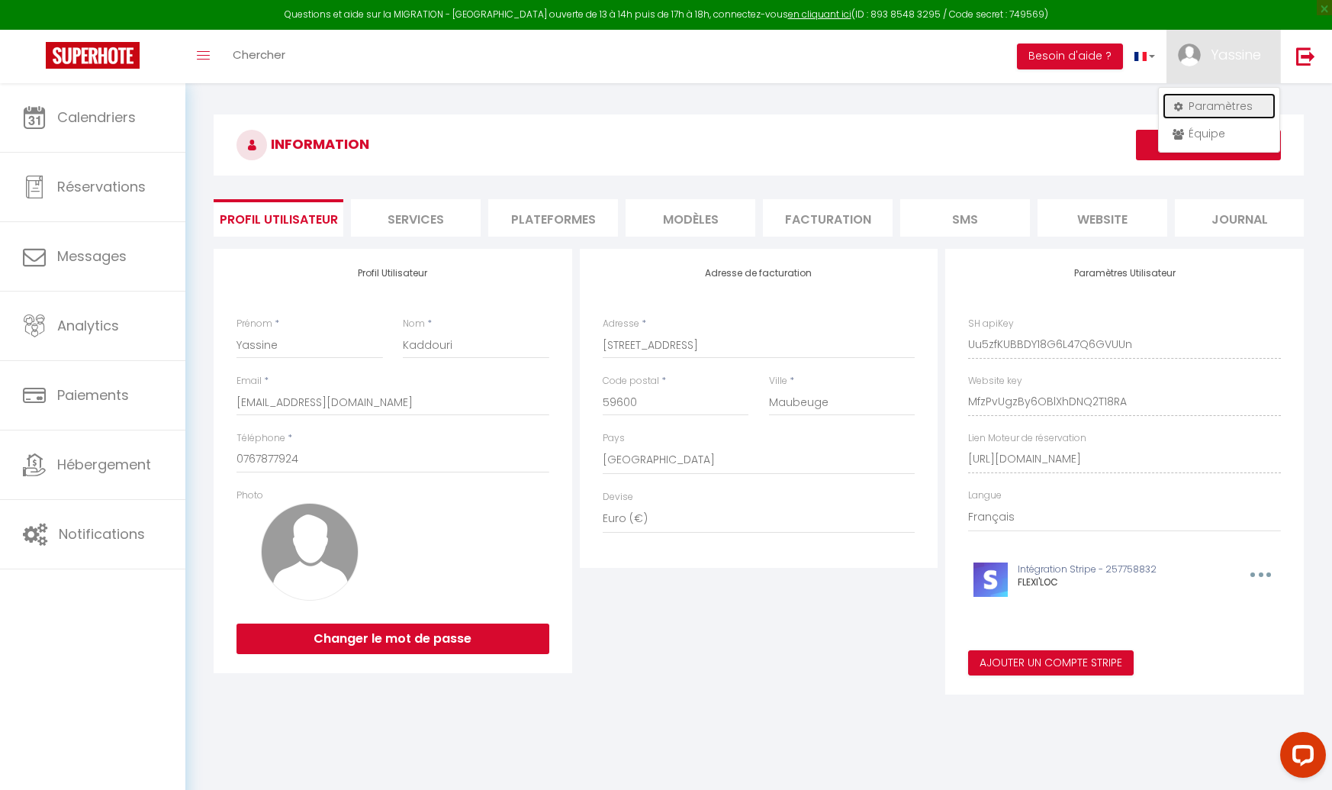
click at [1201, 105] on link "Paramètres" at bounding box center [1219, 106] width 113 height 26
click at [551, 211] on li "Plateformes" at bounding box center [553, 217] width 130 height 37
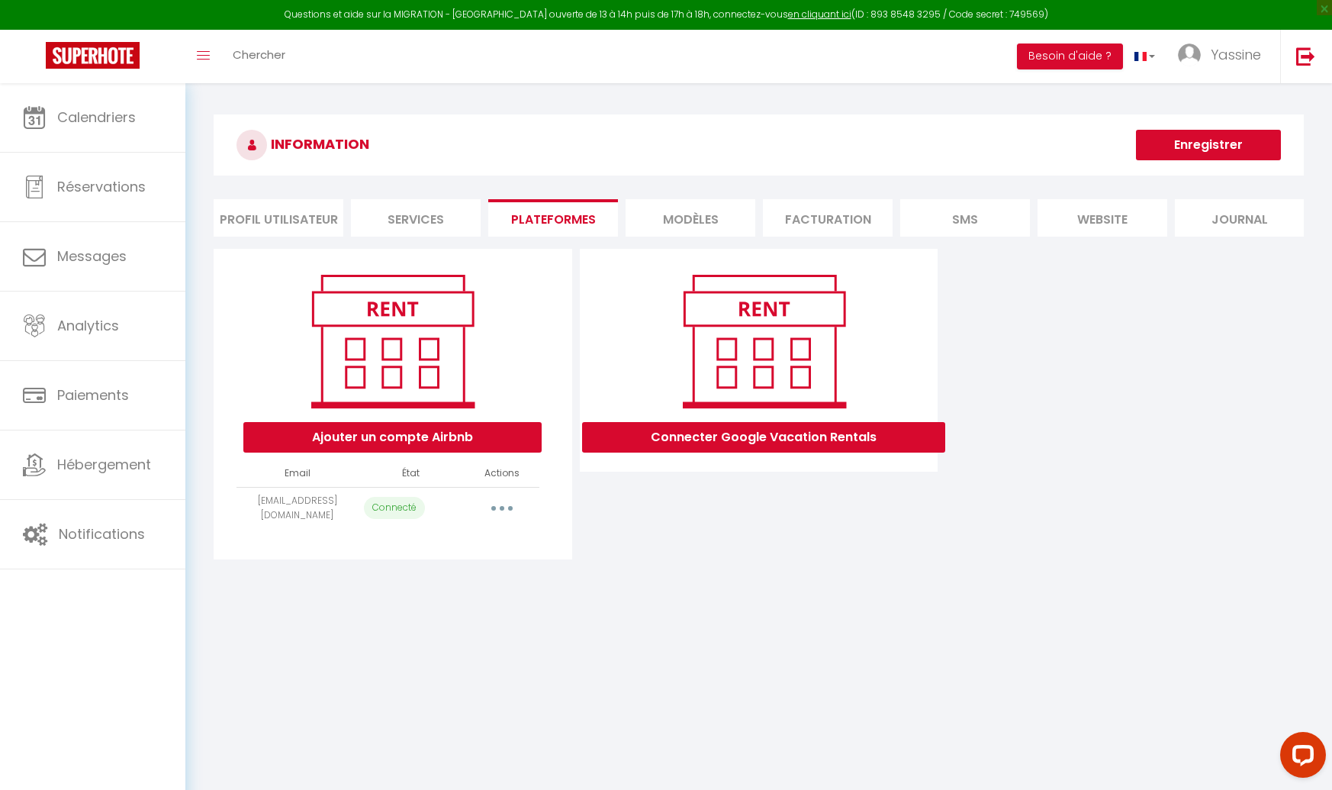
click at [494, 501] on button "button" at bounding box center [502, 508] width 43 height 24
click at [438, 599] on link "Reconnecter le compte" at bounding box center [434, 597] width 169 height 26
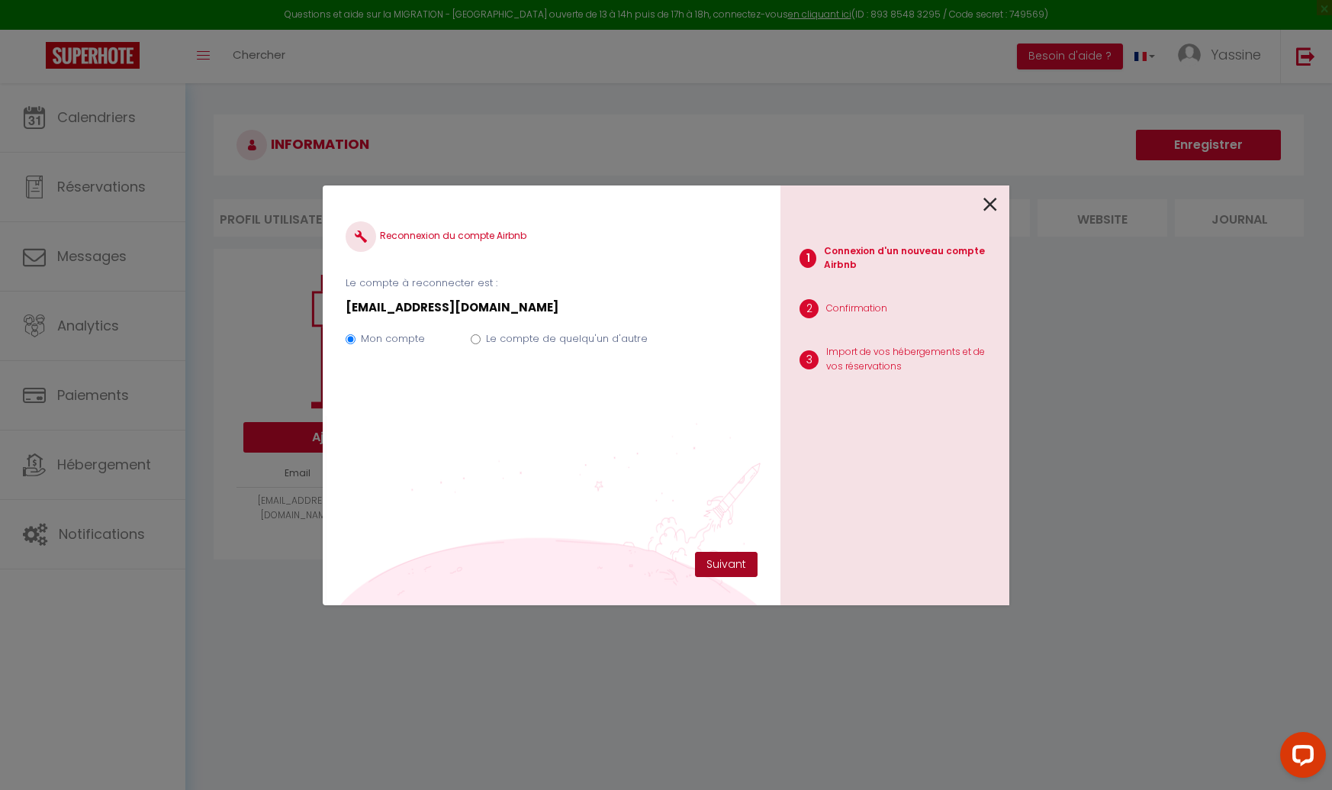
drag, startPoint x: 716, startPoint y: 579, endPoint x: 717, endPoint y: 568, distance: 11.5
click at [716, 578] on div "Reconnexion du compte Airbnb Le compte à reconnecter est : flexi.loc1@gmail.com…" at bounding box center [552, 395] width 458 height 420
click at [717, 568] on button "Suivant" at bounding box center [726, 565] width 63 height 26
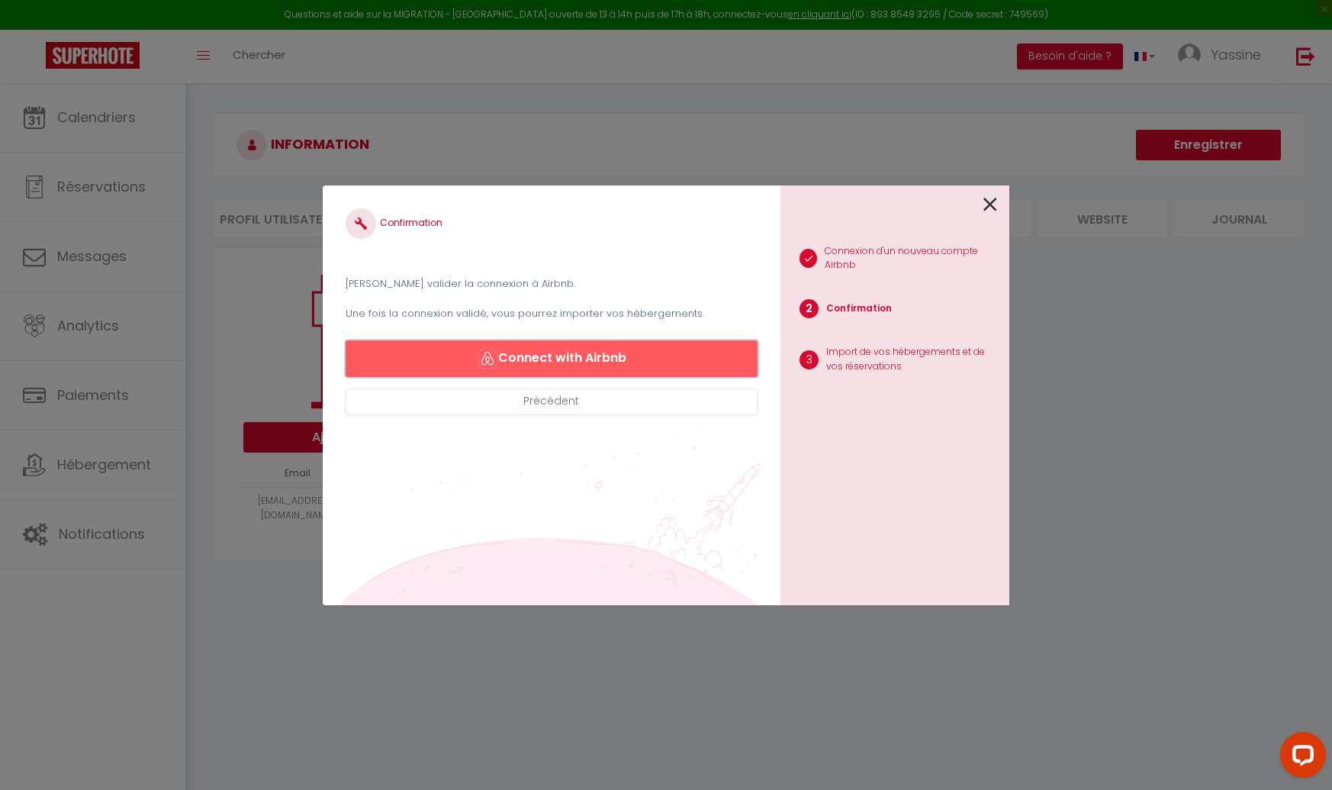
click at [561, 359] on button "Connect with Airbnb" at bounding box center [552, 358] width 412 height 37
drag, startPoint x: 103, startPoint y: 497, endPoint x: 100, endPoint y: 514, distance: 17.1
click at [103, 497] on div "Confirmation Veuillez valider la connexion à Airbnb. Une fois la connexion vali…" at bounding box center [666, 395] width 1332 height 790
drag, startPoint x: 987, startPoint y: 205, endPoint x: 977, endPoint y: 208, distance: 10.4
click at [985, 205] on icon at bounding box center [991, 204] width 14 height 23
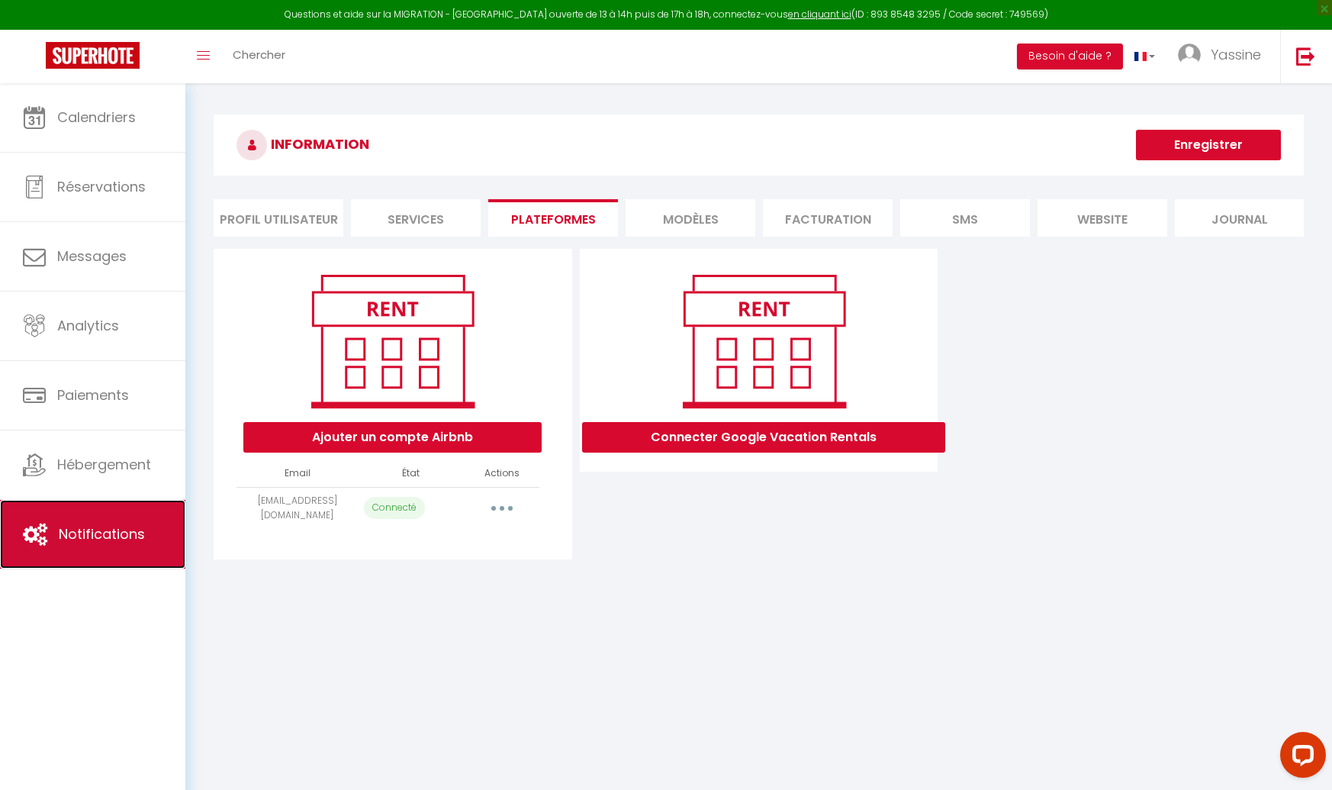
click at [91, 542] on span "Notifications" at bounding box center [102, 533] width 86 height 19
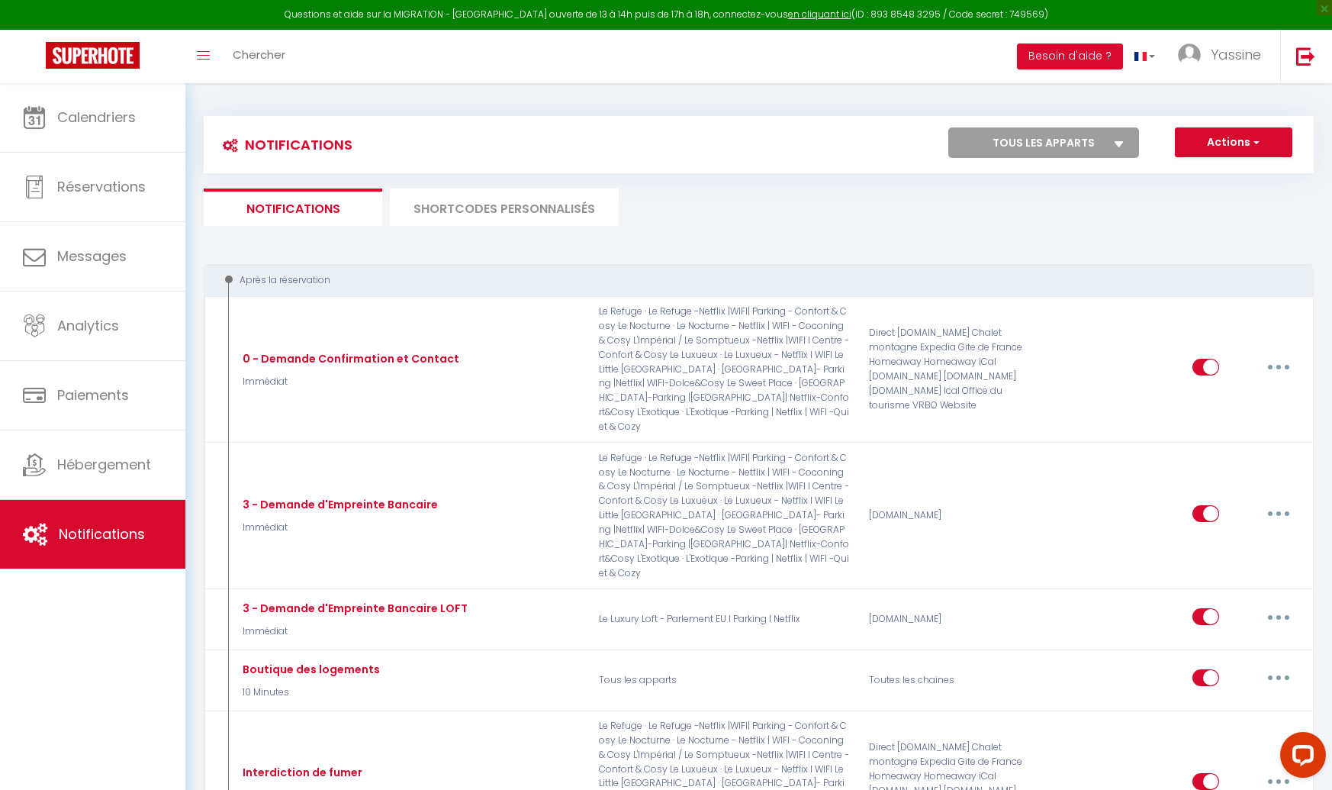
click at [543, 208] on li "SHORTCODES PERSONNALISÉS" at bounding box center [504, 206] width 229 height 37
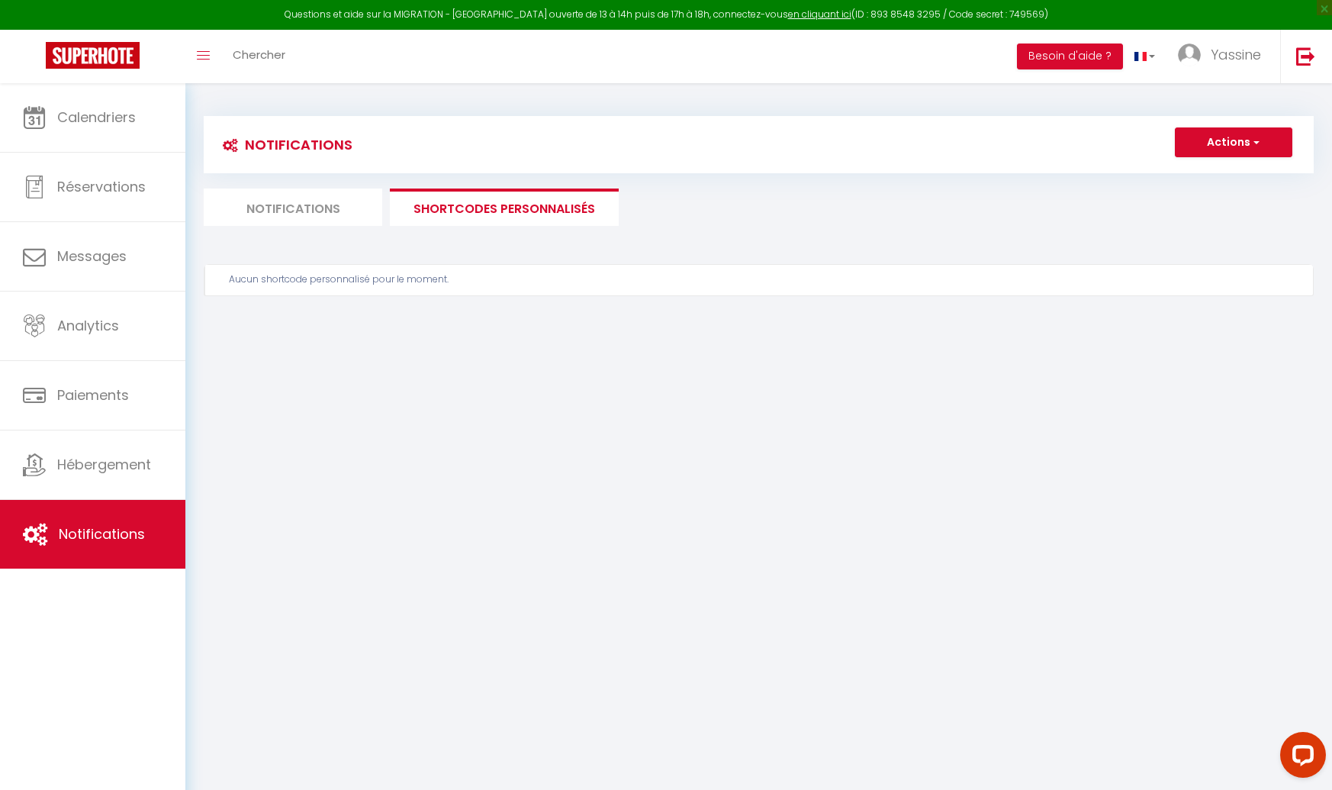
scroll to position [1, 0]
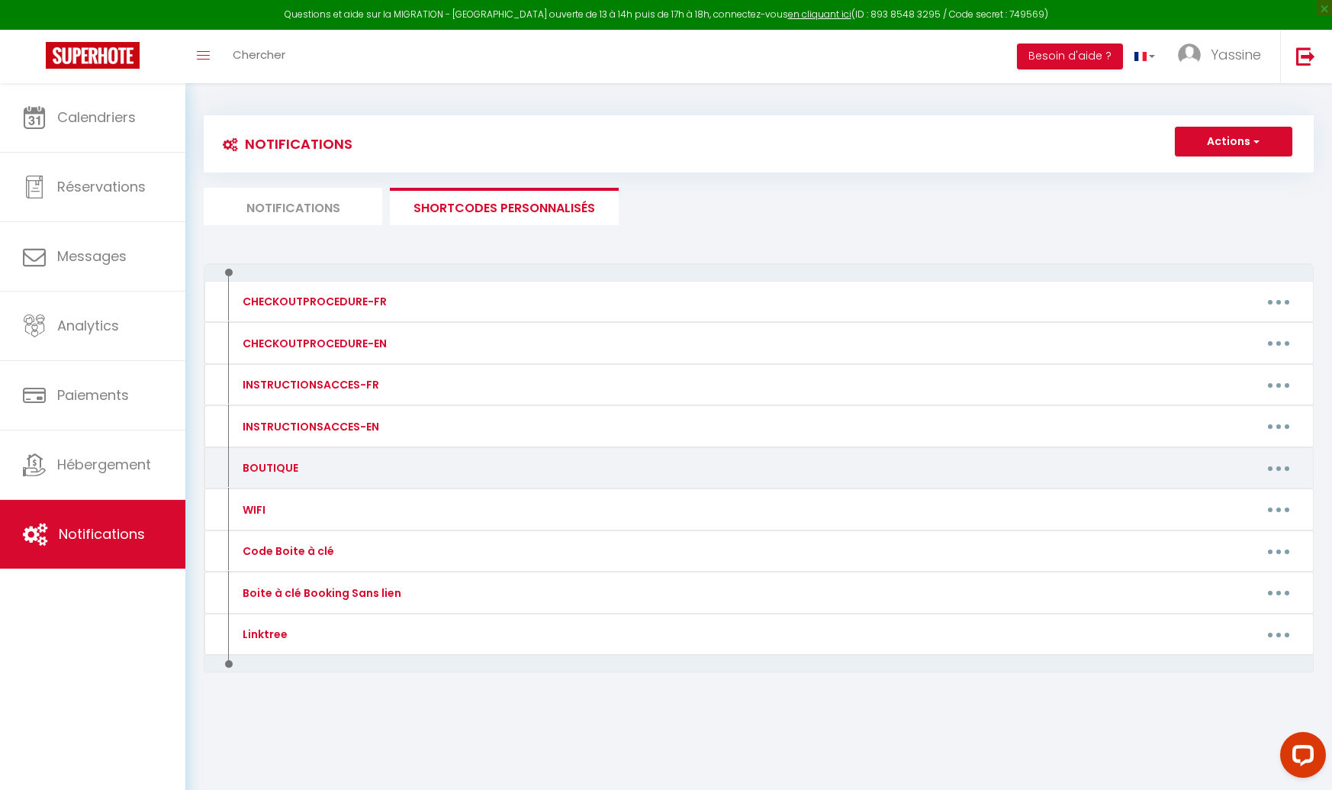
click at [1268, 467] on button "button" at bounding box center [1278, 468] width 43 height 24
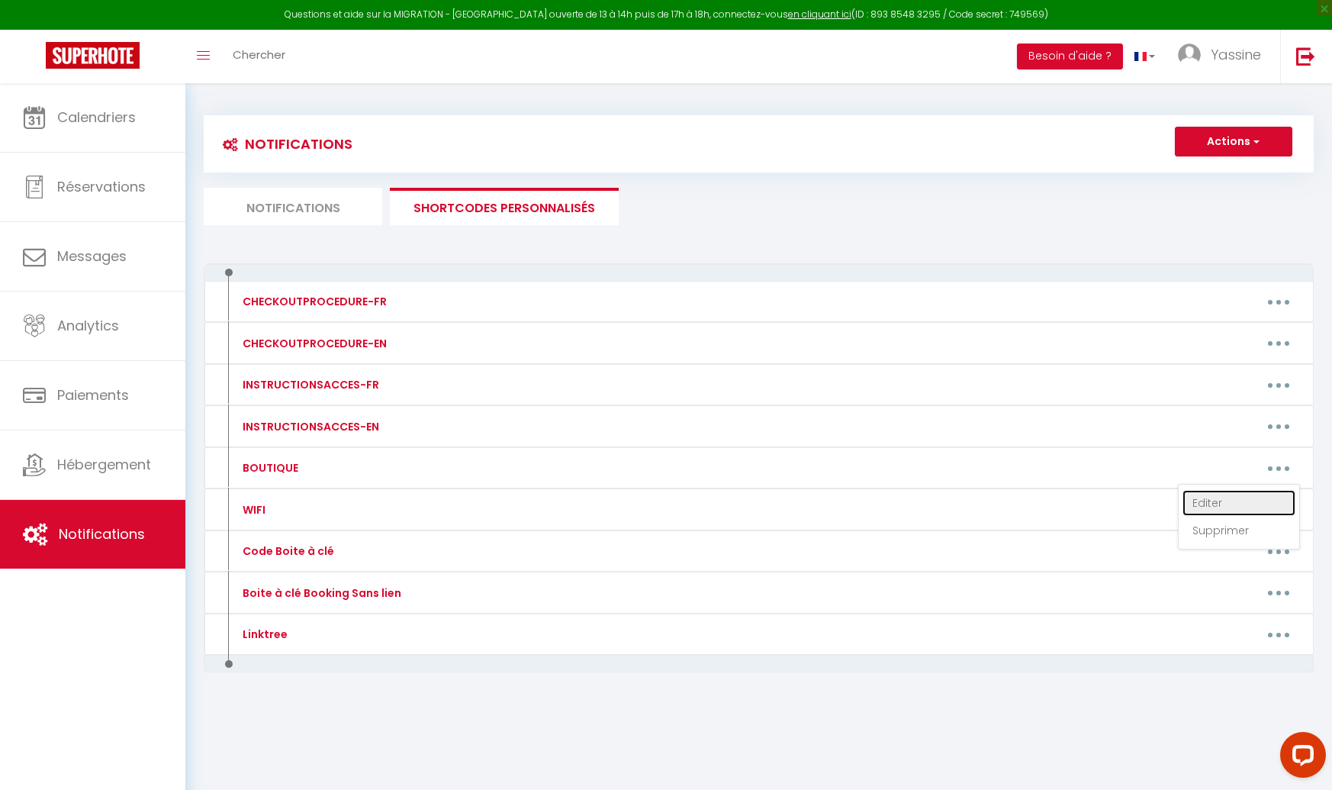
click at [1224, 500] on link "Editer" at bounding box center [1239, 503] width 113 height 26
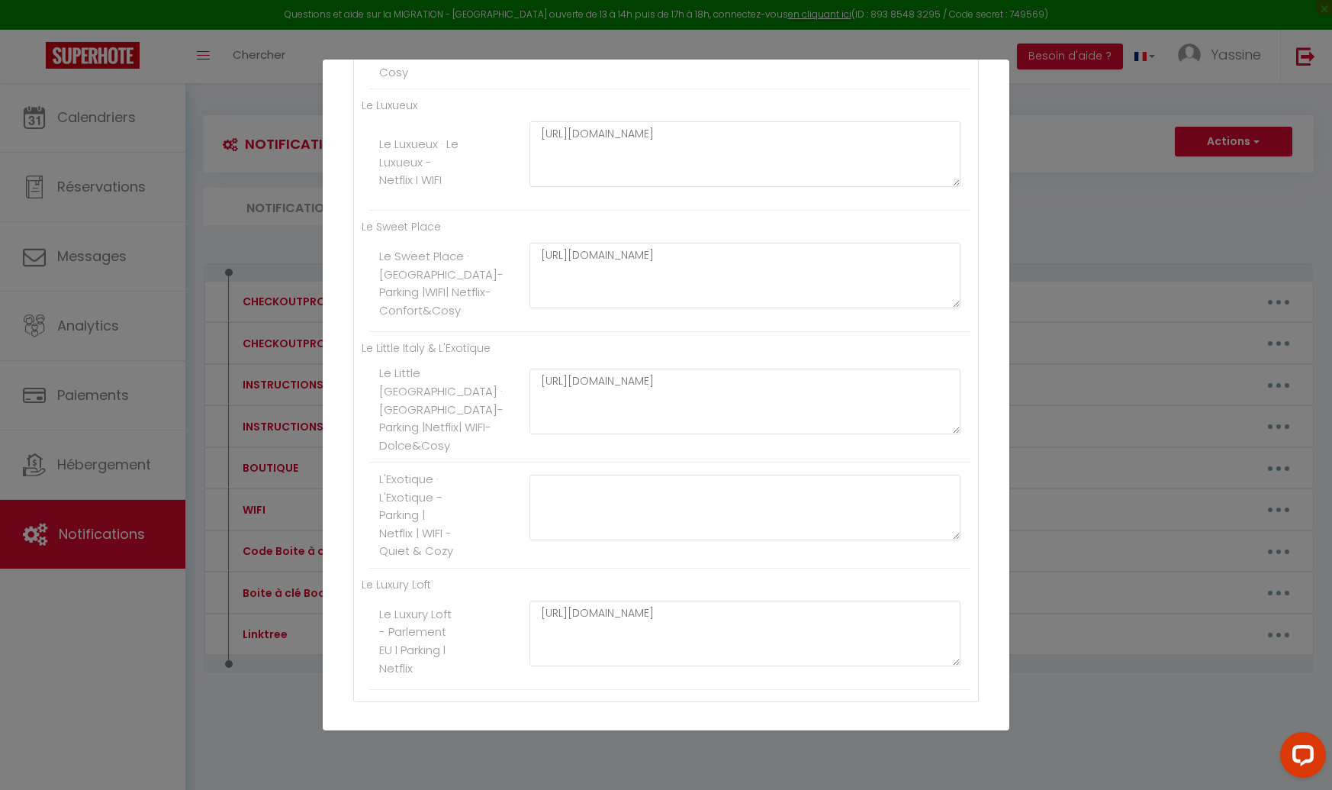
scroll to position [787, 0]
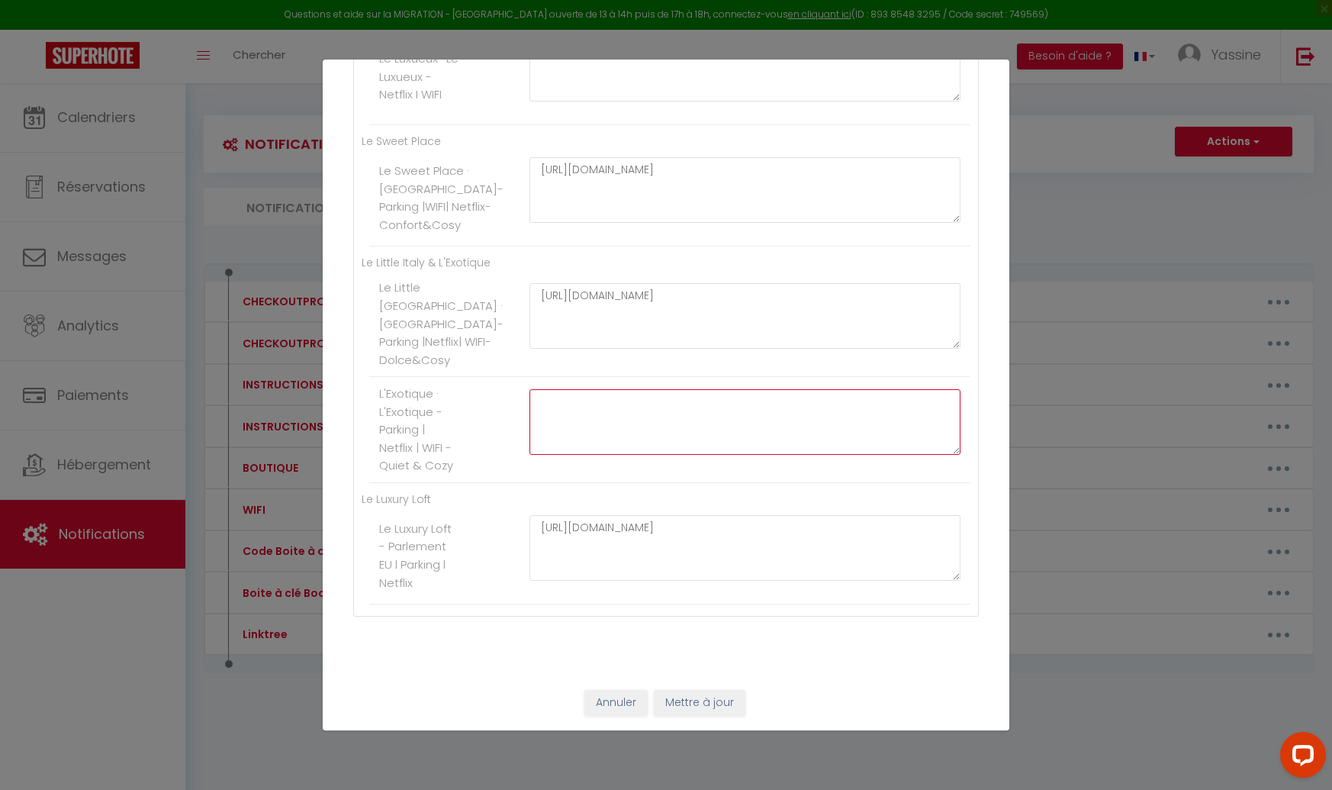
paste textarea "https://app.cozyup.com/cid/l-exotique"
click at [690, 702] on button "Mettre à jour" at bounding box center [700, 703] width 92 height 26
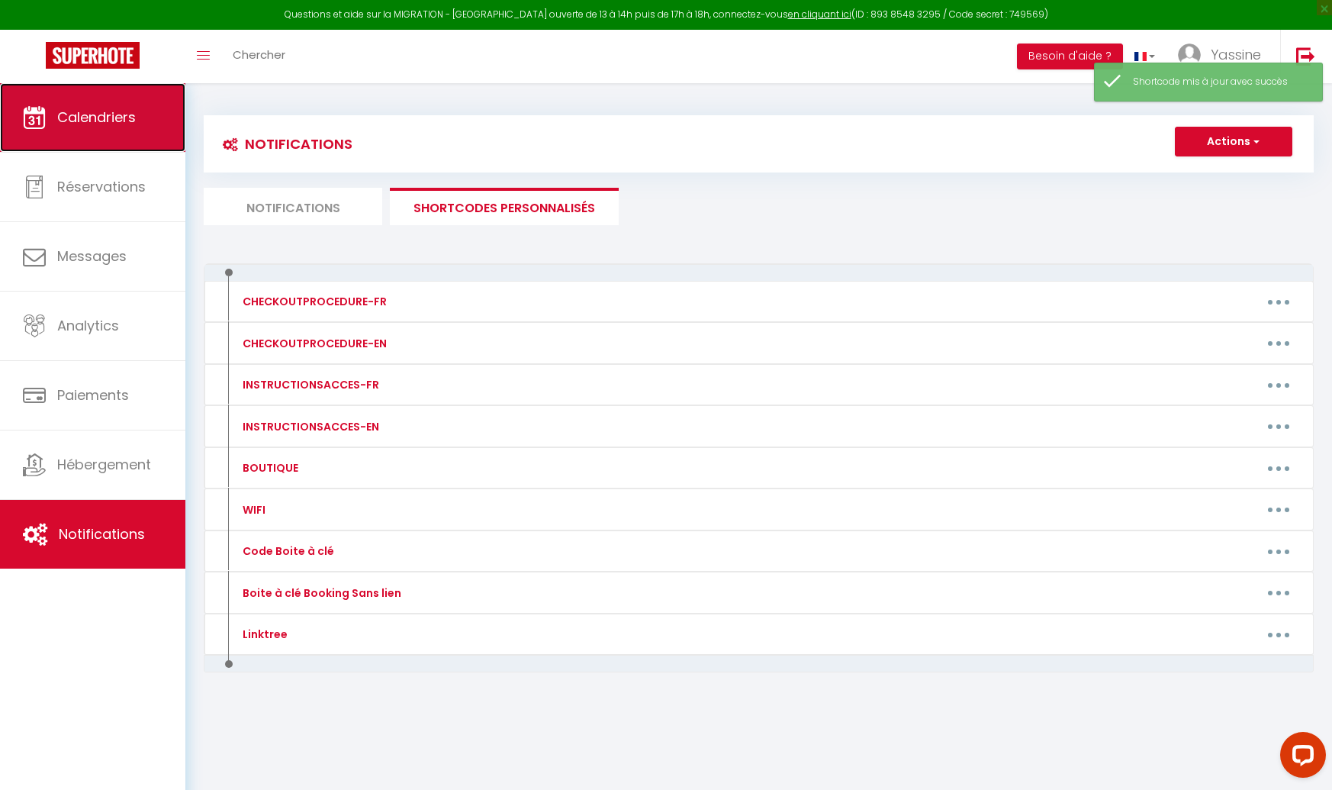
click at [95, 132] on link "Calendriers" at bounding box center [92, 117] width 185 height 69
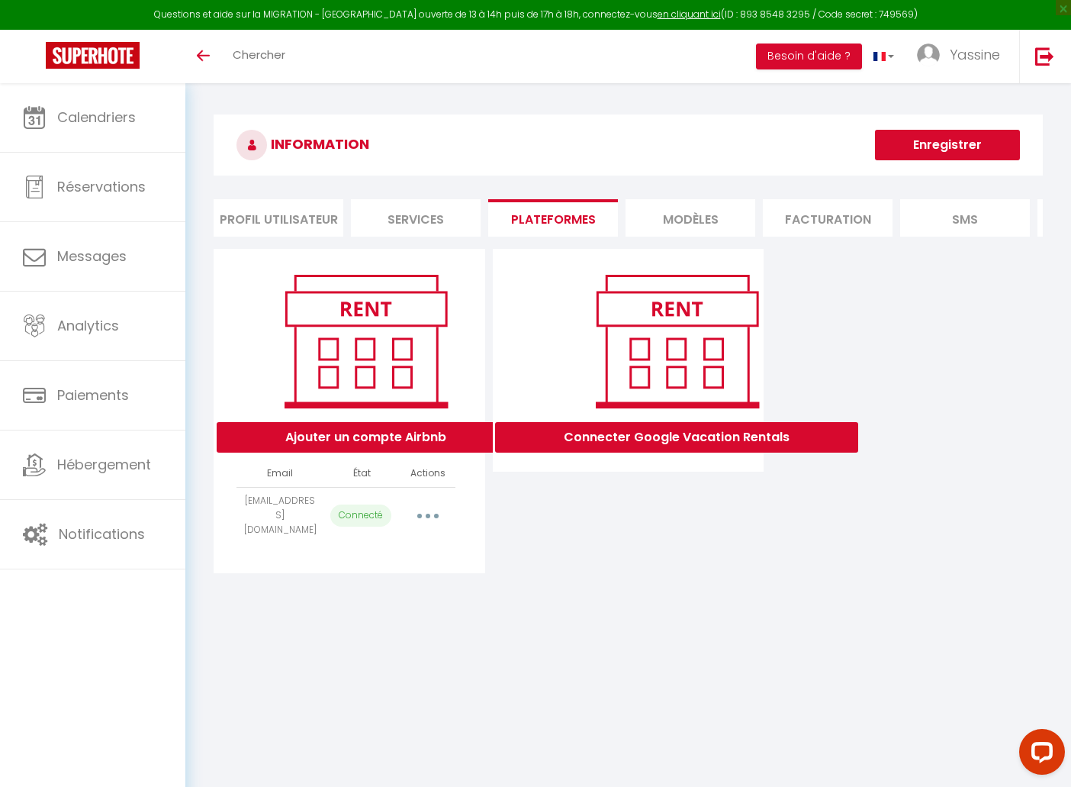
click at [427, 514] on icon "button" at bounding box center [428, 516] width 5 height 5
click at [386, 544] on link "Importer les appartements" at bounding box center [360, 550] width 169 height 26
select select "29032"
select select
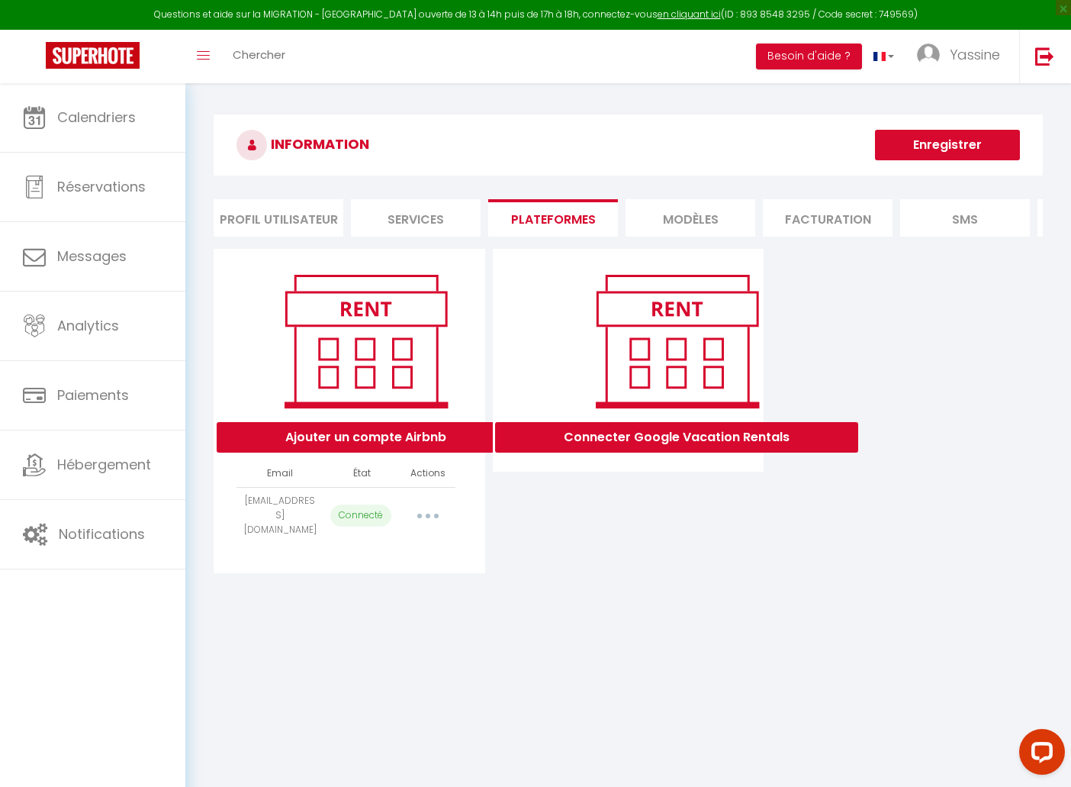
select select
select select "75342"
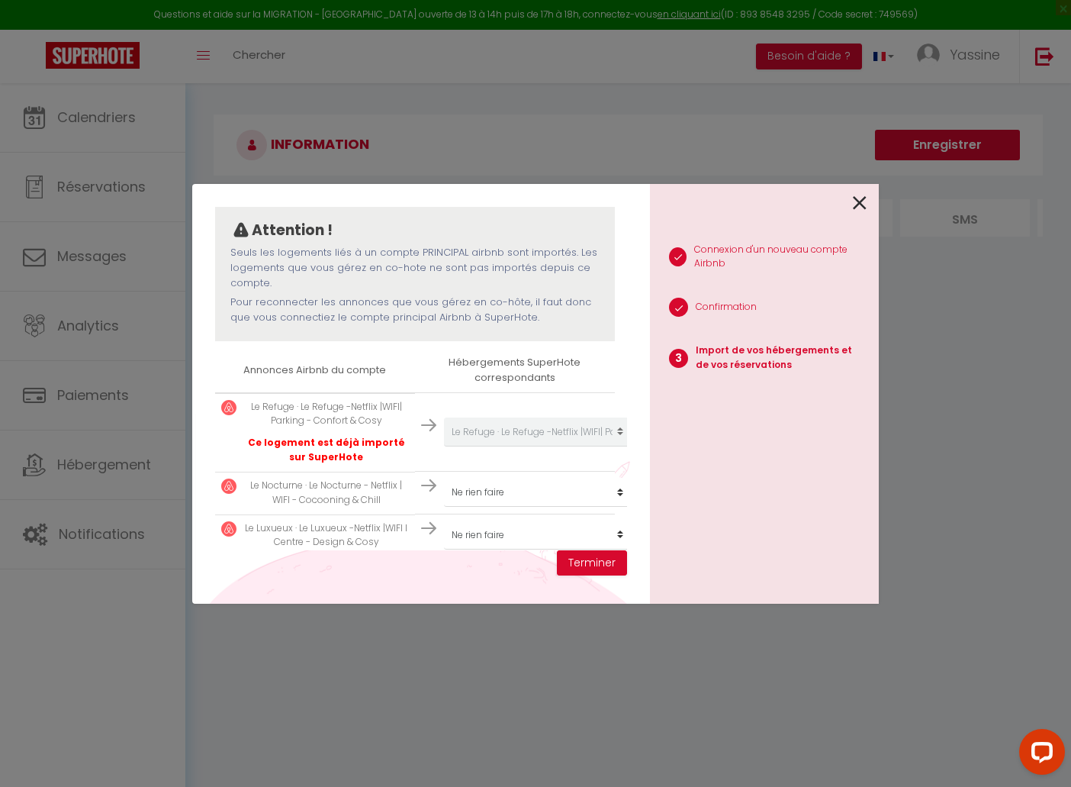
select select "29032"
select select
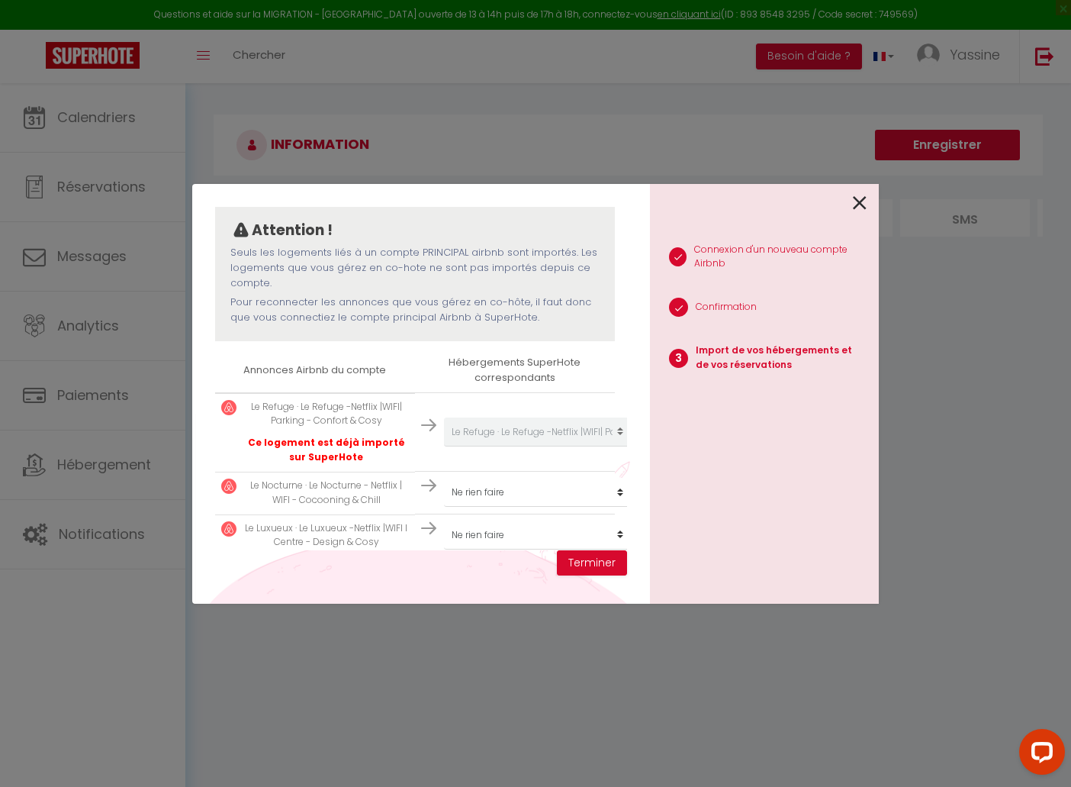
select select
select select "75342"
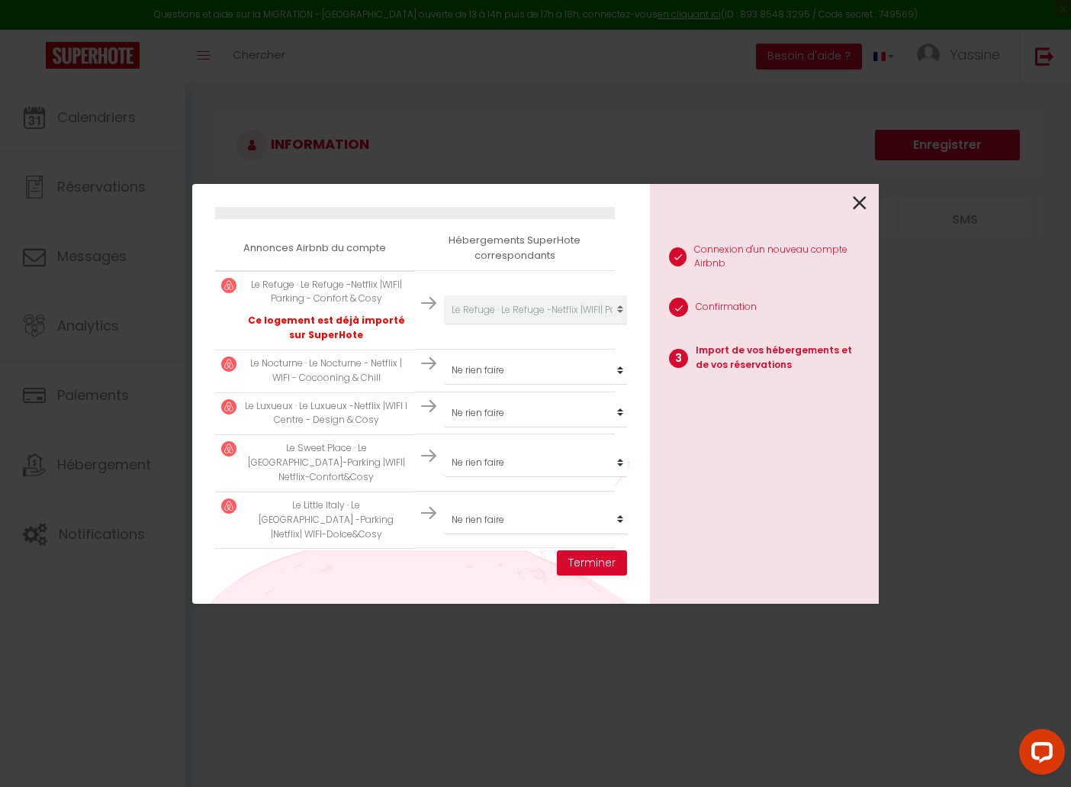
scroll to position [256, 0]
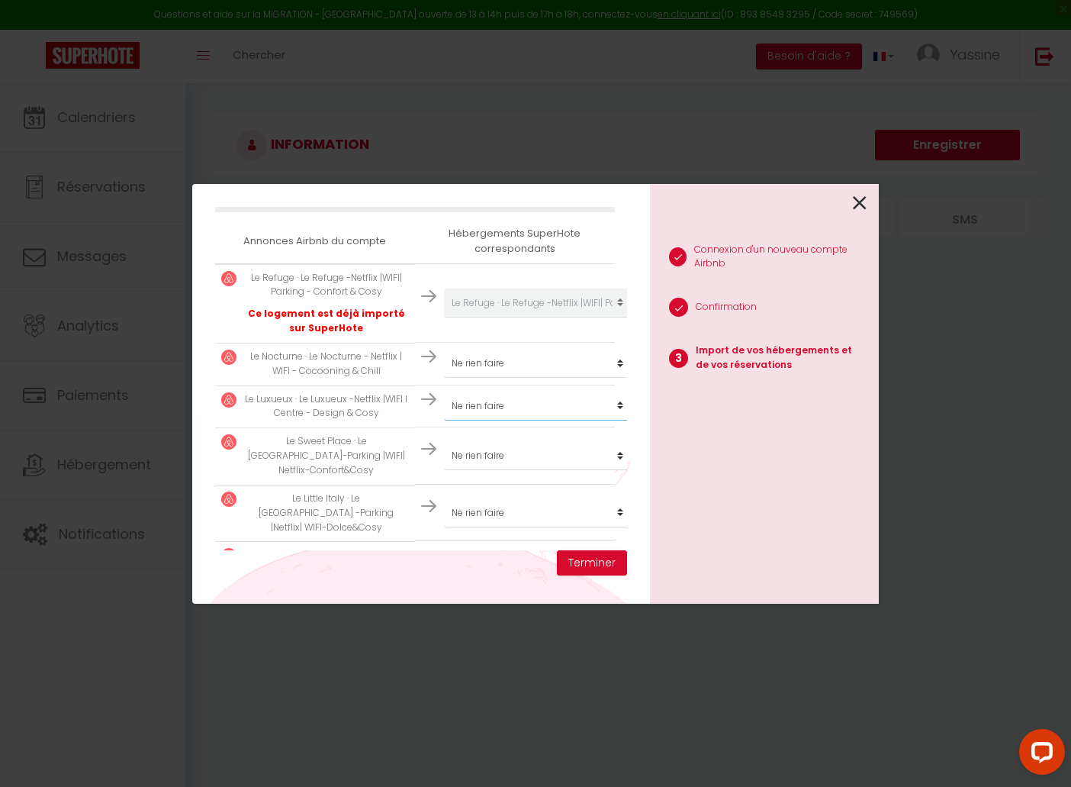
click at [463, 317] on select "Créer un nouveau hébergement Ne rien faire Le Luxury Loft - Parlement EU l Park…" at bounding box center [538, 302] width 188 height 29
select select "38644"
click at [476, 317] on select "Créer un nouveau hébergement Ne rien faire Le Luxury Loft - Parlement EU l Park…" at bounding box center [538, 302] width 188 height 29
select select "70980"
click at [481, 317] on select "Créer un nouveau hébergement Ne rien faire Le Luxury Loft - Parlement EU l Park…" at bounding box center [538, 302] width 188 height 29
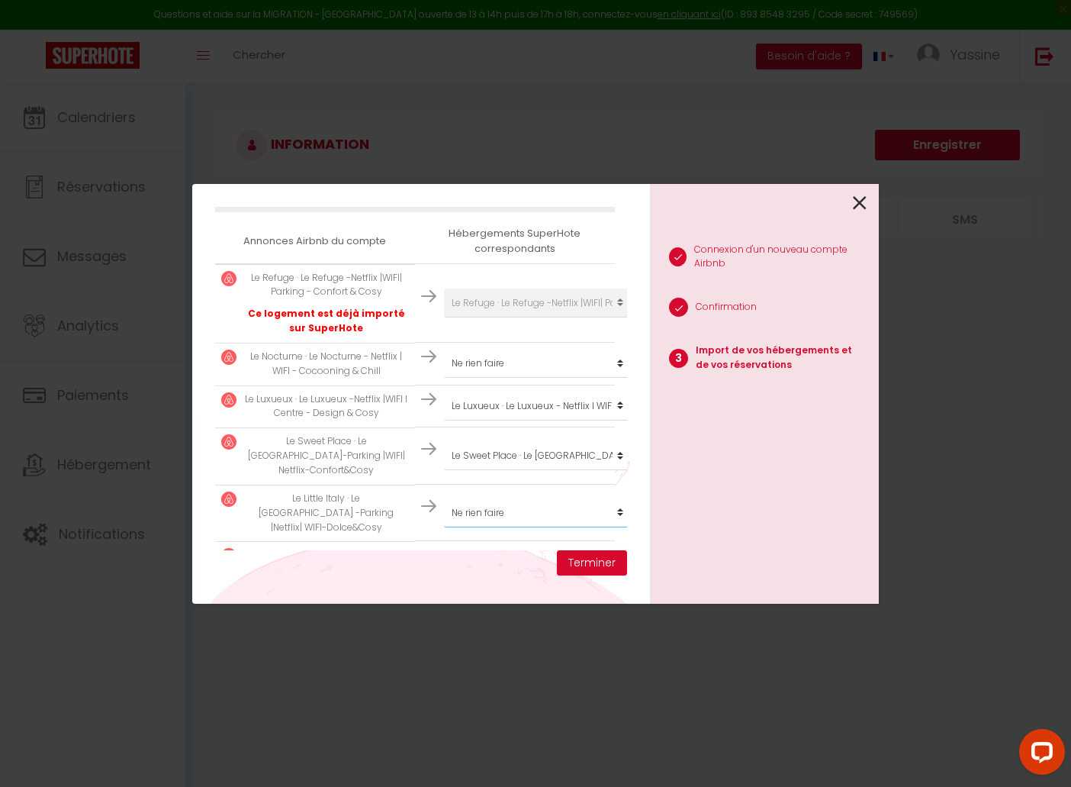
select select "59539"
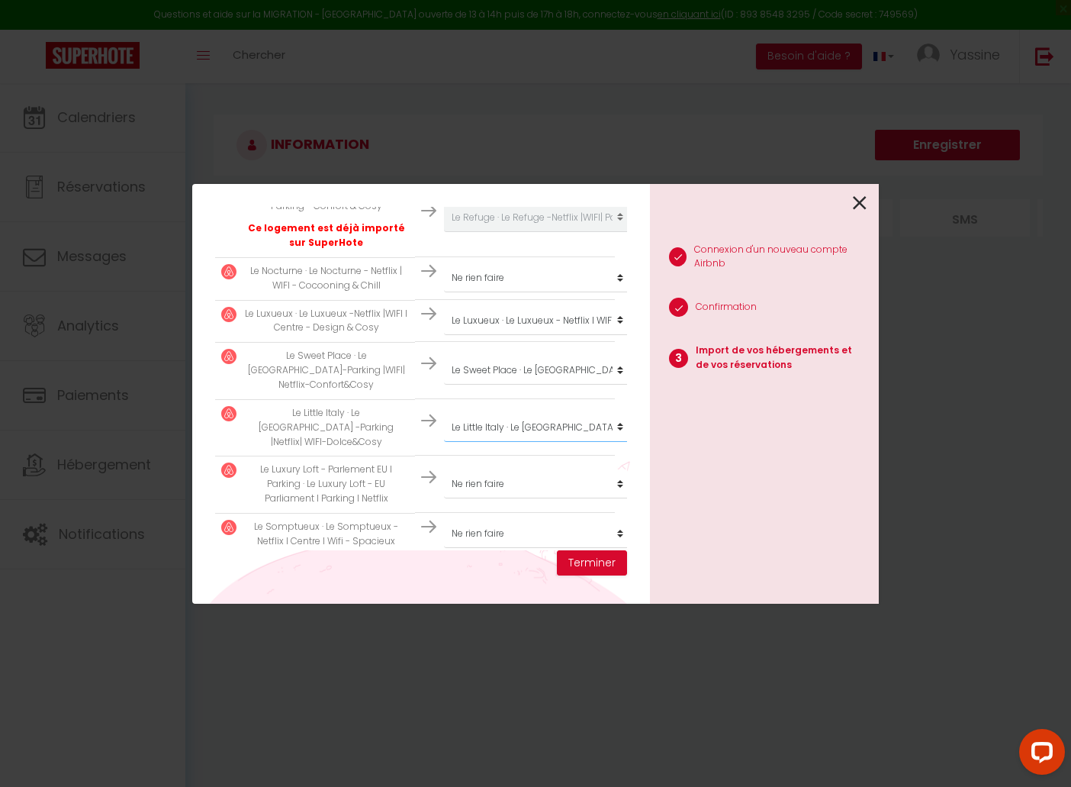
scroll to position [354, 0]
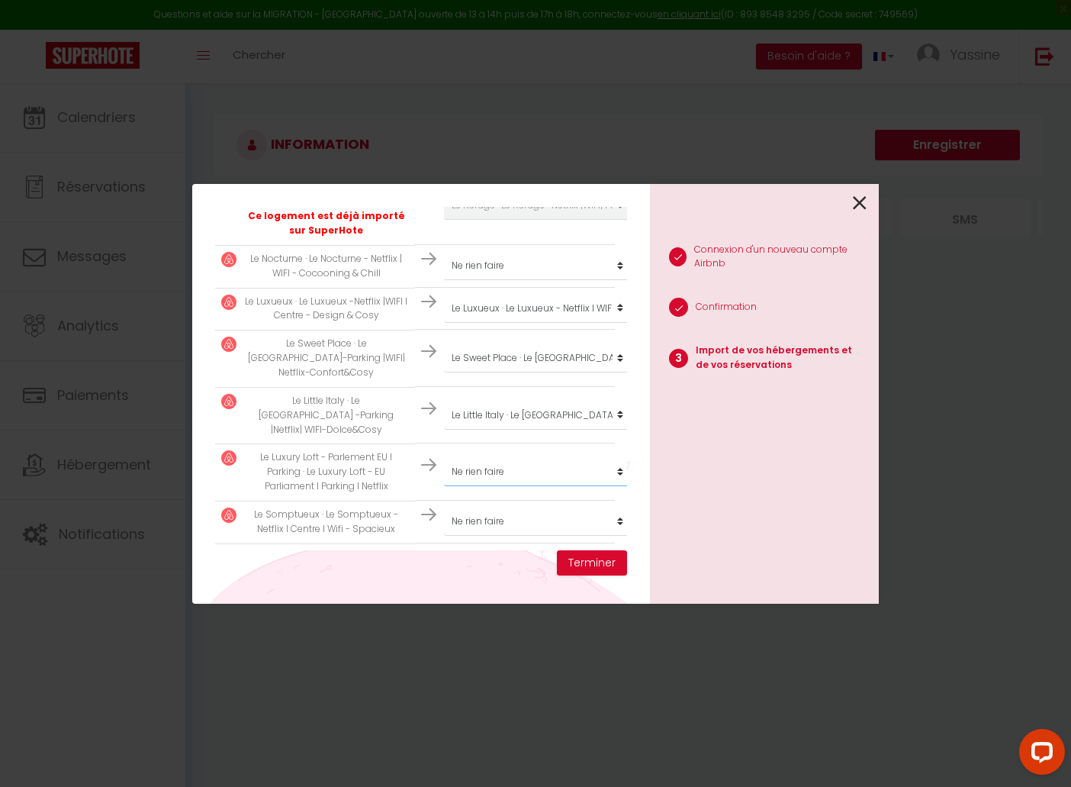
click at [483, 220] on select "Créer un nouveau hébergement Ne rien faire Le Luxury Loft - Parlement EU l Park…" at bounding box center [538, 205] width 188 height 29
select select "63002"
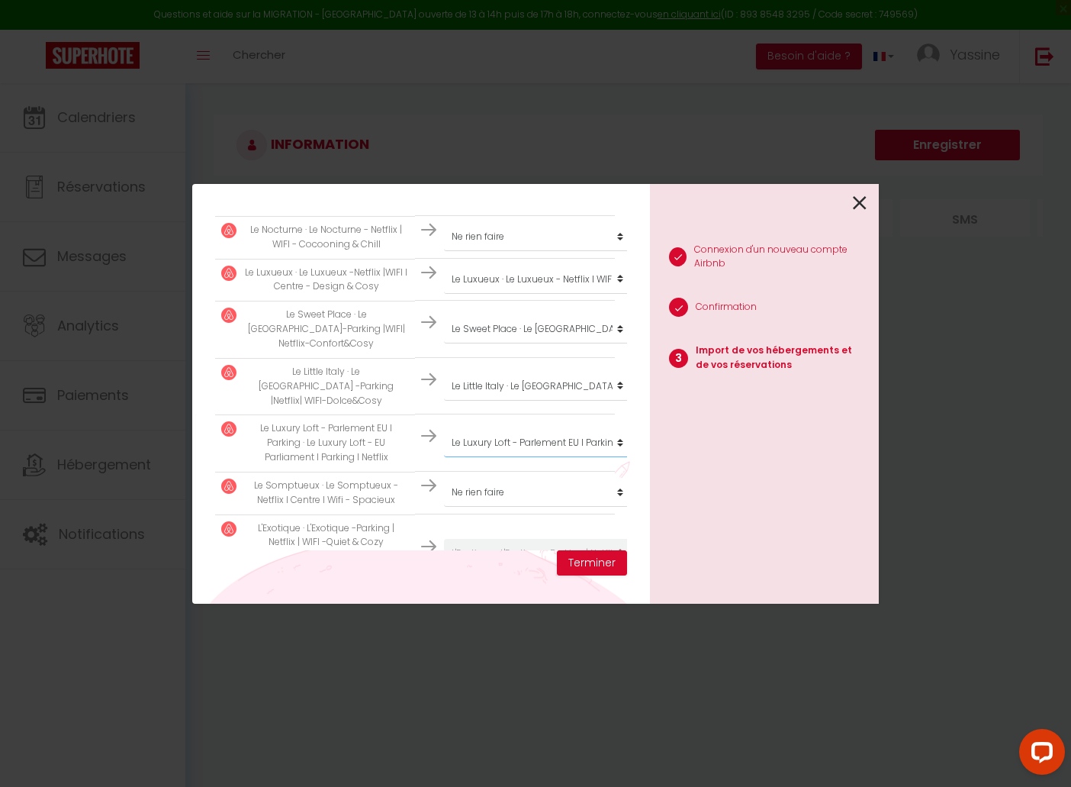
scroll to position [388, 0]
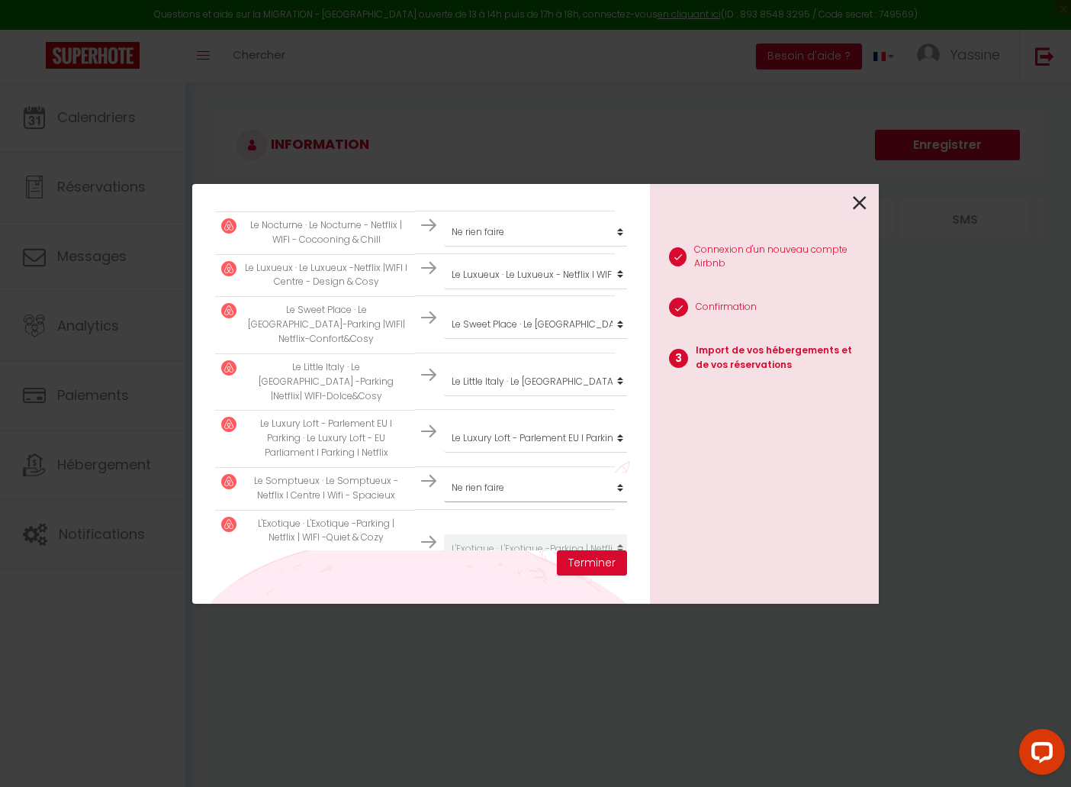
click at [477, 186] on select "Créer un nouveau hébergement Ne rien faire Le Luxury Loft - Parlement EU l Park…" at bounding box center [538, 171] width 188 height 29
select select "38638"
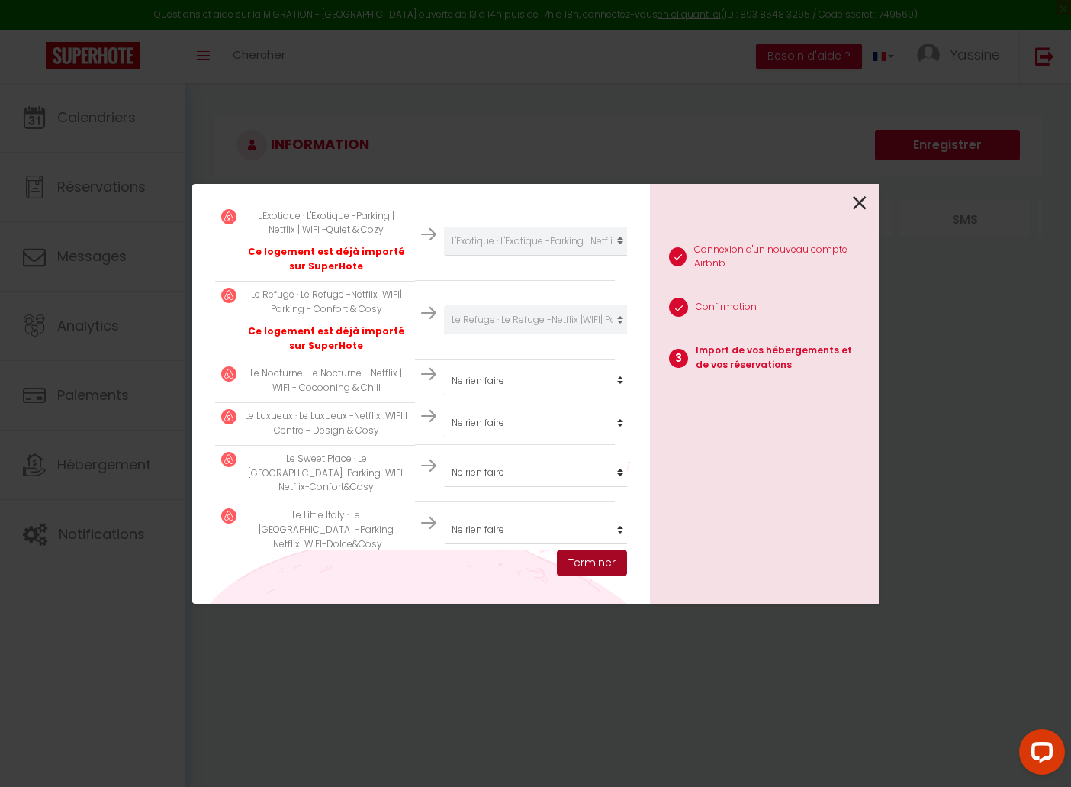
click at [580, 564] on button "Terminer" at bounding box center [592, 563] width 70 height 26
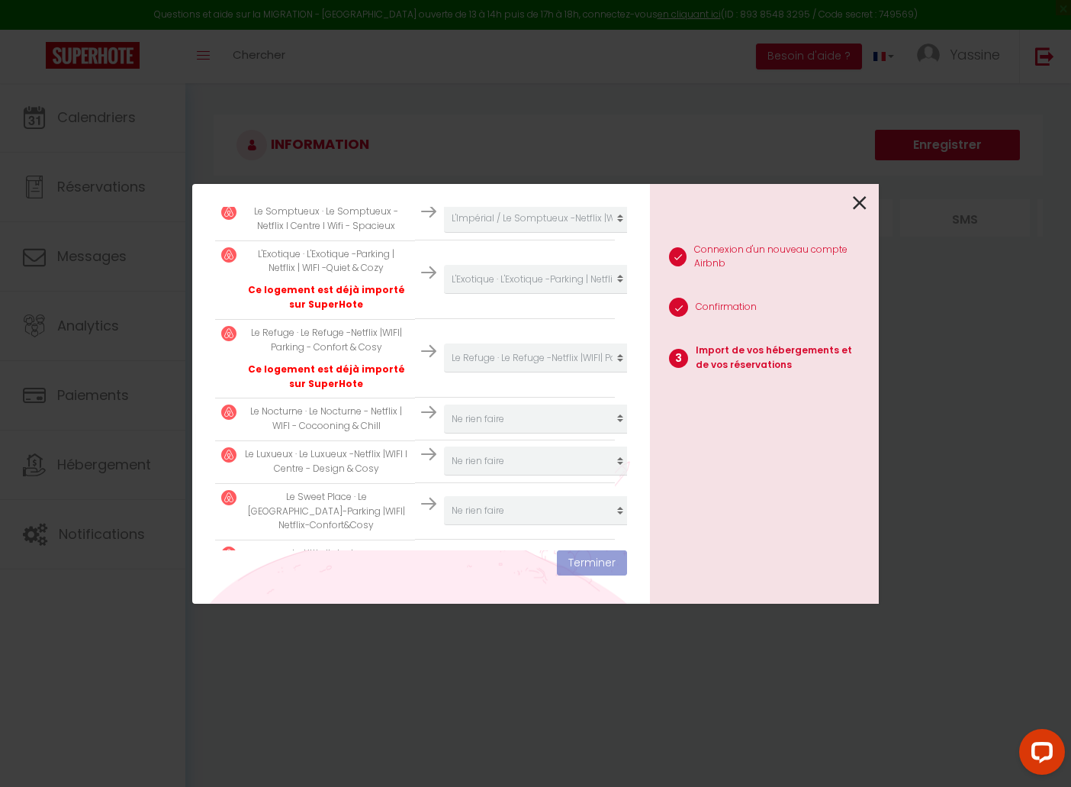
scroll to position [733, 0]
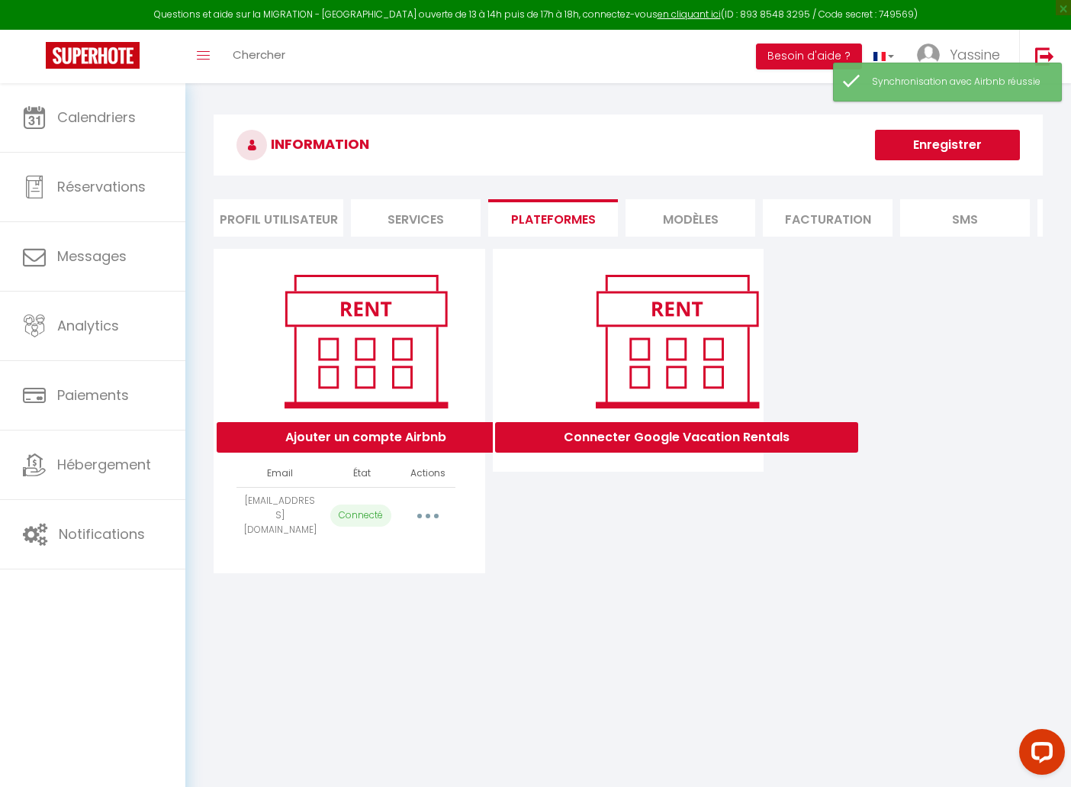
click at [426, 514] on icon "button" at bounding box center [428, 516] width 5 height 5
click at [562, 536] on div "Connecter Google Vacation Rentals" at bounding box center [628, 411] width 279 height 324
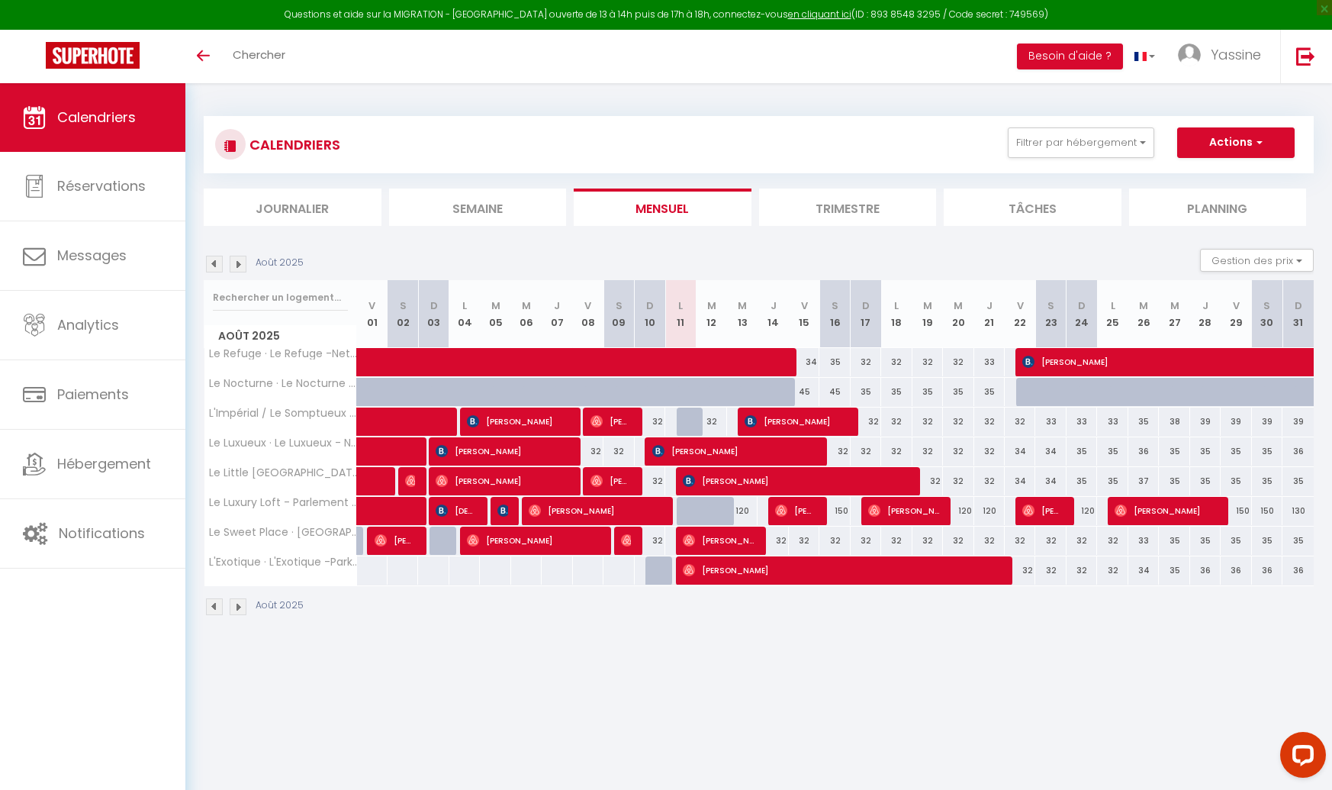
click at [655, 568] on div at bounding box center [661, 579] width 31 height 29
type input "Dim 10 Août 2025"
type input "Lun 11 Août 2025"
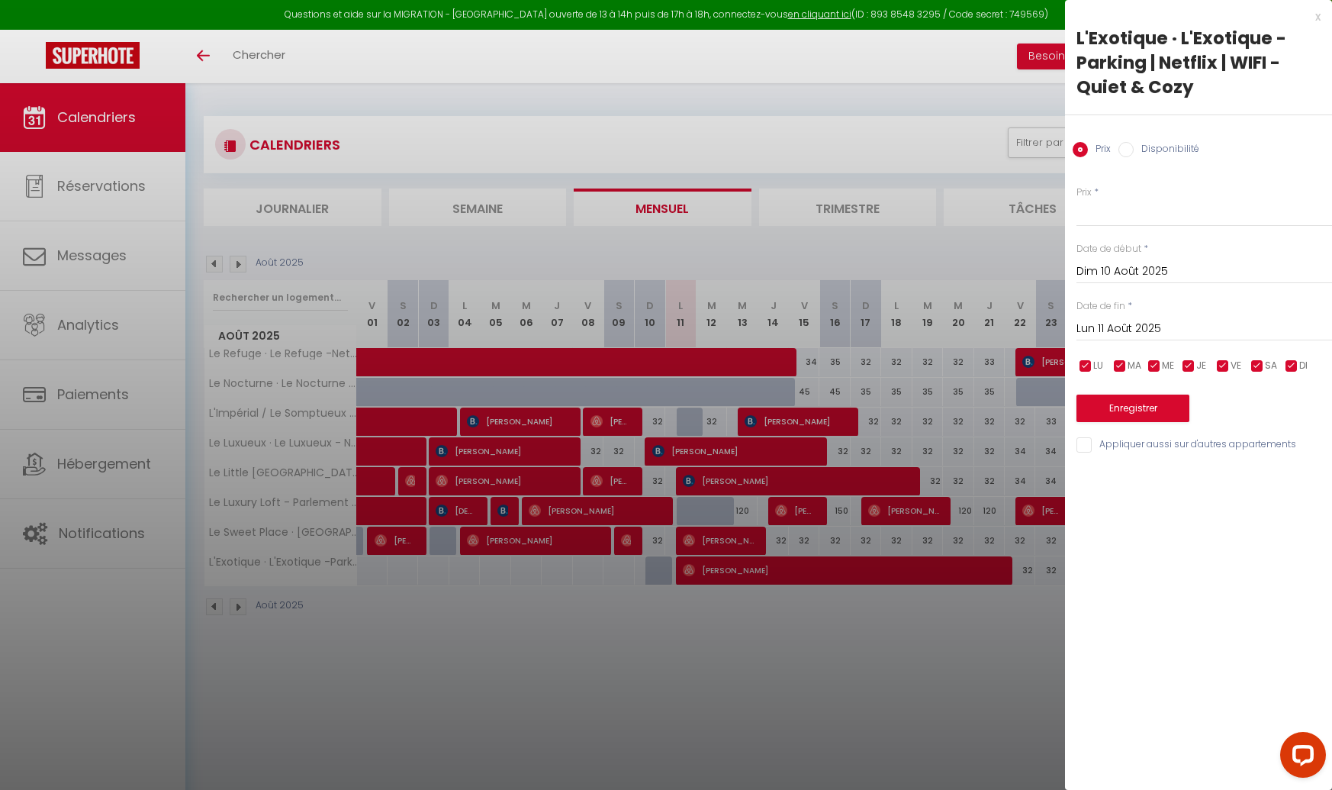
click at [1142, 151] on label "Disponibilité" at bounding box center [1167, 150] width 66 height 17
click at [1134, 151] on input "Disponibilité" at bounding box center [1126, 149] width 15 height 15
radio input "true"
radio input "false"
click at [1106, 410] on button "Enregistrer" at bounding box center [1133, 409] width 113 height 27
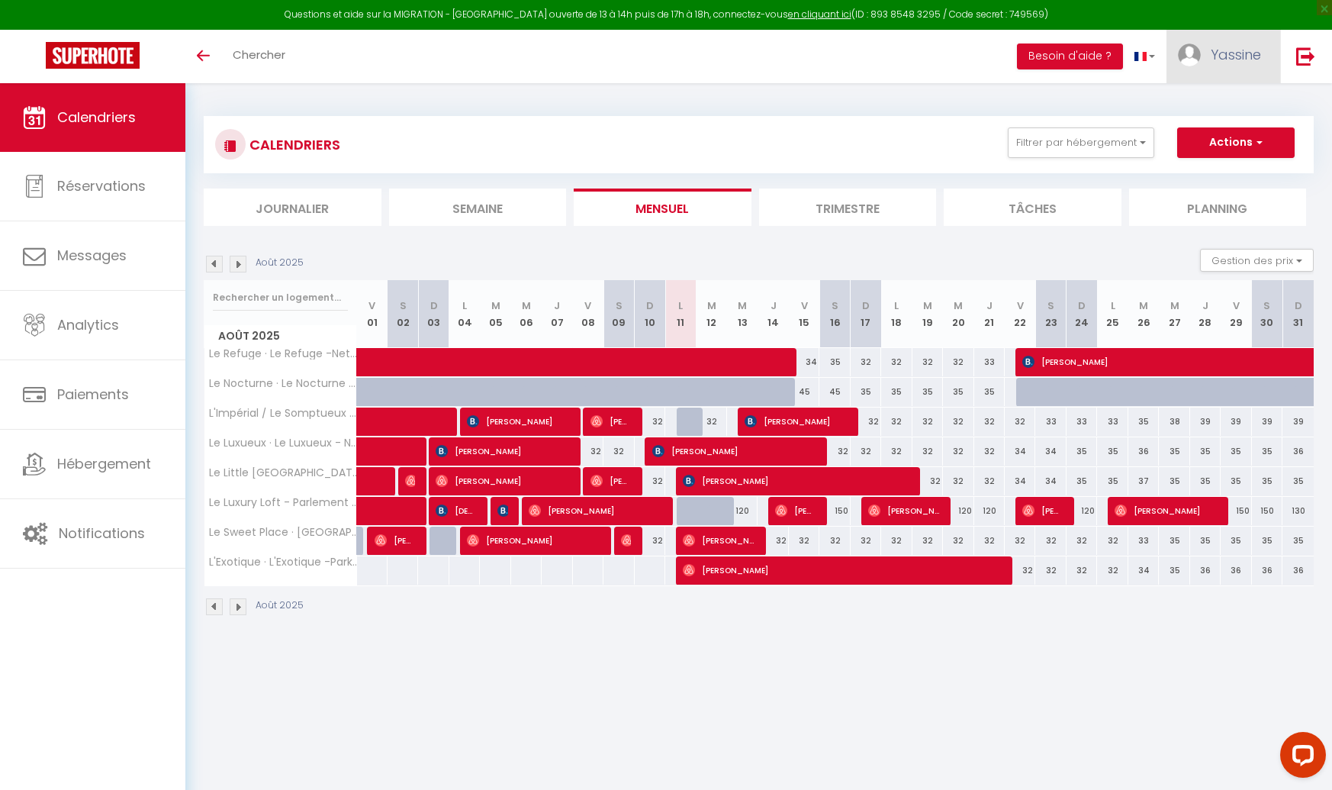
click at [1213, 60] on span "Yassine" at bounding box center [1236, 54] width 50 height 19
click at [1211, 102] on link "Paramètres" at bounding box center [1219, 106] width 113 height 26
select select "28"
select select "fr"
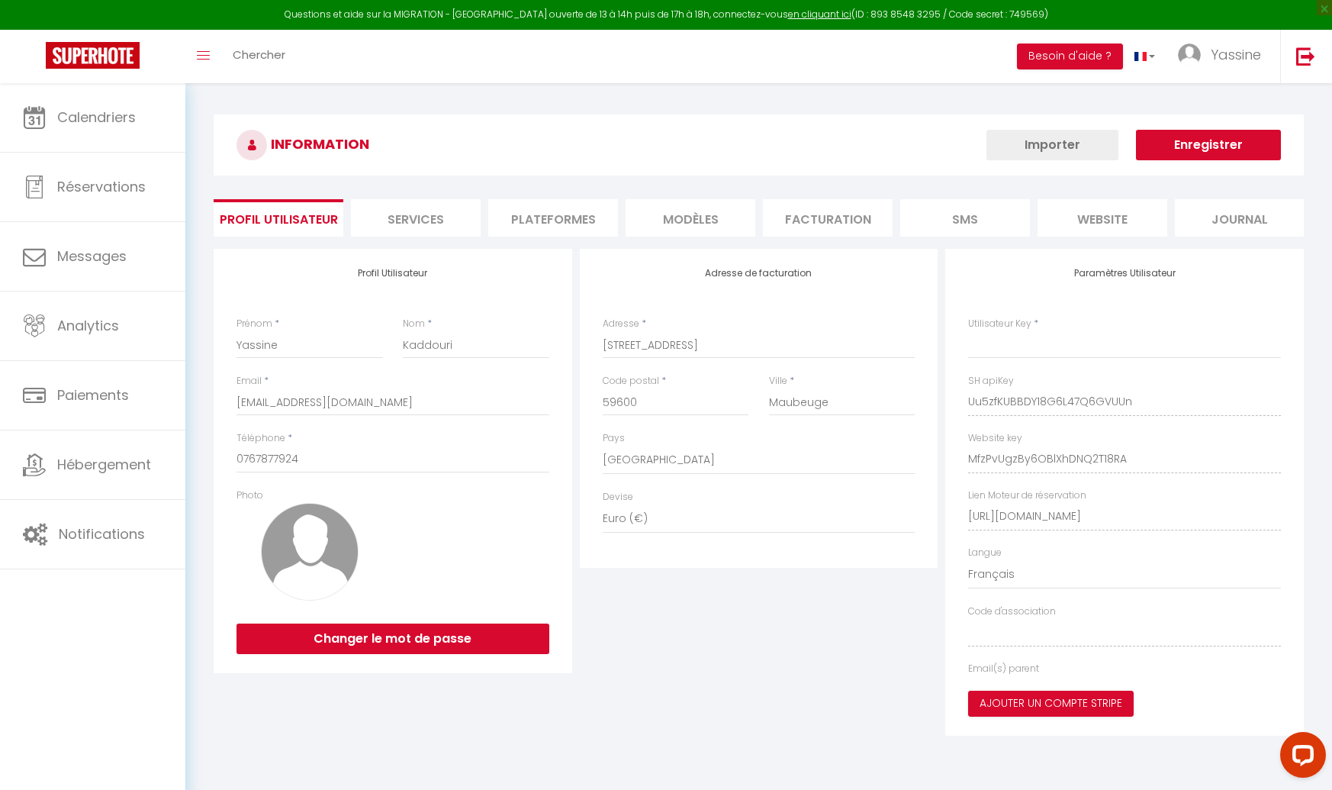
type input "Uu5zfKUBBDY18G6L47Q6GVUUn"
type input "MfzPvUgzBy6OBlXhDNQ2T18RA"
type input "[URL][DOMAIN_NAME]"
select select "fr"
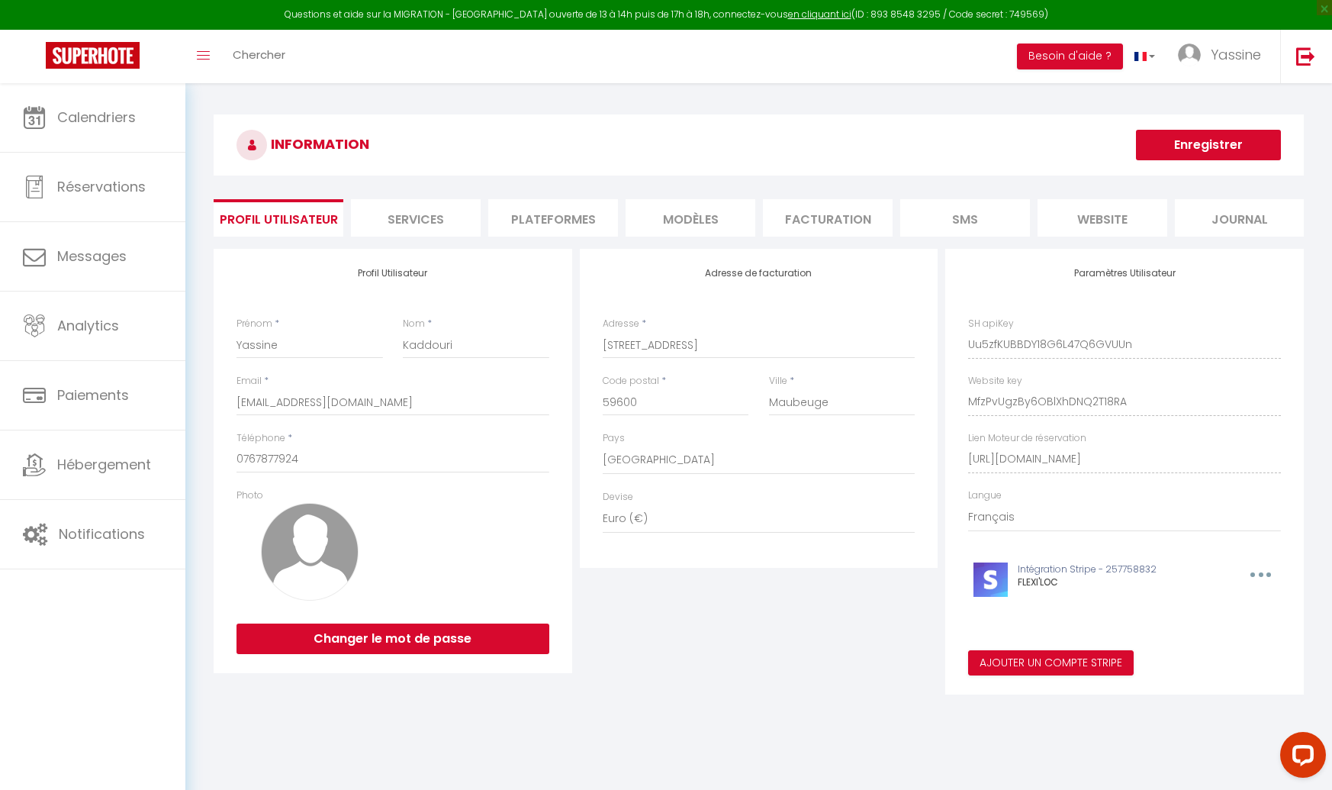
click at [600, 220] on li "Plateformes" at bounding box center [553, 217] width 130 height 37
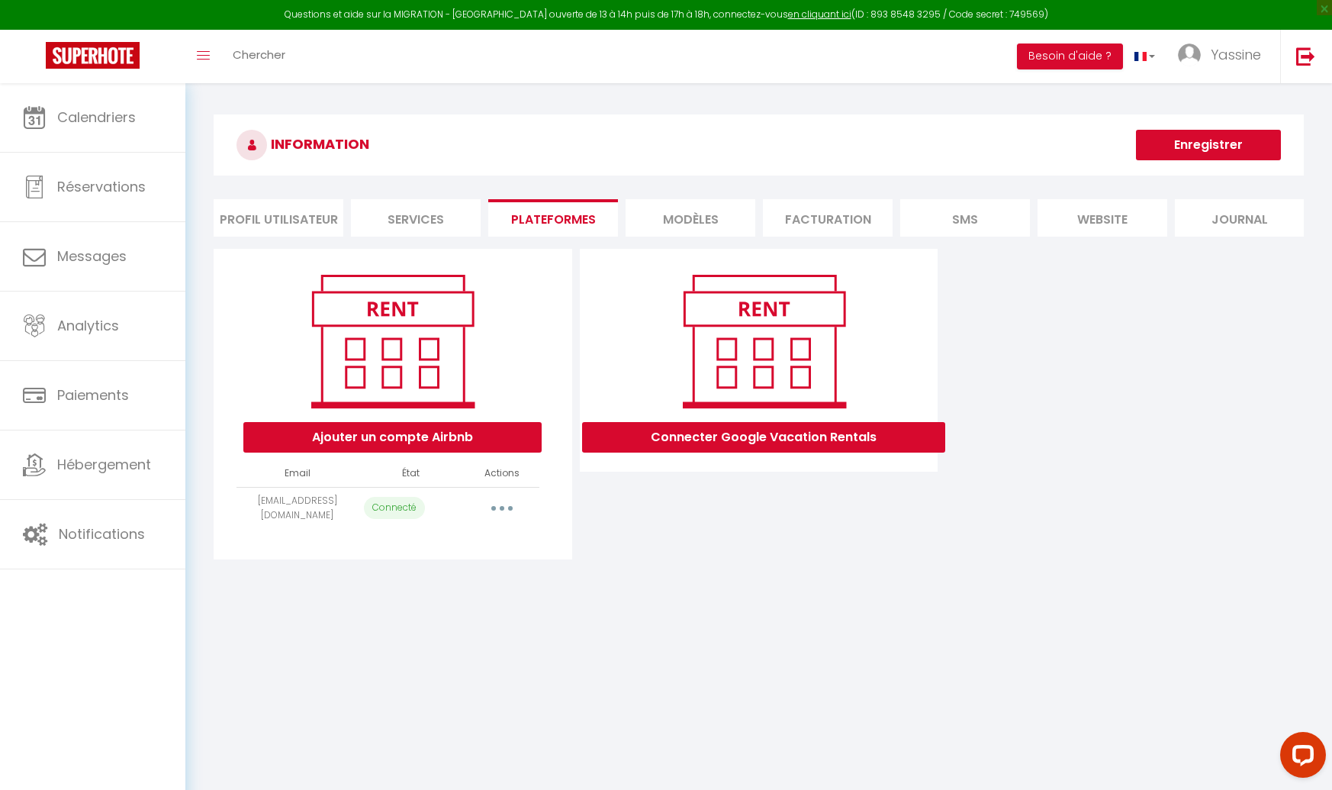
click at [512, 501] on button "button" at bounding box center [502, 508] width 43 height 24
click at [467, 539] on link "Importer les appartements" at bounding box center [434, 543] width 169 height 26
select select "29032"
select select
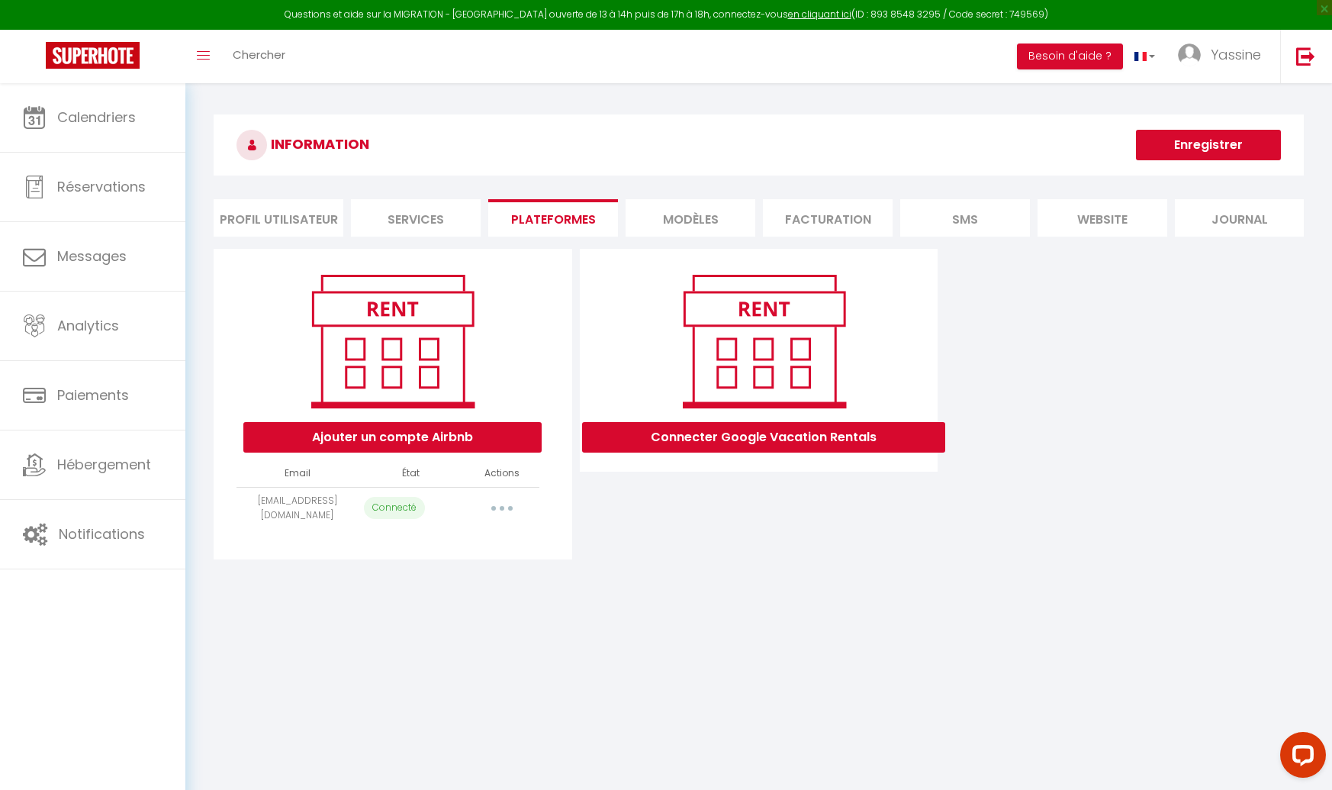
select select
select select "75342"
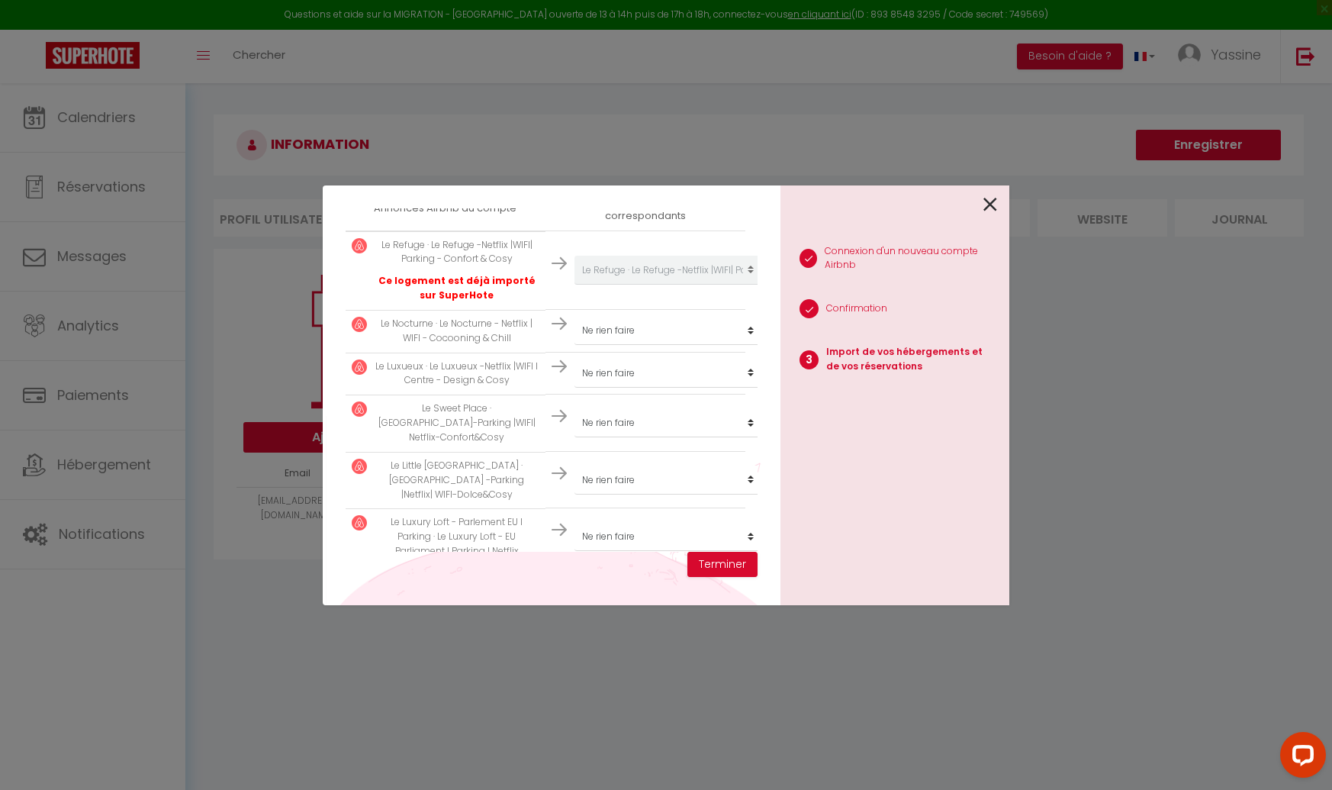
scroll to position [275, 0]
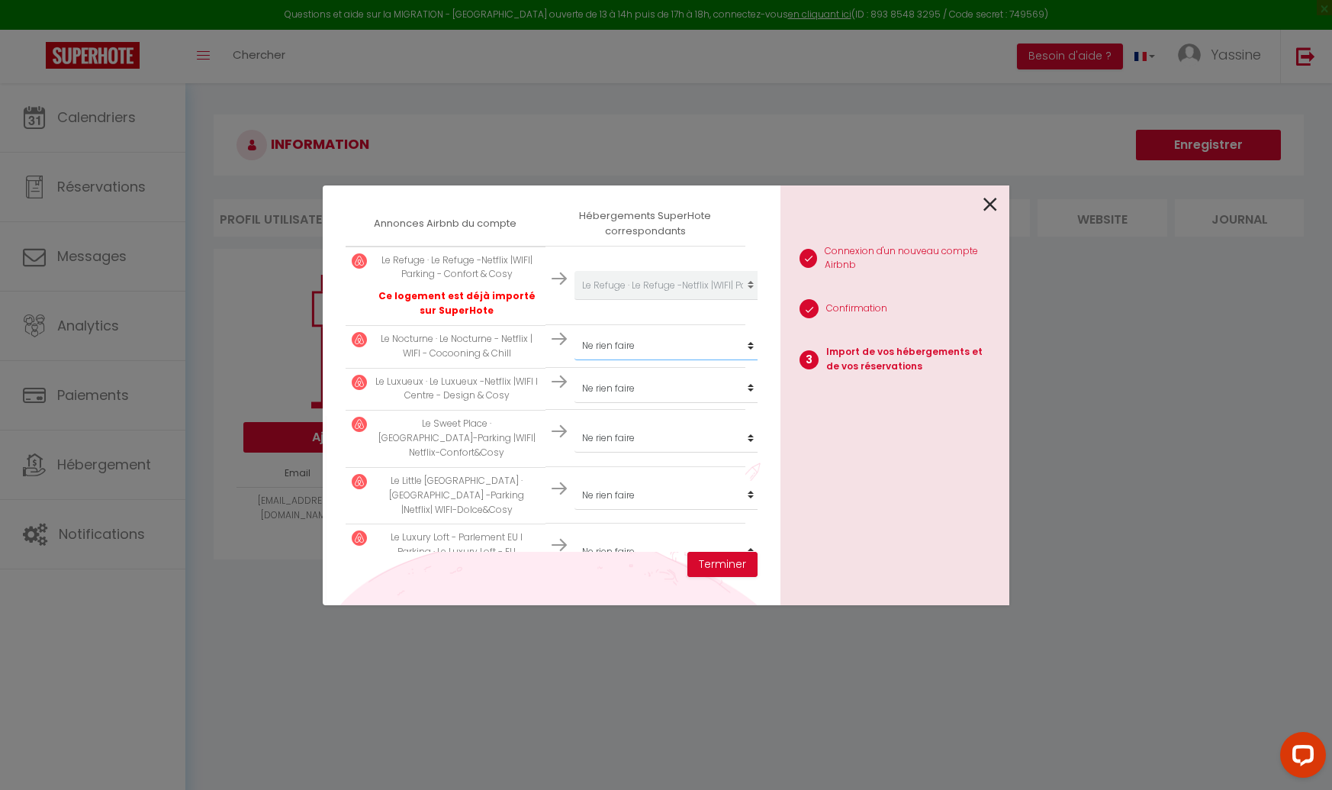
click at [614, 300] on select "Créer un nouveau hébergement Ne rien faire Le Luxury Loft - Parlement EU l Park…" at bounding box center [669, 285] width 188 height 29
select select "29034"
click at [604, 300] on select "Créer un nouveau hébergement Ne rien faire Le Luxury Loft - Parlement EU l Park…" at bounding box center [669, 285] width 188 height 29
select select "38644"
click at [607, 300] on select "Créer un nouveau hébergement Ne rien faire Le Luxury Loft - Parlement EU l Park…" at bounding box center [669, 285] width 188 height 29
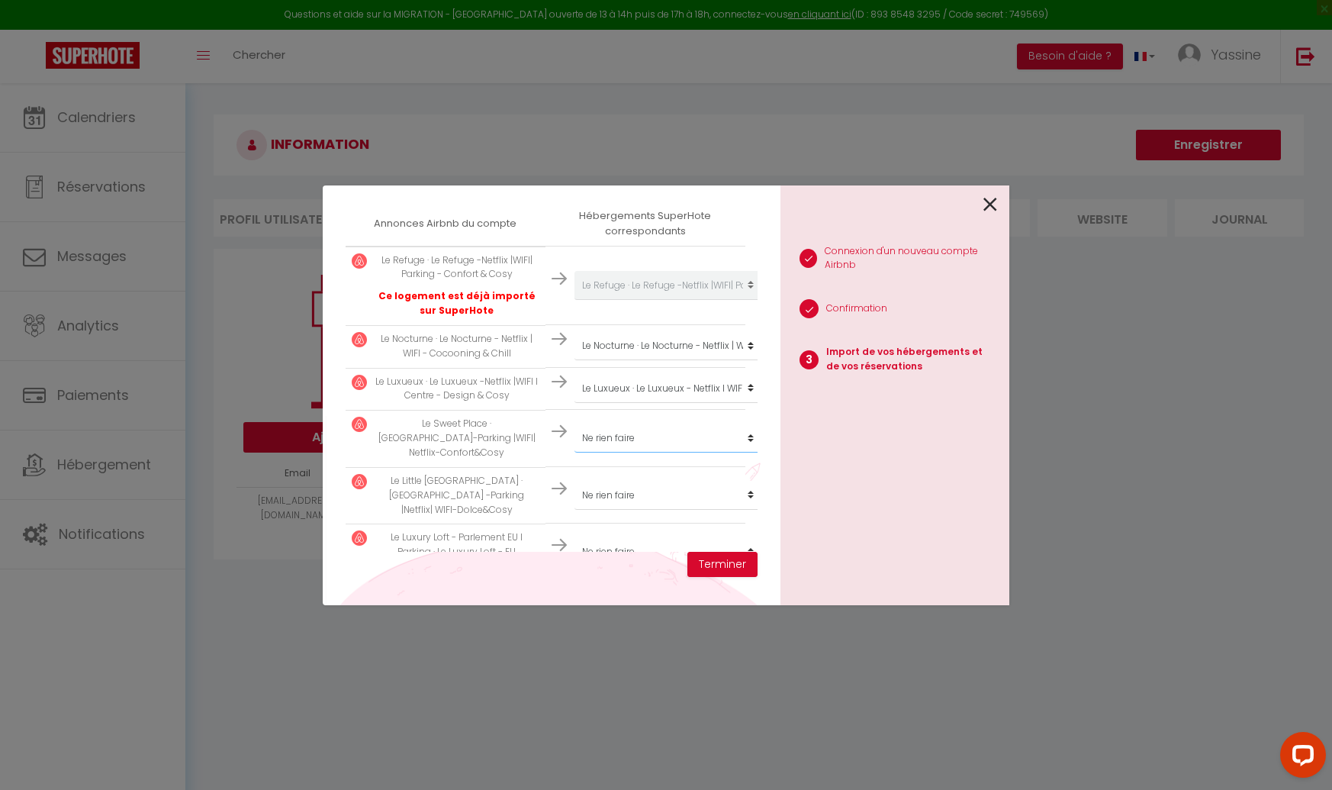
select select "70980"
click at [604, 300] on select "Créer un nouveau hébergement Ne rien faire Le Luxury Loft - Parlement EU l Park…" at bounding box center [669, 285] width 188 height 29
select select "59539"
click at [603, 300] on select "Créer un nouveau hébergement Ne rien faire Le Luxury Loft - Parlement EU l Park…" at bounding box center [669, 285] width 188 height 29
select select "63002"
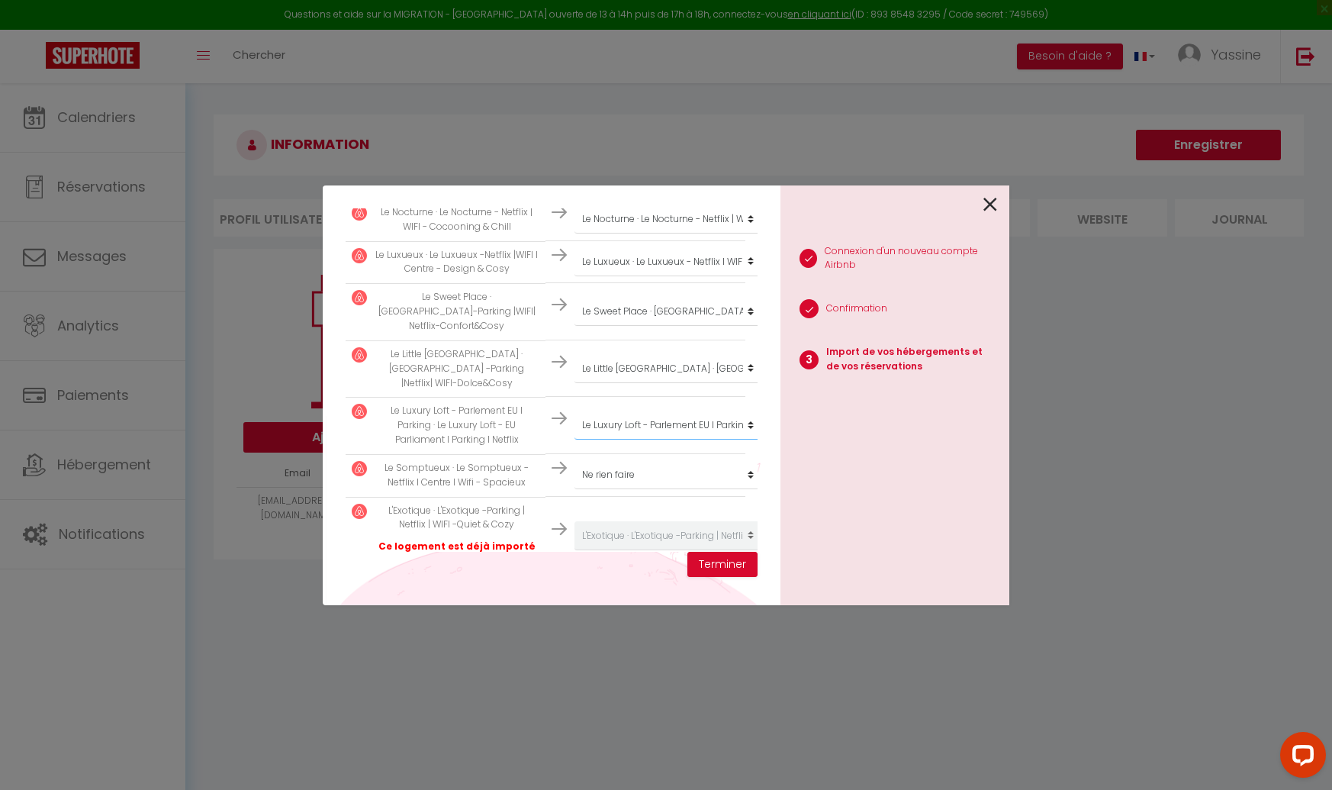
scroll to position [407, 0]
click at [615, 168] on select "Créer un nouveau hébergement Ne rien faire Le Luxury Loft - Parlement EU l Park…" at bounding box center [669, 153] width 188 height 29
select select "38638"
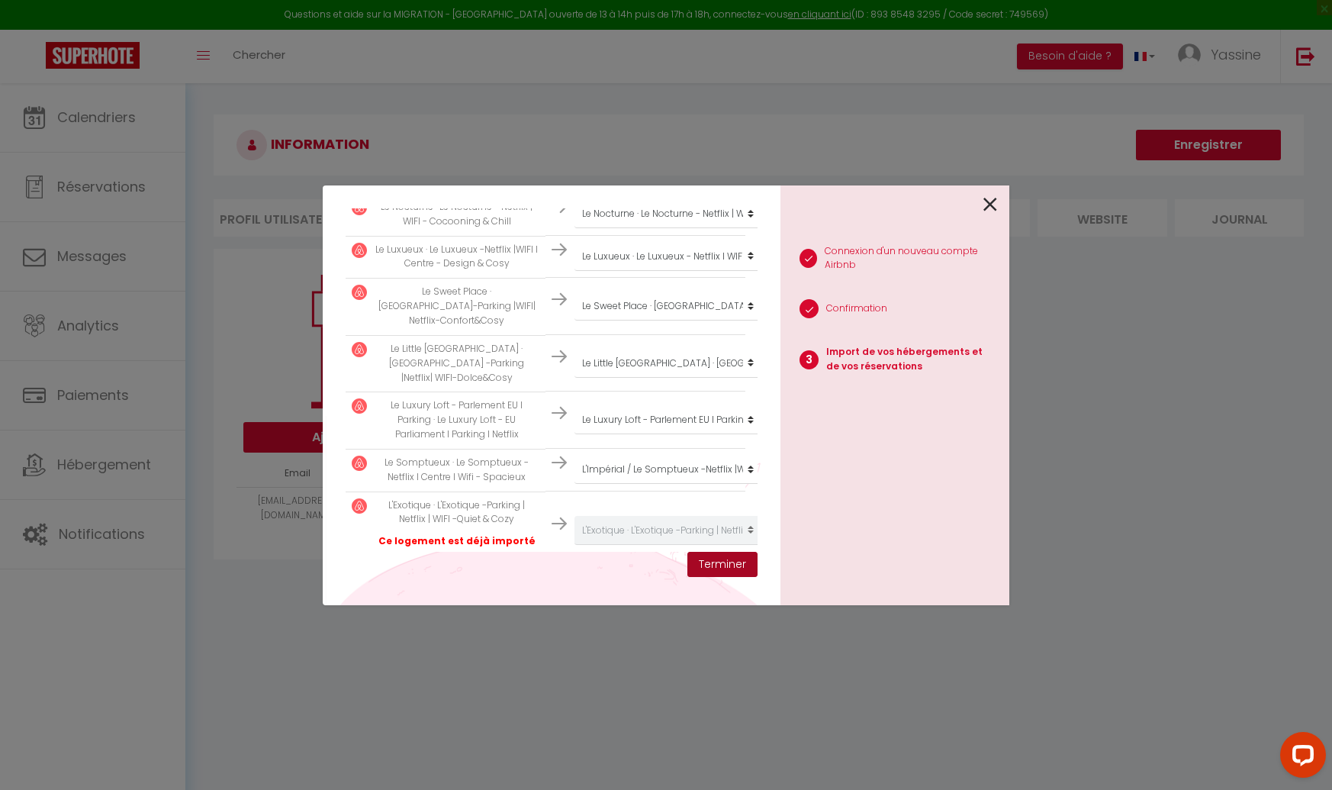
click at [706, 565] on button "Terminer" at bounding box center [722, 565] width 70 height 26
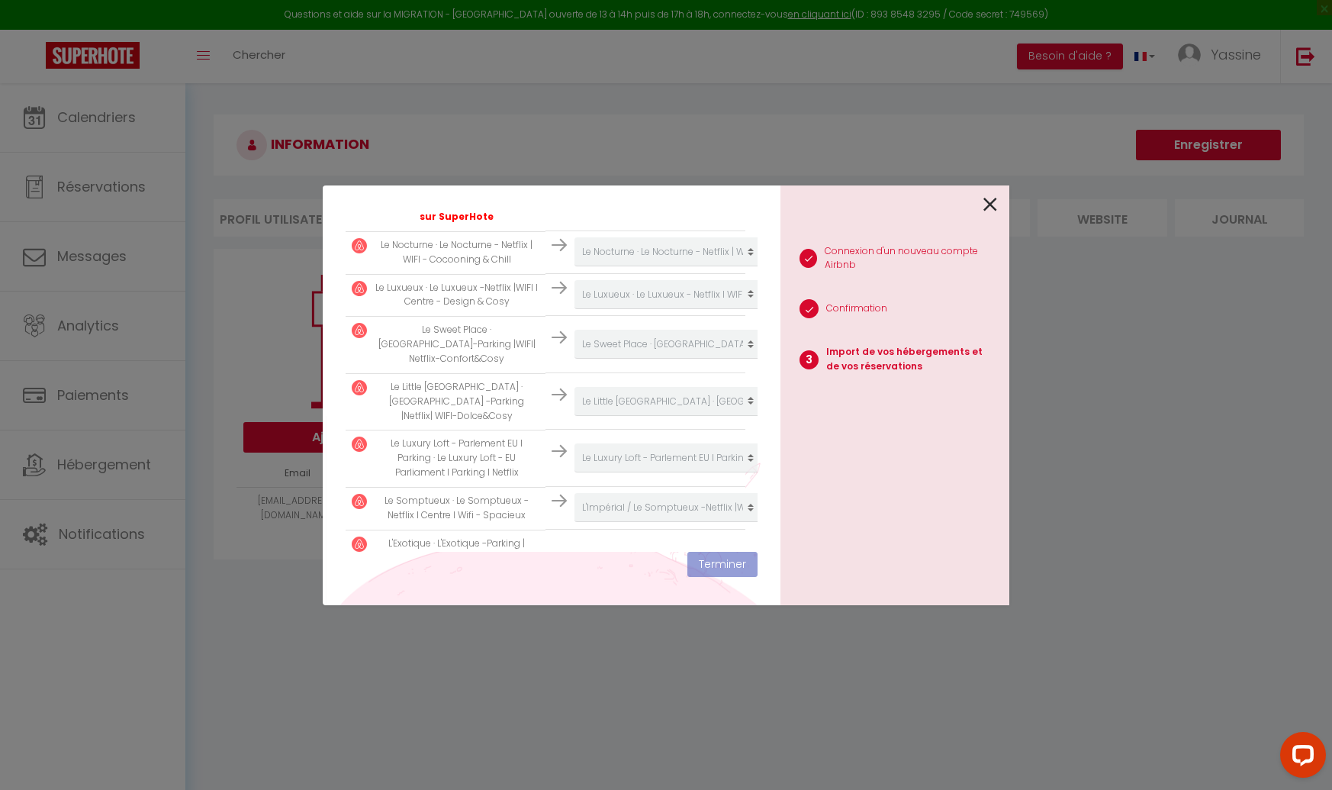
scroll to position [446, 0]
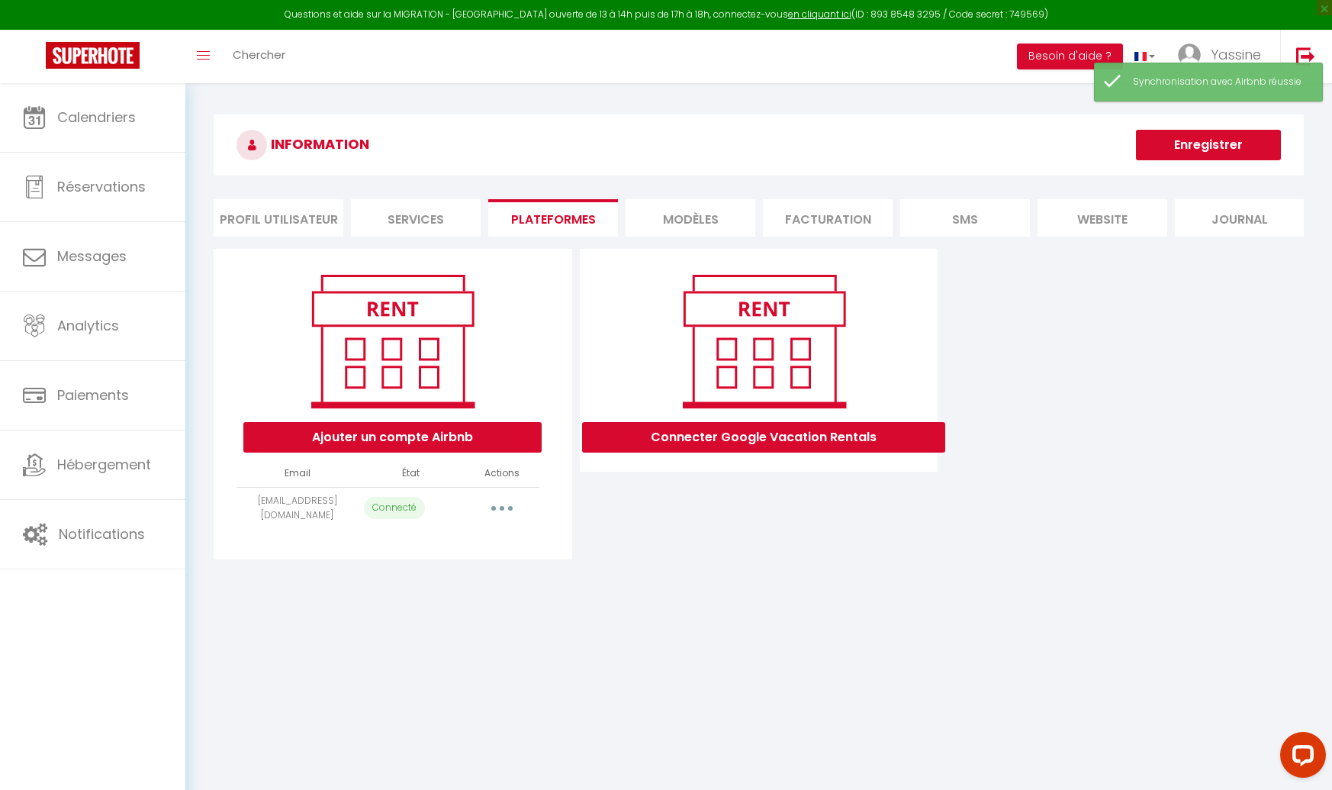
click at [513, 504] on button "button" at bounding box center [502, 508] width 43 height 24
click at [485, 532] on link "Importer les appartements" at bounding box center [434, 543] width 169 height 26
select select "29032"
select select "29034"
select select "38644"
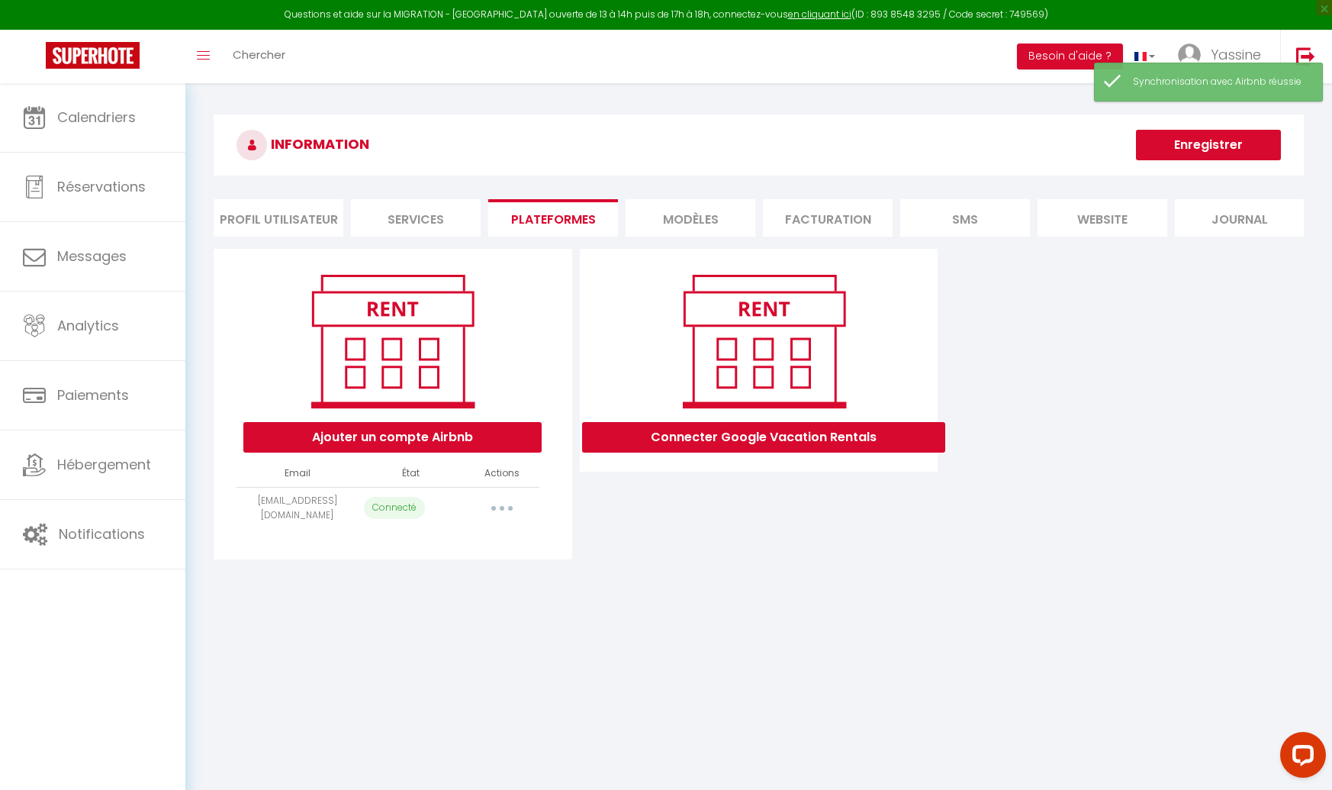
select select "70980"
select select "59539"
select select "63002"
select select "38638"
select select "75342"
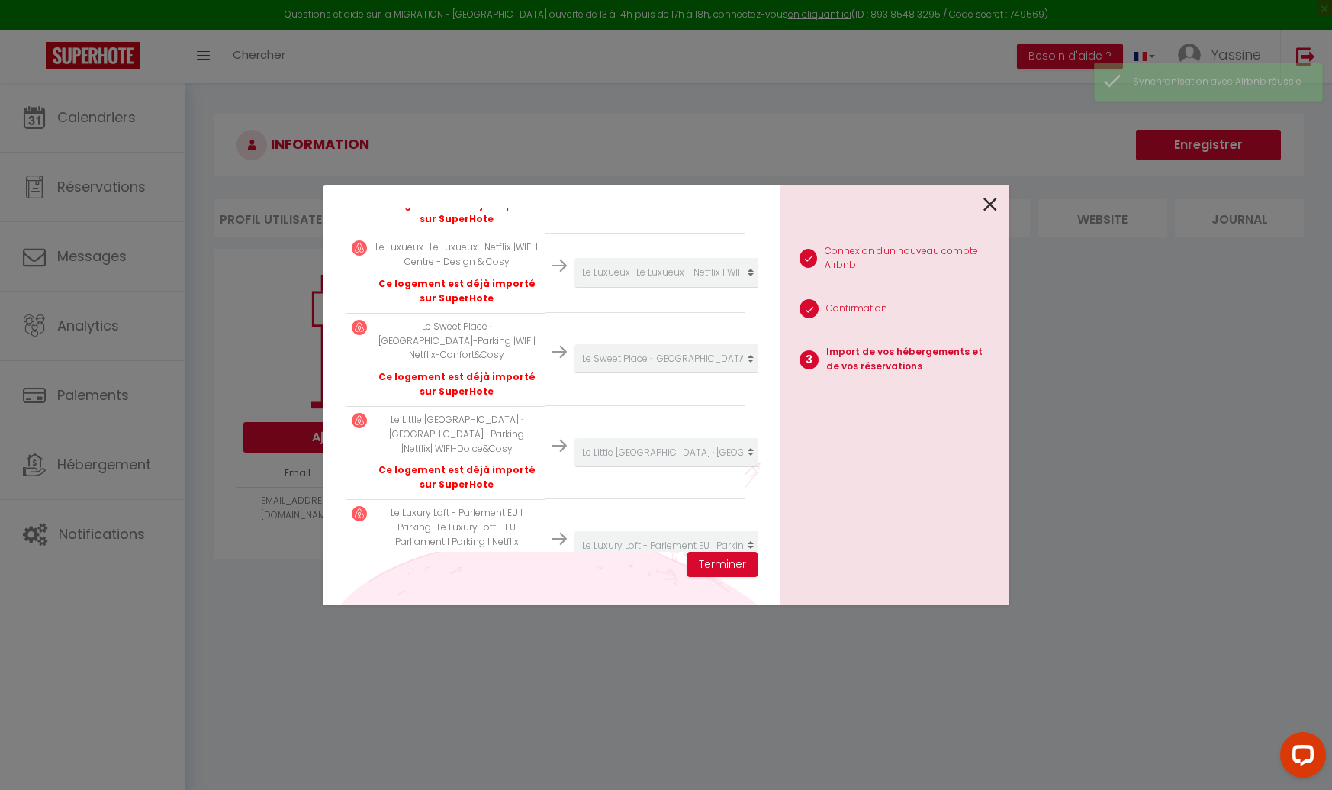
click at [986, 206] on icon at bounding box center [991, 204] width 14 height 23
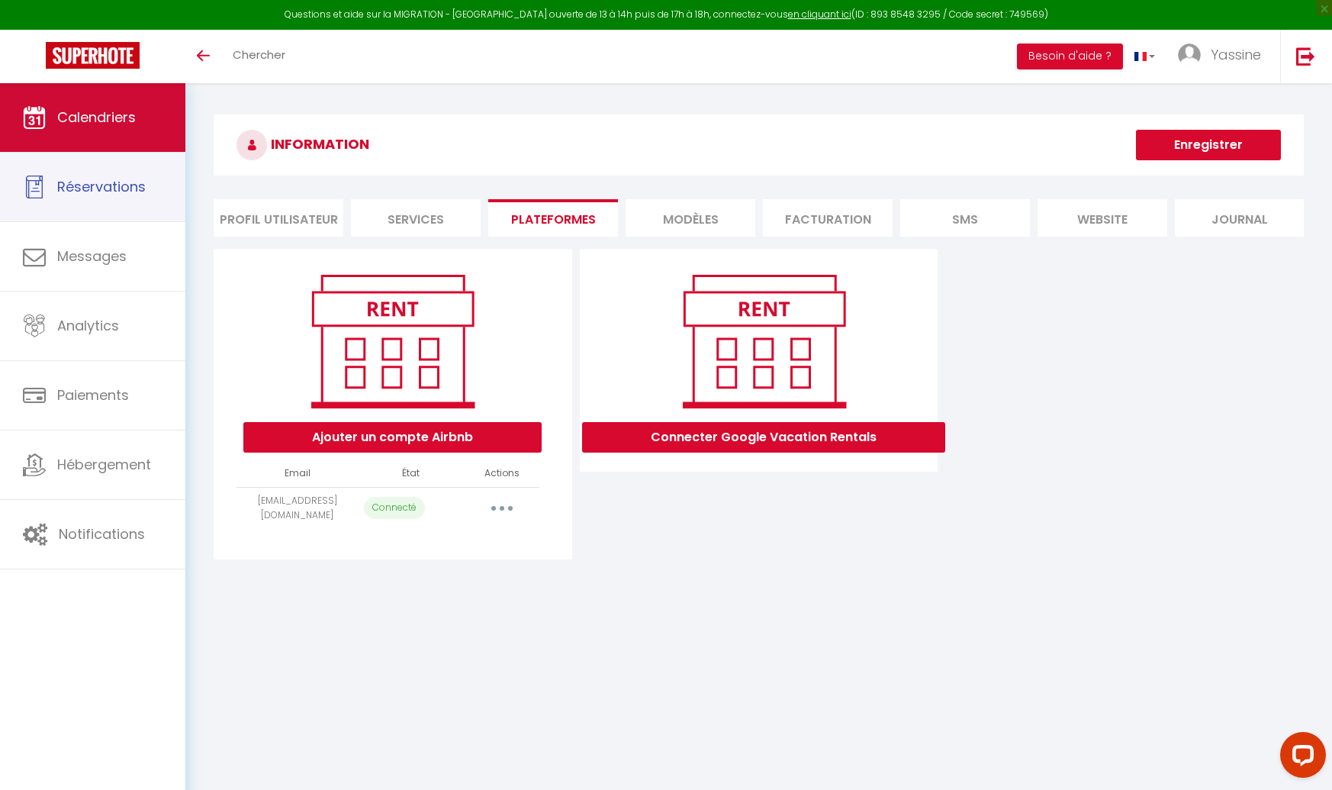
click at [107, 137] on link "Calendriers" at bounding box center [92, 117] width 185 height 69
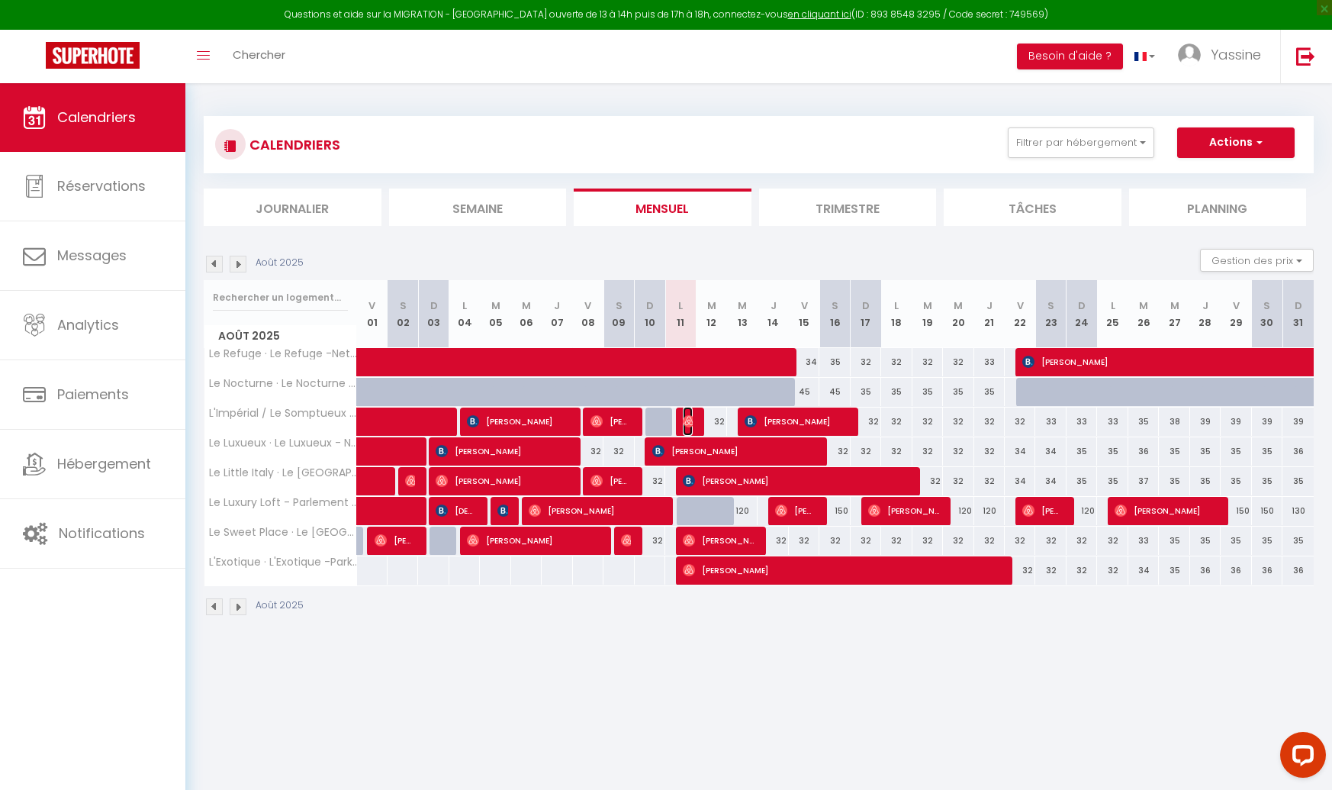
click at [683, 415] on img at bounding box center [689, 421] width 12 height 12
select select "OK"
select select "0"
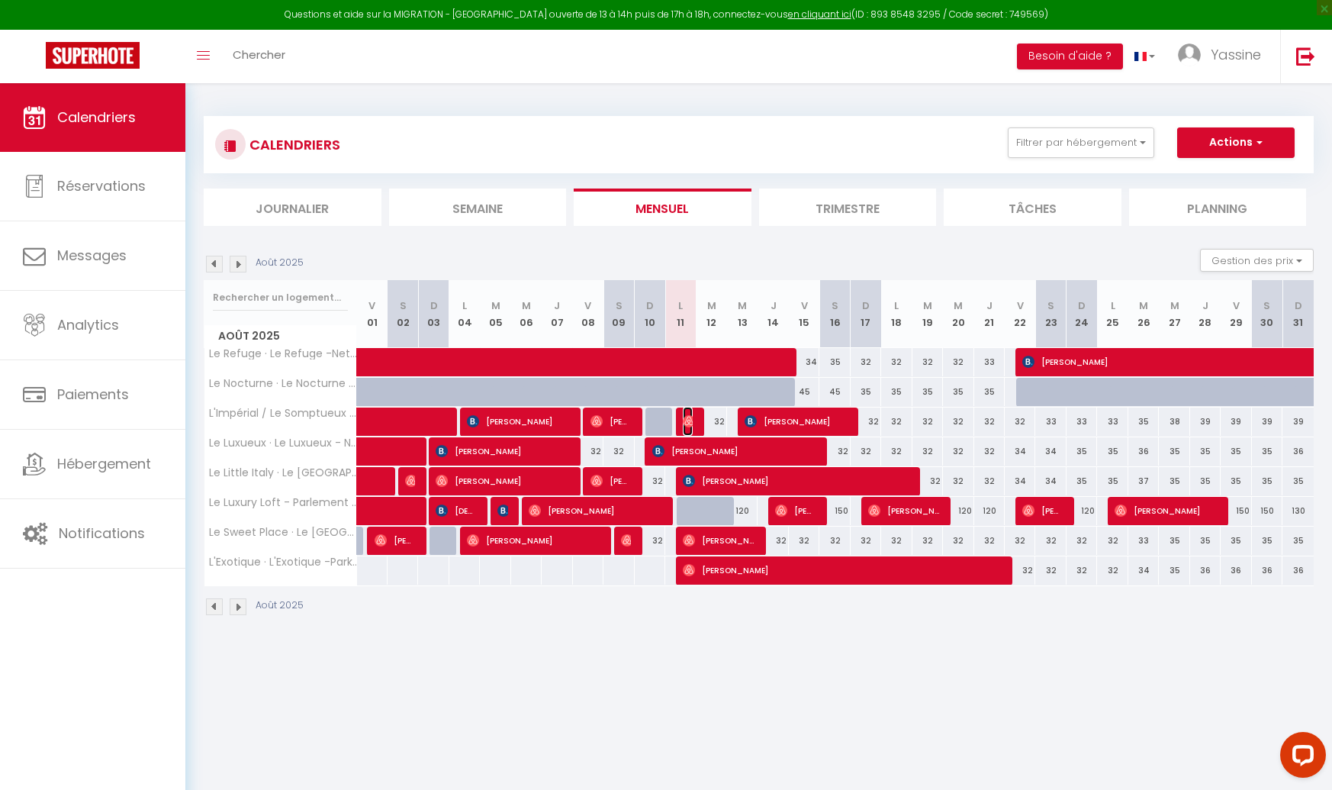
select select "1"
select select
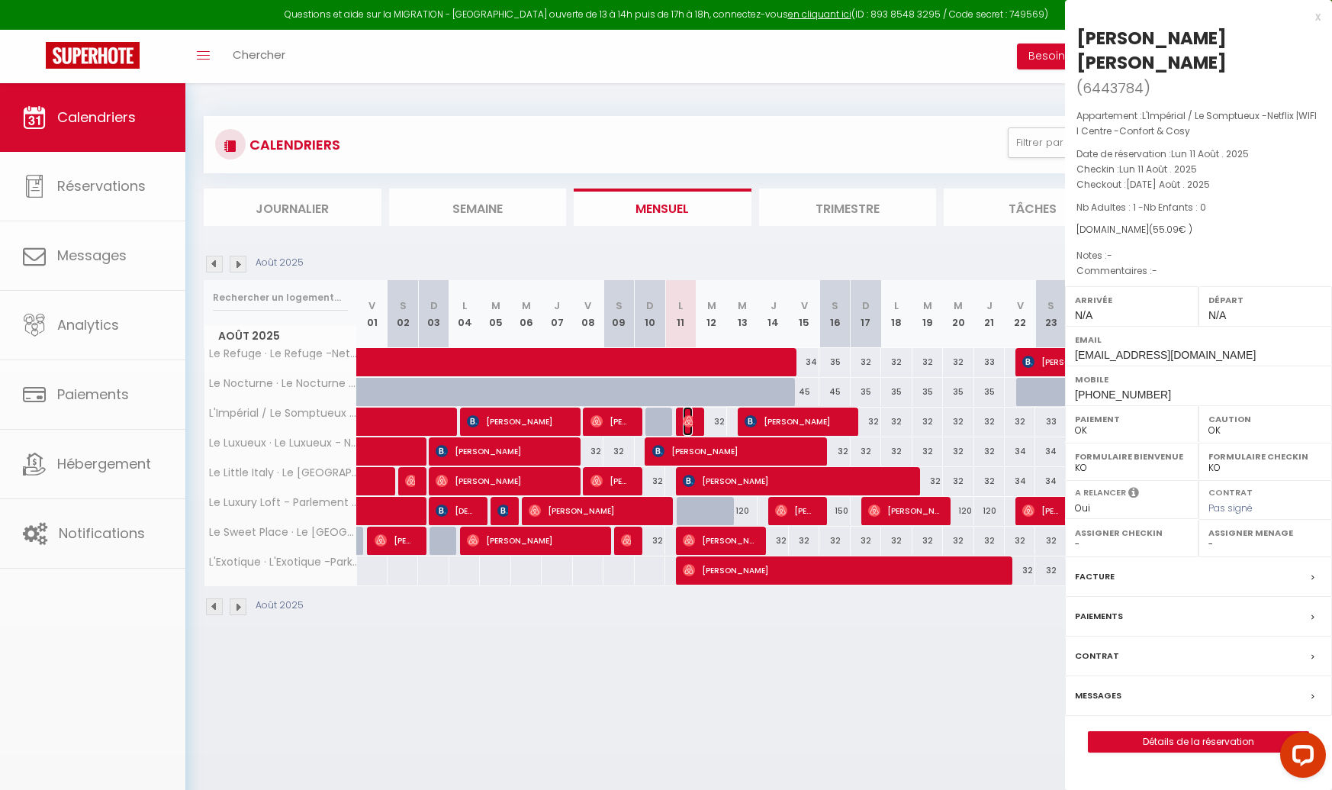
select select "28555"
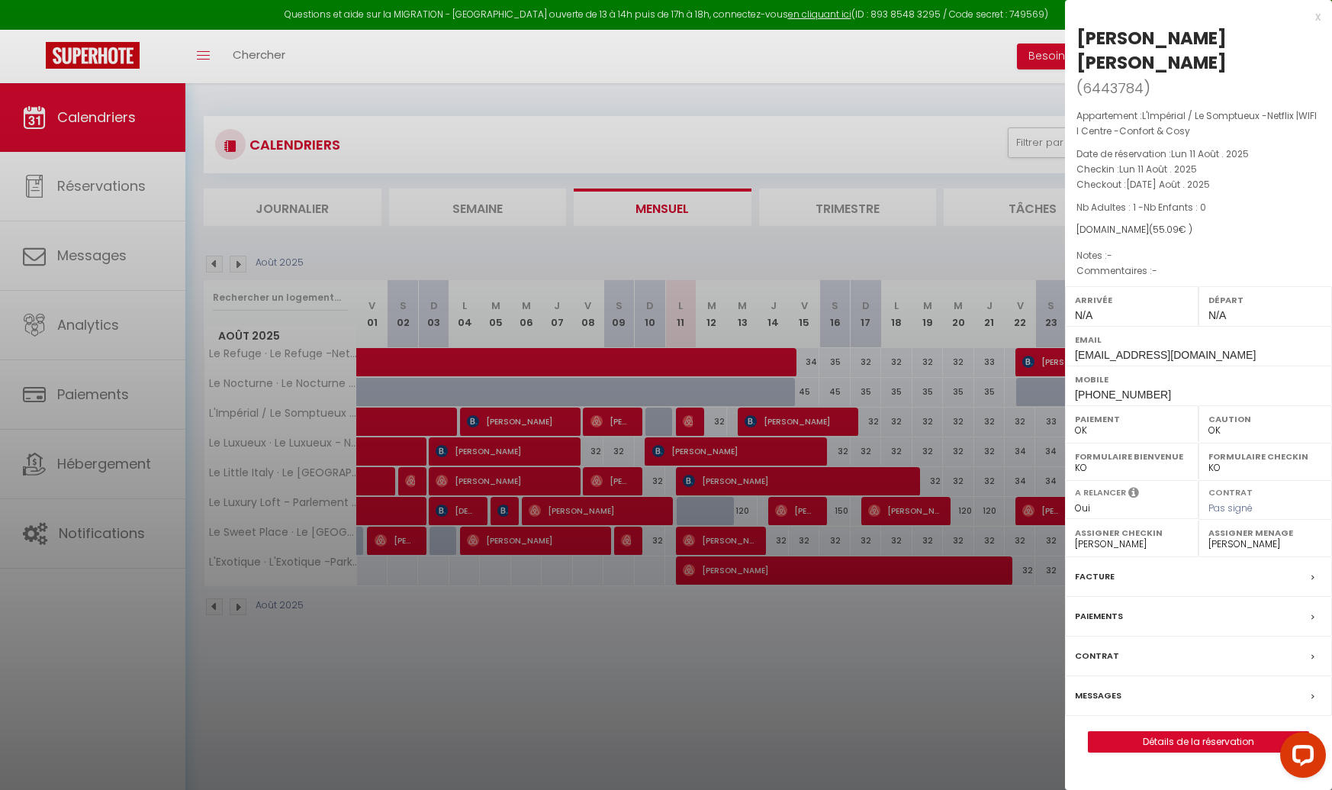
click at [687, 418] on div at bounding box center [666, 395] width 1332 height 790
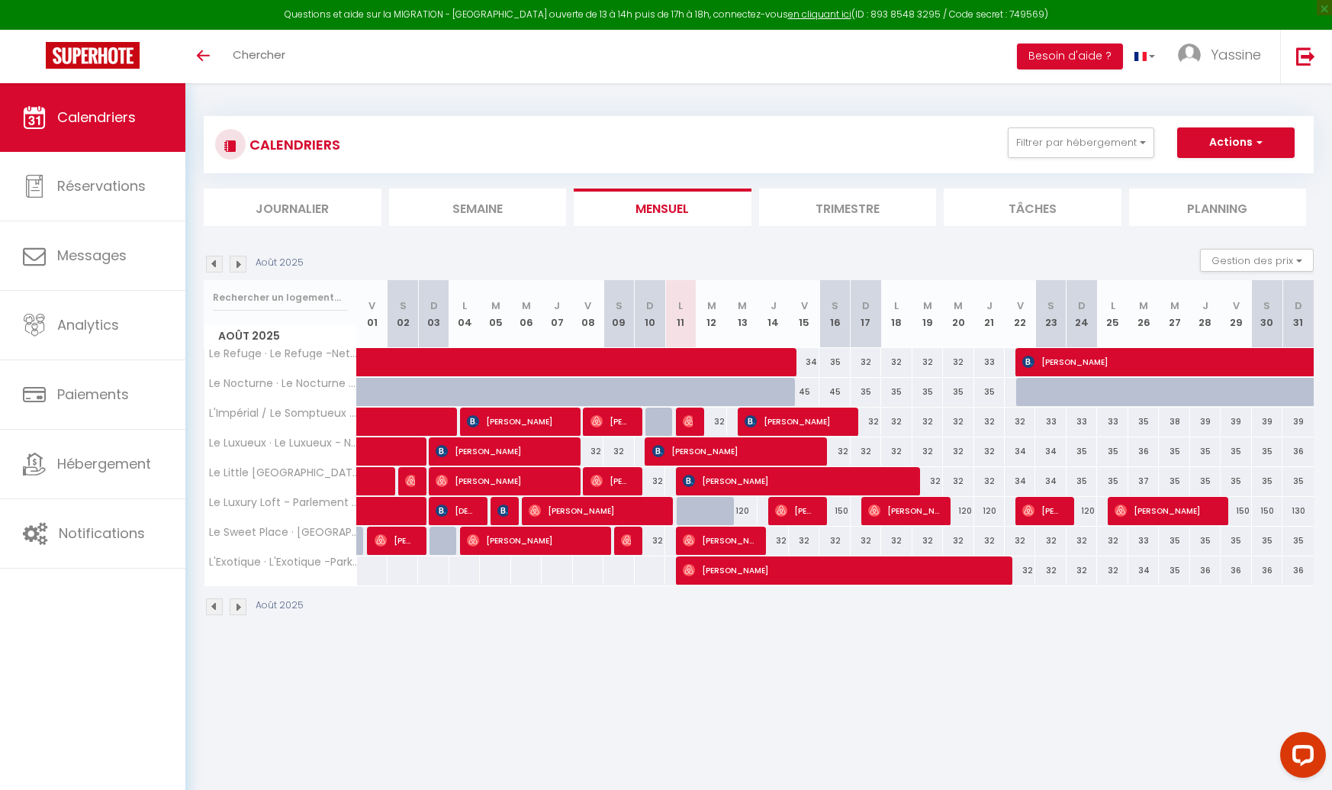
click at [660, 417] on div at bounding box center [661, 421] width 31 height 29
type input "32"
type input "Dim 10 Août 2025"
type input "Lun 11 Août 2025"
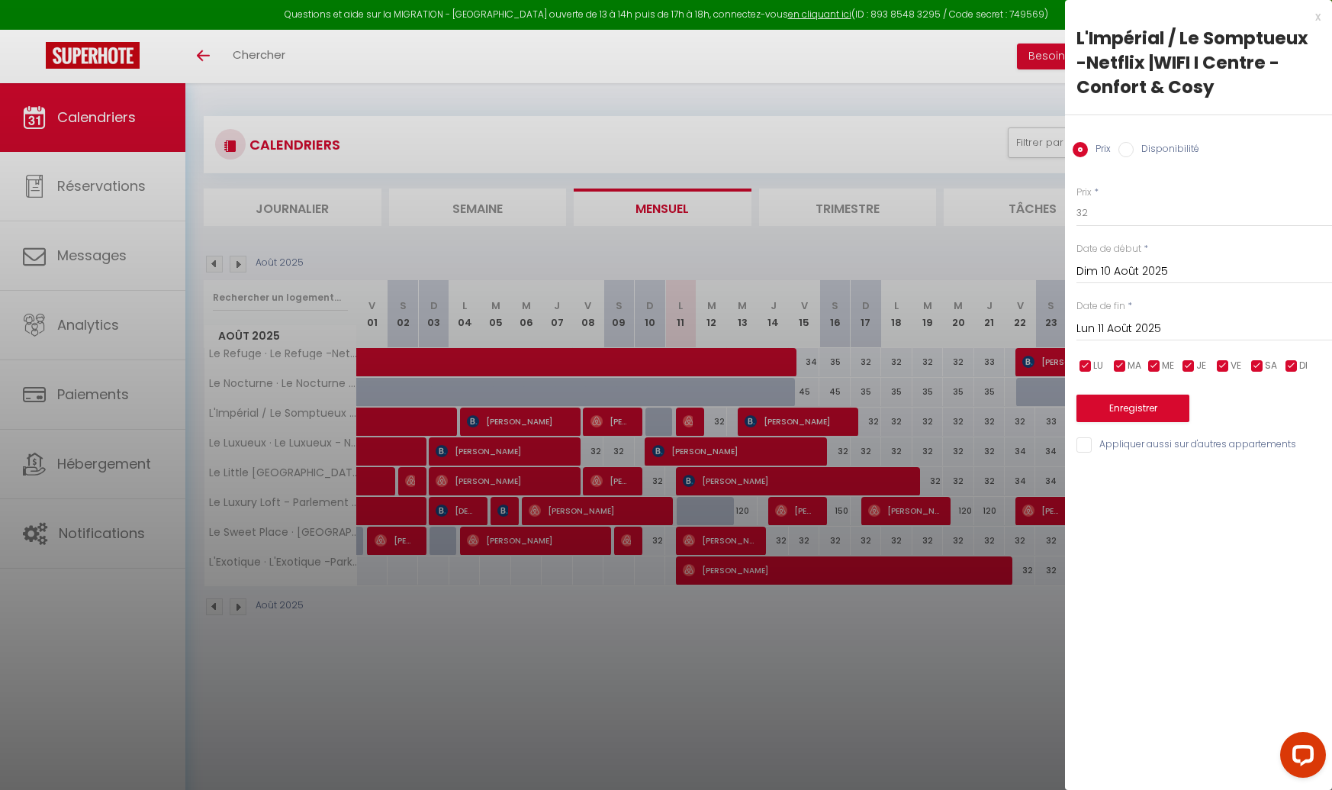
click at [1140, 140] on div "Prix Disponibilité" at bounding box center [1198, 140] width 267 height 51
click at [1135, 137] on div "Prix Disponibilité" at bounding box center [1198, 140] width 267 height 51
click at [1131, 143] on input "Disponibilité" at bounding box center [1126, 149] width 15 height 15
radio input "true"
radio input "false"
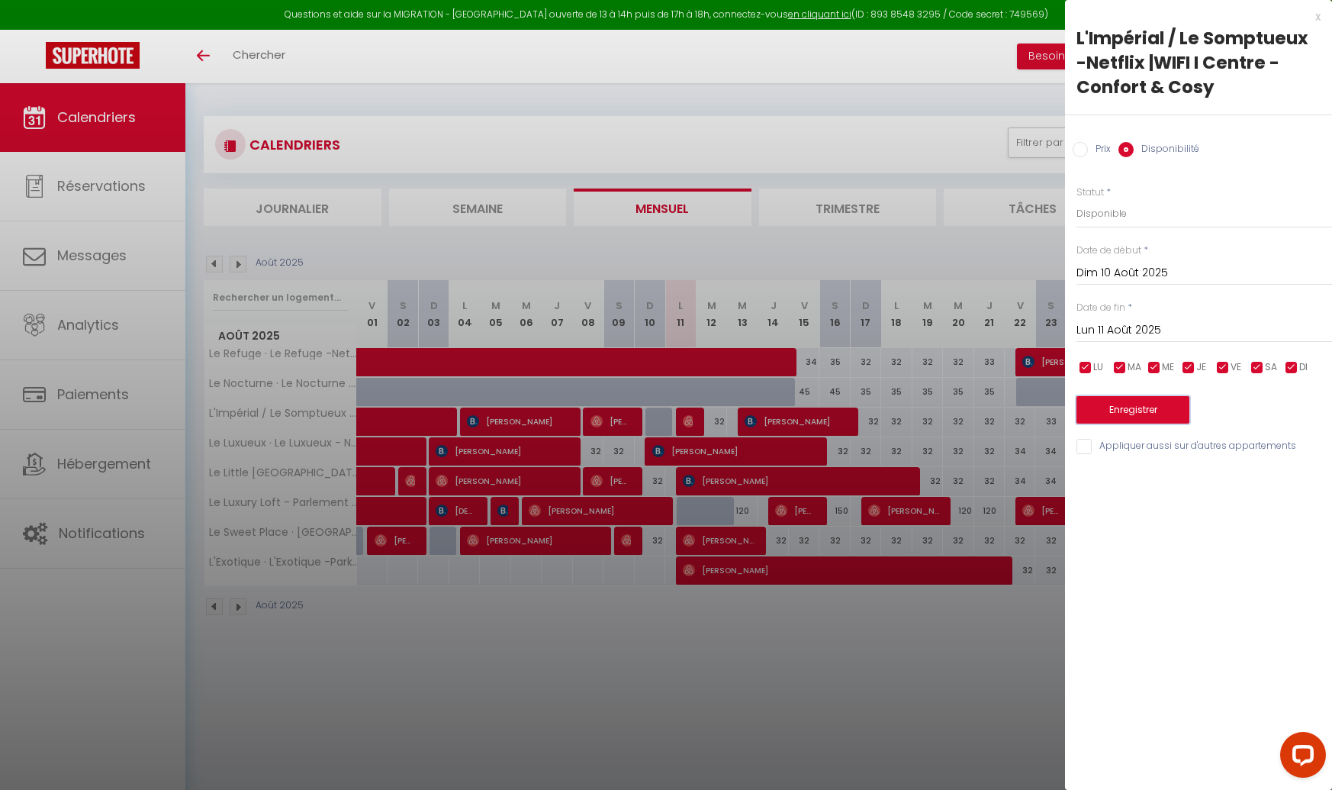
click at [1125, 411] on button "Enregistrer" at bounding box center [1133, 409] width 113 height 27
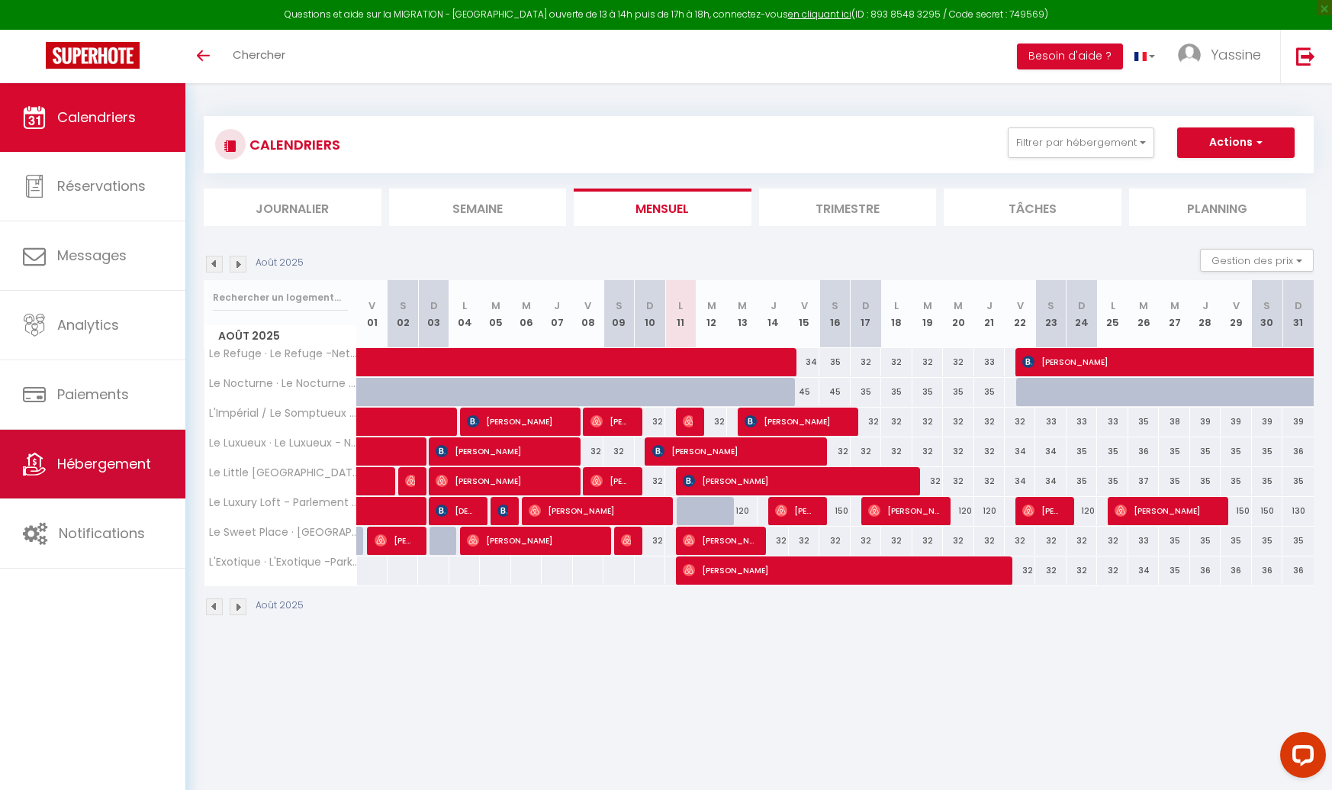
click at [92, 461] on span "Hébergement" at bounding box center [104, 463] width 94 height 19
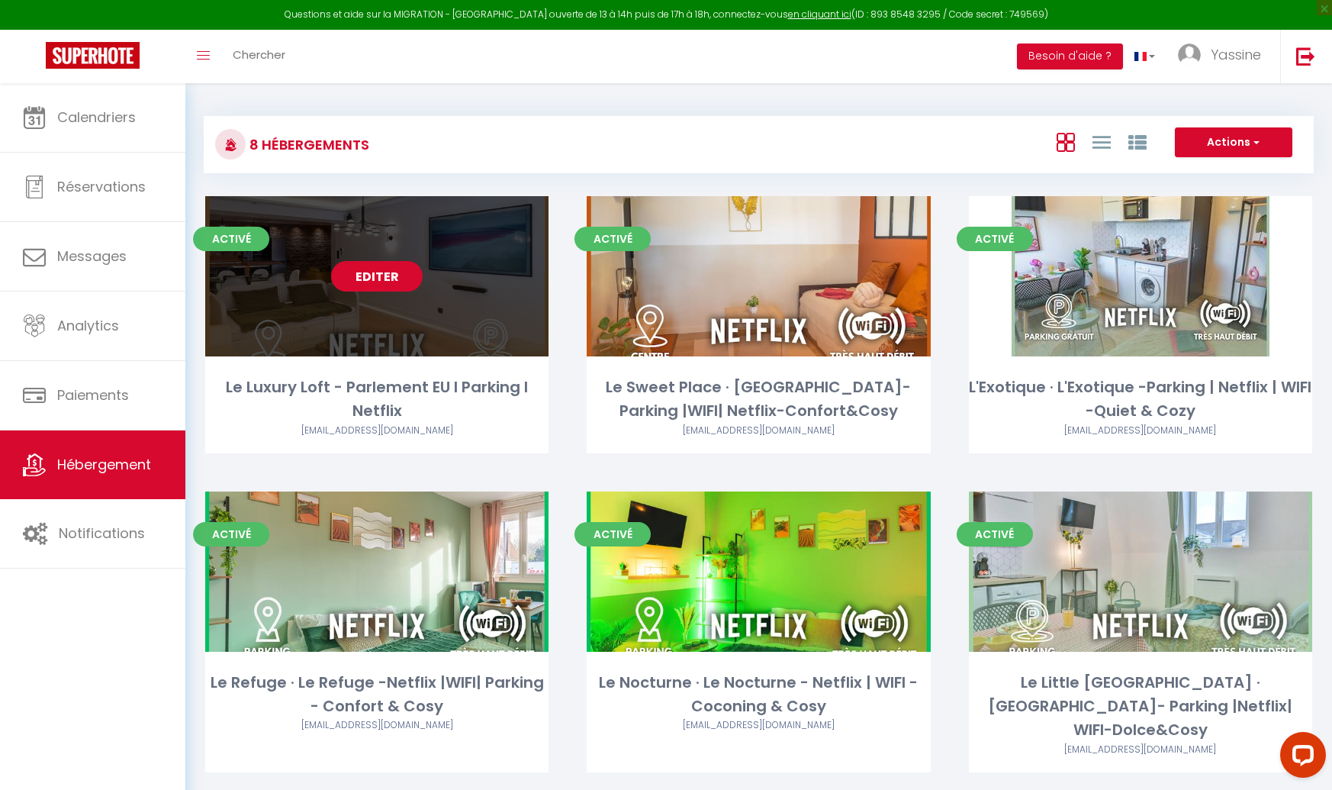
click at [378, 282] on link "Editer" at bounding box center [377, 276] width 92 height 31
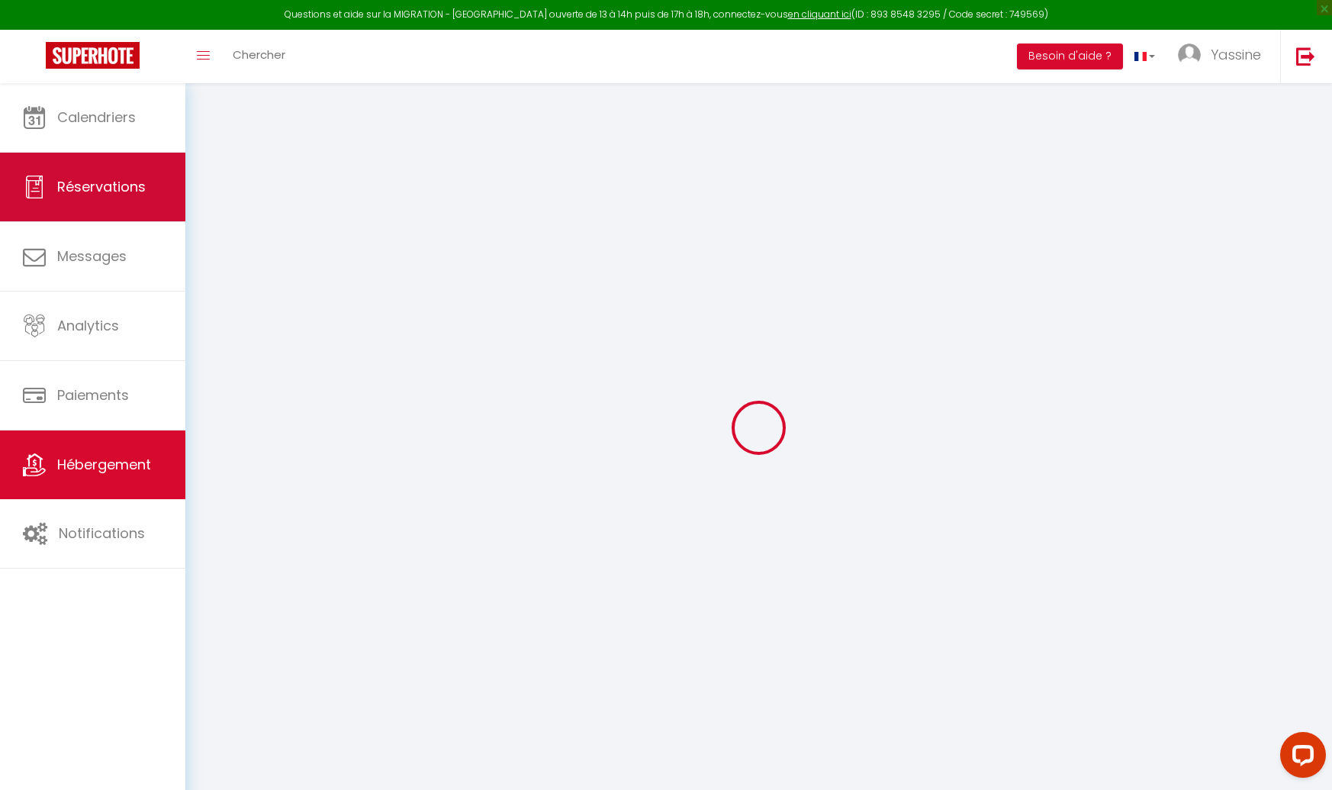
select select "17:00"
select select
select select "11:00"
select select "30"
select select "120"
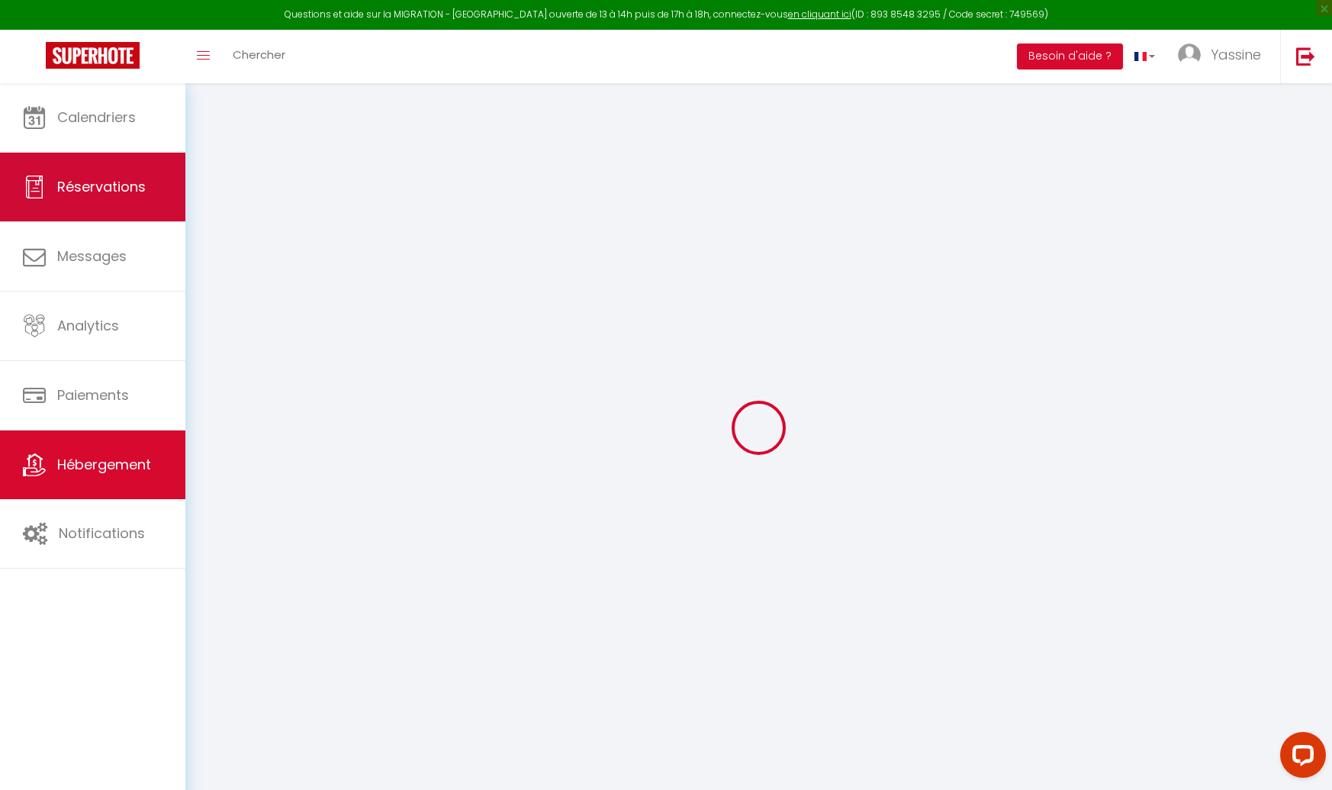
select select
checkbox input "false"
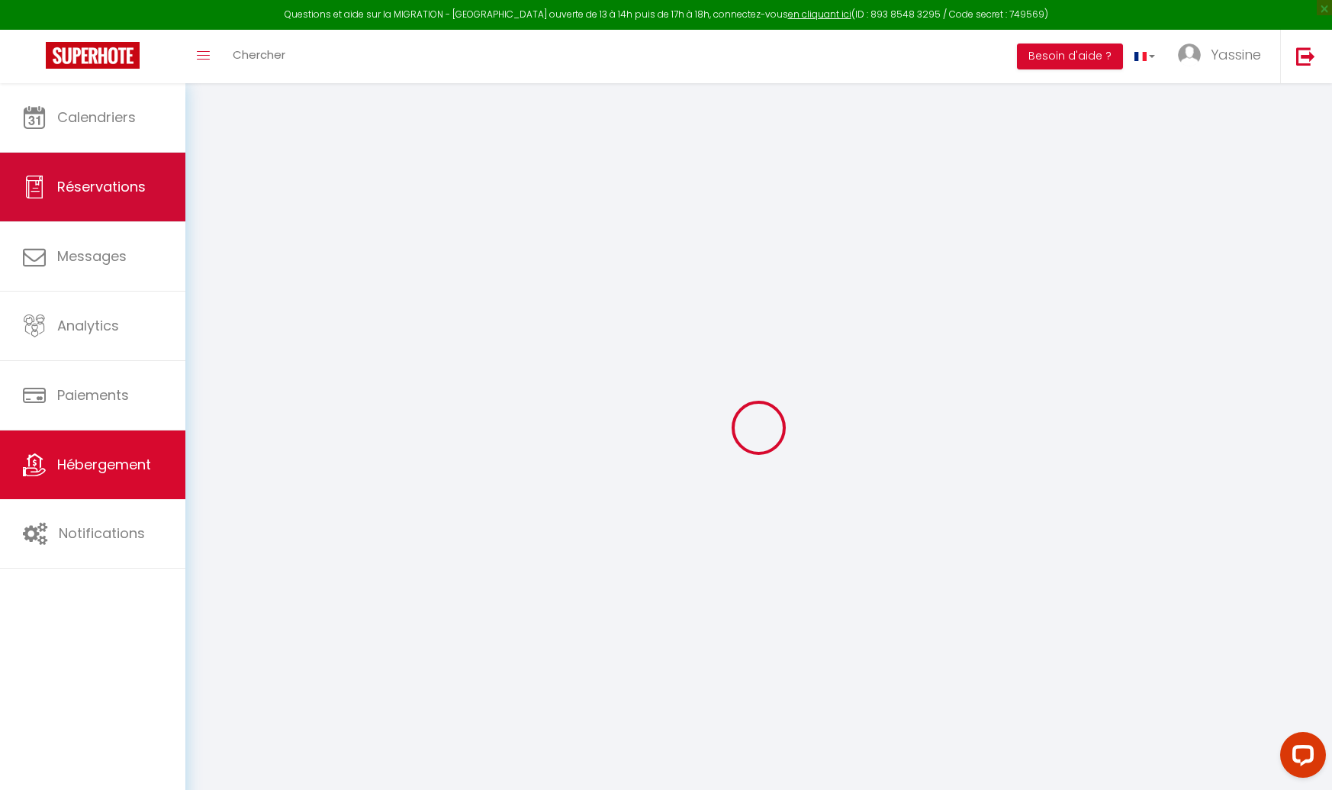
select select
checkbox input "false"
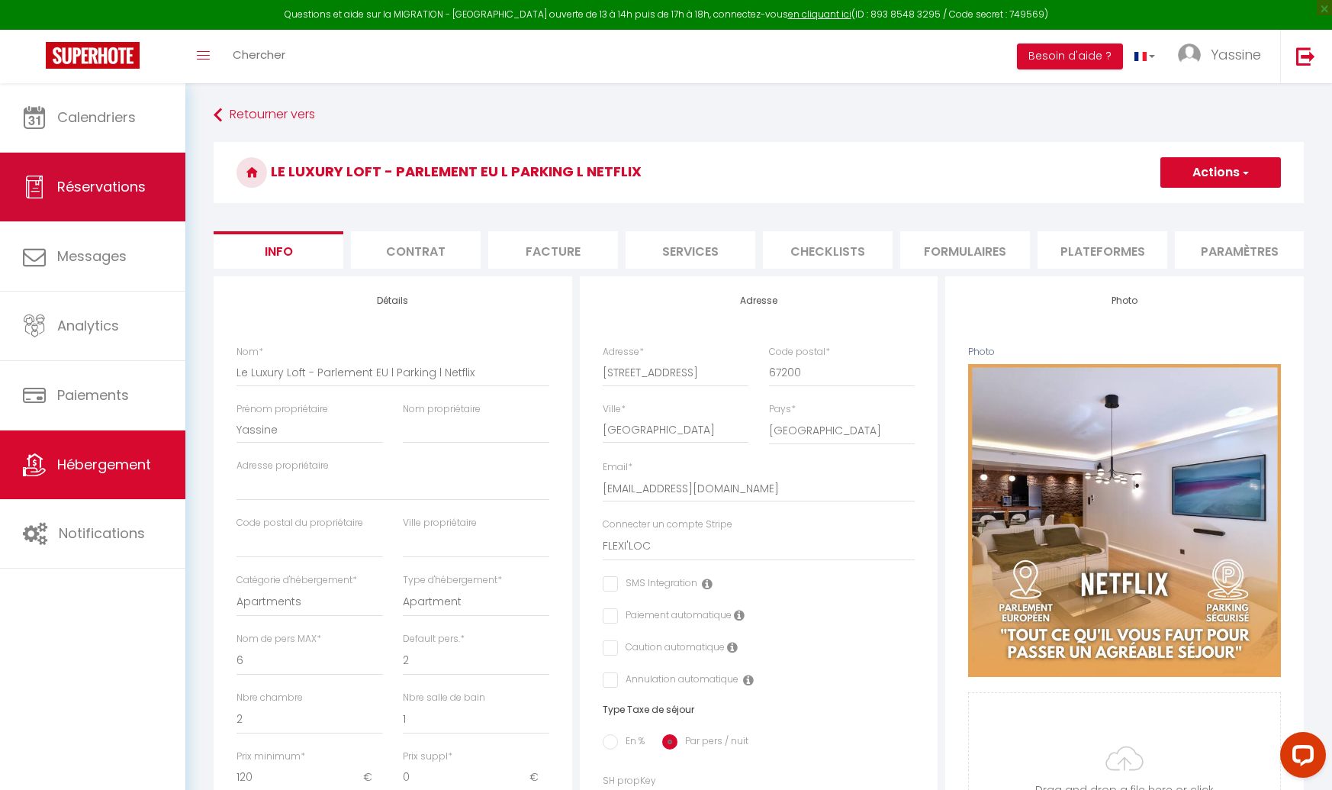
select select
checkbox input "false"
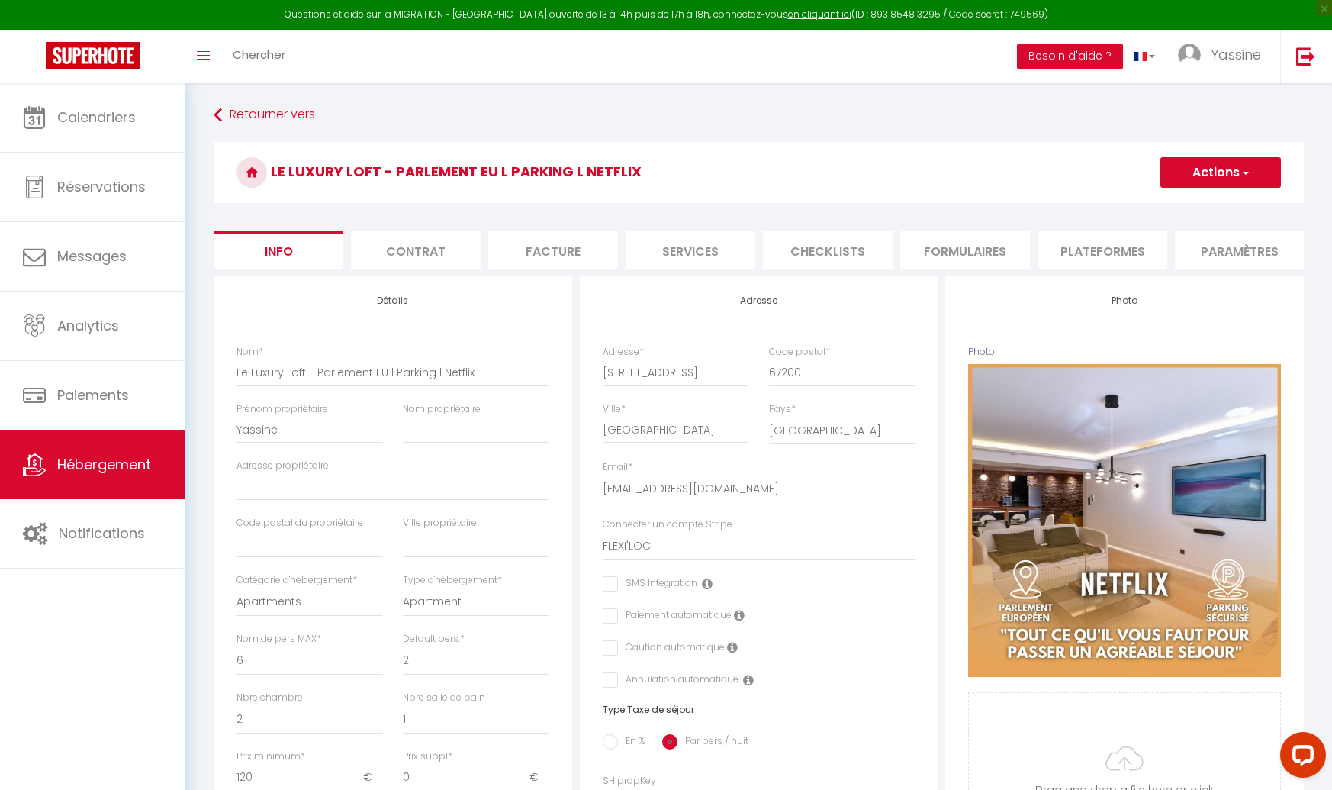
drag, startPoint x: 1084, startPoint y: 250, endPoint x: 1131, endPoint y: 226, distance: 52.2
click at [1085, 249] on li "Plateformes" at bounding box center [1103, 249] width 130 height 37
select select "365"
select select "well_reviewed_guests"
select select "EUR"
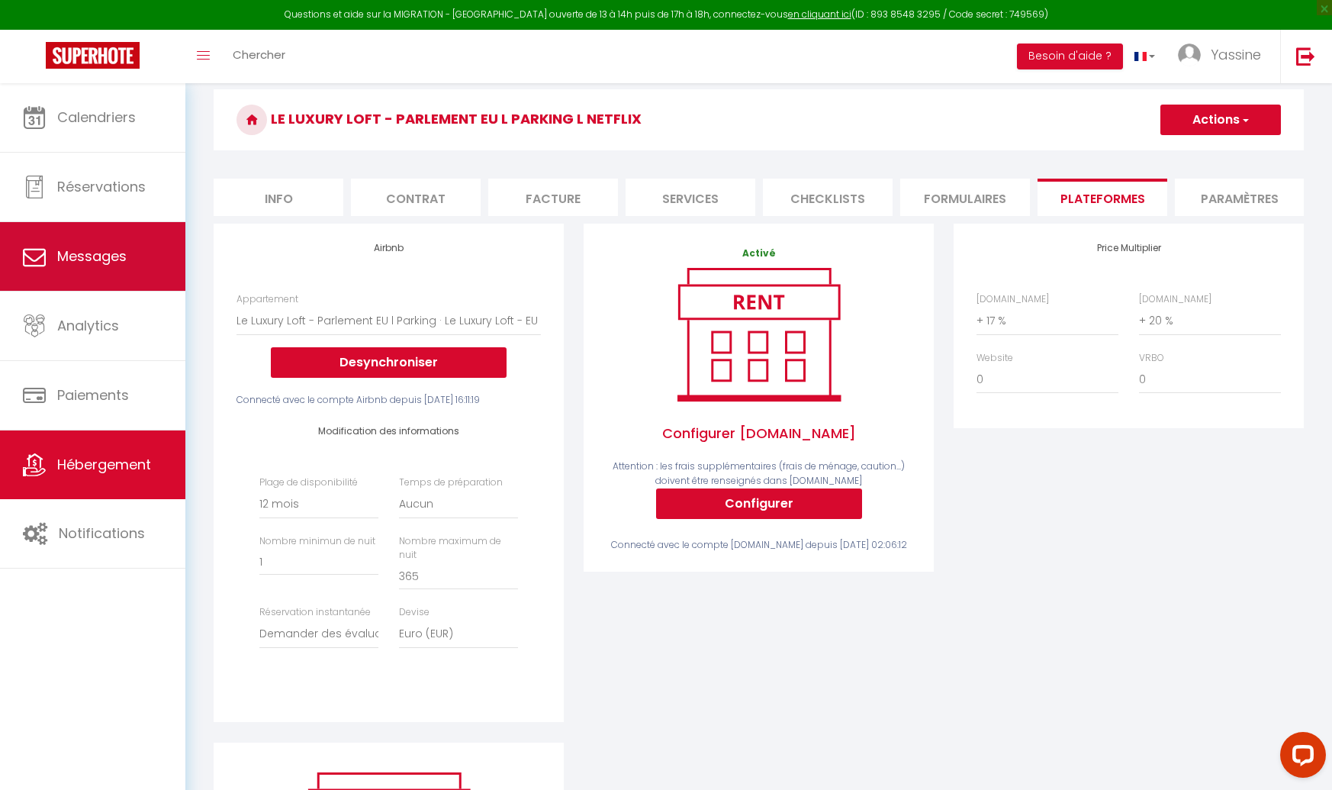
scroll to position [50, 0]
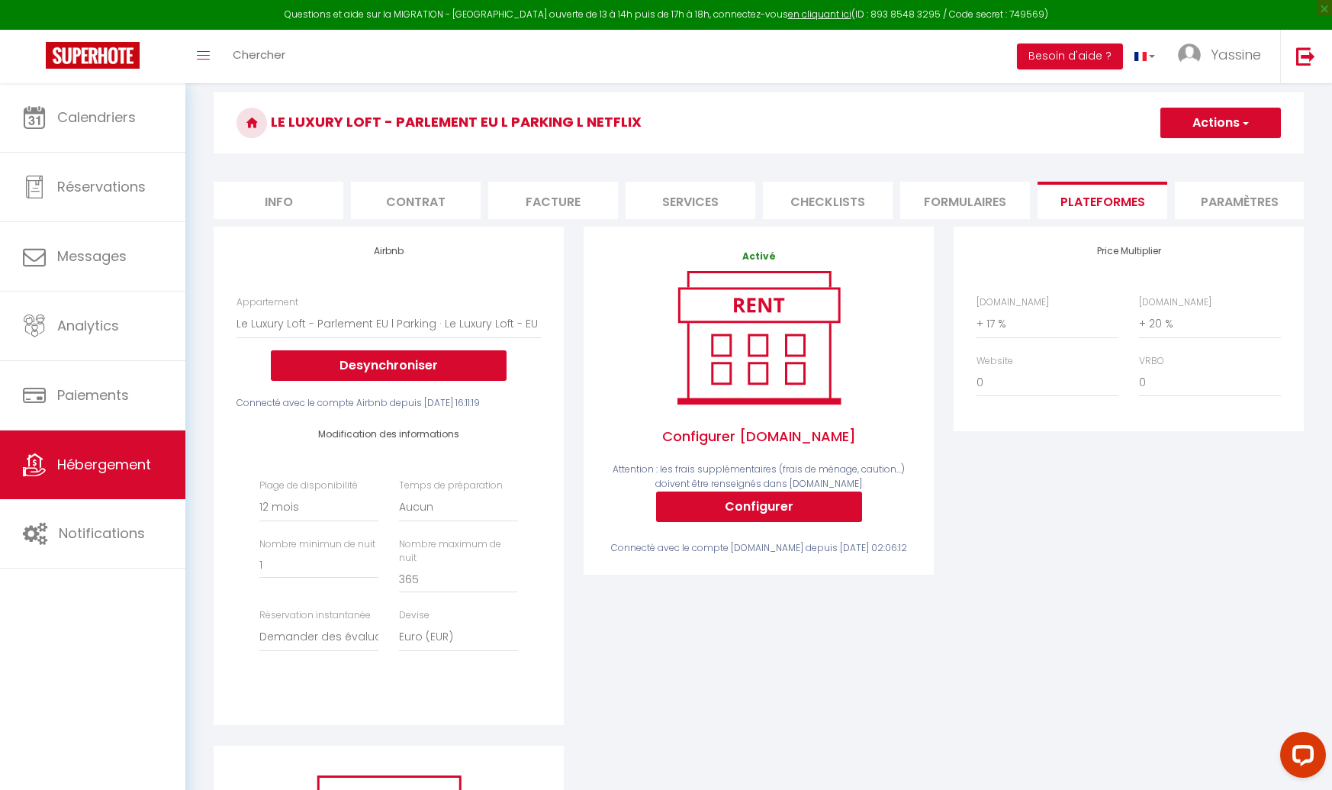
click at [1241, 120] on span "button" at bounding box center [1245, 122] width 10 height 15
click at [1228, 121] on button "Actions" at bounding box center [1221, 123] width 121 height 31
click at [323, 184] on li "Info" at bounding box center [279, 200] width 130 height 37
select select
checkbox input "false"
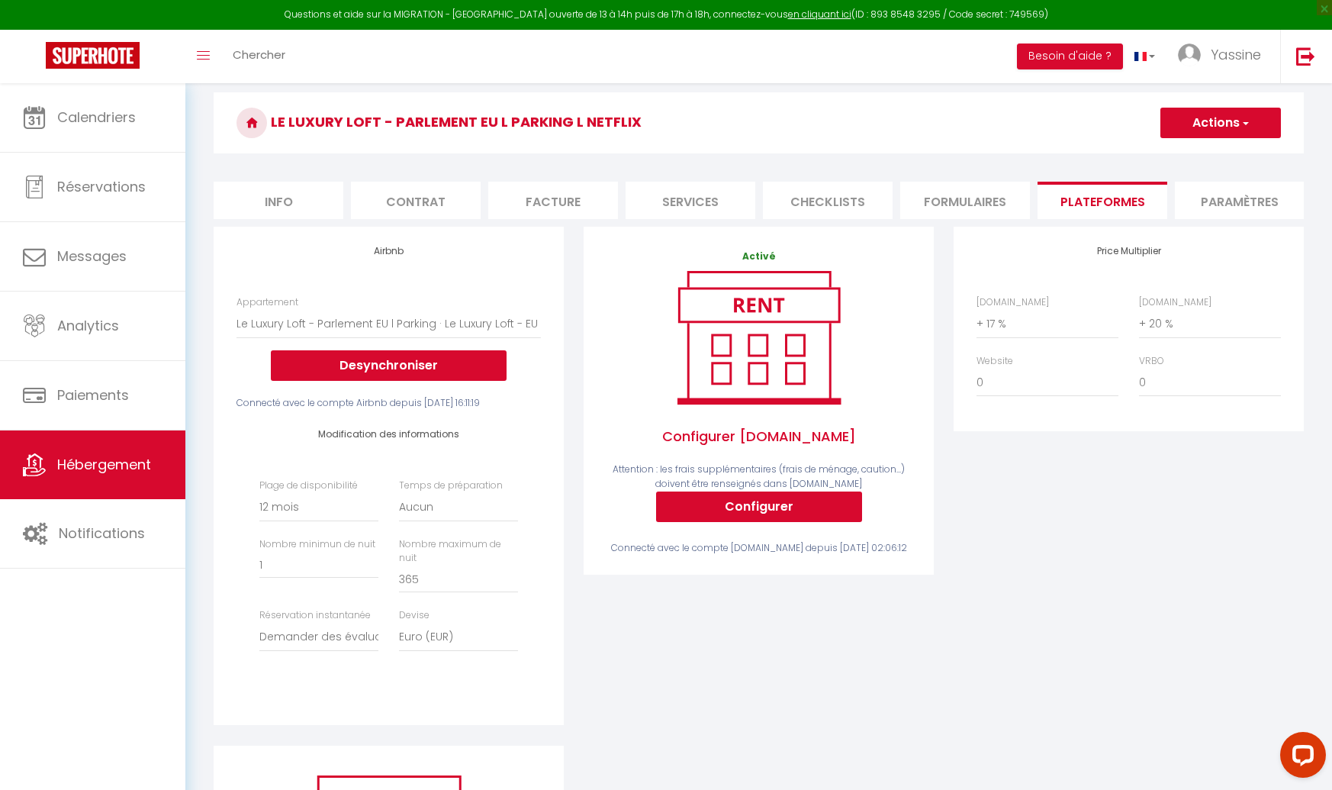
checkbox input "false"
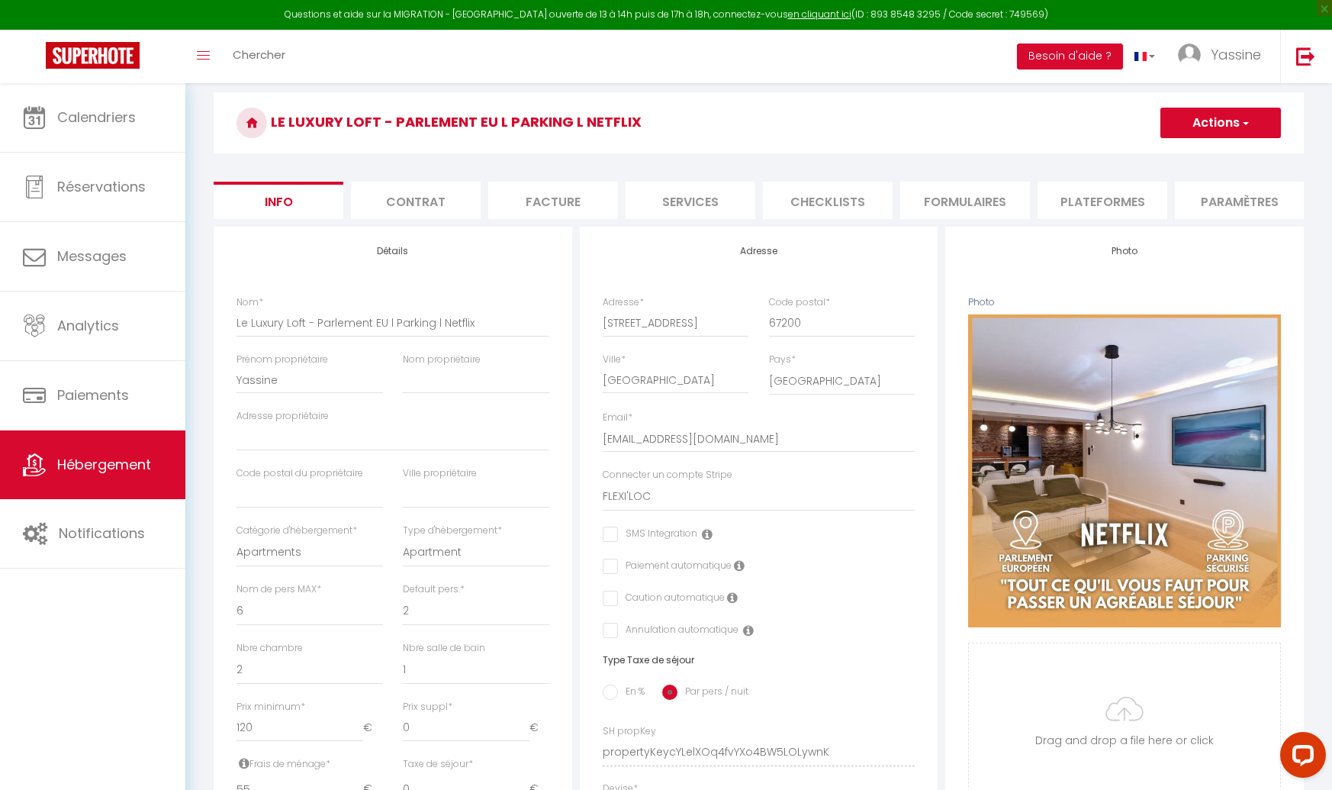
click at [1253, 124] on button "Actions" at bounding box center [1221, 123] width 121 height 31
click at [1168, 211] on link "Importer les réservations" at bounding box center [1198, 216] width 163 height 20
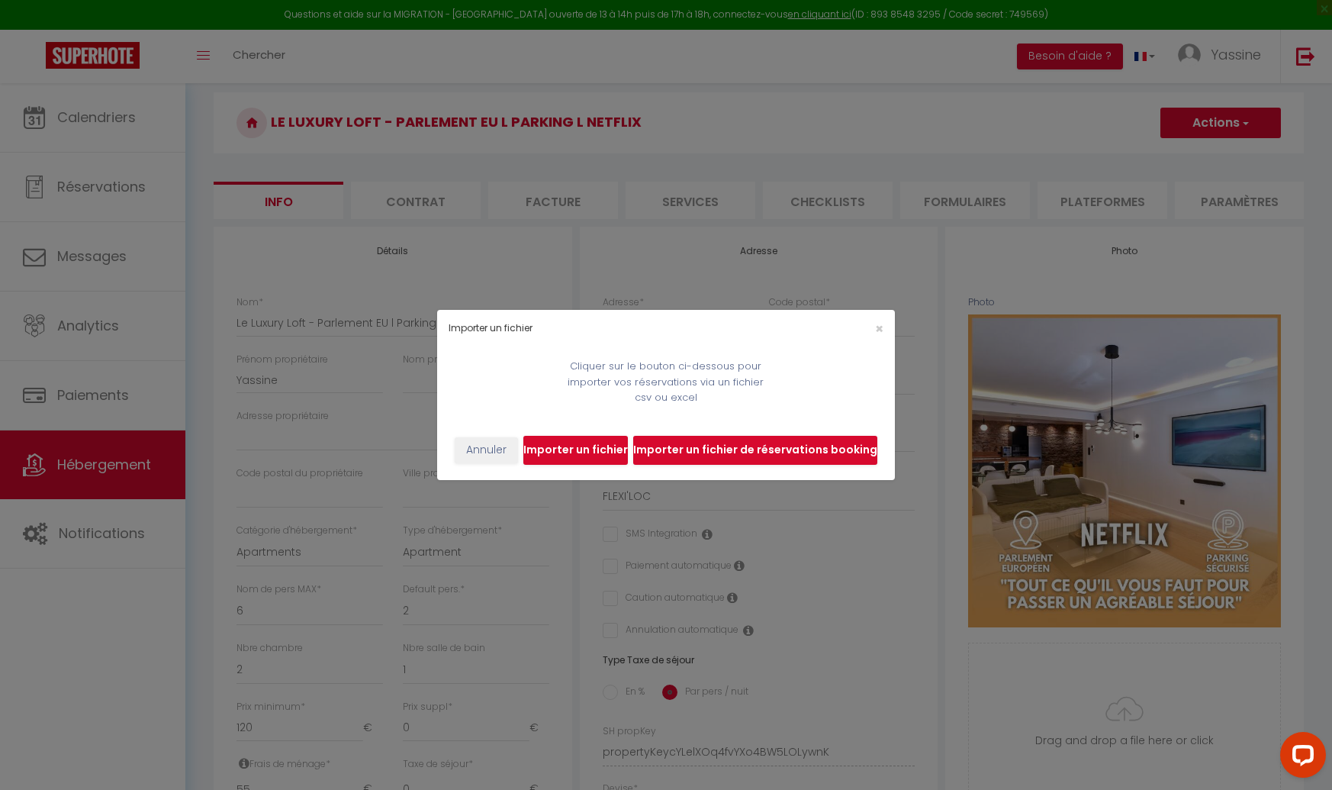
click at [578, 436] on input "file" at bounding box center [575, 450] width 105 height 29
click at [884, 323] on div "×" at bounding box center [818, 328] width 152 height 14
click at [882, 327] on span "×" at bounding box center [879, 328] width 8 height 19
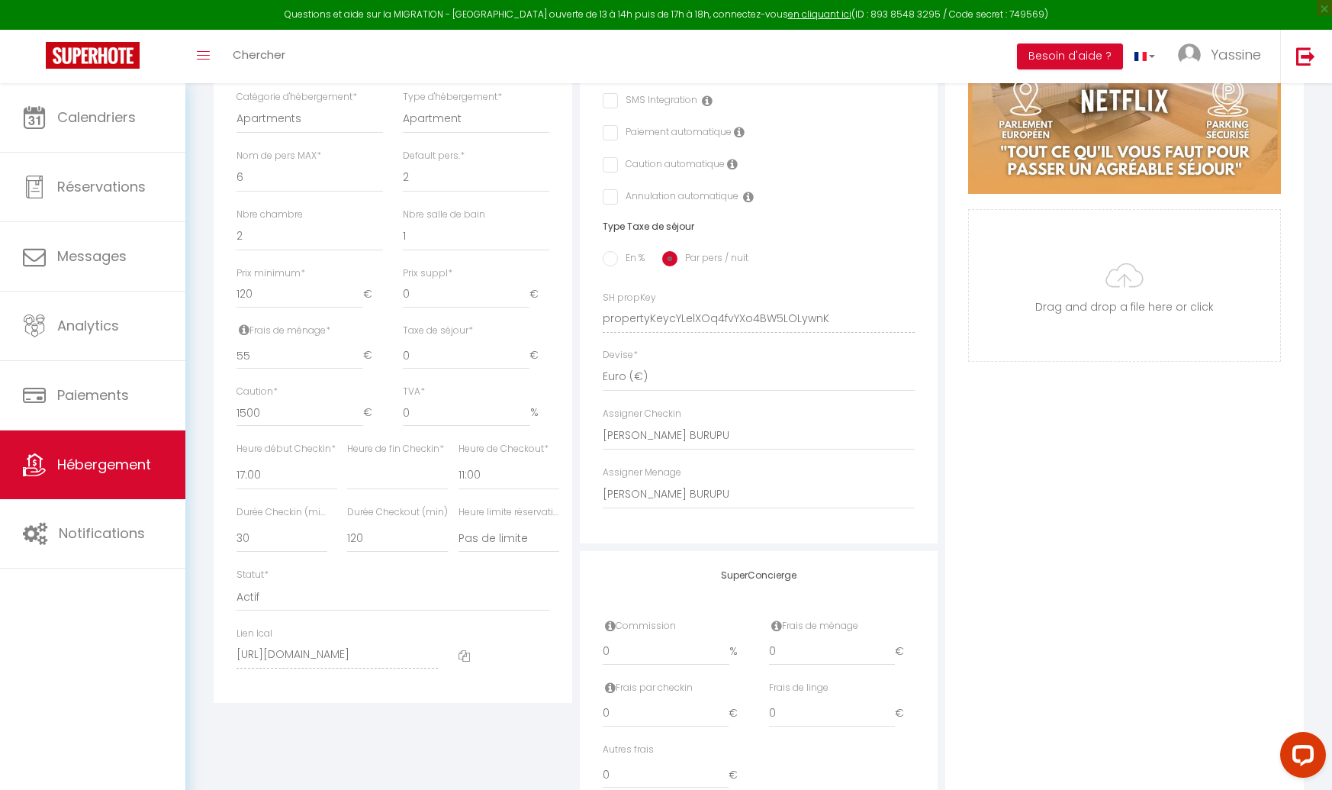
scroll to position [484, 0]
click at [92, 468] on span "Hébergement" at bounding box center [104, 464] width 94 height 19
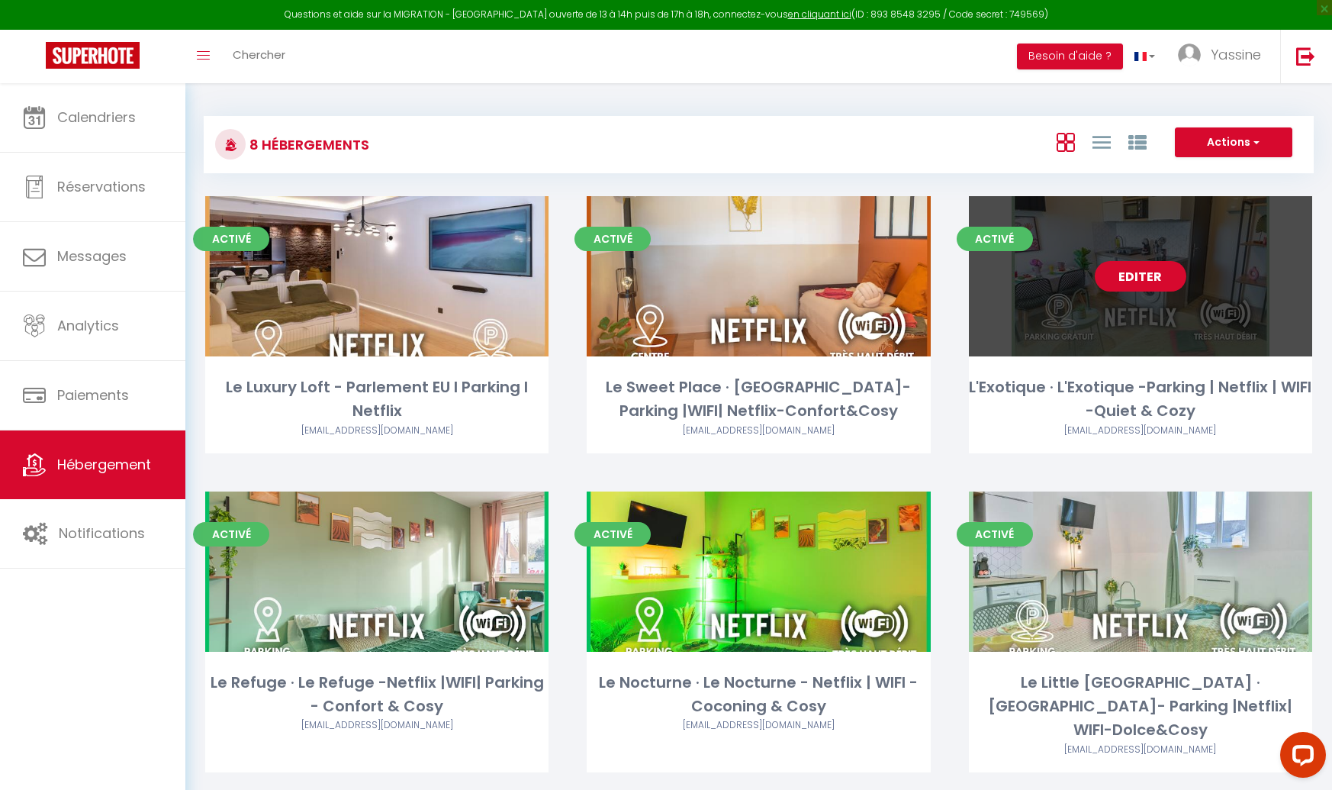
click at [1140, 272] on link "Editer" at bounding box center [1141, 276] width 92 height 31
click at [1129, 279] on link "Editer" at bounding box center [1141, 276] width 92 height 31
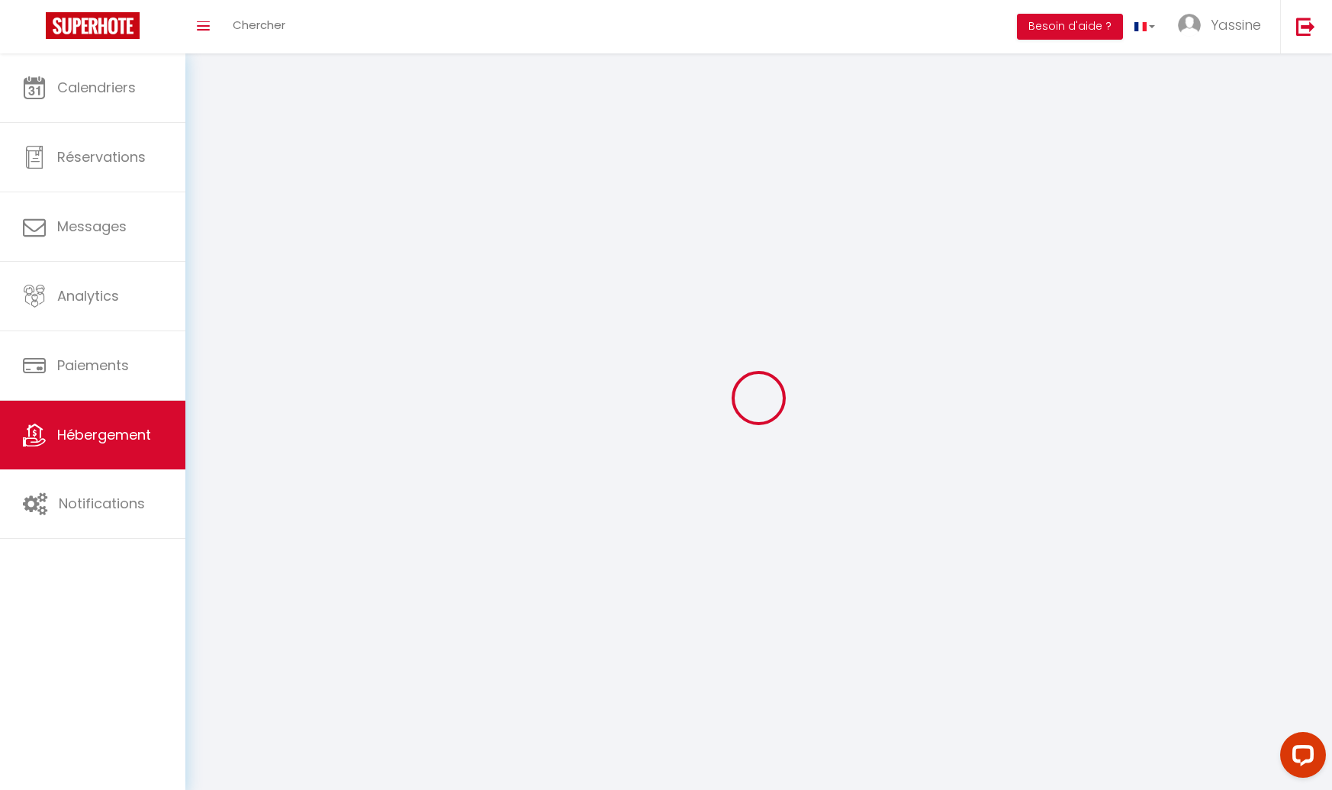
select select
select select "28"
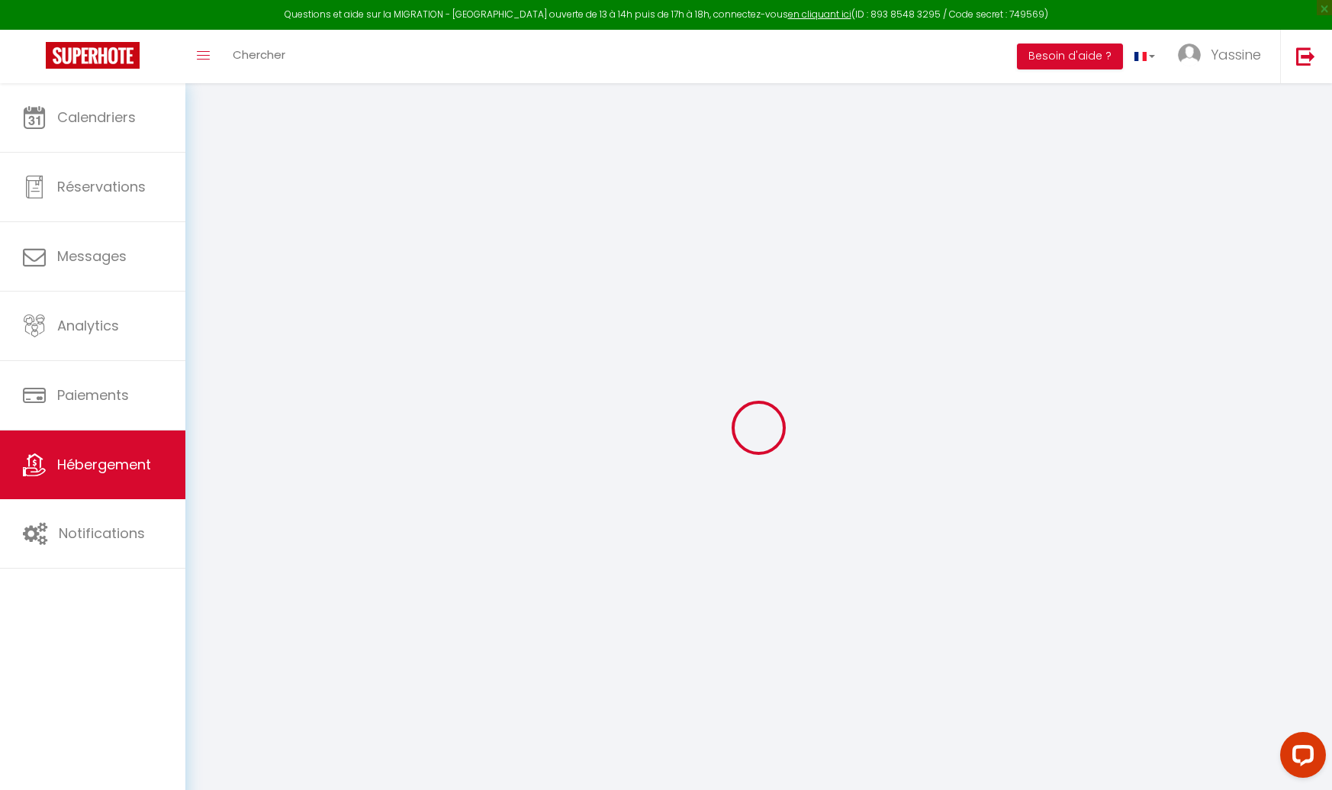
select select
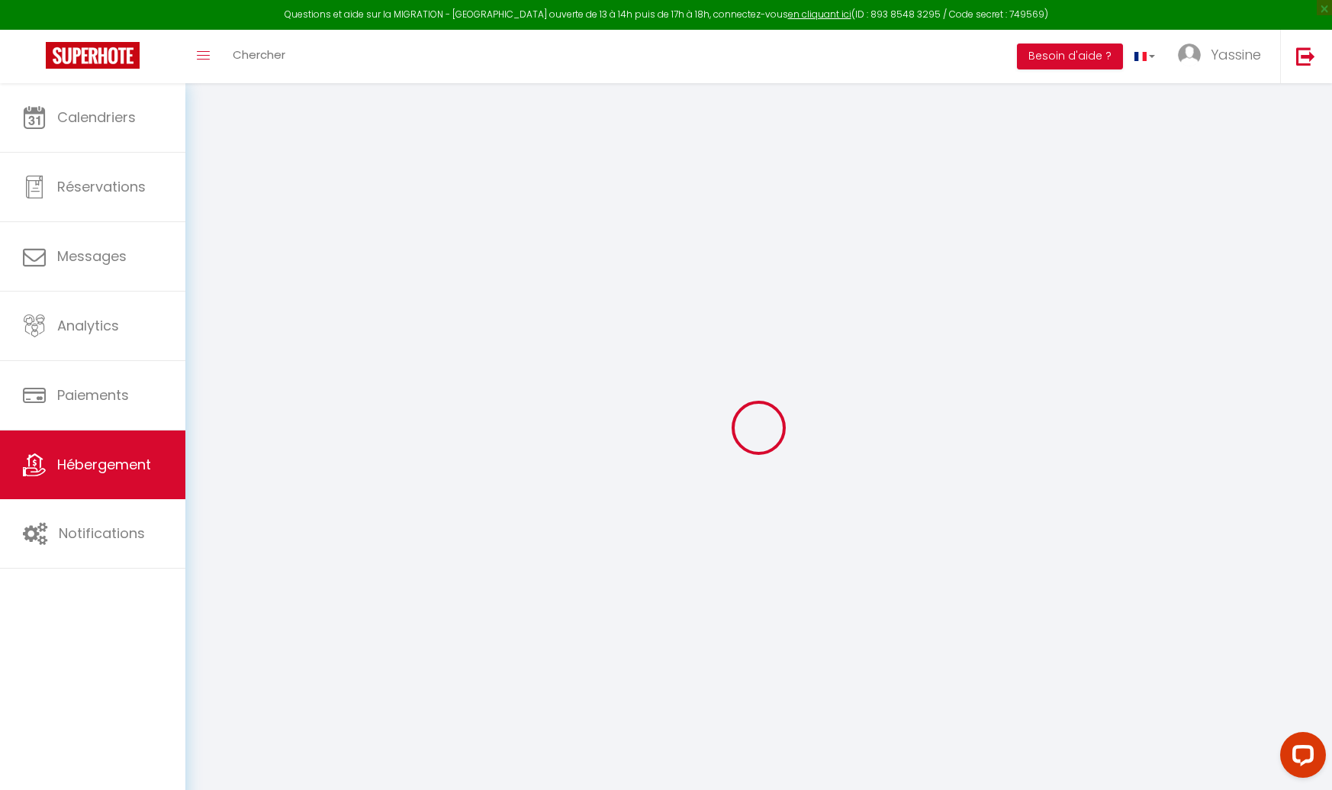
select select
checkbox input "false"
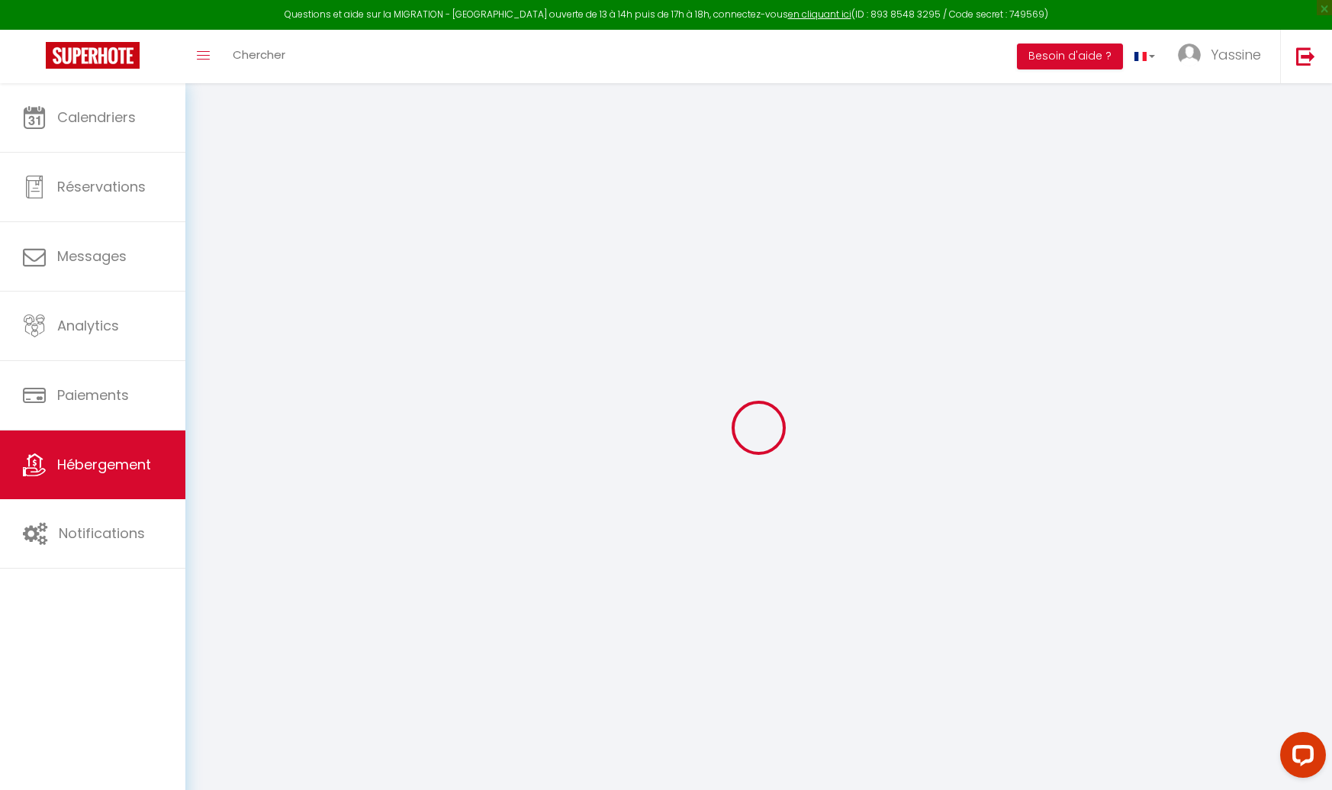
select select
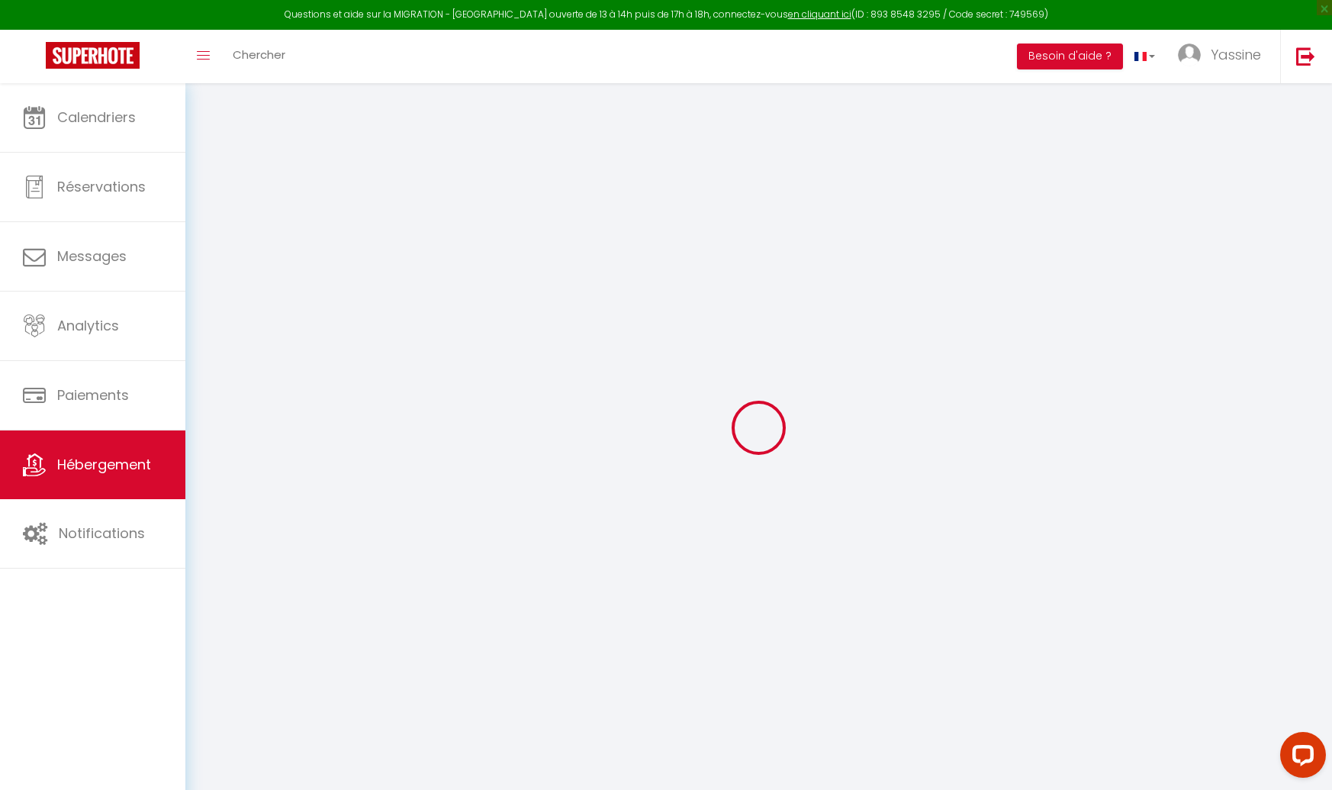
select select
checkbox input "false"
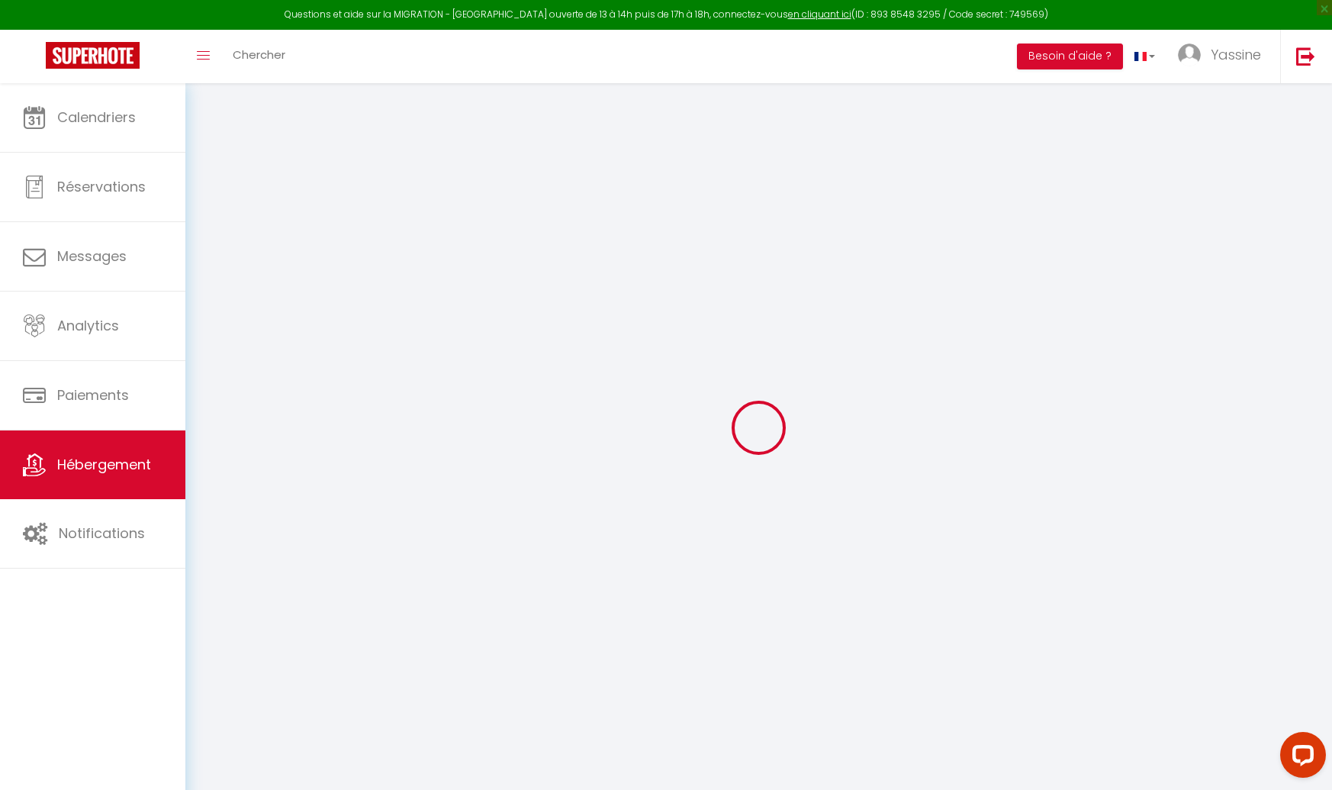
checkbox input "false"
select select
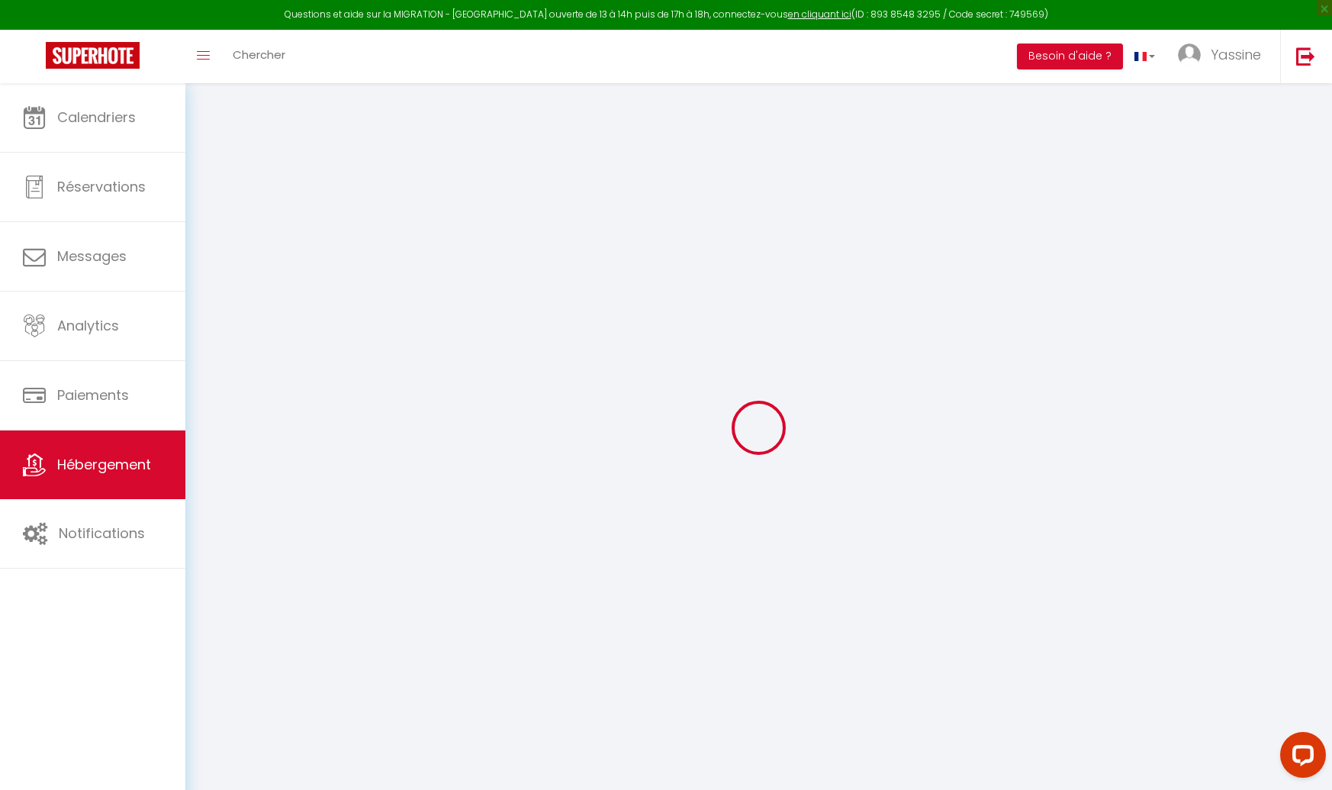
select select
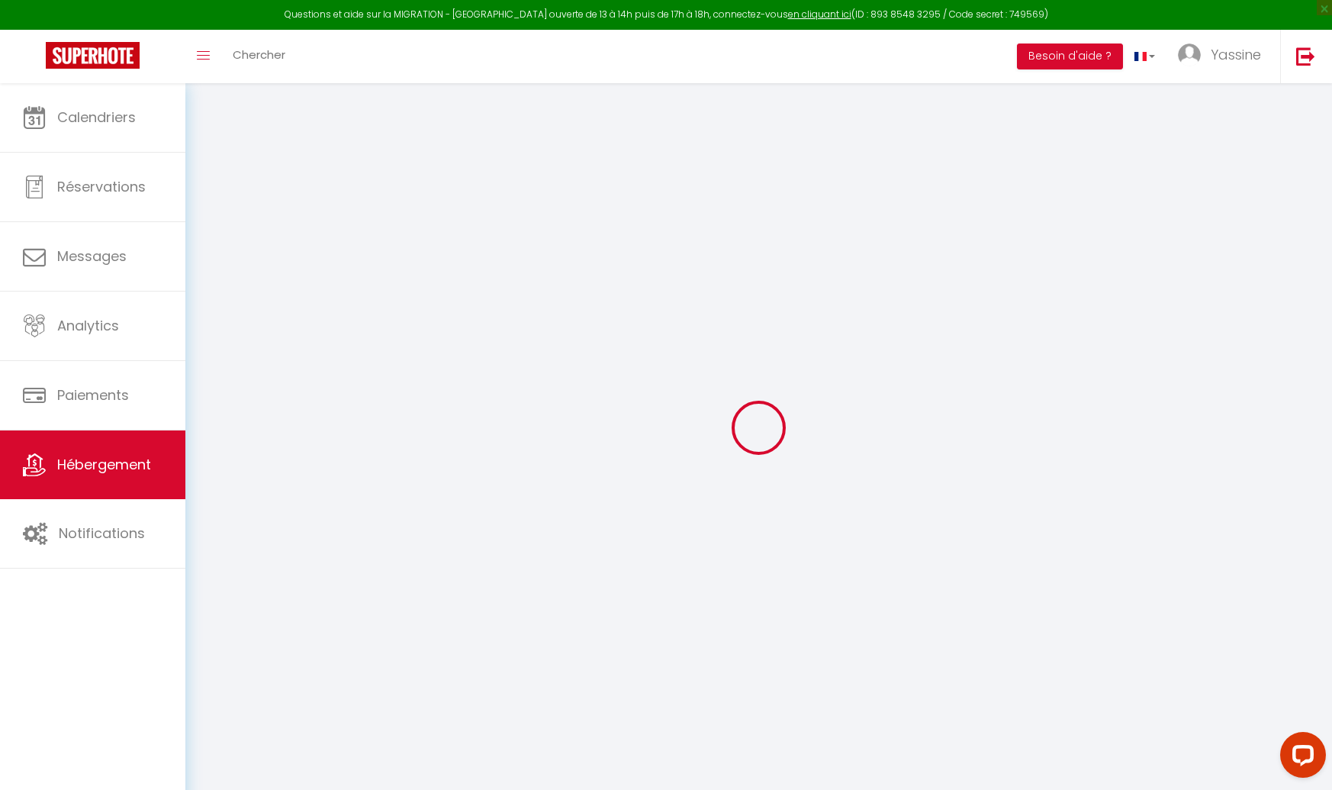
checkbox input "false"
select select
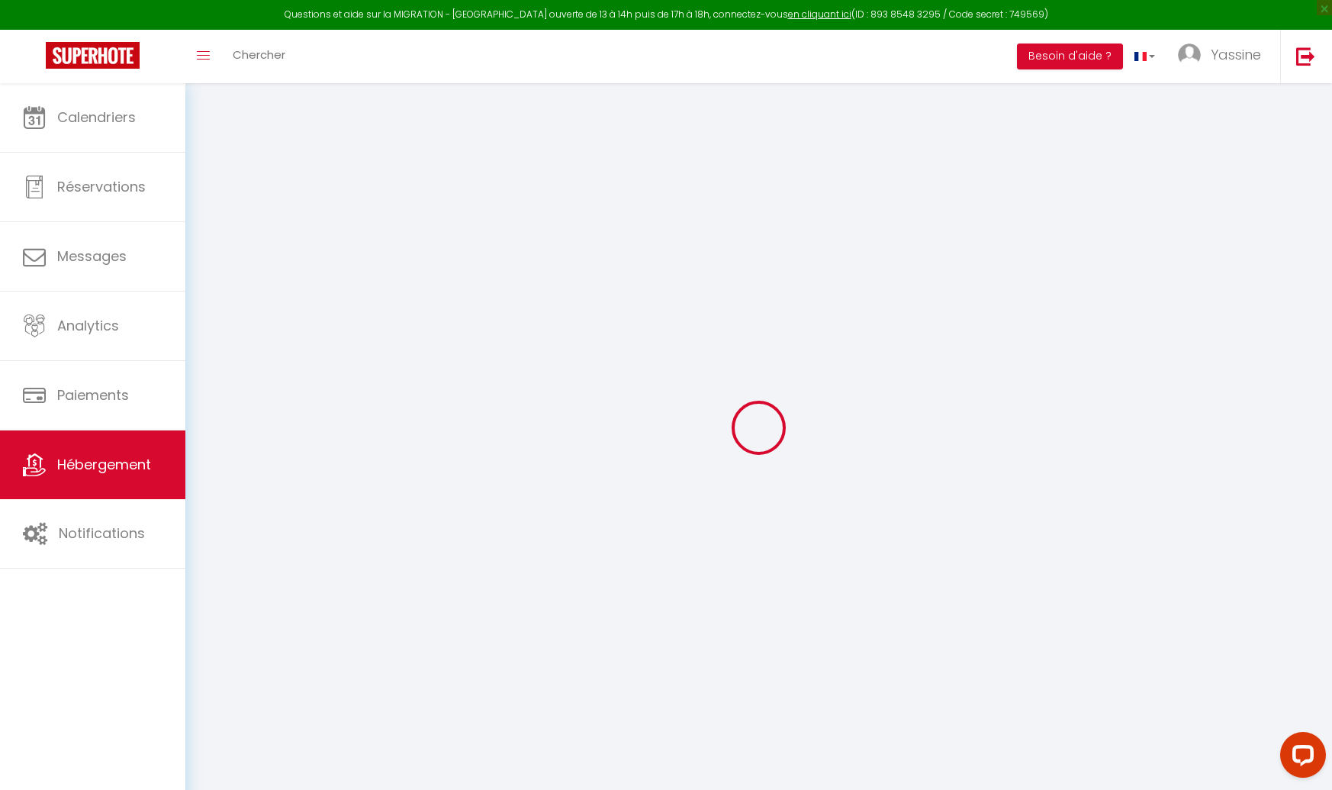
select select
type input "L'Exotique · L'Exotique -Parking | Netflix | WIFI -Quiet & Cozy"
select select "2"
select select "0"
type input "35"
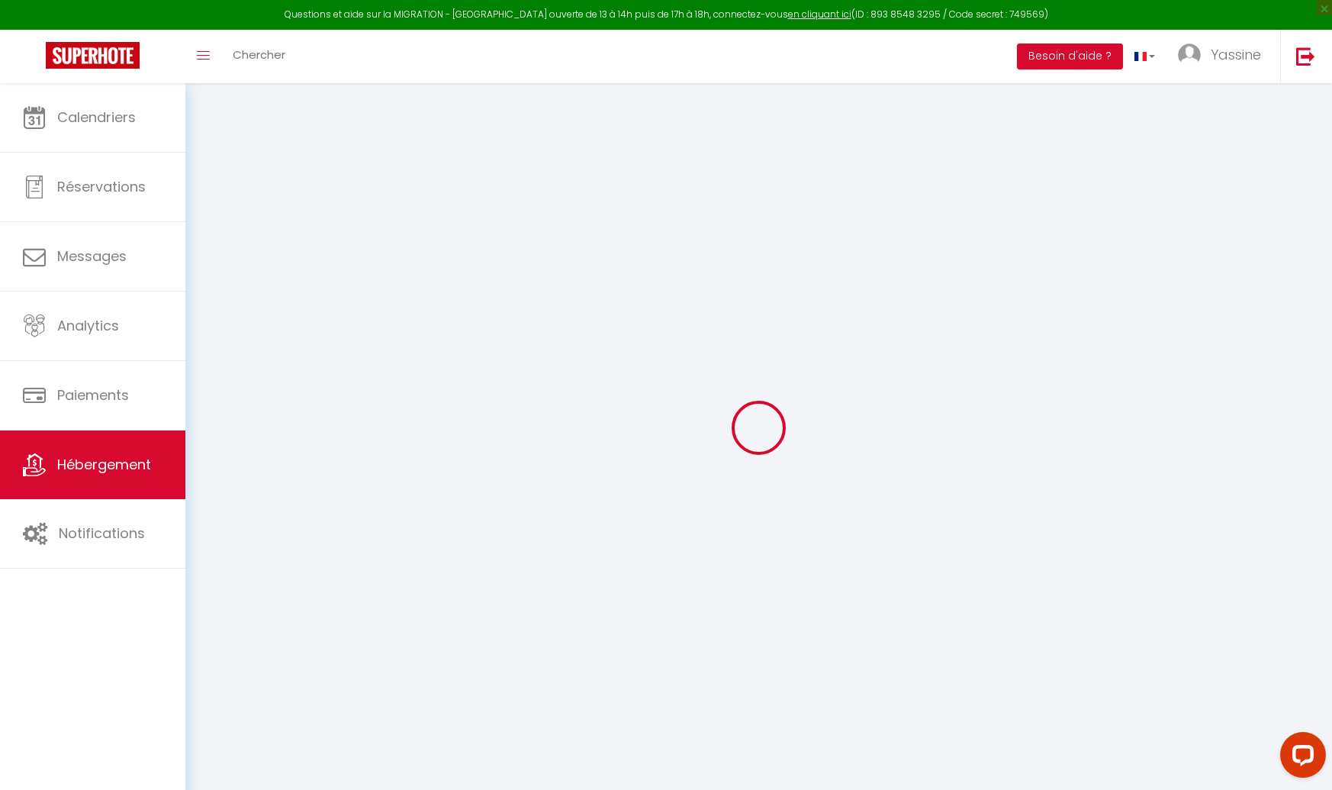
type input "18"
type input "300"
select select
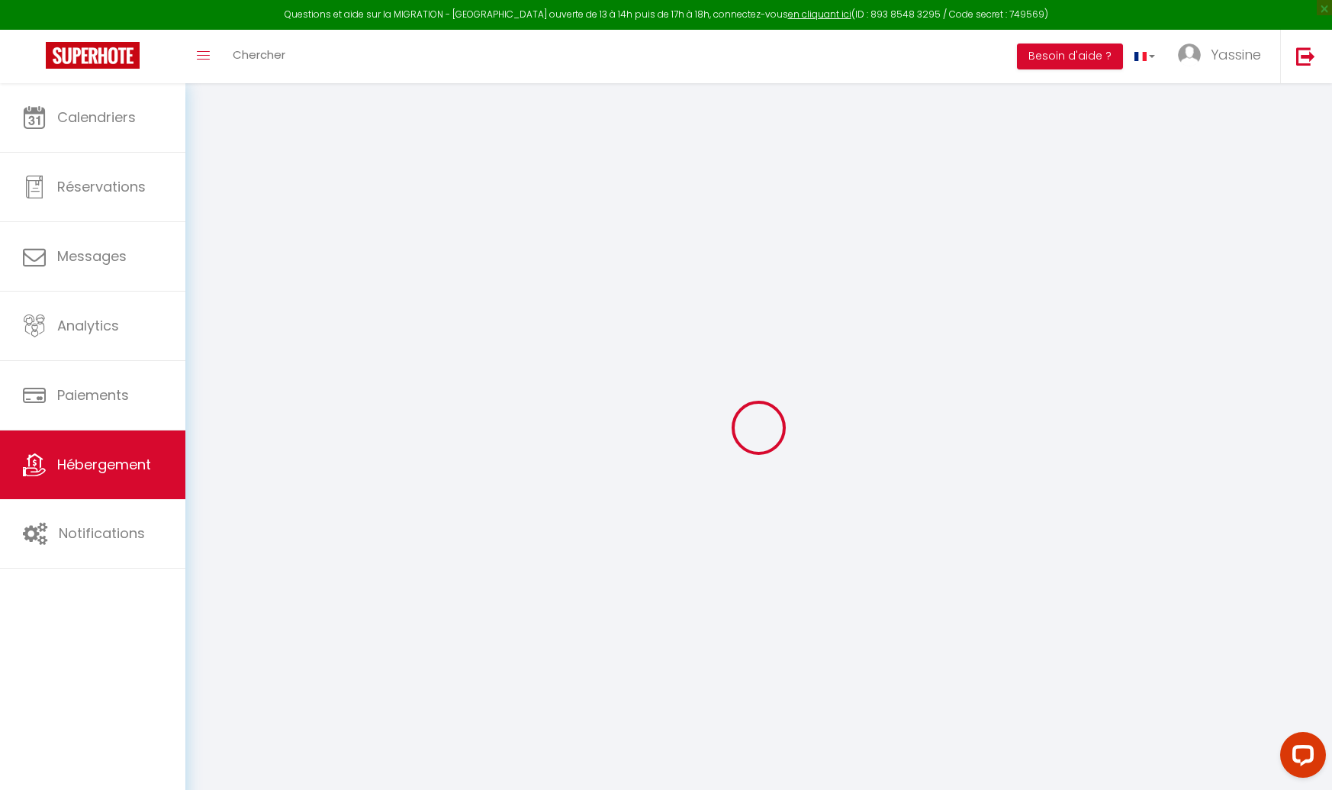
select select
type input "137 Avenue Anatole France"
type input "59410"
type input "Anzin"
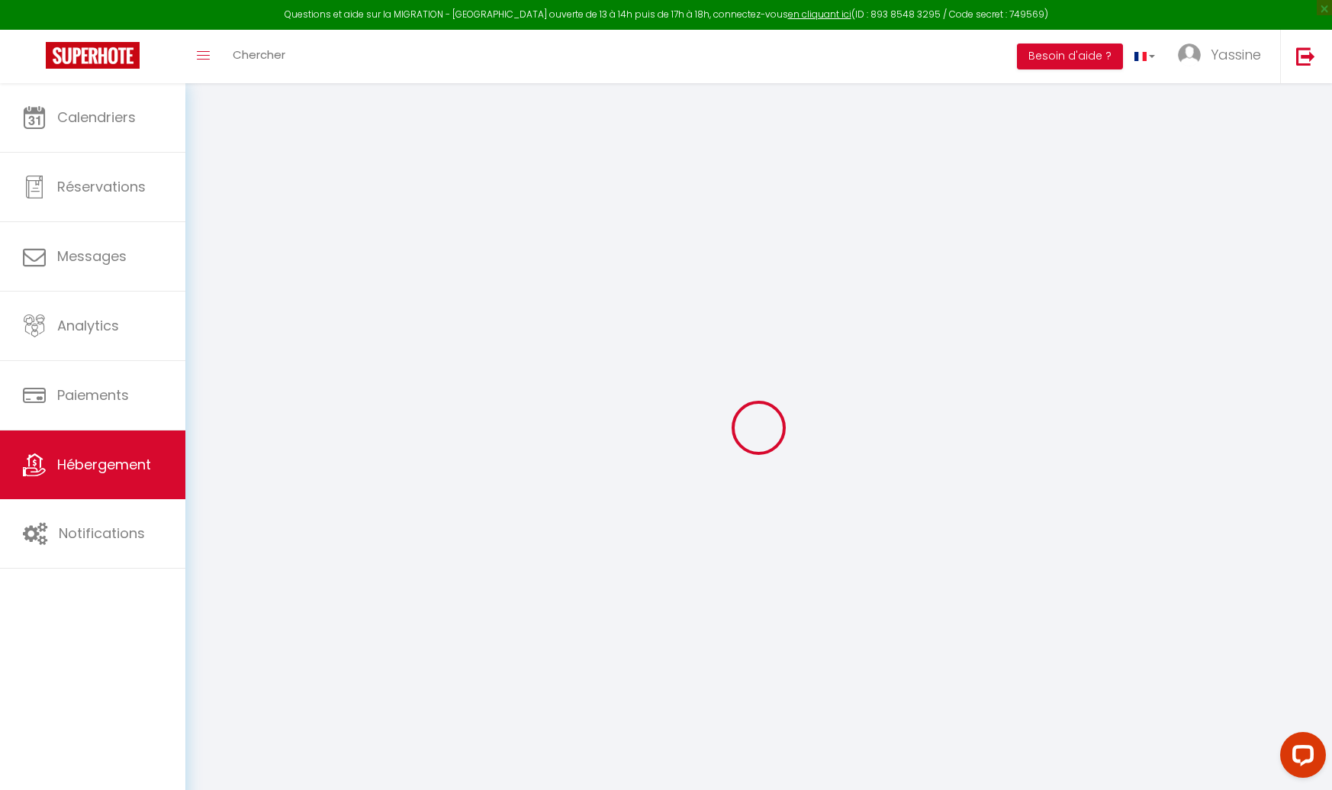
type input "[EMAIL_ADDRESS][DOMAIN_NAME]"
select select "5645"
checkbox input "false"
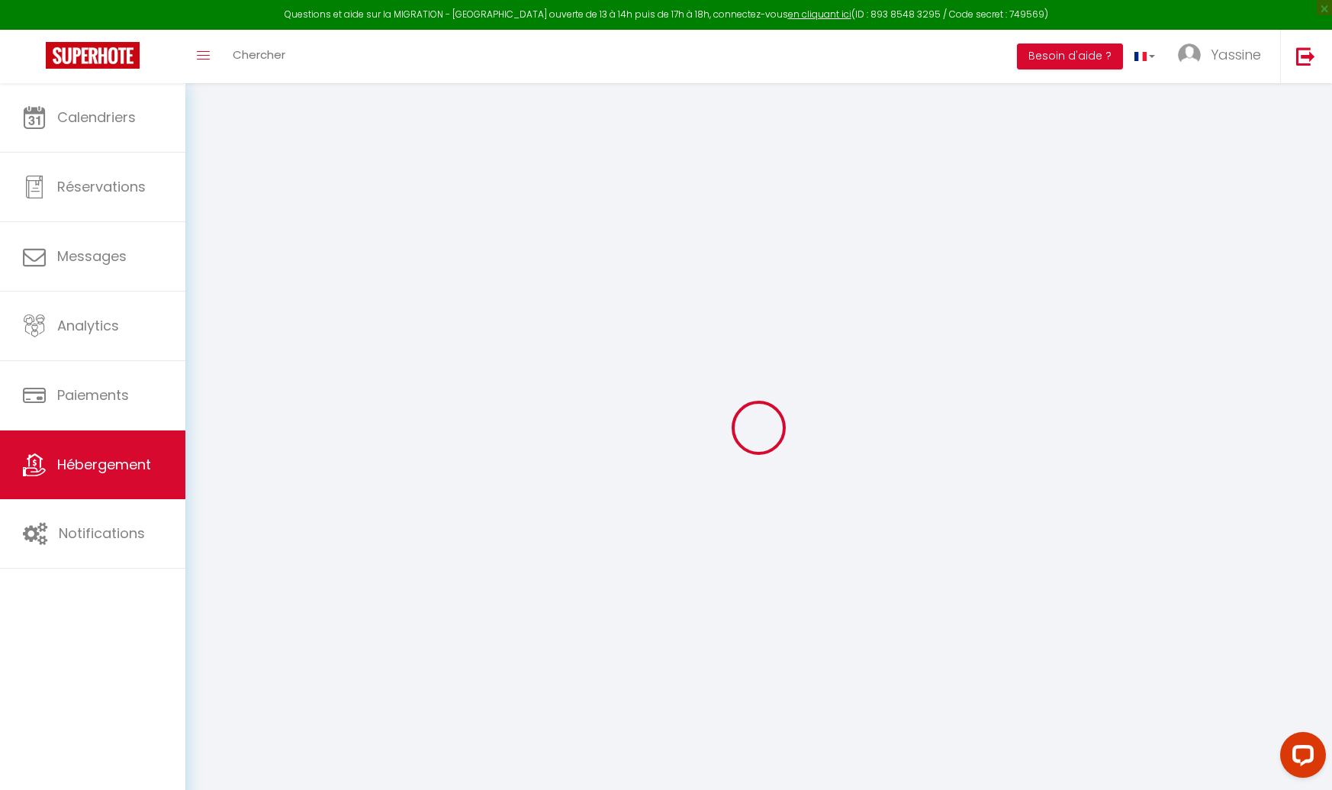
checkbox input "false"
type input "0"
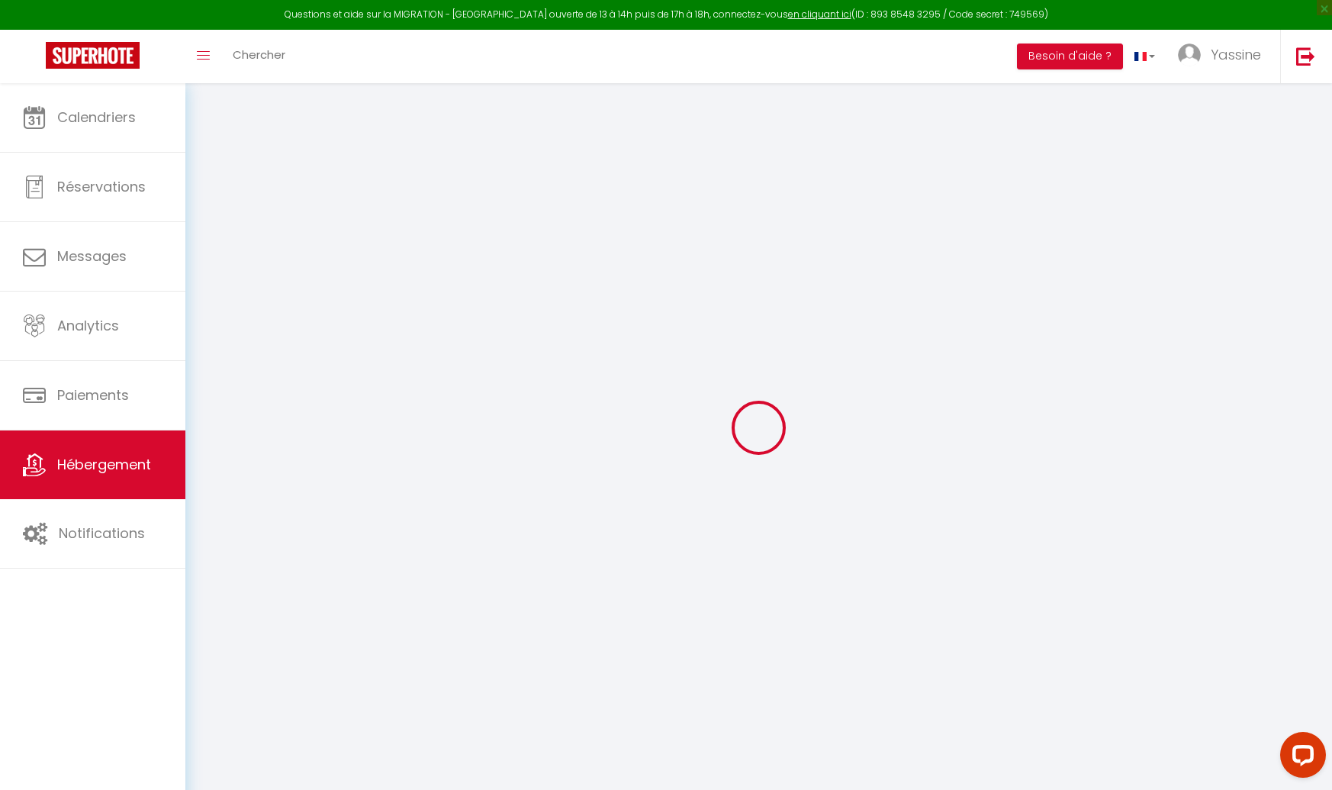
select select
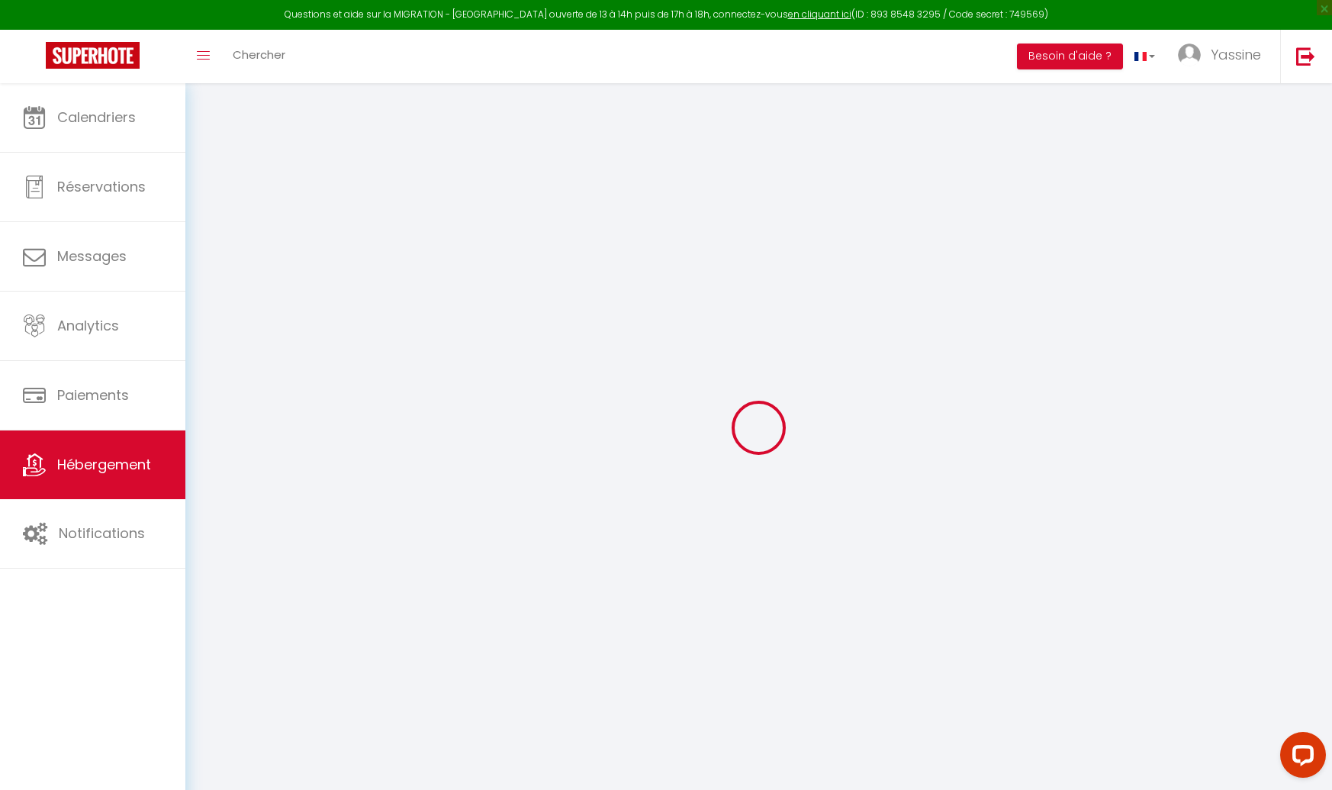
checkbox input "false"
select select "32353"
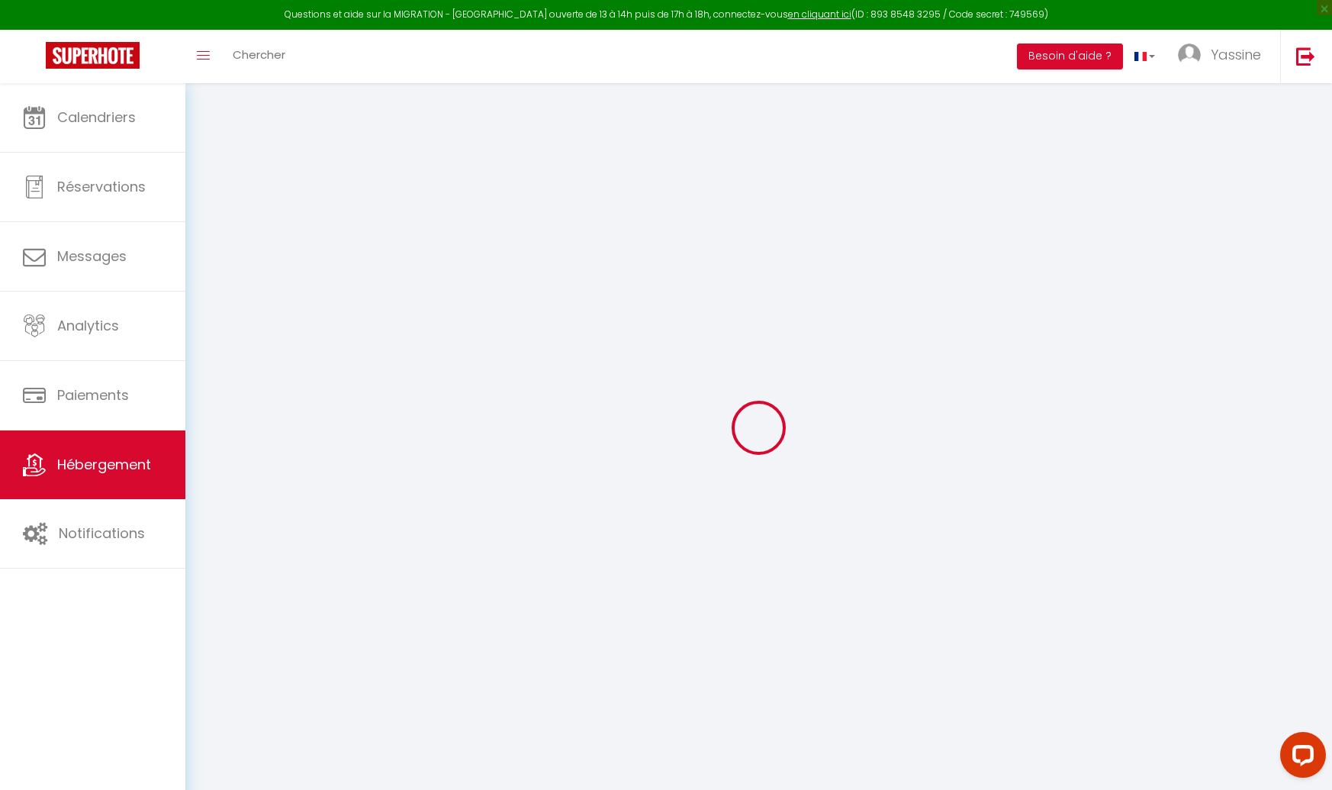
select select "32353"
select select
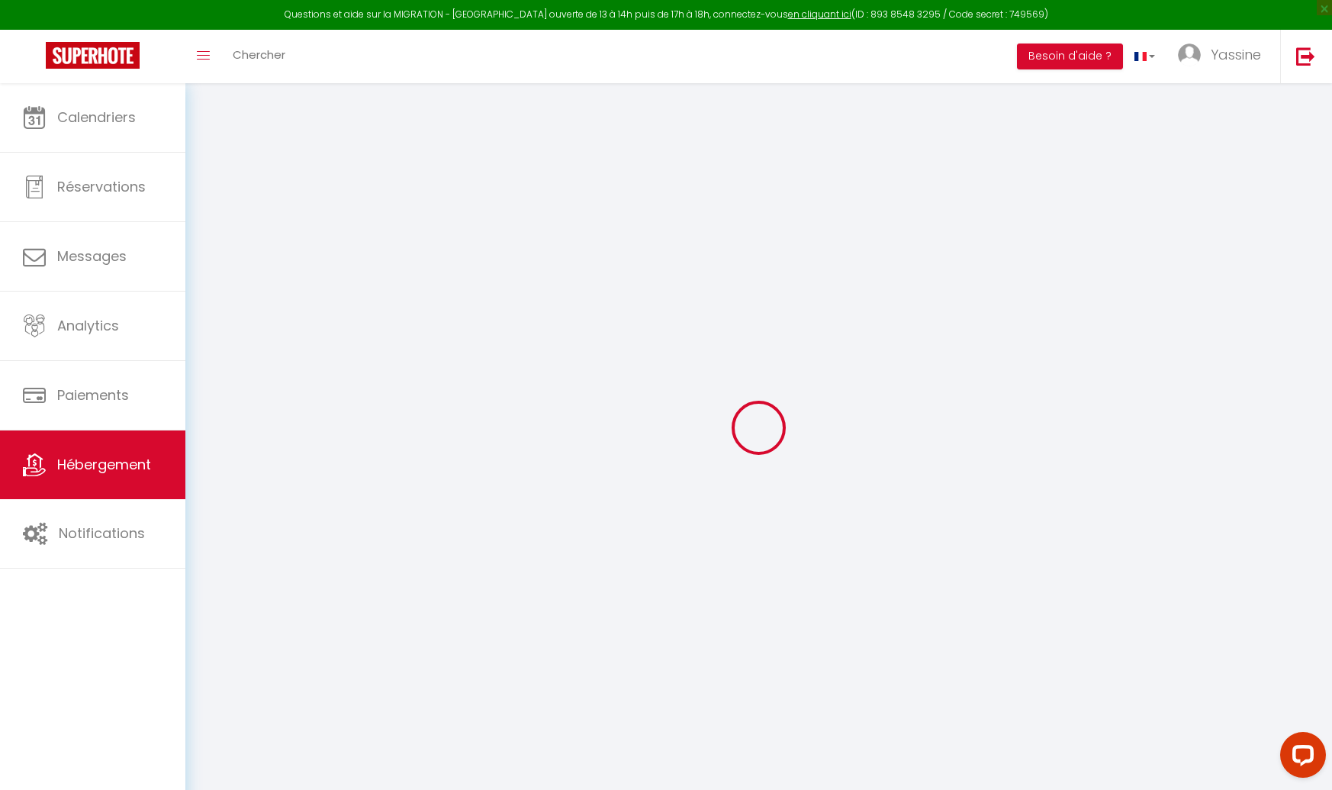
select select
checkbox input "false"
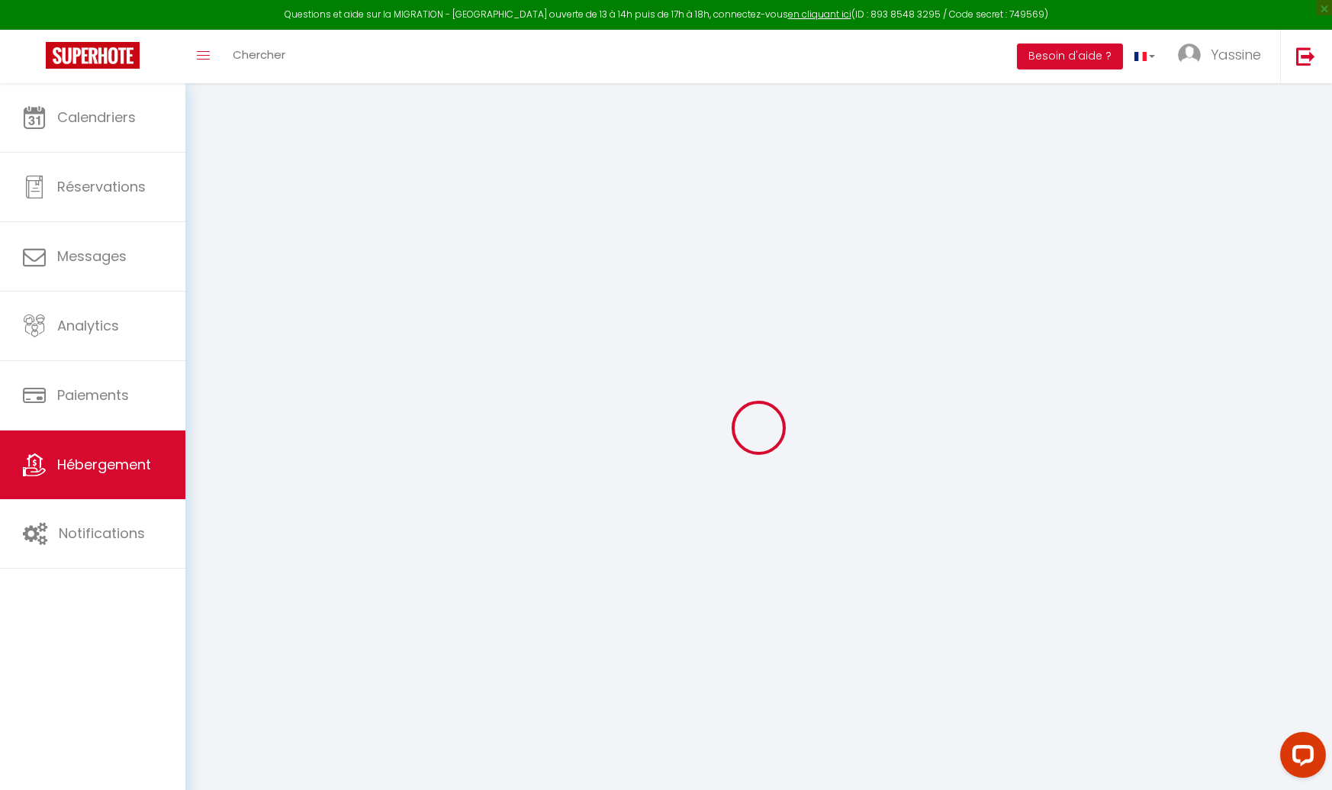
checkbox input "false"
select select "17:00"
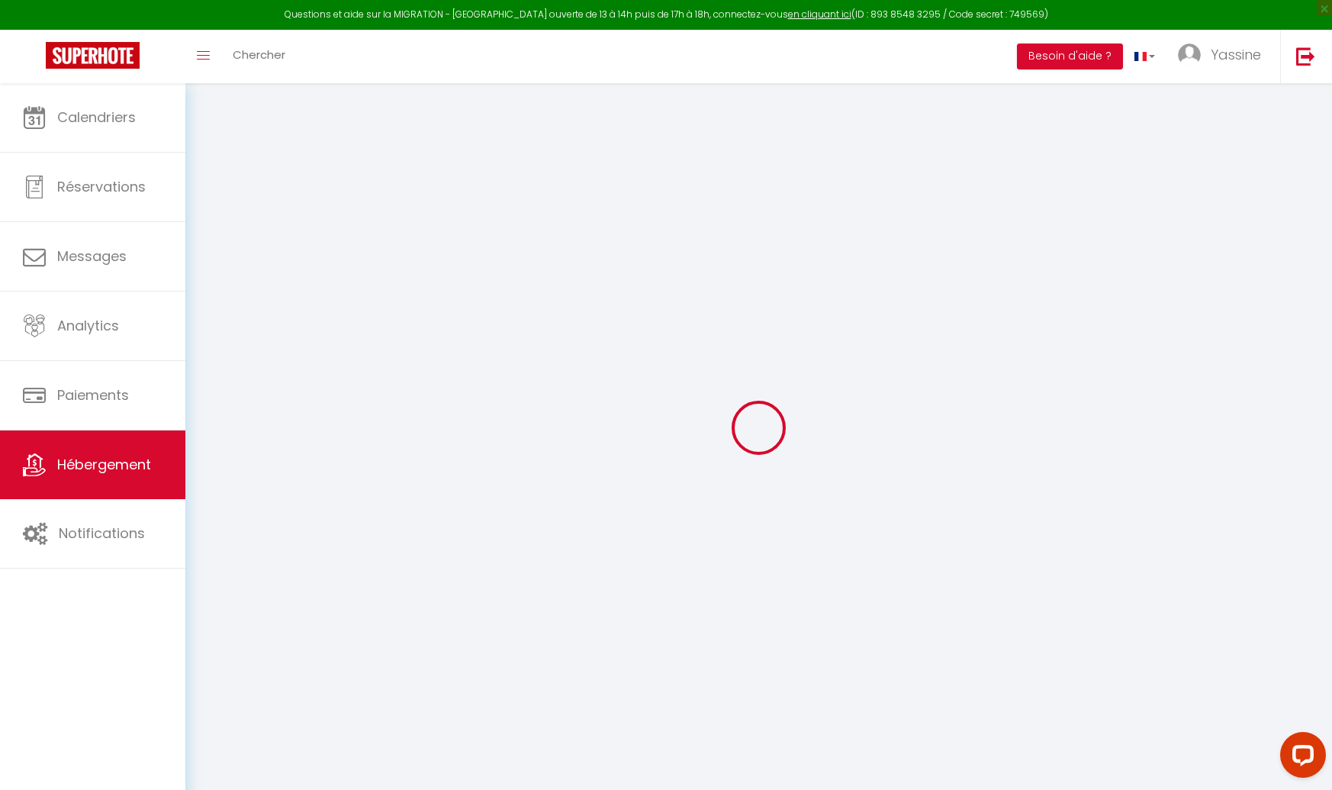
select select "23:45"
select select "11:00"
select select "30"
select select "120"
checkbox input "false"
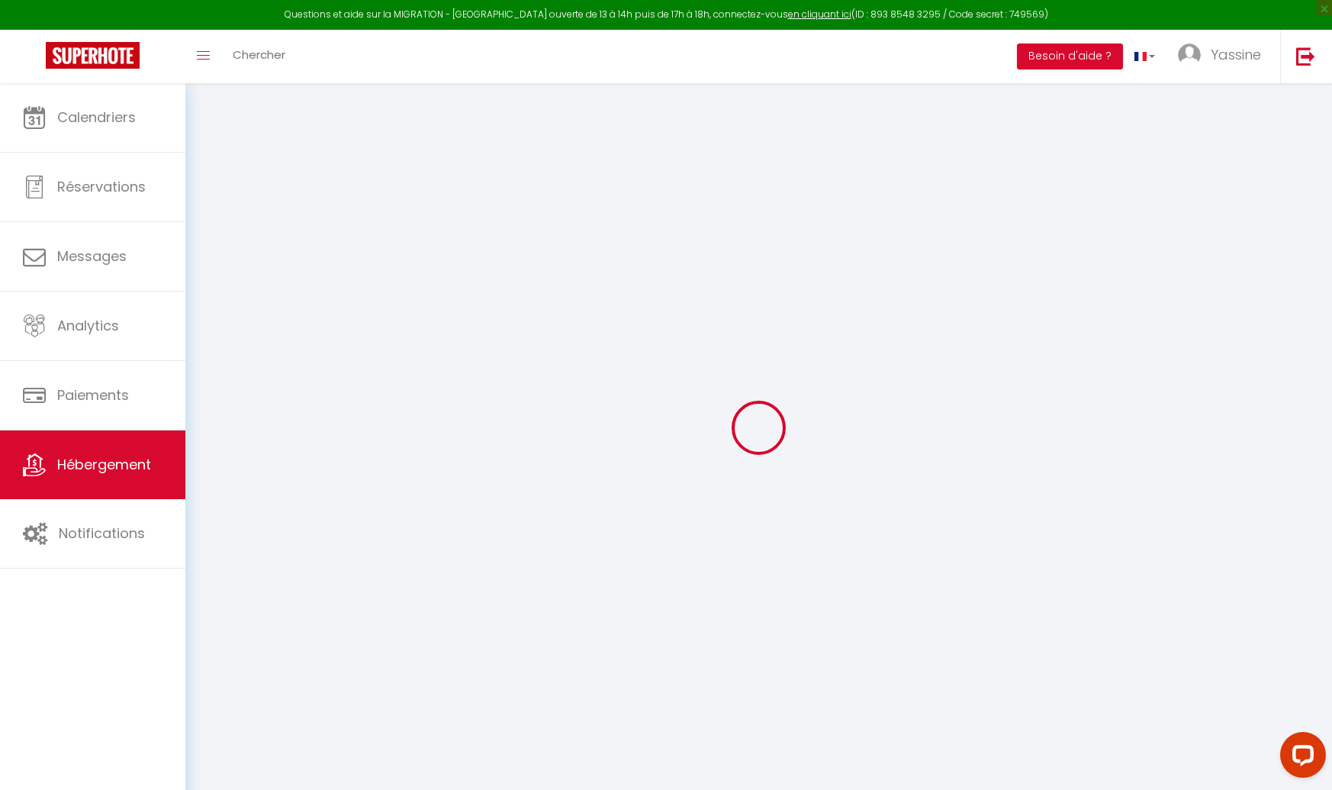
checkbox input "false"
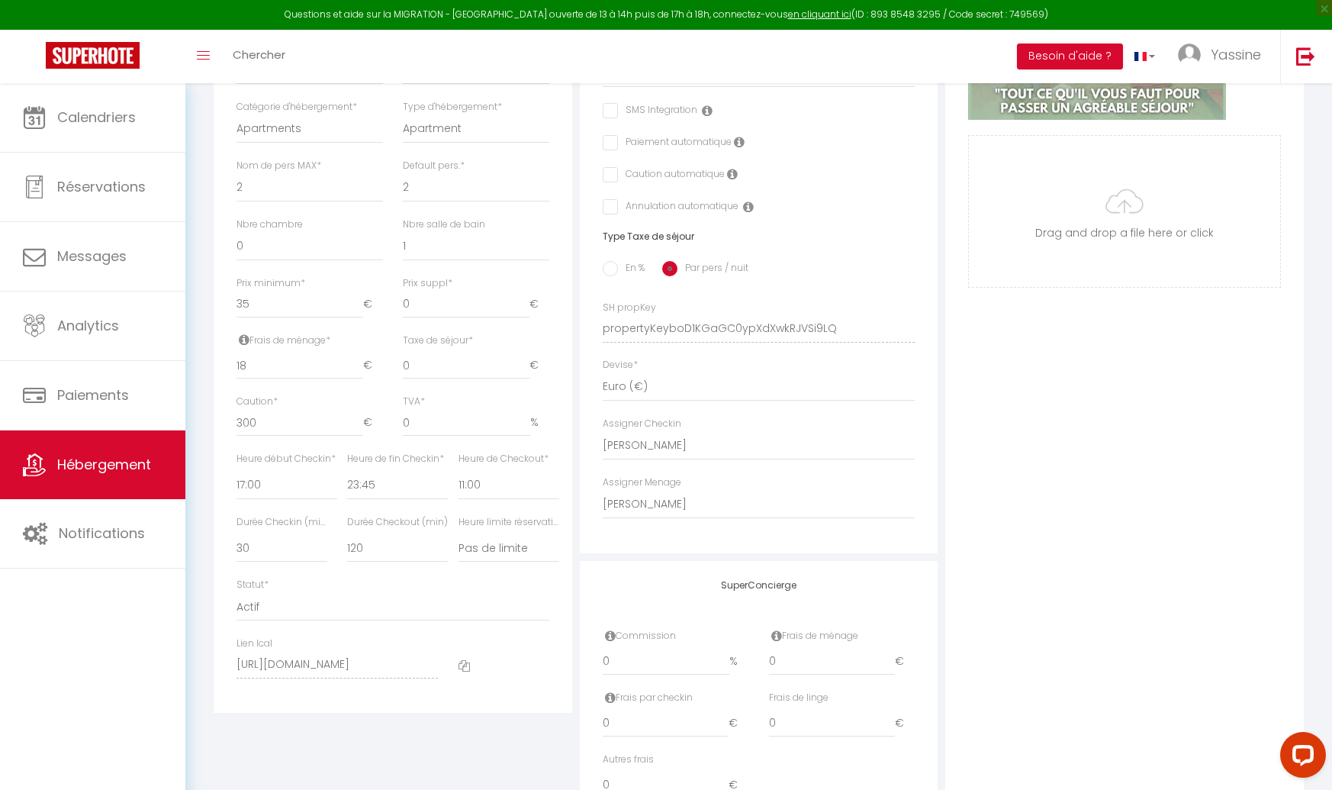
scroll to position [452, 0]
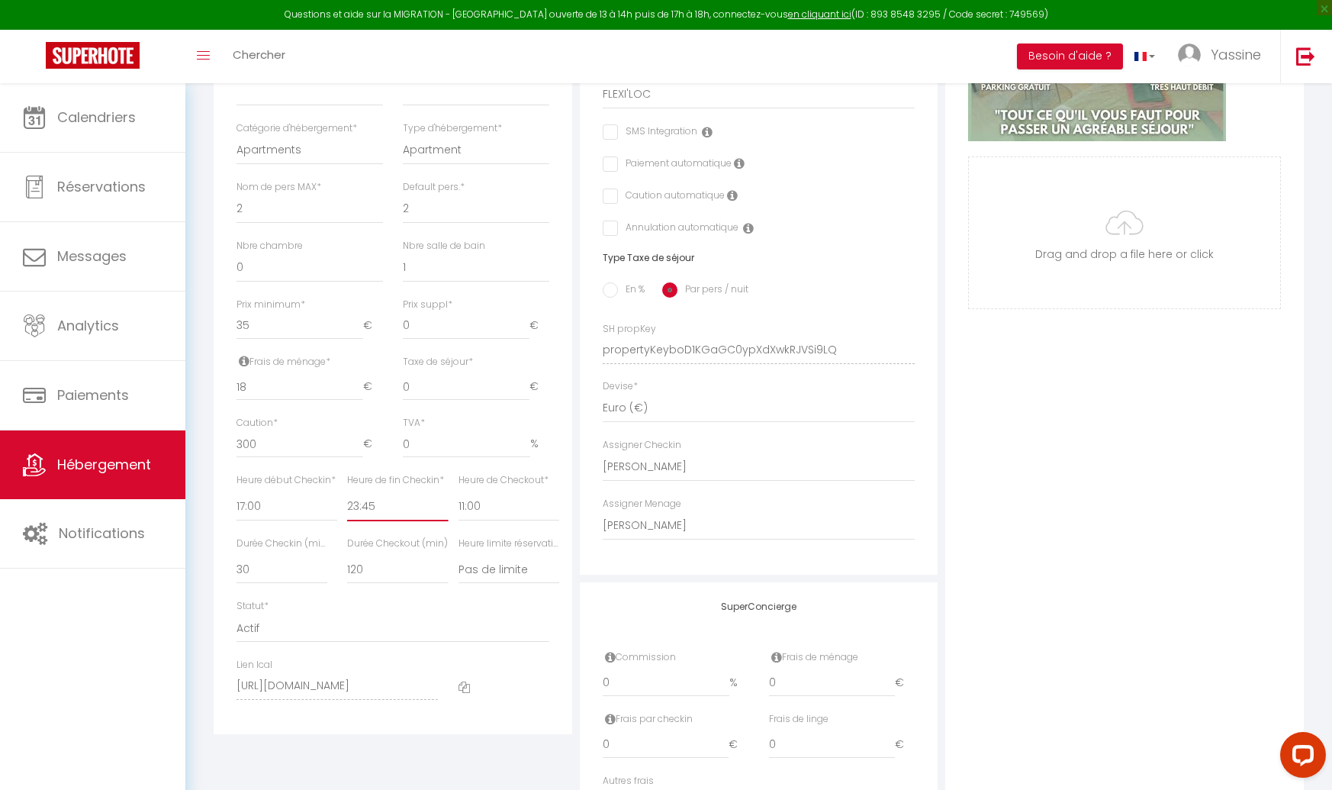
click at [391, 509] on select "00:00 00:15 00:30 00:45 01:00 01:15 01:30 01:45 02:00 02:15 02:30 02:45 03:00" at bounding box center [397, 506] width 101 height 29
checkbox input "false"
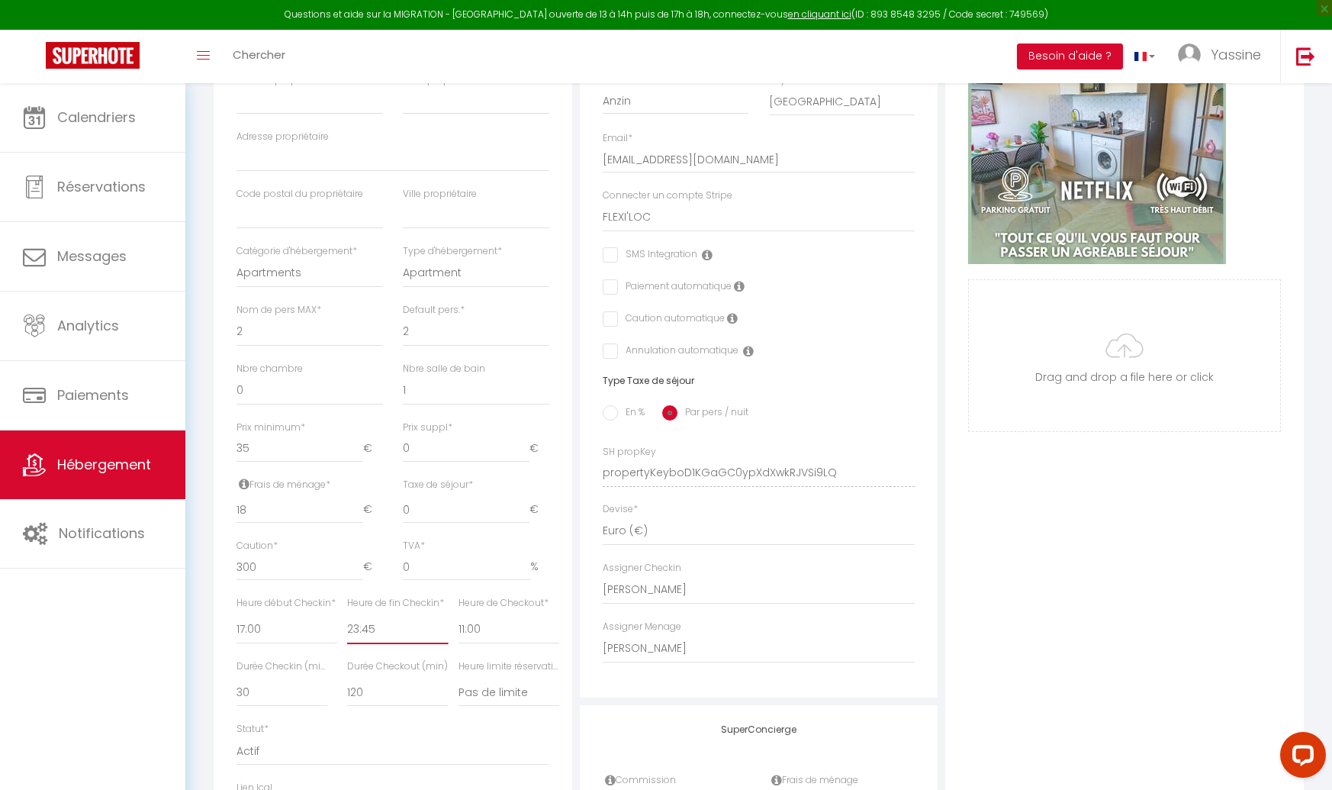
scroll to position [328, 0]
click at [92, 465] on span "Hébergement" at bounding box center [104, 464] width 94 height 19
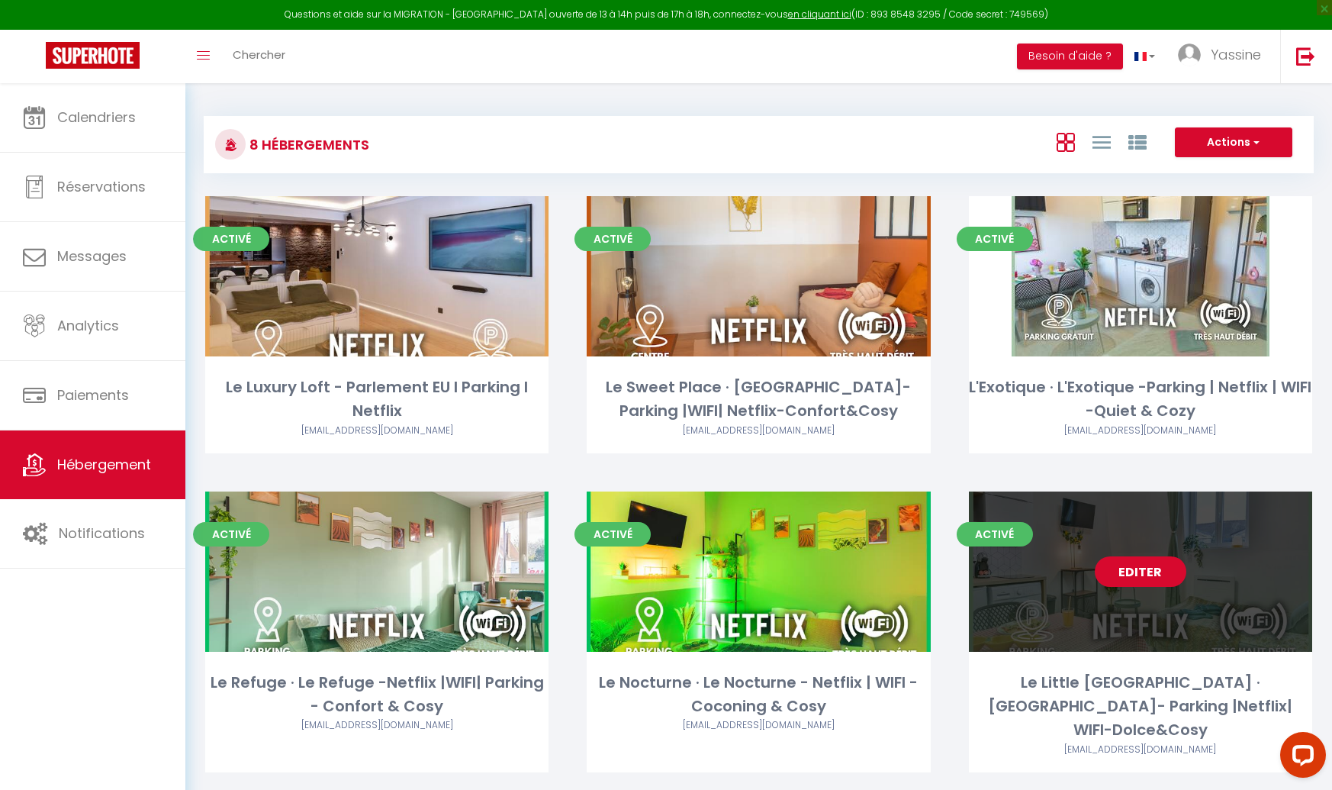
click at [1162, 578] on link "Editer" at bounding box center [1141, 571] width 92 height 31
select select "3"
select select "2"
select select "1"
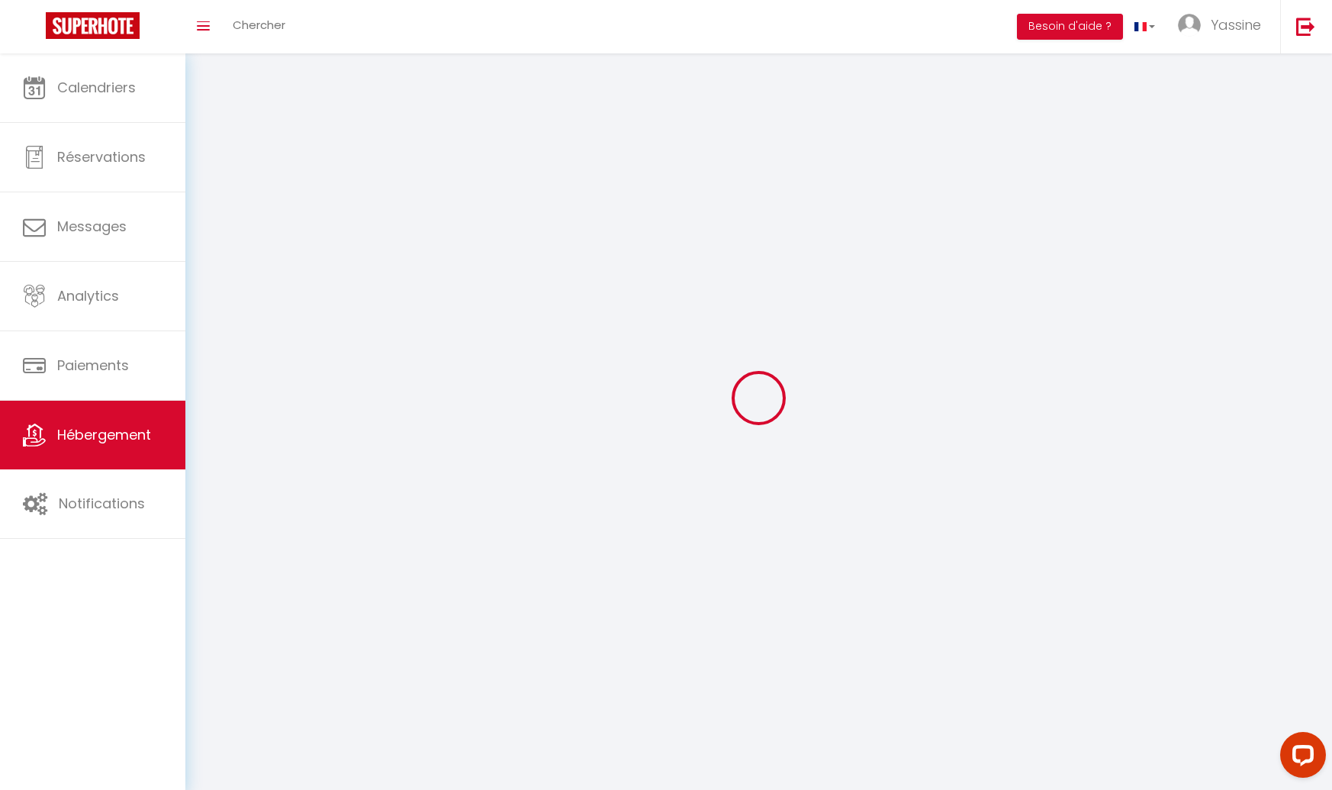
select select
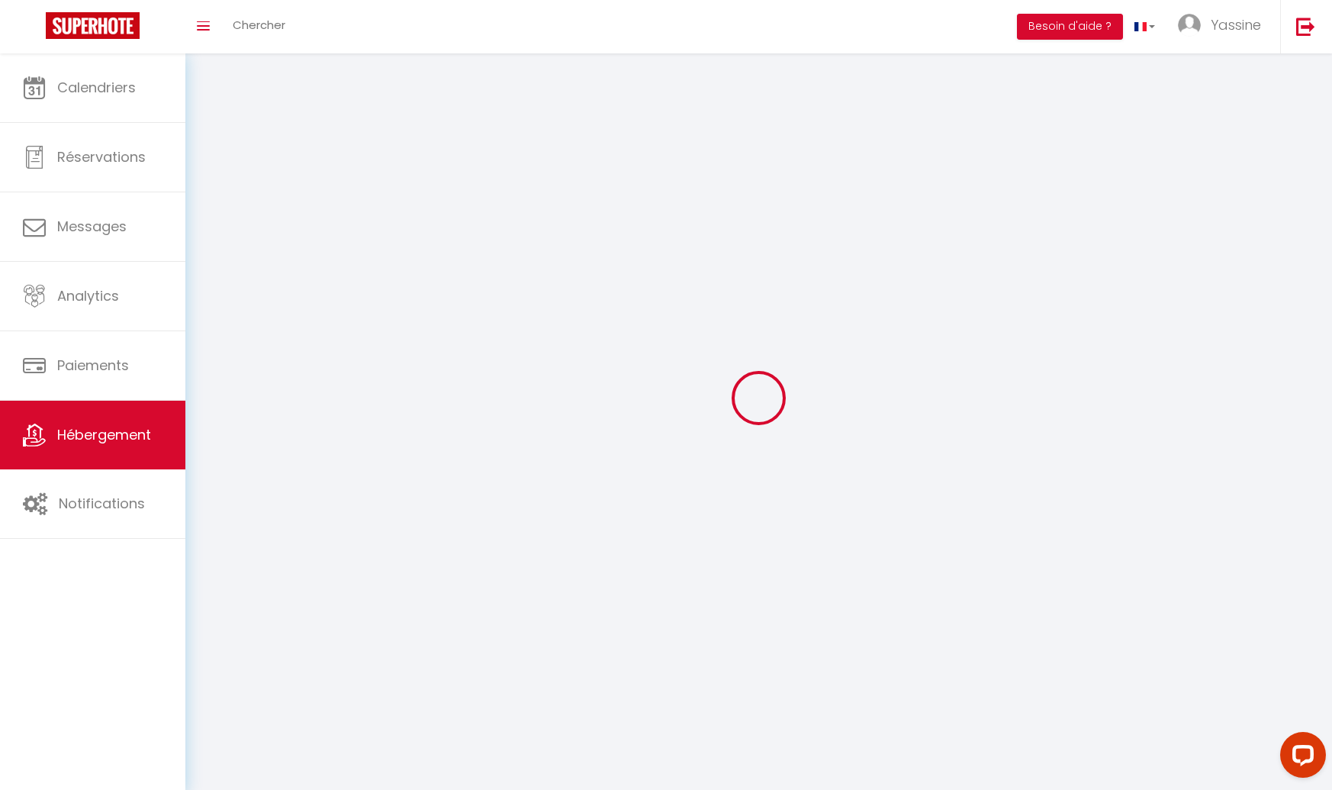
select select
checkbox input "false"
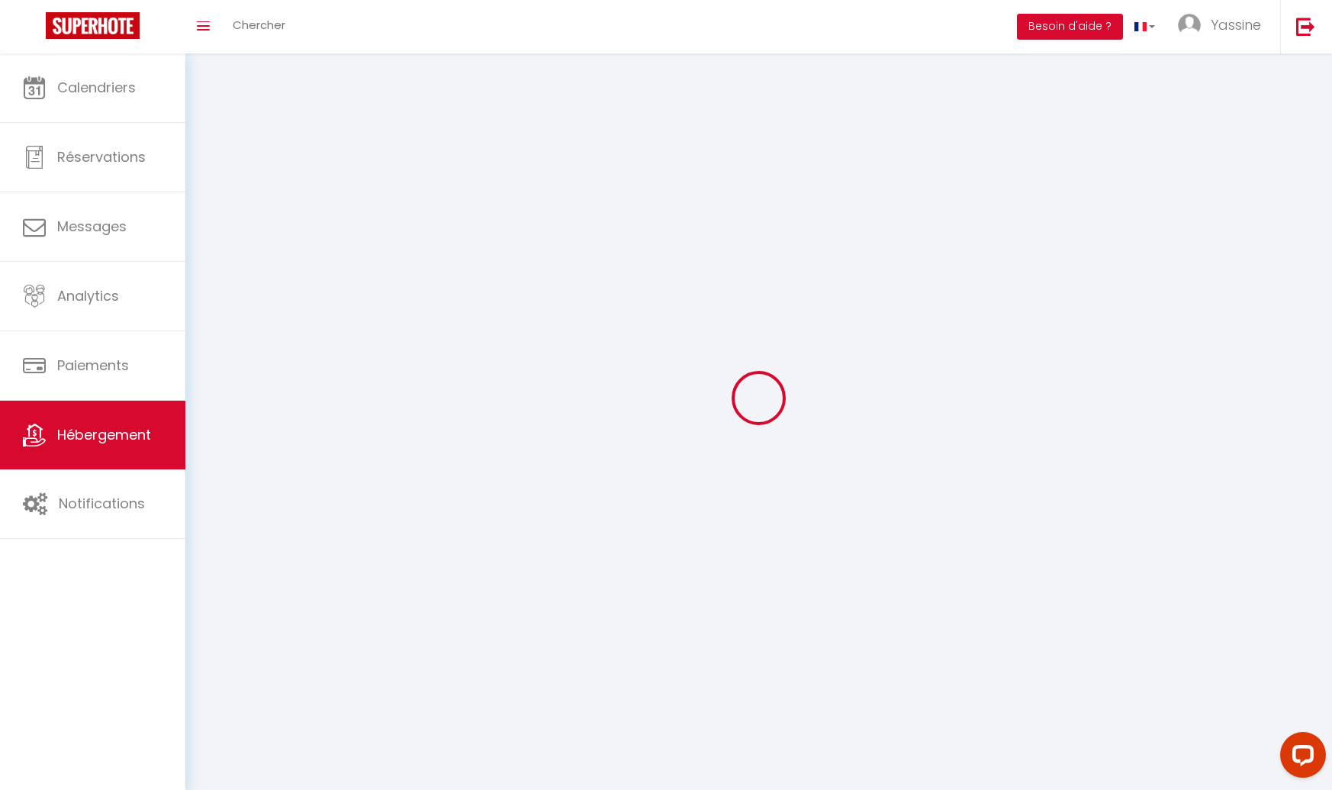
checkbox input "false"
select select
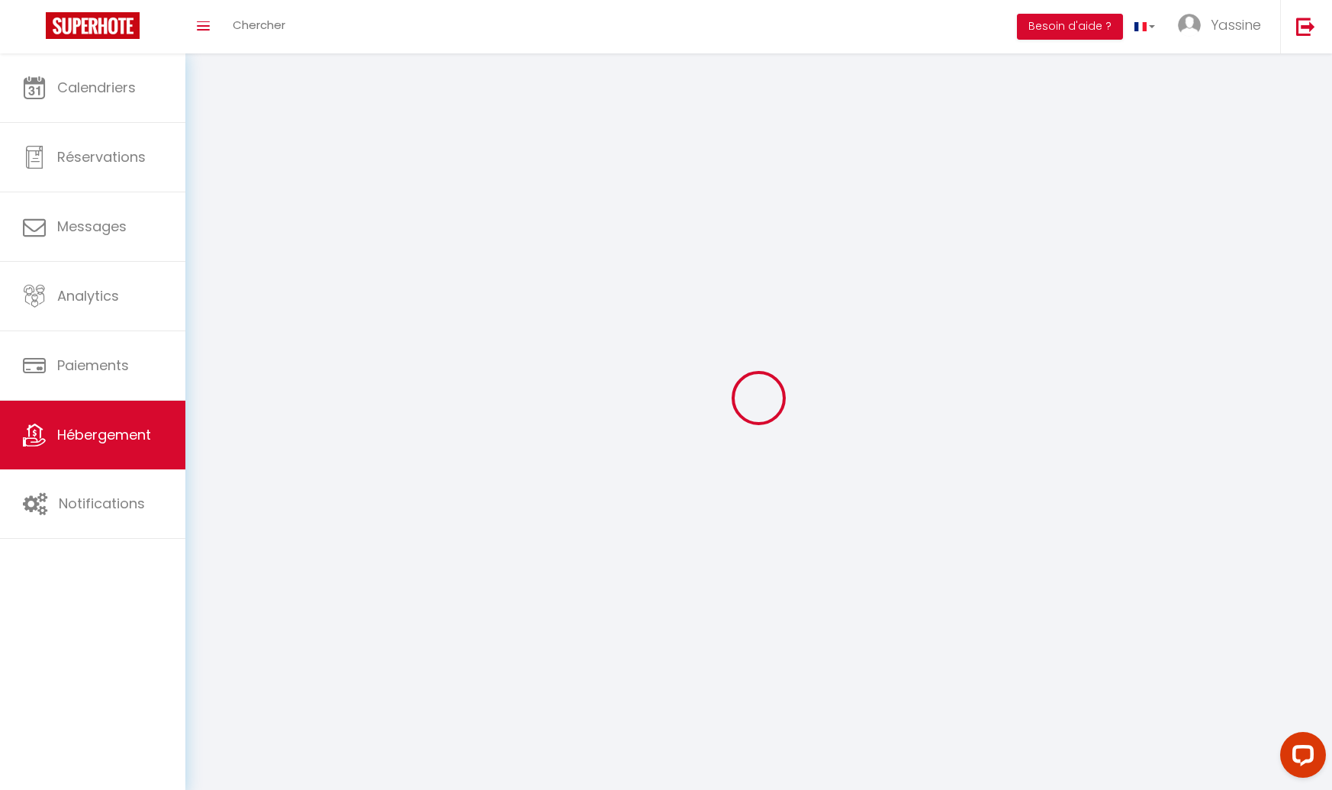
select select
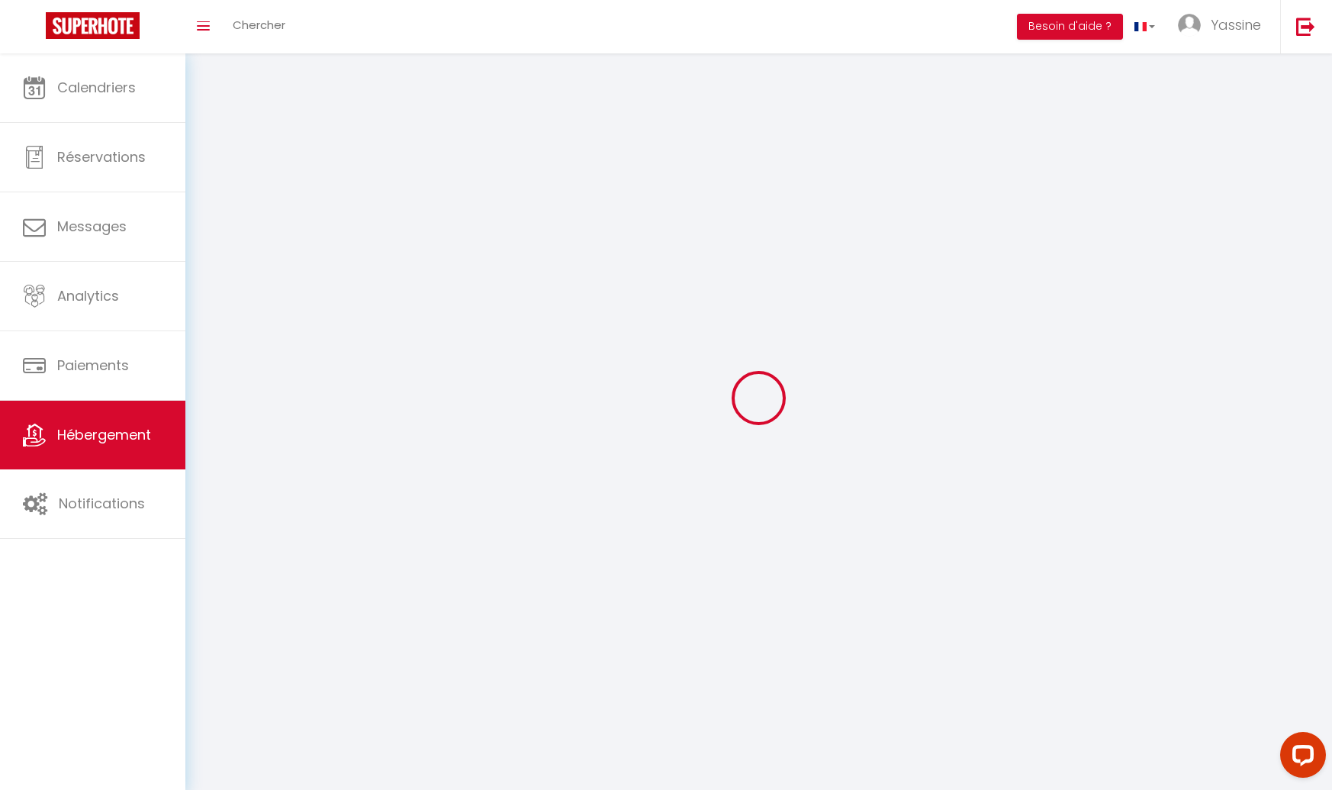
checkbox input "false"
select select
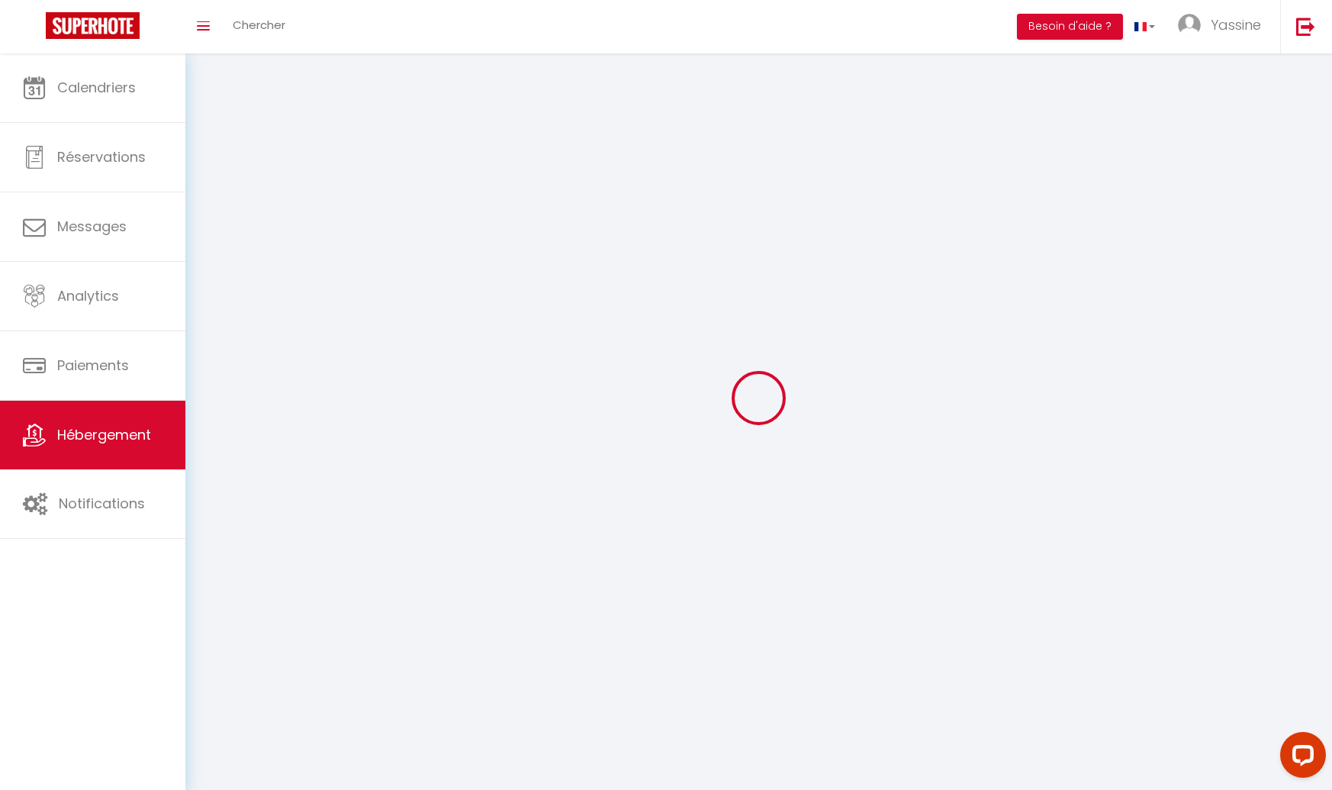
select select
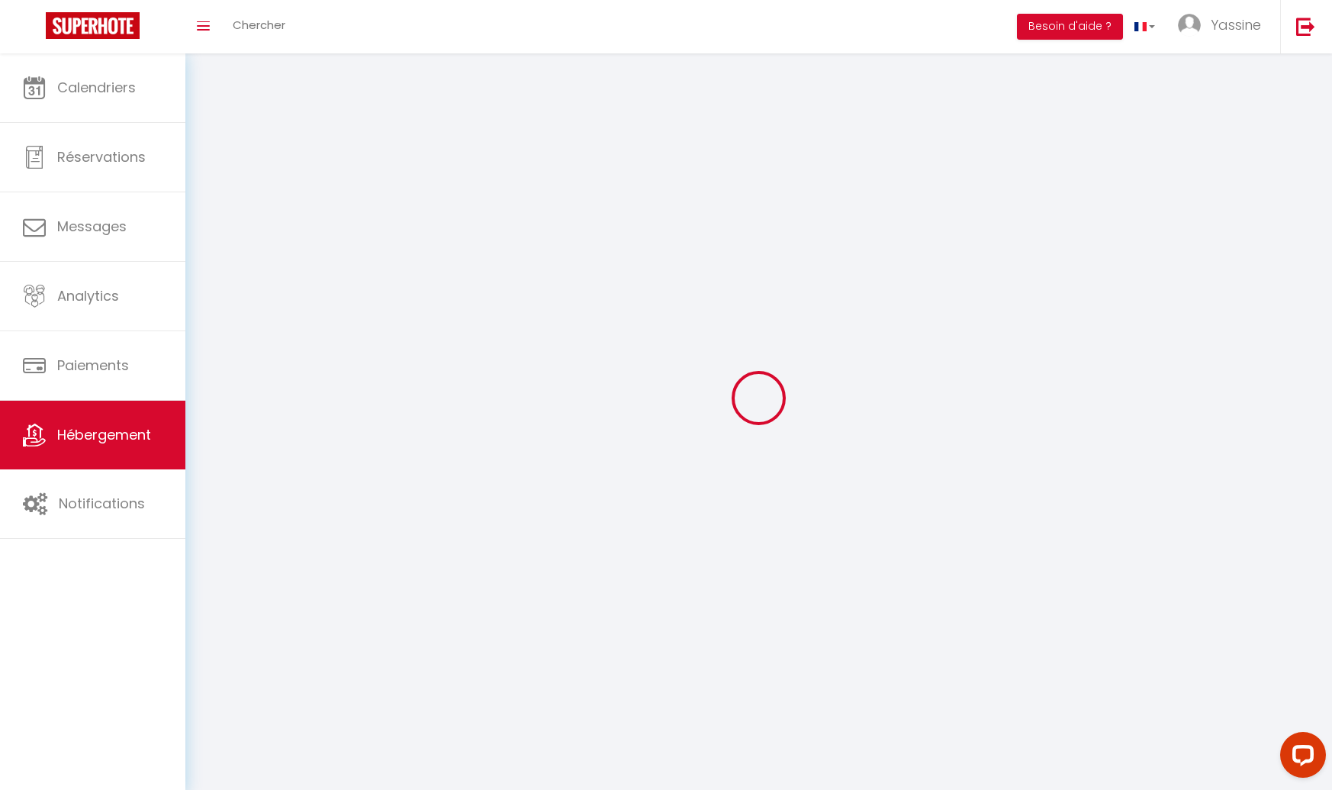
select select
checkbox input "false"
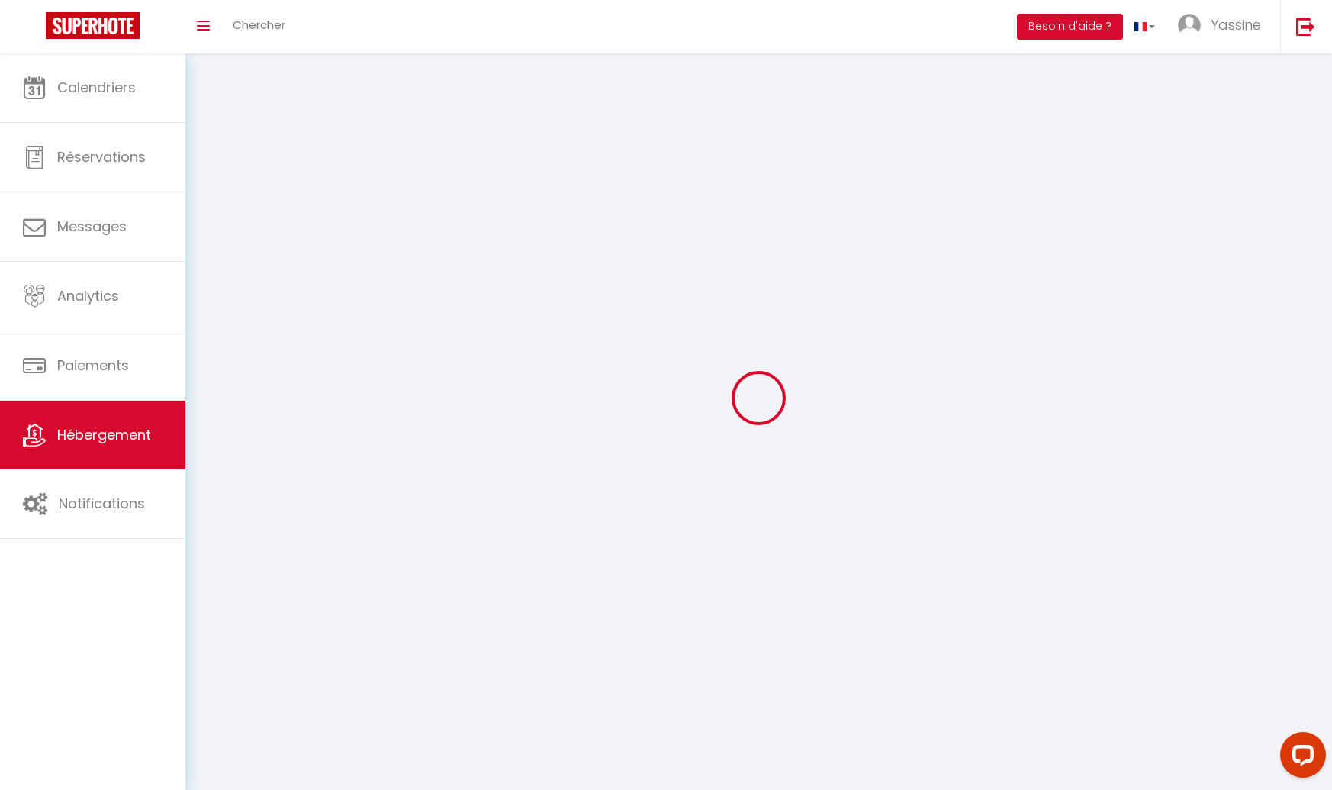
select select
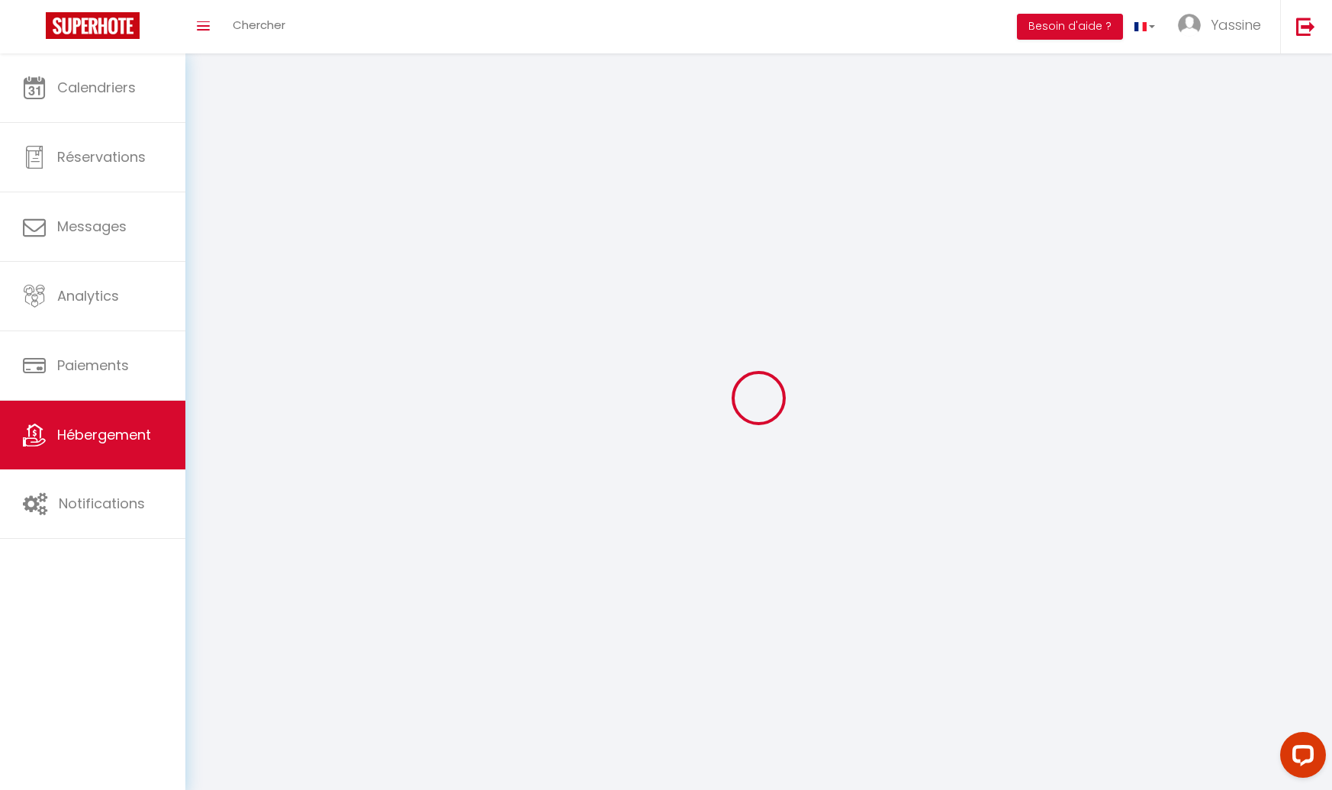
select select
checkbox input "false"
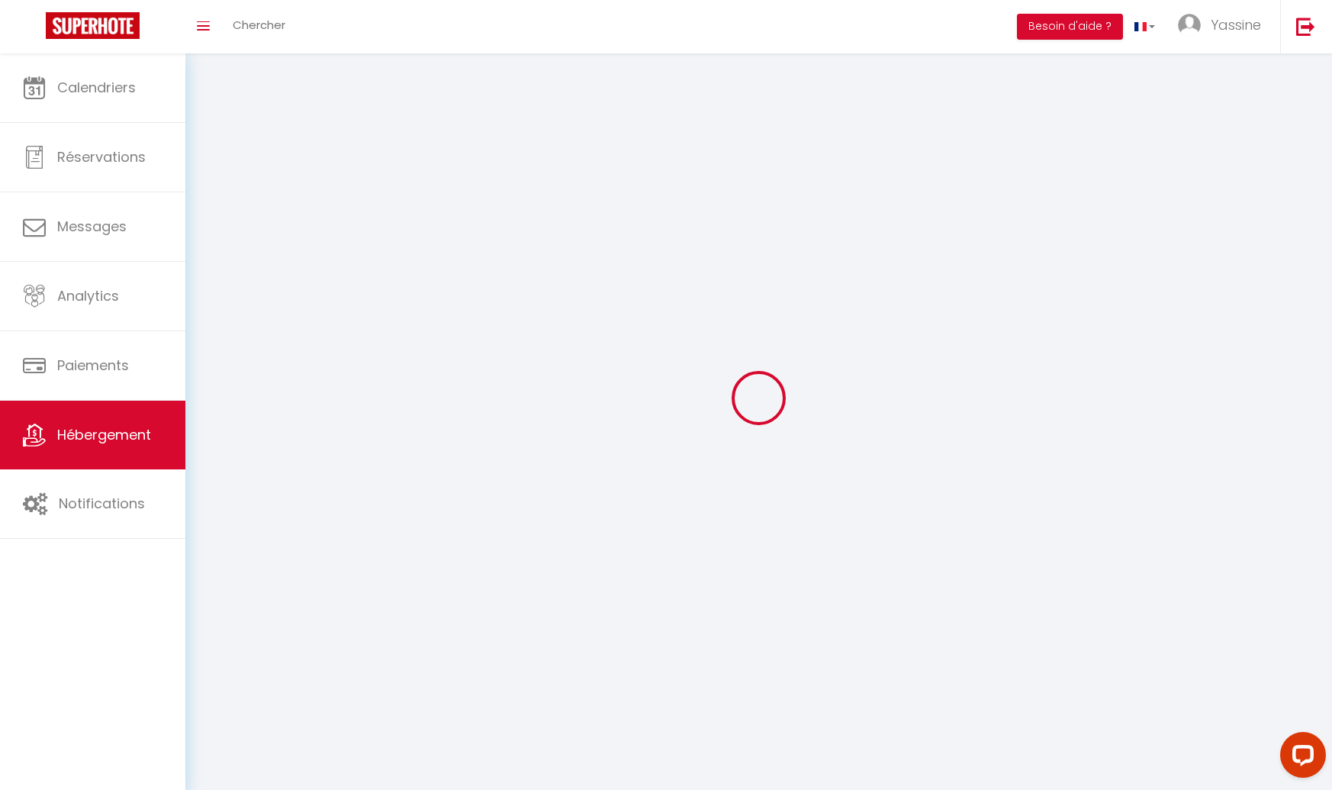
checkbox input "false"
select select
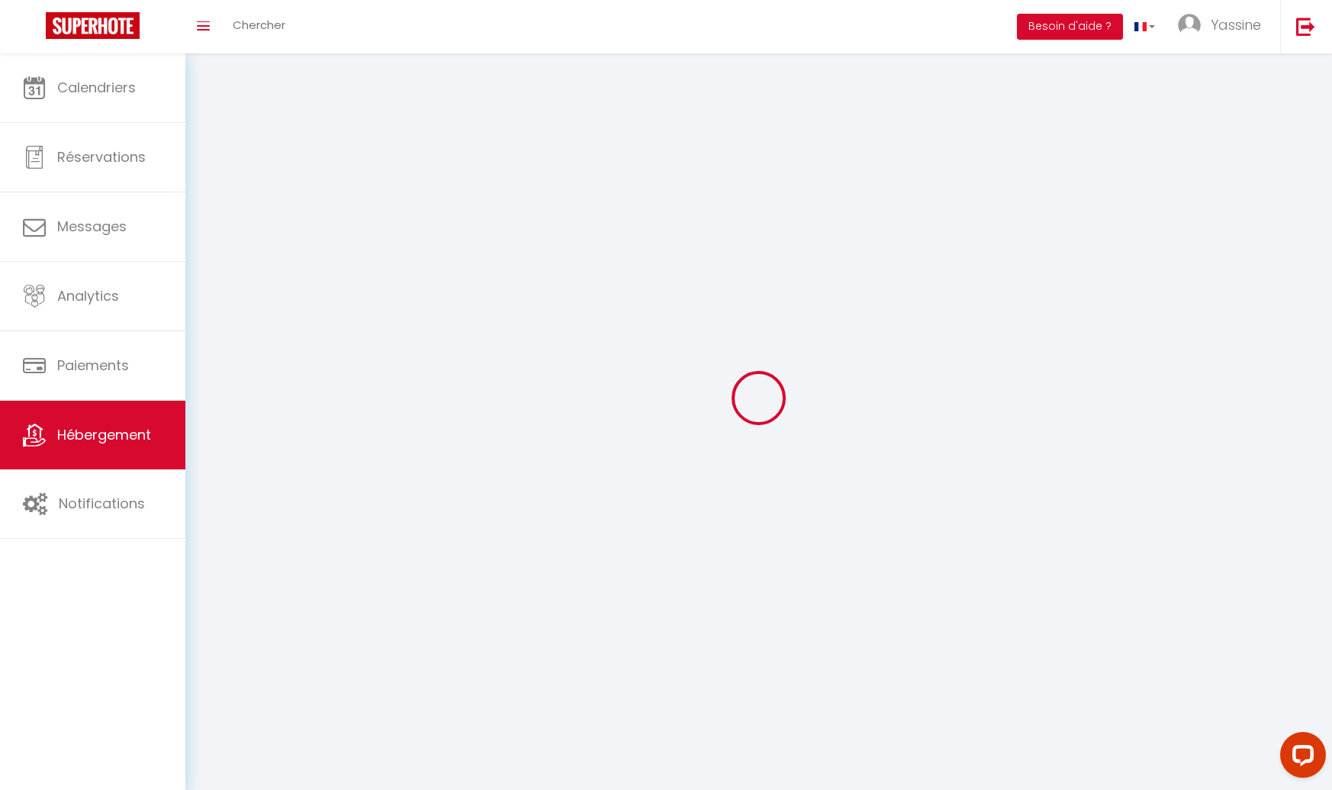
select select
checkbox input "false"
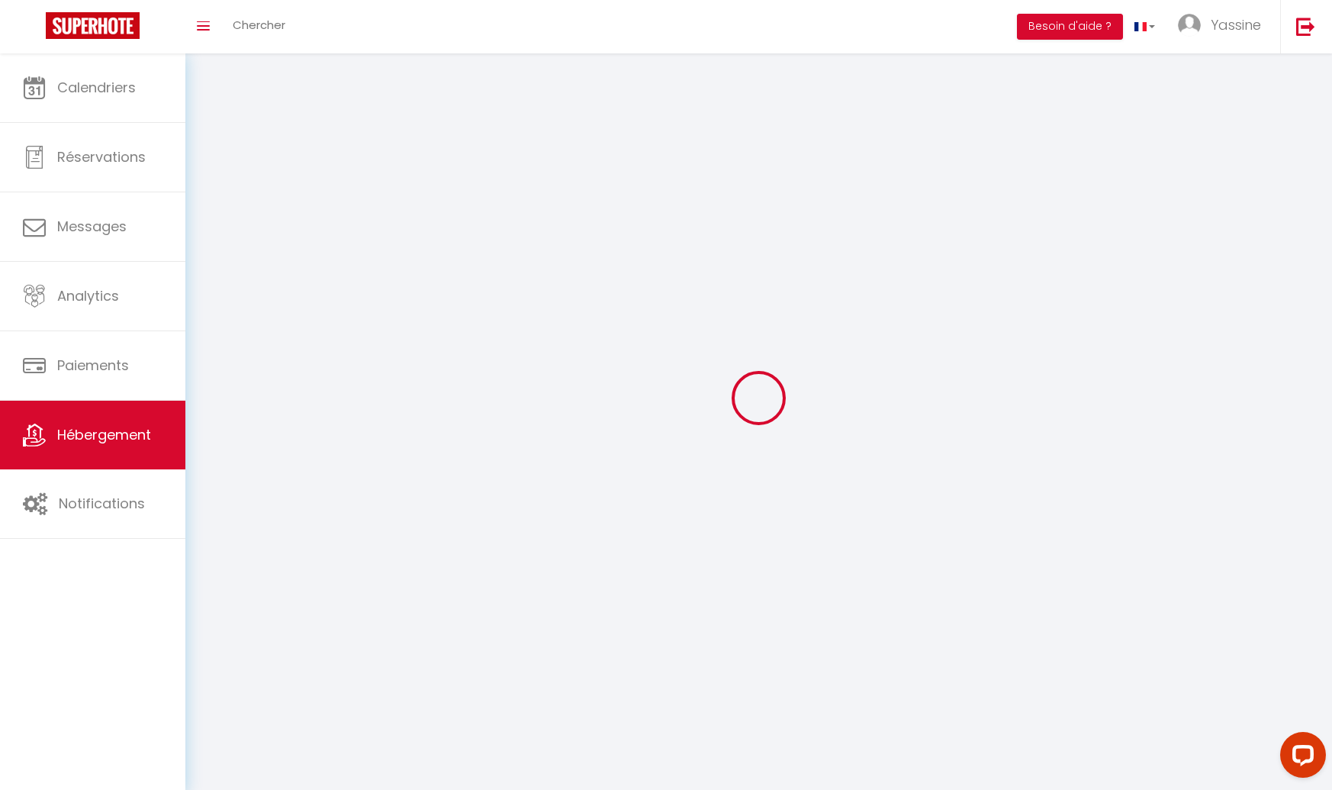
checkbox input "false"
select select
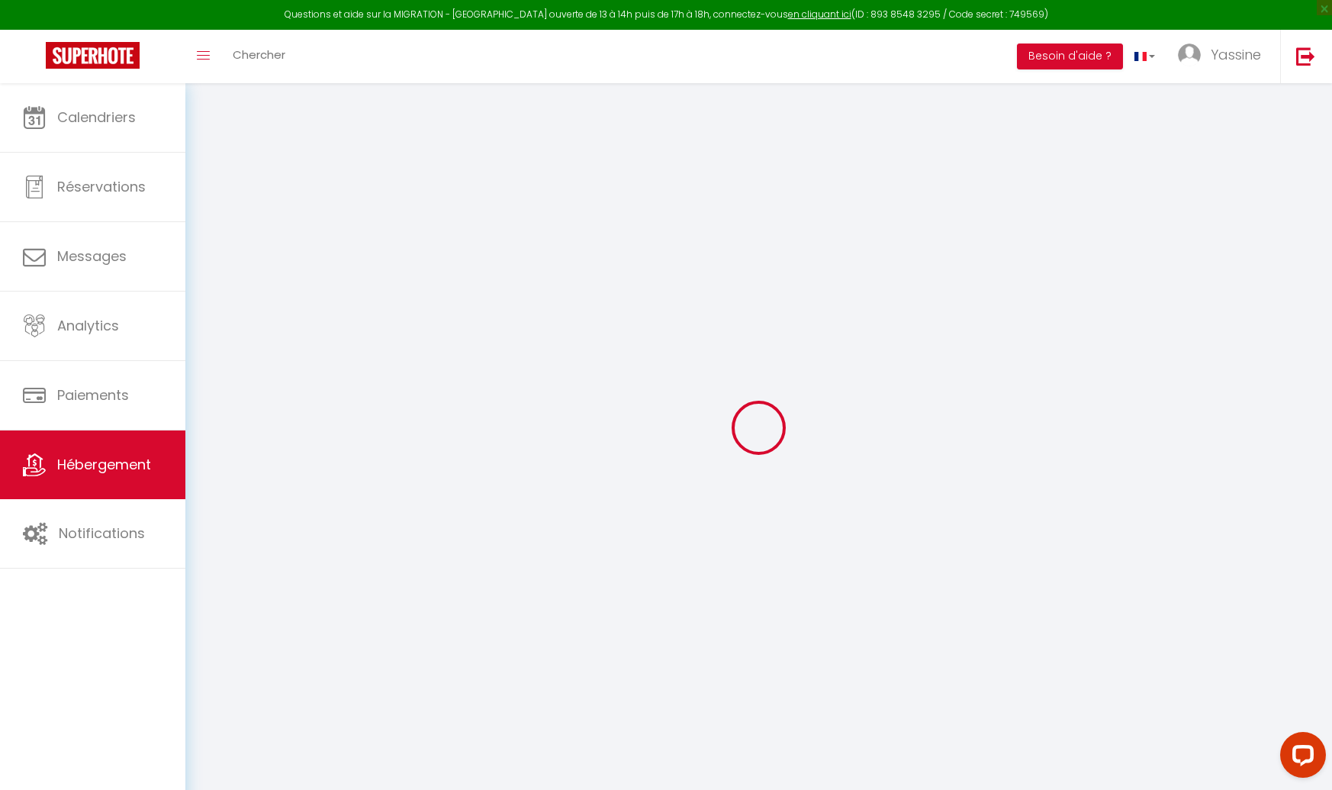
select select
checkbox input "false"
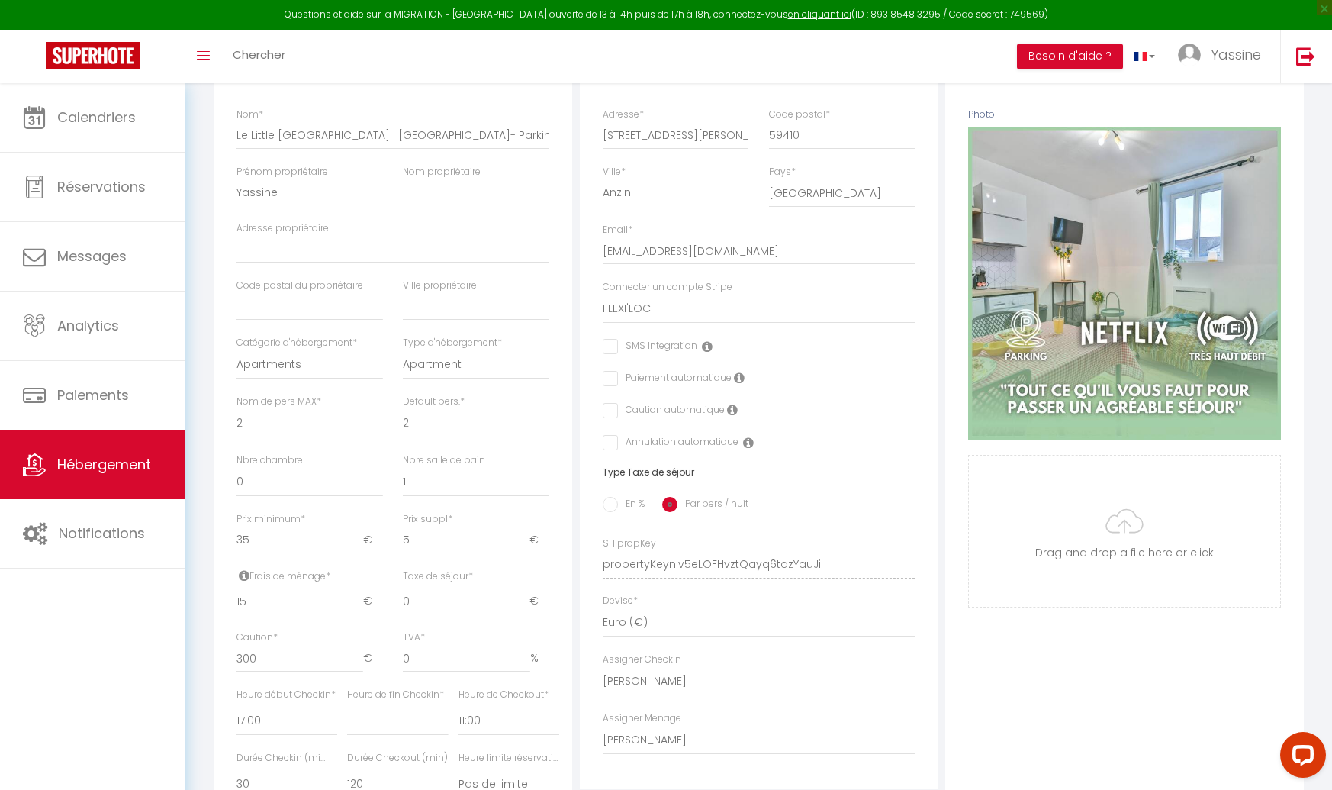
scroll to position [242, 0]
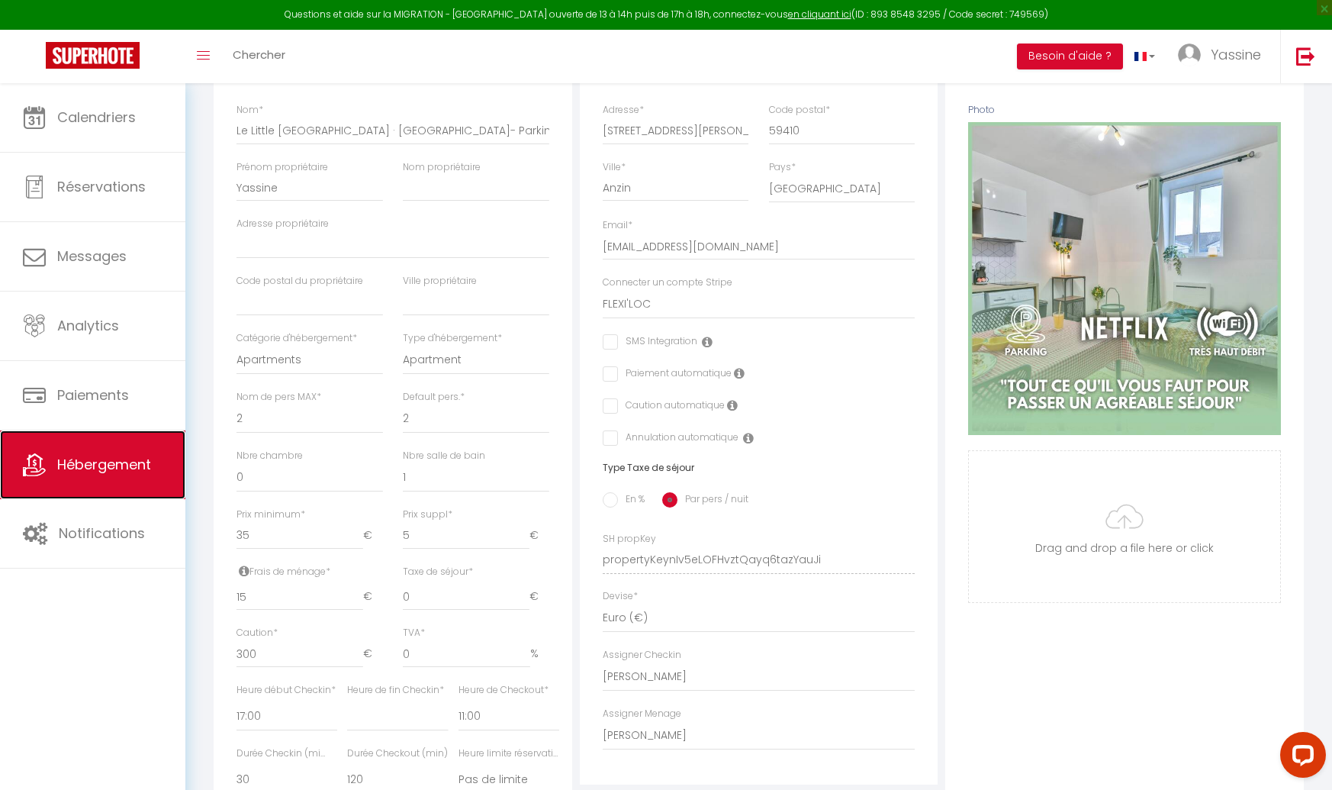
click at [90, 440] on link "Hébergement" at bounding box center [92, 464] width 185 height 69
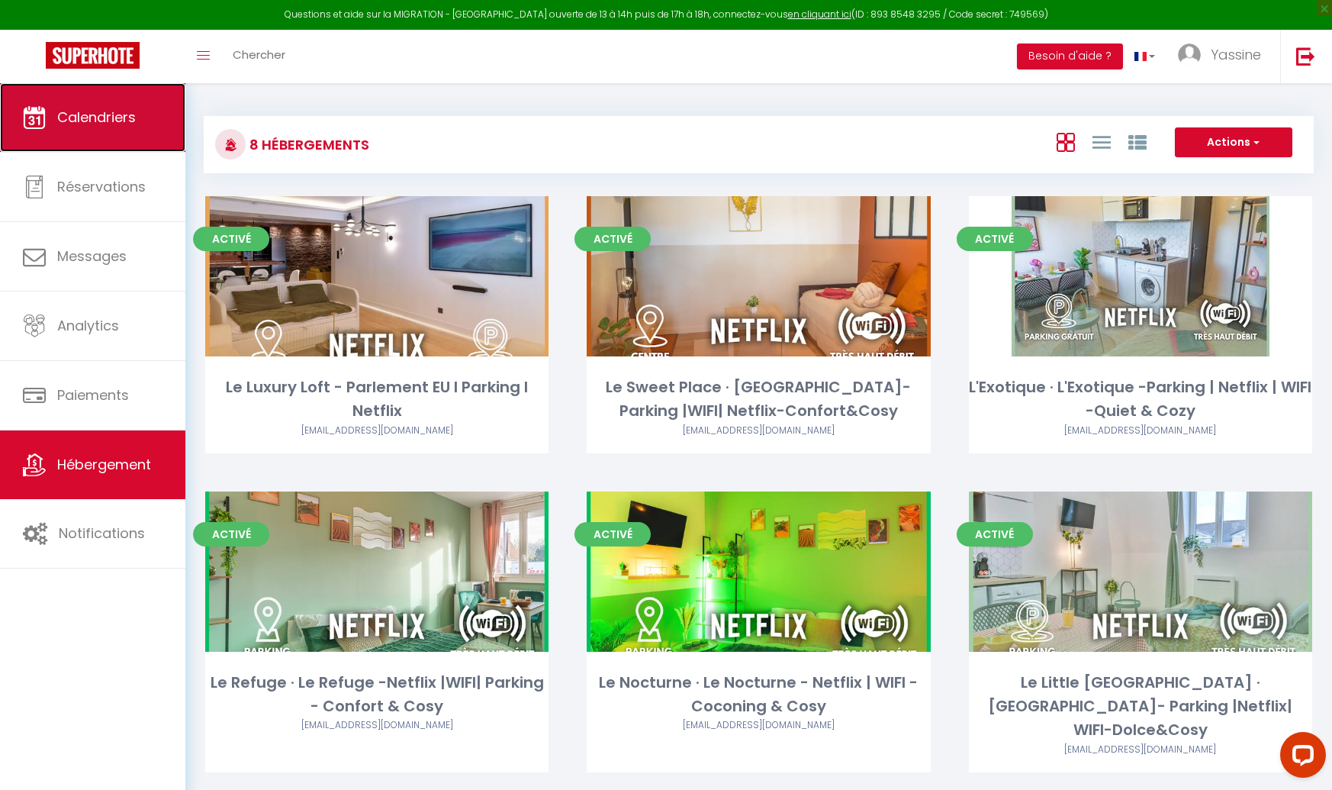
click at [105, 129] on link "Calendriers" at bounding box center [92, 117] width 185 height 69
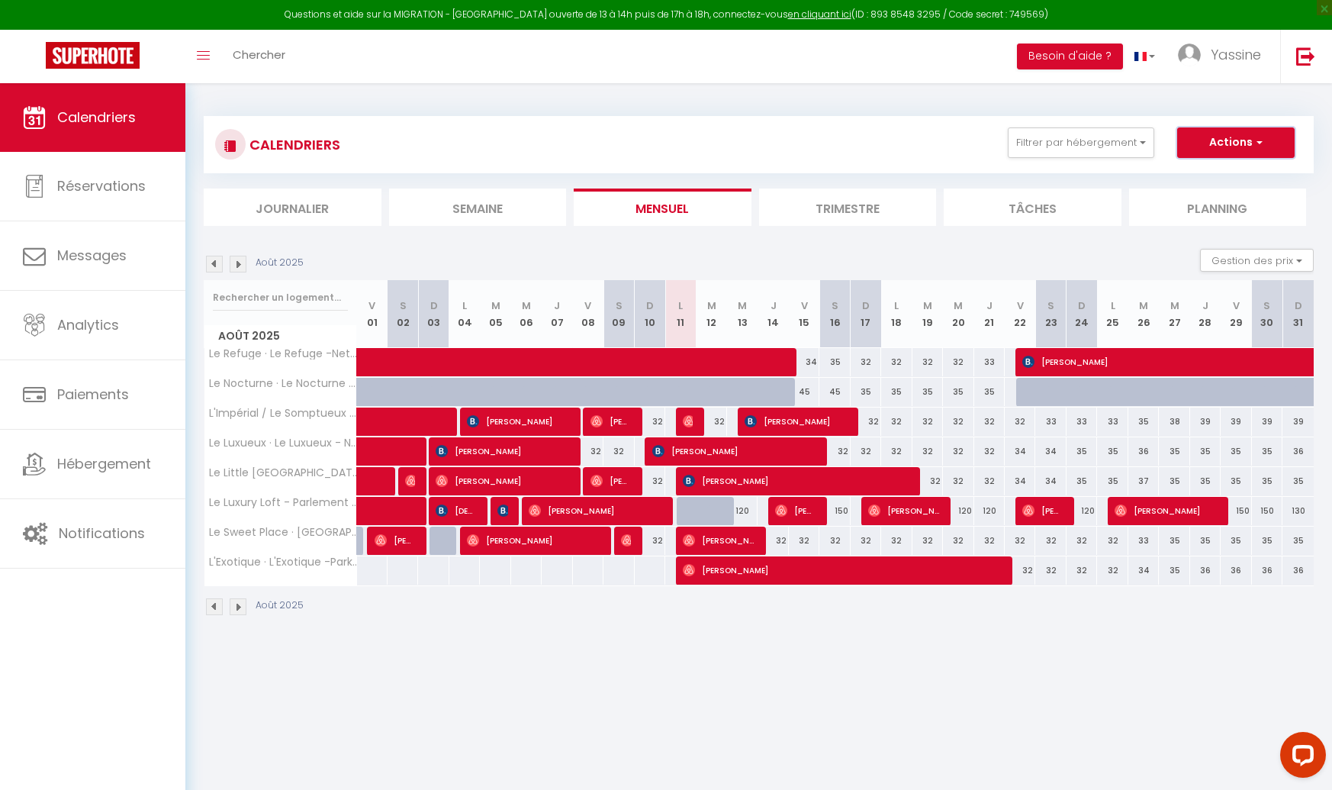
click at [1211, 152] on button "Actions" at bounding box center [1236, 142] width 118 height 31
click at [1187, 218] on link "Importer les réservations" at bounding box center [1220, 223] width 133 height 23
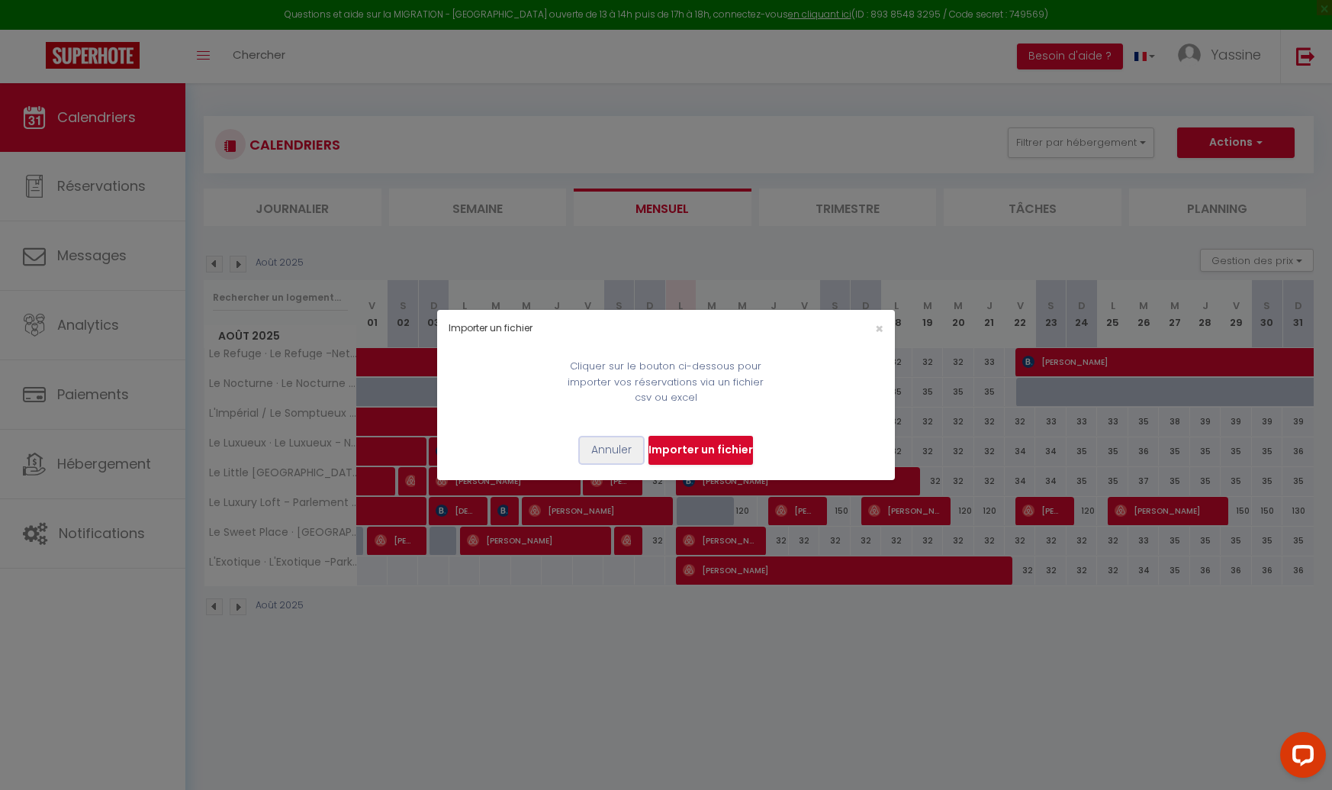
click at [618, 452] on button "Annuler" at bounding box center [611, 450] width 63 height 26
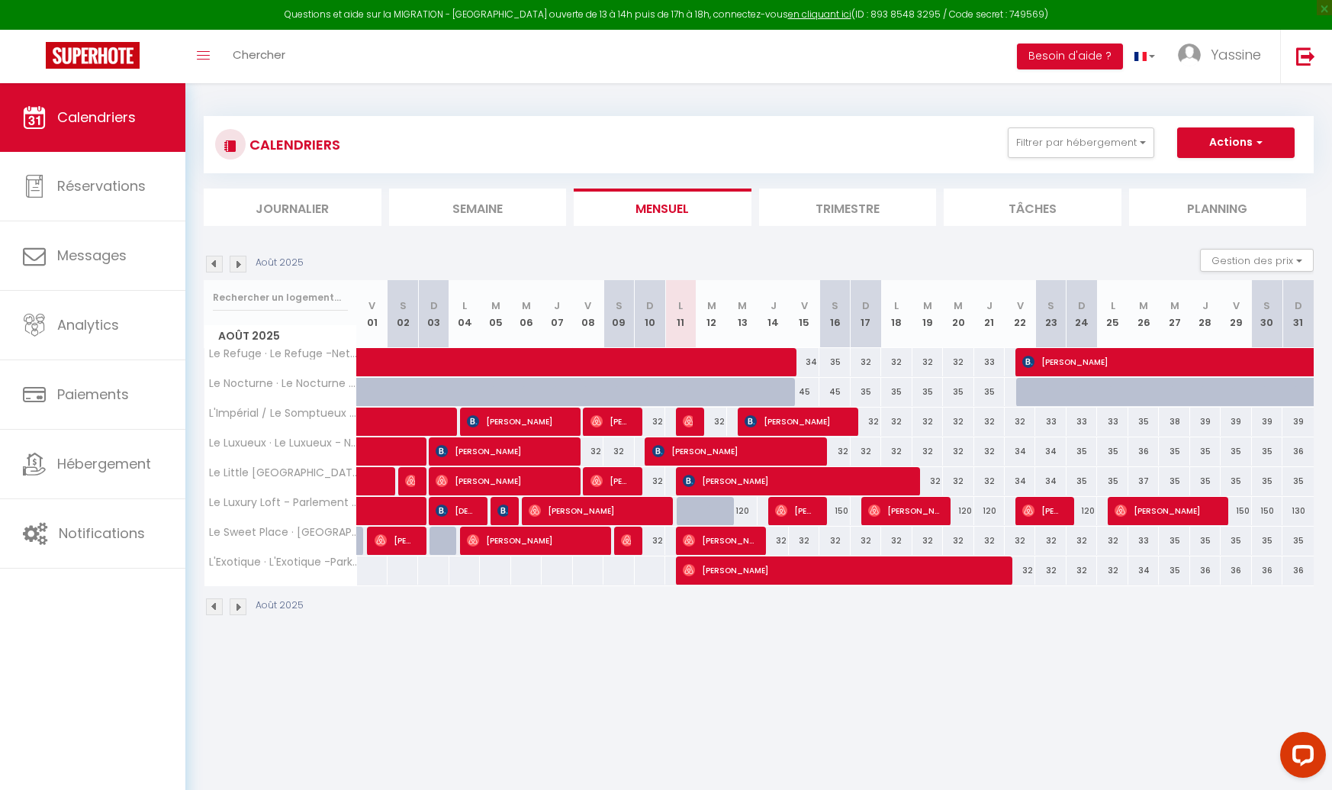
click at [686, 510] on div at bounding box center [692, 511] width 31 height 29
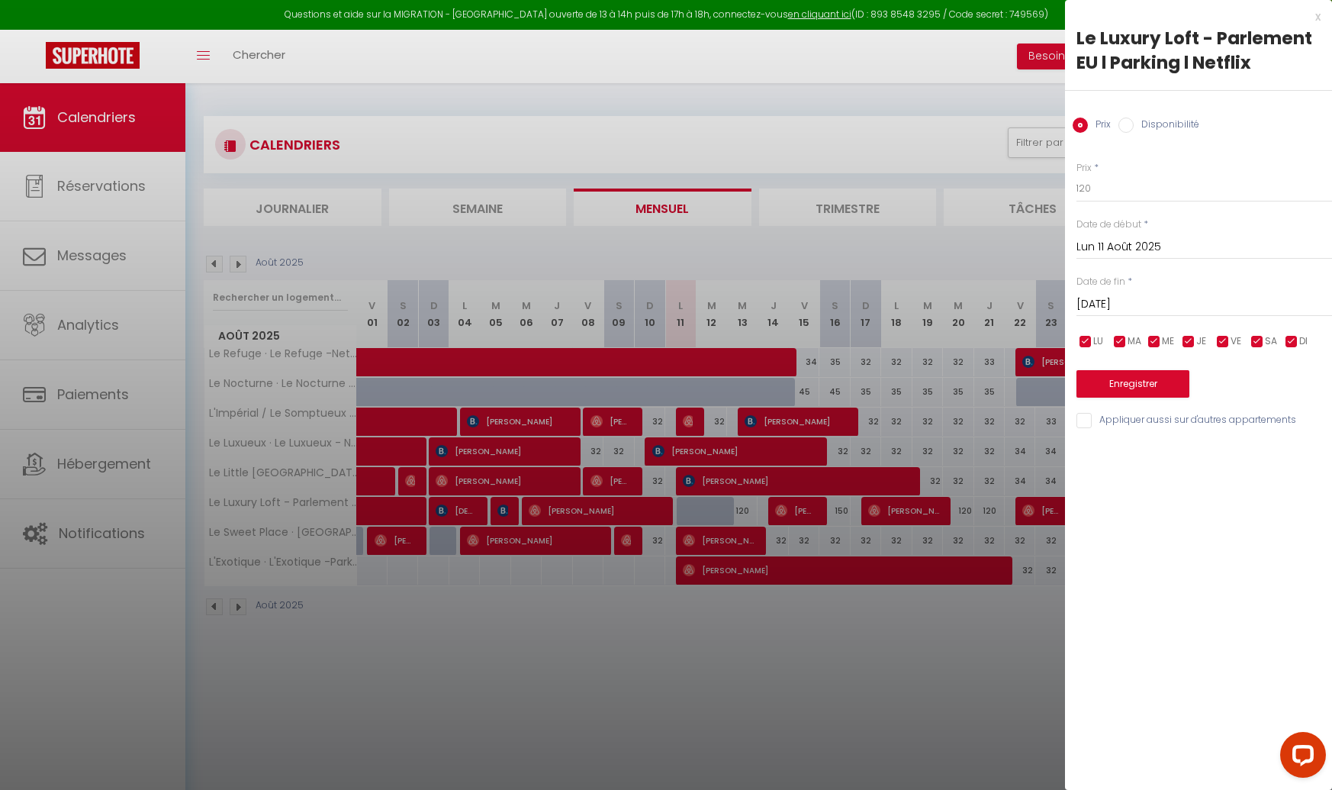
drag, startPoint x: 1033, startPoint y: 240, endPoint x: 829, endPoint y: 255, distance: 204.3
click at [1020, 241] on div at bounding box center [666, 395] width 1332 height 790
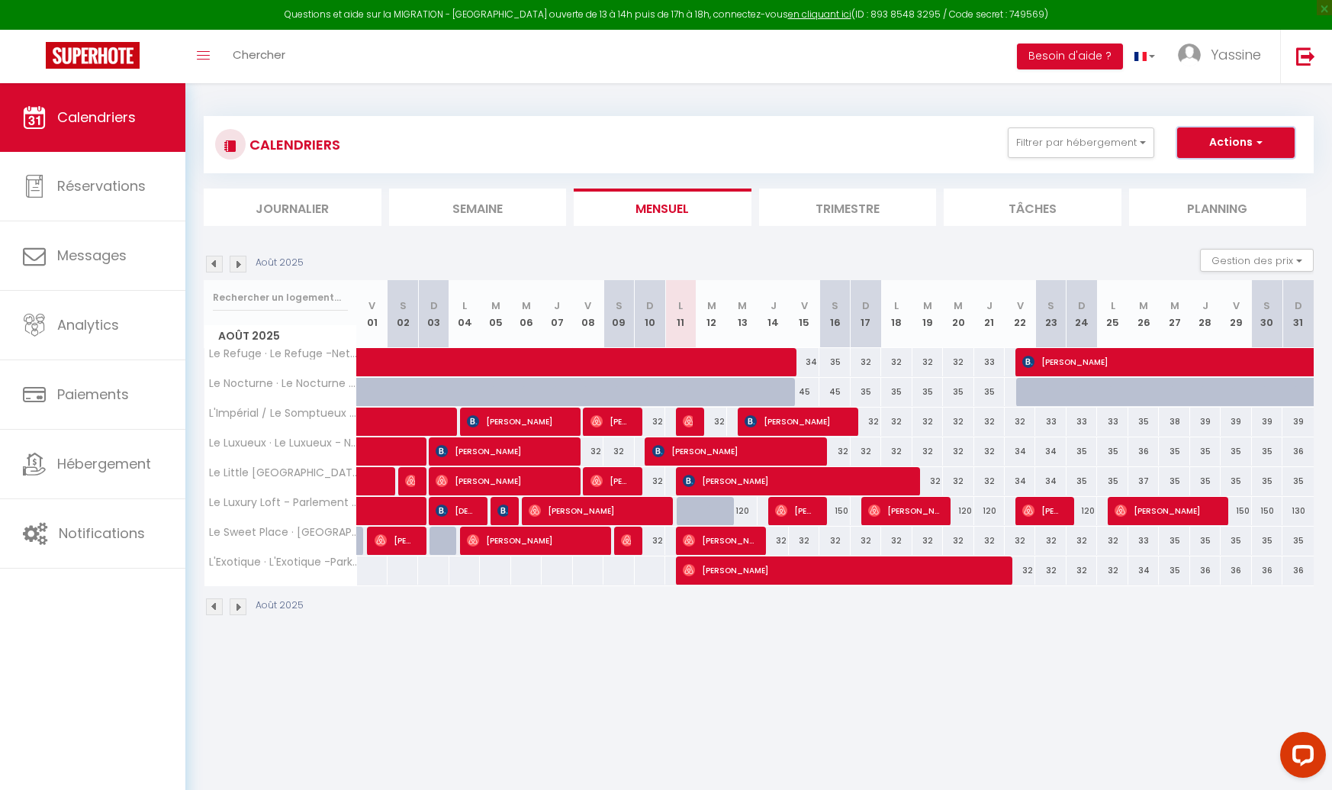
click at [1253, 140] on span "button" at bounding box center [1257, 141] width 9 height 15
click at [1199, 172] on link "Nouvelle réservation" at bounding box center [1220, 177] width 133 height 23
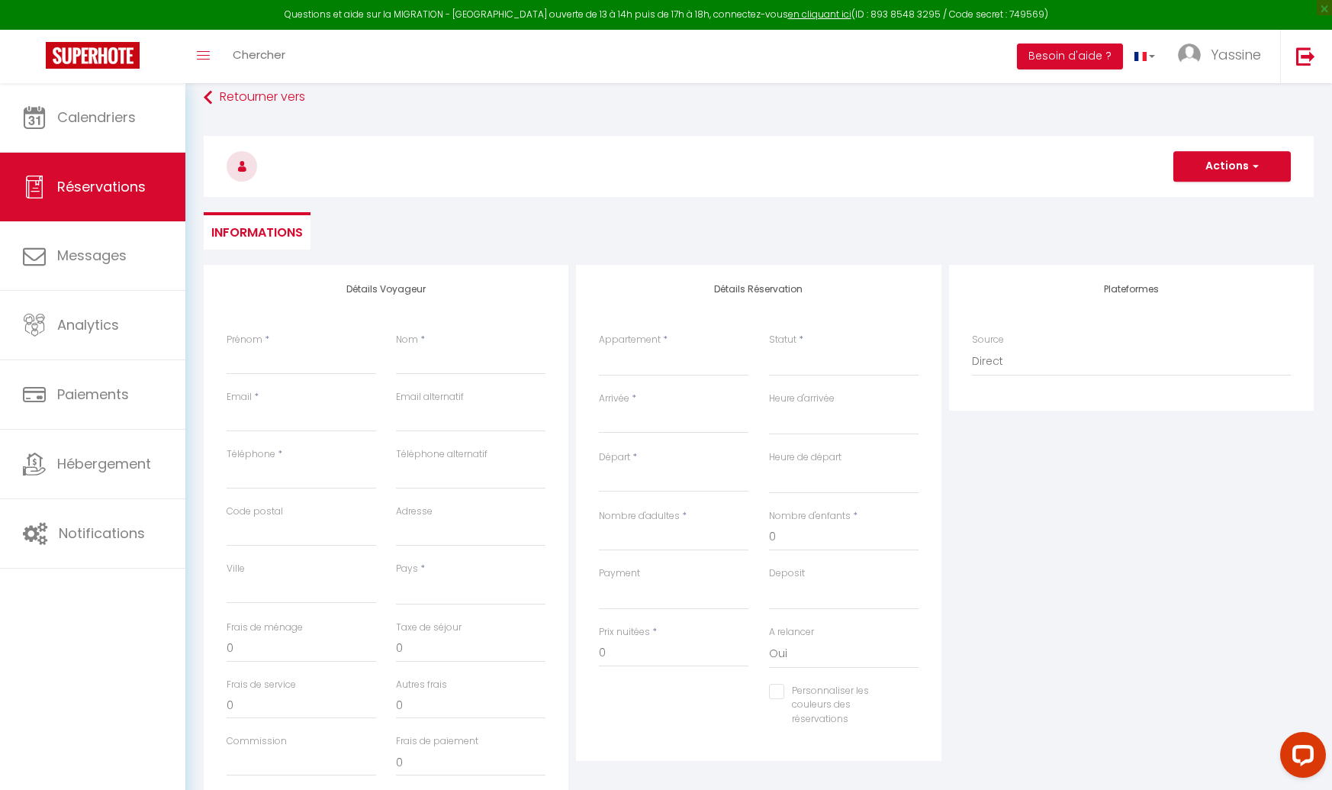
scroll to position [43, 0]
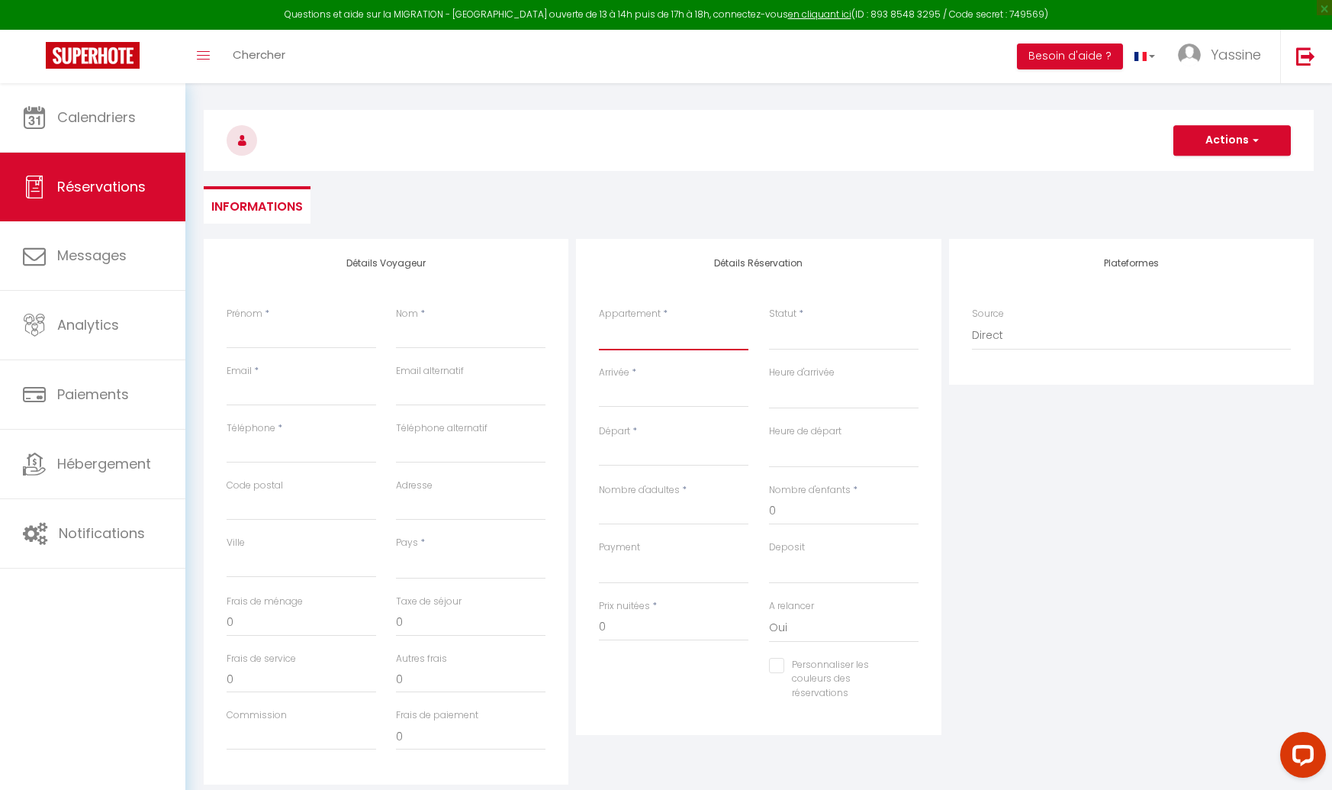
click at [617, 332] on select "Le Luxury Loft - Parlement EU l Parking l Netflix Le Sweet Place · Le Sweet Pla…" at bounding box center [674, 335] width 150 height 29
click at [791, 338] on select "Confirmé Non Confirmé [PERSON_NAME] par le voyageur No Show Request" at bounding box center [844, 335] width 150 height 29
click at [627, 401] on input "Arrivée" at bounding box center [674, 395] width 150 height 20
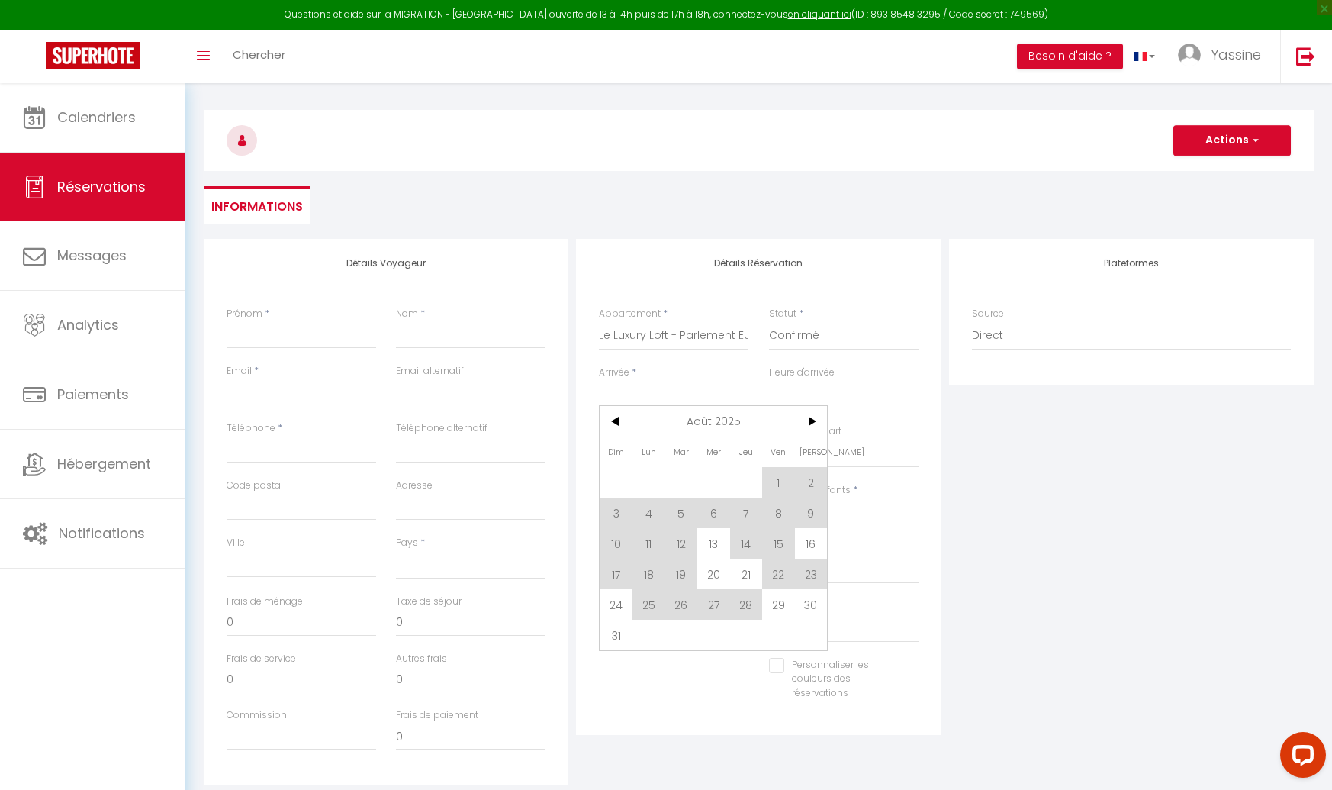
click at [653, 539] on span "11" at bounding box center [649, 543] width 33 height 31
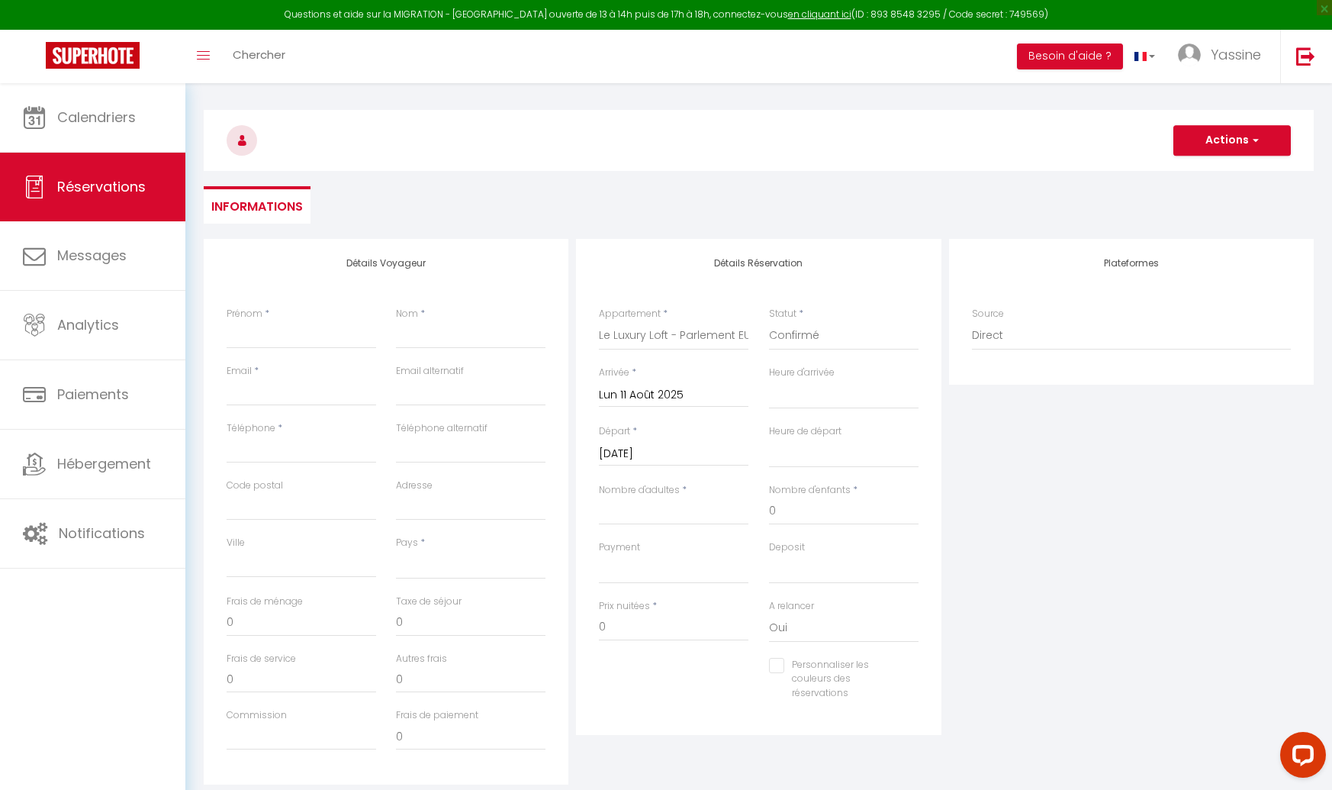
click at [655, 540] on div "Payment OK KO" at bounding box center [674, 561] width 150 height 43
click at [800, 391] on select "00:00 00:30 01:00 01:30 02:00 02:30 03:00 03:30 04:00 04:30 05:00 05:30 06:00 0…" at bounding box center [844, 394] width 150 height 29
click at [797, 389] on select "00:00 00:30 01:00 01:30 02:00 02:30 03:00 03:30 04:00 04:30 05:00 05:30 06:00 0…" at bounding box center [844, 394] width 150 height 29
click at [631, 447] on input "[DATE]" at bounding box center [674, 454] width 150 height 20
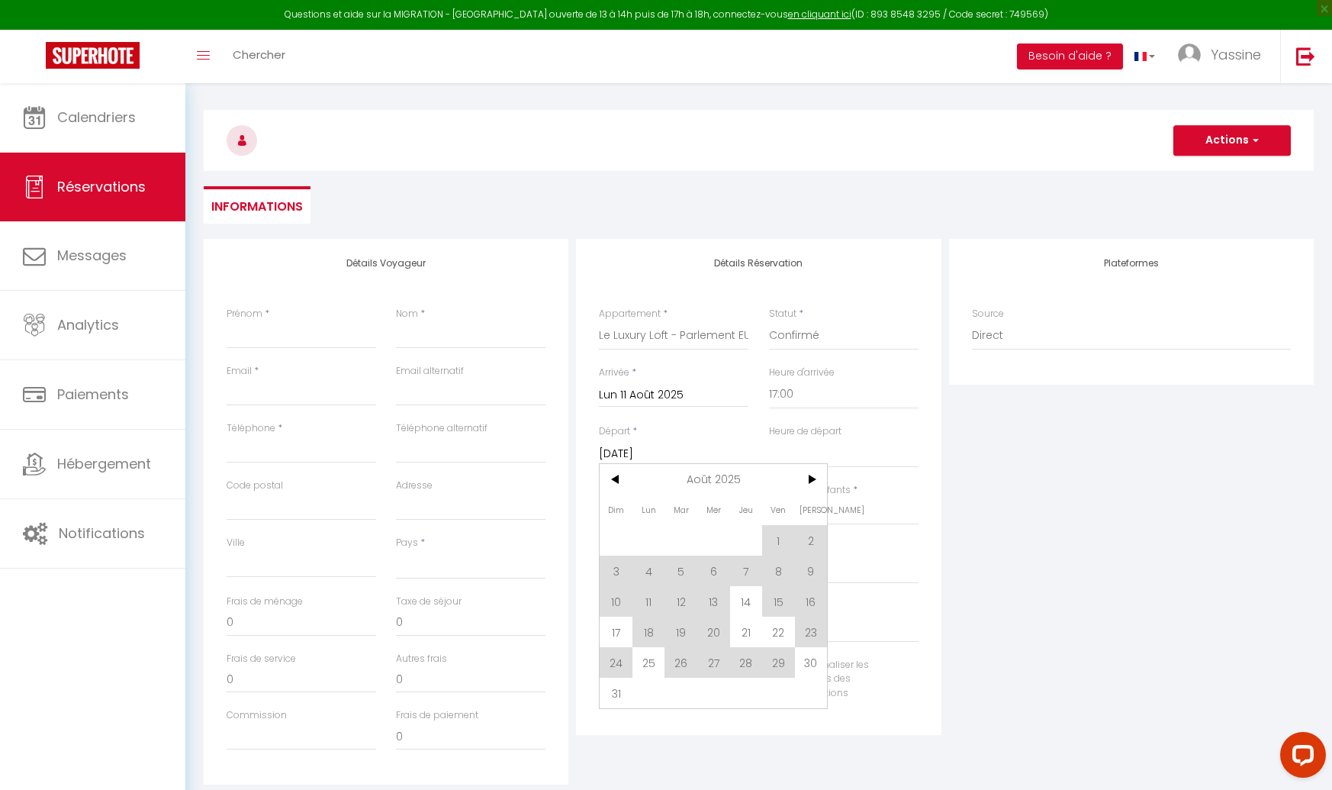
drag, startPoint x: 716, startPoint y: 599, endPoint x: 707, endPoint y: 477, distance: 122.5
click at [716, 599] on span "13" at bounding box center [713, 601] width 33 height 31
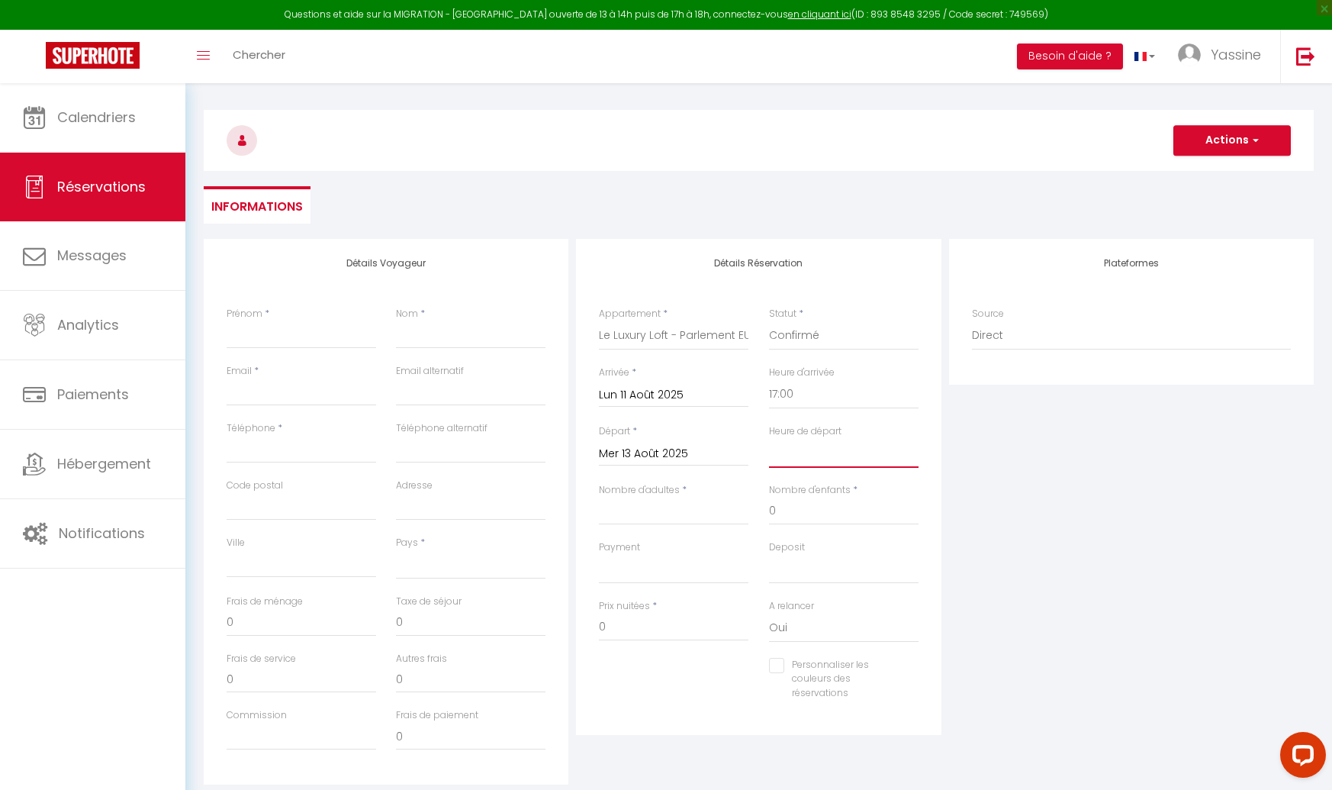
click at [797, 445] on select "00:00 00:30 01:00 01:30 02:00 02:30 03:00 03:30 04:00 04:30 05:00 05:30 06:00 0…" at bounding box center [844, 453] width 150 height 29
click at [636, 509] on input "Nombre d'adultes" at bounding box center [674, 510] width 150 height 27
drag, startPoint x: 785, startPoint y: 514, endPoint x: 749, endPoint y: 510, distance: 36.2
click at [749, 510] on div "Nombre d'adultes * 2 Nombre d'enfants * 0" at bounding box center [759, 511] width 340 height 57
click at [613, 567] on select "OK KO" at bounding box center [674, 569] width 150 height 29
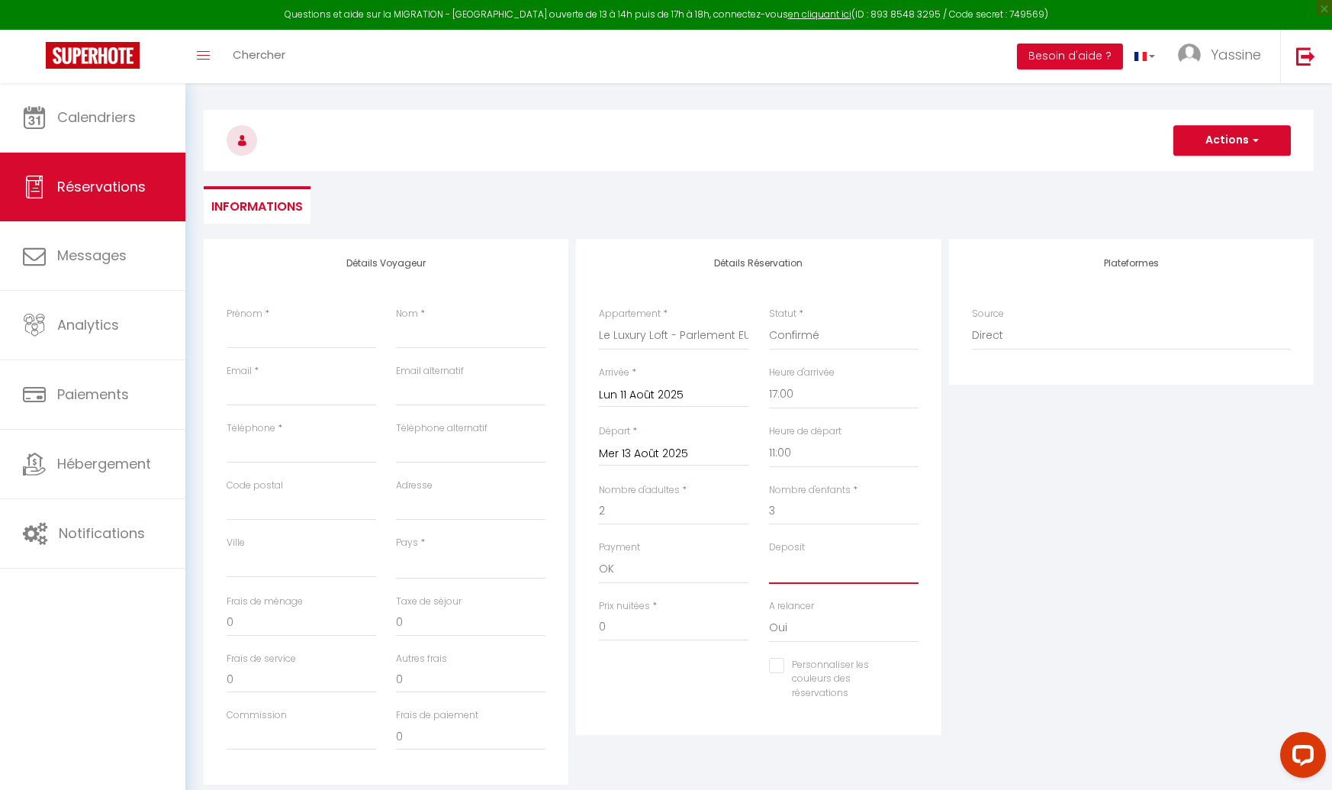
click at [818, 579] on select "OK KO" at bounding box center [844, 569] width 150 height 29
click at [669, 624] on input "0" at bounding box center [674, 626] width 150 height 27
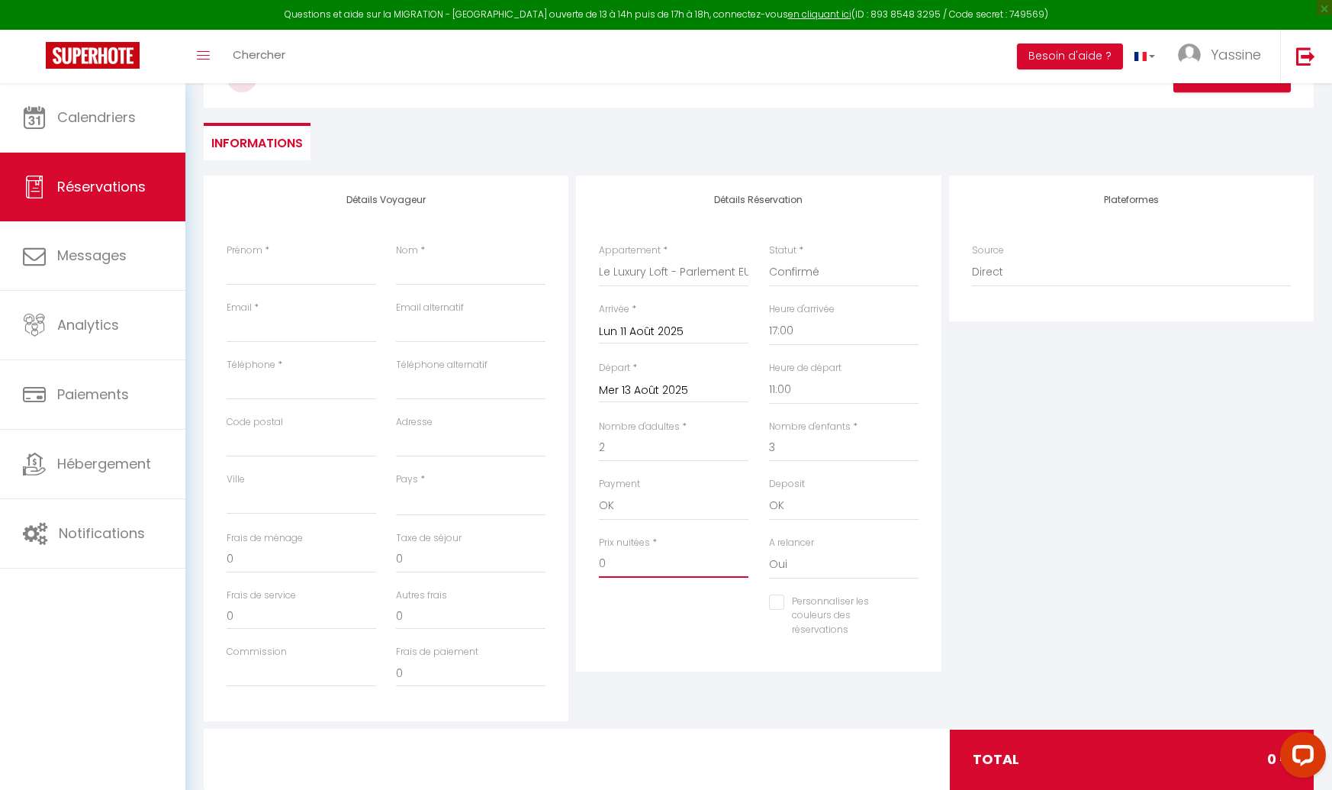
scroll to position [51, 0]
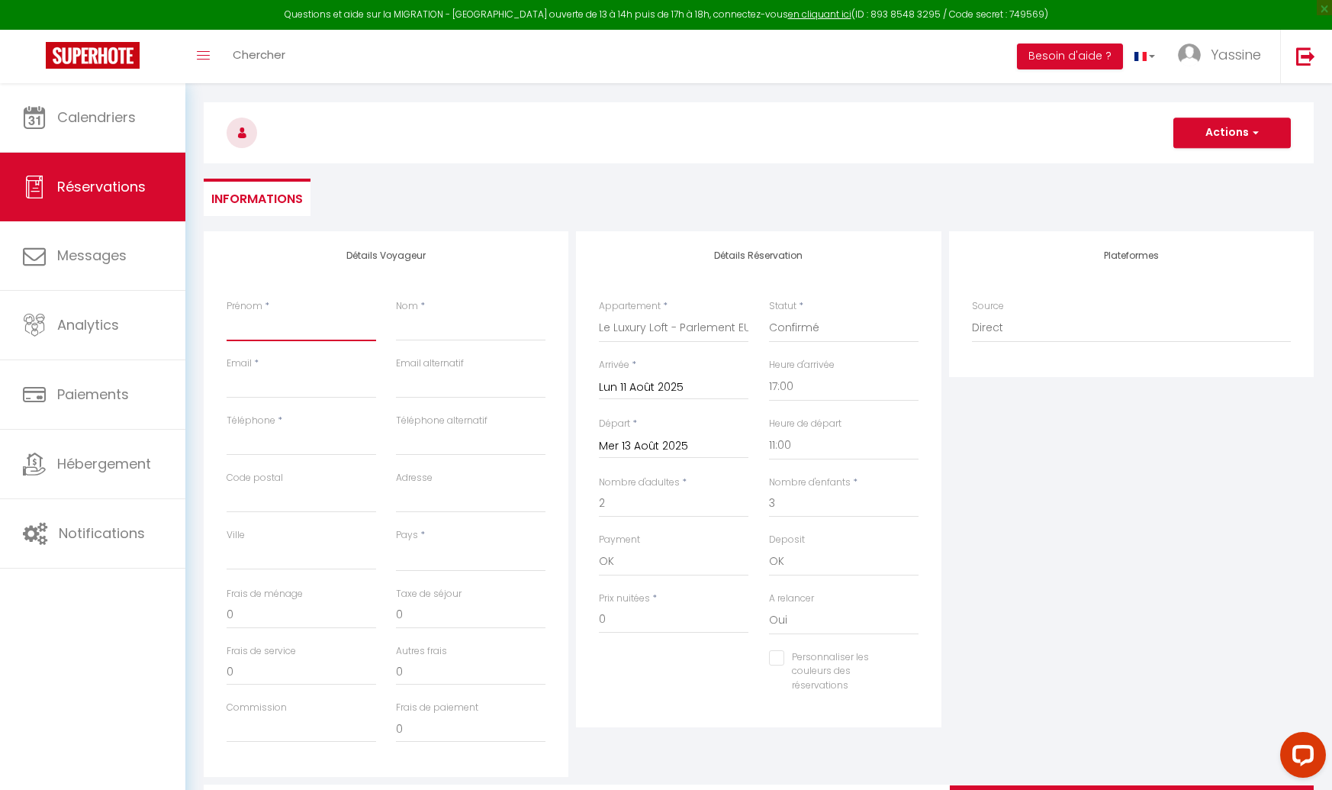
click at [275, 320] on input "Prénom" at bounding box center [302, 327] width 150 height 27
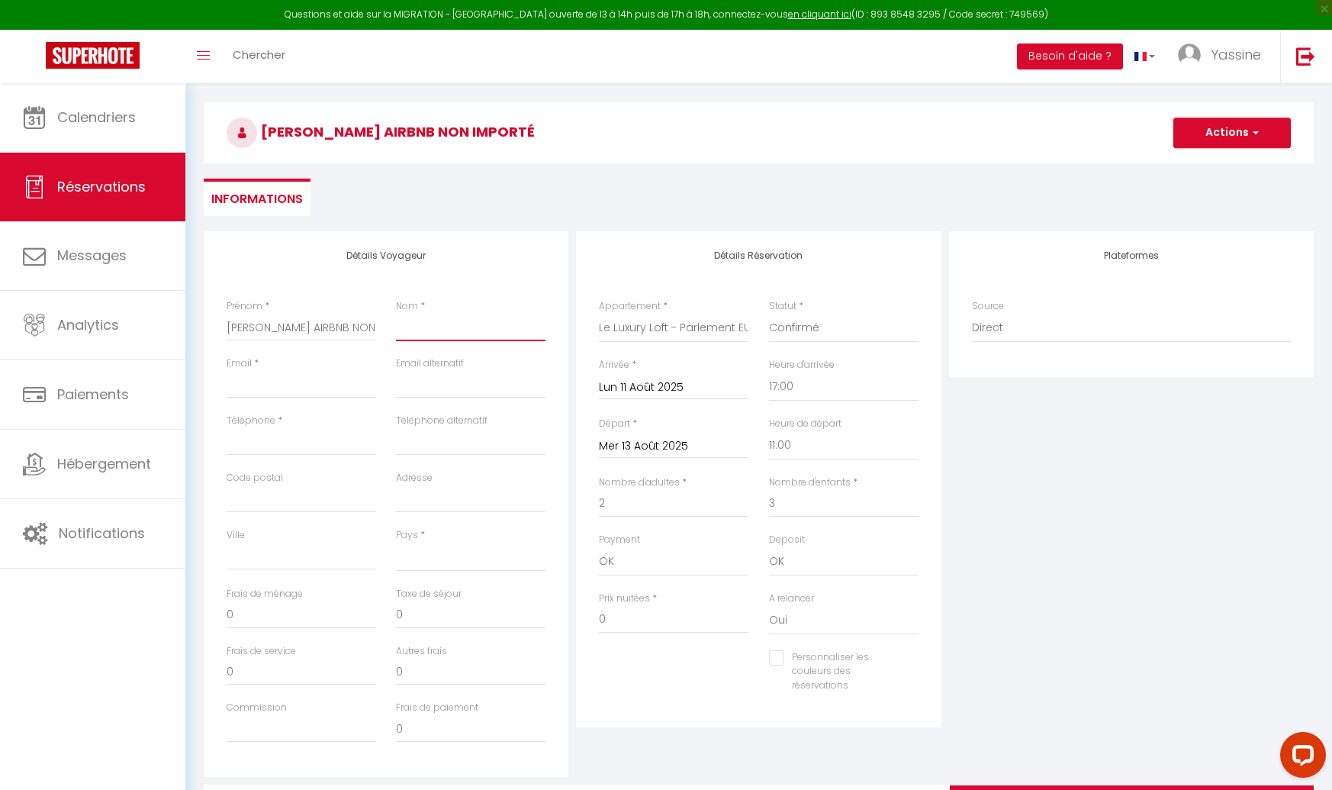
click at [423, 320] on input "Nom" at bounding box center [471, 327] width 150 height 27
click at [261, 382] on input "Email client" at bounding box center [302, 384] width 150 height 27
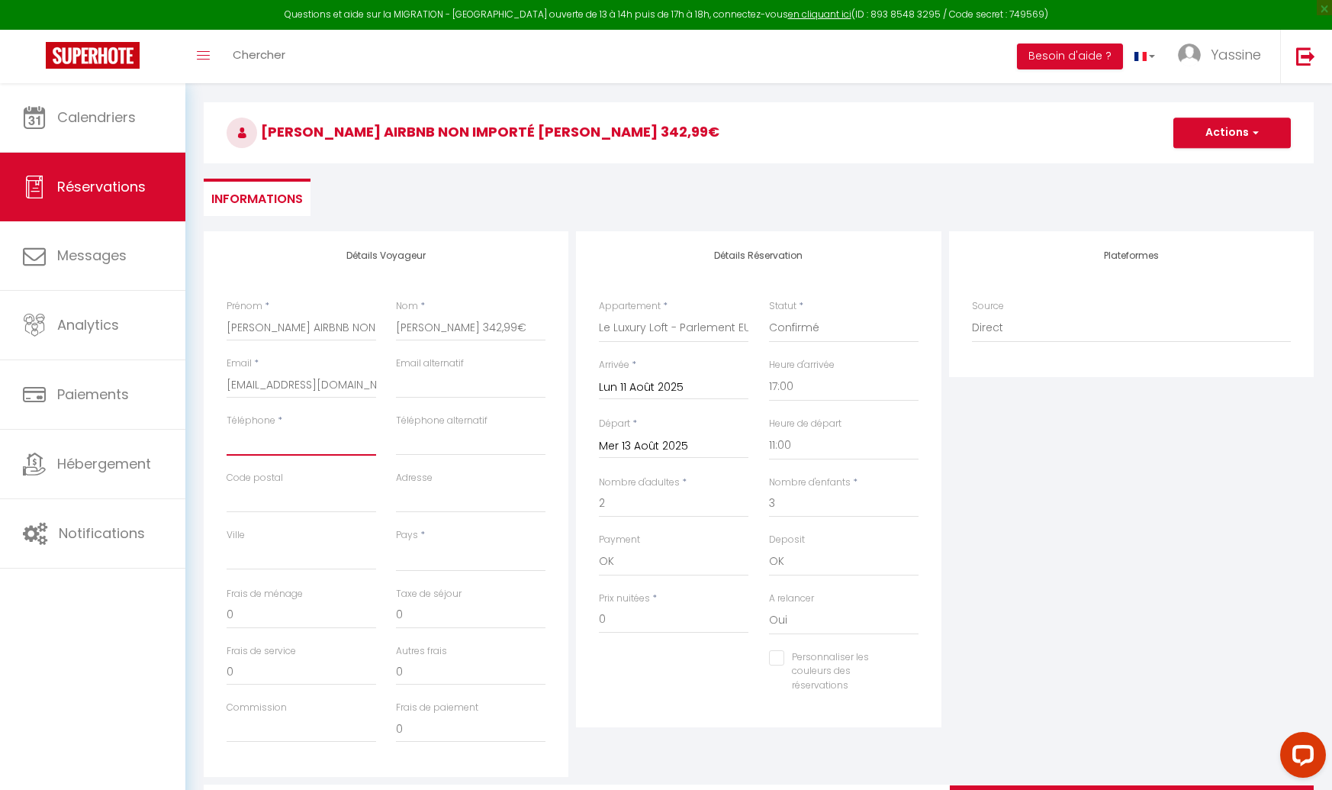
click at [258, 429] on input "Téléphone" at bounding box center [302, 441] width 150 height 27
click at [256, 497] on input "Code postal" at bounding box center [302, 498] width 150 height 27
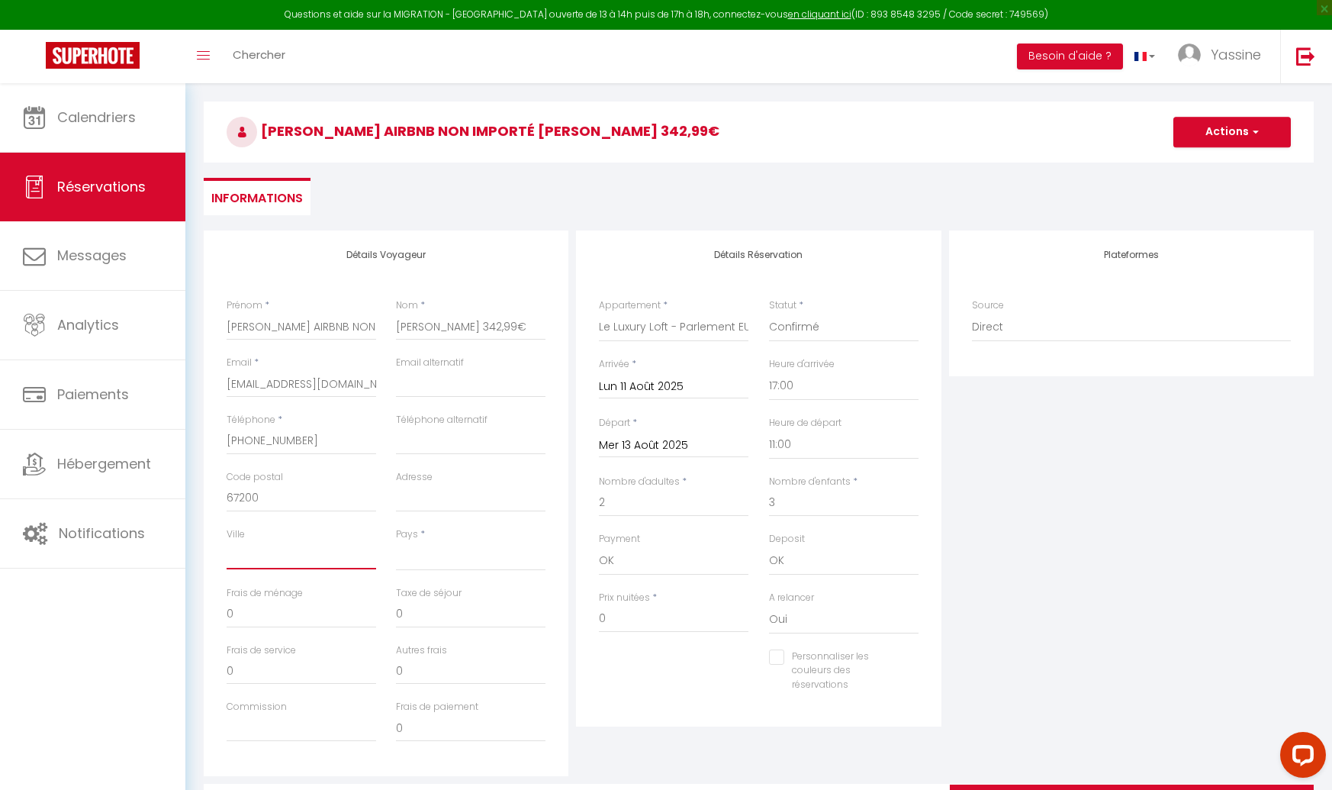
click at [257, 557] on input "Ville" at bounding box center [302, 555] width 150 height 27
drag, startPoint x: 283, startPoint y: 556, endPoint x: 221, endPoint y: 553, distance: 62.6
click at [221, 553] on div "Ville STrasbourg" at bounding box center [301, 556] width 169 height 59
click at [295, 554] on input "STrasbourg" at bounding box center [302, 555] width 150 height 27
click at [295, 554] on input "STrasbourg" at bounding box center [302, 554] width 150 height 27
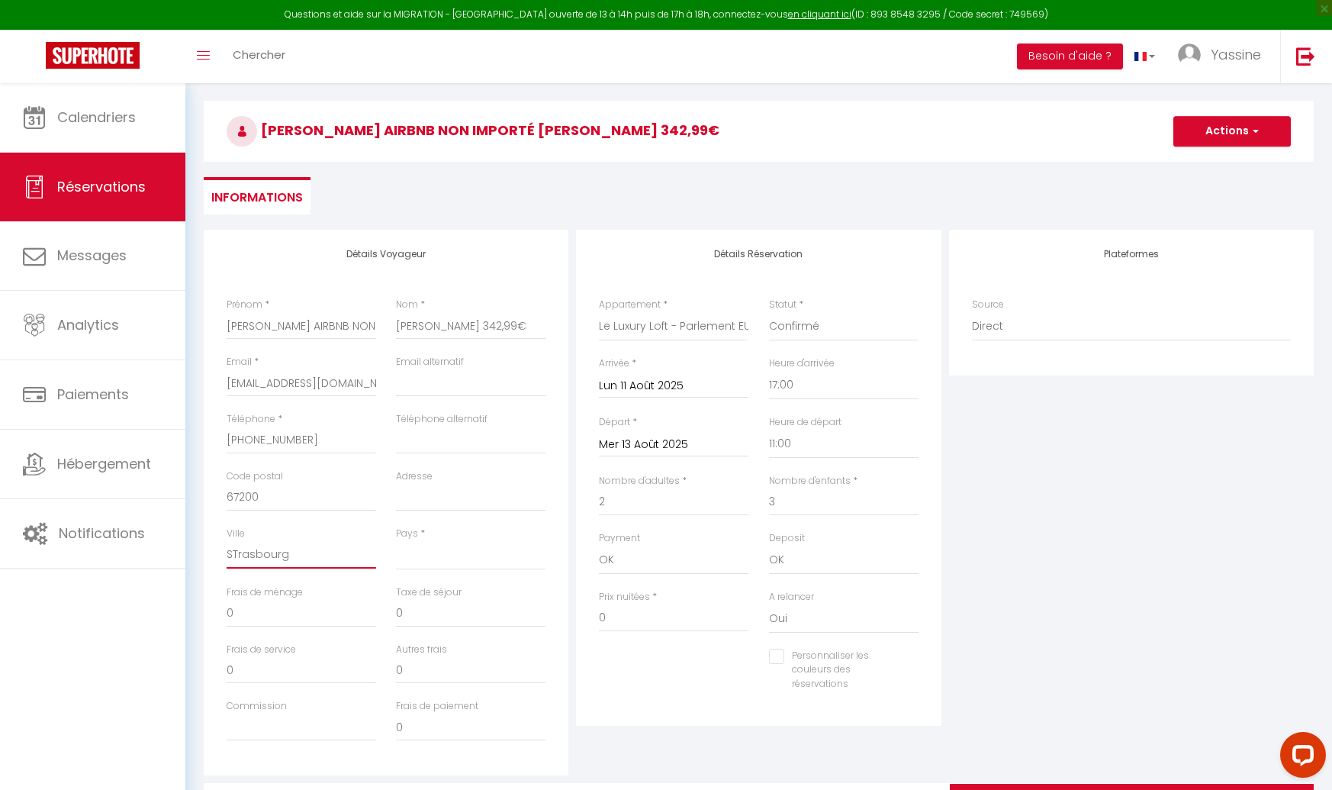
click at [295, 554] on input "STrasbourg" at bounding box center [302, 554] width 150 height 27
click at [295, 554] on input "STrasbourg" at bounding box center [302, 553] width 150 height 27
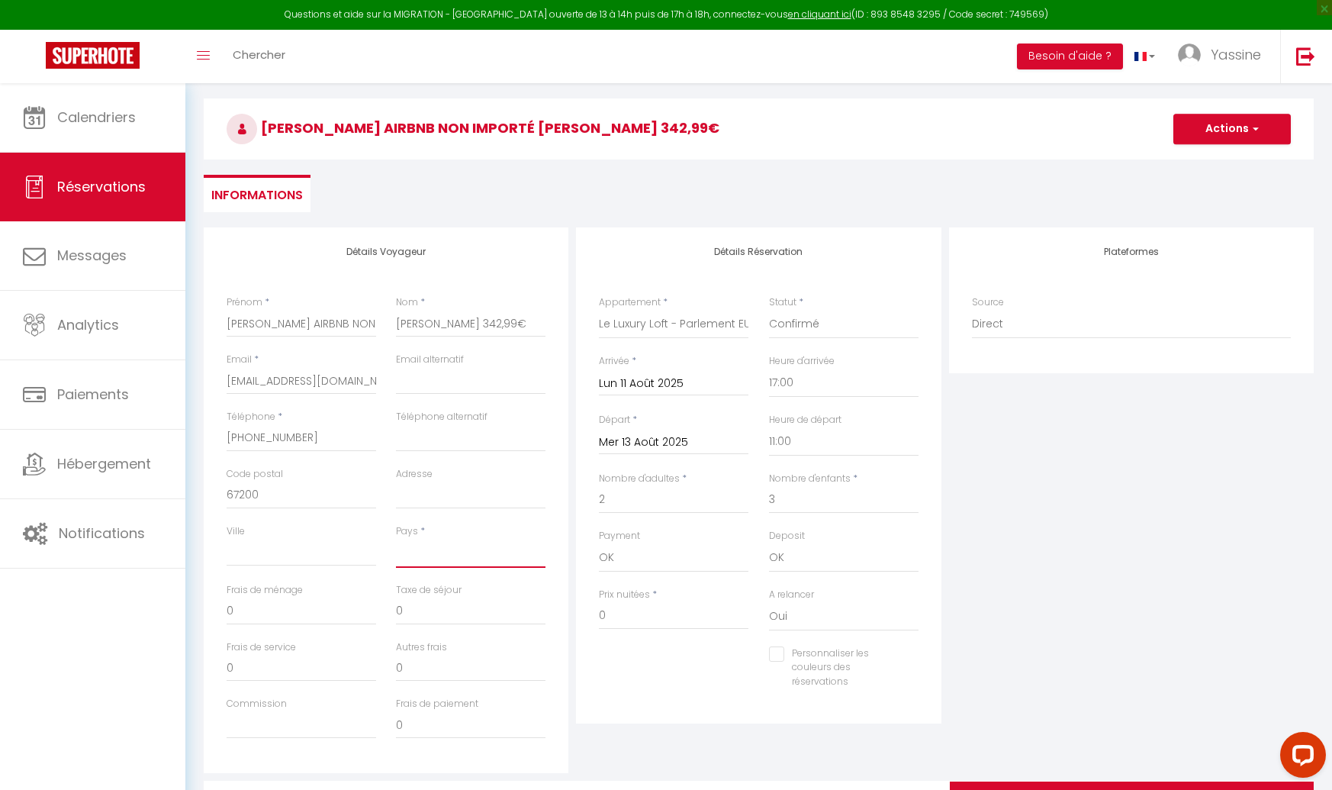
click at [460, 552] on select "France Portugal Afghanistan Albania Algeria American Samoa Andorra Angola Angui…" at bounding box center [471, 553] width 150 height 29
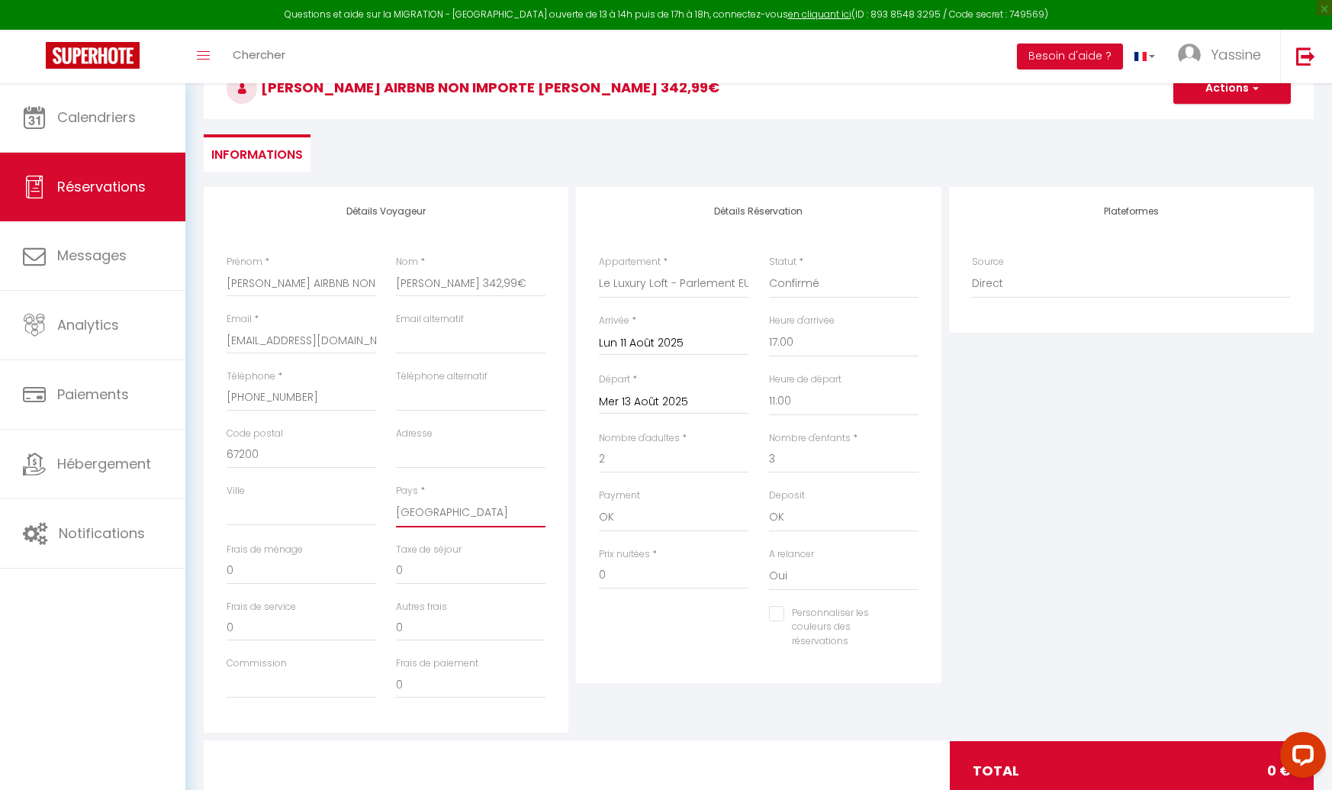
scroll to position [145, 0]
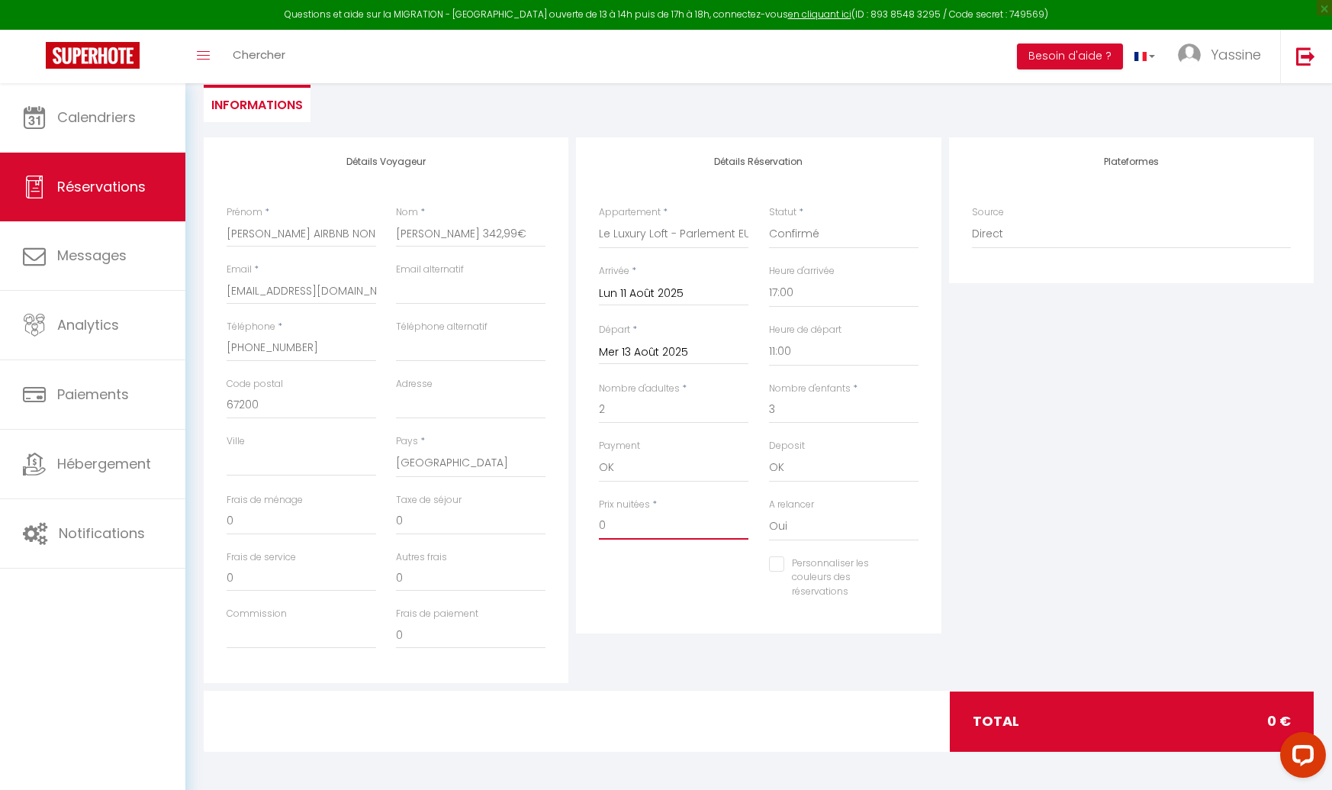
click at [647, 513] on input "0" at bounding box center [674, 525] width 150 height 27
drag, startPoint x: 658, startPoint y: 523, endPoint x: 556, endPoint y: 521, distance: 101.5
click at [556, 521] on div "Détails Voyageur Prénom * JEFFREY AIRBNB NON IMPORTÉ Nom * JEFFREY 342,99€ Emai…" at bounding box center [759, 410] width 1118 height 546
click at [671, 579] on div at bounding box center [673, 579] width 169 height 1
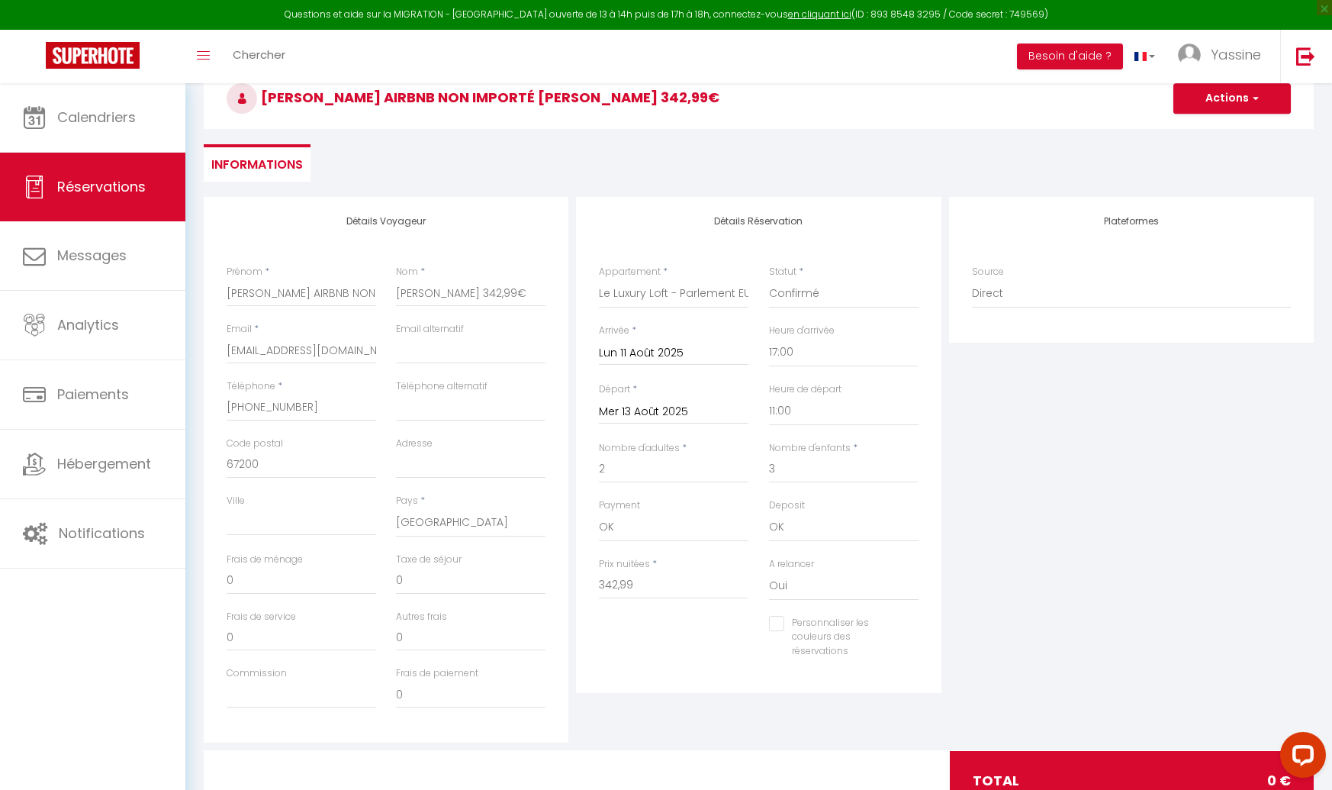
scroll to position [81, 0]
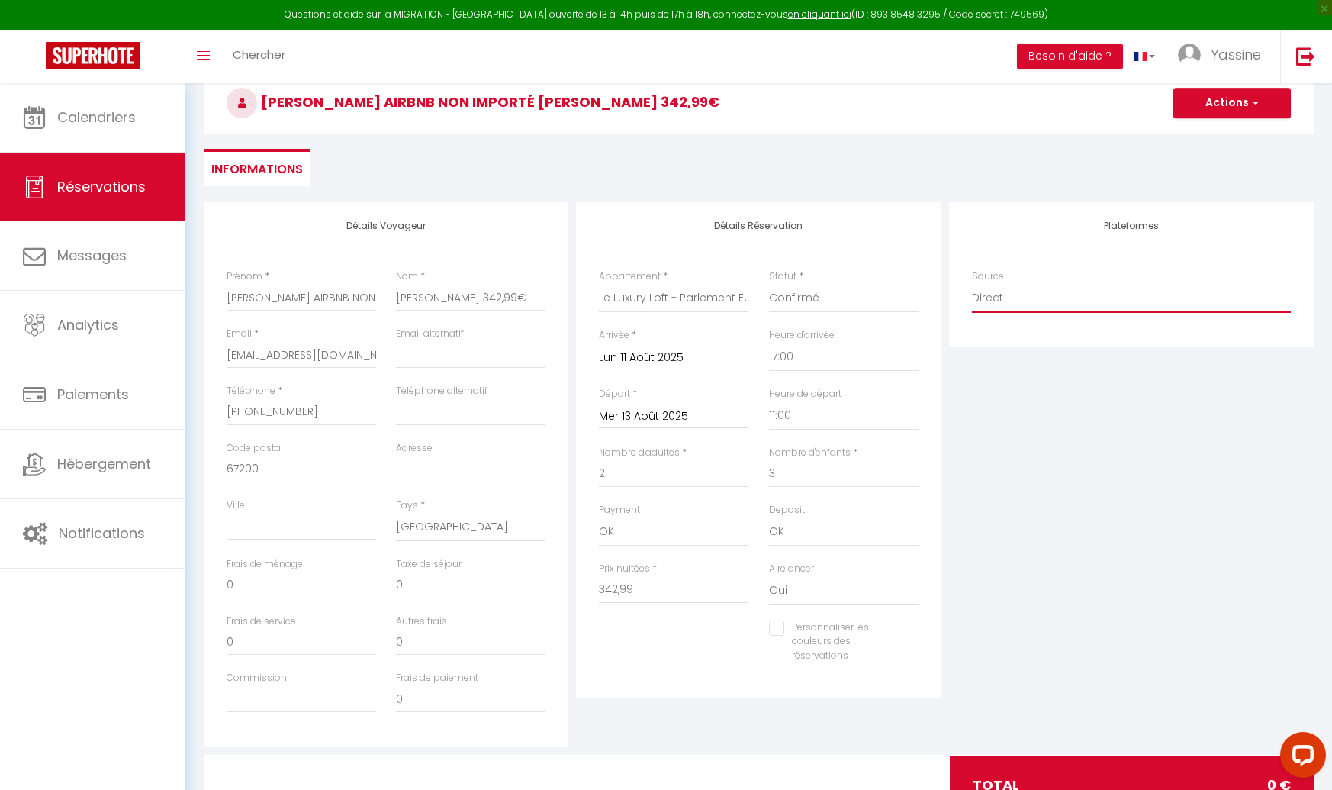
click at [1003, 303] on select "Direct Airbnb.com Booking.com Chalet montagne Expedia Gite de France Homeaway H…" at bounding box center [1131, 298] width 319 height 29
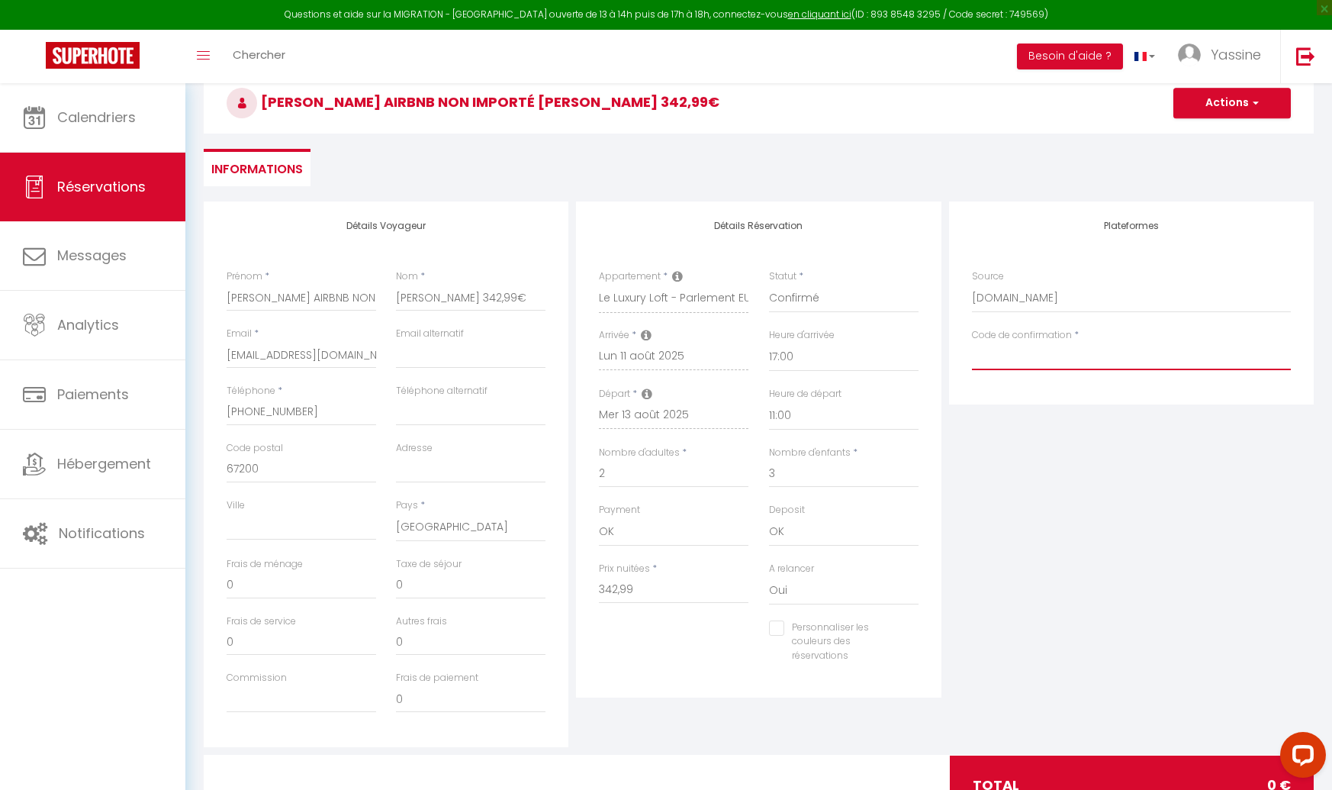
click at [1001, 353] on input "Code de confirmation" at bounding box center [1131, 356] width 319 height 27
click at [670, 597] on input "342,99" at bounding box center [674, 589] width 150 height 27
click at [1015, 543] on div "Plateformes Source Direct Airbnb.com Booking.com Chalet montagne Expedia Gite d…" at bounding box center [1131, 474] width 372 height 546
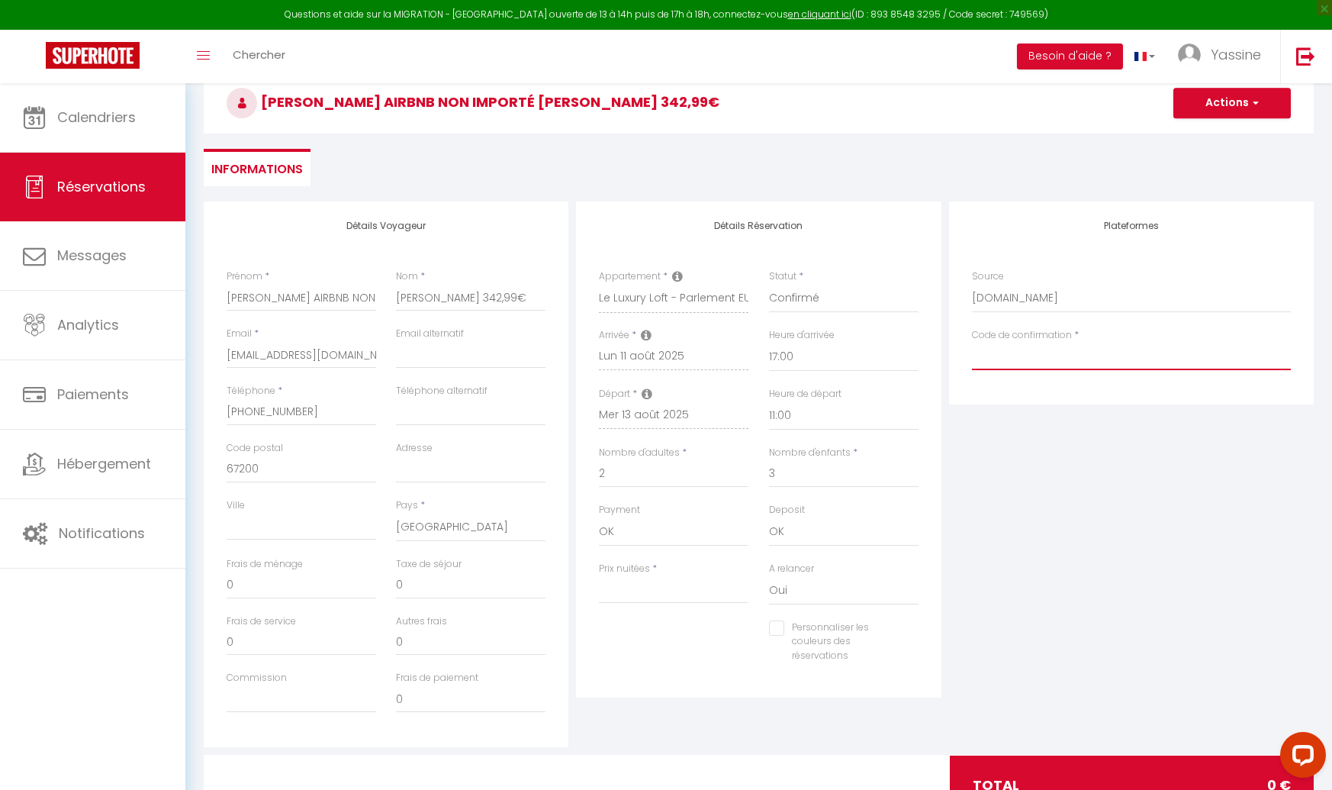
click at [994, 355] on input "Code de confirmation" at bounding box center [1131, 356] width 319 height 27
paste input "HMZPA5WFQE"
click at [287, 578] on input "0" at bounding box center [302, 585] width 150 height 27
click at [296, 642] on input "0" at bounding box center [302, 642] width 150 height 27
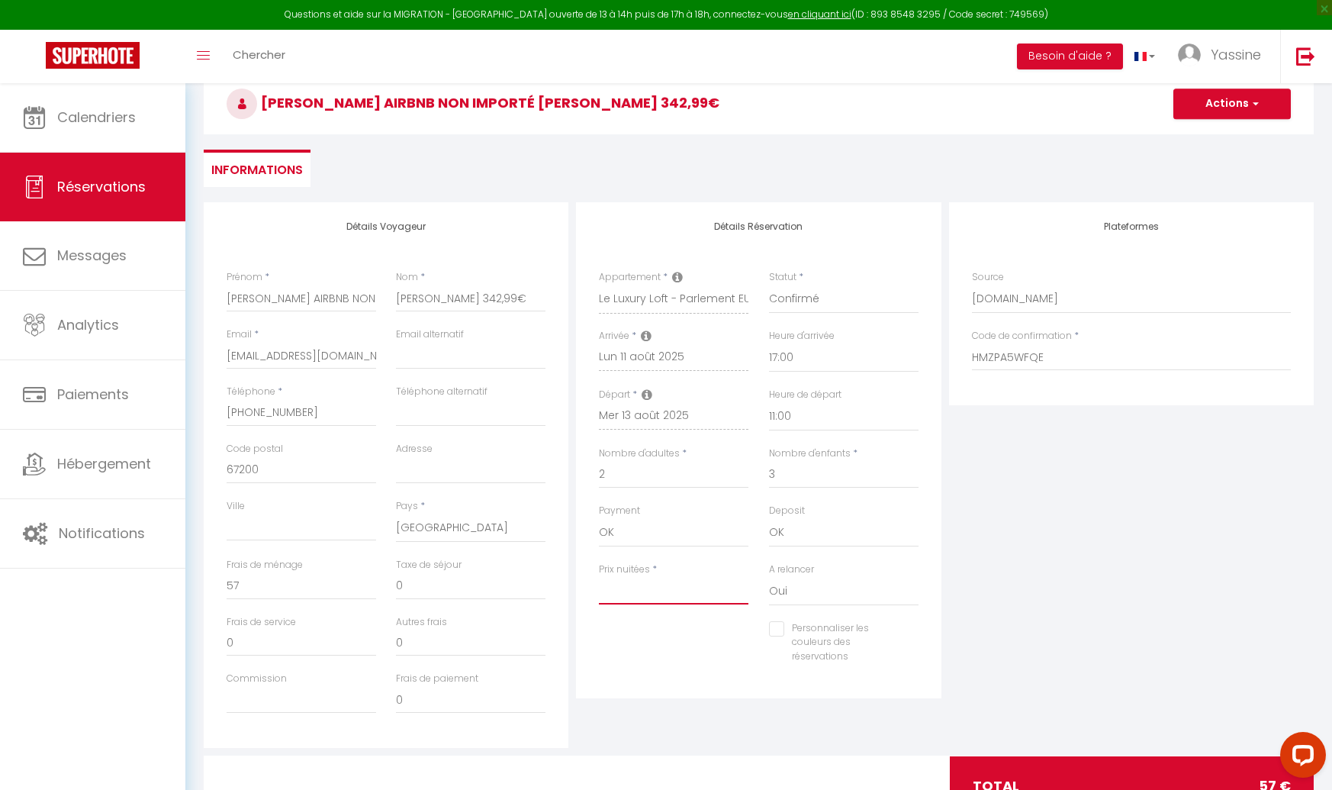
click at [635, 593] on input "Prix nuitées" at bounding box center [674, 590] width 150 height 27
click at [664, 653] on div "Personnaliser les couleurs des réservations #D7092E" at bounding box center [759, 650] width 340 height 59
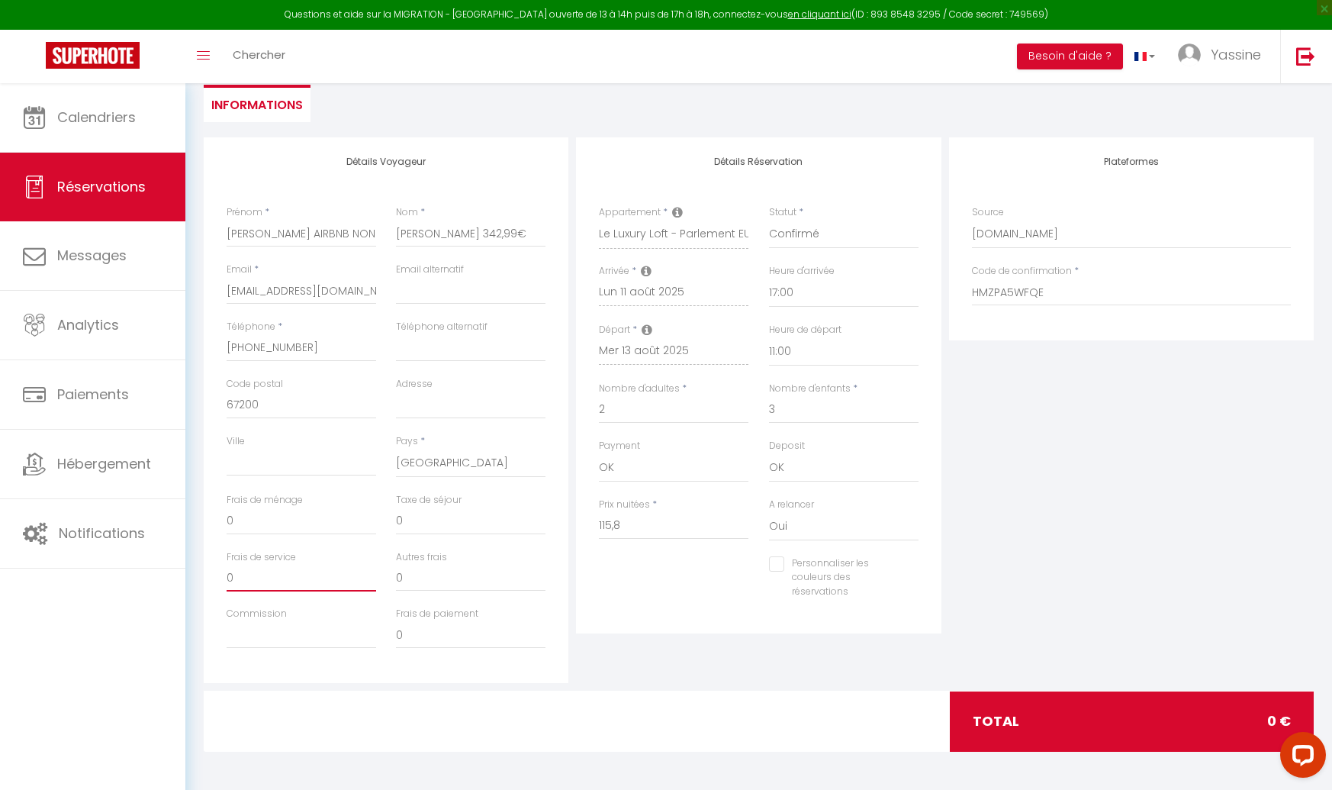
click at [324, 585] on input "0" at bounding box center [302, 577] width 150 height 27
click at [299, 519] on input "0" at bounding box center [302, 520] width 150 height 27
click at [276, 584] on input "0" at bounding box center [302, 577] width 150 height 27
drag, startPoint x: 236, startPoint y: 573, endPoint x: 214, endPoint y: 572, distance: 22.1
click at [214, 572] on div "Détails Voyageur Prénom * JEFFREY AIRBNB NON IMPORTÉ Nom * JEFFREY 342,99€ Emai…" at bounding box center [386, 410] width 365 height 546
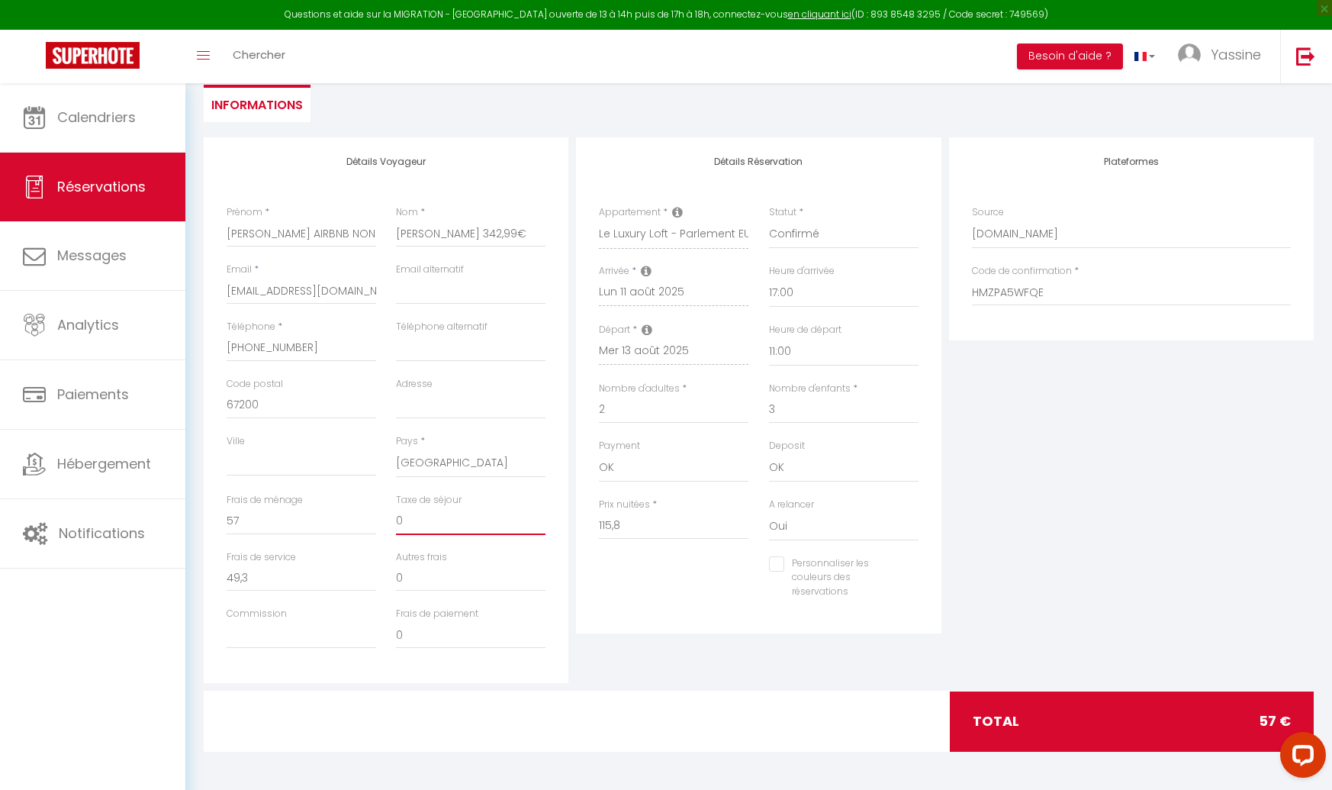
click at [472, 523] on input "0" at bounding box center [471, 520] width 150 height 27
click at [582, 655] on div "Détails Réservation Appartement * Le Luxury Loft - Parlement EU l Parking l Net…" at bounding box center [758, 410] width 372 height 546
drag, startPoint x: 634, startPoint y: 523, endPoint x: 626, endPoint y: 529, distance: 10.4
click at [634, 523] on input "115,8" at bounding box center [674, 525] width 150 height 27
click at [317, 526] on input "57" at bounding box center [302, 520] width 150 height 27
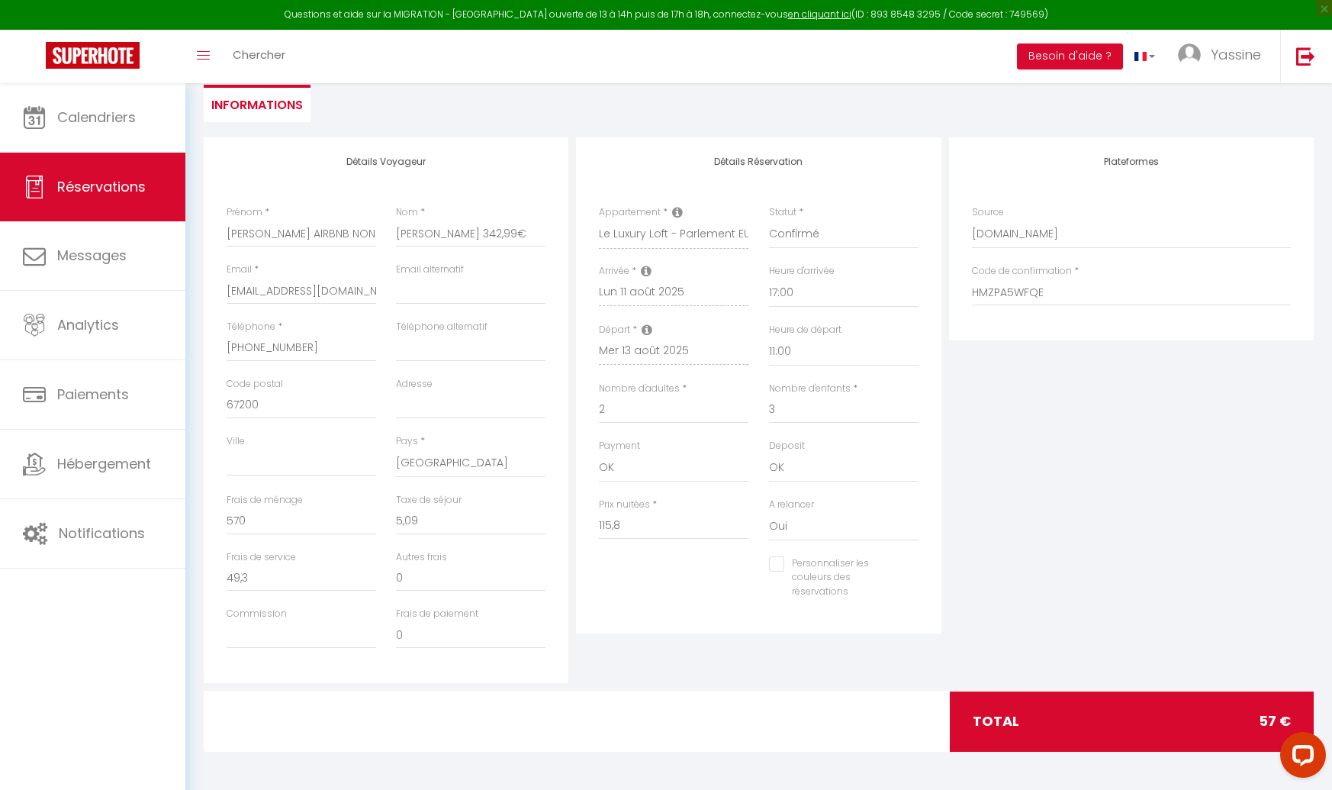
click at [371, 653] on div "Commission" at bounding box center [301, 635] width 169 height 57
drag, startPoint x: 1089, startPoint y: 739, endPoint x: 1081, endPoint y: 736, distance: 8.2
click at [1087, 737] on div "total 57 €" at bounding box center [1132, 721] width 365 height 60
click at [331, 525] on input "570" at bounding box center [302, 520] width 150 height 27
click at [745, 607] on div "Personnaliser les couleurs des réservations #D7092E" at bounding box center [759, 585] width 340 height 59
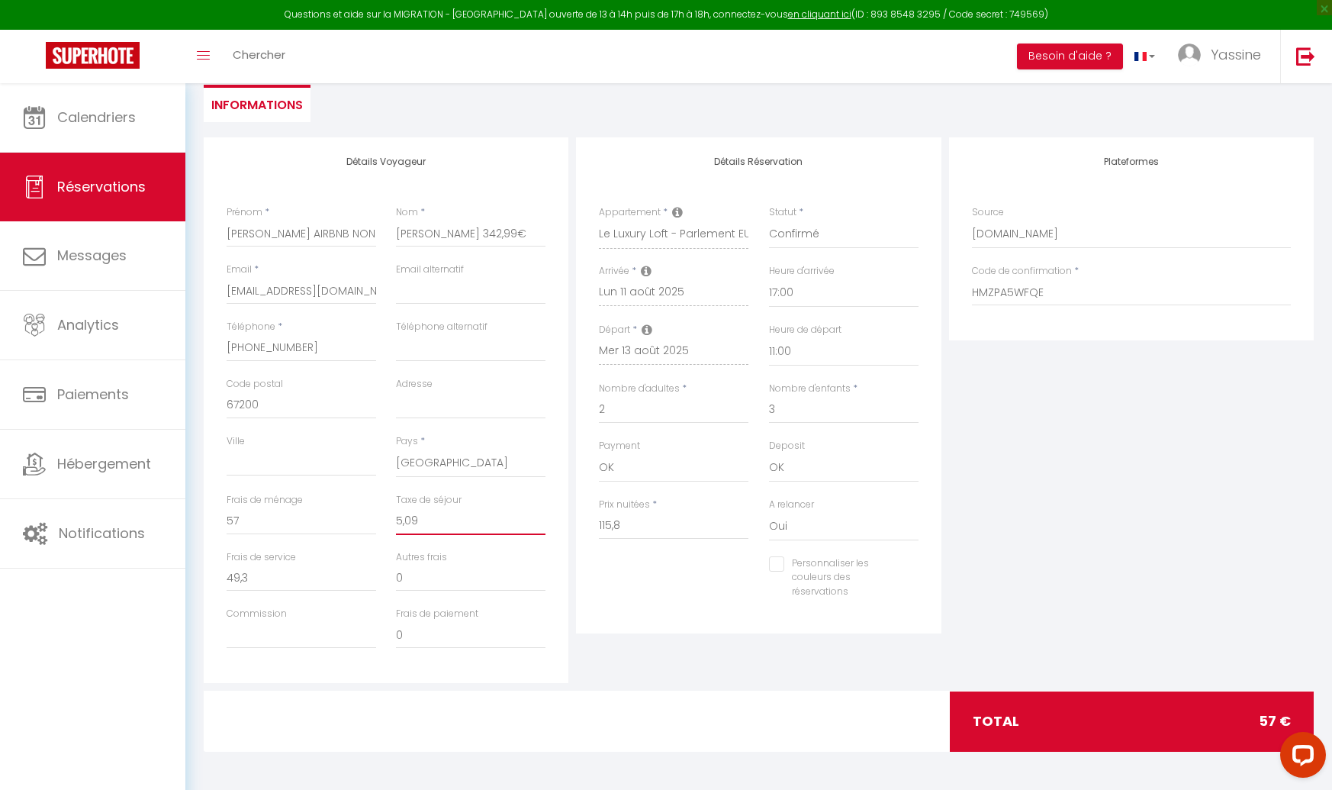
drag, startPoint x: 427, startPoint y: 516, endPoint x: 453, endPoint y: 523, distance: 27.6
click at [427, 516] on input "5,09" at bounding box center [471, 520] width 150 height 27
click at [1065, 678] on div "Plateformes Source Direct Airbnb.com Booking.com Chalet montagne Expedia Gite d…" at bounding box center [1131, 410] width 372 height 546
click at [649, 414] on input "2" at bounding box center [674, 409] width 150 height 27
click at [631, 514] on input "115,8" at bounding box center [674, 525] width 150 height 27
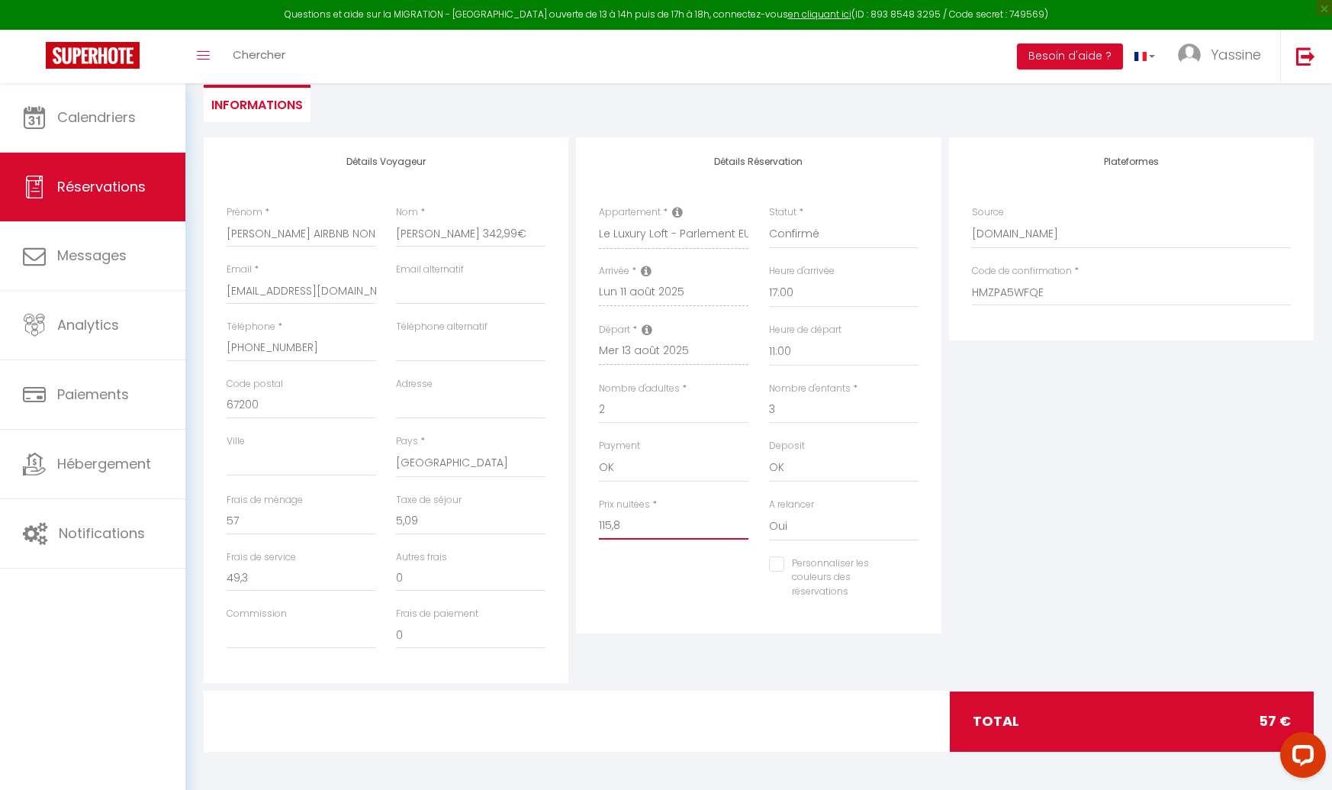
click at [655, 530] on input "115,8" at bounding box center [674, 525] width 150 height 27
click at [645, 563] on div "Personnaliser les couleurs des réservations #D7092E" at bounding box center [759, 585] width 340 height 59
click at [298, 526] on input "57" at bounding box center [302, 520] width 150 height 27
click at [336, 571] on input "49,3" at bounding box center [302, 577] width 150 height 27
click at [1125, 465] on div "Plateformes Source Direct Airbnb.com Booking.com Chalet montagne Expedia Gite d…" at bounding box center [1131, 410] width 372 height 546
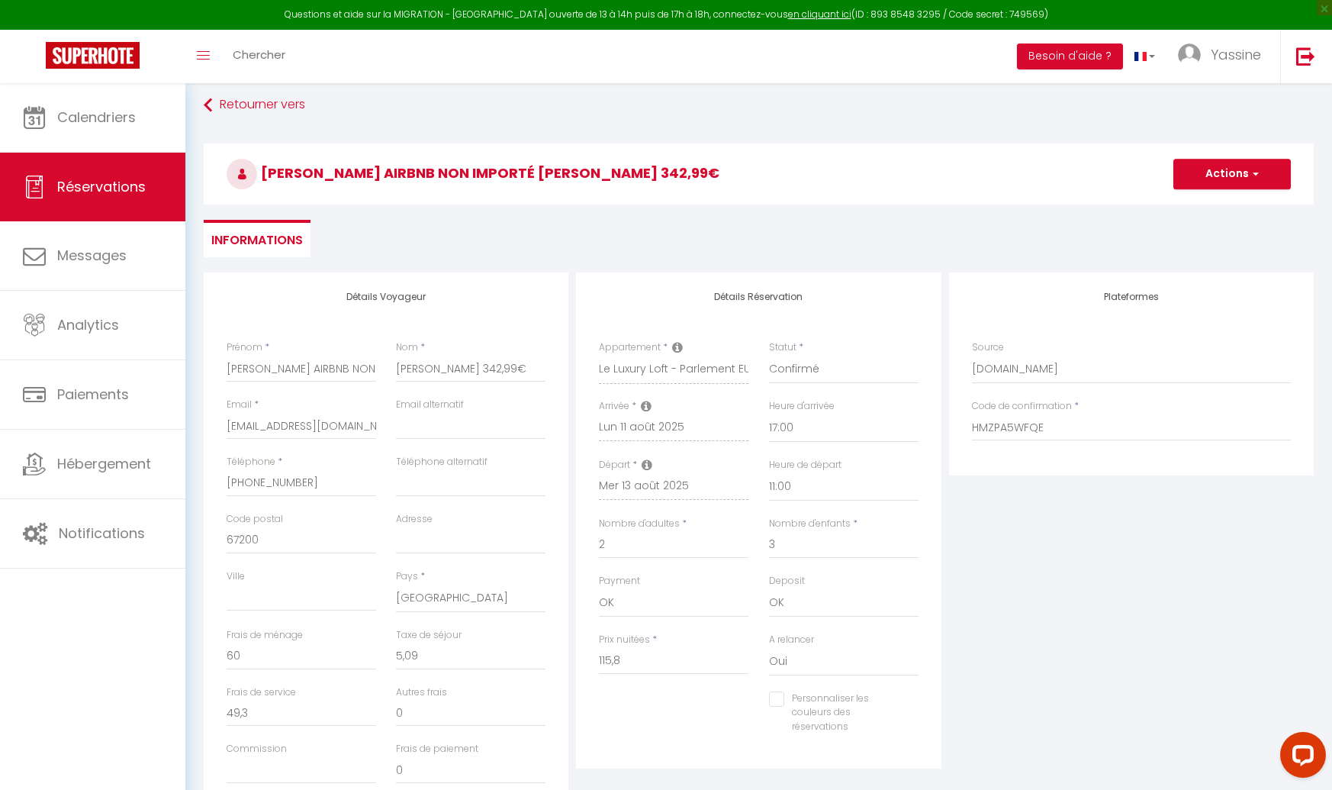
scroll to position [0, 0]
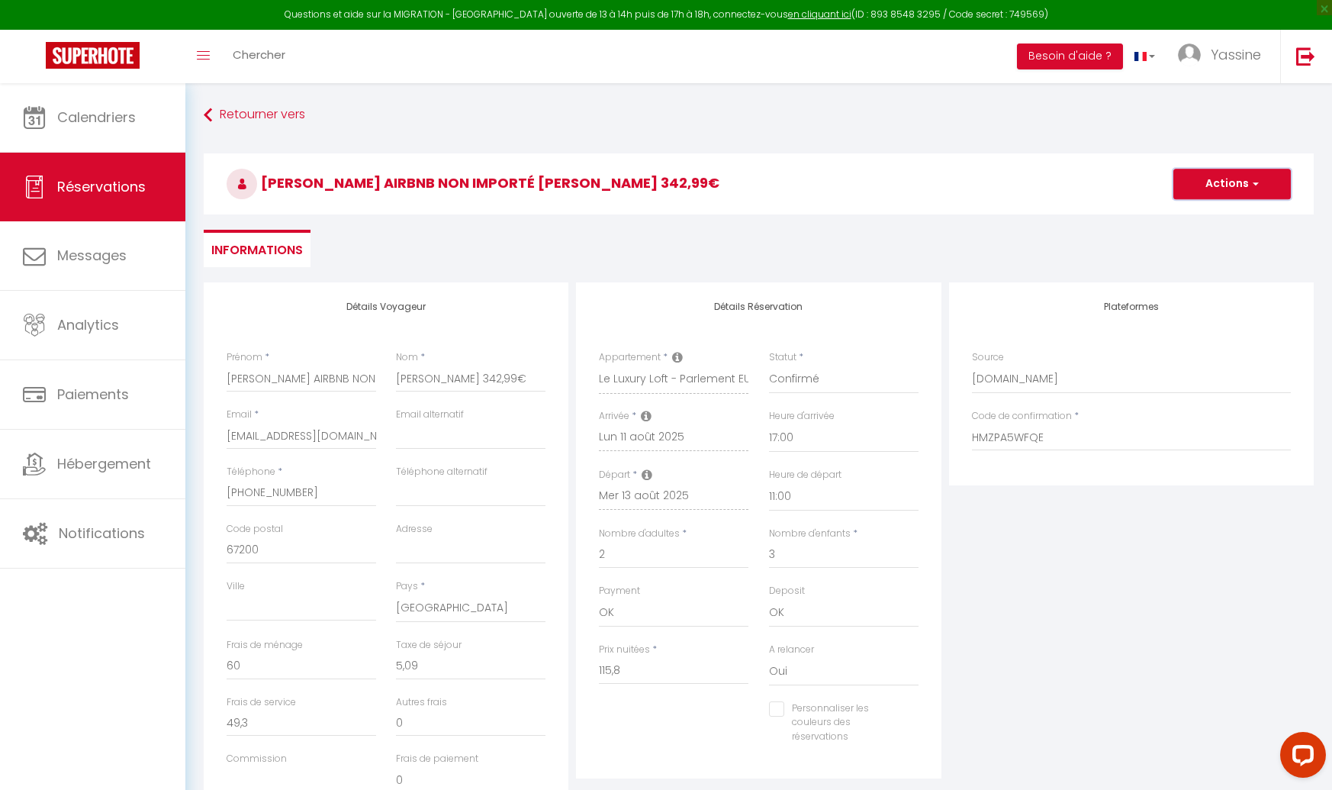
click at [1216, 179] on button "Actions" at bounding box center [1233, 184] width 118 height 31
drag, startPoint x: 1216, startPoint y: 180, endPoint x: 1205, endPoint y: 181, distance: 11.5
click at [1216, 180] on button "Actions" at bounding box center [1233, 184] width 118 height 31
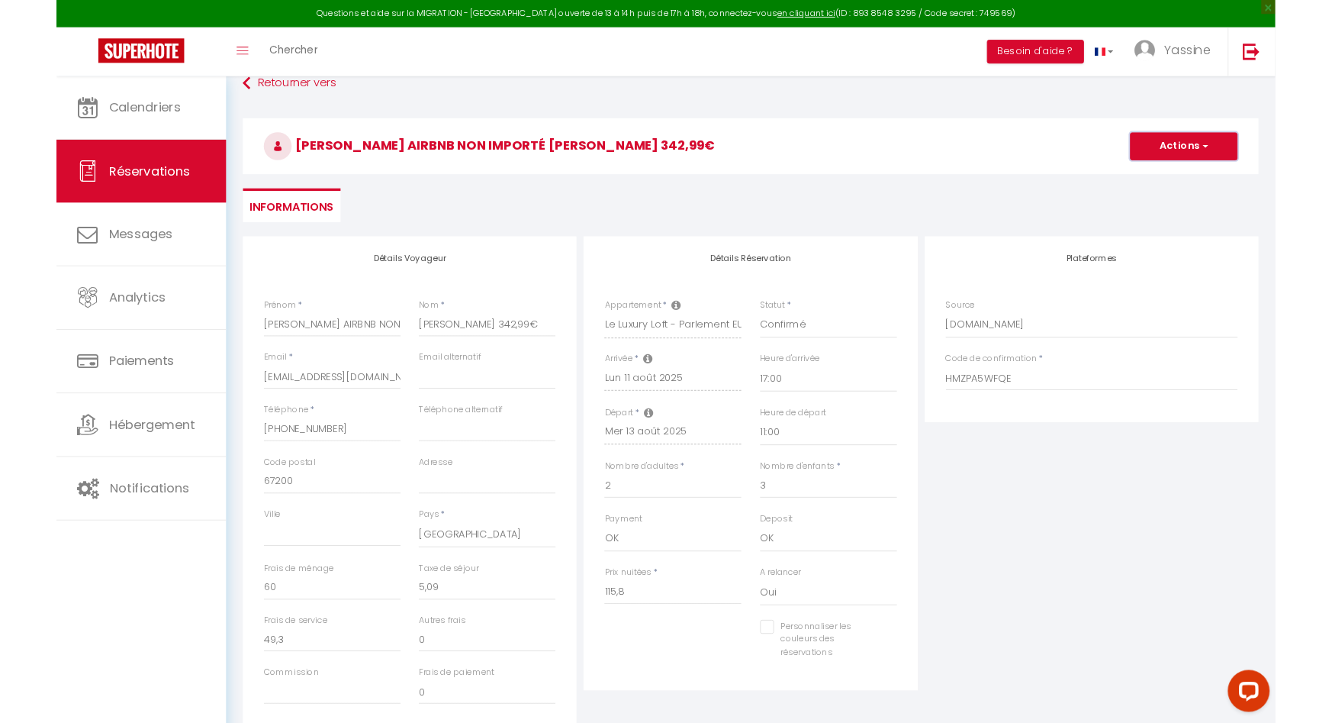
scroll to position [145, 0]
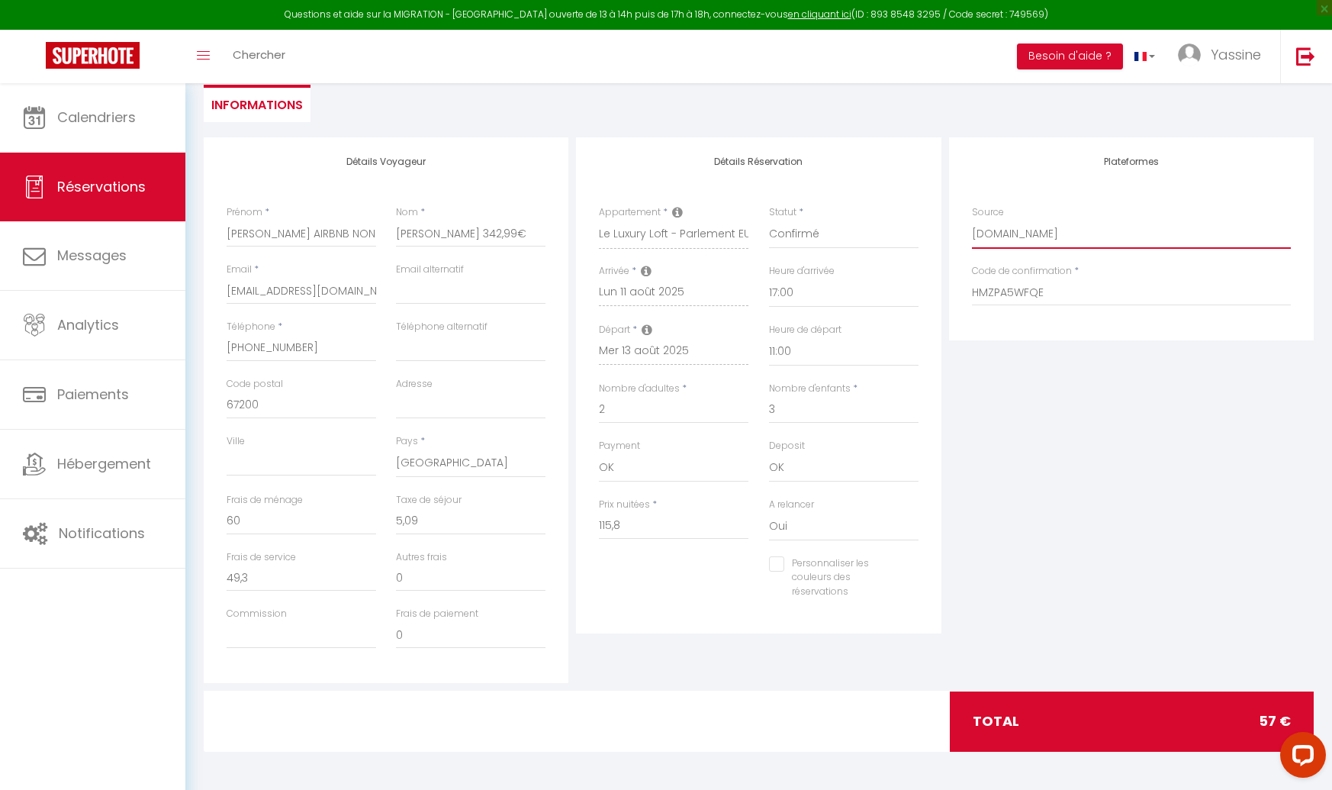
click at [997, 243] on select "Direct Airbnb.com Booking.com Chalet montagne Expedia Gite de France Homeaway H…" at bounding box center [1131, 234] width 319 height 29
click at [271, 533] on input "60" at bounding box center [302, 520] width 150 height 27
drag, startPoint x: 233, startPoint y: 573, endPoint x: 214, endPoint y: 574, distance: 18.3
click at [213, 574] on div "Détails Voyageur Prénom * JEFFREY AIRBNB NON IMPORTÉ Nom * JEFFREY 342,99€ Emai…" at bounding box center [386, 410] width 365 height 546
click at [285, 529] on input "60" at bounding box center [302, 520] width 150 height 27
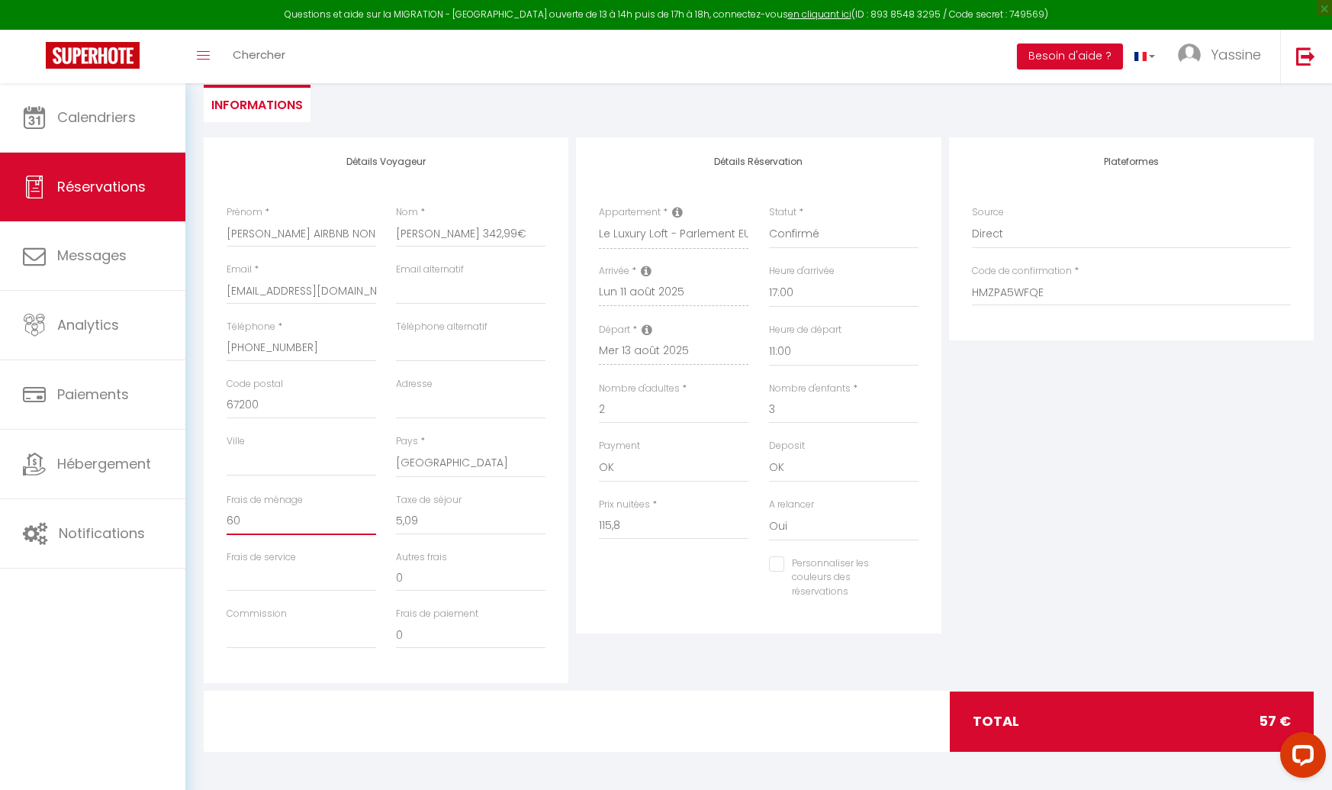
click at [285, 528] on input "60" at bounding box center [302, 520] width 150 height 27
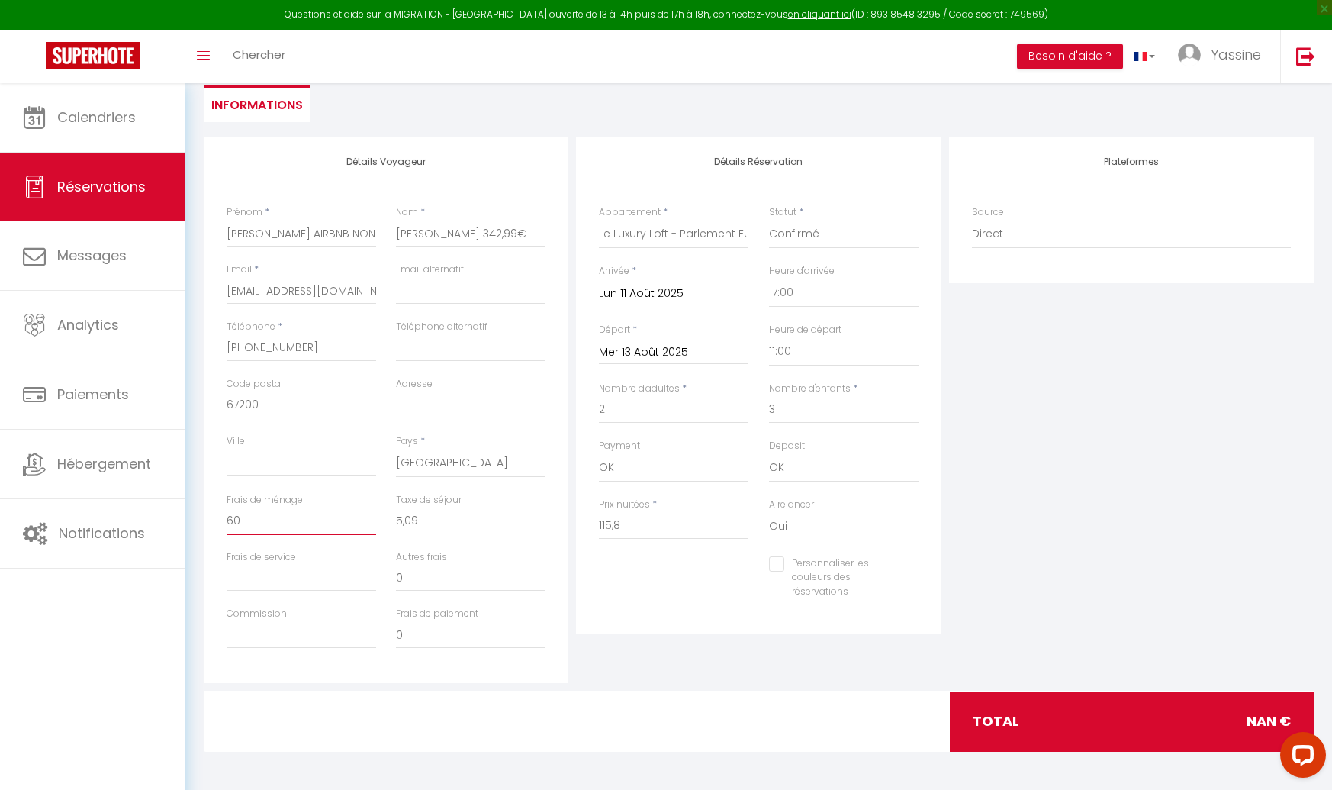
click at [286, 523] on input "60" at bounding box center [302, 520] width 150 height 27
click at [288, 524] on input "Frais de ménage" at bounding box center [302, 520] width 150 height 27
click at [431, 523] on input "5,09" at bounding box center [471, 520] width 150 height 27
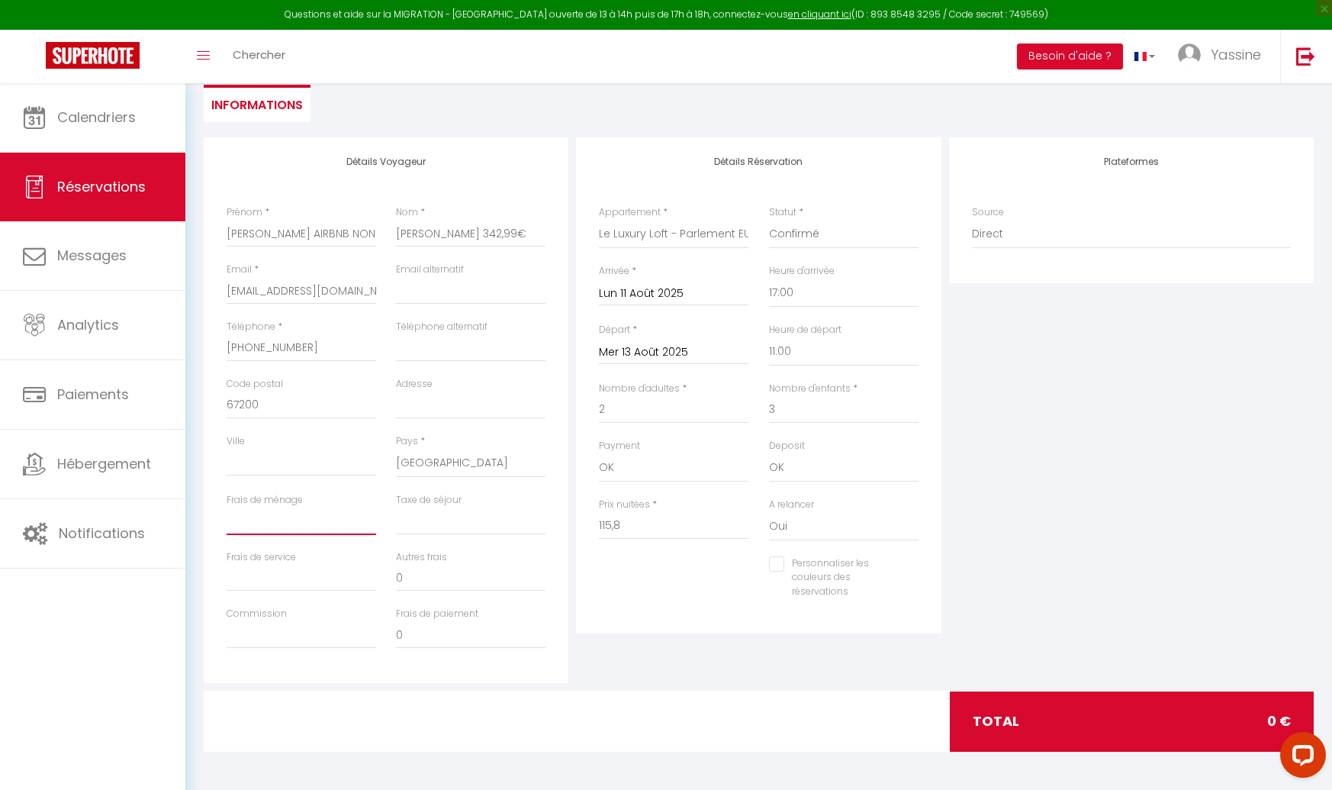
click at [259, 523] on input "Frais de ménage" at bounding box center [302, 520] width 150 height 27
click at [449, 522] on input "Taxe de séjour" at bounding box center [471, 520] width 150 height 27
click at [768, 664] on div "Détails Réservation Appartement * Le Luxury Loft - Parlement EU l Parking l Net…" at bounding box center [758, 410] width 372 height 546
click at [418, 517] on input "5,09" at bounding box center [471, 520] width 150 height 27
click at [266, 576] on input "Frais de service" at bounding box center [302, 577] width 150 height 27
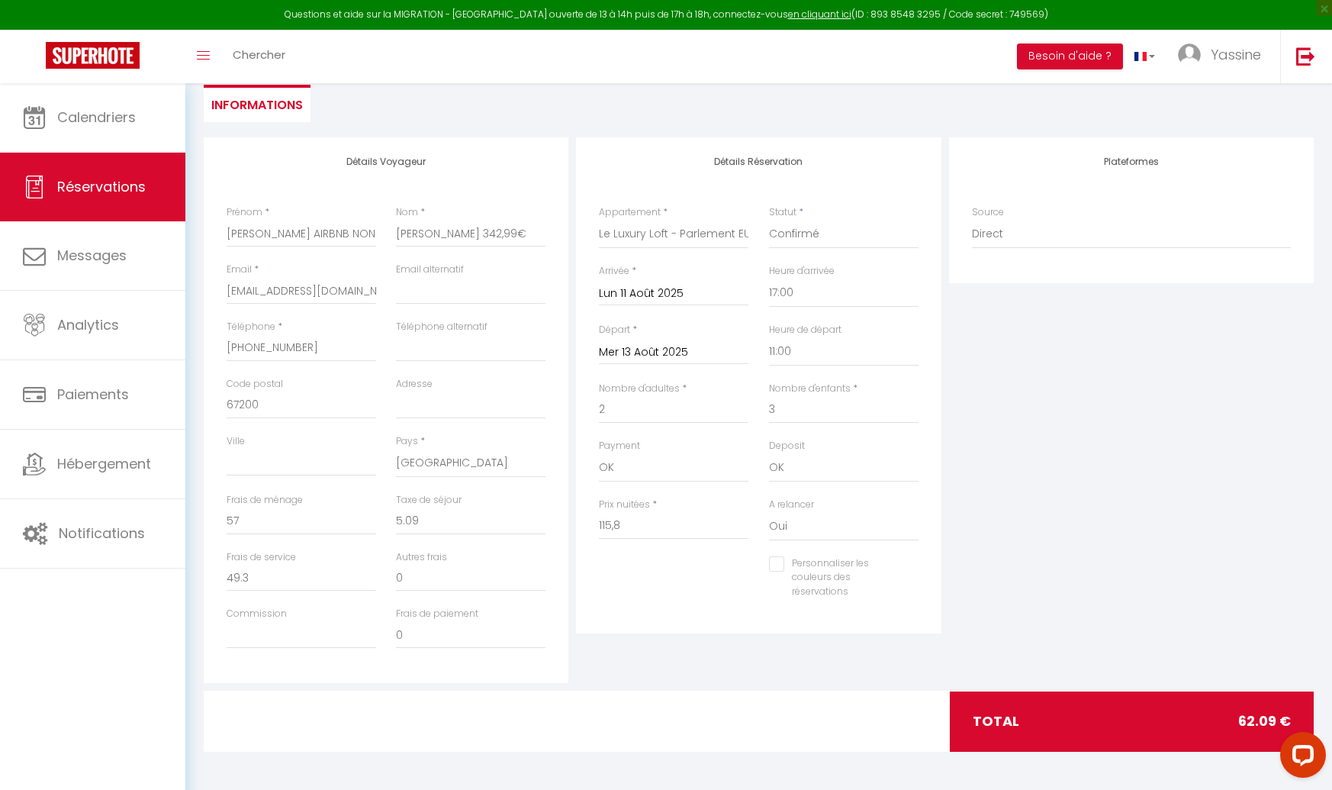
click at [636, 606] on div "Personnaliser les couleurs des réservations #D7092E" at bounding box center [759, 585] width 340 height 59
click at [627, 522] on input "115,8" at bounding box center [674, 525] width 150 height 27
click at [615, 523] on input "115,8" at bounding box center [674, 525] width 150 height 27
click at [632, 586] on div "Personnaliser les couleurs des réservations #D7092E" at bounding box center [759, 585] width 340 height 59
click at [304, 576] on input "49.3" at bounding box center [302, 577] width 150 height 27
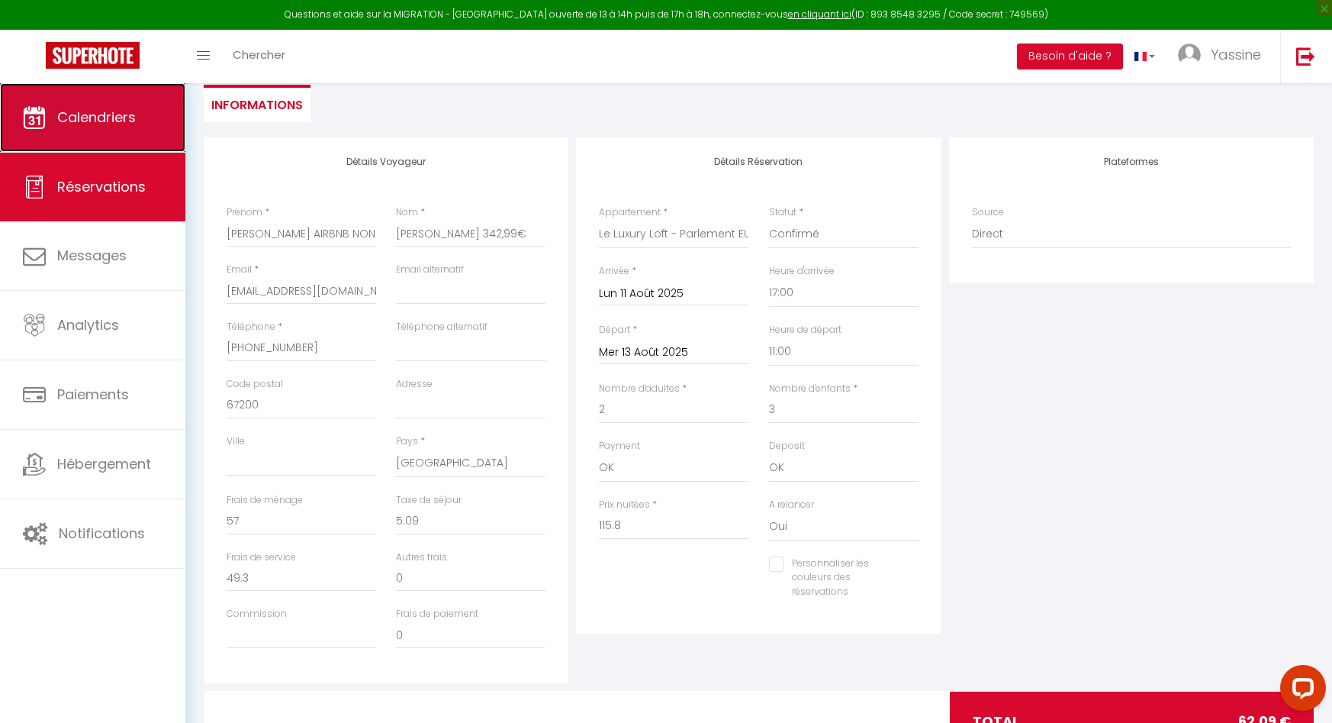
click at [98, 115] on span "Calendriers" at bounding box center [96, 117] width 79 height 19
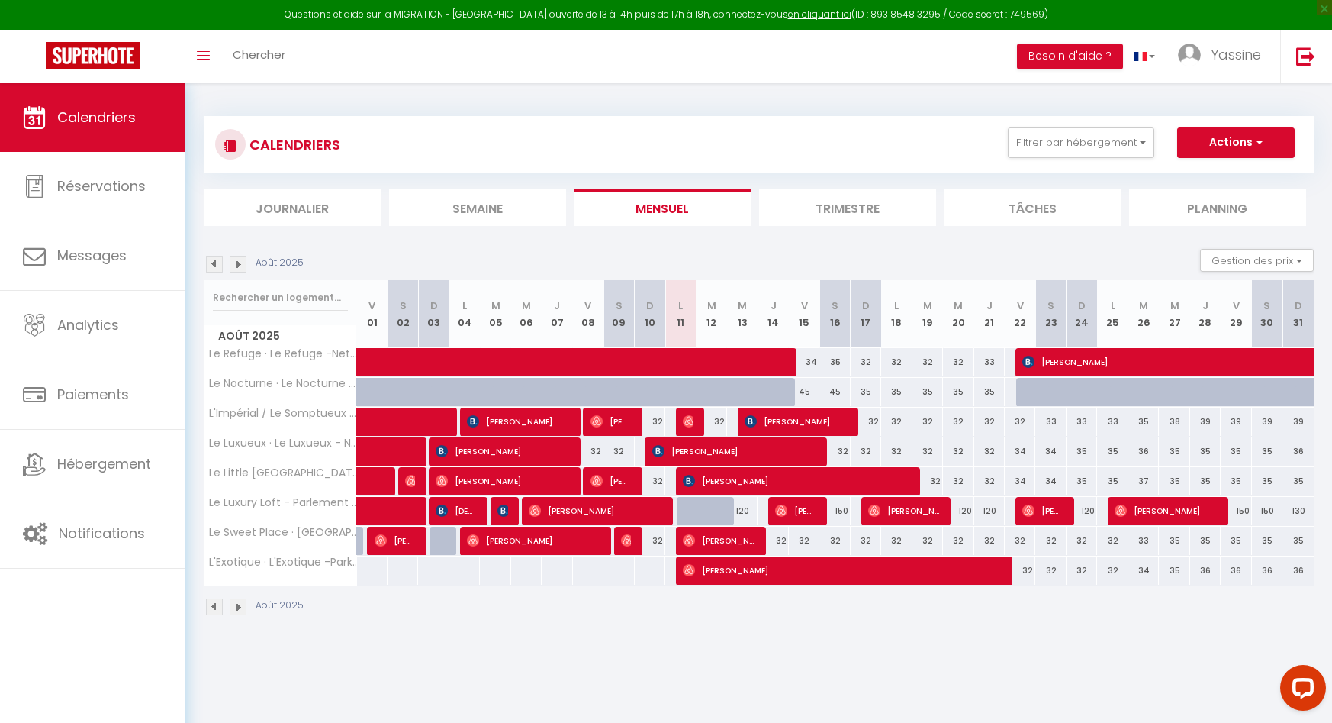
click at [1248, 123] on div "CALENDRIERS Filtrer par hébergement Le Refuge / Le Nocturne Le Refuge · Le Refu…" at bounding box center [759, 144] width 1110 height 57
click at [1238, 141] on button "Actions" at bounding box center [1236, 142] width 118 height 31
click at [1219, 170] on link "Nouvelle réservation" at bounding box center [1220, 177] width 133 height 23
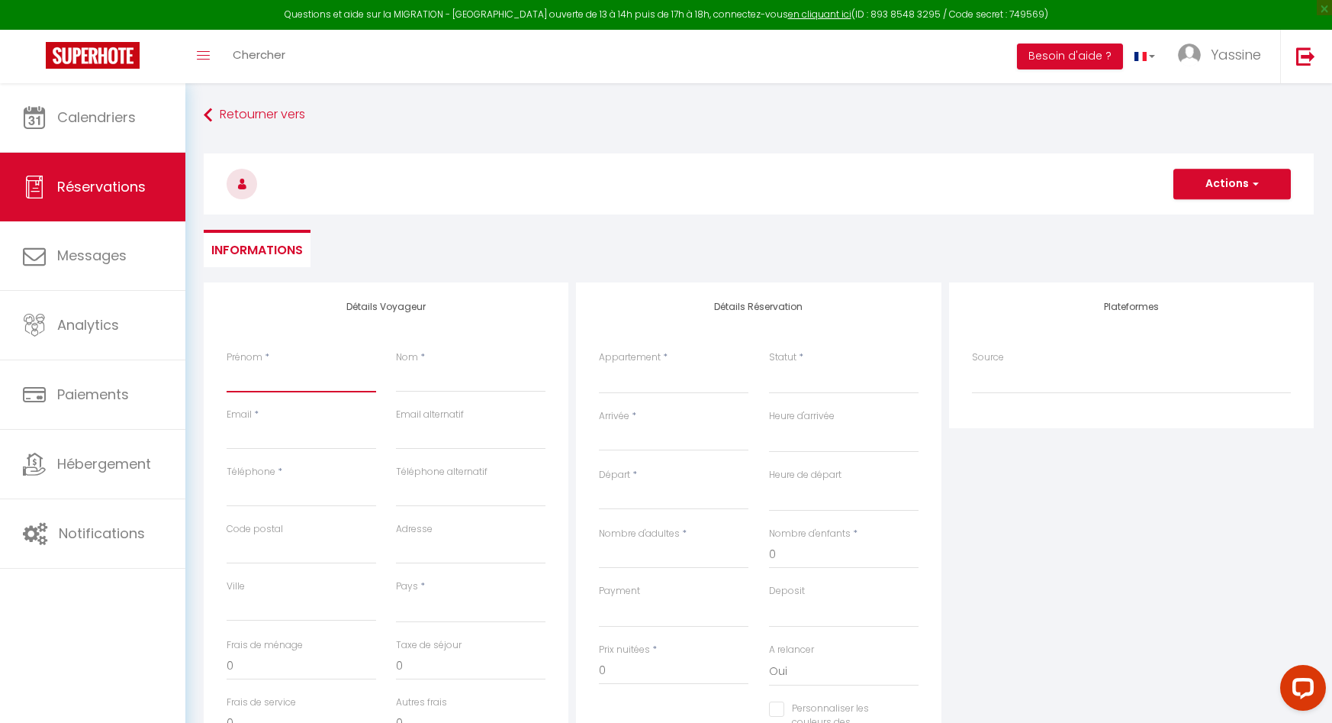
click at [282, 365] on input "Prénom" at bounding box center [302, 378] width 150 height 27
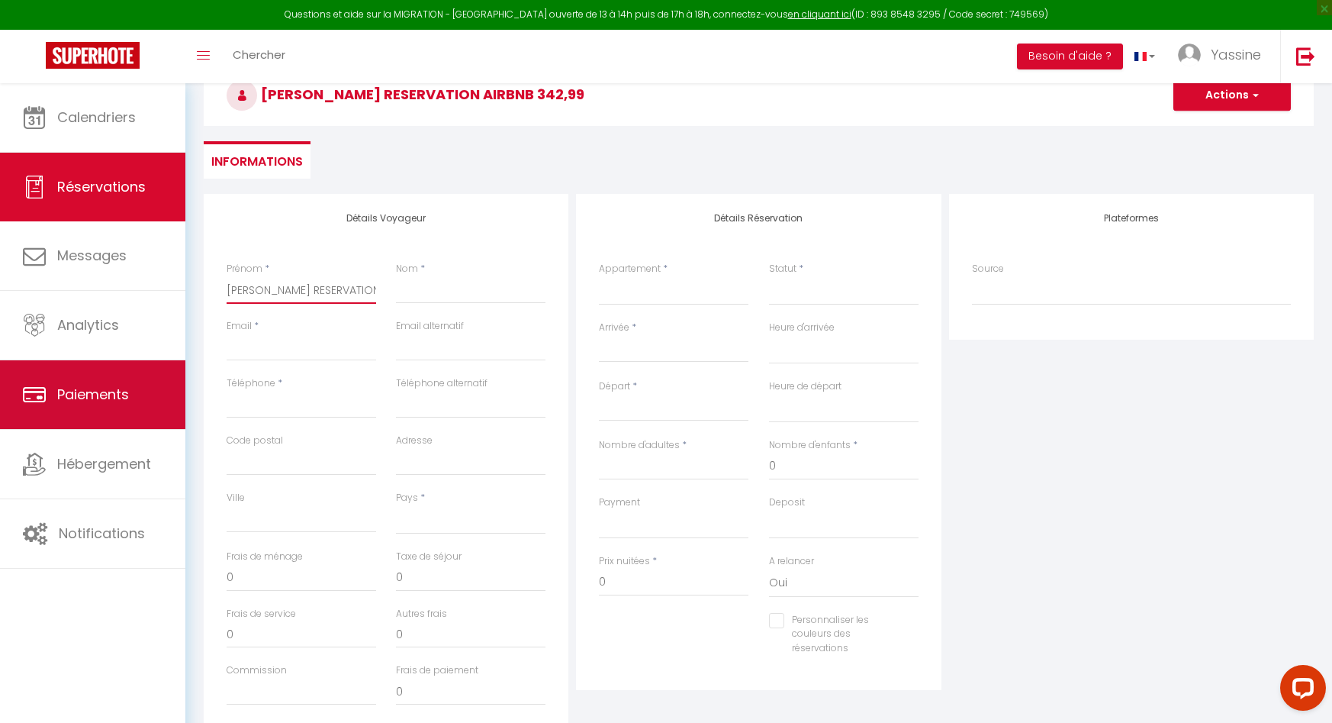
scroll to position [212, 0]
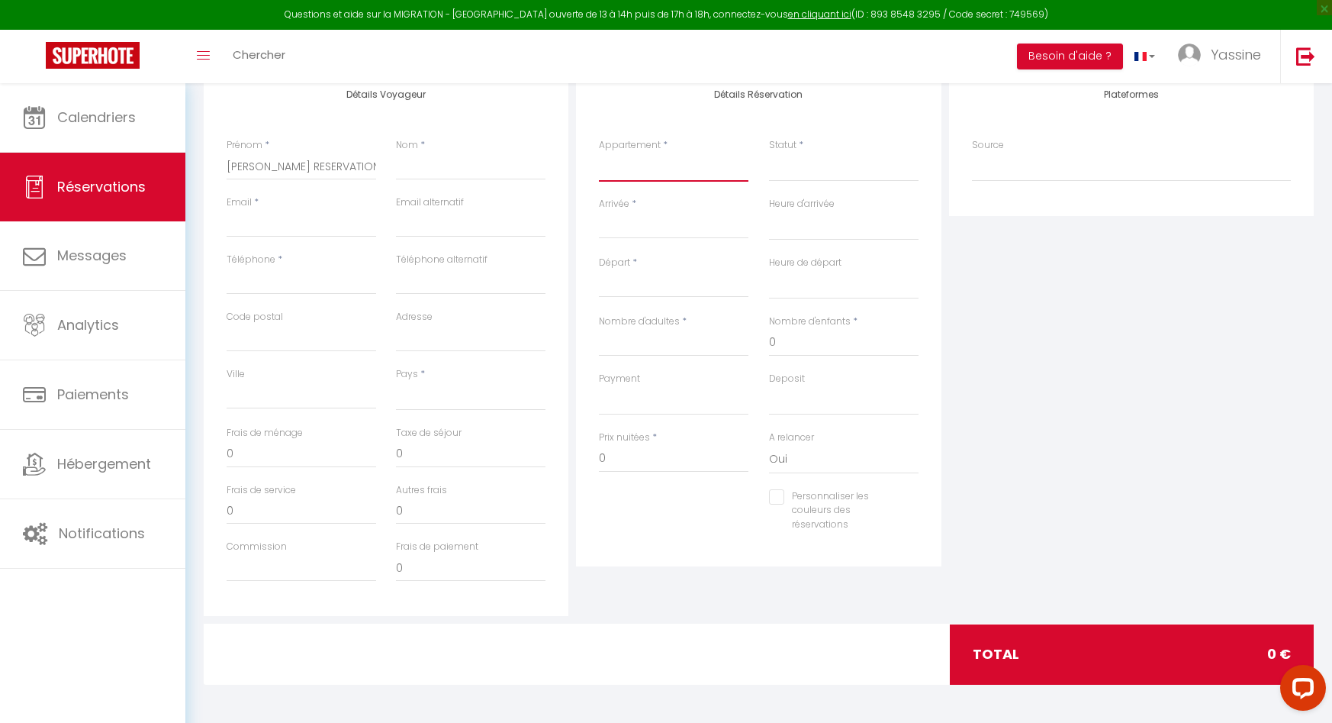
click at [639, 175] on select "Le Luxury Loft - Parlement EU l Parking l Netflix Le Sweet Place · Le Sweet Pla…" at bounding box center [674, 167] width 150 height 29
click at [638, 397] on select "OK KO" at bounding box center [674, 400] width 150 height 29
click at [636, 344] on input "Nombre d'adultes" at bounding box center [674, 342] width 150 height 27
click at [799, 345] on input "0" at bounding box center [844, 342] width 150 height 27
click at [591, 221] on div "Arrivée * < Août 2025 > Dim Lun Mar Mer Jeu Ven Sam 1 2 3 4 5 6 7 8 9 10 11 12 …" at bounding box center [673, 226] width 169 height 59
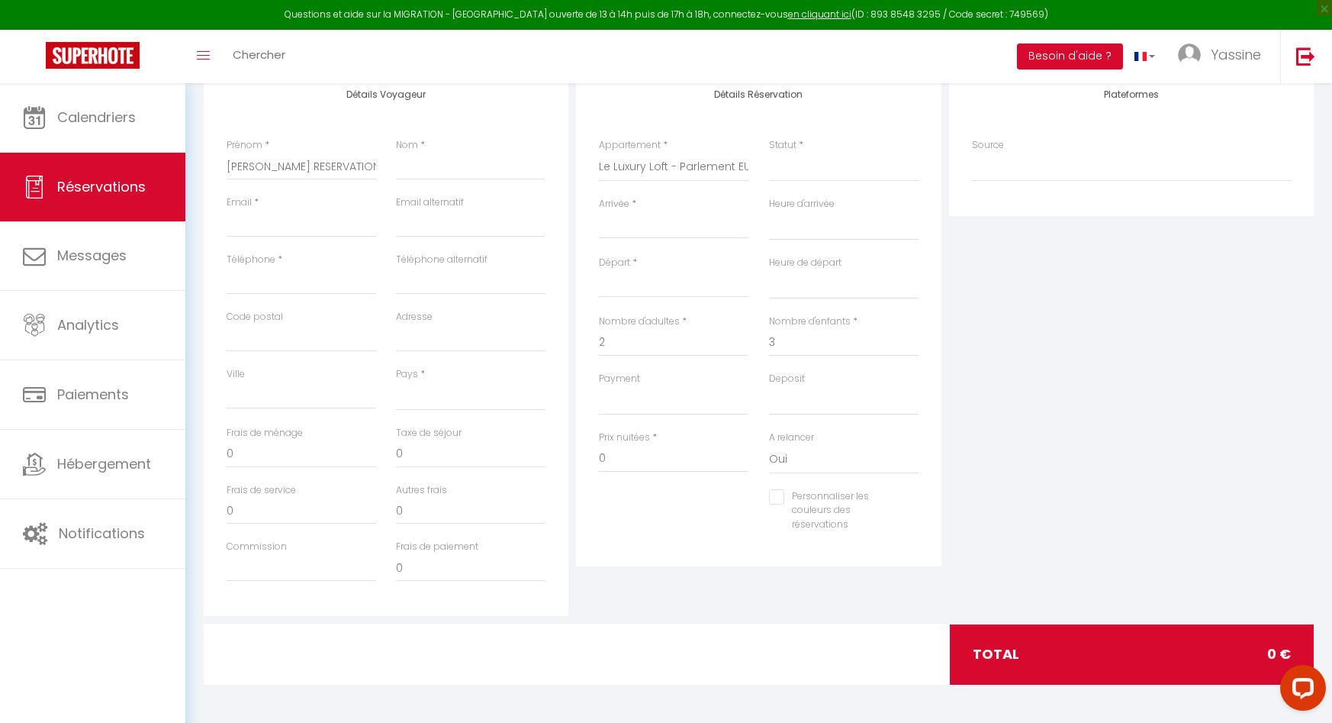
click at [617, 224] on input "Arrivée" at bounding box center [674, 227] width 150 height 20
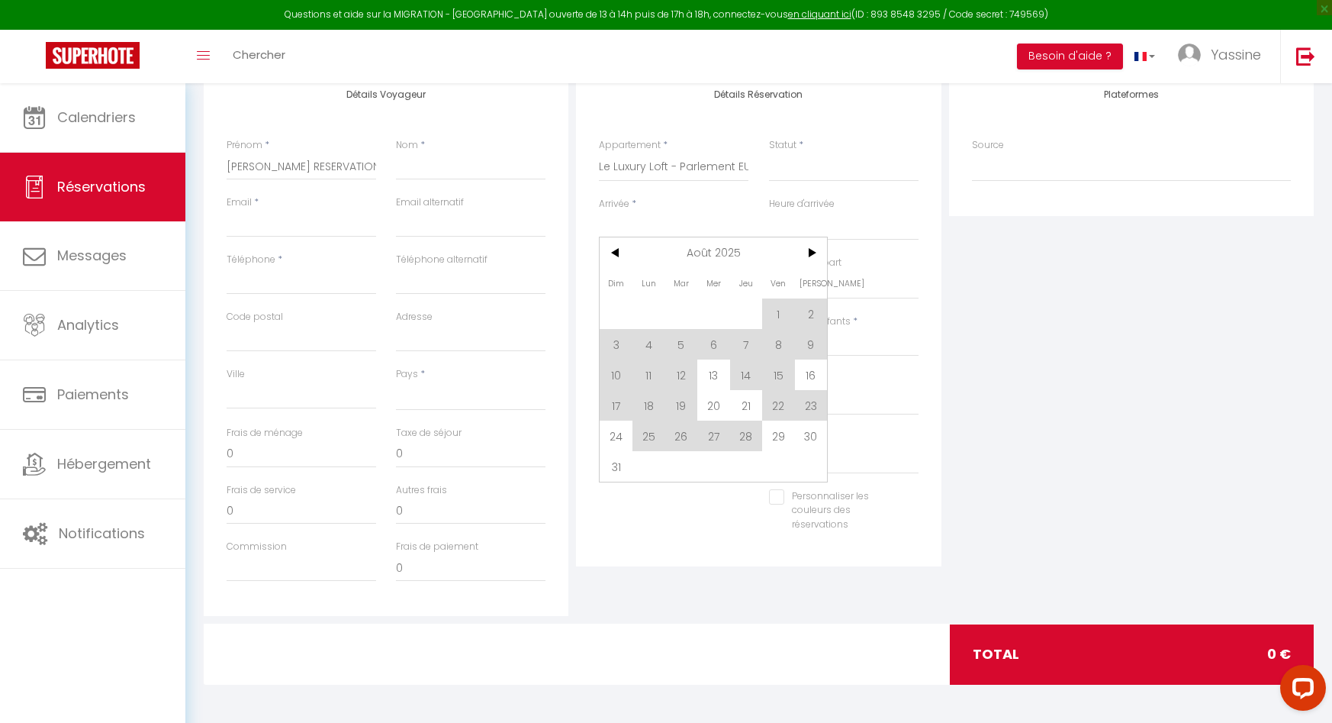
drag, startPoint x: 655, startPoint y: 388, endPoint x: 654, endPoint y: 381, distance: 7.8
click at [655, 390] on span "18" at bounding box center [649, 405] width 33 height 31
click at [654, 381] on div "Payment OK KO" at bounding box center [674, 393] width 150 height 43
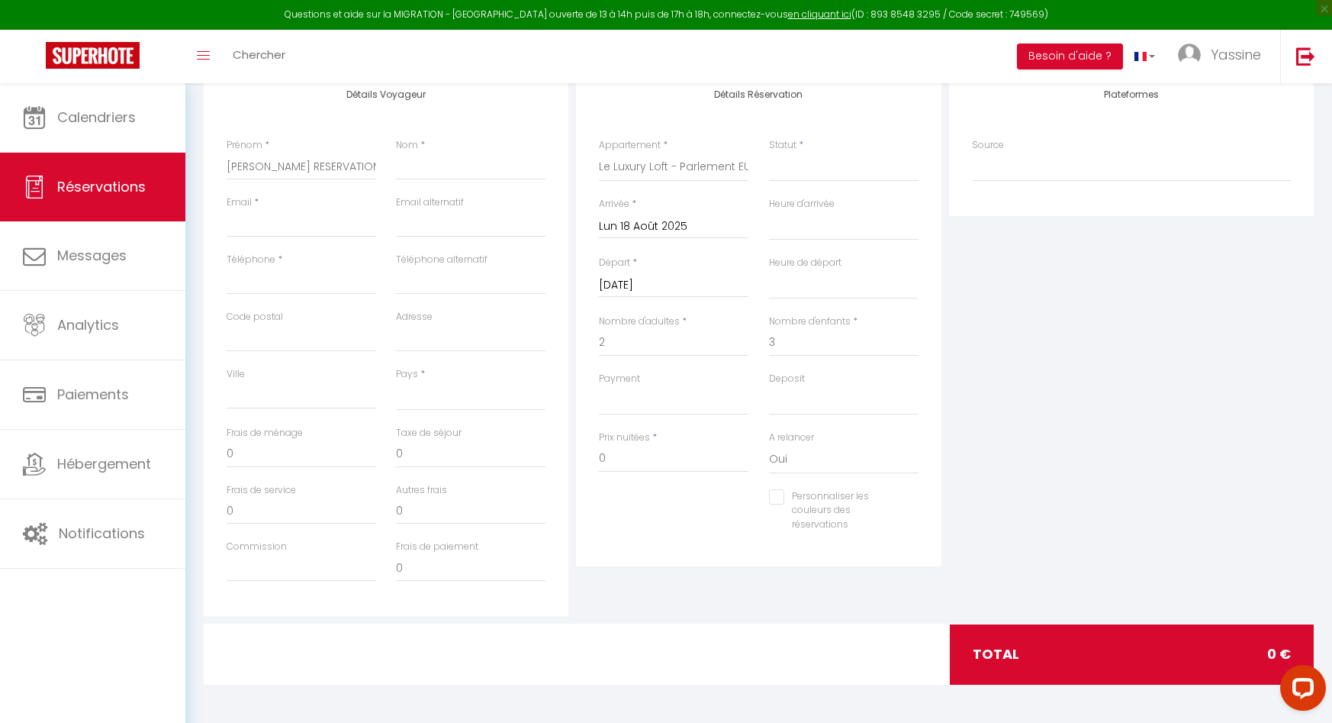
click at [674, 294] on input "Mar 19 Août 2025" at bounding box center [674, 285] width 150 height 20
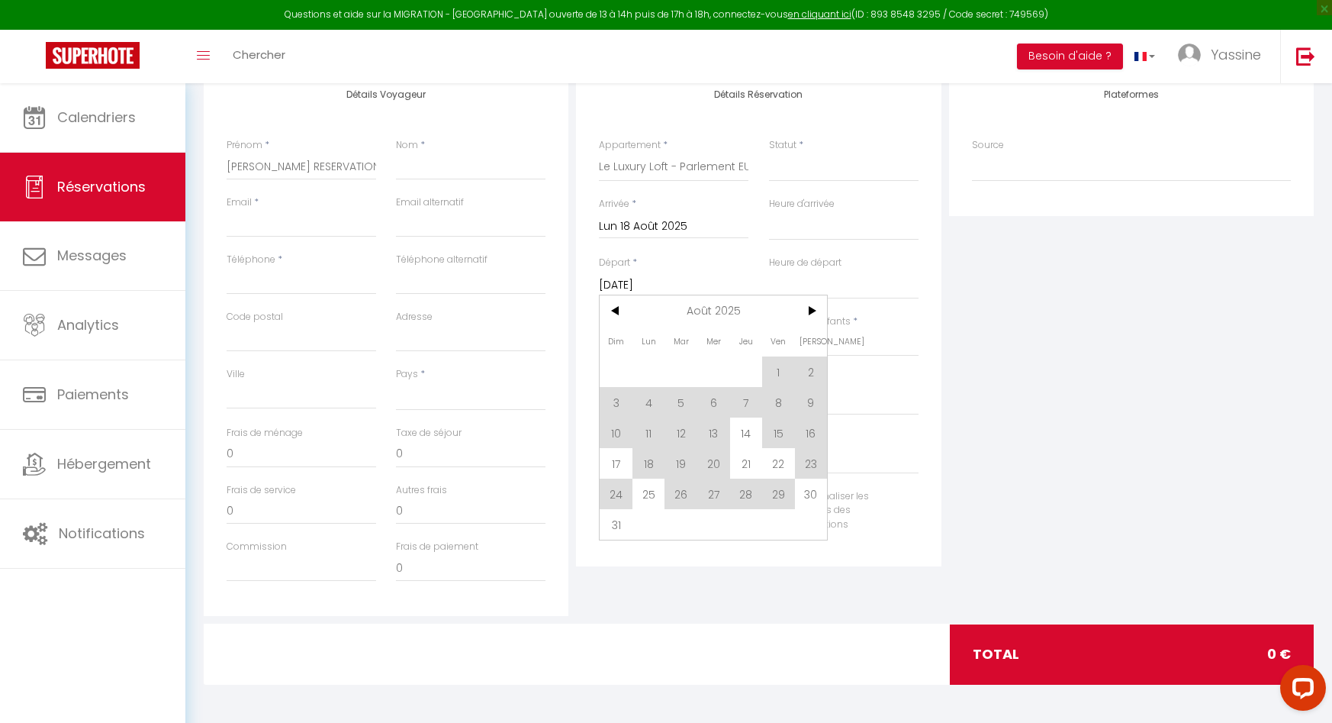
drag, startPoint x: 707, startPoint y: 430, endPoint x: 745, endPoint y: 334, distance: 103.0
click at [707, 430] on span "13" at bounding box center [713, 432] width 33 height 31
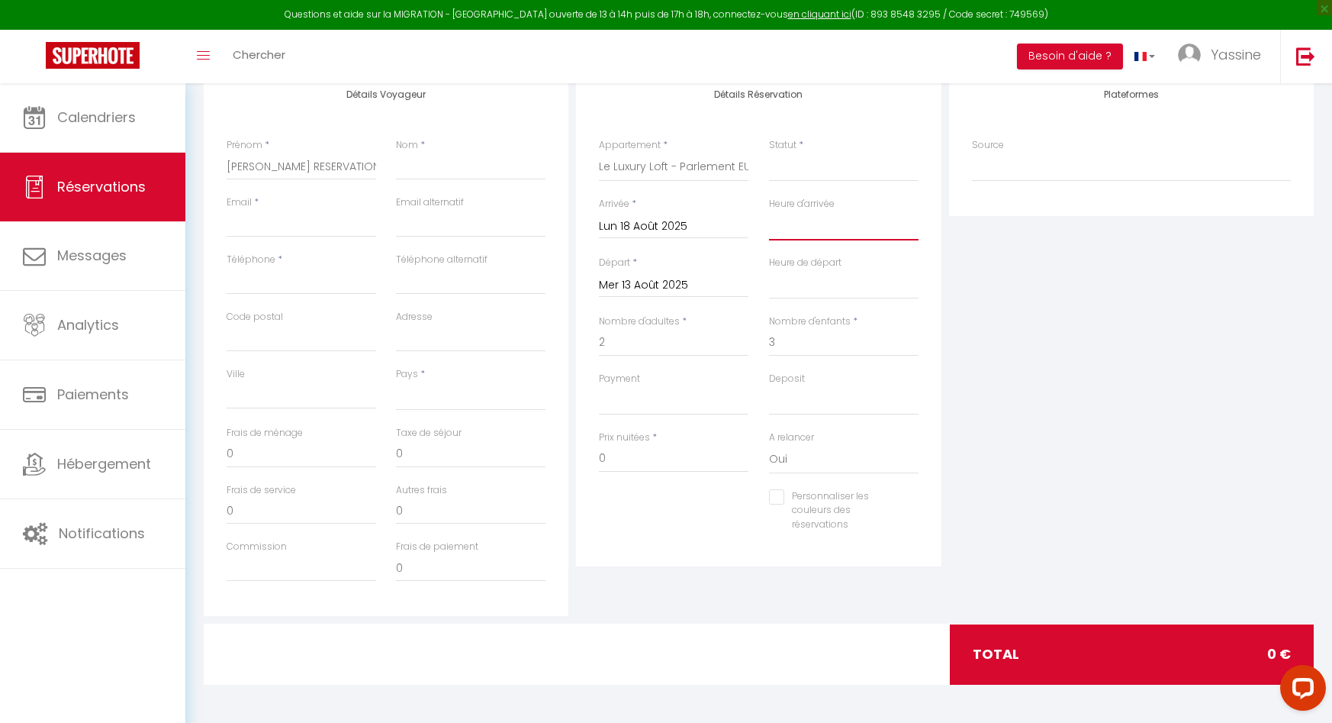
click at [798, 221] on select "00:00 00:30 01:00 01:30 02:00 02:30 03:00 03:30 04:00 04:30 05:00 05:30 06:00 0…" at bounding box center [844, 225] width 150 height 29
click at [803, 283] on select "00:00 00:30 01:00 01:30 02:00 02:30 03:00 03:30 04:00 04:30 05:00 05:30 06:00 0…" at bounding box center [844, 284] width 150 height 29
click at [787, 391] on select "OK KO" at bounding box center [844, 400] width 150 height 29
click at [646, 409] on select "OK KO" at bounding box center [674, 400] width 150 height 29
drag, startPoint x: 283, startPoint y: 216, endPoint x: 326, endPoint y: 213, distance: 42.8
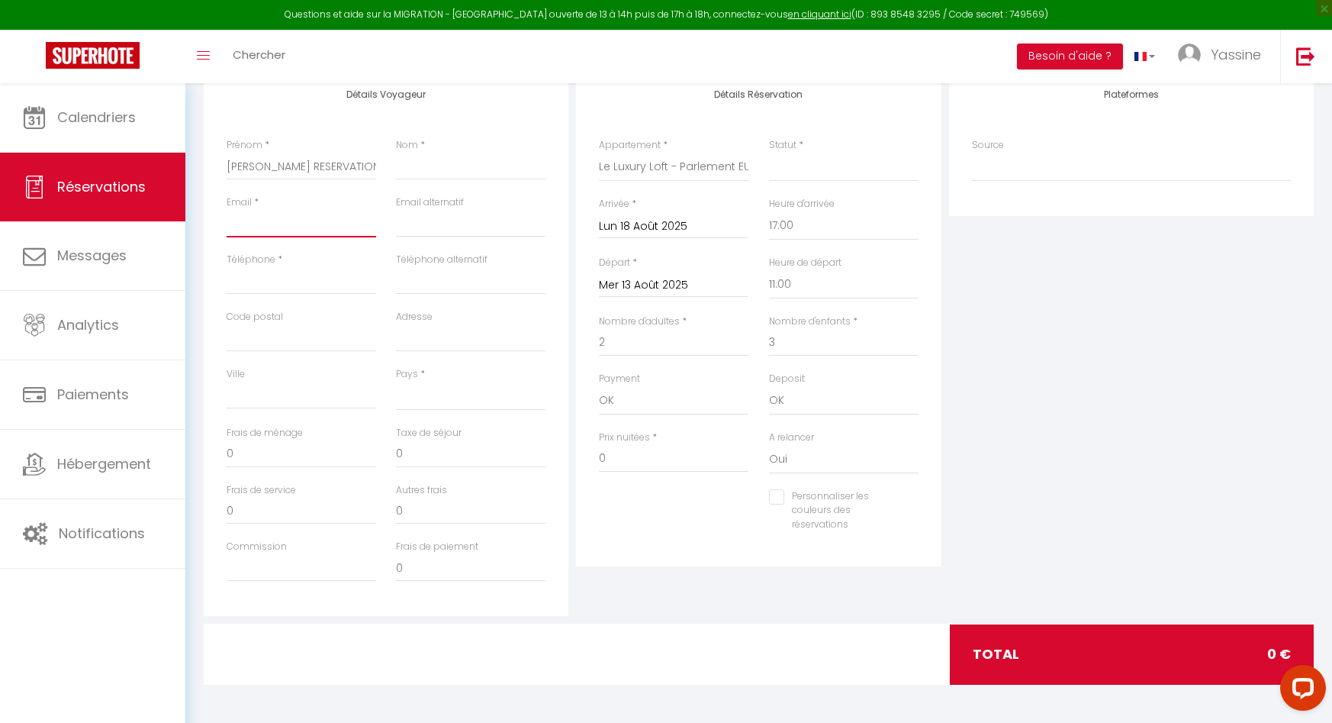
click at [283, 216] on input "Email client" at bounding box center [302, 223] width 150 height 27
drag, startPoint x: 436, startPoint y: 158, endPoint x: 435, endPoint y: 173, distance: 15.3
click at [435, 158] on input "Nom" at bounding box center [471, 166] width 150 height 27
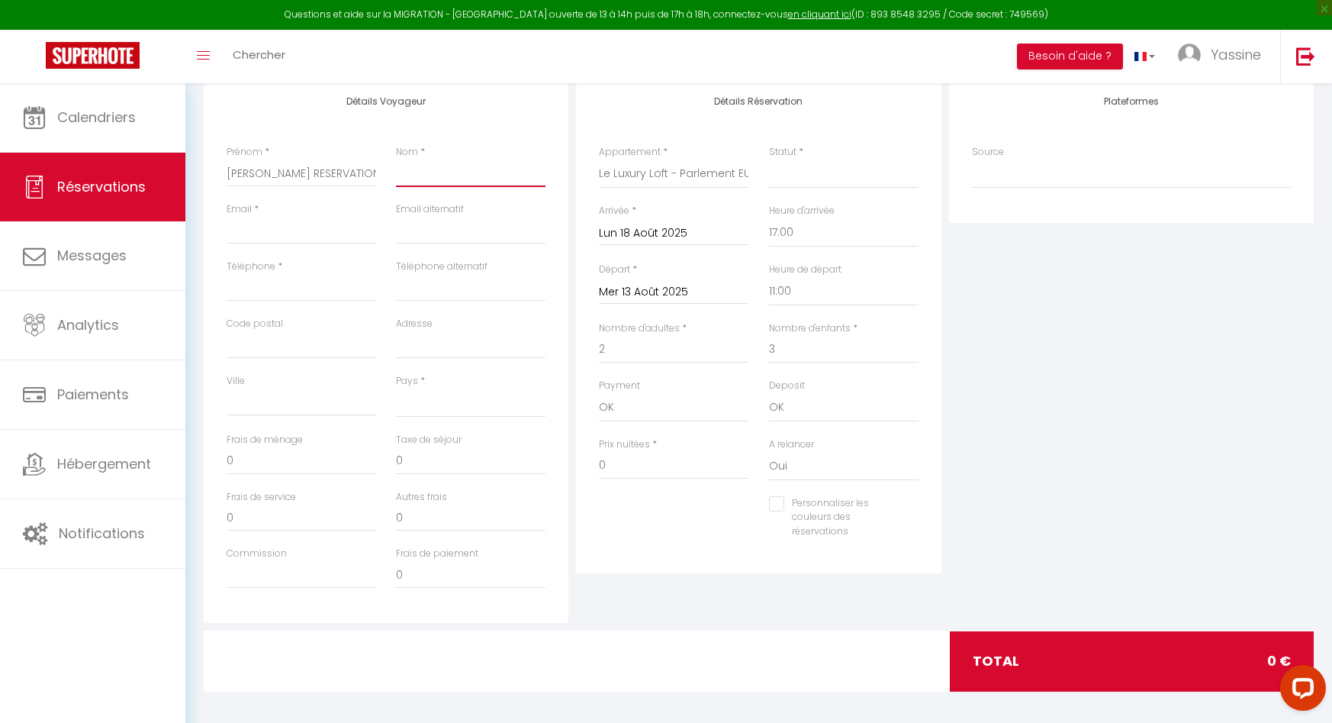
scroll to position [203, 0]
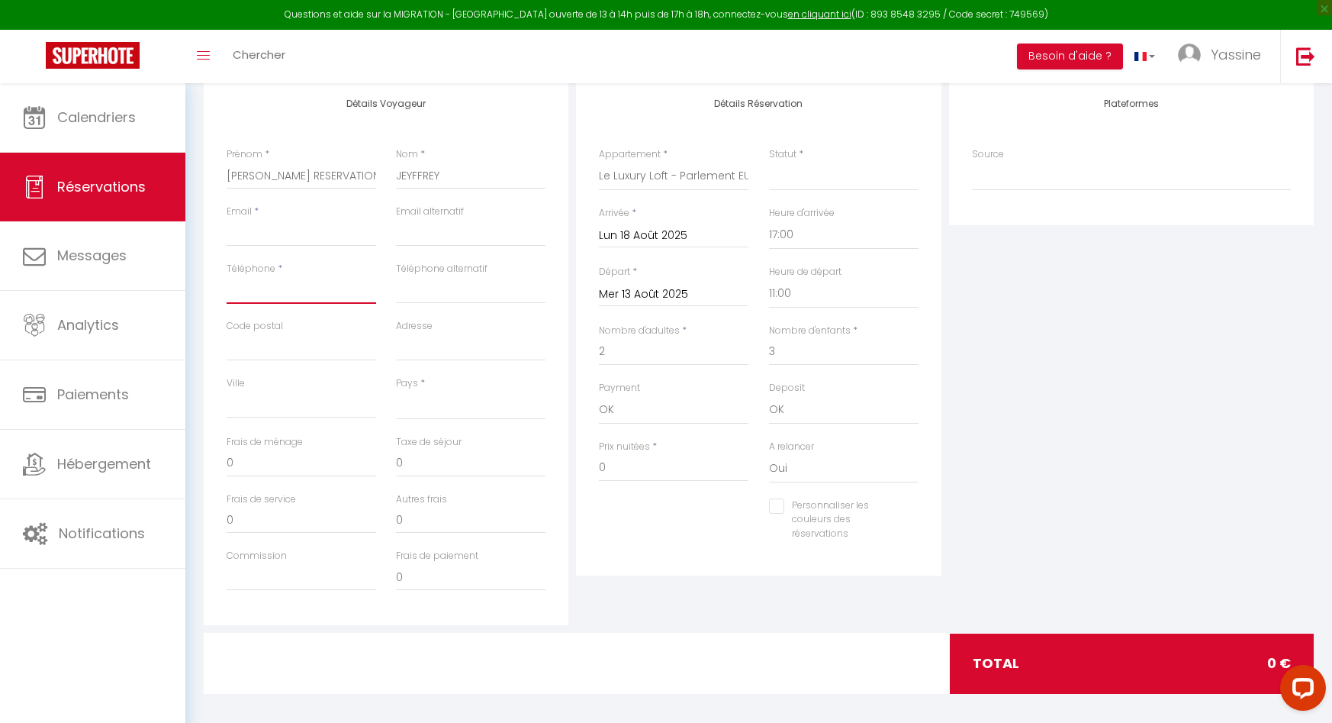
click at [227, 291] on input "Téléphone" at bounding box center [302, 289] width 150 height 27
click at [246, 227] on input "Email client" at bounding box center [302, 232] width 150 height 27
click at [259, 347] on input "Code postal" at bounding box center [302, 346] width 150 height 27
click at [423, 394] on select "France Portugal Afghanistan Albania Algeria American Samoa Andorra Angola Angui…" at bounding box center [471, 405] width 150 height 29
click at [639, 475] on input "0" at bounding box center [674, 467] width 150 height 27
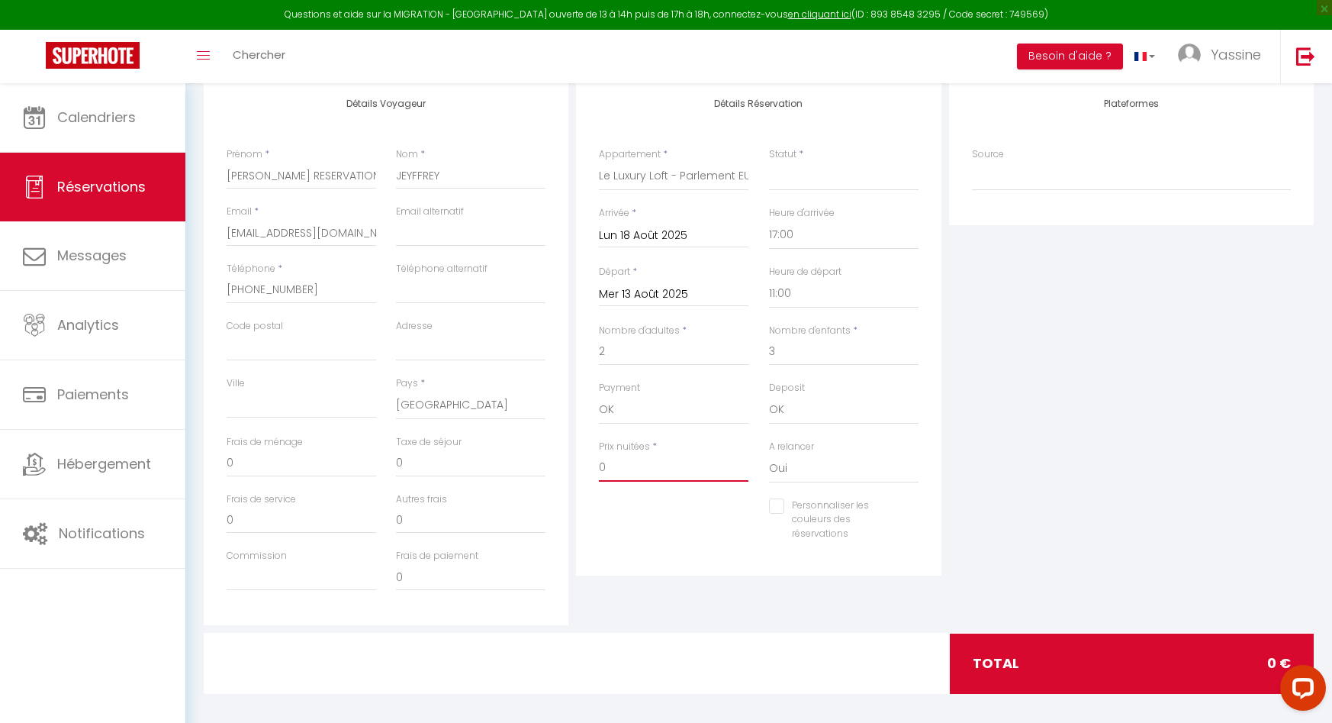
drag, startPoint x: 645, startPoint y: 472, endPoint x: 553, endPoint y: 469, distance: 91.6
click at [553, 469] on div "Détails Voyageur Prénom * JEFFREY RESERVATION AIRBNB 342,99 Nom * JEYFFREY Emai…" at bounding box center [759, 352] width 1118 height 546
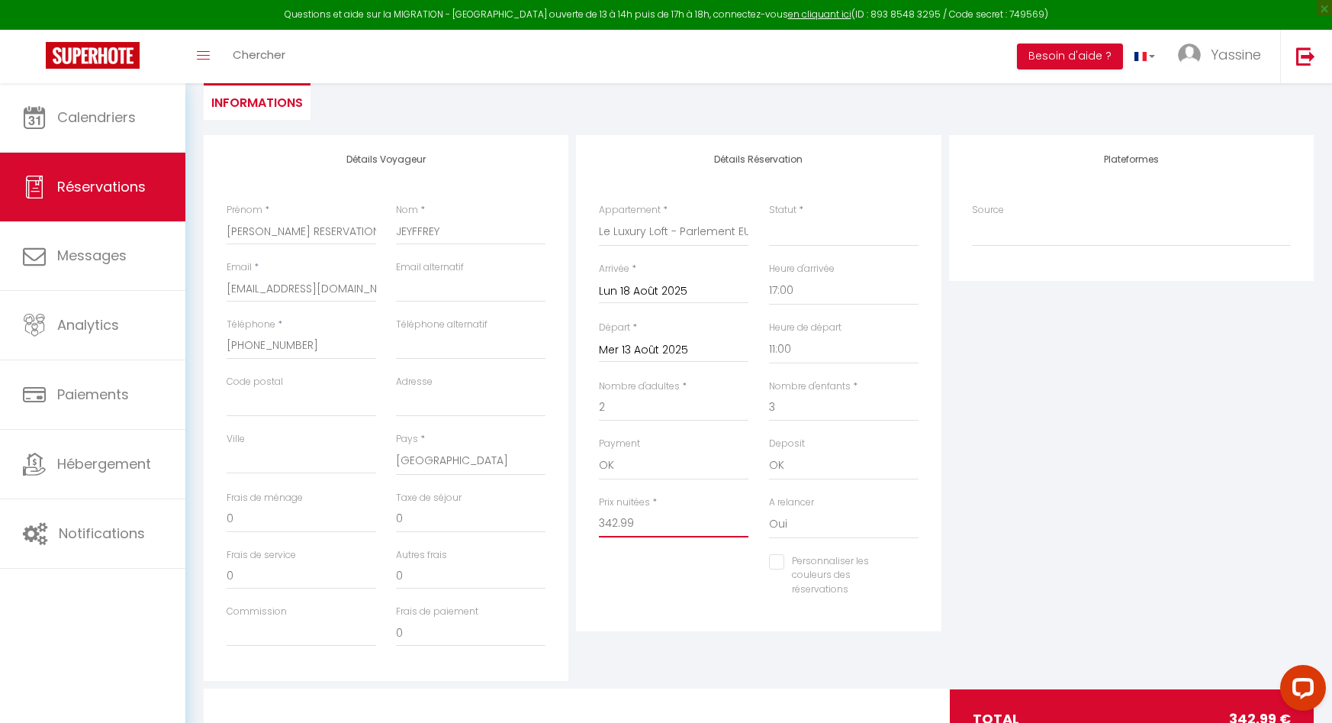
scroll to position [0, 0]
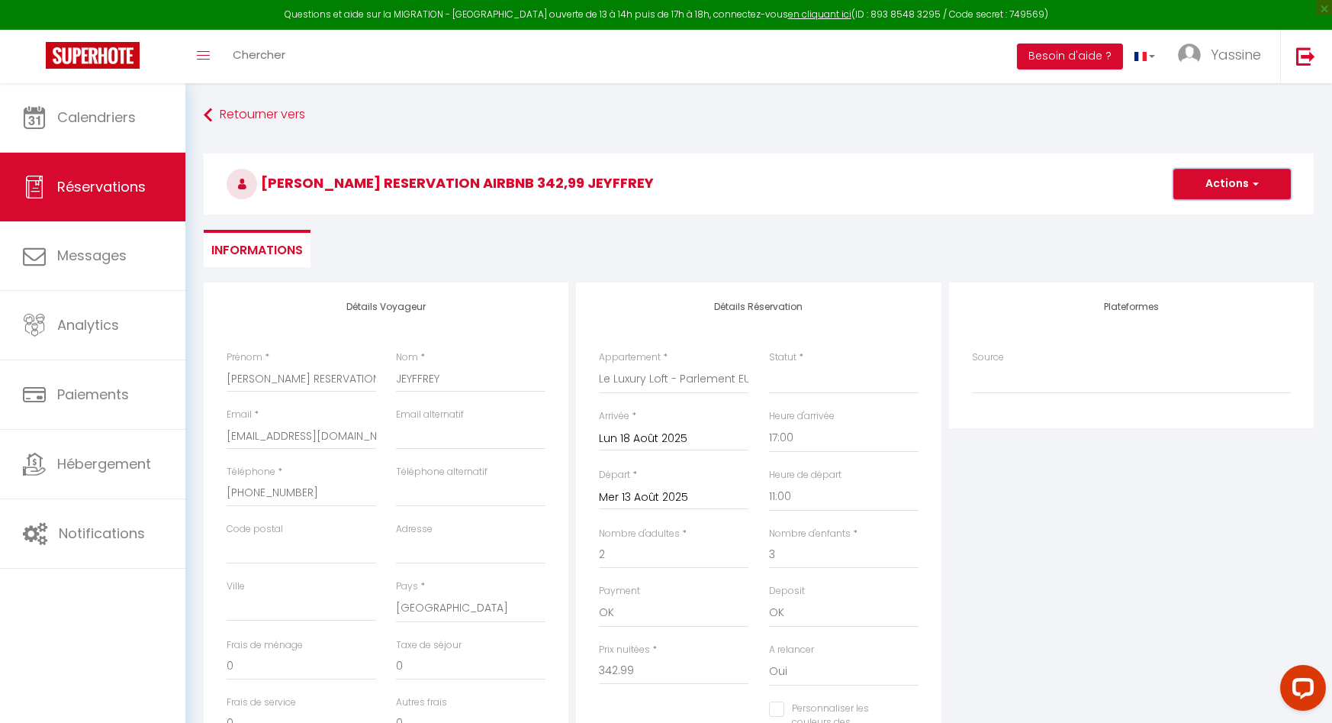
click at [1213, 185] on button "Actions" at bounding box center [1233, 184] width 118 height 31
click at [1203, 219] on link "Enregistrer" at bounding box center [1217, 218] width 121 height 20
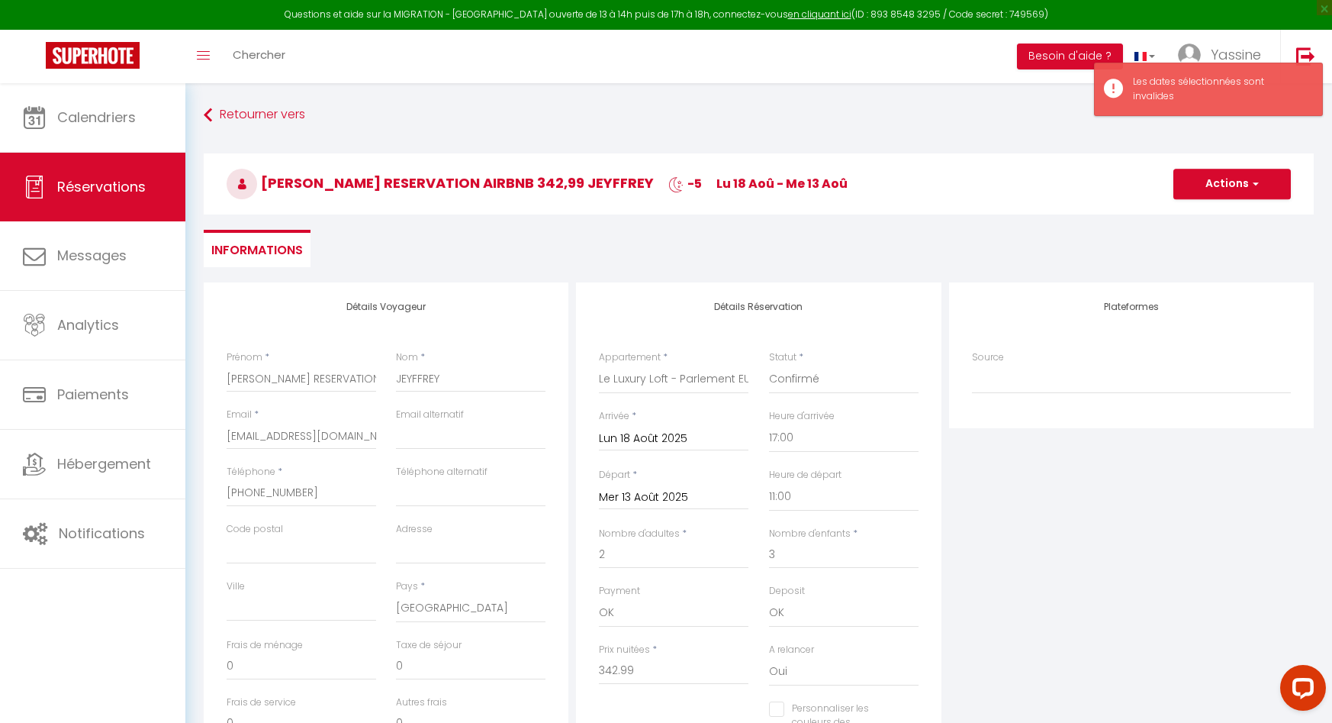
click at [639, 439] on input "Lun 18 Août 2025" at bounding box center [674, 439] width 150 height 20
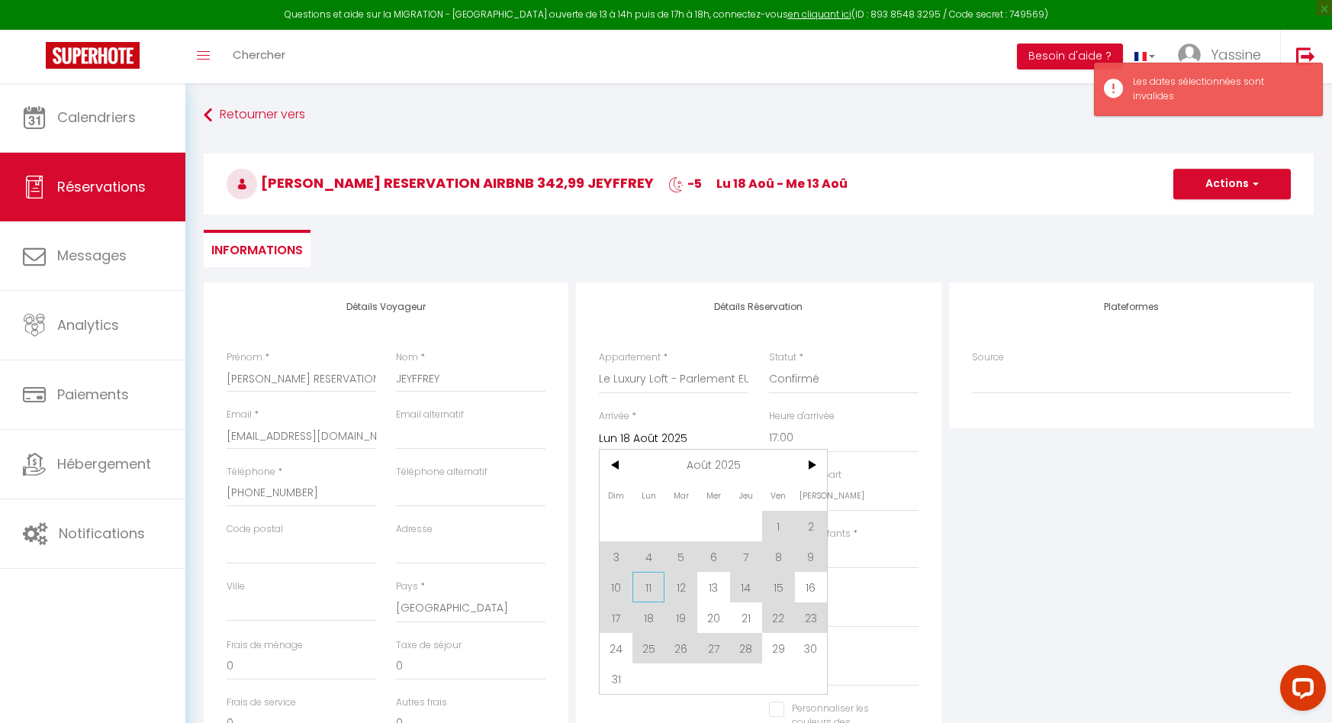
click at [649, 581] on span "11" at bounding box center [649, 587] width 33 height 31
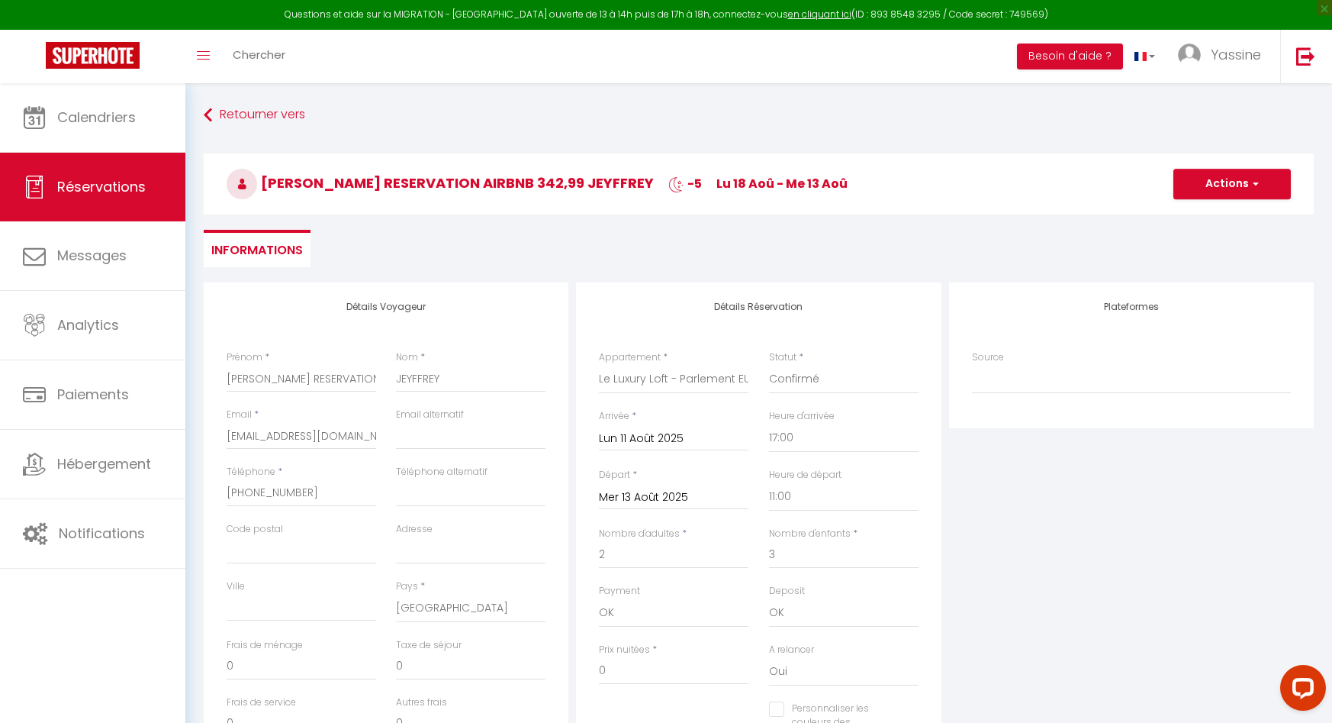
click at [1273, 166] on h3 "JEFFREY RESERVATION AIRBNB 342,99 JEYFFREY -5 lu 18 Aoû - me 13 Aoû" at bounding box center [759, 183] width 1110 height 61
click at [1244, 181] on button "Actions" at bounding box center [1233, 184] width 118 height 31
click at [1193, 219] on link "Enregistrer" at bounding box center [1217, 218] width 121 height 20
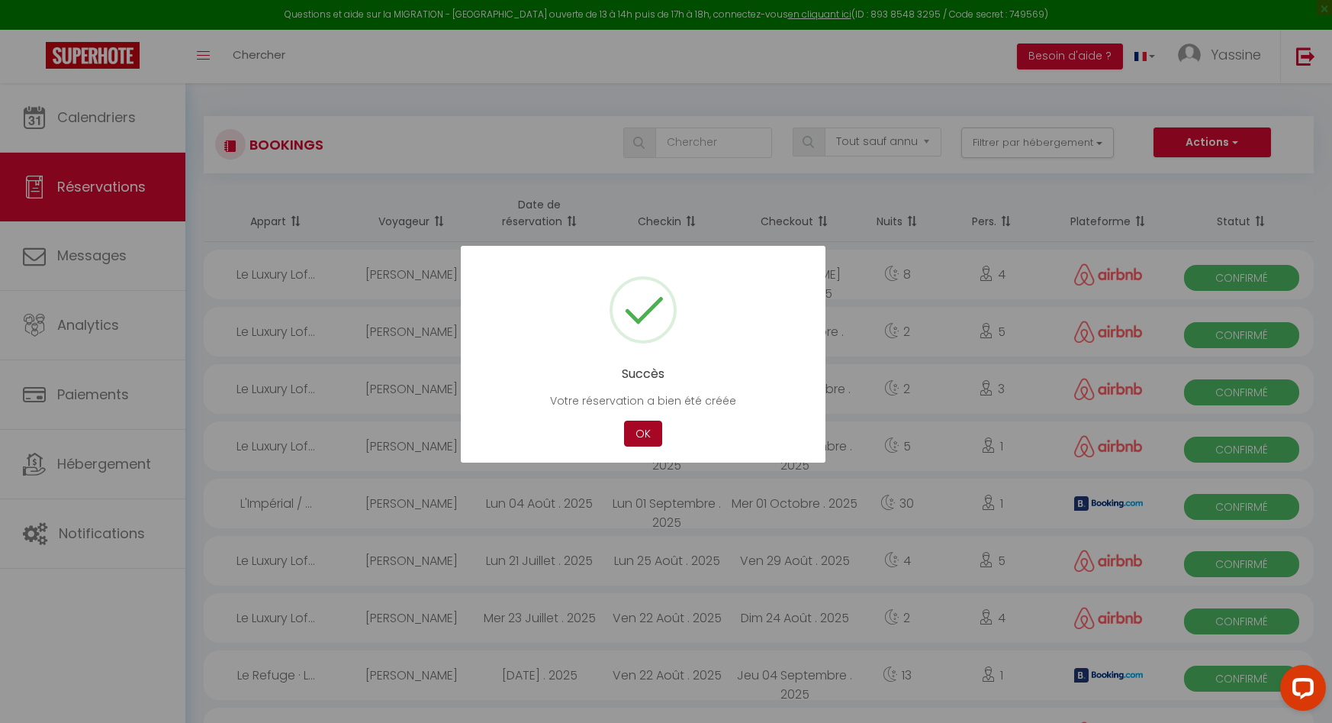
click at [648, 424] on button "OK" at bounding box center [643, 433] width 38 height 27
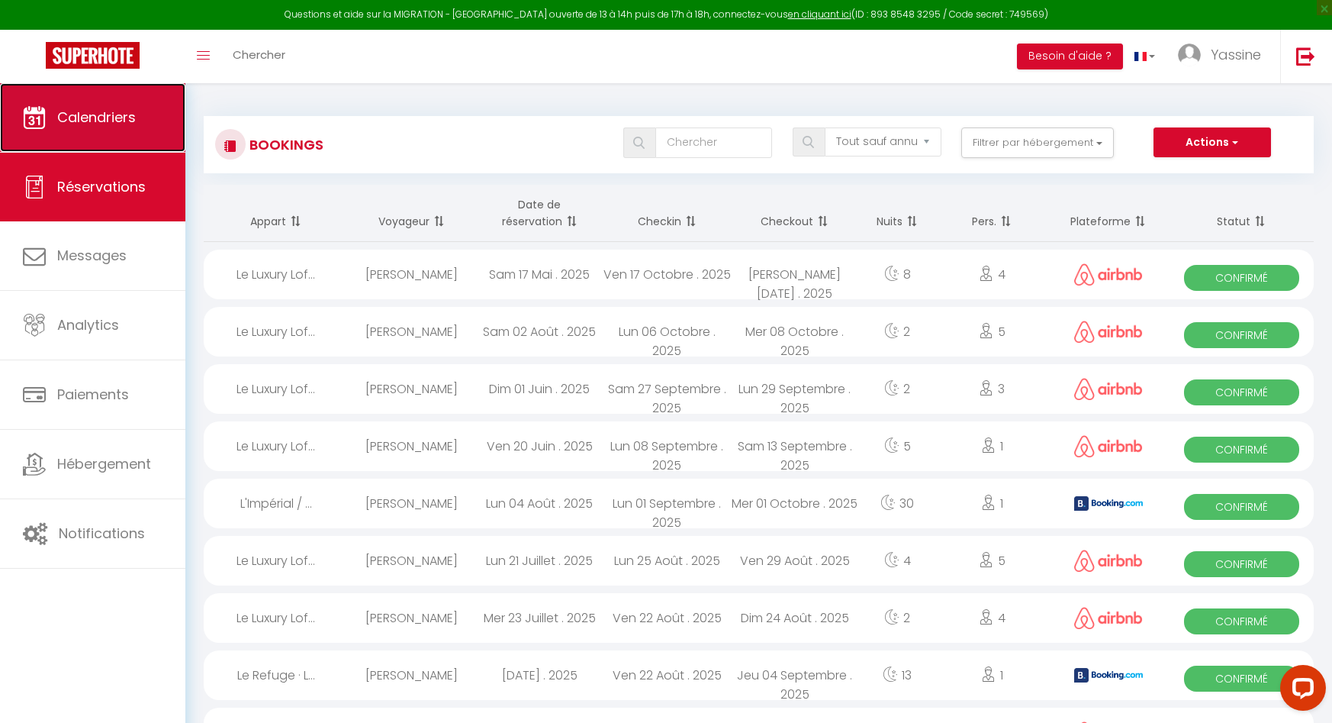
click at [80, 123] on span "Calendriers" at bounding box center [96, 117] width 79 height 19
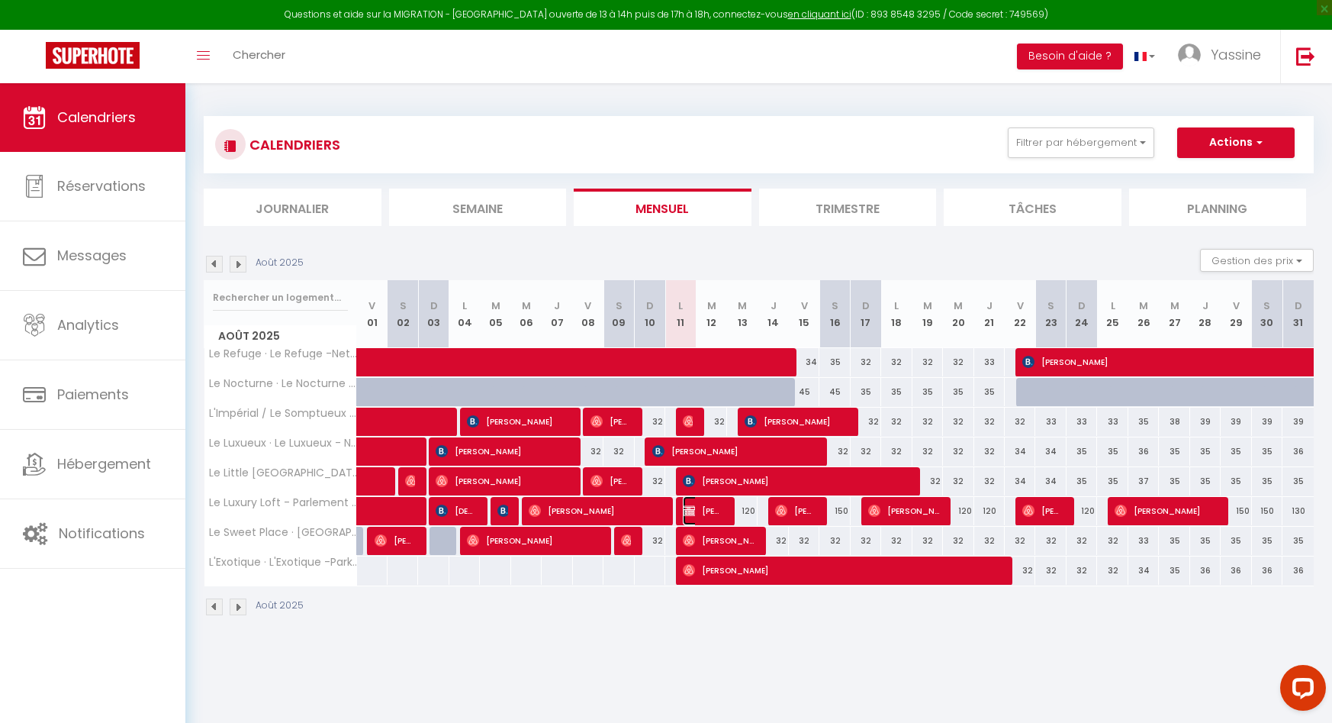
click at [701, 512] on span "JEFFREY RESERVATION AIRBNB 342,99 JEYFFREY" at bounding box center [703, 510] width 40 height 29
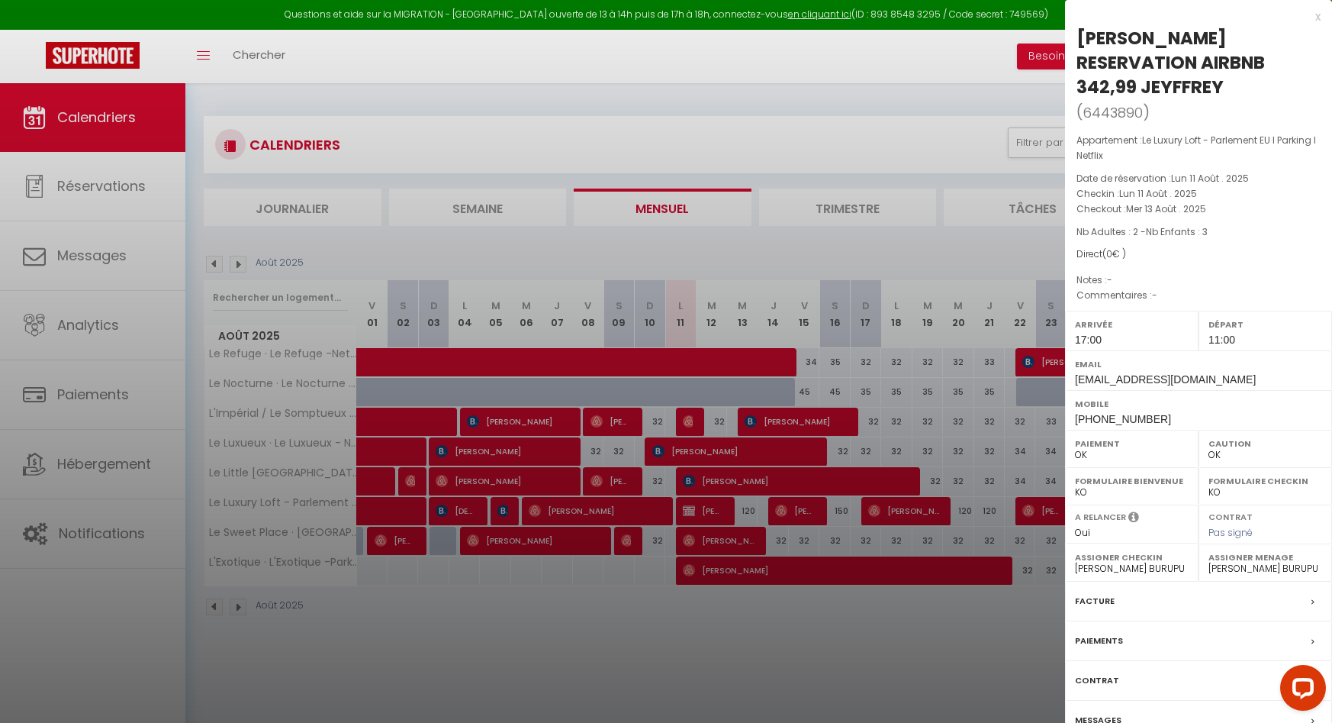
click at [701, 512] on div at bounding box center [666, 361] width 1332 height 723
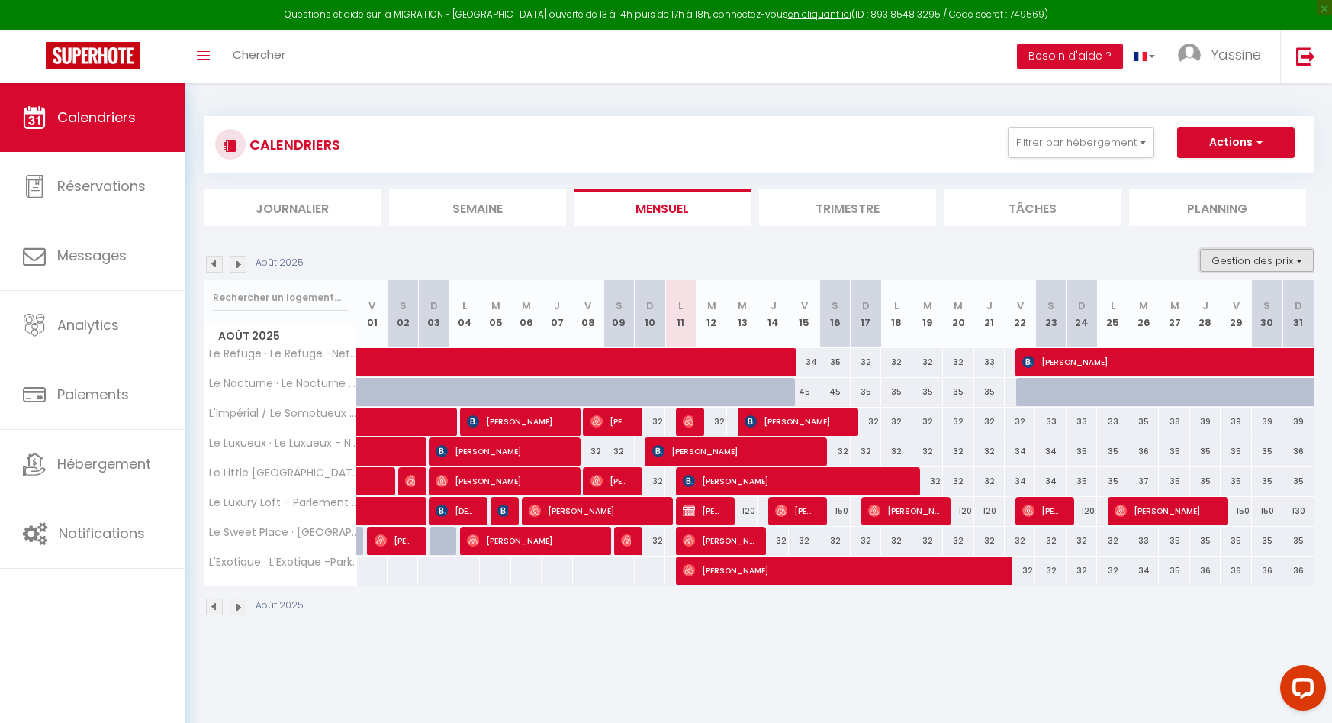
click at [1235, 263] on button "Gestion des prix" at bounding box center [1257, 260] width 114 height 23
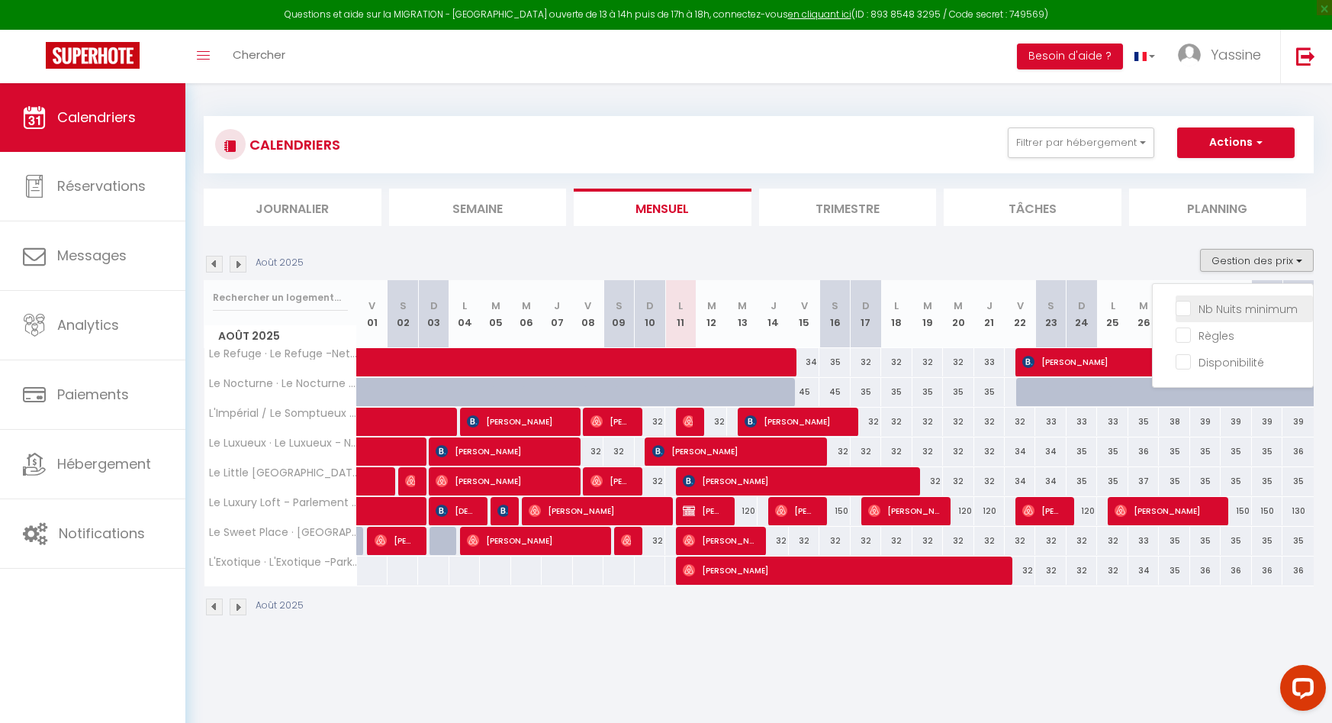
click at [1209, 300] on input "Nb Nuits minimum" at bounding box center [1244, 307] width 137 height 15
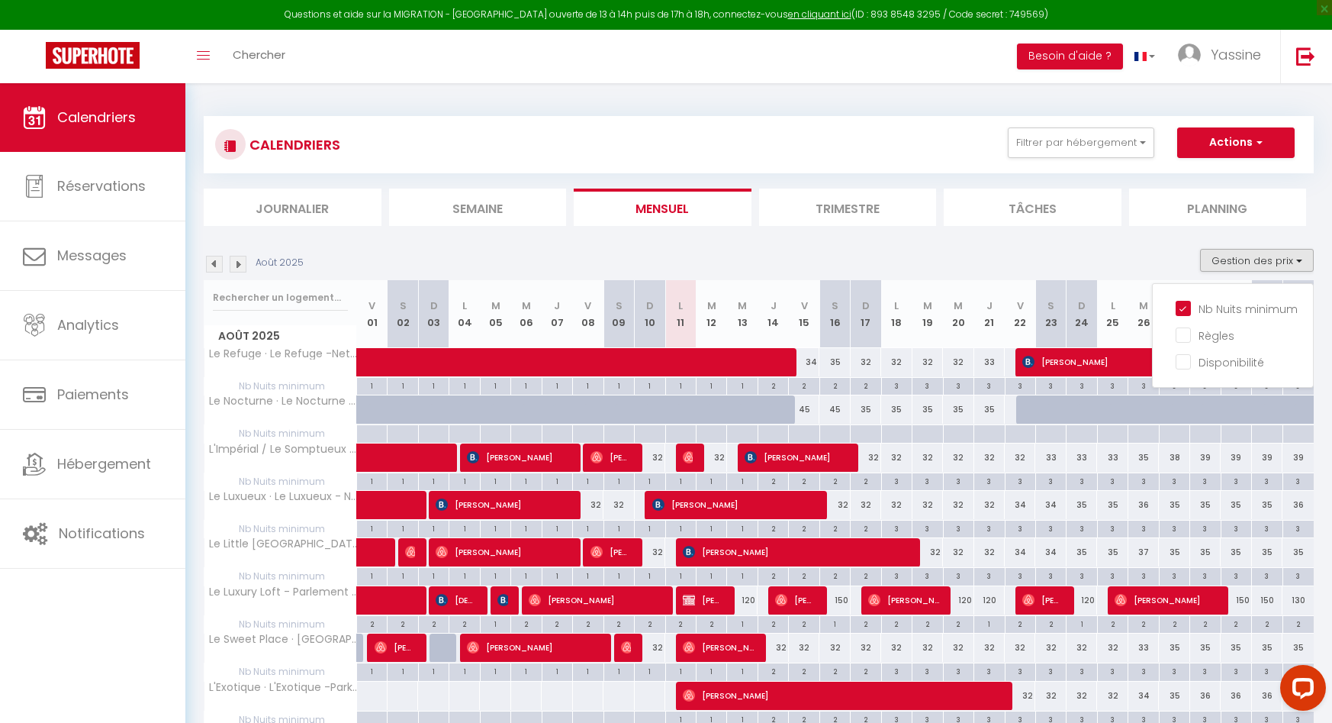
drag, startPoint x: 1044, startPoint y: 256, endPoint x: 1043, endPoint y: 170, distance: 86.2
click at [1045, 246] on section "Août 2025 Gestion des prix Nb Nuits minimum Règles Disponibilité Août 2025 V 01…" at bounding box center [759, 503] width 1110 height 540
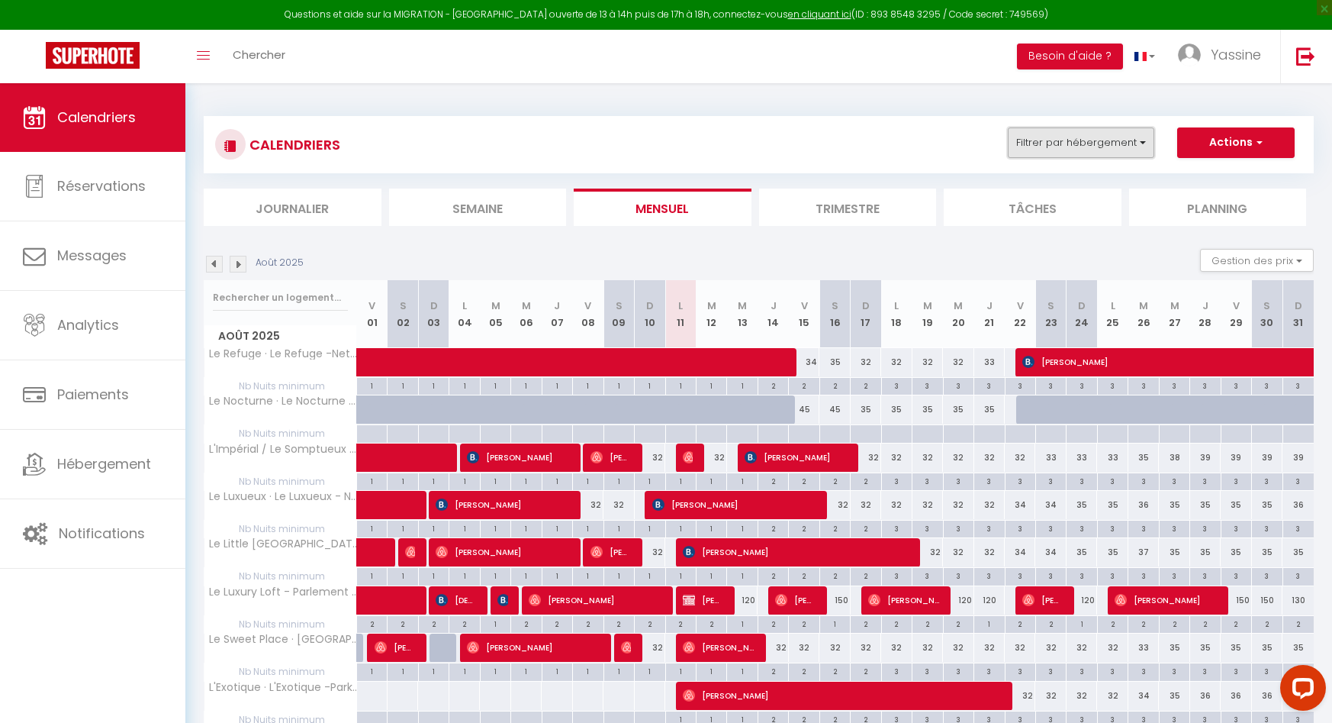
drag, startPoint x: 1049, startPoint y: 140, endPoint x: 1057, endPoint y: 153, distance: 15.0
click at [1049, 140] on button "Filtrer par hébergement" at bounding box center [1081, 142] width 147 height 31
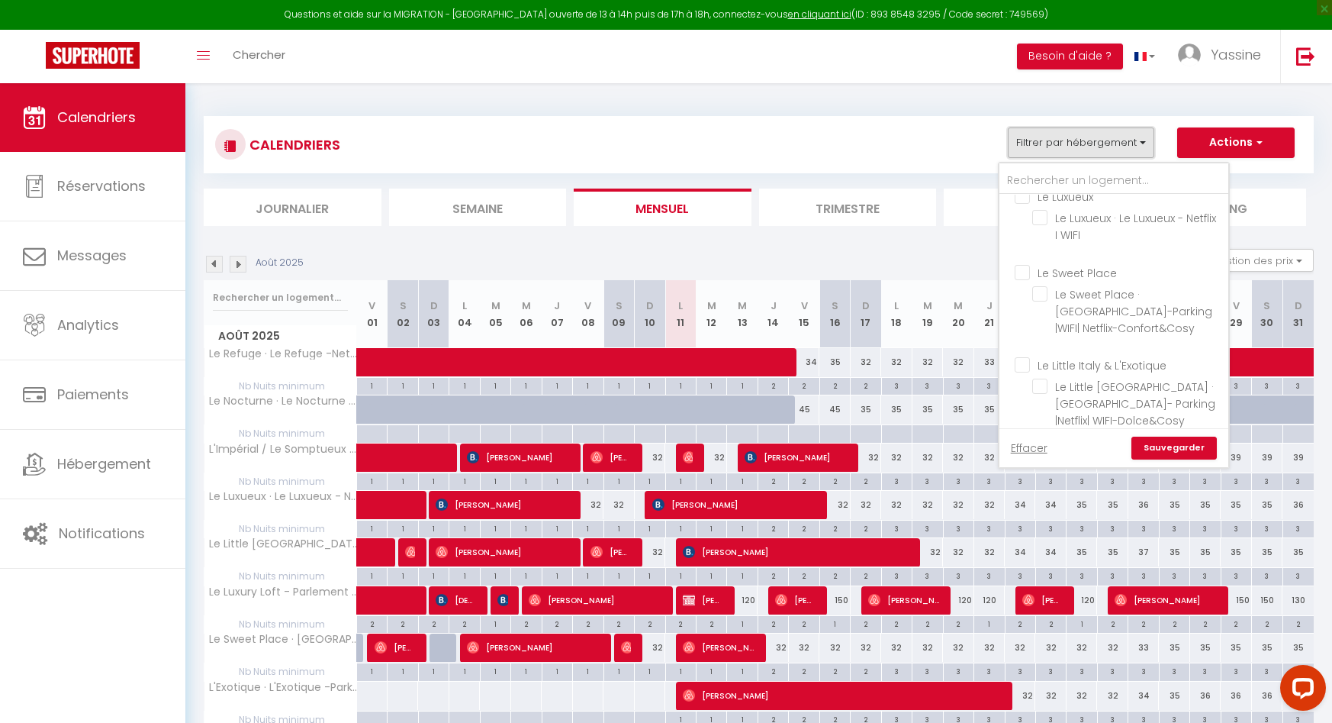
scroll to position [356, 0]
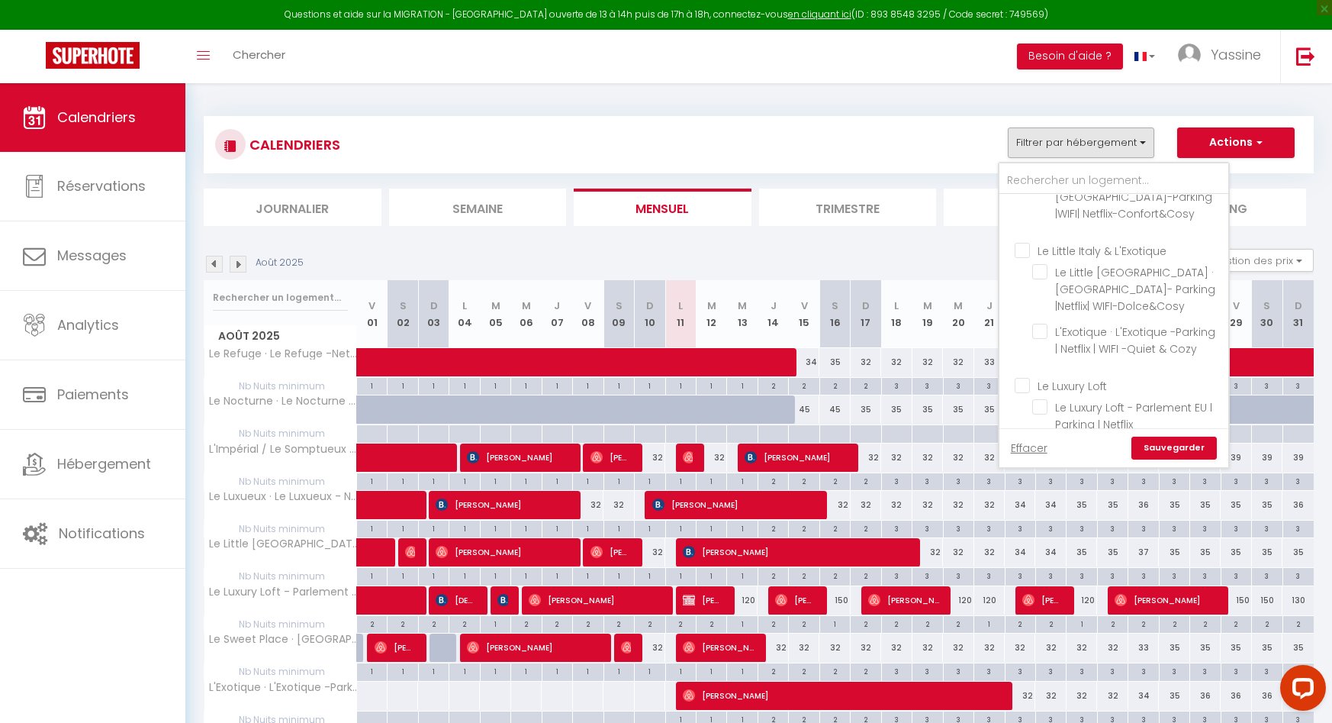
click at [1049, 377] on input "Le Luxury Loft" at bounding box center [1129, 384] width 229 height 15
click at [1174, 443] on link "Sauvegarder" at bounding box center [1174, 447] width 85 height 23
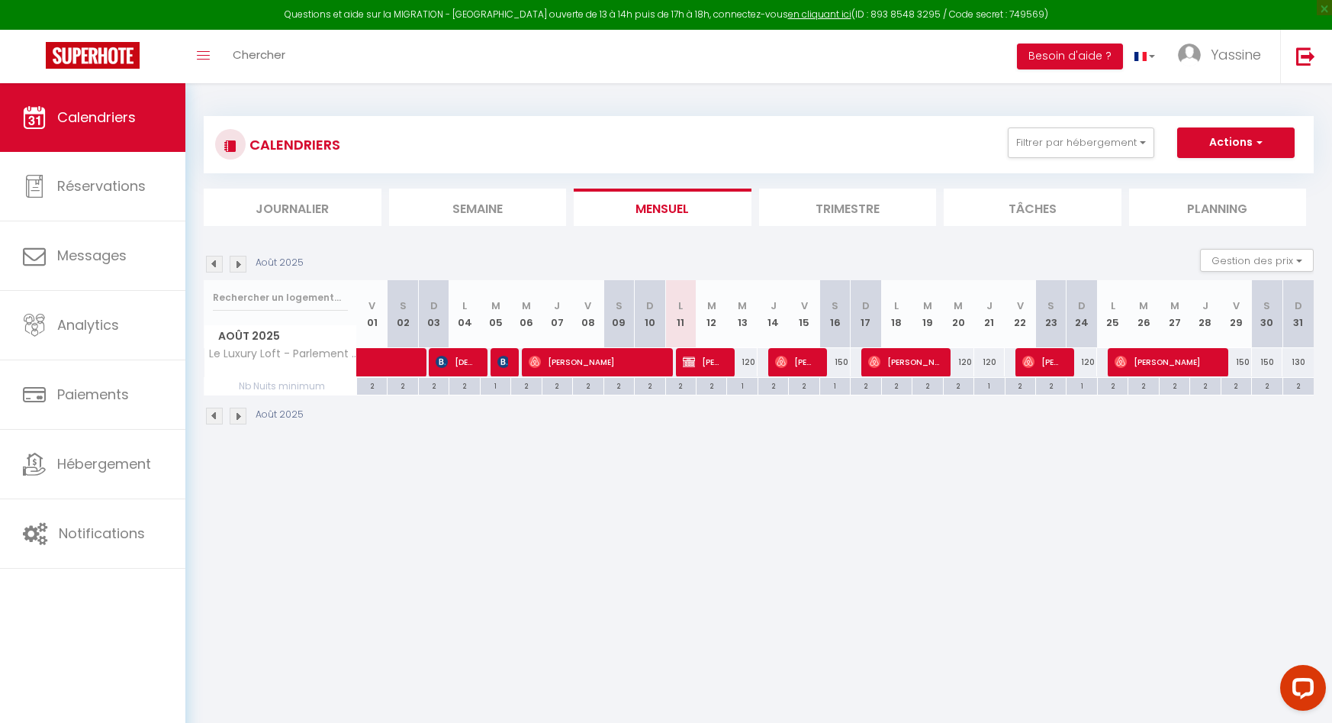
click at [1296, 362] on div "130" at bounding box center [1298, 362] width 31 height 28
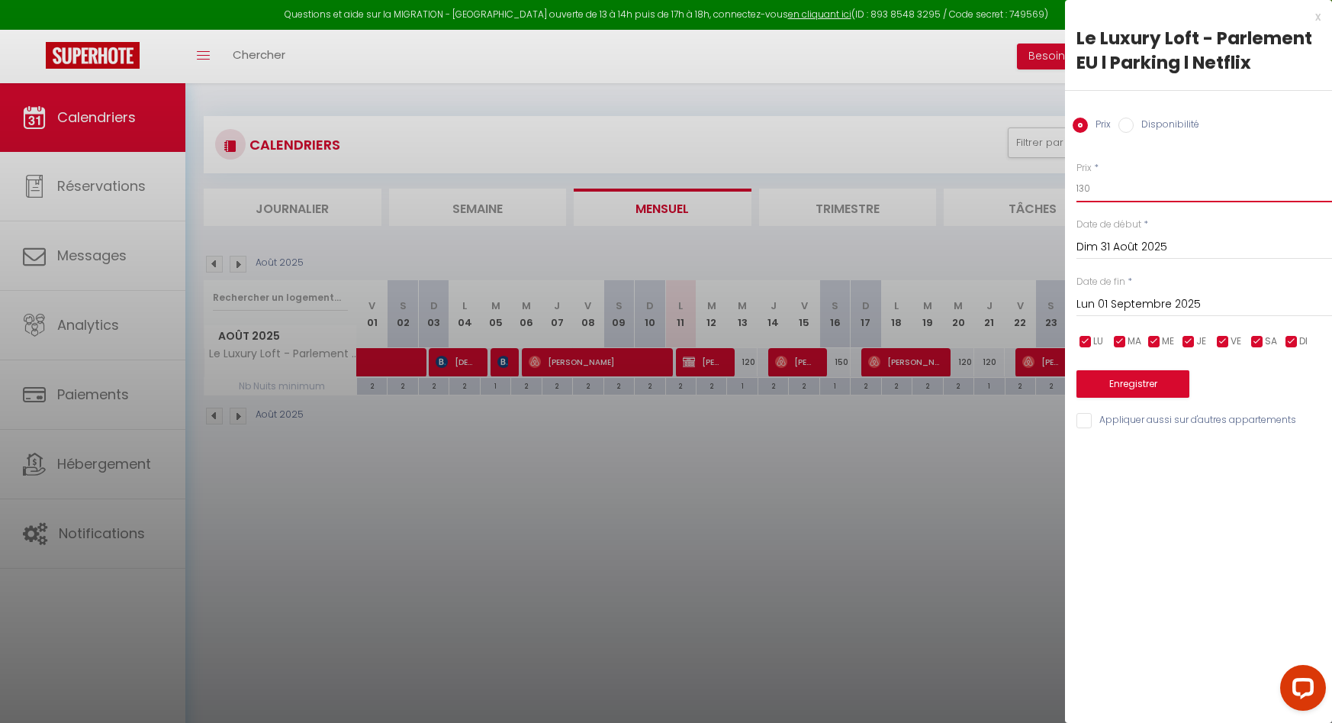
drag, startPoint x: 1113, startPoint y: 189, endPoint x: 1048, endPoint y: 182, distance: 65.3
click at [1048, 182] on body "Questions et aide sur la MIGRATION - Salle Zoom ouverte de 13 à 14h puis de 17h…" at bounding box center [666, 444] width 1332 height 723
click at [1106, 380] on button "Enregistrer" at bounding box center [1133, 383] width 113 height 27
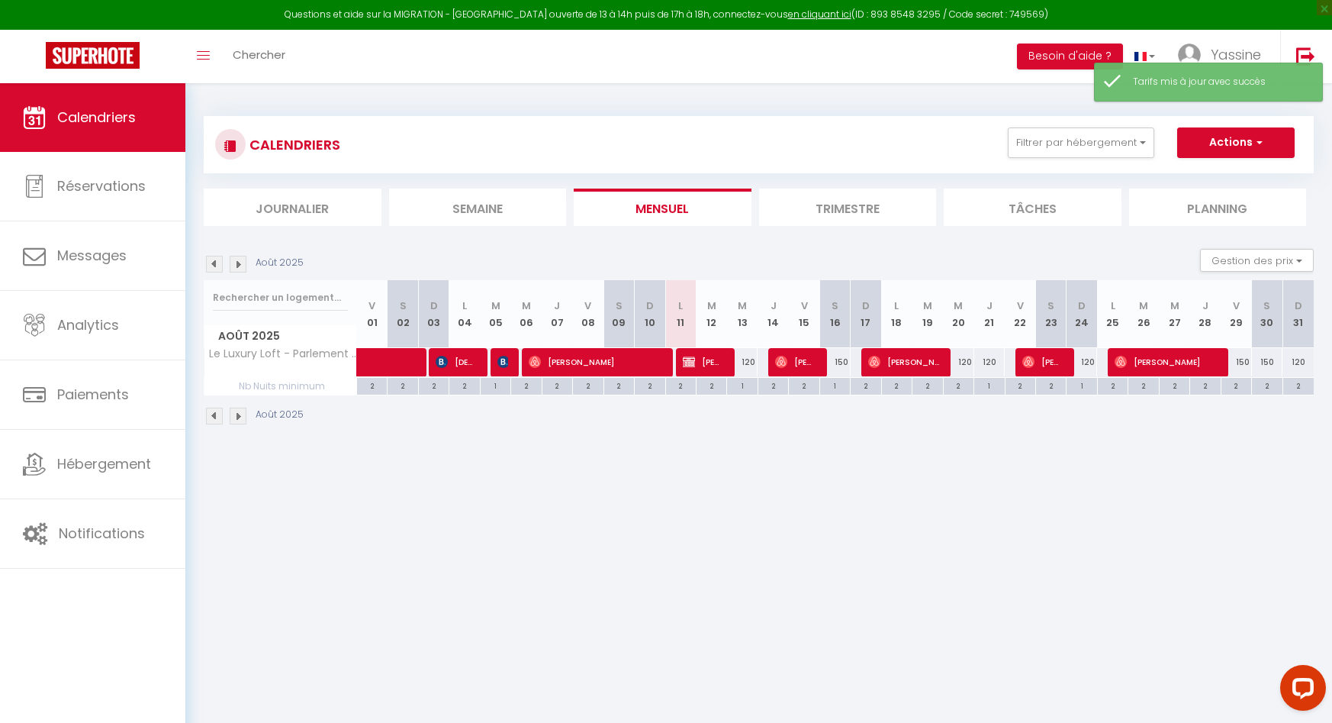
click at [240, 265] on img at bounding box center [238, 264] width 17 height 17
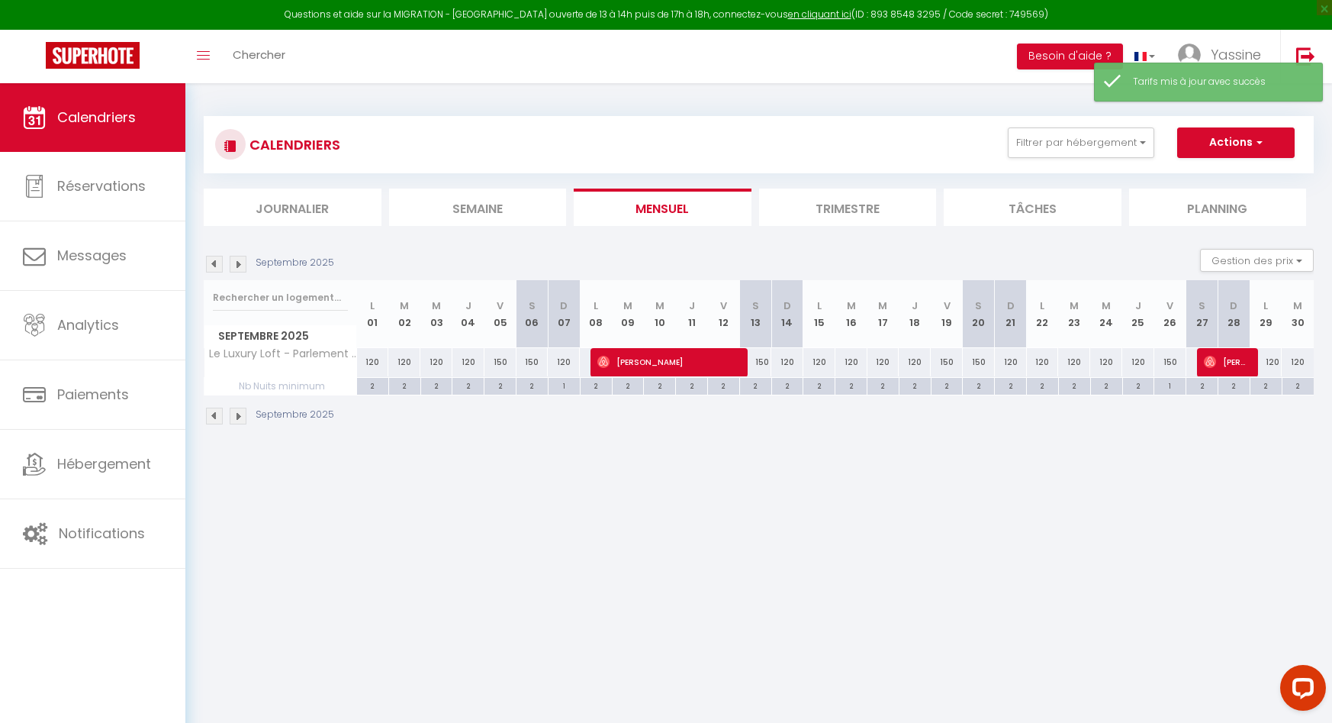
click at [213, 262] on img at bounding box center [214, 264] width 17 height 17
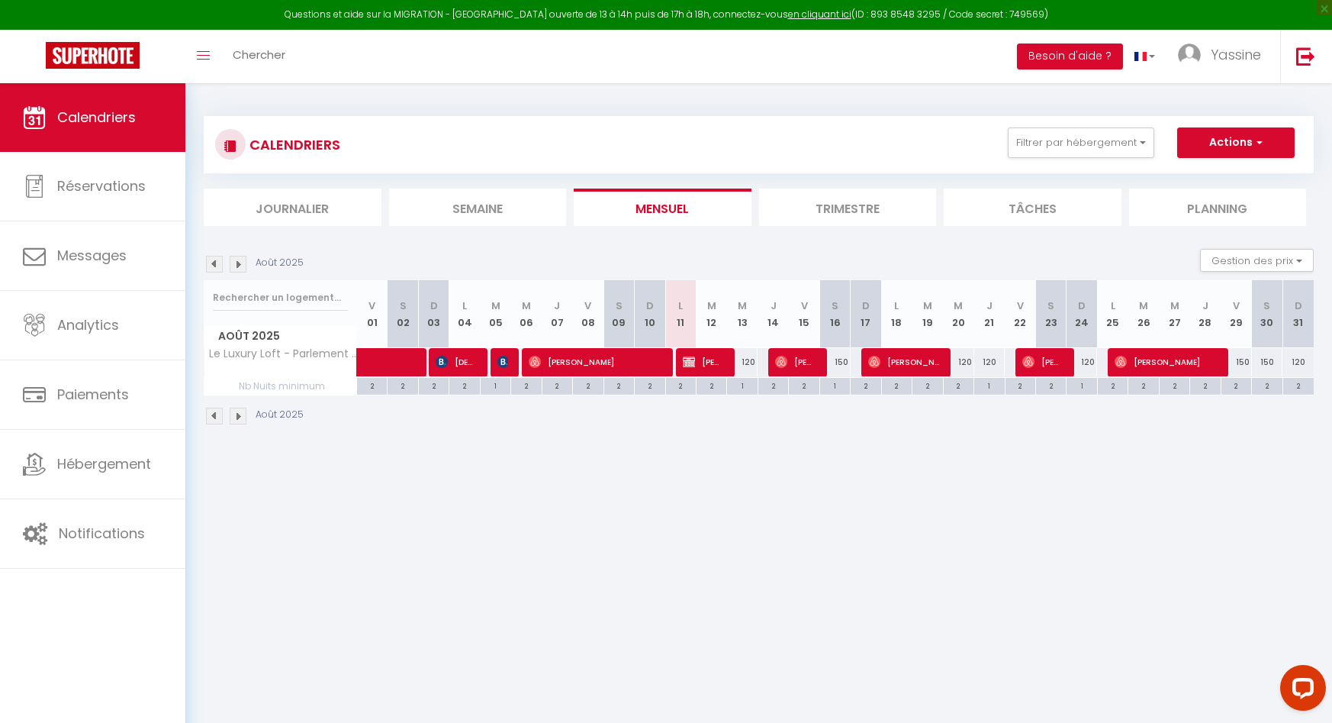
click at [233, 259] on img at bounding box center [238, 264] width 17 height 17
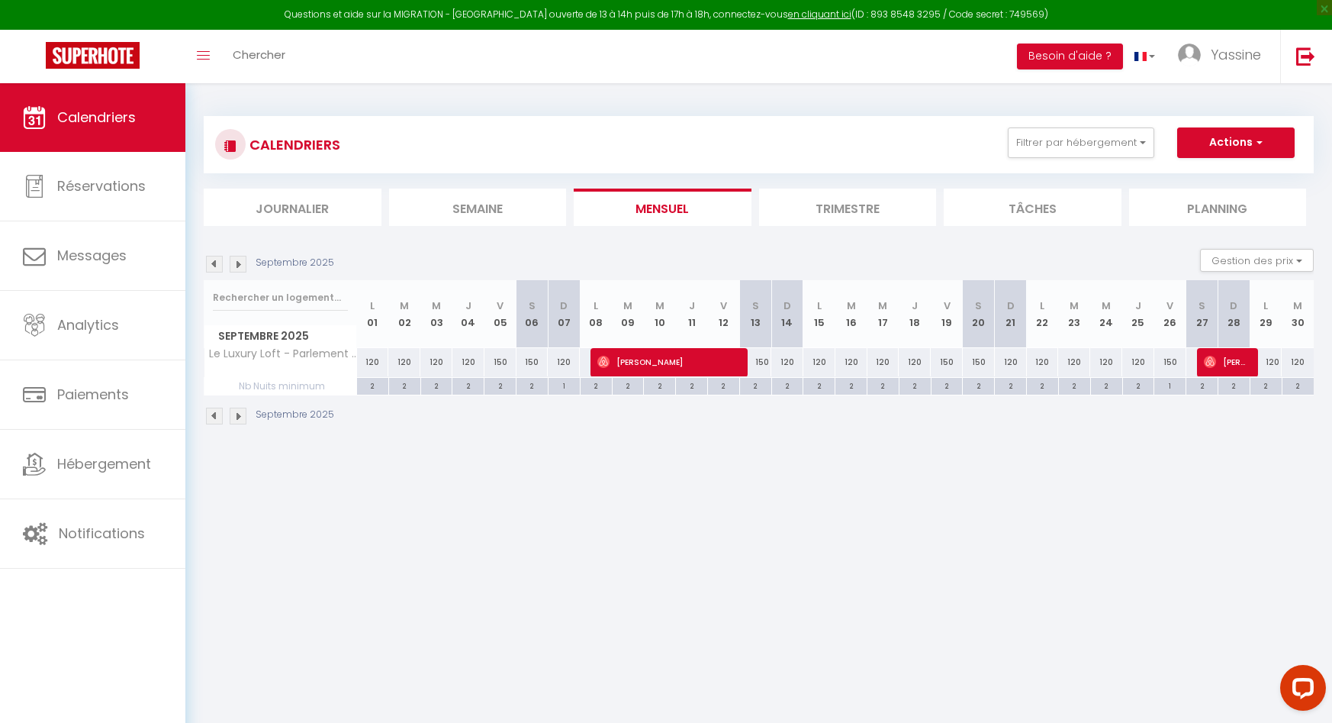
click at [243, 269] on img at bounding box center [238, 264] width 17 height 17
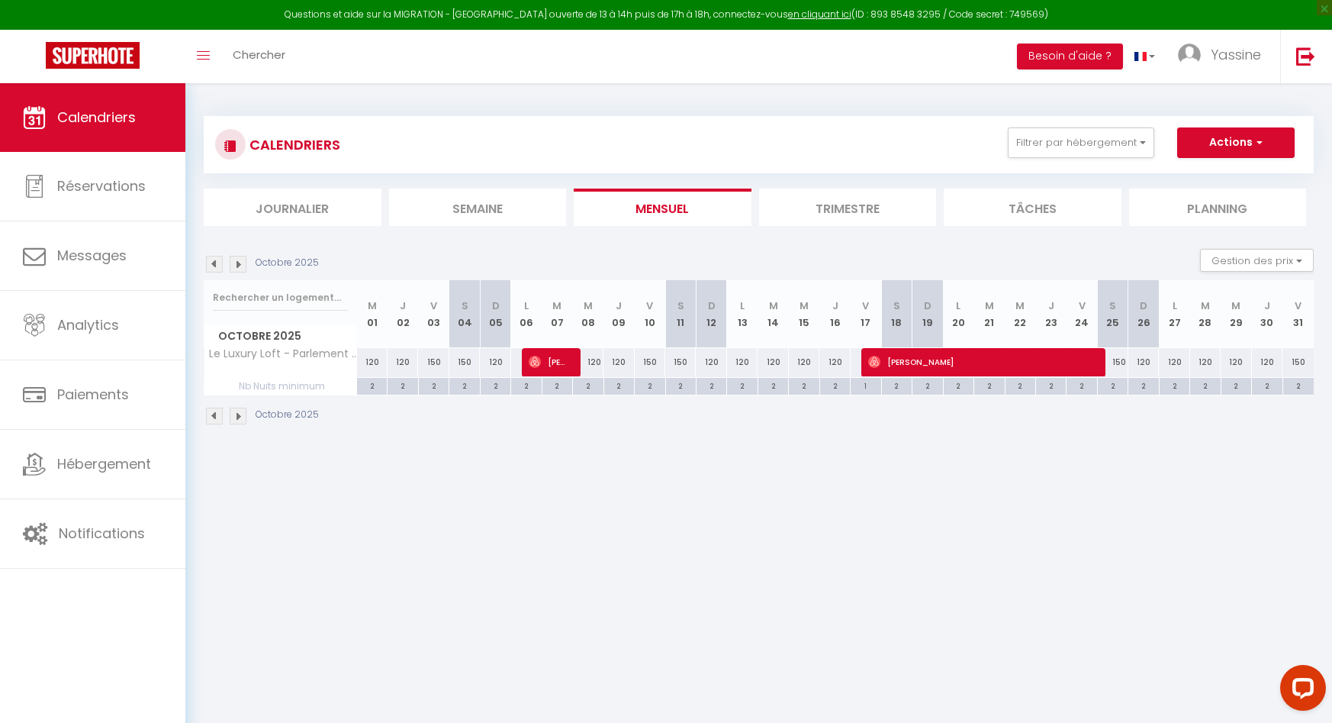
click at [494, 382] on div "2" at bounding box center [496, 385] width 30 height 14
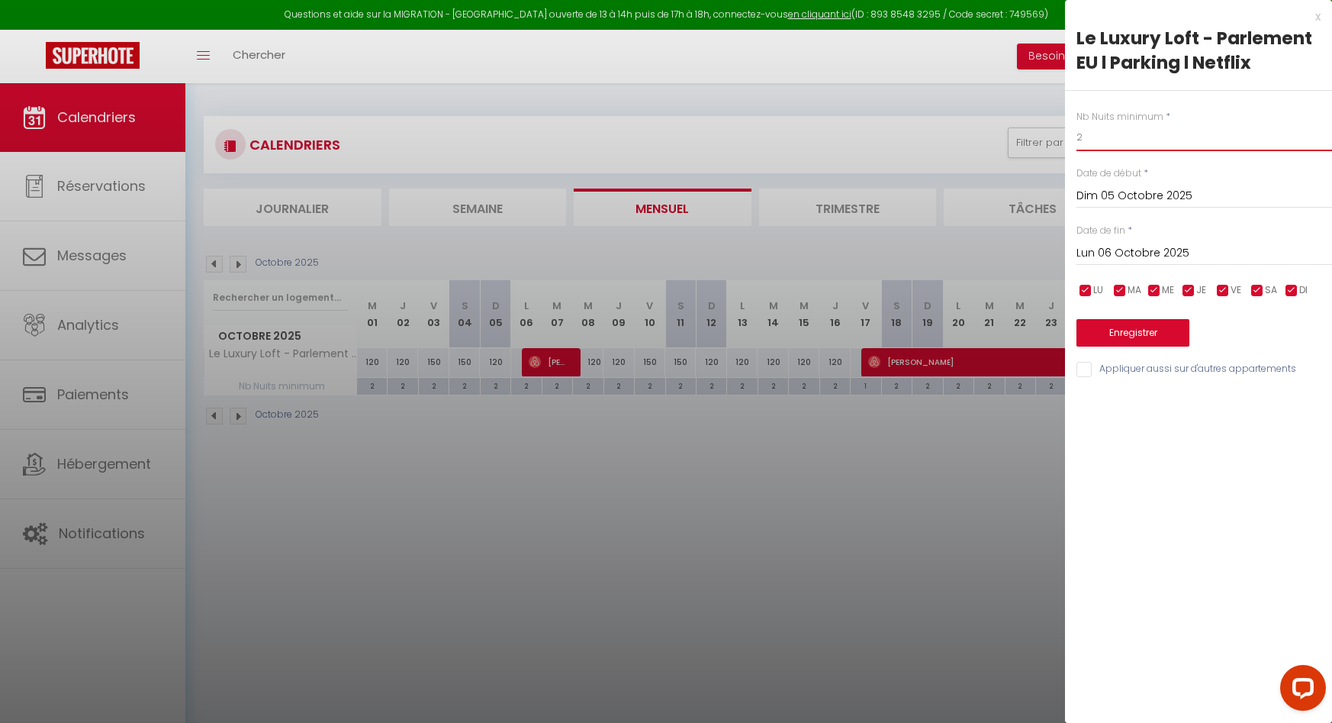
click at [1061, 138] on body "Questions et aide sur la MIGRATION - Salle Zoom ouverte de 13 à 14h puis de 17h…" at bounding box center [666, 444] width 1332 height 723
click at [1118, 330] on button "Enregistrer" at bounding box center [1133, 332] width 113 height 27
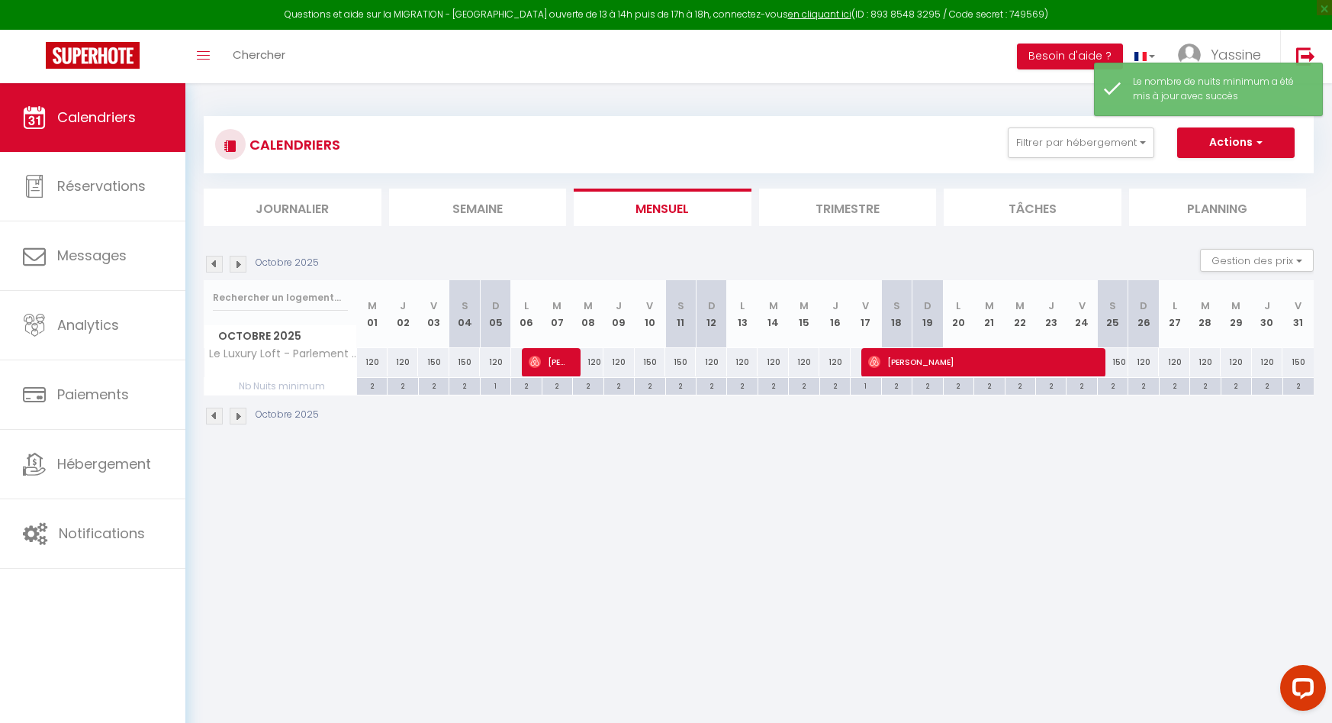
click at [839, 385] on div "2" at bounding box center [835, 385] width 30 height 14
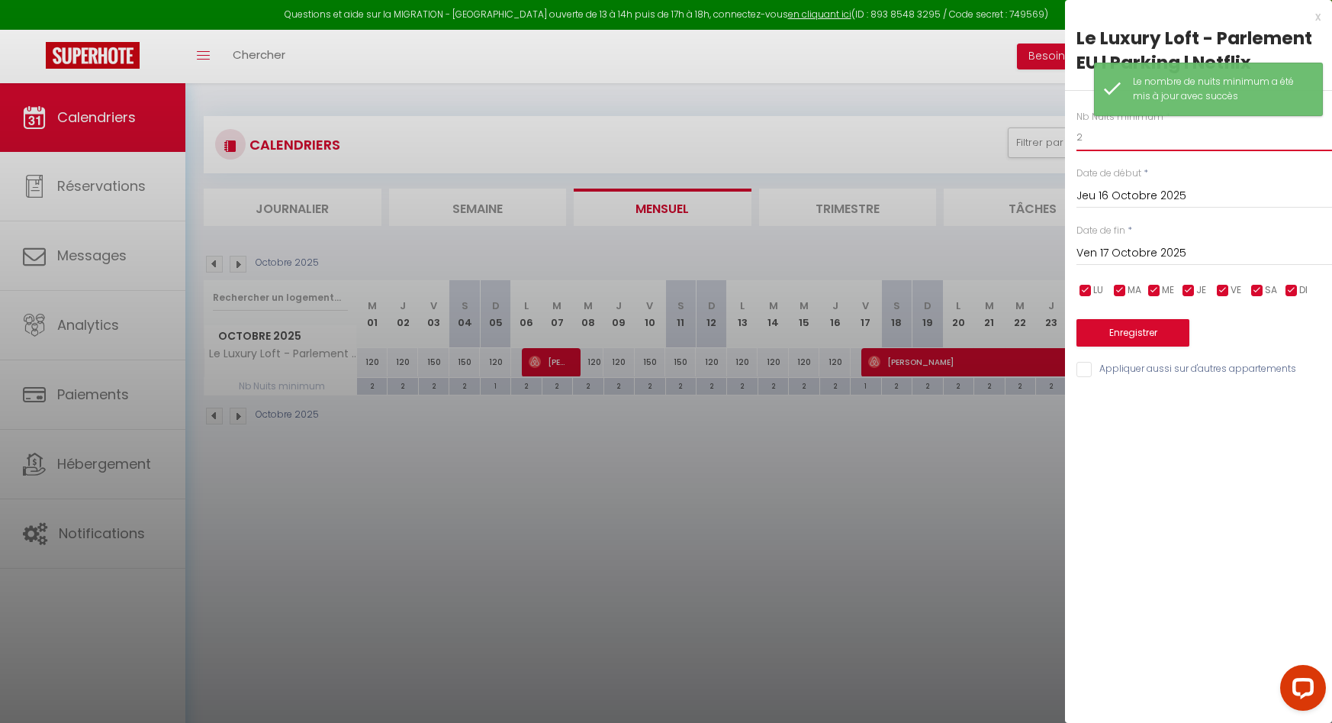
drag, startPoint x: 1091, startPoint y: 140, endPoint x: 1061, endPoint y: 134, distance: 30.2
click at [1061, 134] on body "Questions et aide sur la MIGRATION - Salle Zoom ouverte de 13 à 14h puis de 17h…" at bounding box center [666, 444] width 1332 height 723
click at [1109, 326] on button "Enregistrer" at bounding box center [1133, 332] width 113 height 27
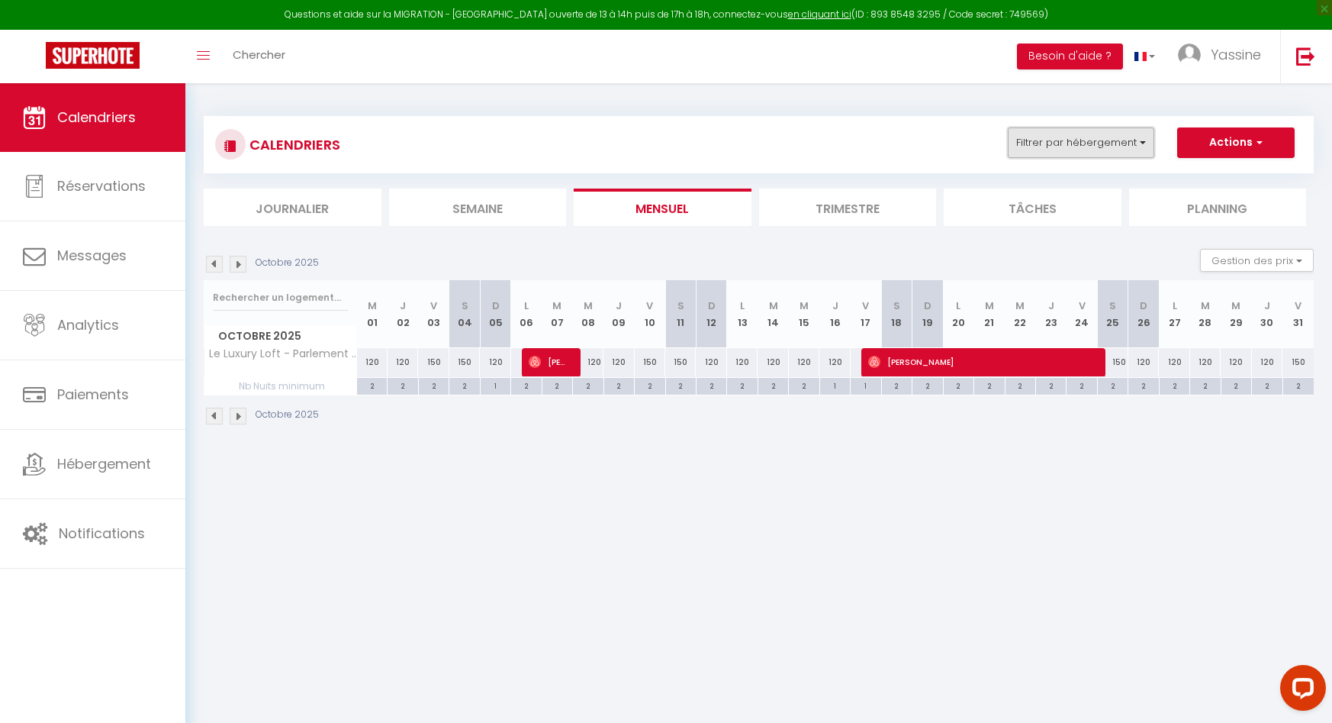
click at [1099, 144] on button "Filtrer par hébergement" at bounding box center [1081, 142] width 147 height 31
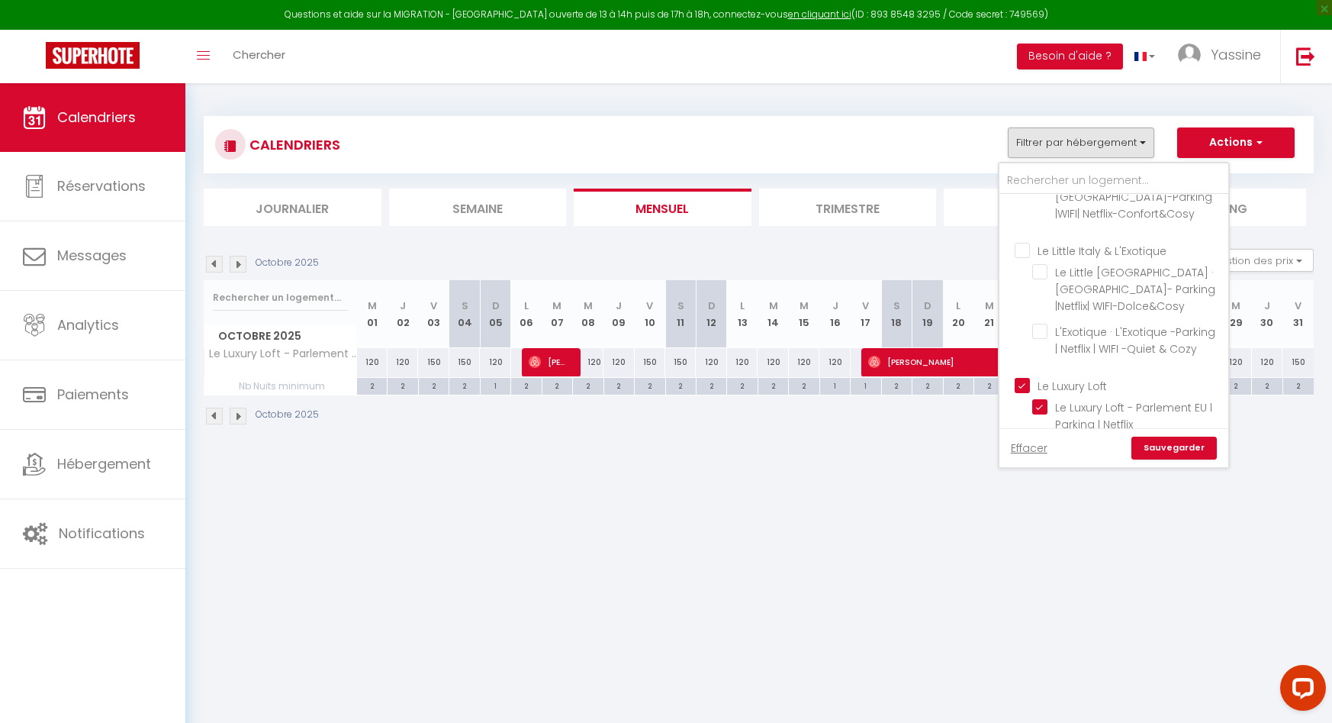
drag, startPoint x: 1025, startPoint y: 369, endPoint x: 1032, endPoint y: 373, distance: 8.9
click at [1023, 377] on input "Le Luxury Loft" at bounding box center [1129, 384] width 229 height 15
click at [1153, 440] on link "Sauvegarder" at bounding box center [1174, 447] width 85 height 23
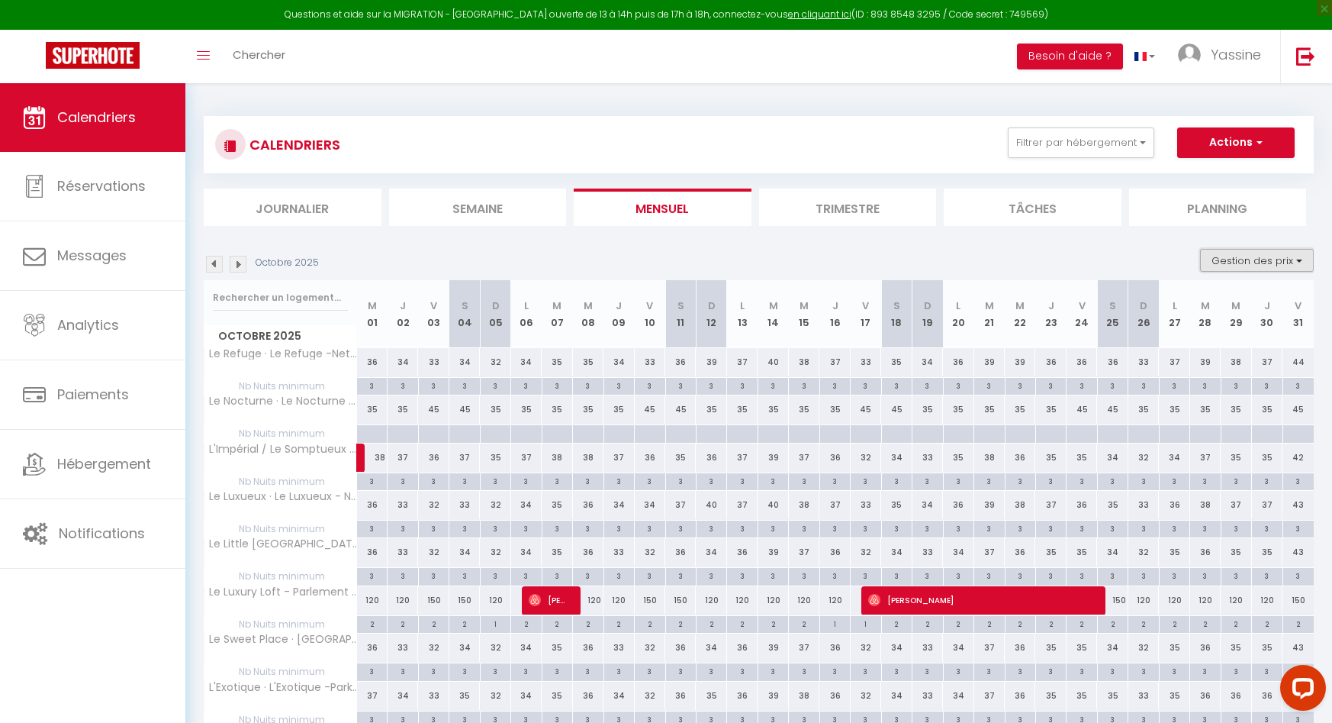
click at [1233, 262] on button "Gestion des prix" at bounding box center [1257, 260] width 114 height 23
click at [1181, 307] on input "Nb Nuits minimum" at bounding box center [1244, 307] width 137 height 15
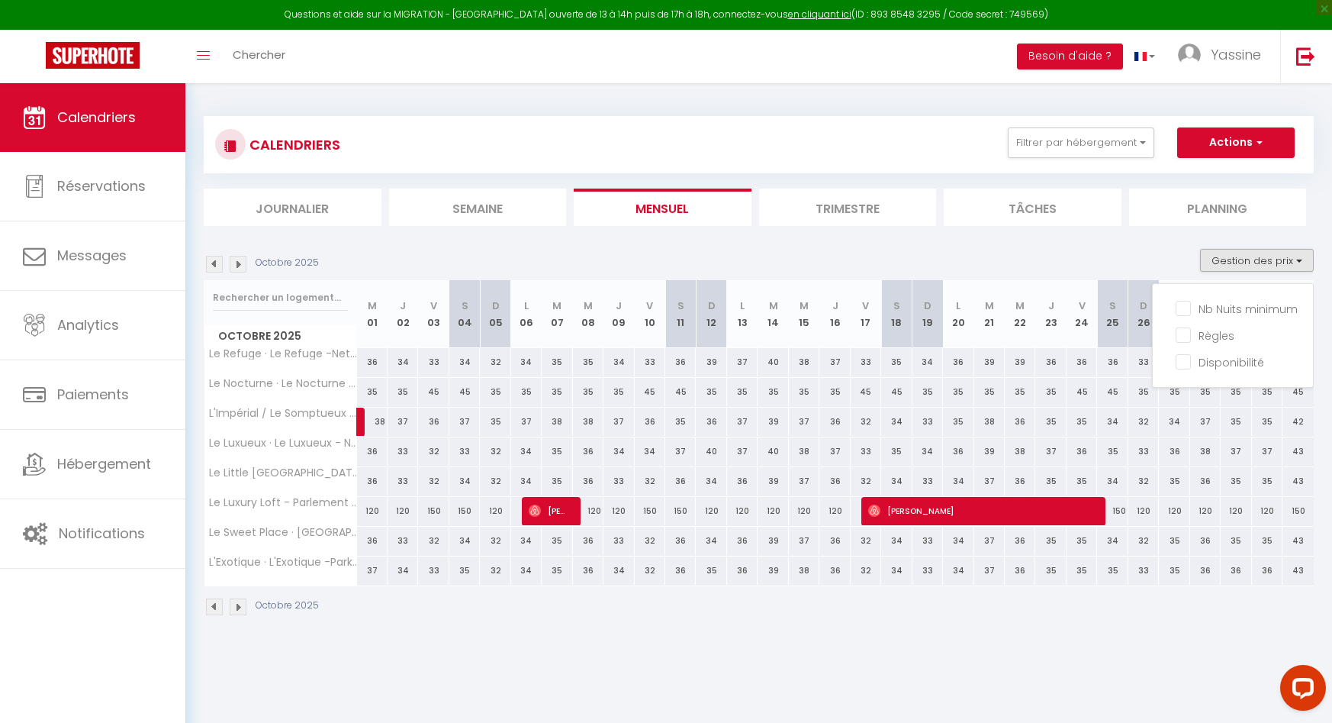
drag, startPoint x: 1150, startPoint y: 255, endPoint x: 1122, endPoint y: 255, distance: 28.2
click at [1149, 255] on div "Octobre 2025 Gestion des prix Nb Nuits minimum Règles Disponibilité" at bounding box center [759, 264] width 1110 height 31
click at [217, 261] on img at bounding box center [214, 264] width 17 height 17
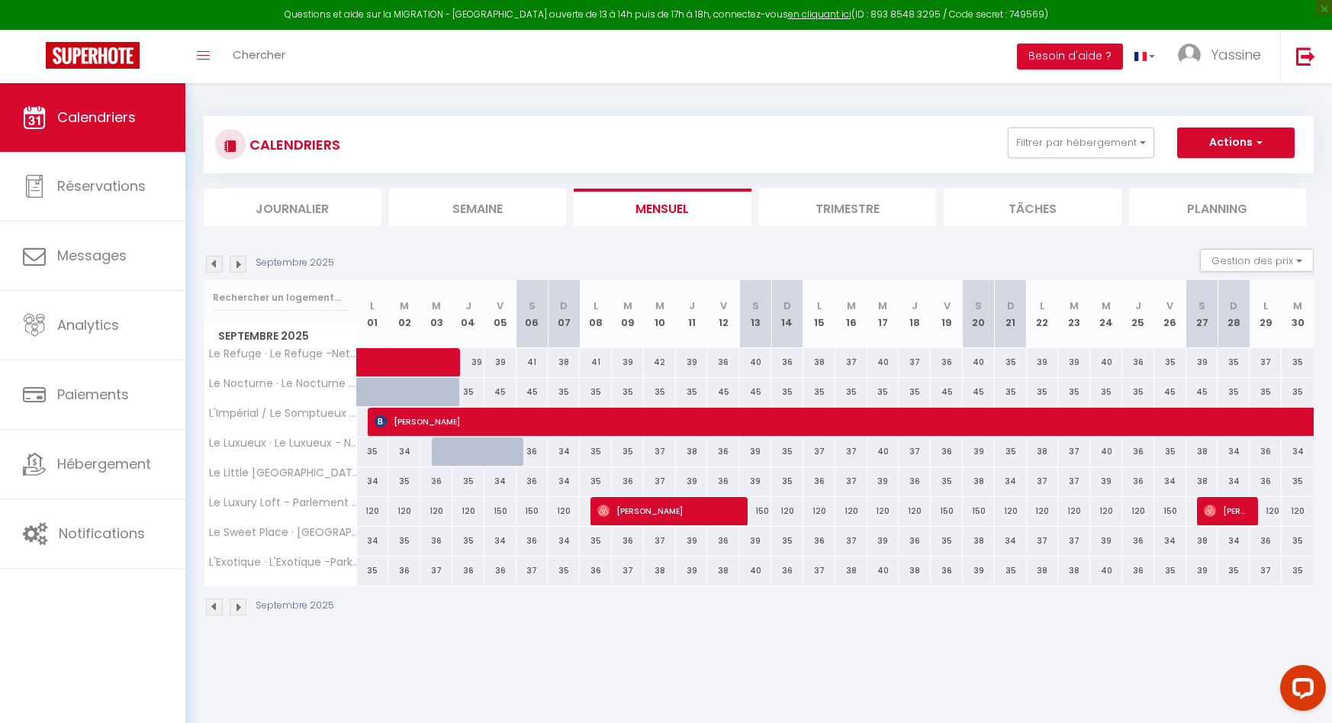
click at [211, 262] on img at bounding box center [214, 264] width 17 height 17
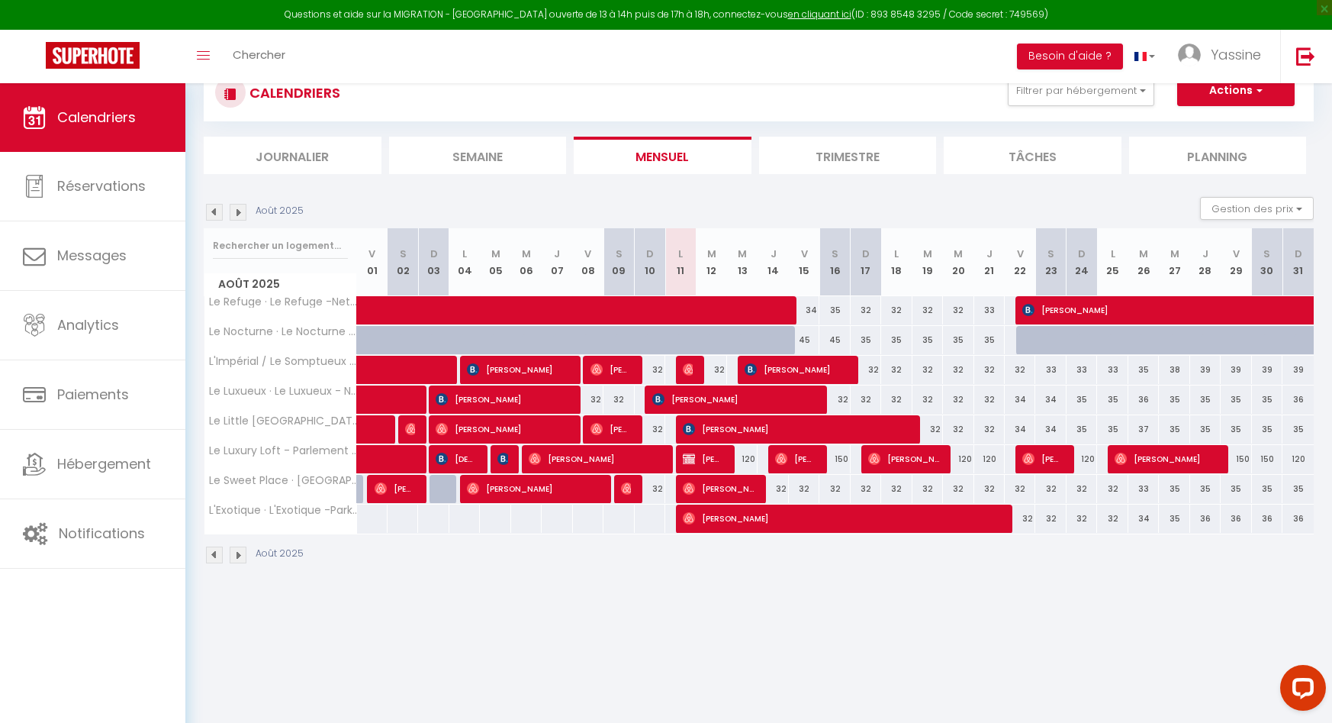
scroll to position [54, 0]
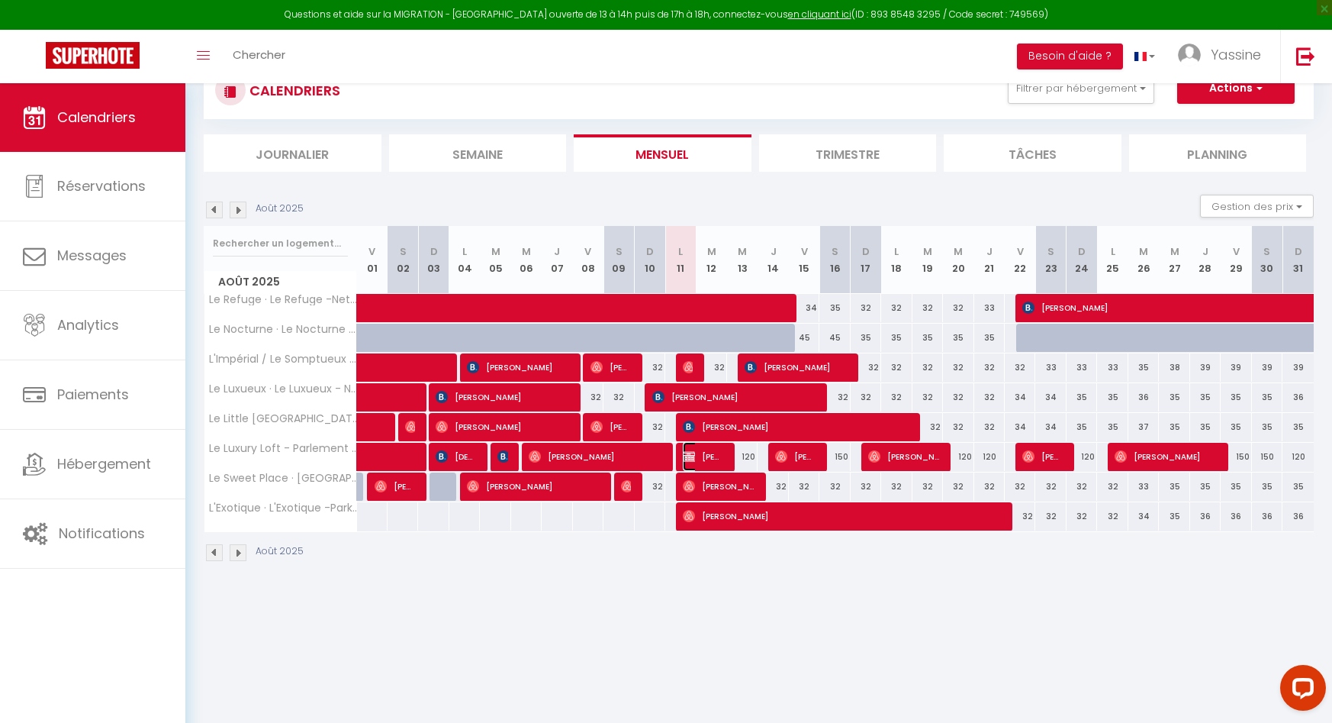
click at [694, 454] on img at bounding box center [689, 456] width 12 height 12
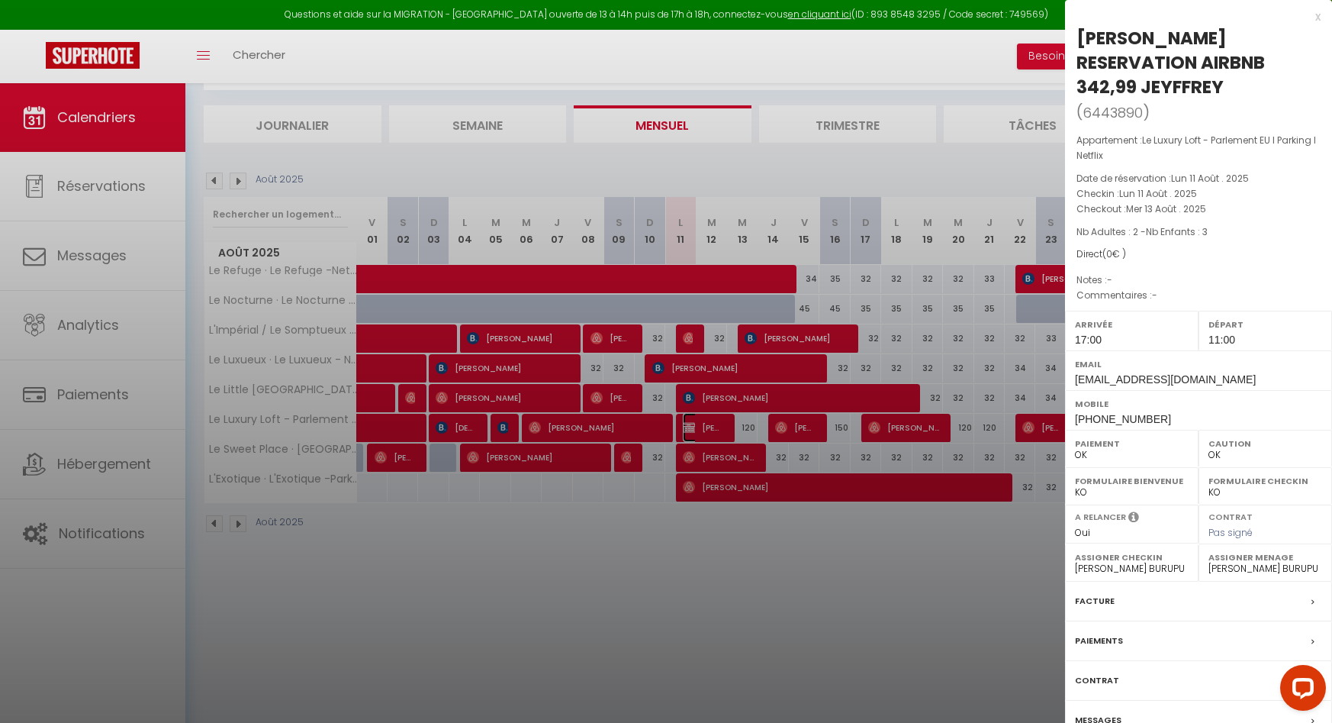
scroll to position [77, 0]
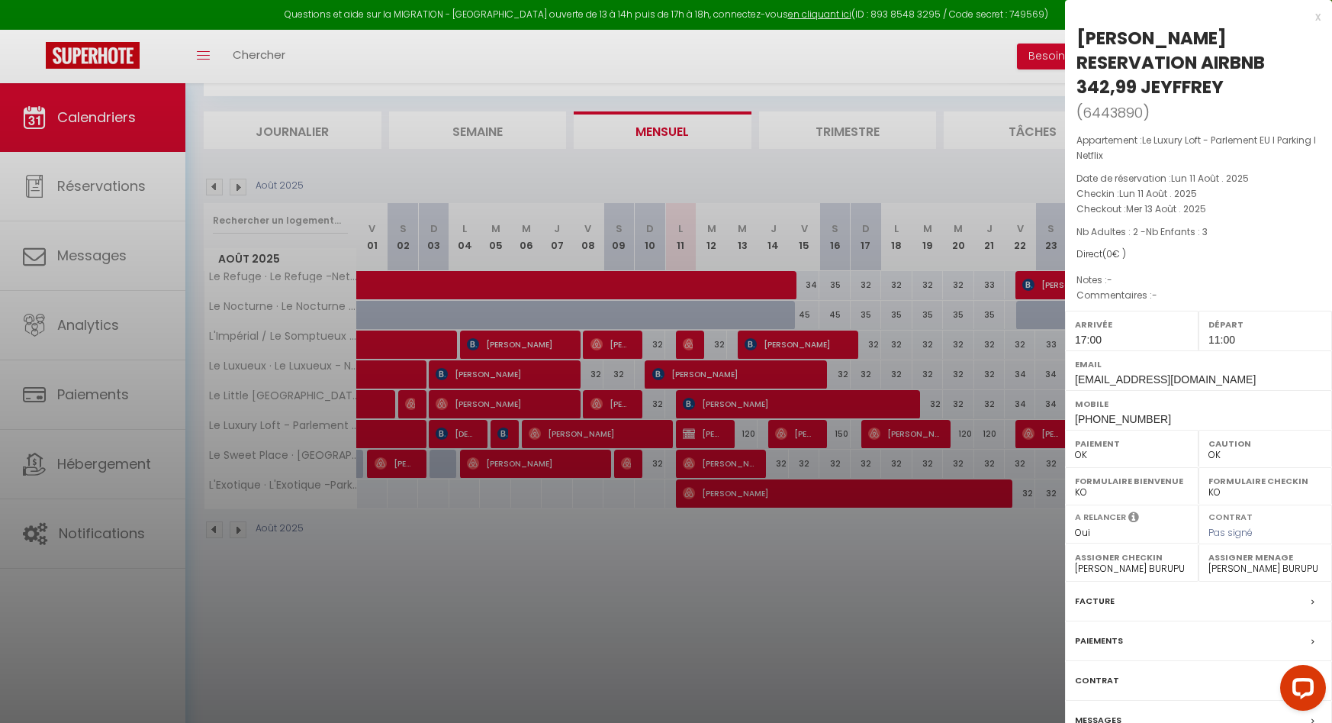
drag, startPoint x: 88, startPoint y: 320, endPoint x: 79, endPoint y: 326, distance: 10.6
click at [87, 321] on div at bounding box center [666, 361] width 1332 height 723
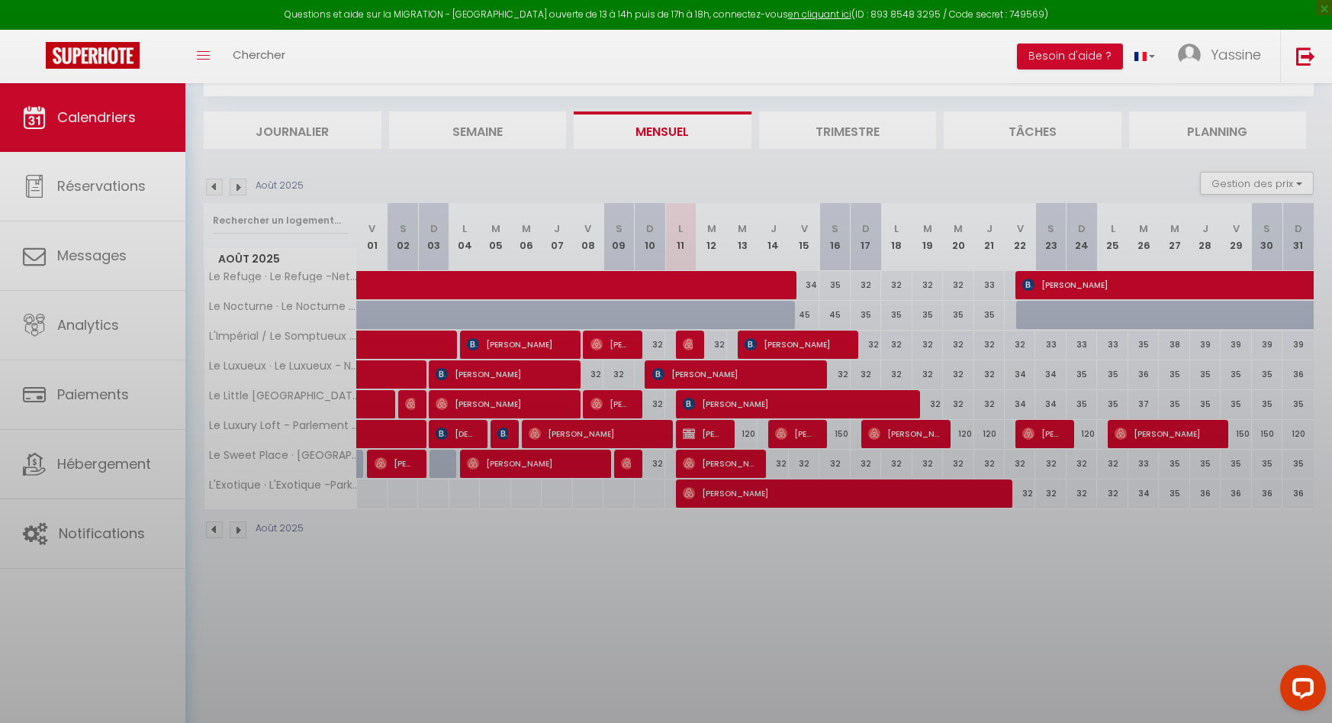
click at [79, 326] on div at bounding box center [666, 361] width 1332 height 723
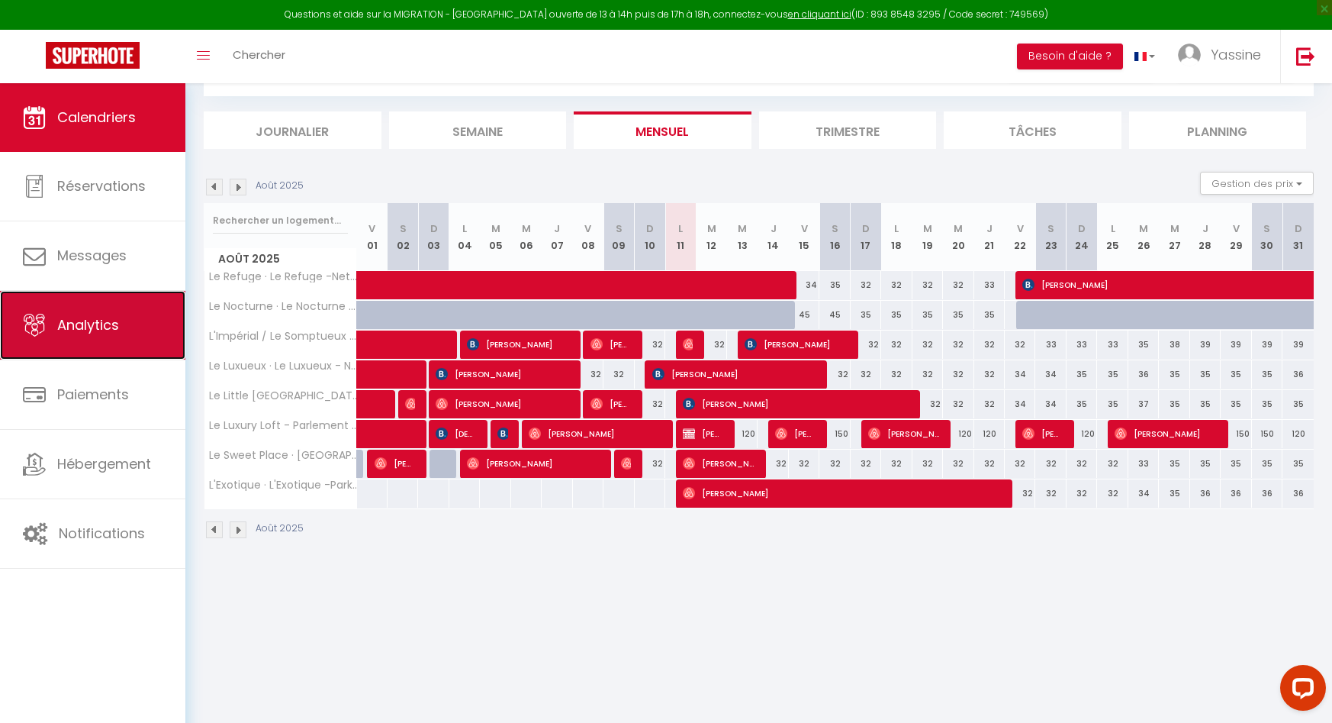
click at [92, 324] on span "Analytics" at bounding box center [88, 324] width 62 height 19
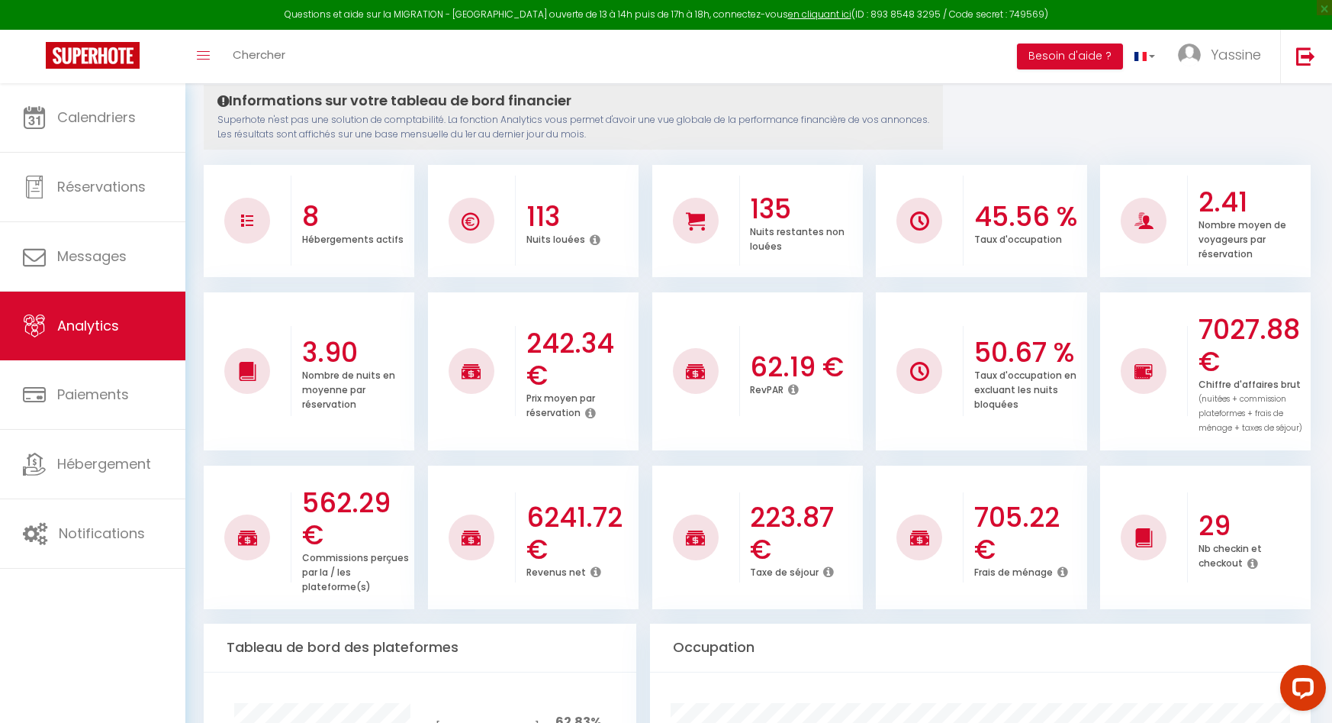
scroll to position [165, 0]
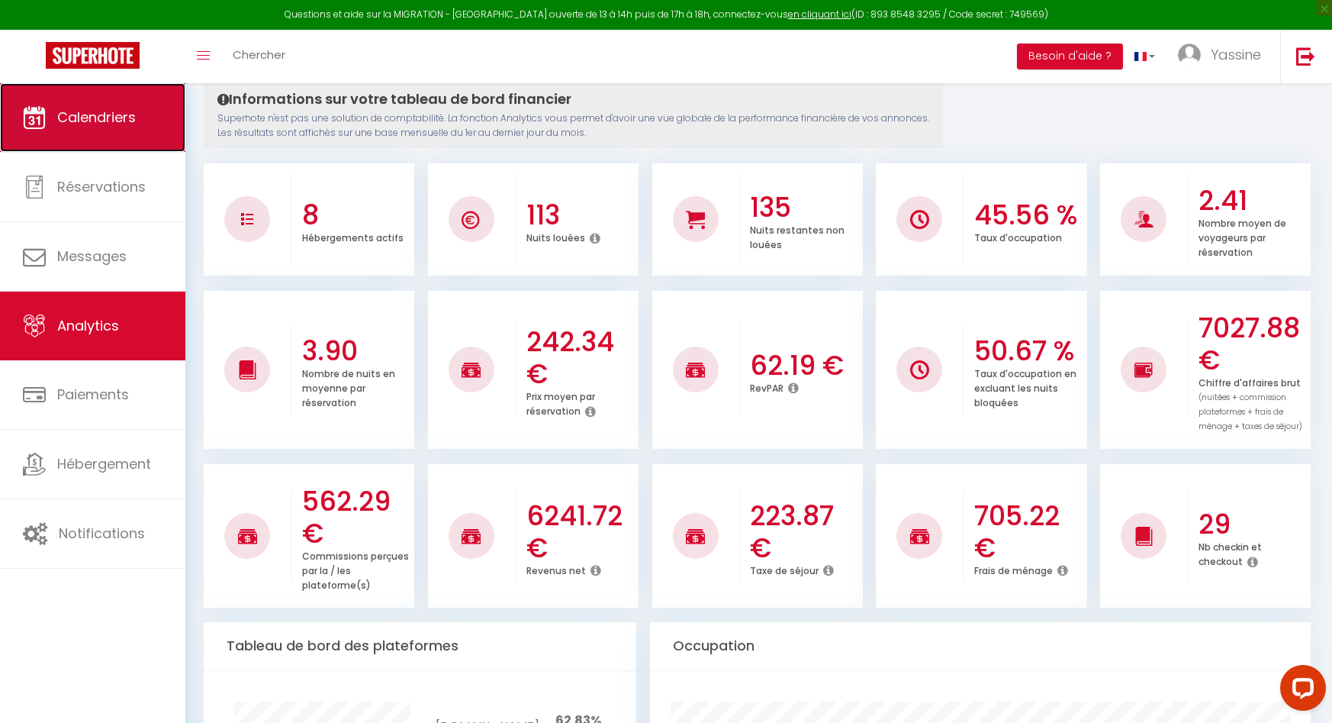
click at [70, 124] on span "Calendriers" at bounding box center [96, 117] width 79 height 19
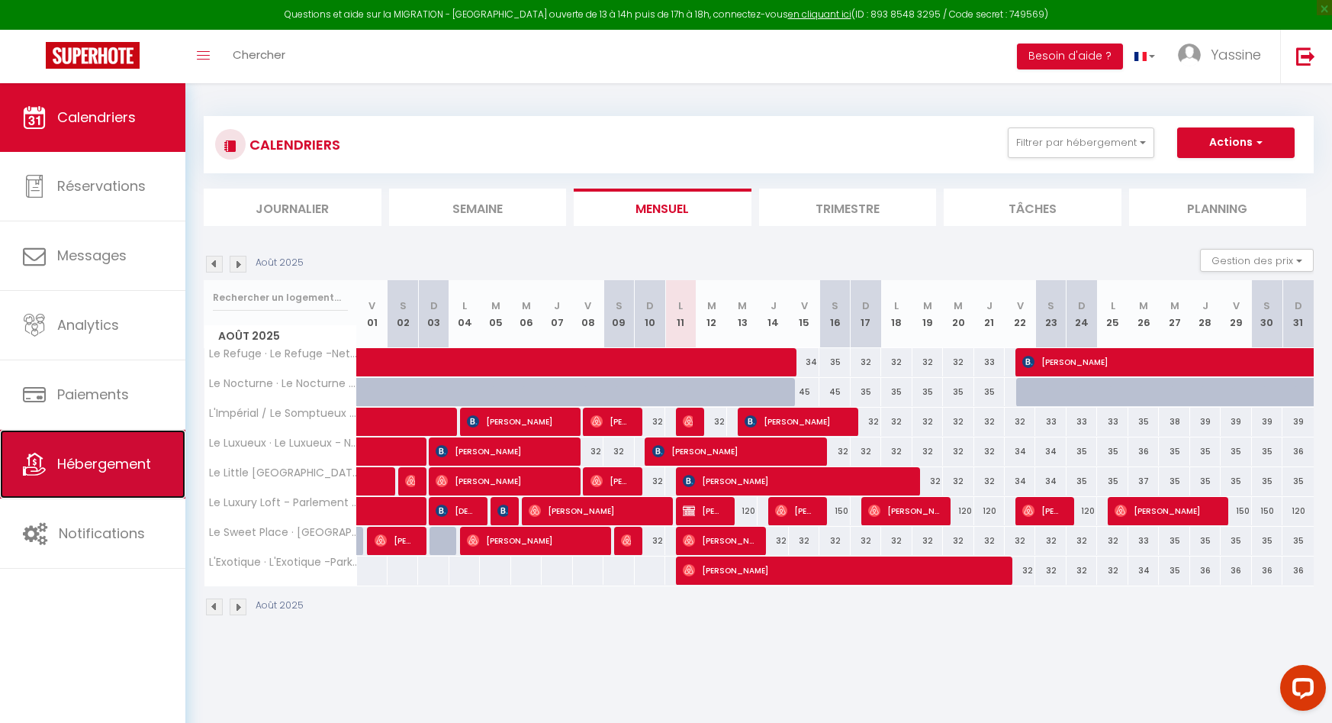
click at [87, 437] on link "Hébergement" at bounding box center [92, 464] width 185 height 69
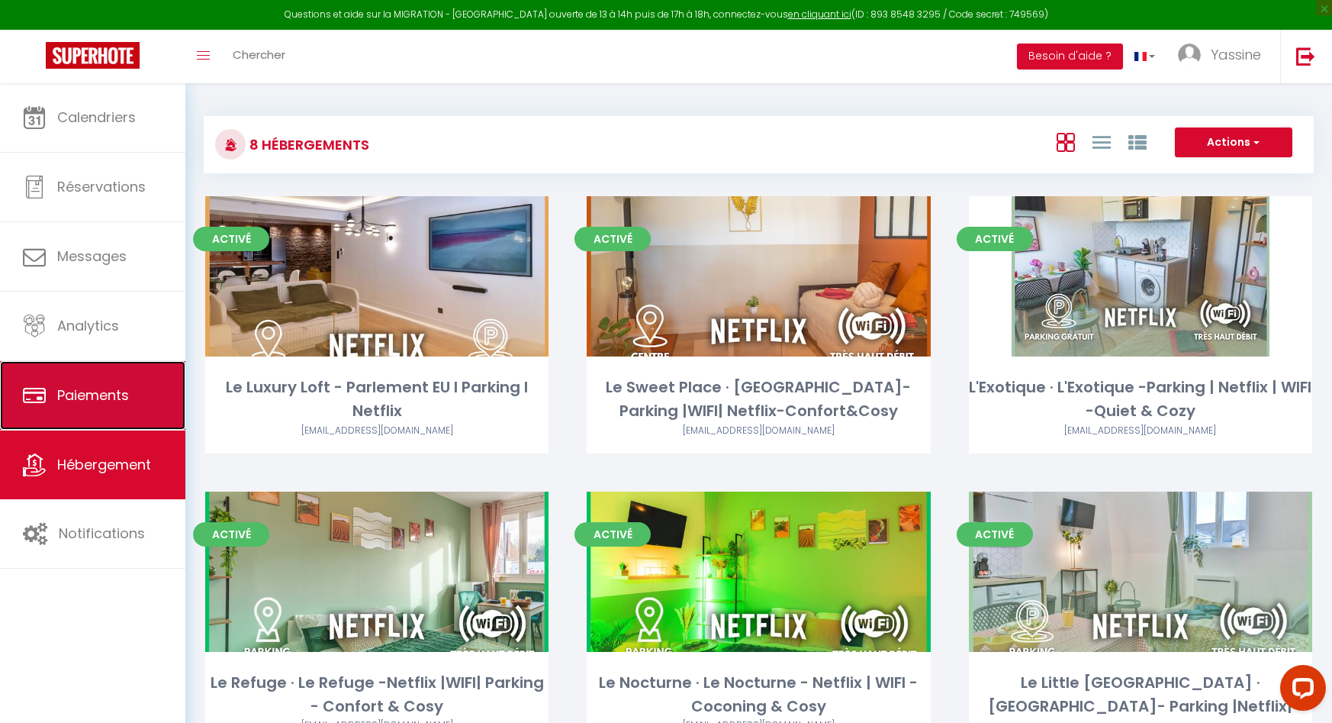
click at [89, 378] on link "Paiements" at bounding box center [92, 395] width 185 height 69
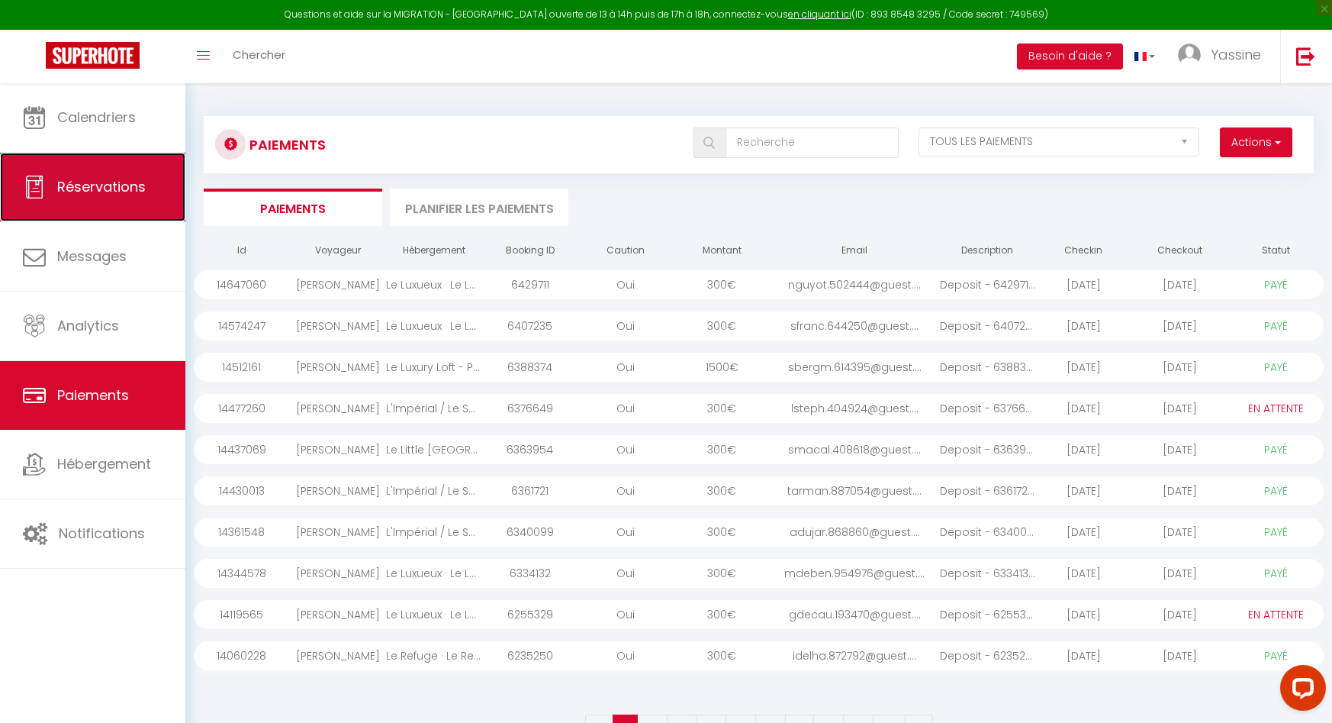
click at [110, 190] on span "Réservations" at bounding box center [101, 186] width 89 height 19
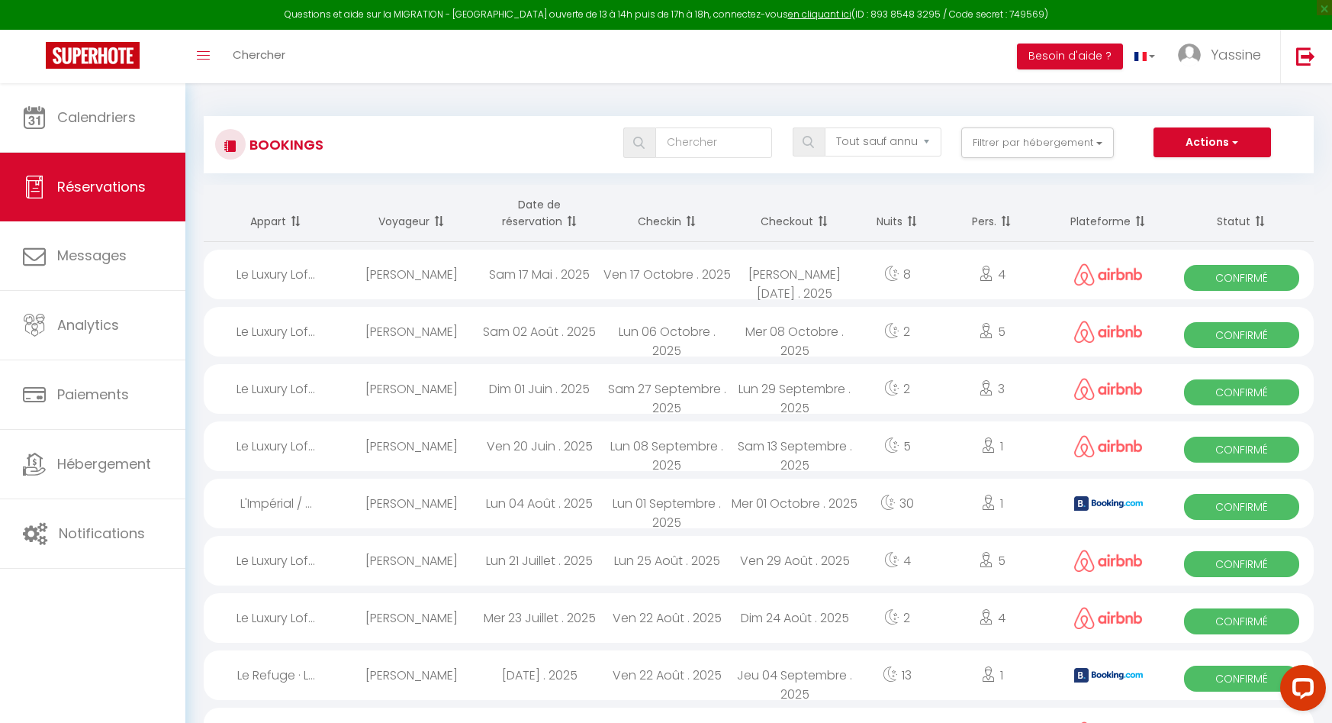
click at [419, 275] on div "Nicole Fricke" at bounding box center [411, 275] width 127 height 50
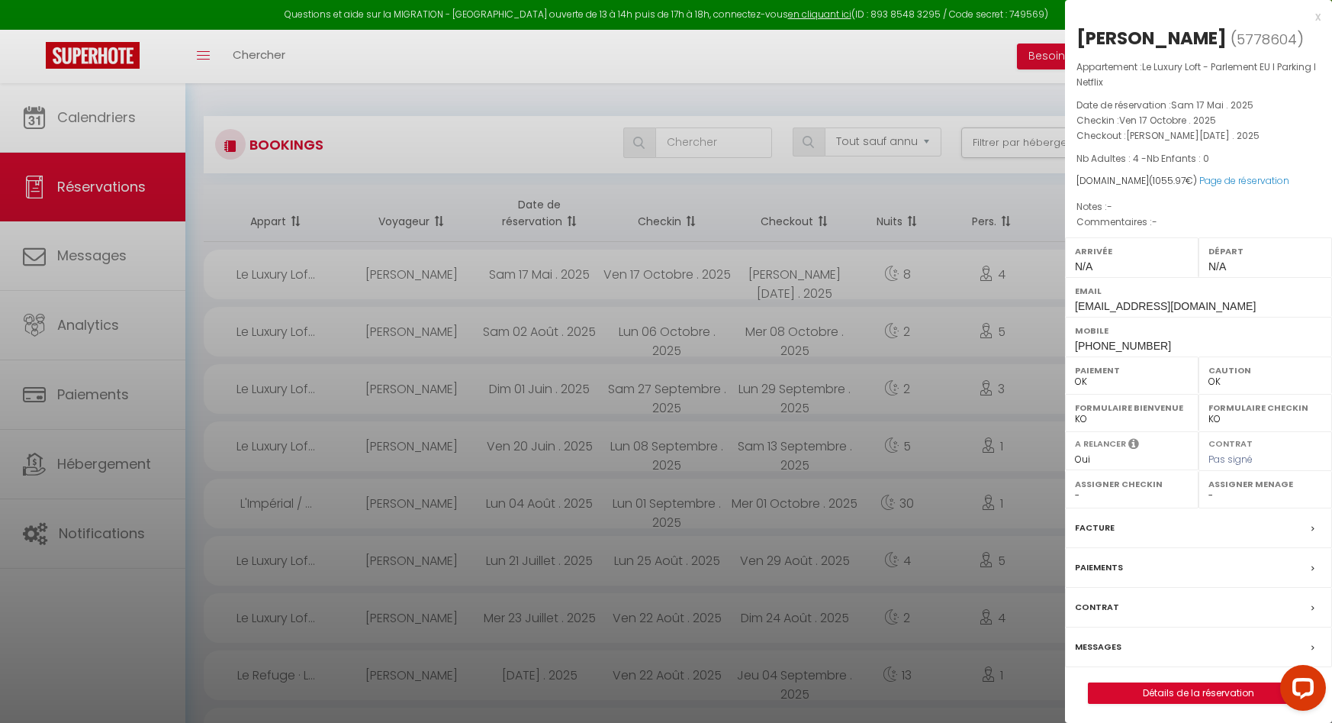
click at [400, 242] on div at bounding box center [666, 361] width 1332 height 723
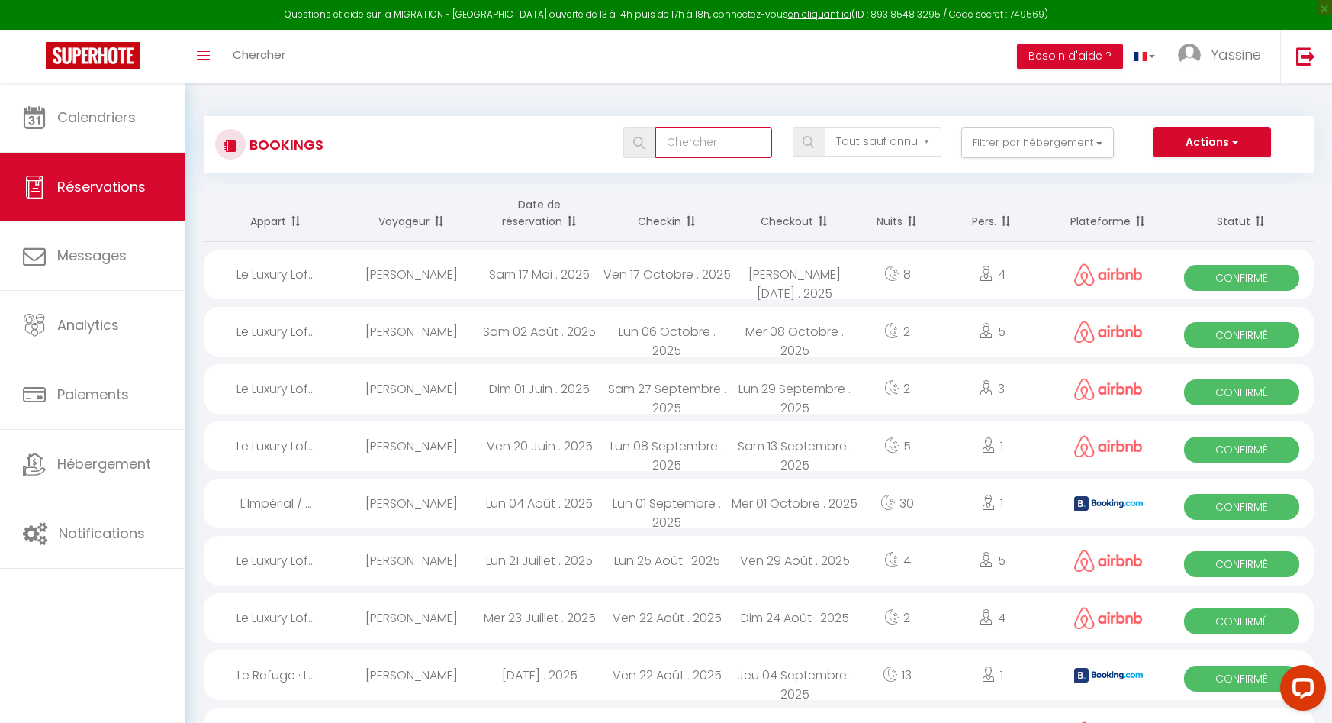
click at [694, 139] on input "text" at bounding box center [713, 142] width 117 height 31
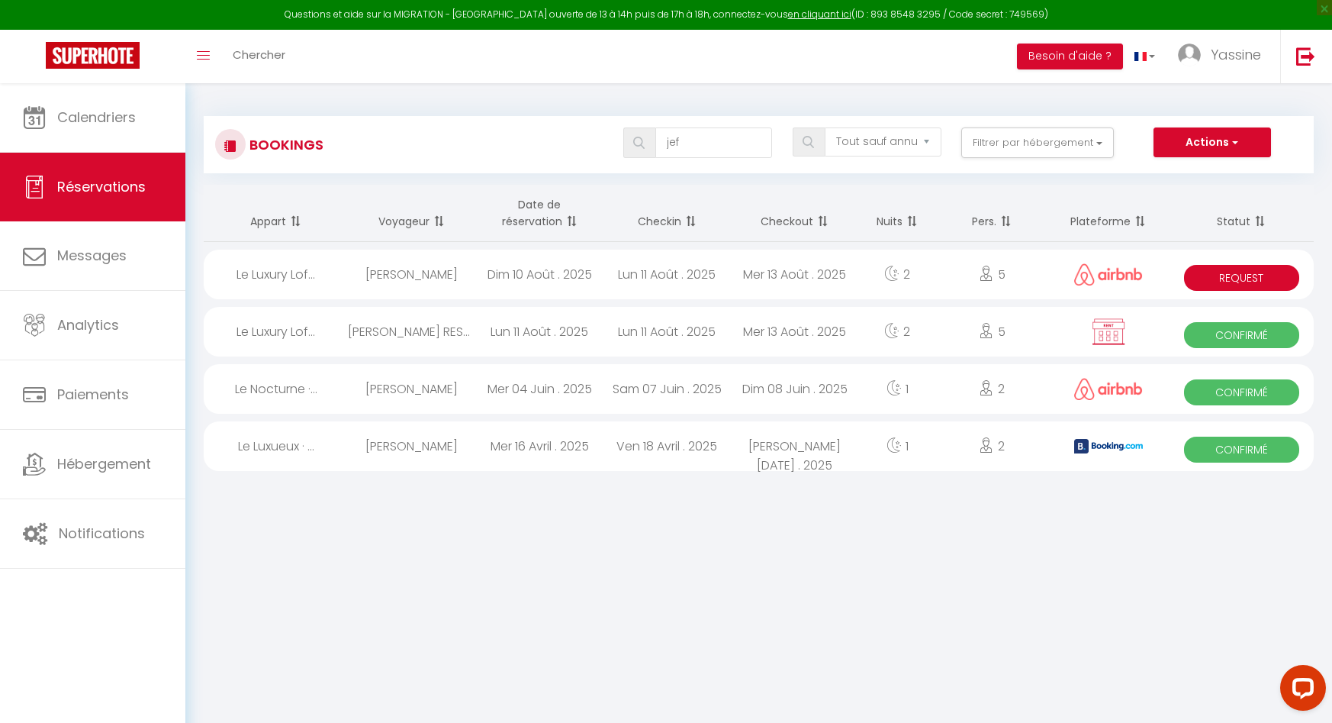
click at [1226, 272] on span "Request" at bounding box center [1241, 278] width 115 height 26
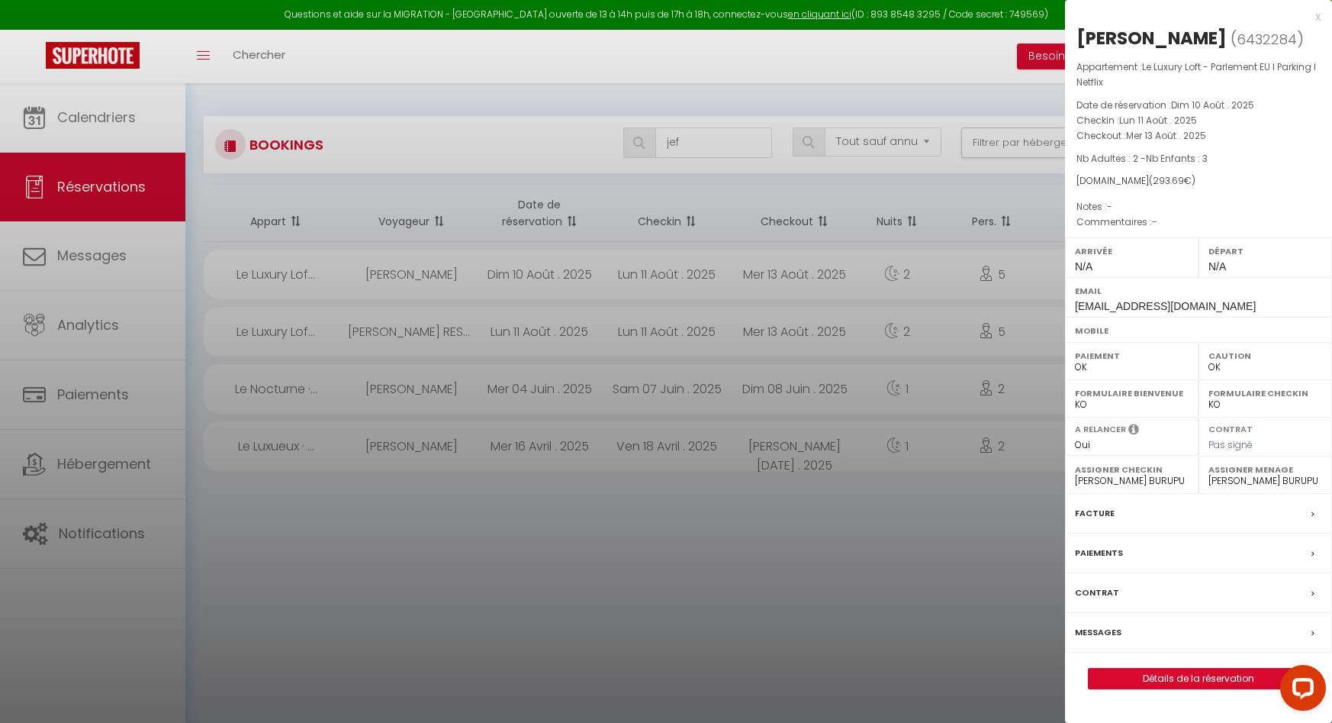
click at [1126, 269] on div "Arrivée N/A" at bounding box center [1132, 257] width 134 height 40
click at [1247, 259] on div "Départ N/A" at bounding box center [1266, 257] width 134 height 40
click at [1124, 445] on select "Oui Non" at bounding box center [1132, 445] width 114 height 14
click at [1233, 442] on span "Pas signé" at bounding box center [1231, 444] width 44 height 13
click at [1232, 443] on span "Pas signé" at bounding box center [1231, 444] width 44 height 13
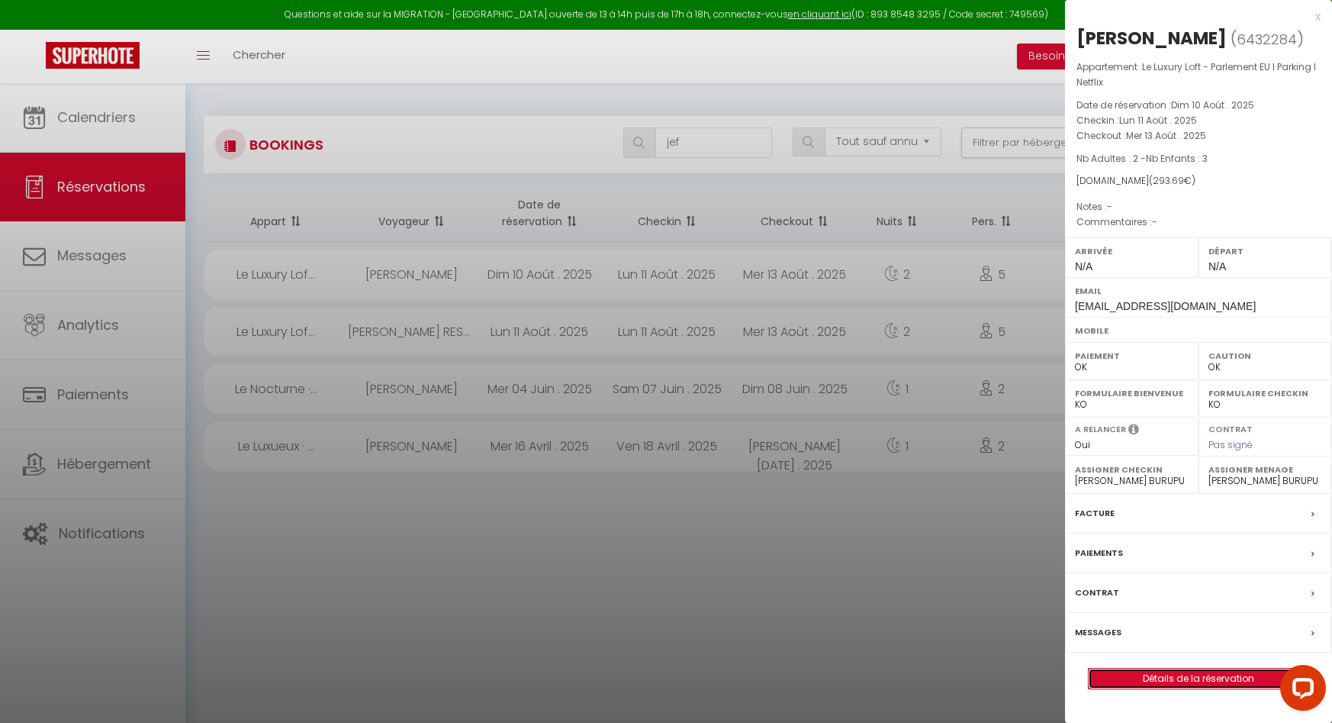
click at [1154, 675] on link "Détails de la réservation" at bounding box center [1199, 678] width 220 height 20
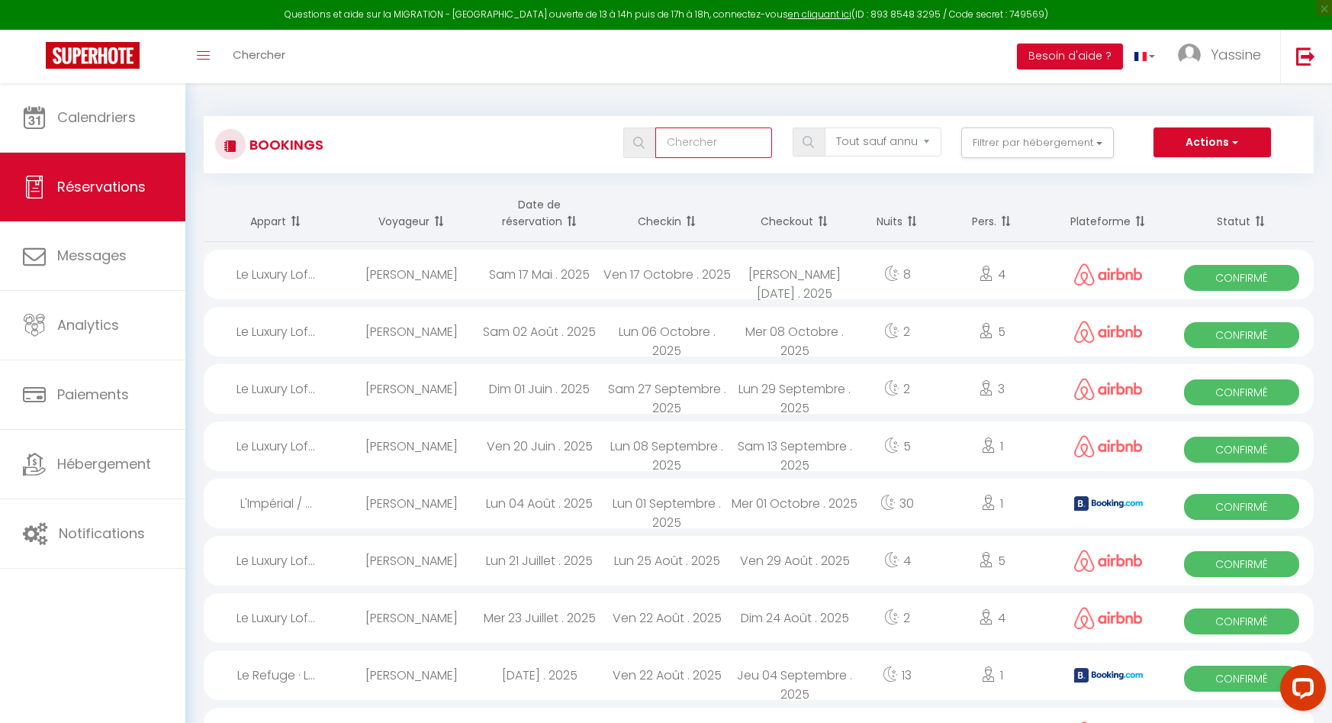
click at [710, 143] on input "text" at bounding box center [713, 142] width 117 height 31
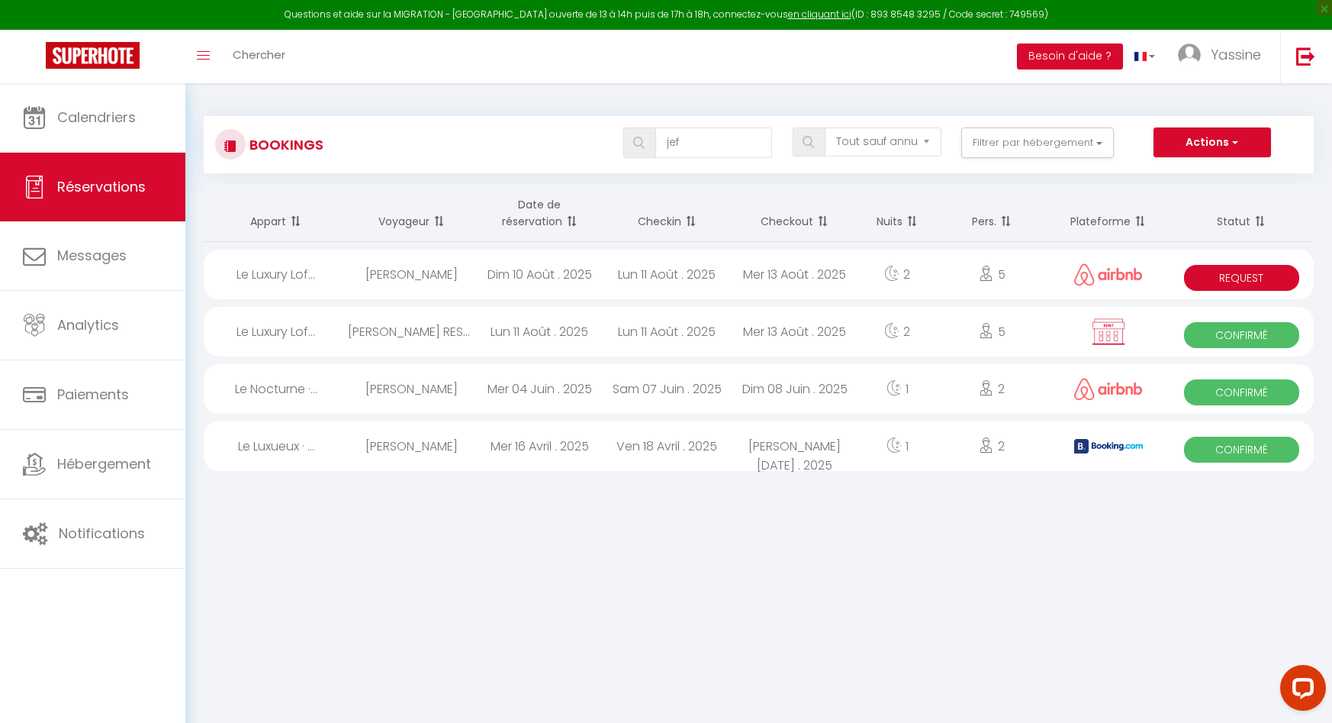
click at [1229, 275] on span "Request" at bounding box center [1241, 278] width 115 height 26
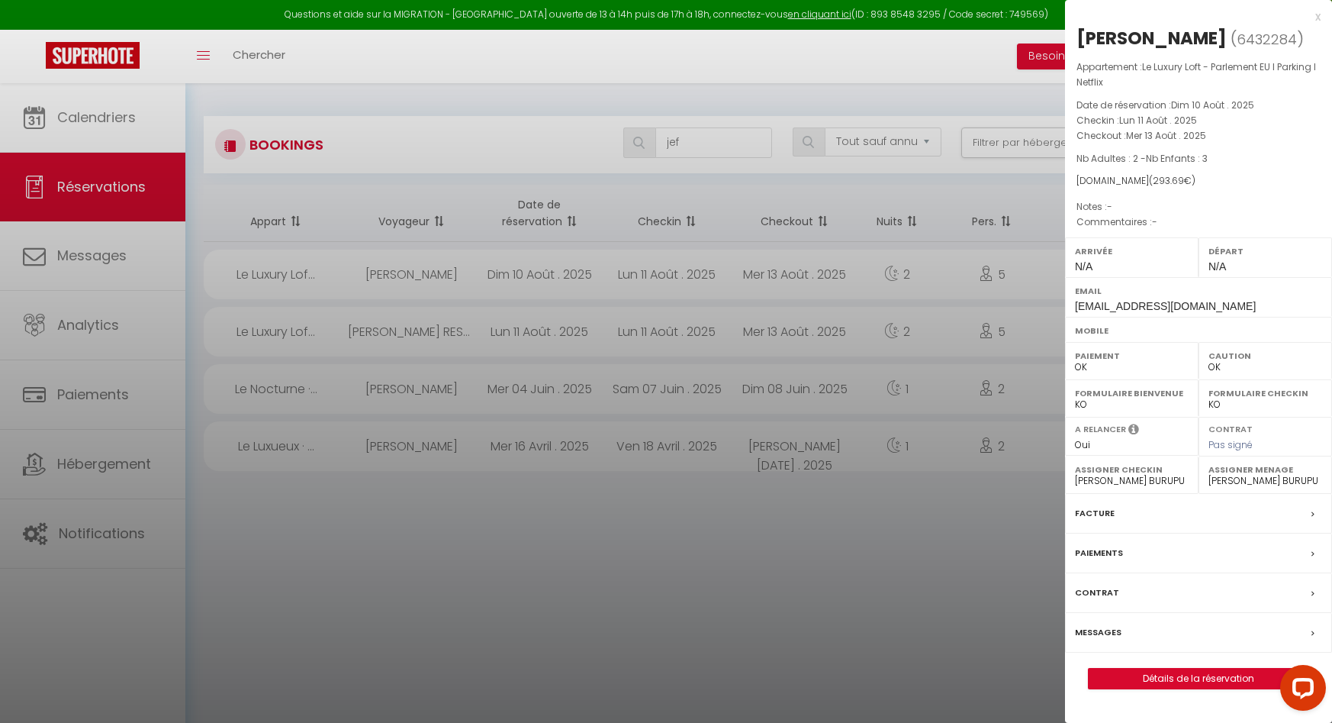
click at [1237, 43] on span "6432284" at bounding box center [1267, 39] width 60 height 19
copy span "6432284"
click at [78, 106] on div at bounding box center [666, 361] width 1332 height 723
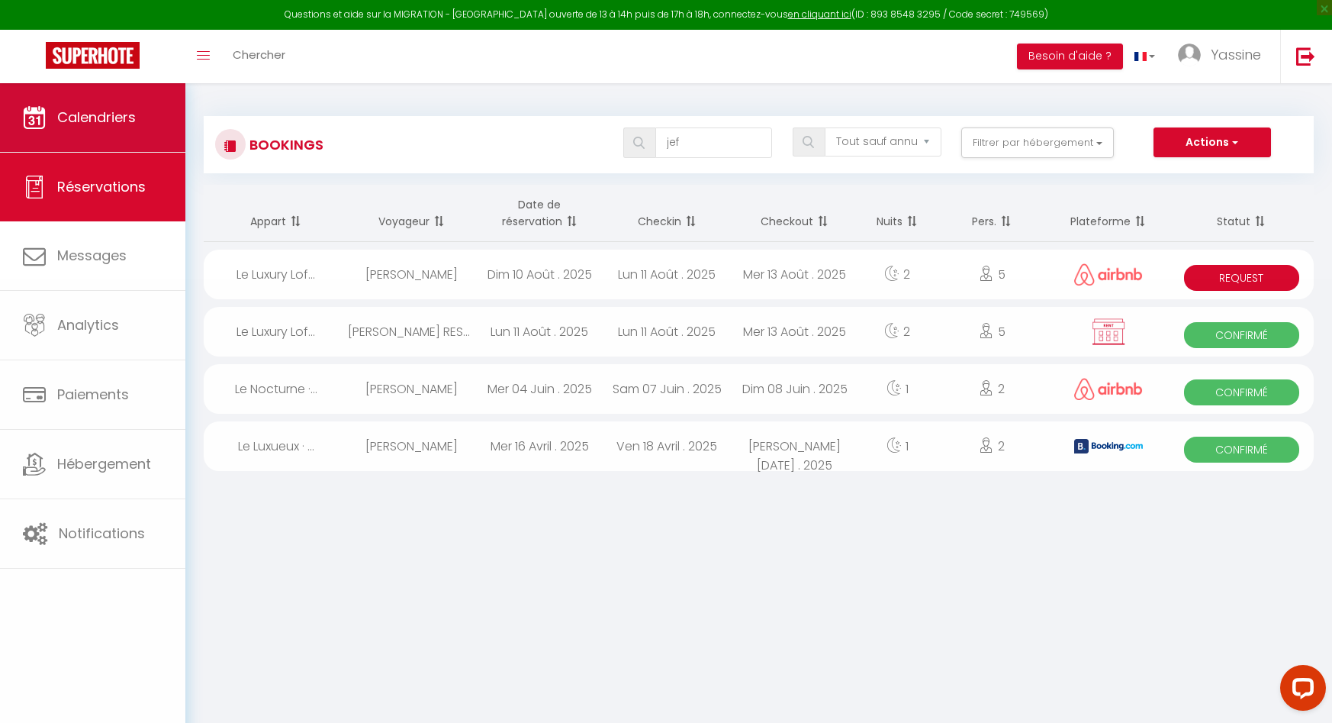
click at [89, 124] on div at bounding box center [666, 361] width 1332 height 723
click at [103, 114] on span "Calendriers" at bounding box center [96, 117] width 79 height 19
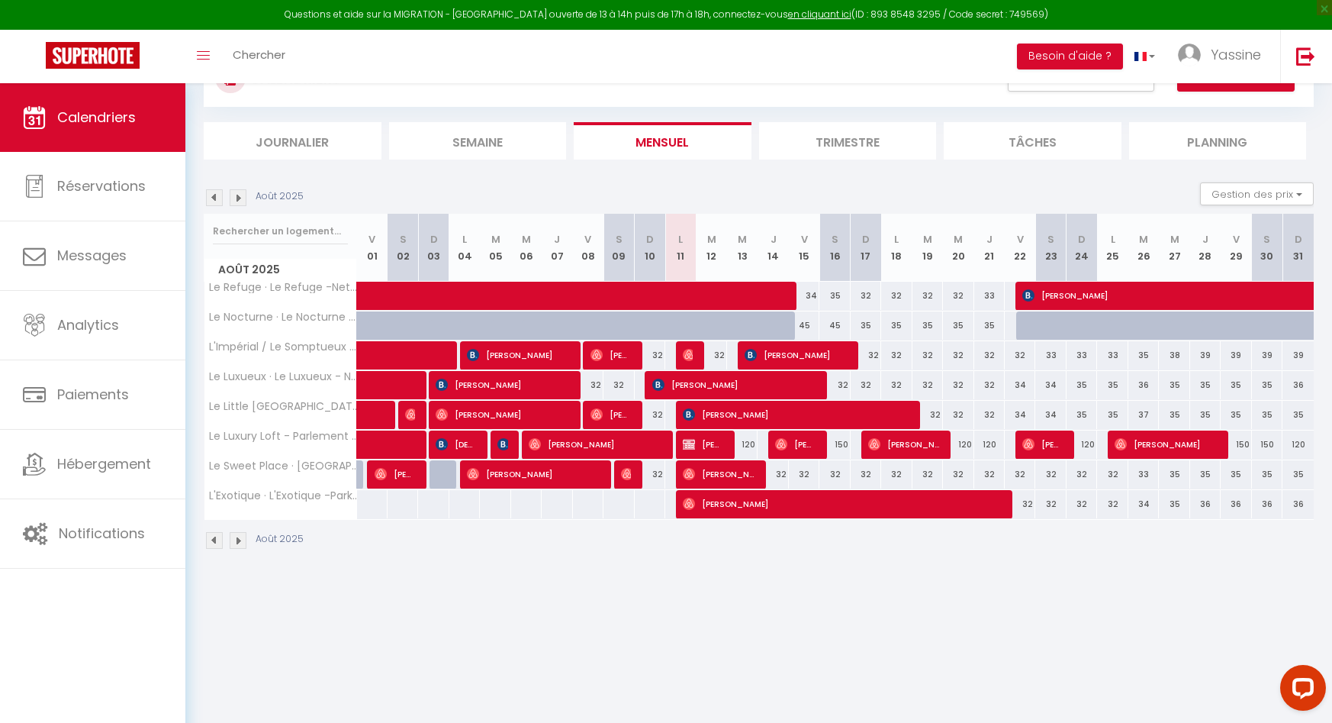
scroll to position [69, 0]
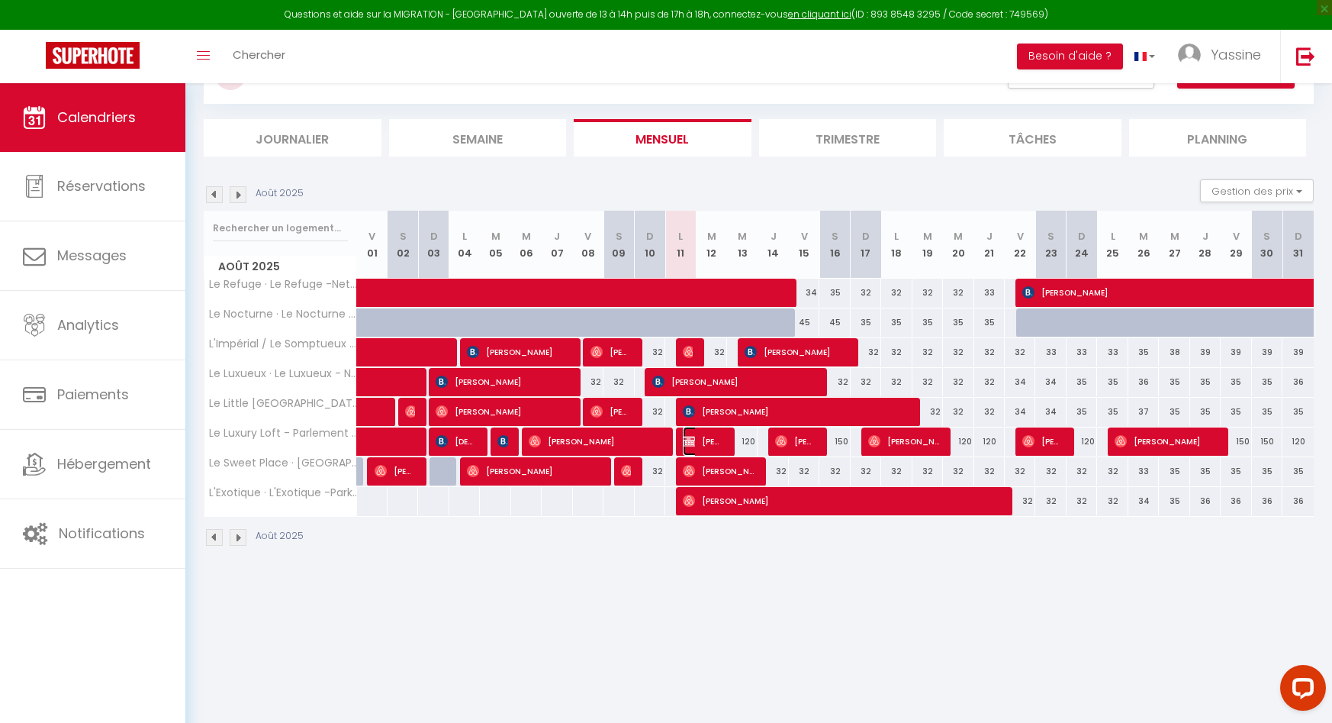
click at [709, 441] on span "JEFFREY RESERVATION AIRBNB 342,99 JEYFFREY" at bounding box center [703, 441] width 40 height 29
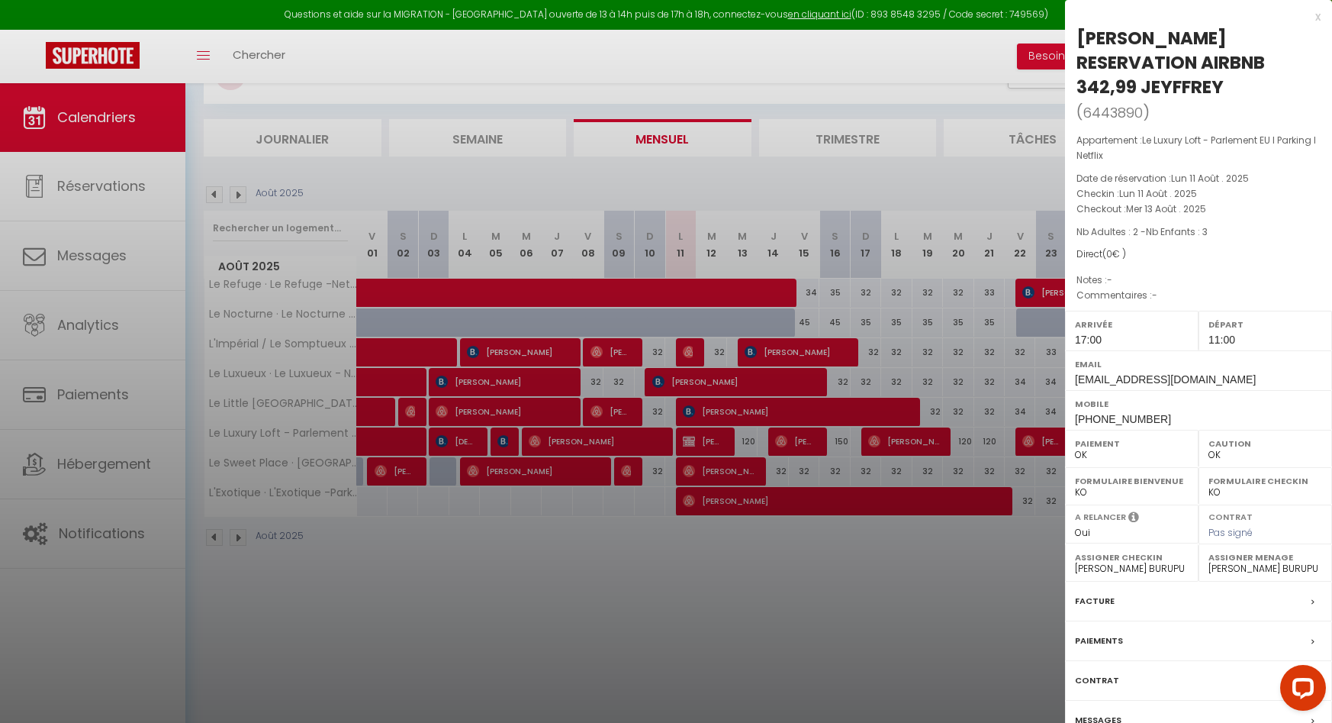
click at [1319, 19] on div "x" at bounding box center [1193, 17] width 256 height 18
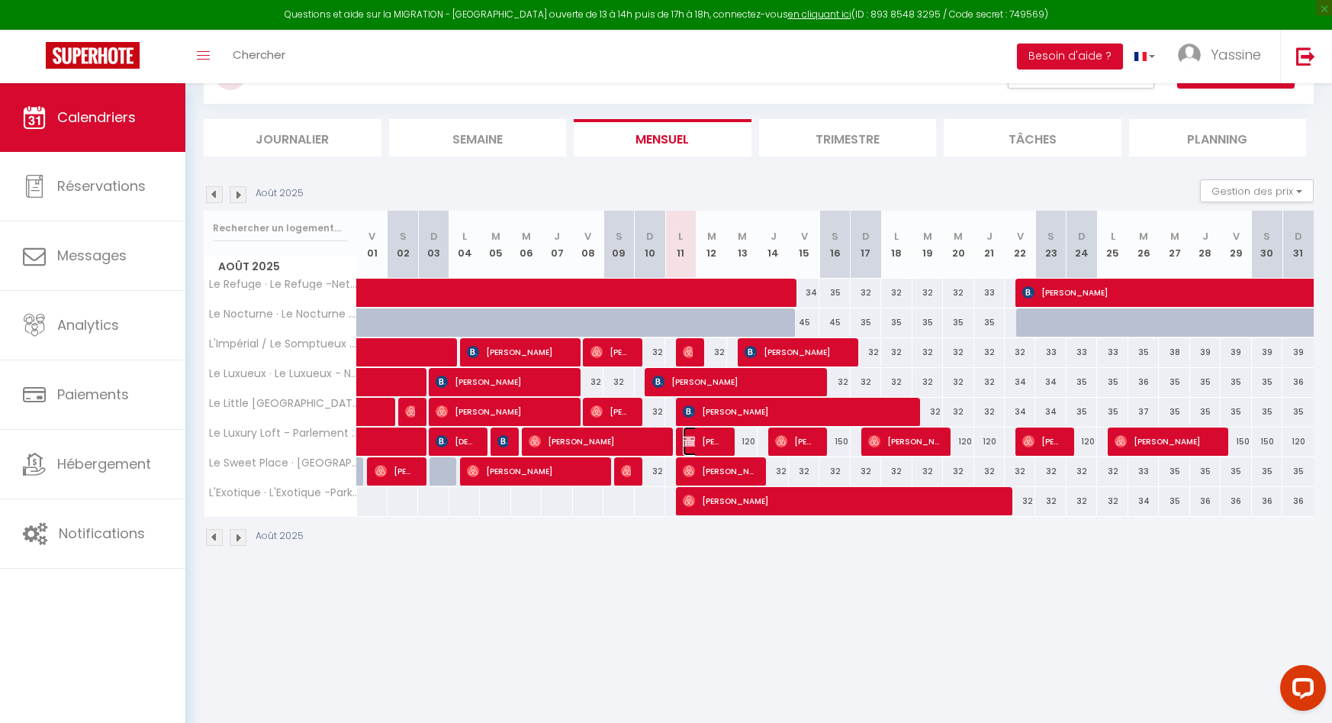
click at [697, 440] on span "JEFFREY RESERVATION AIRBNB 342,99 JEYFFREY" at bounding box center [703, 441] width 40 height 29
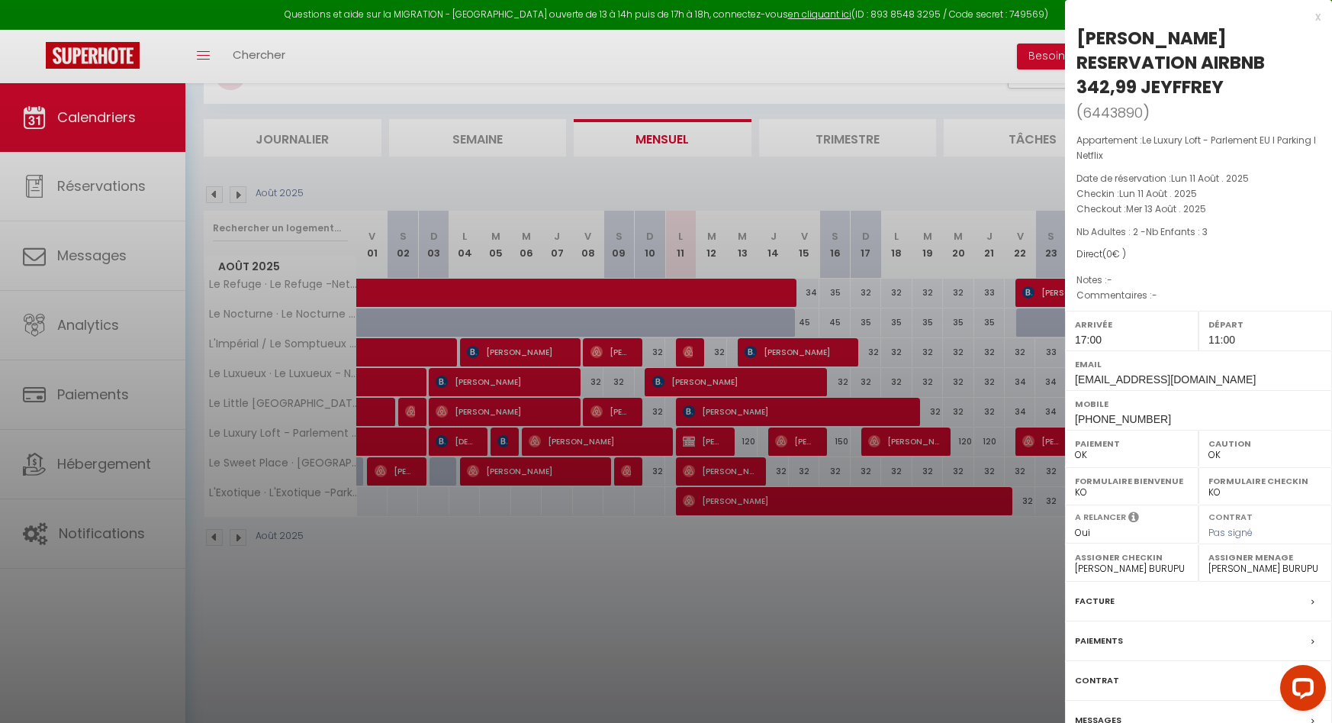
click at [1315, 19] on div "x" at bounding box center [1193, 17] width 256 height 18
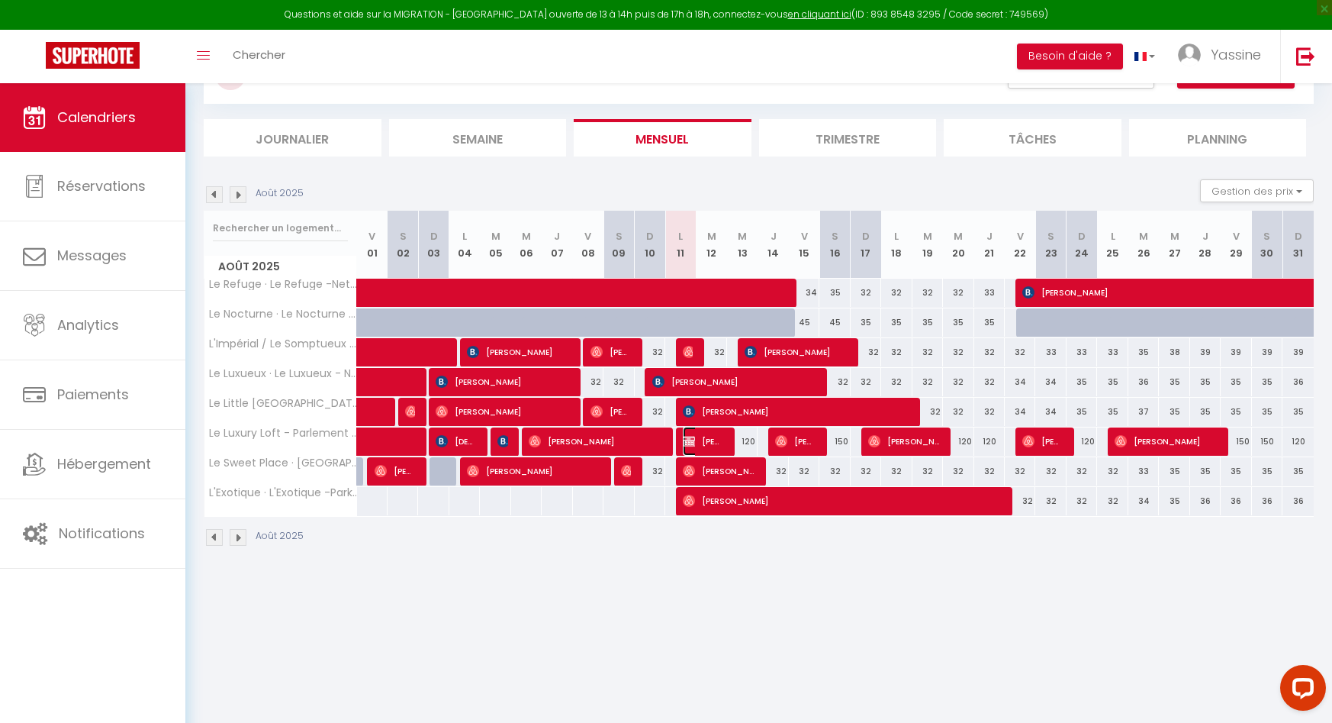
click at [704, 437] on span "JEFFREY RESERVATION AIRBNB 342,99 JEYFFREY" at bounding box center [703, 441] width 40 height 29
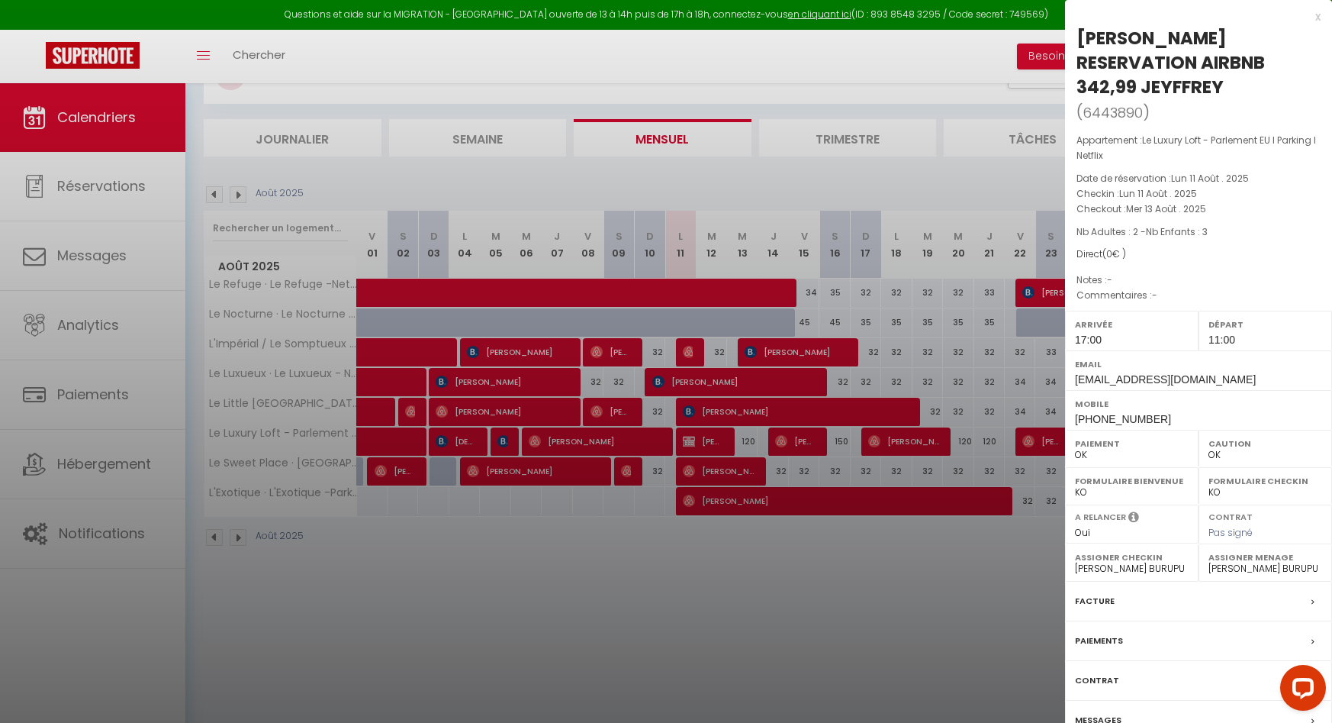
click at [675, 549] on div at bounding box center [666, 361] width 1332 height 723
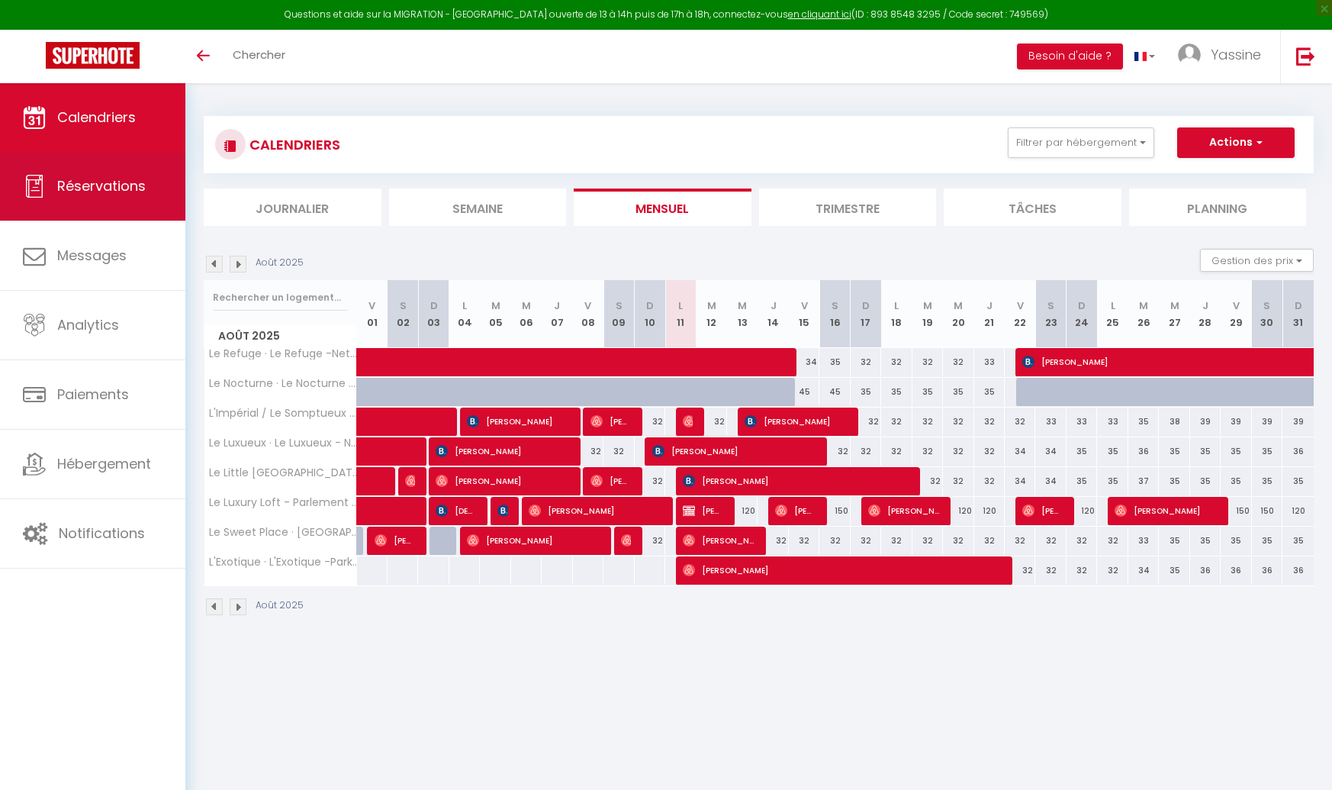
click at [97, 195] on span "Réservations" at bounding box center [101, 185] width 89 height 19
select select "not_cancelled"
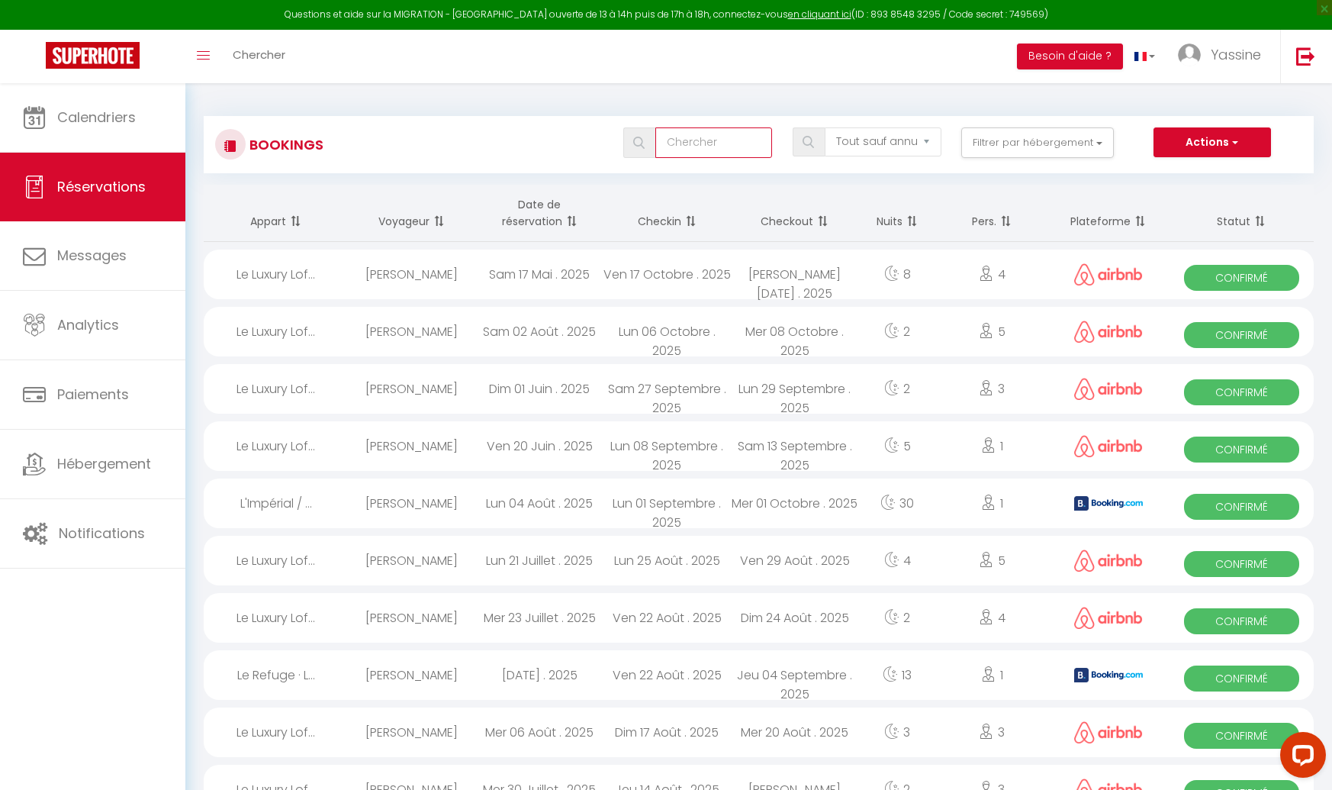
click at [713, 147] on input "text" at bounding box center [713, 142] width 117 height 31
type input "jef"
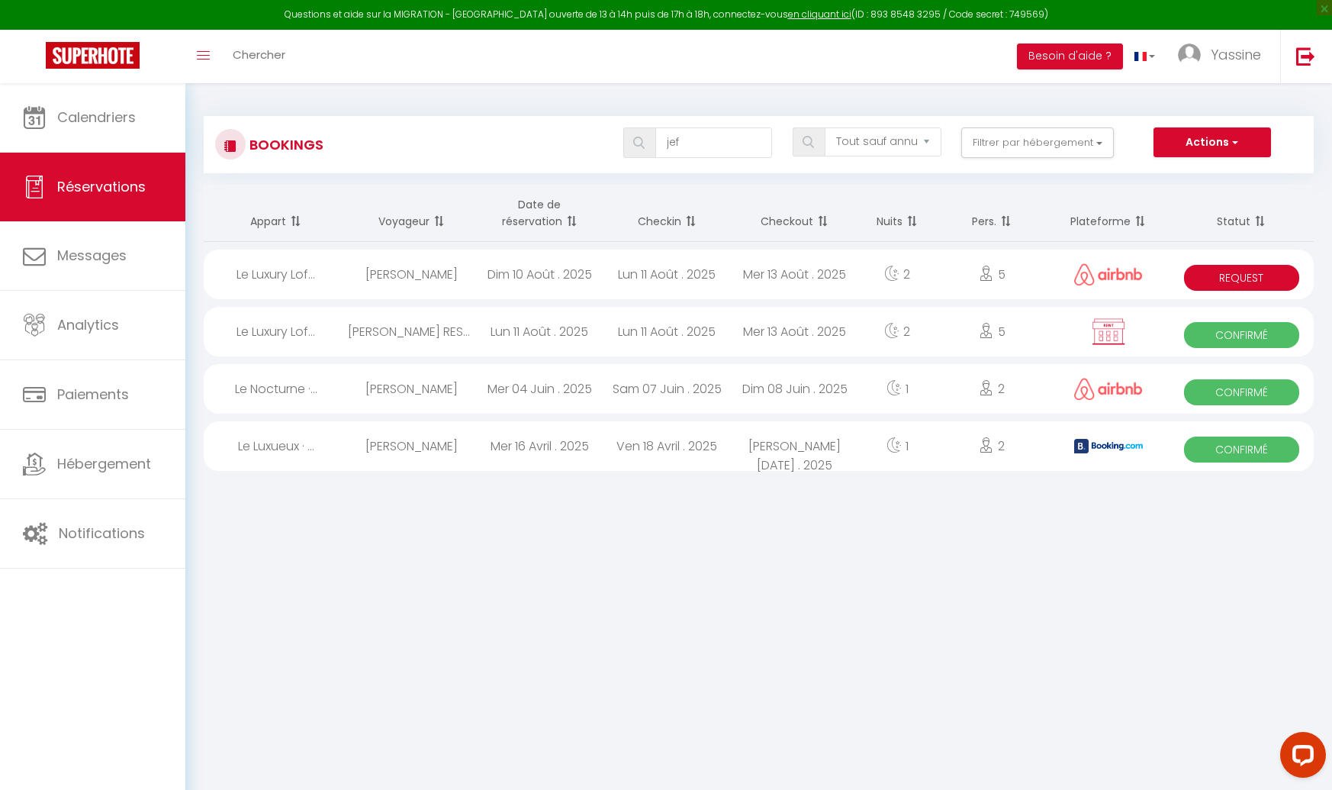
click at [1222, 277] on span "Request" at bounding box center [1241, 278] width 115 height 26
select select "OK"
select select "0"
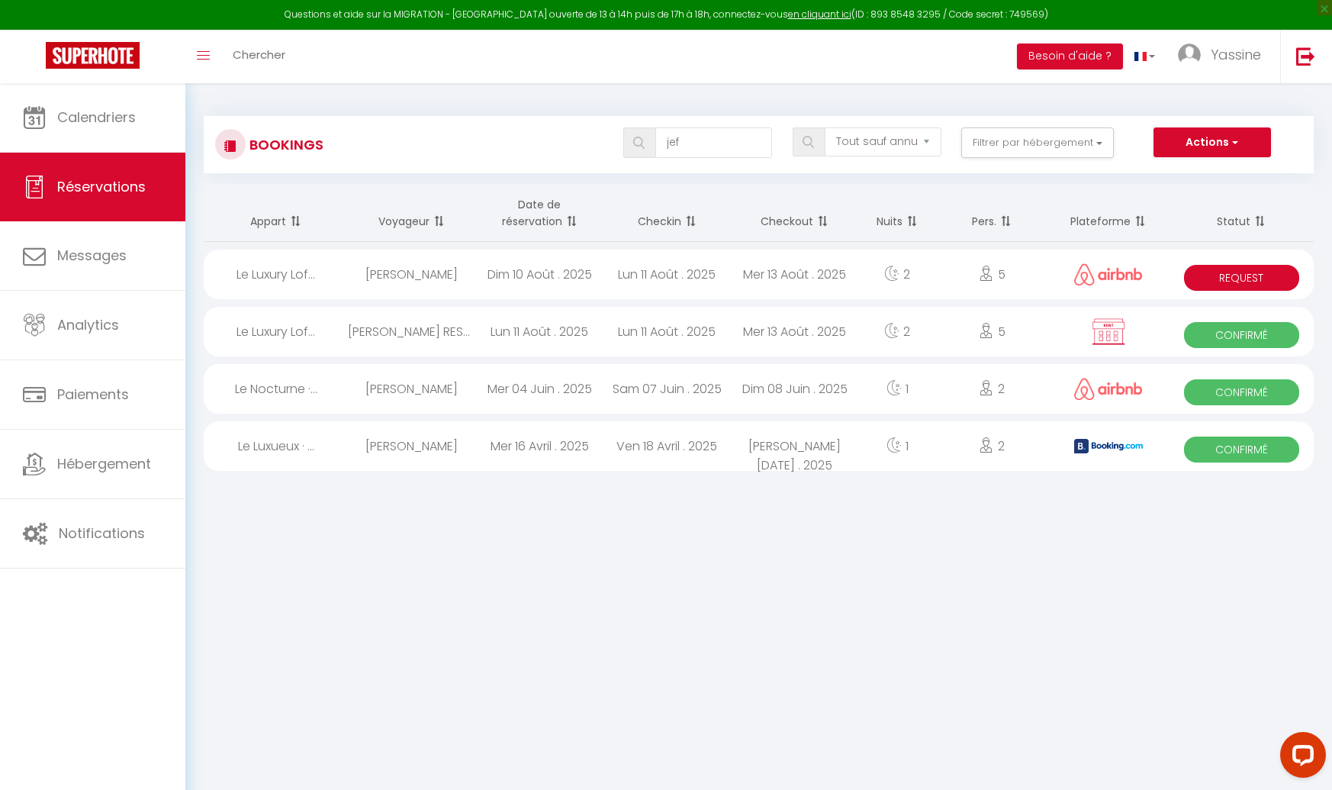
select select "1"
select select
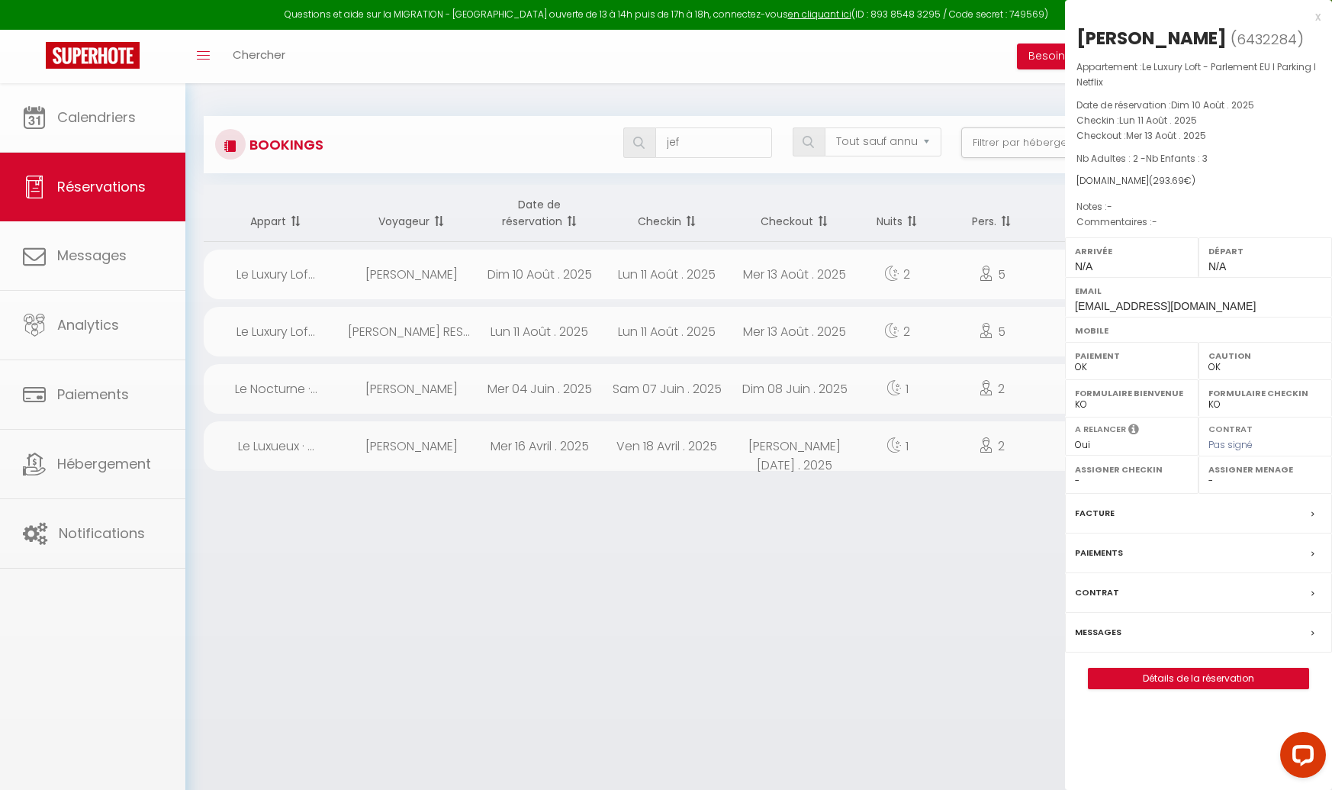
select select "46996"
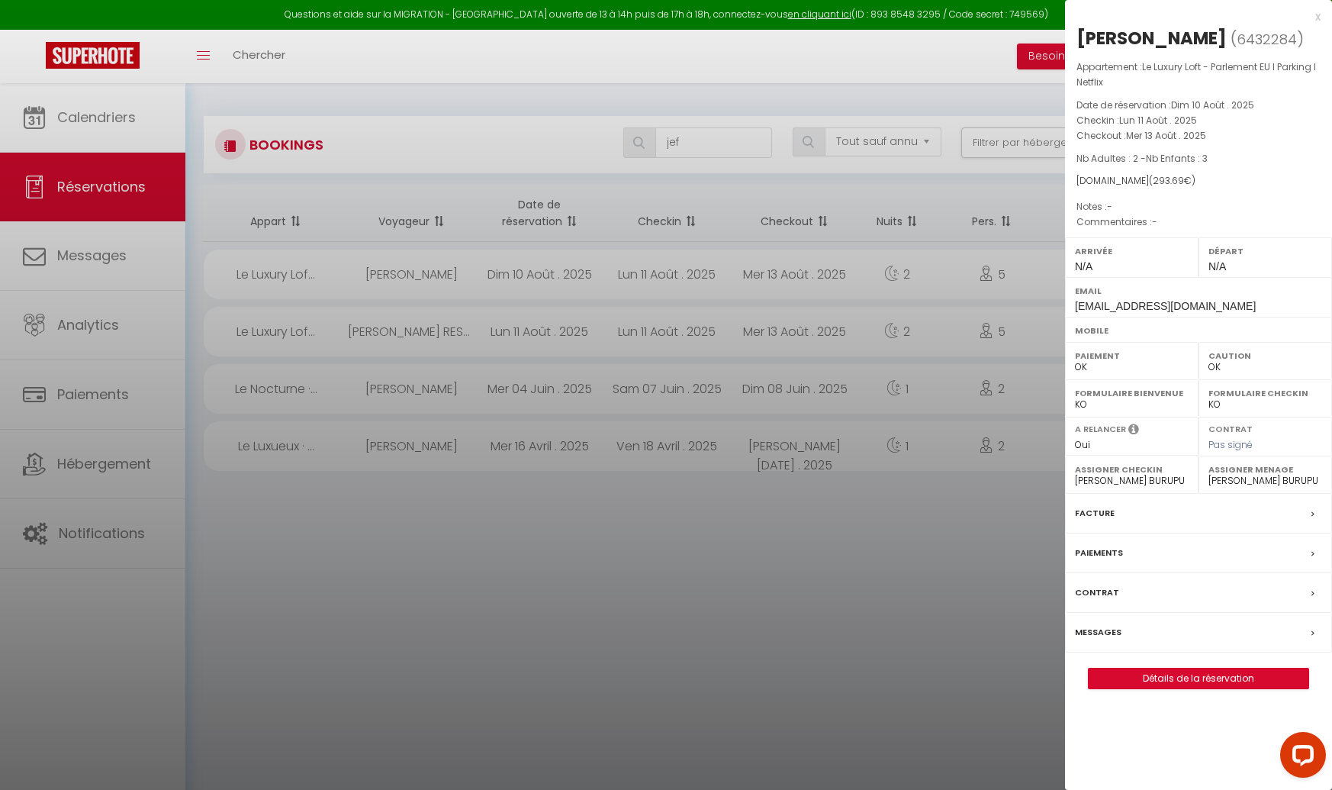
click at [1124, 268] on div "Arrivée N/A" at bounding box center [1132, 257] width 134 height 40
click at [1090, 477] on select "- [PERSON_NAME] [PERSON_NAME] BURUPU" at bounding box center [1132, 481] width 114 height 14
click at [1090, 363] on select "OK KO" at bounding box center [1132, 367] width 114 height 14
click at [1235, 365] on select "OK KO" at bounding box center [1266, 367] width 114 height 14
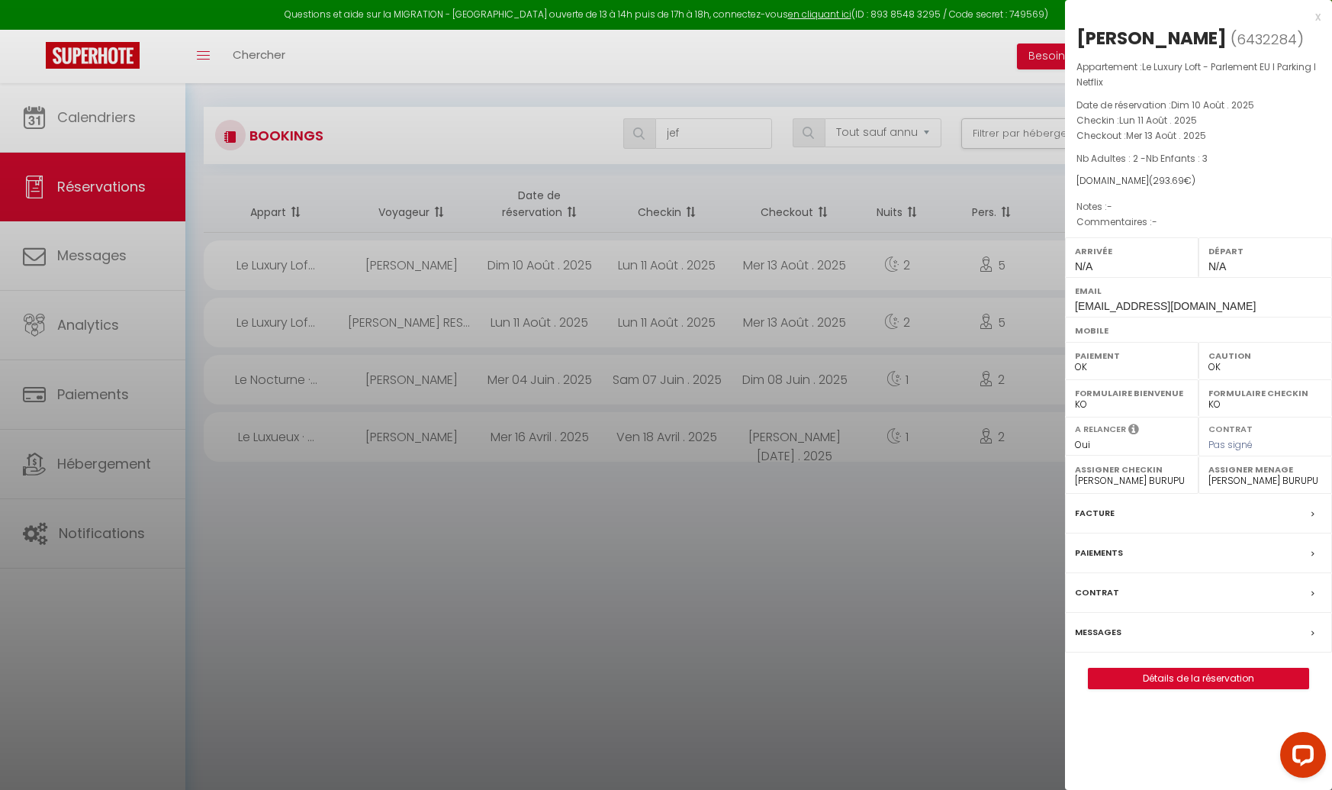
click at [1134, 402] on select "OK KO" at bounding box center [1132, 405] width 114 height 14
click at [1232, 435] on div "Contrat" at bounding box center [1266, 430] width 114 height 15
click at [1231, 438] on span "Pas signé" at bounding box center [1231, 444] width 44 height 13
click at [1227, 440] on span "Pas signé" at bounding box center [1231, 444] width 44 height 13
drag, startPoint x: 1227, startPoint y: 440, endPoint x: 1125, endPoint y: 452, distance: 102.9
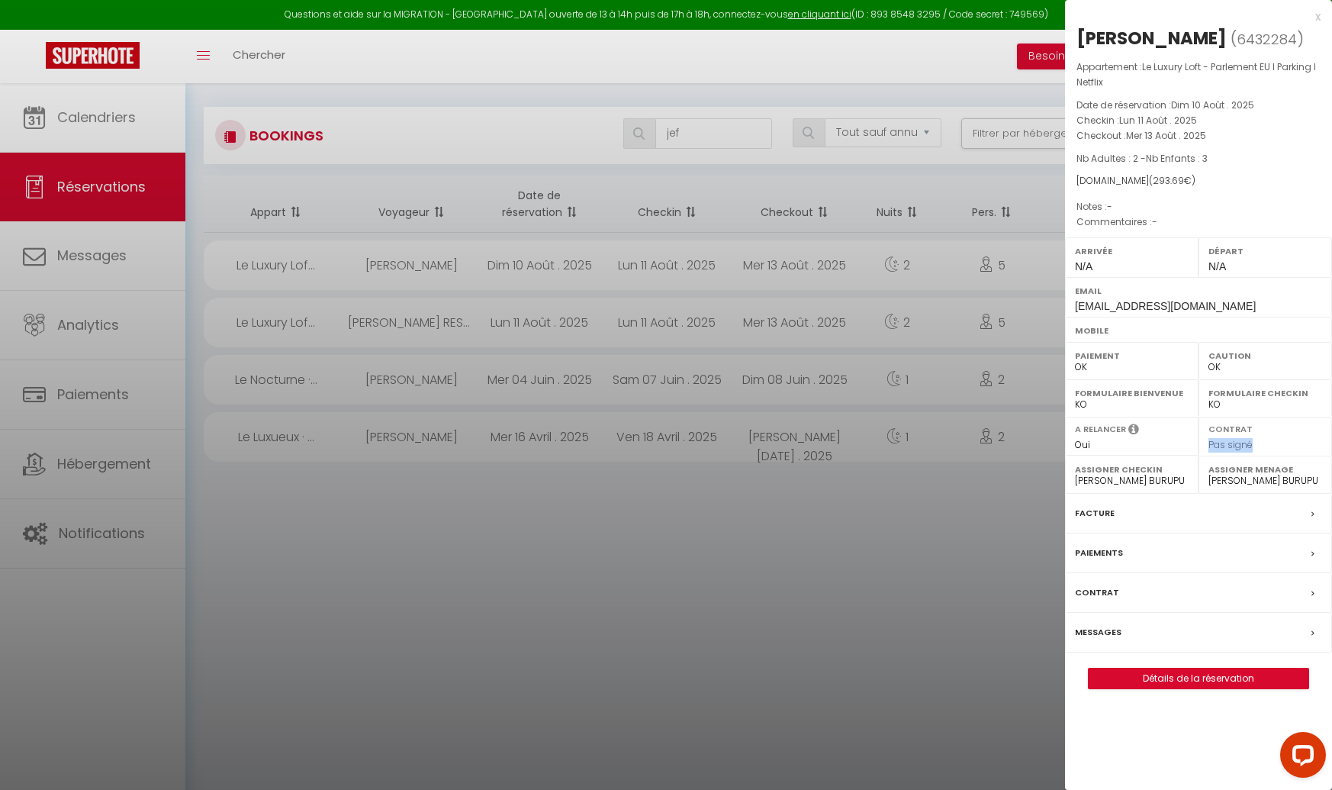
click at [1216, 442] on span "Pas signé" at bounding box center [1231, 444] width 44 height 13
click at [1102, 437] on div "A relancer" at bounding box center [1132, 432] width 114 height 18
click at [1084, 440] on select "Oui Non" at bounding box center [1132, 445] width 114 height 14
click at [1113, 556] on label "Paiements" at bounding box center [1099, 553] width 48 height 16
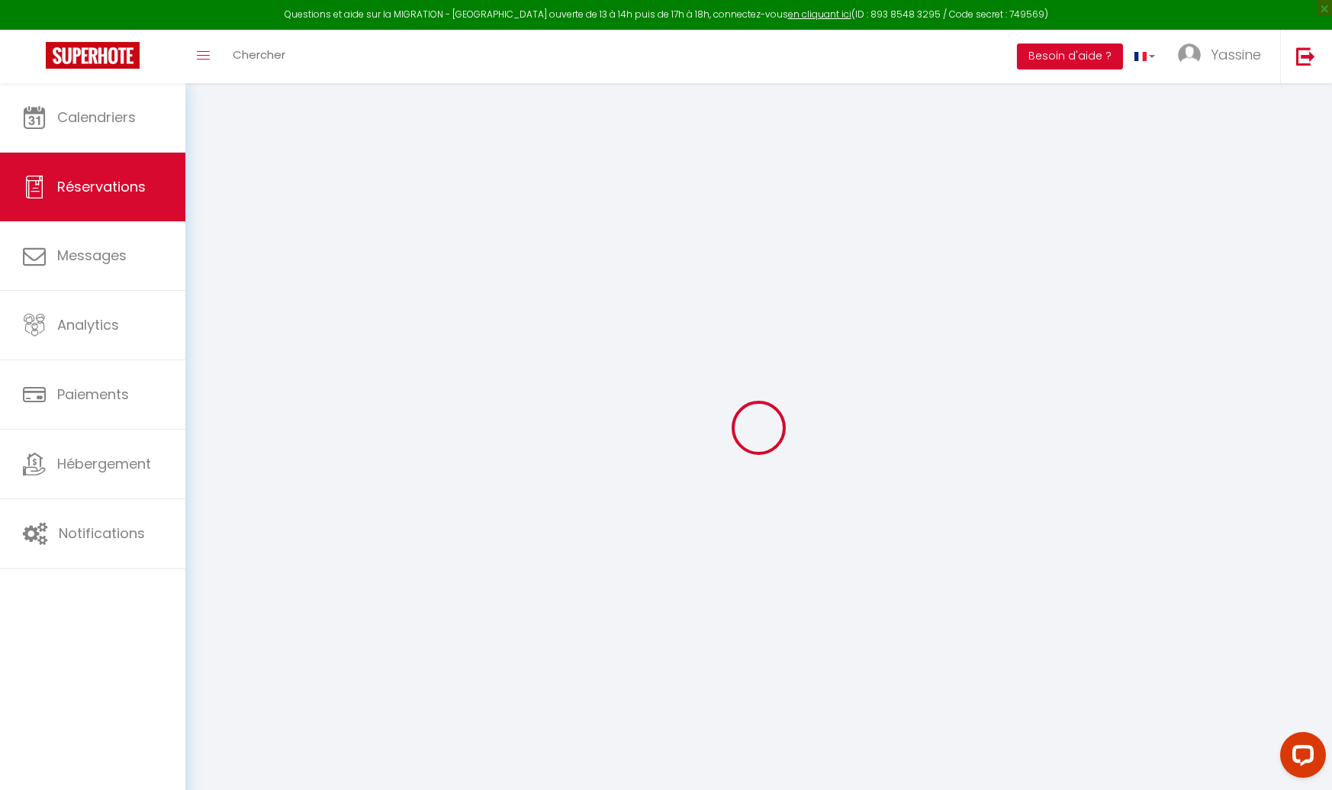
select select
checkbox input "false"
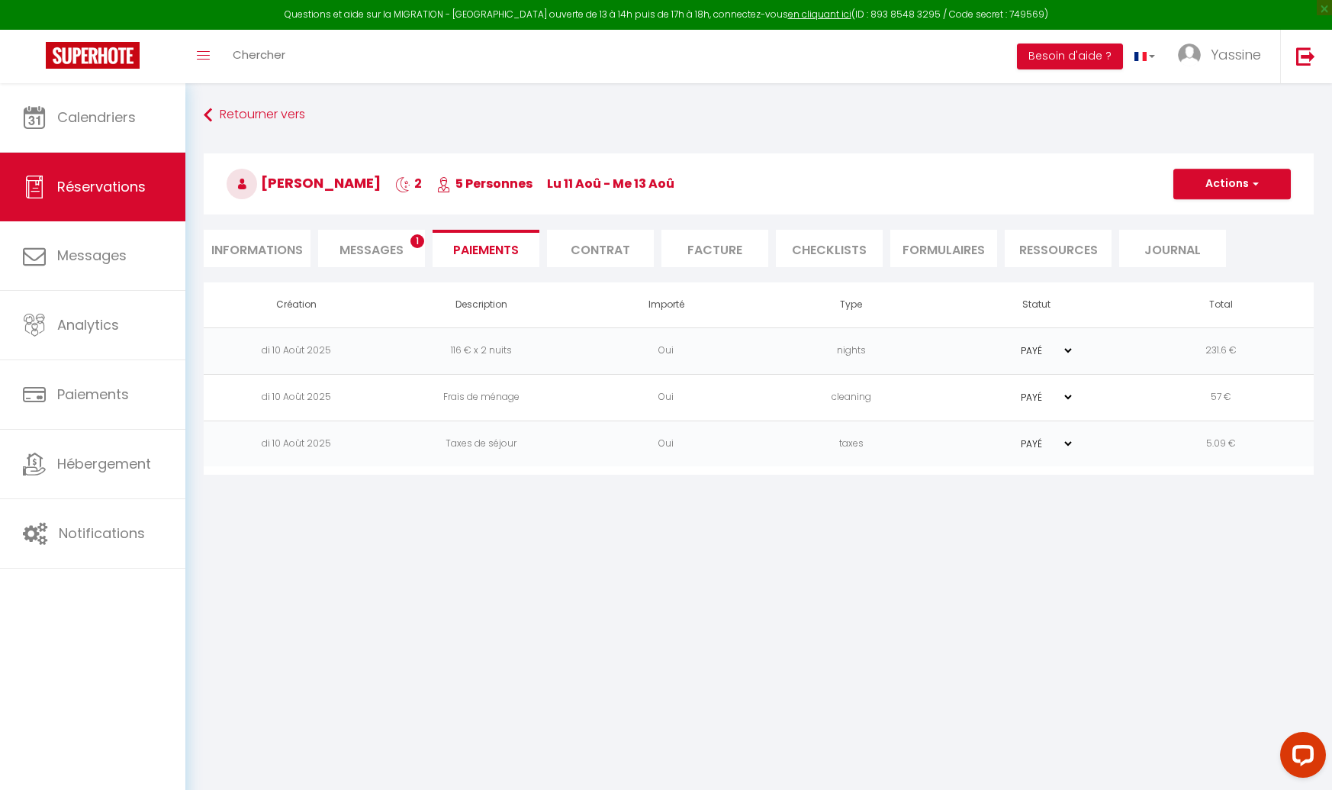
click at [384, 252] on span "Messages" at bounding box center [372, 250] width 64 height 18
select select
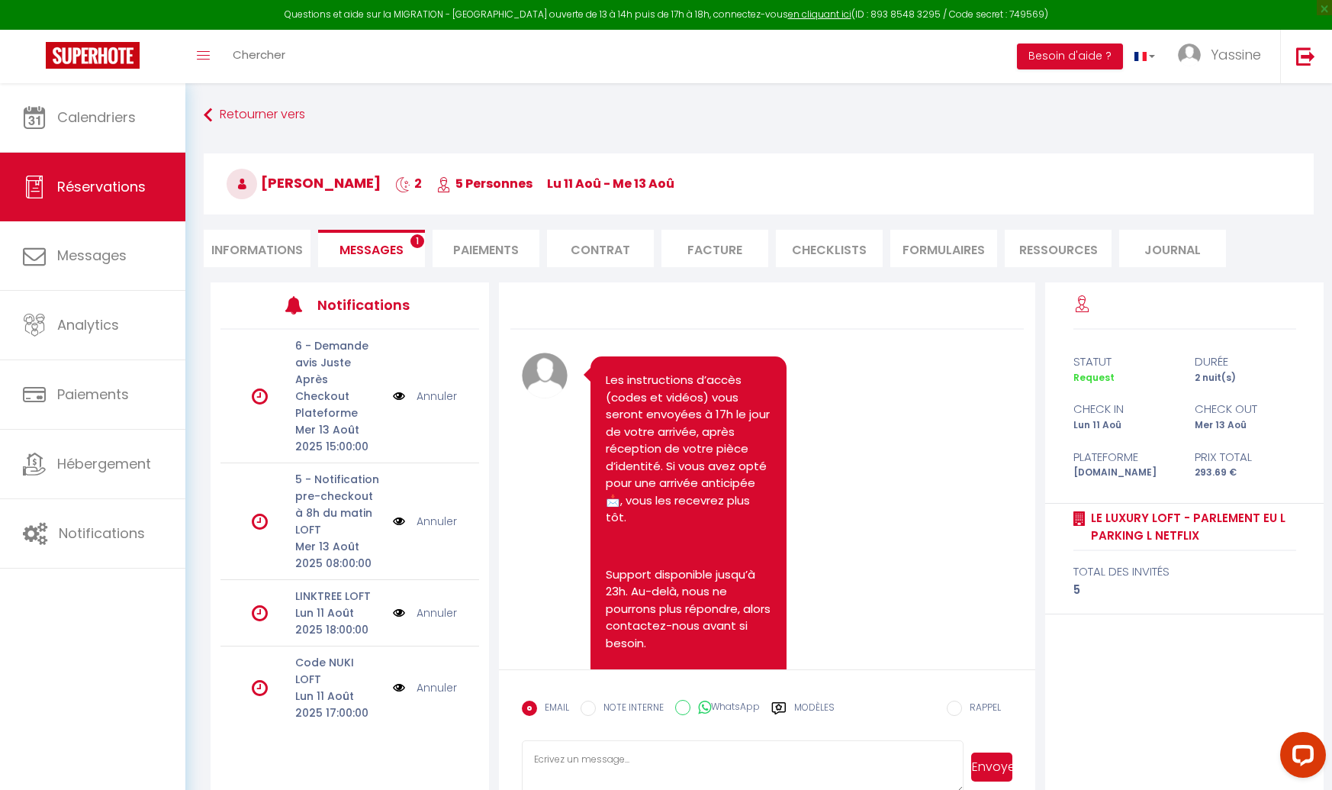
select select
click at [291, 248] on li "Informations" at bounding box center [257, 248] width 107 height 37
select select
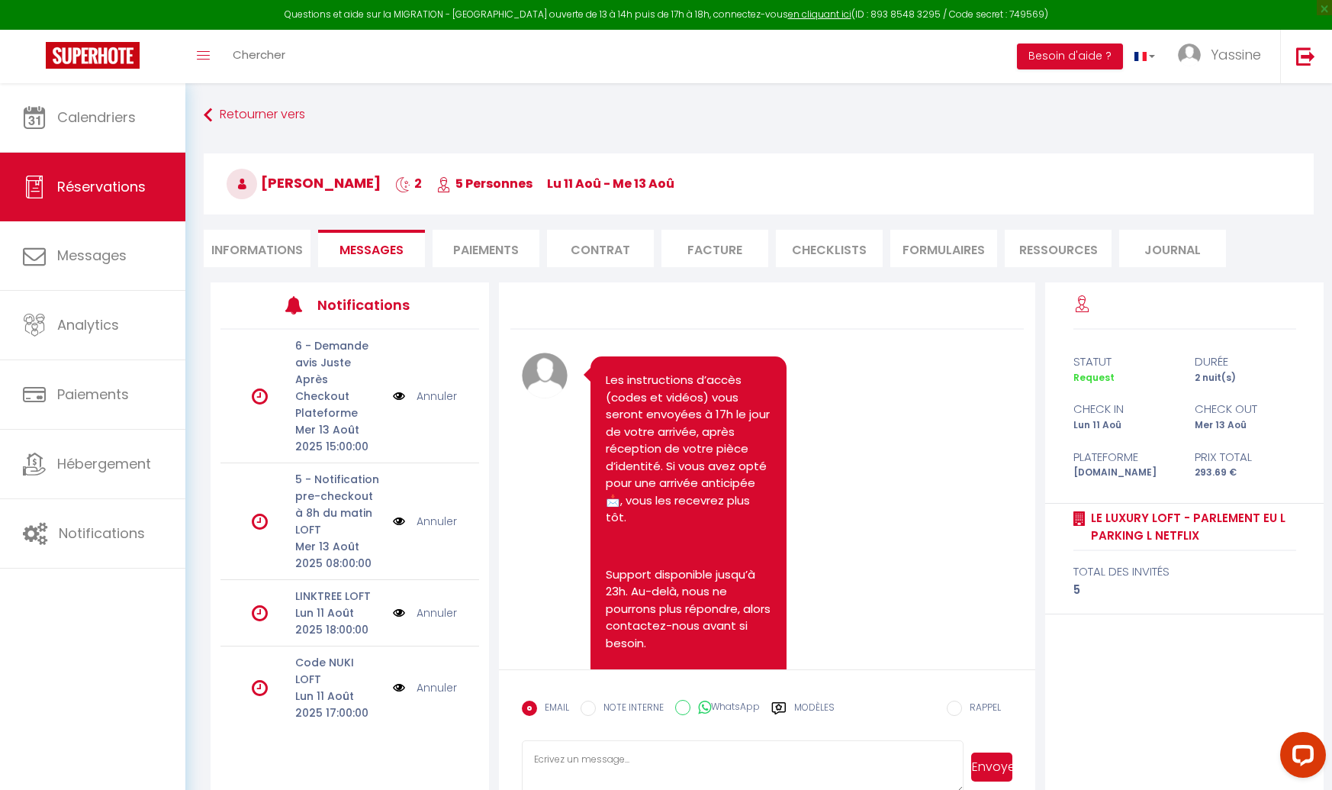
select select
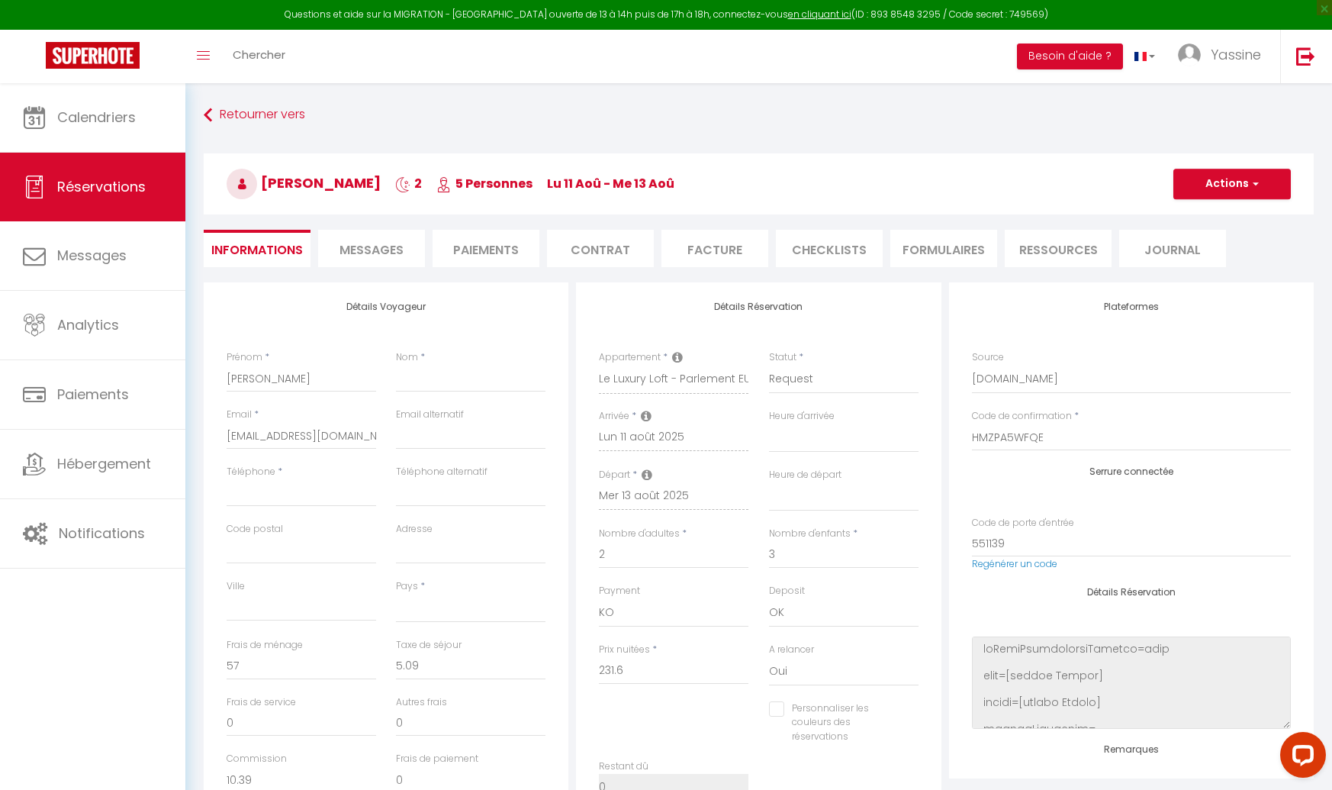
select select
checkbox input "false"
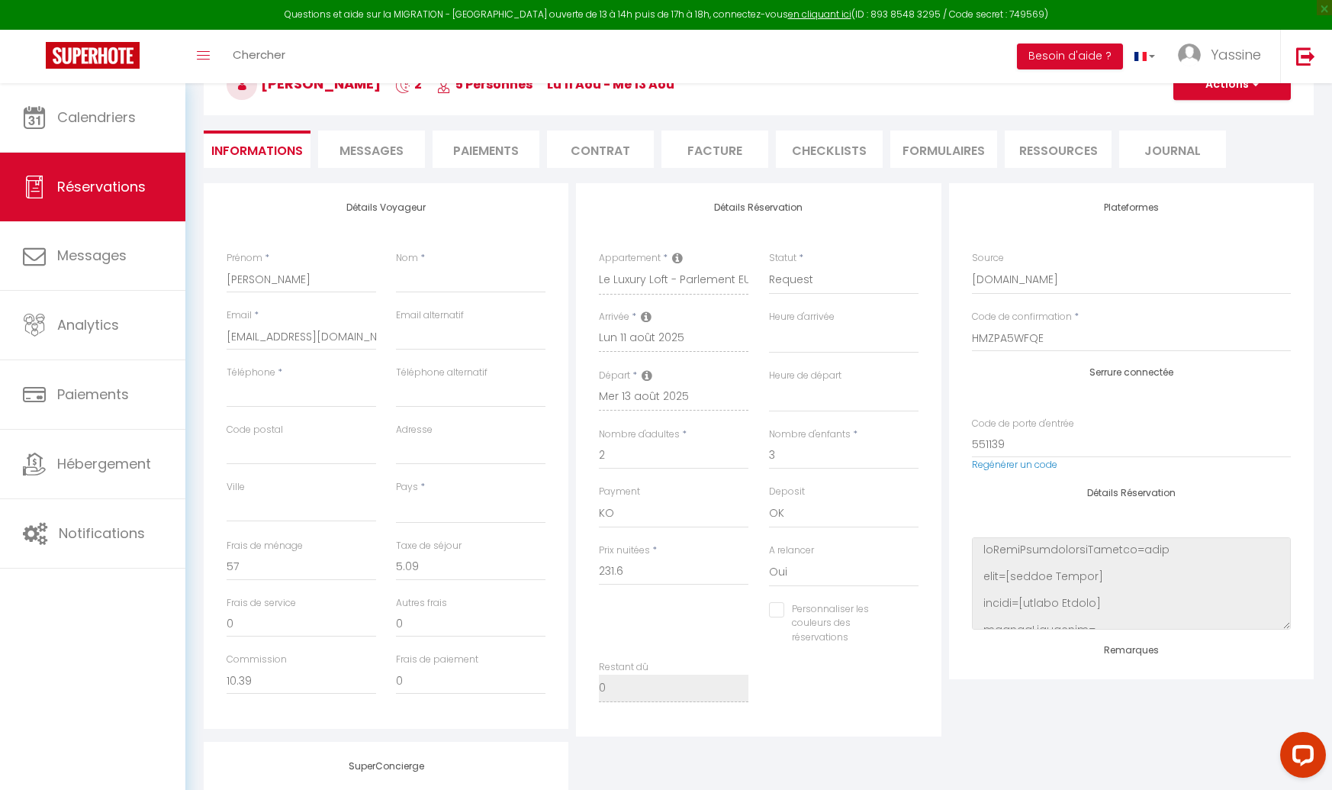
scroll to position [108, 0]
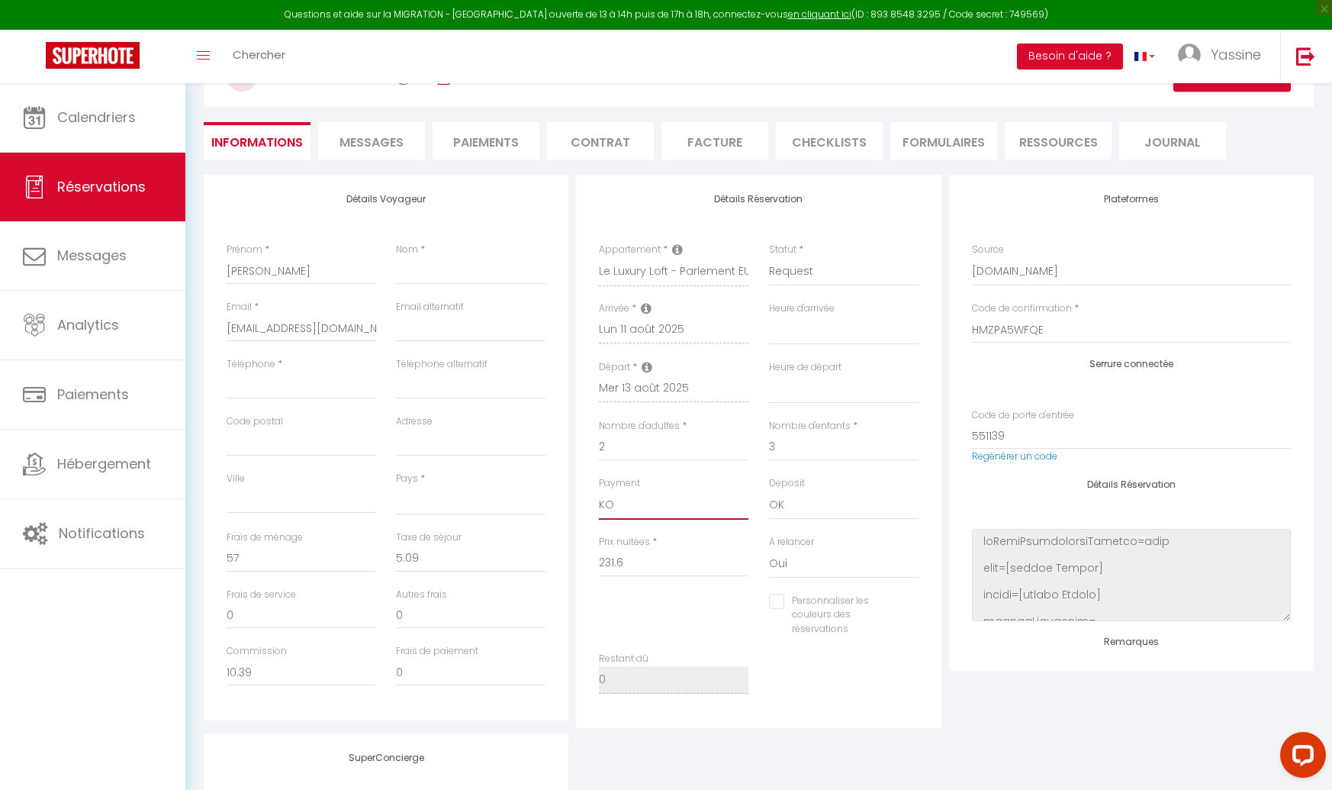
click at [642, 507] on select "OK KO" at bounding box center [674, 505] width 150 height 29
click at [801, 281] on select "Confirmé Non Confirmé [PERSON_NAME] par le voyageur No Show Request" at bounding box center [844, 271] width 150 height 29
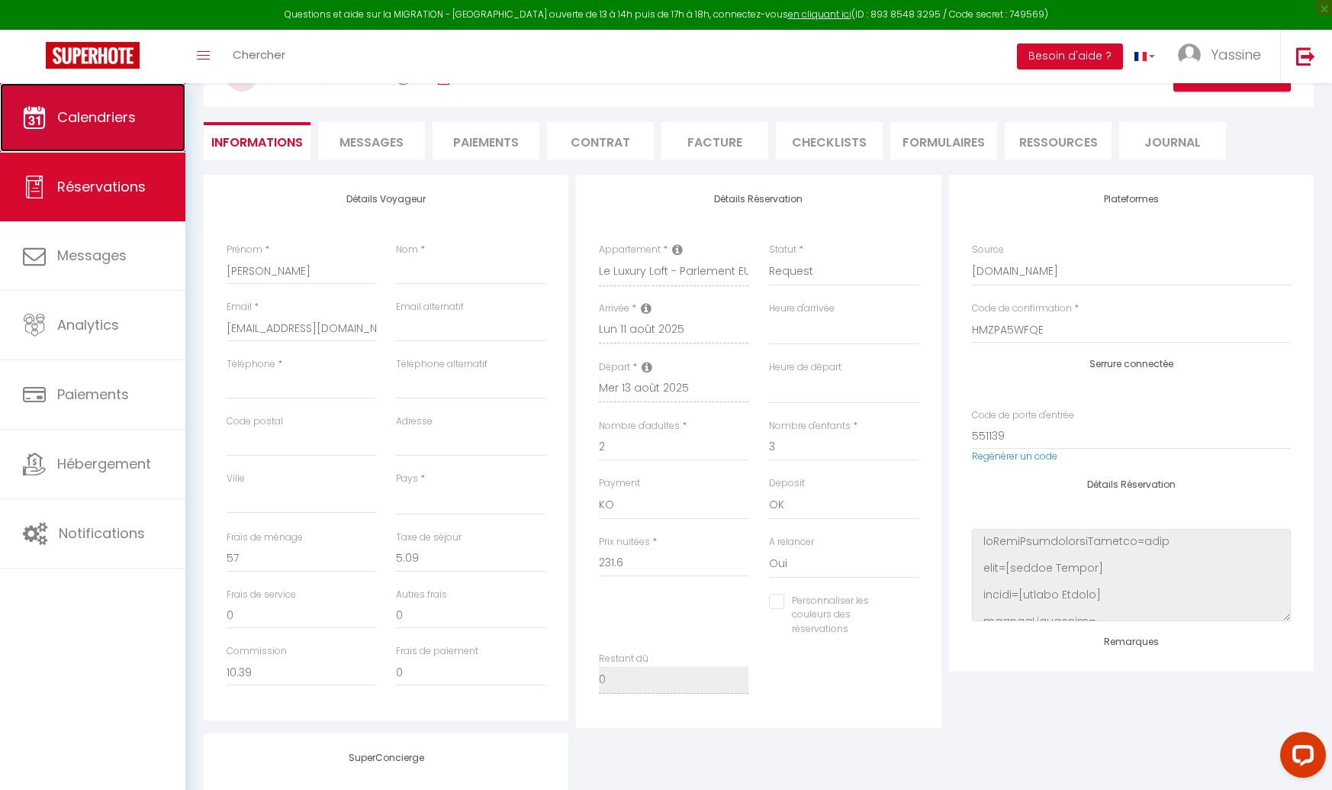
click at [79, 111] on span "Calendriers" at bounding box center [96, 117] width 79 height 19
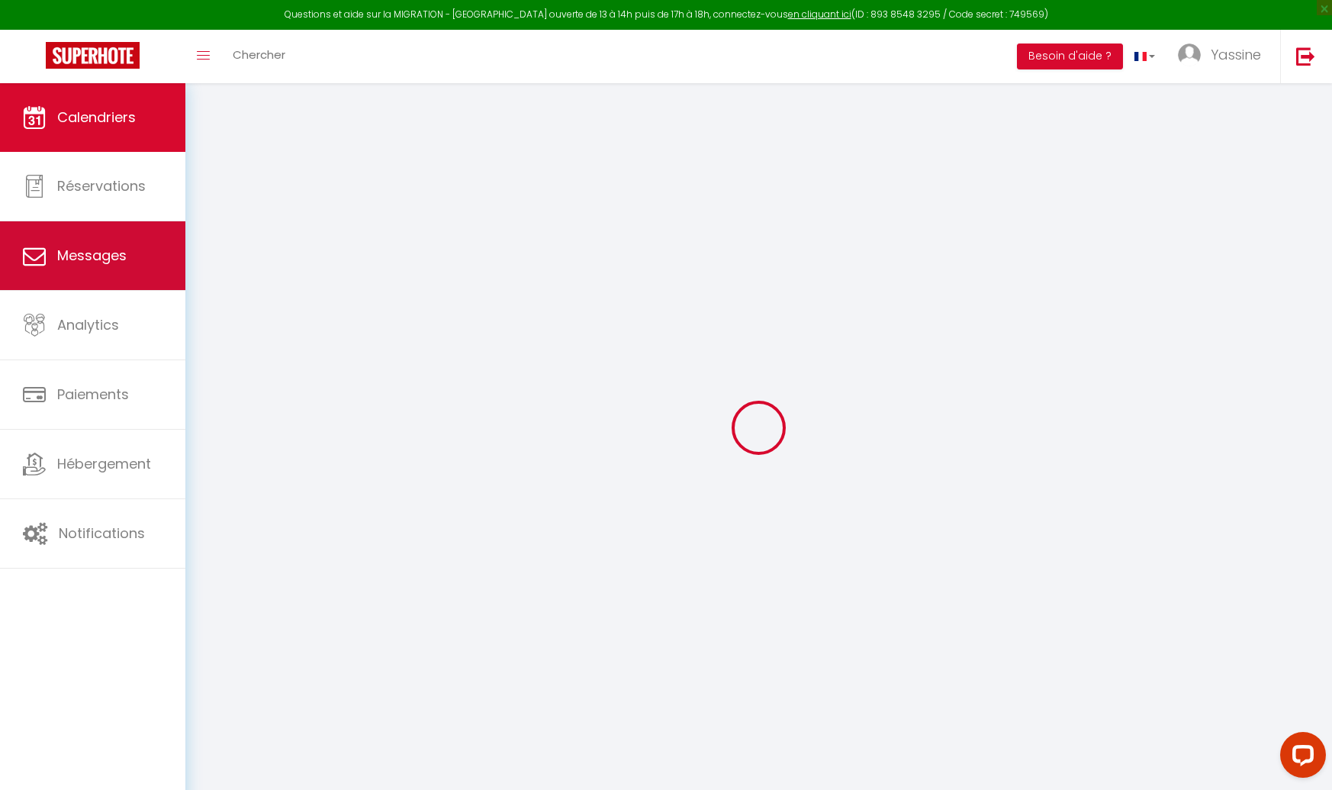
select select
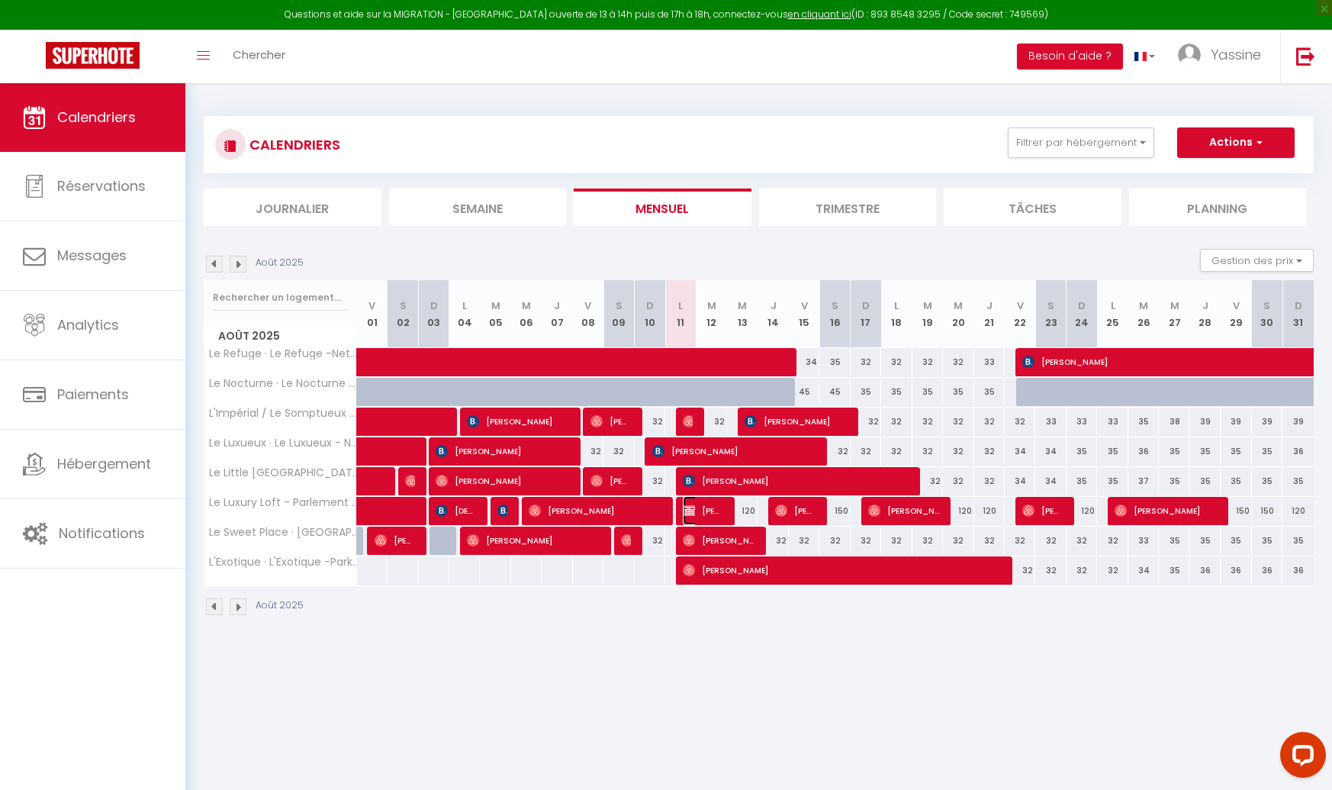
click at [684, 514] on img at bounding box center [689, 510] width 12 height 12
select select "OK"
select select "0"
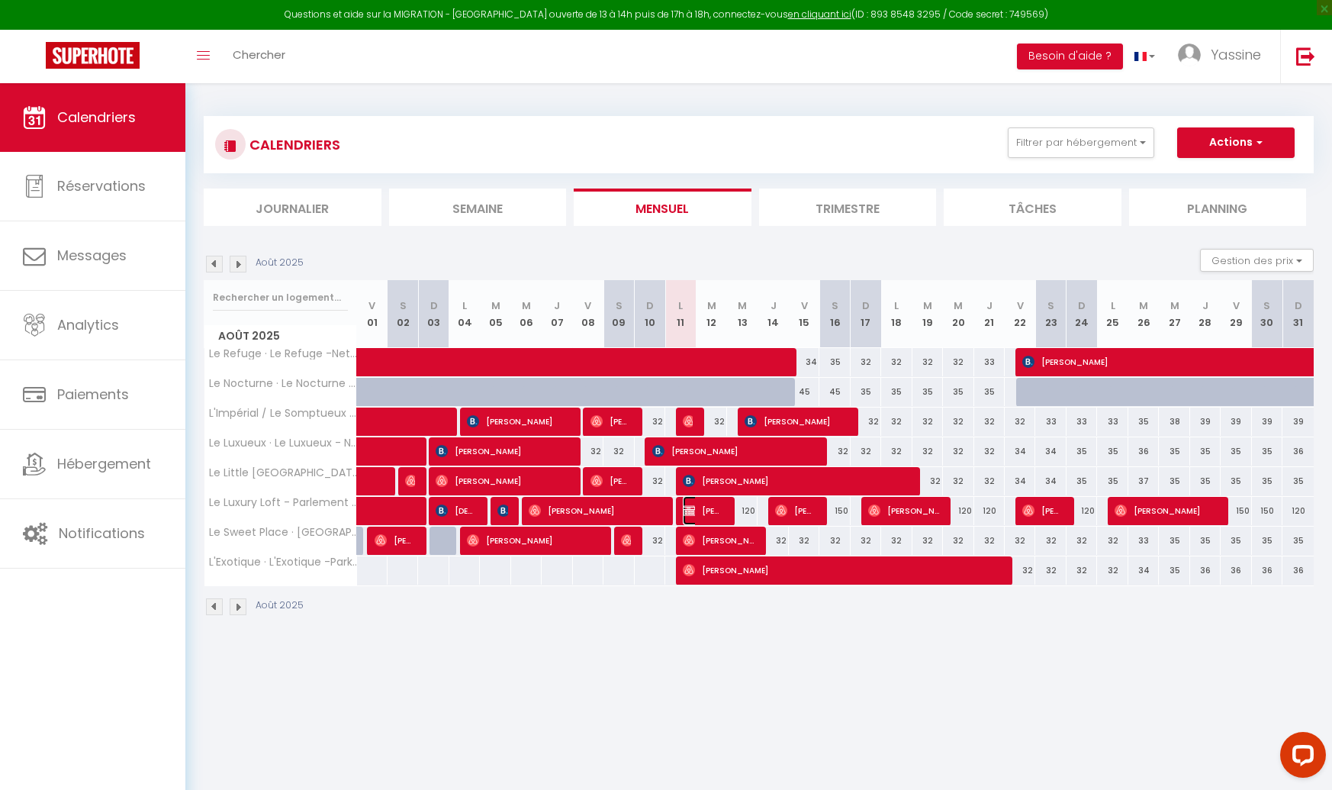
select select "1"
select select
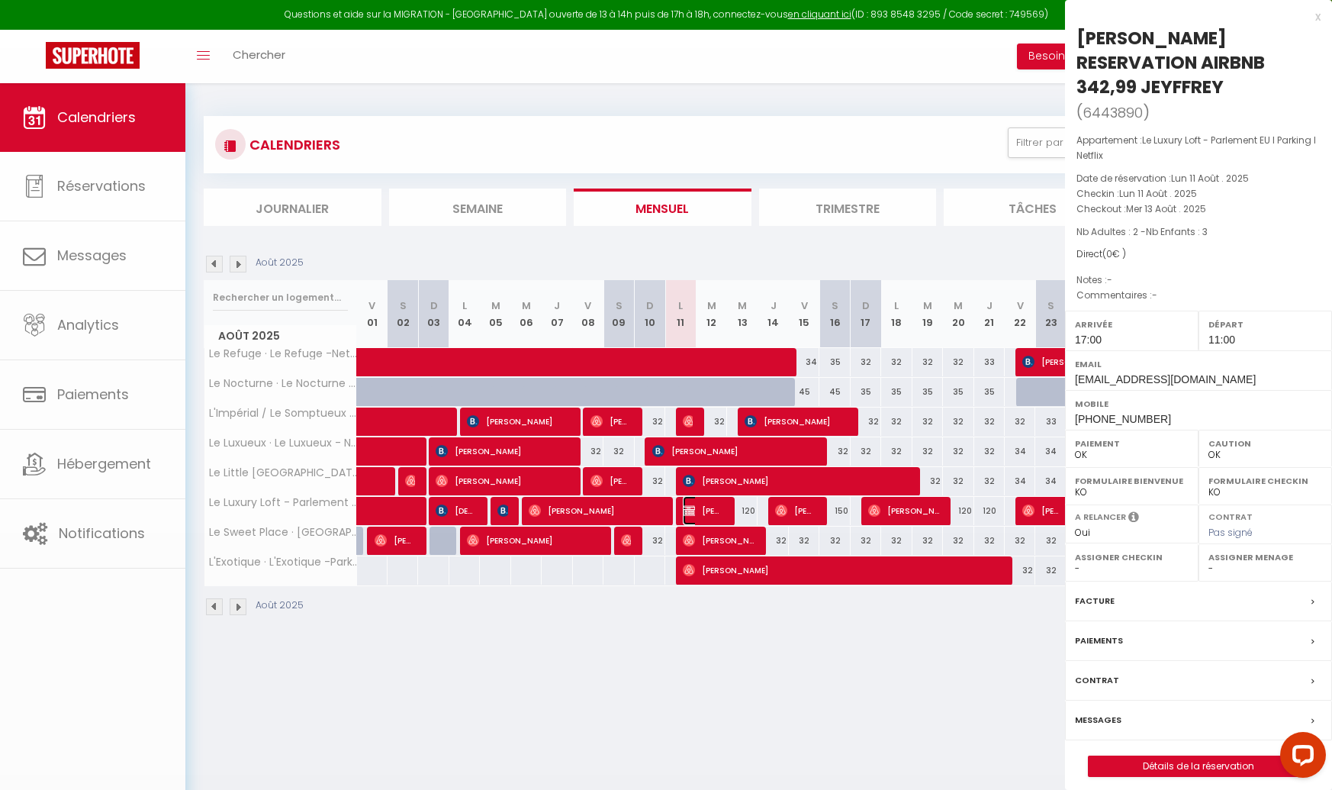
select select "46996"
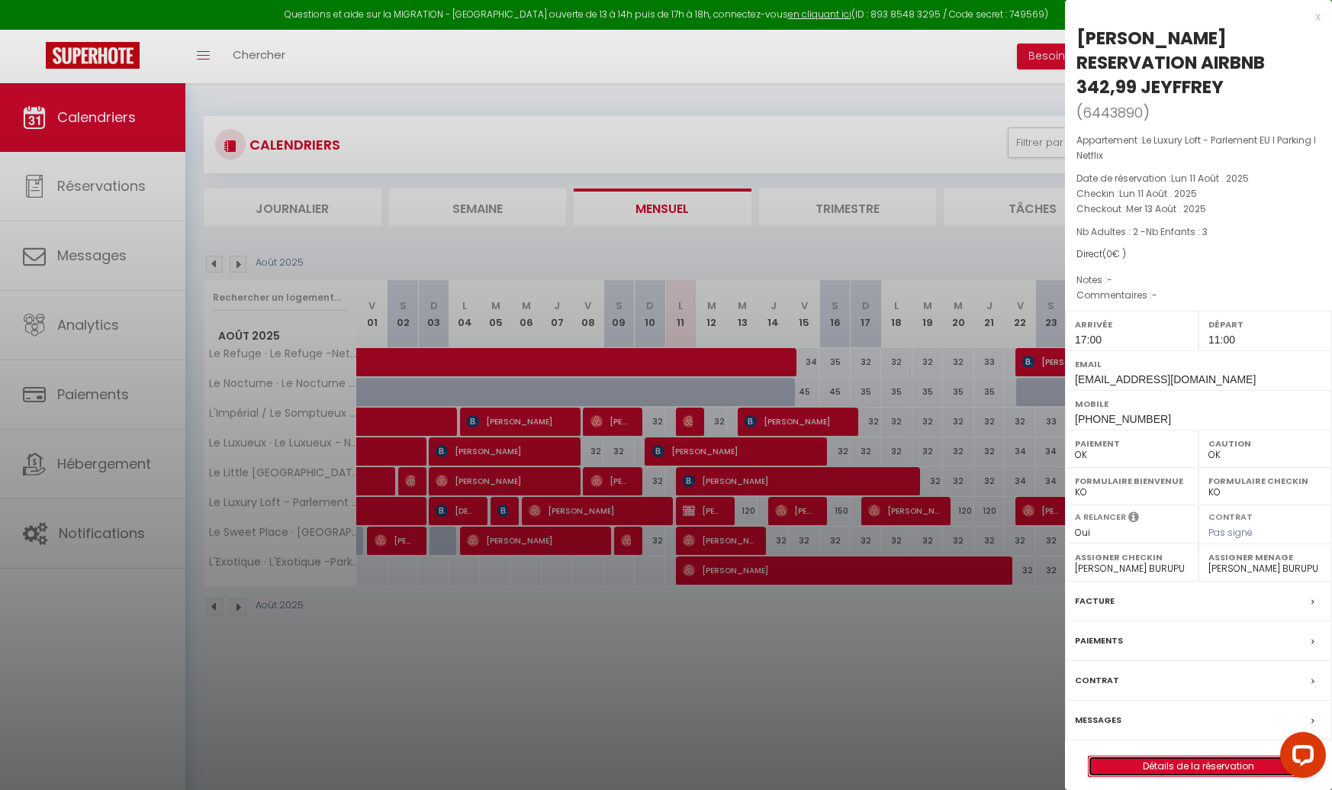
click at [1163, 756] on link "Détails de la réservation" at bounding box center [1199, 766] width 220 height 20
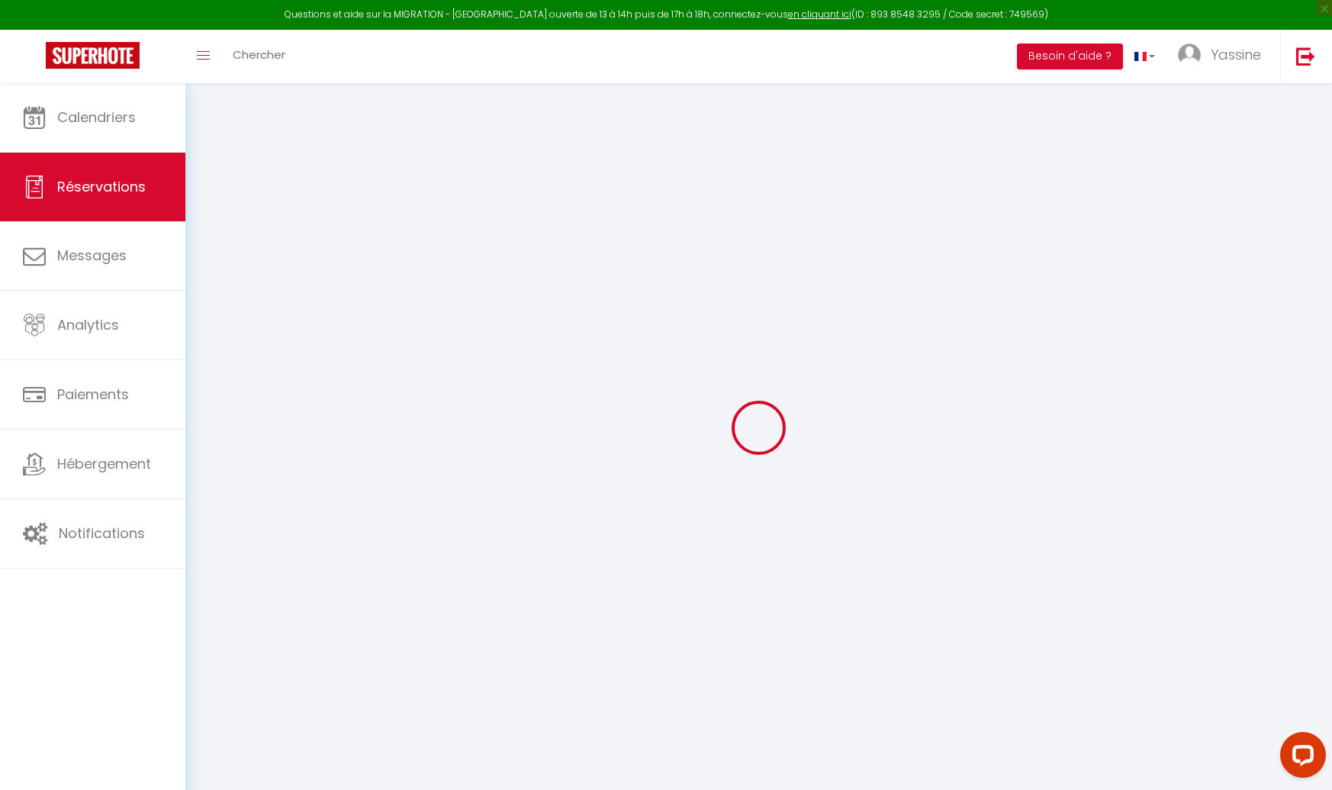
select select
checkbox input "false"
select select
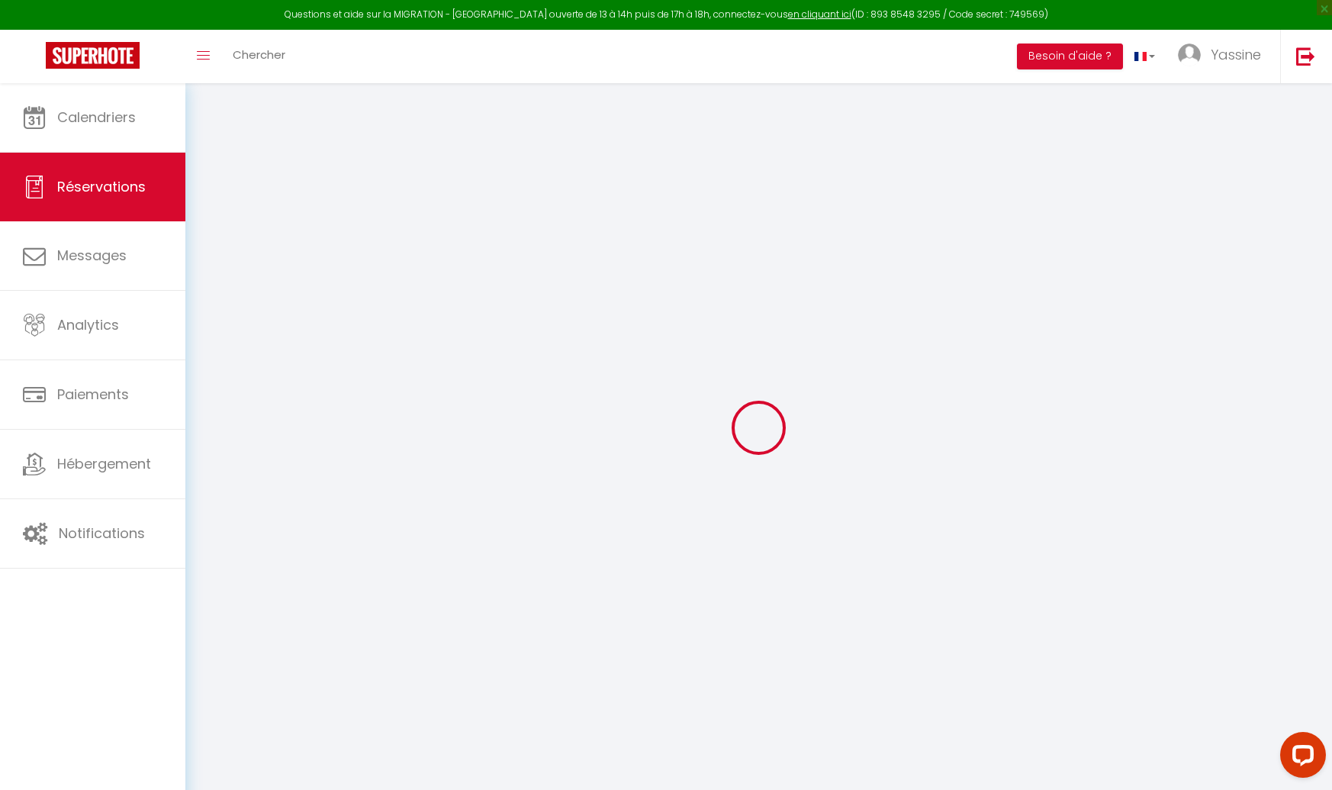
checkbox input "false"
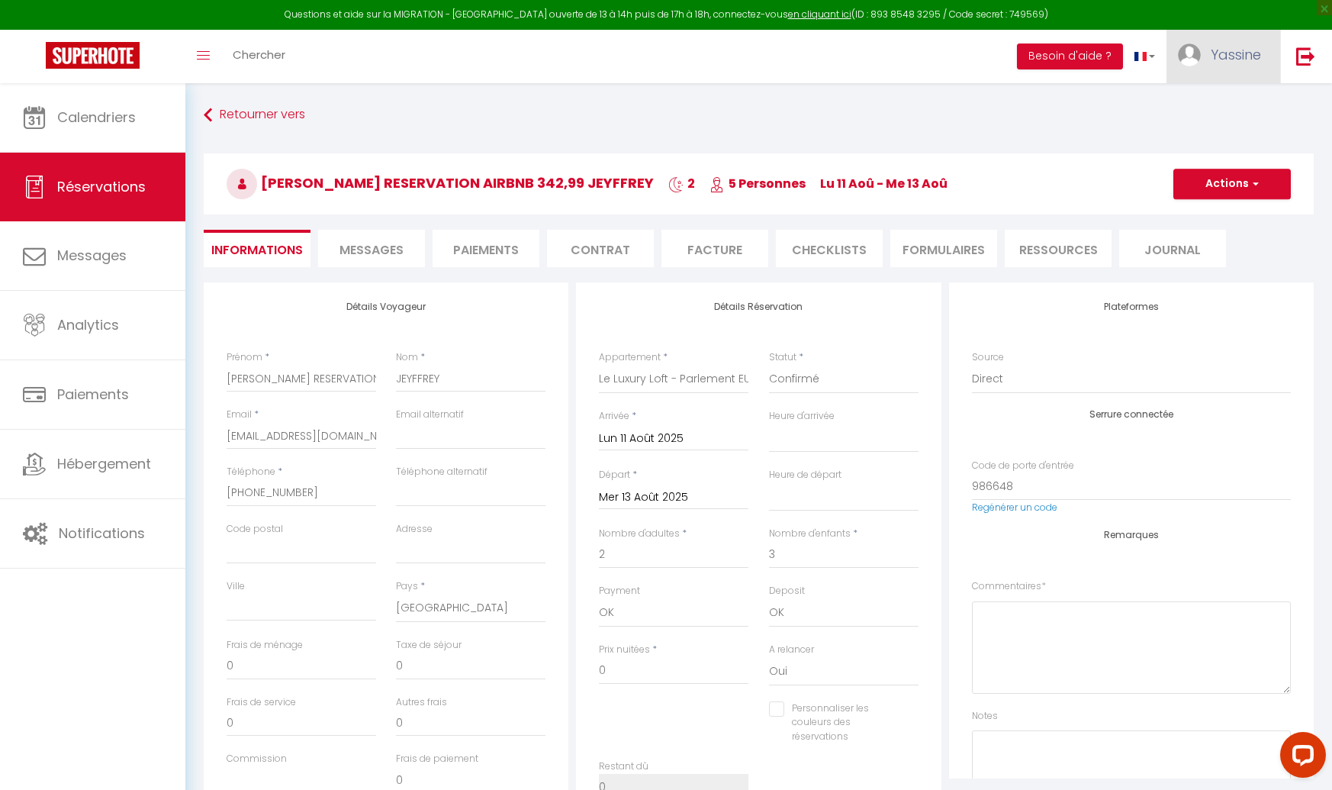
select select
checkbox input "false"
select select "17:00"
select select "11:00"
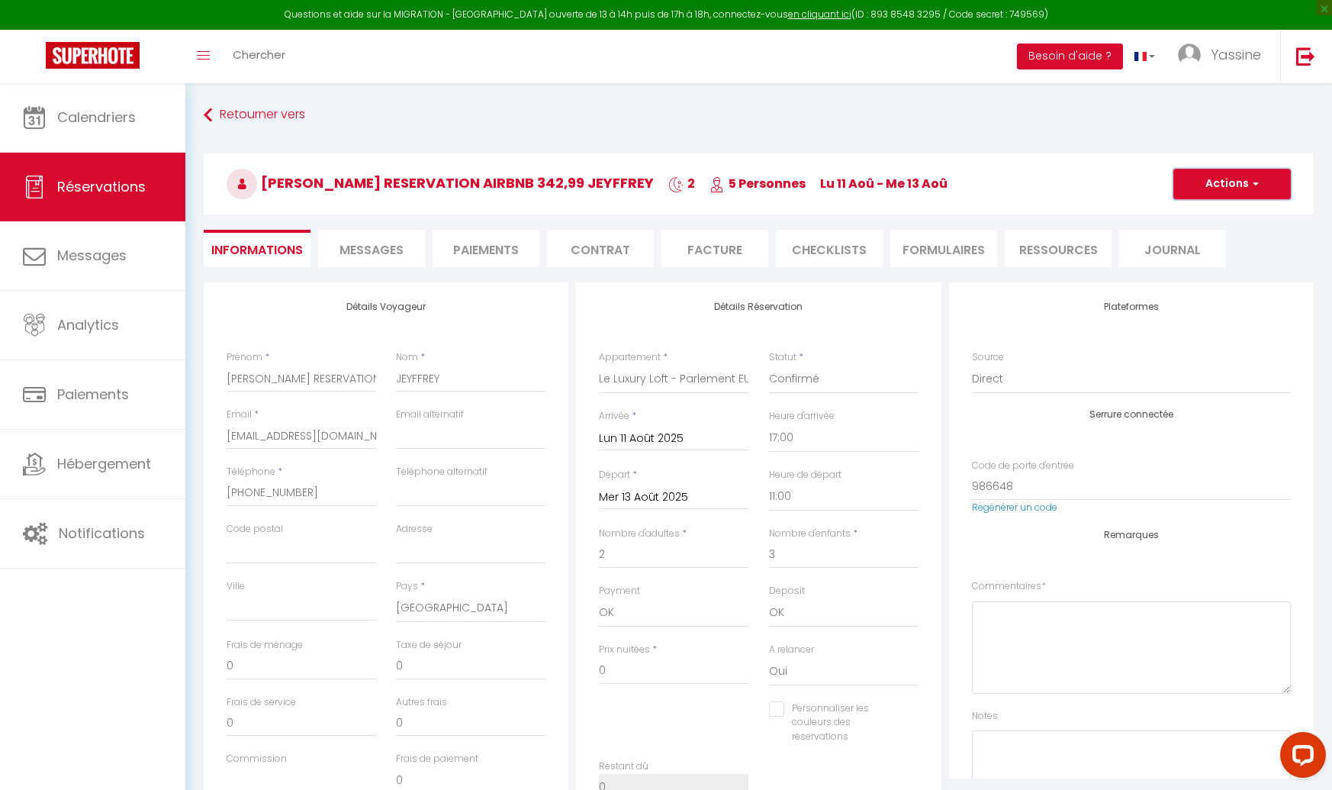
click at [1209, 182] on button "Actions" at bounding box center [1233, 184] width 118 height 31
click at [1193, 258] on link "Supprimer" at bounding box center [1217, 257] width 121 height 20
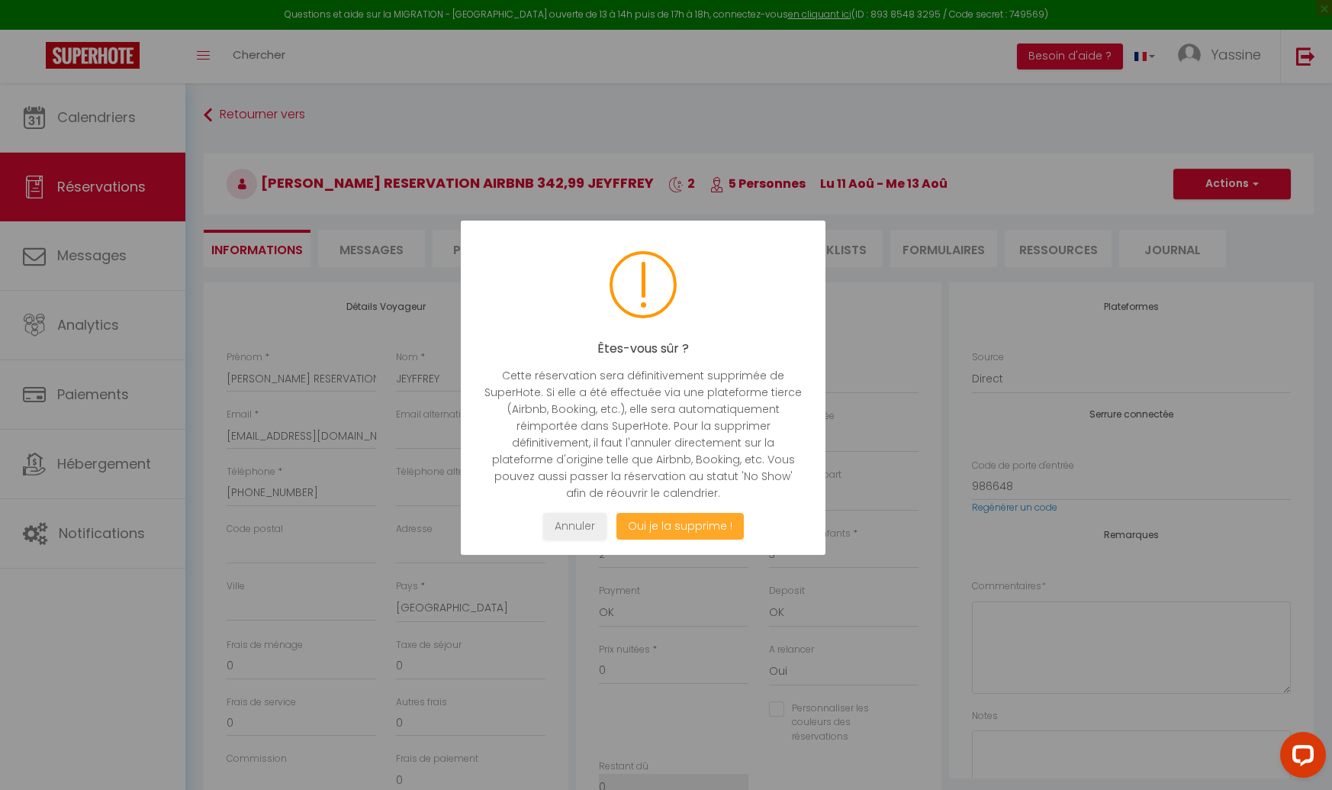
click at [671, 529] on button "Oui je la supprime !" at bounding box center [680, 526] width 127 height 27
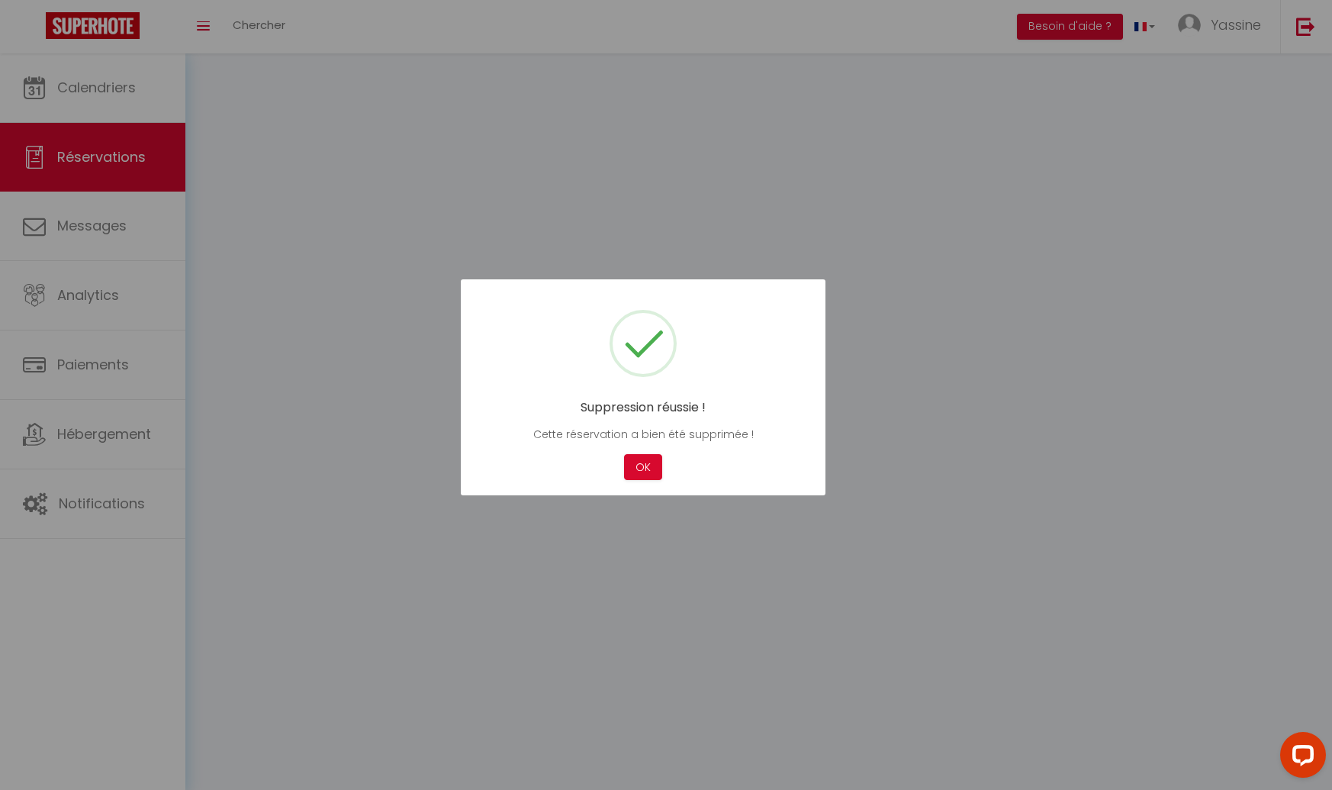
click at [654, 526] on div at bounding box center [666, 395] width 1332 height 790
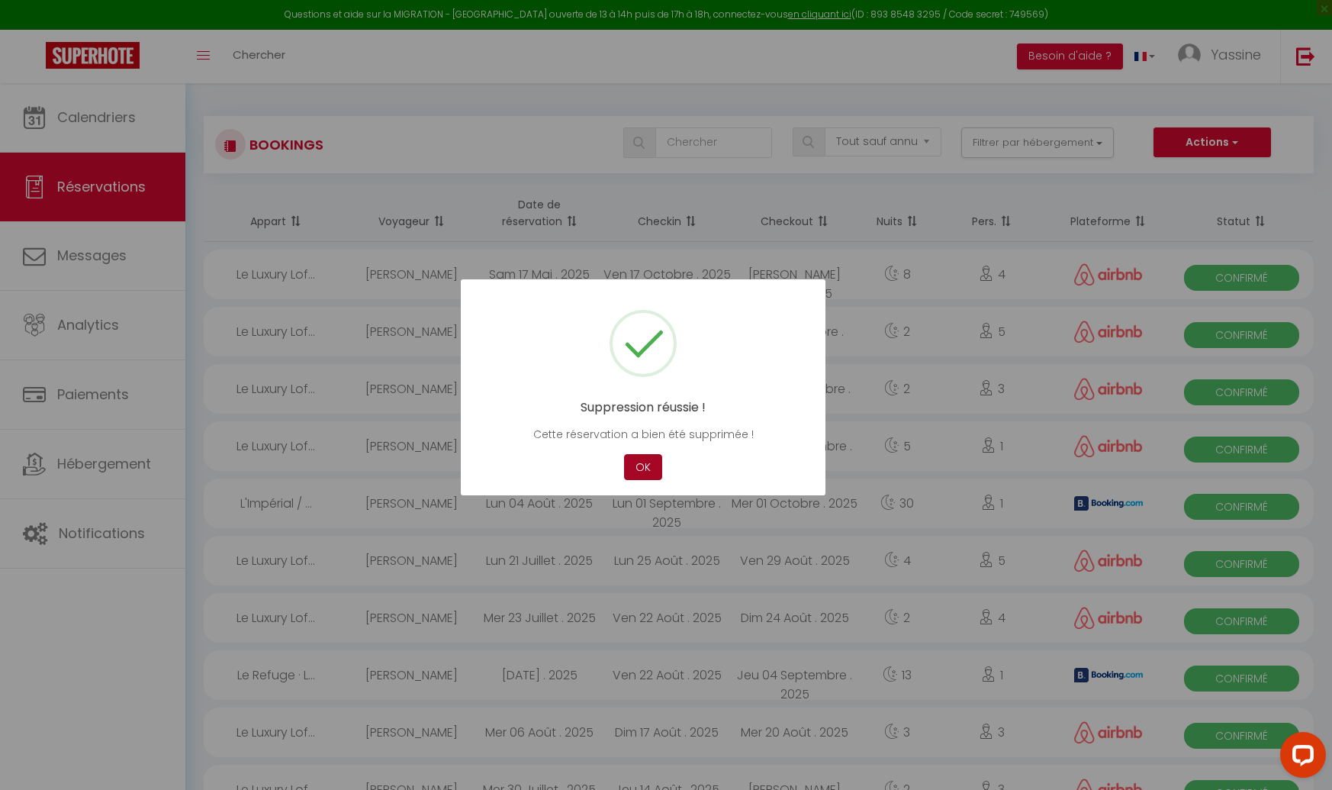
click at [642, 472] on button "OK" at bounding box center [643, 467] width 38 height 27
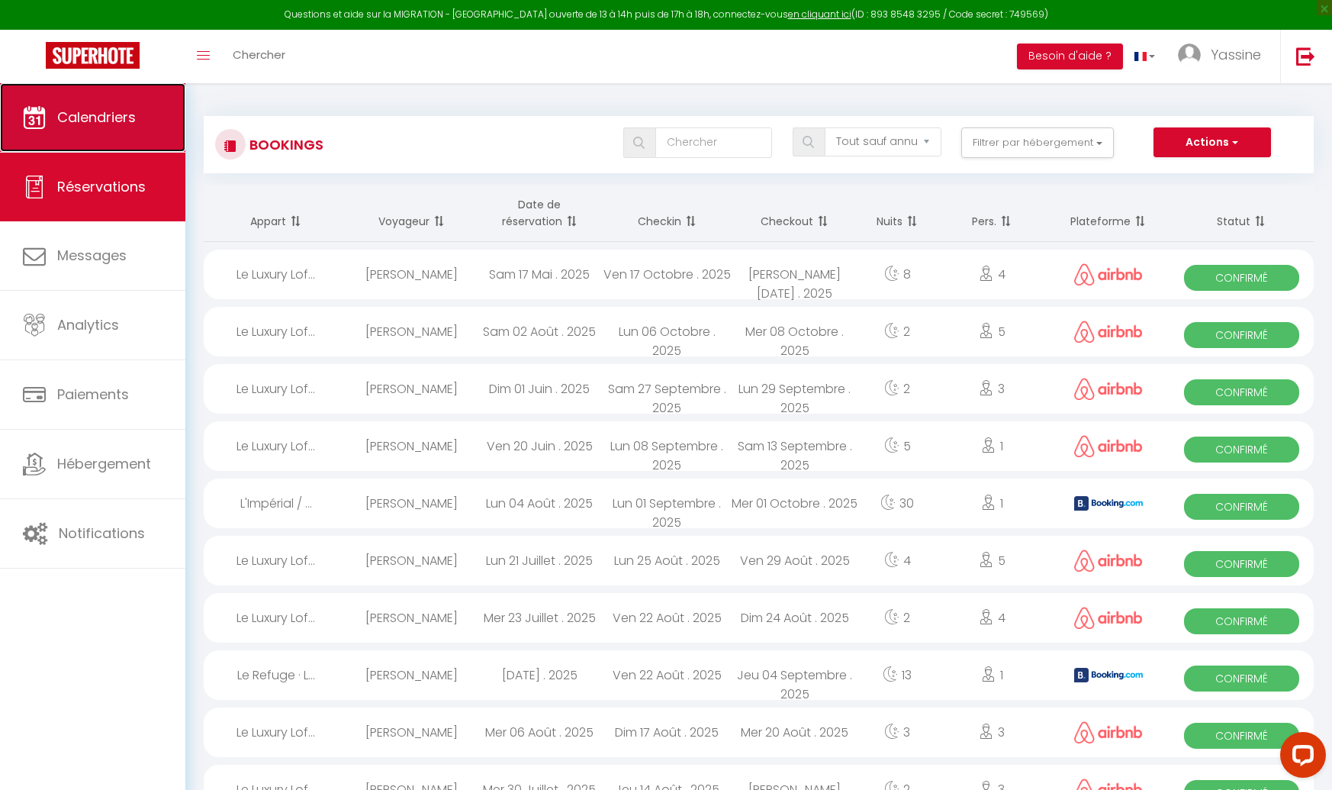
click at [64, 105] on link "Calendriers" at bounding box center [92, 117] width 185 height 69
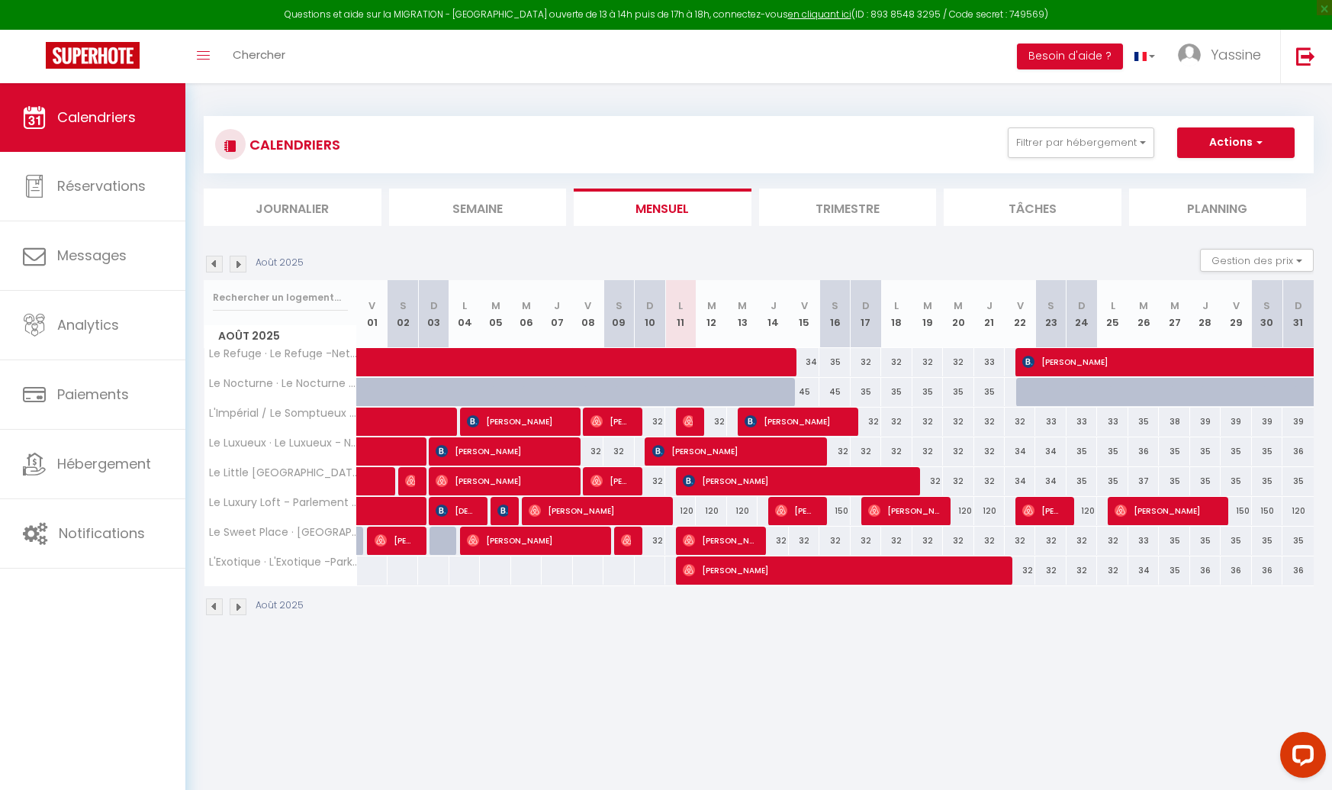
click at [686, 508] on div "120" at bounding box center [680, 511] width 31 height 28
type input "120"
type input "Lun 11 Août 2025"
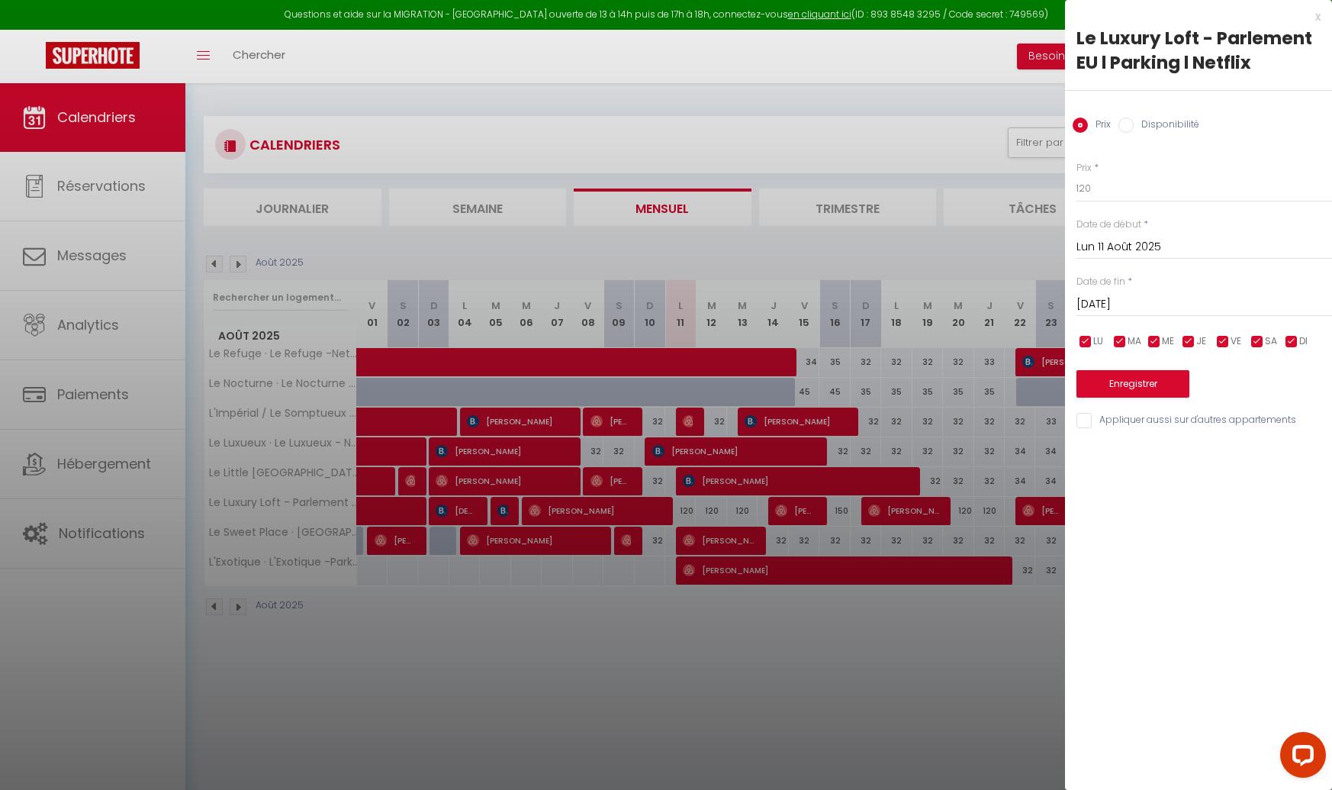
click at [1115, 293] on div "[DATE] < [DATE] > Dim Lun Mar Mer Jeu Ven Sam 1 2 3 4 5 6 7 8 9 10 11 12 13 14 …" at bounding box center [1205, 302] width 256 height 27
click at [1119, 309] on input "[DATE]" at bounding box center [1205, 305] width 256 height 20
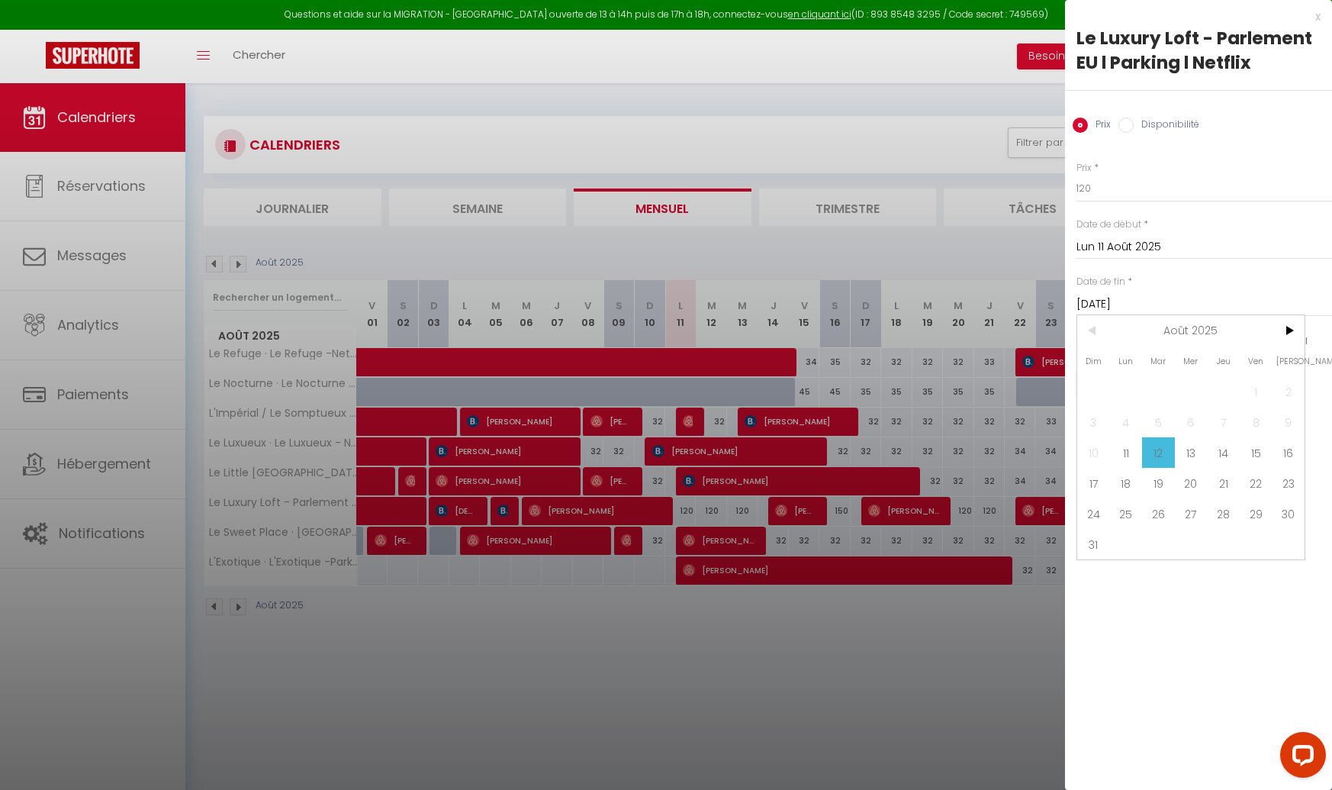
click at [1191, 454] on span "13" at bounding box center [1191, 452] width 33 height 31
type input "Mer 13 Août 2025"
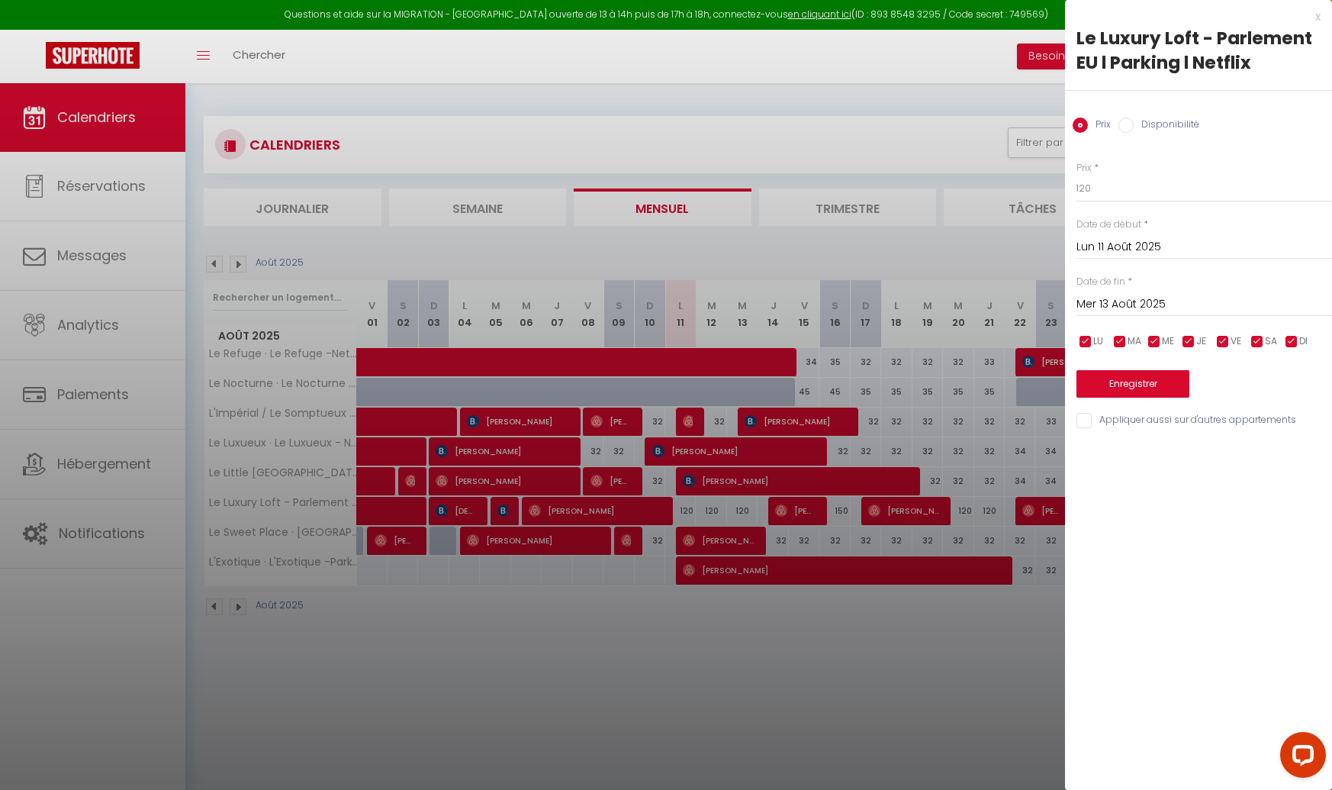
click at [1138, 131] on div "Prix Disponibilité" at bounding box center [1198, 116] width 267 height 51
click at [1139, 127] on label "Disponibilité" at bounding box center [1167, 126] width 66 height 17
click at [1134, 127] on input "Disponibilité" at bounding box center [1126, 125] width 15 height 15
radio input "true"
radio input "false"
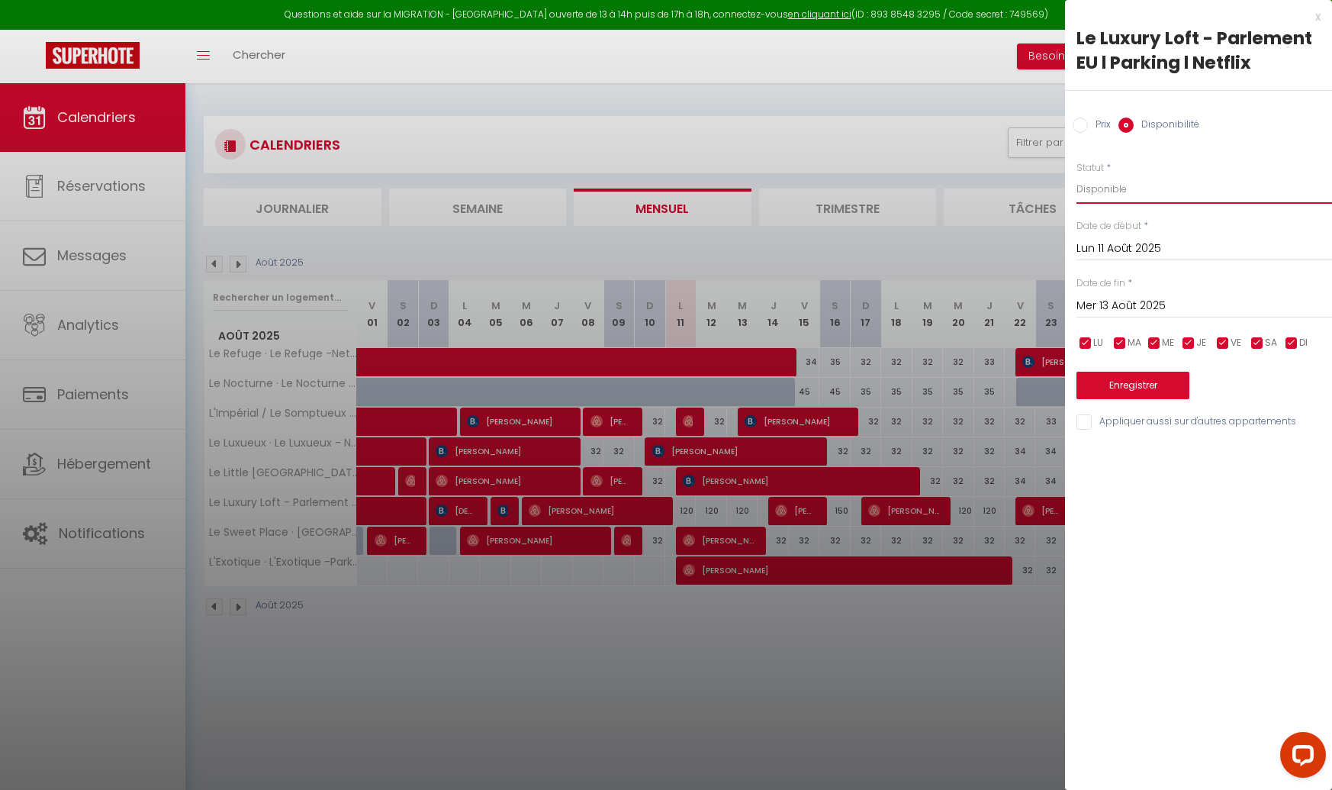
click at [1110, 192] on select "Disponible Indisponible" at bounding box center [1205, 189] width 256 height 29
select select "0"
click at [1122, 385] on button "Enregistrer" at bounding box center [1133, 385] width 113 height 27
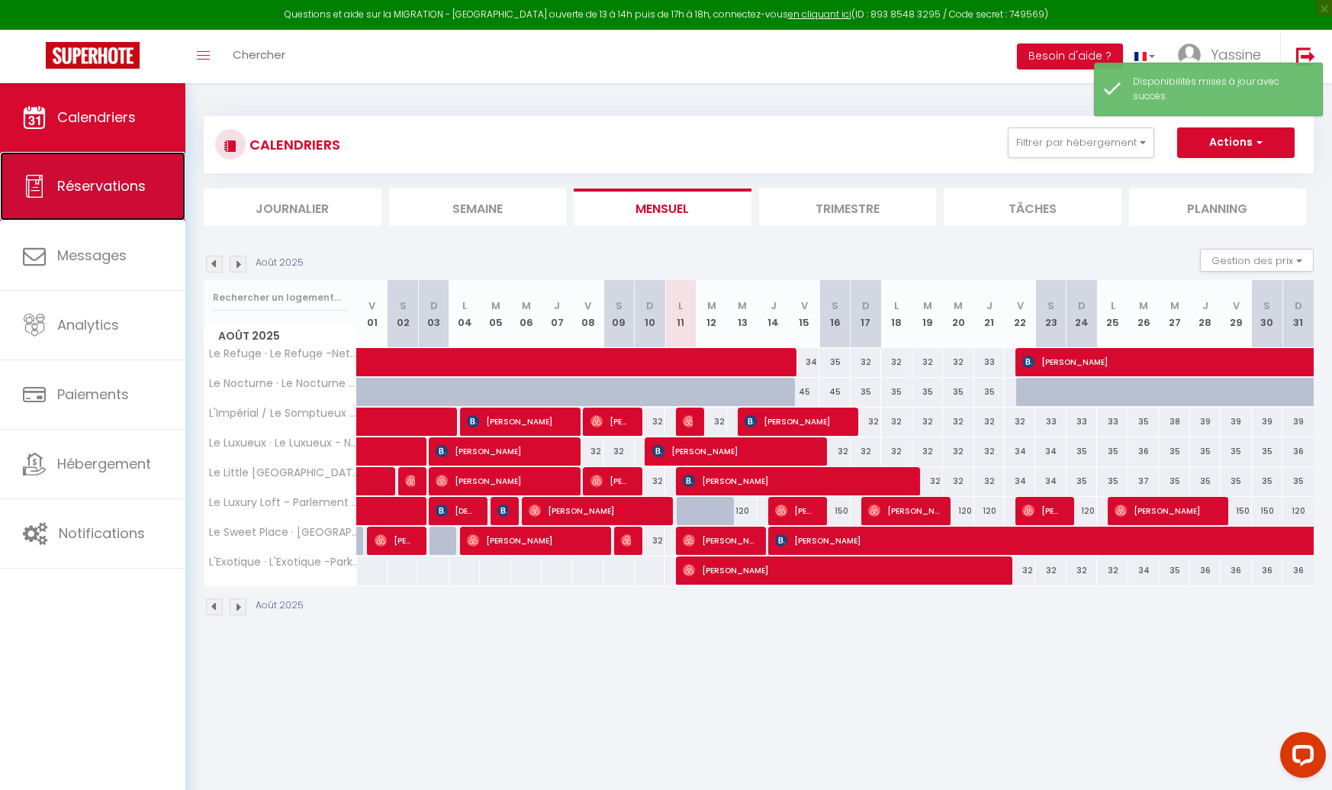
click at [85, 182] on span "Réservations" at bounding box center [101, 185] width 89 height 19
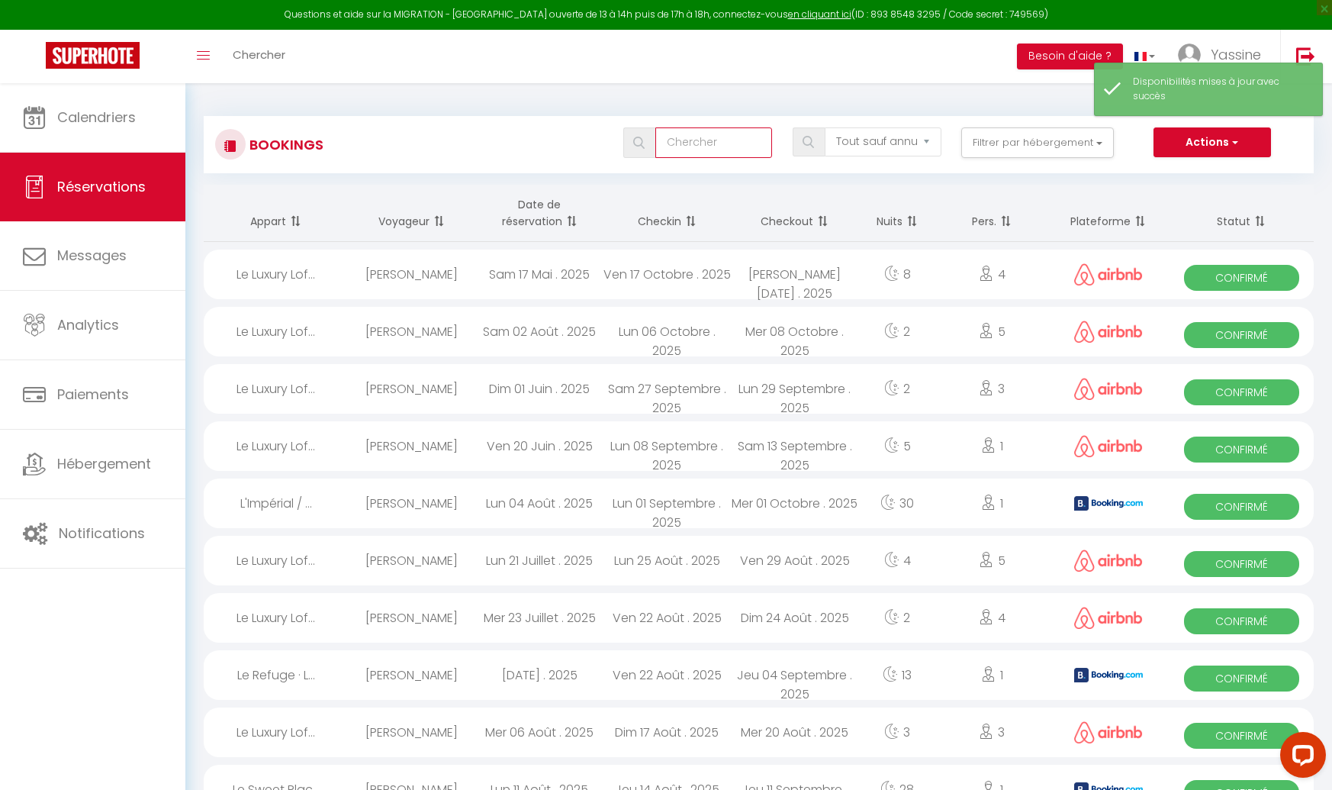
click at [724, 140] on input "text" at bounding box center [713, 142] width 117 height 31
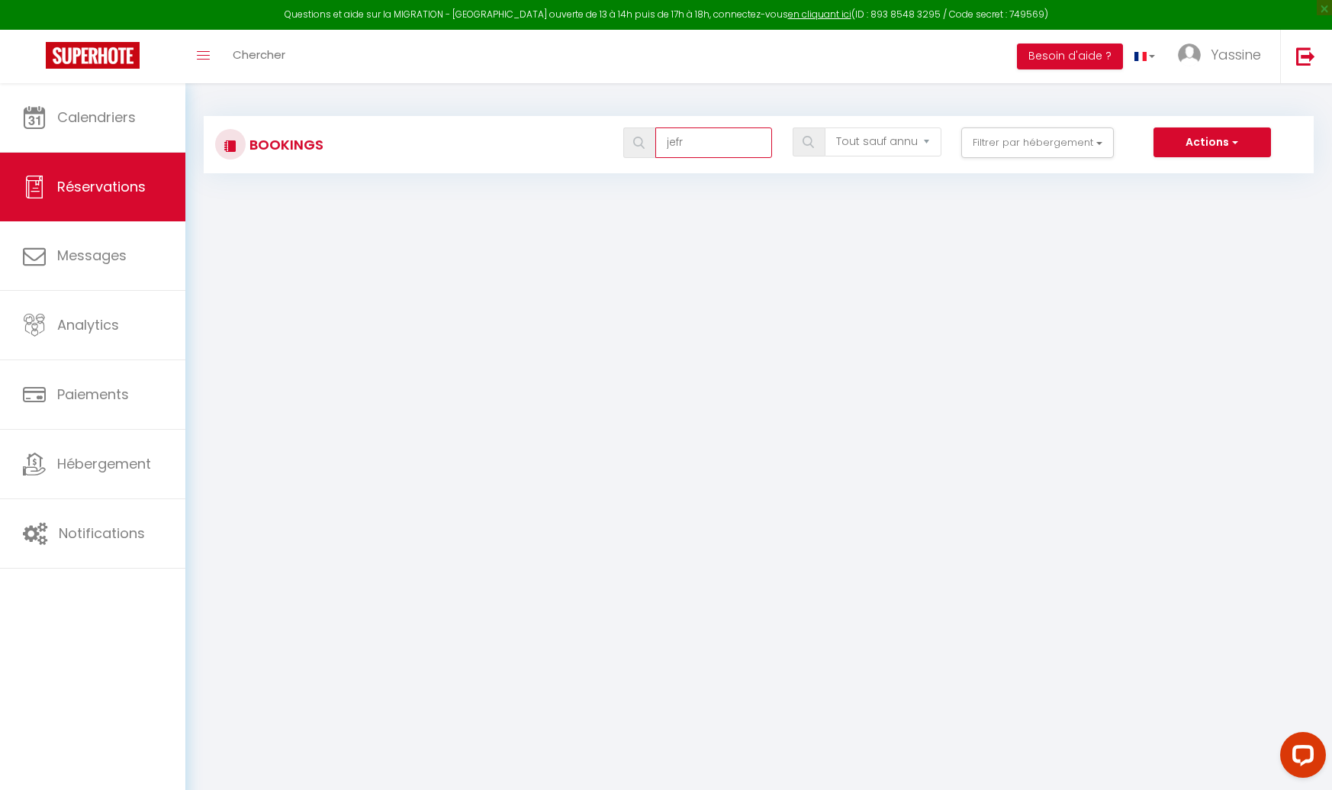
click at [697, 144] on input "jefr" at bounding box center [713, 142] width 117 height 31
type input "jef"
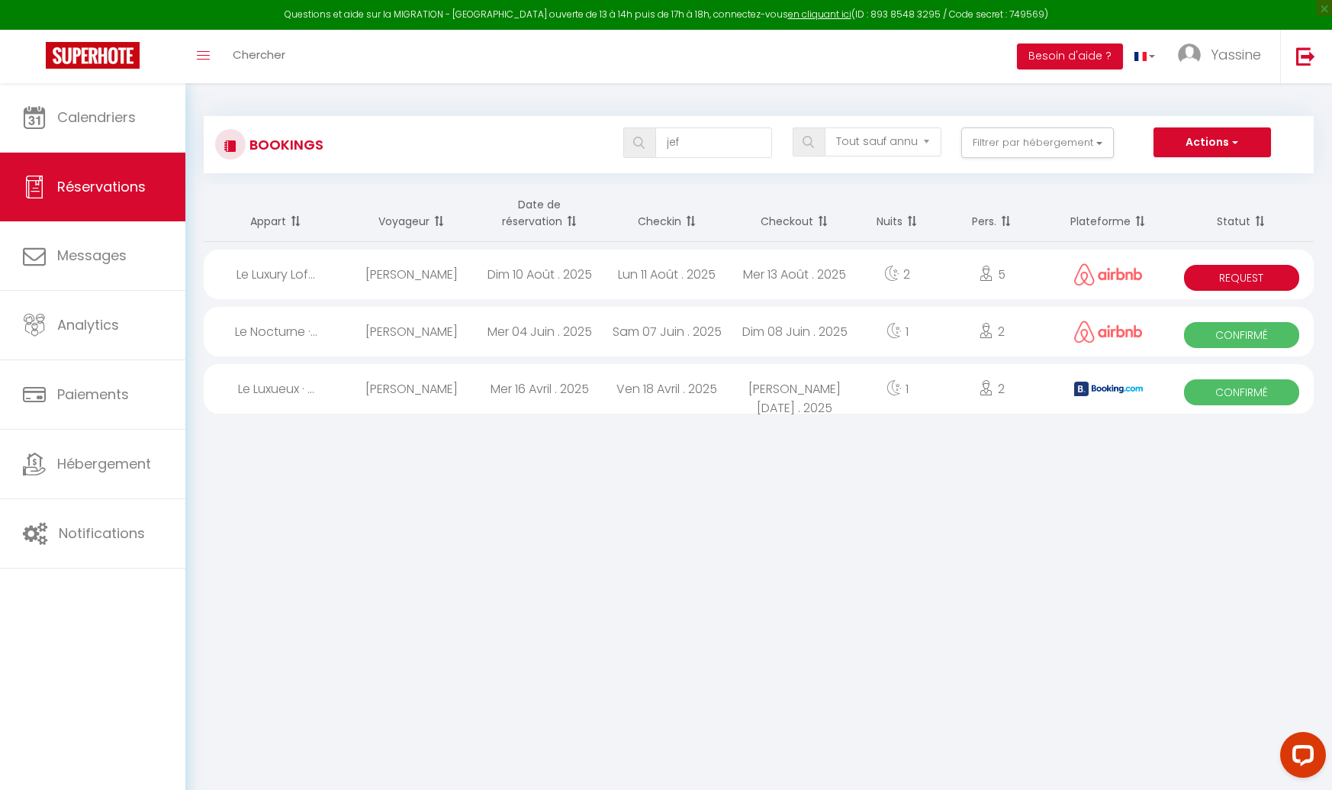
click at [1216, 280] on span "Request" at bounding box center [1241, 278] width 115 height 26
select select "OK"
select select "0"
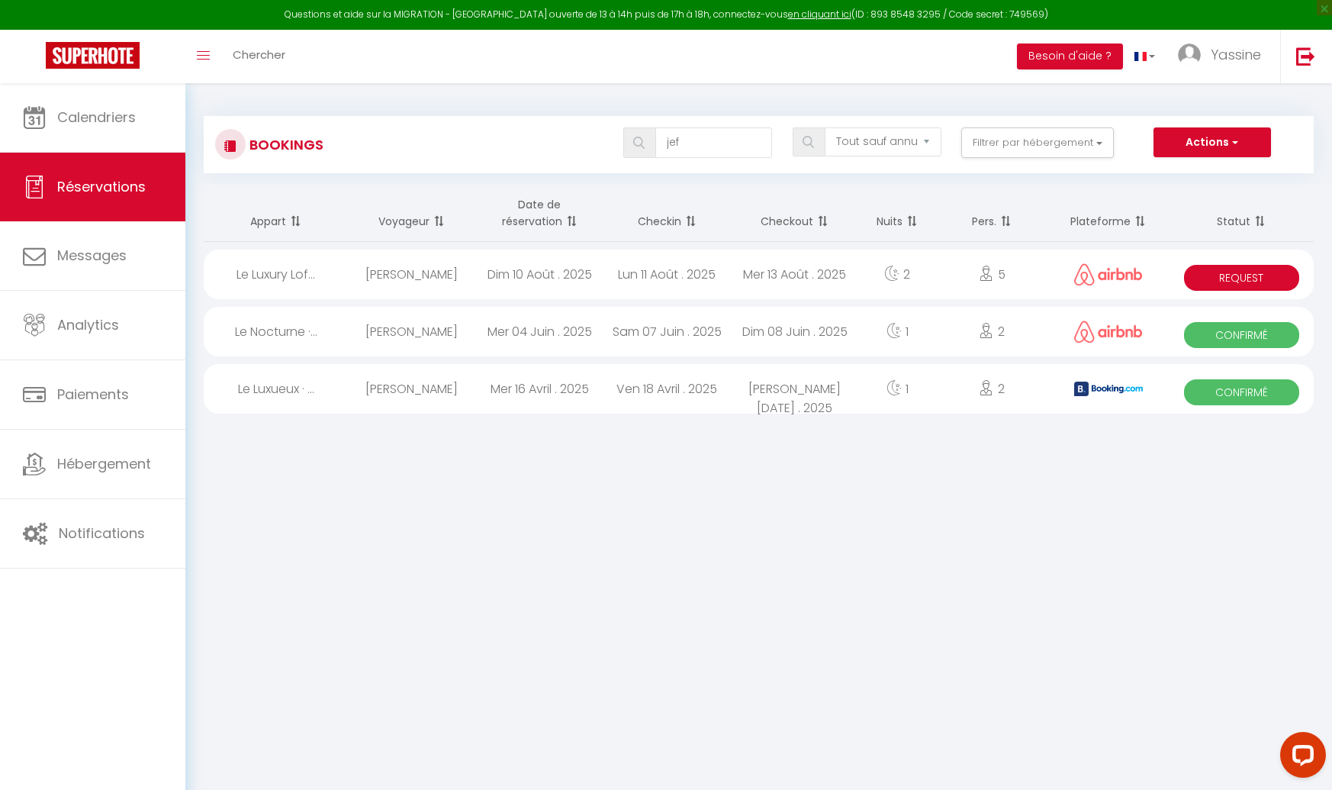
select select "1"
select select
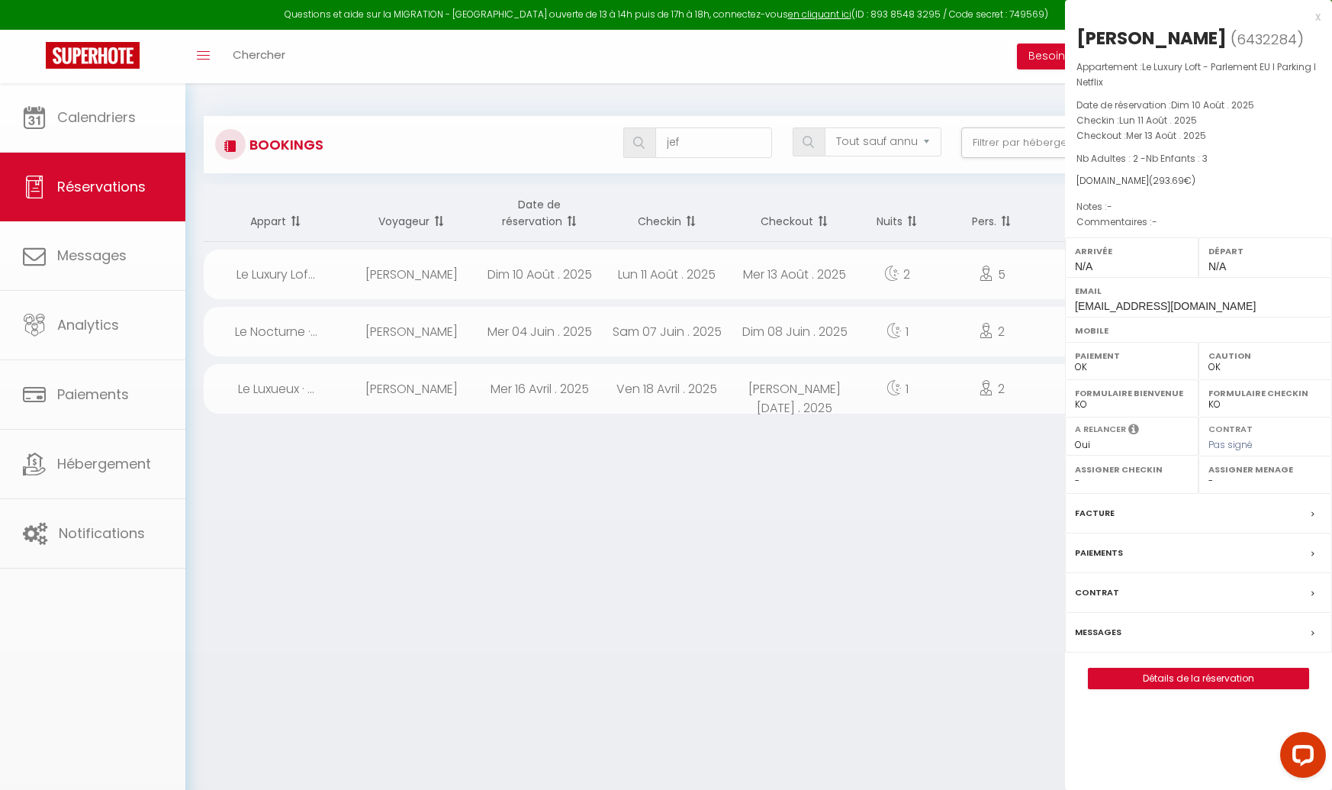
select select "46996"
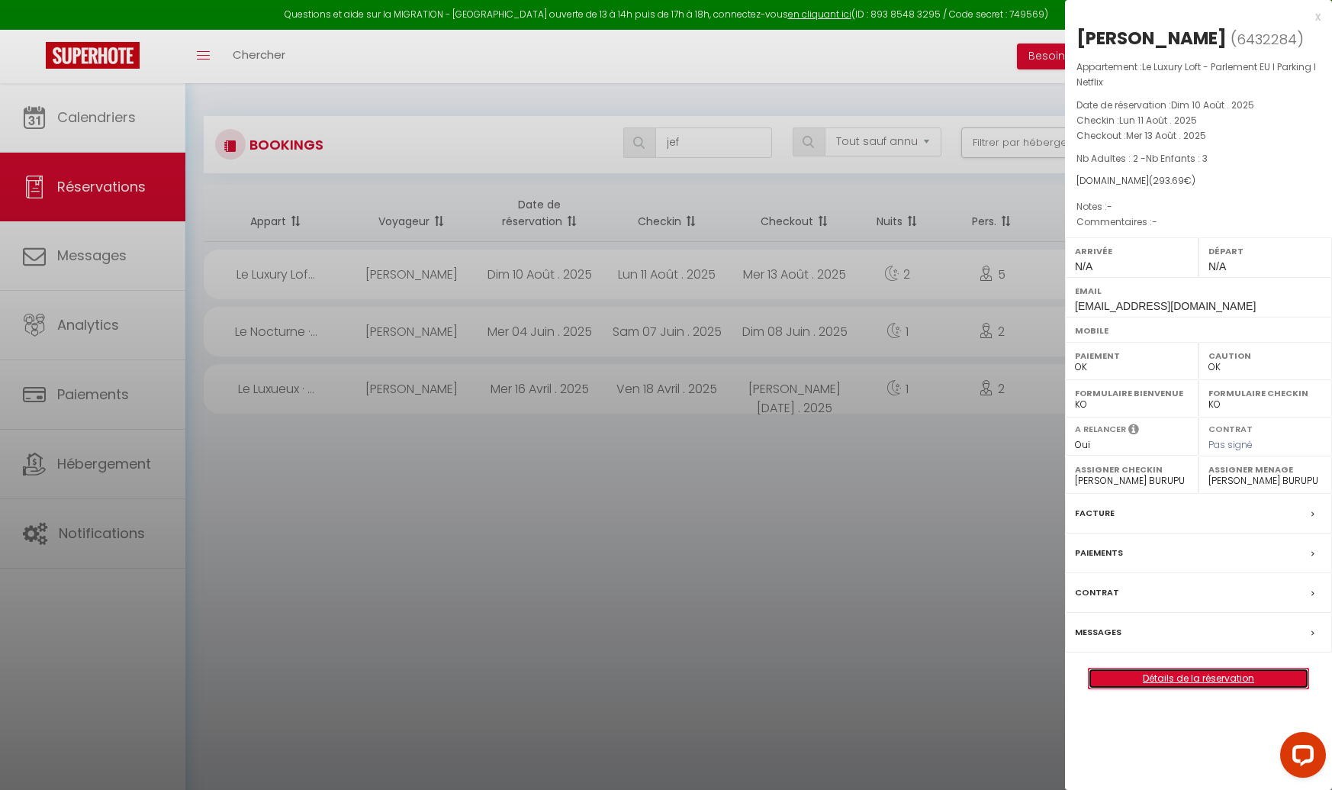
click at [1158, 678] on link "Détails de la réservation" at bounding box center [1199, 678] width 220 height 20
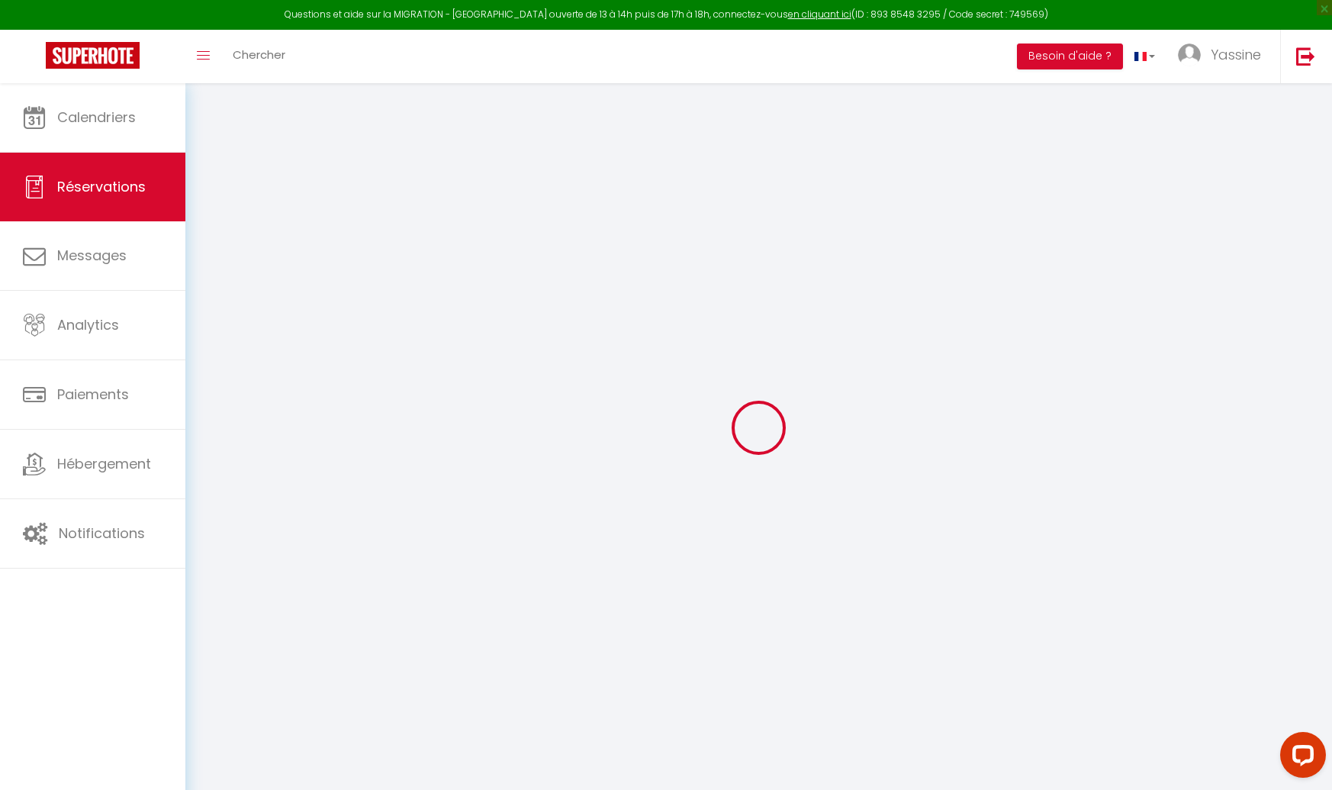
type input "[PERSON_NAME]"
type input "[EMAIL_ADDRESS][DOMAIN_NAME]"
select select
type input "10.39"
select select "63002"
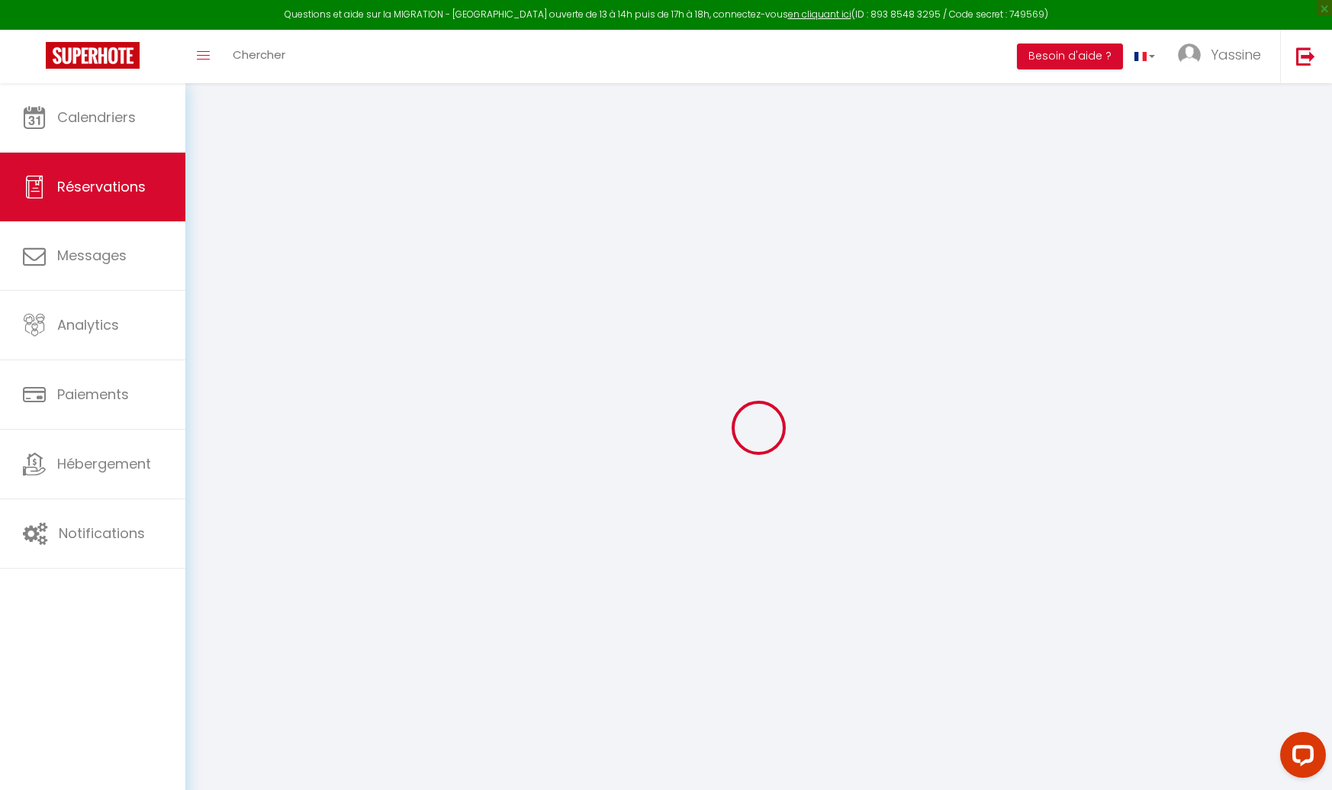
select select "4"
select select
type input "2"
type input "3"
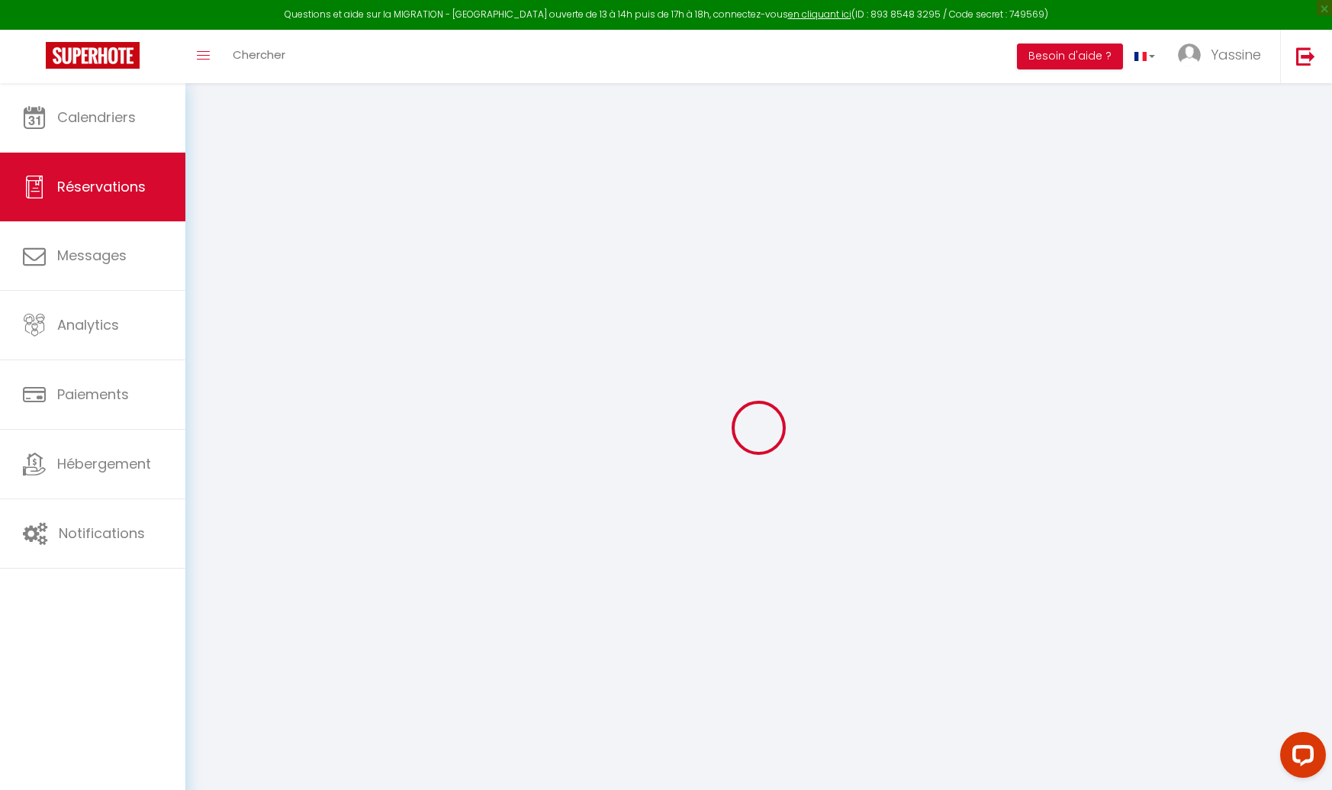
select select "10"
select select
type input "231.6"
checkbox input "false"
type input "0"
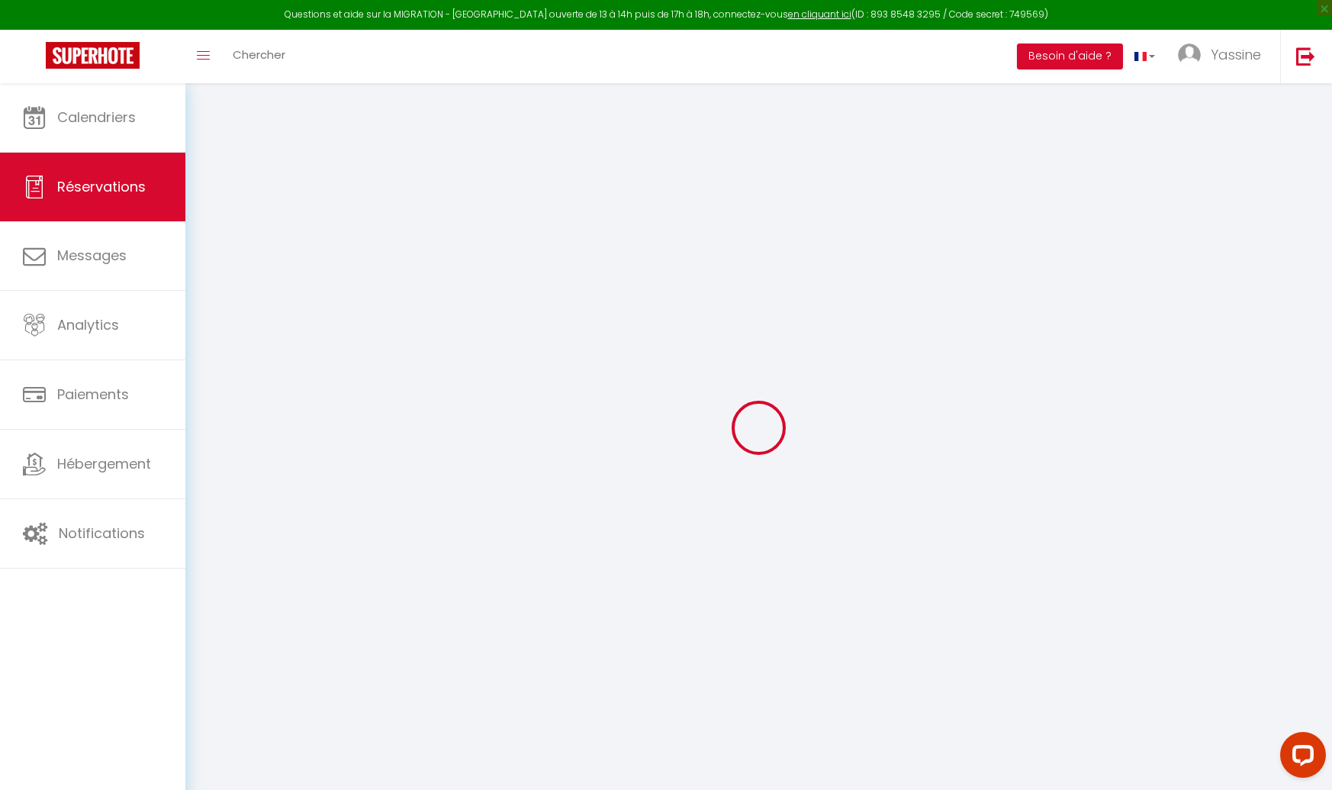
select select "1"
type input "0"
select select
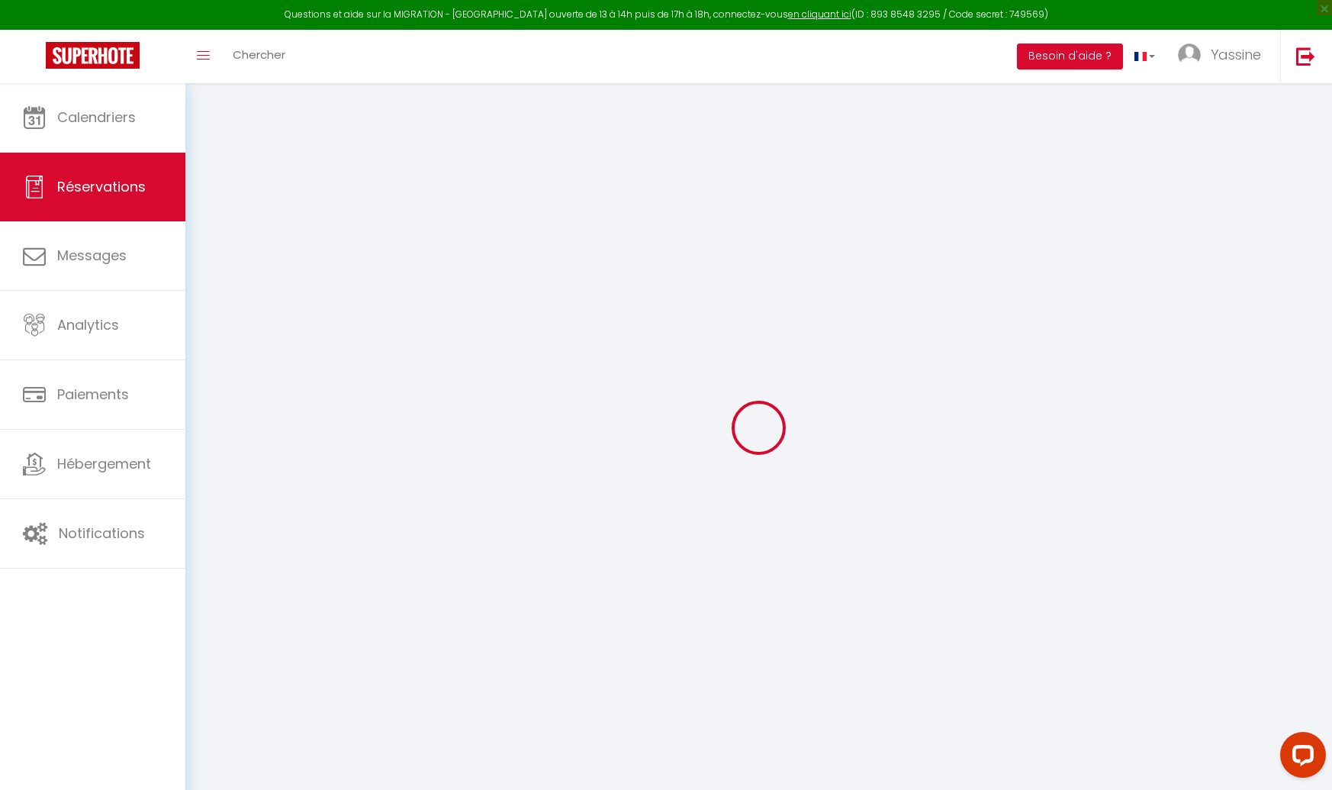
select select
select select "15"
checkbox input "false"
select select
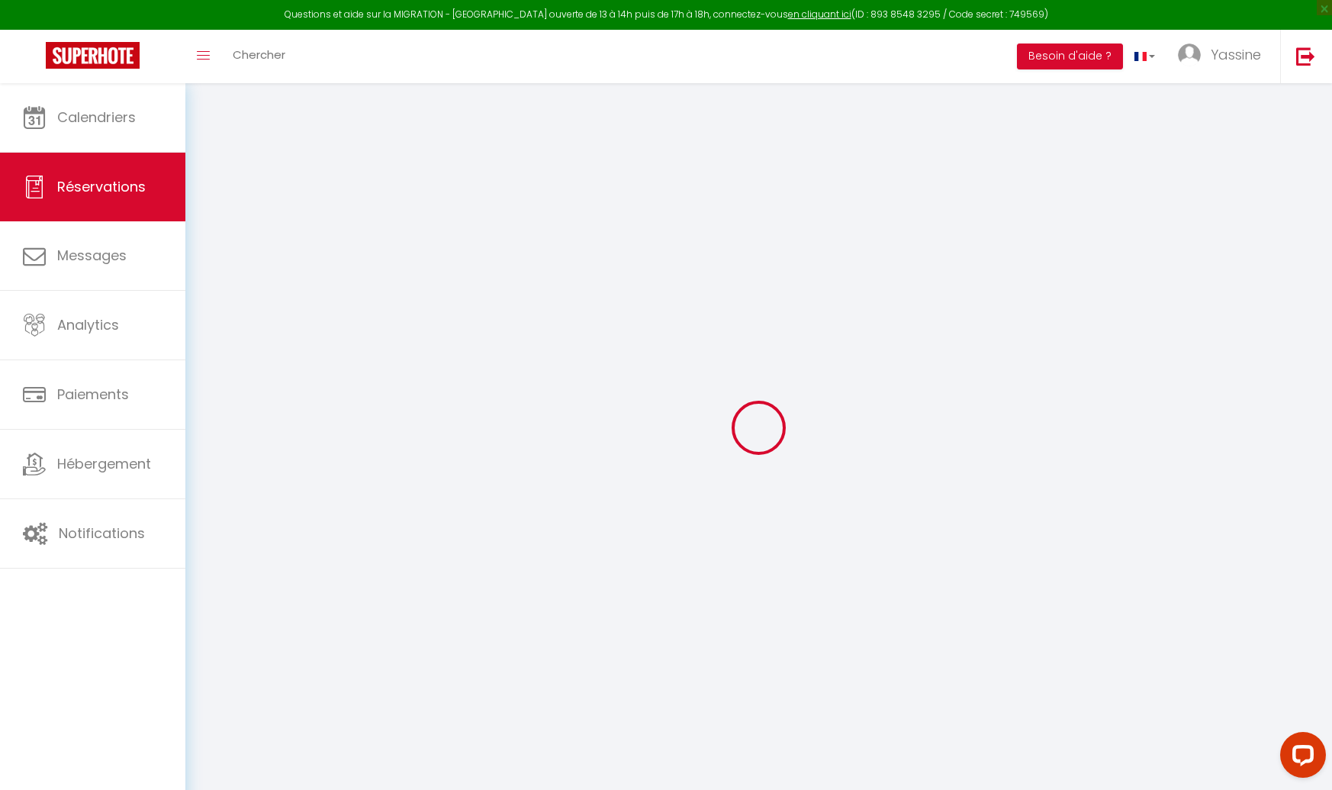
select select
checkbox input "false"
select select
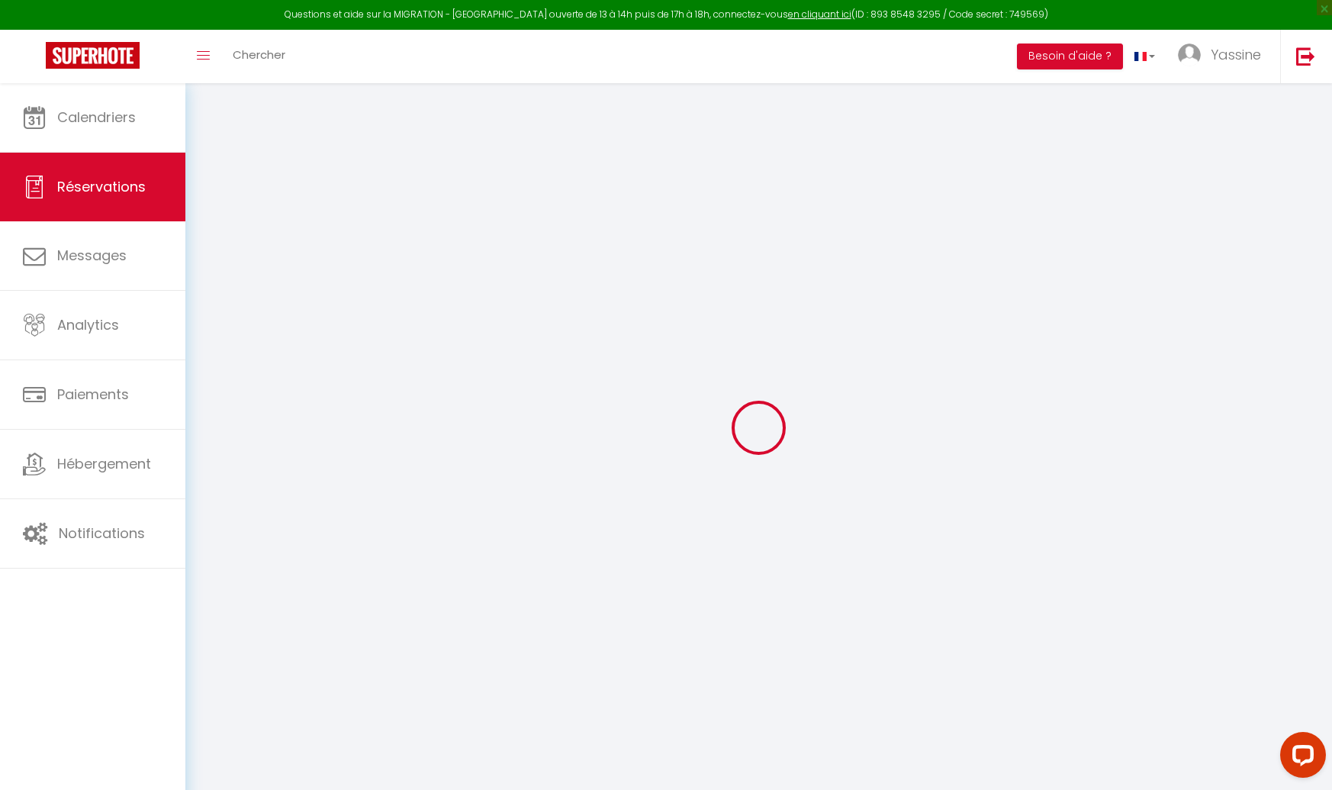
select select
checkbox input "false"
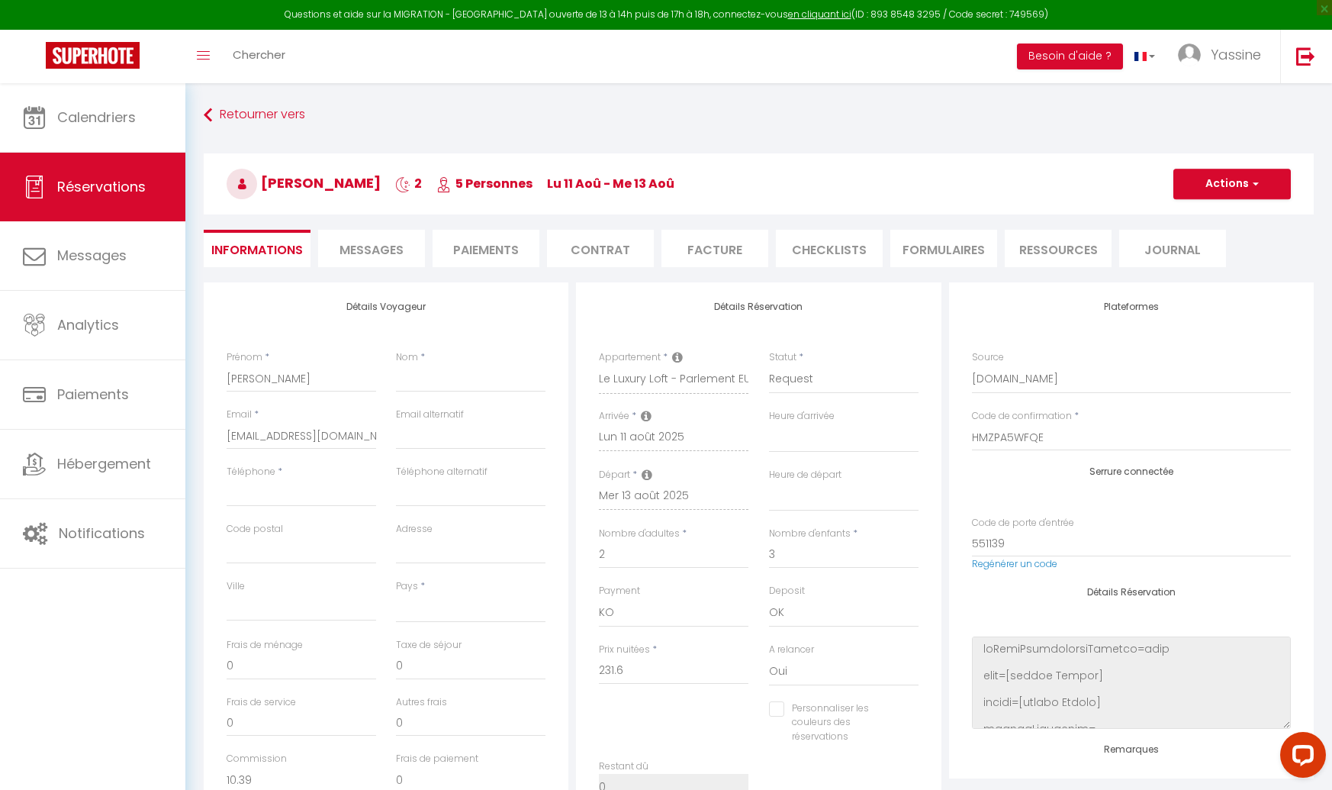
select select
checkbox input "false"
select select
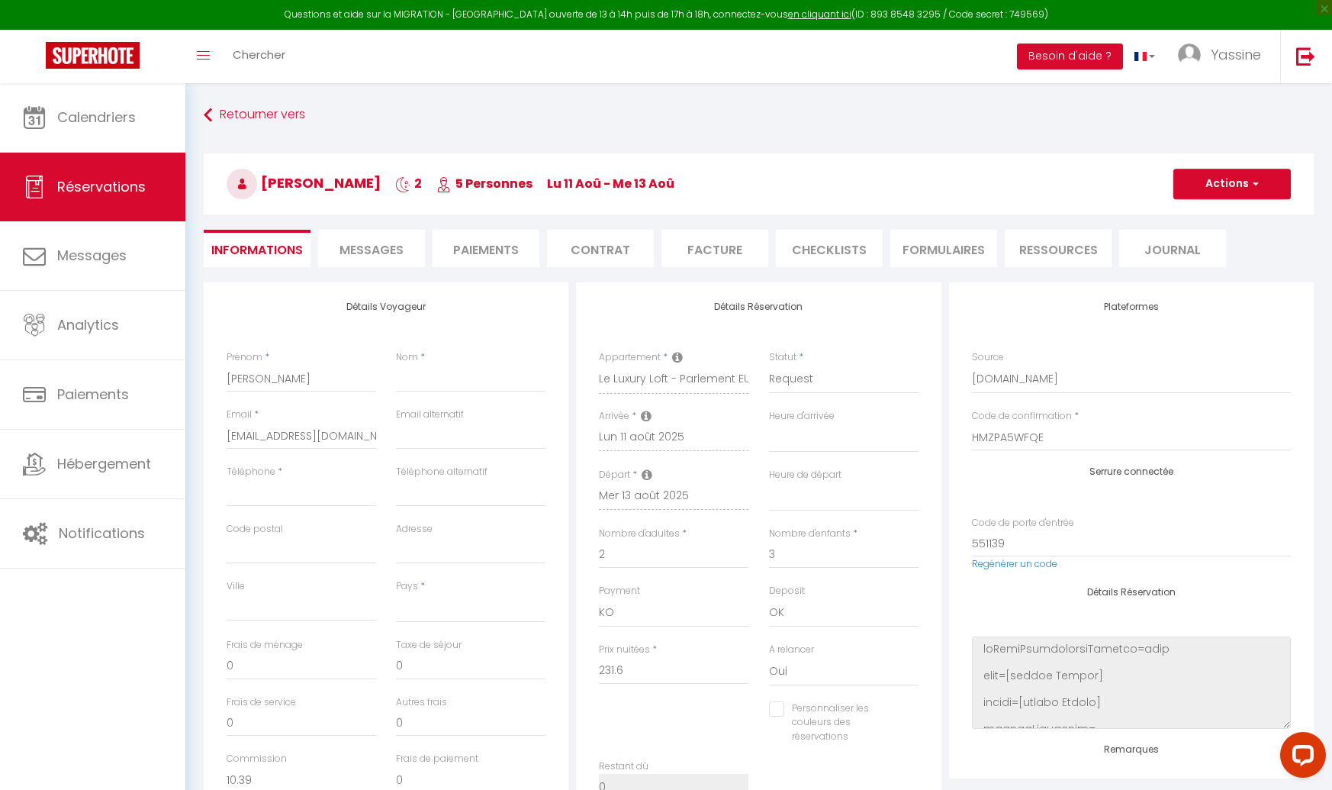
type input "57"
type input "5.09"
select select
checkbox input "false"
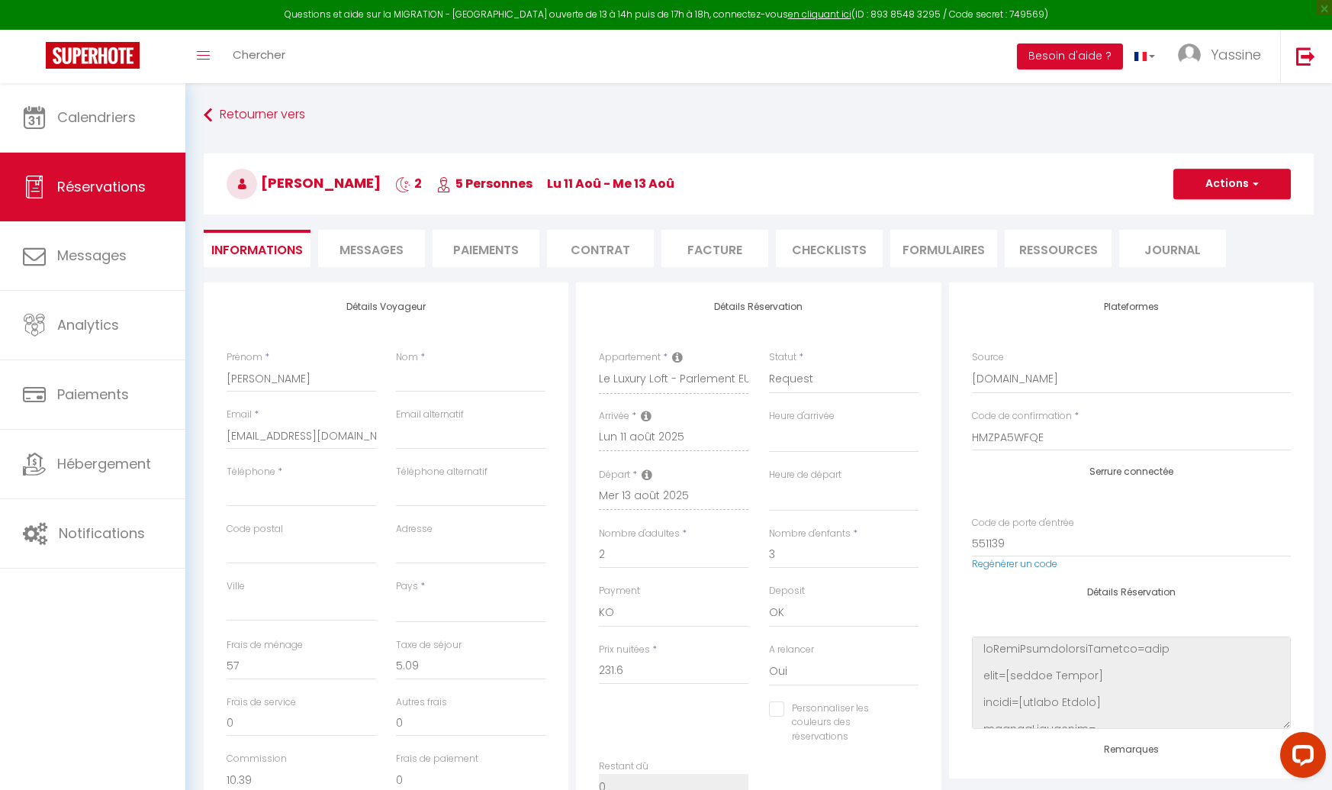
select select
checkbox input "false"
select select
click at [847, 382] on select "Confirmé Non Confirmé [PERSON_NAME] par le voyageur No Show Request" at bounding box center [844, 379] width 150 height 29
click at [786, 495] on select "00:00 00:30 01:00 01:30 02:00 02:30 03:00 03:30 04:00 04:30 05:00 05:30 06:00 0…" at bounding box center [844, 496] width 150 height 29
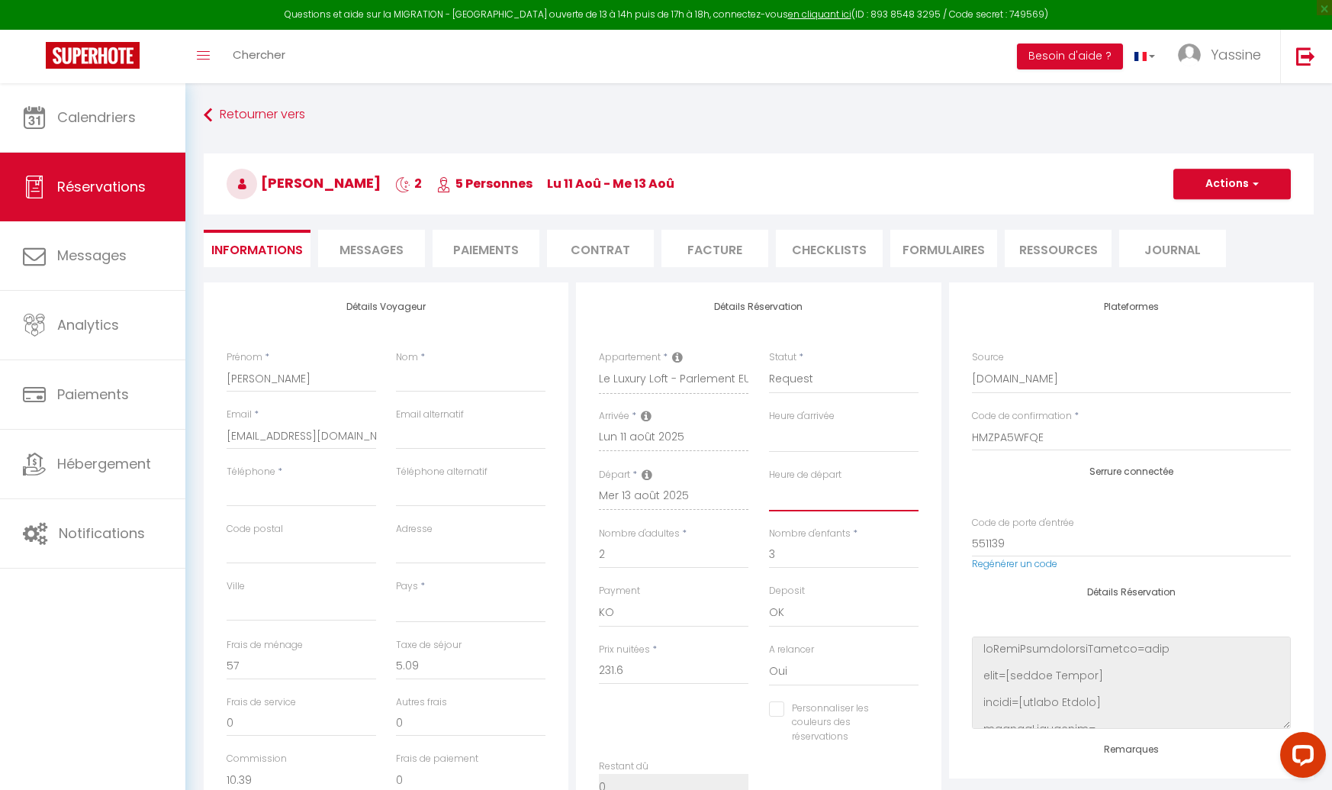
select select "11:00"
select select
checkbox input "false"
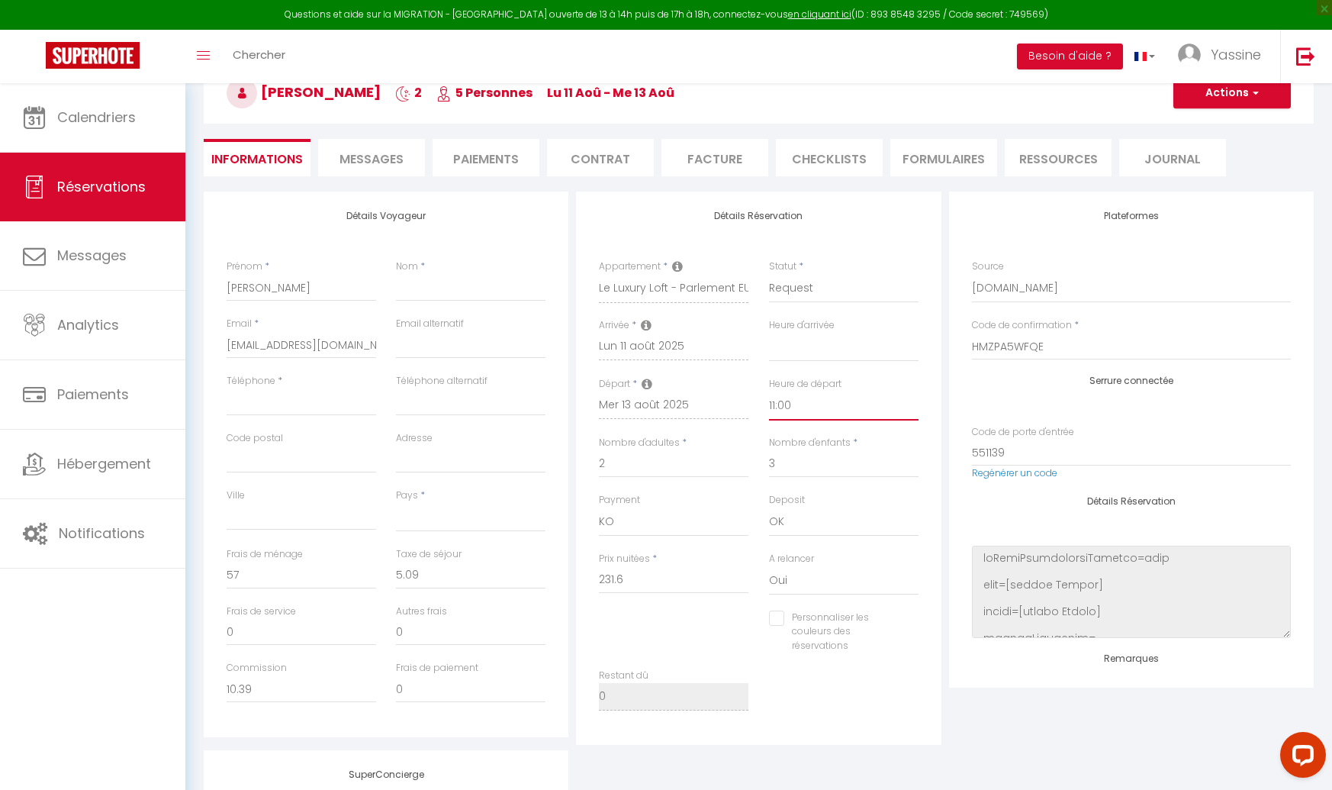
scroll to position [94, 0]
click at [645, 522] on select "OK KO" at bounding box center [674, 518] width 150 height 29
select select "12"
select select
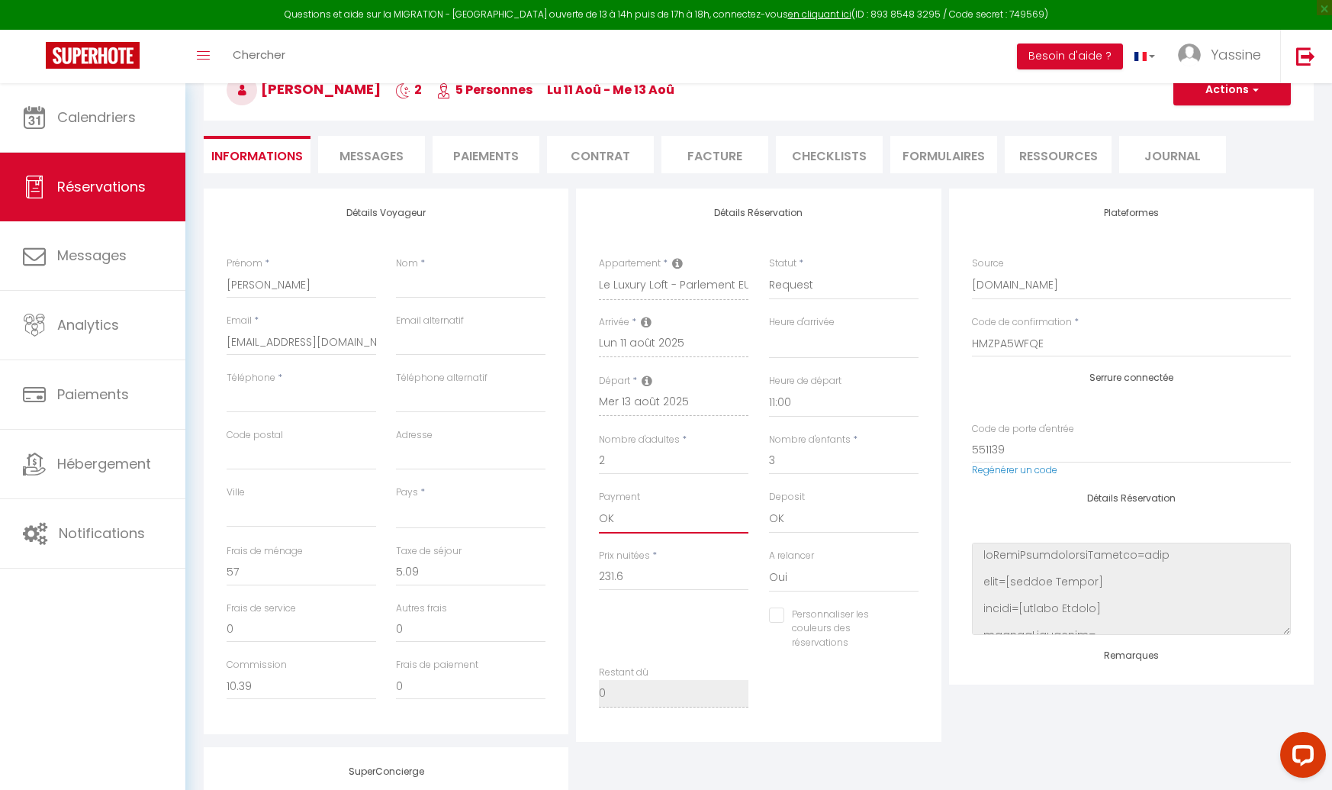
checkbox input "false"
click at [788, 288] on select "Confirmé Non Confirmé [PERSON_NAME] par le voyageur No Show Request" at bounding box center [844, 285] width 150 height 29
select select "1"
select select
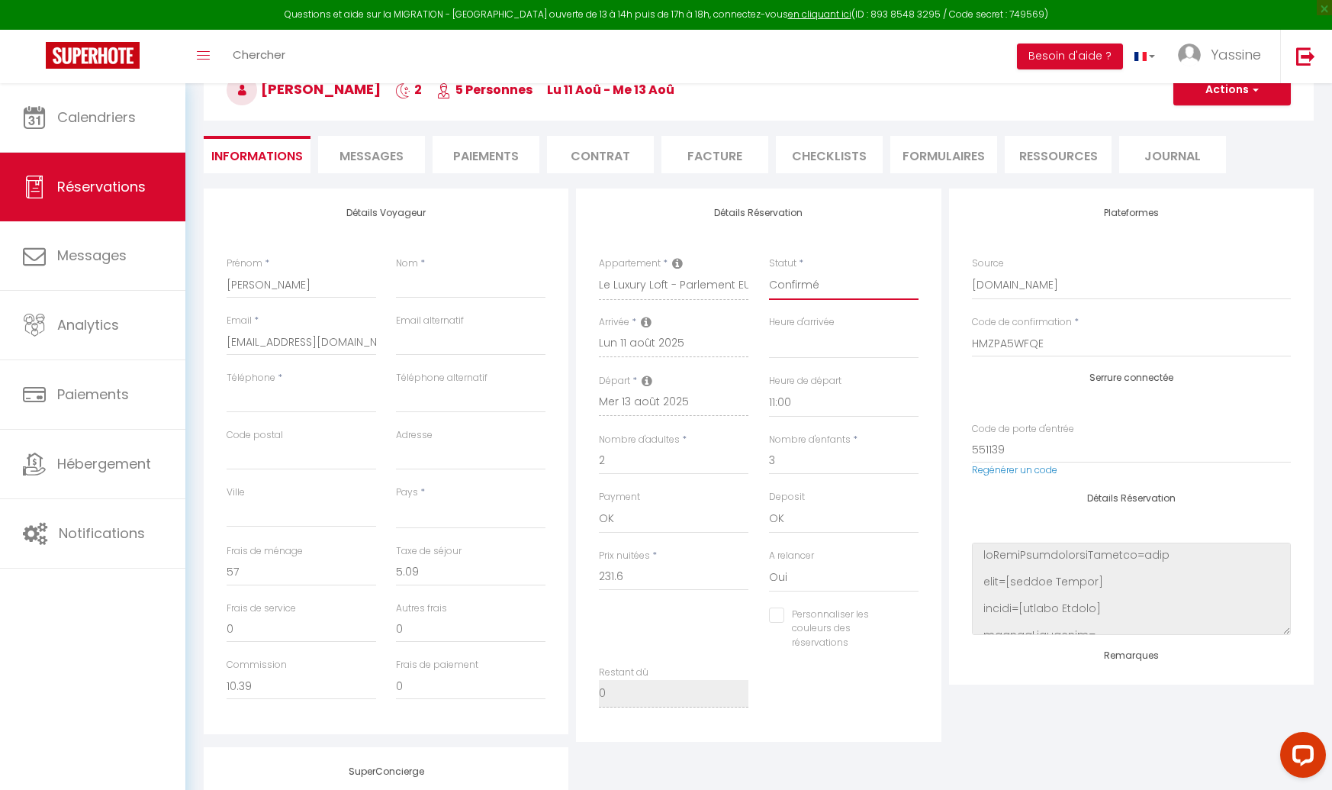
checkbox input "false"
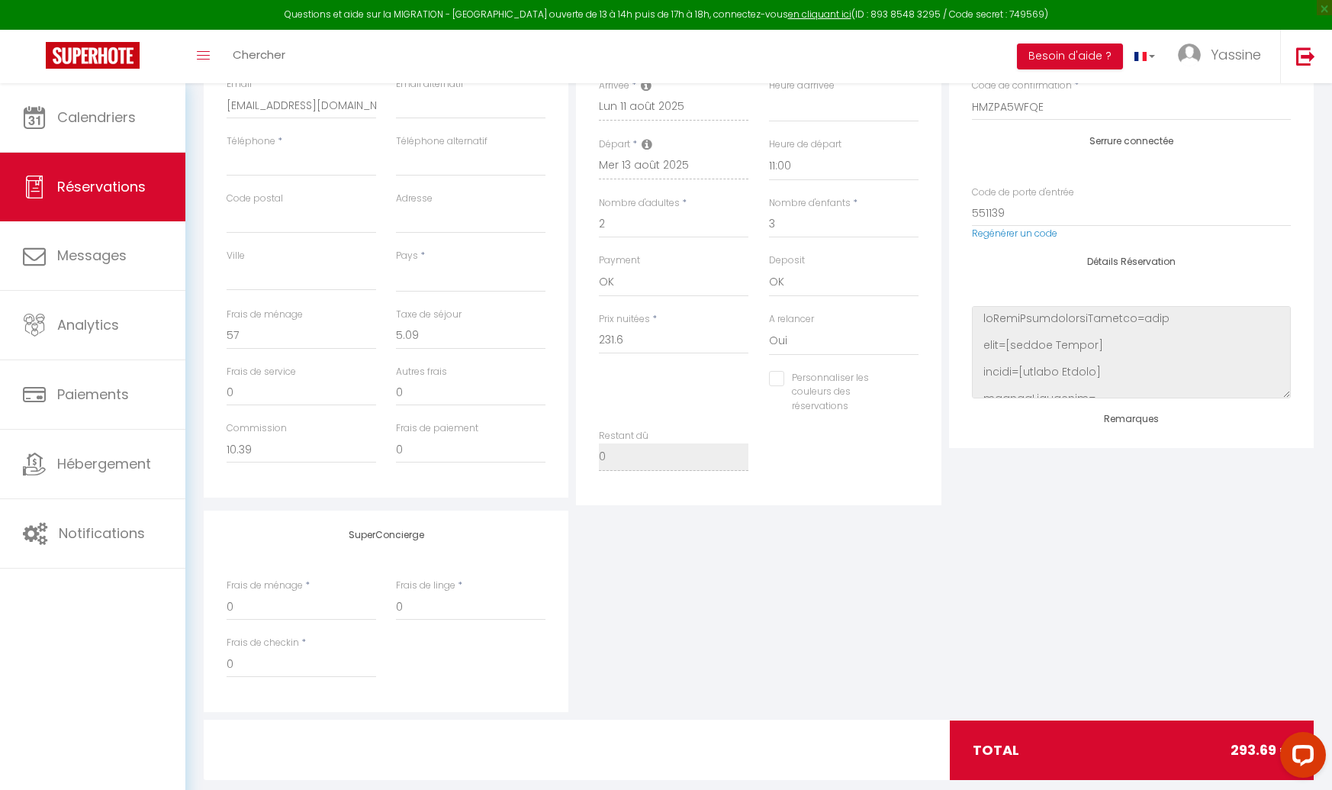
scroll to position [0, 0]
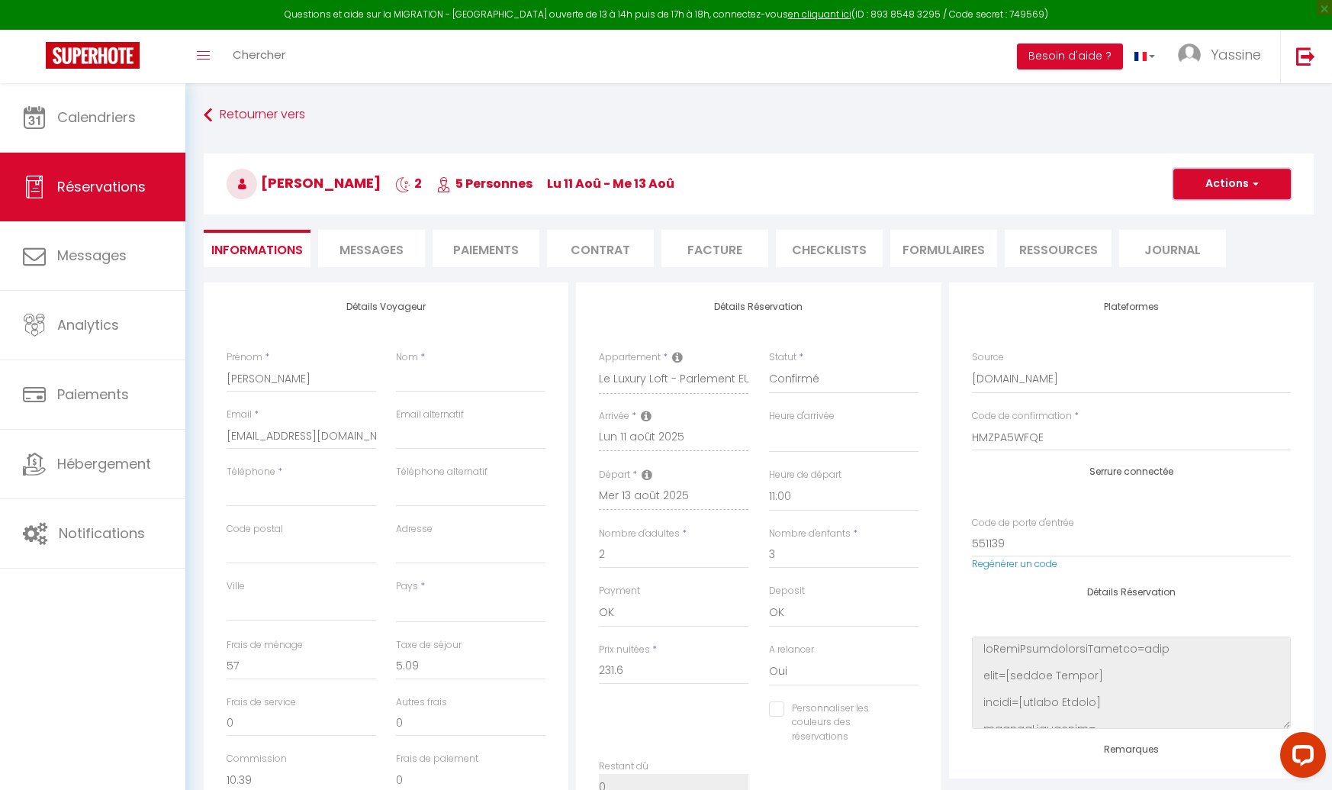
click at [1209, 195] on button "Actions" at bounding box center [1233, 184] width 118 height 31
click at [1200, 220] on link "Enregistrer" at bounding box center [1217, 218] width 121 height 20
select select
checkbox input "false"
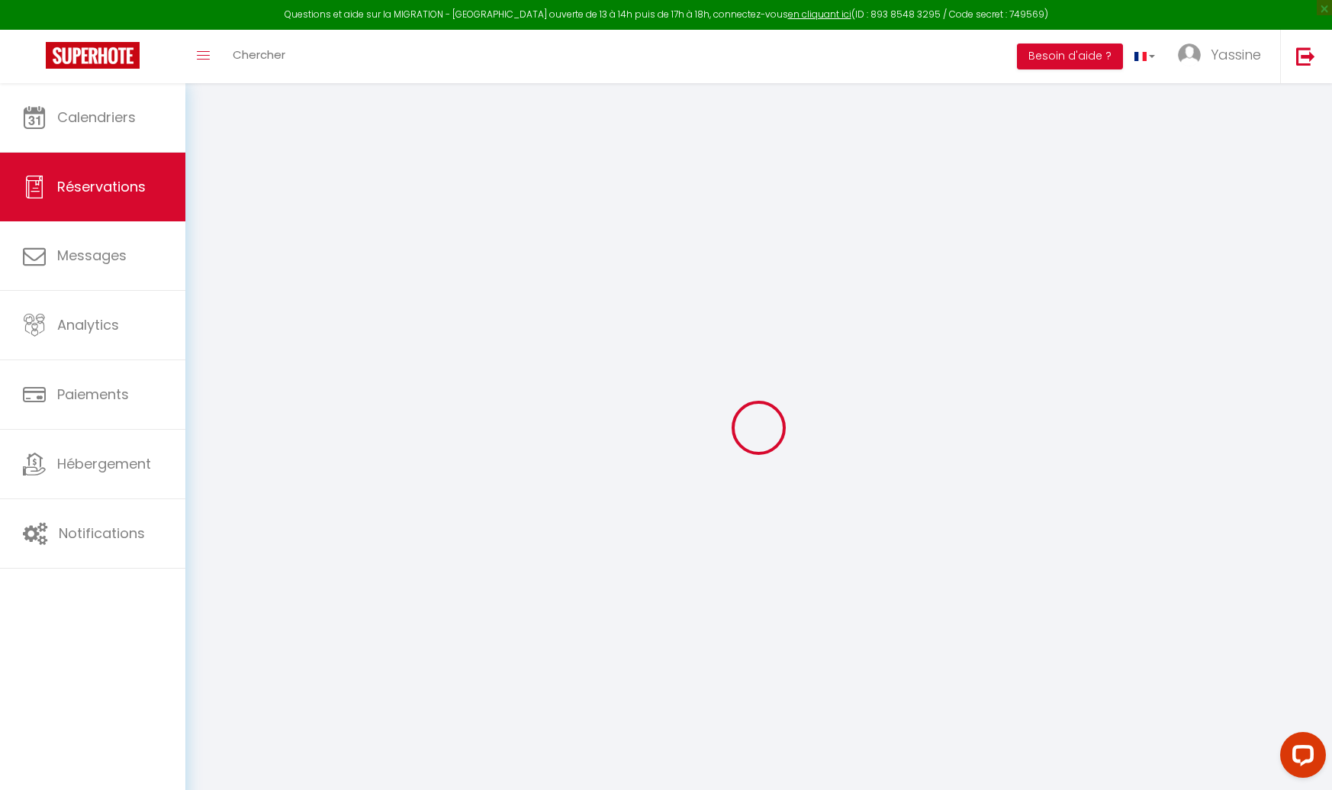
select select
checkbox input "false"
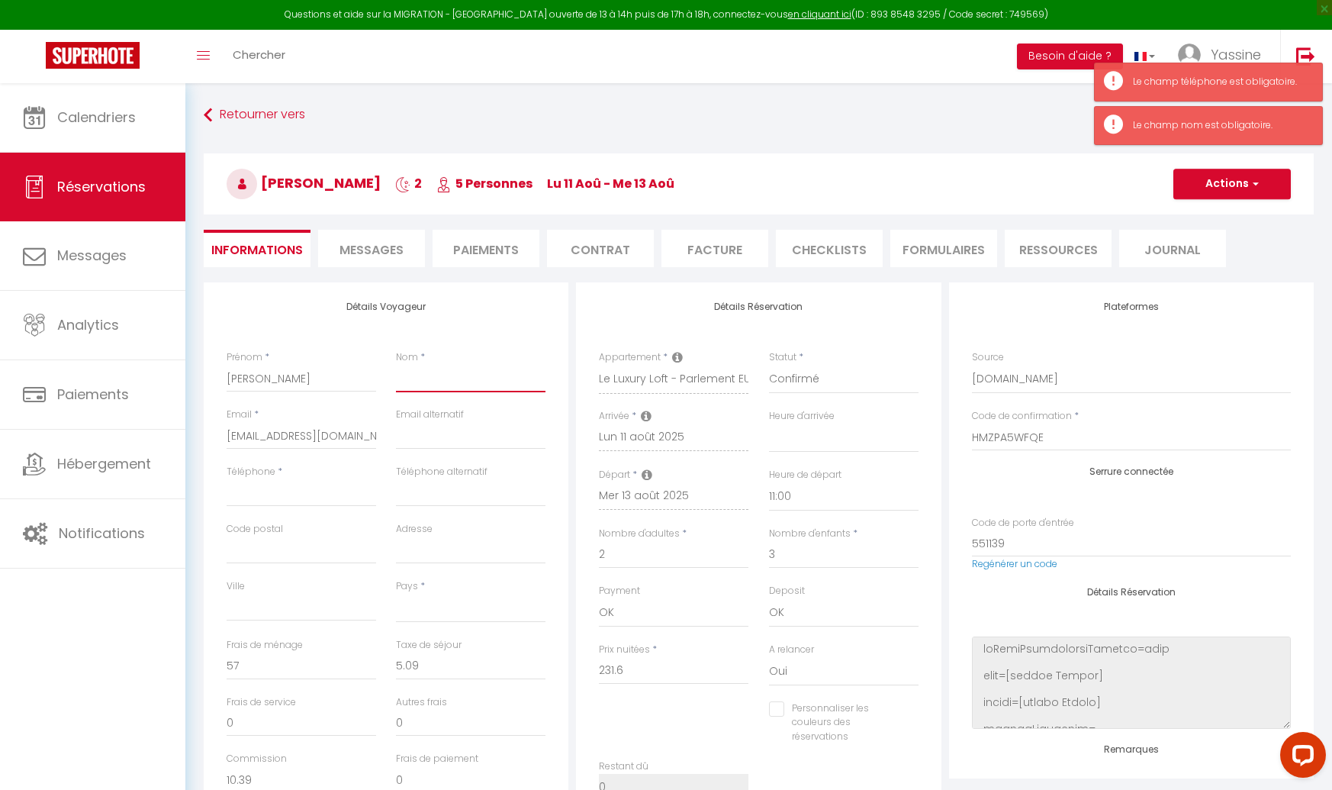
click at [406, 375] on input "Nom" at bounding box center [471, 378] width 150 height 27
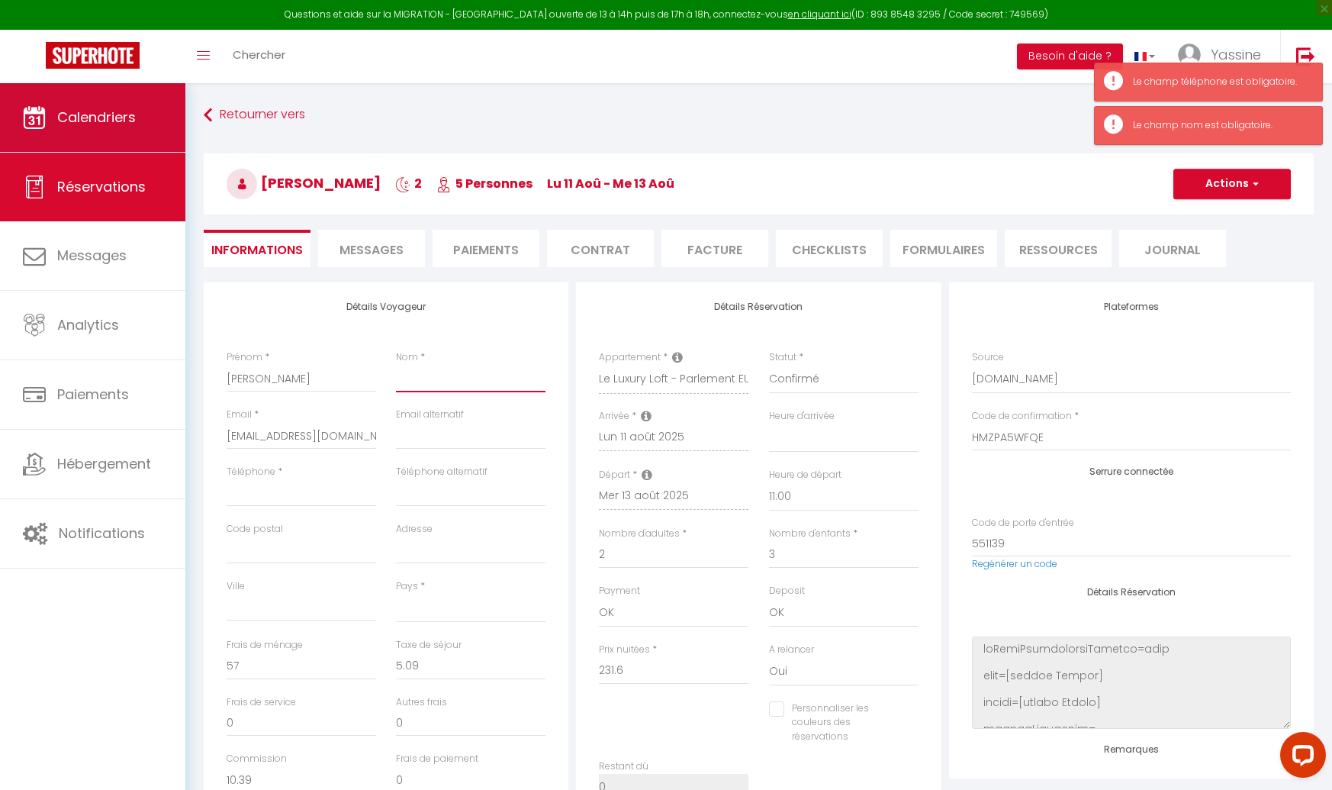
type input "J"
select select
checkbox input "false"
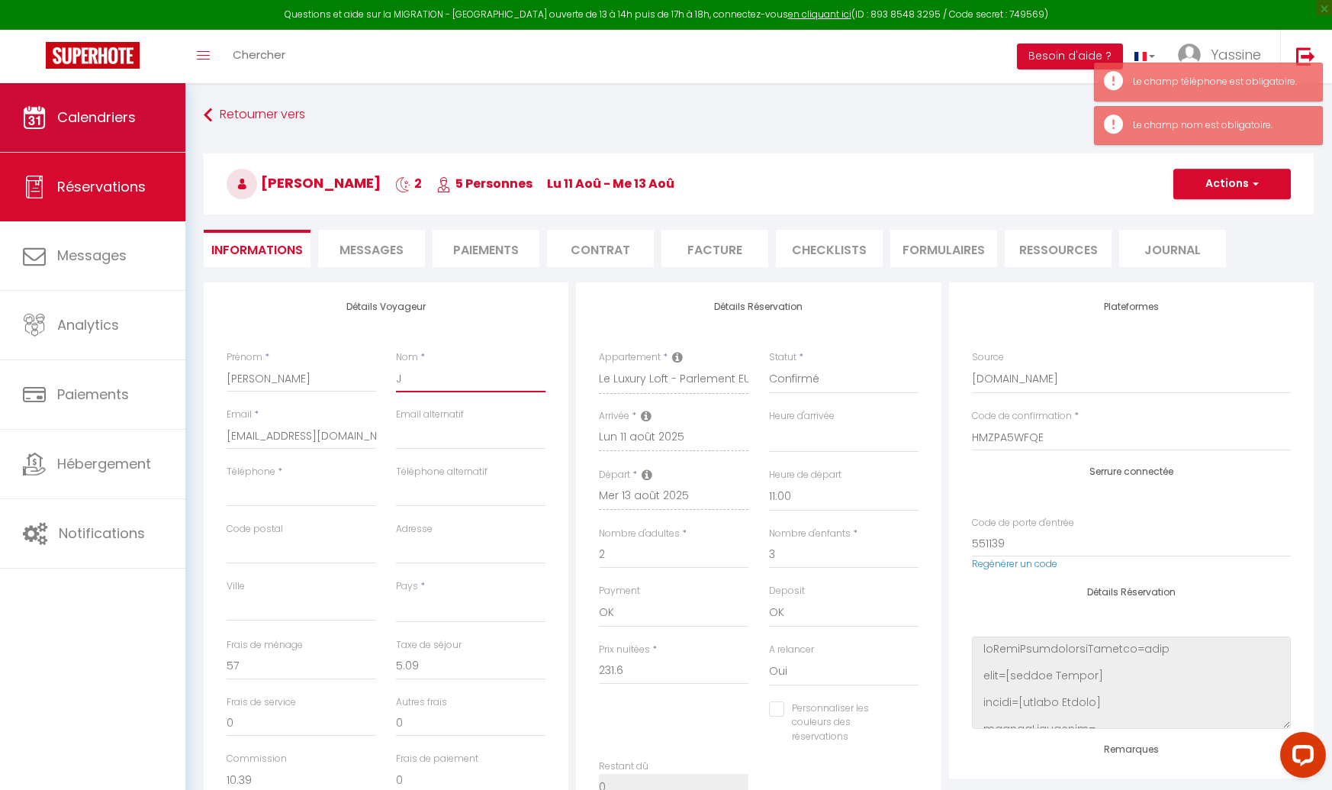
type input "Je"
select select
checkbox input "false"
type input "Jef"
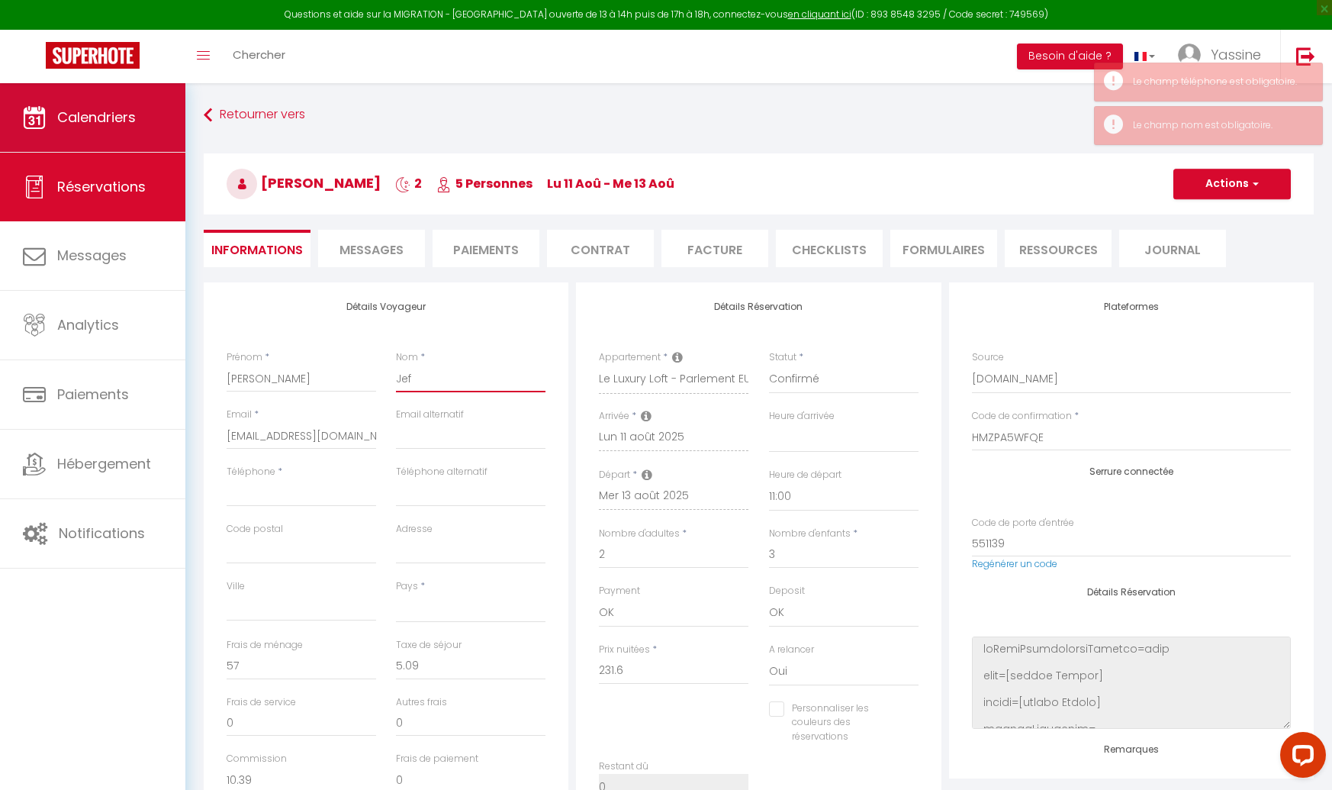
select select
checkbox input "false"
type input "[PERSON_NAME]"
select select
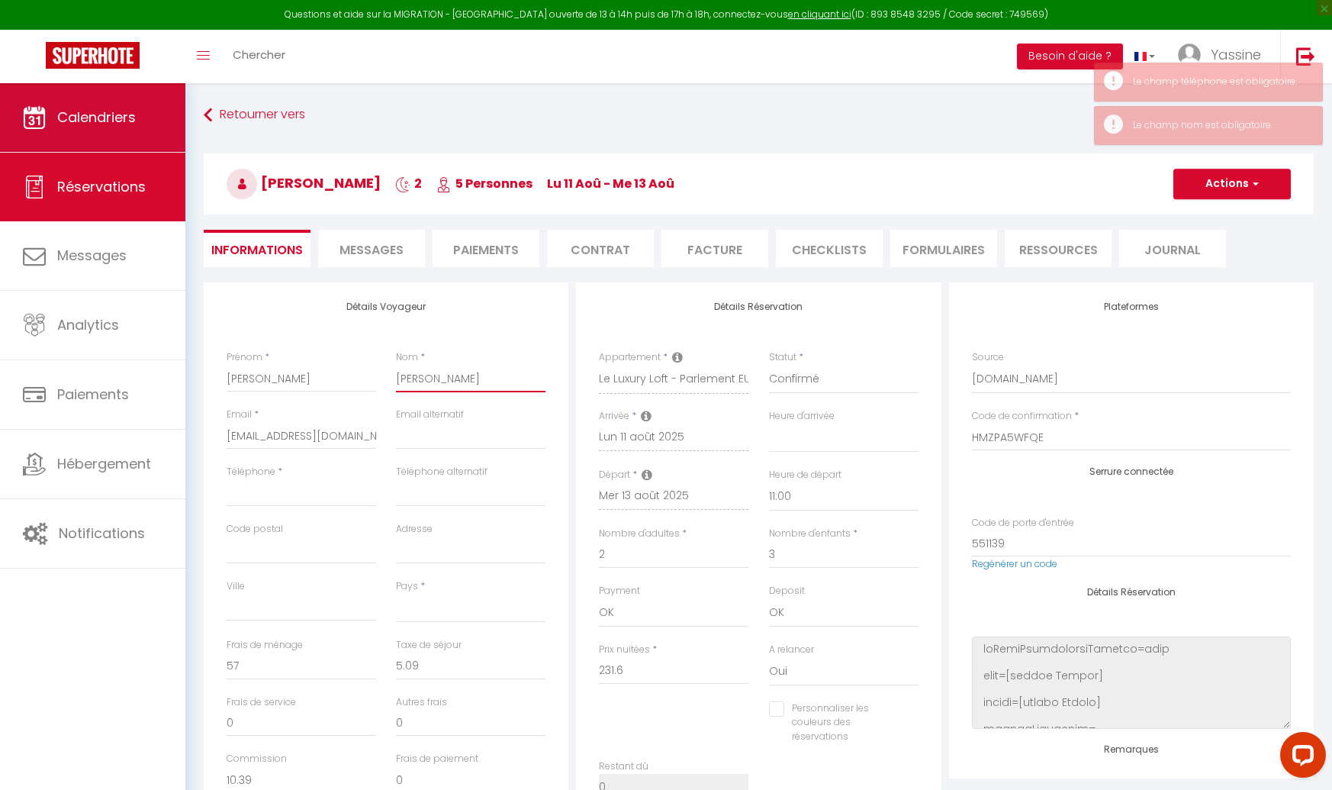
select select
checkbox input "false"
type input "Jeffr"
select select
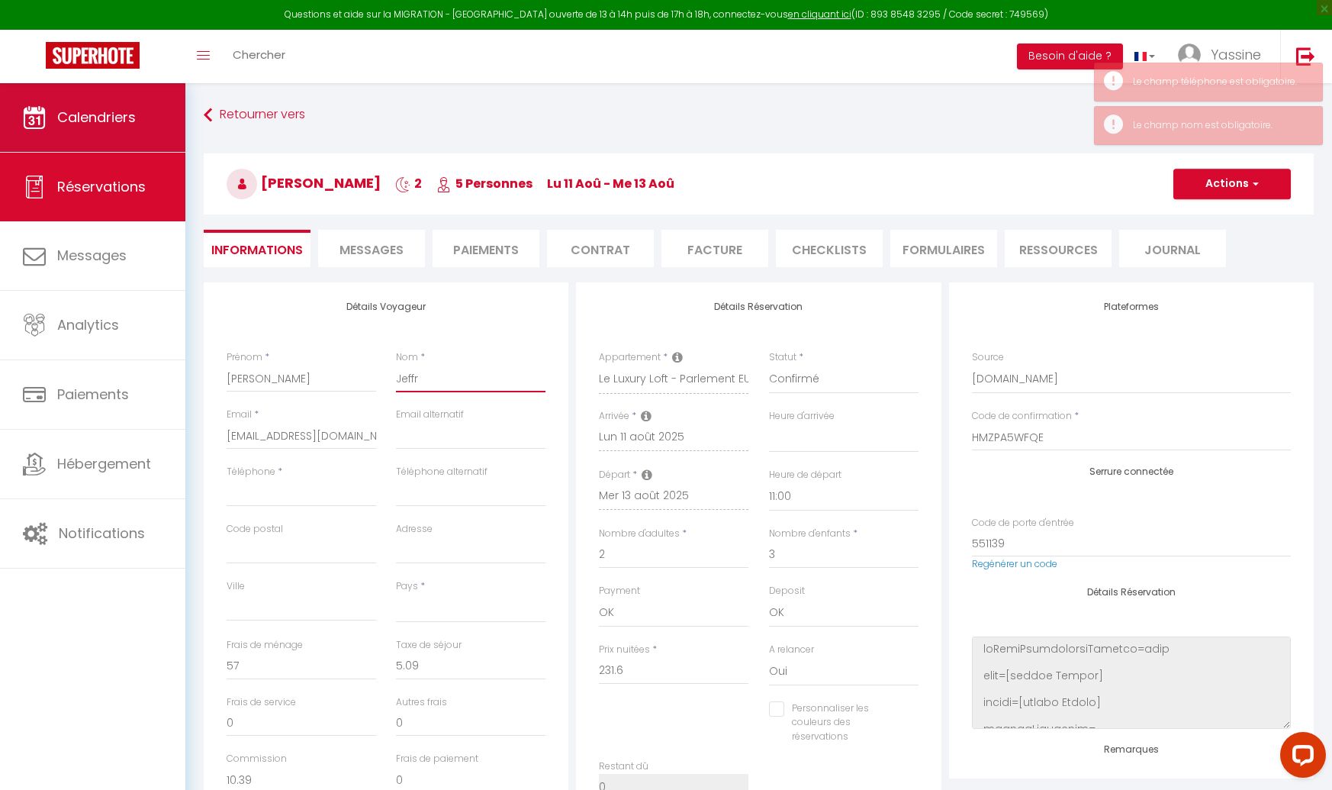
checkbox input "false"
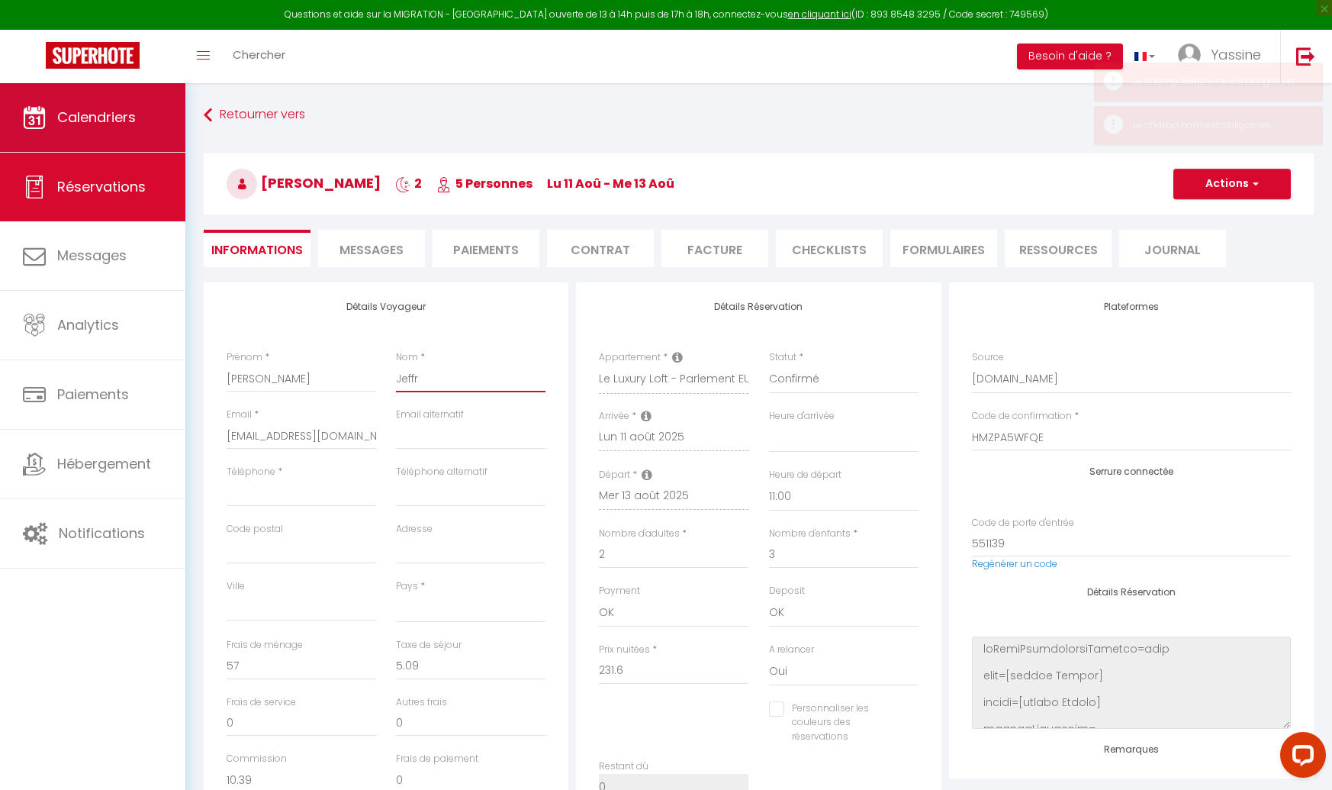
type input "Jeffre"
select select
checkbox input "false"
type input "[PERSON_NAME]"
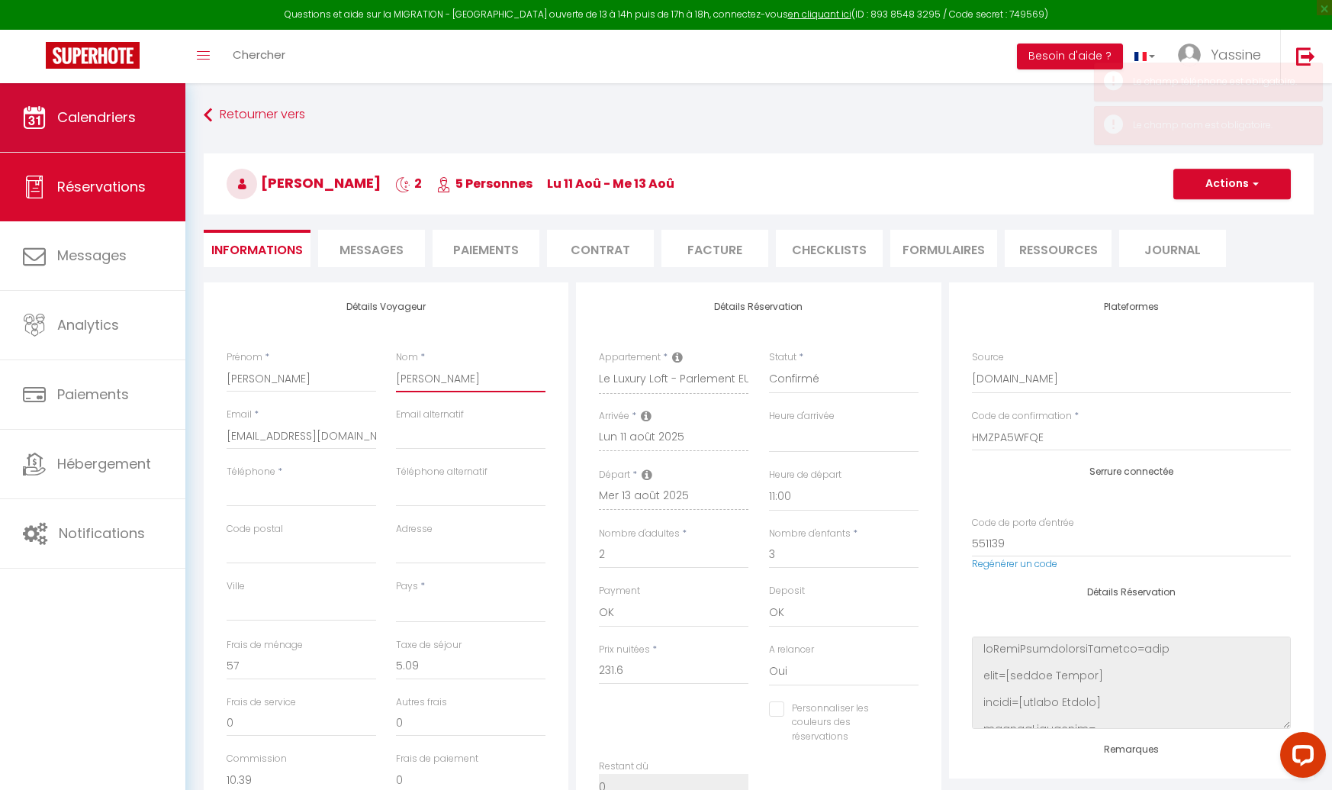
select select
checkbox input "false"
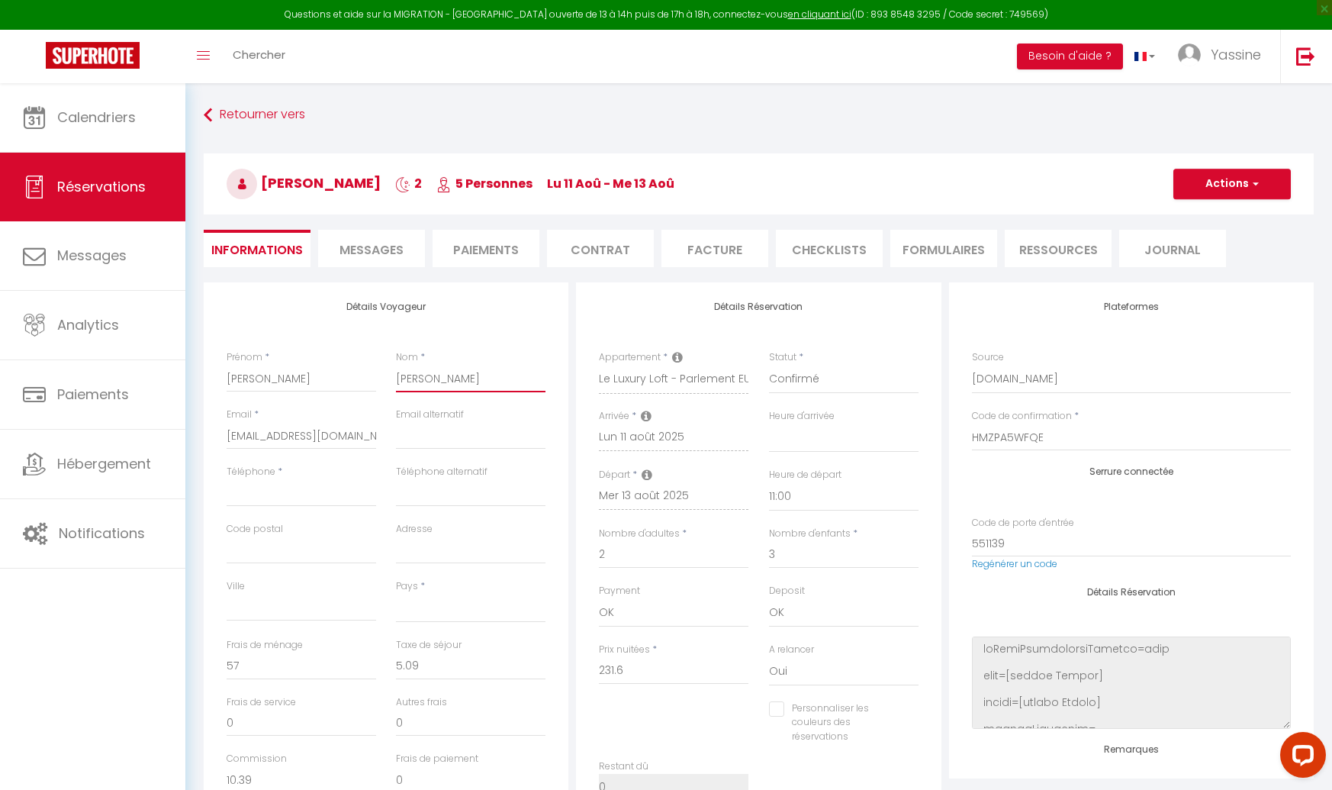
click at [403, 380] on input "[PERSON_NAME]" at bounding box center [471, 378] width 150 height 27
type input "L"
select select
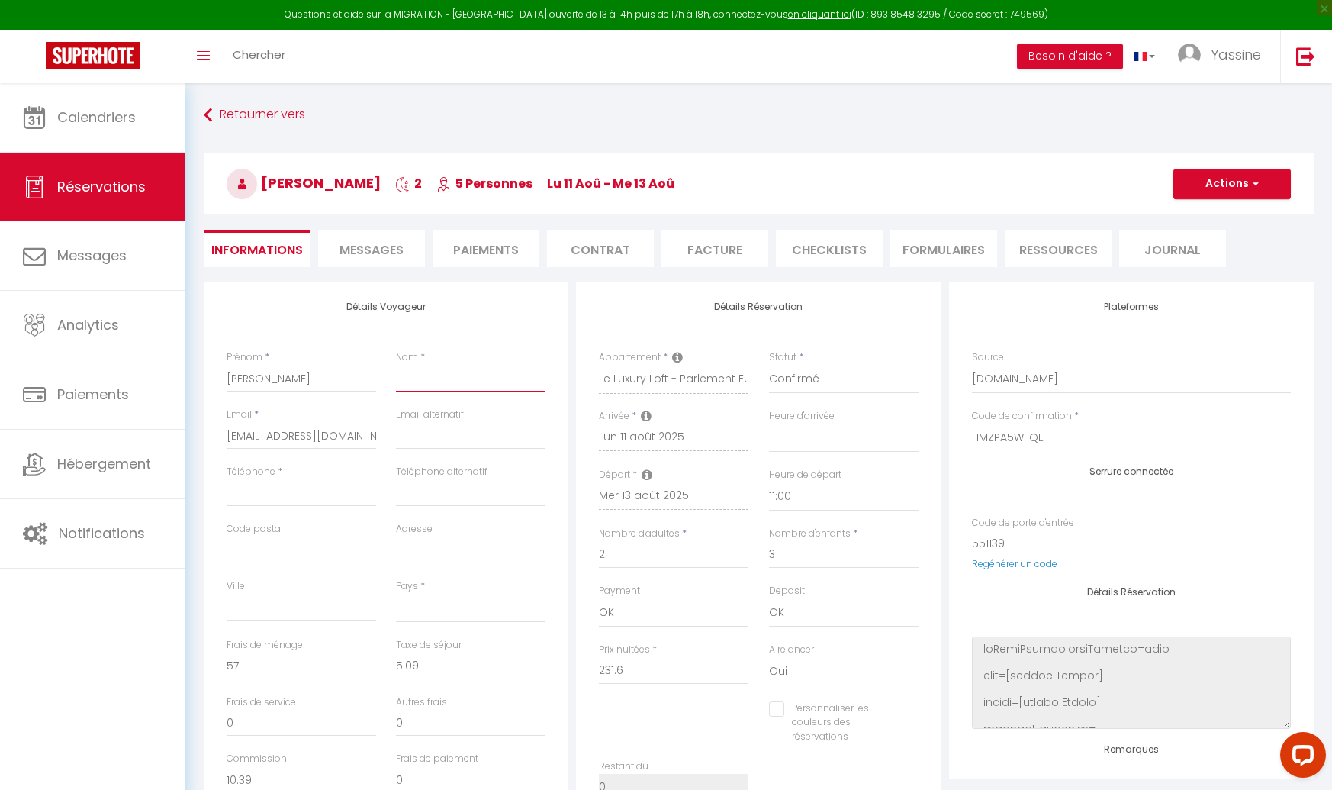
checkbox input "false"
type input "Lo"
select select
checkbox input "false"
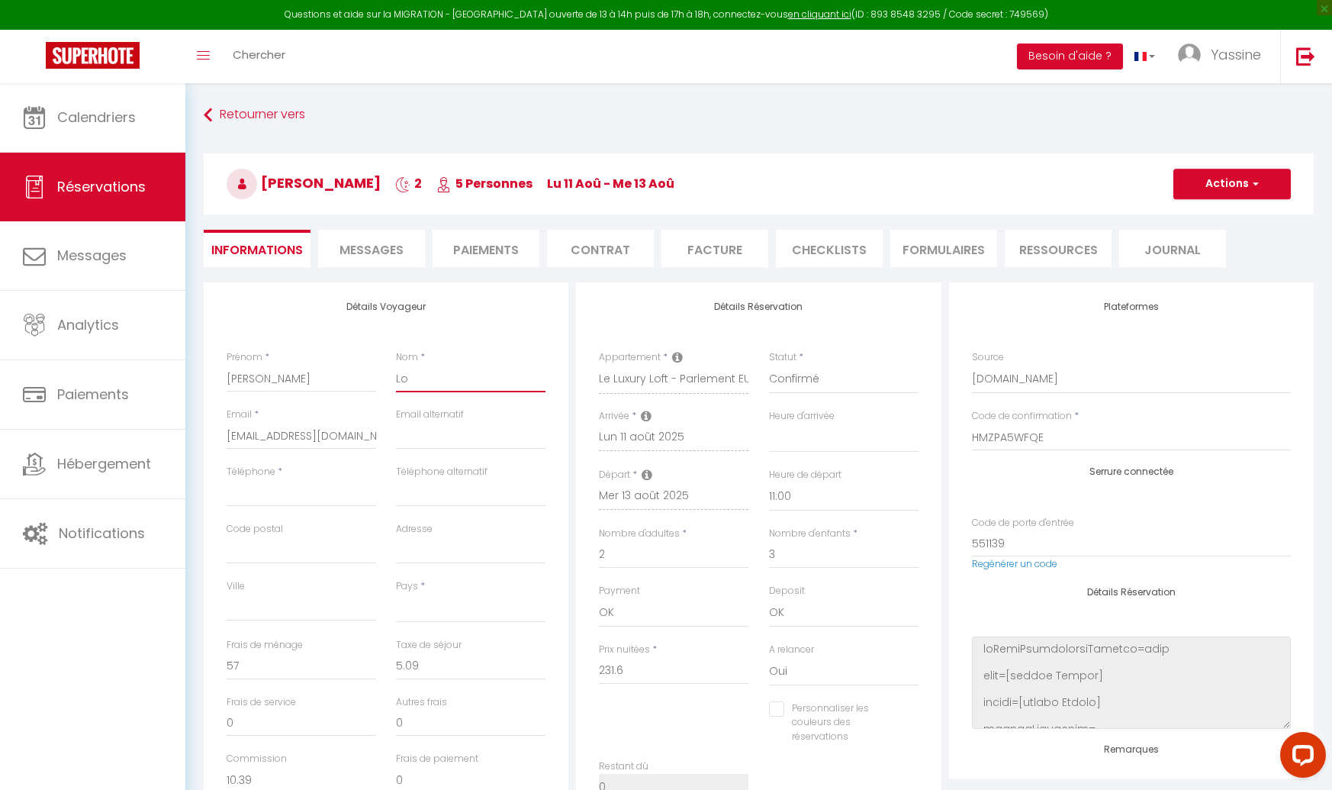
type input "Lom"
select select
checkbox input "false"
type input "Loma"
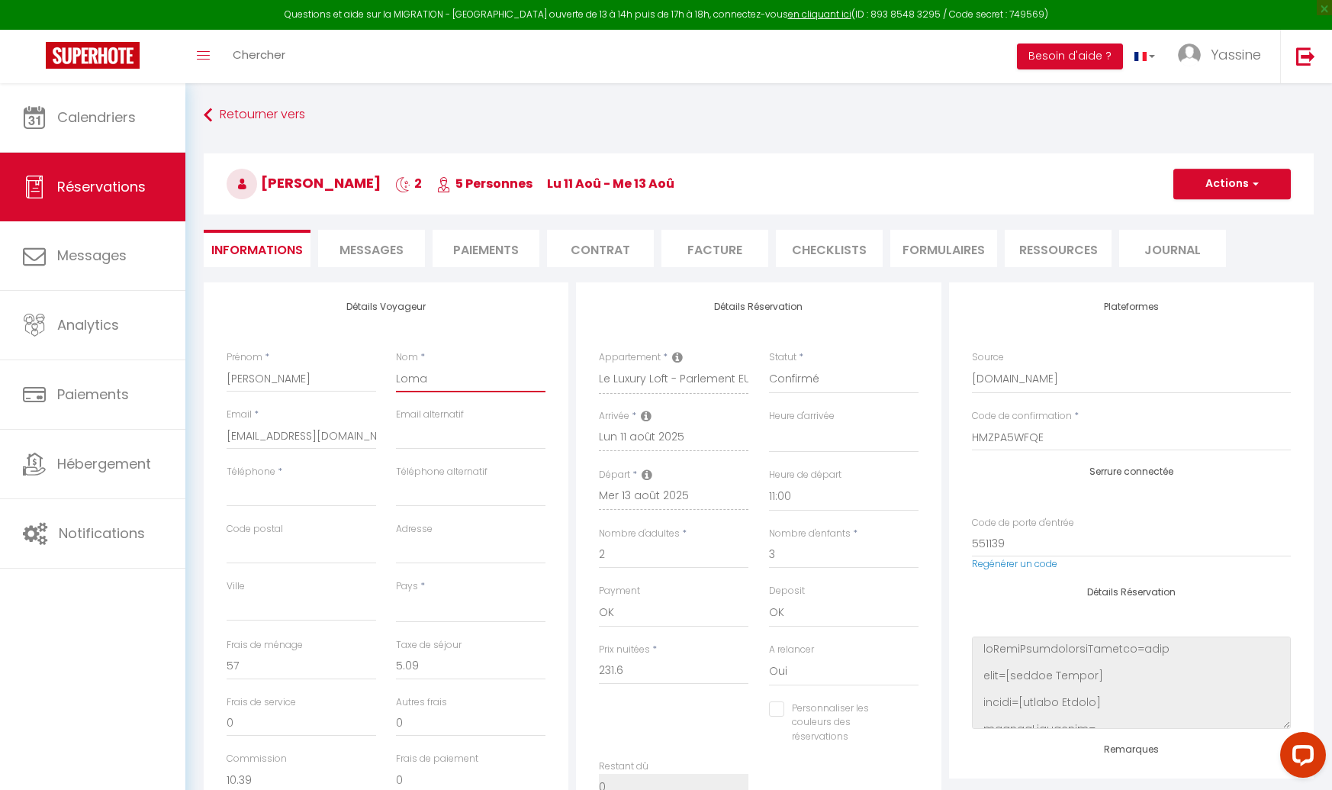
select select
checkbox input "false"
type input "Loman"
select select
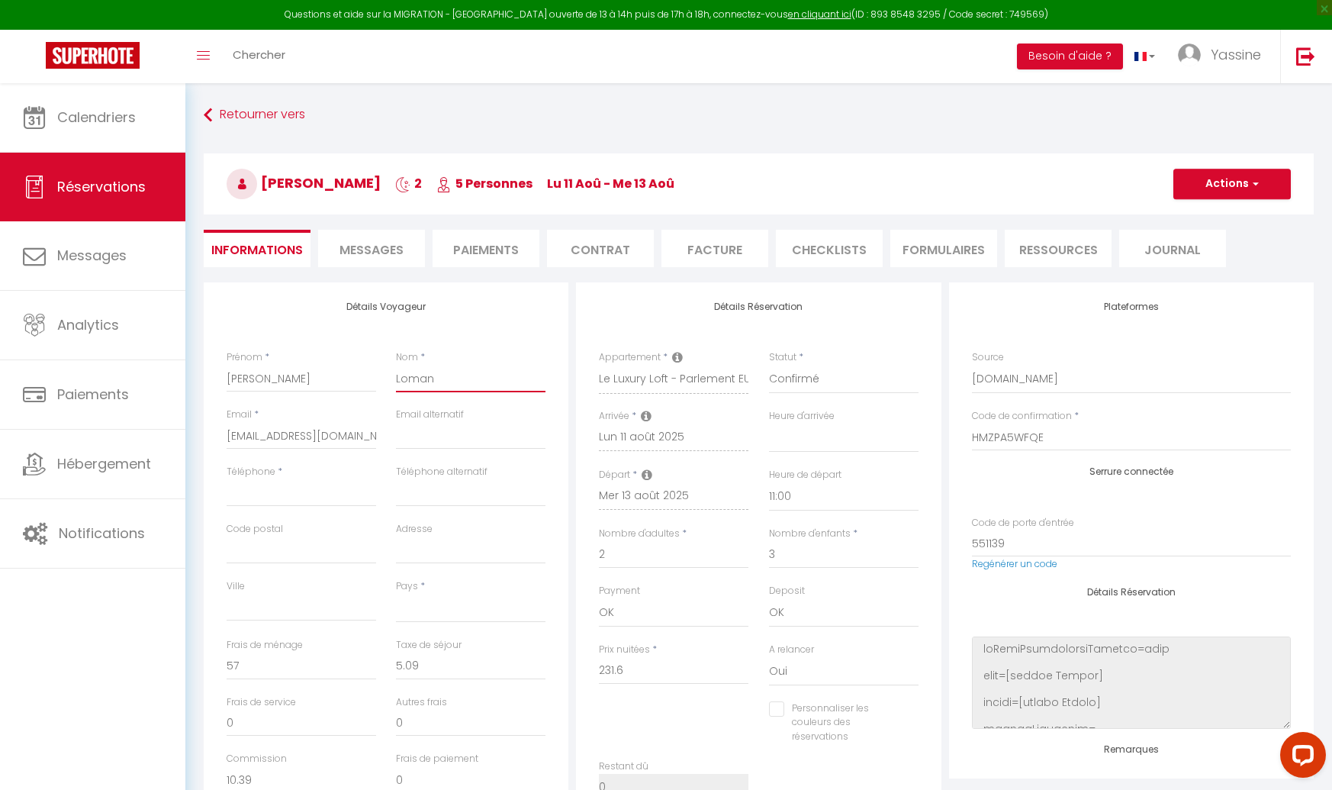
select select
checkbox input "false"
type input "Lomans"
select select
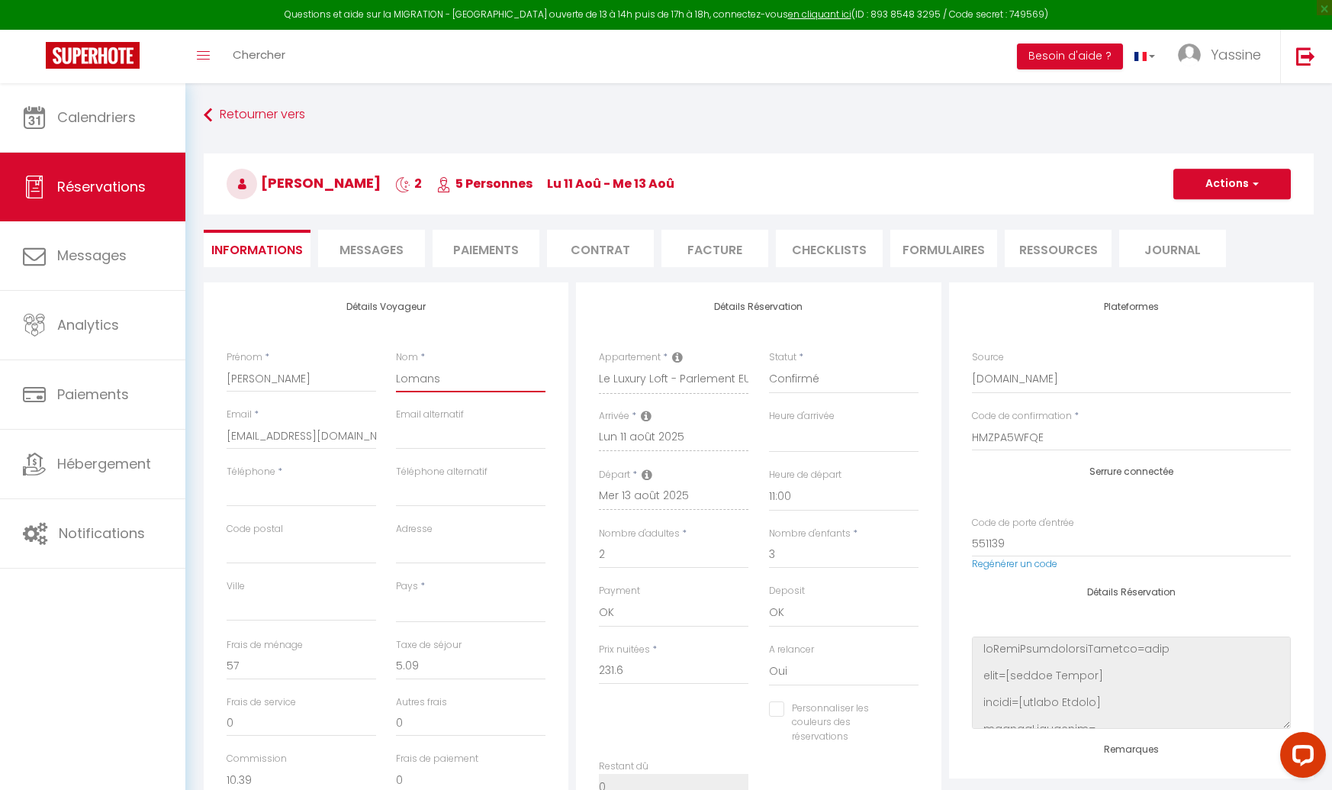
checkbox input "false"
type input "Lomans"
click at [250, 481] on input "Téléphone" at bounding box center [302, 492] width 150 height 27
type input "+"
select select
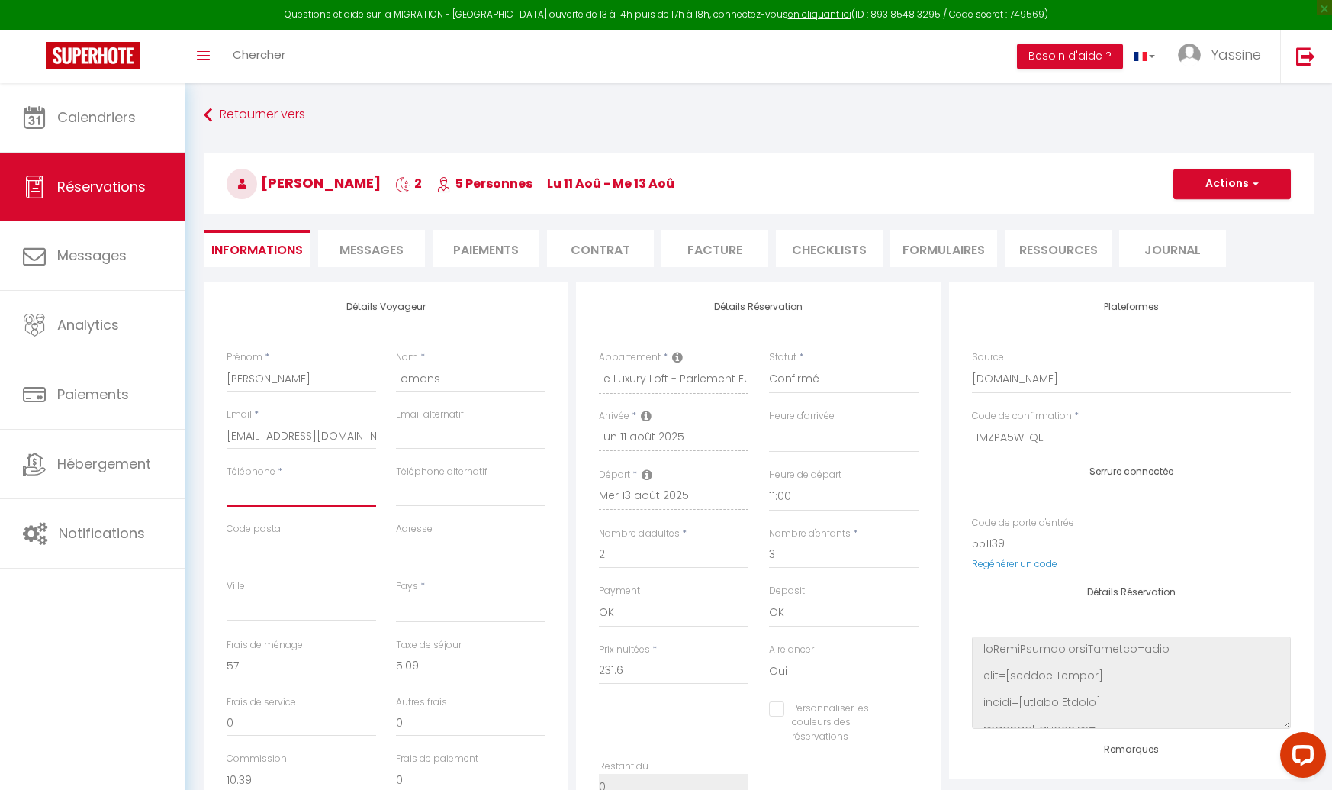
select select
checkbox input "false"
type input "+3"
select select
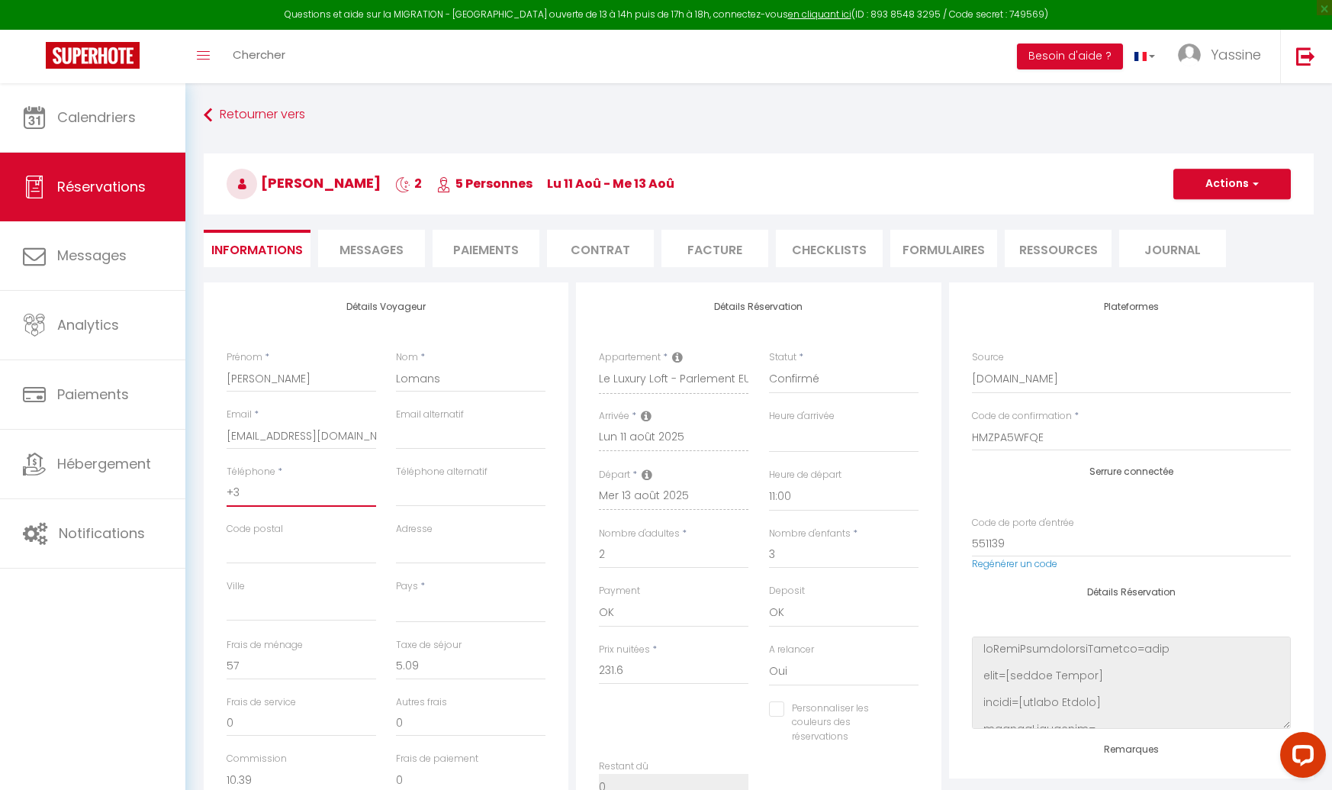
checkbox input "false"
type input "+31"
select select
checkbox input "false"
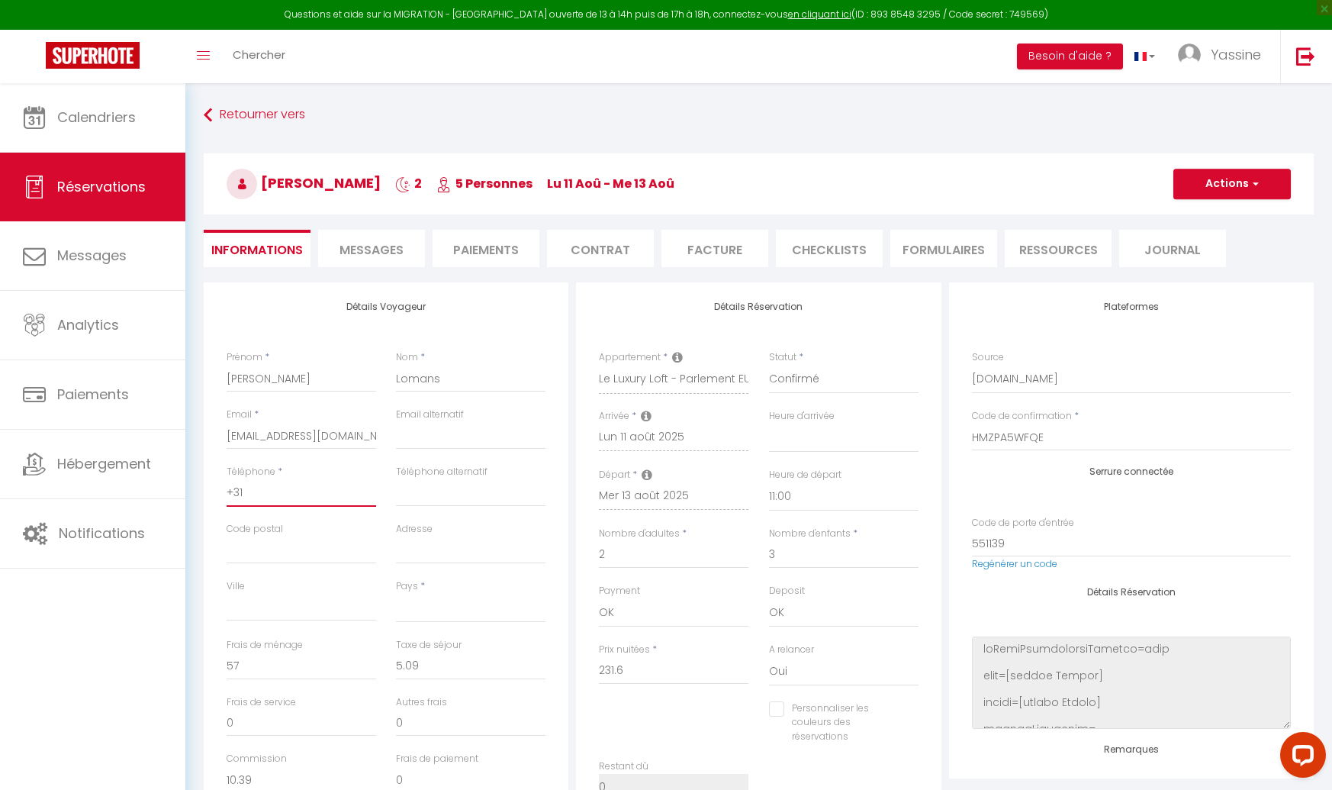
type input "+316"
select select
drag, startPoint x: 1232, startPoint y: 185, endPoint x: 1228, endPoint y: 194, distance: 9.2
click at [1232, 185] on button "Actions" at bounding box center [1233, 184] width 118 height 31
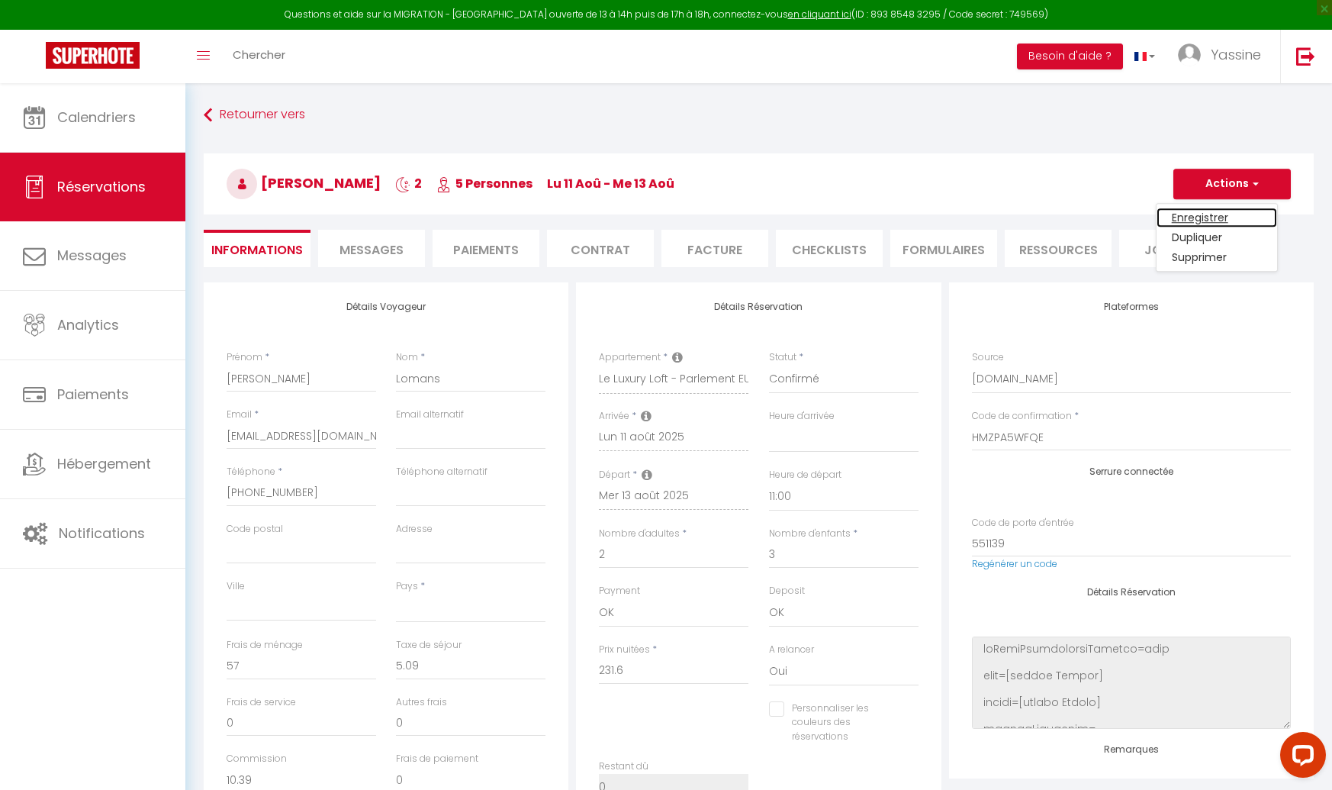
click at [1216, 208] on link "Enregistrer" at bounding box center [1217, 218] width 121 height 20
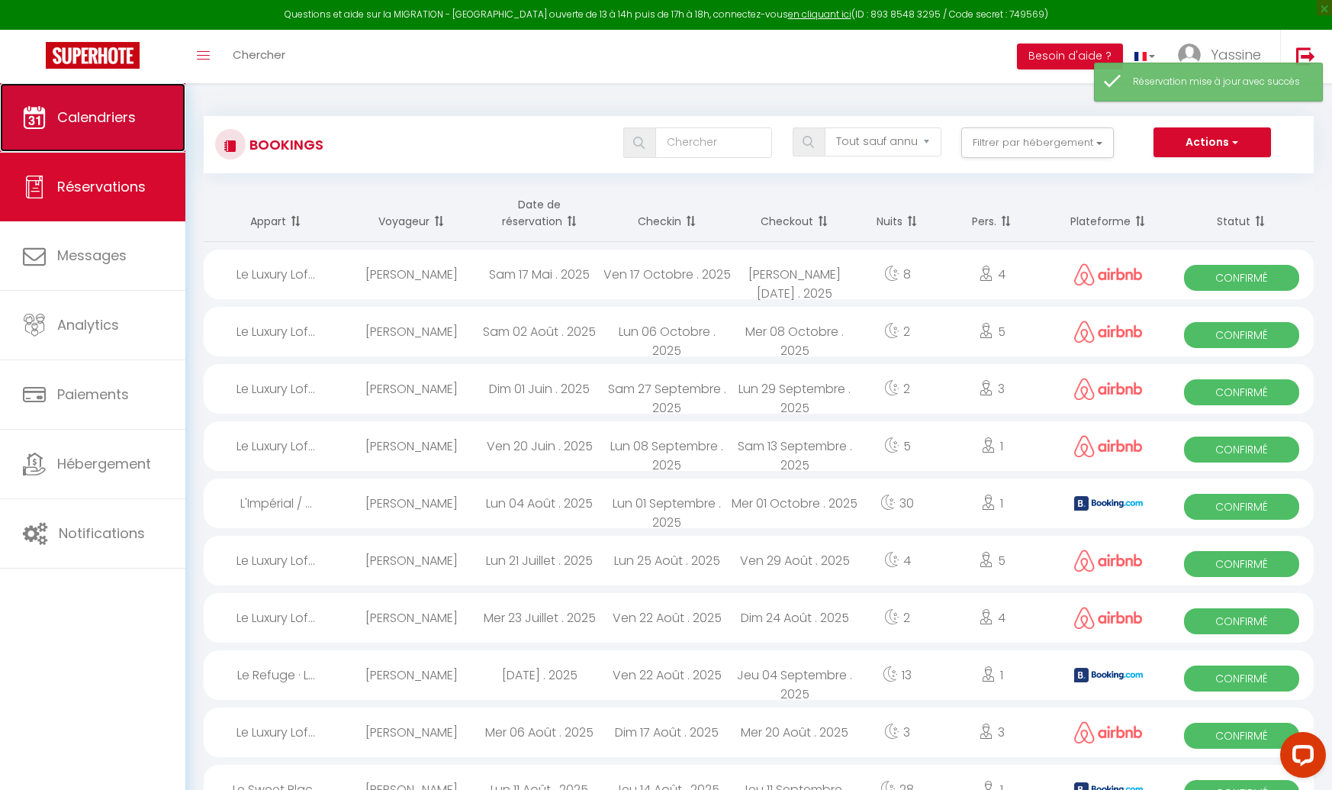
click at [102, 123] on span "Calendriers" at bounding box center [96, 117] width 79 height 19
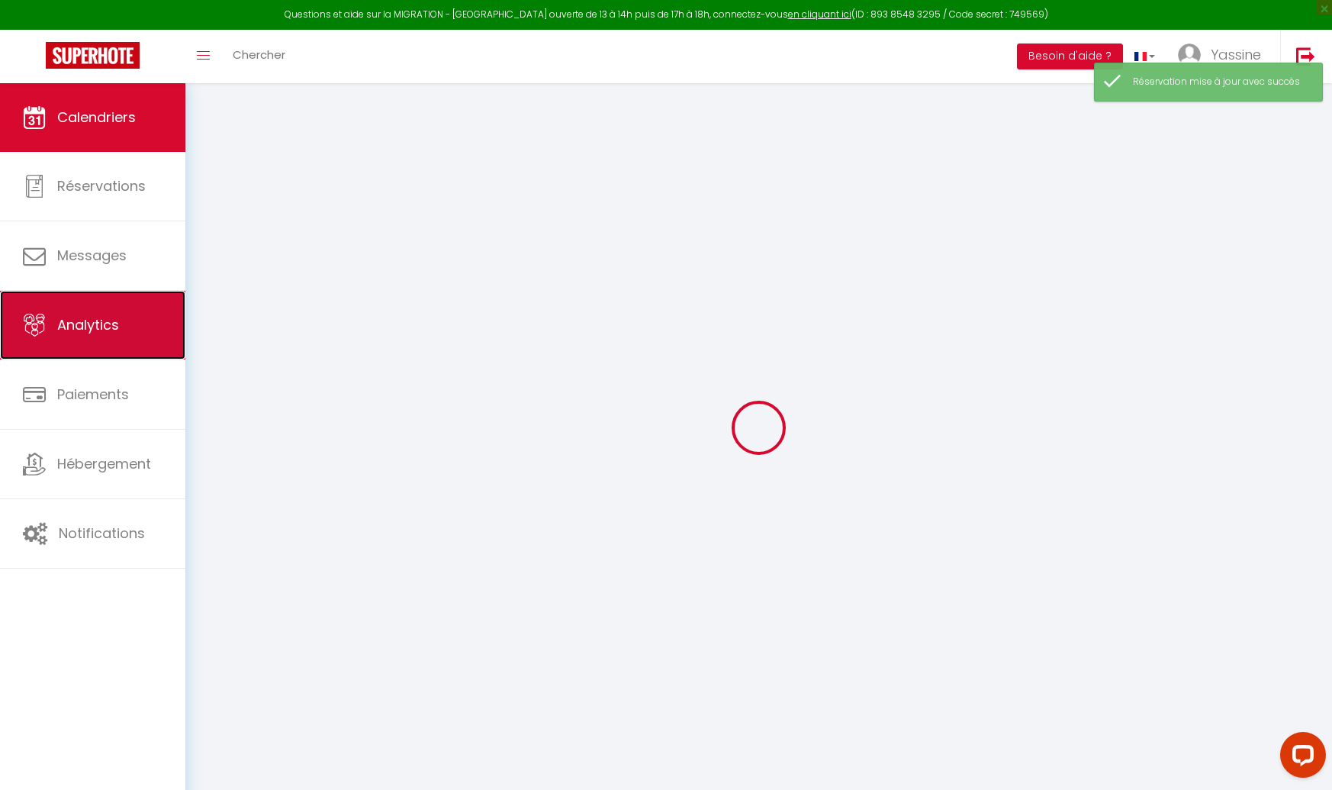
click at [87, 333] on link "Analytics" at bounding box center [92, 325] width 185 height 69
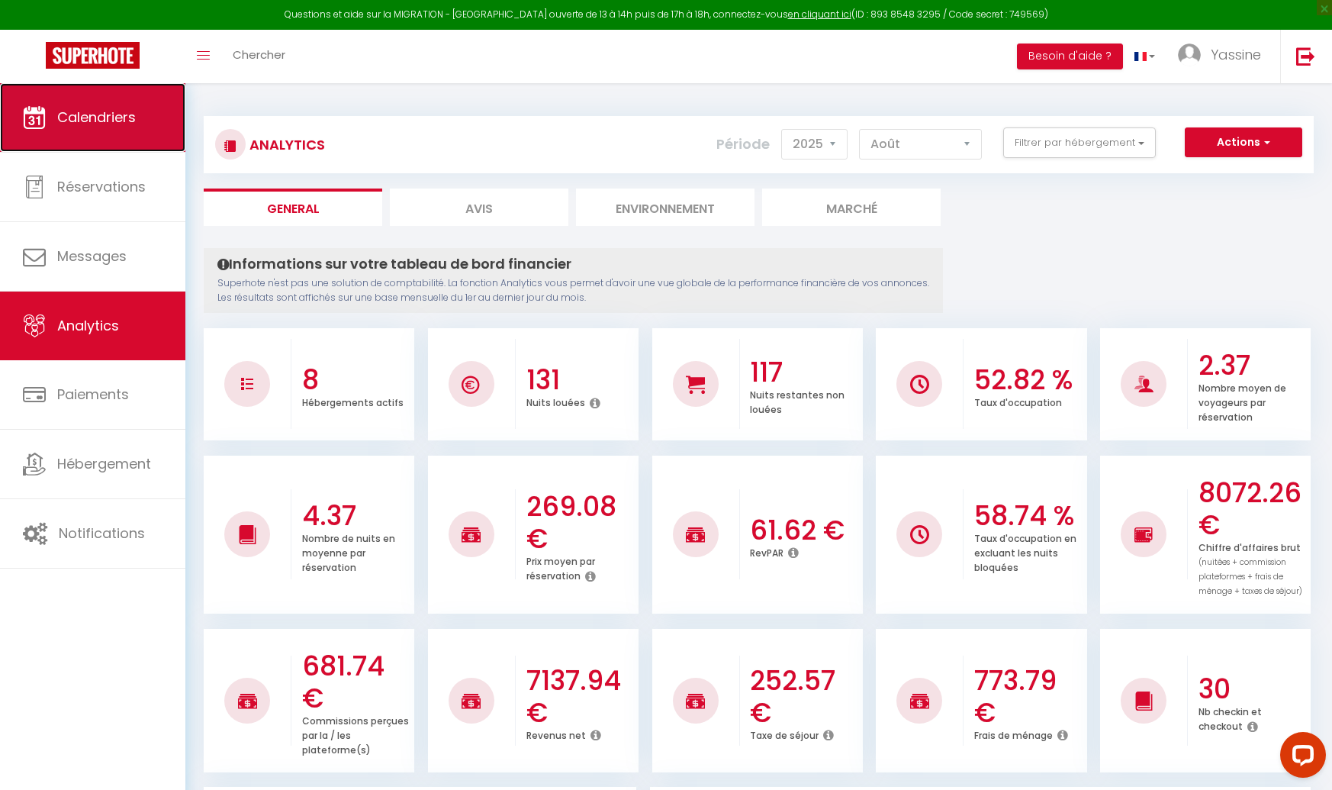
click at [98, 132] on link "Calendriers" at bounding box center [92, 117] width 185 height 69
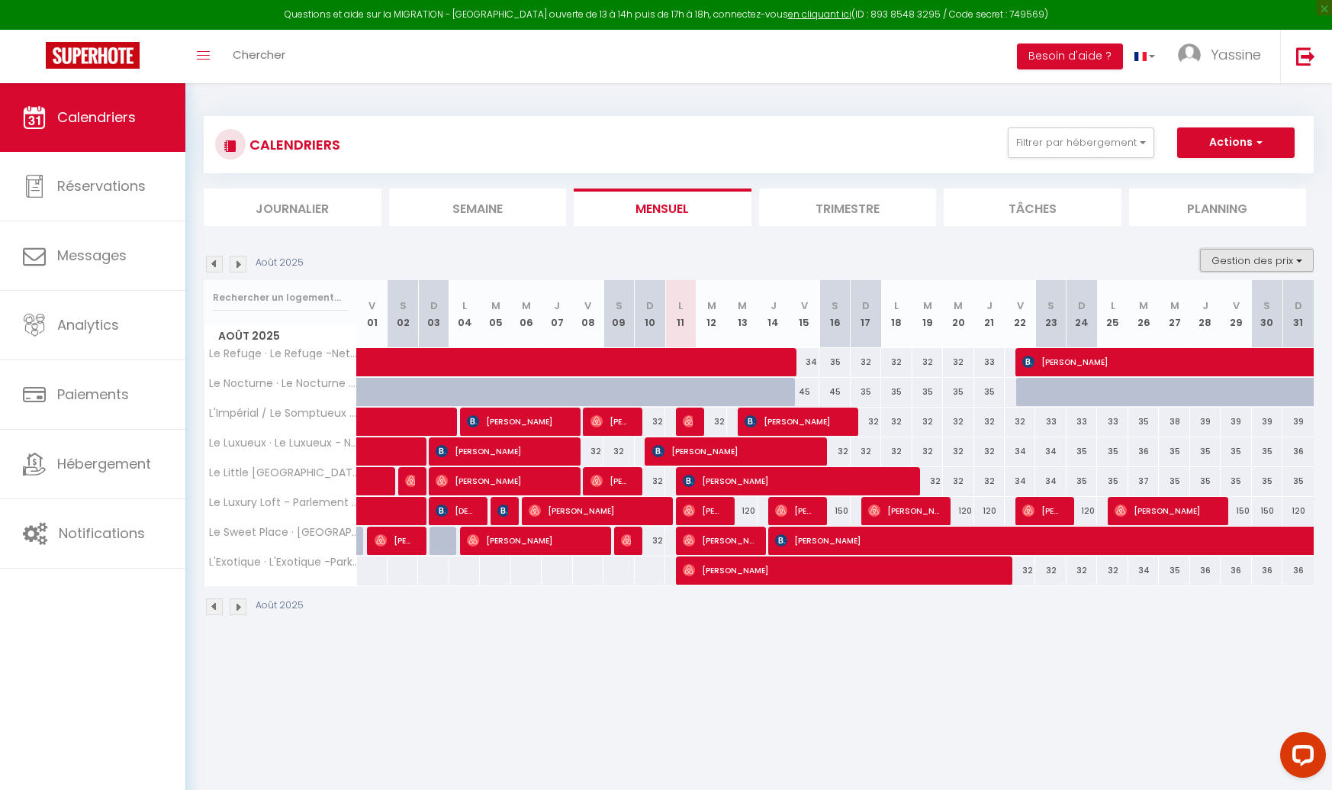
drag, startPoint x: 1219, startPoint y: 253, endPoint x: 1222, endPoint y: 268, distance: 14.8
click at [1219, 253] on button "Gestion des prix" at bounding box center [1257, 260] width 114 height 23
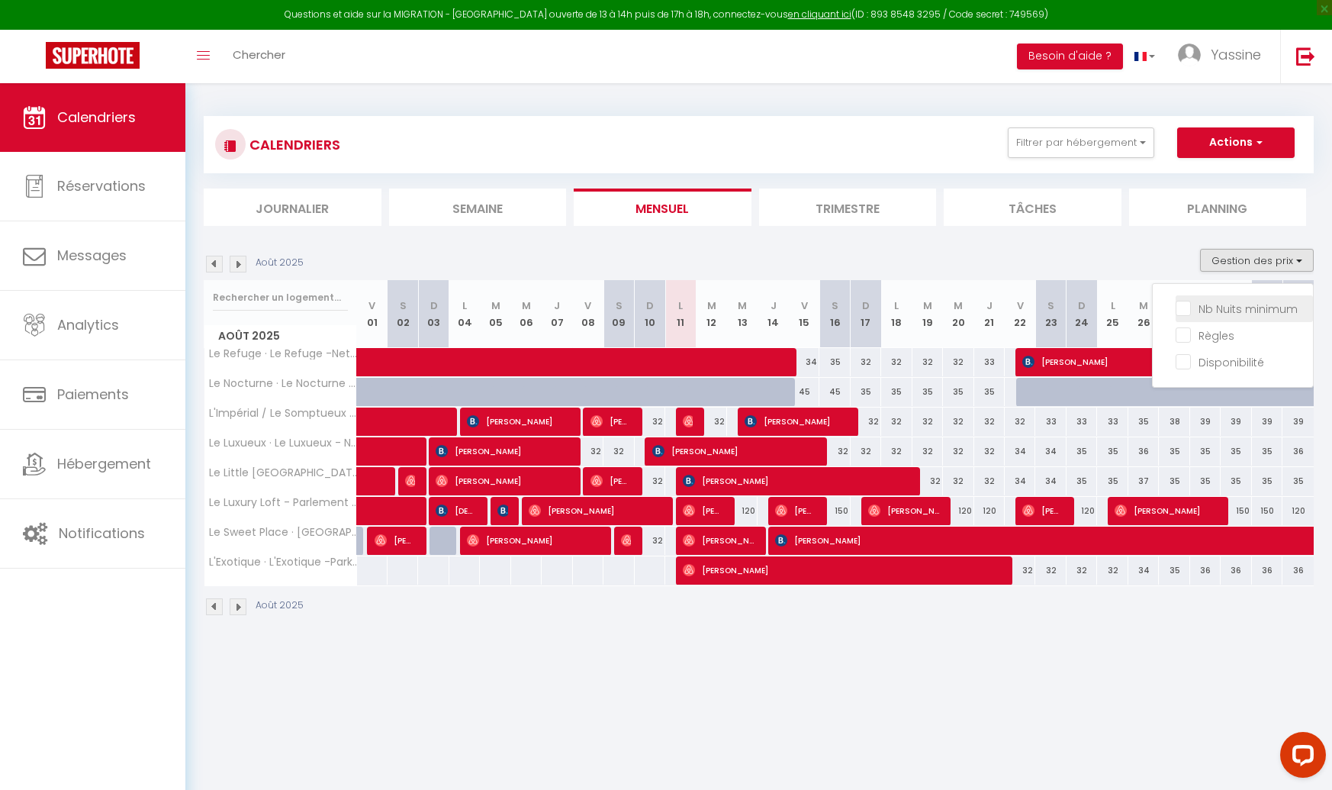
click at [1219, 304] on input "Nb Nuits minimum" at bounding box center [1244, 307] width 137 height 15
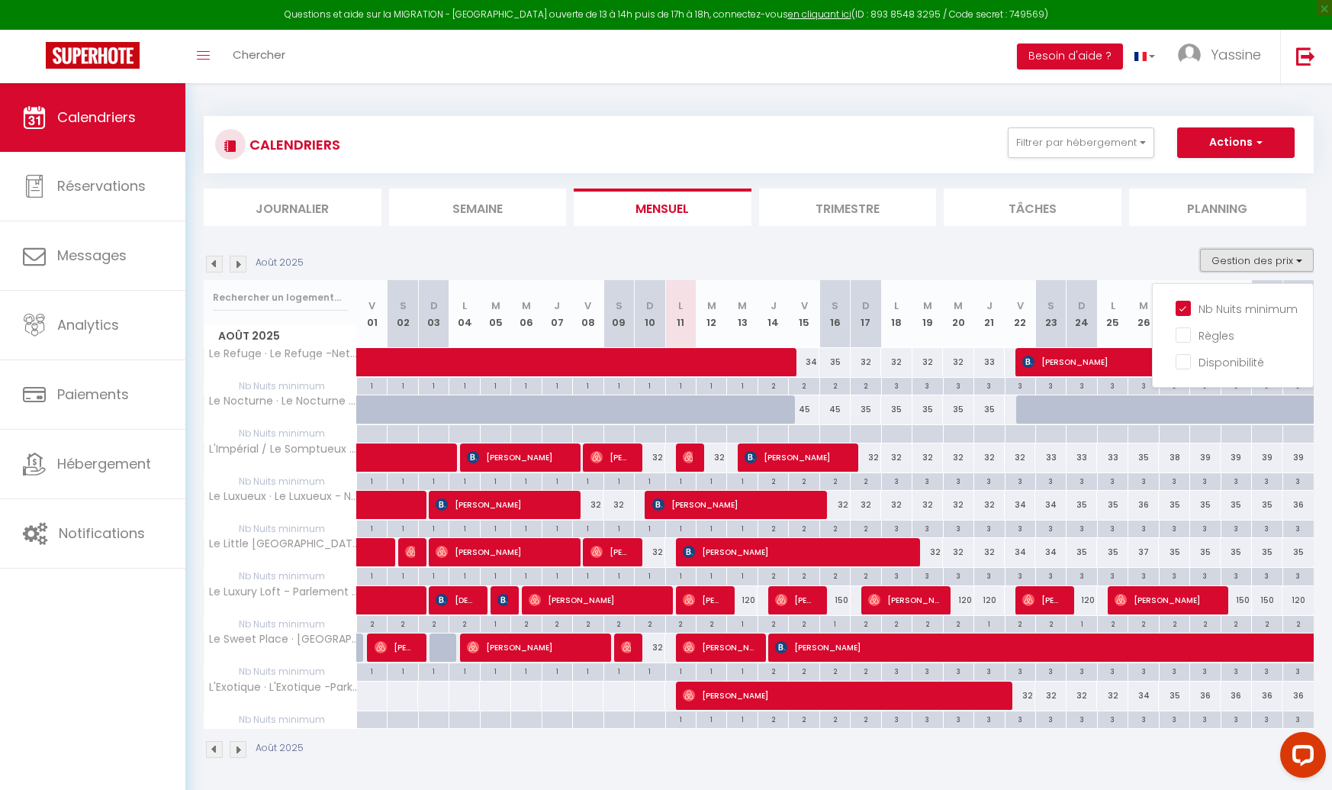
click at [1230, 260] on button "Gestion des prix" at bounding box center [1257, 260] width 114 height 23
click at [1229, 266] on button "Gestion des prix" at bounding box center [1257, 260] width 114 height 23
click at [1206, 308] on input "Nb Nuits minimum" at bounding box center [1244, 307] width 137 height 15
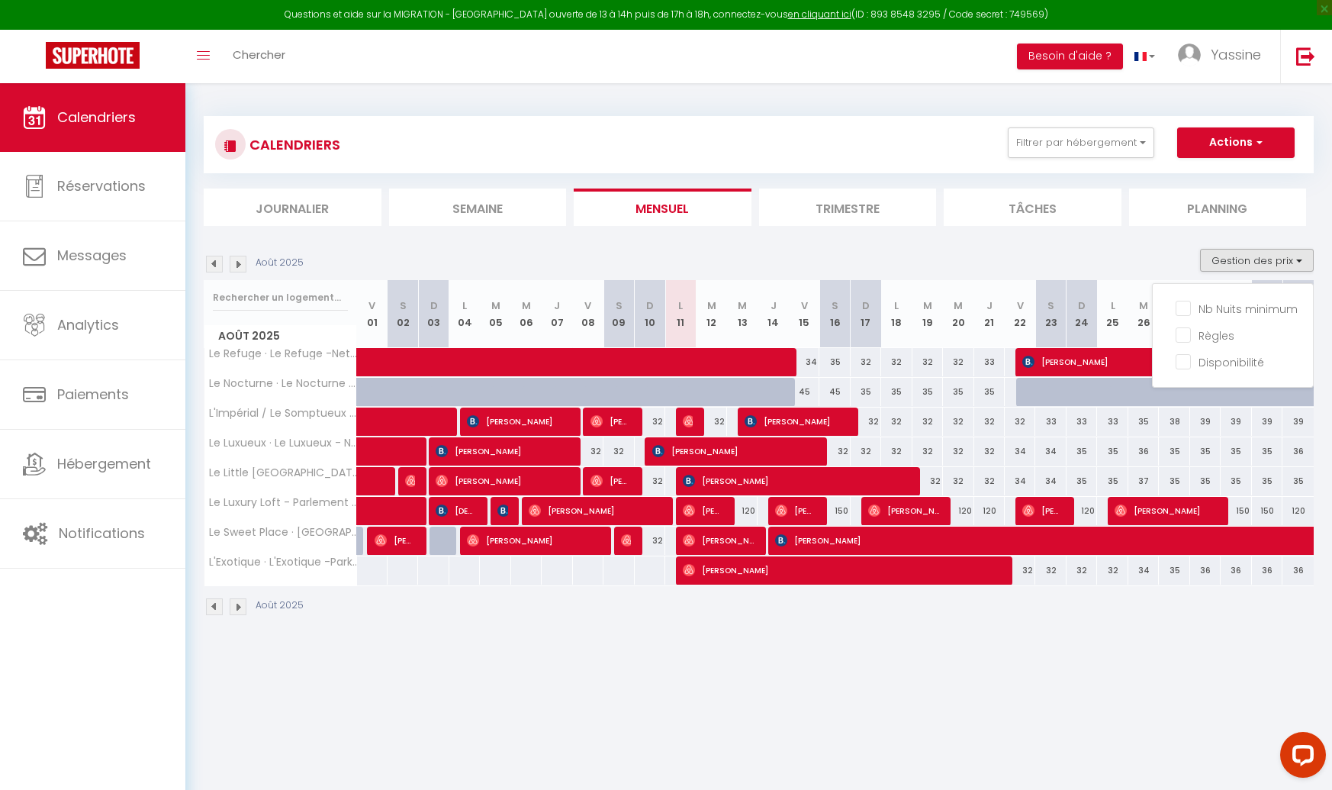
click at [1180, 252] on div "Août 2025 Gestion des prix Nb Nuits minimum Règles Disponibilité" at bounding box center [759, 264] width 1110 height 31
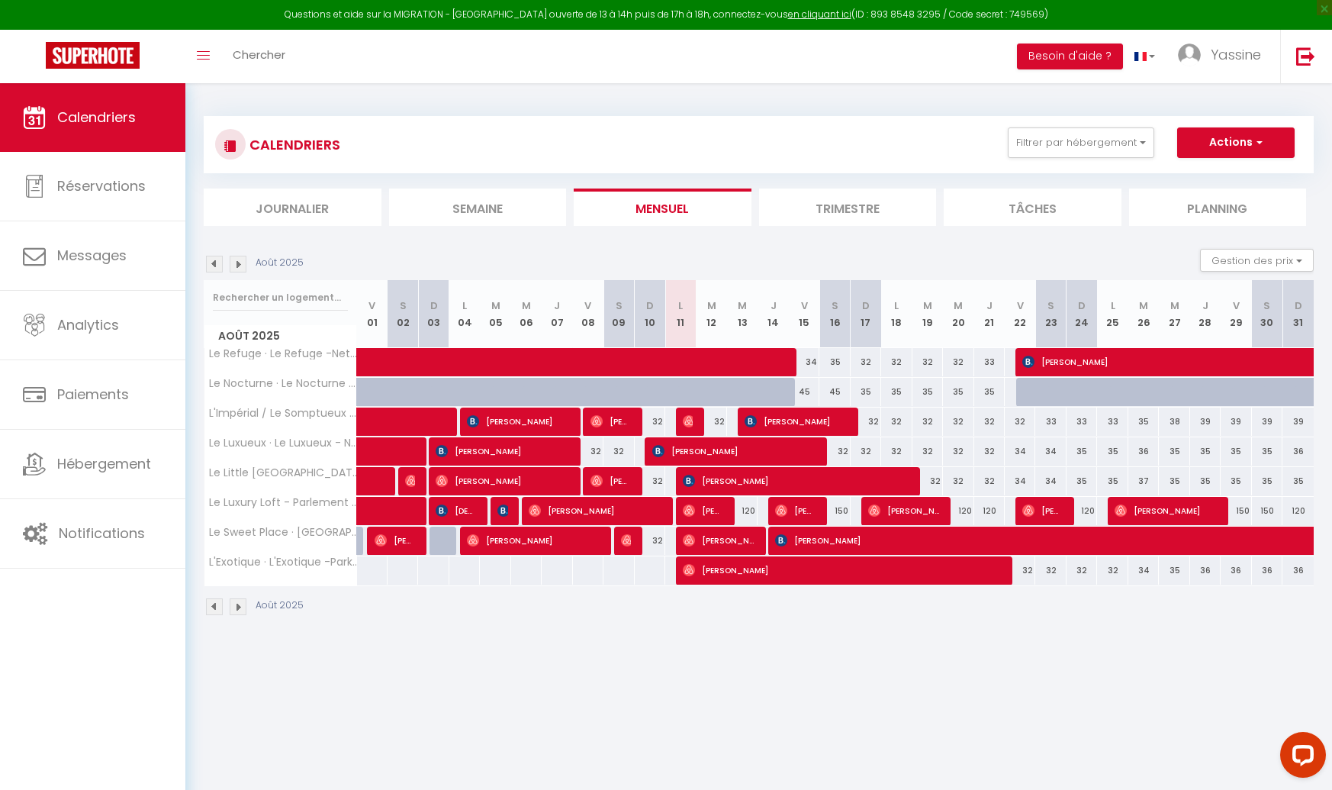
drag, startPoint x: 1108, startPoint y: 259, endPoint x: 839, endPoint y: 282, distance: 269.6
click at [1106, 259] on div "Août 2025 Gestion des prix Nb Nuits minimum Règles Disponibilité" at bounding box center [759, 264] width 1110 height 31
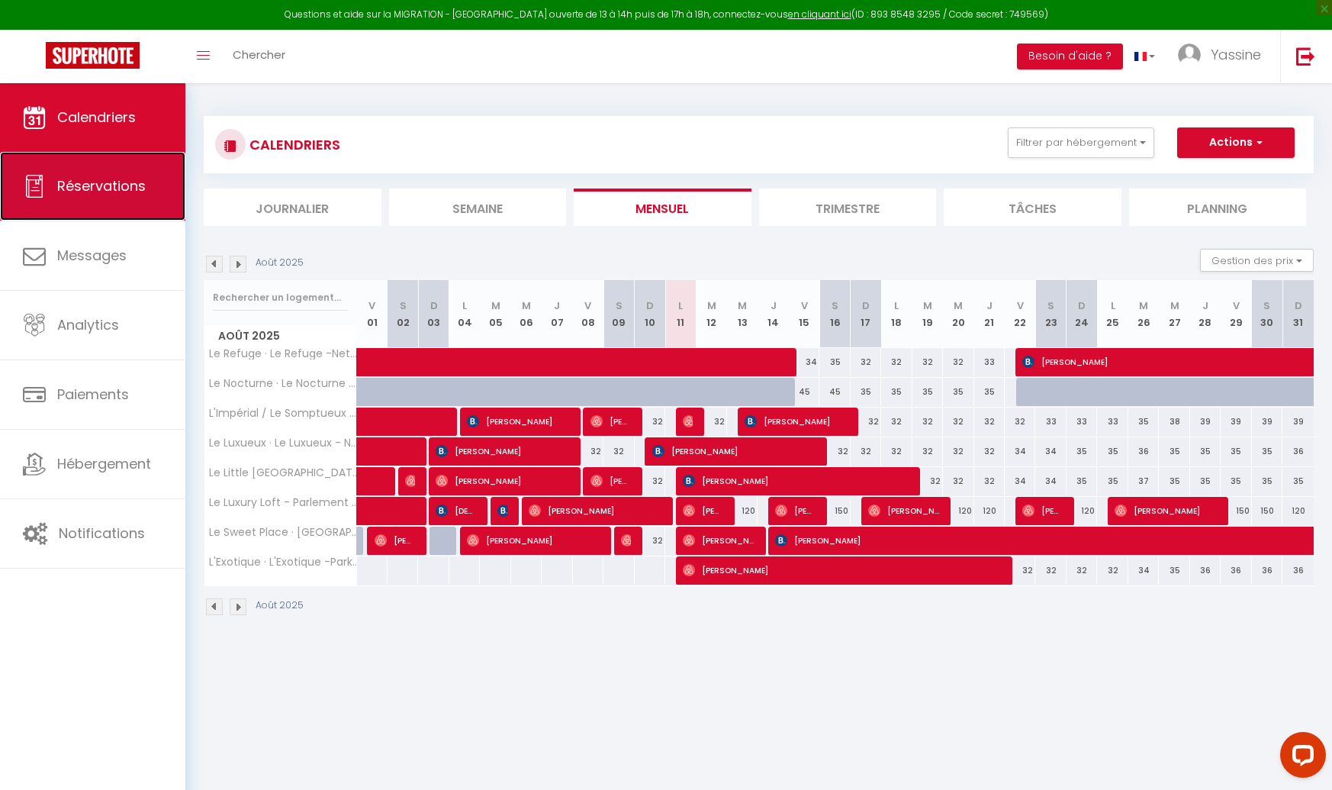
click at [95, 188] on span "Réservations" at bounding box center [101, 185] width 89 height 19
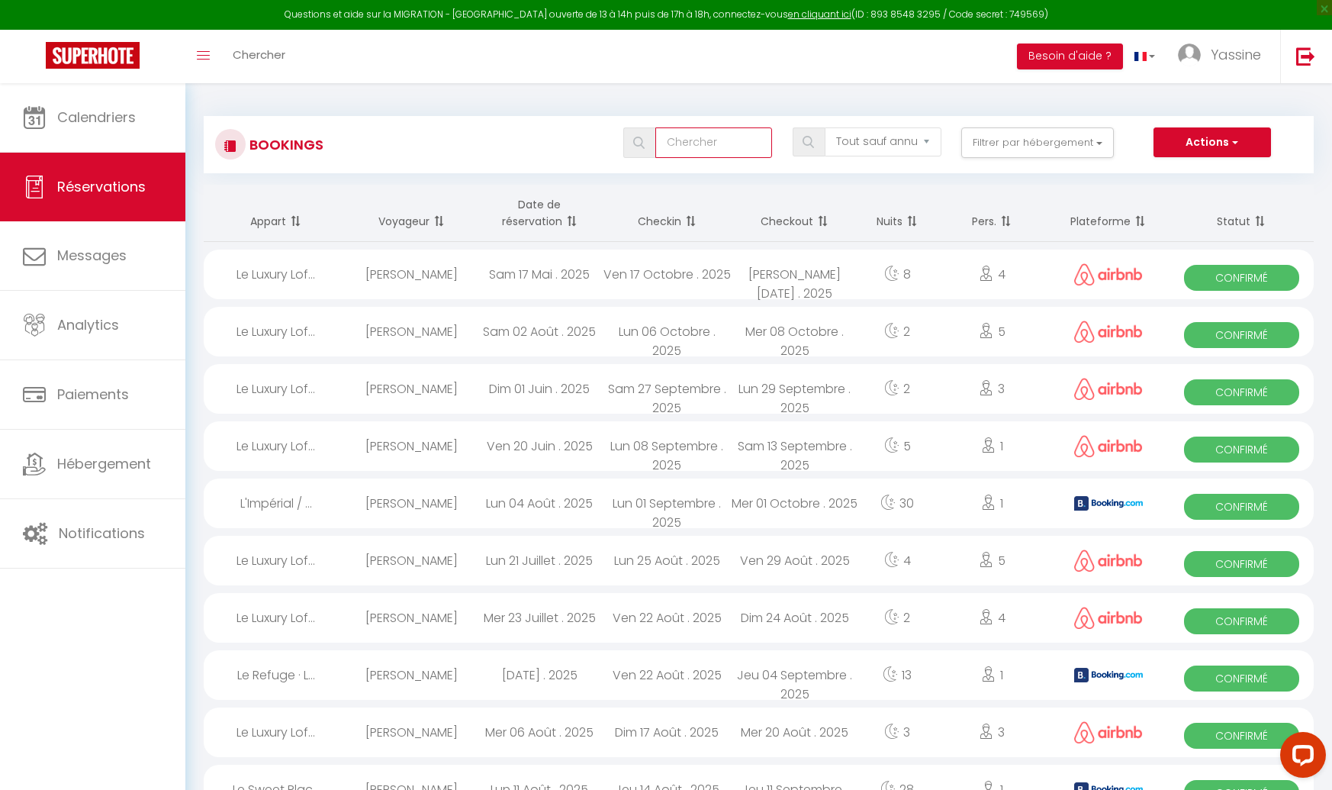
click at [695, 137] on input "text" at bounding box center [713, 142] width 117 height 31
paste input "[PERSON_NAME]"
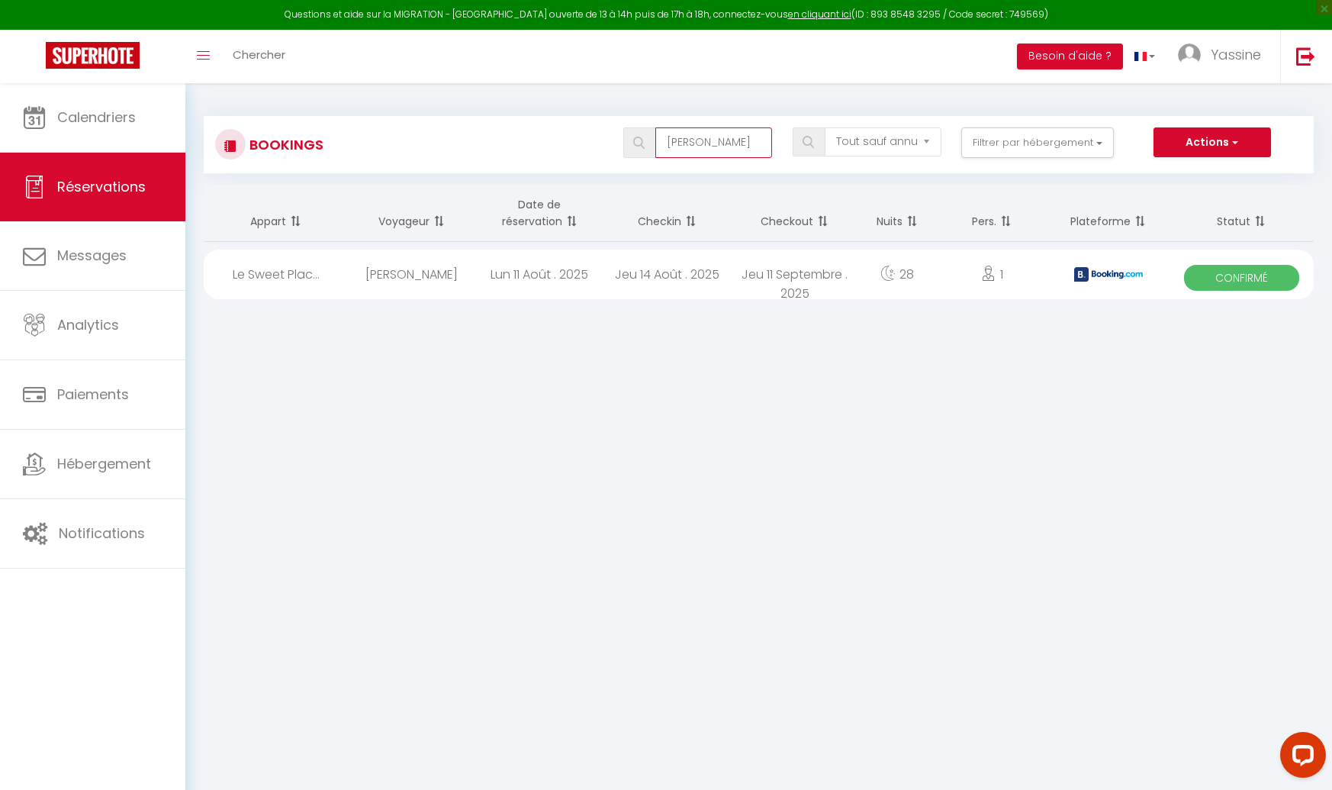
click at [719, 141] on input "[PERSON_NAME]" at bounding box center [713, 142] width 117 height 31
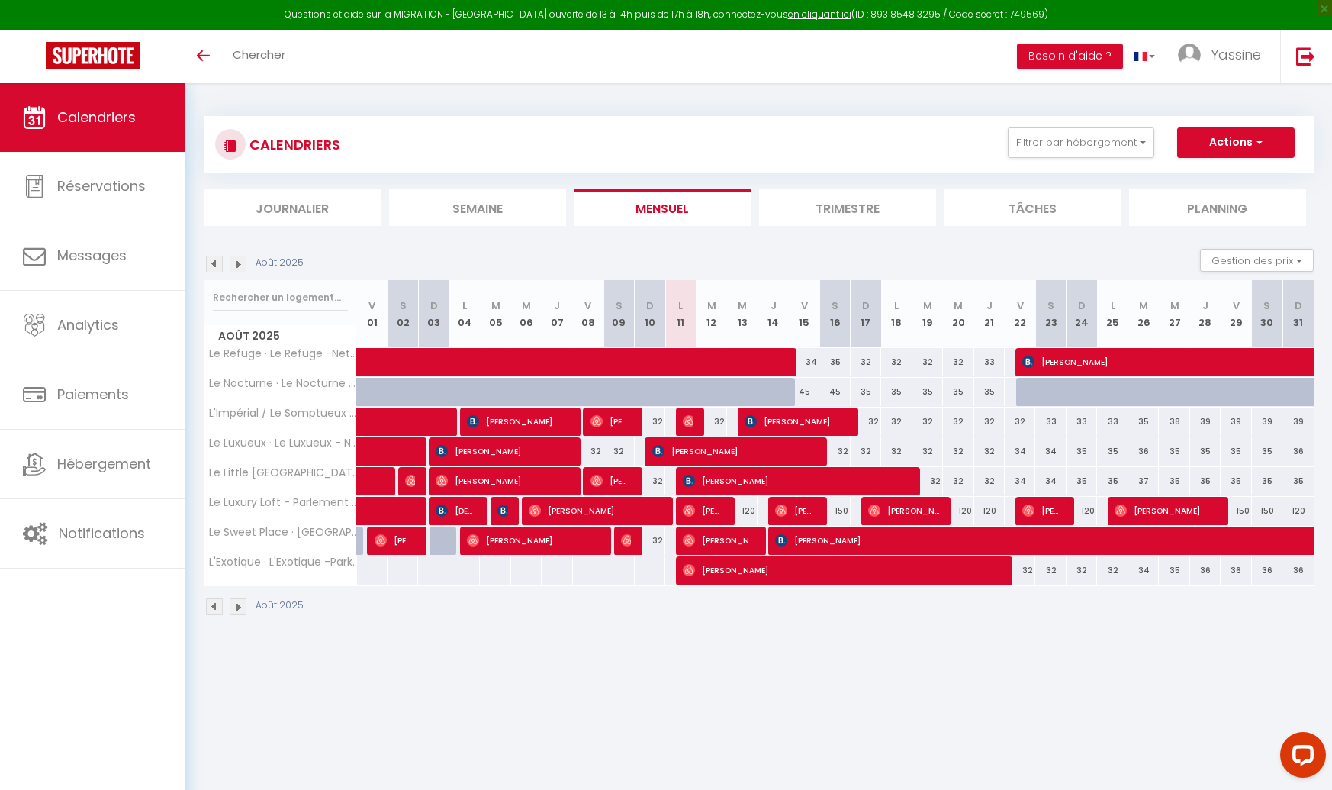
click at [237, 264] on img at bounding box center [238, 264] width 17 height 17
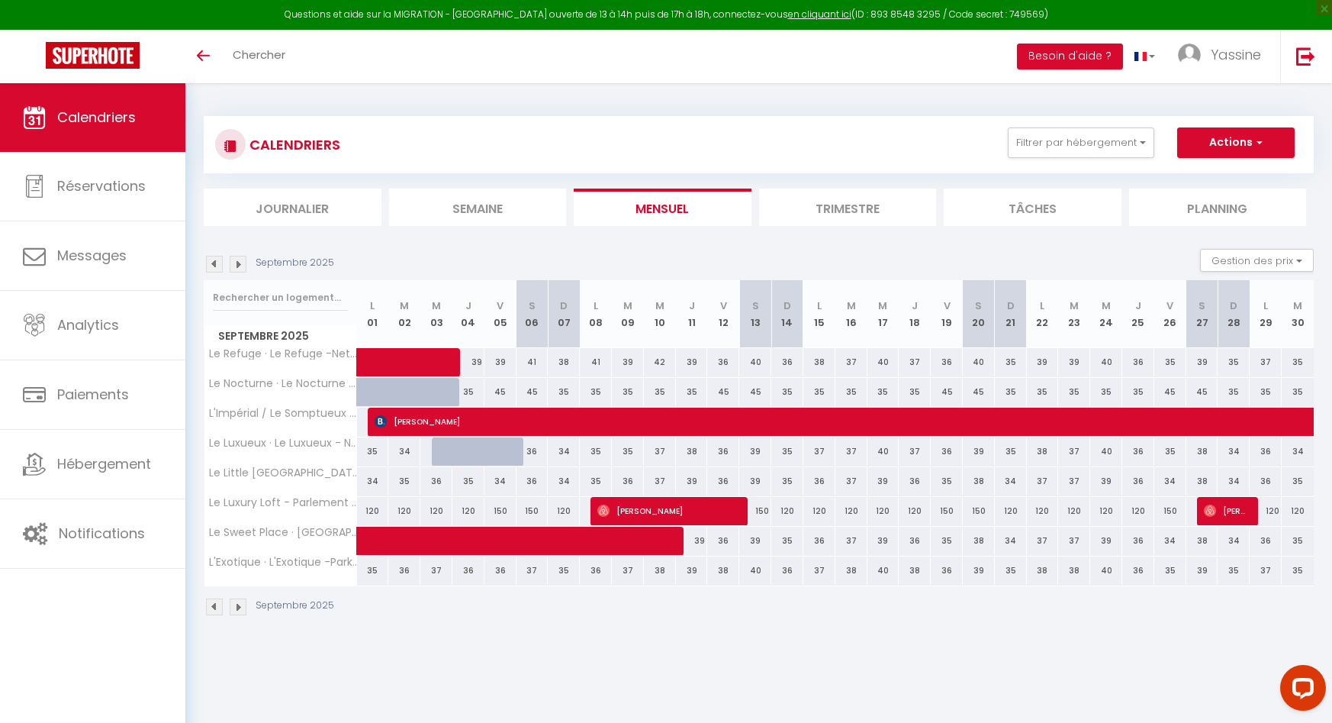
click at [220, 264] on img at bounding box center [214, 264] width 17 height 17
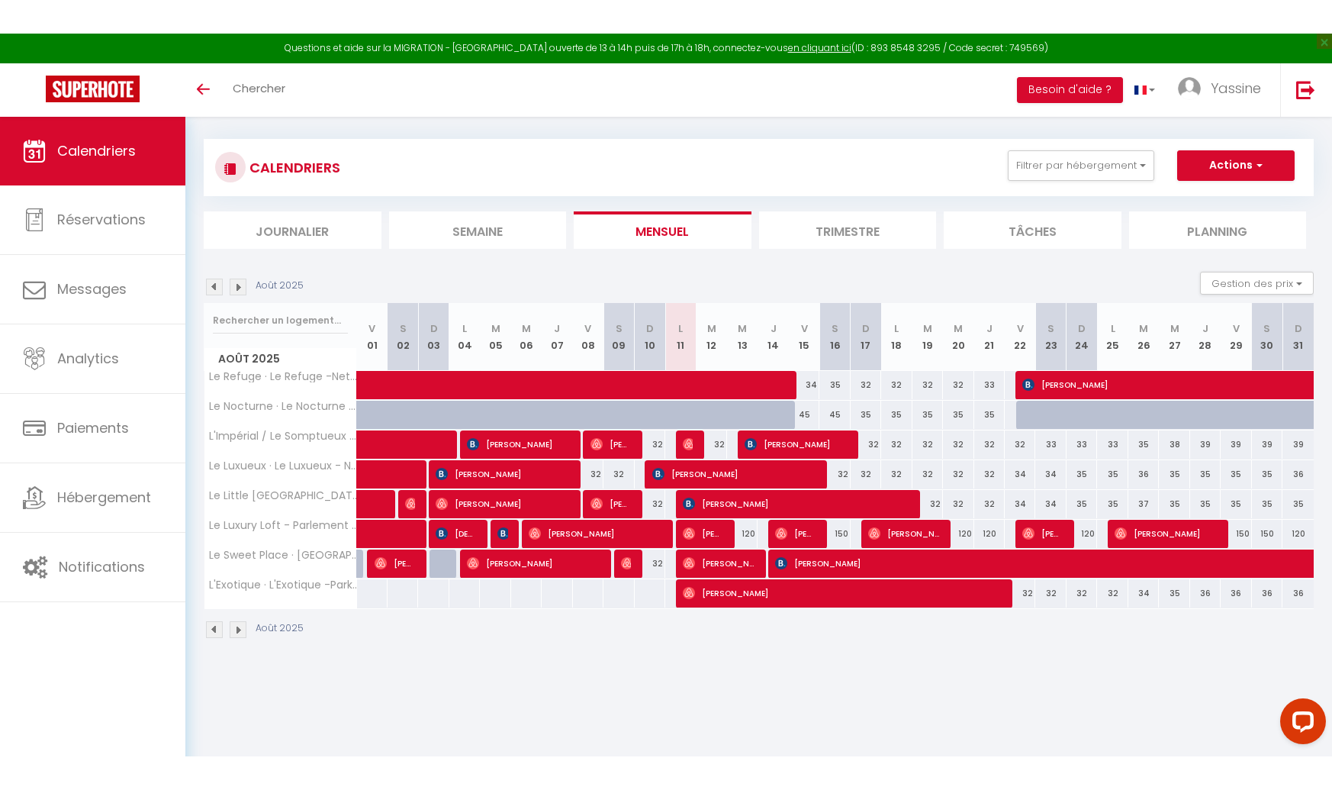
scroll to position [10, 0]
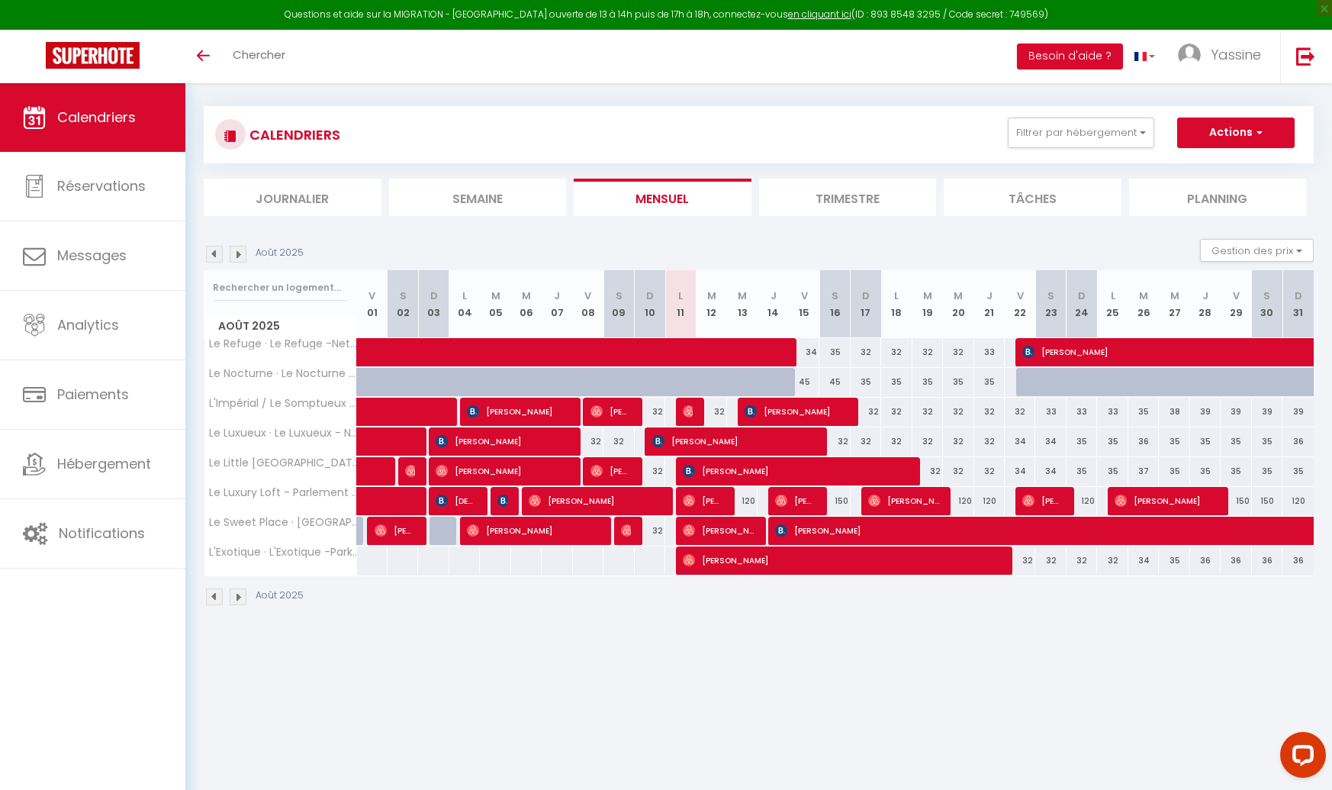
click at [1002, 14] on div "Questions et aide sur la MIGRATION - [GEOGRAPHIC_DATA] ouverte de 13 à 14h puis…" at bounding box center [666, 15] width 1332 height 30
copy div "749569"
click at [788, 11] on link "en cliquant ici" at bounding box center [819, 14] width 63 height 13
click at [784, 7] on div "Questions et aide sur la MIGRATION - [GEOGRAPHIC_DATA] ouverte de 13 à 14h puis…" at bounding box center [666, 15] width 1332 height 30
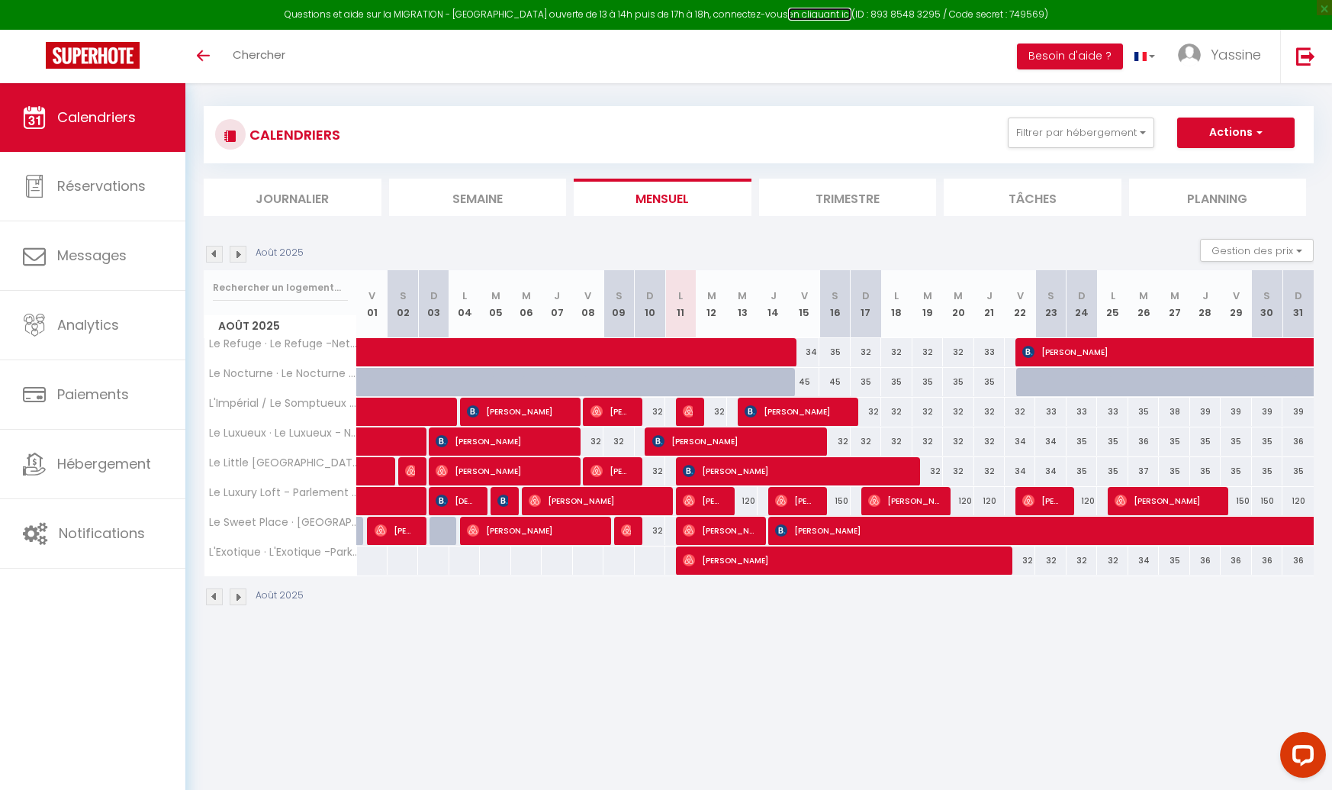
click at [797, 15] on link "en cliquant ici" at bounding box center [819, 14] width 63 height 13
click at [1018, 13] on div "Questions et aide sur la MIGRATION - [GEOGRAPHIC_DATA] ouverte de 13 à 14h puis…" at bounding box center [666, 15] width 1332 height 30
copy div "749569"
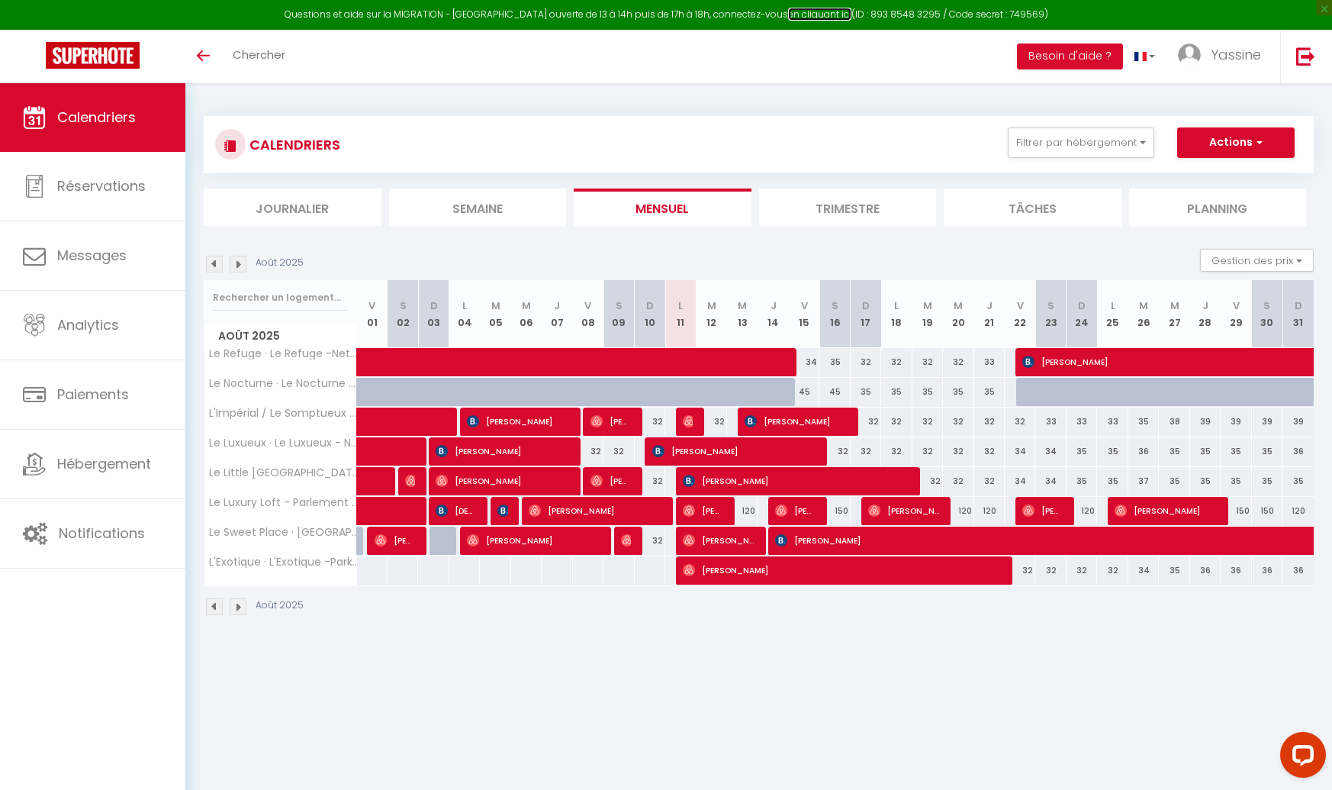
click at [788, 11] on link "en cliquant ici" at bounding box center [819, 14] width 63 height 13
click at [1008, 12] on div "Questions et aide sur la MIGRATION - [GEOGRAPHIC_DATA] ouverte de 13 à 14h puis…" at bounding box center [666, 15] width 1332 height 30
click at [216, 260] on img at bounding box center [214, 264] width 17 height 17
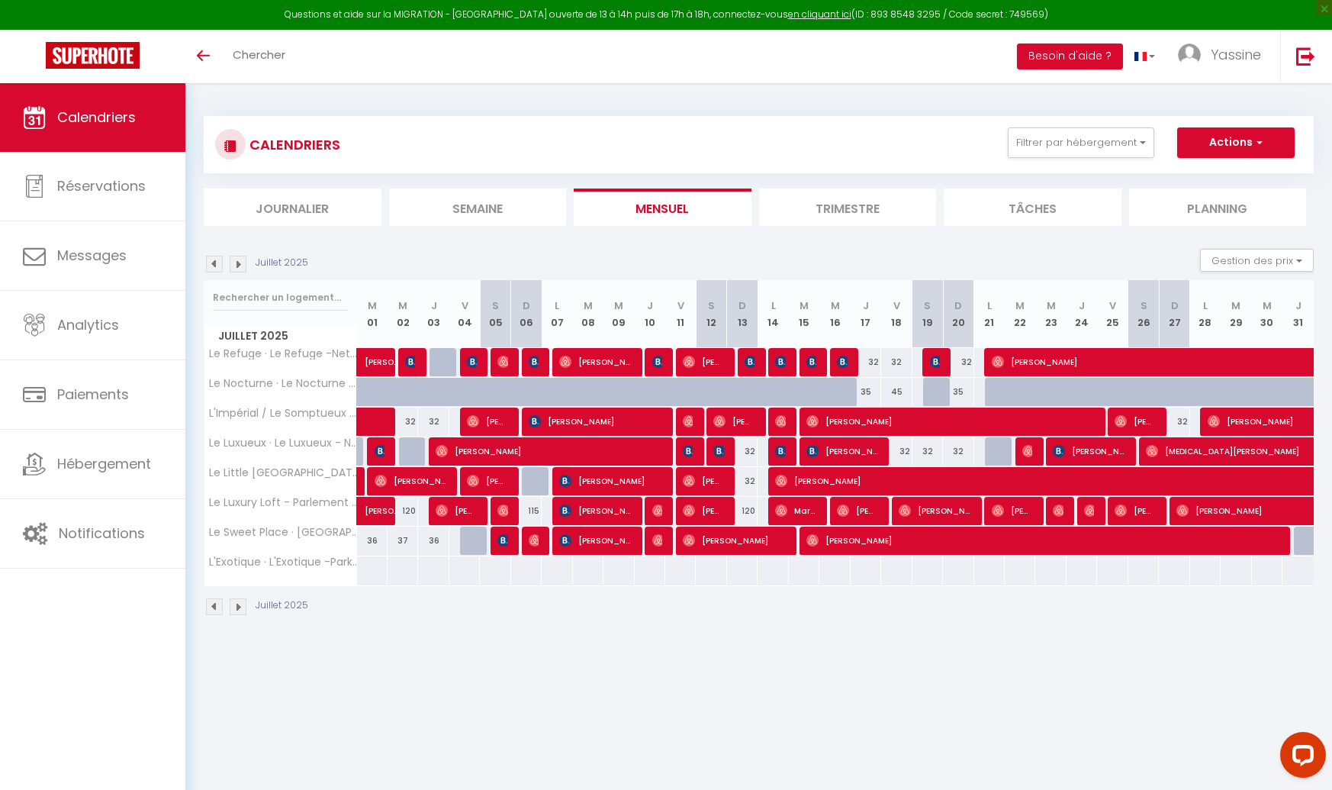
click at [214, 261] on img at bounding box center [214, 264] width 17 height 17
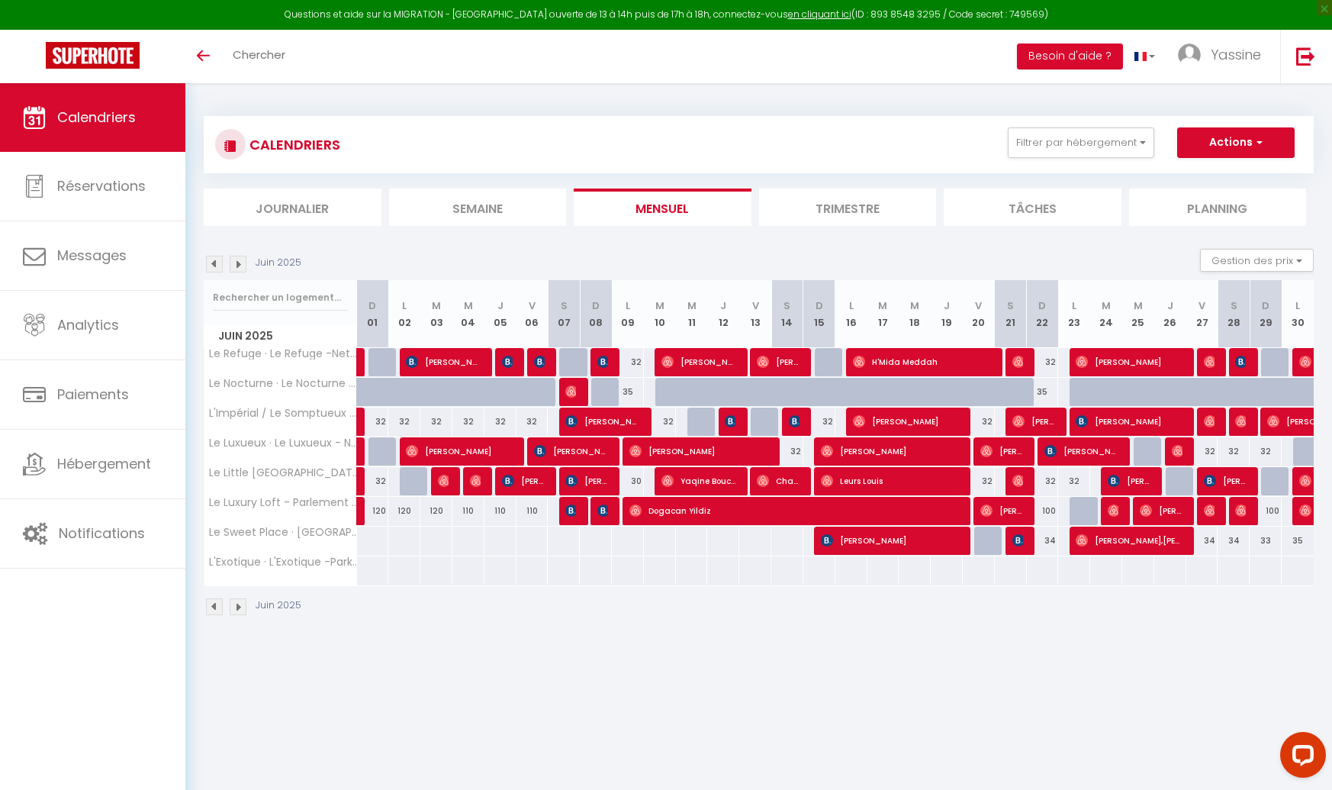
click at [214, 261] on img at bounding box center [214, 264] width 17 height 17
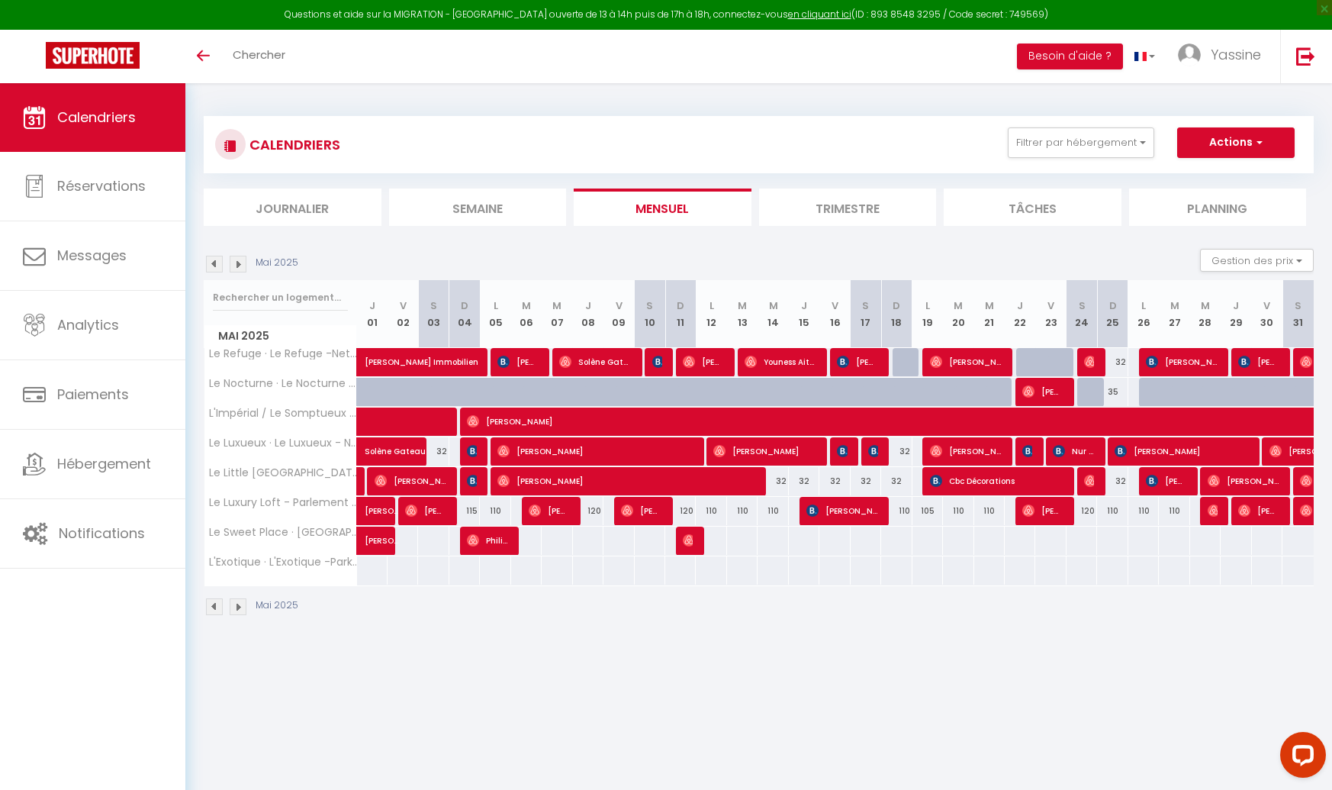
click at [234, 261] on img at bounding box center [238, 264] width 17 height 17
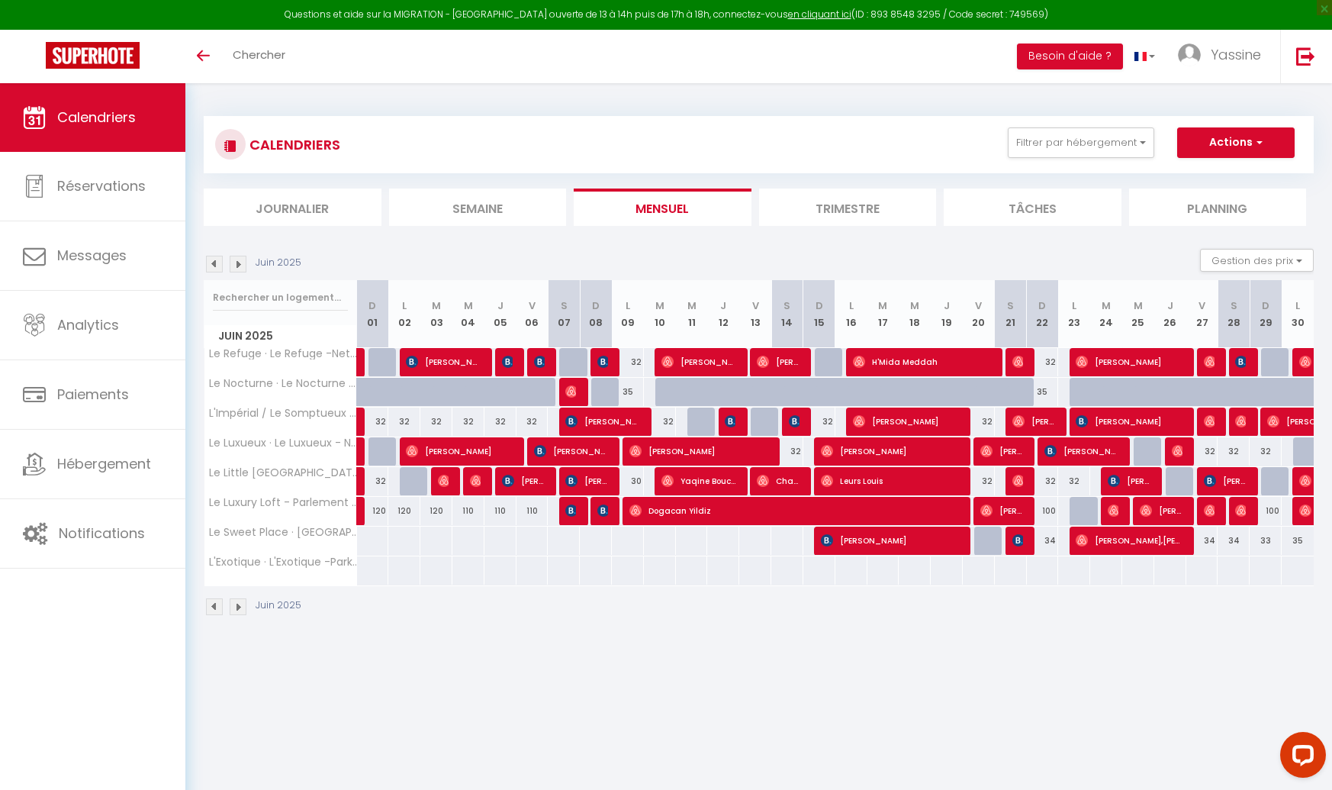
click at [237, 261] on img at bounding box center [238, 264] width 17 height 17
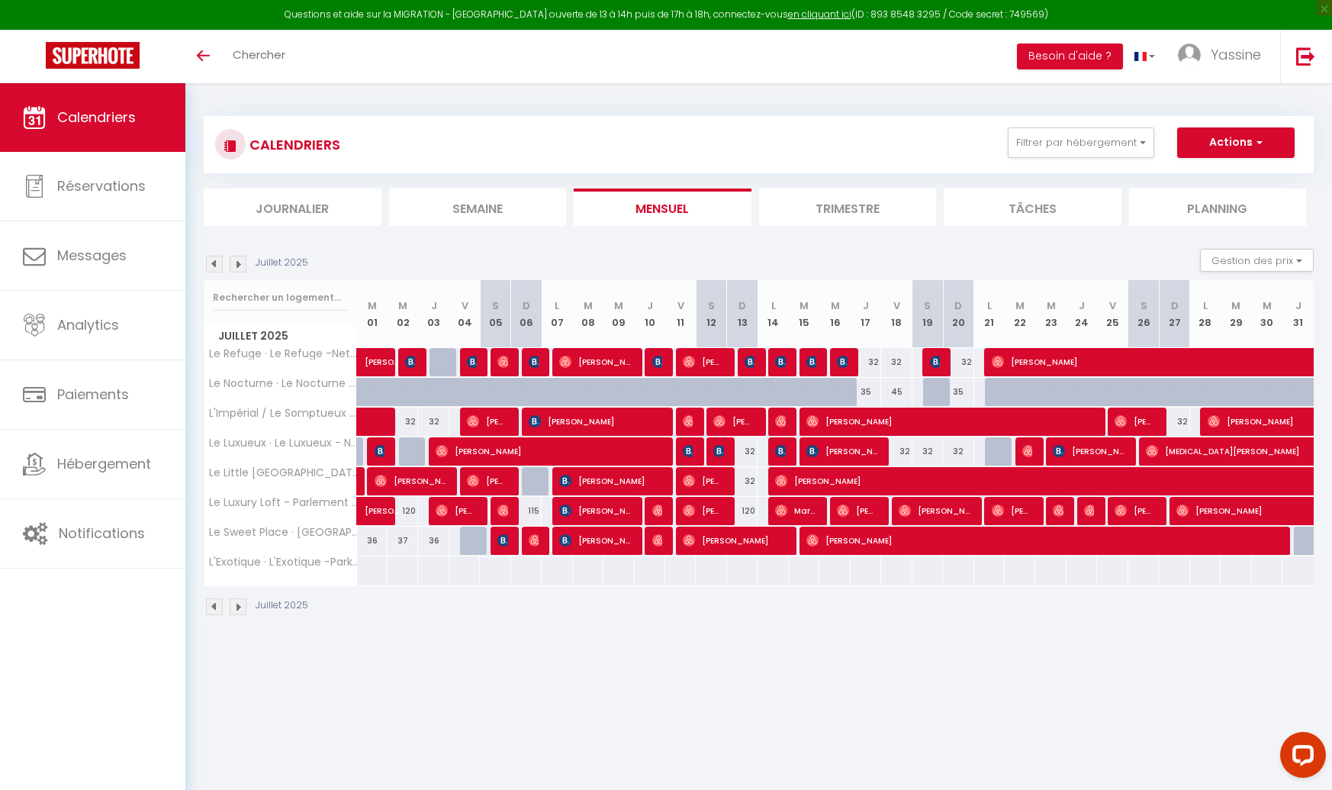
click at [237, 261] on img at bounding box center [238, 264] width 17 height 17
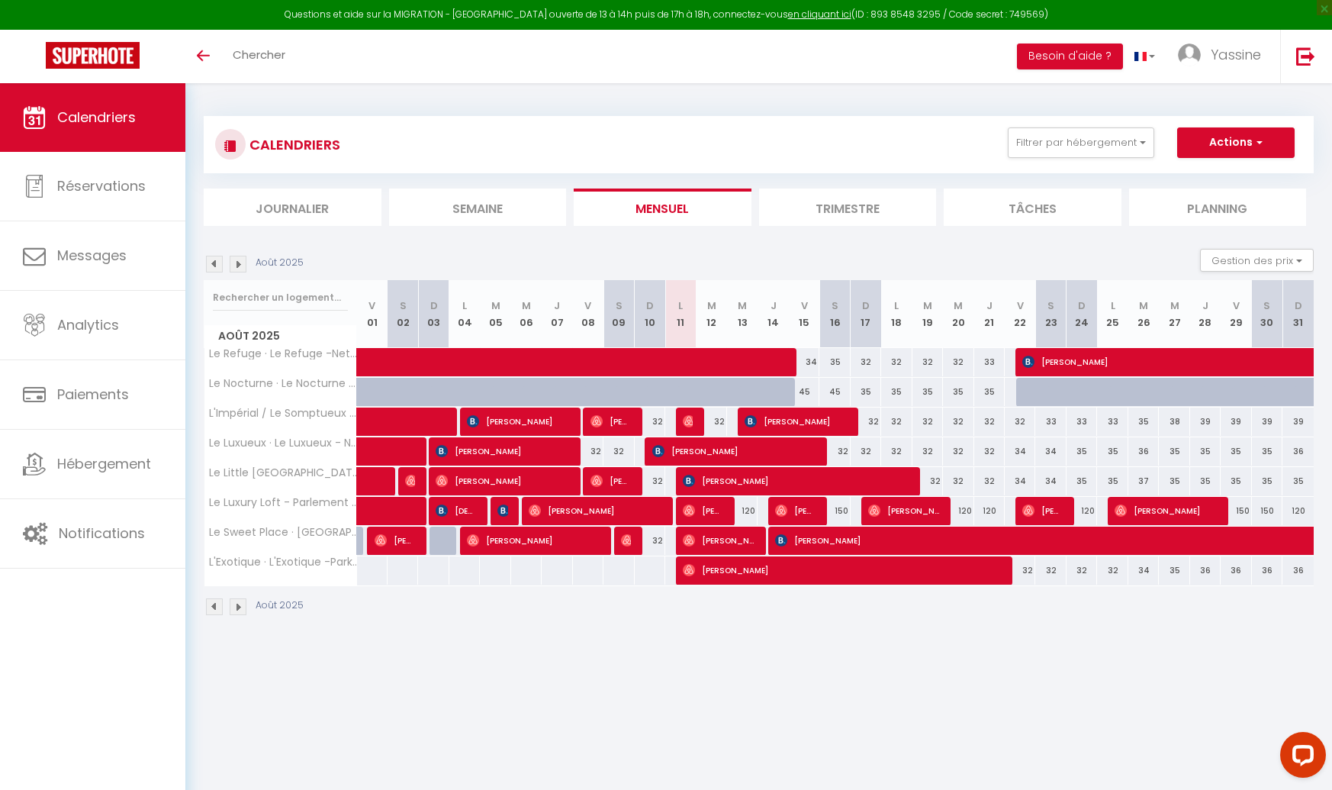
click at [237, 261] on img at bounding box center [238, 264] width 17 height 17
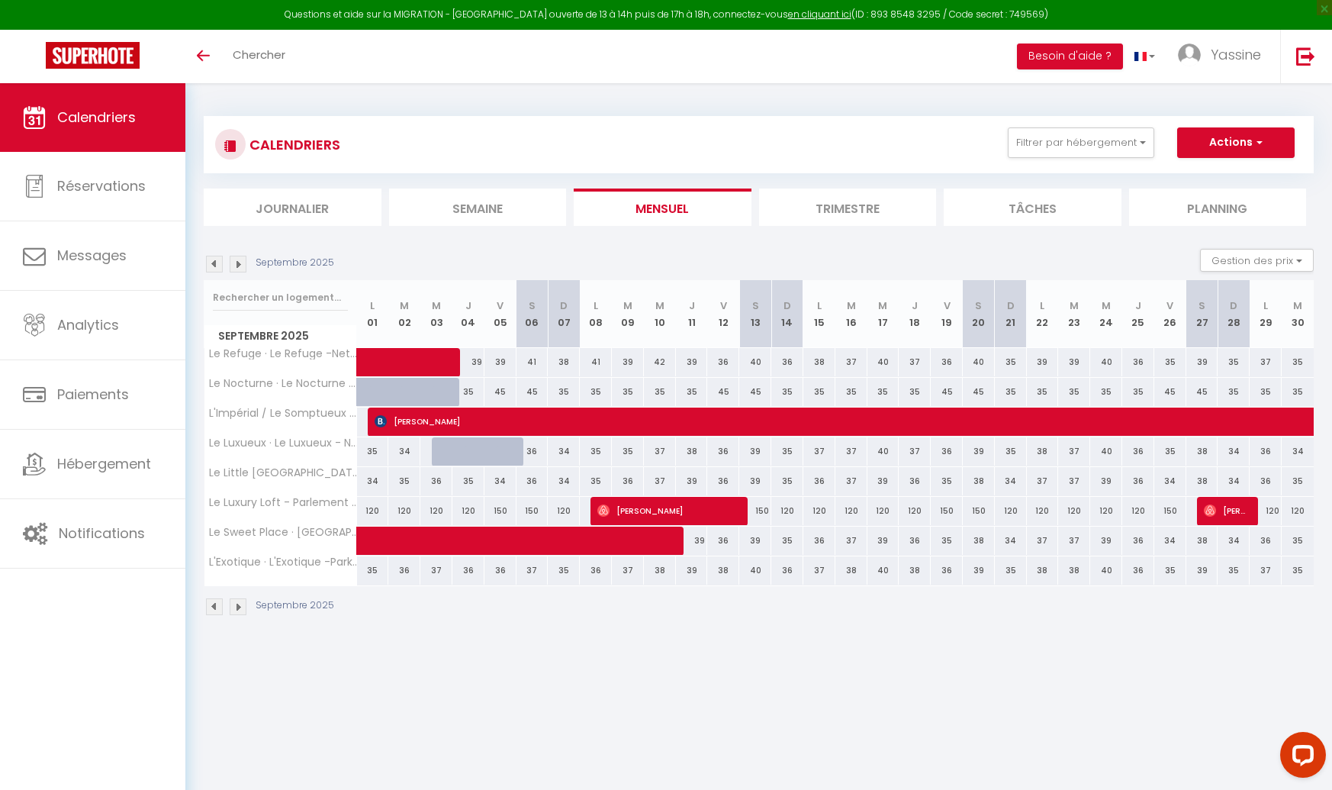
click at [231, 262] on img at bounding box center [238, 264] width 17 height 17
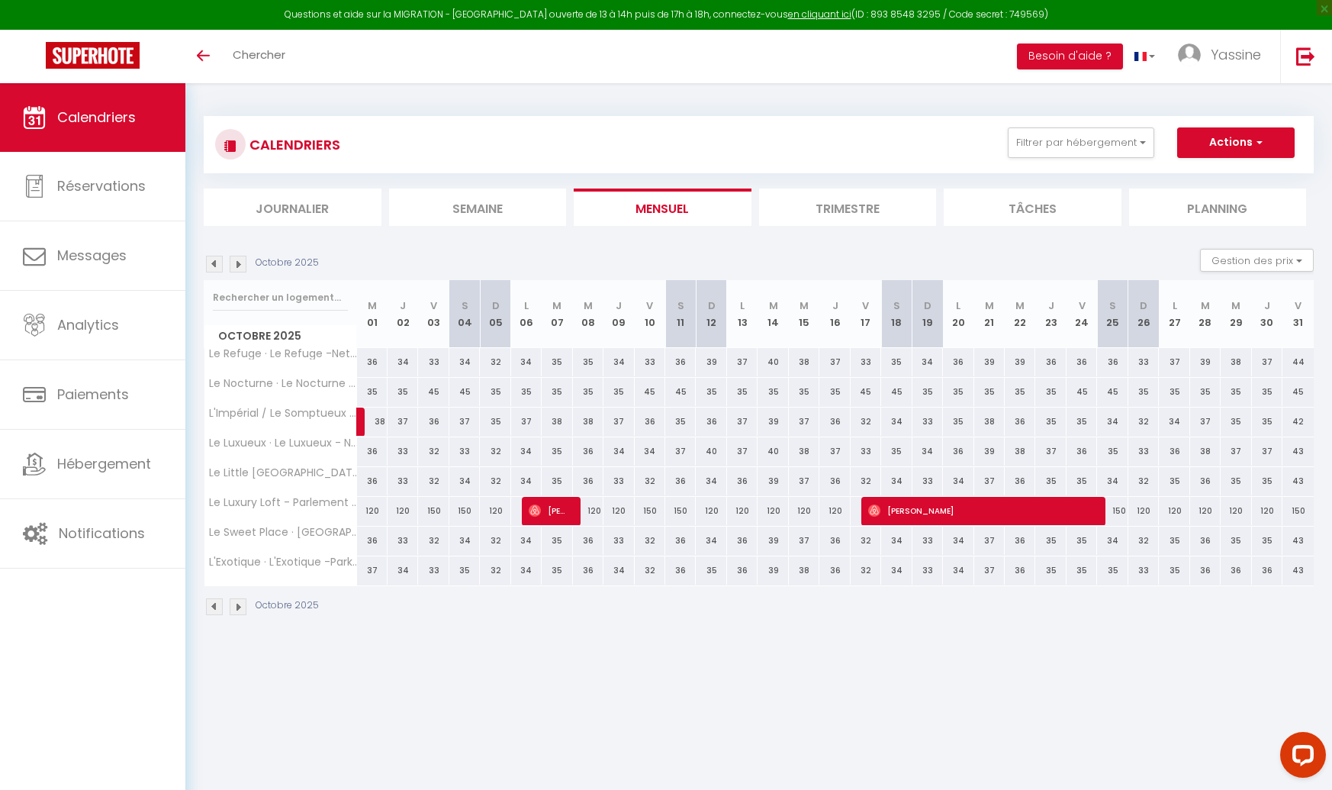
click at [220, 262] on img at bounding box center [214, 264] width 17 height 17
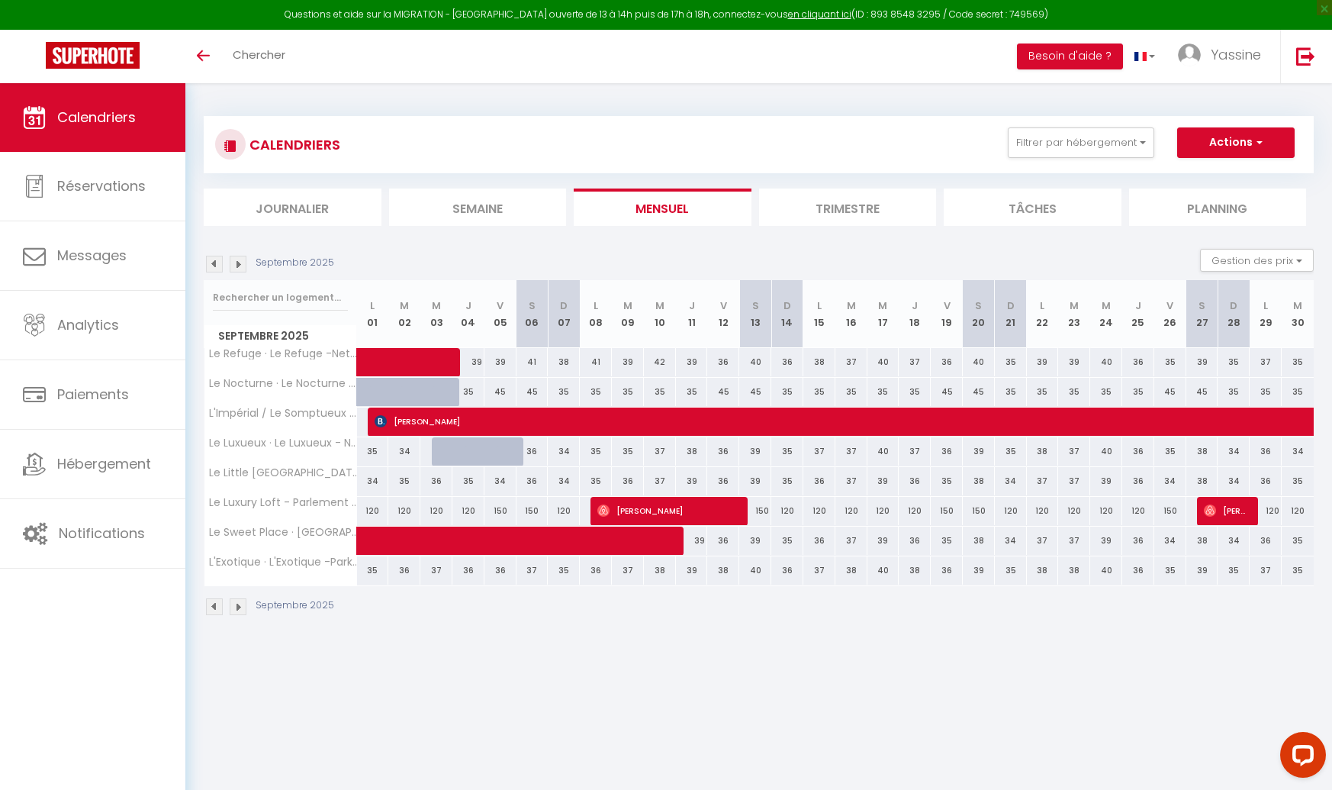
click at [220, 262] on img at bounding box center [214, 264] width 17 height 17
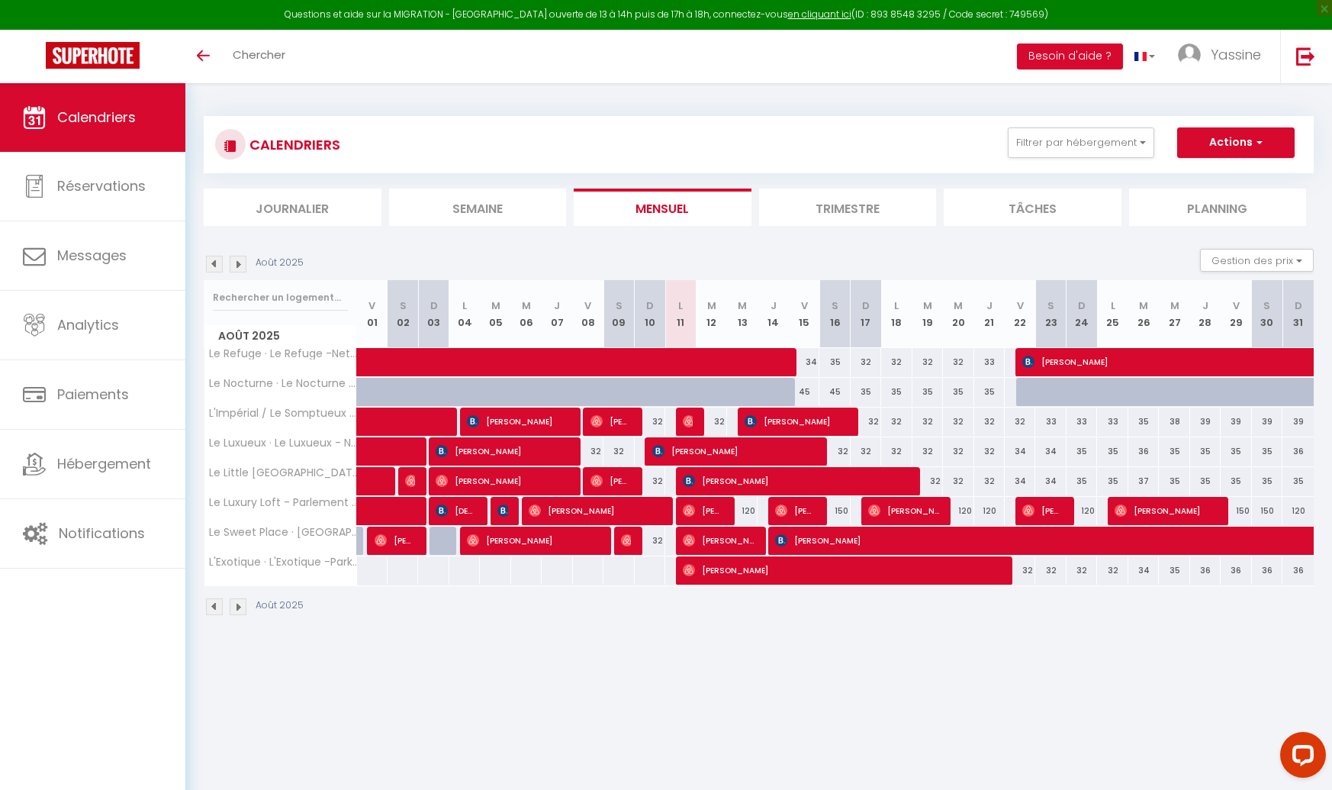
click at [235, 263] on img at bounding box center [238, 264] width 17 height 17
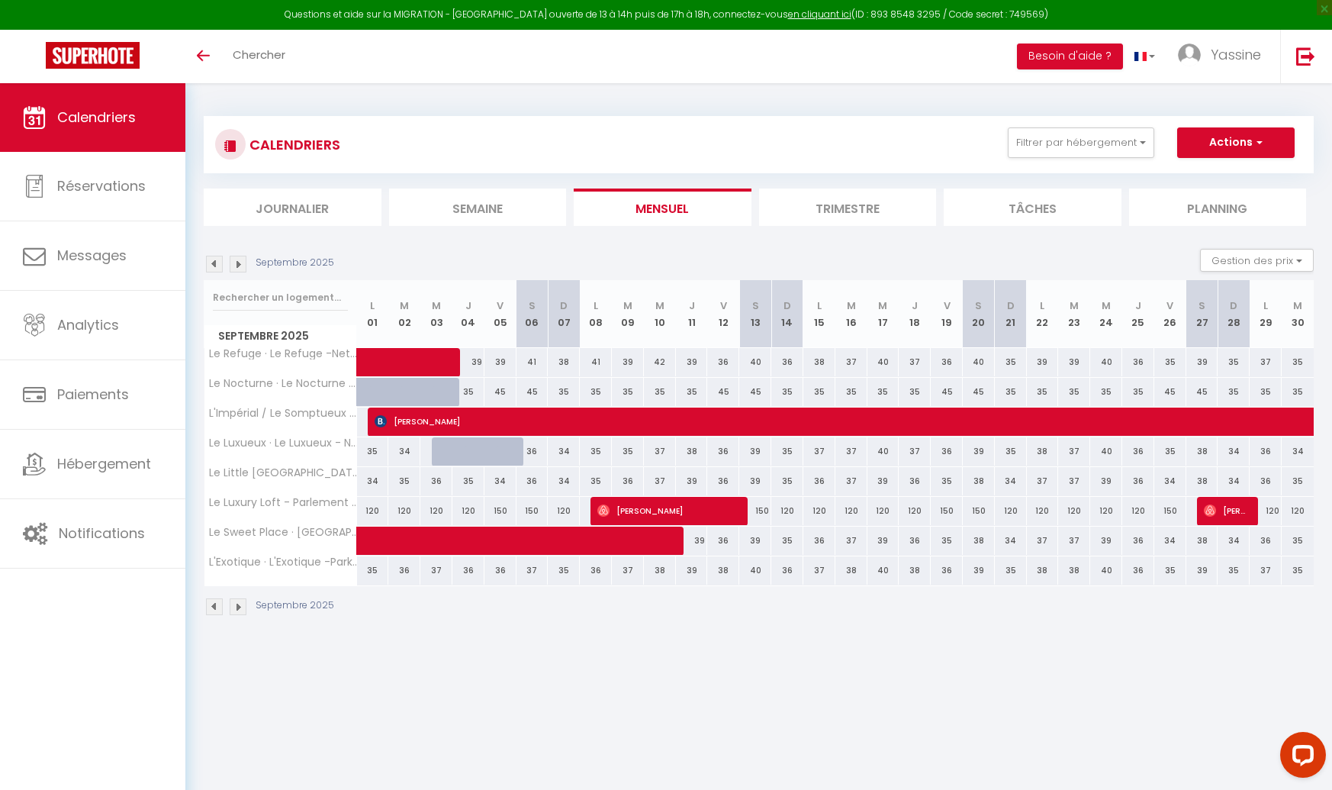
click at [217, 261] on img at bounding box center [214, 264] width 17 height 17
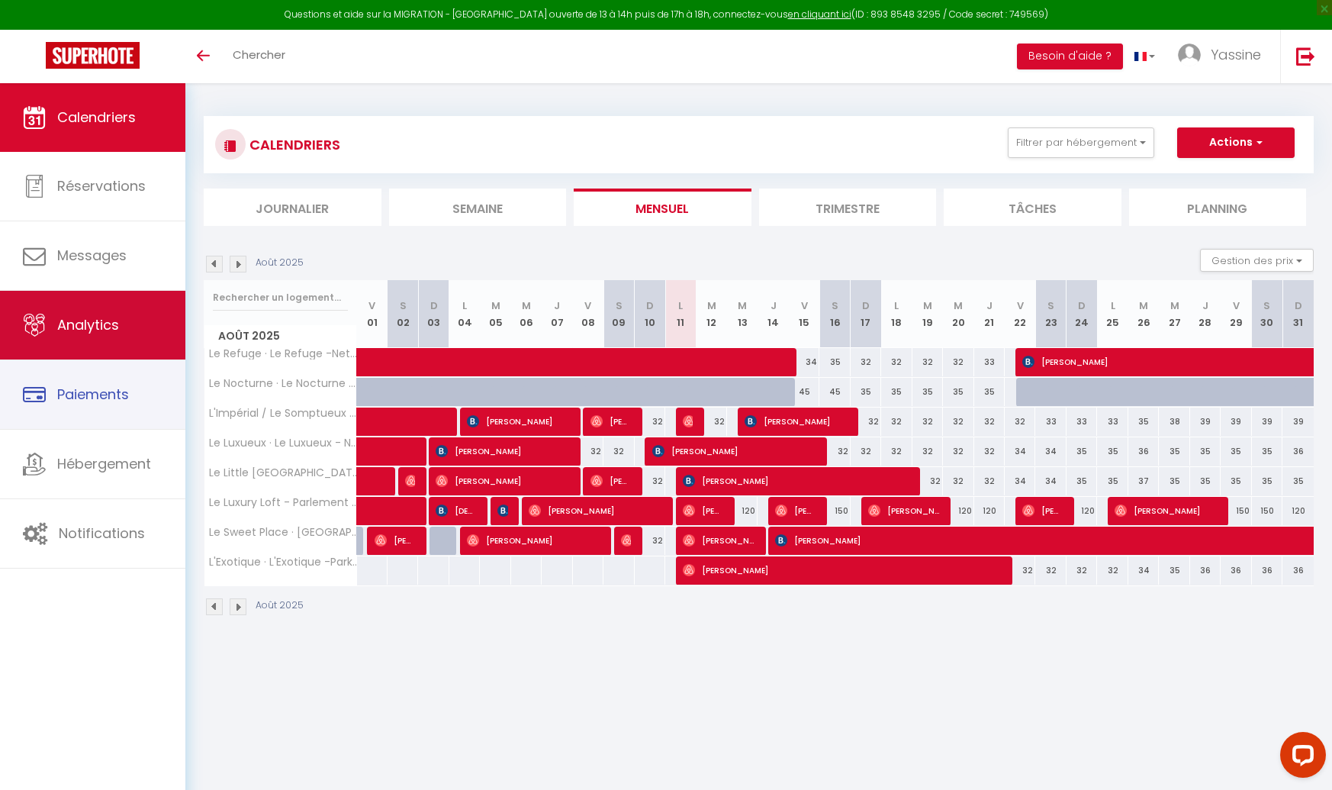
click at [97, 324] on span "Analytics" at bounding box center [88, 324] width 62 height 19
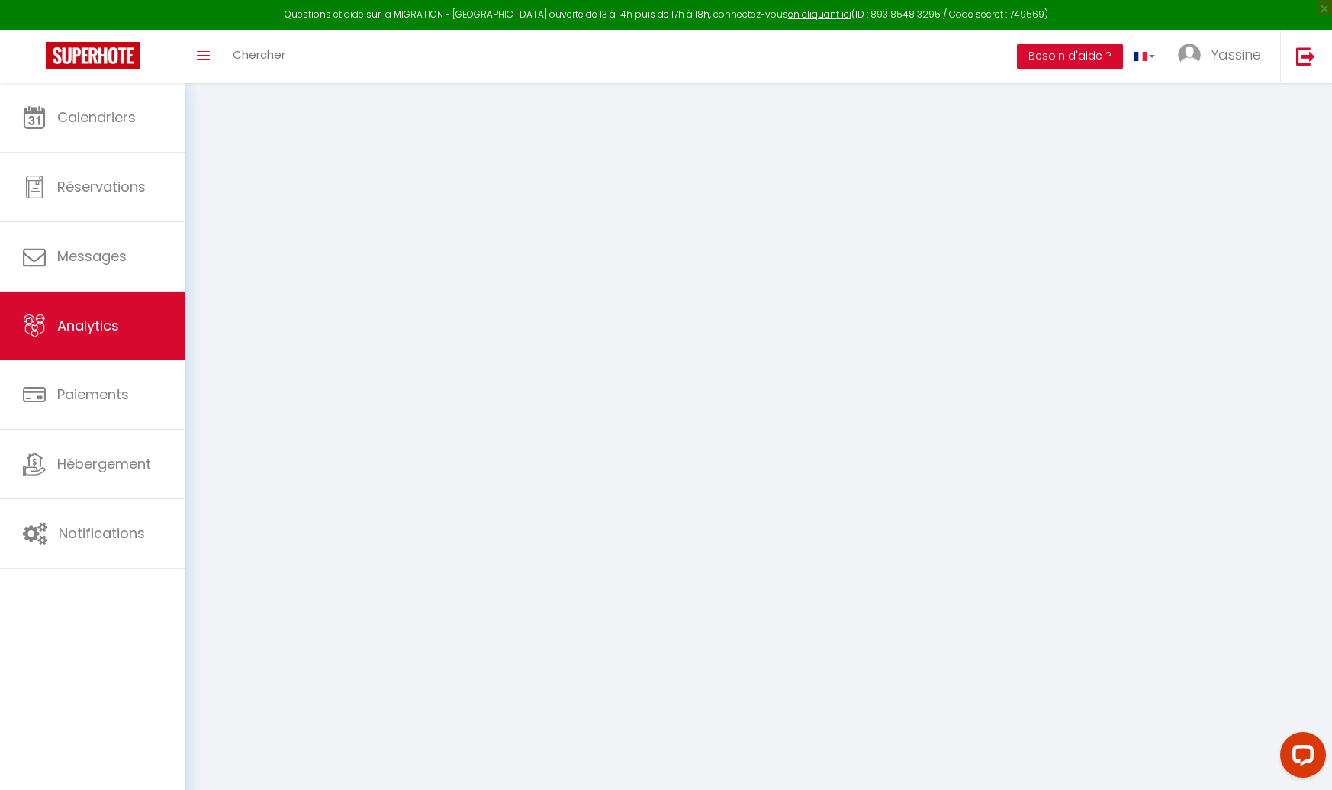
select select "2025"
select select "8"
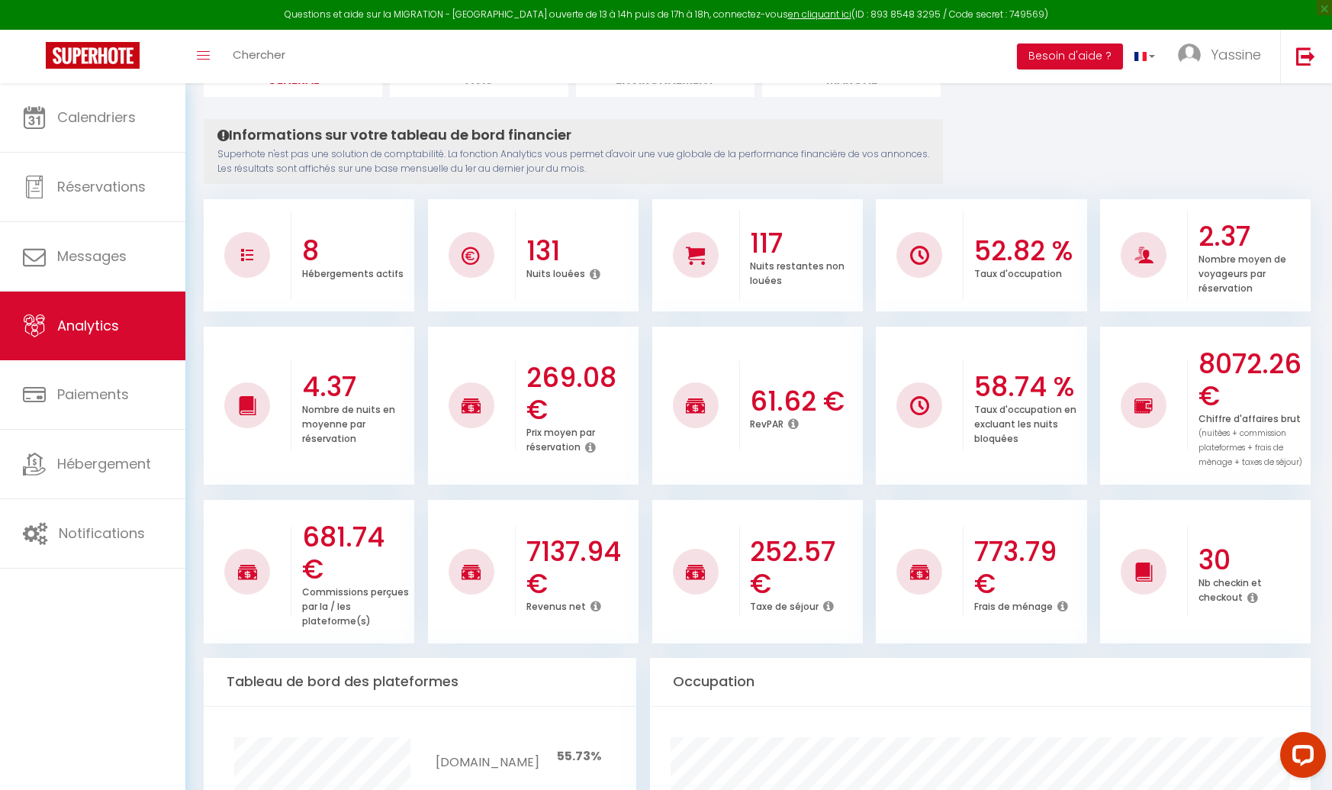
scroll to position [132, 0]
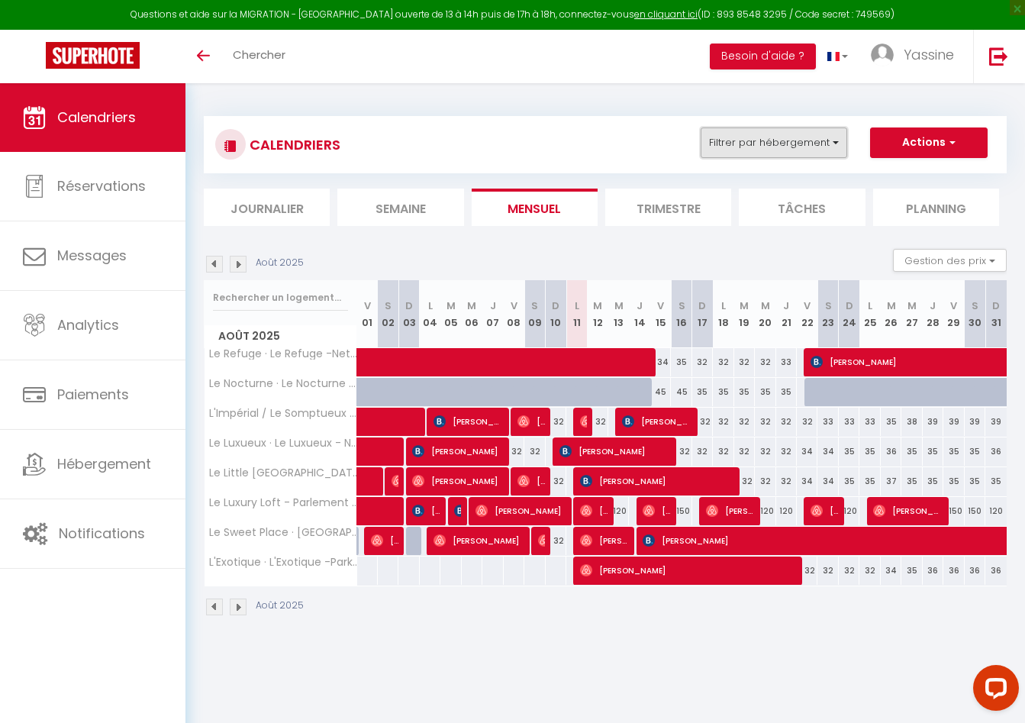
click at [796, 153] on button "Filtrer par hébergement" at bounding box center [773, 142] width 147 height 31
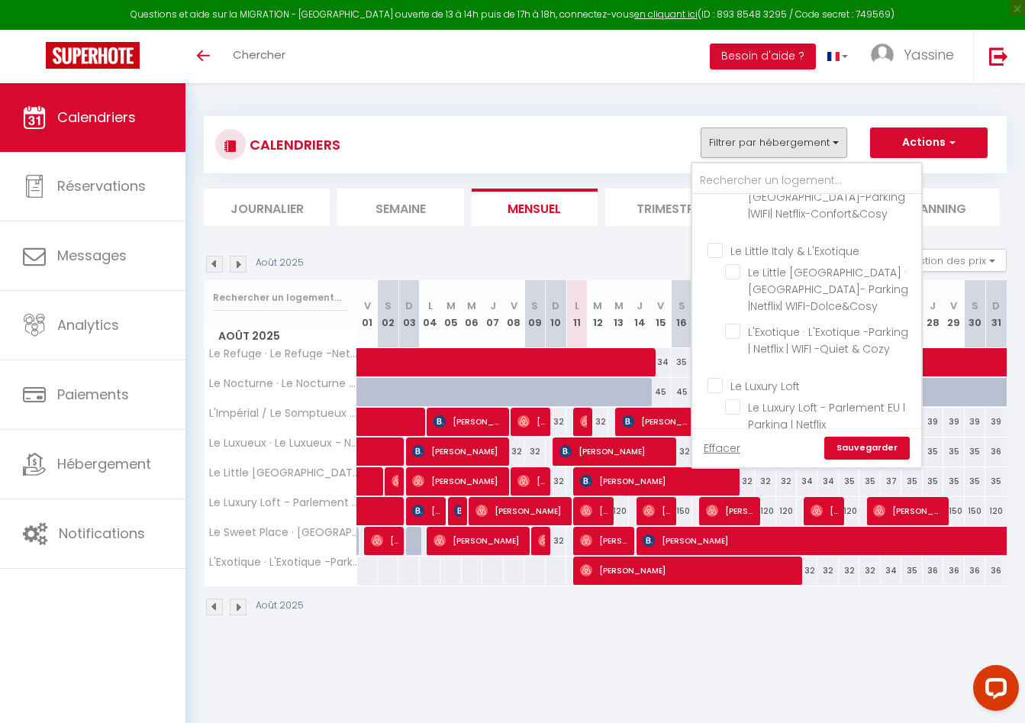
scroll to position [1, 0]
